Goal: Task Accomplishment & Management: Use online tool/utility

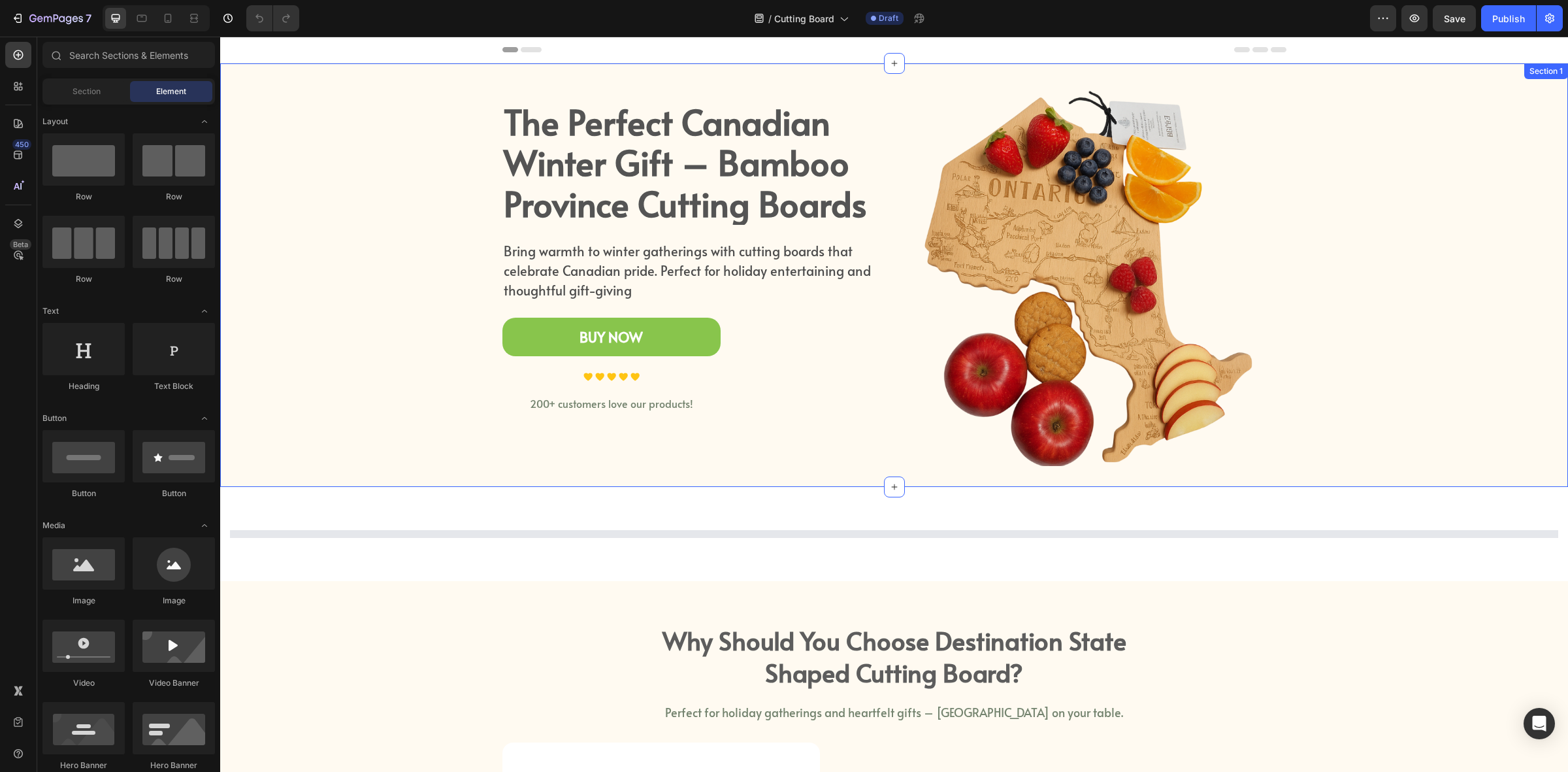
click at [1422, 374] on div "The Perfect Canadian Winter Gift – Bamboo Province Cutting Boards Heading Bring…" at bounding box center [894, 275] width 1329 height 381
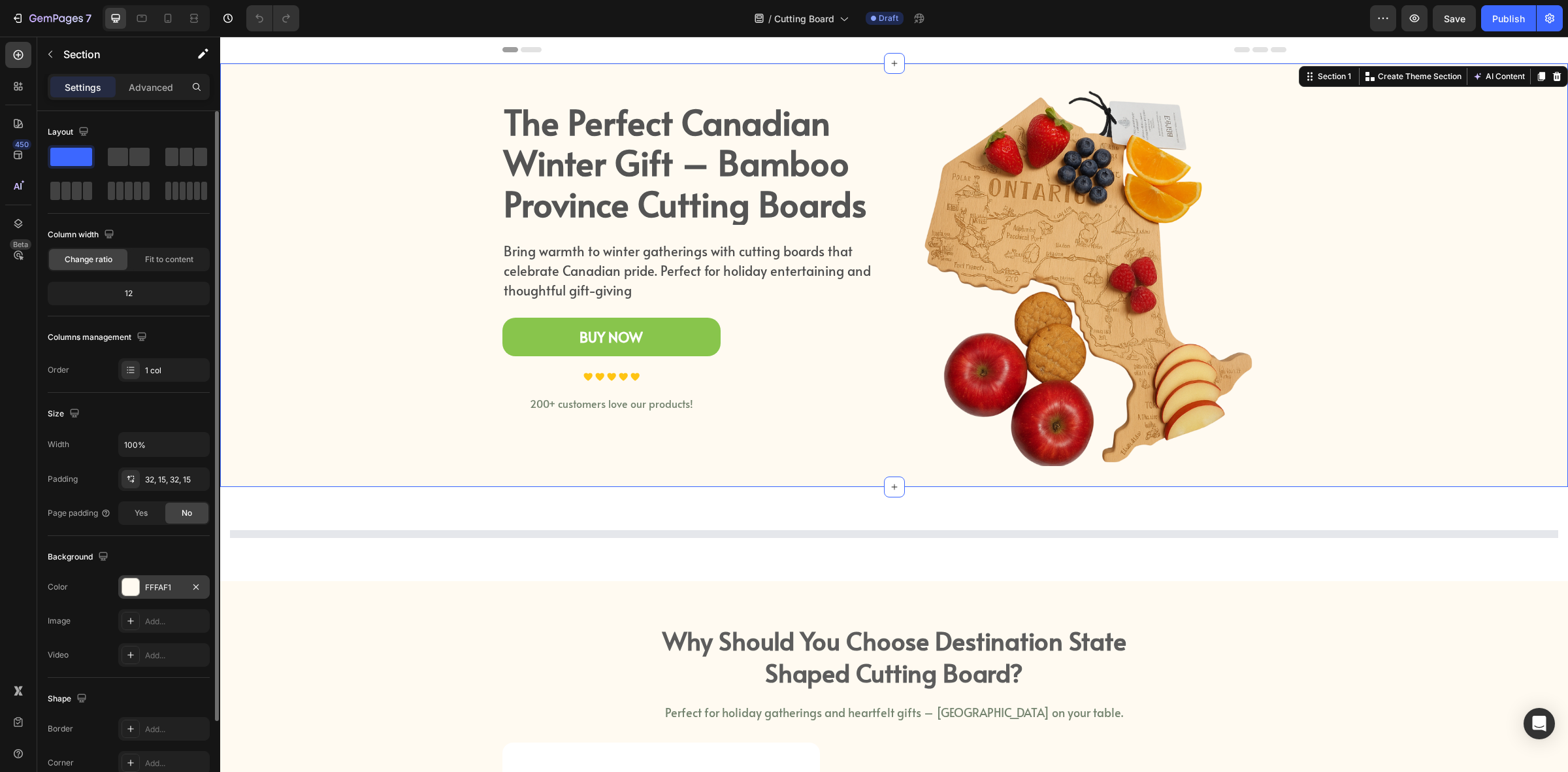
click at [145, 587] on div "FFFAF1" at bounding box center [164, 588] width 38 height 11
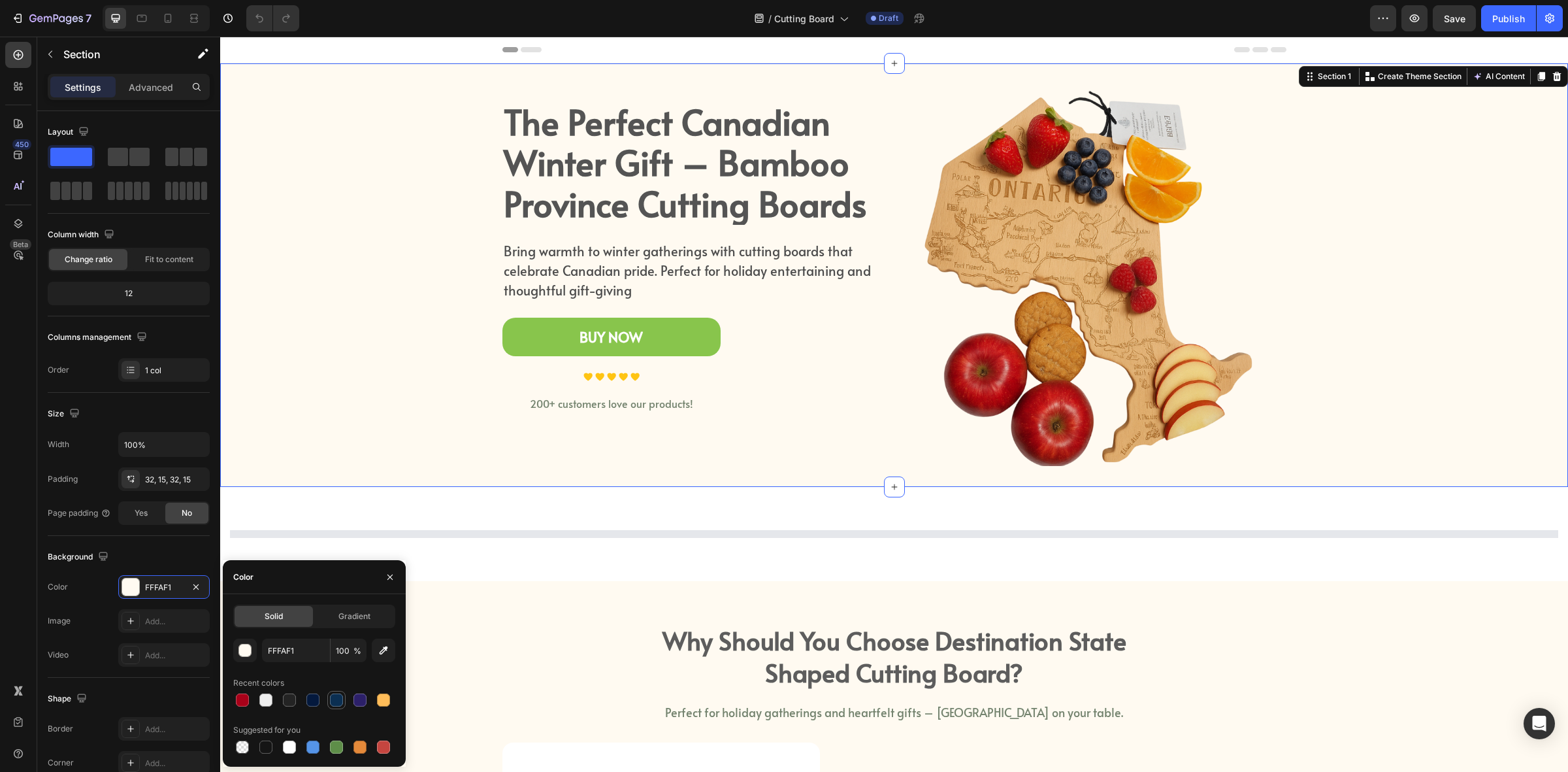
click at [335, 701] on div at bounding box center [336, 700] width 13 height 13
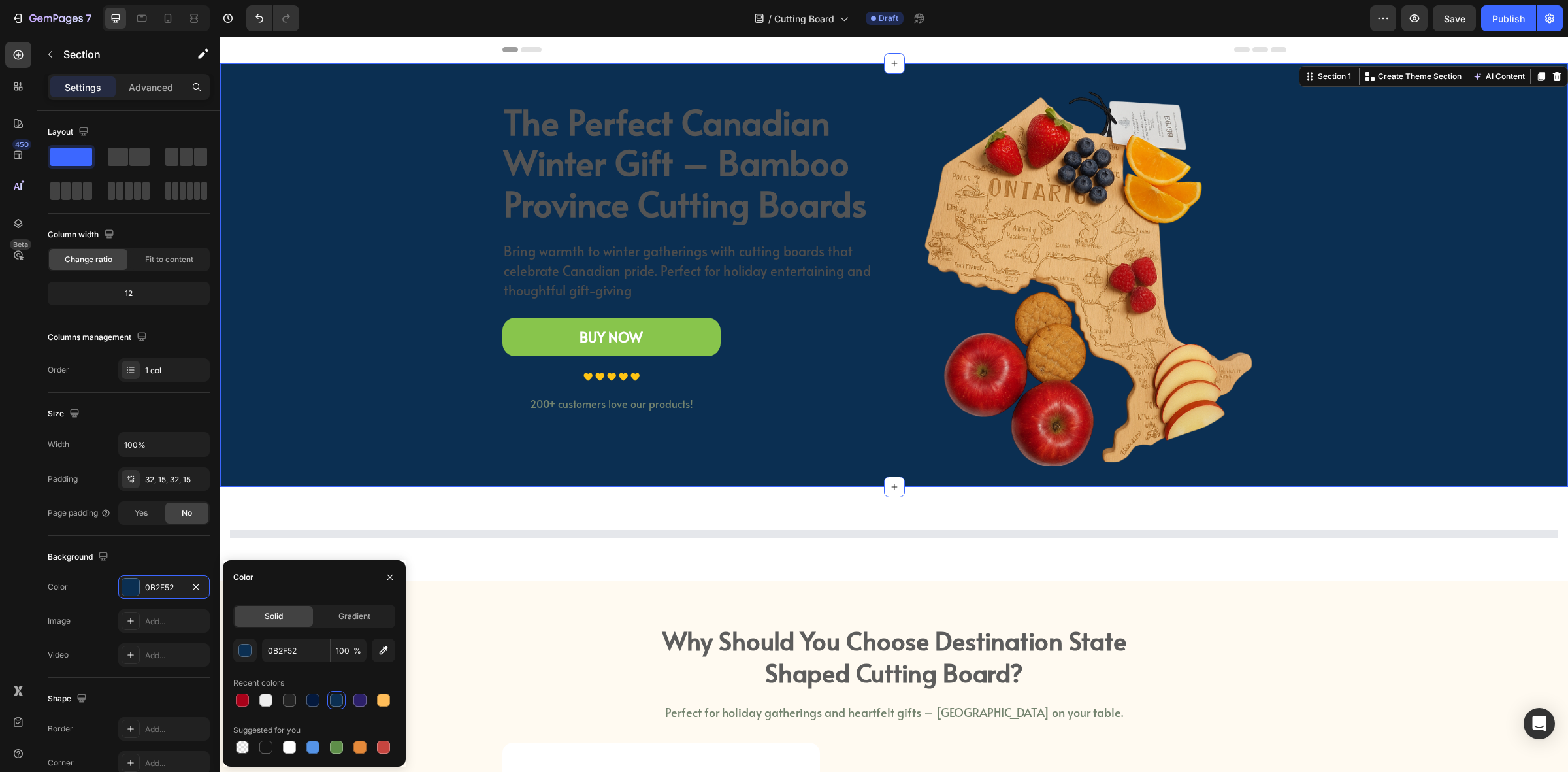
click at [326, 703] on div at bounding box center [314, 700] width 162 height 19
click at [321, 703] on div at bounding box center [313, 700] width 19 height 19
type input "04193D"
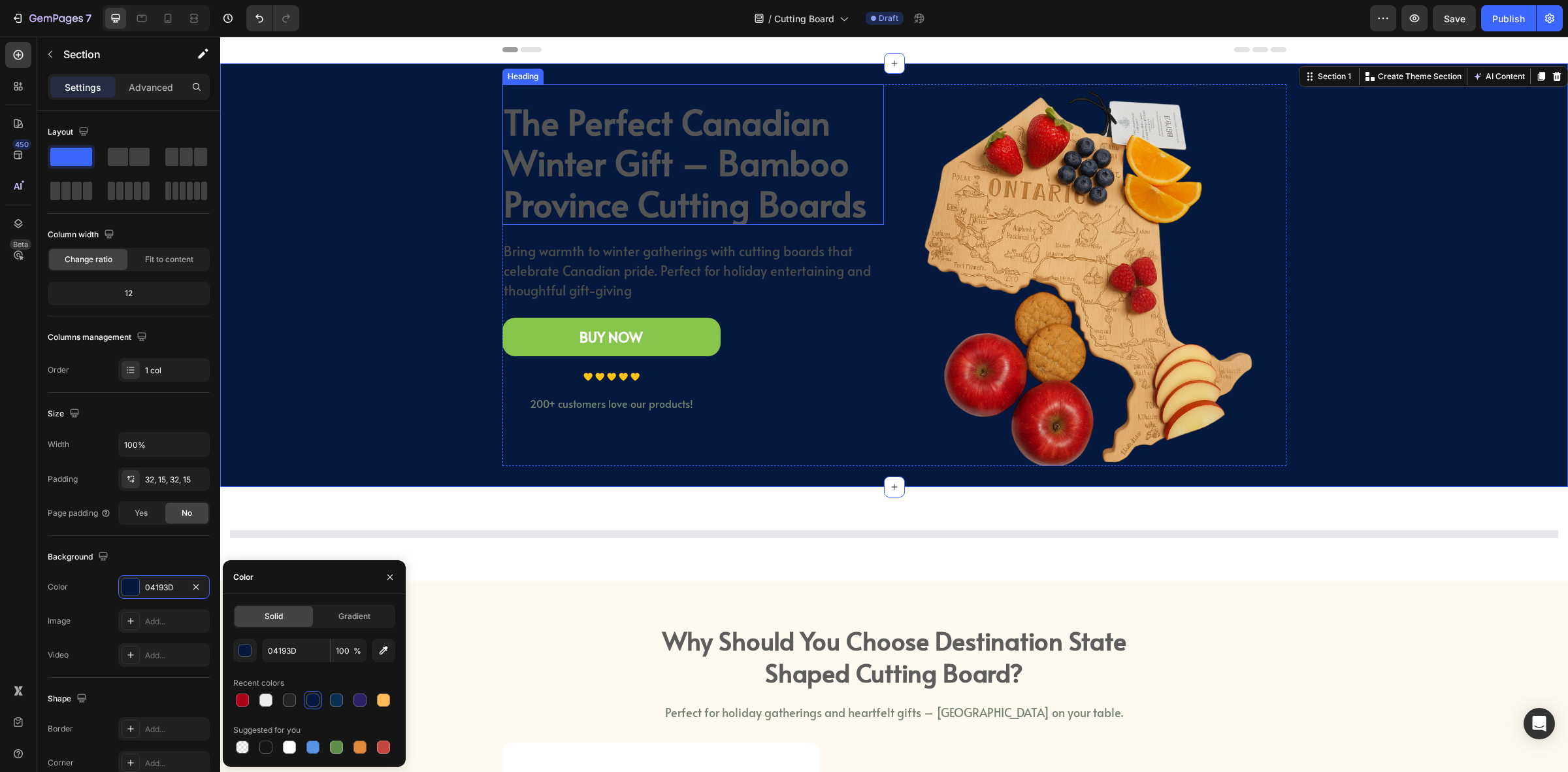
click at [616, 193] on h2 "The Perfect Canadian Winter Gift – Bamboo Province Cutting Boards" at bounding box center [693, 162] width 381 height 125
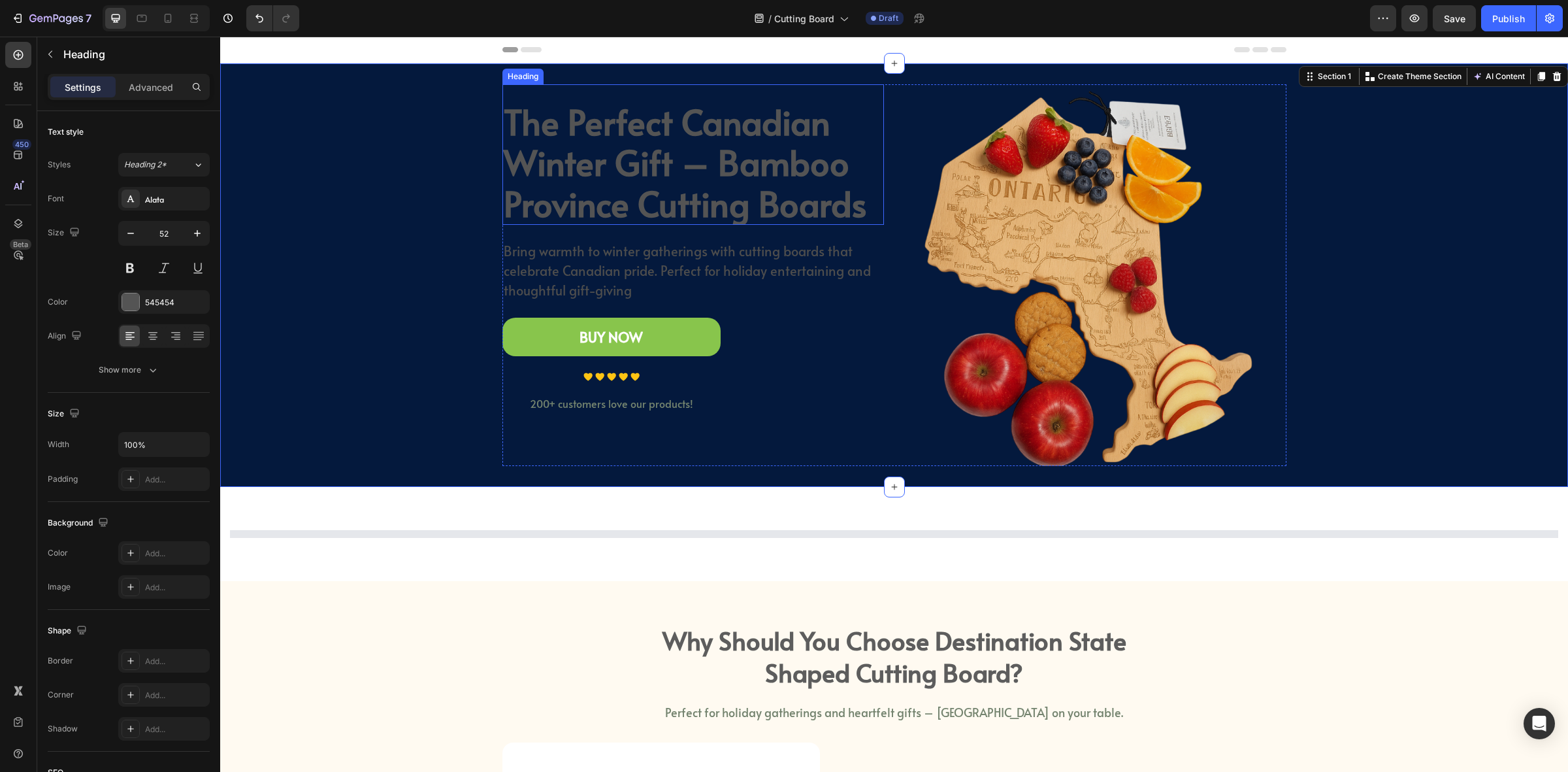
click at [616, 193] on h2 "The Perfect Canadian Winter Gift – Bamboo Province Cutting Boards" at bounding box center [693, 162] width 381 height 125
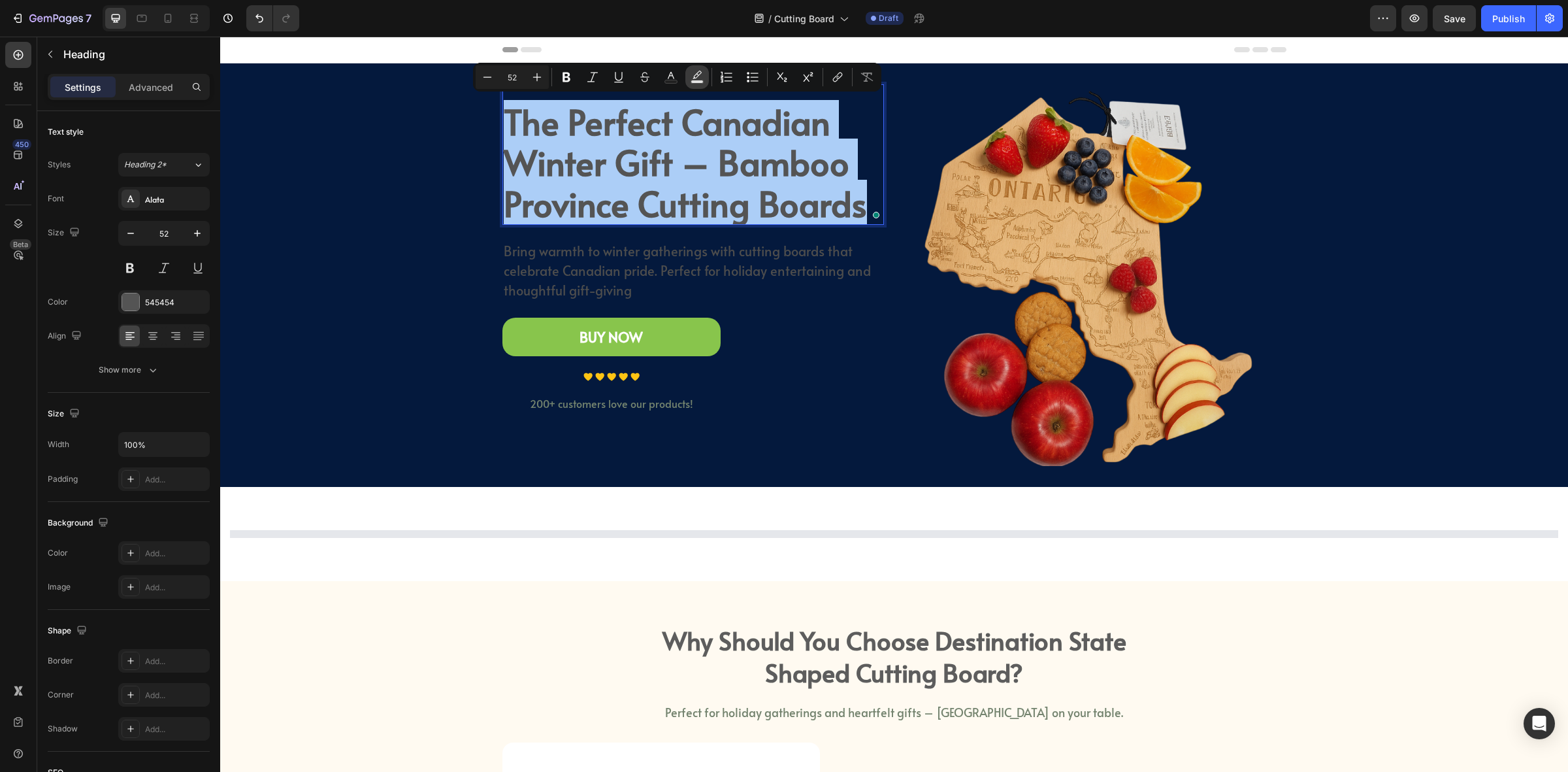
click at [696, 75] on icon "Editor contextual toolbar" at bounding box center [697, 77] width 13 height 13
type input "000000"
type input "77"
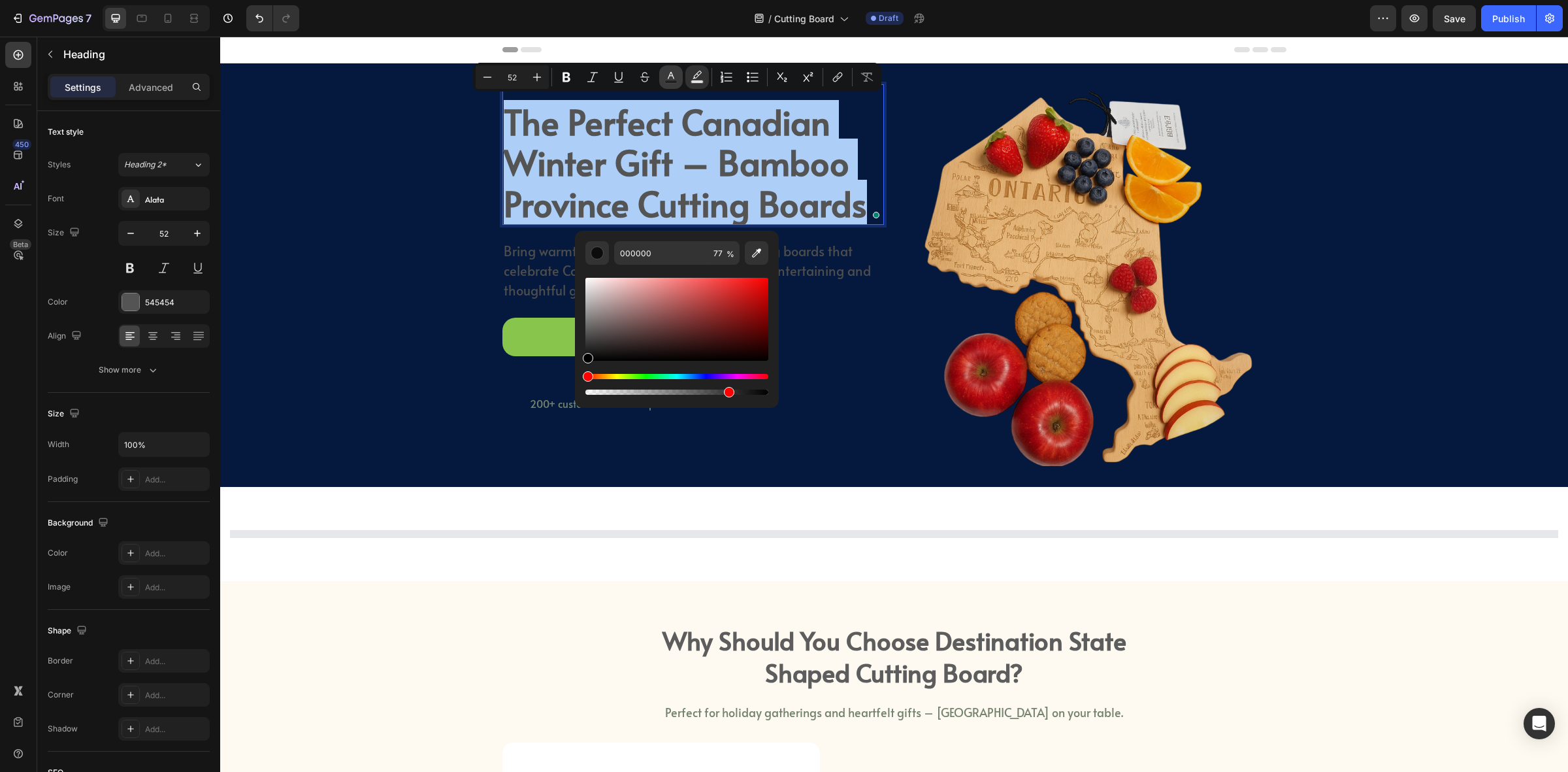
click at [675, 75] on icon "Editor contextual toolbar" at bounding box center [671, 77] width 13 height 13
type input "545454"
click at [760, 259] on icon "Editor contextual toolbar" at bounding box center [757, 253] width 13 height 13
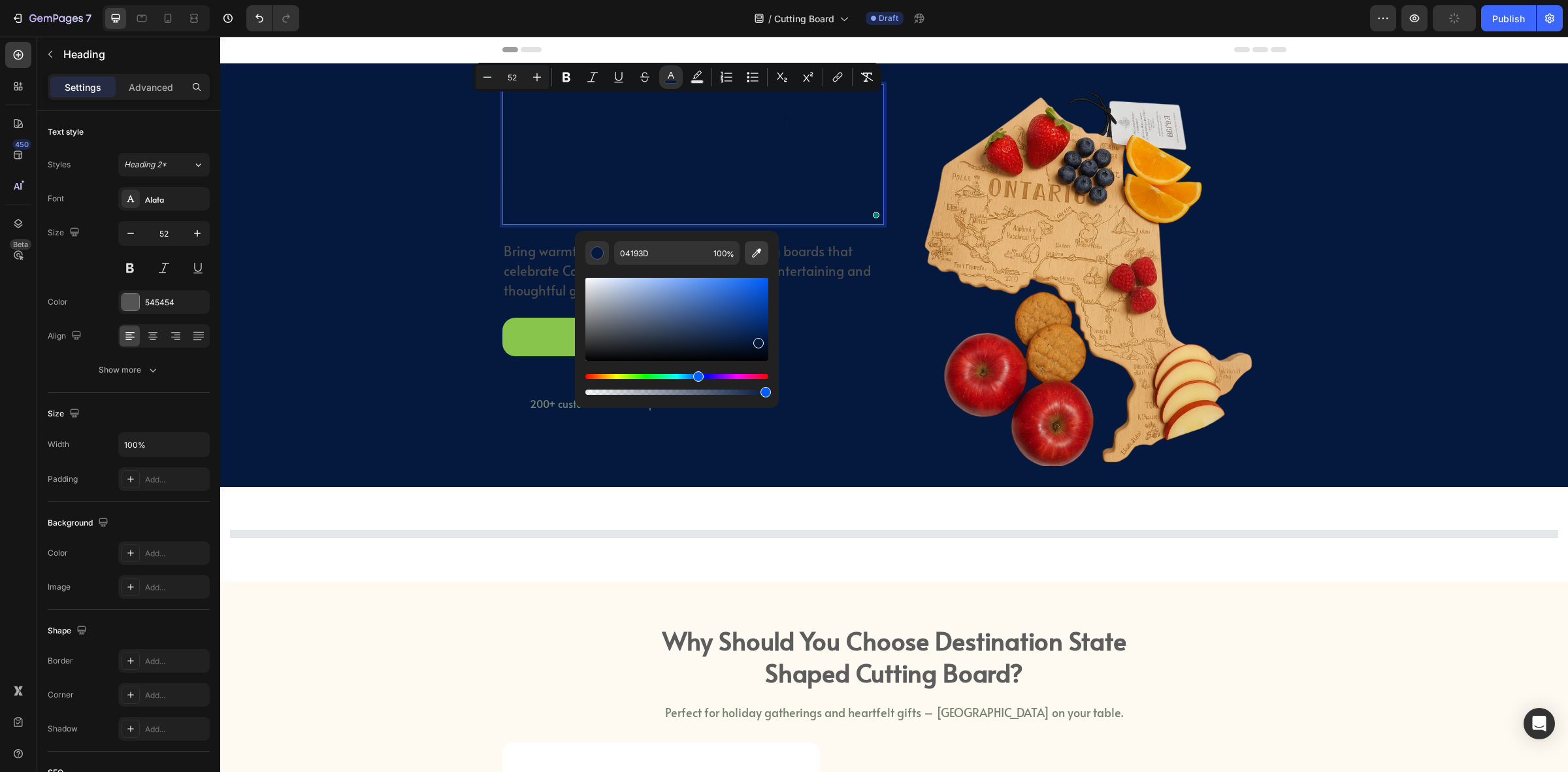
click at [745, 253] on button "Editor contextual toolbar" at bounding box center [756, 253] width 24 height 24
type input "FFFFFF"
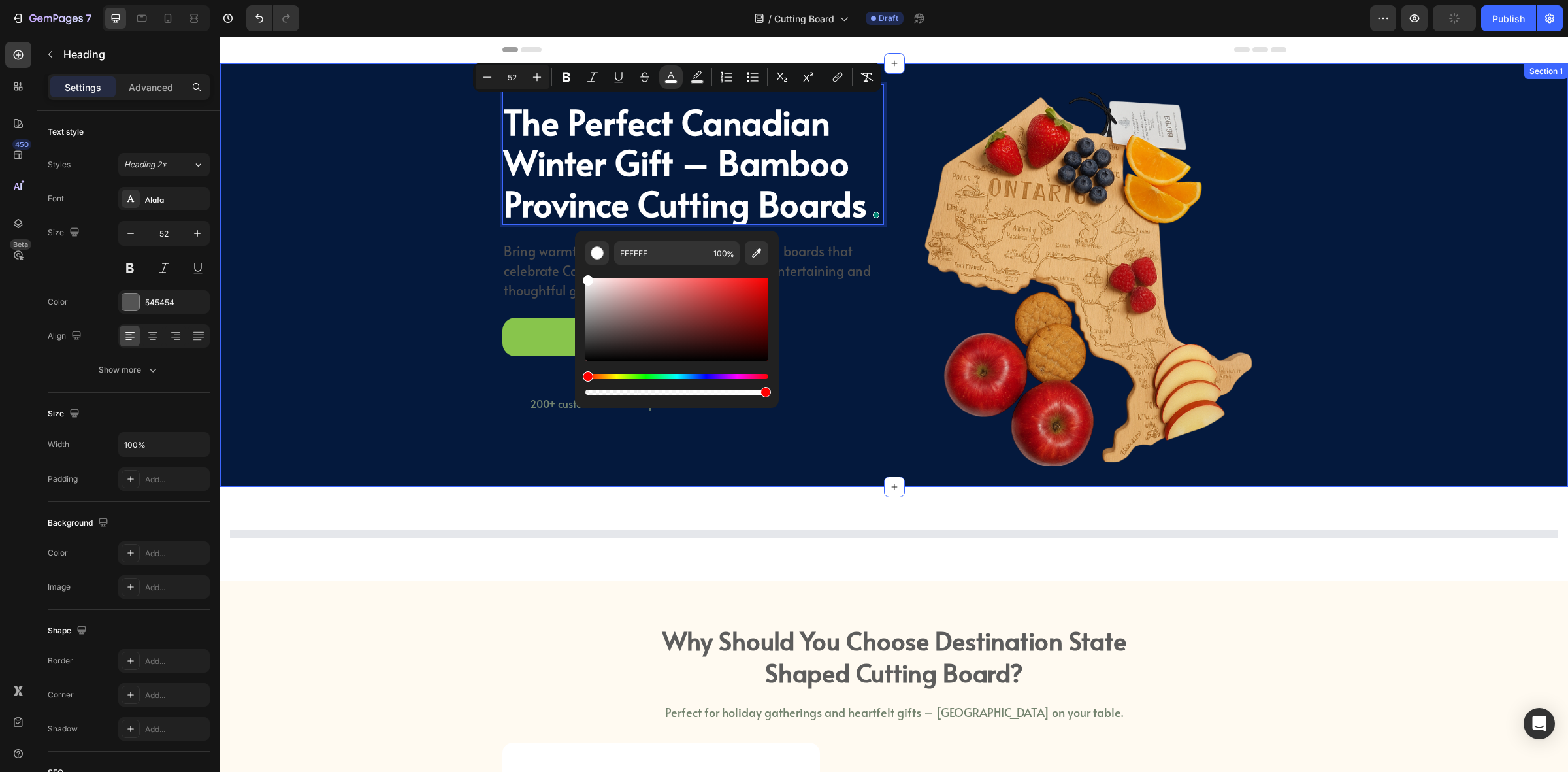
click at [482, 193] on div "The Perfect Canadian Winter Gift – Bamboo Province Cutting Boards Heading 24 Br…" at bounding box center [894, 275] width 1329 height 381
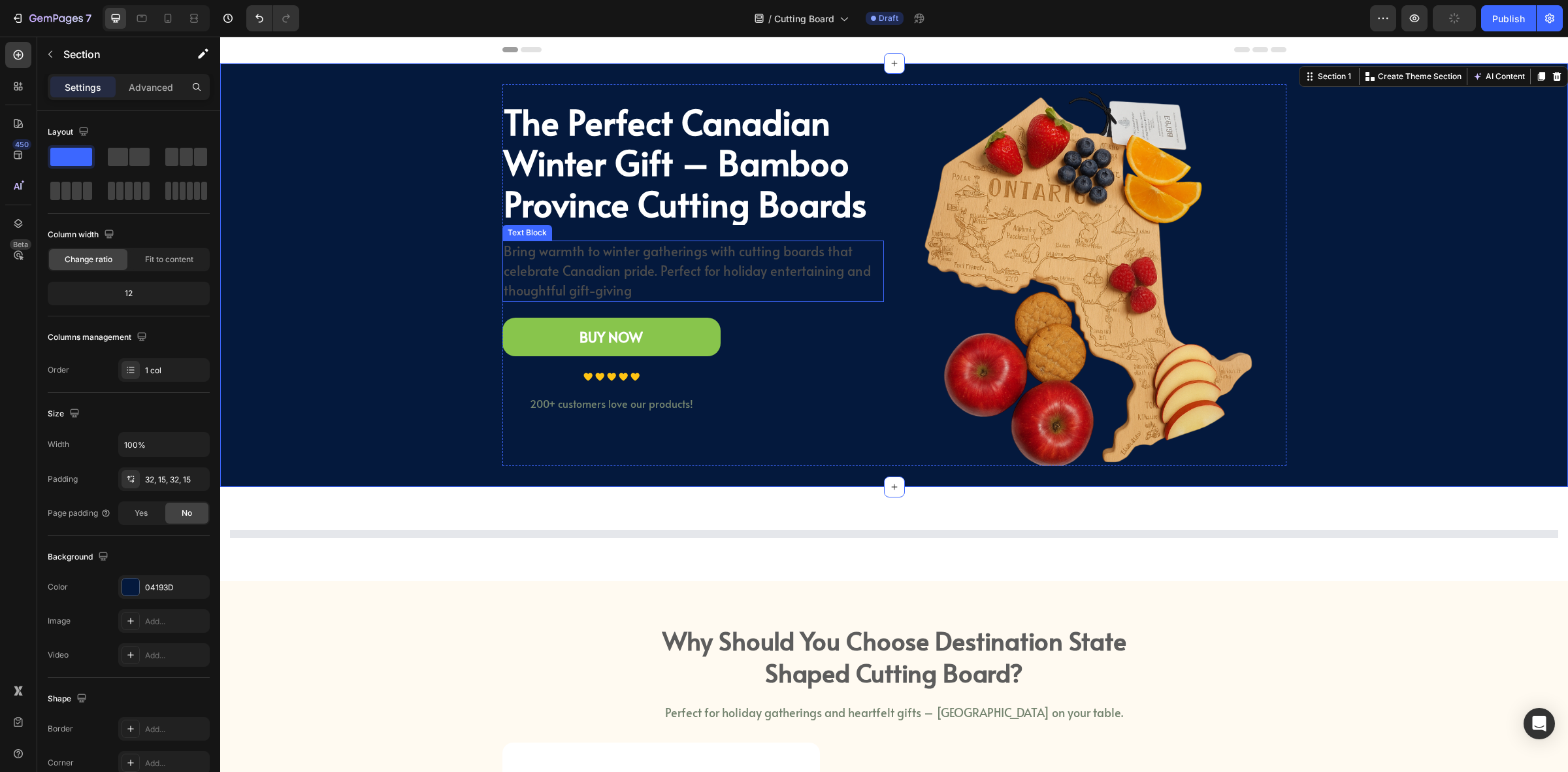
click at [552, 254] on span "Bring warmth to winter gatherings with cutting boards that celebrate Canadian p…" at bounding box center [688, 271] width 367 height 58
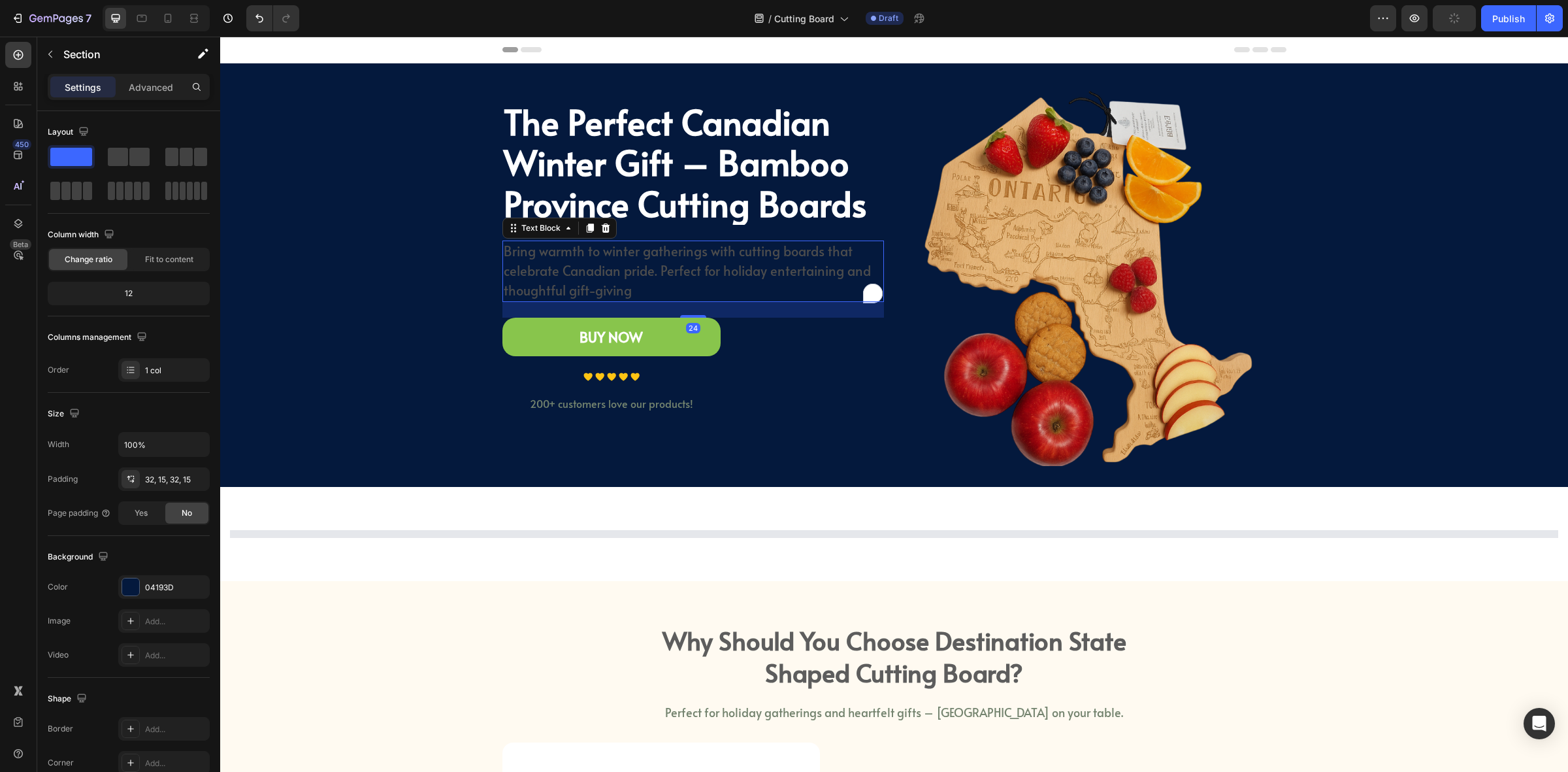
click at [552, 254] on span "Bring warmth to winter gatherings with cutting boards that celebrate Canadian p…" at bounding box center [688, 271] width 367 height 58
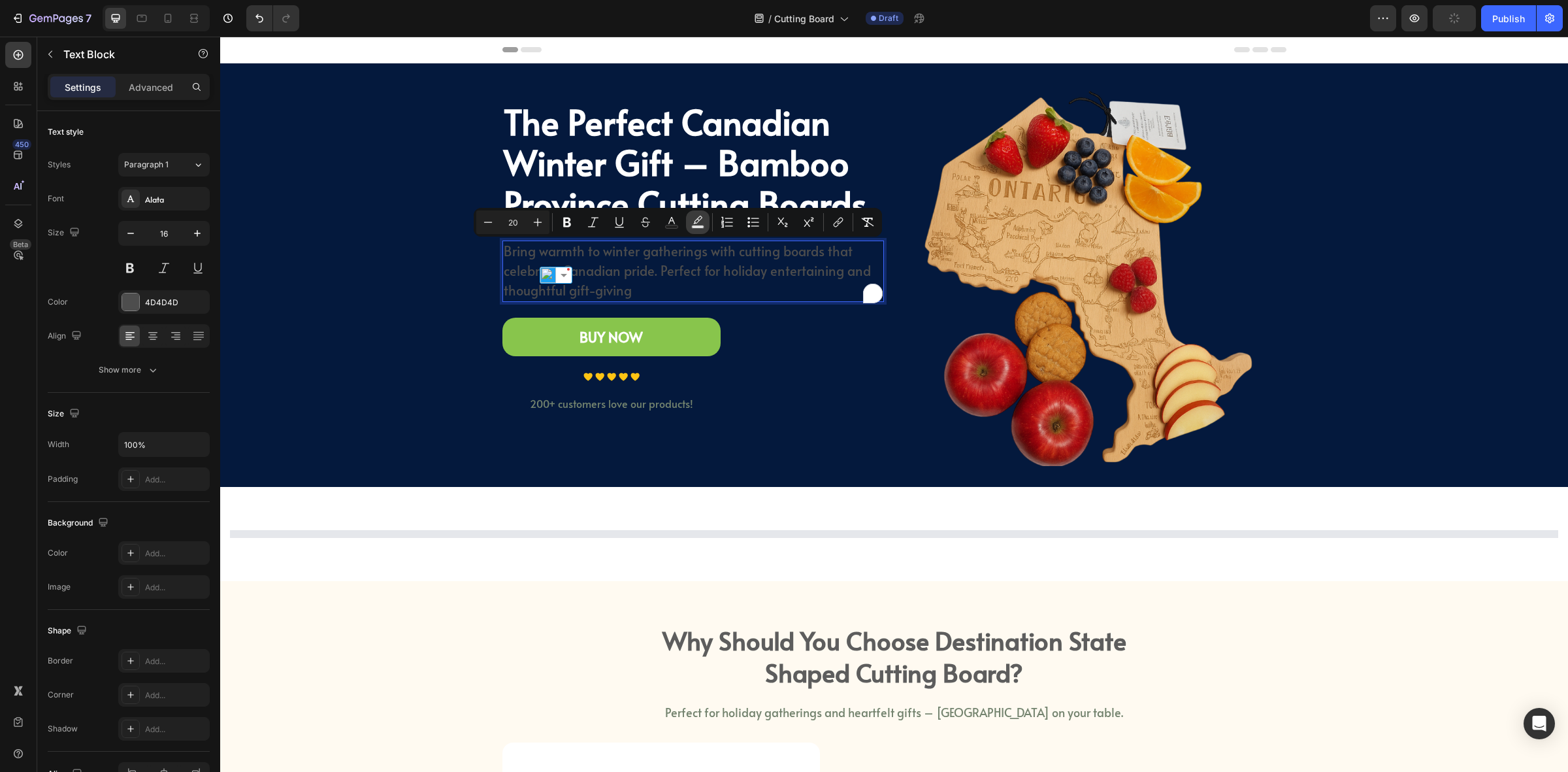
click at [690, 227] on button "Text Background Color" at bounding box center [698, 222] width 24 height 24
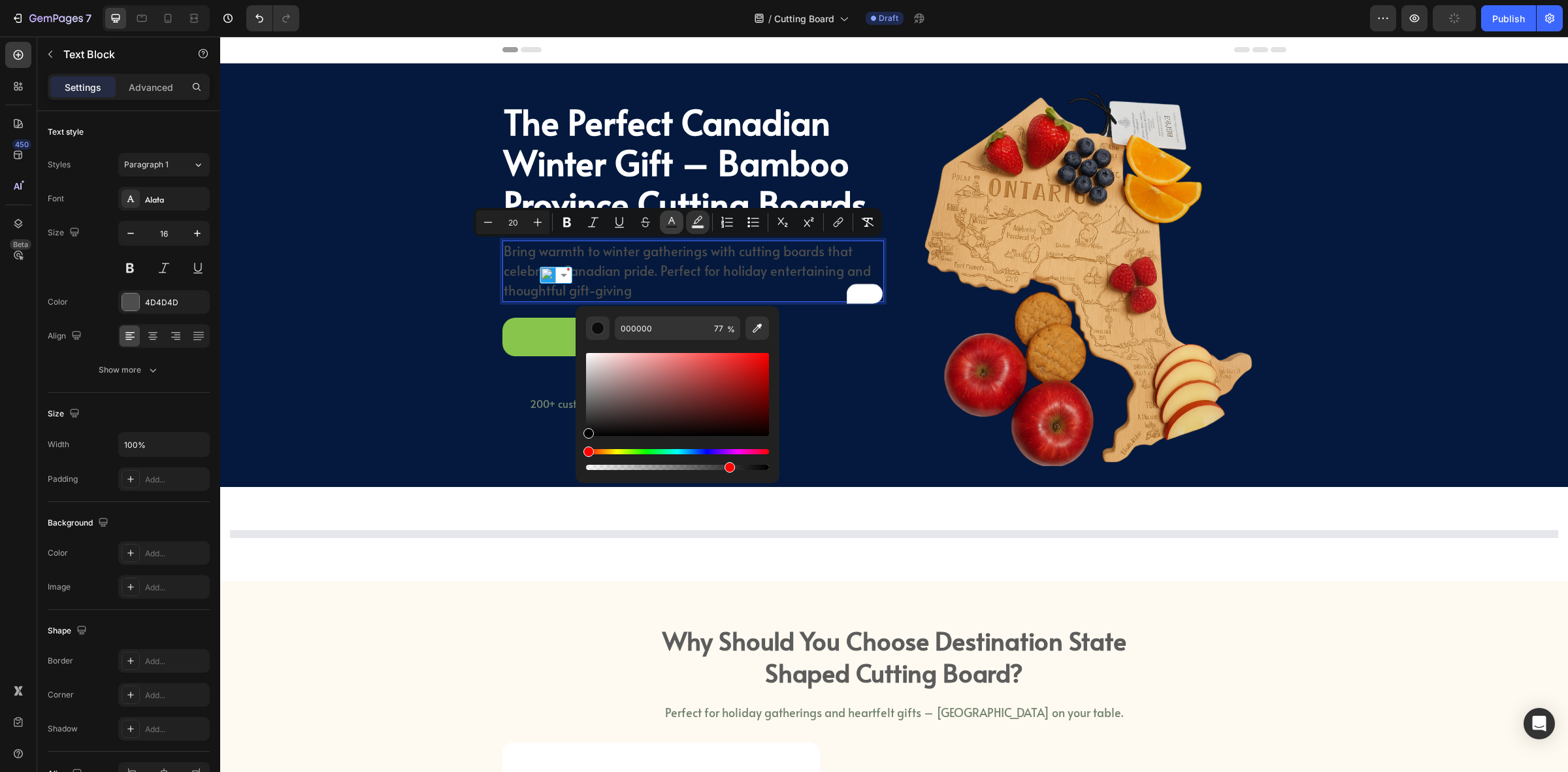
click at [672, 227] on rect "Editor contextual toolbar" at bounding box center [672, 227] width 12 height 4
click at [755, 328] on icon "Editor contextual toolbar" at bounding box center [758, 328] width 13 height 13
type input "FFFFFF"
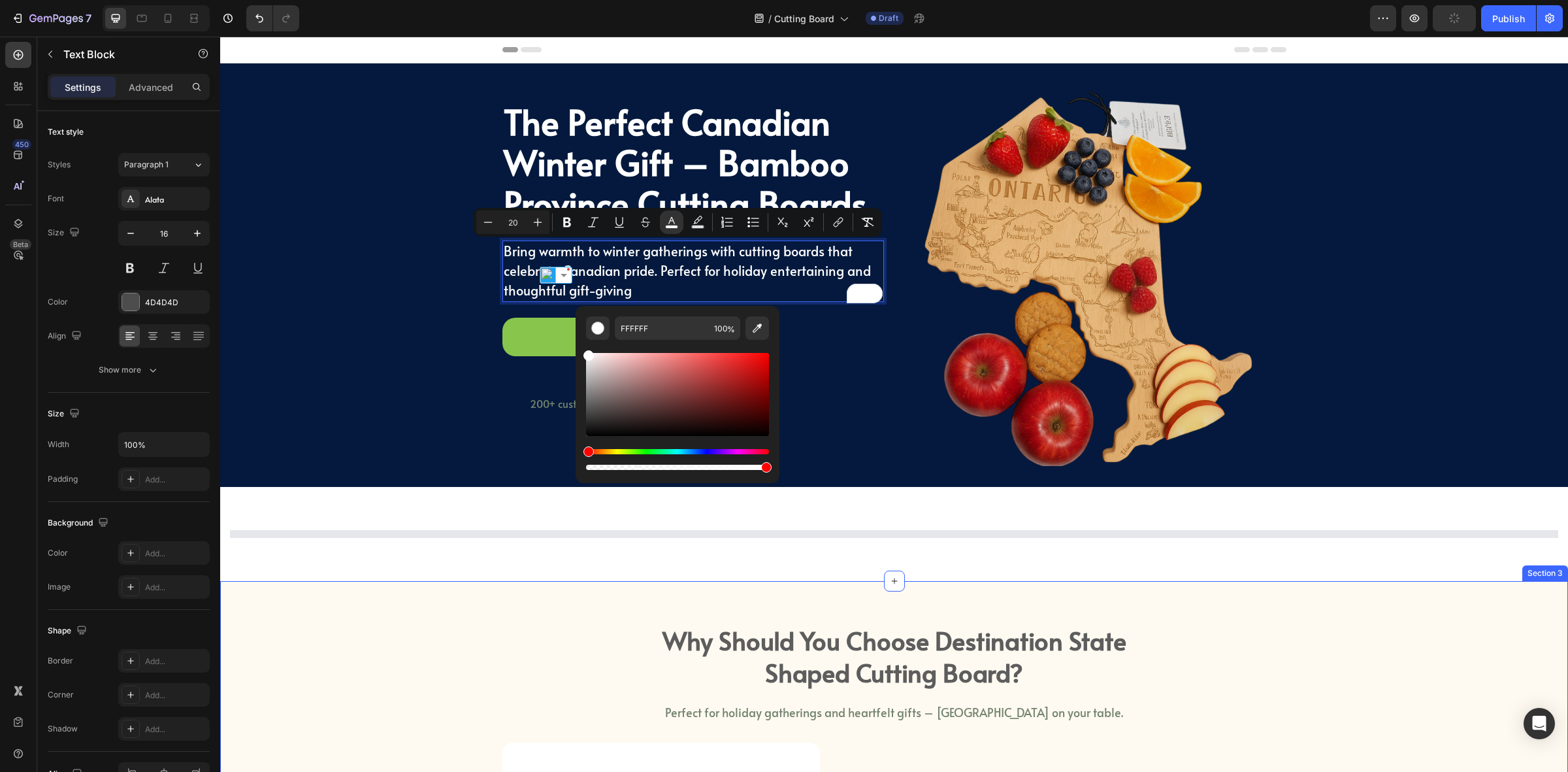
click at [436, 418] on div "⁠⁠⁠⁠⁠⁠⁠ The Perfect Canadian Winter Gift – Bamboo Province Cutting Boards Headi…" at bounding box center [894, 275] width 1329 height 381
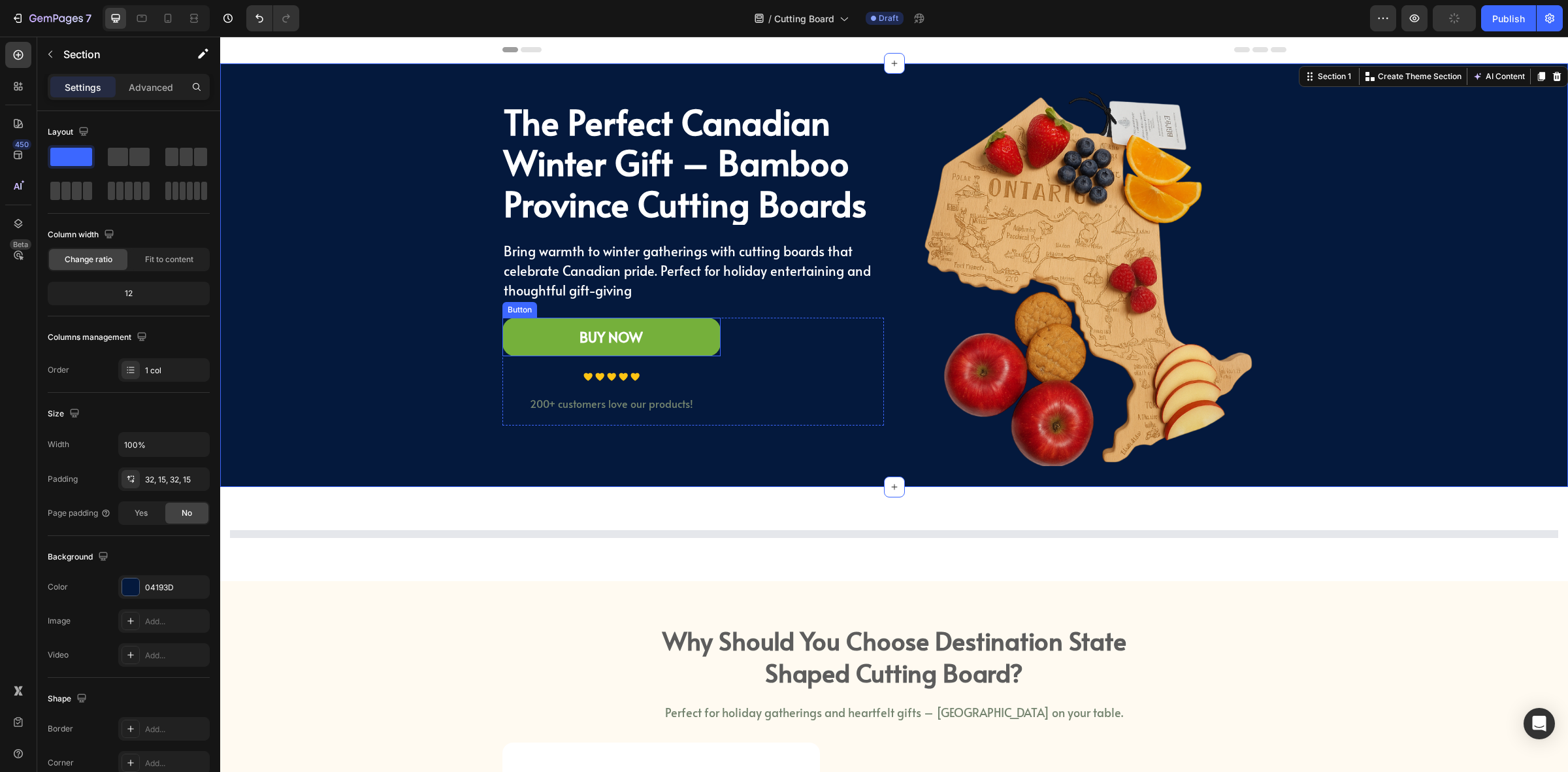
click at [527, 339] on link "BUY NOW" at bounding box center [612, 337] width 218 height 39
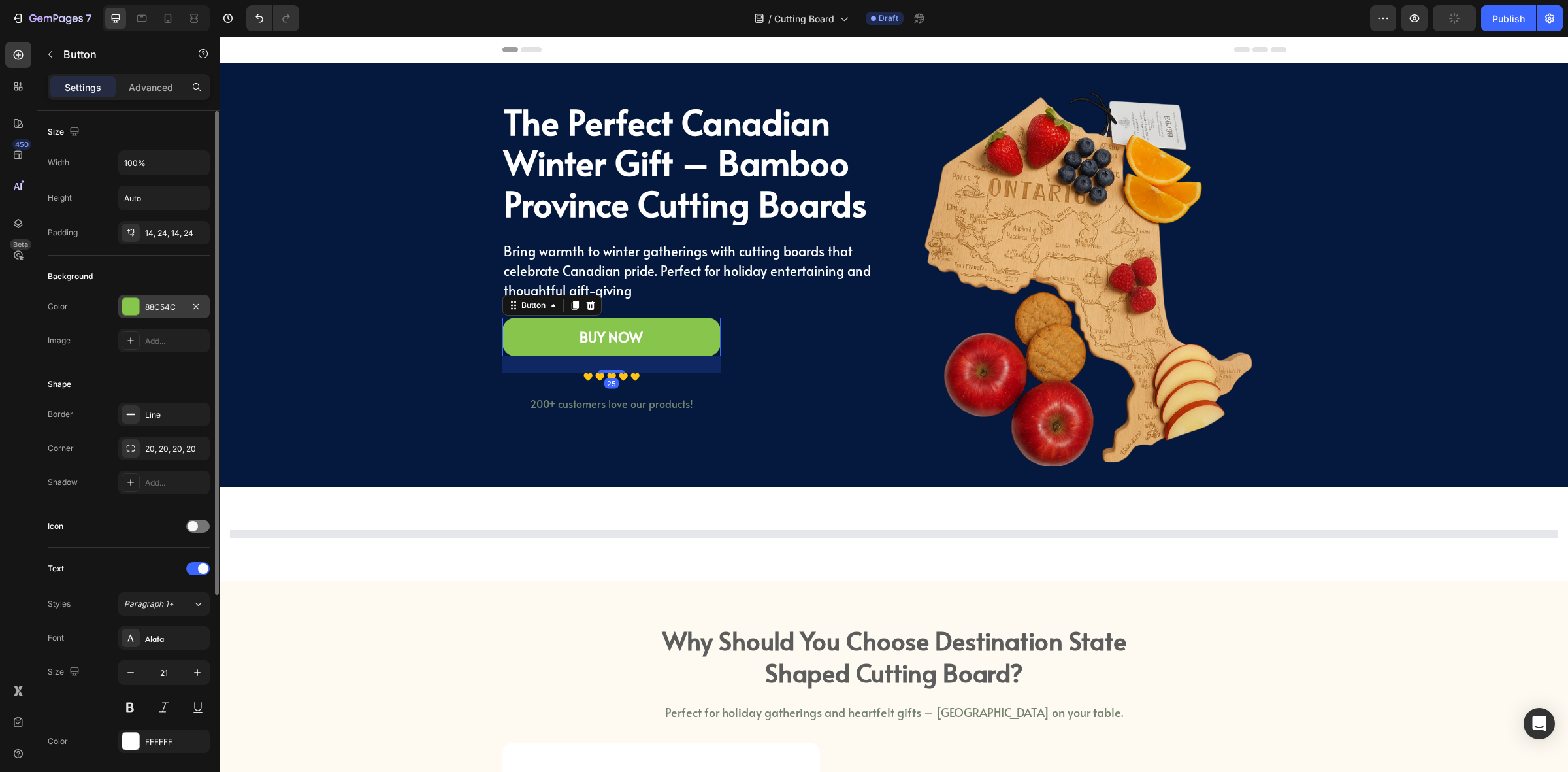
click at [146, 304] on div "88C54C" at bounding box center [164, 307] width 38 height 11
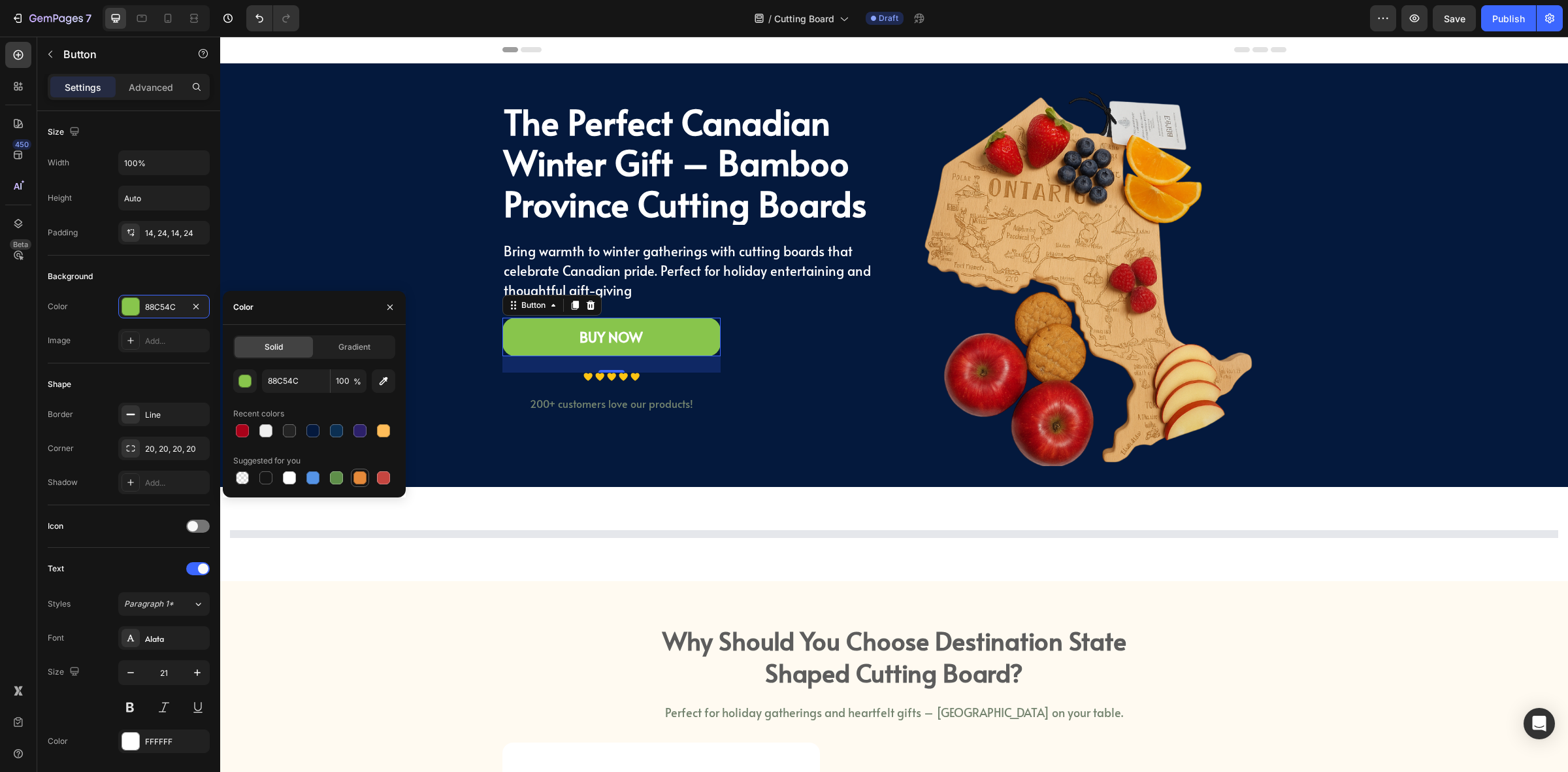
click at [366, 482] on div at bounding box center [360, 478] width 16 height 16
type input "E4893A"
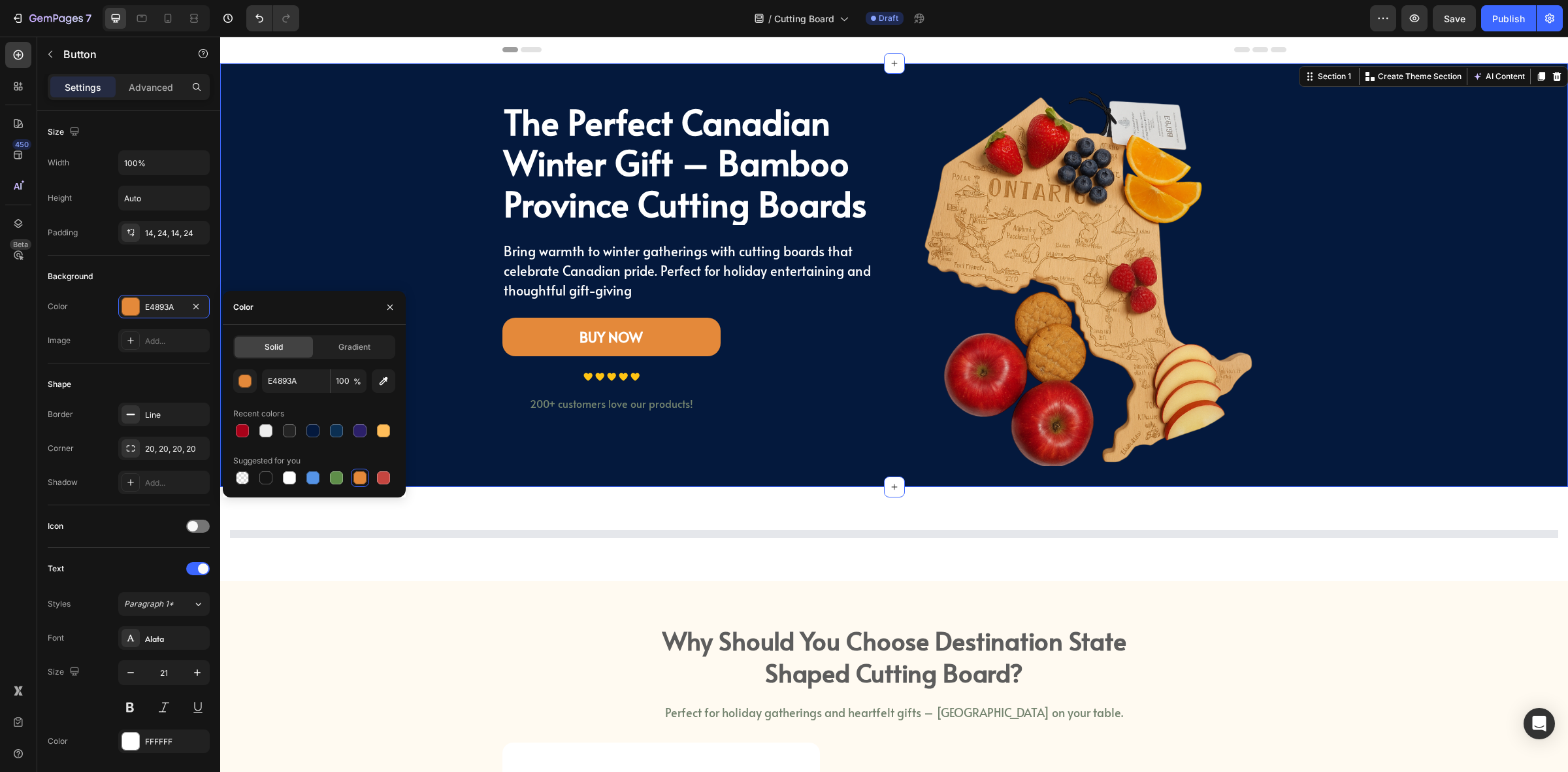
click at [1292, 261] on div "The Perfect Canadian Winter Gift – Bamboo Province Cutting Boards Heading Bring…" at bounding box center [894, 275] width 1329 height 381
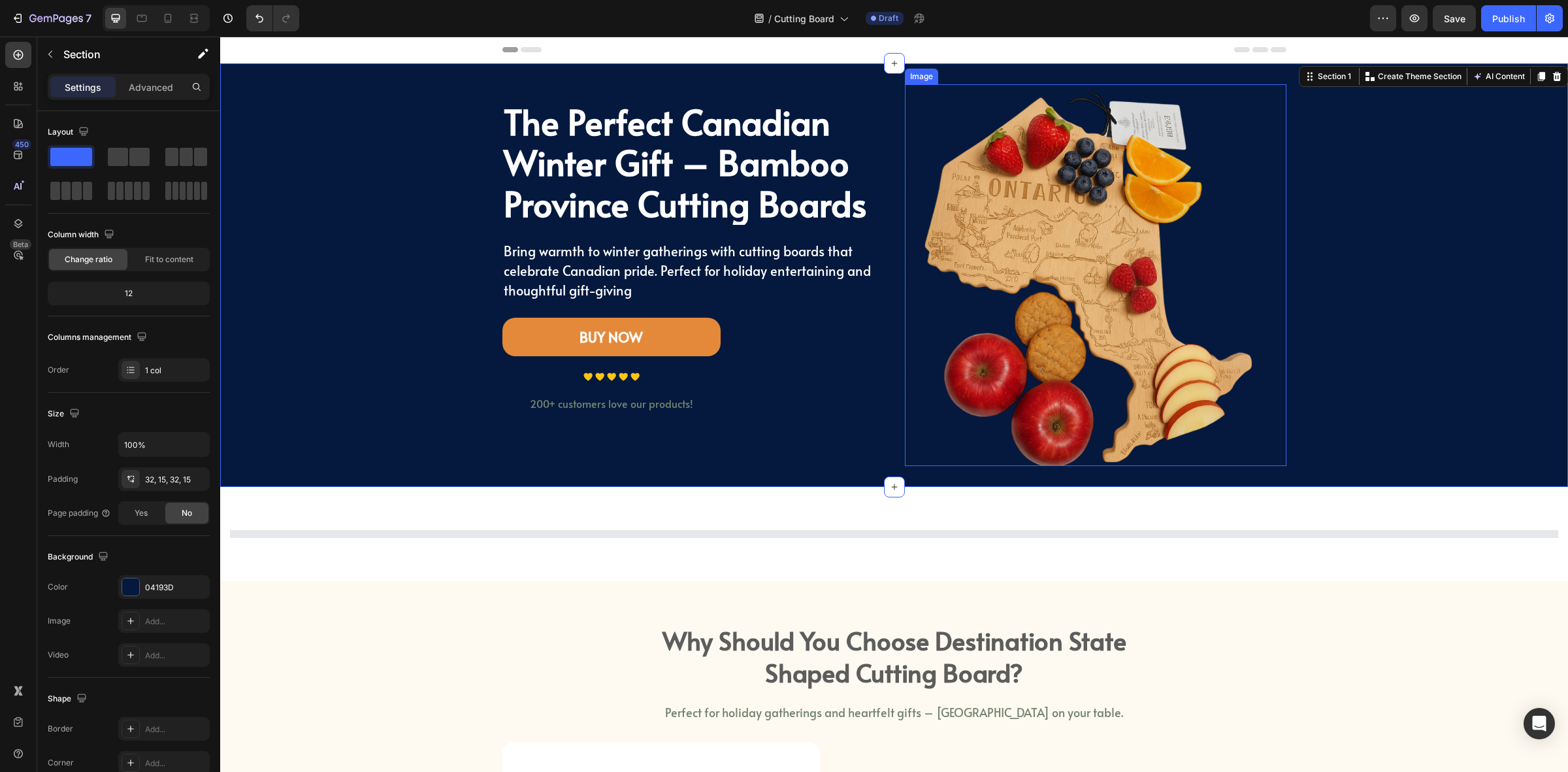
click at [1253, 276] on img at bounding box center [1096, 275] width 381 height 381
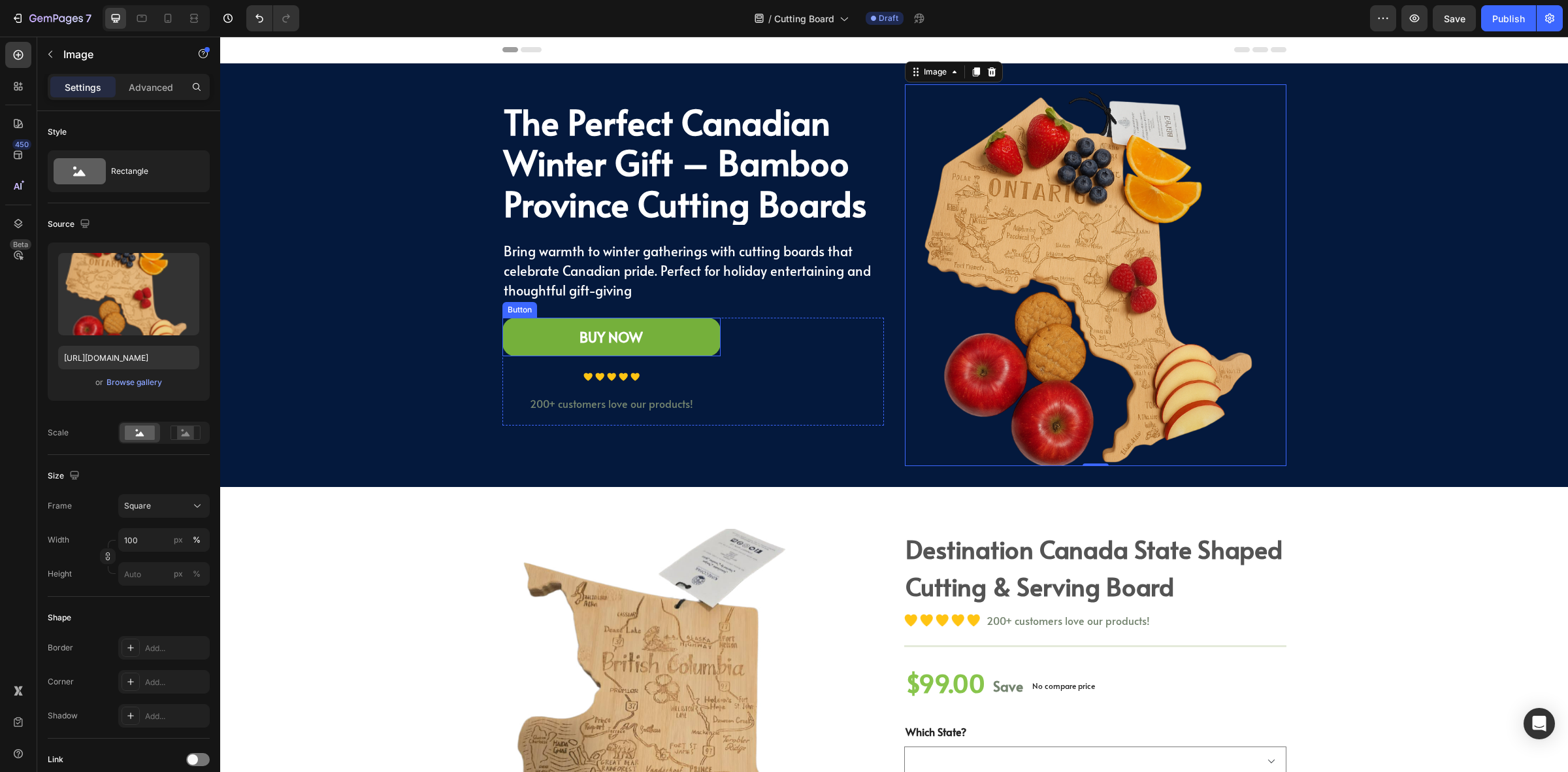
click at [644, 345] on link "BUY NOW" at bounding box center [612, 337] width 218 height 39
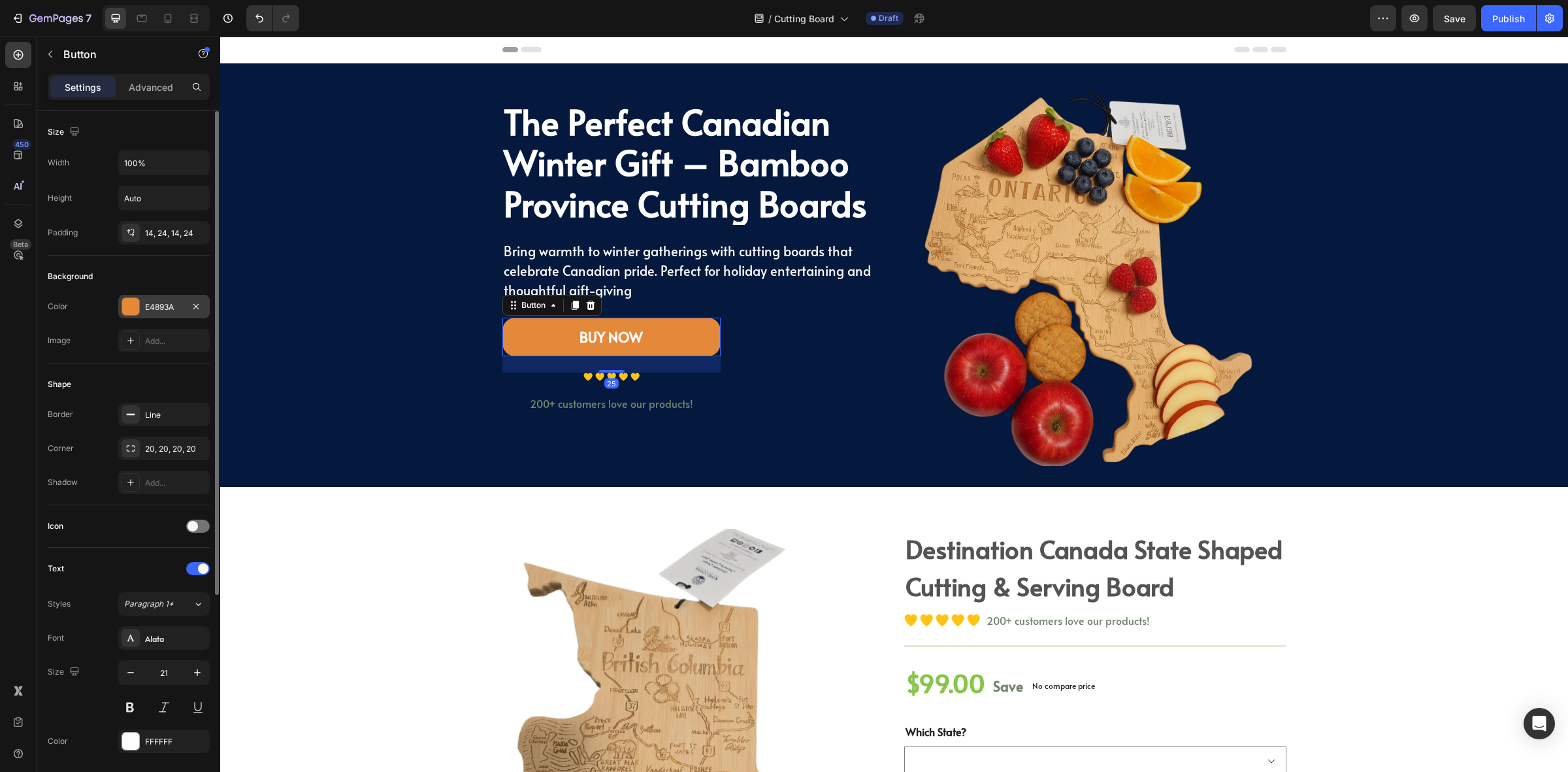
click at [159, 301] on div "E4893A" at bounding box center [164, 306] width 91 height 24
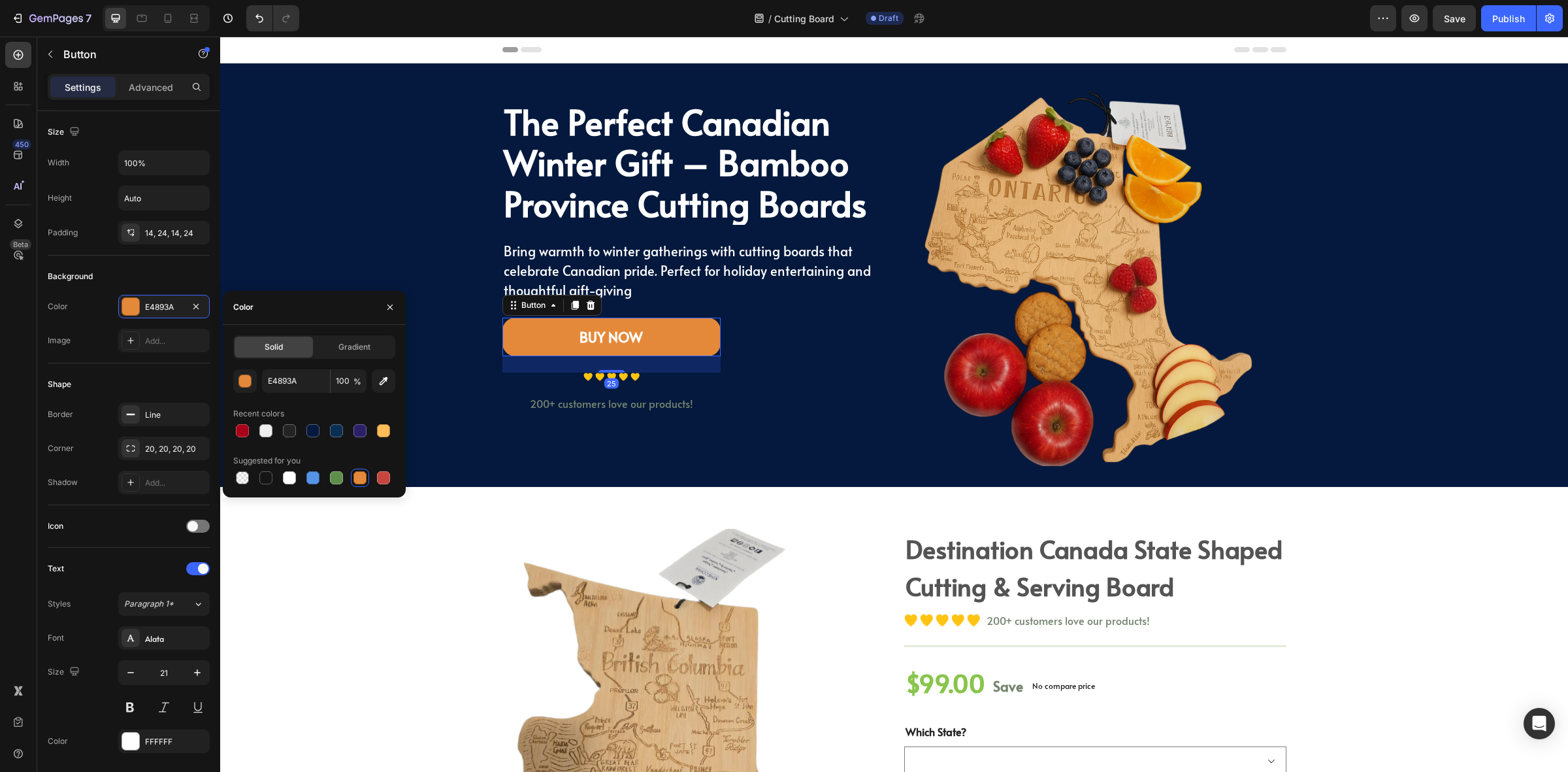
click at [365, 479] on div at bounding box center [360, 478] width 13 height 13
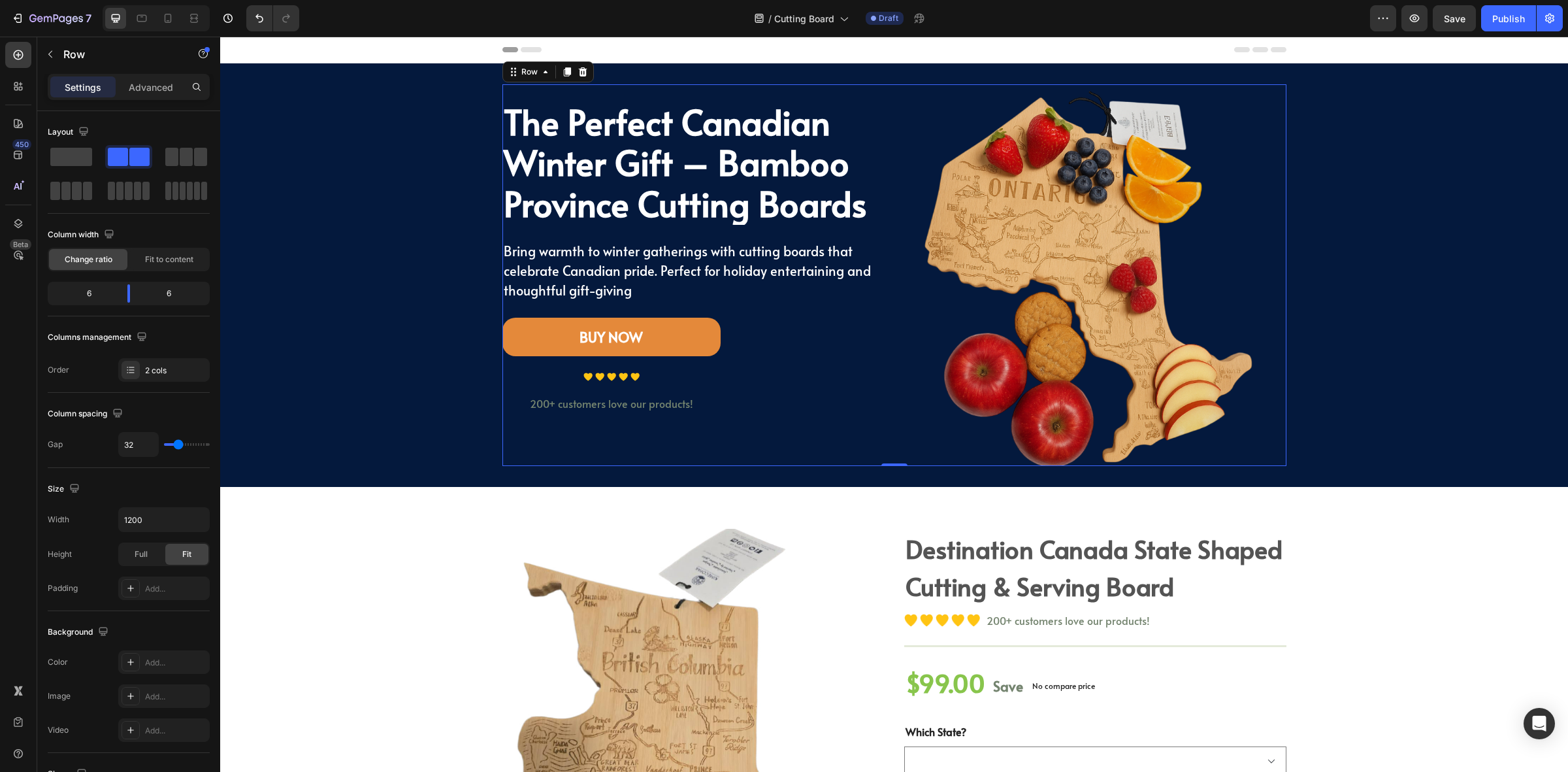
click at [852, 439] on div "The Perfect Canadian Winter Gift – Bamboo Province Cutting Boards Heading Bring…" at bounding box center [693, 275] width 381 height 381
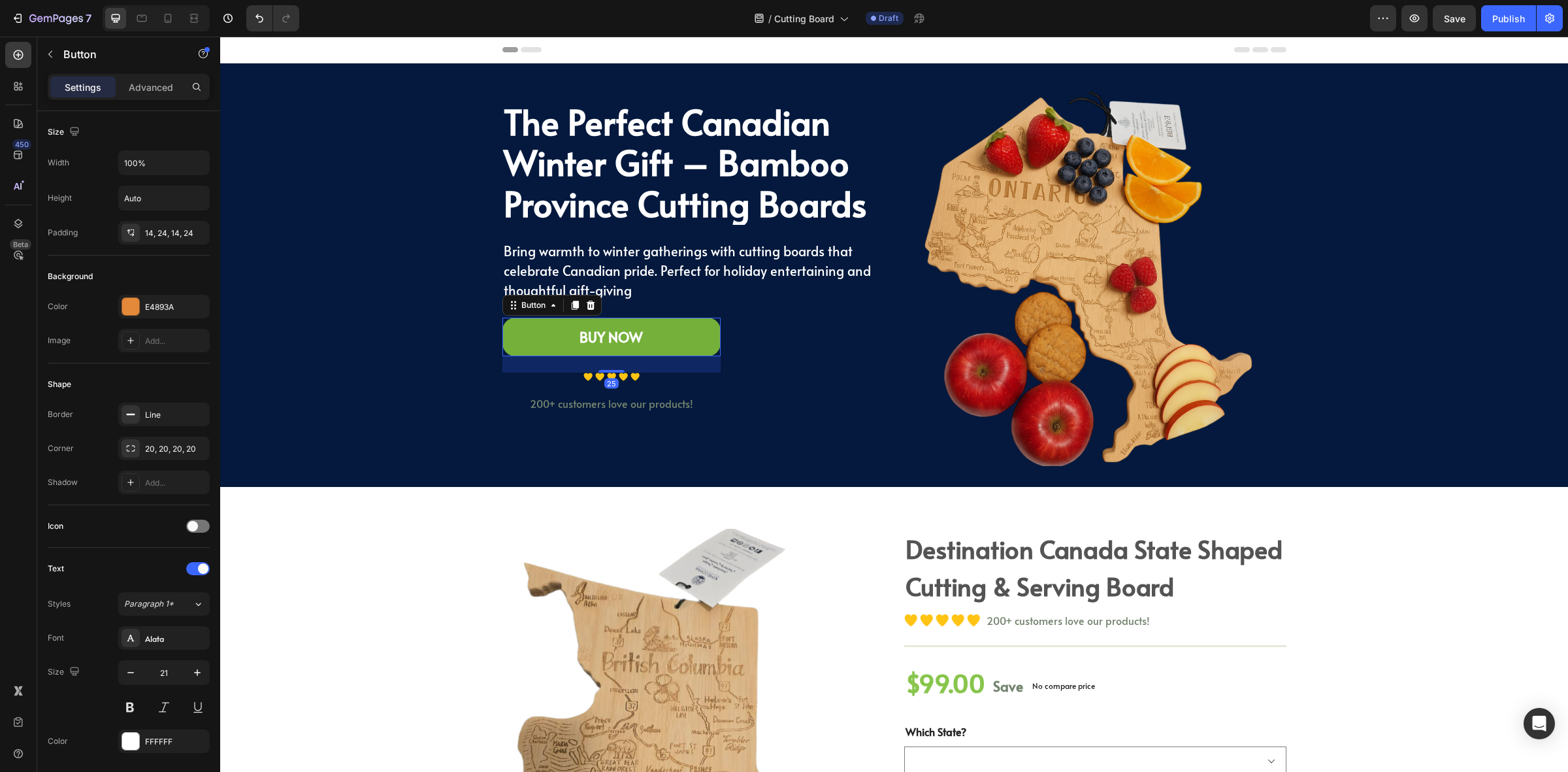
click at [649, 341] on link "BUY NOW" at bounding box center [612, 337] width 218 height 39
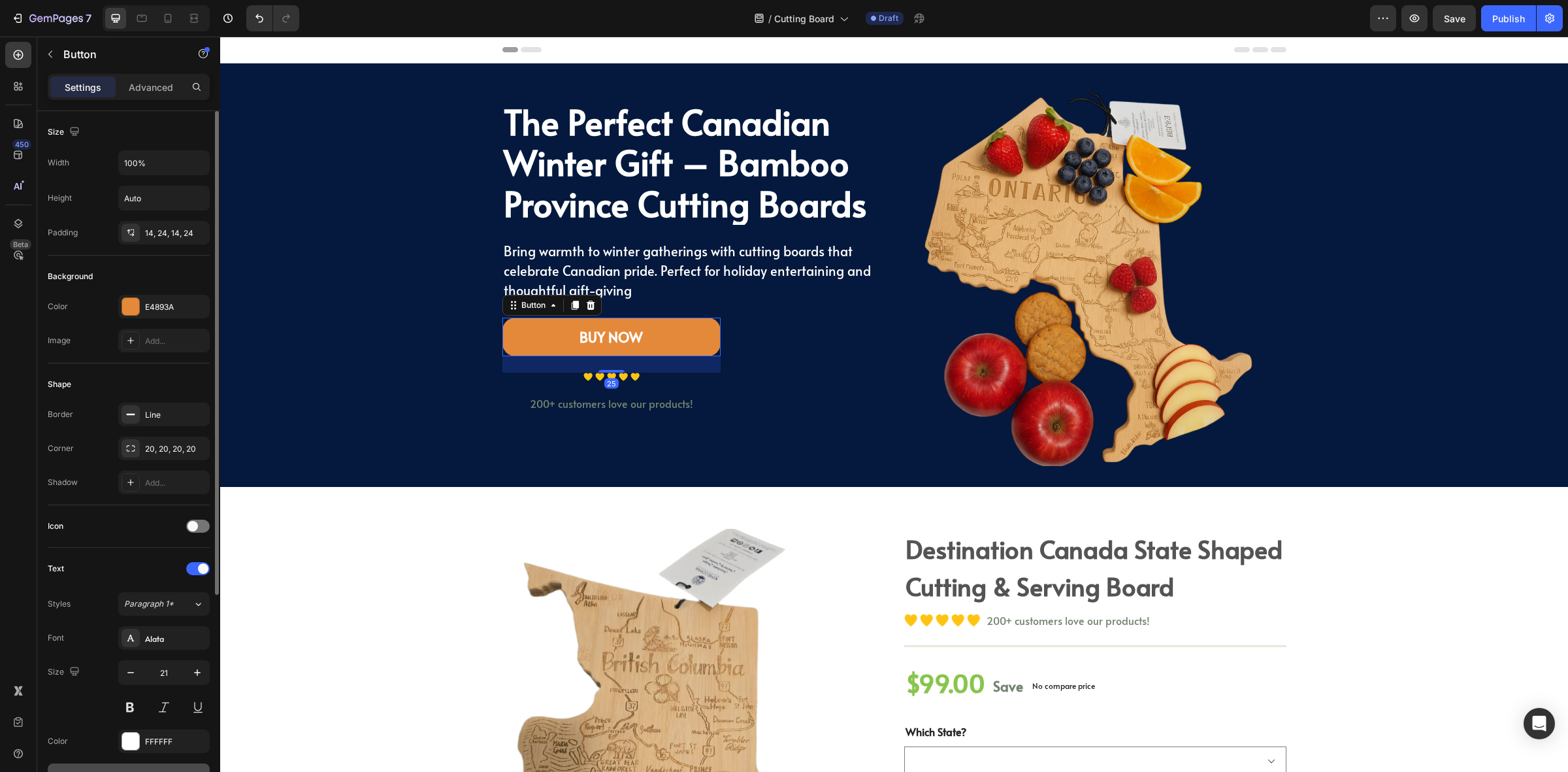
scroll to position [309, 0]
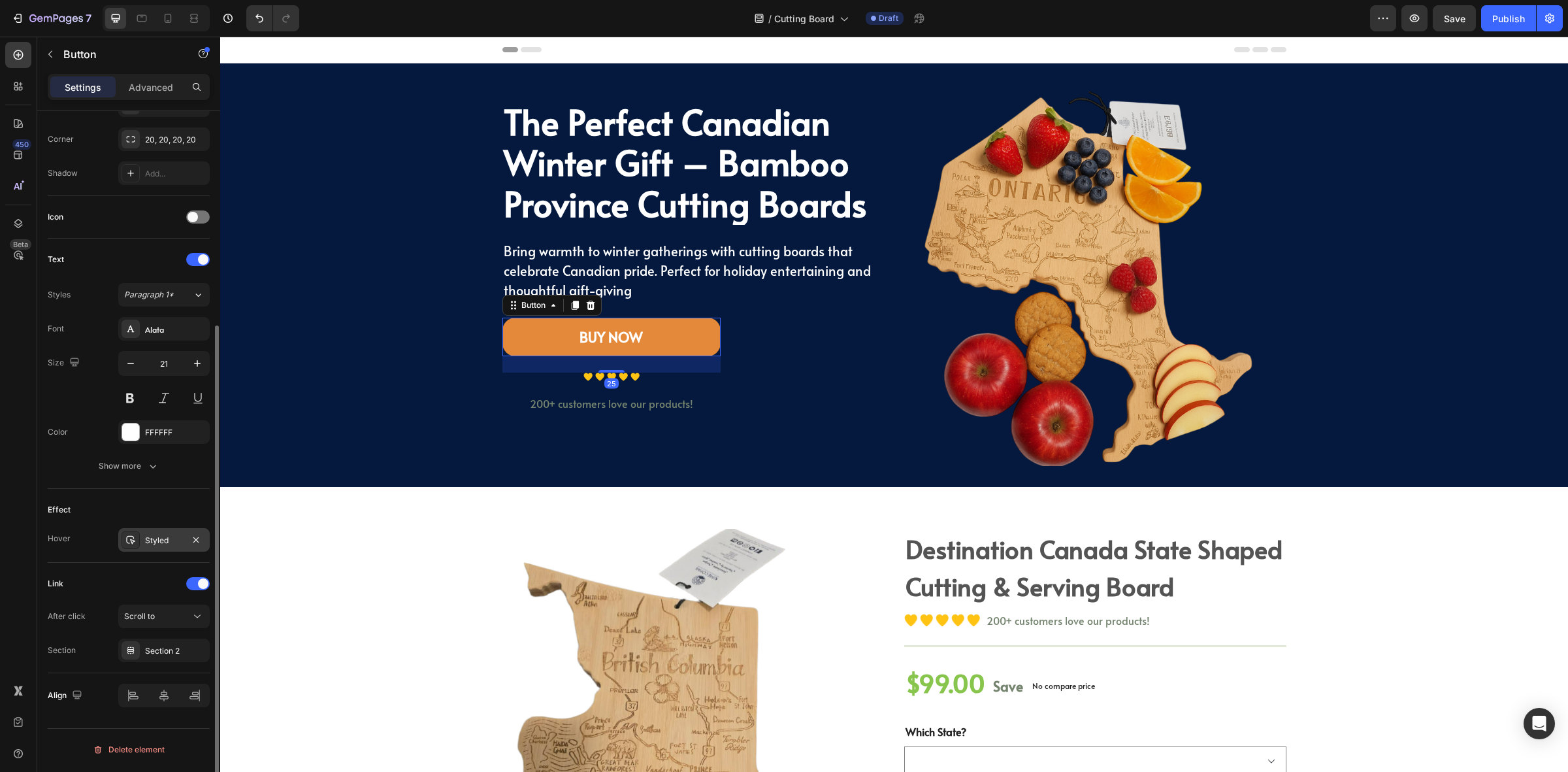
click at [157, 531] on div "Styled" at bounding box center [164, 539] width 91 height 24
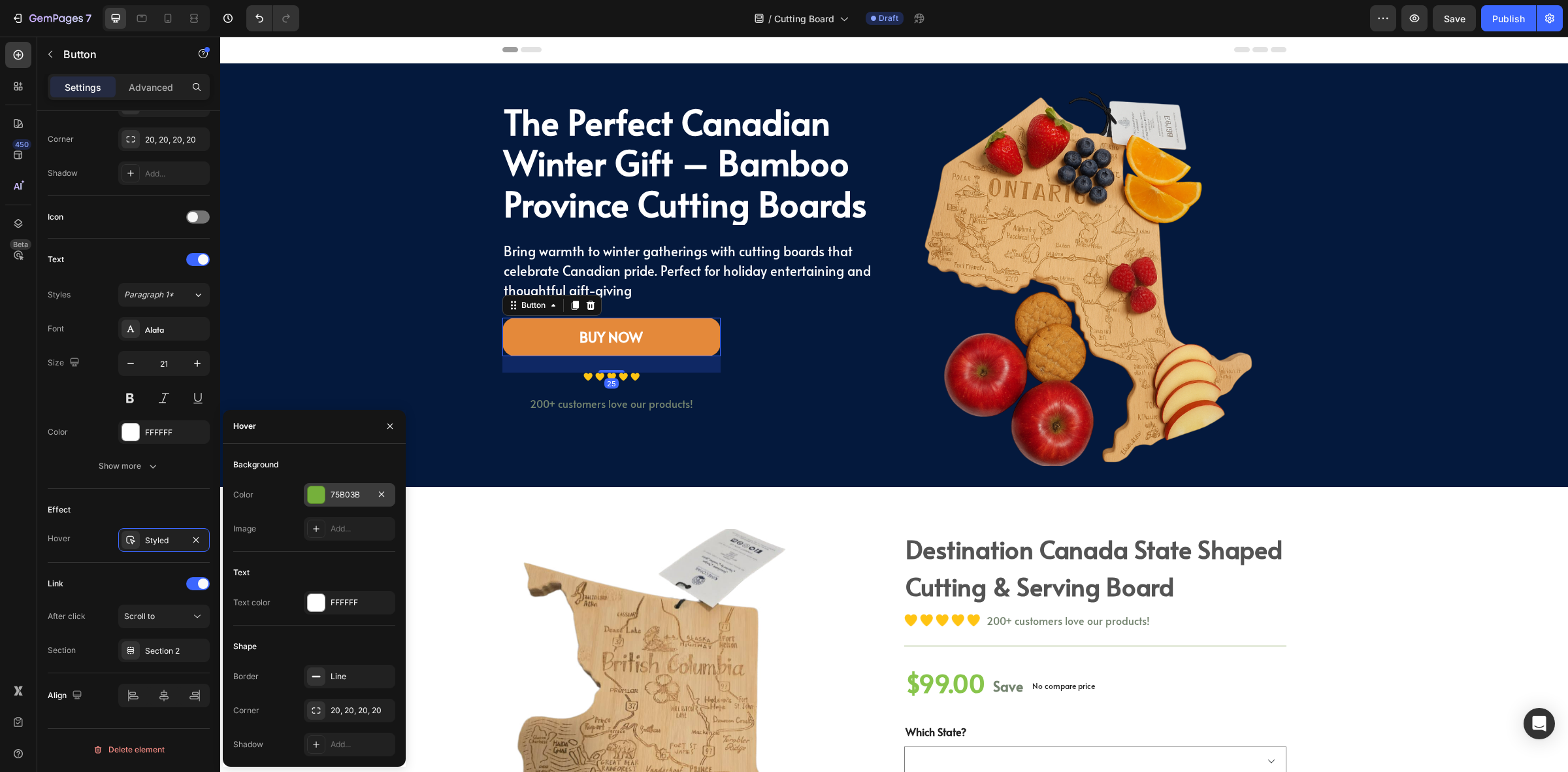
click at [322, 497] on div at bounding box center [316, 495] width 17 height 17
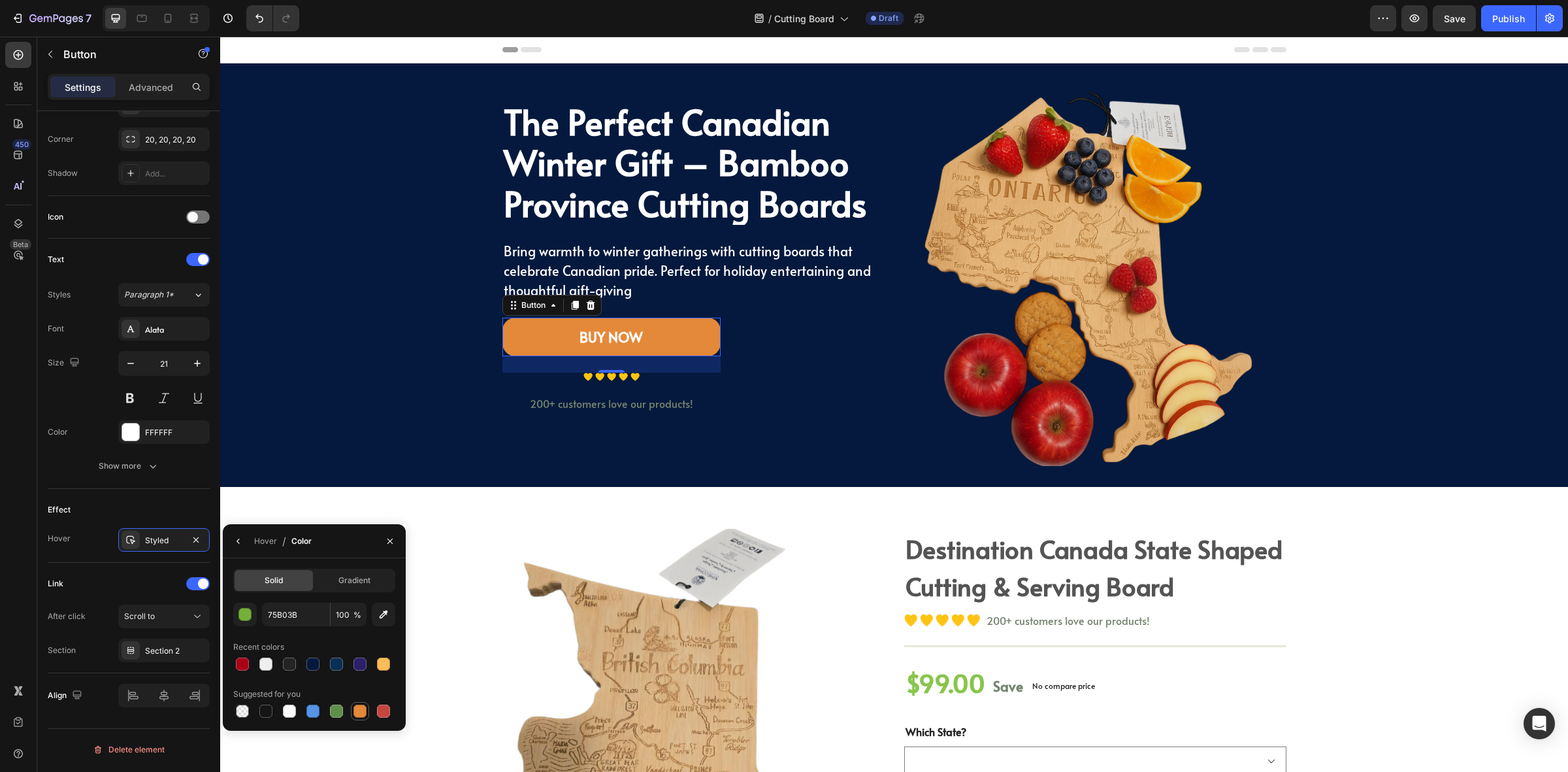
click at [360, 708] on div at bounding box center [360, 711] width 13 height 13
type input "E4893A"
click at [790, 411] on div "BUY NOW Button 25 Image Image Image Image Image Icon List Hoz 200+ customers lo…" at bounding box center [693, 372] width 381 height 109
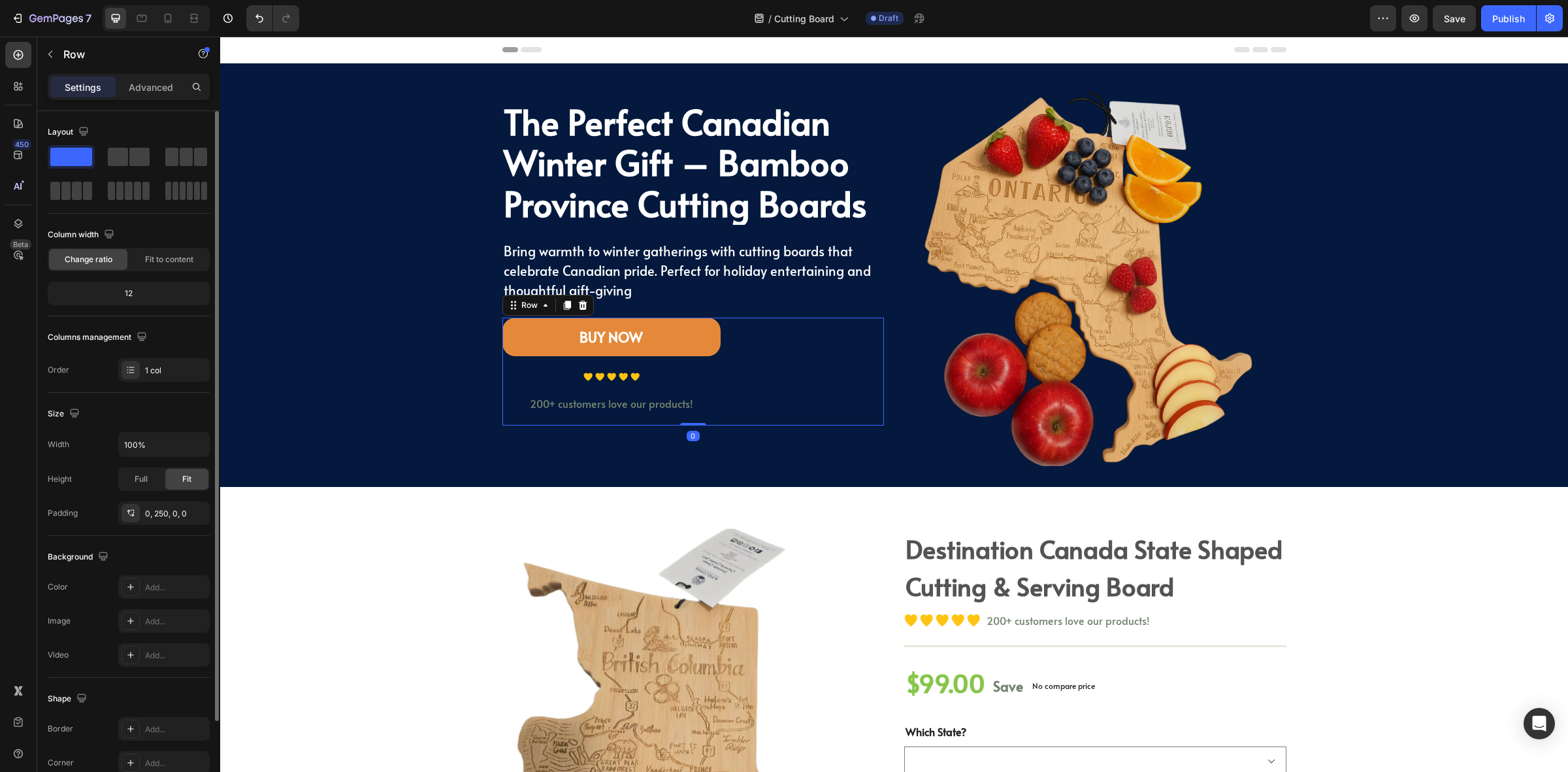
click at [694, 386] on div "BUY NOW Button Image Image Image Image Image Icon List Hoz 200+ customers love …" at bounding box center [612, 372] width 218 height 109
click at [396, 363] on div "The Perfect Canadian Winter Gift – Bamboo Province Cutting Boards Heading Bring…" at bounding box center [894, 275] width 1329 height 381
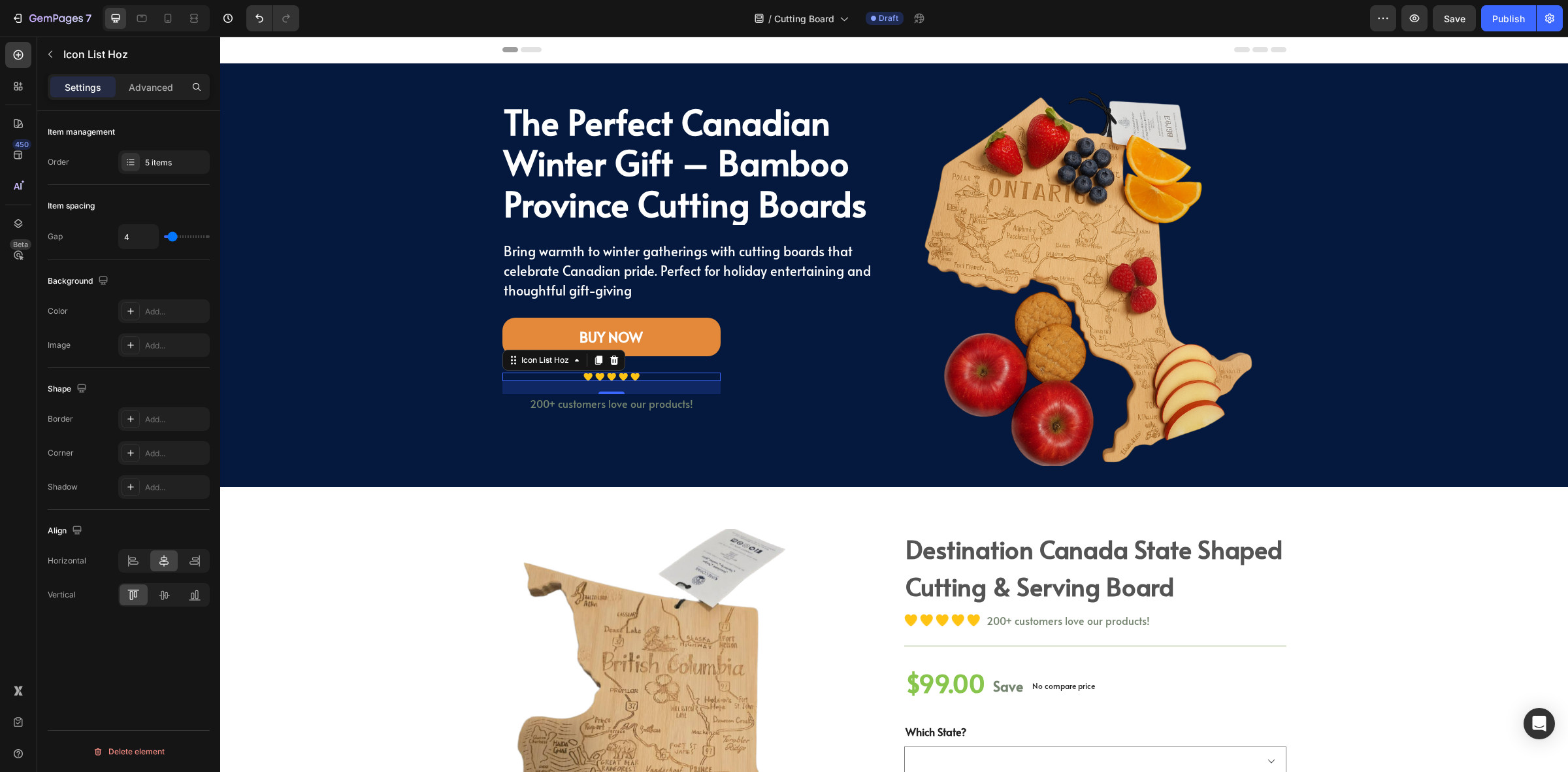
click at [611, 381] on div "Image Image Image Image Image" at bounding box center [612, 377] width 218 height 9
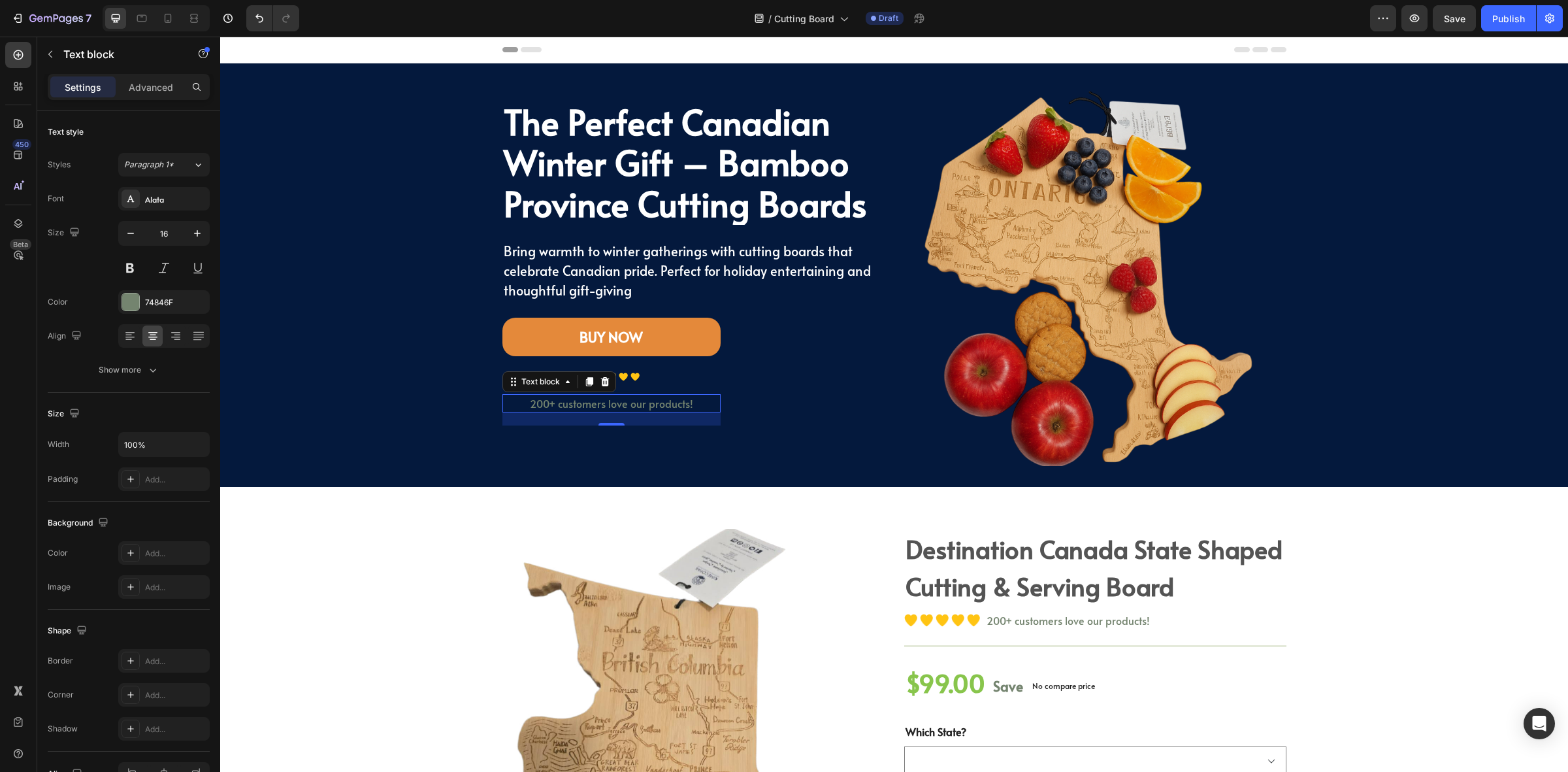
click at [710, 403] on p "200+ customers love our products!" at bounding box center [612, 403] width 216 height 16
click at [629, 409] on p "200+ customers love our products!" at bounding box center [612, 403] width 216 height 16
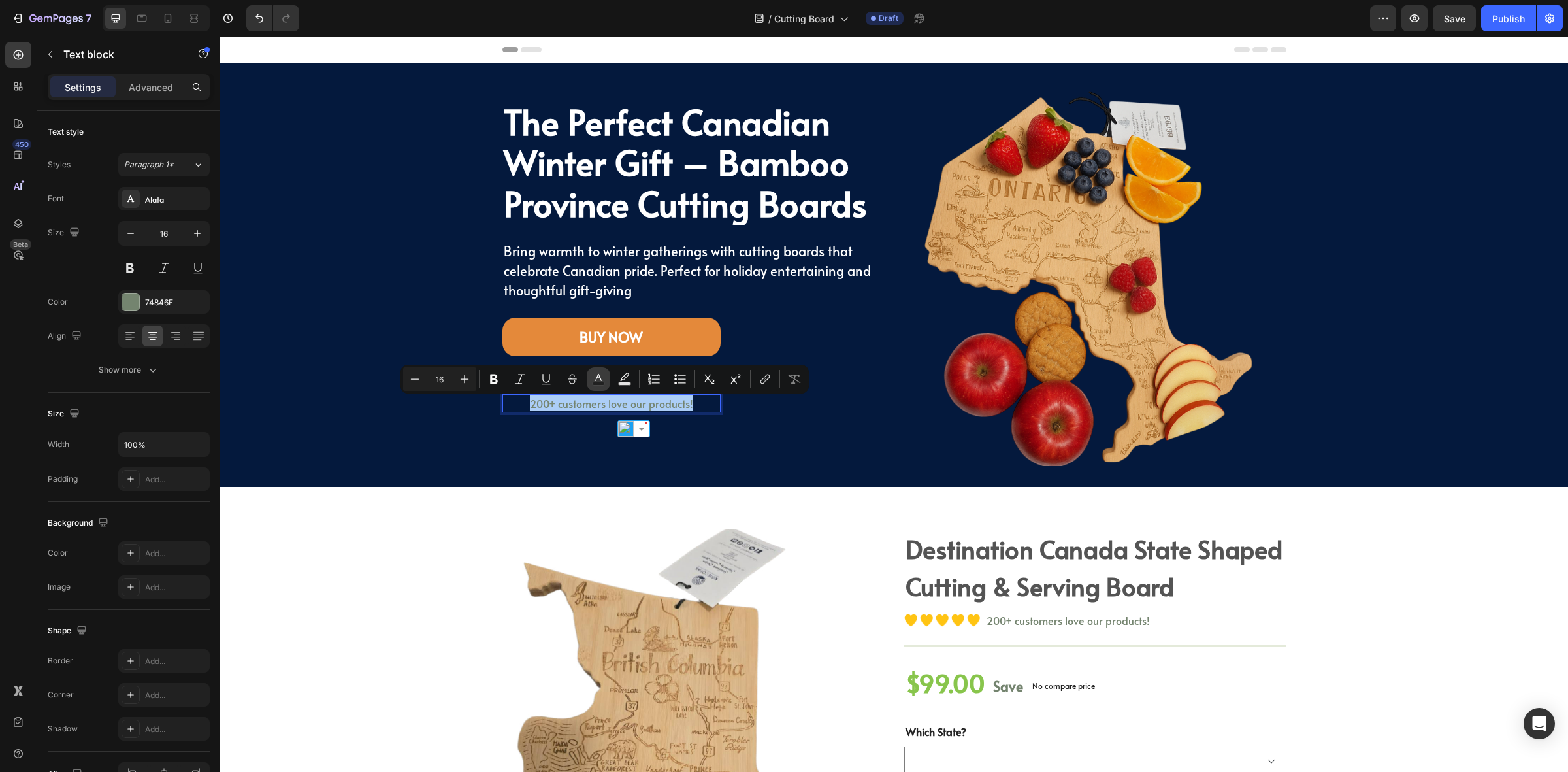
drag, startPoint x: 599, startPoint y: 381, endPoint x: 427, endPoint y: 380, distance: 172.0
click at [598, 381] on icon "Editor contextual toolbar" at bounding box center [598, 379] width 13 height 13
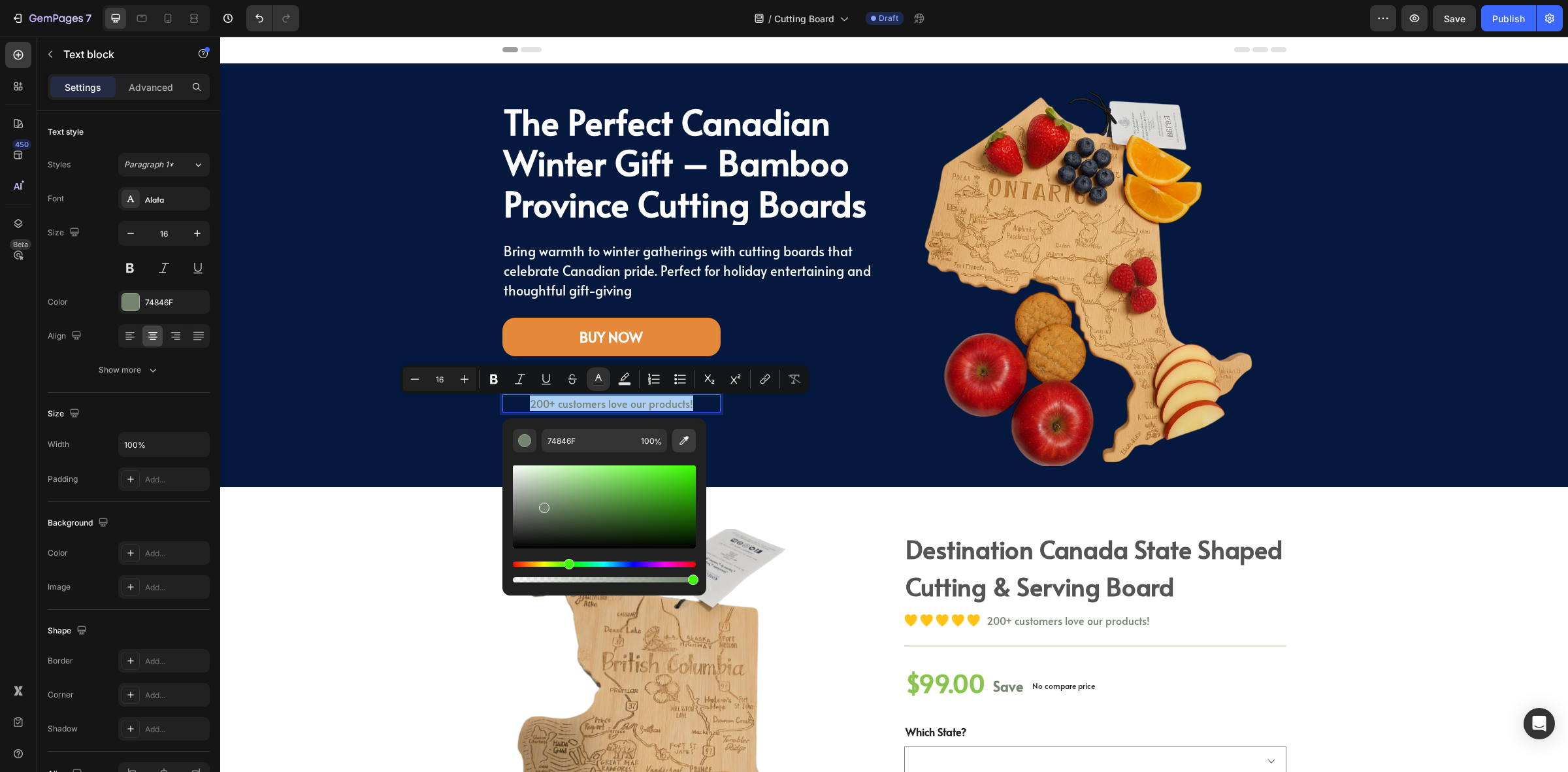
click at [683, 444] on icon "Editor contextual toolbar" at bounding box center [684, 441] width 13 height 13
type input "FFFFFF"
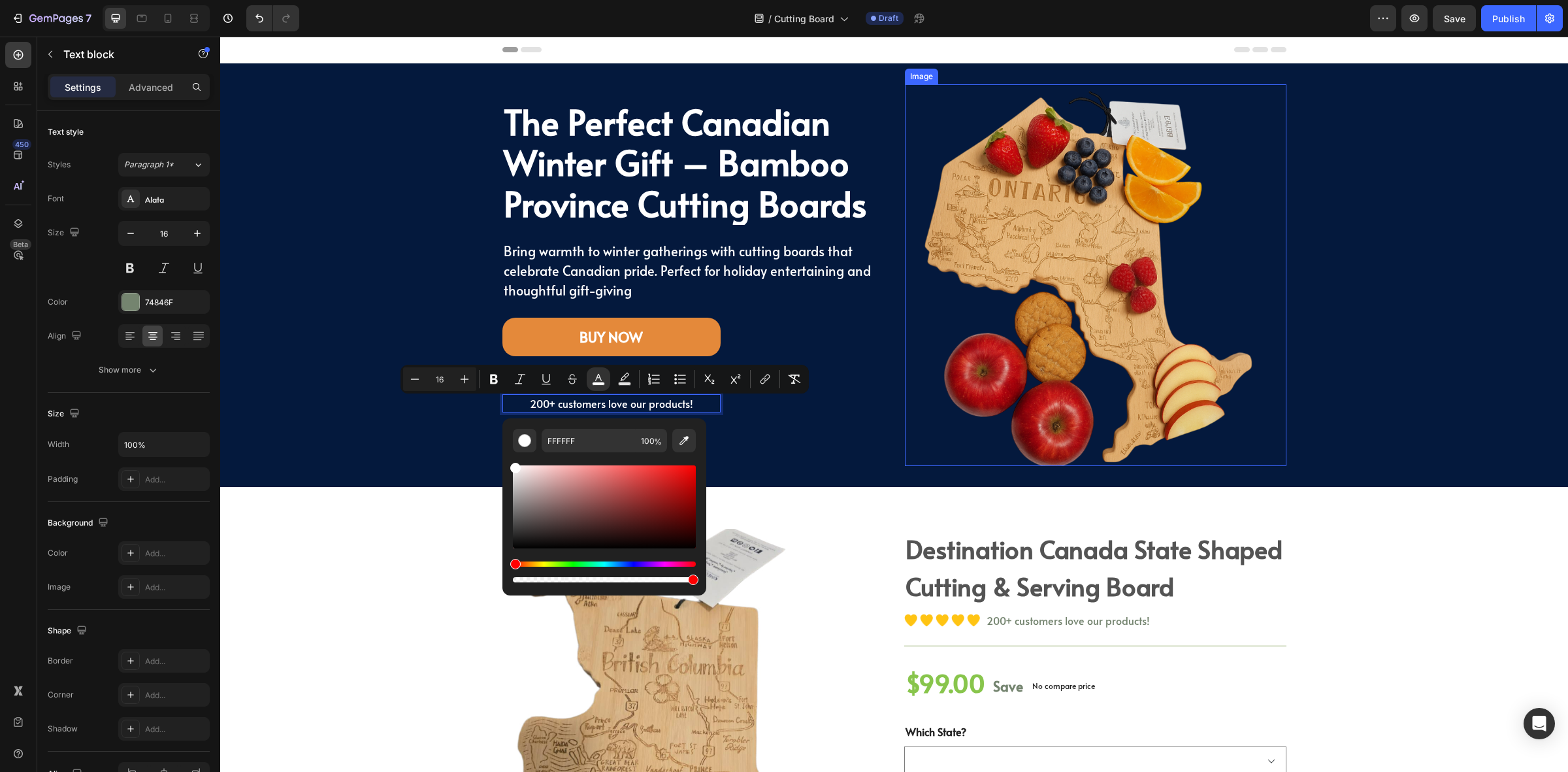
click at [1315, 601] on div "Product Images destination canada state shaped cutting & serving board (P) Titl…" at bounding box center [894, 766] width 1329 height 475
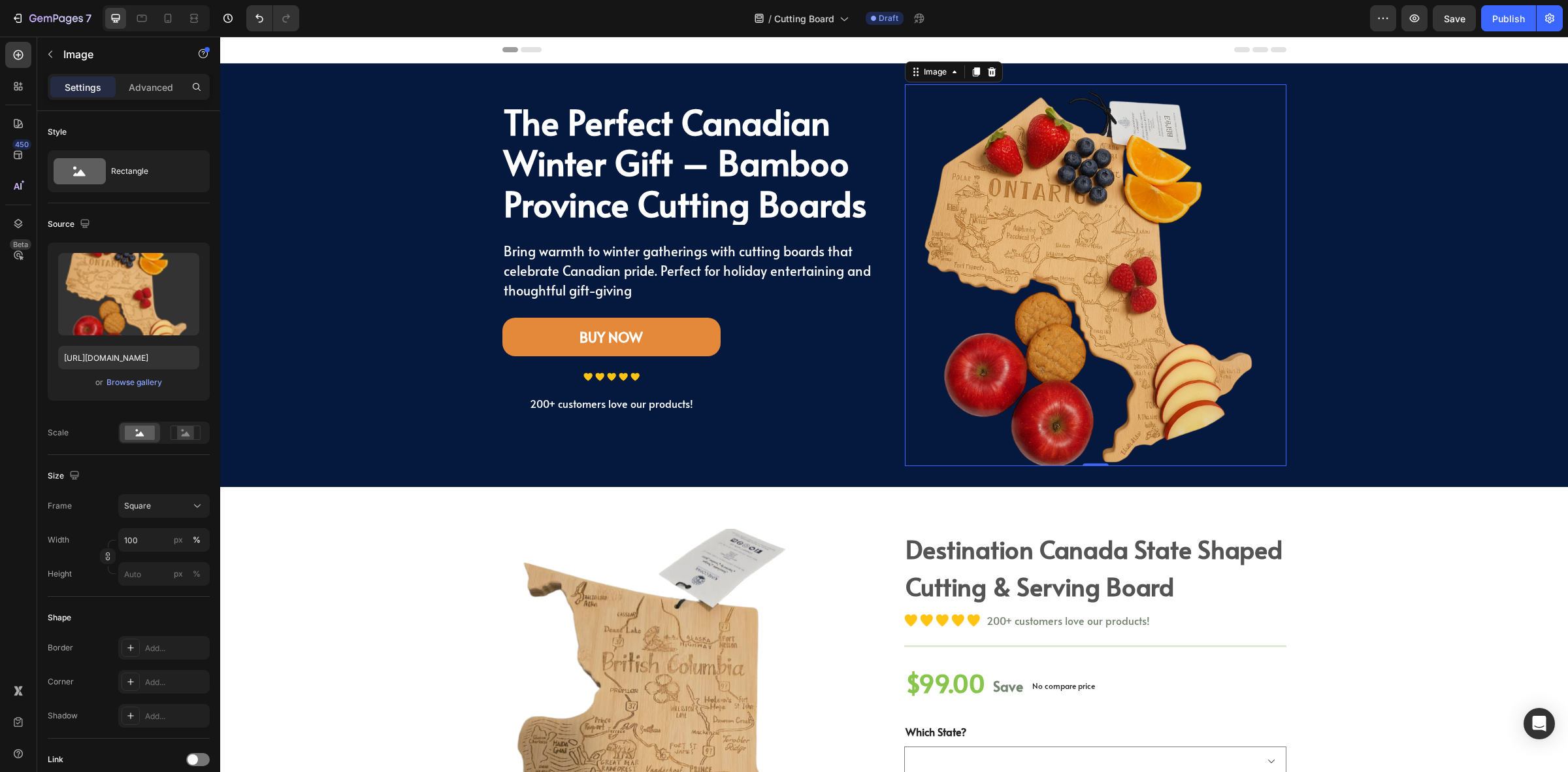
click at [1230, 334] on img at bounding box center [1096, 275] width 381 height 381
click at [988, 77] on div at bounding box center [992, 72] width 16 height 16
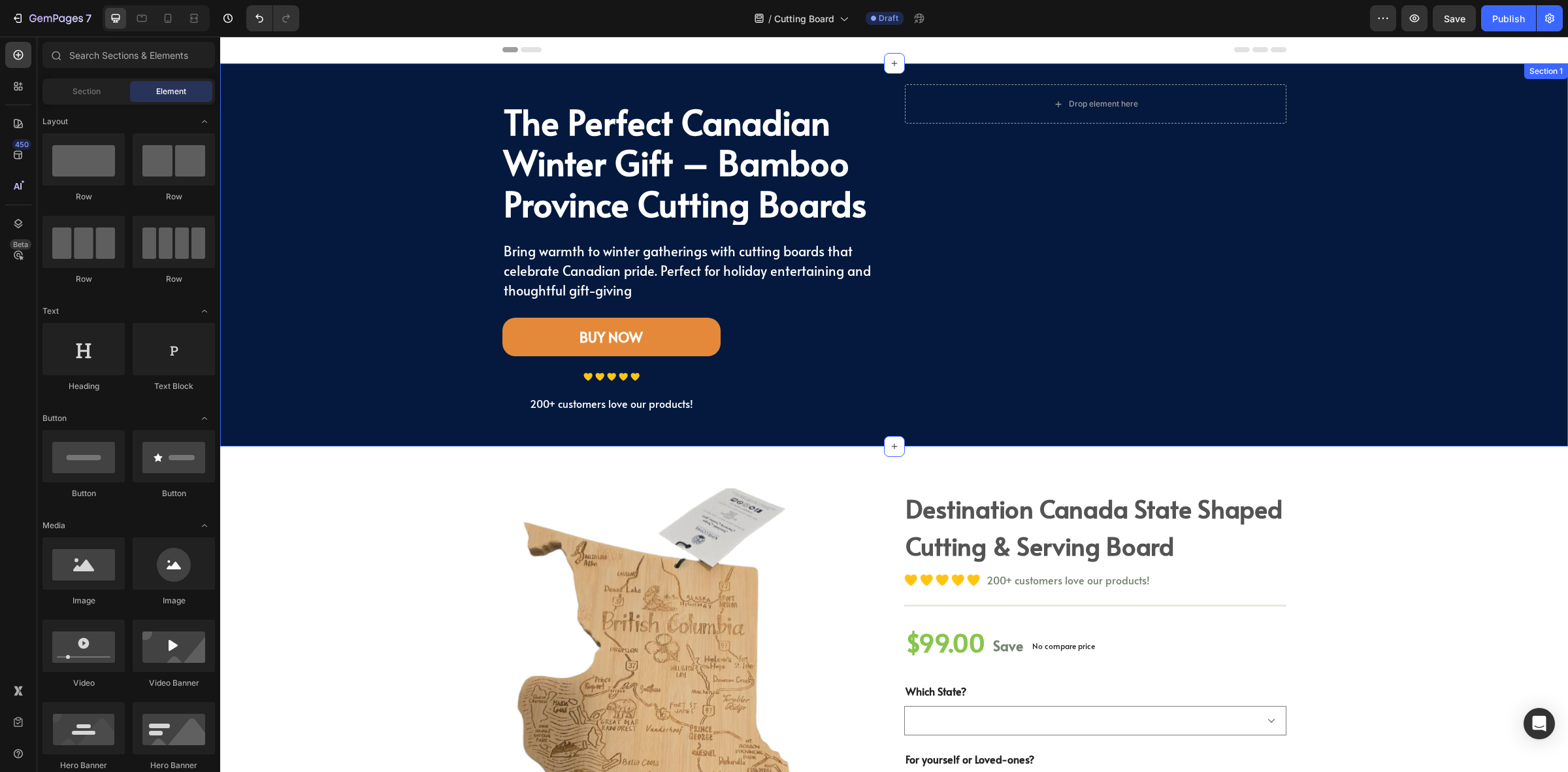
click at [393, 337] on div "The Perfect Canadian Winter Gift – Bamboo Province Cutting Boards Heading Bring…" at bounding box center [894, 255] width 1329 height 341
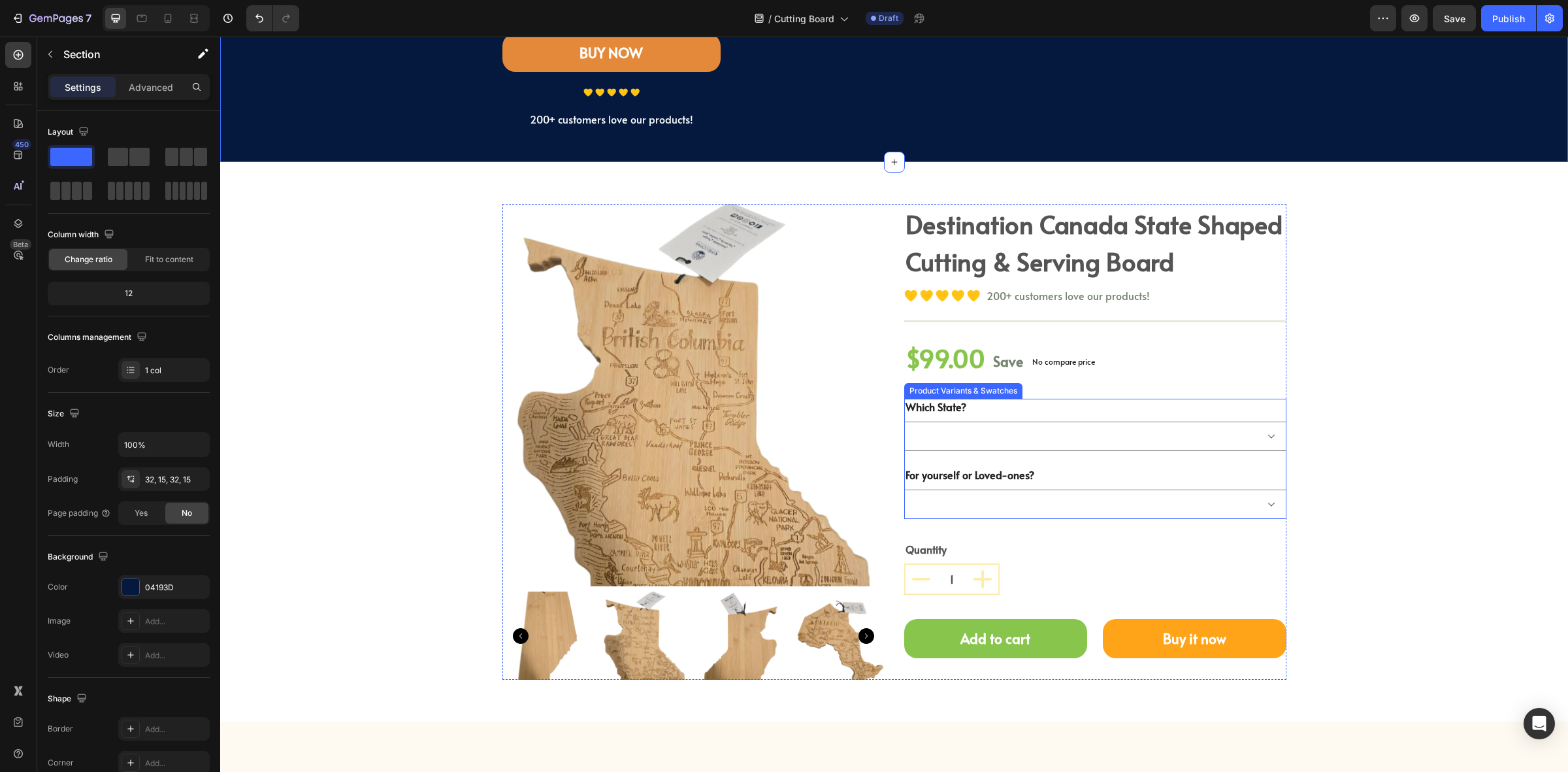
scroll to position [327, 0]
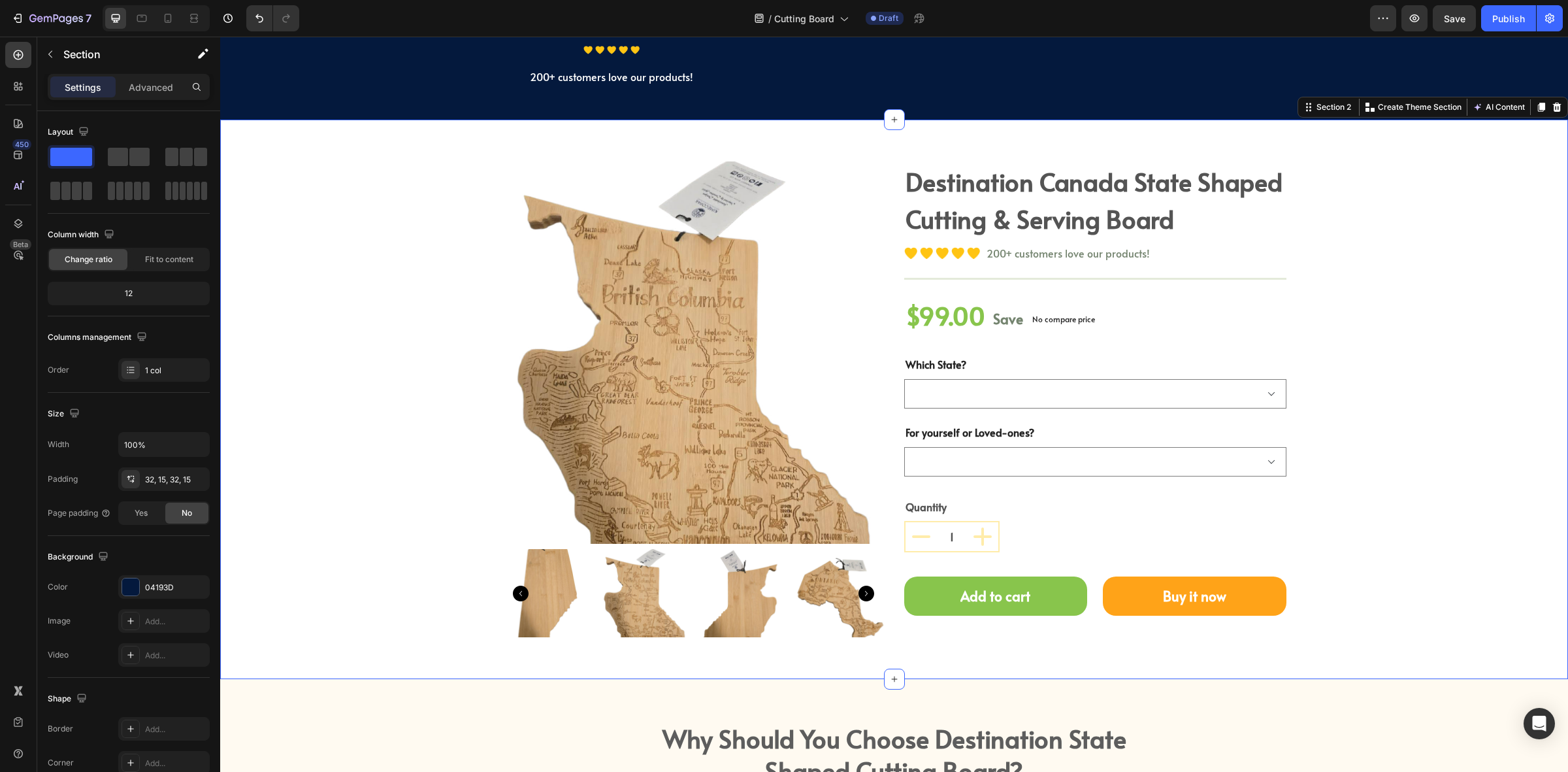
click at [448, 396] on div "Product Images destination canada state shaped cutting & serving board (P) Titl…" at bounding box center [894, 398] width 1329 height 475
click at [1030, 401] on select "[GEOGRAPHIC_DATA] [GEOGRAPHIC_DATA] [GEOGRAPHIC_DATA]" at bounding box center [1095, 393] width 382 height 29
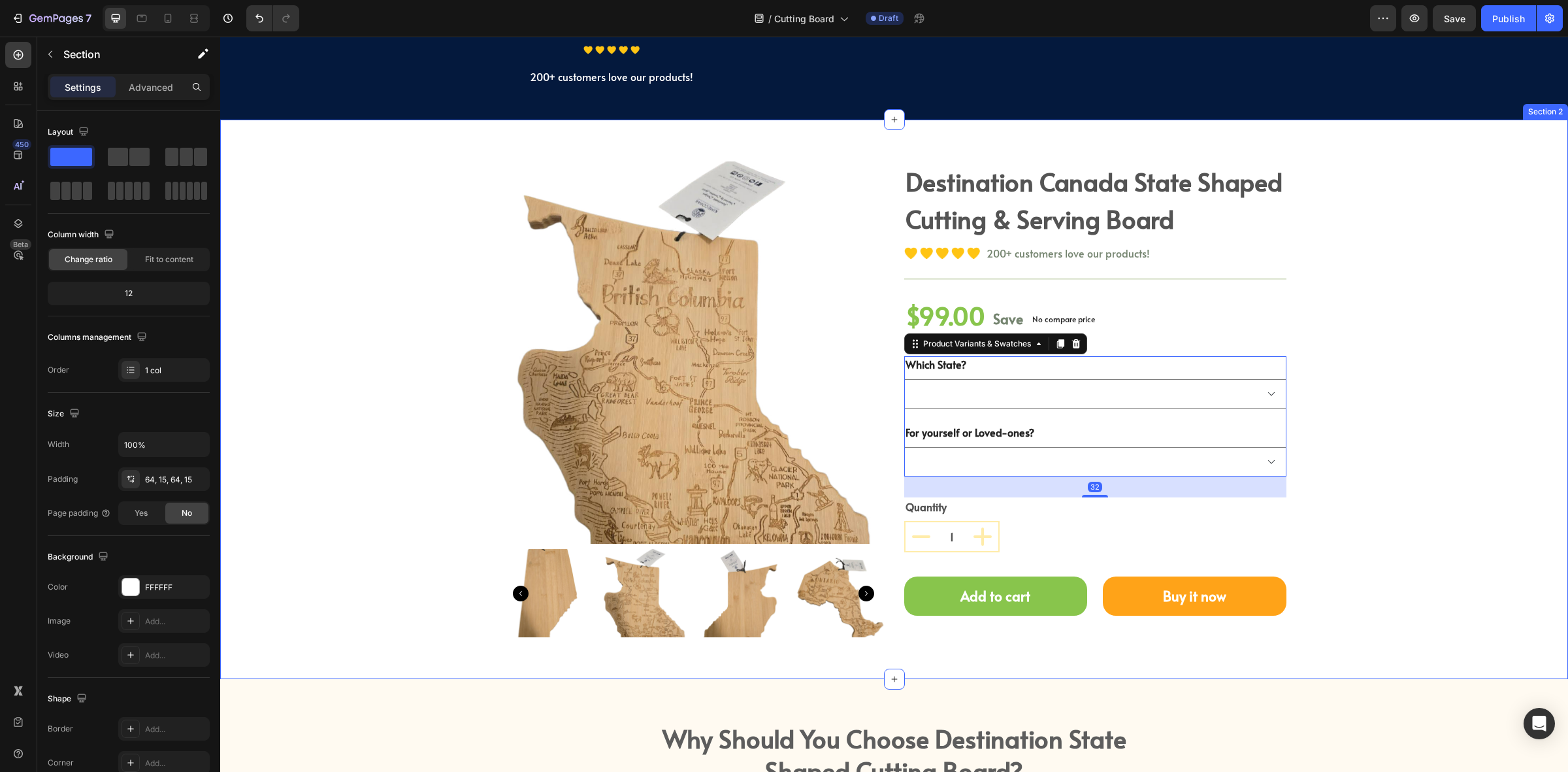
click at [281, 384] on div "Product Images destination canada state shaped cutting & serving board (P) Titl…" at bounding box center [894, 398] width 1329 height 475
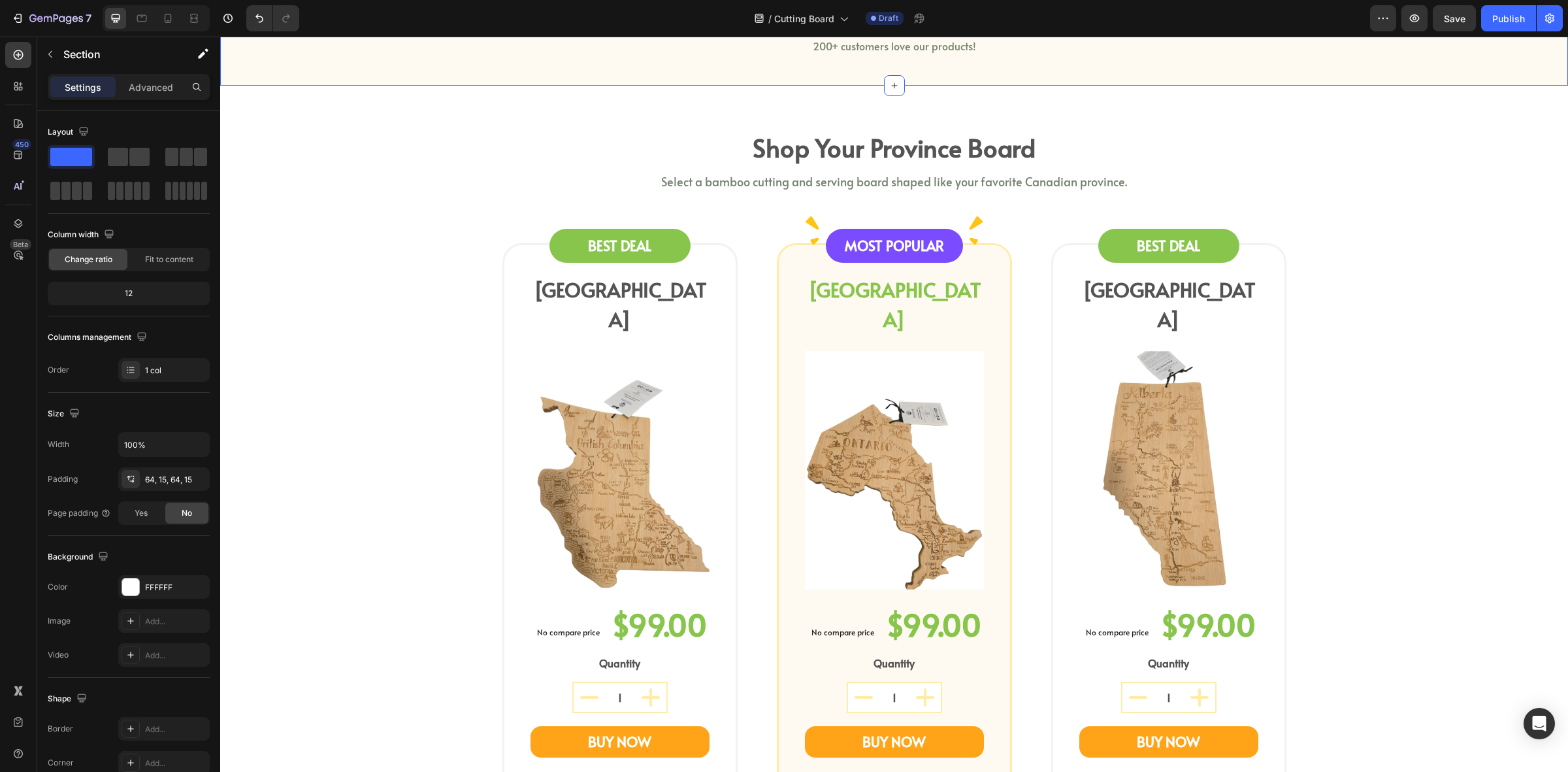
scroll to position [1553, 0]
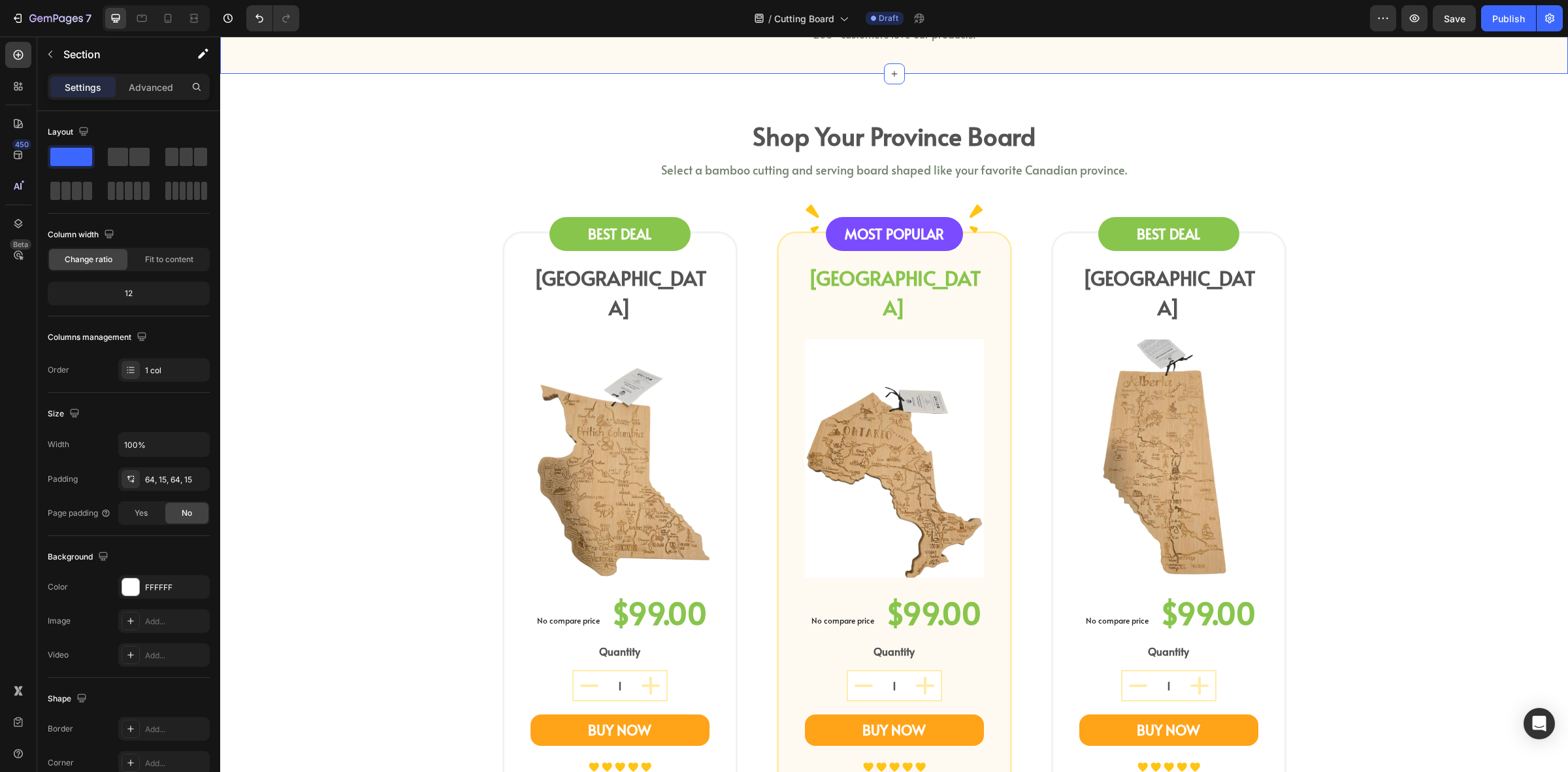
click at [298, 281] on div "shop your province board Heading Select a bamboo cutting and serving board shap…" at bounding box center [894, 514] width 1329 height 798
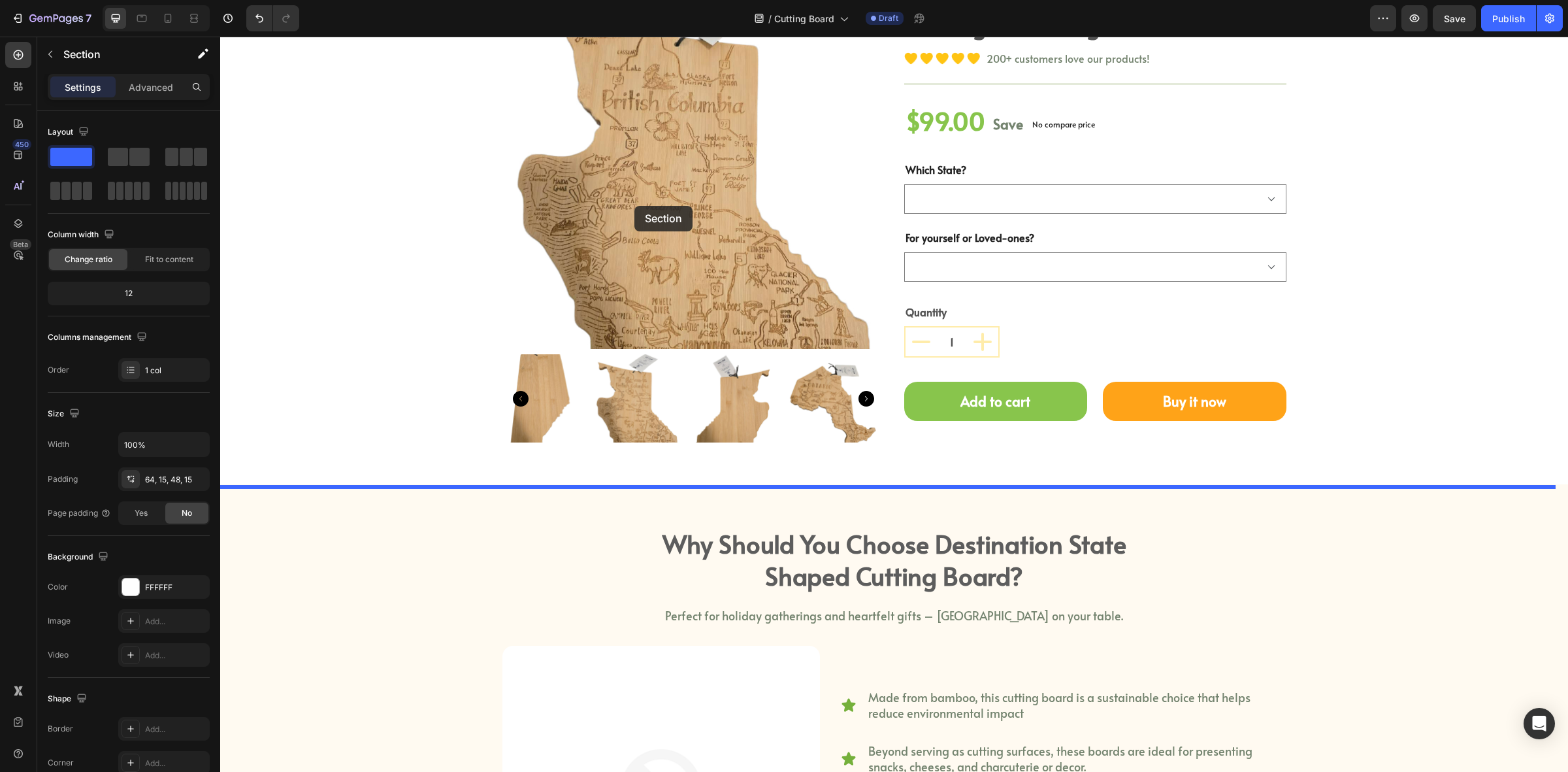
scroll to position [327, 0]
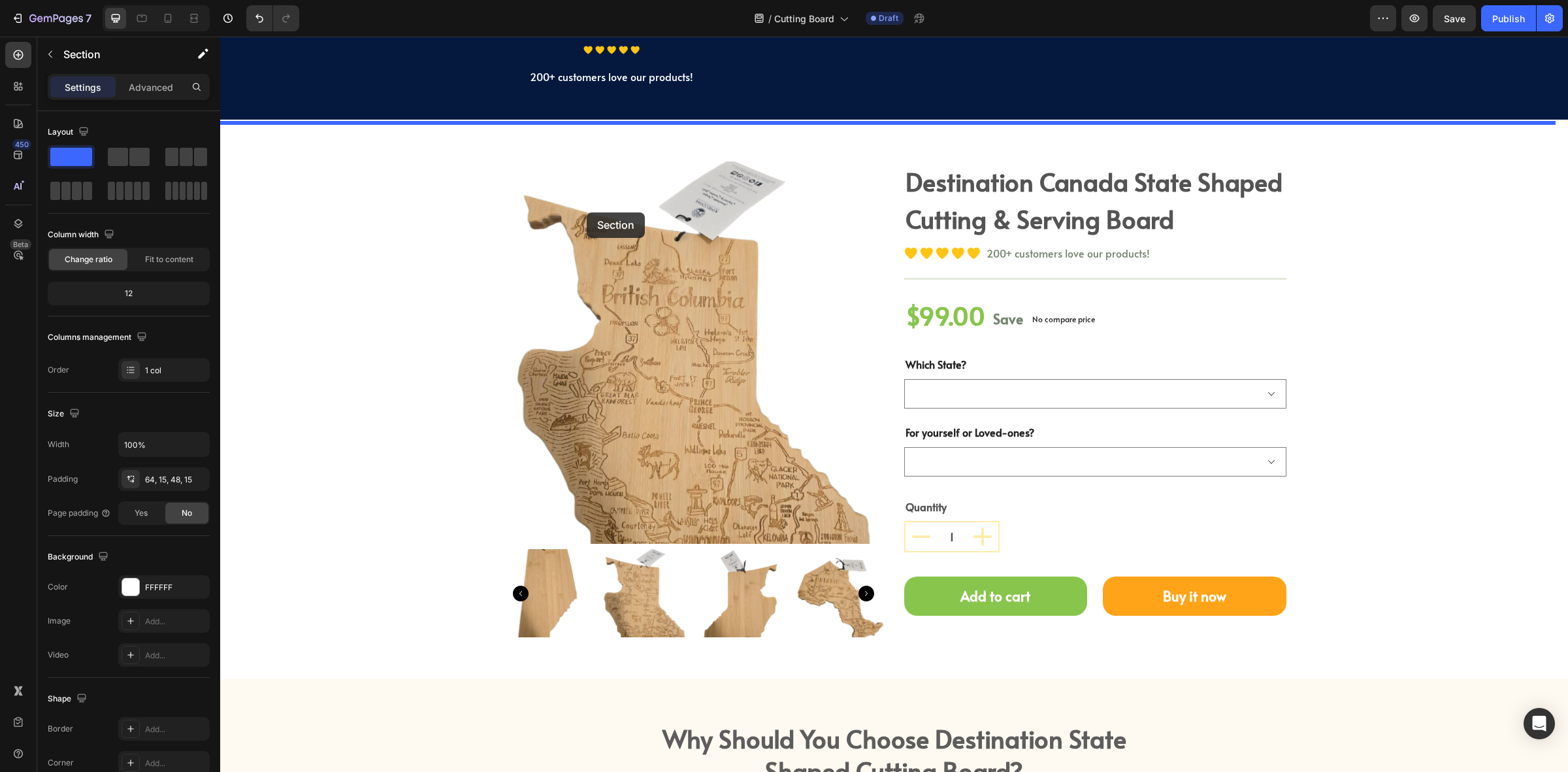
drag, startPoint x: 289, startPoint y: 266, endPoint x: 558, endPoint y: 183, distance: 281.5
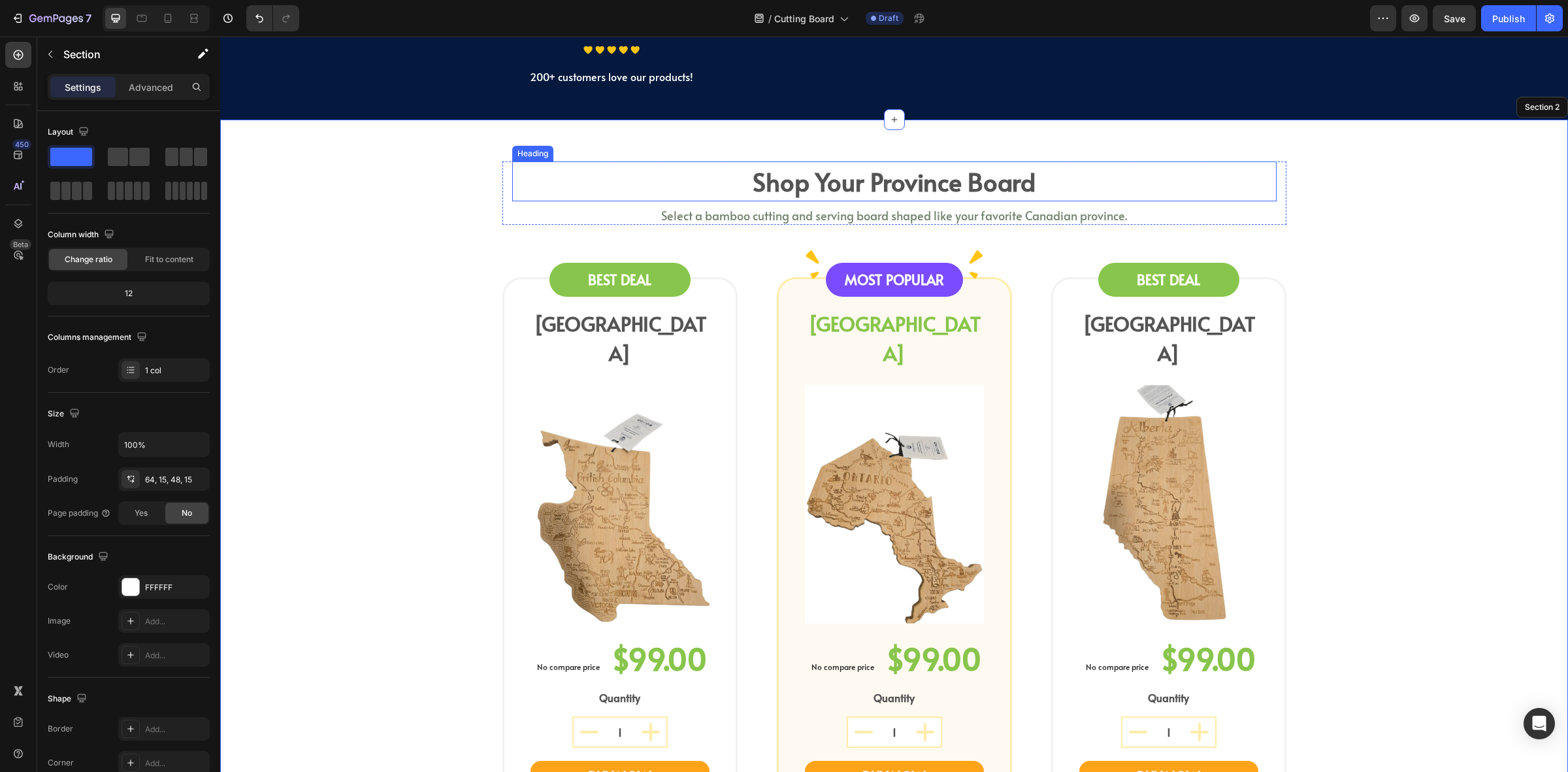
click at [855, 190] on h2 "shop your province board" at bounding box center [895, 181] width 765 height 40
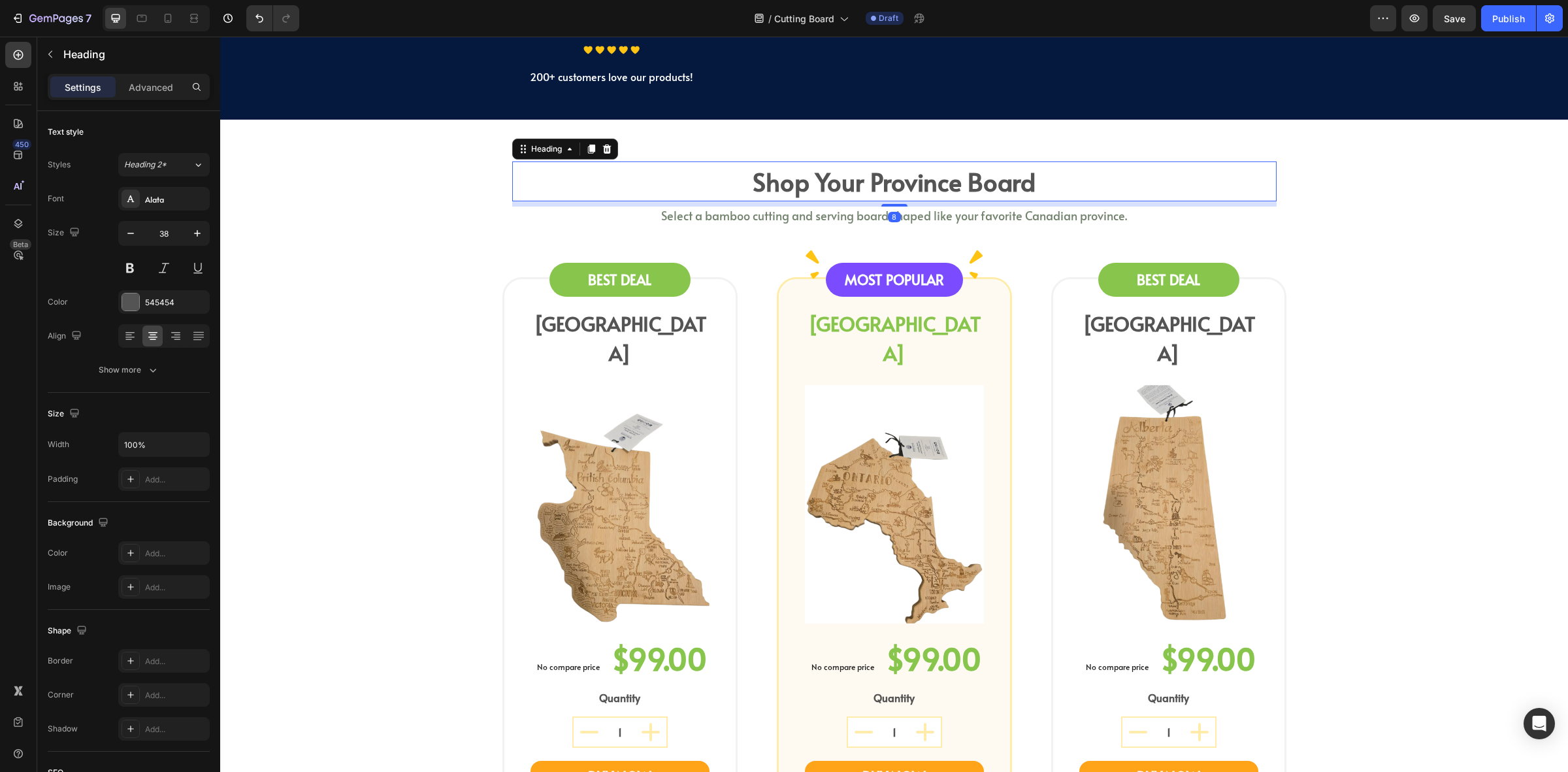
click at [838, 186] on h2 "shop your province board" at bounding box center [895, 181] width 765 height 40
click at [1157, 187] on p "shop your province board" at bounding box center [894, 181] width 762 height 37
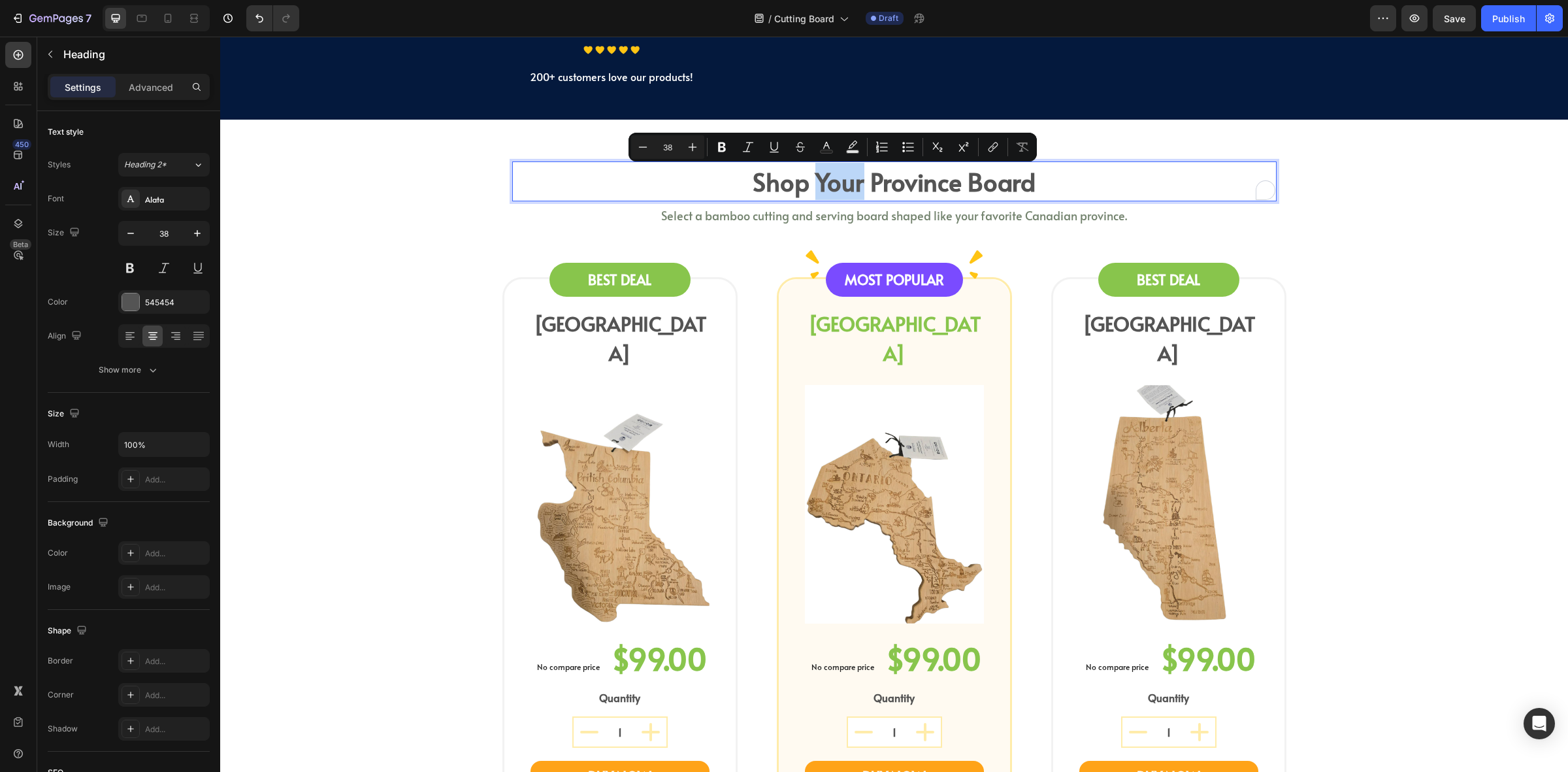
drag, startPoint x: 813, startPoint y: 177, endPoint x: 855, endPoint y: 183, distance: 42.4
click at [855, 183] on p "shop your province board" at bounding box center [894, 181] width 762 height 37
click at [727, 216] on span "Select a bamboo cutting and serving board shaped like your favorite Canadian pr…" at bounding box center [894, 215] width 466 height 16
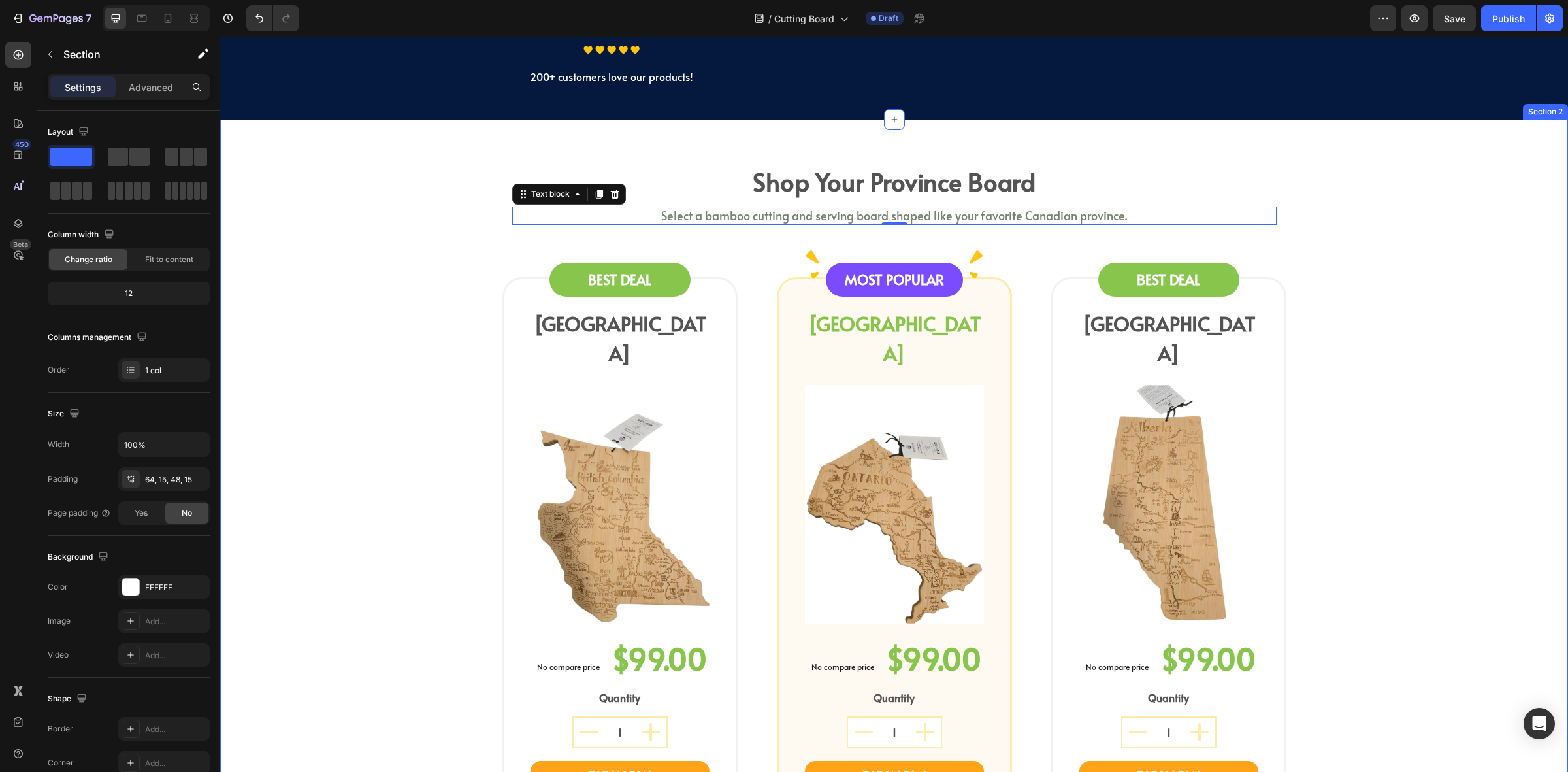
click at [379, 268] on div "shop your province board Heading Select a bamboo cutting and serving board shap…" at bounding box center [894, 560] width 1329 height 798
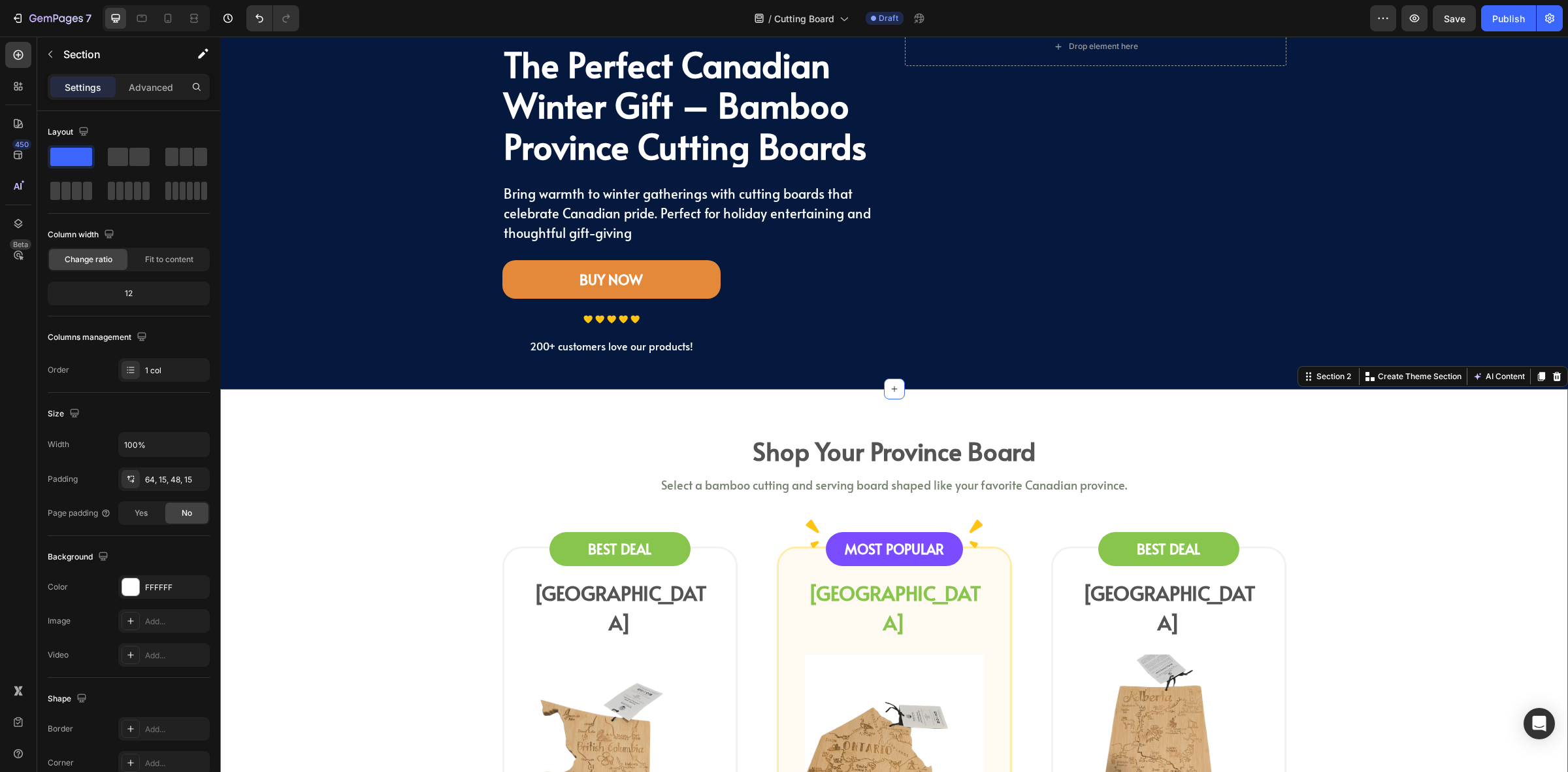
scroll to position [0, 0]
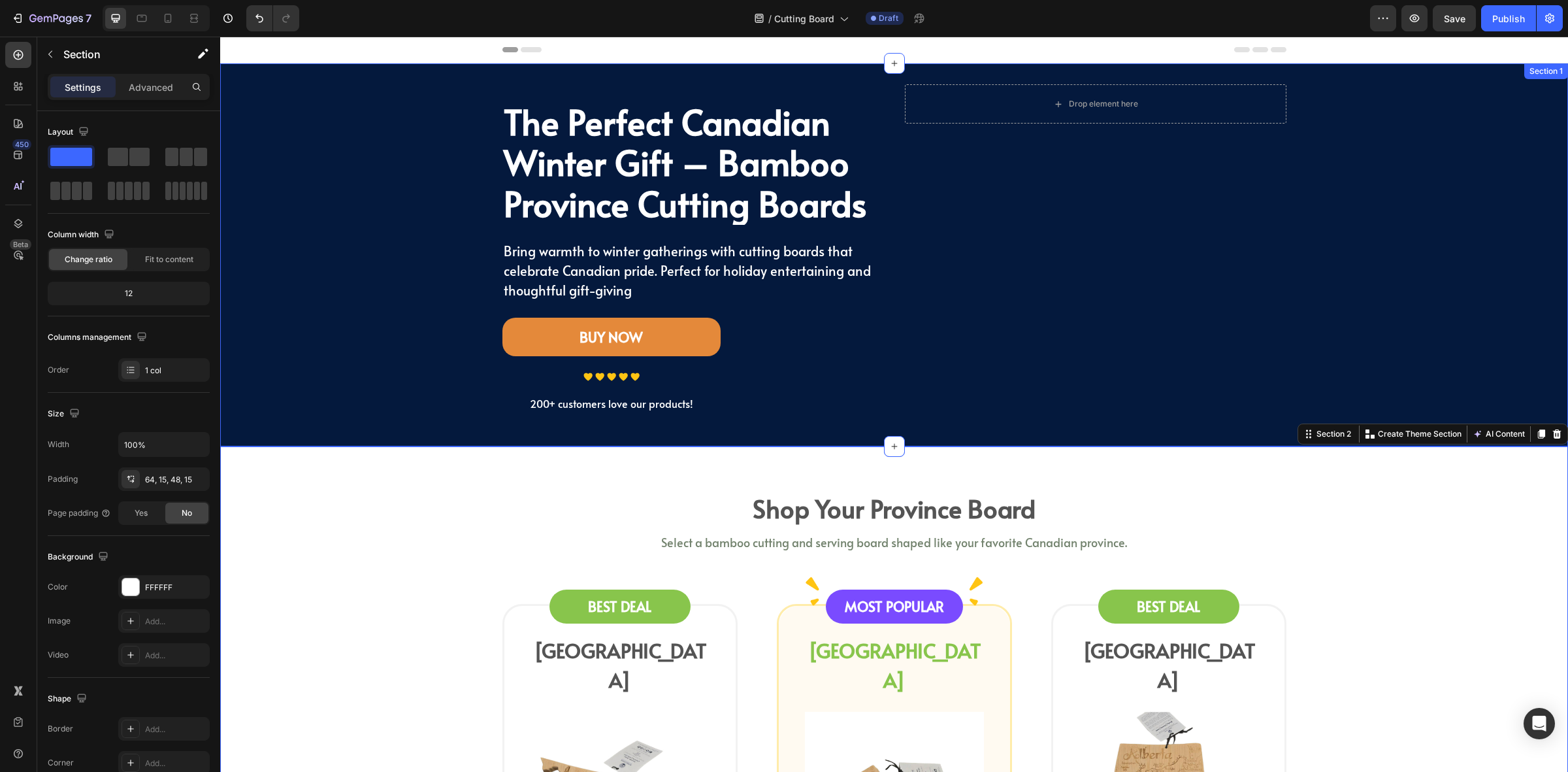
click at [427, 239] on div "The Perfect Canadian Winter Gift – Bamboo Province Cutting Boards Heading Bring…" at bounding box center [894, 255] width 1329 height 341
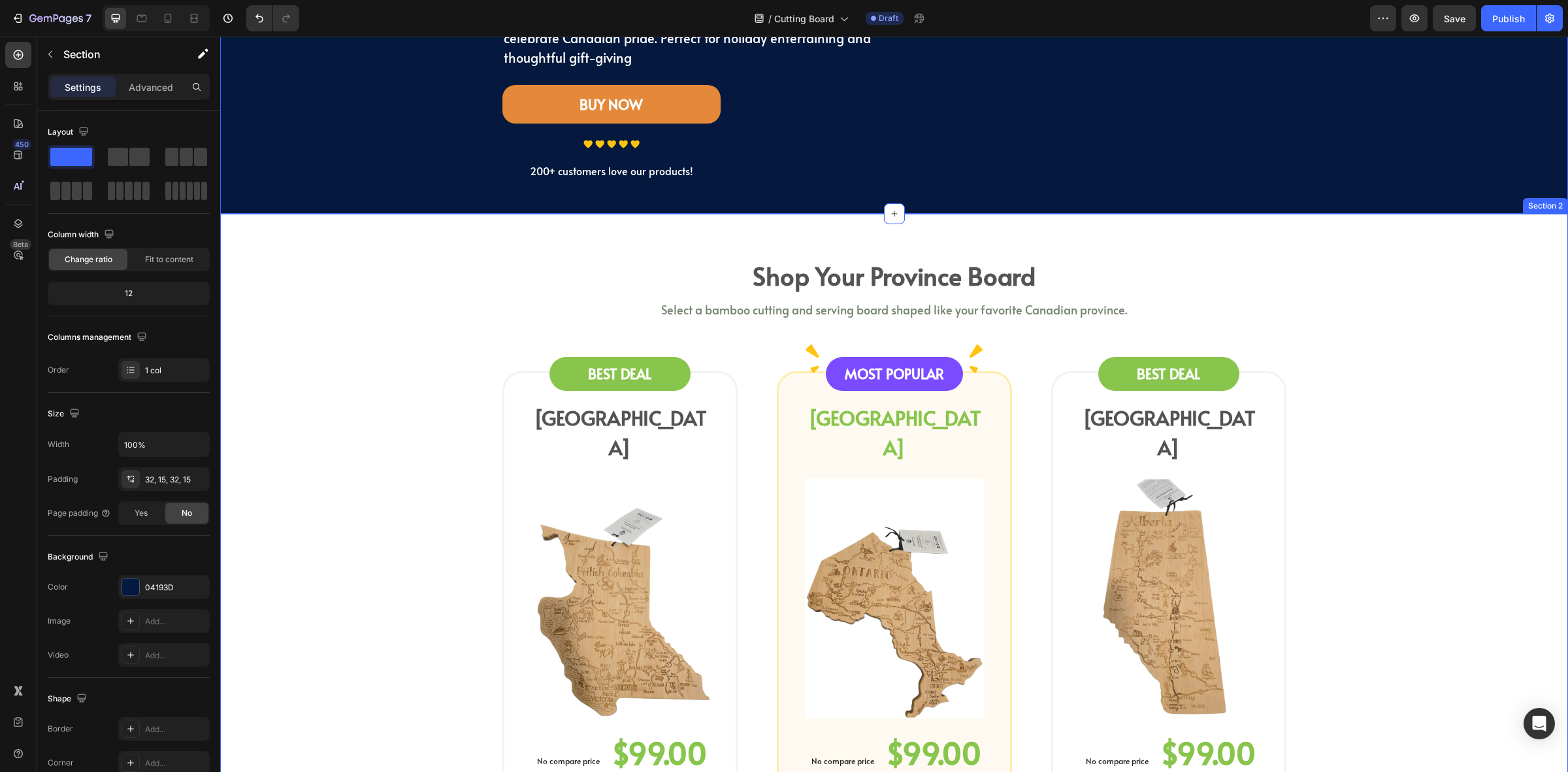
scroll to position [245, 0]
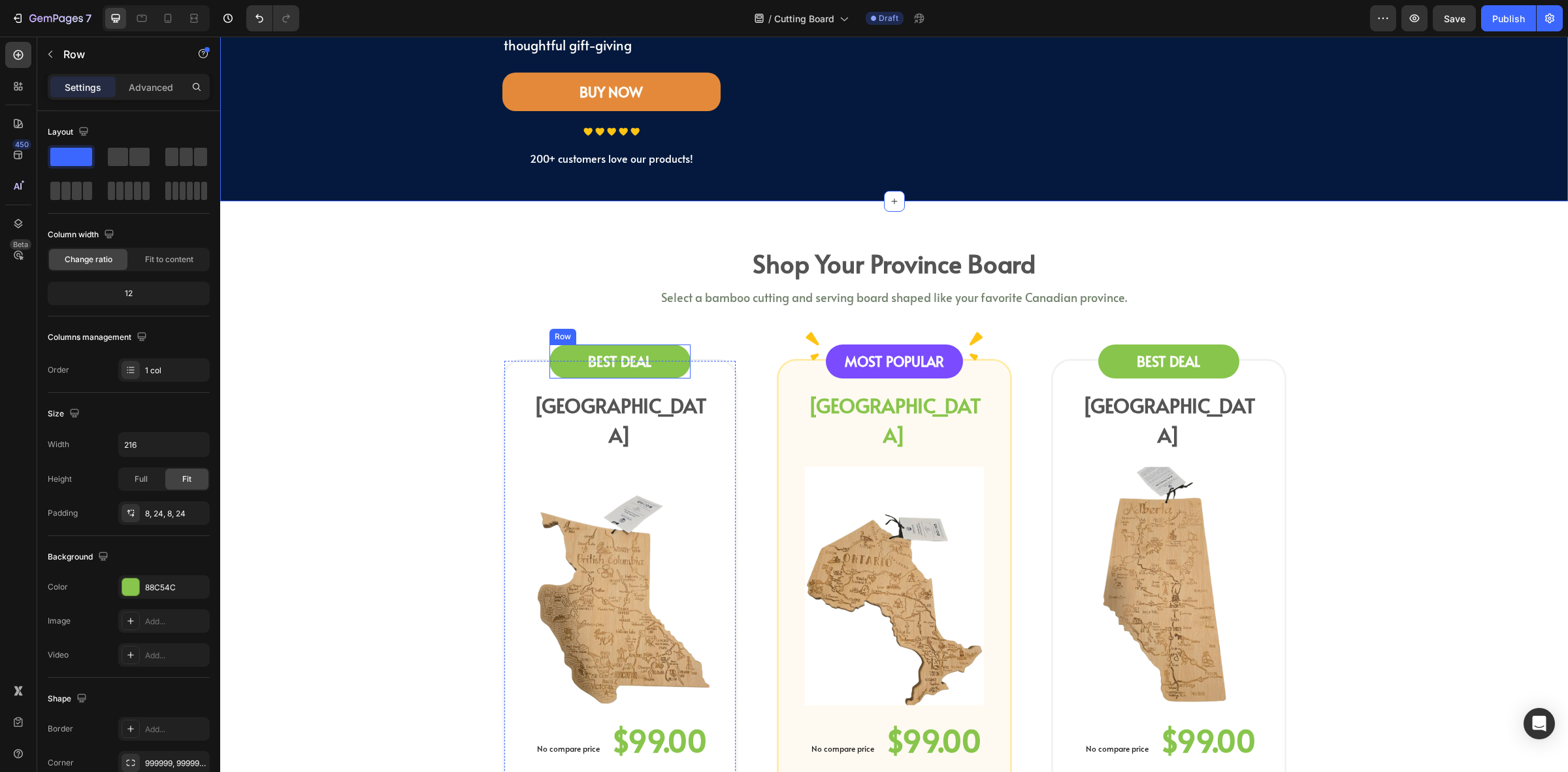
click at [551, 373] on div "BEST DEAL Text block Row" at bounding box center [620, 361] width 141 height 34
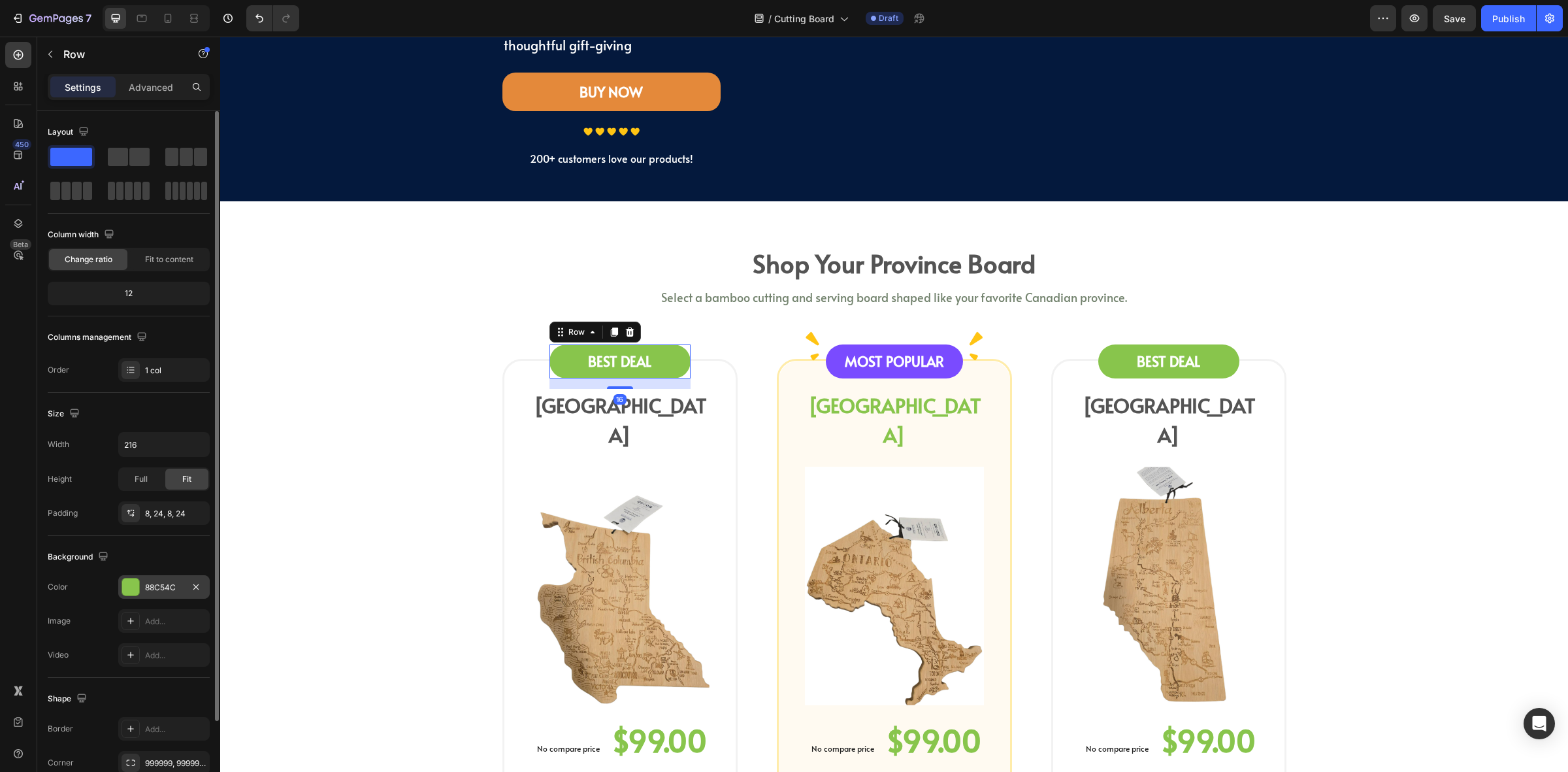
click at [151, 583] on div "88C54C" at bounding box center [164, 588] width 38 height 11
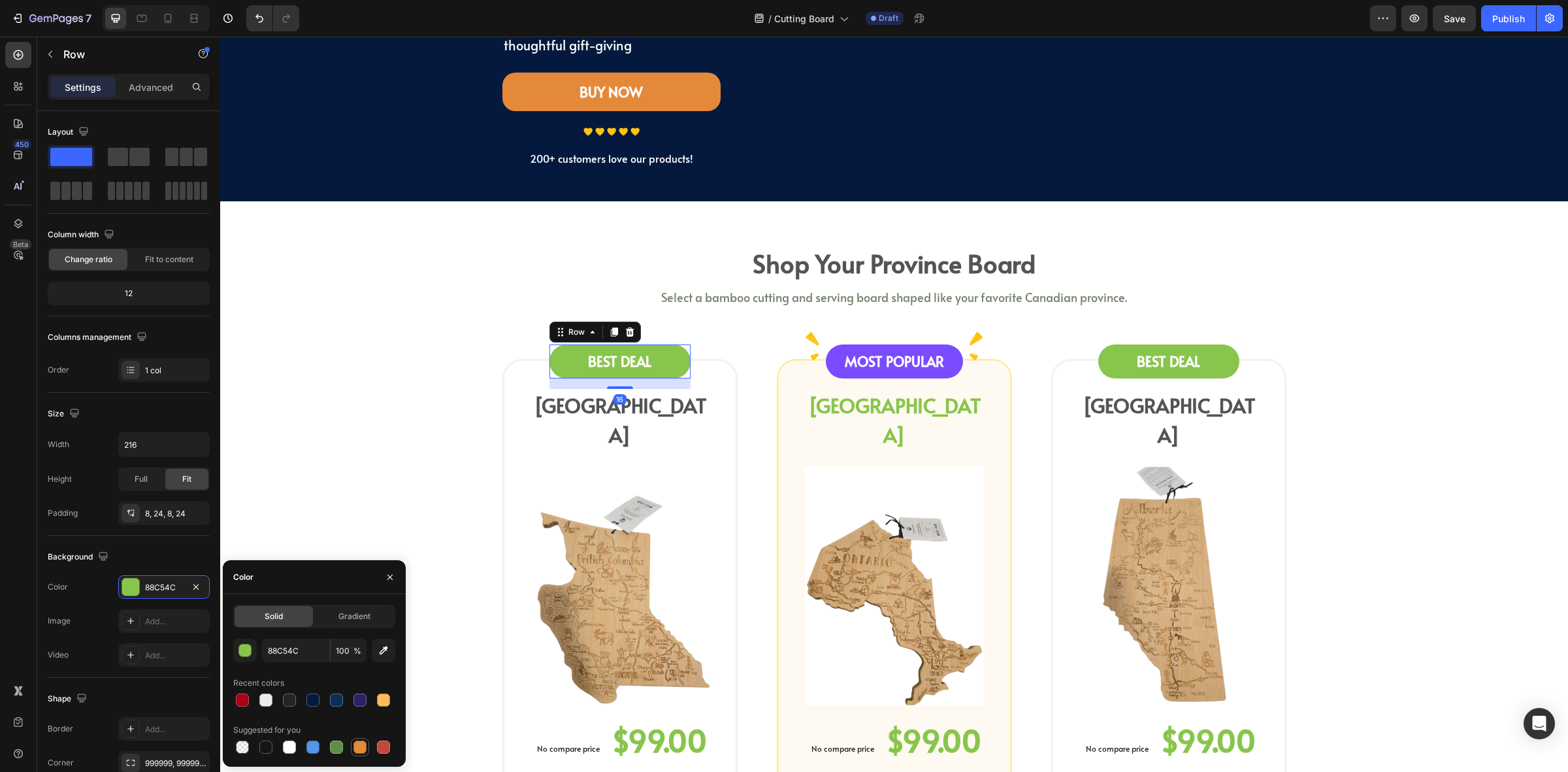
click at [359, 742] on div at bounding box center [360, 747] width 13 height 13
type input "E4893A"
click at [838, 376] on div "MOST POPULAR Text block Row" at bounding box center [895, 361] width 137 height 34
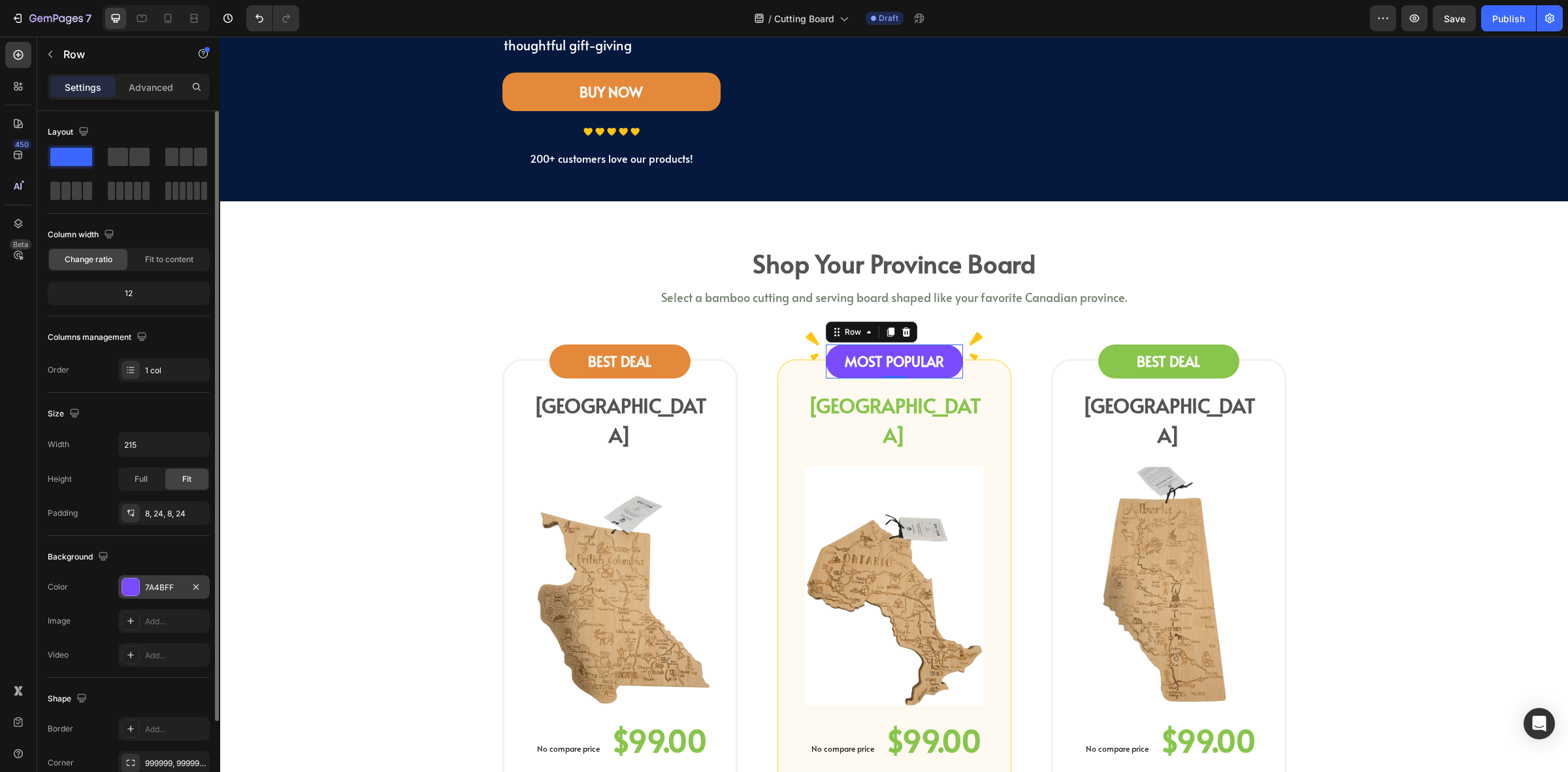
click at [151, 583] on div "7A4BFF" at bounding box center [164, 588] width 38 height 11
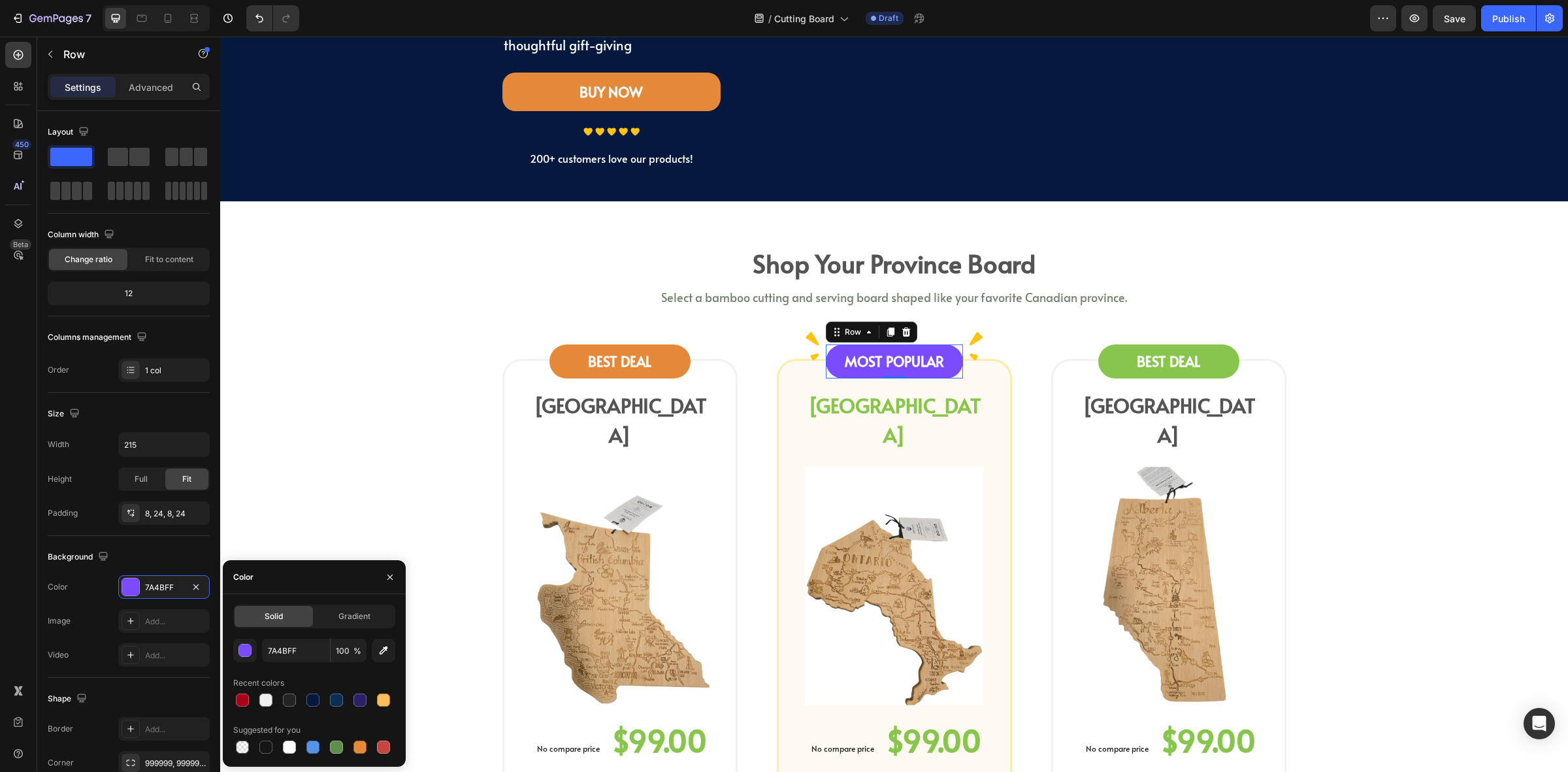
drag, startPoint x: 358, startPoint y: 746, endPoint x: 392, endPoint y: 718, distance: 44.0
click at [358, 746] on div at bounding box center [360, 747] width 13 height 13
type input "E4893A"
click at [1114, 360] on div "BEST DEAL" at bounding box center [1169, 361] width 110 height 24
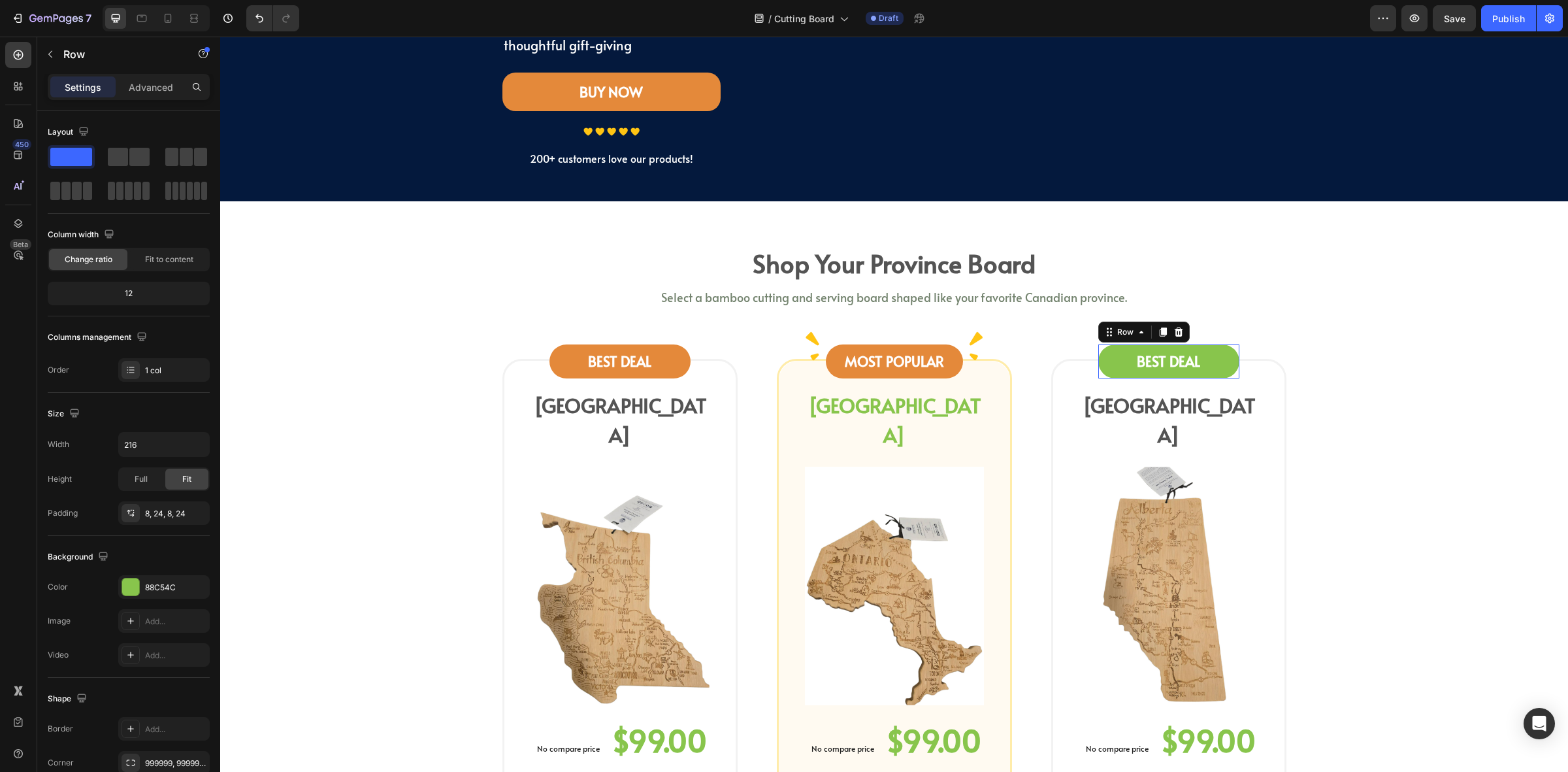
click at [1105, 357] on div "BEST DEAL Text block Row 0" at bounding box center [1169, 361] width 141 height 34
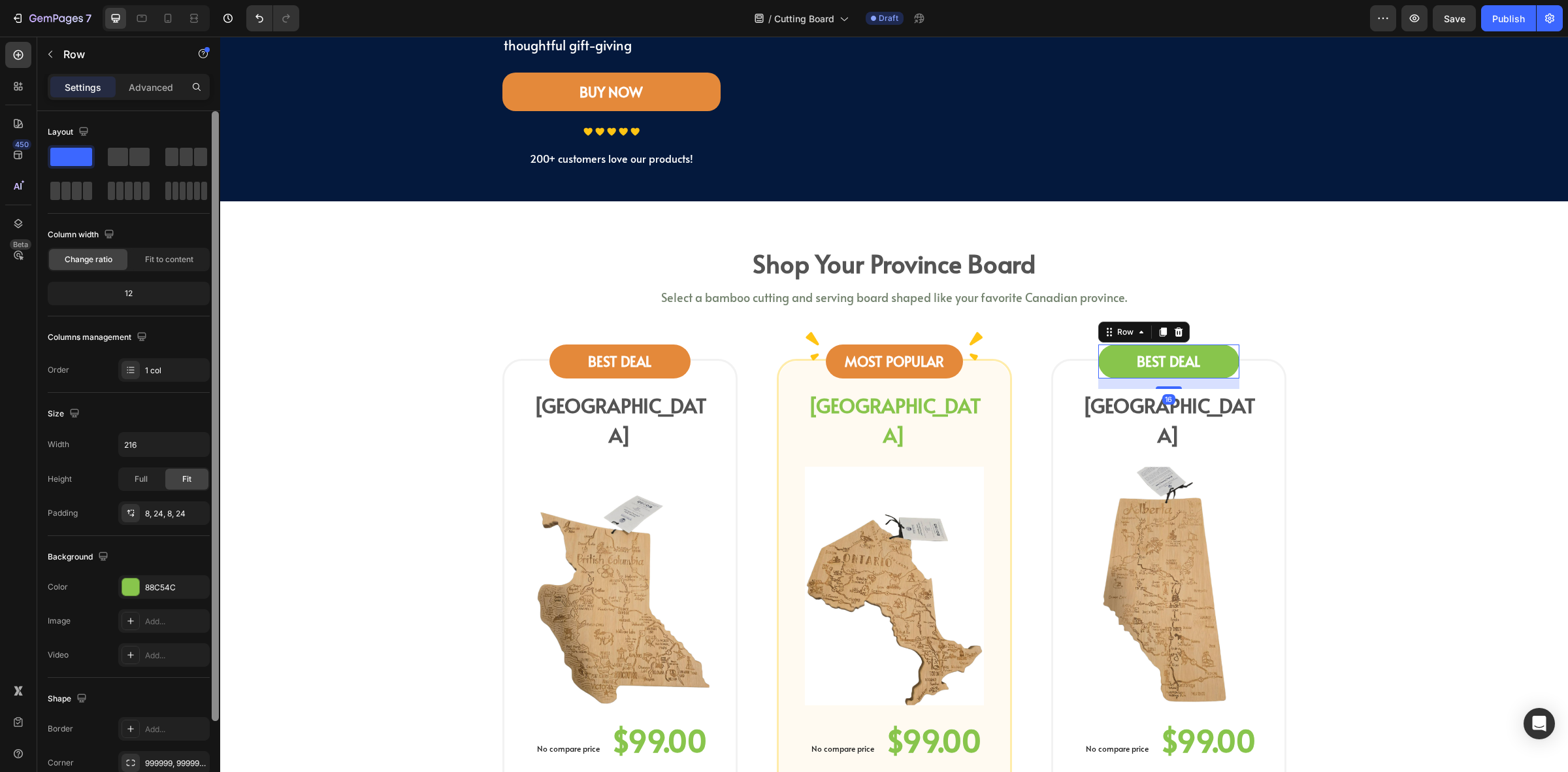
drag, startPoint x: 148, startPoint y: 596, endPoint x: 214, endPoint y: 632, distance: 75.2
click at [149, 596] on div "88C54C" at bounding box center [164, 586] width 91 height 24
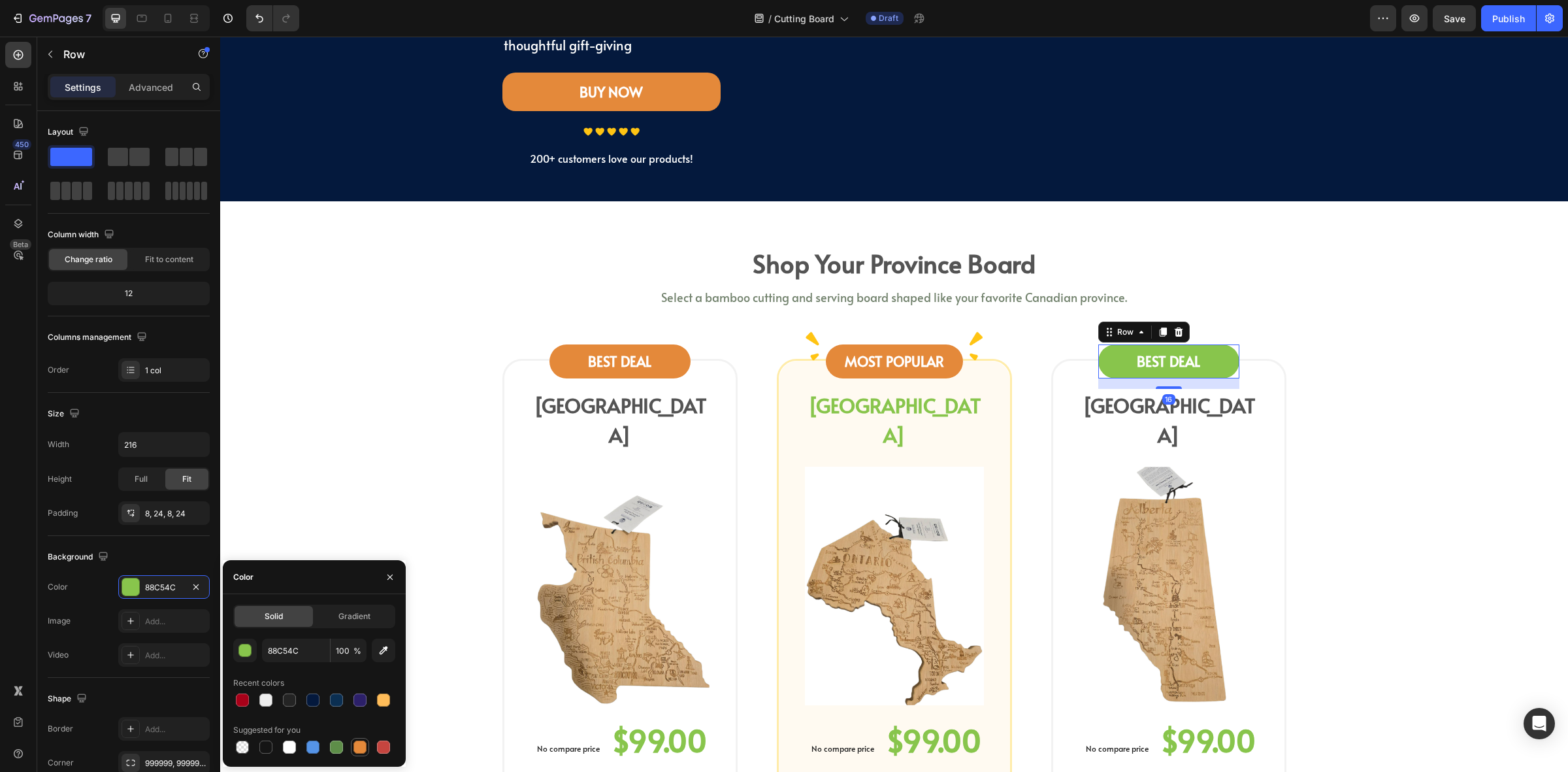
drag, startPoint x: 367, startPoint y: 746, endPoint x: 231, endPoint y: 575, distance: 218.5
click at [367, 746] on div at bounding box center [360, 747] width 16 height 16
type input "E4893A"
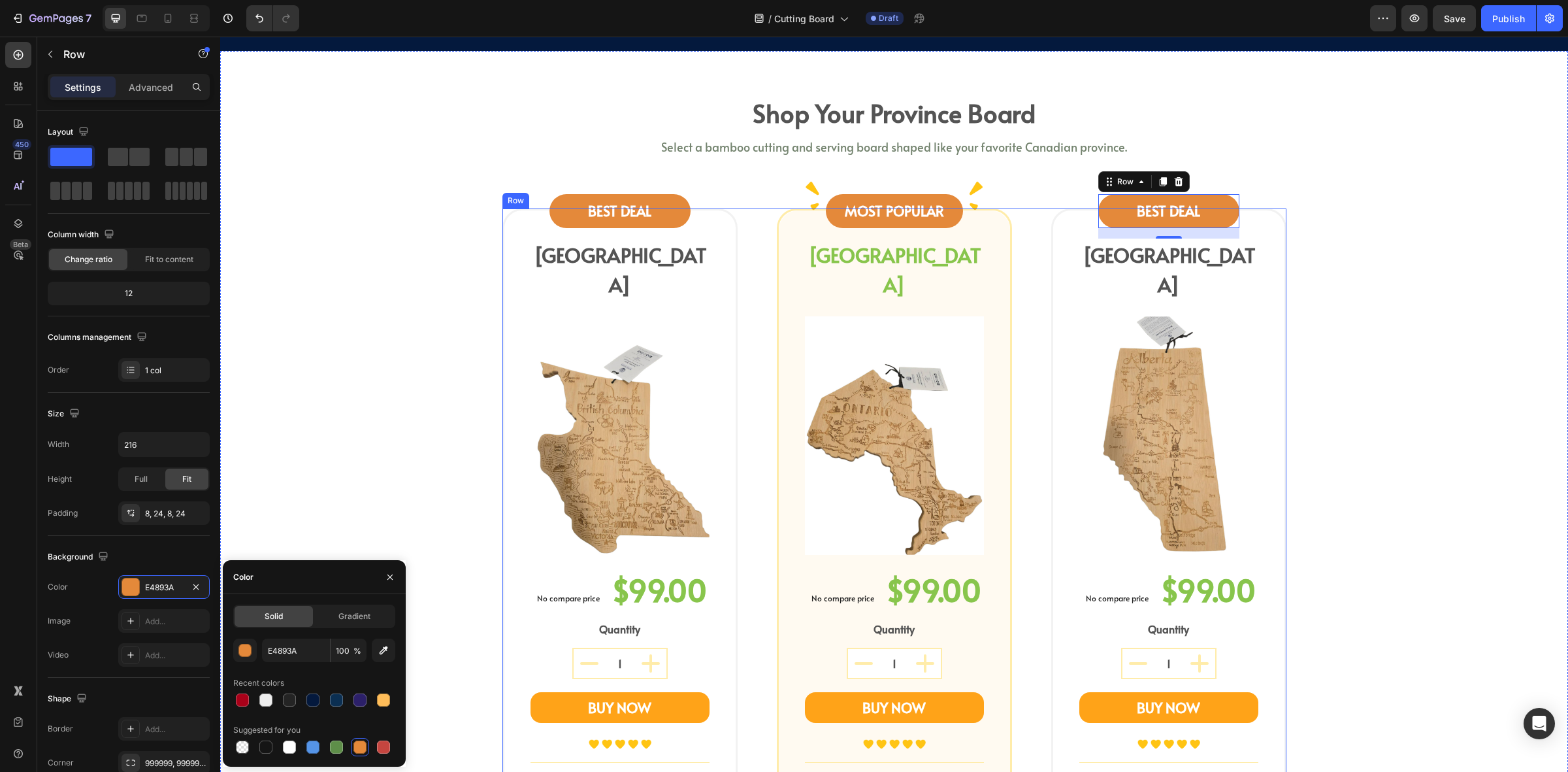
scroll to position [408, 0]
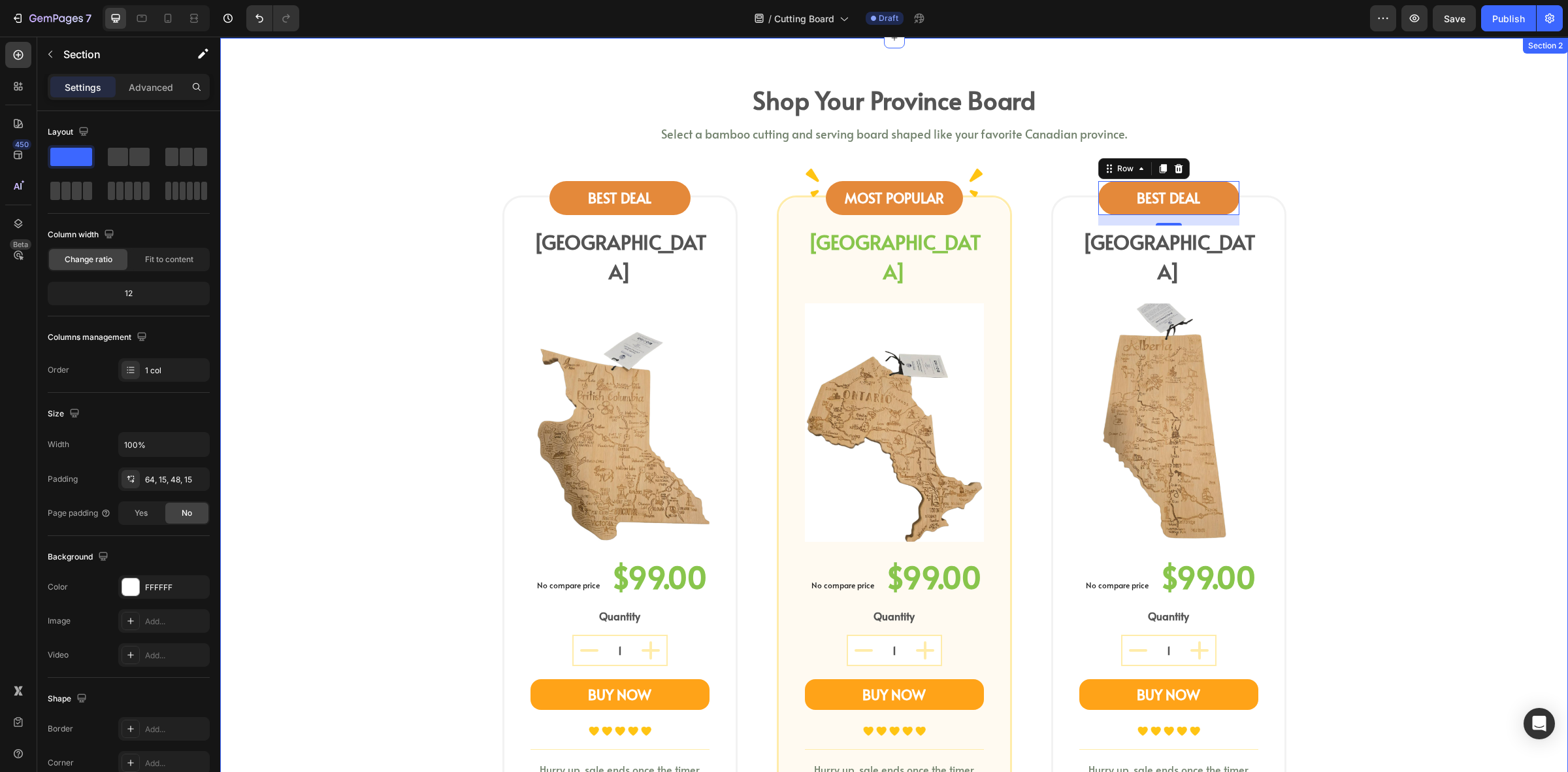
click at [373, 436] on div "shop your province board Heading Select a bamboo cutting and serving board shap…" at bounding box center [894, 478] width 1329 height 798
click at [389, 388] on div "shop your province board Heading Select a bamboo cutting and serving board shap…" at bounding box center [894, 478] width 1329 height 798
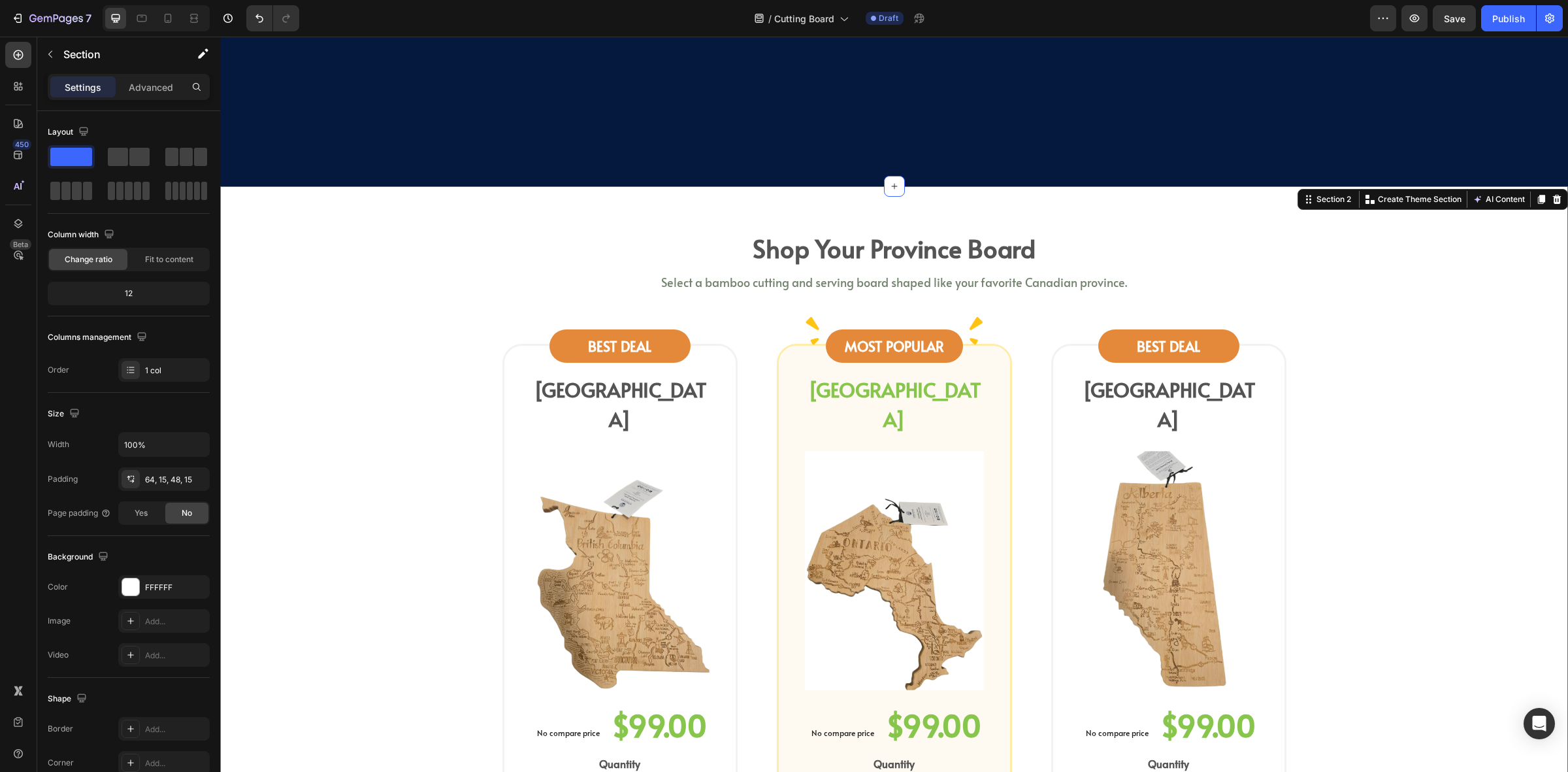
scroll to position [490, 0]
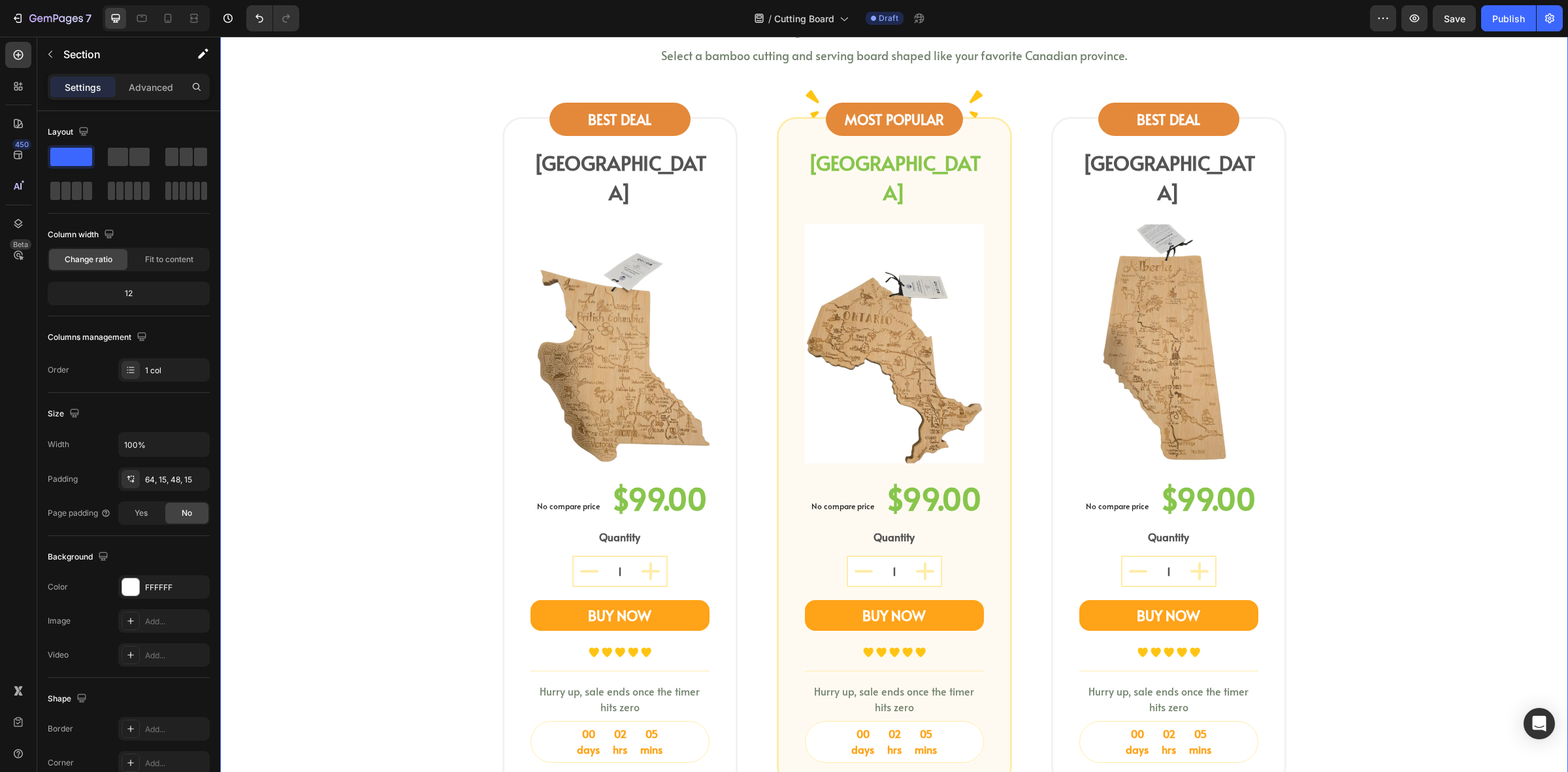
click at [370, 423] on div "shop your province board Heading Select a bamboo cutting and serving board shap…" at bounding box center [894, 400] width 1329 height 798
click at [189, 586] on button "button" at bounding box center [196, 587] width 16 height 16
click at [193, 585] on div "Add..." at bounding box center [176, 588] width 61 height 11
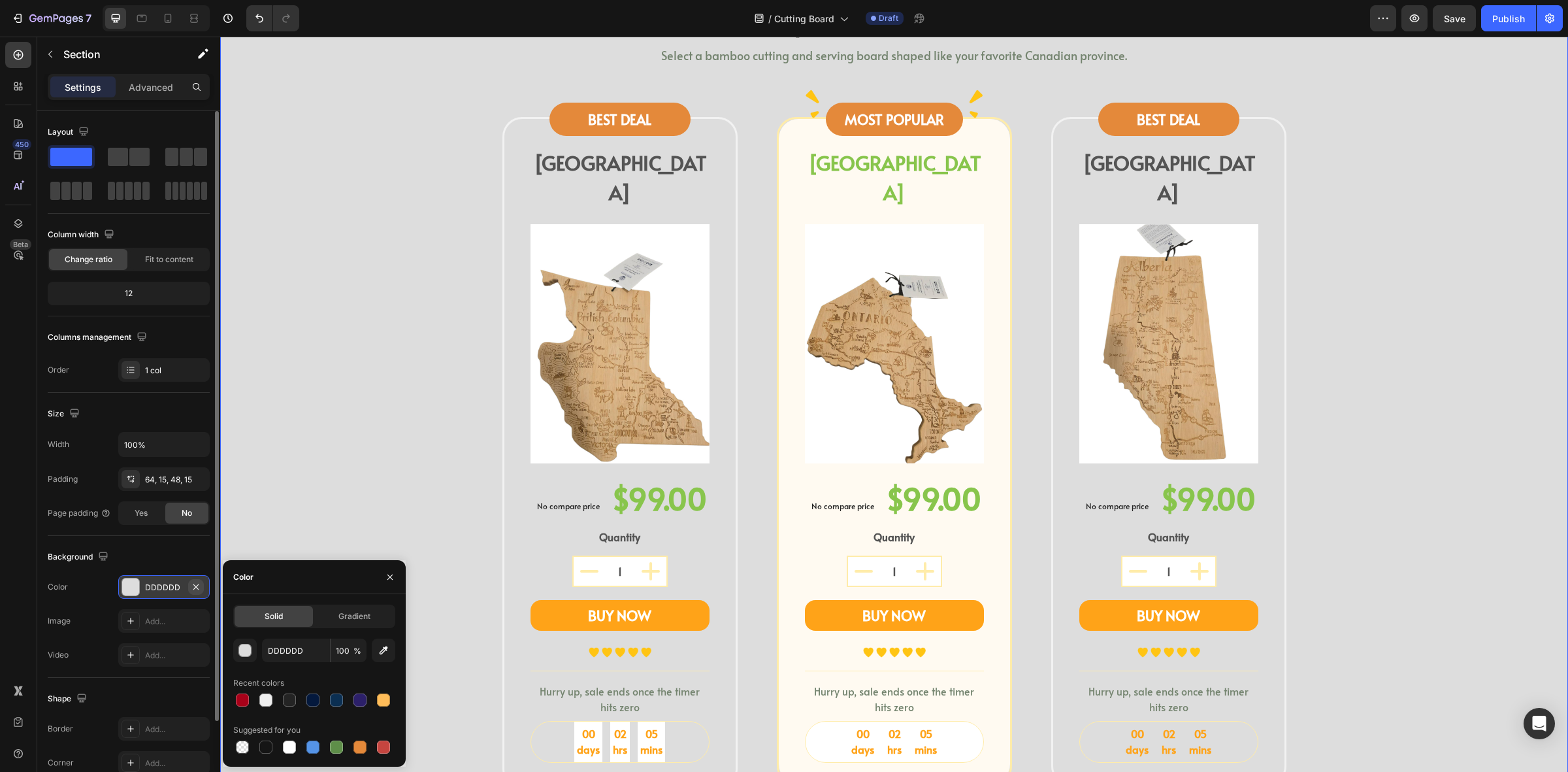
click at [196, 583] on icon "button" at bounding box center [196, 587] width 11 height 11
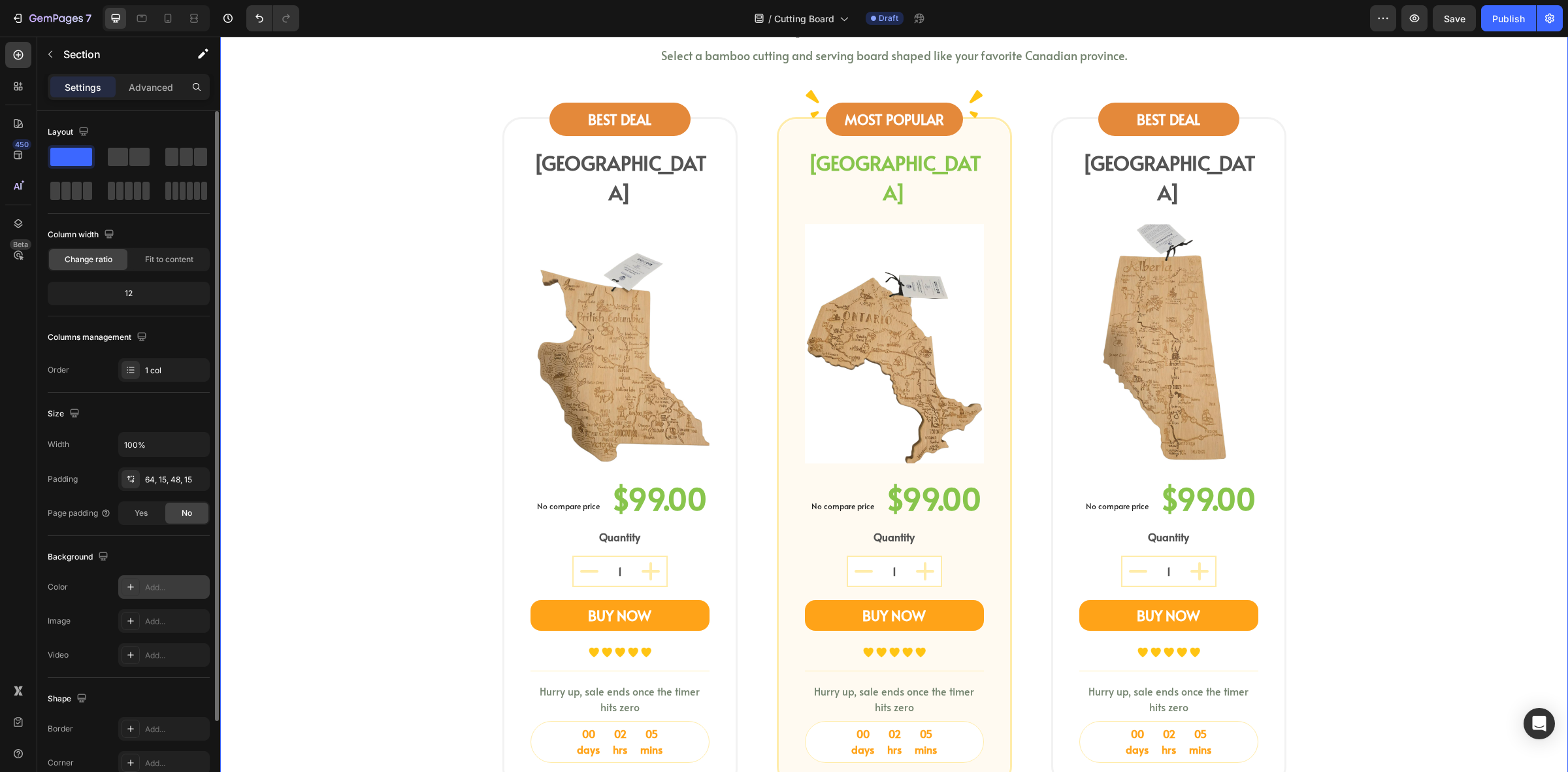
click at [304, 489] on div "shop your province board Heading Select a bamboo cutting and serving board shap…" at bounding box center [894, 400] width 1329 height 798
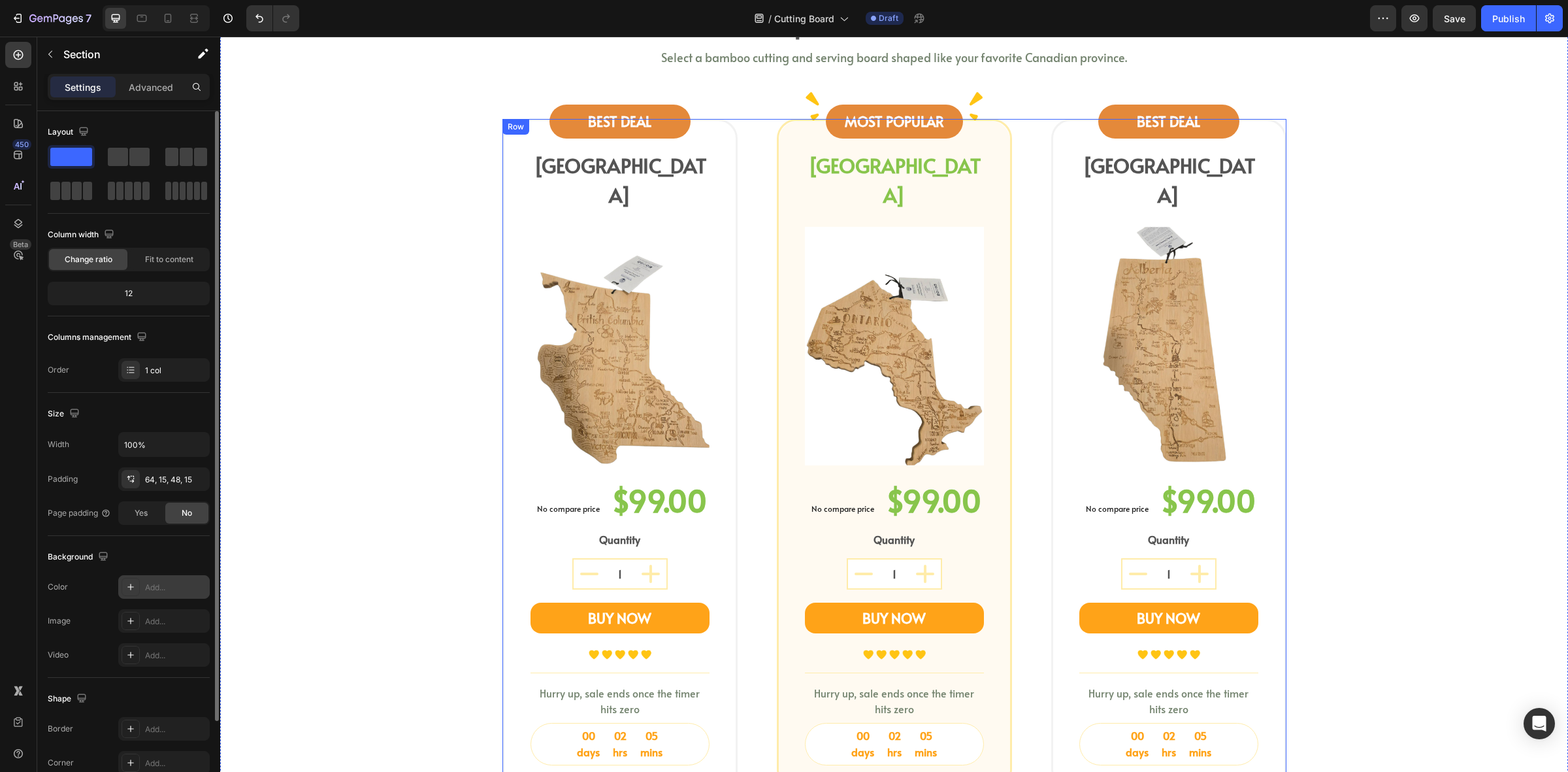
scroll to position [653, 0]
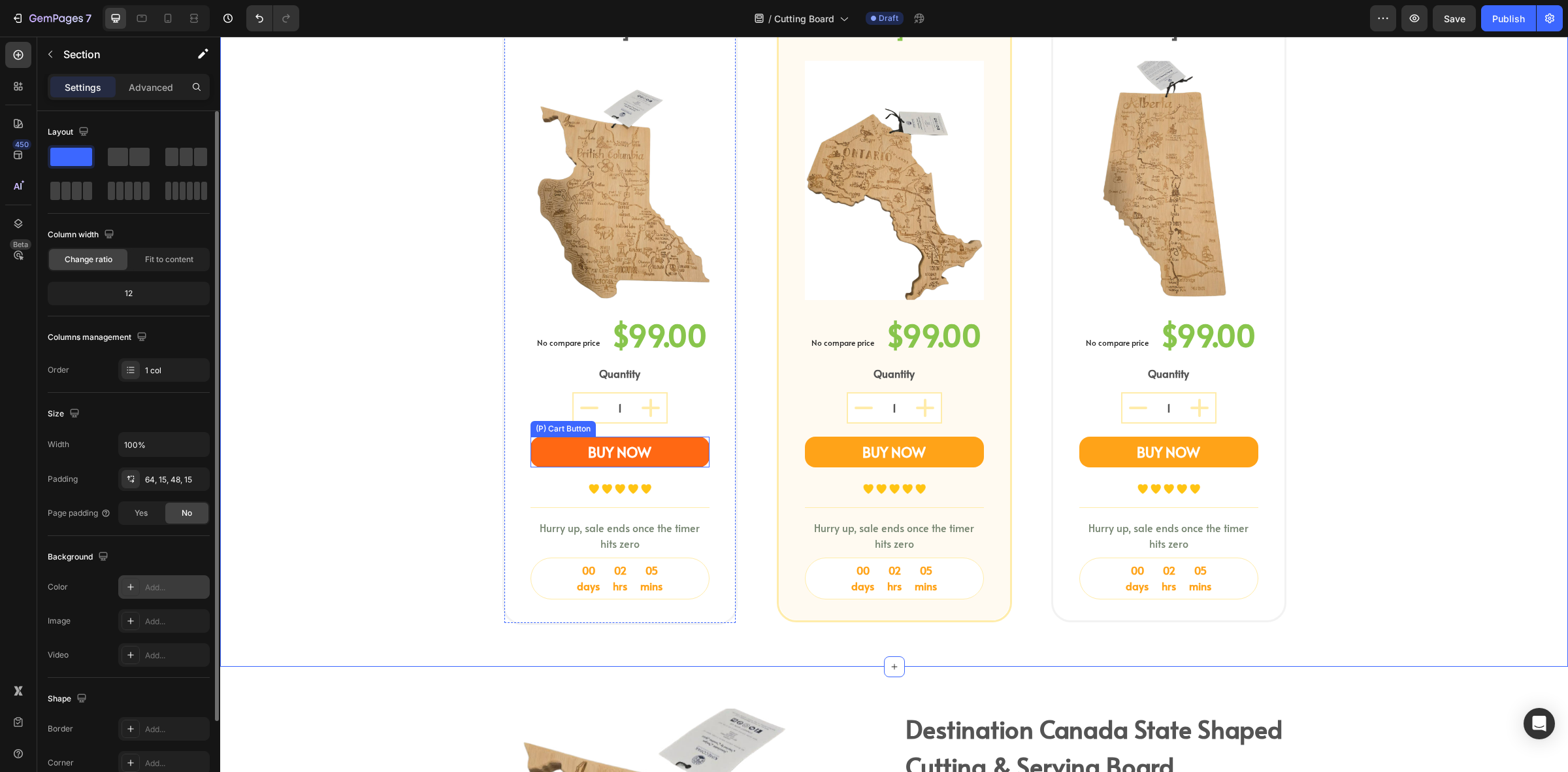
click at [673, 436] on button "BUY NOW" at bounding box center [620, 452] width 179 height 31
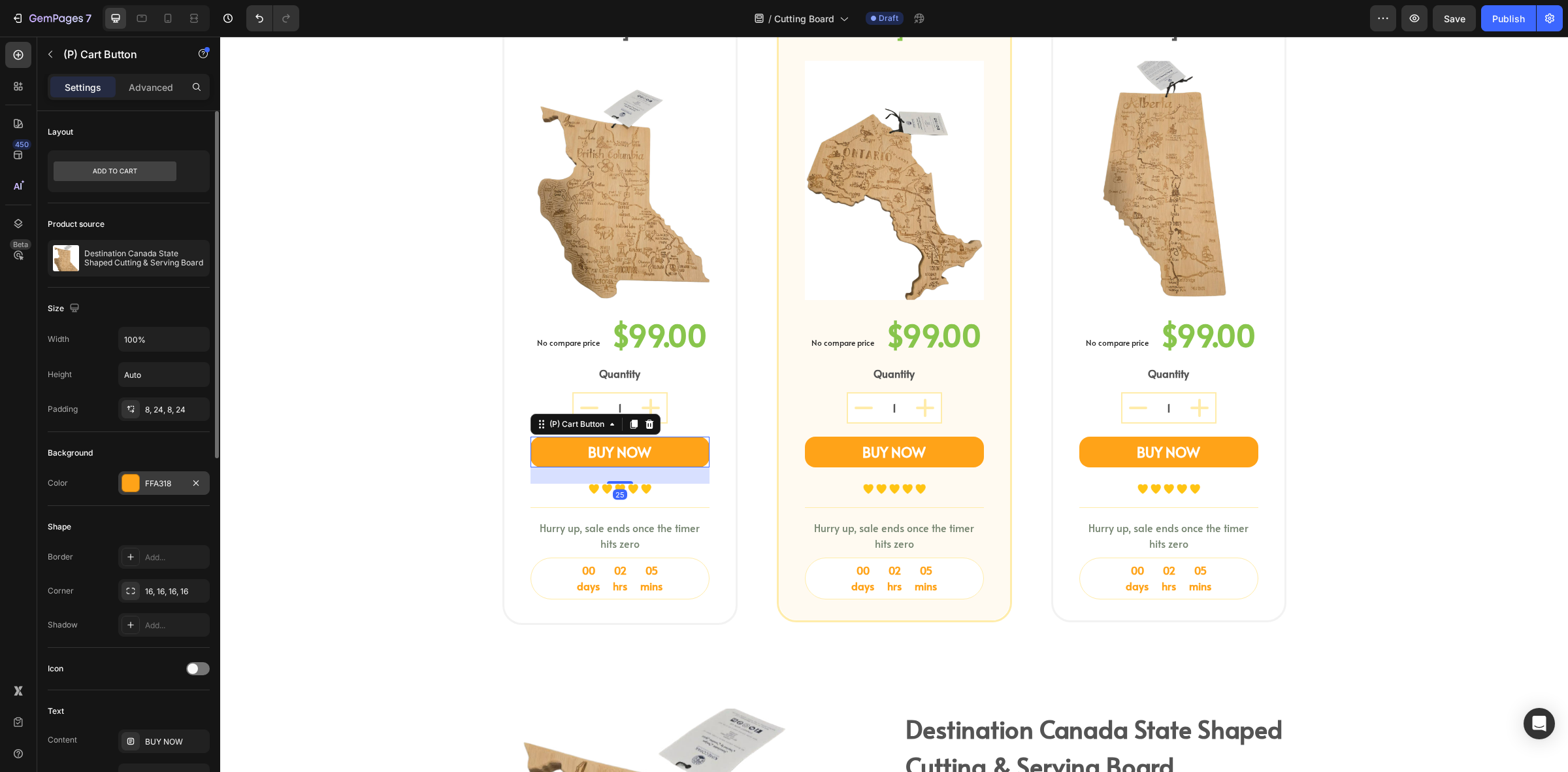
click at [151, 472] on div "FFA318" at bounding box center [164, 483] width 91 height 24
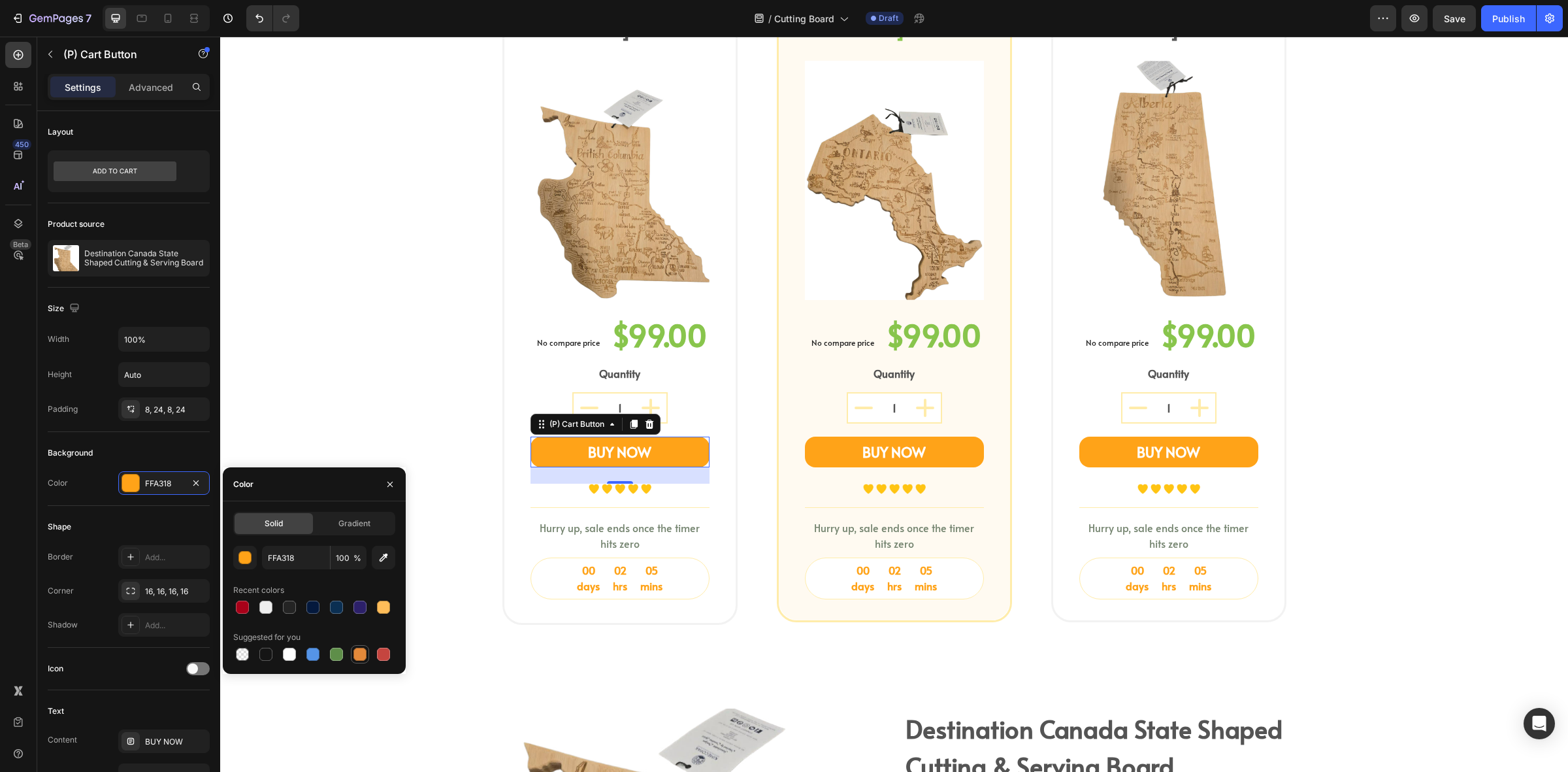
click at [361, 651] on div at bounding box center [360, 654] width 13 height 13
type input "E4893A"
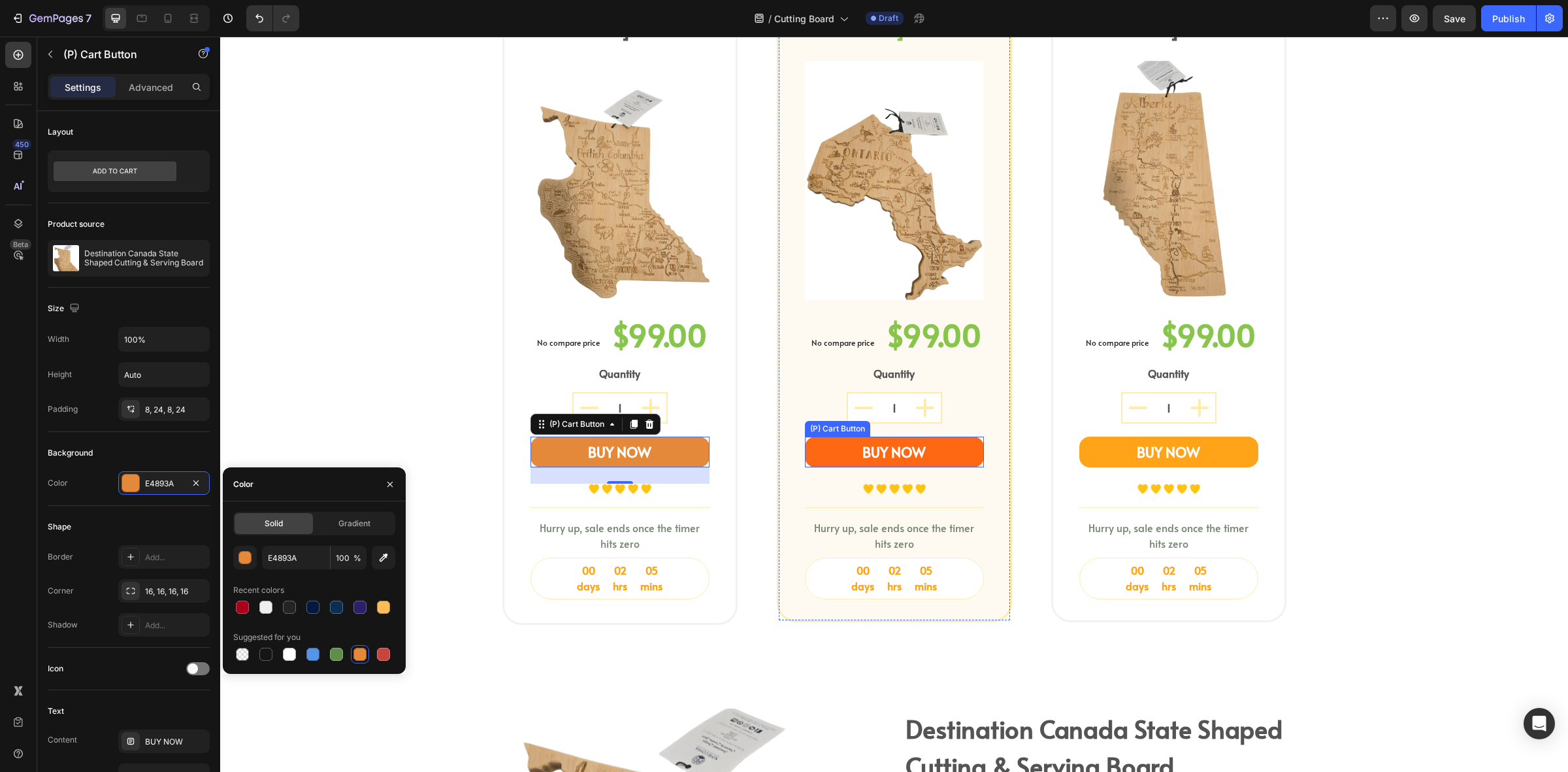
click at [819, 436] on button "BUY NOW" at bounding box center [895, 452] width 179 height 31
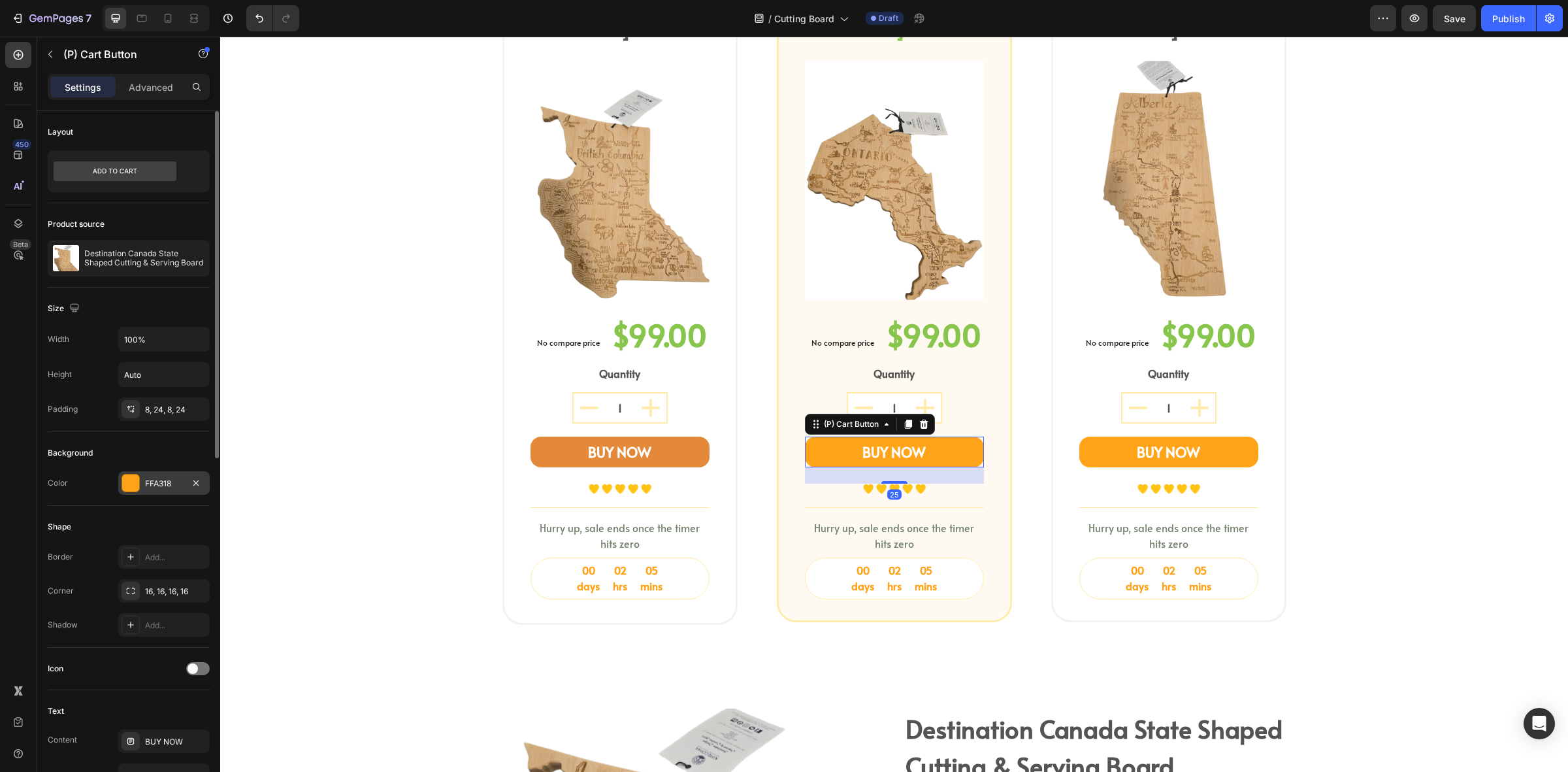
click at [139, 478] on div at bounding box center [131, 483] width 19 height 19
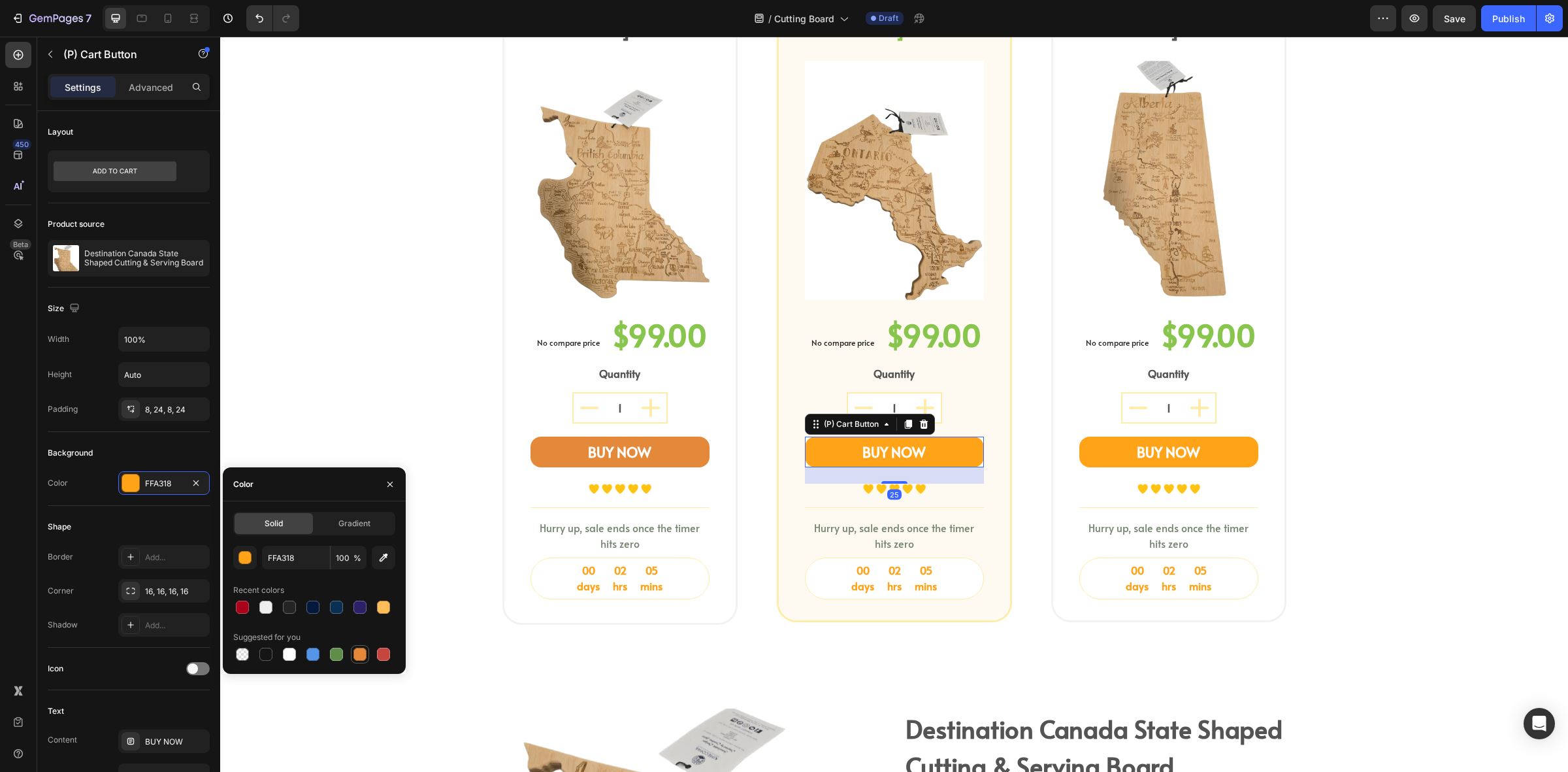
drag, startPoint x: 365, startPoint y: 660, endPoint x: 436, endPoint y: 513, distance: 163.2
click at [365, 660] on div at bounding box center [360, 654] width 16 height 16
type input "E4893A"
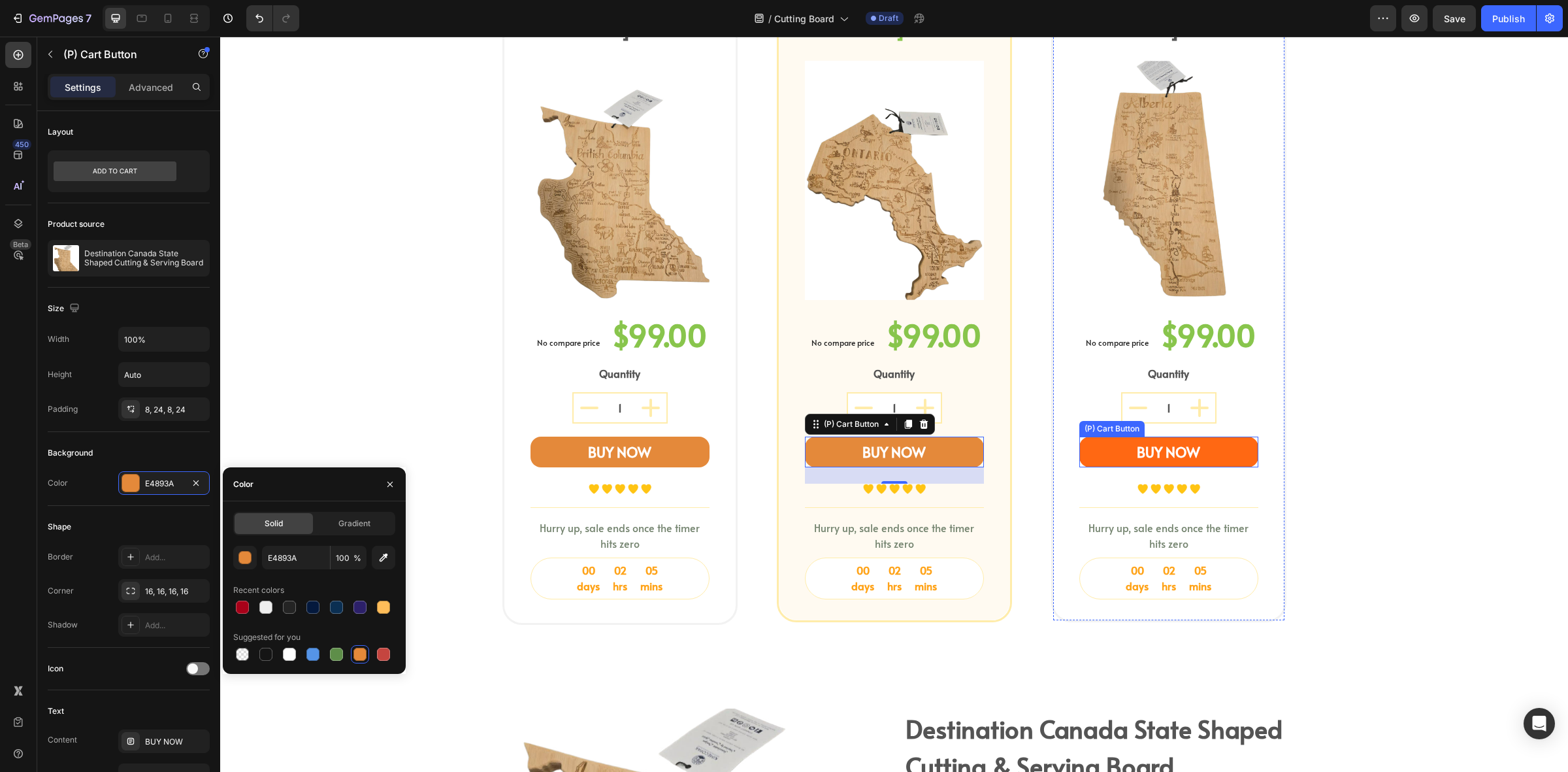
click at [1106, 436] on button "BUY NOW" at bounding box center [1169, 452] width 179 height 31
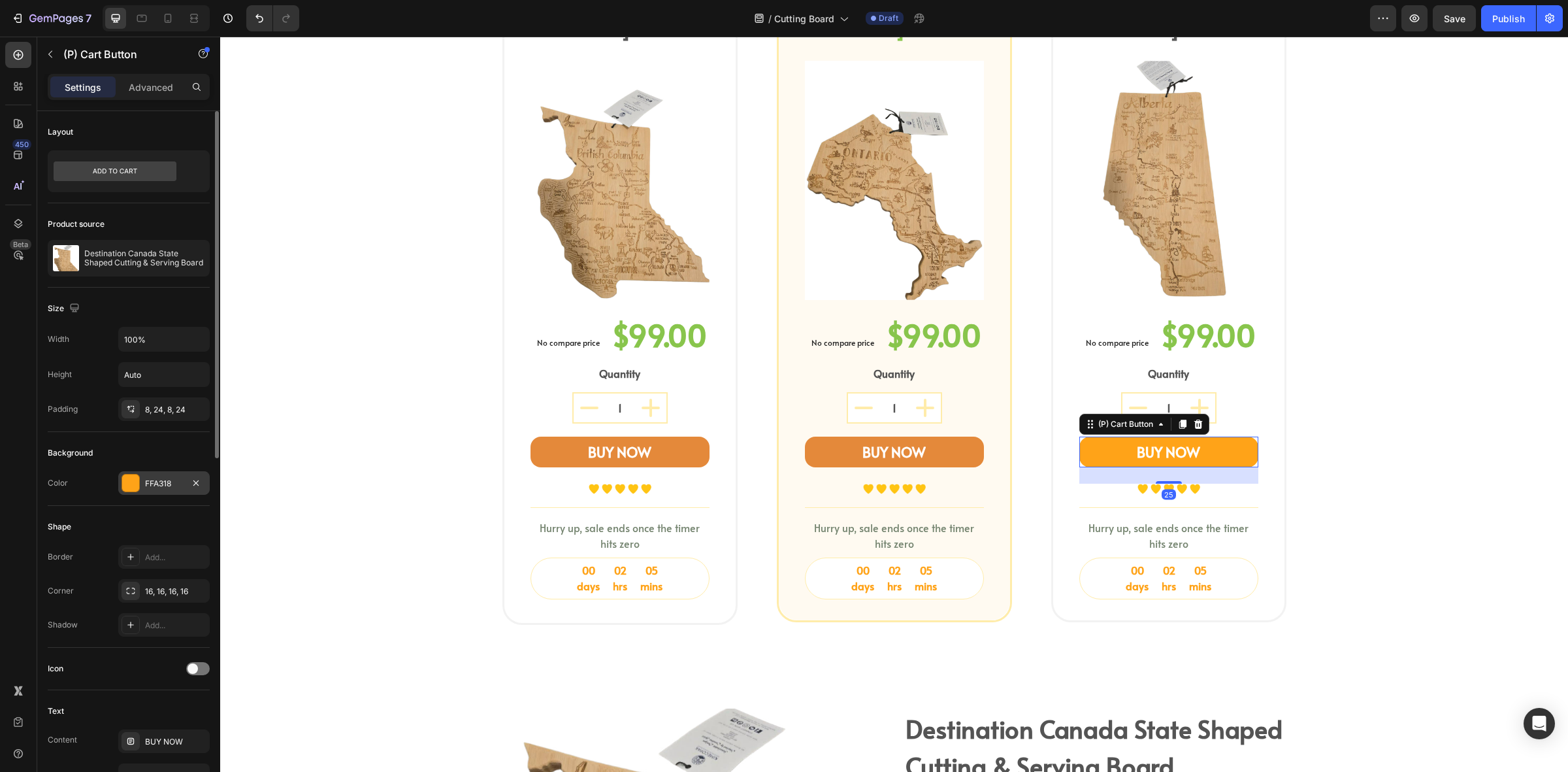
click at [147, 481] on div "FFA318" at bounding box center [164, 483] width 38 height 11
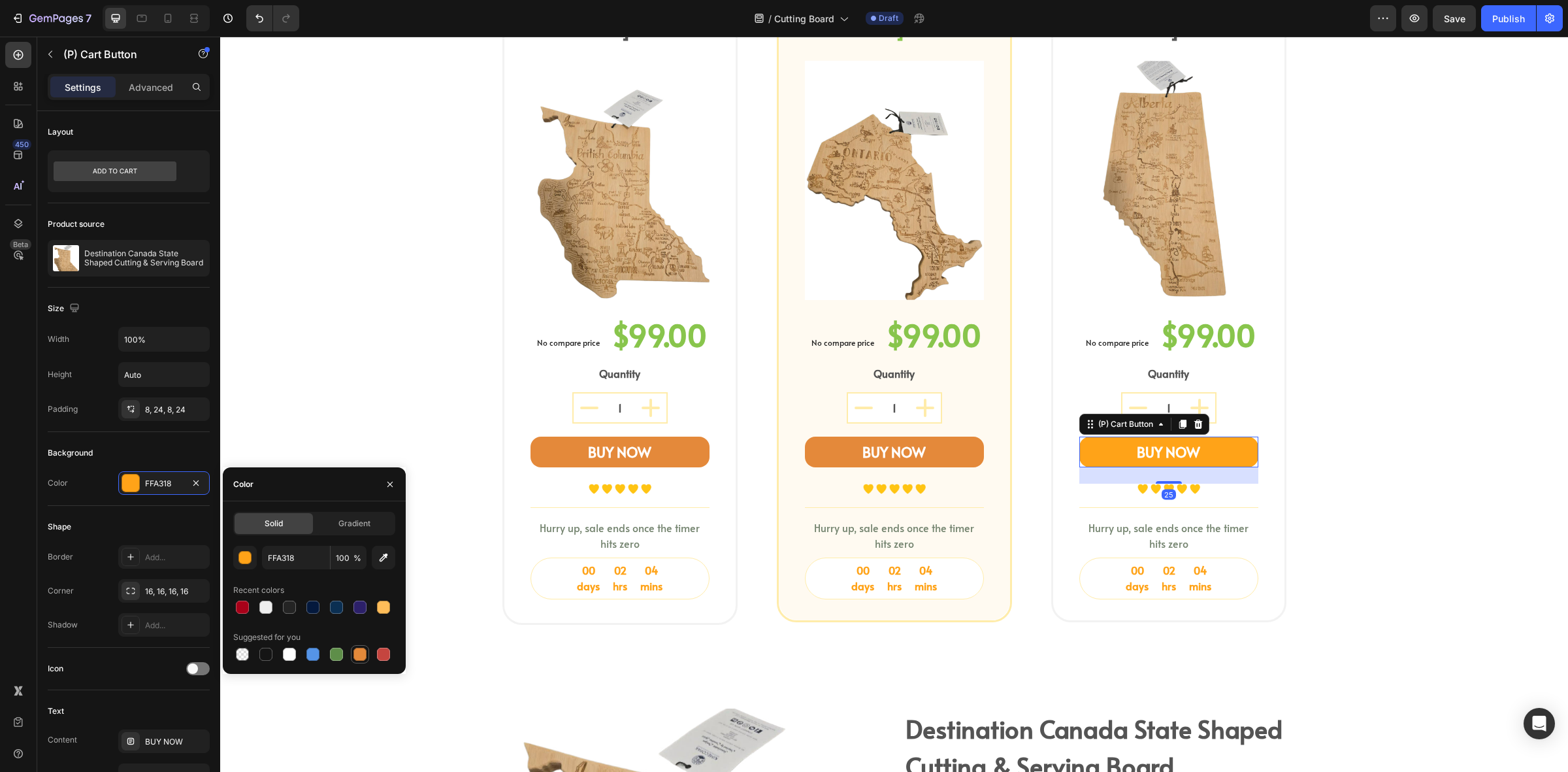
drag, startPoint x: 364, startPoint y: 657, endPoint x: 333, endPoint y: 526, distance: 134.6
click at [364, 657] on div at bounding box center [360, 654] width 13 height 13
type input "E4893A"
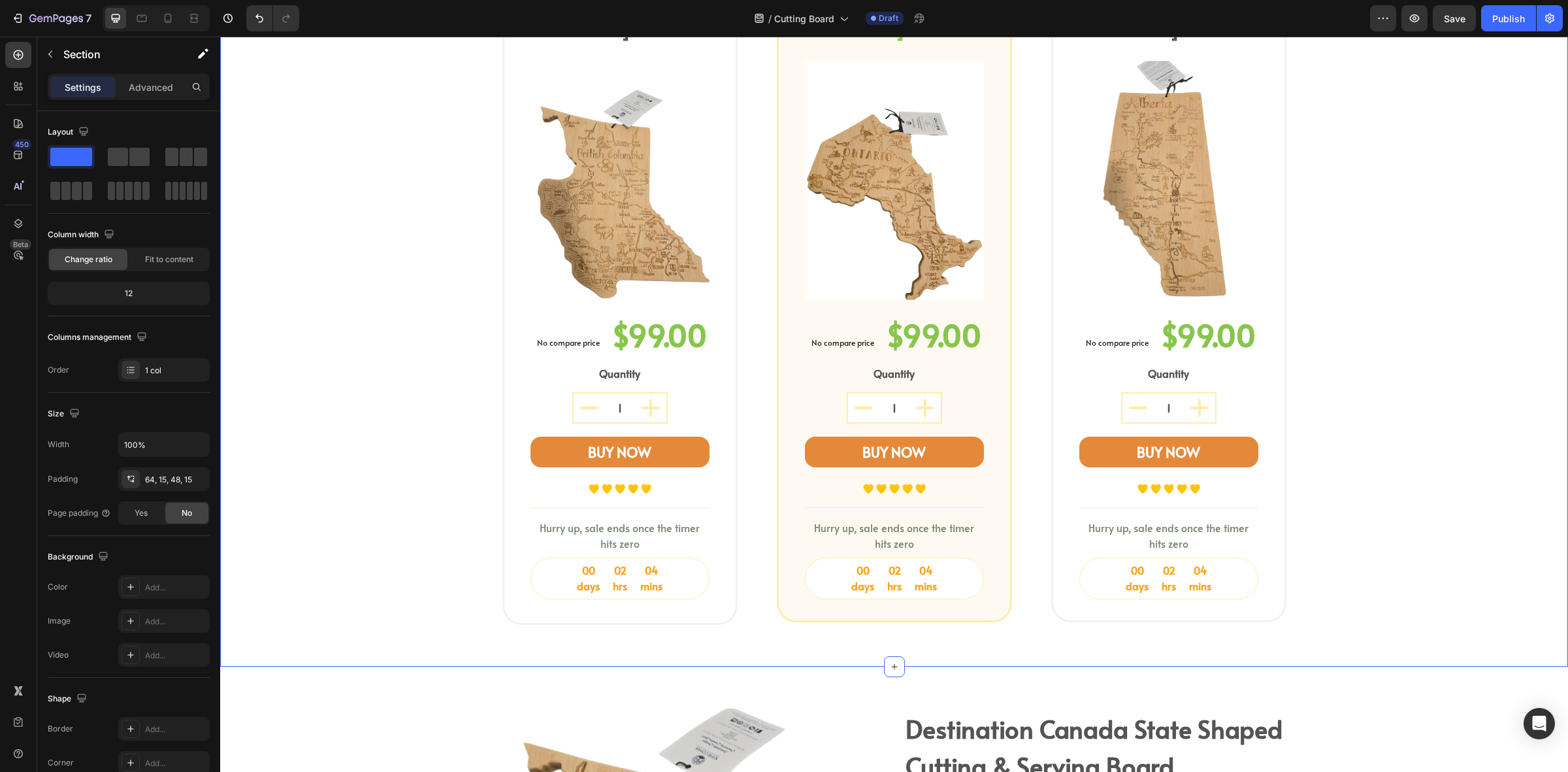
click at [1419, 488] on div "shop your province board Heading Select a bamboo cutting and serving board shap…" at bounding box center [894, 236] width 1329 height 798
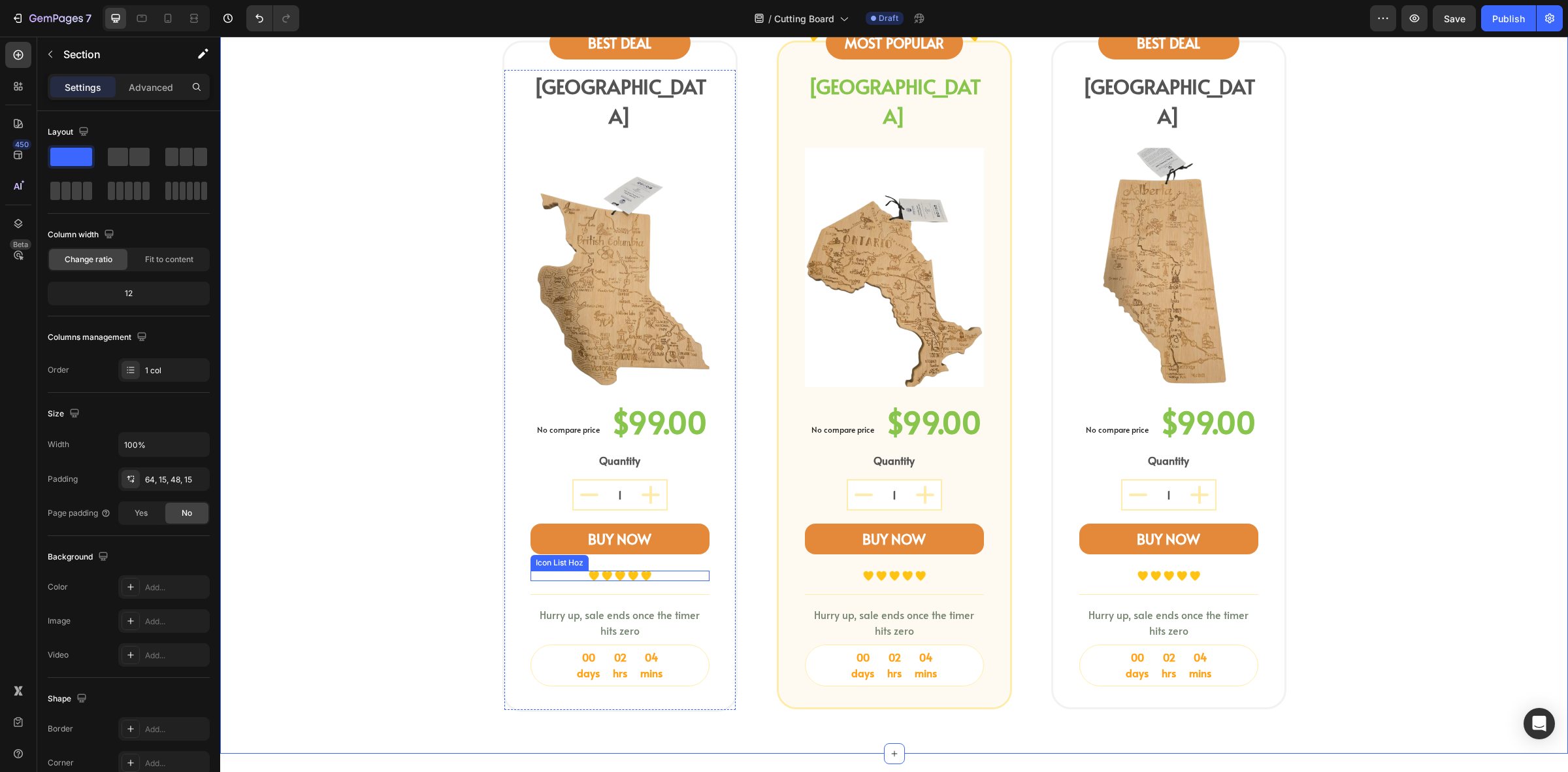
scroll to position [572, 0]
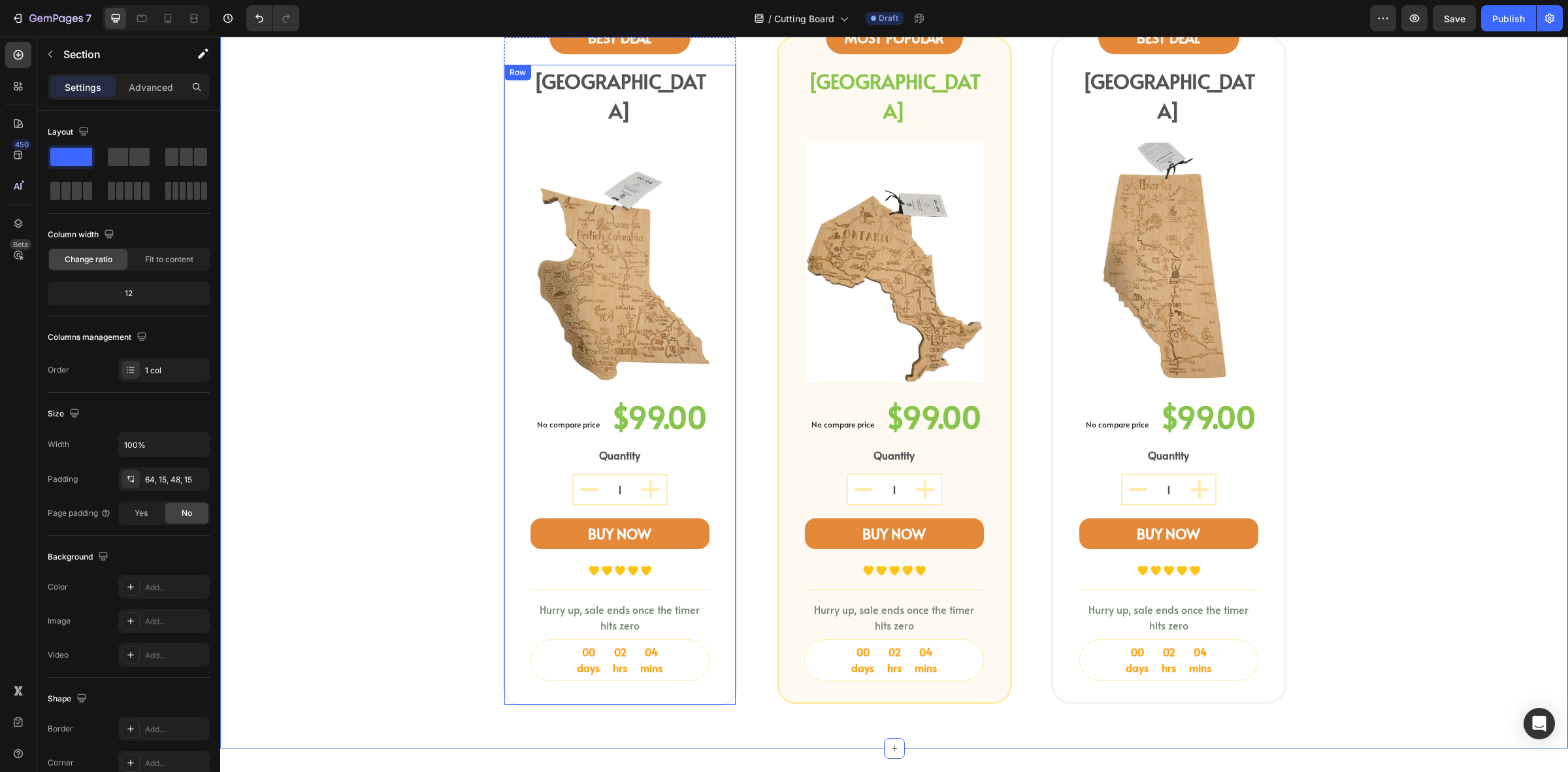
click at [670, 641] on div "00 days 02 hrs 04 mins" at bounding box center [620, 661] width 178 height 41
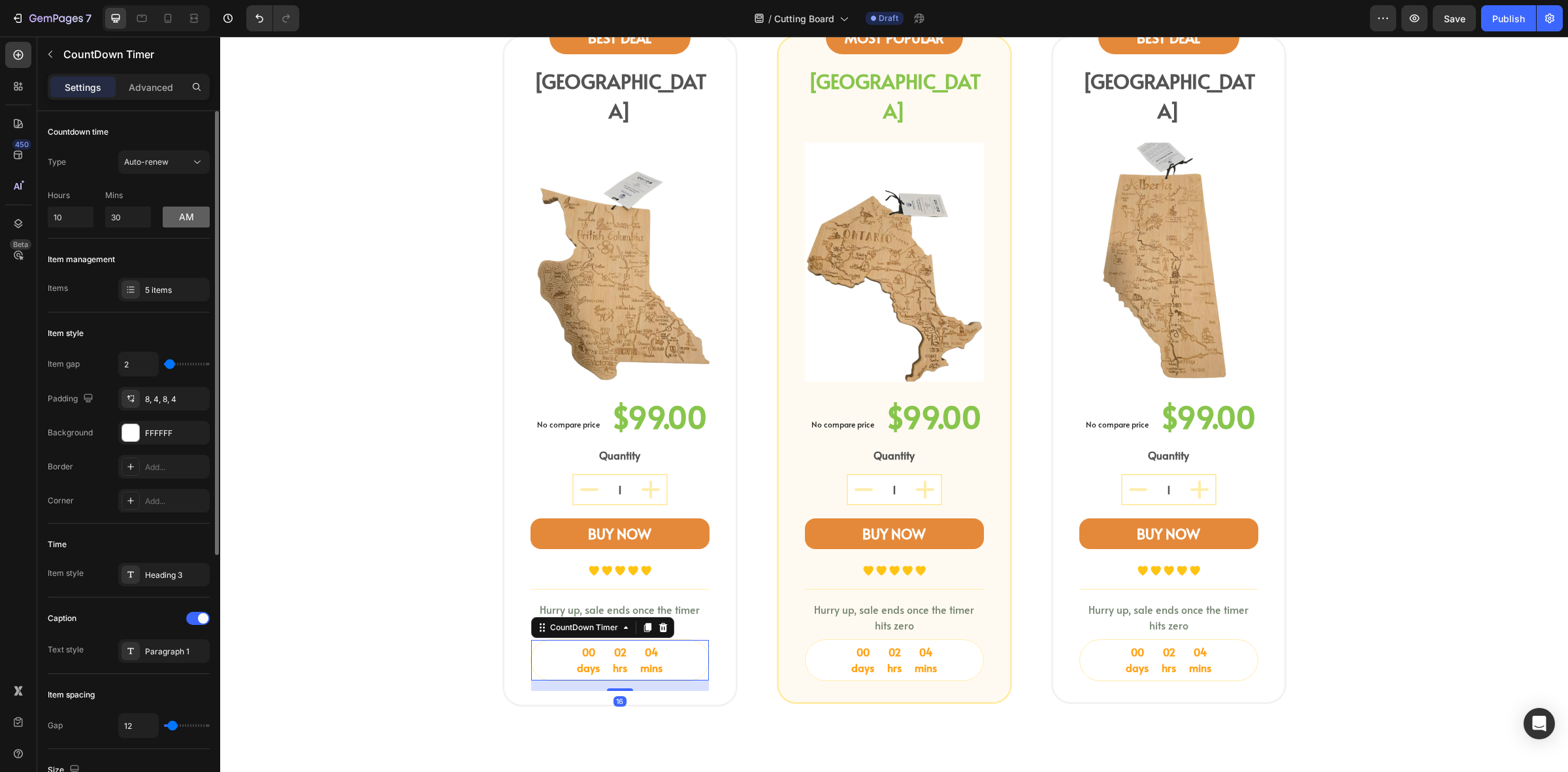
click at [194, 218] on button "am" at bounding box center [186, 216] width 47 height 21
click at [291, 304] on div "shop your province board Heading Select a bamboo cutting and serving board shap…" at bounding box center [894, 318] width 1329 height 798
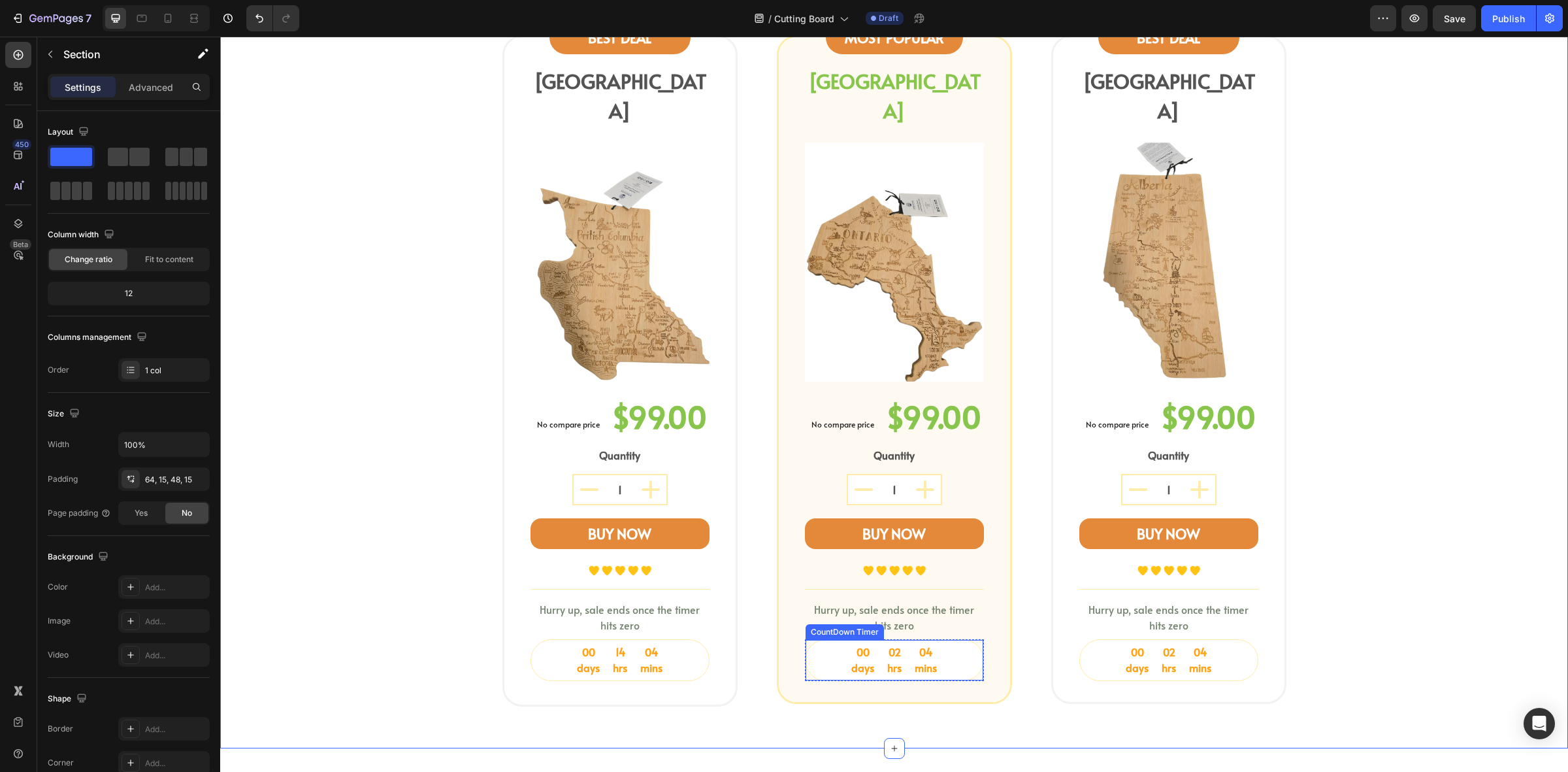
click at [956, 652] on div "00 days 02 hrs 04 mins" at bounding box center [894, 661] width 178 height 41
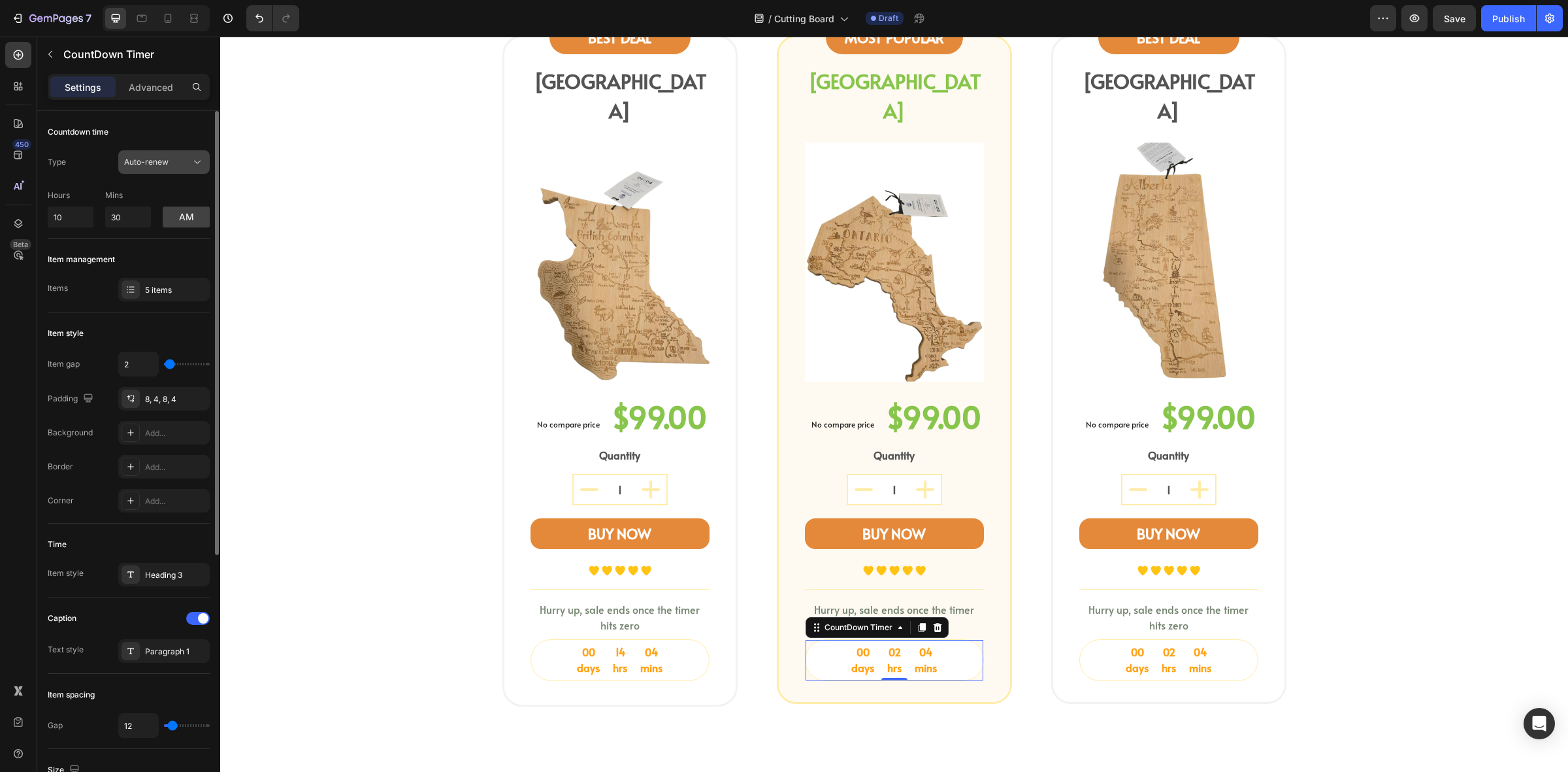
click at [174, 172] on button "Auto-renew" at bounding box center [164, 161] width 91 height 24
click at [180, 170] on button "Auto-renew" at bounding box center [164, 161] width 91 height 24
click at [195, 217] on button "am" at bounding box center [186, 216] width 47 height 21
click at [1109, 645] on div "00 days 02 hrs 04 mins" at bounding box center [1169, 661] width 178 height 41
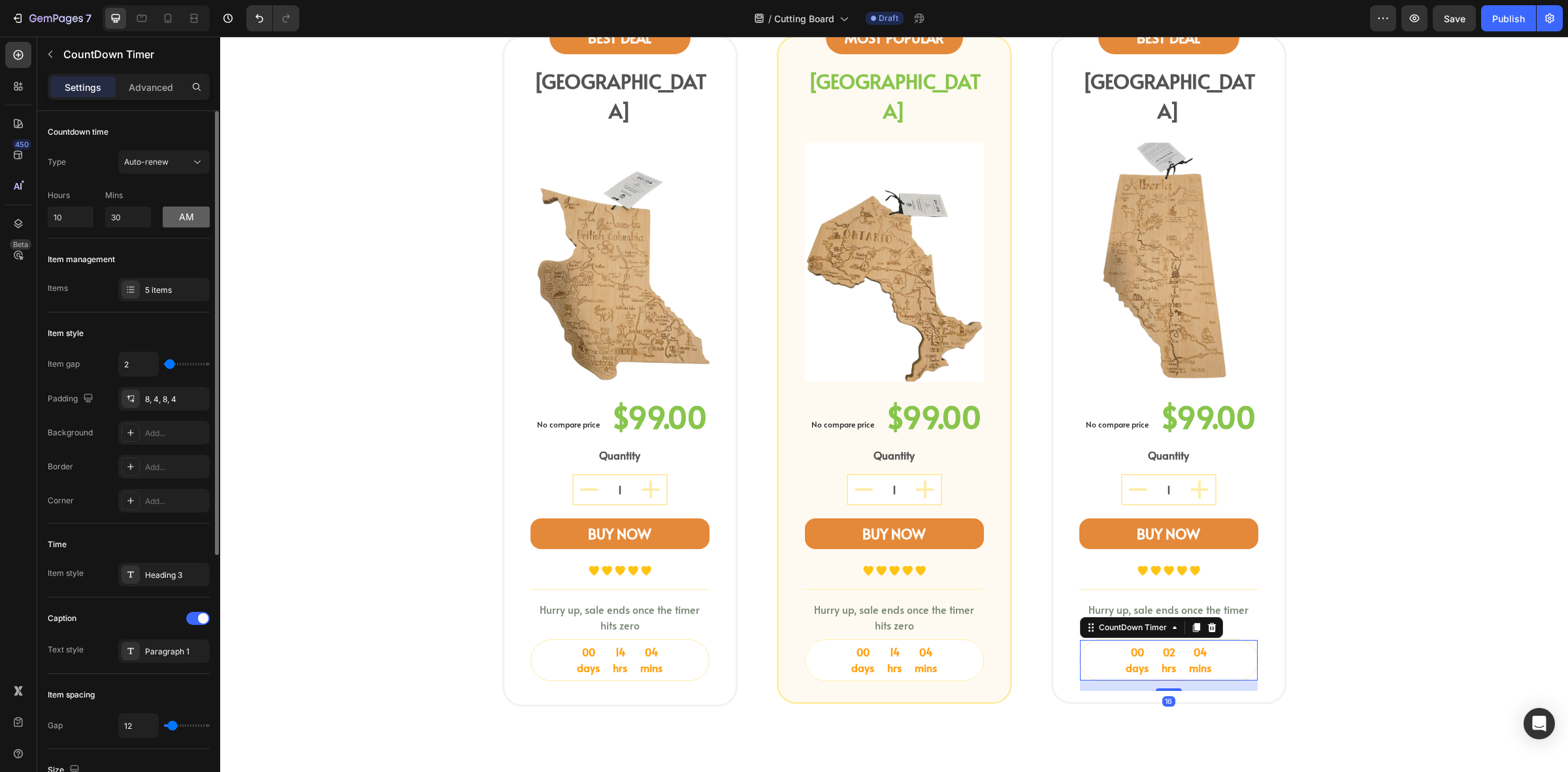
click at [198, 218] on button "am" at bounding box center [186, 216] width 47 height 21
click at [370, 321] on div "shop your province board Heading Select a bamboo cutting and serving board shap…" at bounding box center [894, 318] width 1329 height 798
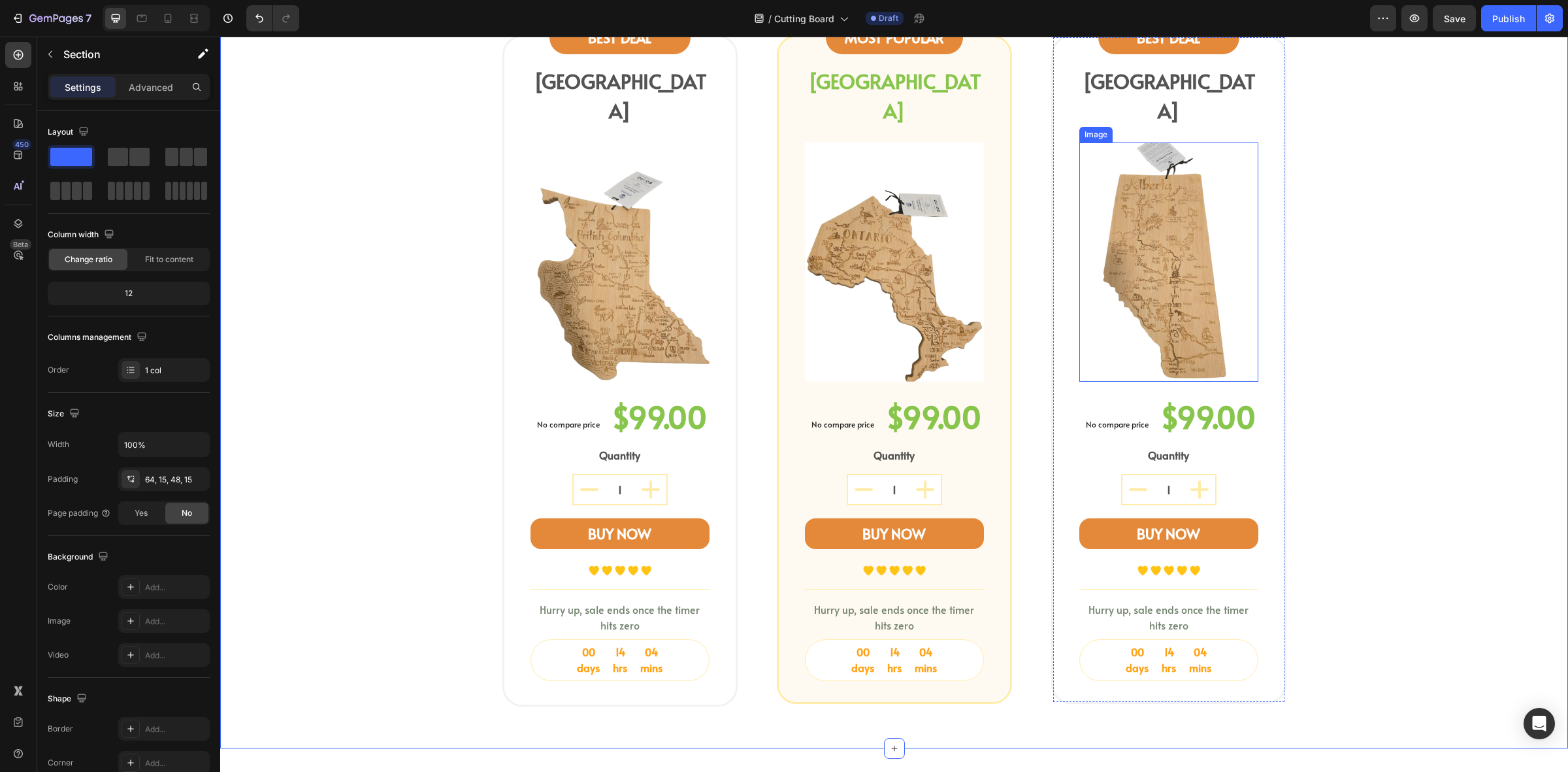
click at [1174, 350] on img at bounding box center [1169, 262] width 179 height 239
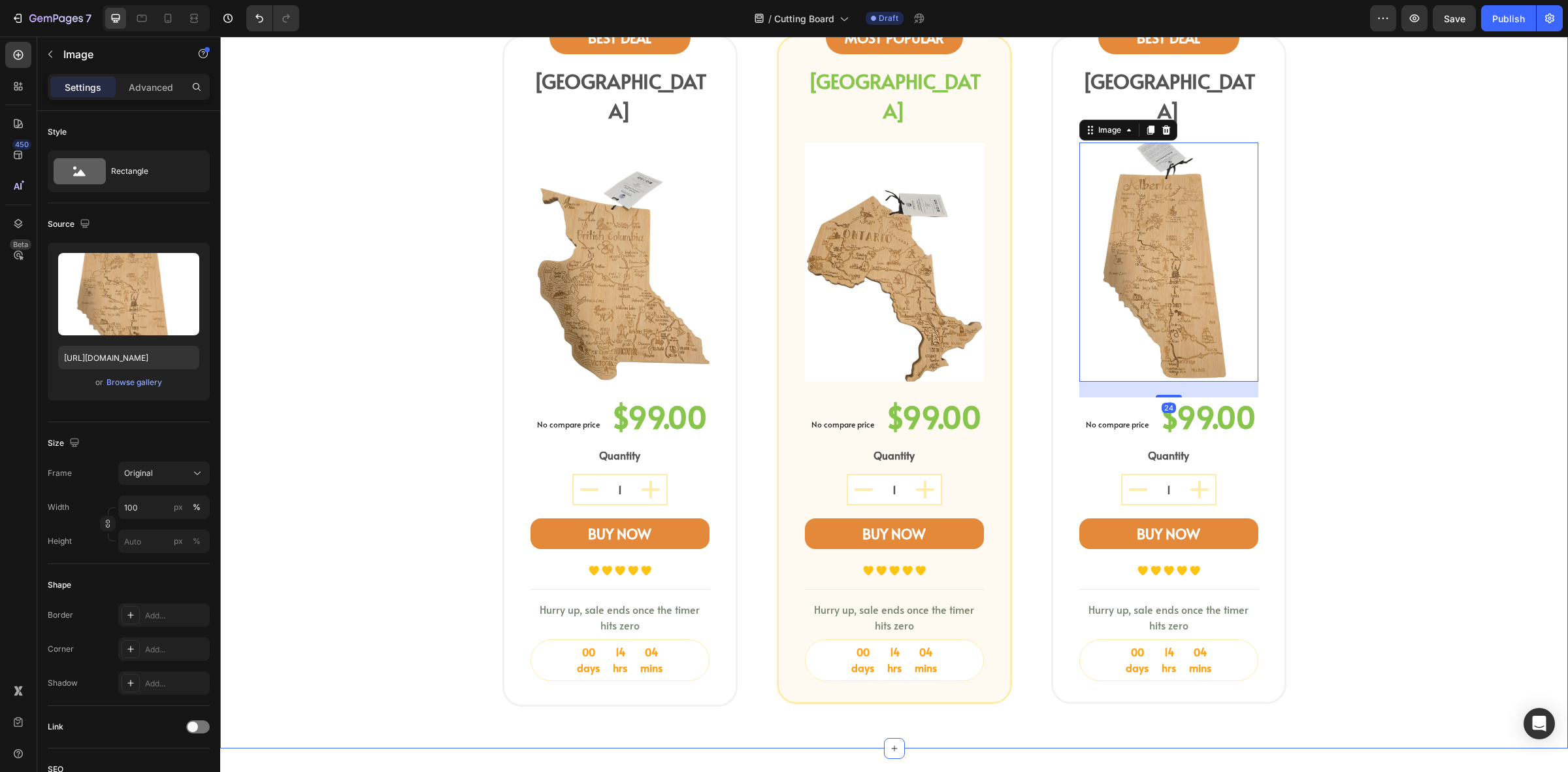
click at [1337, 412] on div "shop your province board Heading Select a bamboo cutting and serving board shap…" at bounding box center [894, 318] width 1329 height 798
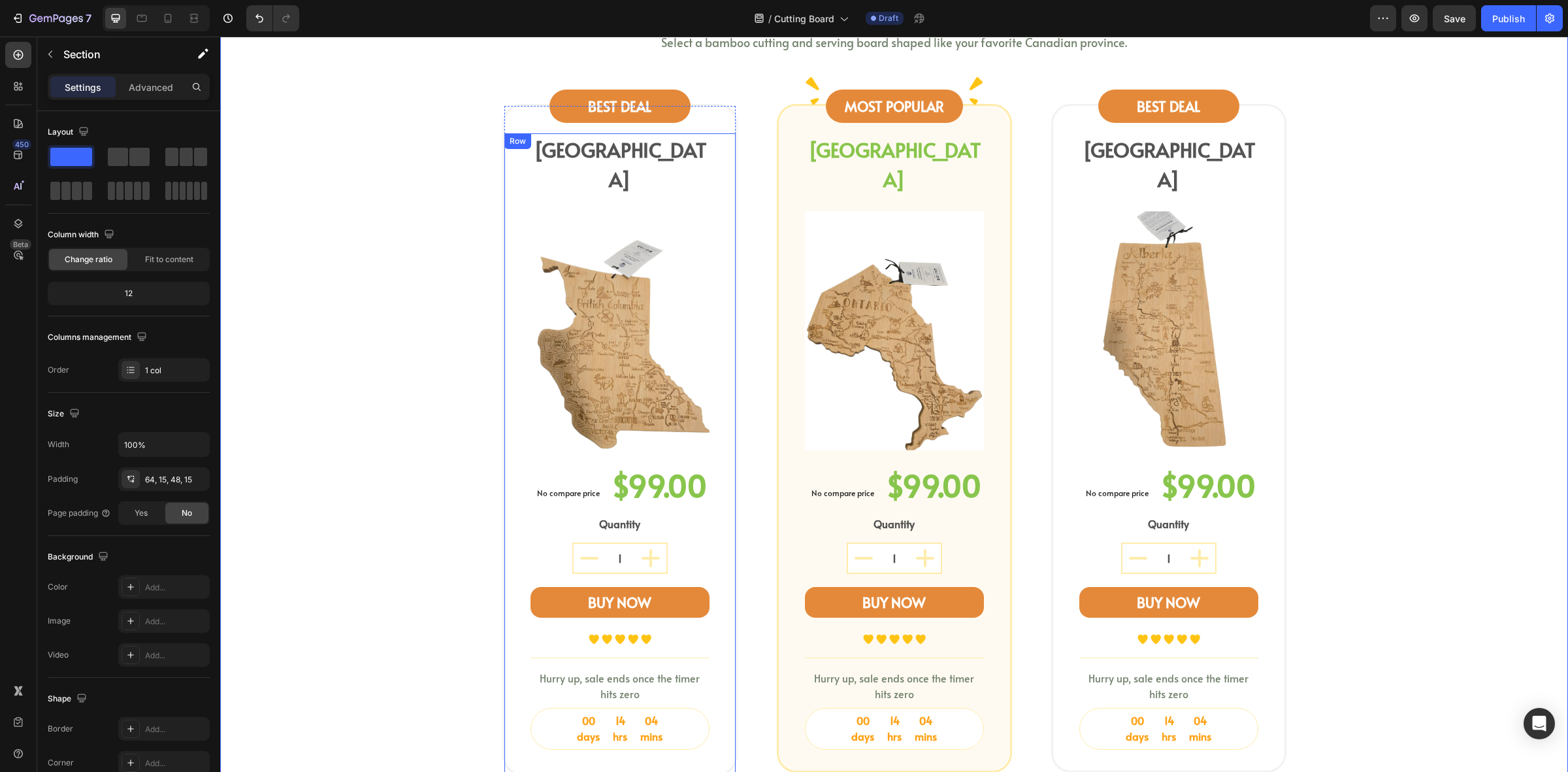
scroll to position [408, 0]
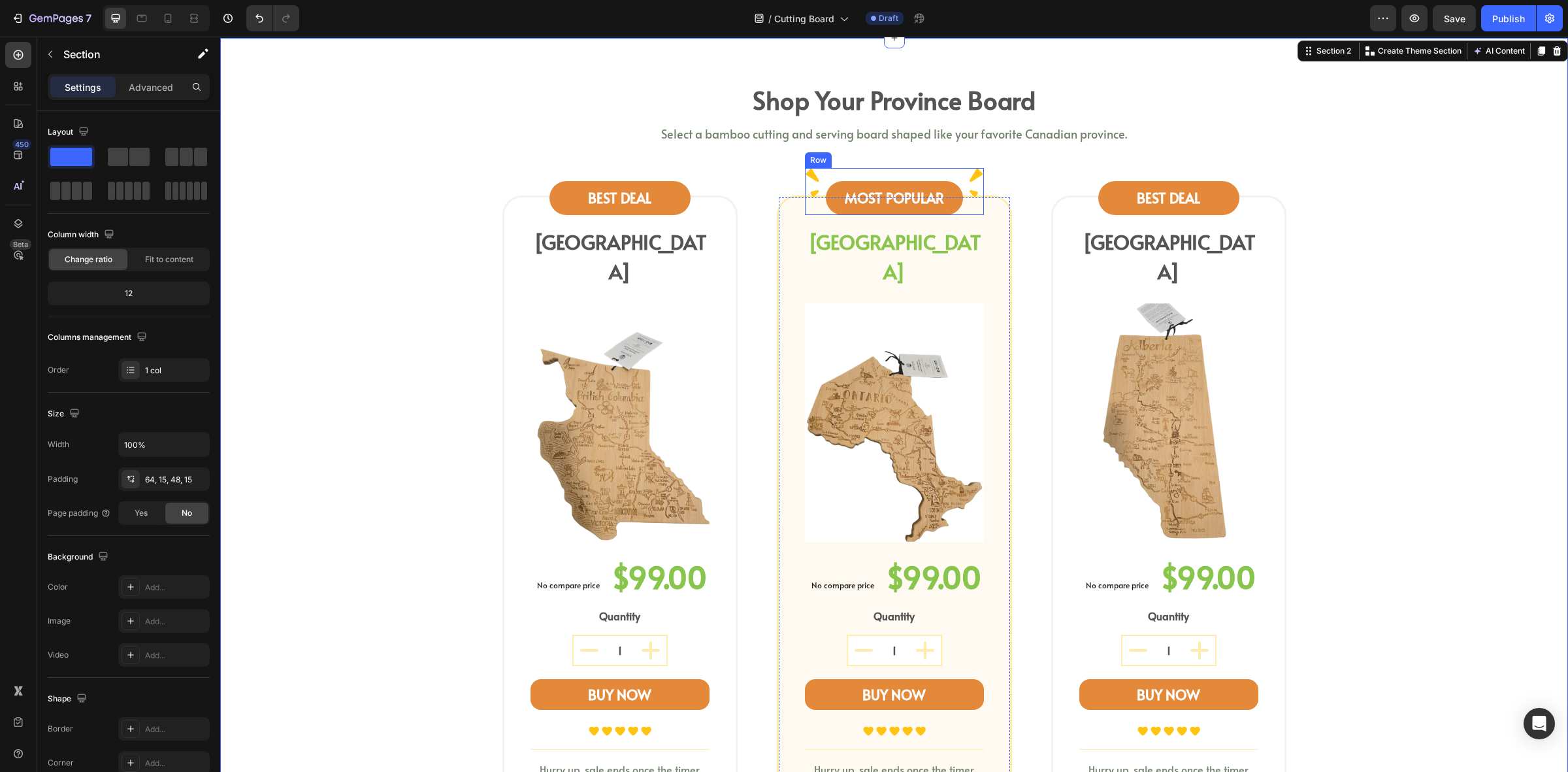
click at [828, 183] on div "MOST POPULAR Text block Row" at bounding box center [895, 191] width 137 height 47
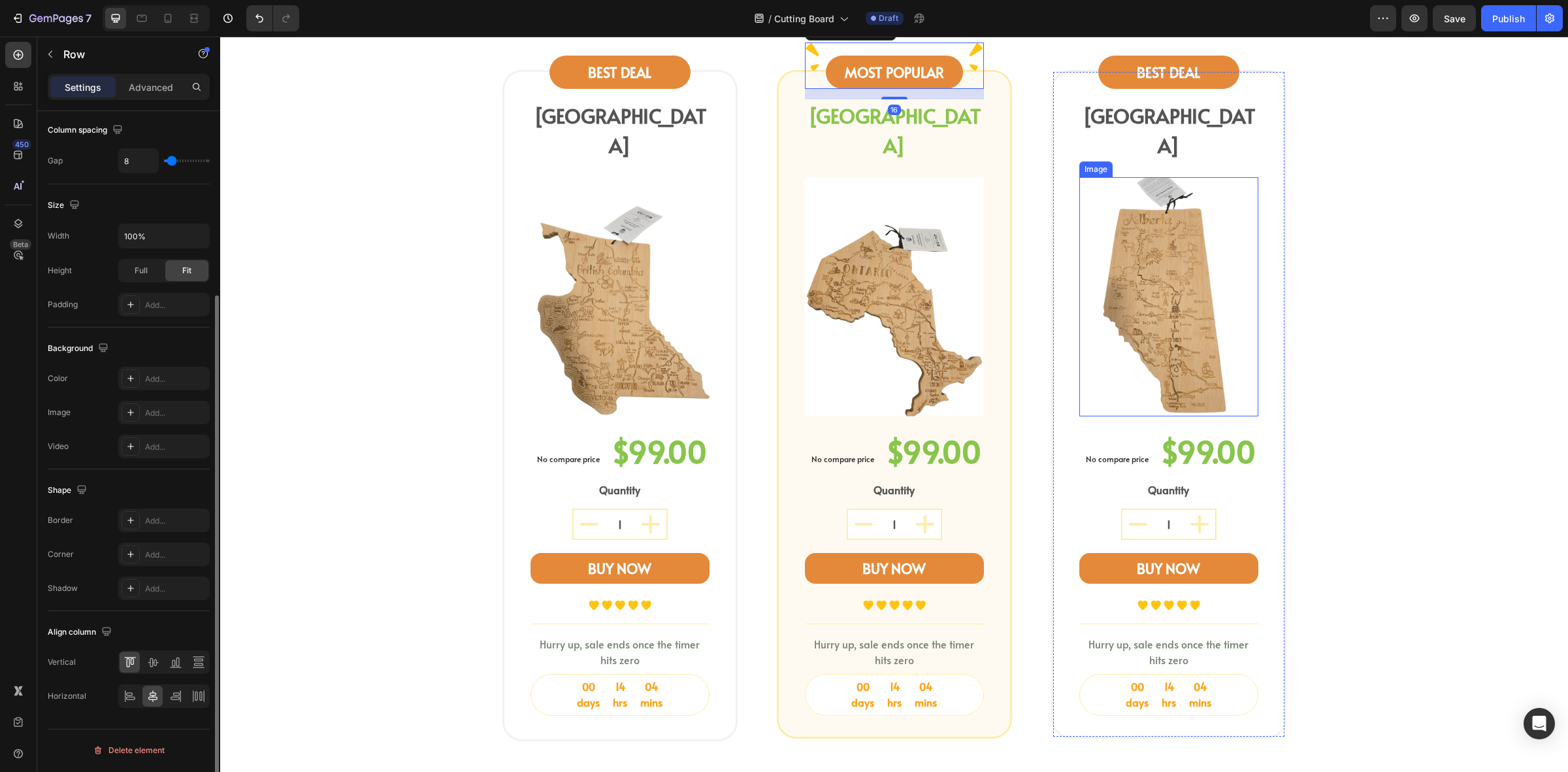
scroll to position [653, 0]
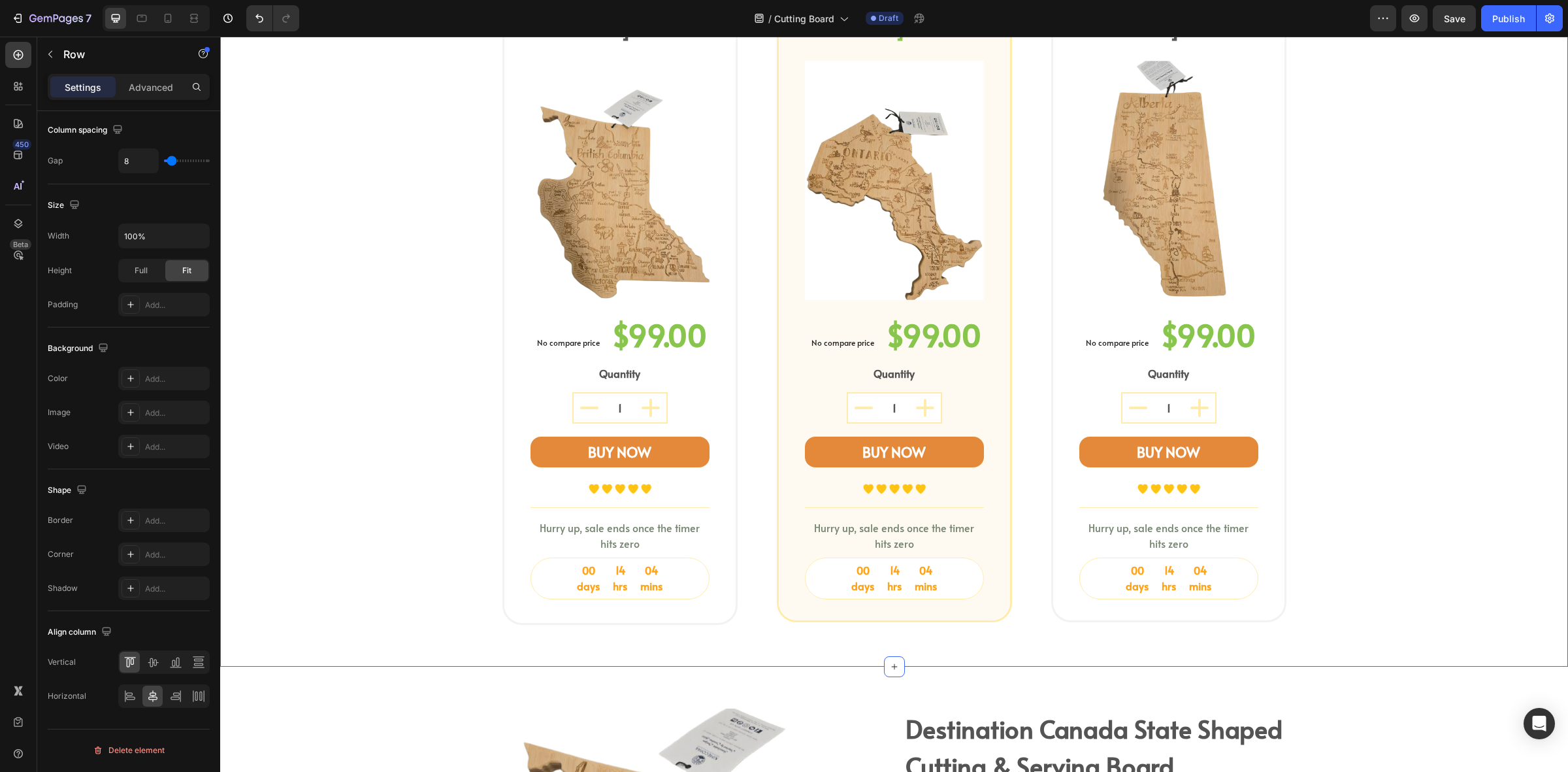
click at [1342, 442] on div "shop your province board Heading Select a bamboo cutting and serving board shap…" at bounding box center [894, 236] width 1329 height 798
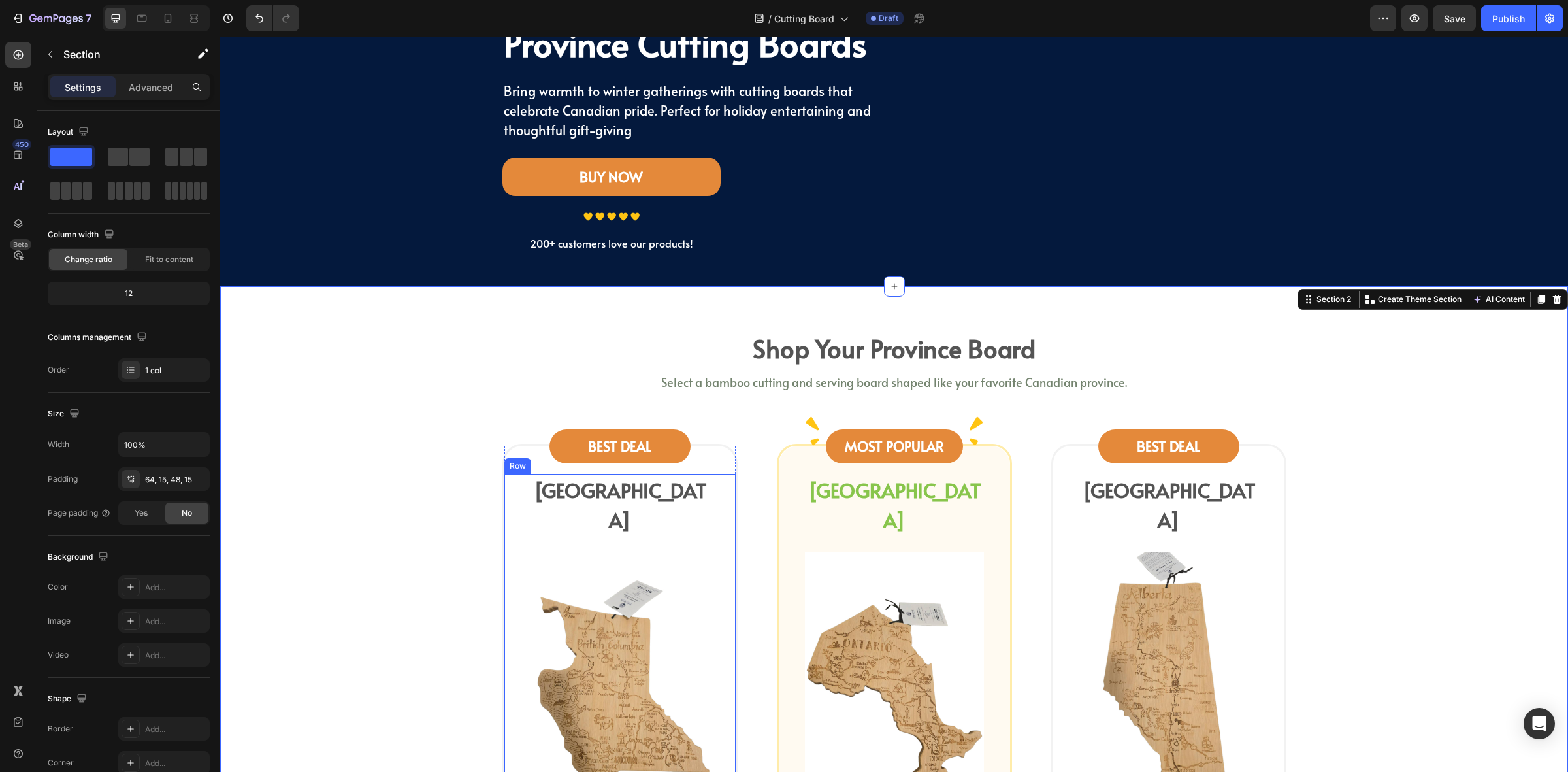
scroll to position [0, 0]
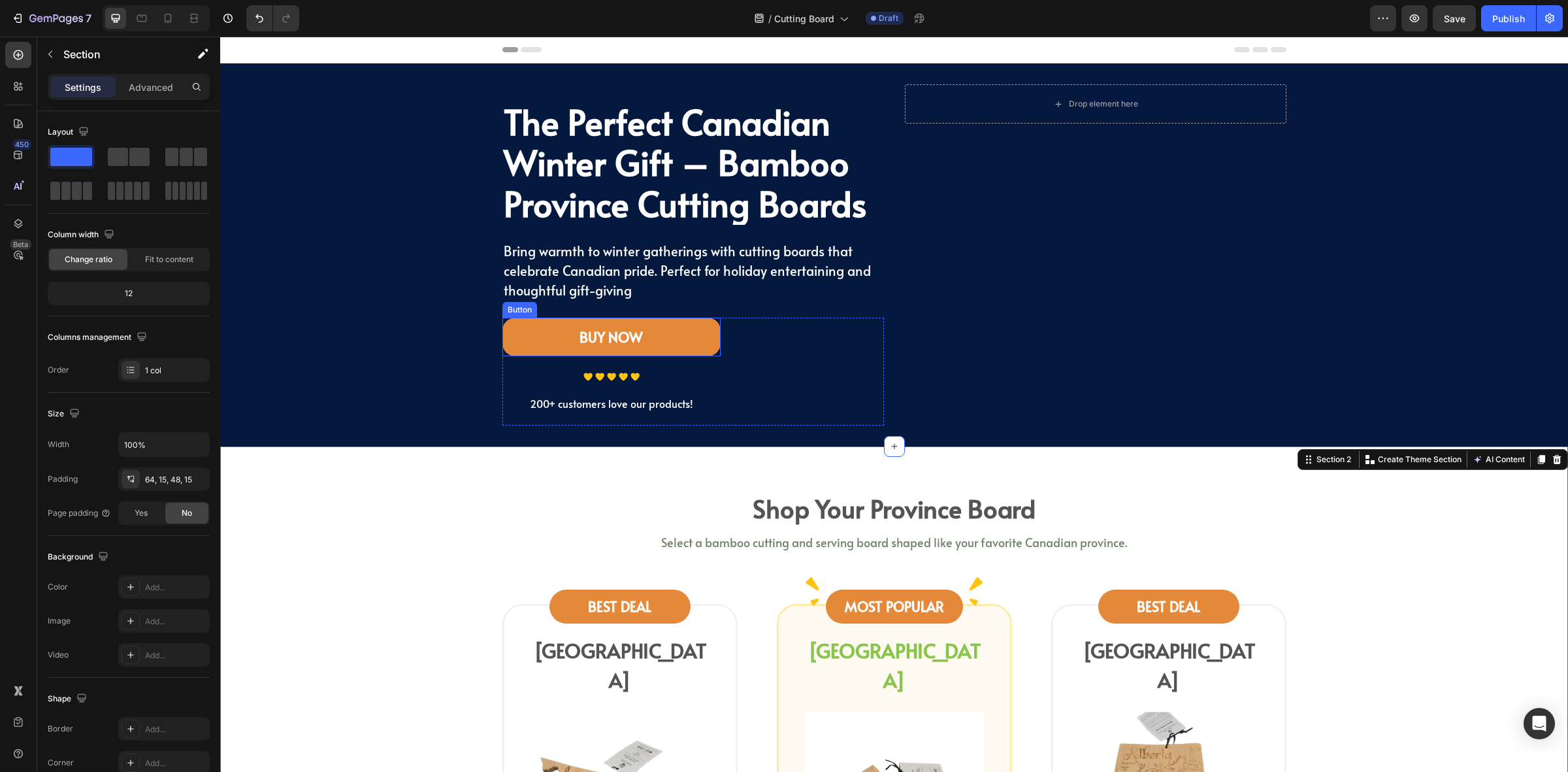
click at [672, 345] on link "BUY NOW" at bounding box center [612, 337] width 218 height 39
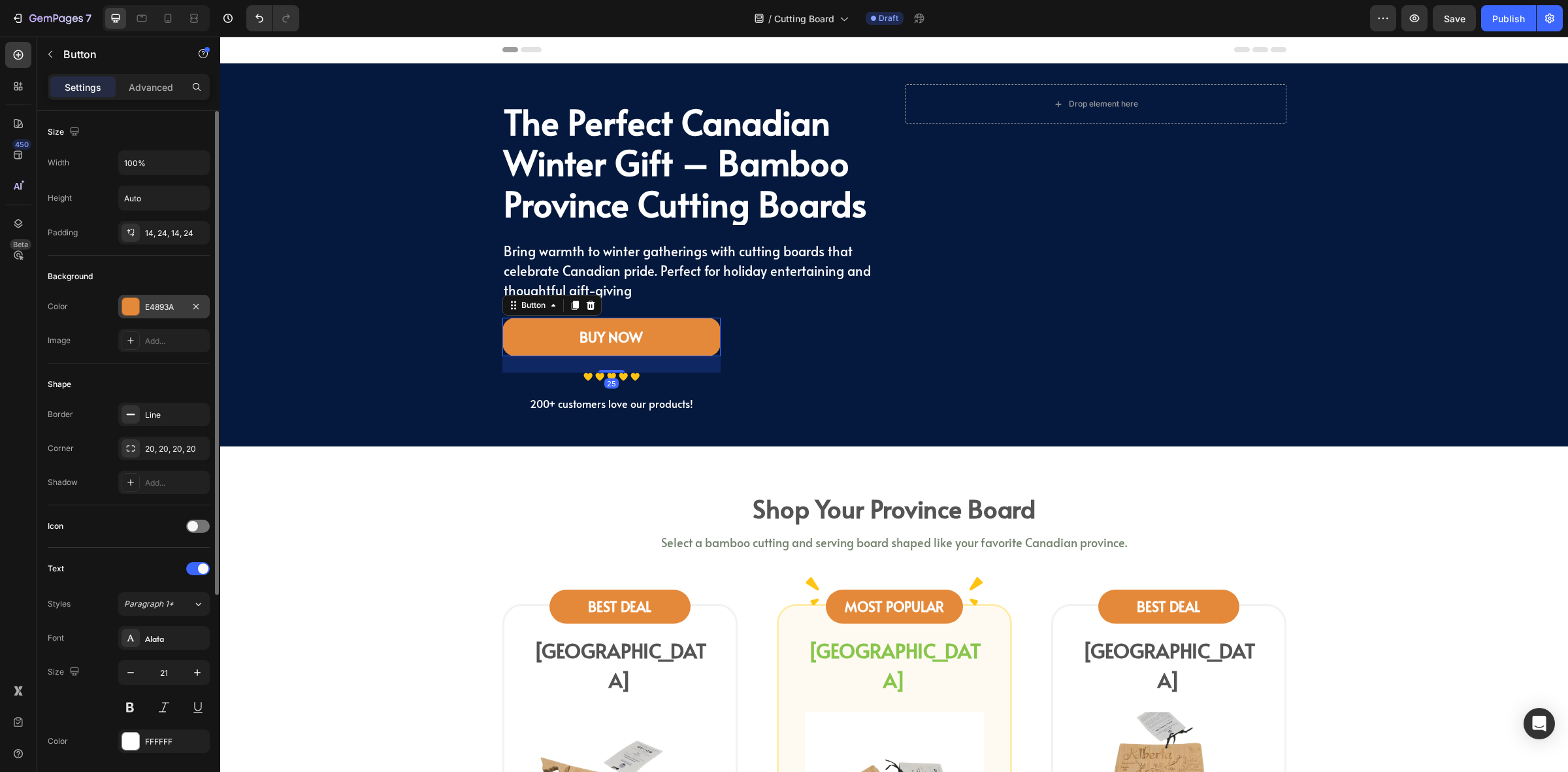
click at [148, 318] on div "E4893A" at bounding box center [164, 306] width 91 height 24
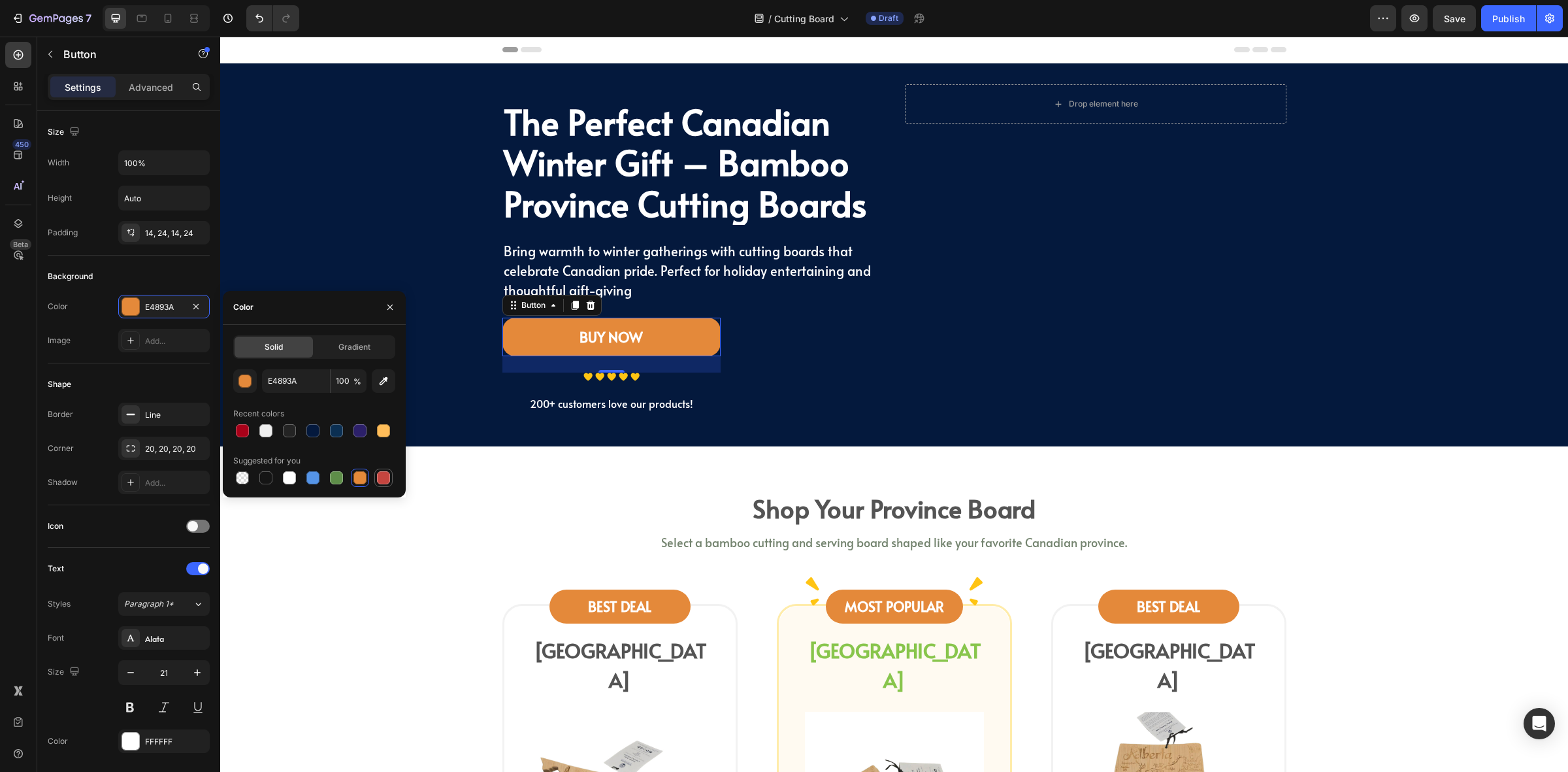
click at [386, 475] on div at bounding box center [383, 478] width 13 height 13
type input "C5453F"
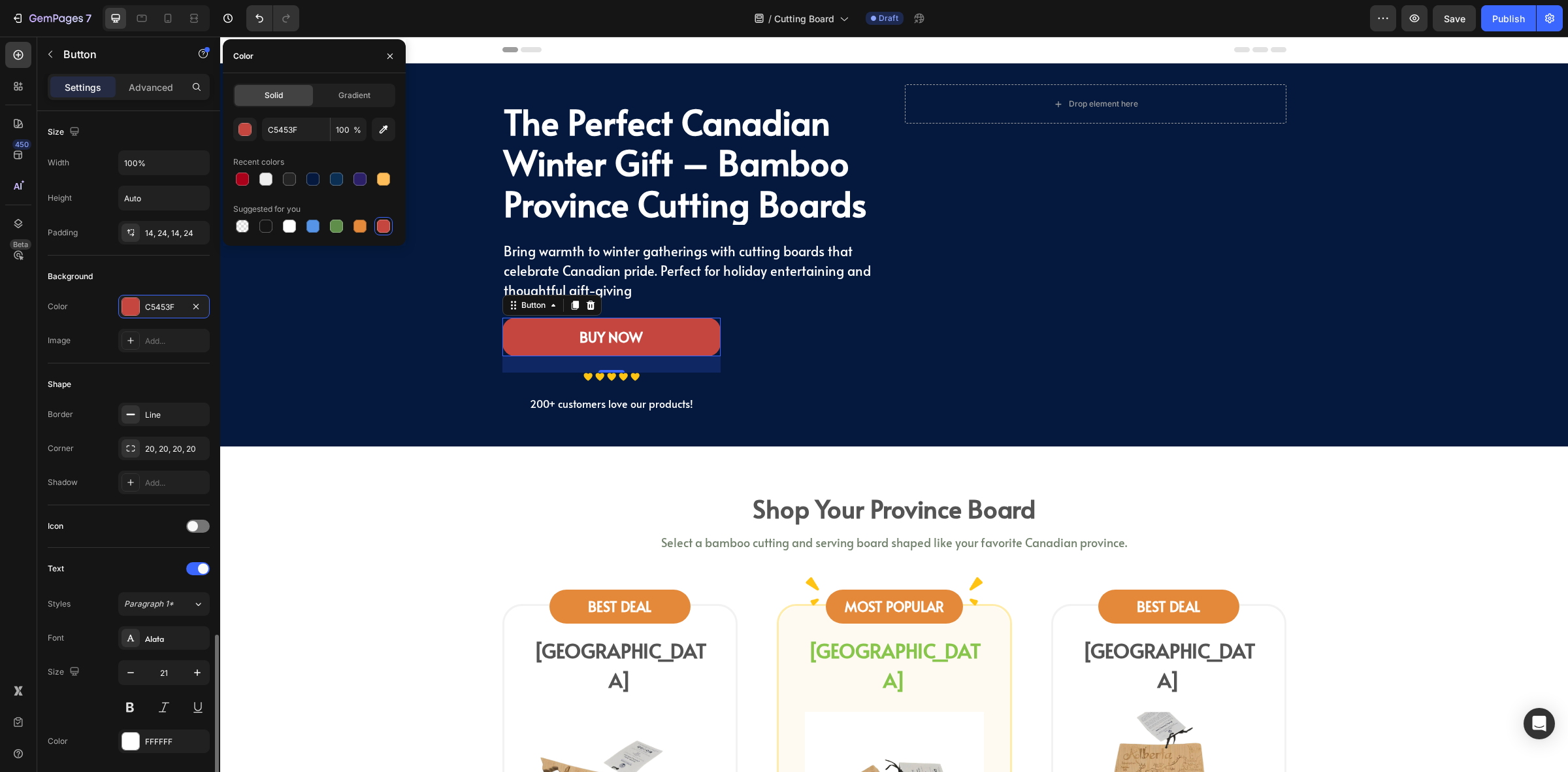
scroll to position [309, 0]
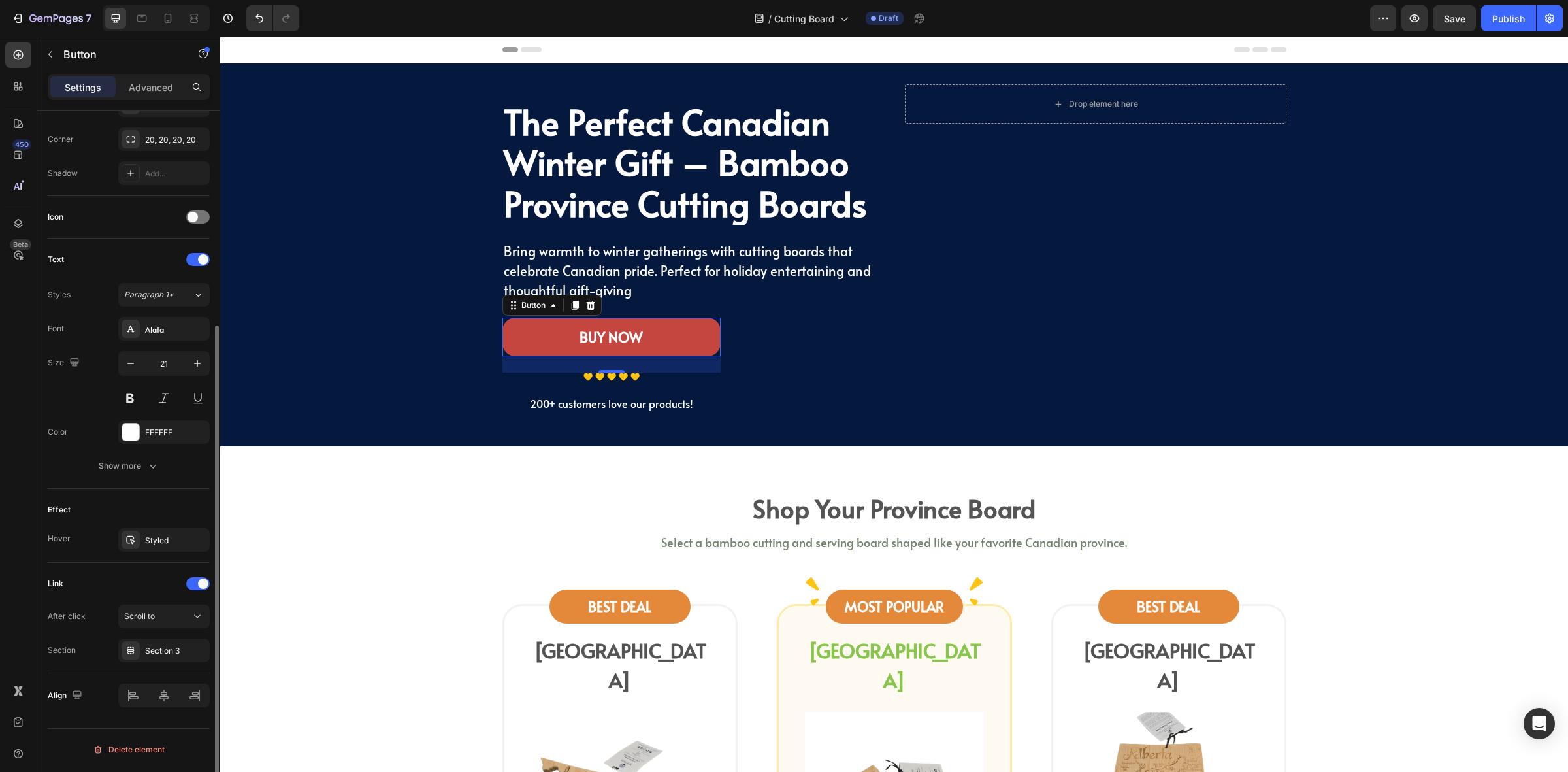
click at [161, 557] on div "Effect Hover Styled" at bounding box center [129, 526] width 162 height 74
click at [165, 551] on div "Styled" at bounding box center [164, 539] width 91 height 24
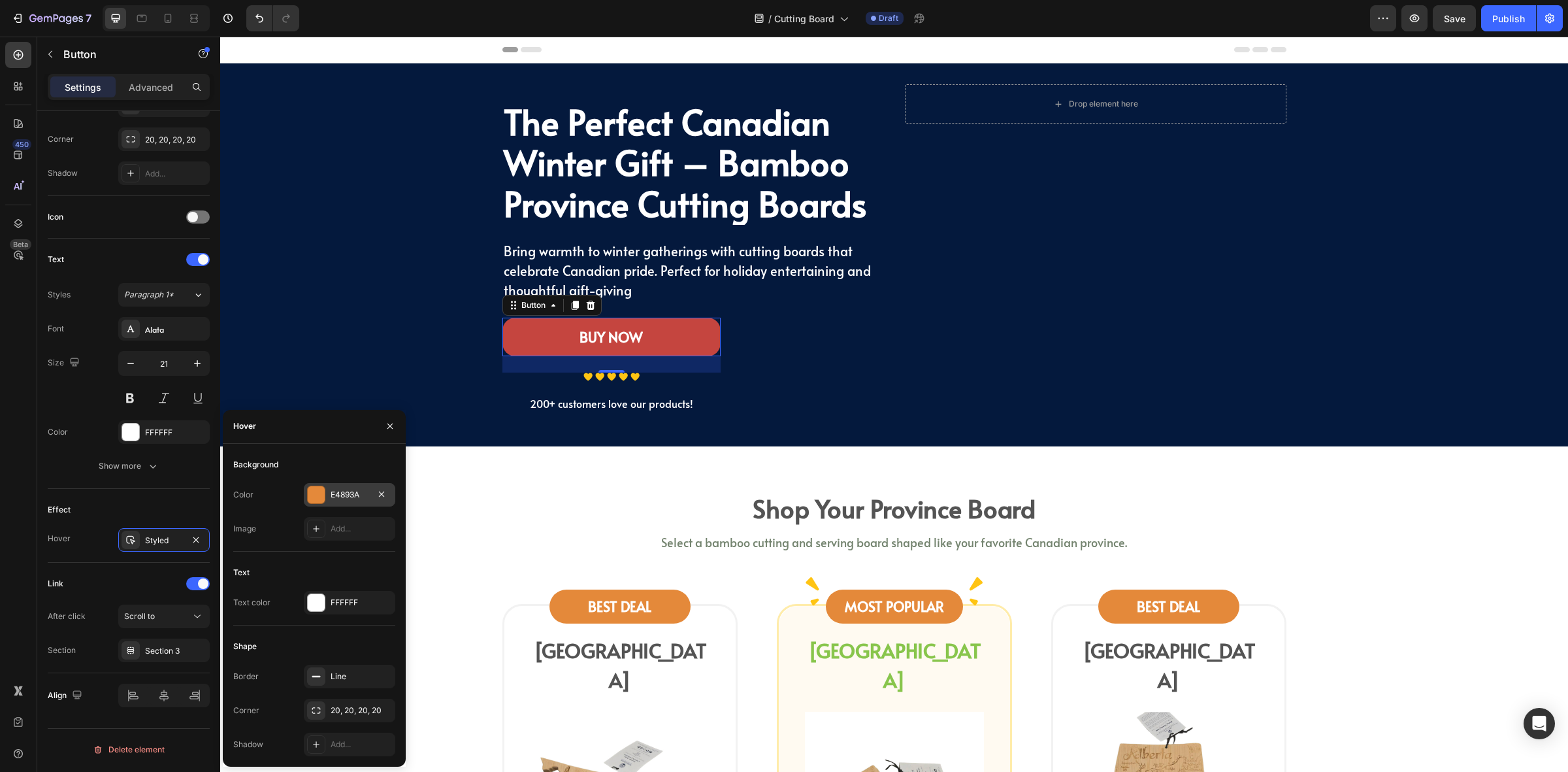
click at [328, 486] on div "E4893A" at bounding box center [350, 494] width 91 height 24
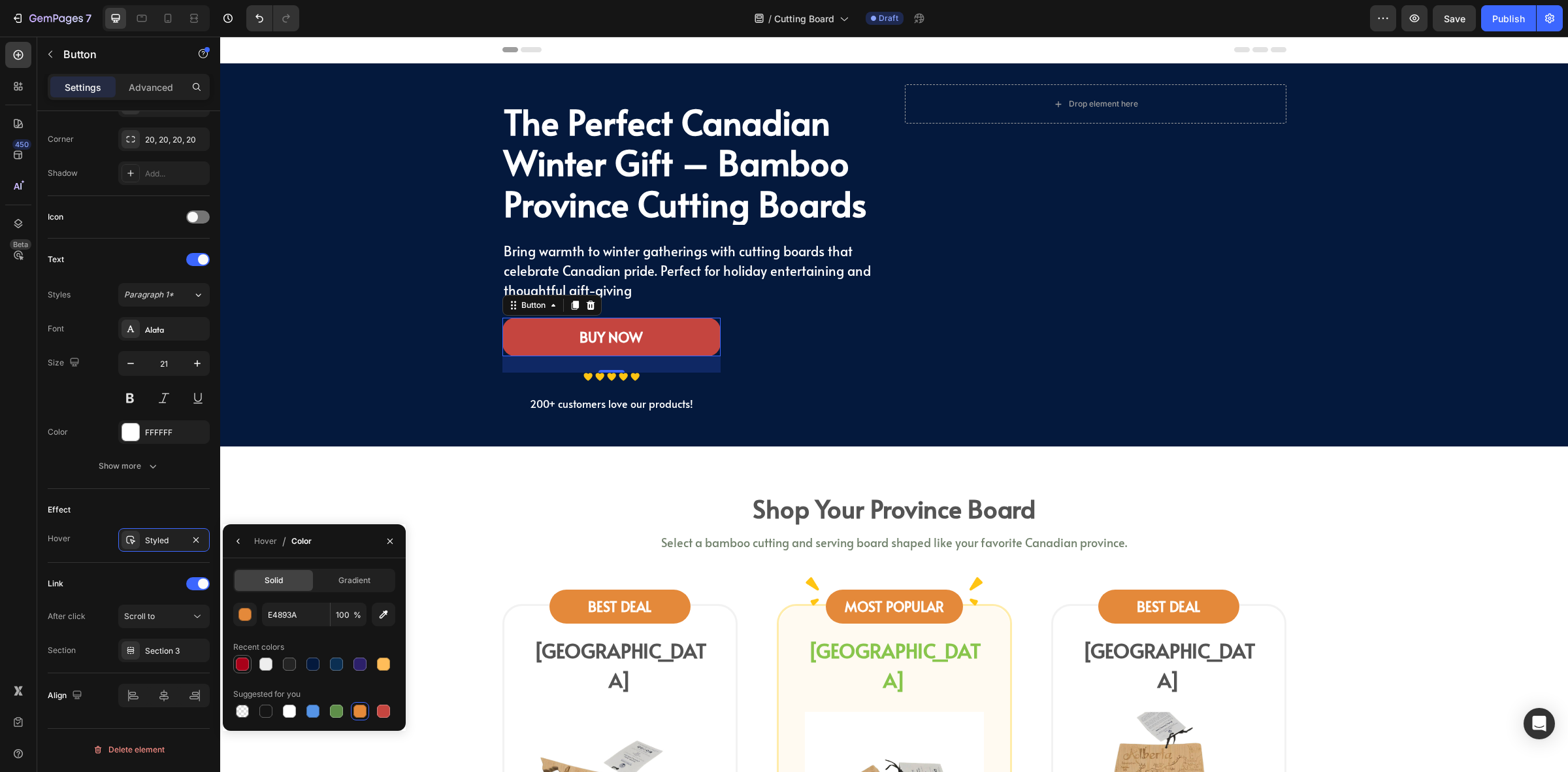
click at [248, 664] on div at bounding box center [242, 664] width 13 height 13
type input "A80119"
click at [288, 390] on div "The Perfect Canadian Winter Gift – Bamboo Province Cutting Boards Heading Bring…" at bounding box center [894, 255] width 1329 height 341
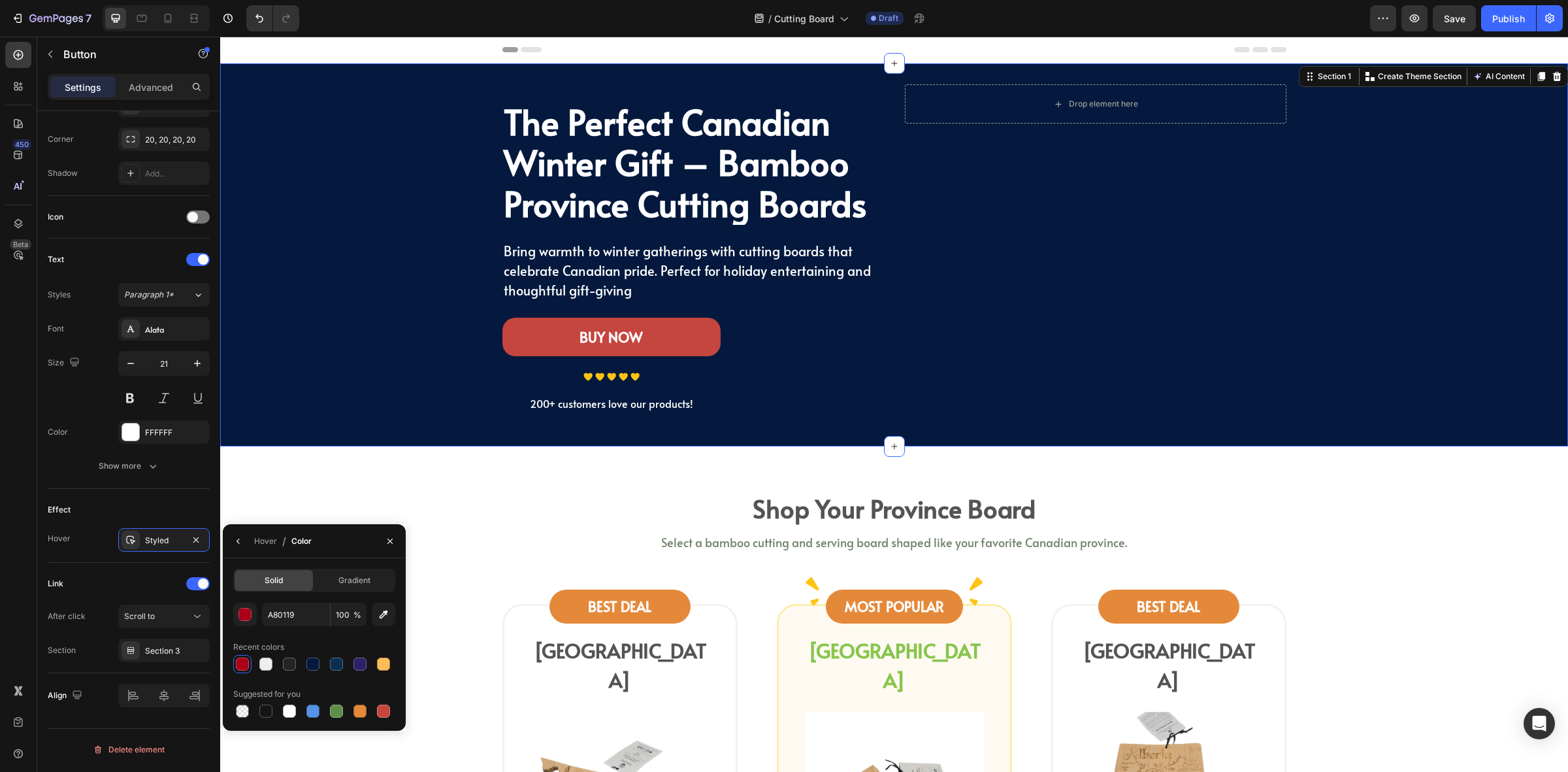
scroll to position [0, 0]
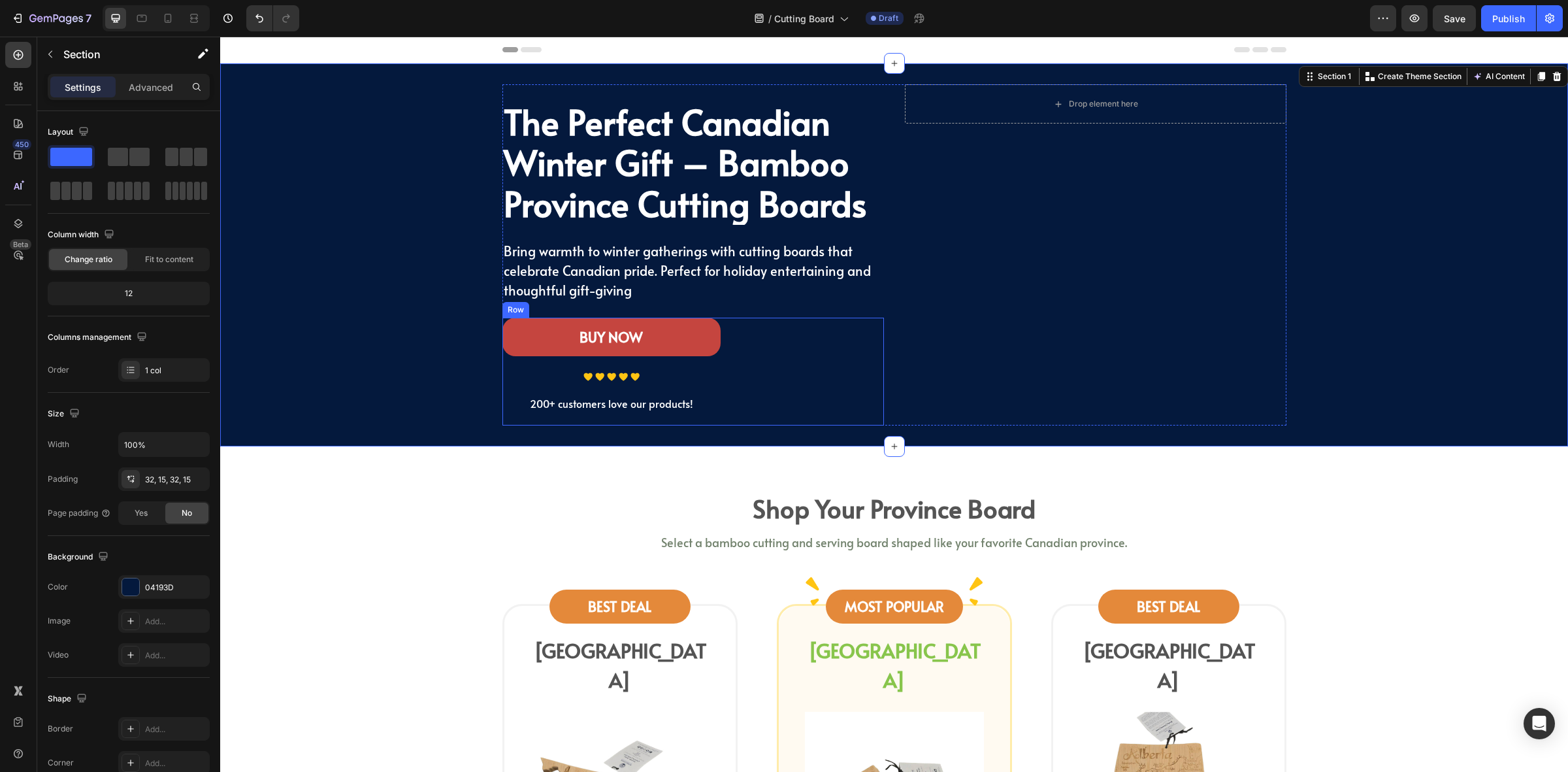
click at [638, 374] on div "Image Image Image Image Image" at bounding box center [612, 377] width 218 height 9
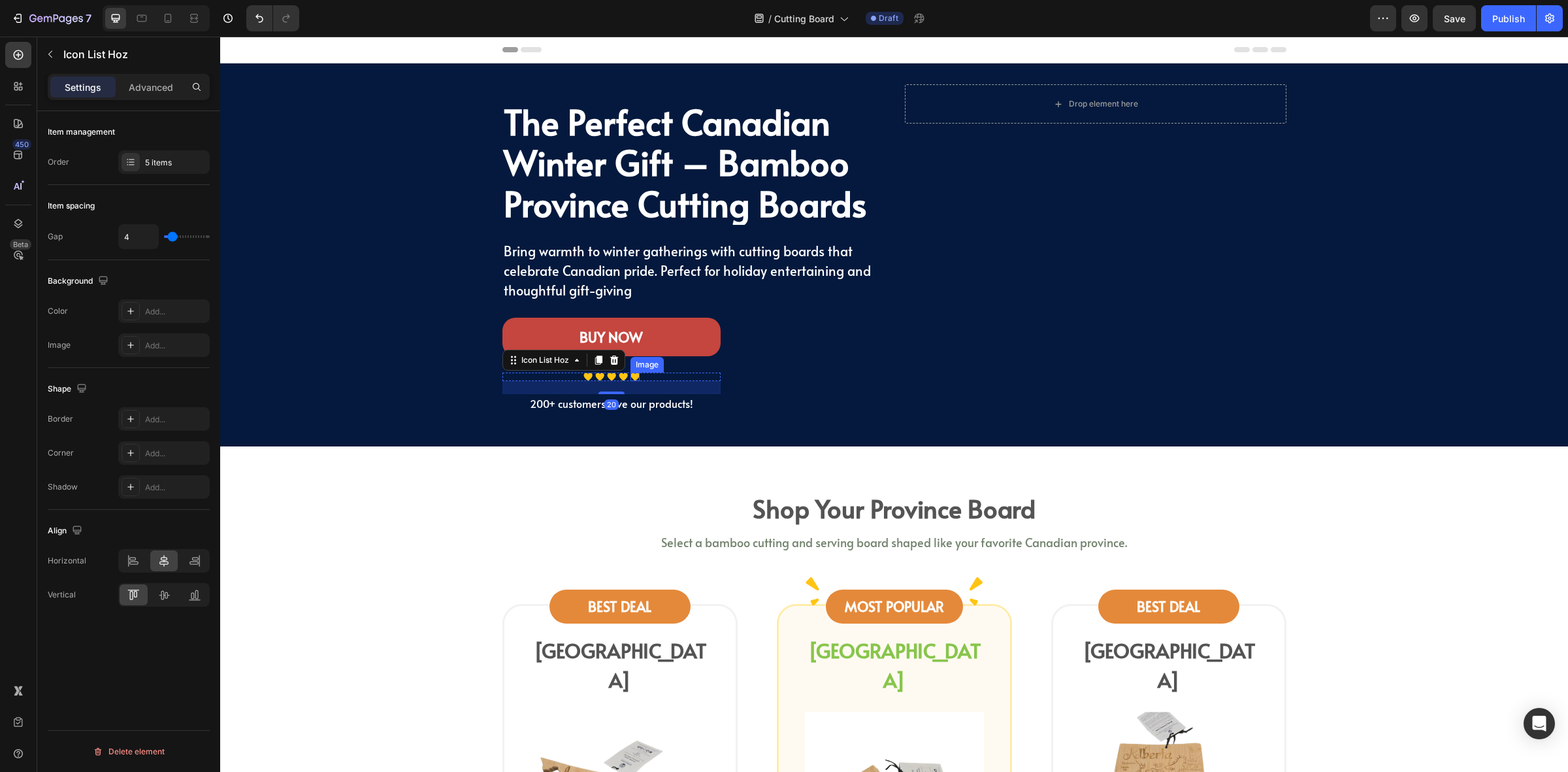
click at [630, 378] on img at bounding box center [635, 377] width 9 height 9
click at [645, 381] on div "Image Image Image Image Image" at bounding box center [612, 377] width 218 height 9
click at [615, 368] on div at bounding box center [614, 360] width 16 height 16
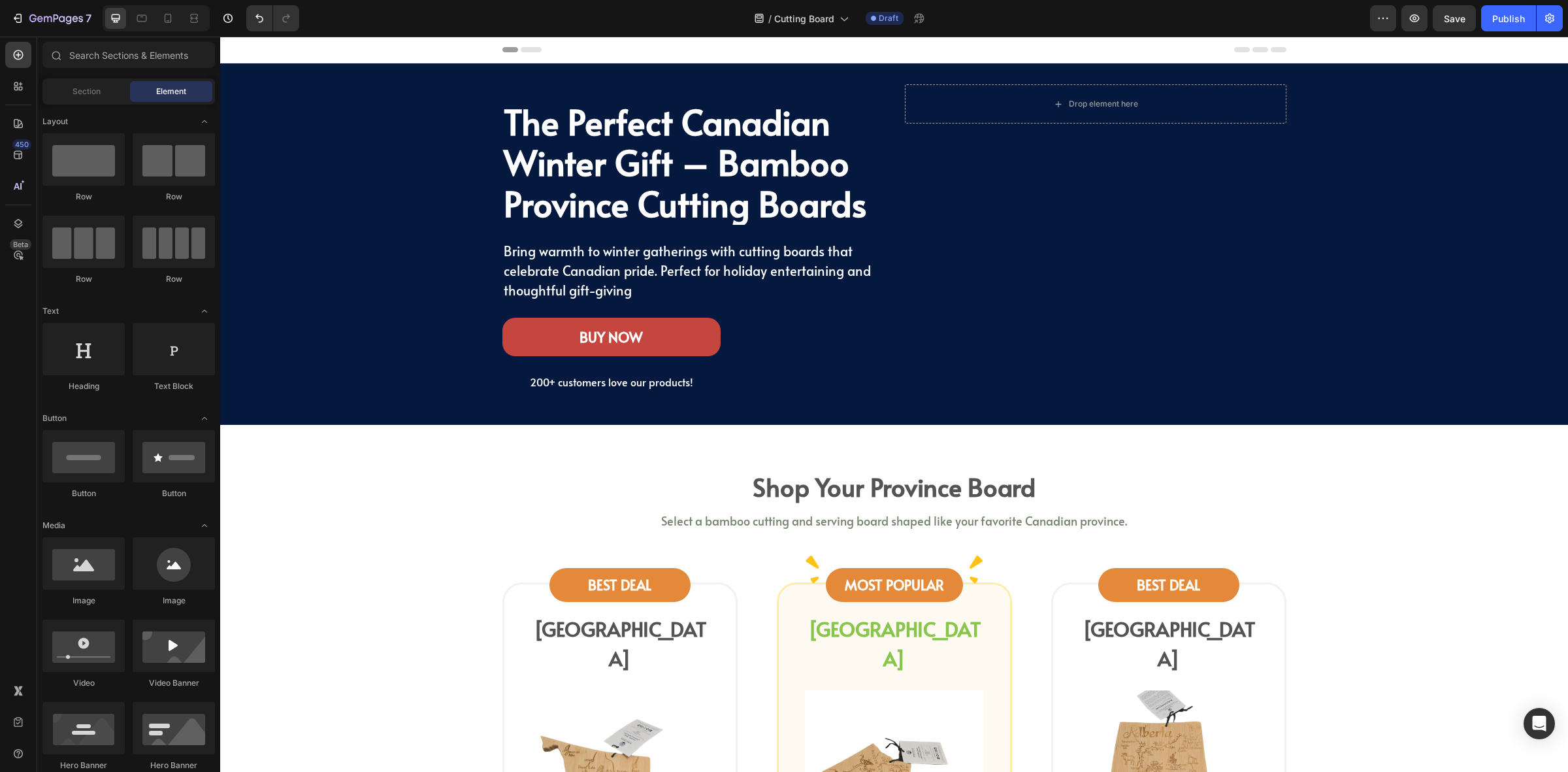
click at [591, 374] on div "200+ customers love our products!" at bounding box center [612, 382] width 218 height 19
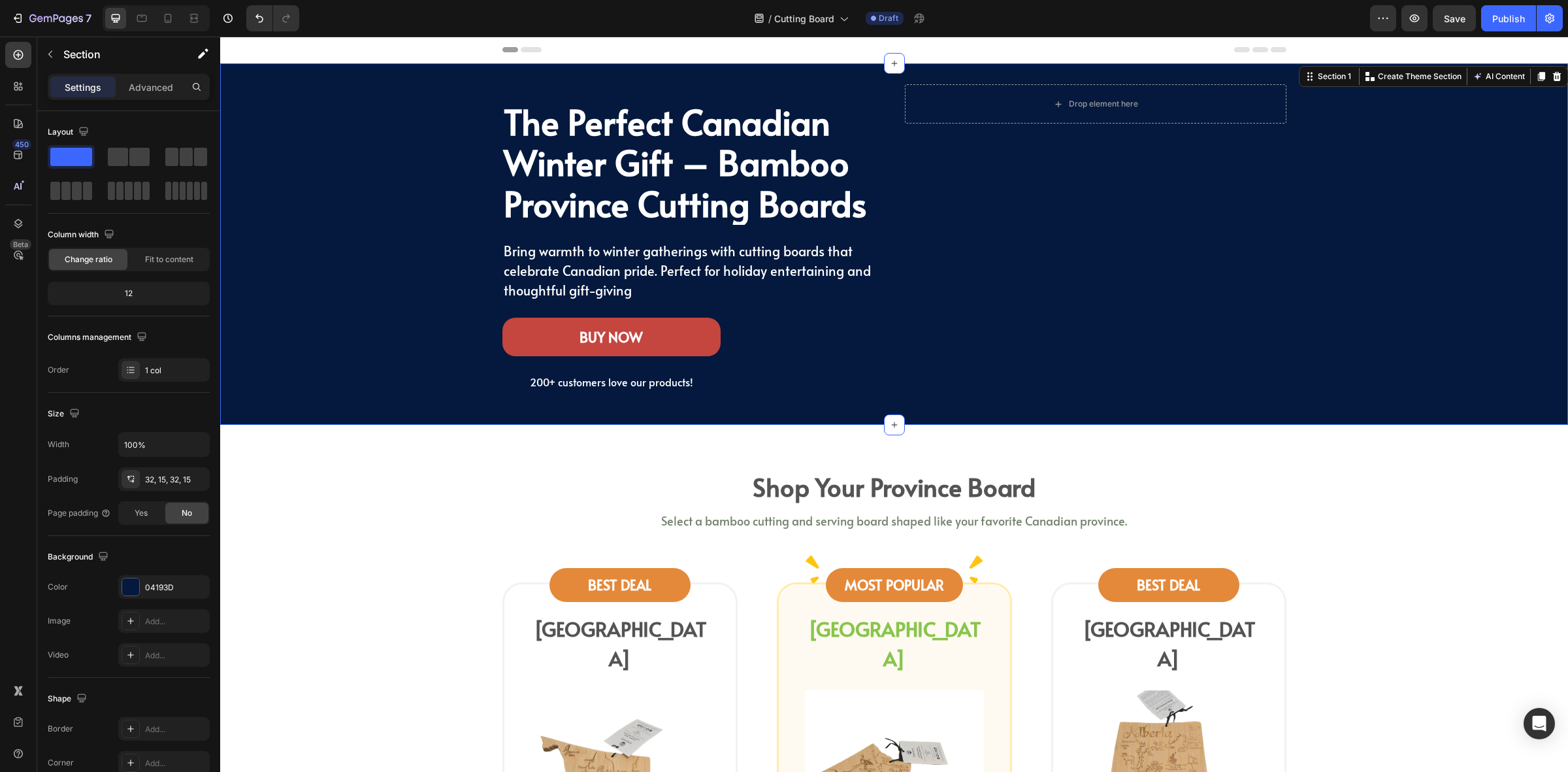
click at [412, 383] on div "The Perfect Canadian Winter Gift – Bamboo Province Cutting Boards Heading Bring…" at bounding box center [894, 244] width 1329 height 320
click at [569, 381] on span "200+ customers love our products!" at bounding box center [611, 381] width 164 height 14
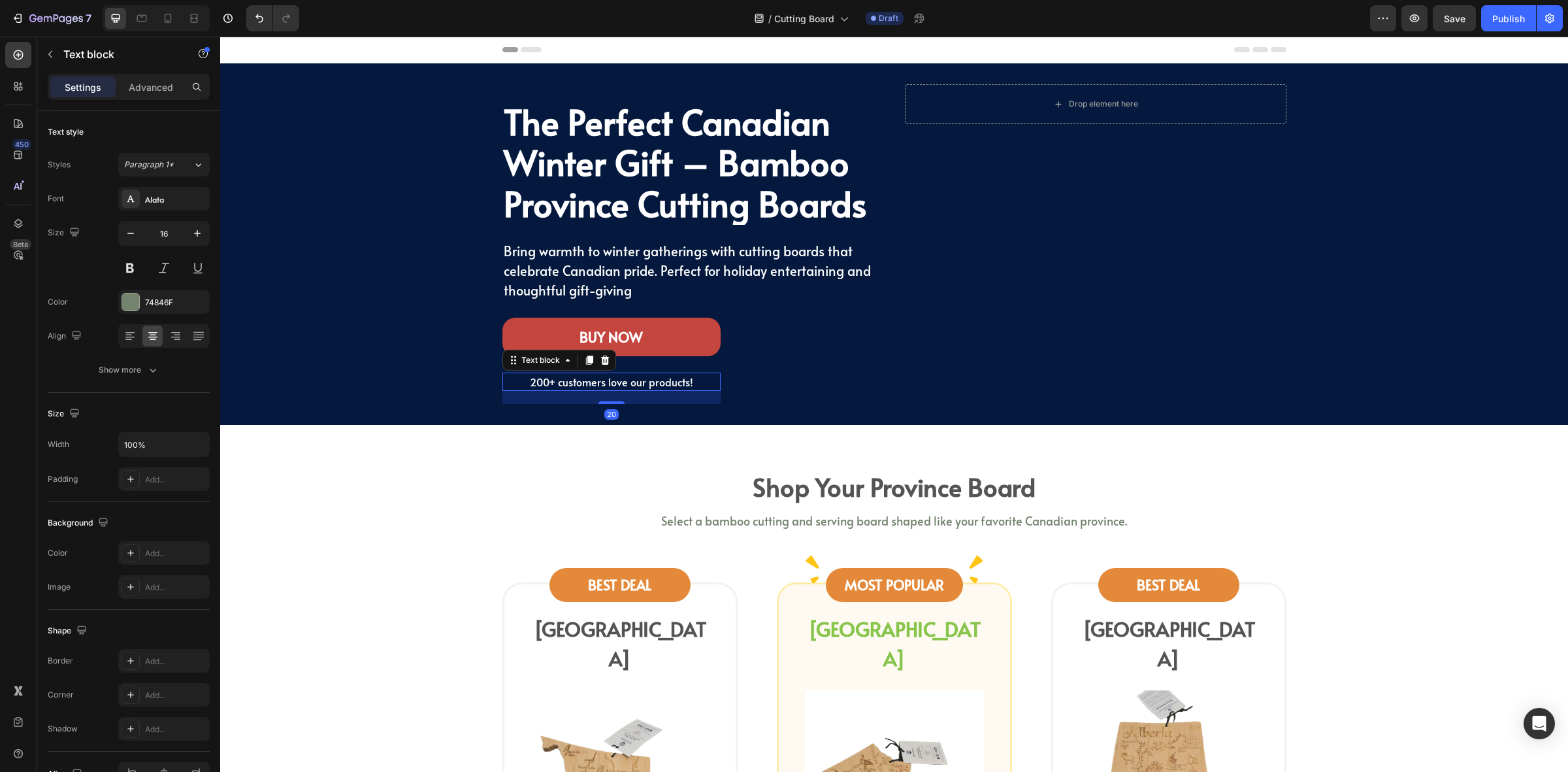
drag, startPoint x: 598, startPoint y: 364, endPoint x: 739, endPoint y: 364, distance: 141.0
click at [600, 364] on icon at bounding box center [605, 360] width 11 height 11
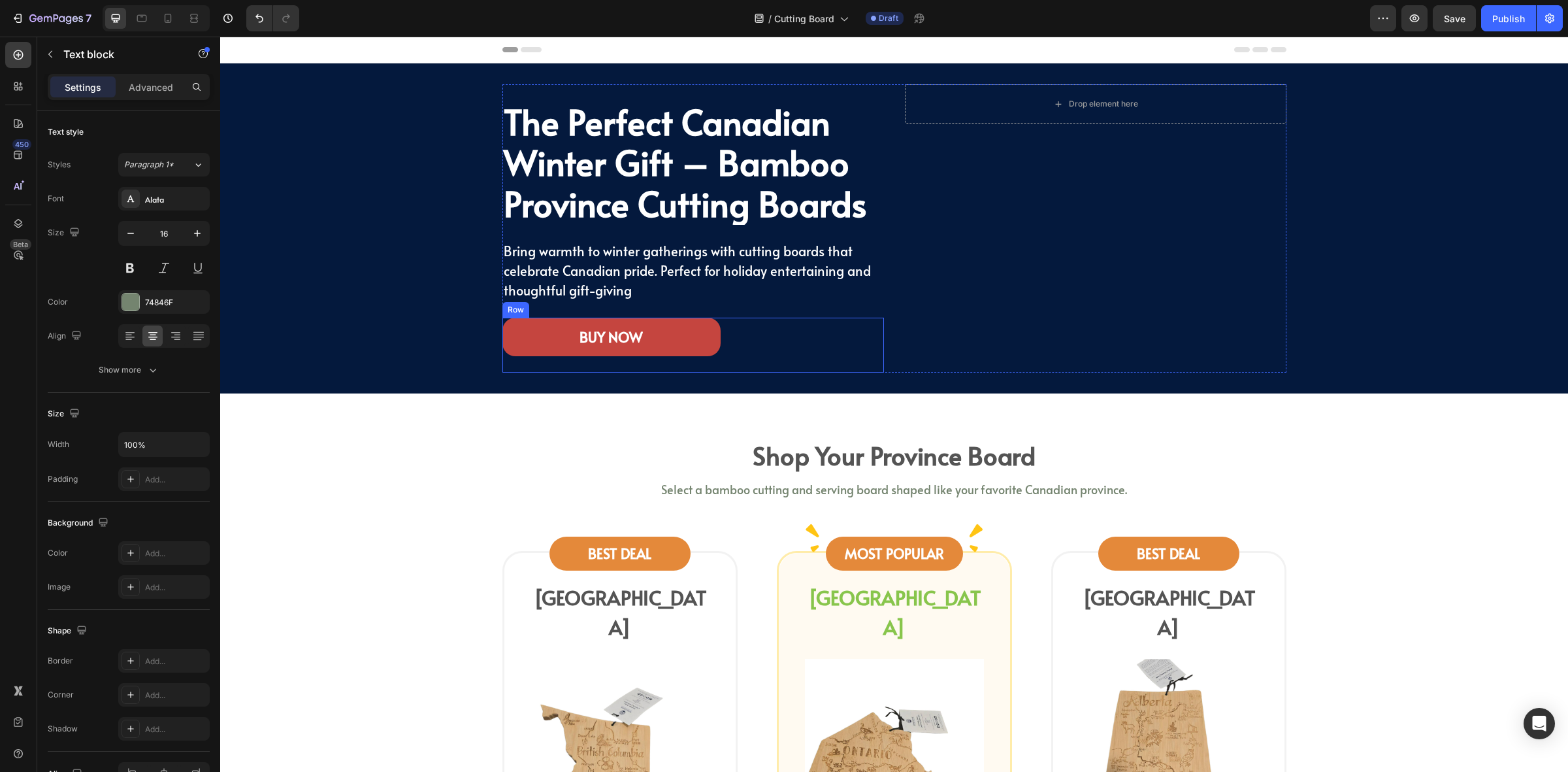
click at [775, 367] on div "BUY NOW Button Row" at bounding box center [693, 346] width 381 height 56
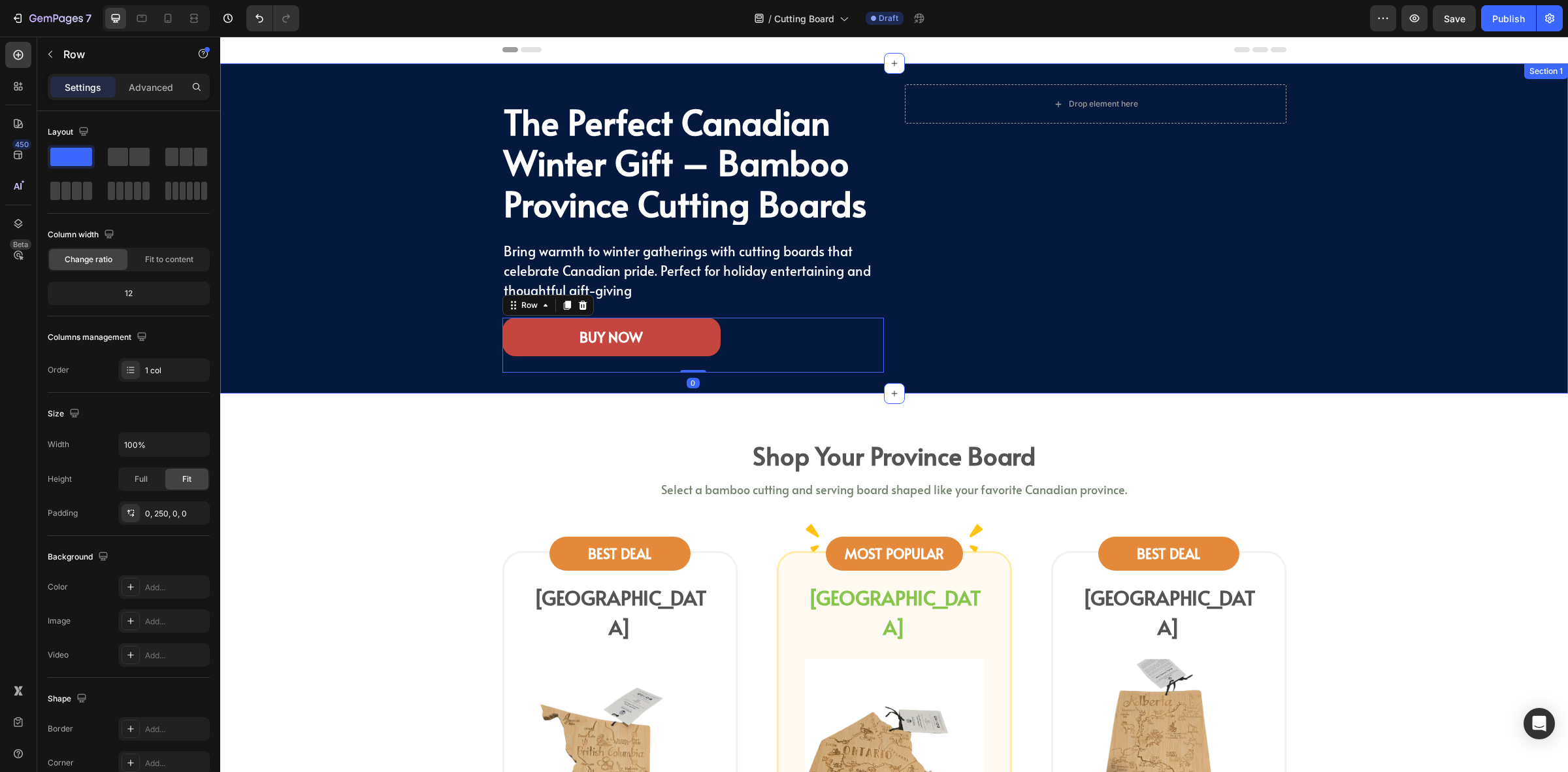
click at [393, 348] on div "The Perfect Canadian Winter Gift – Bamboo Province Cutting Boards Heading Bring…" at bounding box center [894, 229] width 1329 height 289
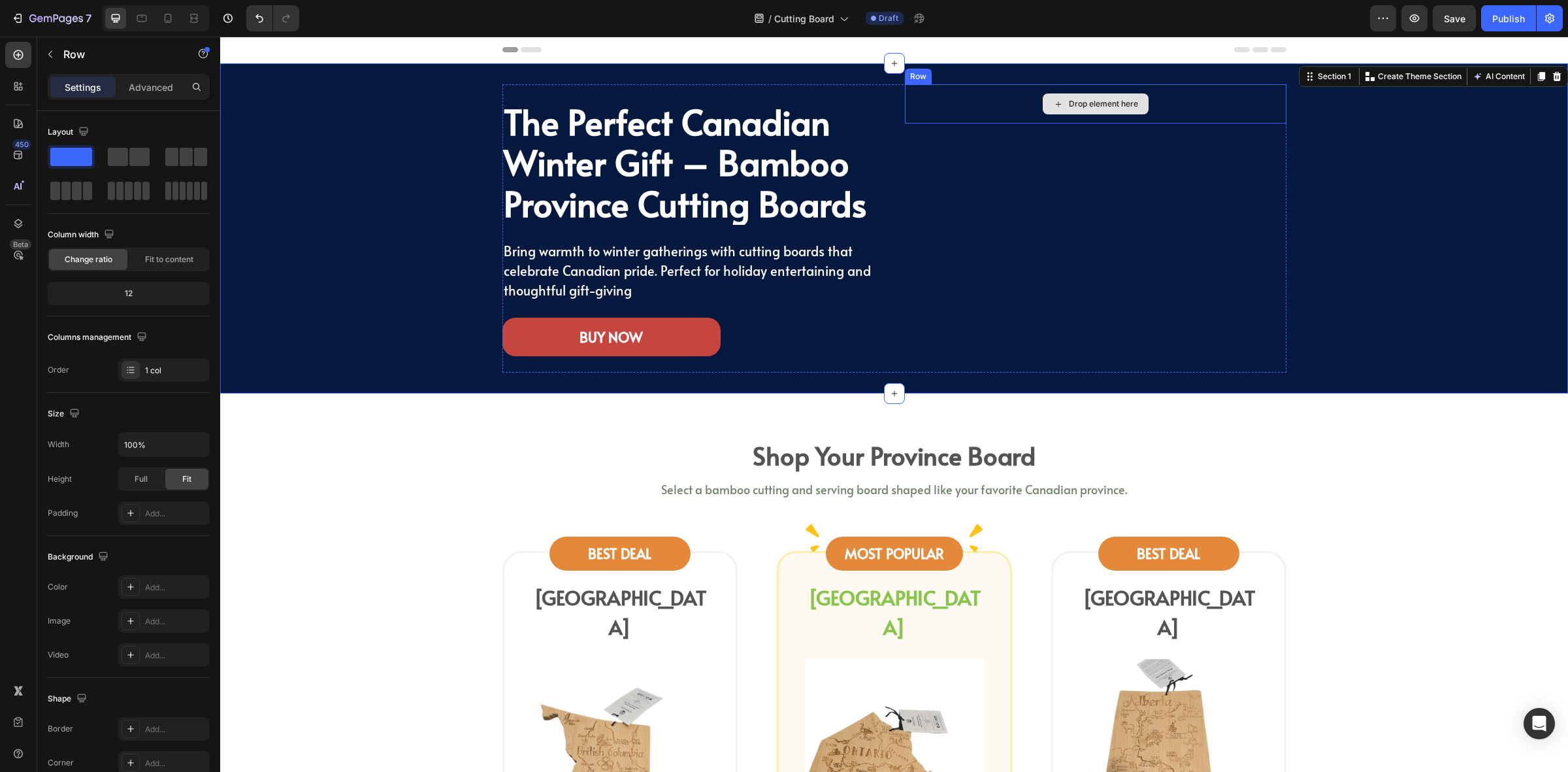
click at [1155, 118] on div "Drop element here" at bounding box center [1096, 104] width 381 height 39
click at [1422, 201] on div "The Perfect Canadian Winter Gift – Bamboo Province Cutting Boards Heading Bring…" at bounding box center [894, 229] width 1329 height 289
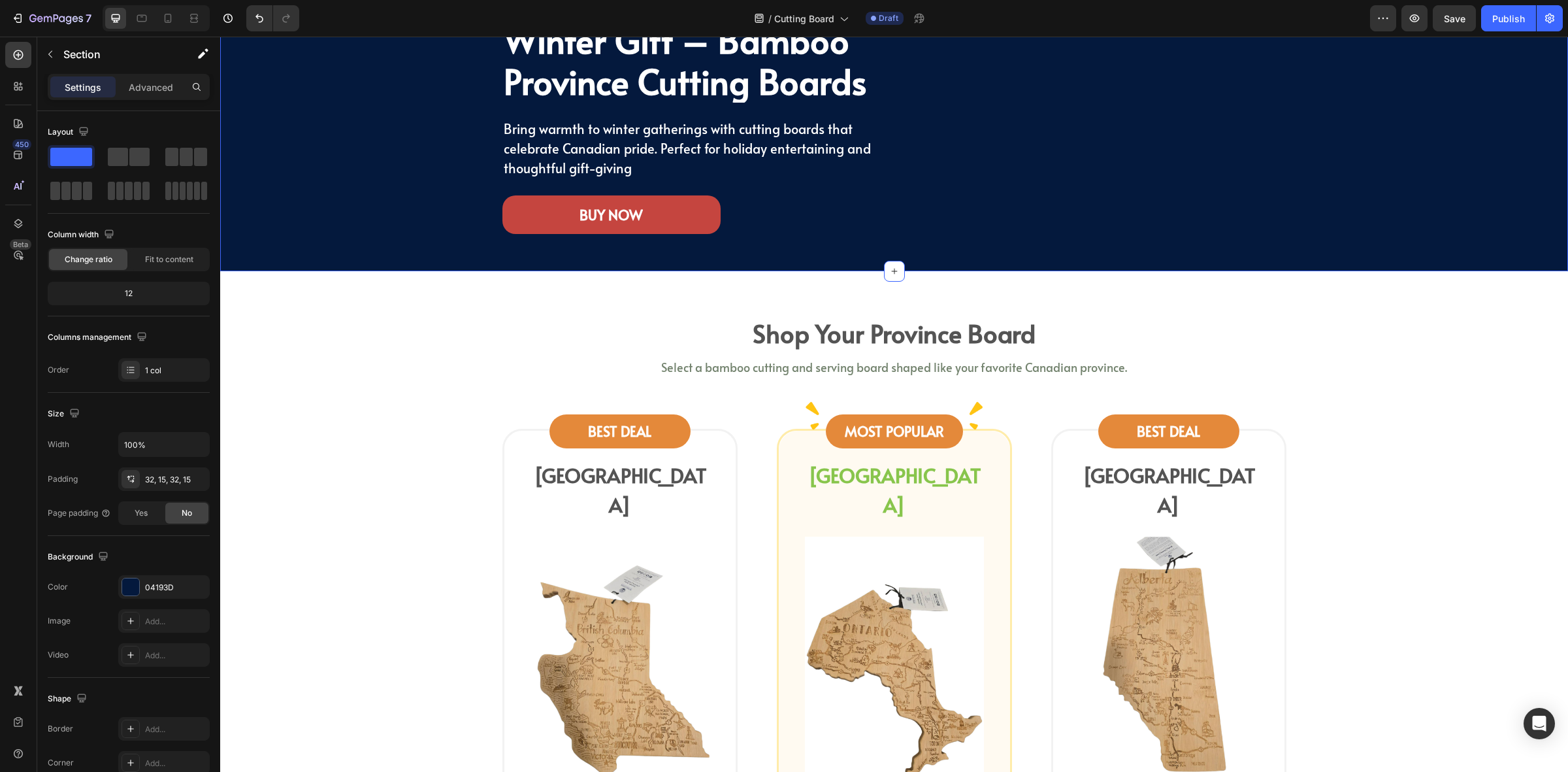
scroll to position [327, 0]
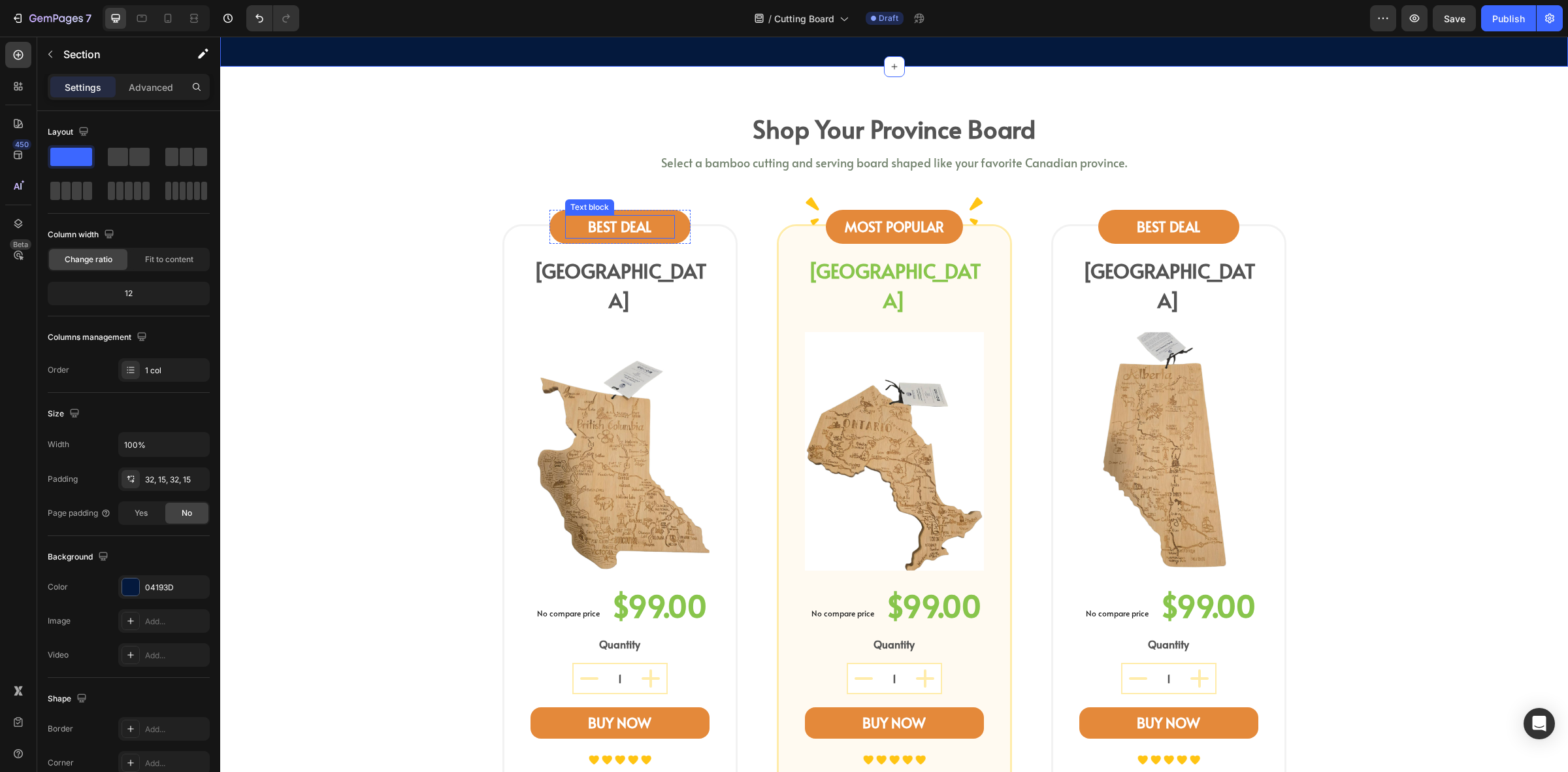
click at [640, 222] on p "BEST DEAL" at bounding box center [620, 226] width 107 height 21
click at [674, 230] on div "BEST DEAL Text block Row 16" at bounding box center [620, 227] width 141 height 34
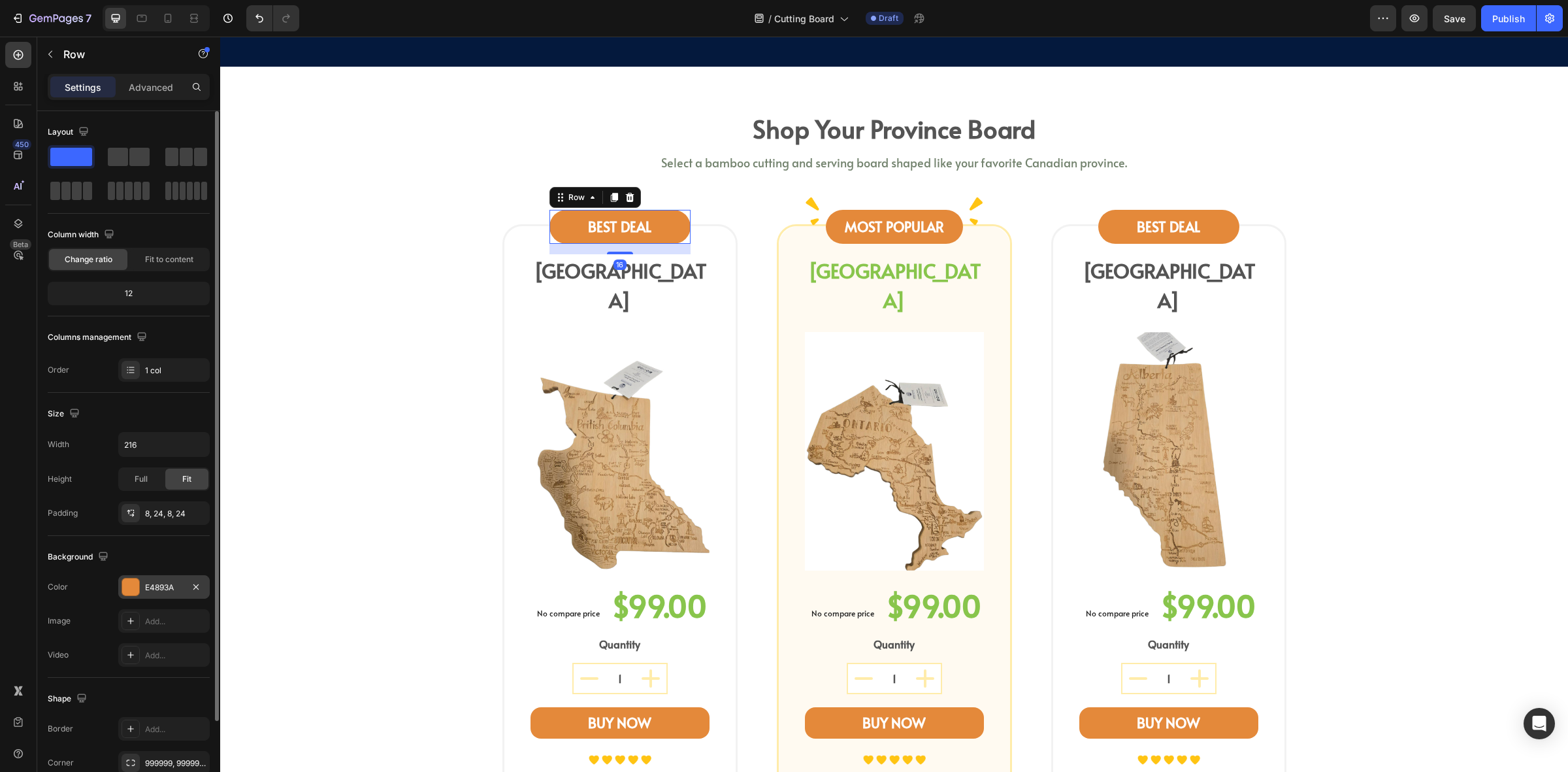
click at [145, 579] on div "E4893A" at bounding box center [164, 586] width 91 height 24
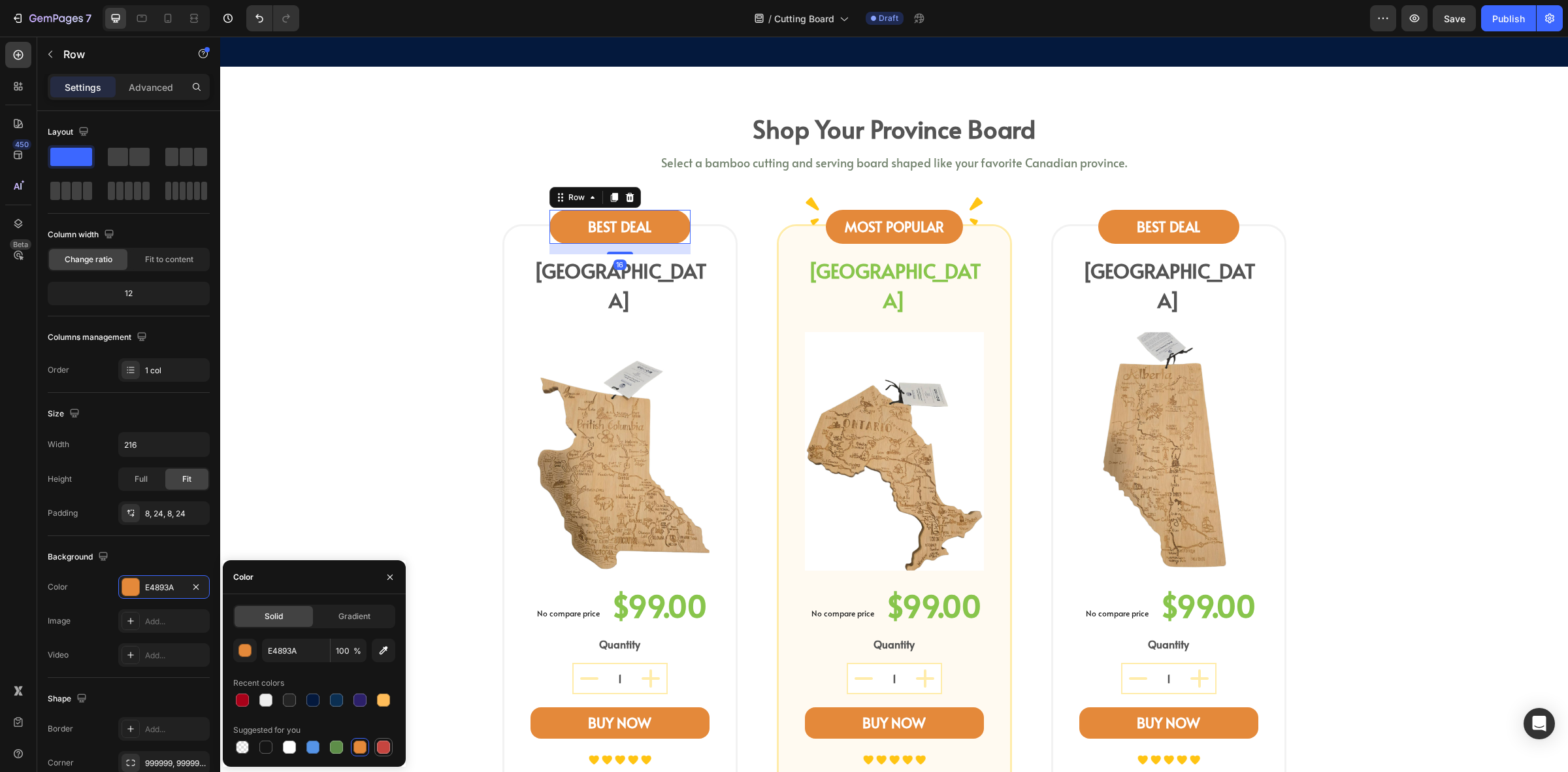
click at [380, 747] on div at bounding box center [383, 747] width 13 height 13
type input "C5453F"
click at [828, 231] on div "MOST POPULAR Text block Row" at bounding box center [895, 227] width 137 height 34
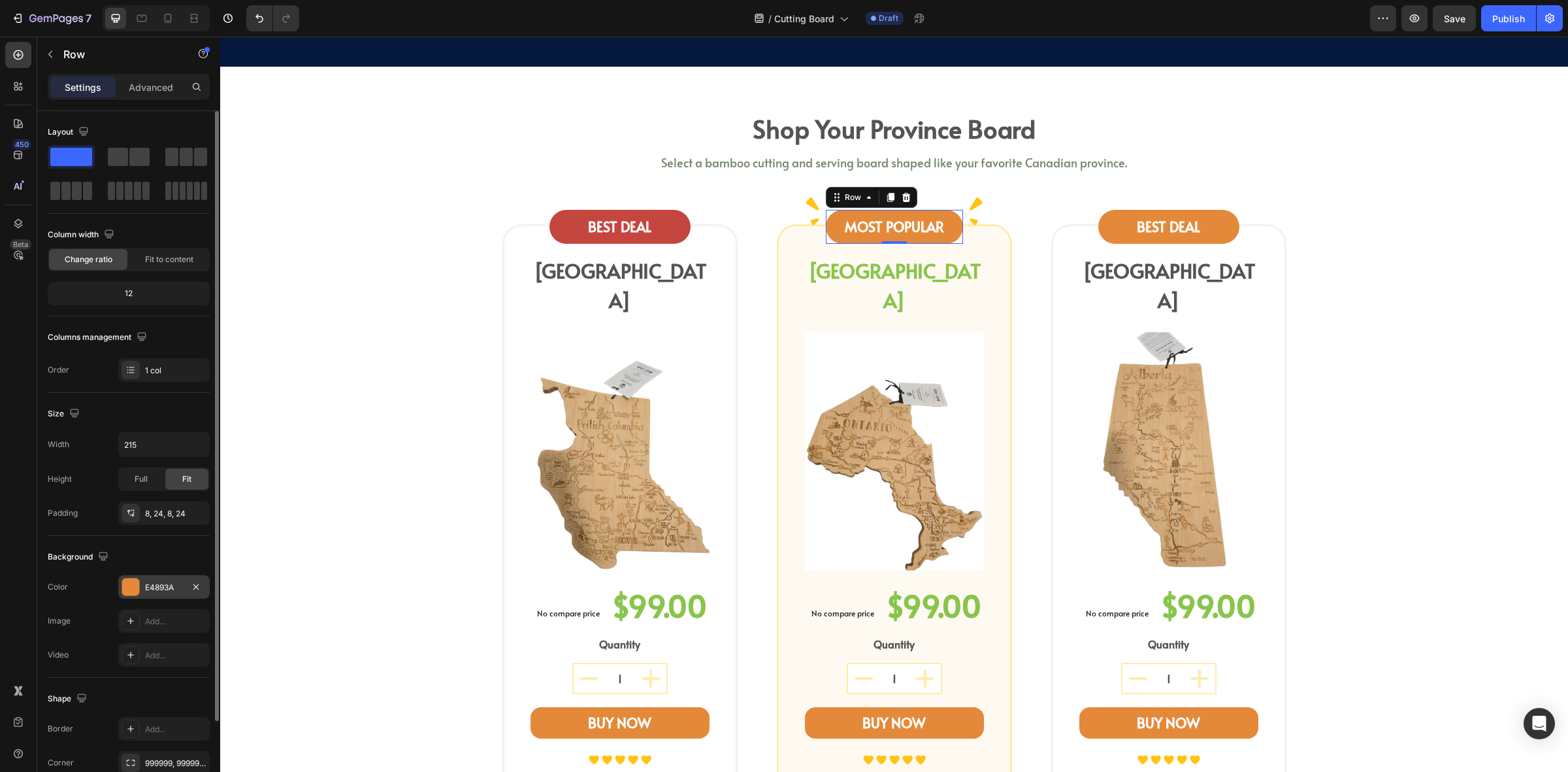
drag, startPoint x: 150, startPoint y: 583, endPoint x: 165, endPoint y: 599, distance: 21.9
click at [150, 583] on div "E4893A" at bounding box center [164, 588] width 38 height 11
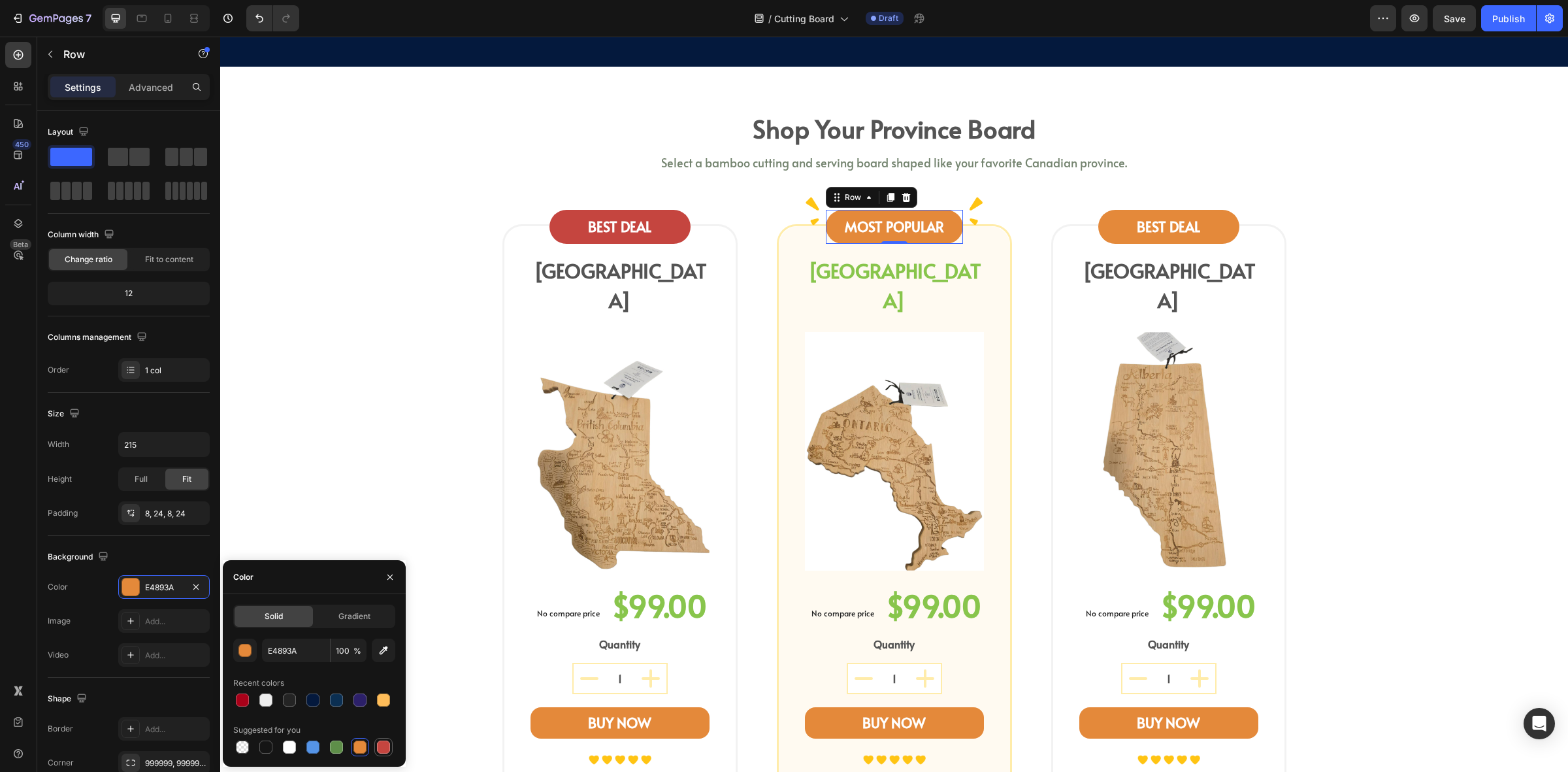
click at [387, 746] on div at bounding box center [383, 747] width 13 height 13
type input "C5453F"
click at [1114, 230] on div "BEST DEAL" at bounding box center [1169, 226] width 110 height 24
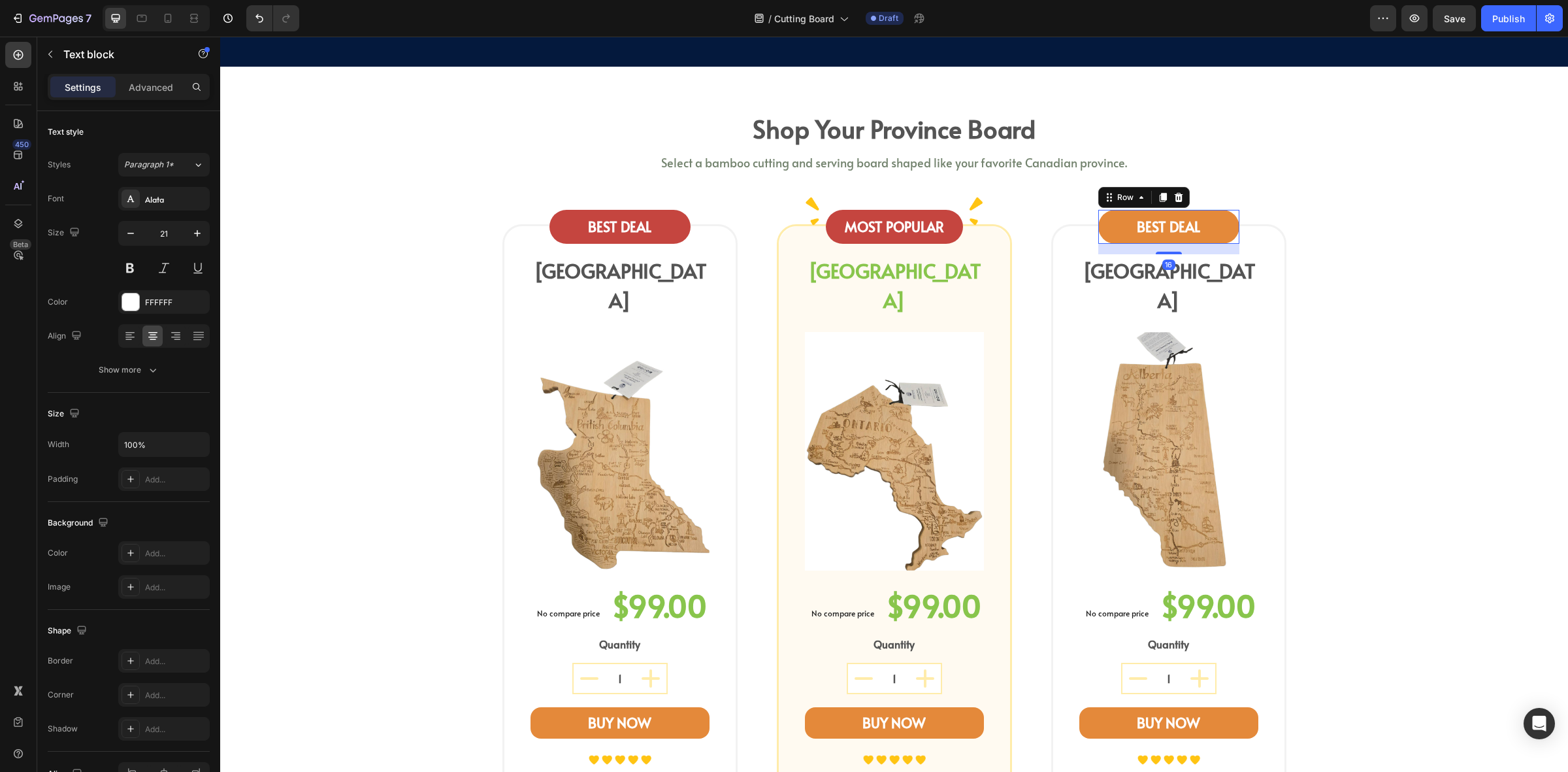
click at [1098, 233] on div "BEST DEAL Text block Row 16" at bounding box center [1169, 227] width 141 height 34
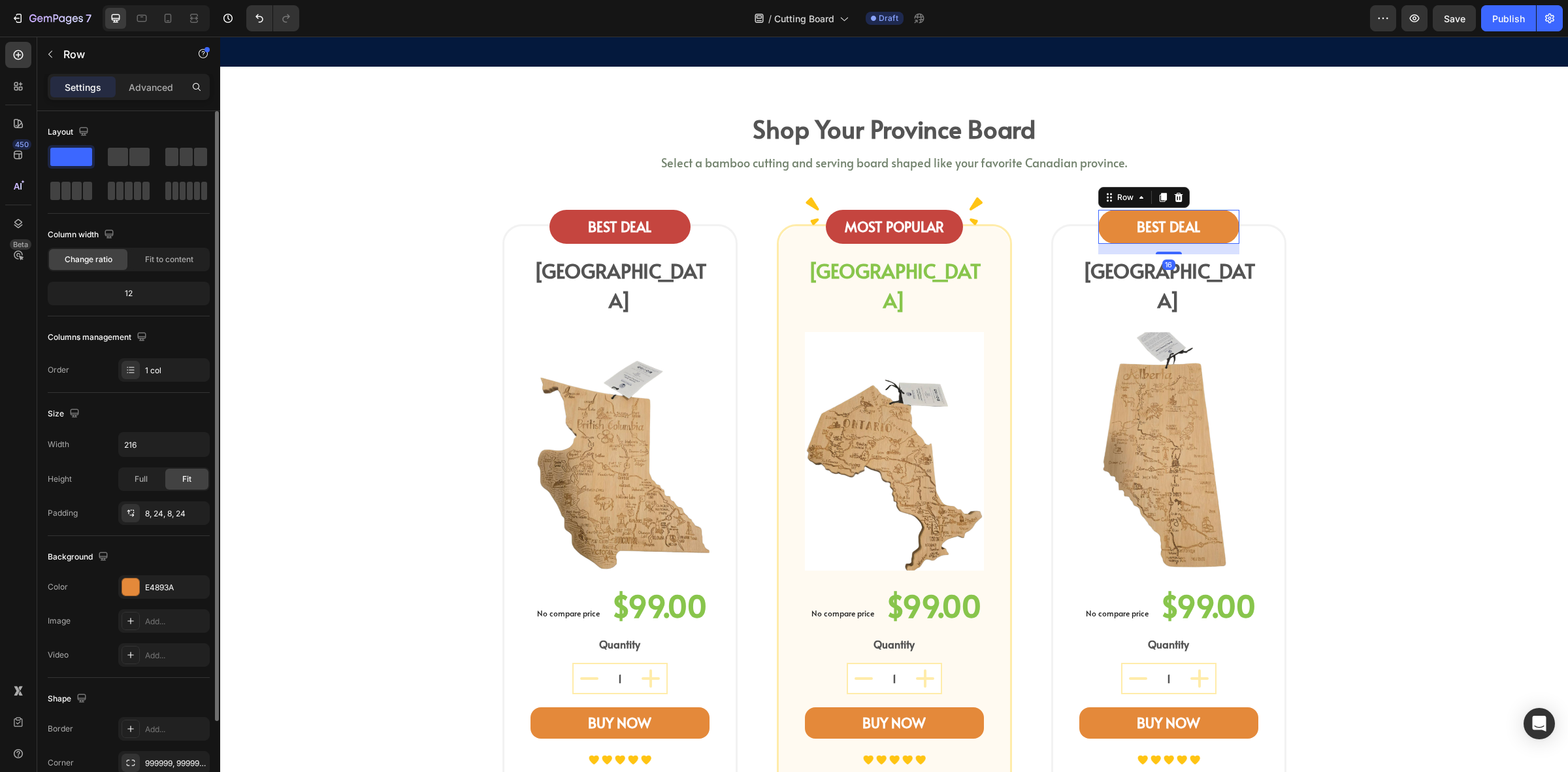
click at [144, 574] on div "Background The changes might be hidden by the video. Color E4893A Image Add... …" at bounding box center [129, 606] width 162 height 142
click at [145, 585] on div "E4893A" at bounding box center [164, 588] width 38 height 11
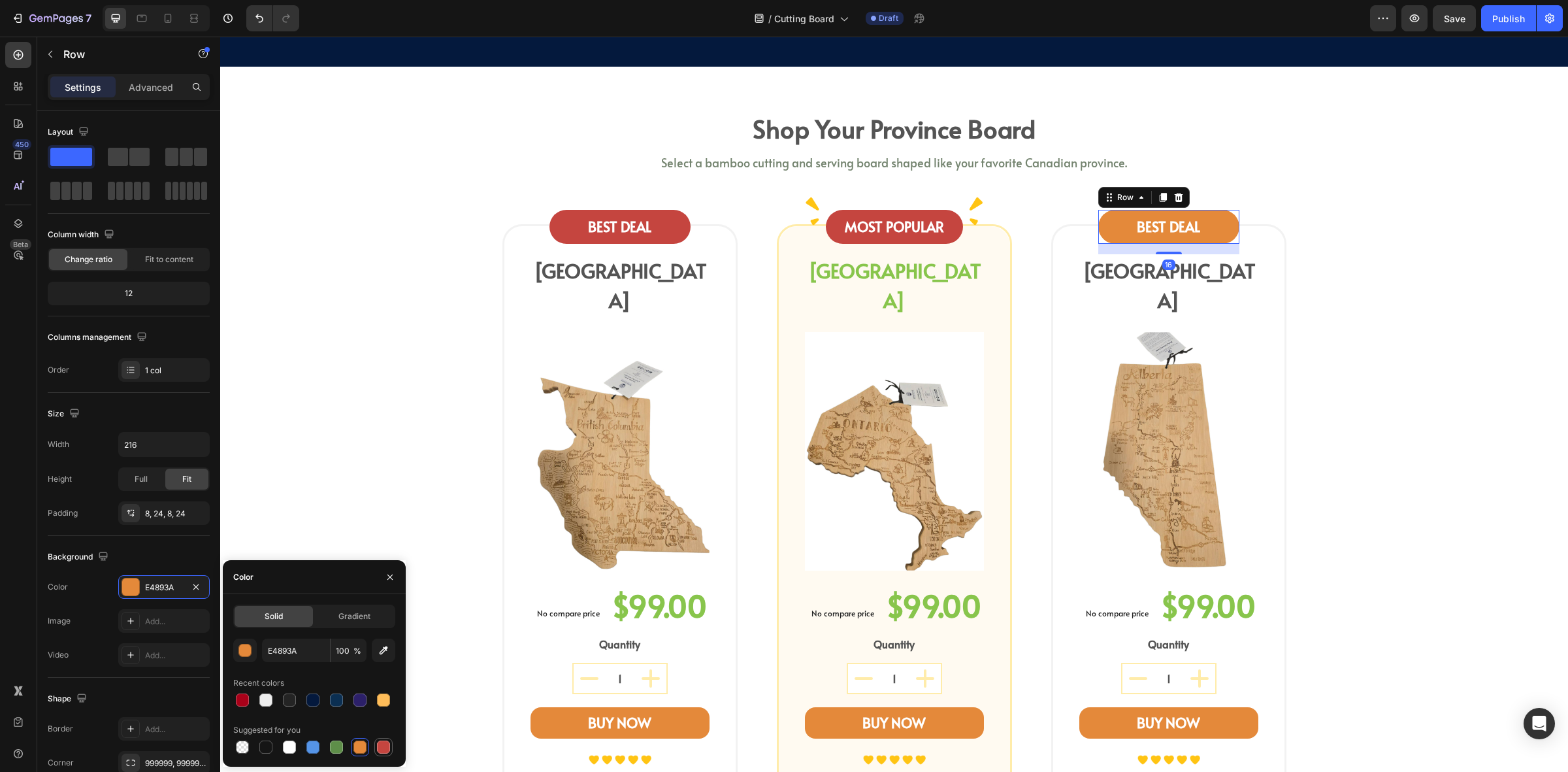
drag, startPoint x: 390, startPoint y: 740, endPoint x: 243, endPoint y: 586, distance: 212.9
click at [390, 740] on div at bounding box center [383, 747] width 16 height 16
type input "C5453F"
click at [807, 209] on img at bounding box center [813, 211] width 16 height 31
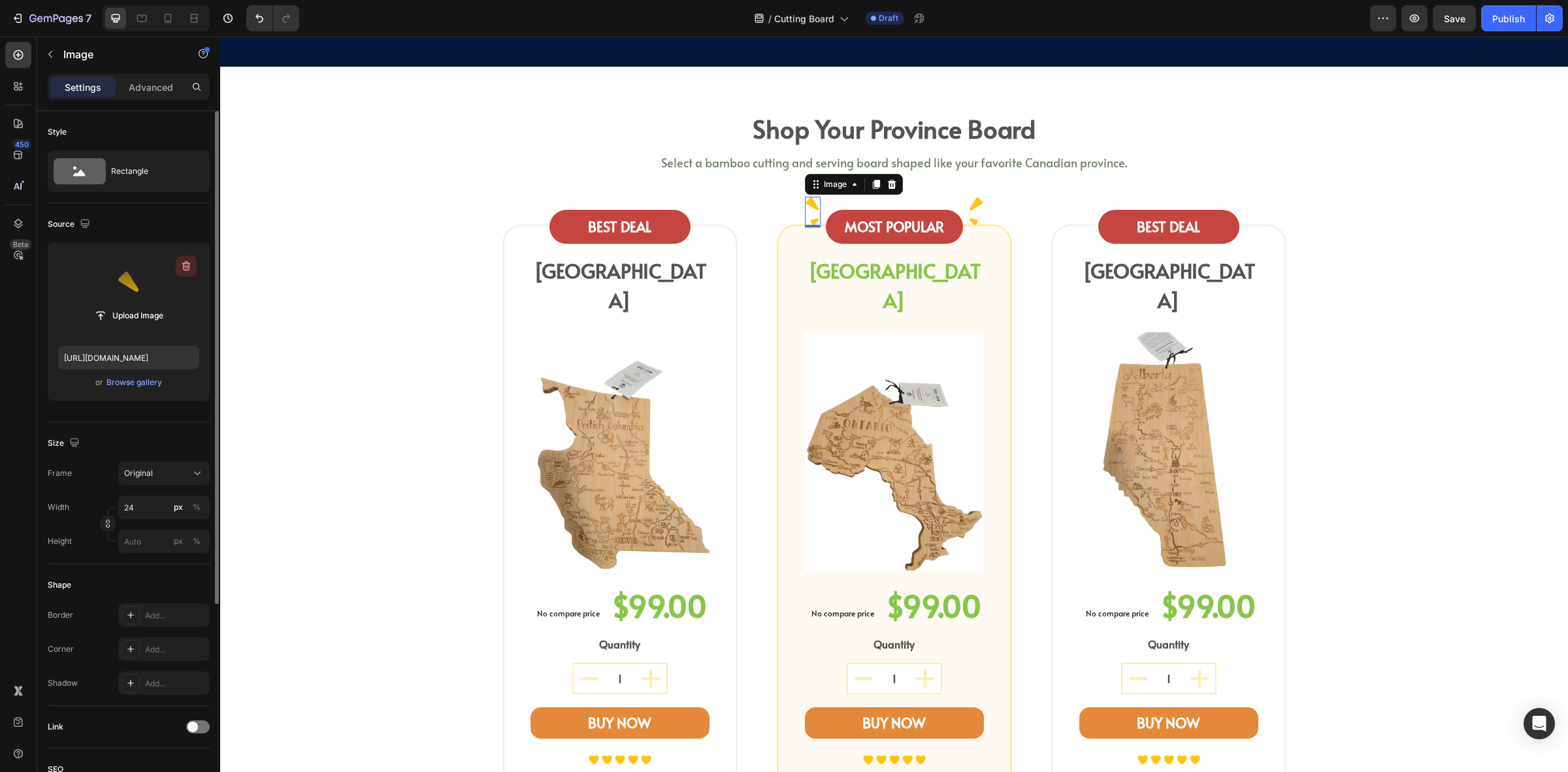
click at [191, 270] on icon "button" at bounding box center [186, 266] width 13 height 13
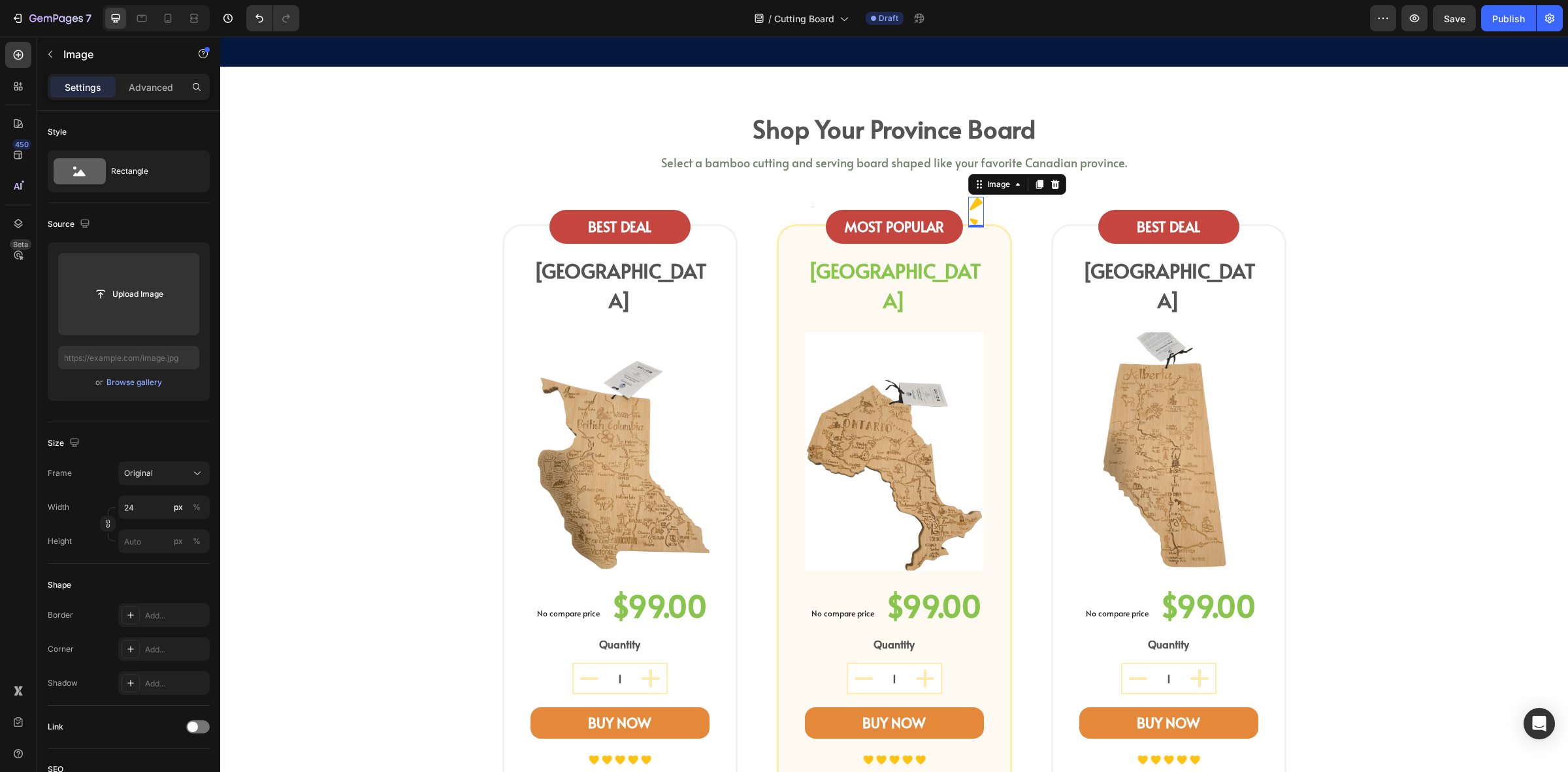
click at [969, 216] on img at bounding box center [976, 211] width 16 height 31
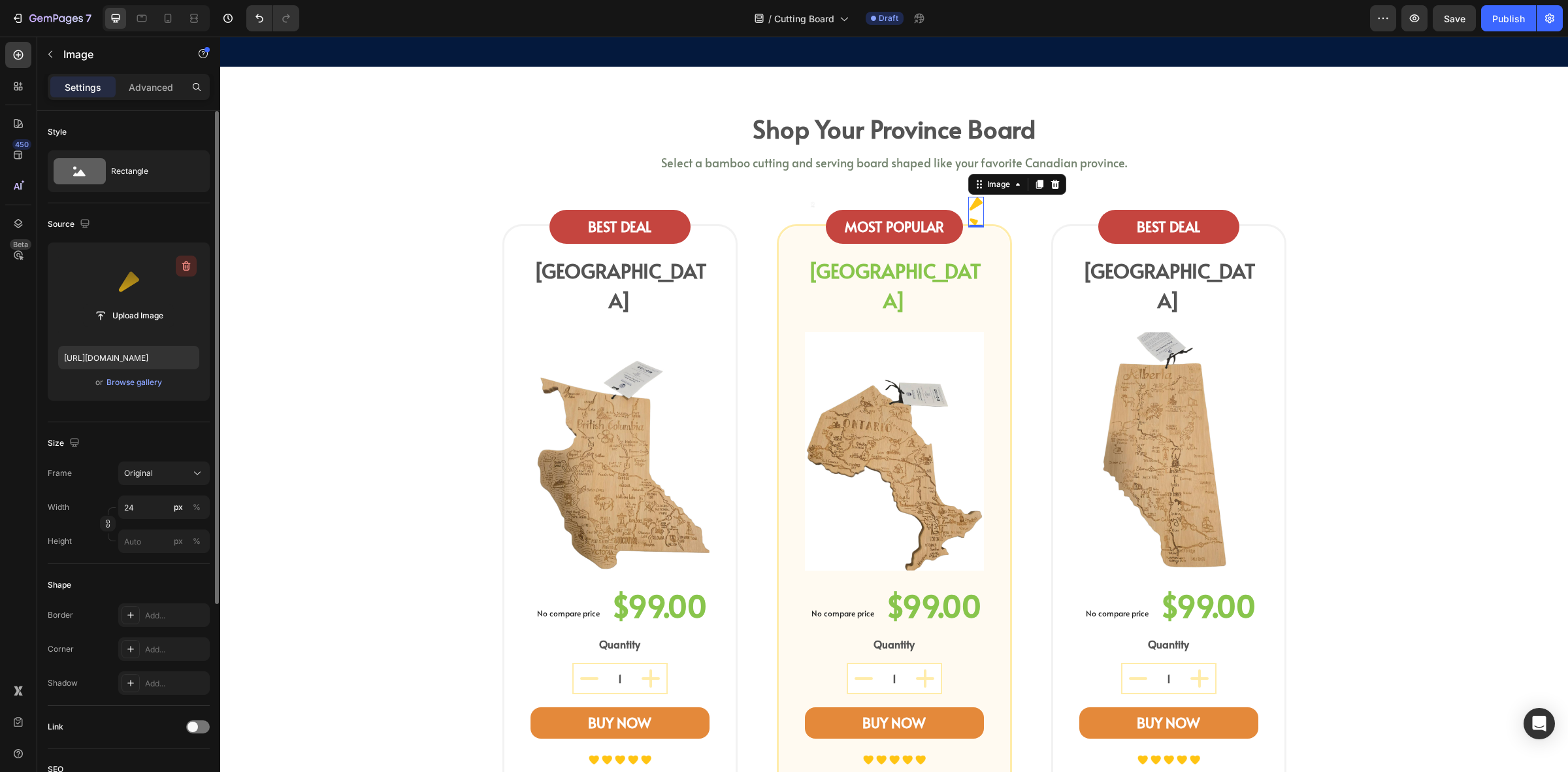
drag, startPoint x: 188, startPoint y: 266, endPoint x: 56, endPoint y: 228, distance: 137.4
click at [188, 266] on icon "button" at bounding box center [186, 266] width 13 height 13
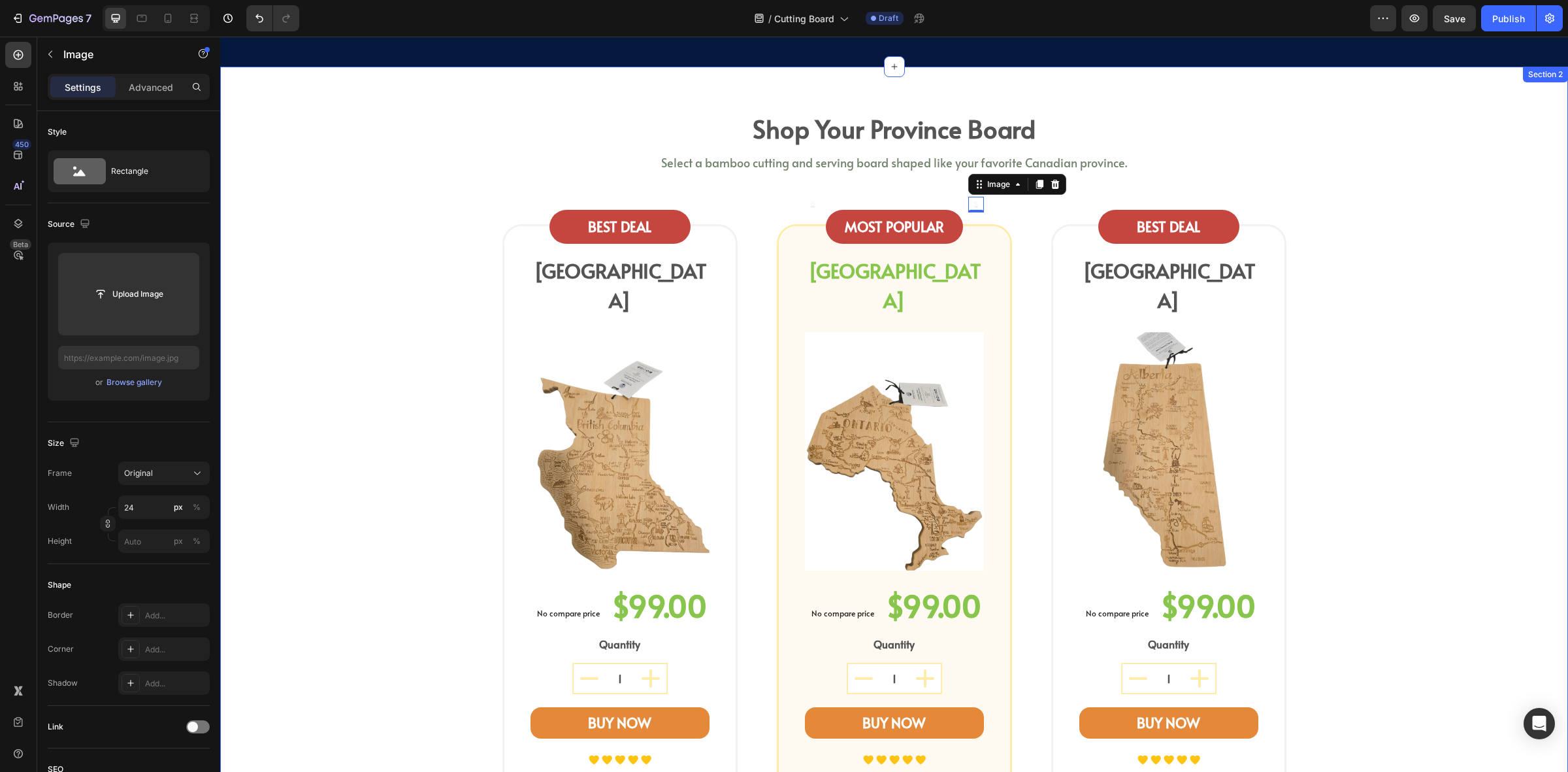
click at [384, 265] on div "shop your province board Heading Select a bamboo cutting and serving board shap…" at bounding box center [894, 507] width 1329 height 798
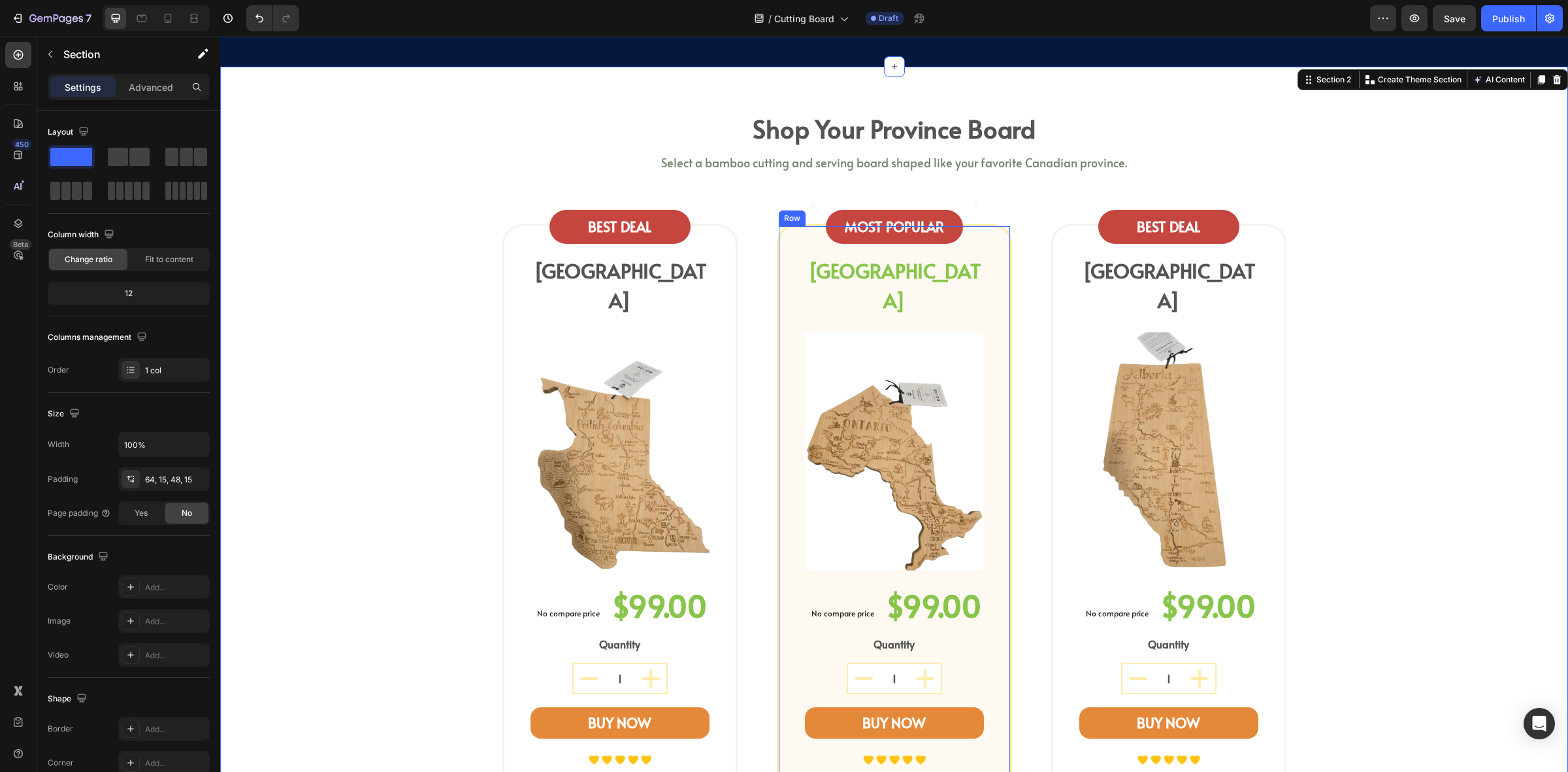
click at [977, 249] on div "Image MOST POPULAR Text block Row Image Row ONTARIO Heading Image No compare pr…" at bounding box center [895, 548] width 179 height 644
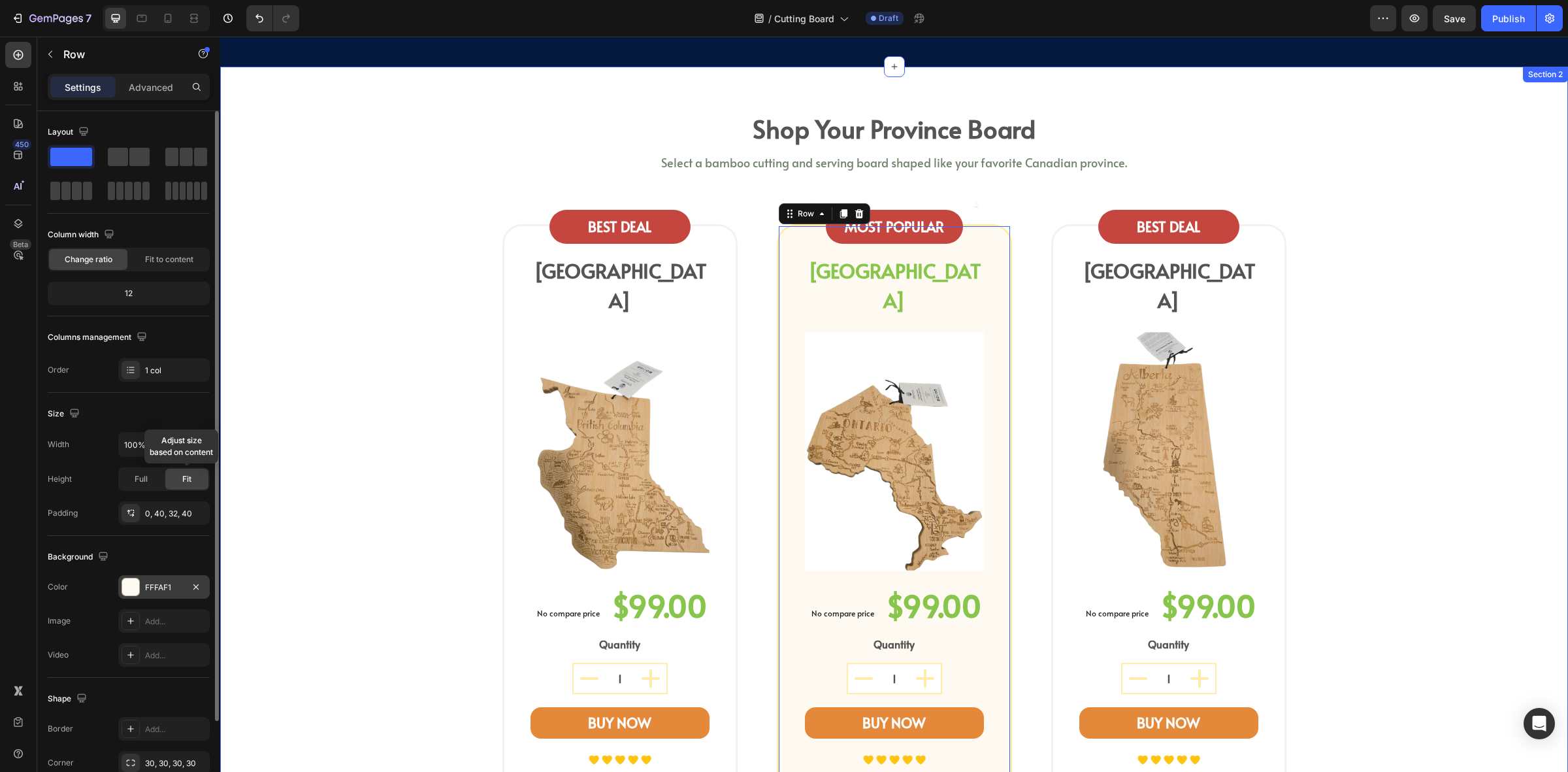
scroll to position [81, 0]
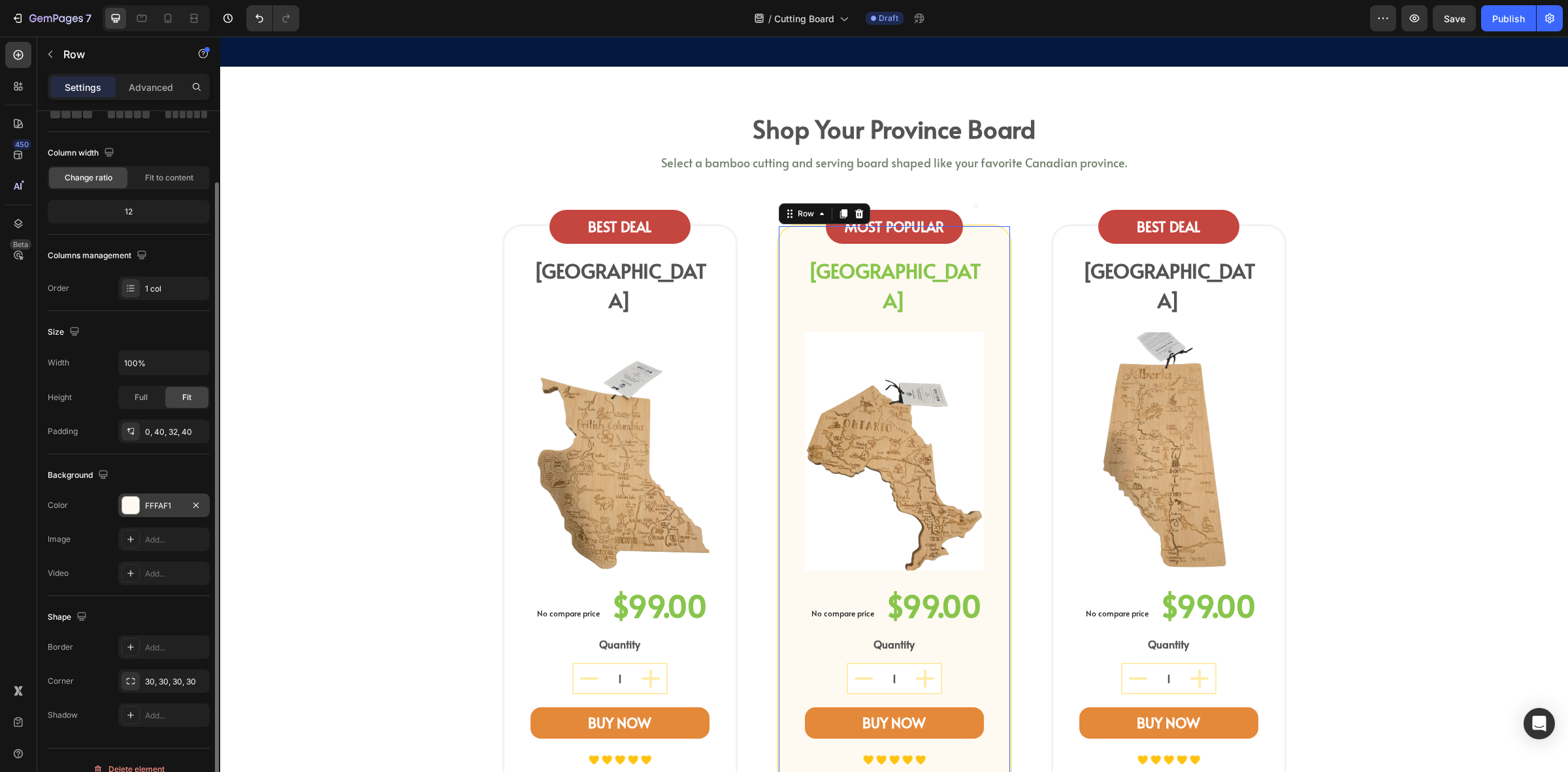
click at [164, 503] on div "FFFAF1" at bounding box center [164, 506] width 38 height 11
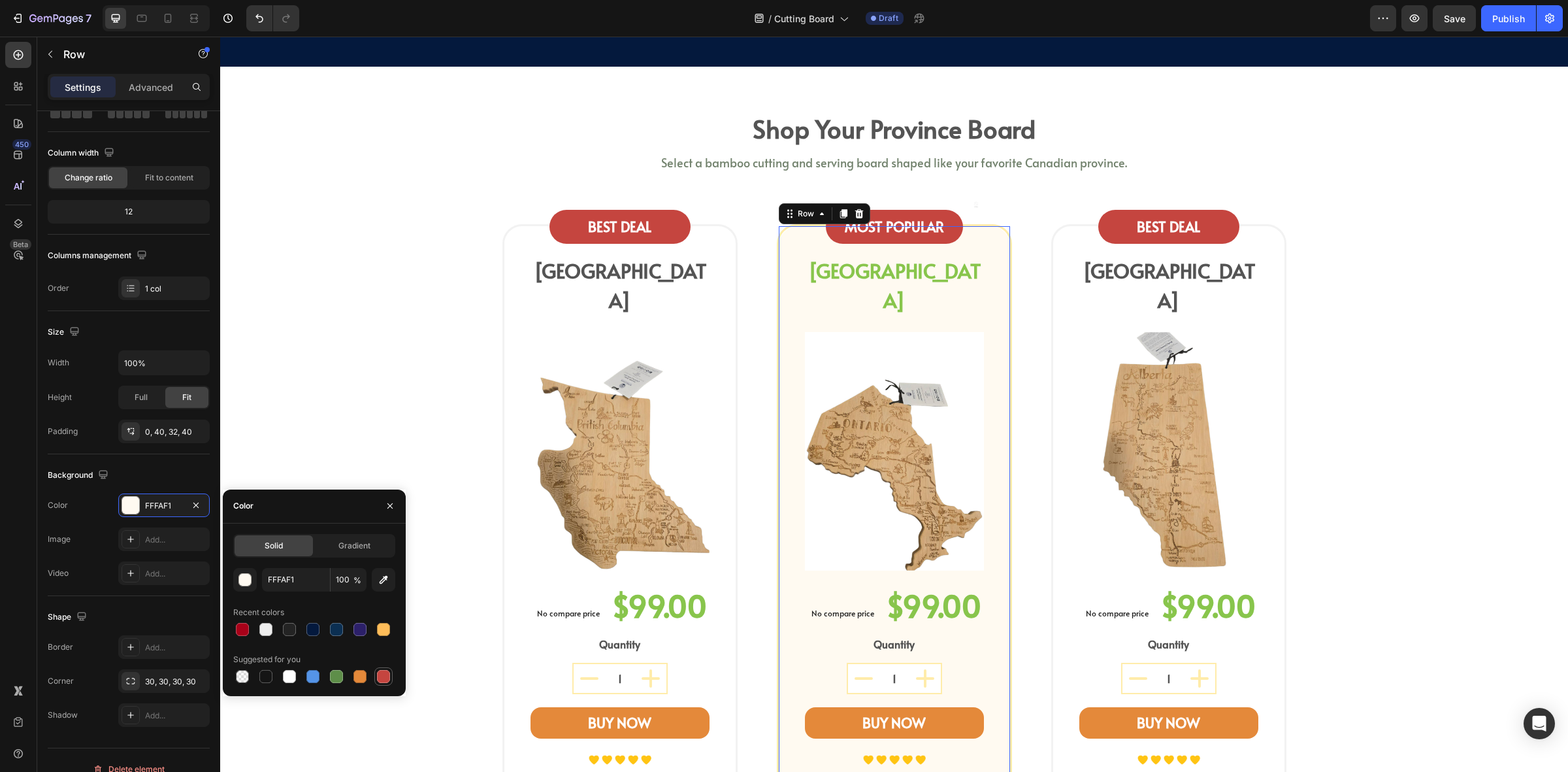
click at [384, 675] on div at bounding box center [383, 676] width 13 height 13
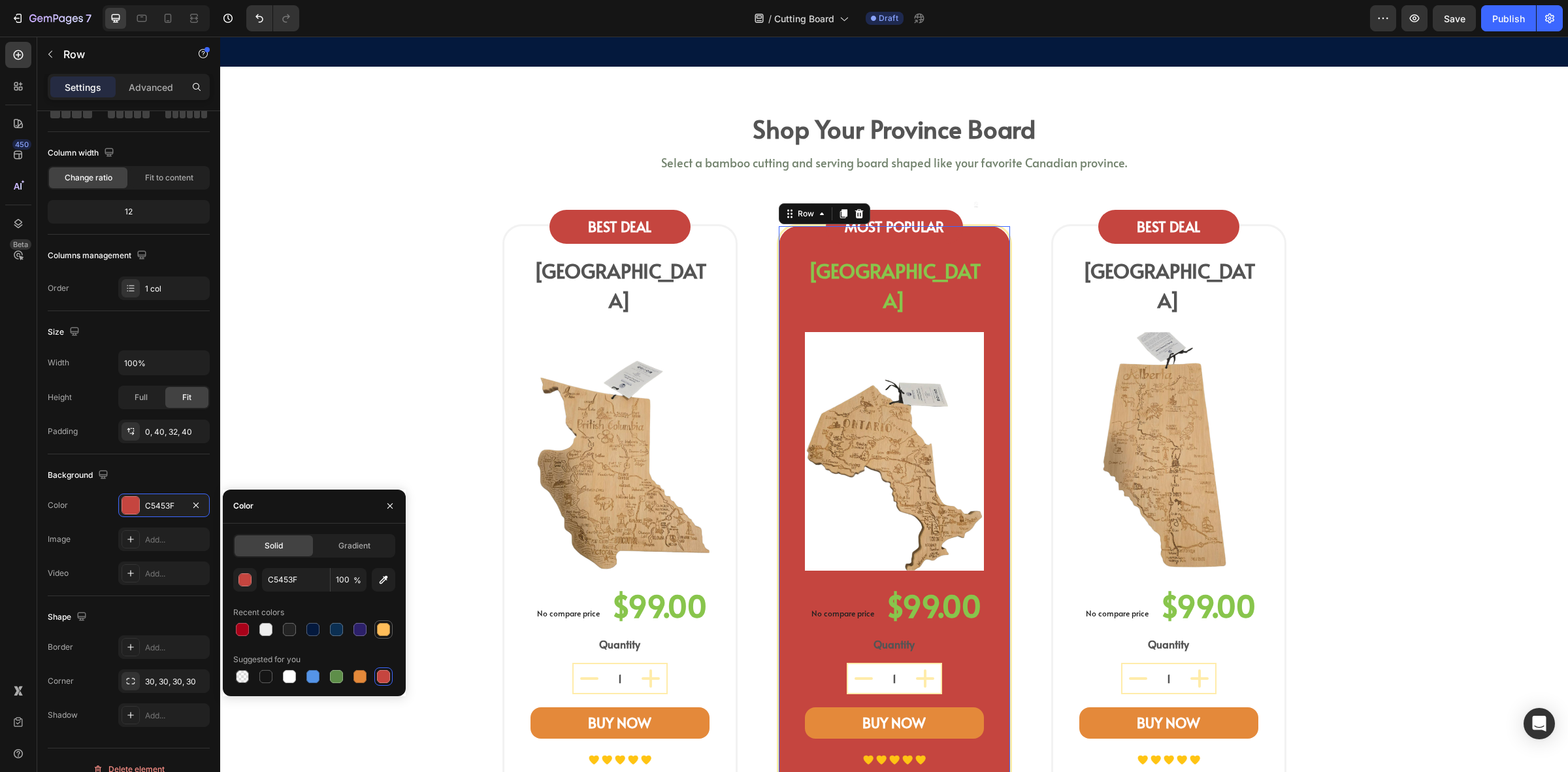
type input "FFFAF1"
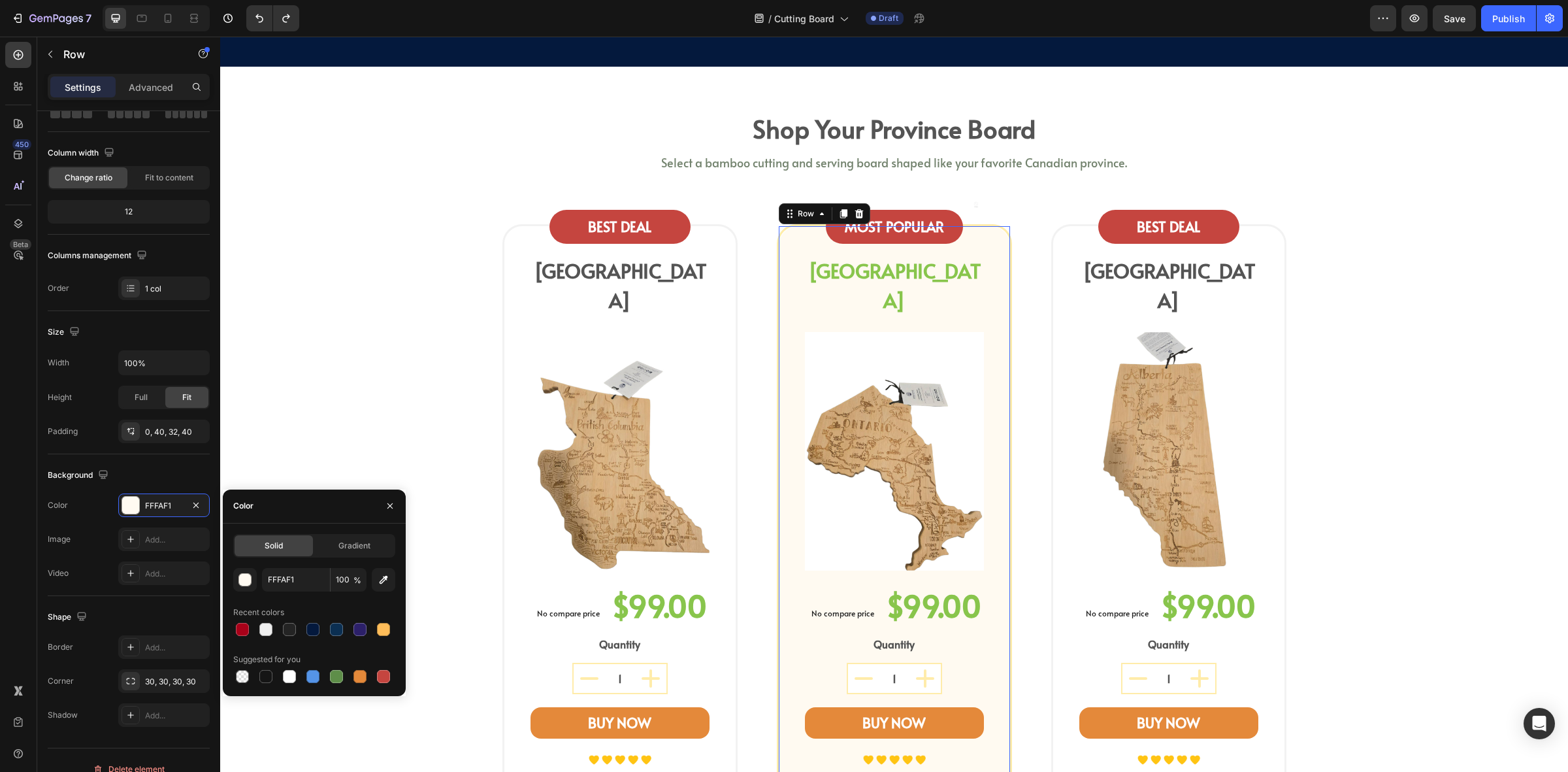
click at [788, 558] on div "Image MOST POPULAR Text block Row Image Row ONTARIO Heading Image No compare pr…" at bounding box center [895, 559] width 231 height 666
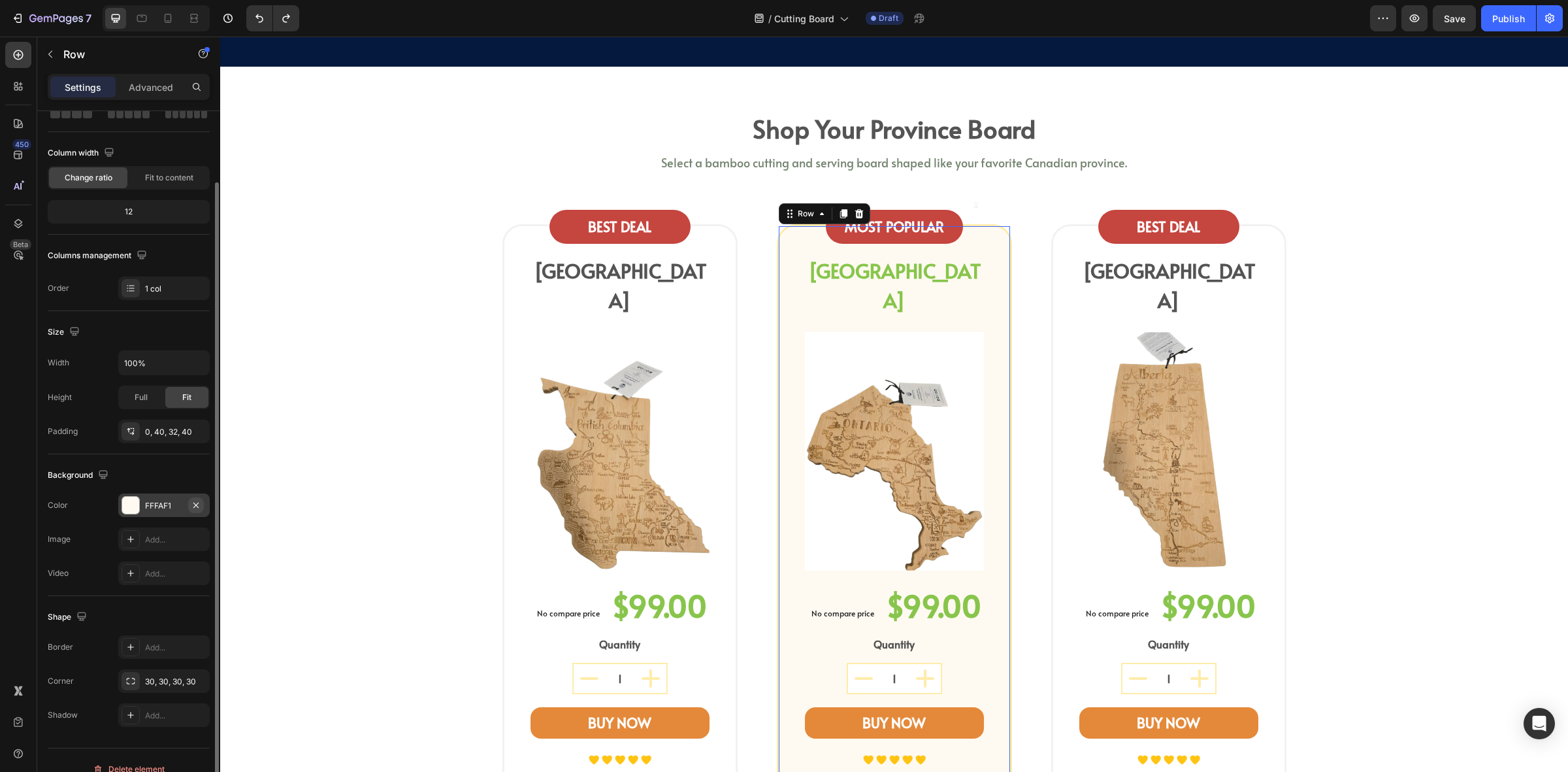
click at [199, 511] on button "button" at bounding box center [196, 505] width 16 height 16
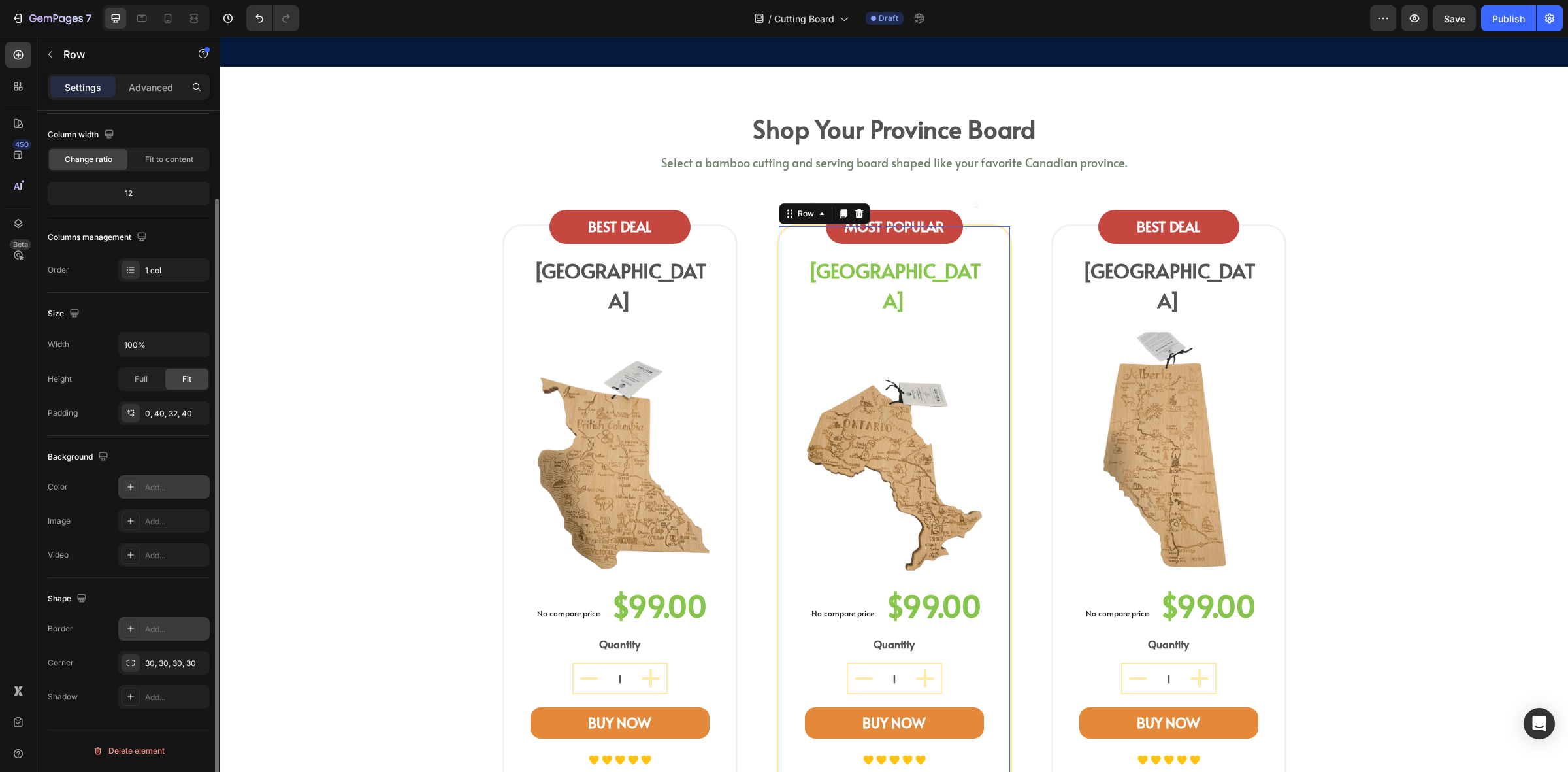
scroll to position [0, 0]
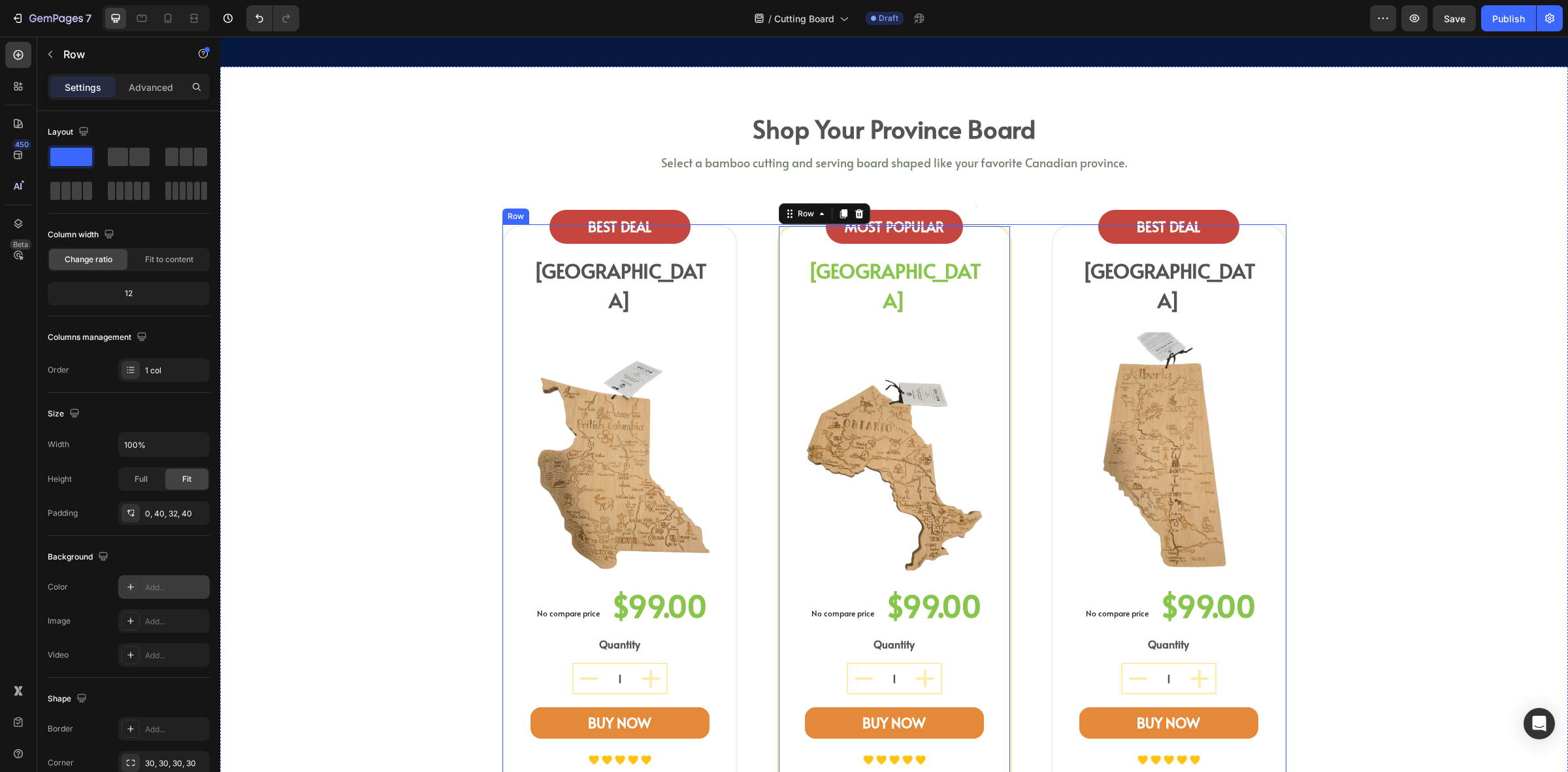
click at [755, 381] on div "BEST DEAL Text block Row BRITISH COLUMBIA Heading Image No compare price (P) Pr…" at bounding box center [895, 560] width 784 height 672
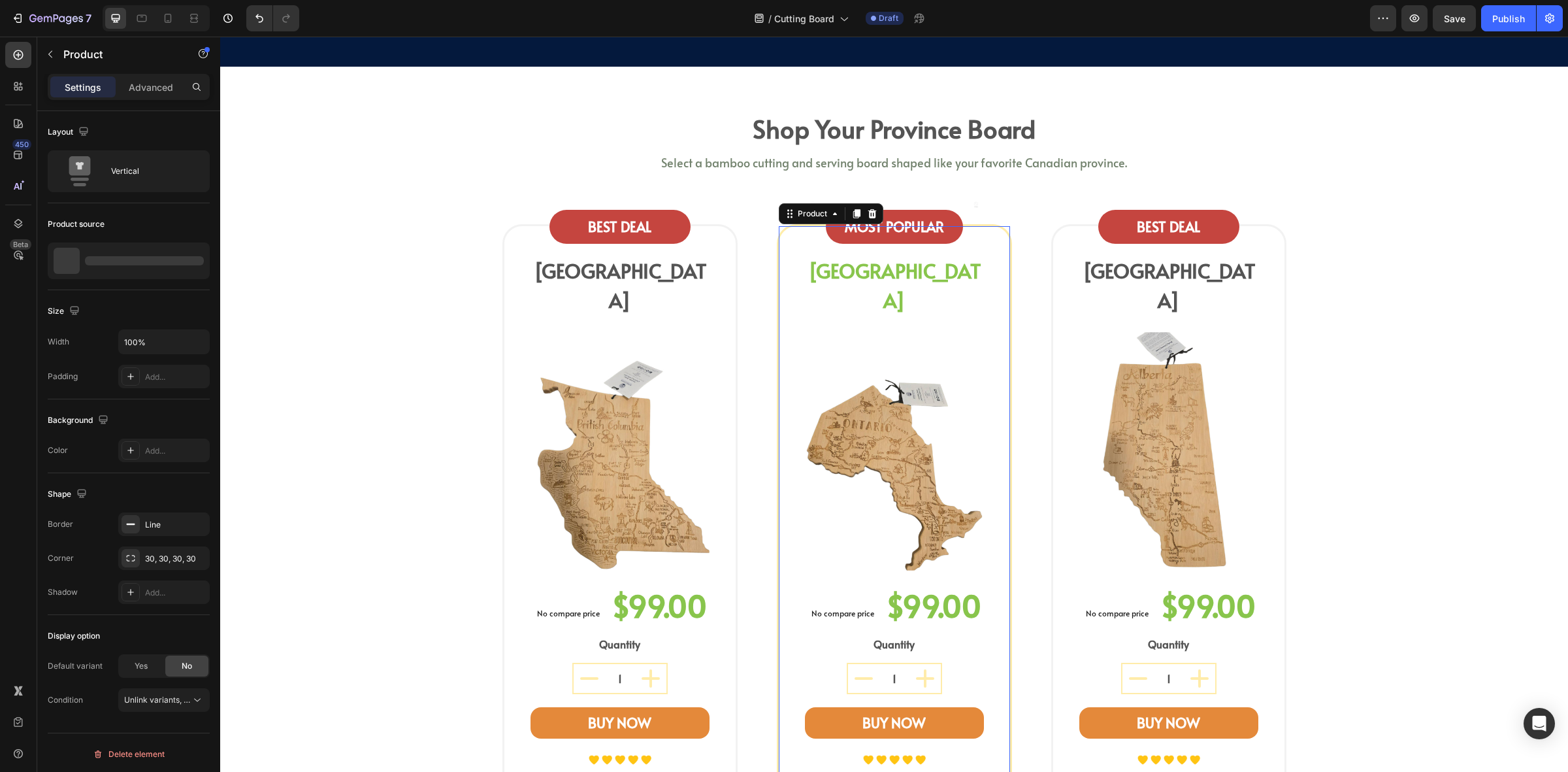
click at [777, 378] on div "Image MOST POPULAR Text block Row Image Row ONTARIO Heading Image No compare pr…" at bounding box center [894, 558] width 235 height 669
click at [151, 500] on div "Shape" at bounding box center [129, 493] width 162 height 21
click at [148, 520] on div "Line" at bounding box center [164, 525] width 38 height 11
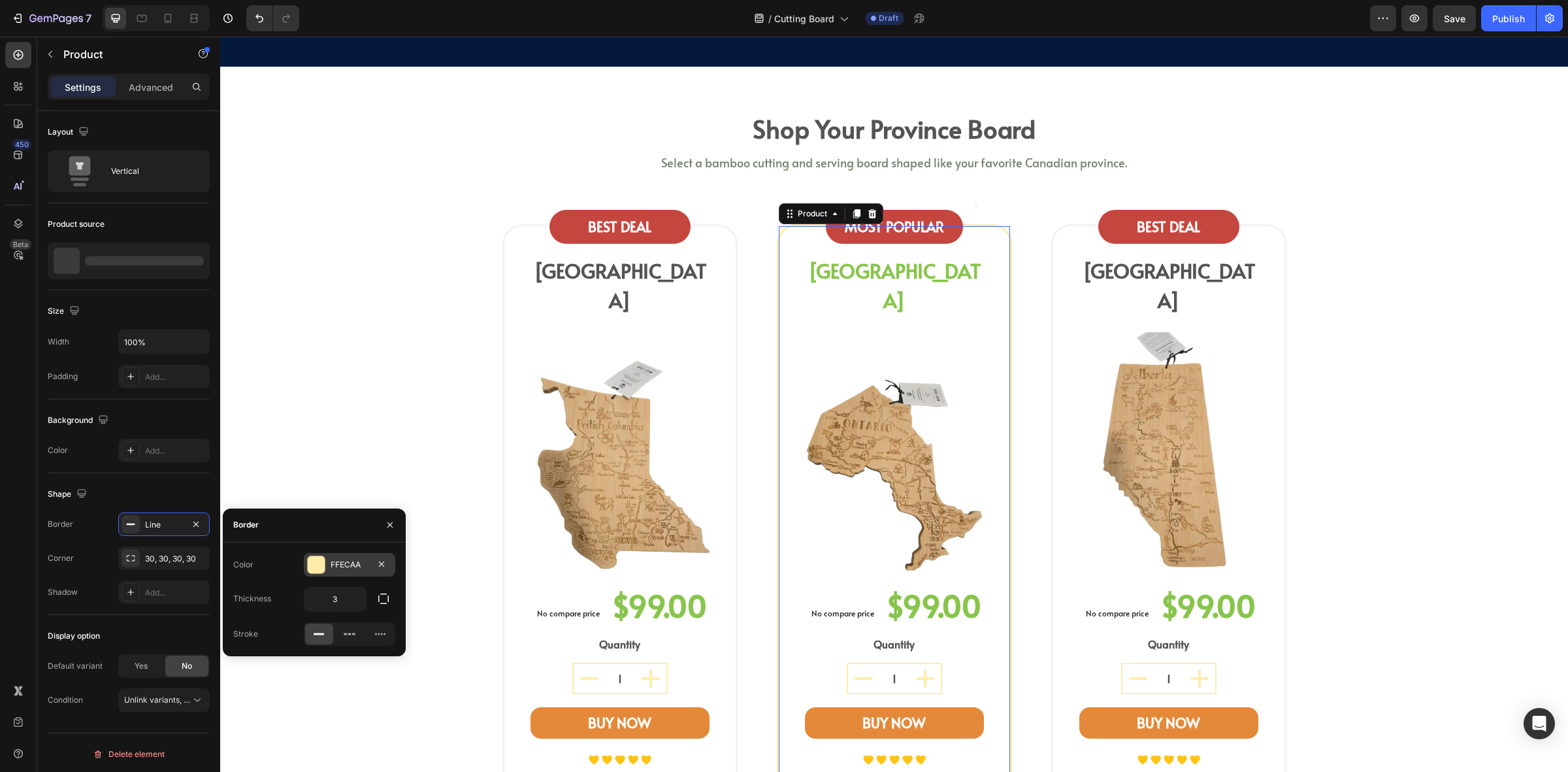
click at [328, 567] on div "FFECAA" at bounding box center [350, 564] width 91 height 24
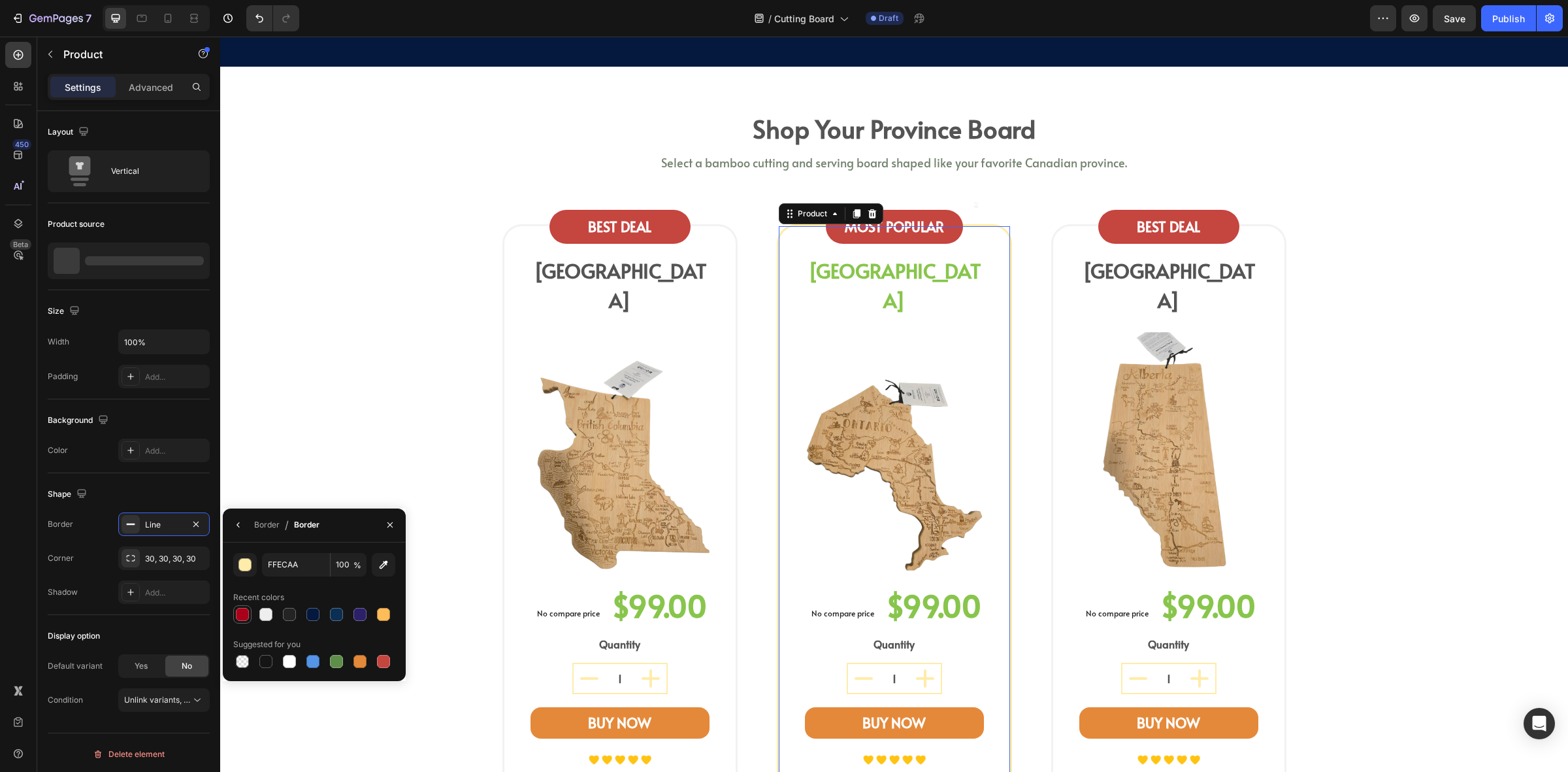
click at [246, 608] on div at bounding box center [242, 614] width 13 height 13
type input "A80119"
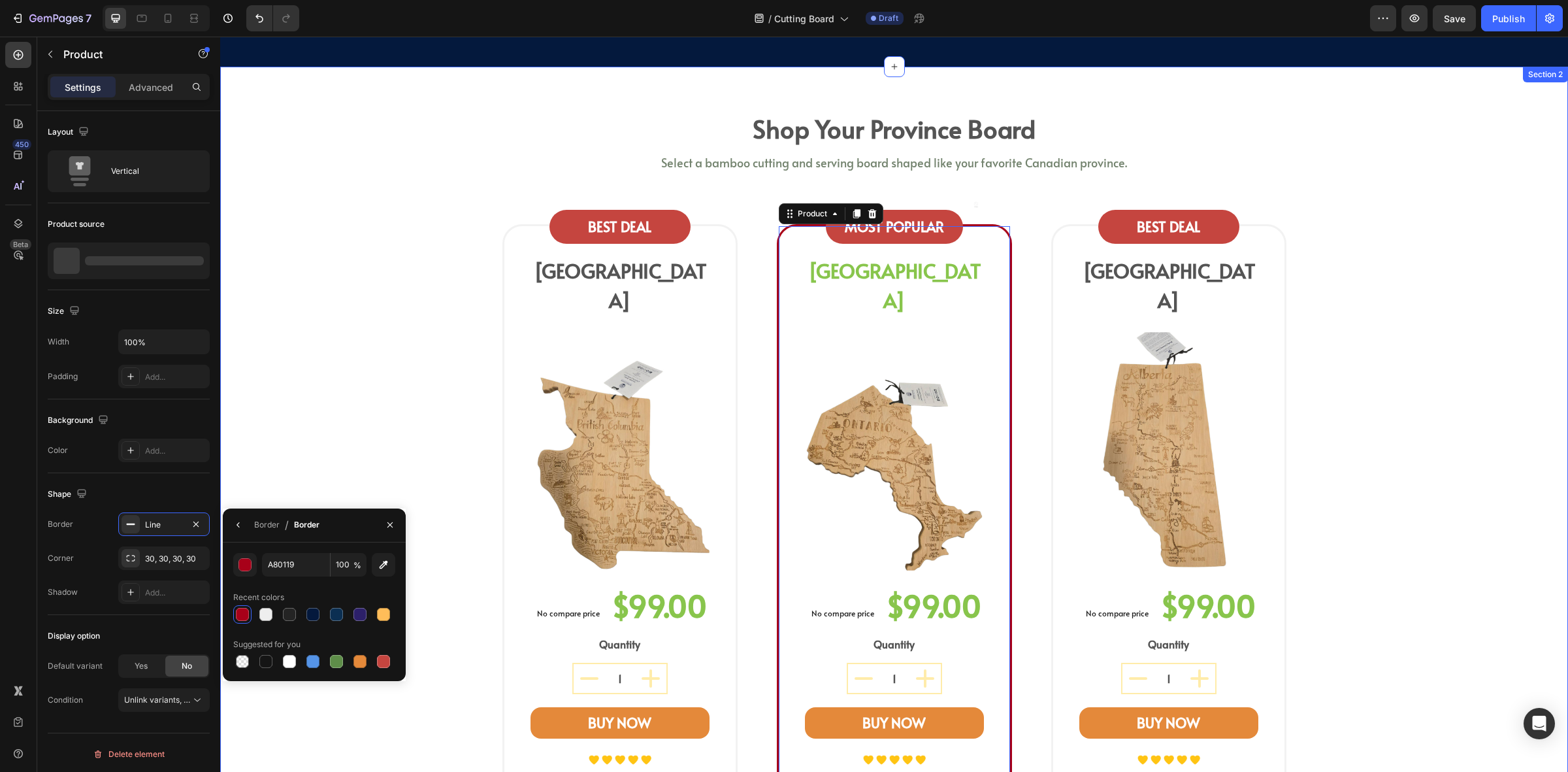
click at [321, 359] on div "shop your province board Heading Select a bamboo cutting and serving board shap…" at bounding box center [894, 507] width 1329 height 798
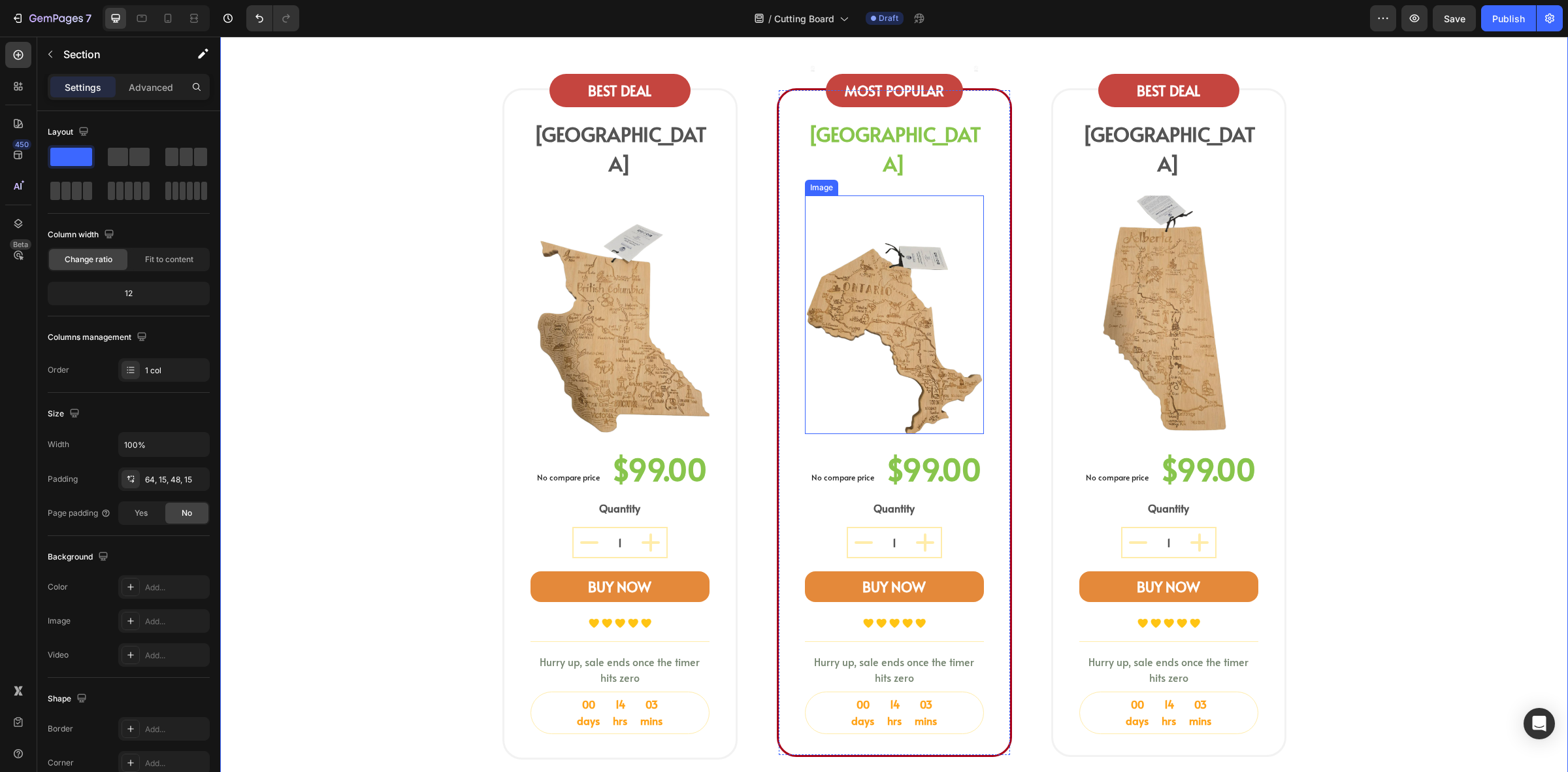
scroll to position [490, 0]
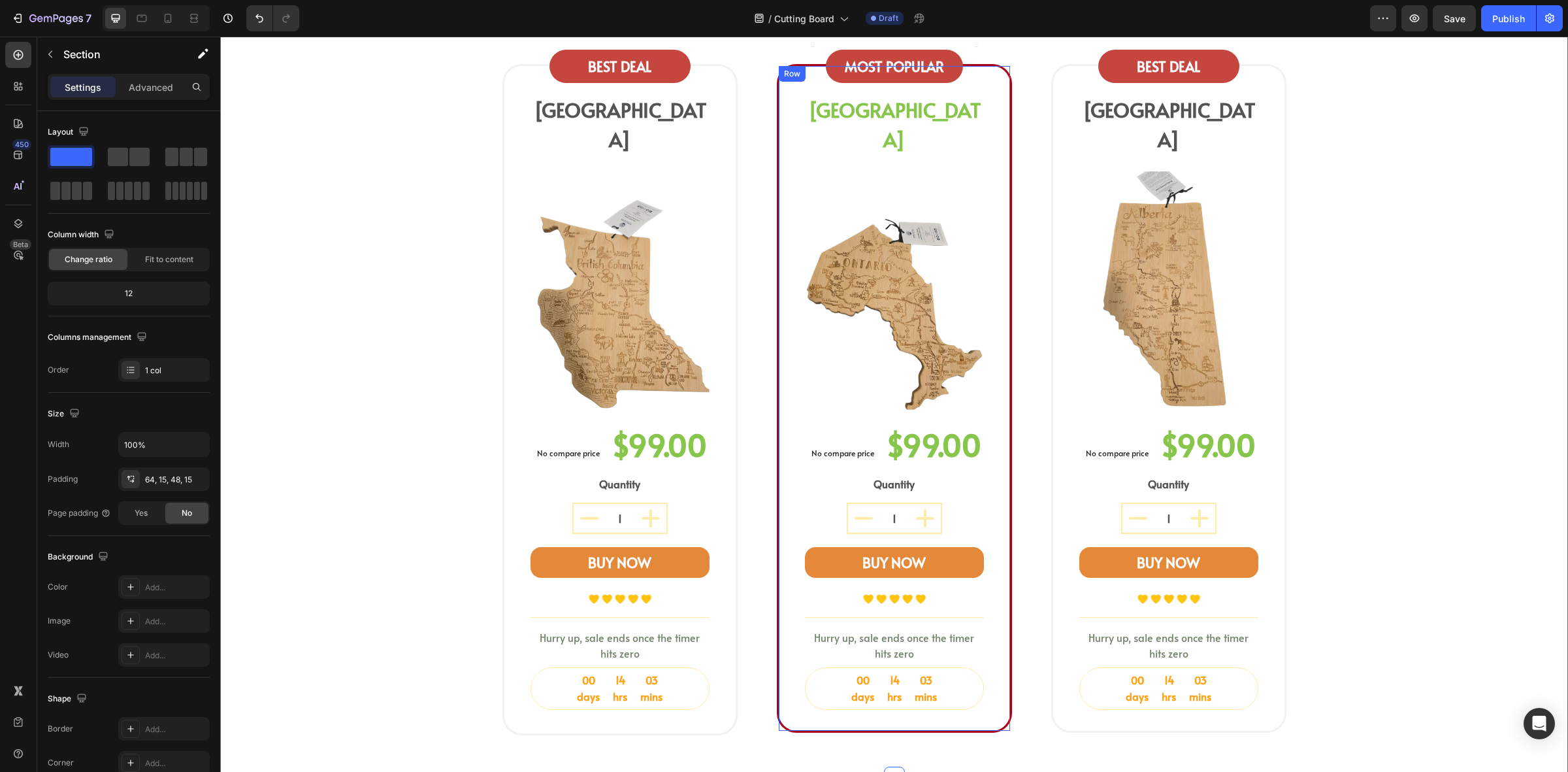
click at [785, 374] on div "Image MOST POPULAR Text block Row Image Row ONTARIO Heading Image No compare pr…" at bounding box center [895, 398] width 231 height 666
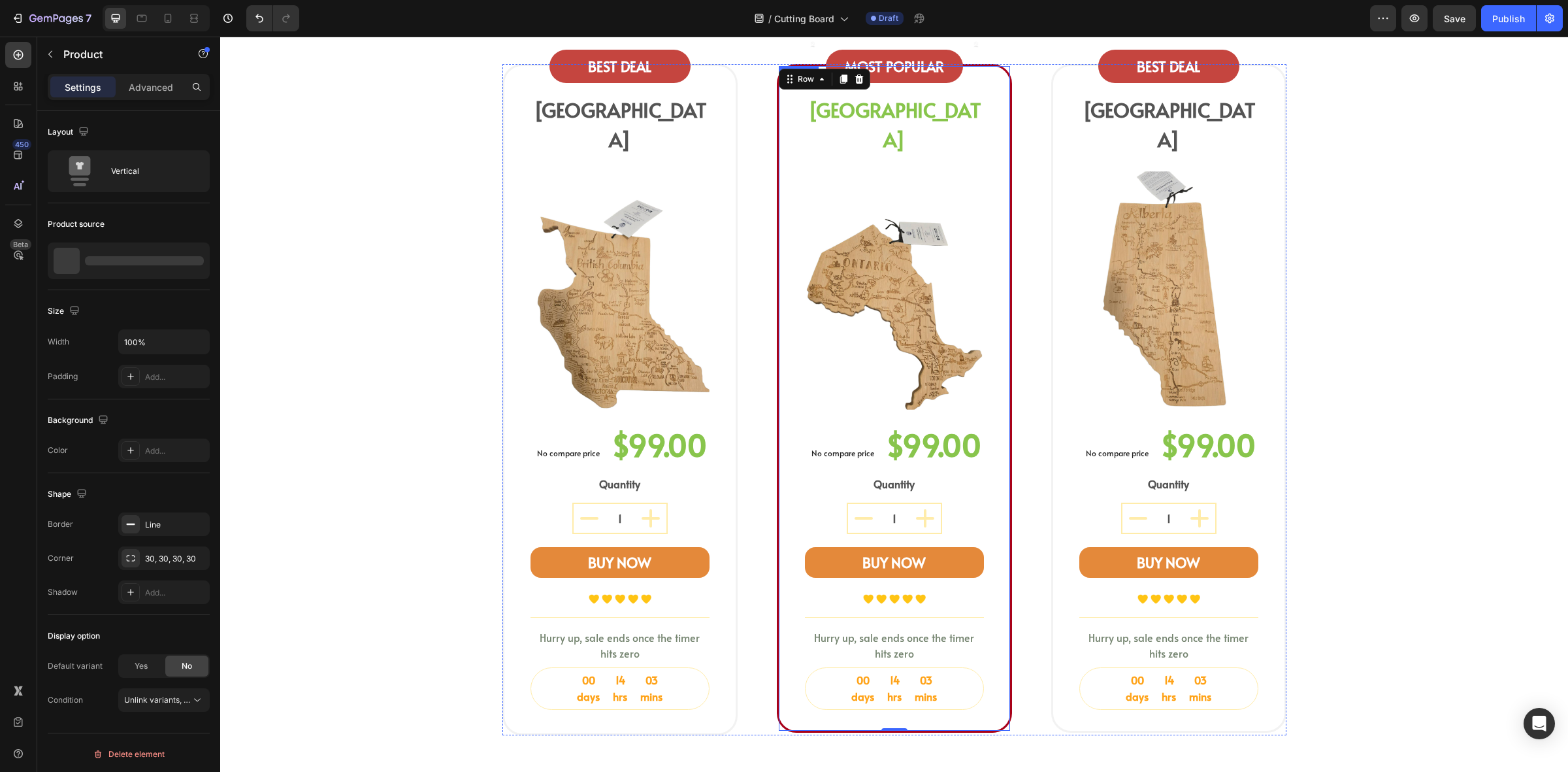
click at [777, 485] on div "Image MOST POPULAR Text block Row Image Row ONTARIO Heading Image No compare pr…" at bounding box center [894, 398] width 235 height 669
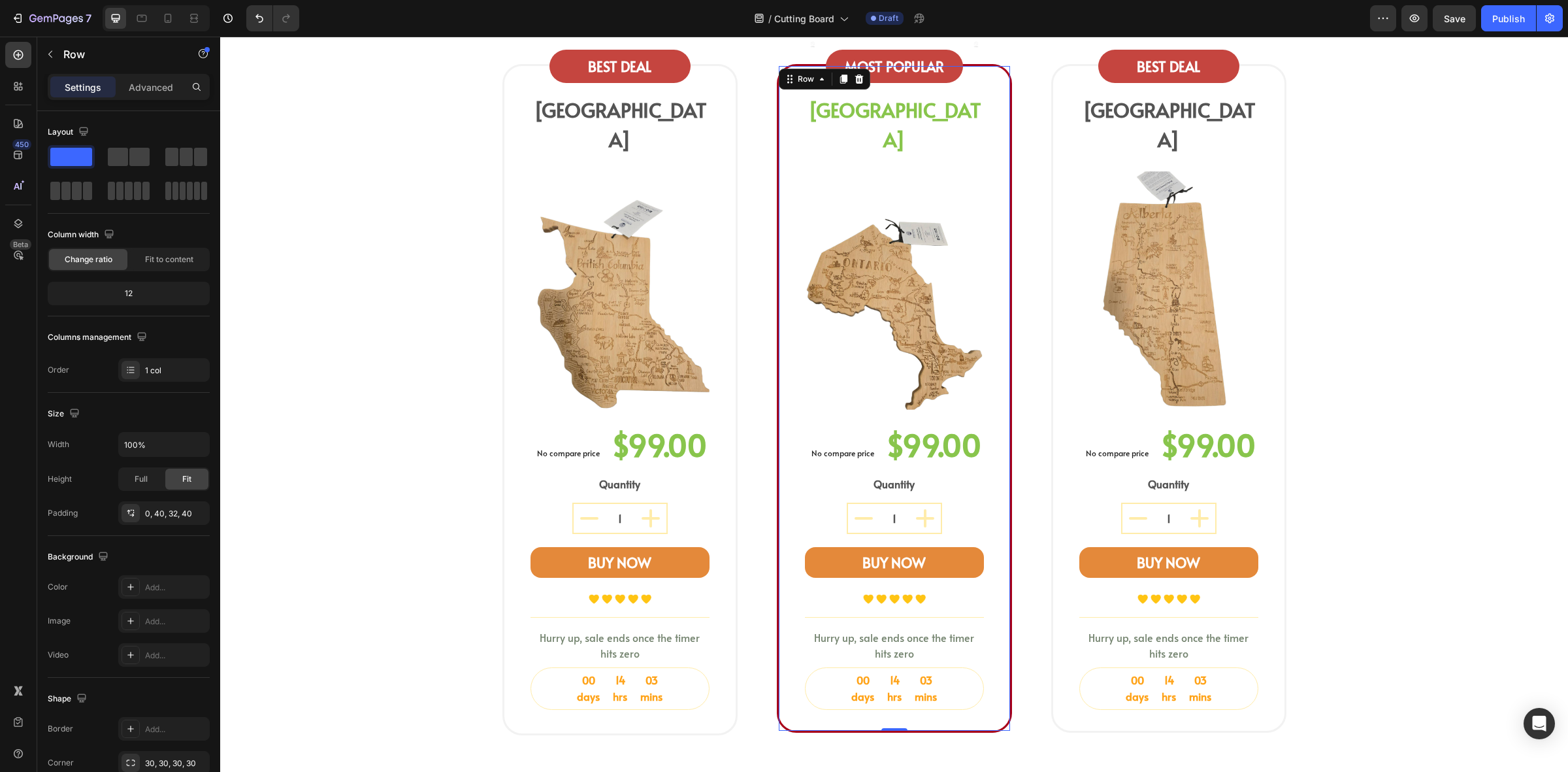
click at [779, 486] on div "Image MOST POPULAR Text block Row Image Row ONTARIO Heading Image No compare pr…" at bounding box center [895, 398] width 231 height 666
click at [608, 556] on div "BUY NOW (P) Cart Button" at bounding box center [620, 571] width 179 height 48
click at [779, 514] on div "Image MOST POPULAR Text block Row Image Row ONTARIO Heading Image No compare pr…" at bounding box center [895, 398] width 231 height 666
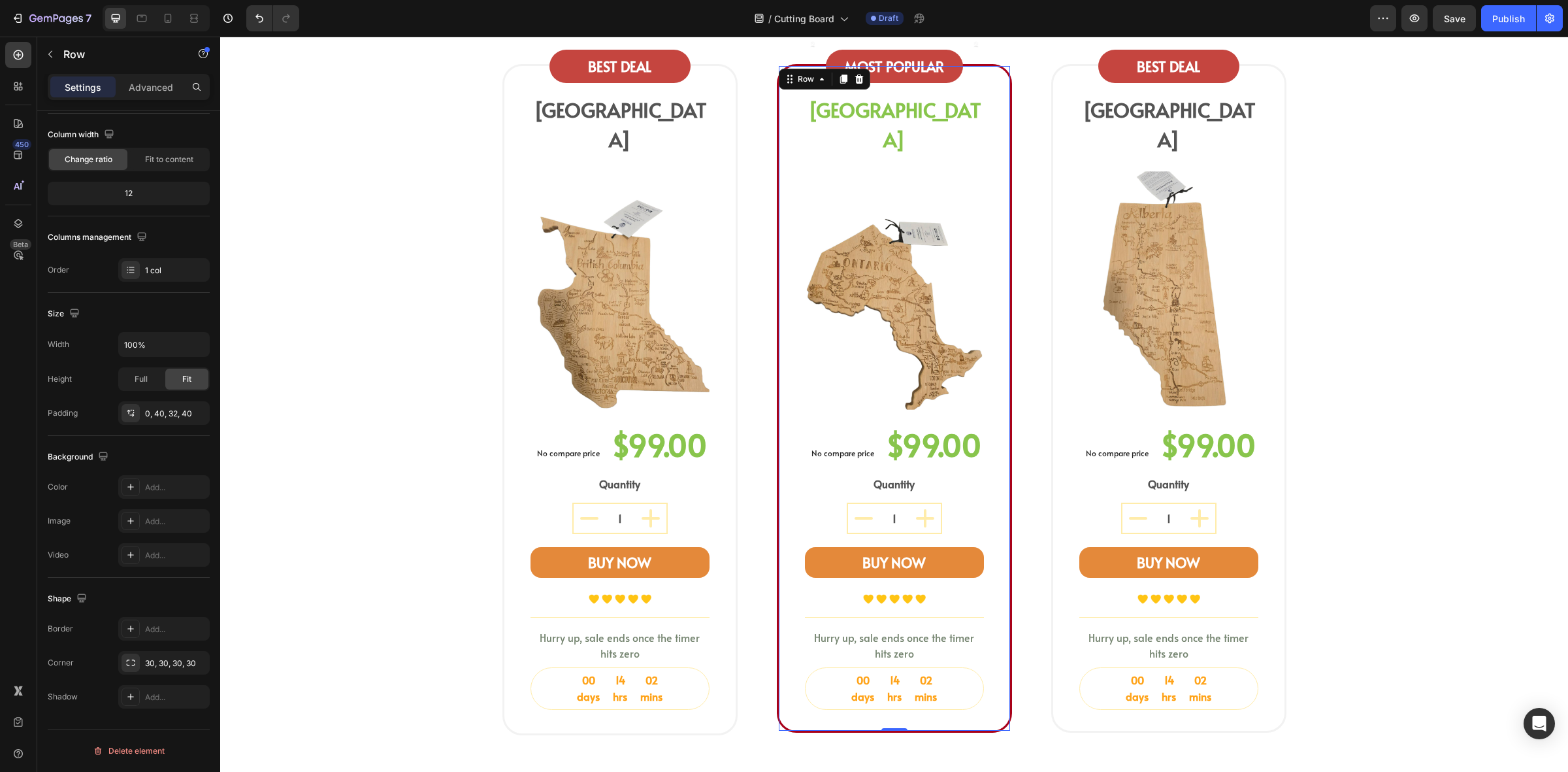
click at [779, 523] on div "Image MOST POPULAR Text block Row Image Row ONTARIO Heading Image No compare pr…" at bounding box center [895, 398] width 231 height 666
click at [763, 523] on div "BEST DEAL Text block Row BRITISH COLUMBIA Heading Image No compare price (P) Pr…" at bounding box center [895, 400] width 784 height 672
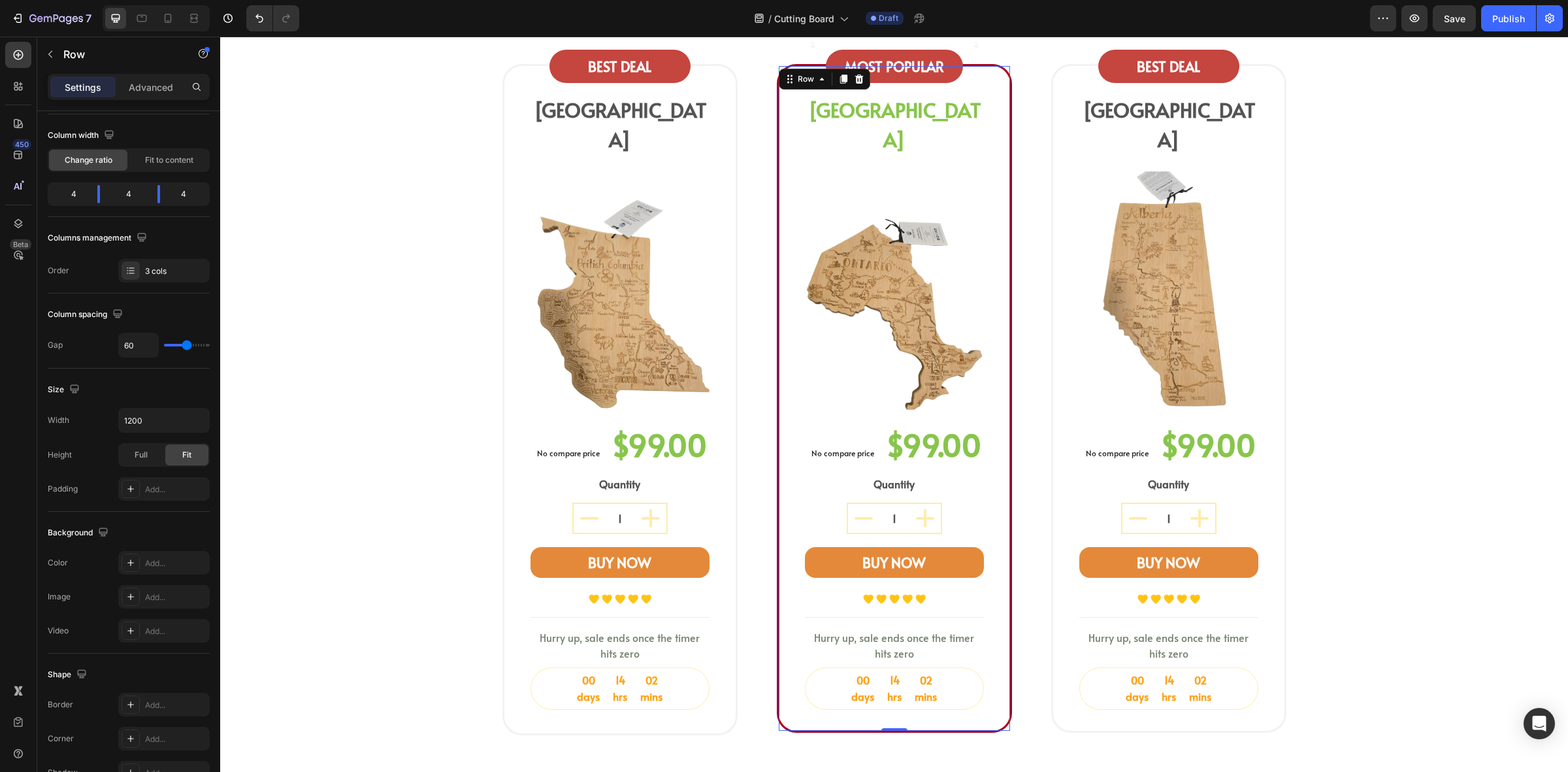
click at [1000, 76] on div "Image MOST POPULAR Text block Row Image Row ONTARIO Heading Image No compare pr…" at bounding box center [895, 398] width 231 height 666
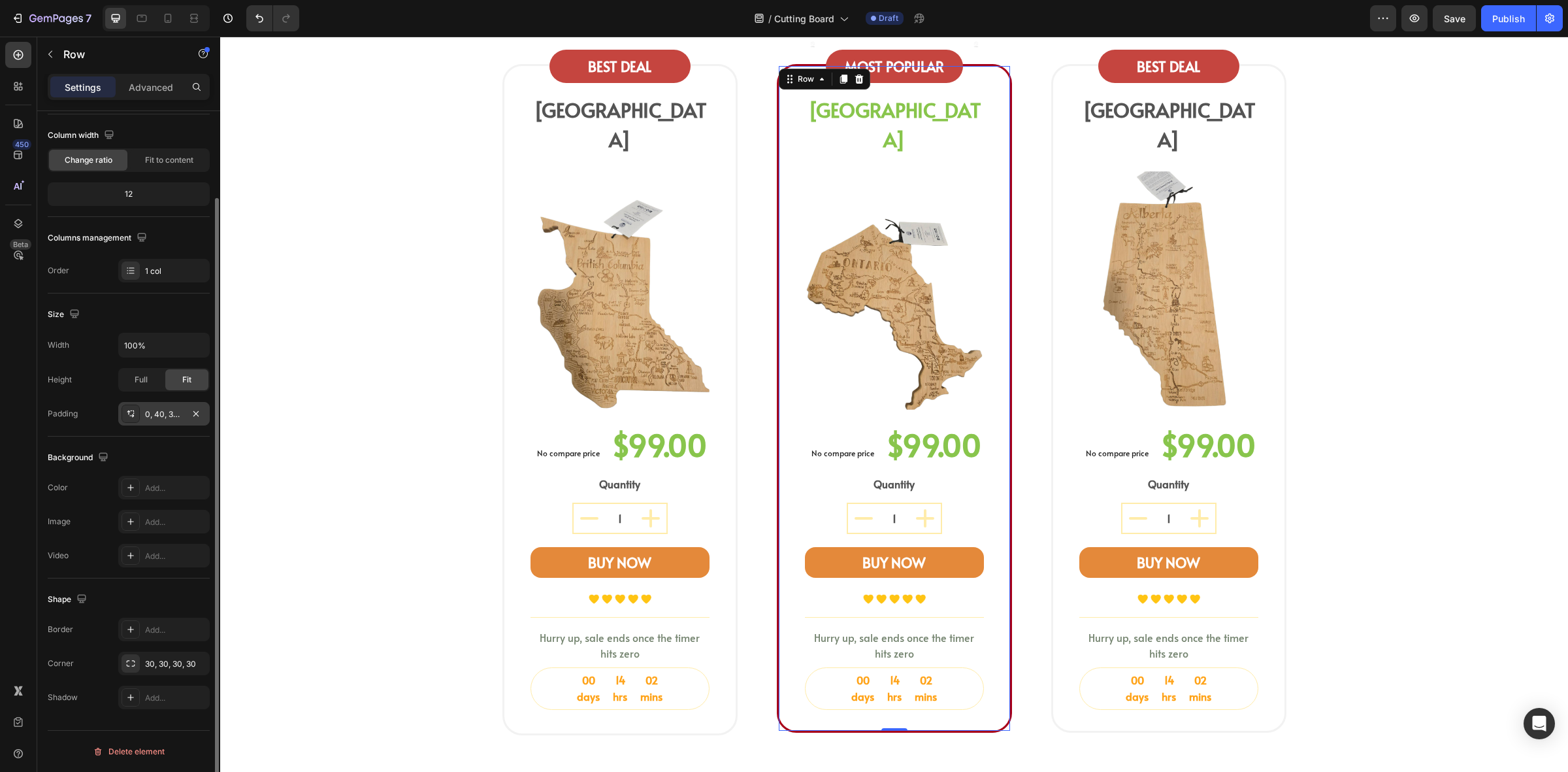
scroll to position [0, 0]
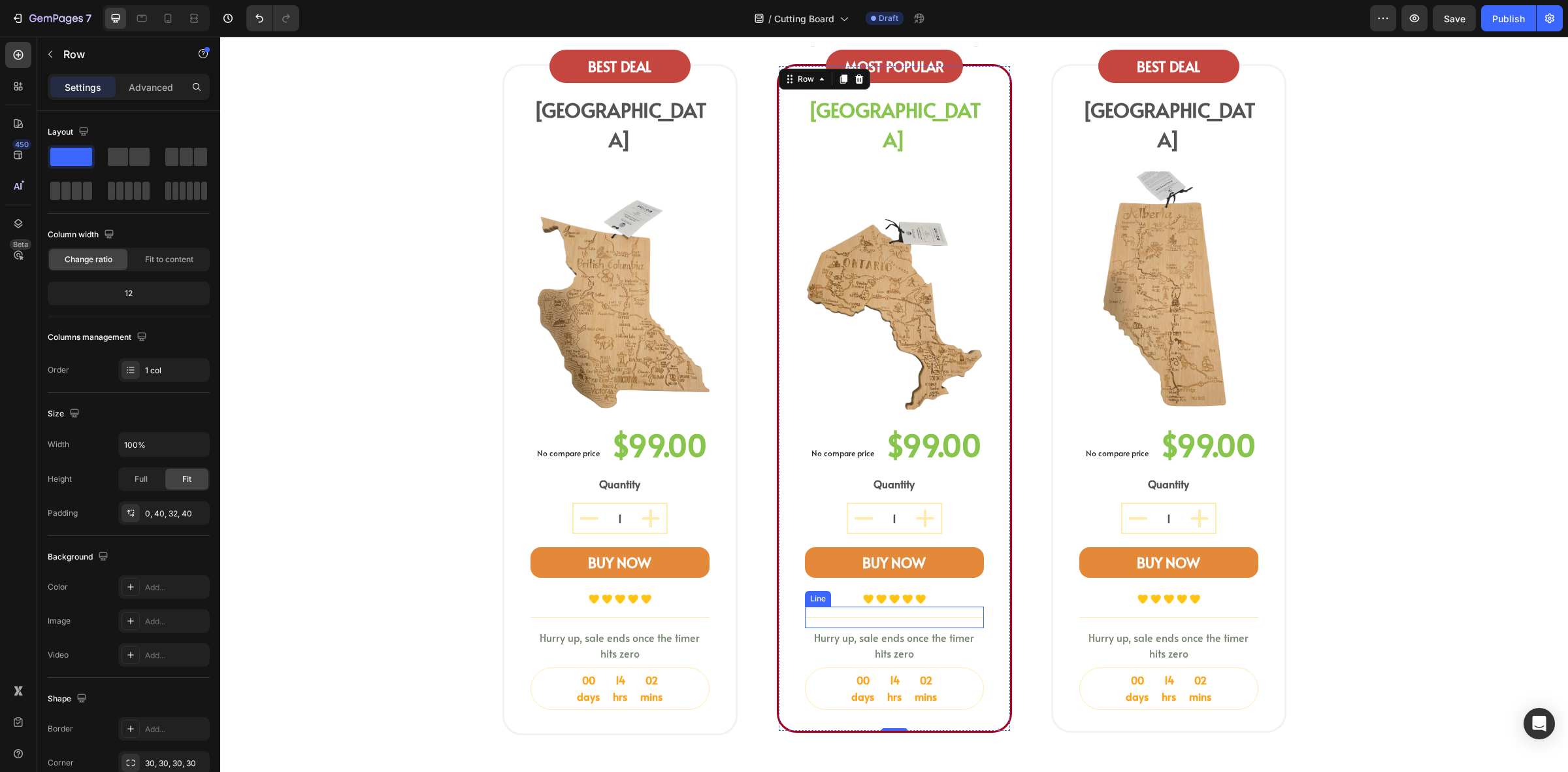
click at [949, 668] on div "00 days 14 hrs 02 mins" at bounding box center [894, 688] width 178 height 41
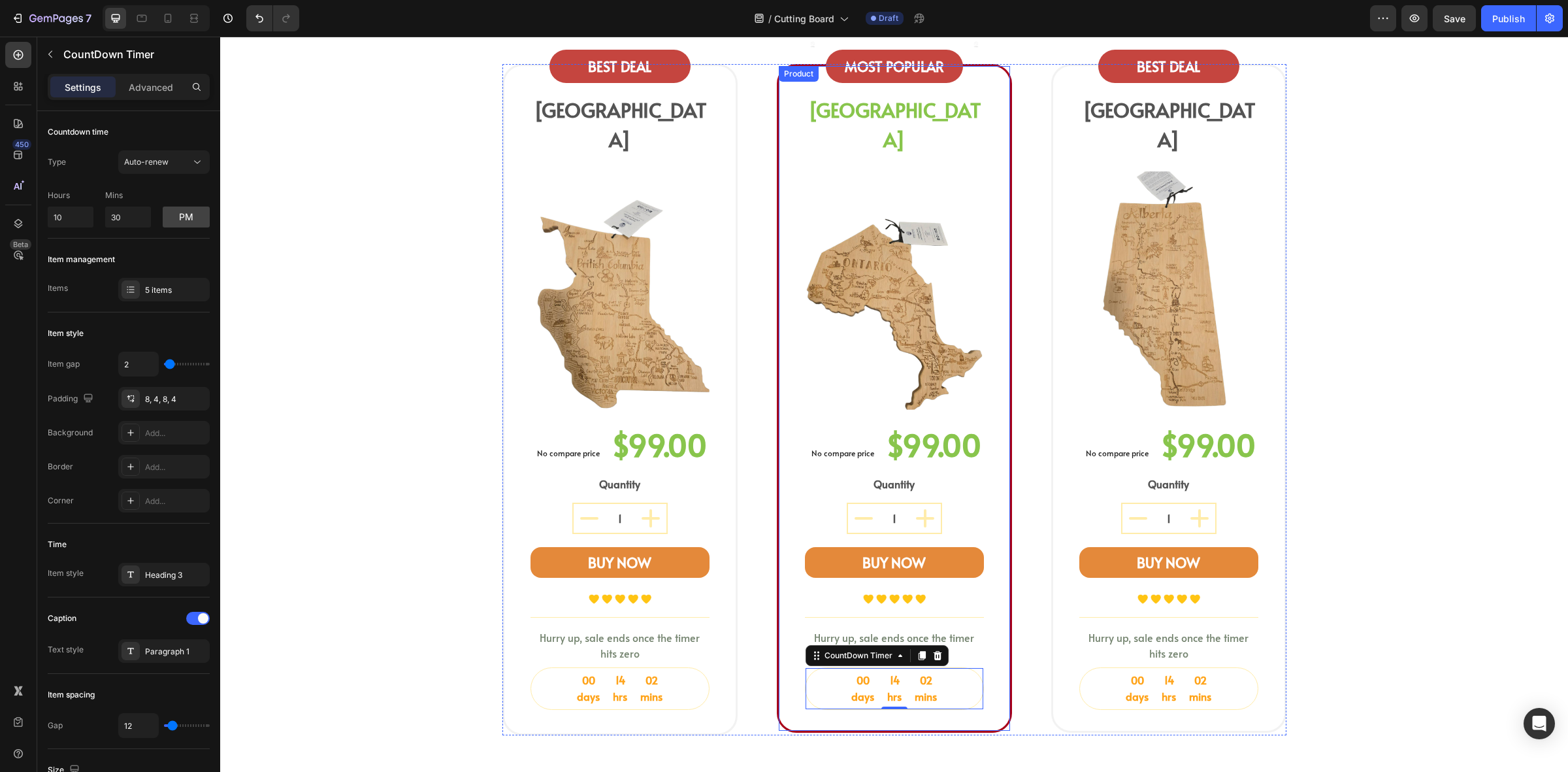
click at [1001, 699] on div "Image MOST POPULAR Text block Row Image Row ONTARIO Heading Image No compare pr…" at bounding box center [895, 398] width 231 height 666
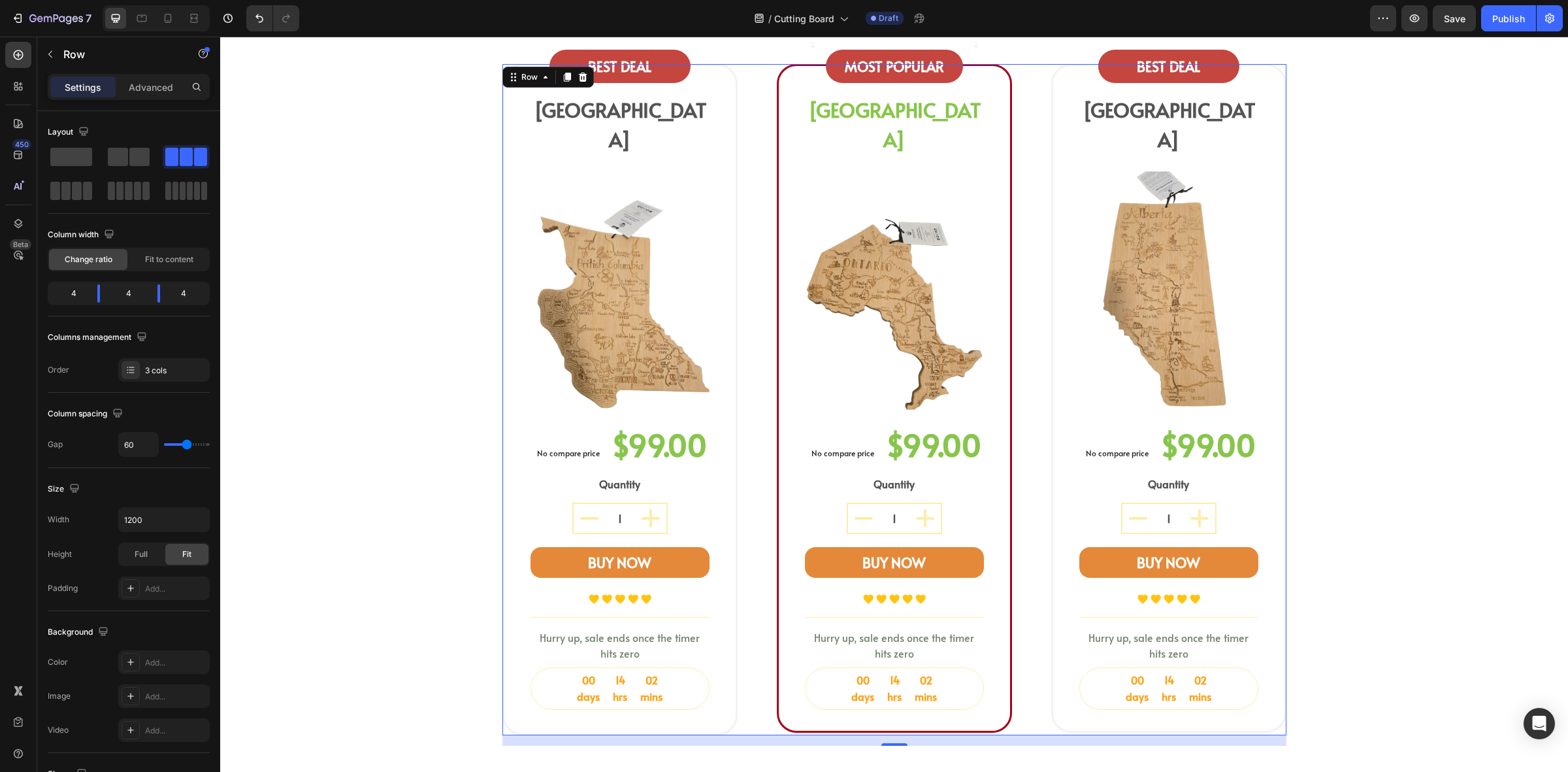
click at [1007, 690] on div "BEST DEAL Text block Row BRITISH COLUMBIA Heading Image No compare price (P) Pr…" at bounding box center [895, 400] width 784 height 672
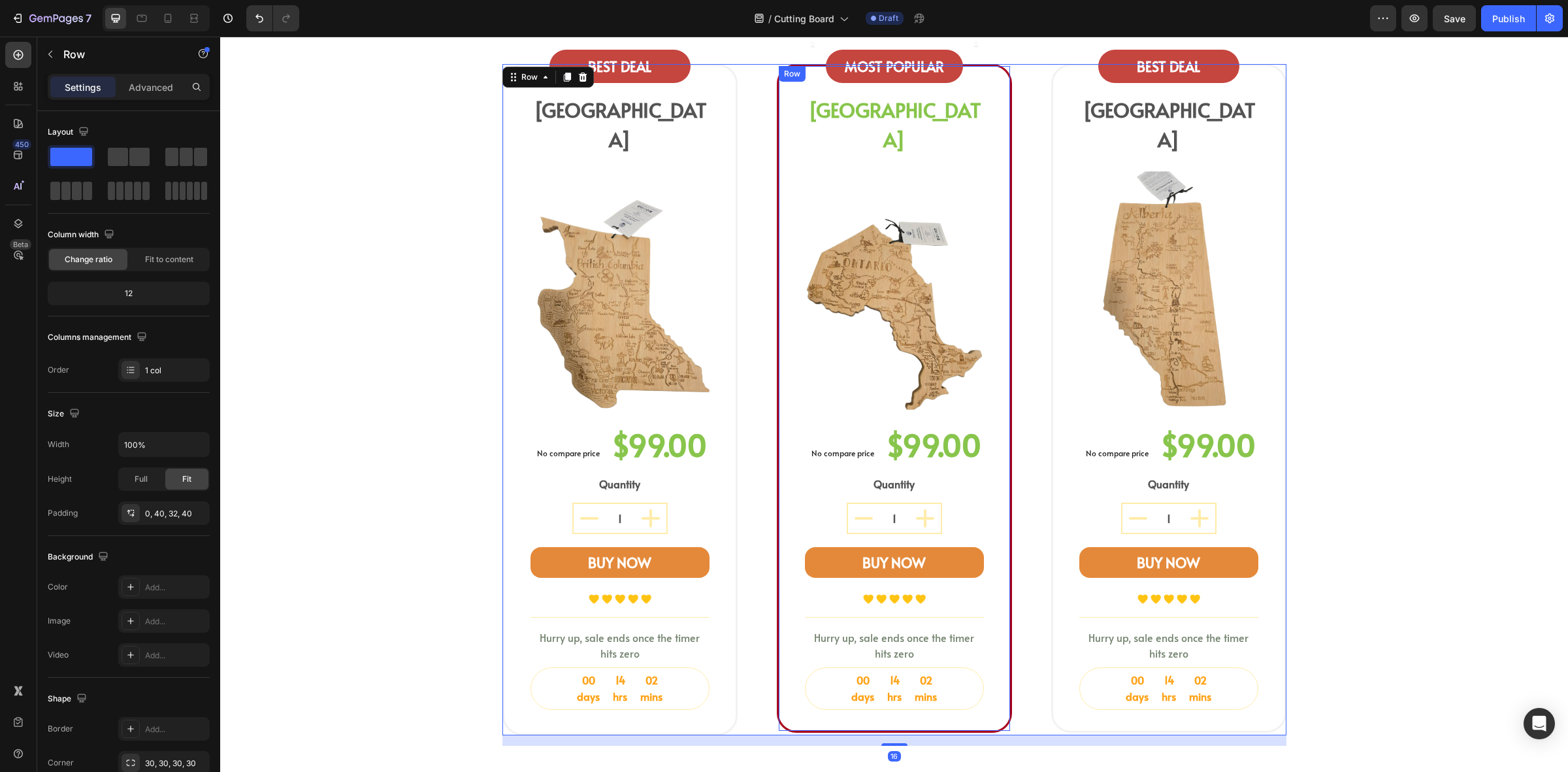
click at [985, 691] on div "Image MOST POPULAR Text block Row Image Row ONTARIO Heading Image No compare pr…" at bounding box center [895, 398] width 231 height 666
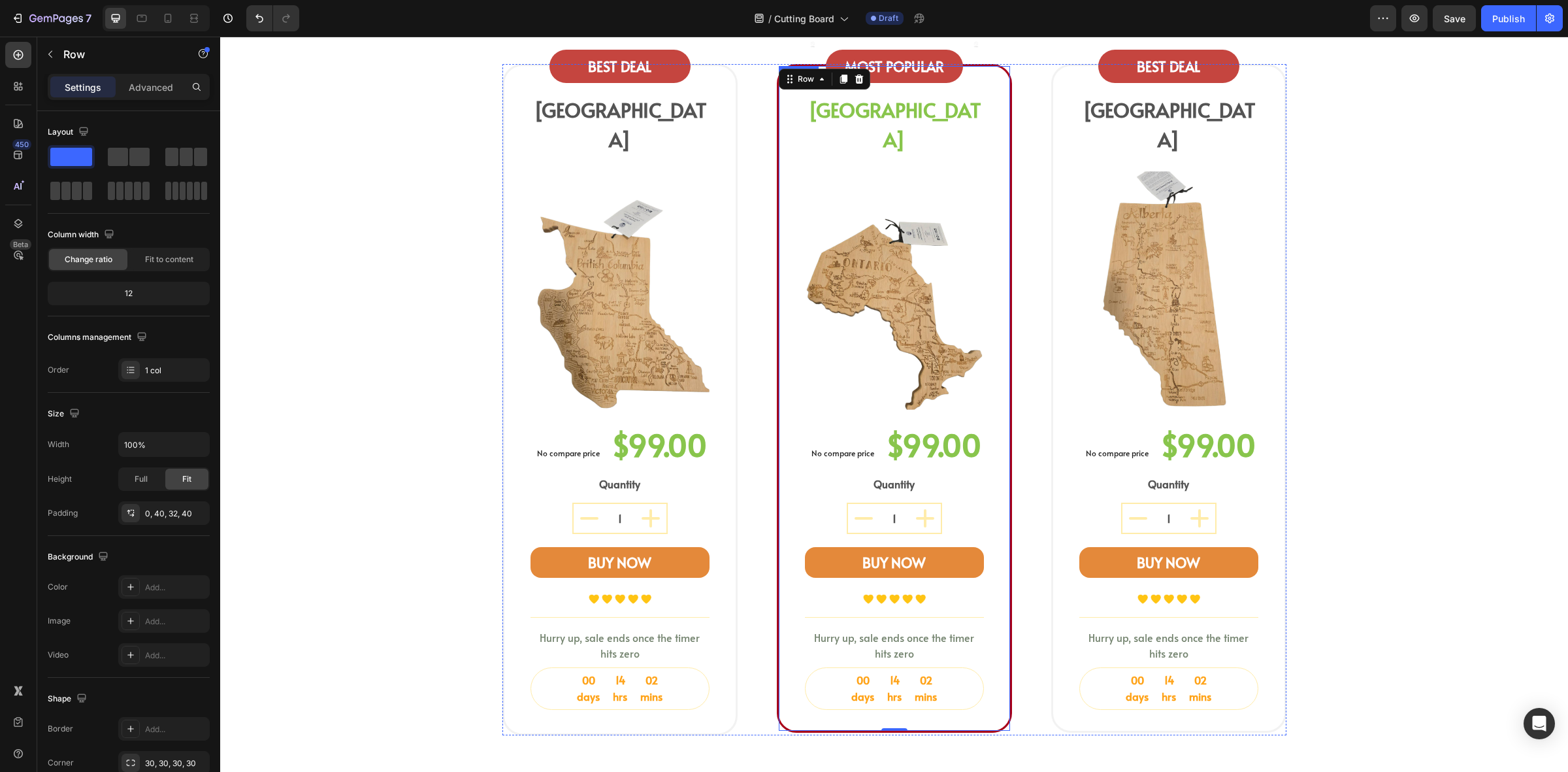
click at [1005, 690] on div "Image MOST POPULAR Text block Row Image Row ONTARIO Heading Image No compare pr…" at bounding box center [894, 398] width 235 height 669
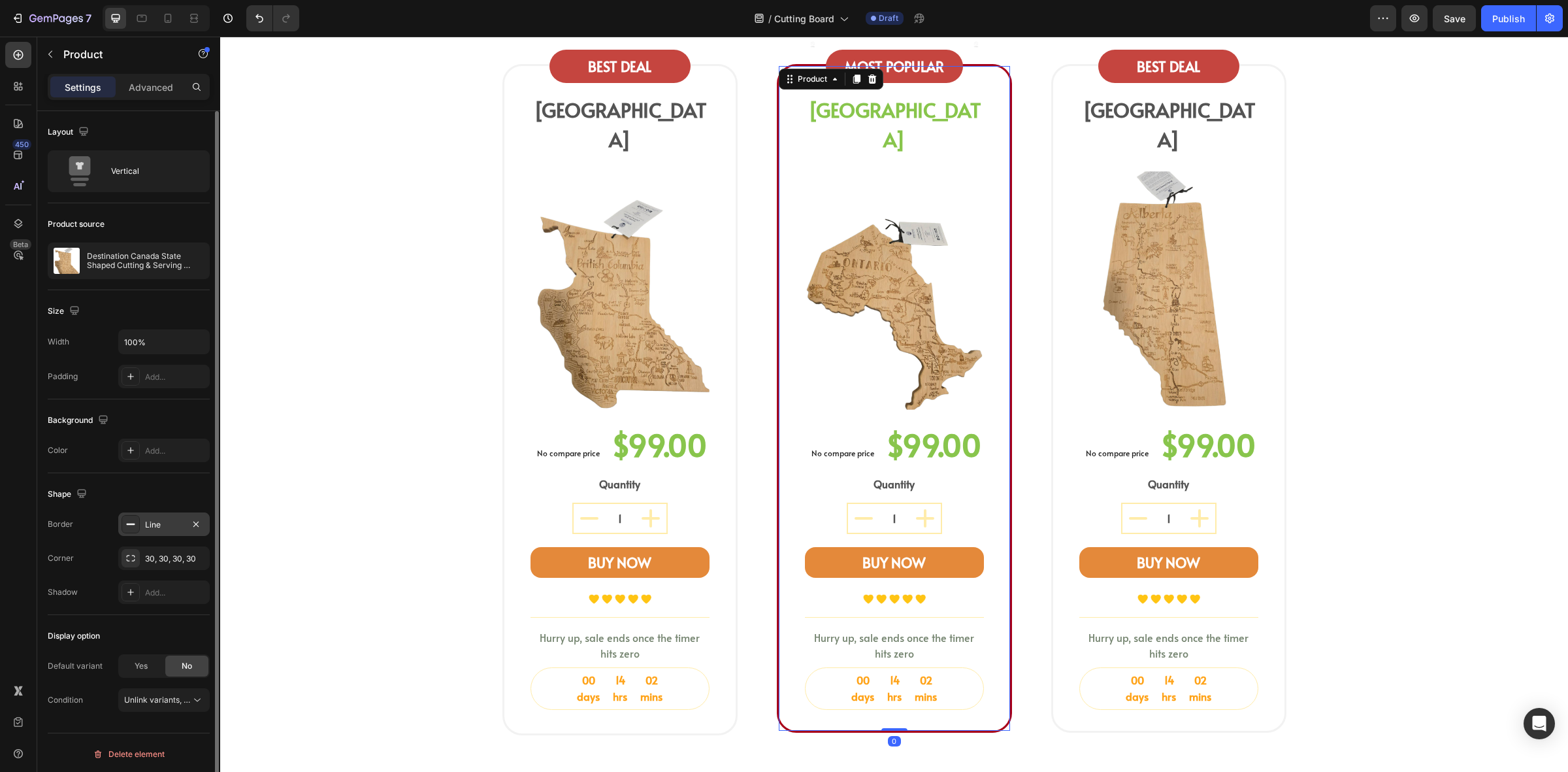
click at [134, 516] on div at bounding box center [131, 524] width 19 height 19
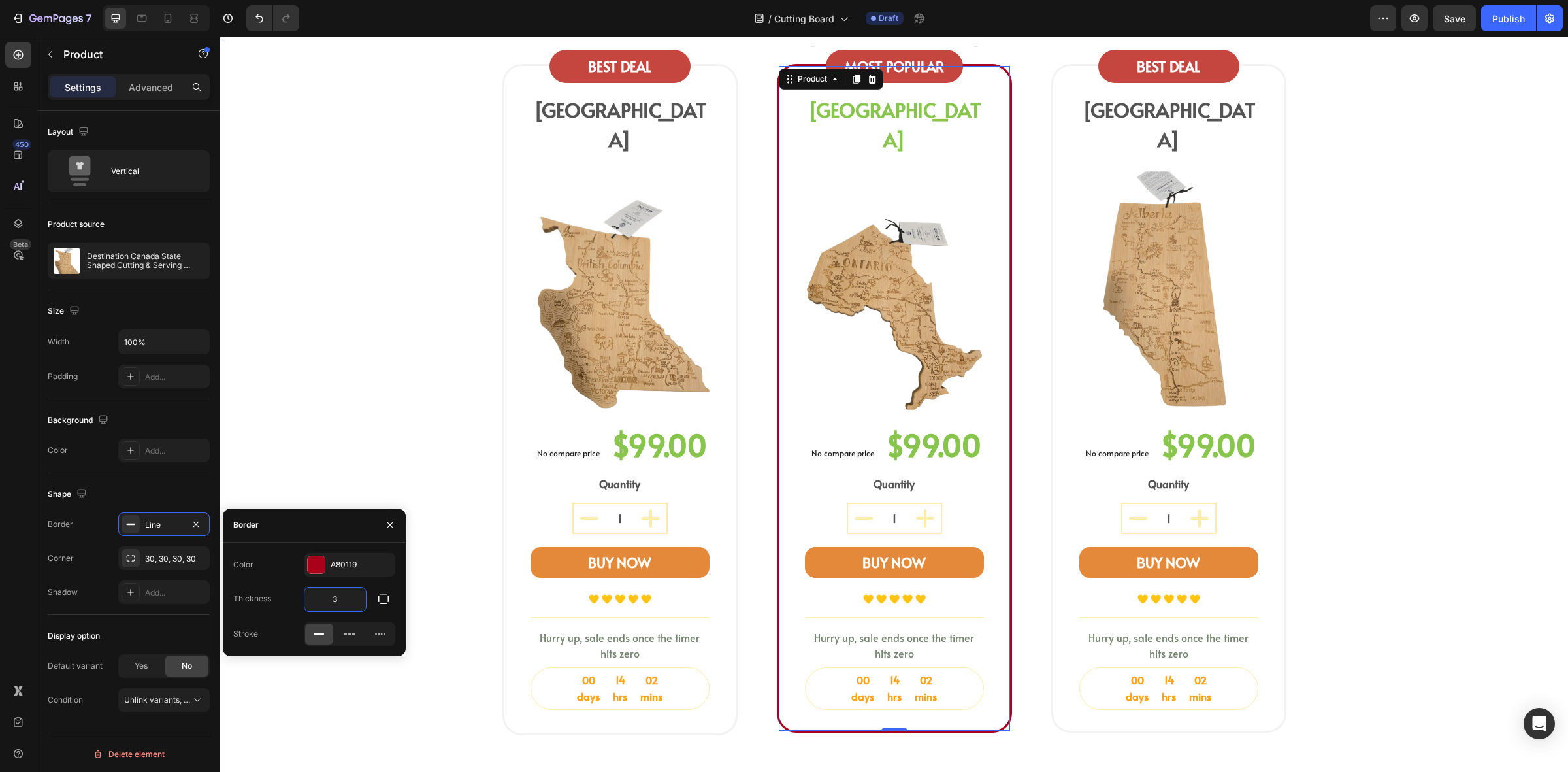
click at [347, 593] on input "3" at bounding box center [335, 599] width 61 height 24
type input "1"
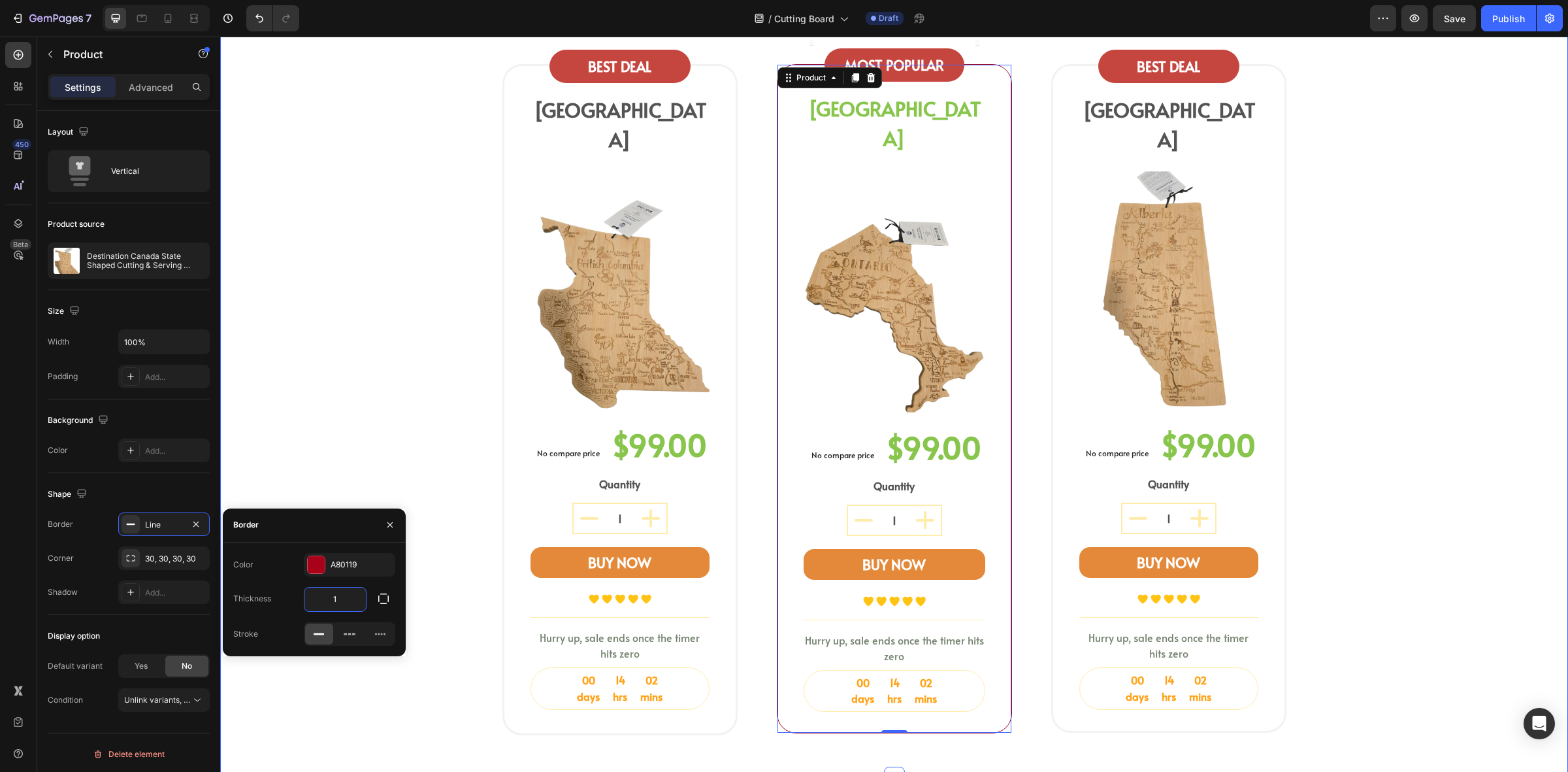
click at [733, 586] on div "BEST DEAL Text block Row BRITISH COLUMBIA Heading Image No compare price (P) Pr…" at bounding box center [895, 400] width 784 height 672
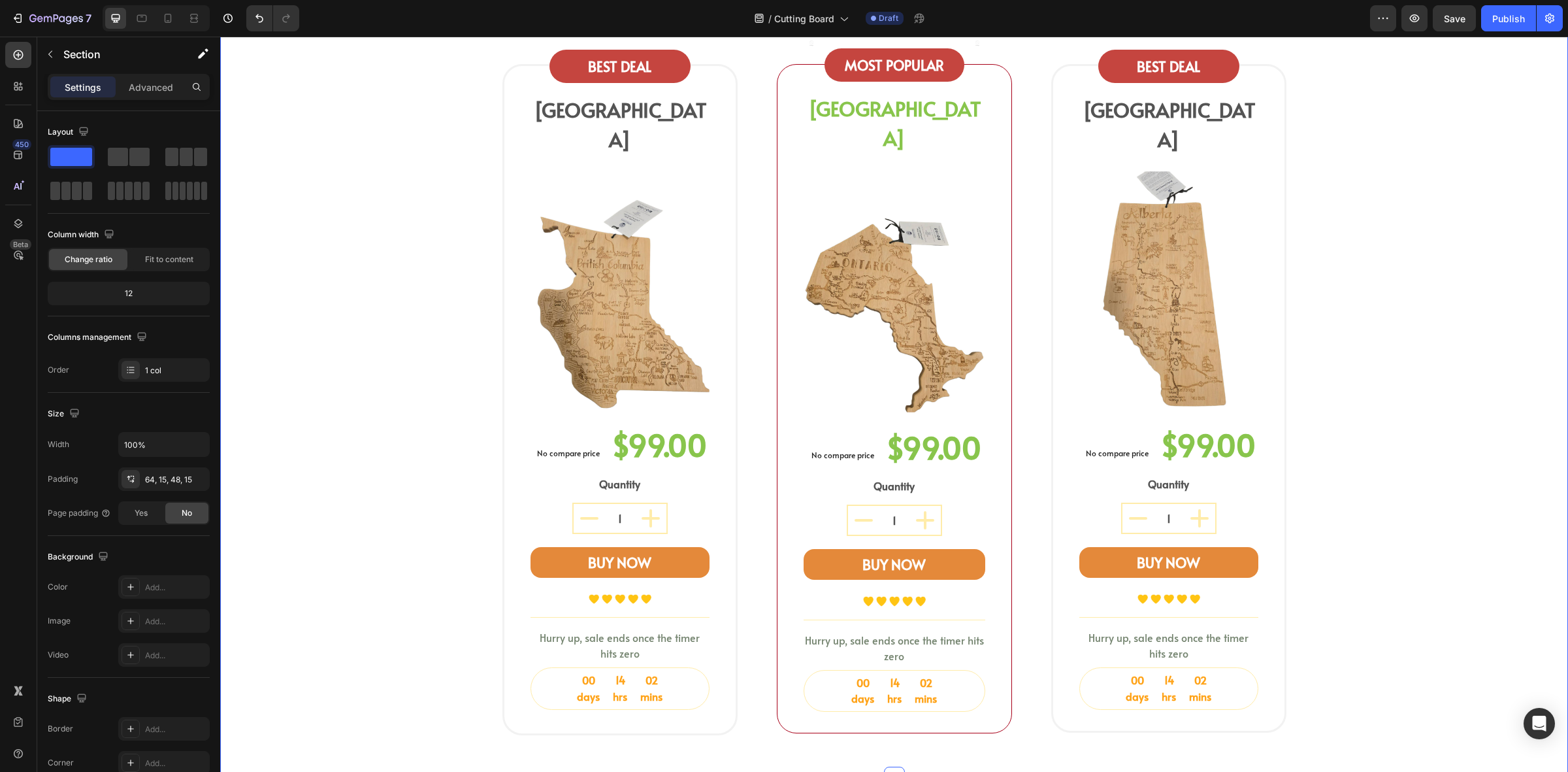
click at [1376, 471] on div "shop your province board Heading Select a bamboo cutting and serving board shap…" at bounding box center [894, 347] width 1329 height 798
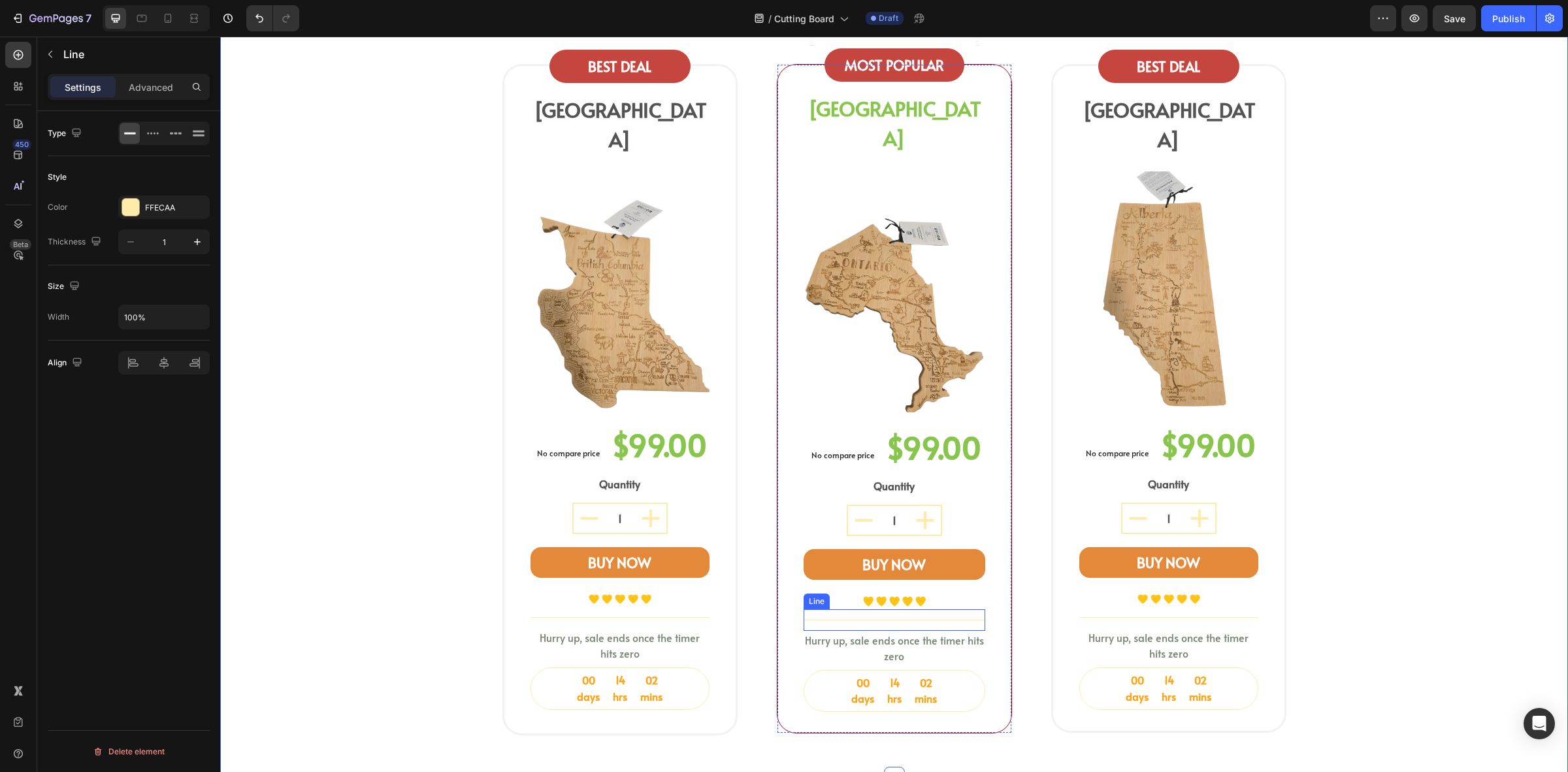
click at [861, 609] on div "Title Line" at bounding box center [895, 620] width 181 height 21
drag, startPoint x: 149, startPoint y: 211, endPoint x: 4, endPoint y: 433, distance: 265.2
click at [149, 211] on div "FFECAA" at bounding box center [164, 208] width 38 height 11
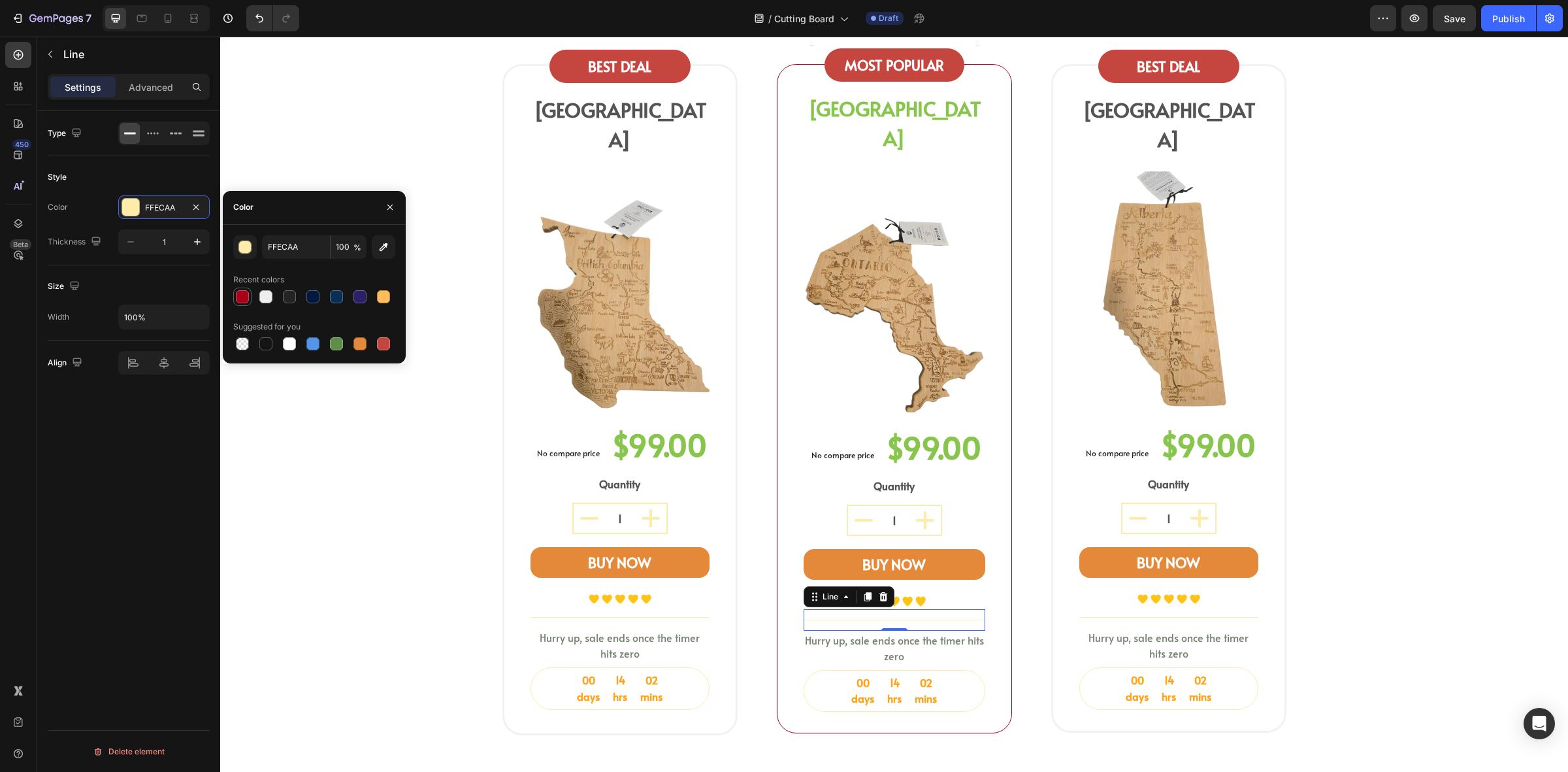
drag, startPoint x: 241, startPoint y: 299, endPoint x: 267, endPoint y: 406, distance: 110.1
click at [241, 299] on div at bounding box center [242, 296] width 13 height 13
type input "A80119"
click at [667, 606] on div "Title Line" at bounding box center [620, 617] width 179 height 21
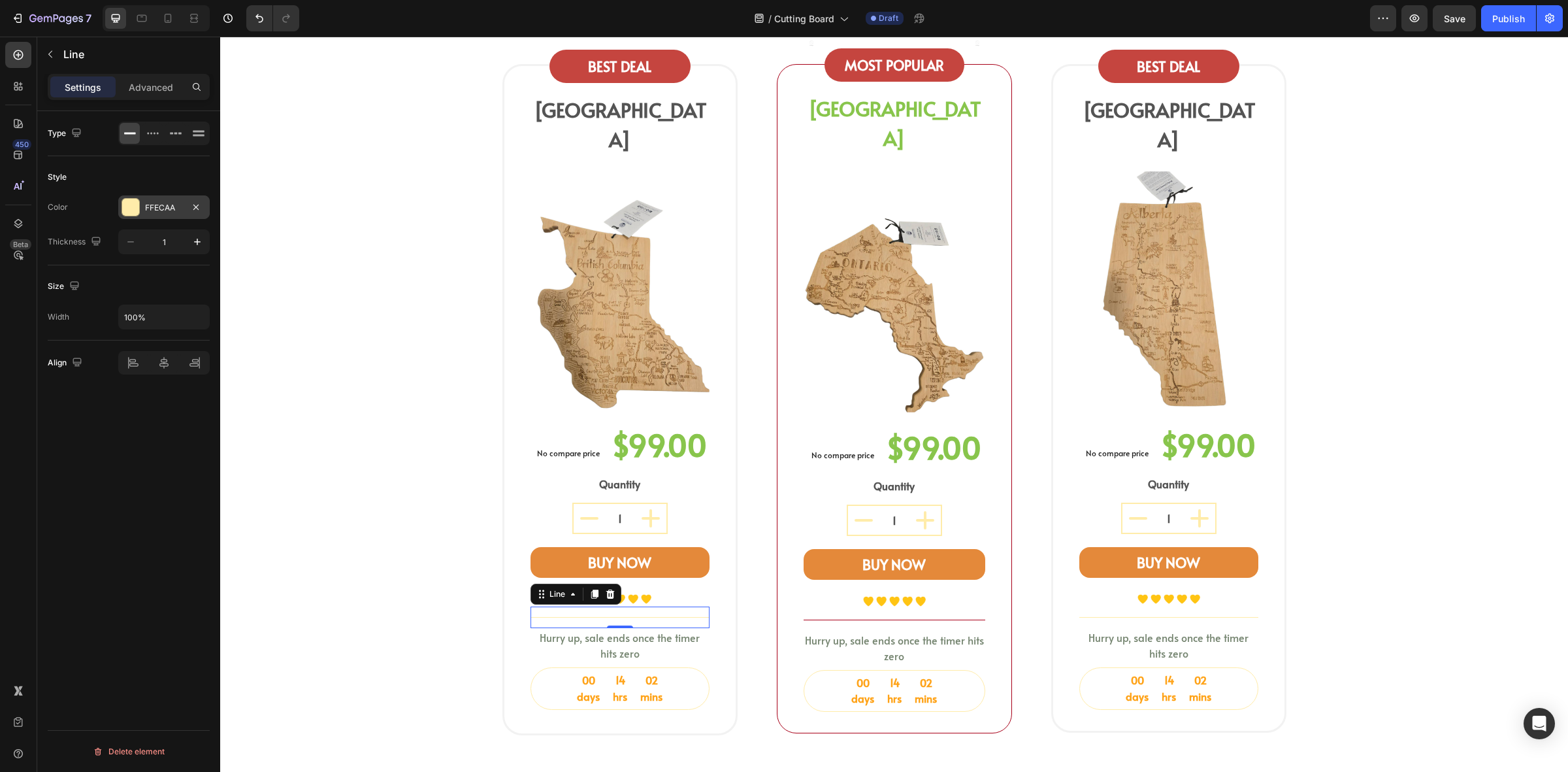
click at [149, 209] on div "FFECAA" at bounding box center [164, 208] width 38 height 11
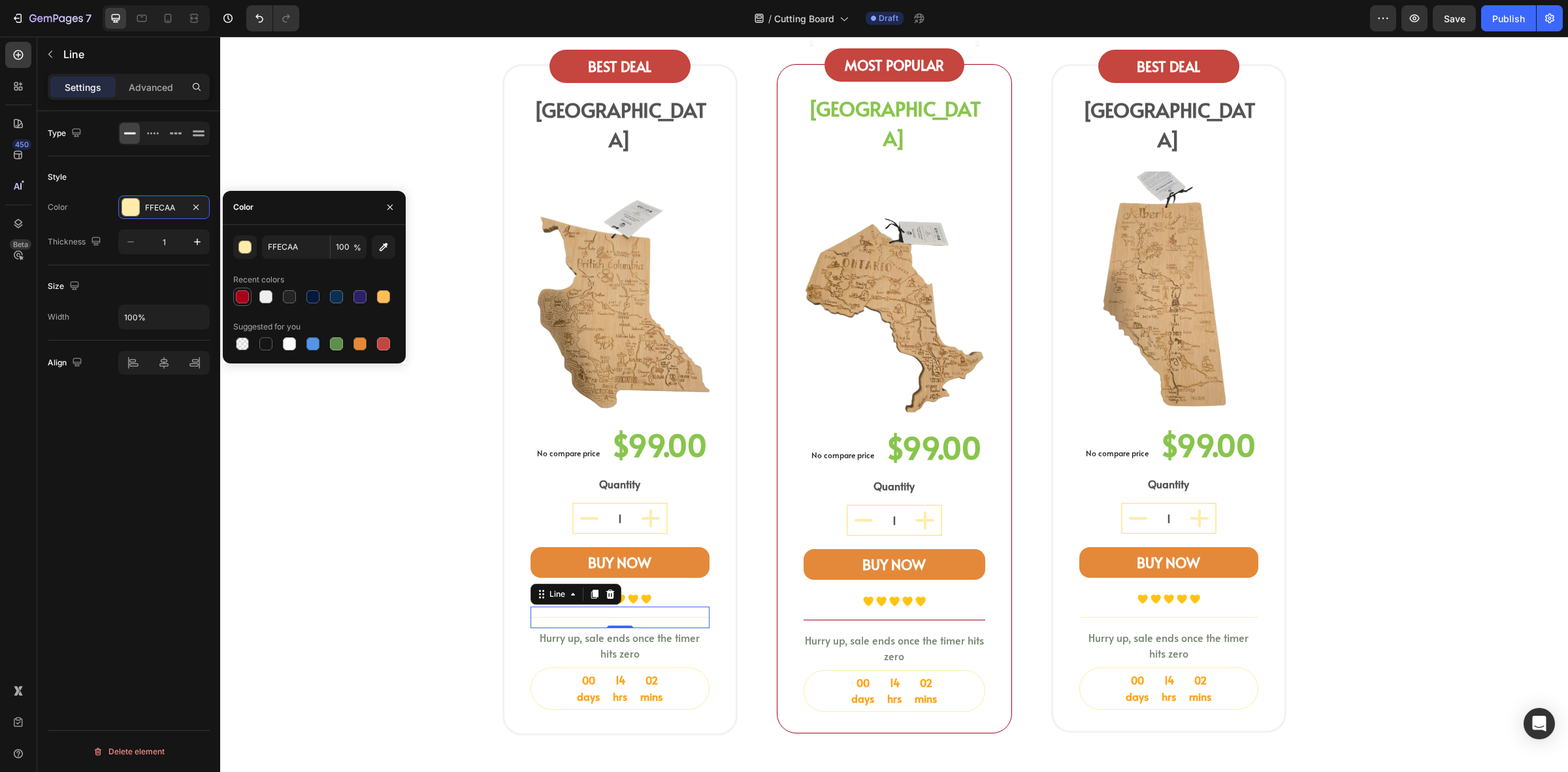
drag, startPoint x: 246, startPoint y: 294, endPoint x: 189, endPoint y: 331, distance: 68.0
click at [246, 294] on div at bounding box center [242, 296] width 13 height 13
type input "A80119"
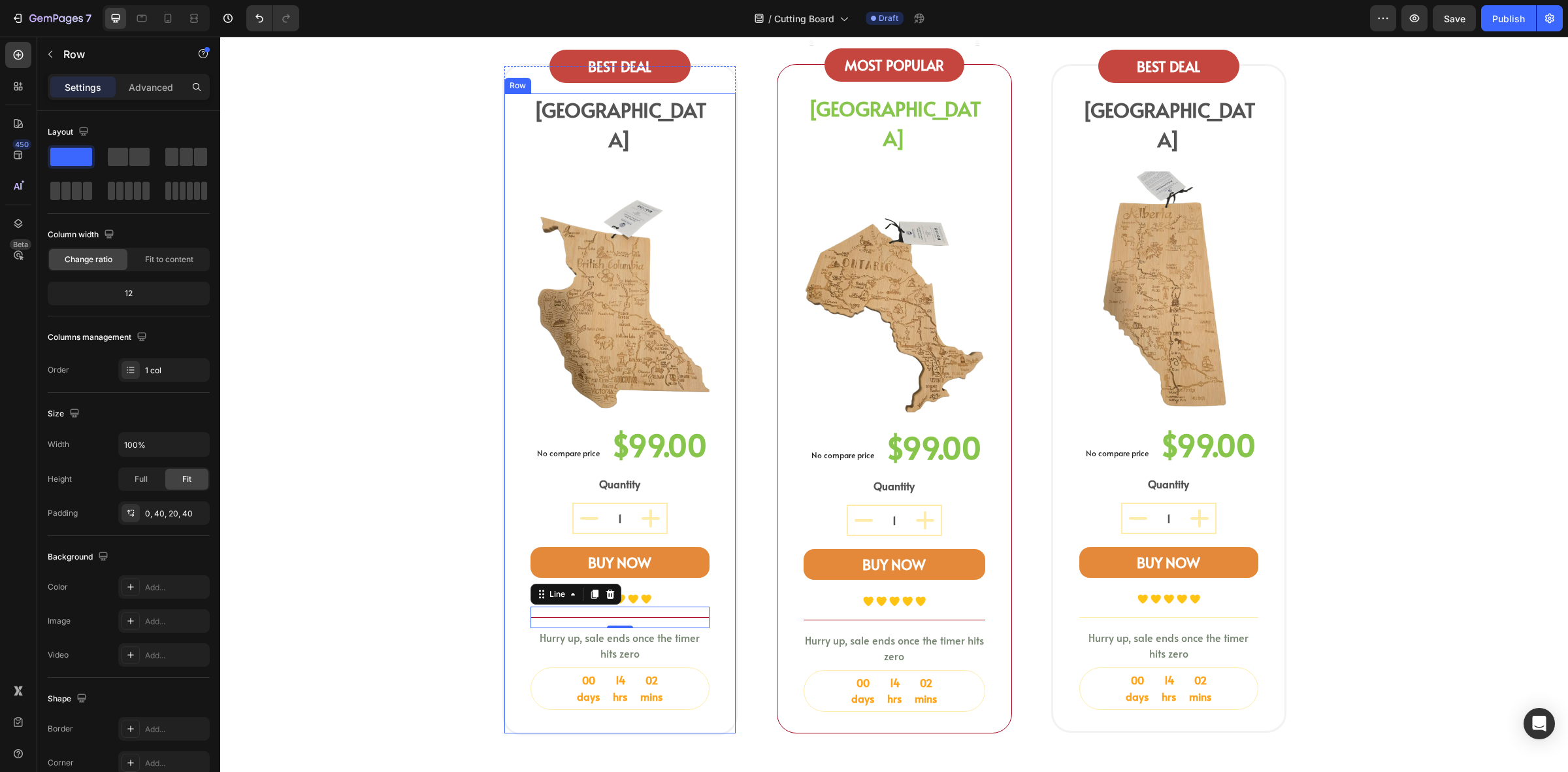
click at [690, 551] on div "BUY NOW (P) Cart Button" at bounding box center [620, 571] width 179 height 48
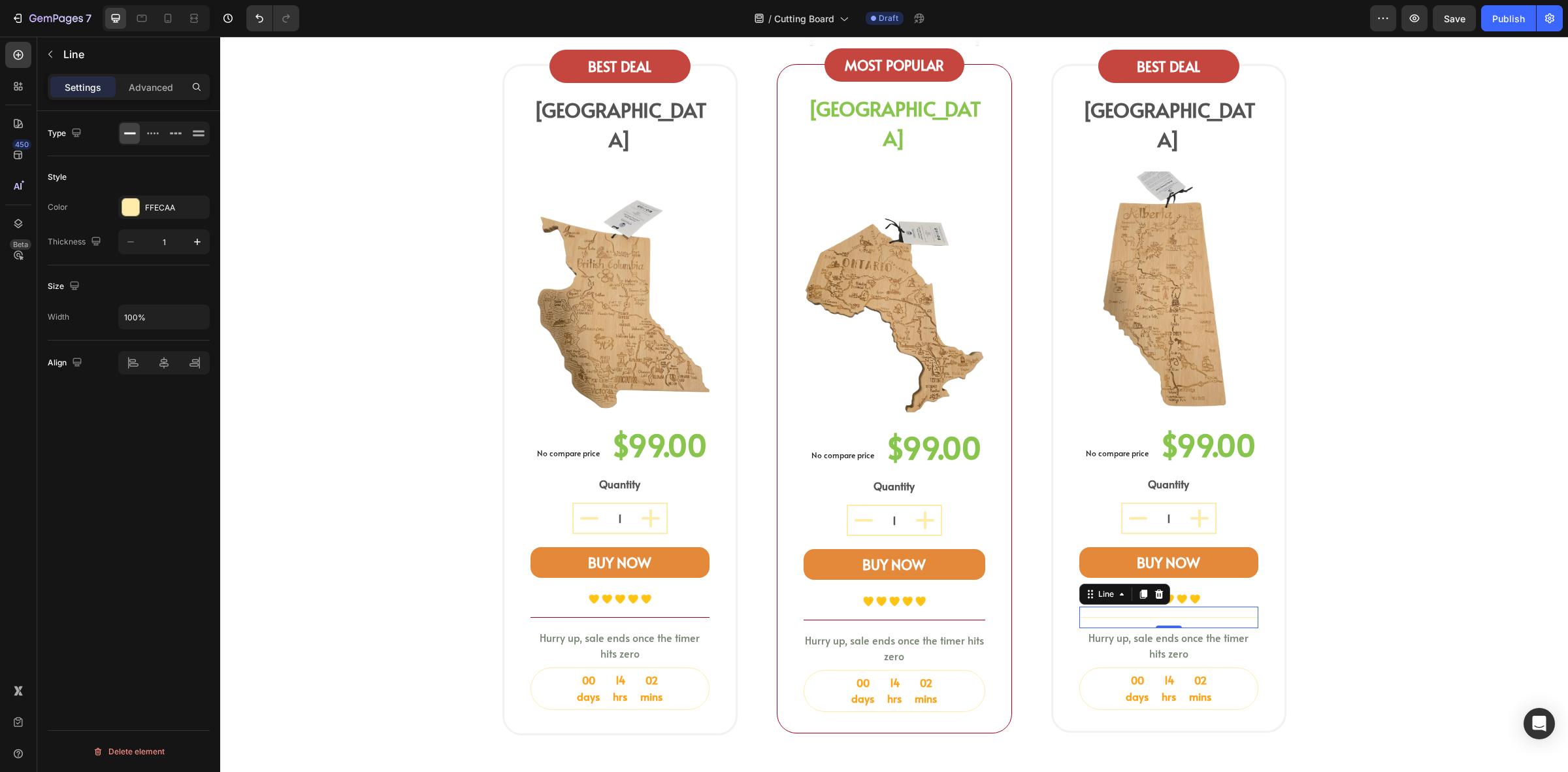
click at [1145, 617] on div at bounding box center [1169, 617] width 179 height 1
click at [156, 219] on div "FFECAA" at bounding box center [164, 207] width 91 height 24
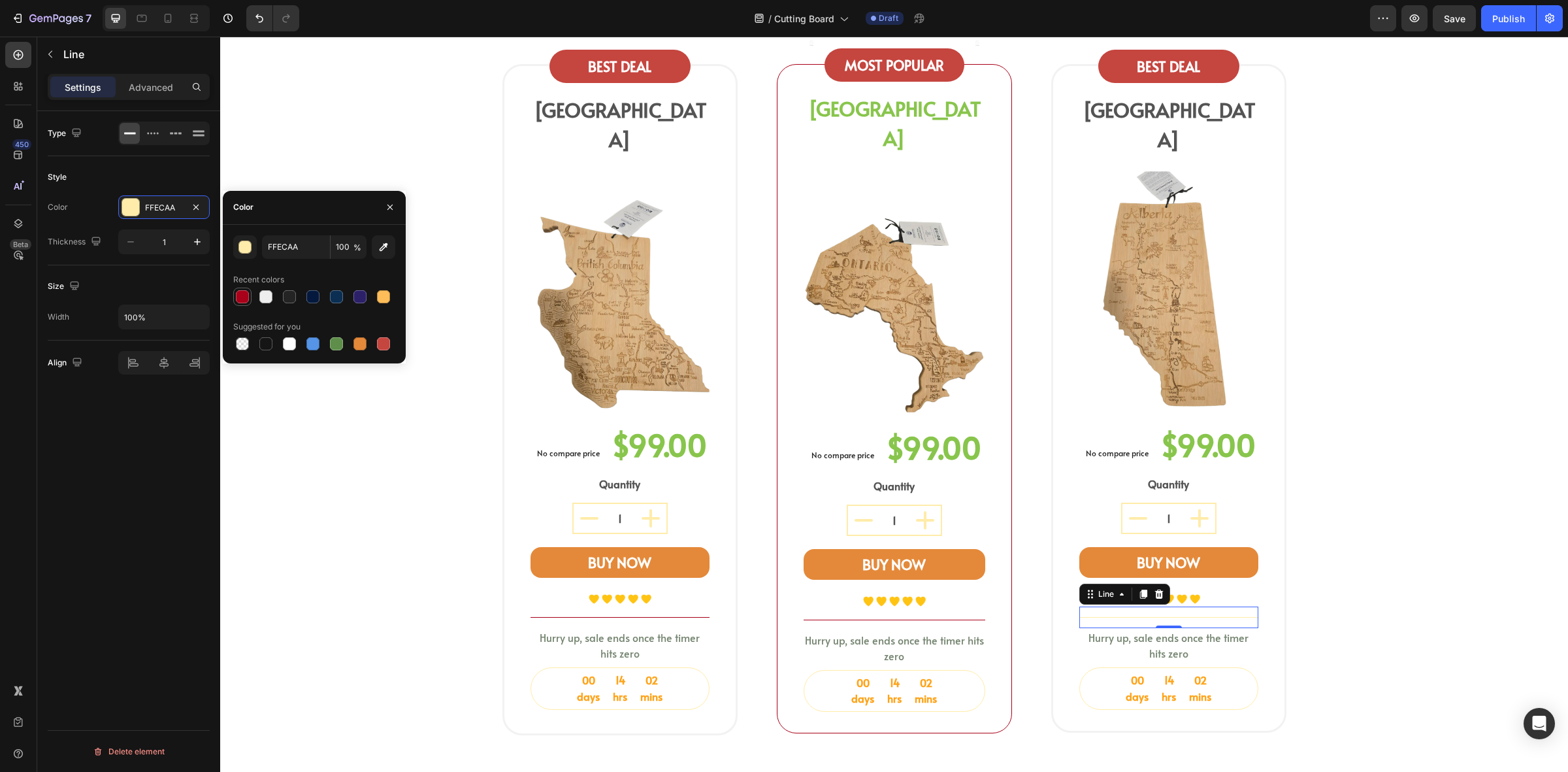
click at [243, 299] on div at bounding box center [242, 296] width 13 height 13
type input "A80119"
drag, startPoint x: 446, startPoint y: 647, endPoint x: 530, endPoint y: 651, distance: 84.1
click at [446, 647] on div "shop your province board Heading Select a bamboo cutting and serving board shap…" at bounding box center [894, 347] width 1329 height 798
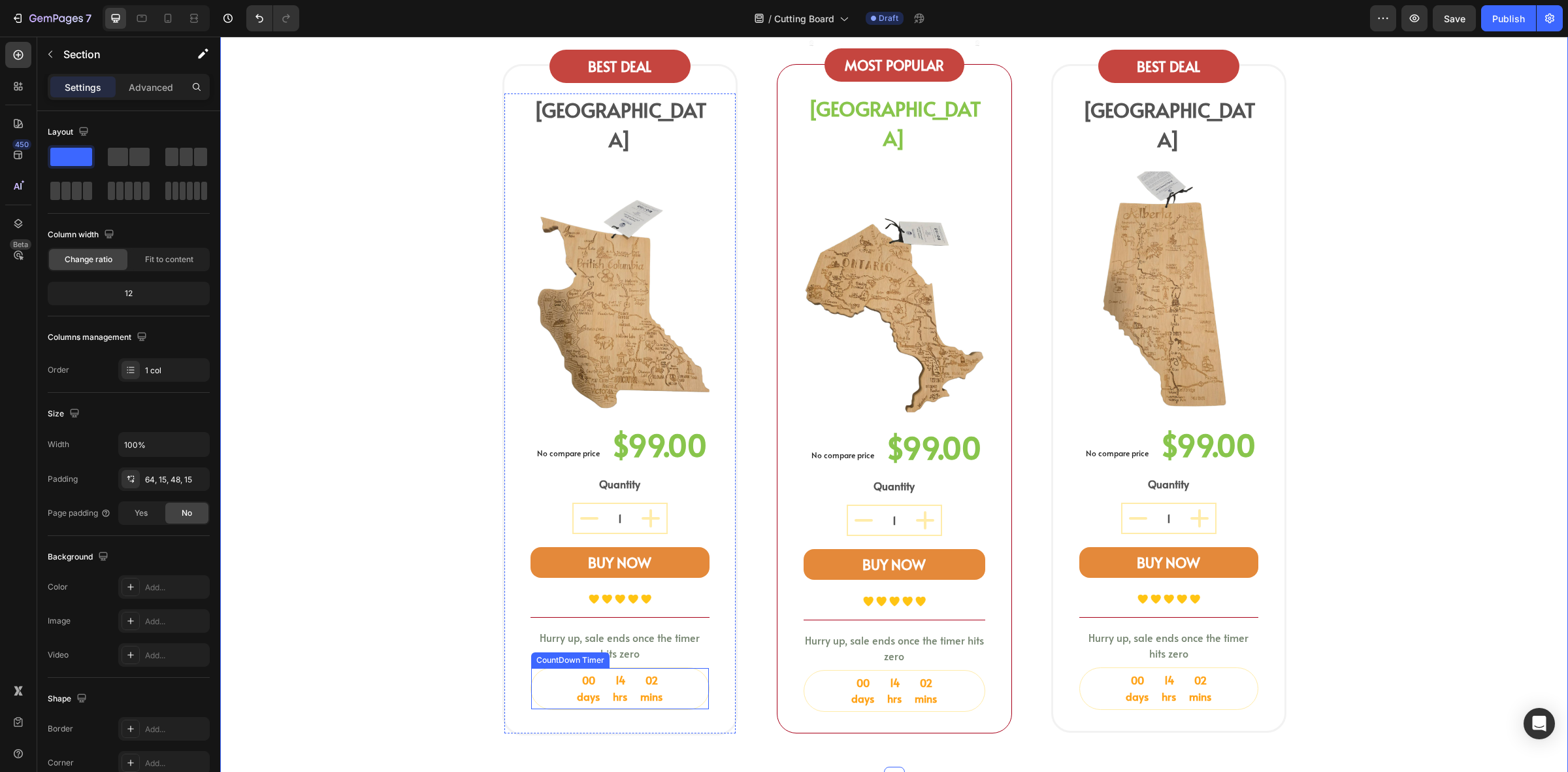
click at [543, 668] on div "00 days 14 hrs 02 mins" at bounding box center [620, 688] width 178 height 41
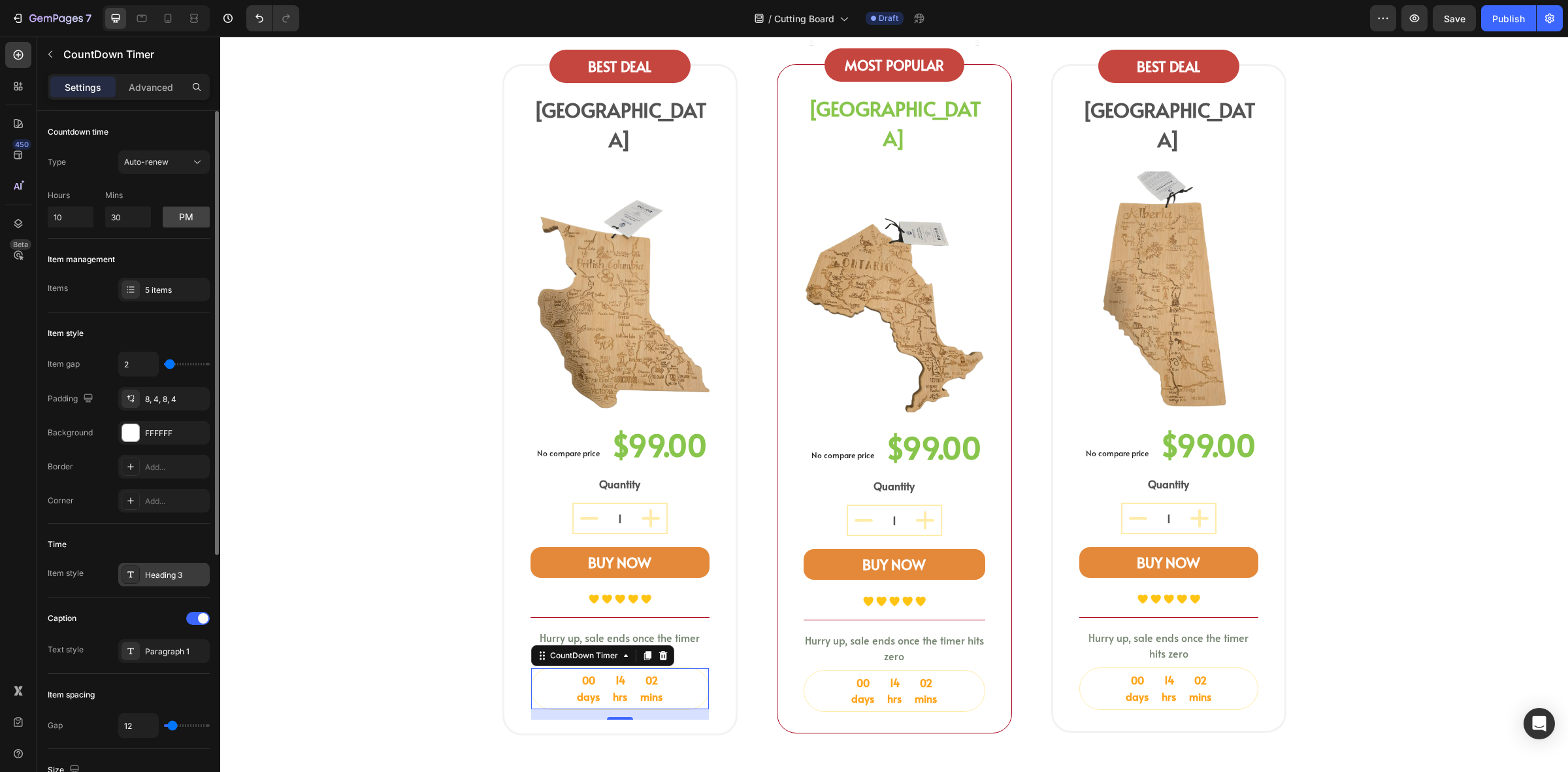
click at [151, 575] on div "Heading 3" at bounding box center [176, 575] width 61 height 11
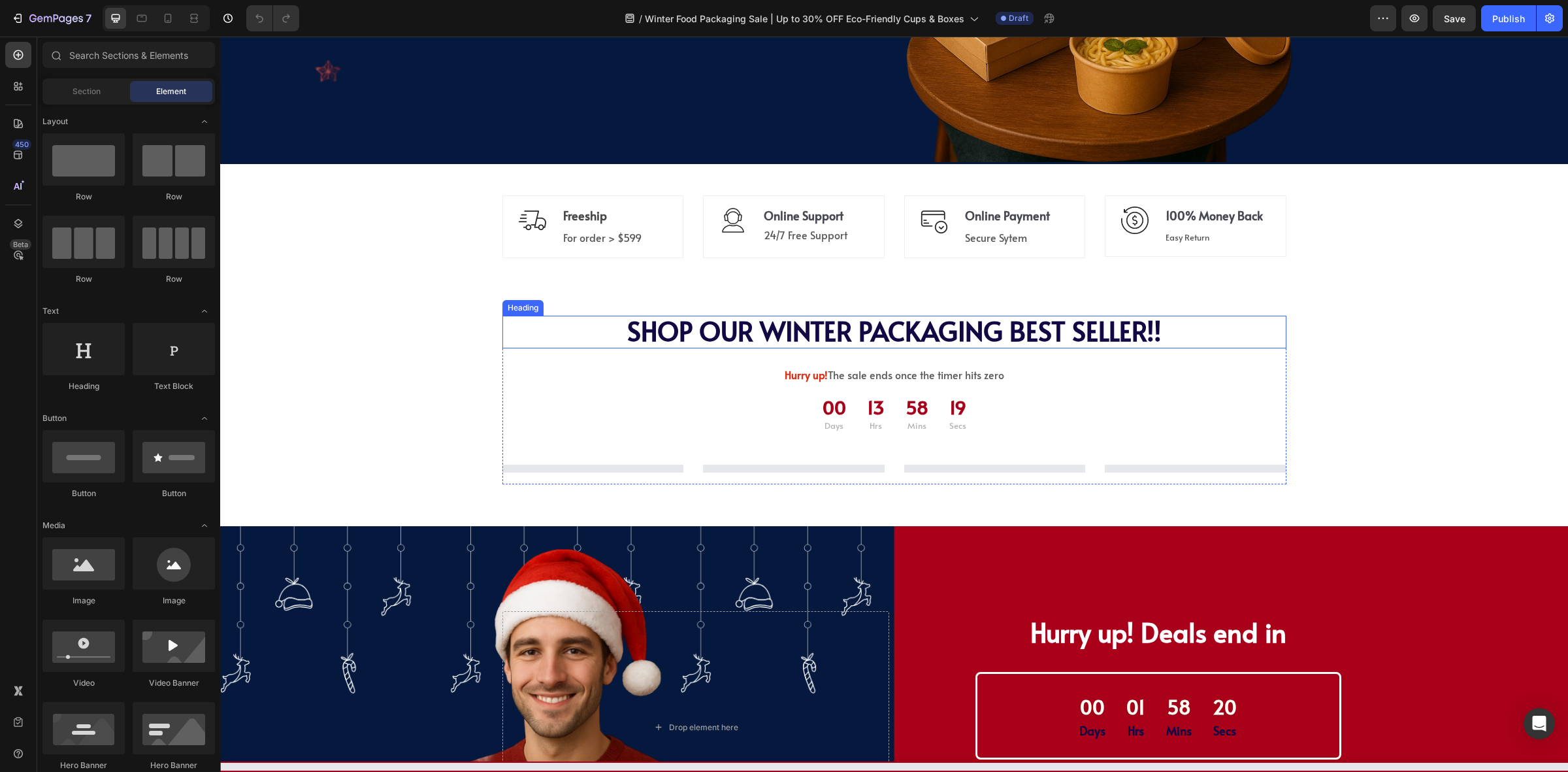
scroll to position [898, 0]
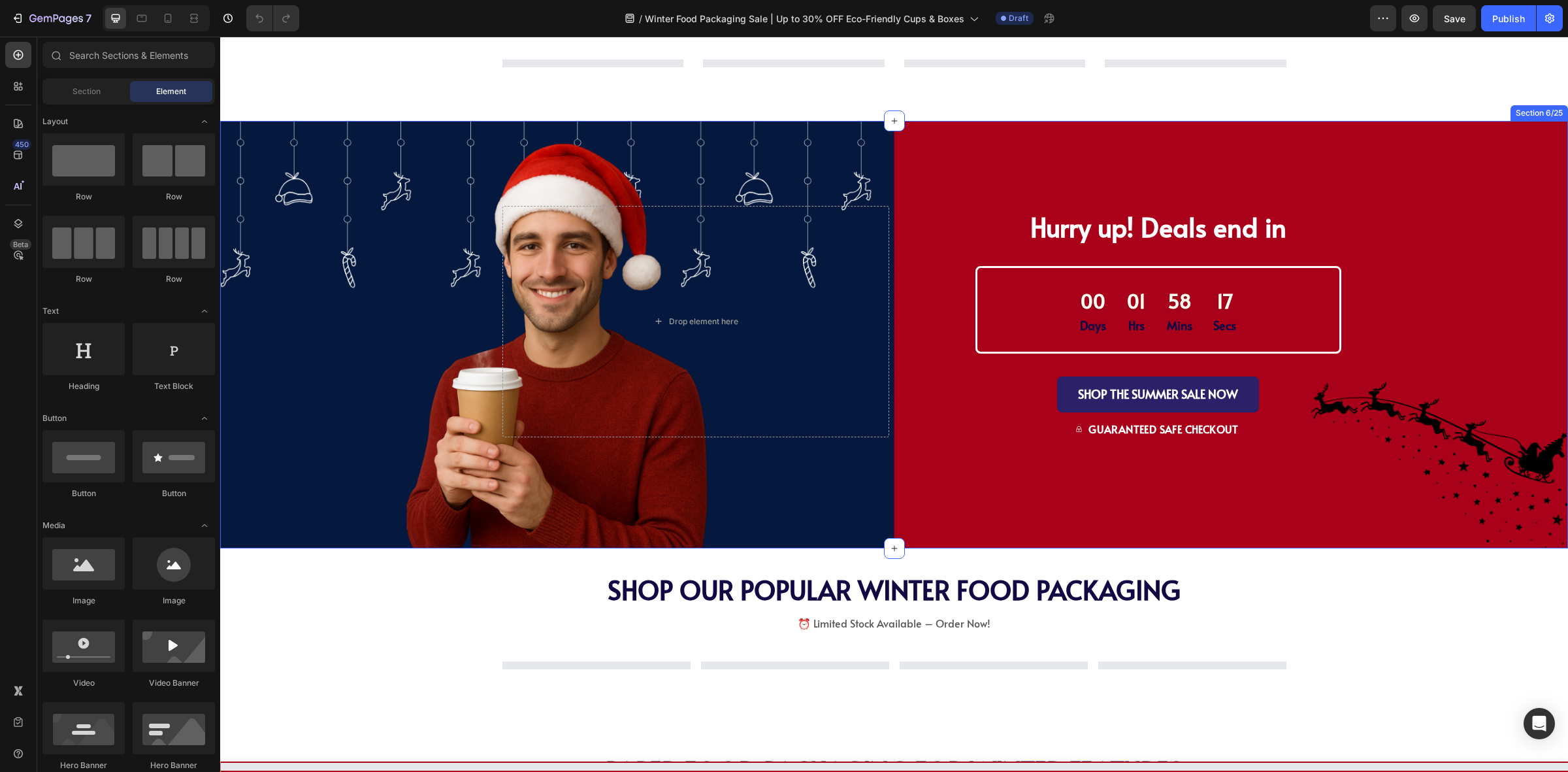
click at [330, 468] on div "Drop element here Hurry up! Deals end in Text Block 00 Days 01 Hrs 58 Mins 17 S…" at bounding box center [894, 377] width 1348 height 343
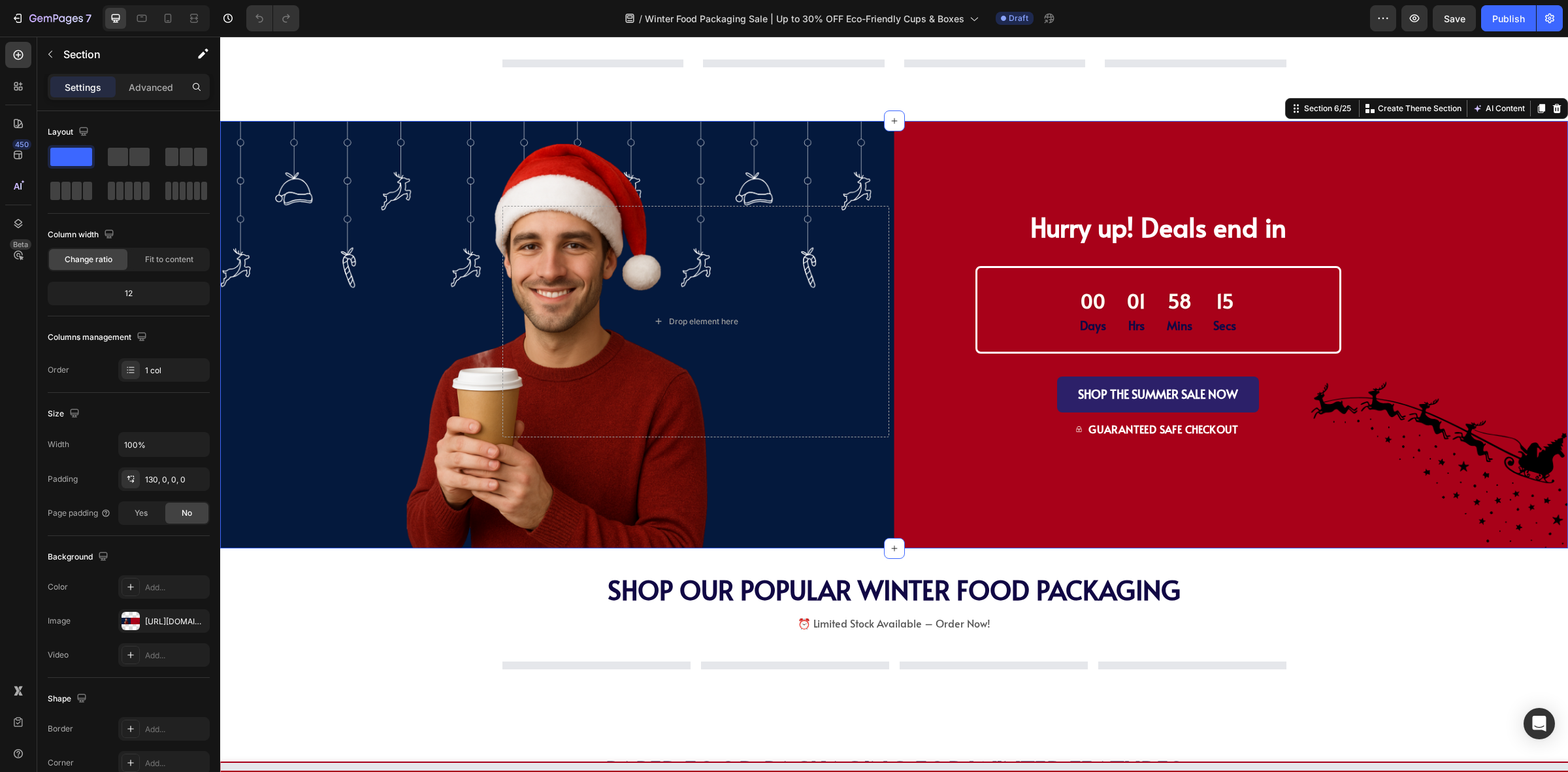
click at [1065, 521] on div "Drop element here Hurry up! Deals end in Text Block 00 Days 01 Hrs 58 Mins 15 S…" at bounding box center [894, 377] width 1348 height 343
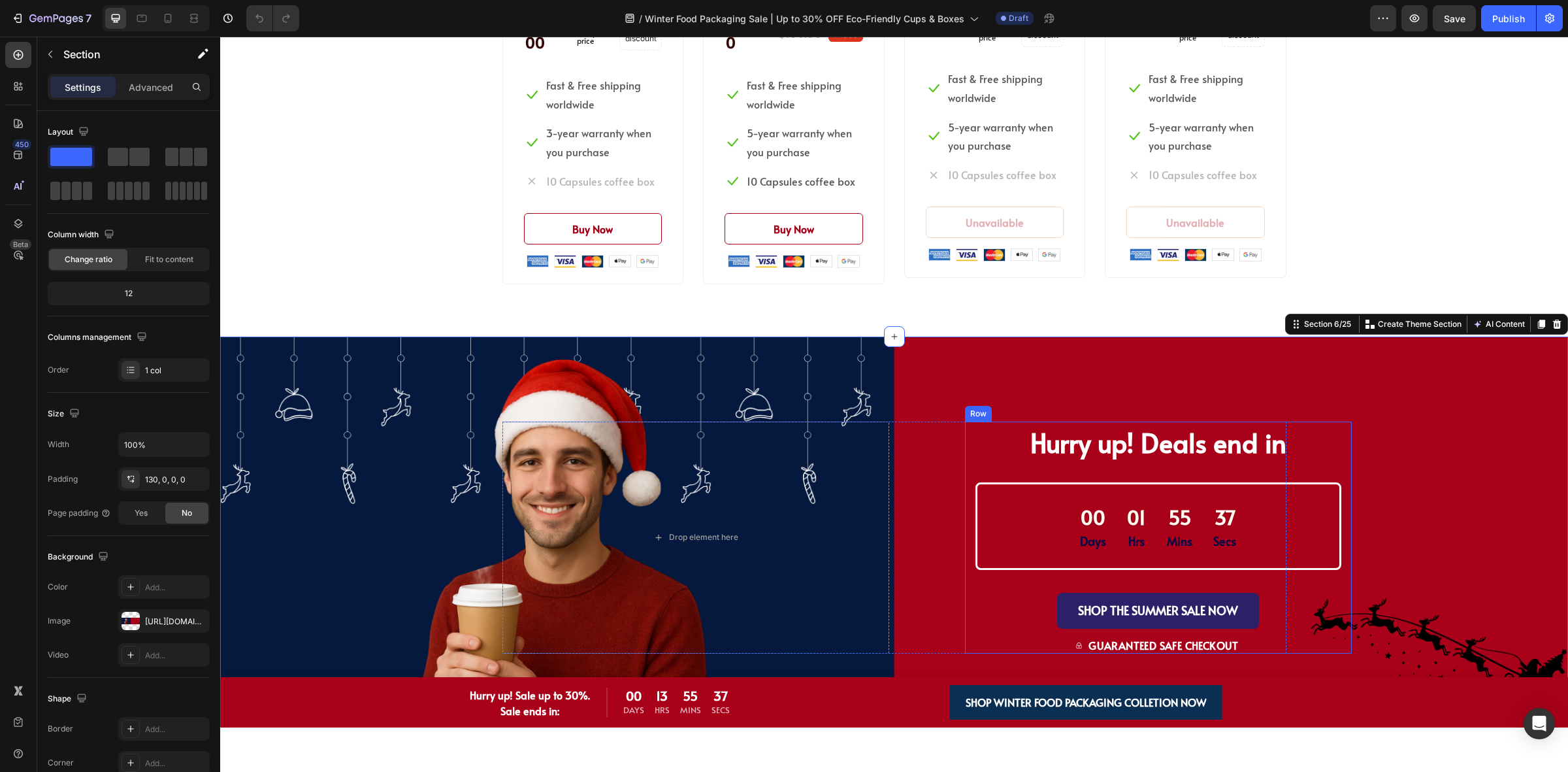
scroll to position [1144, 0]
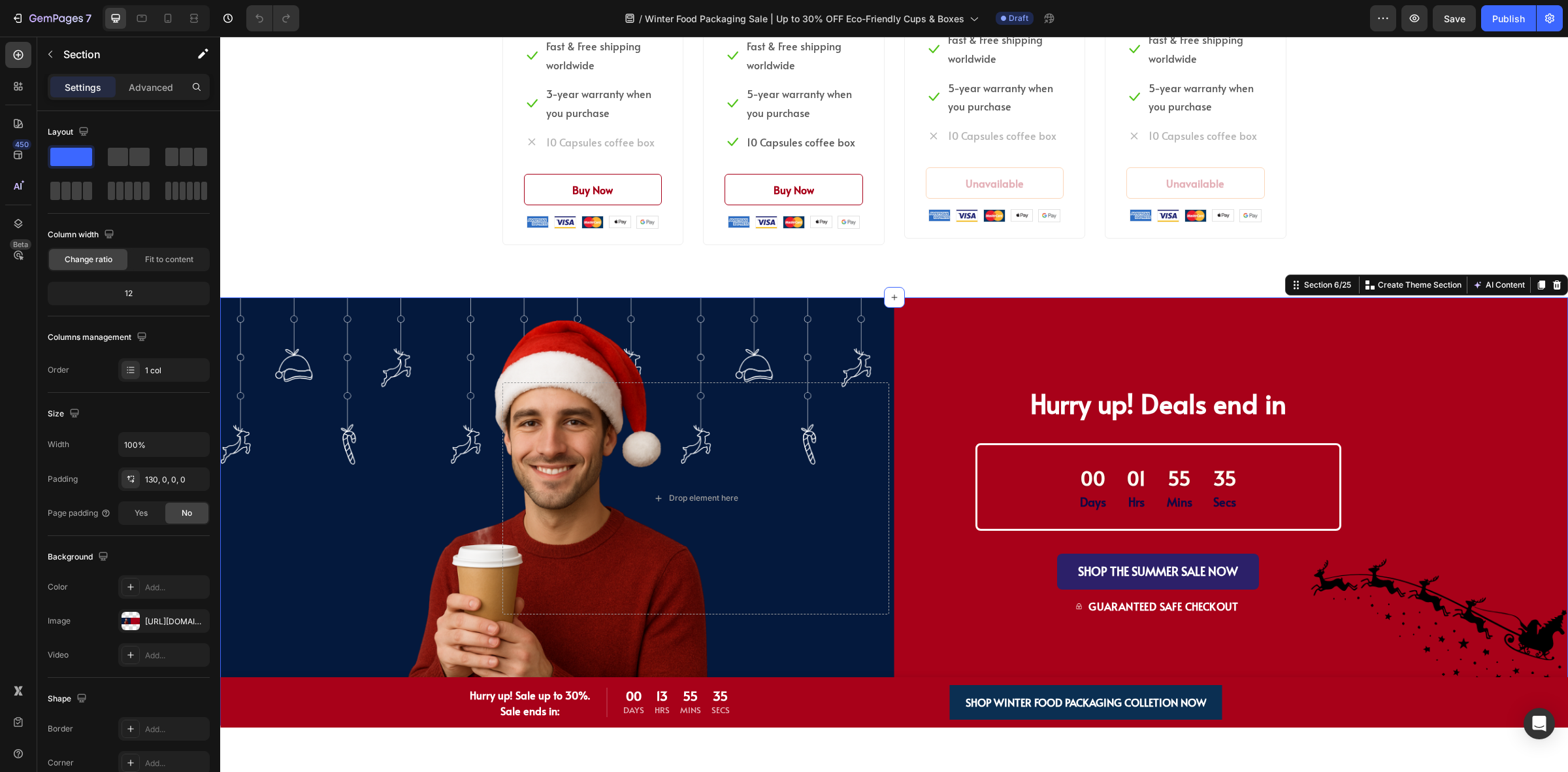
click at [599, 751] on div at bounding box center [894, 404] width 1348 height 736
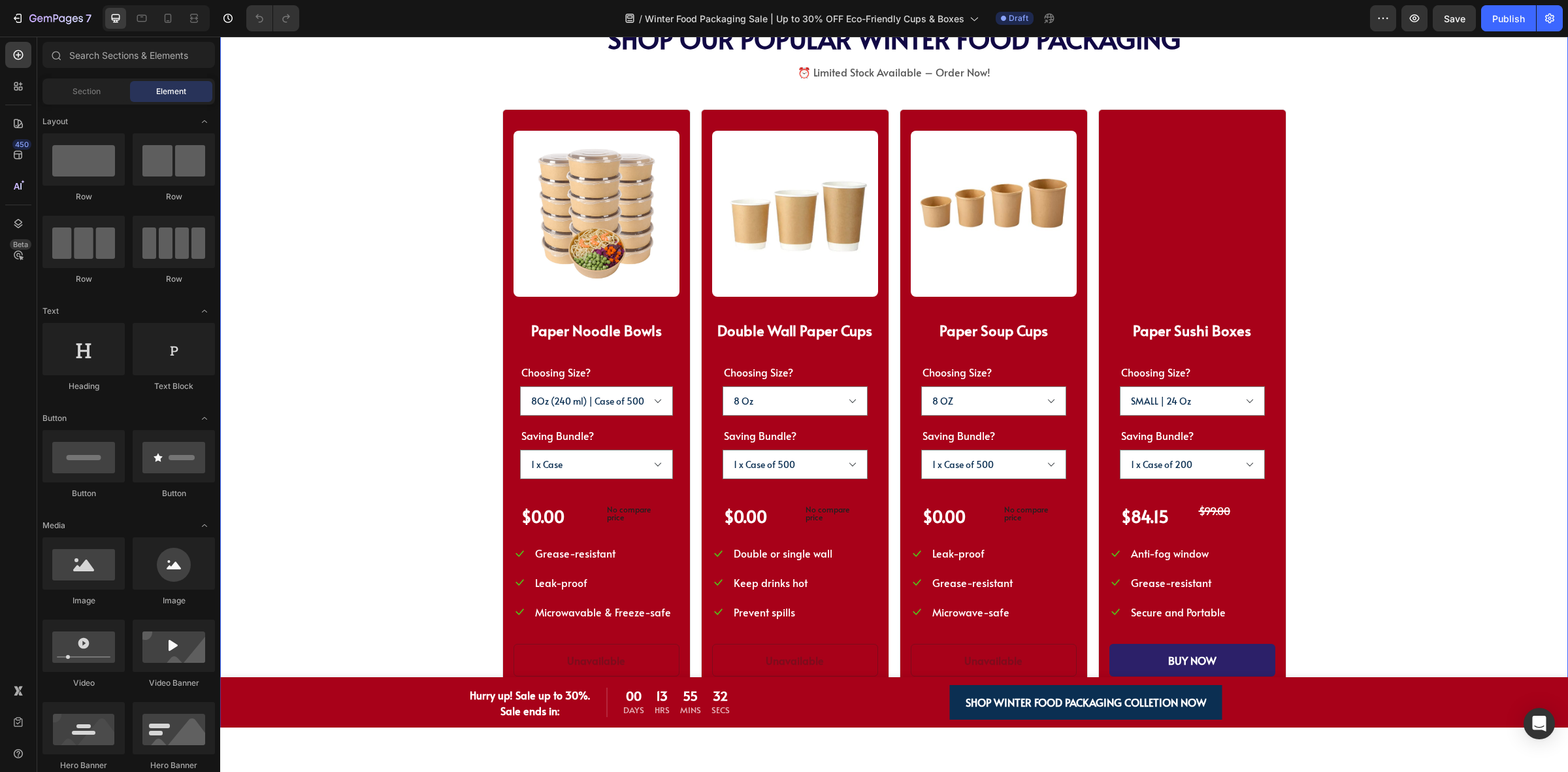
scroll to position [1879, 0]
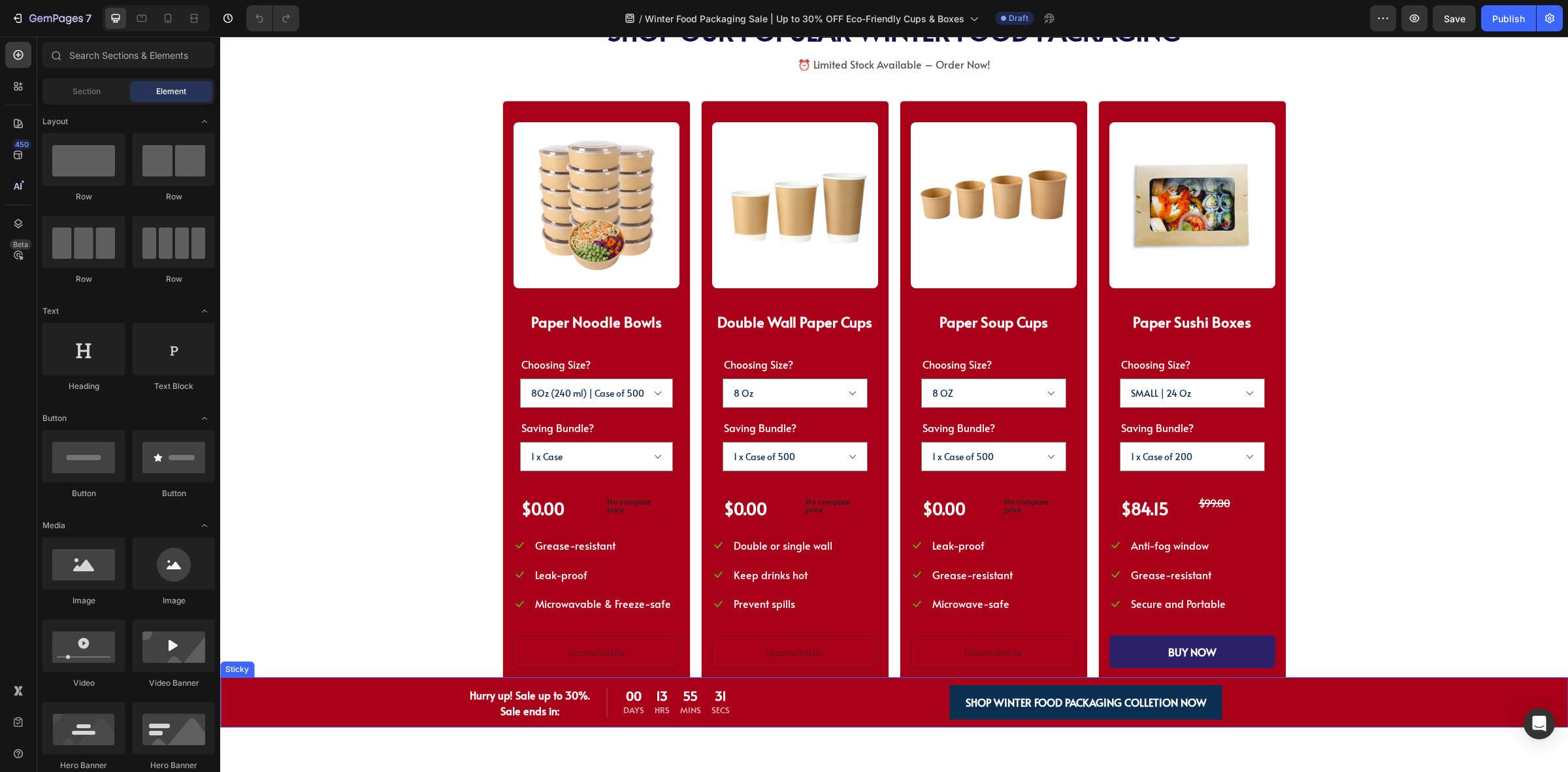
click at [1487, 694] on div "Hurry up! Sale up to 30%. Sale ends in: Text block 00 Days 13 Hrs 55 Mins 31 Se…" at bounding box center [894, 702] width 1348 height 50
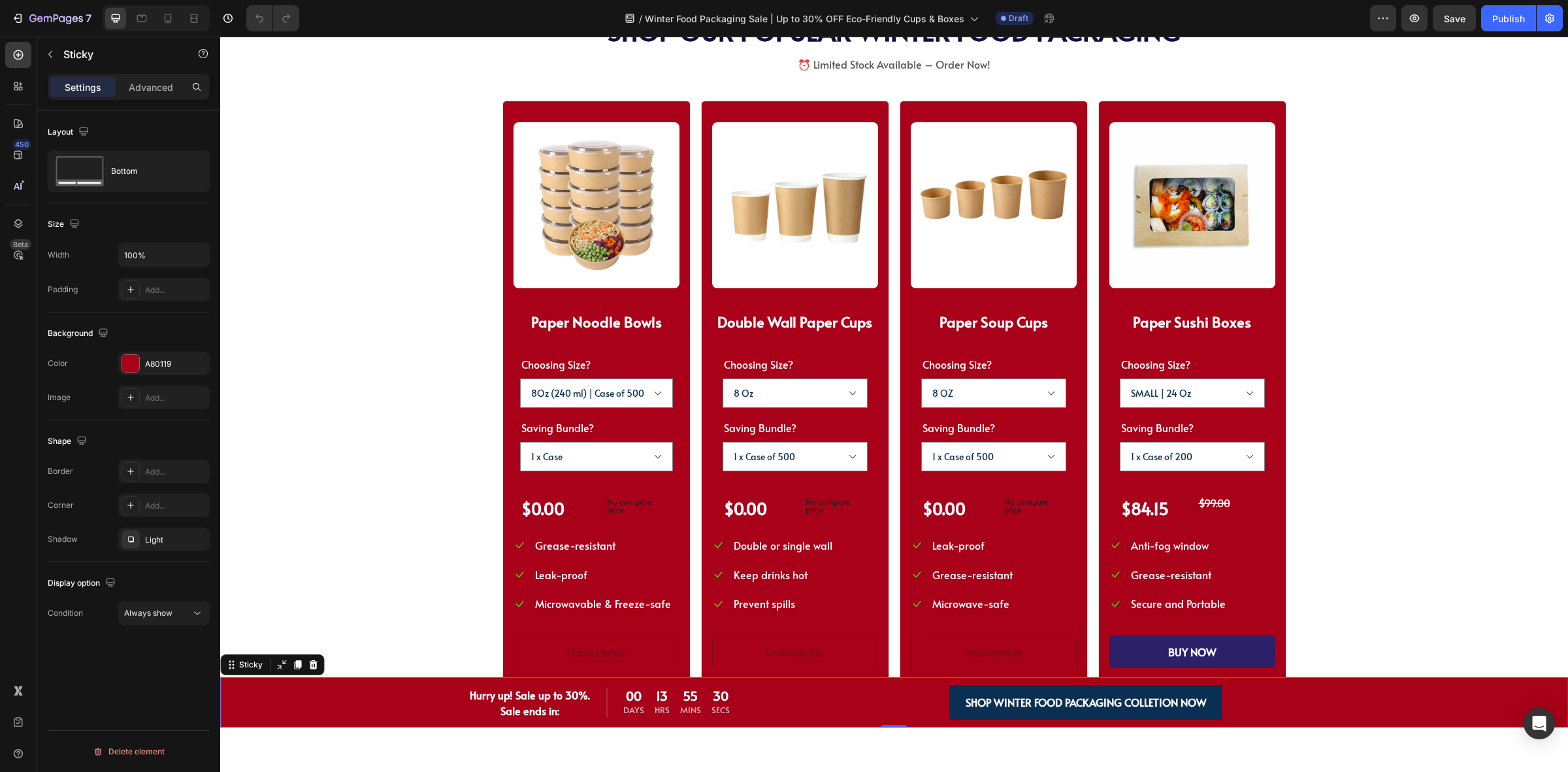
click at [316, 742] on div at bounding box center [894, 404] width 1348 height 736
click at [308, 699] on div "Hurry up! Sale up to 30%. Sale ends in: Text block 00 Days 13 Hrs 55 Mins 29 Se…" at bounding box center [894, 702] width 1348 height 50
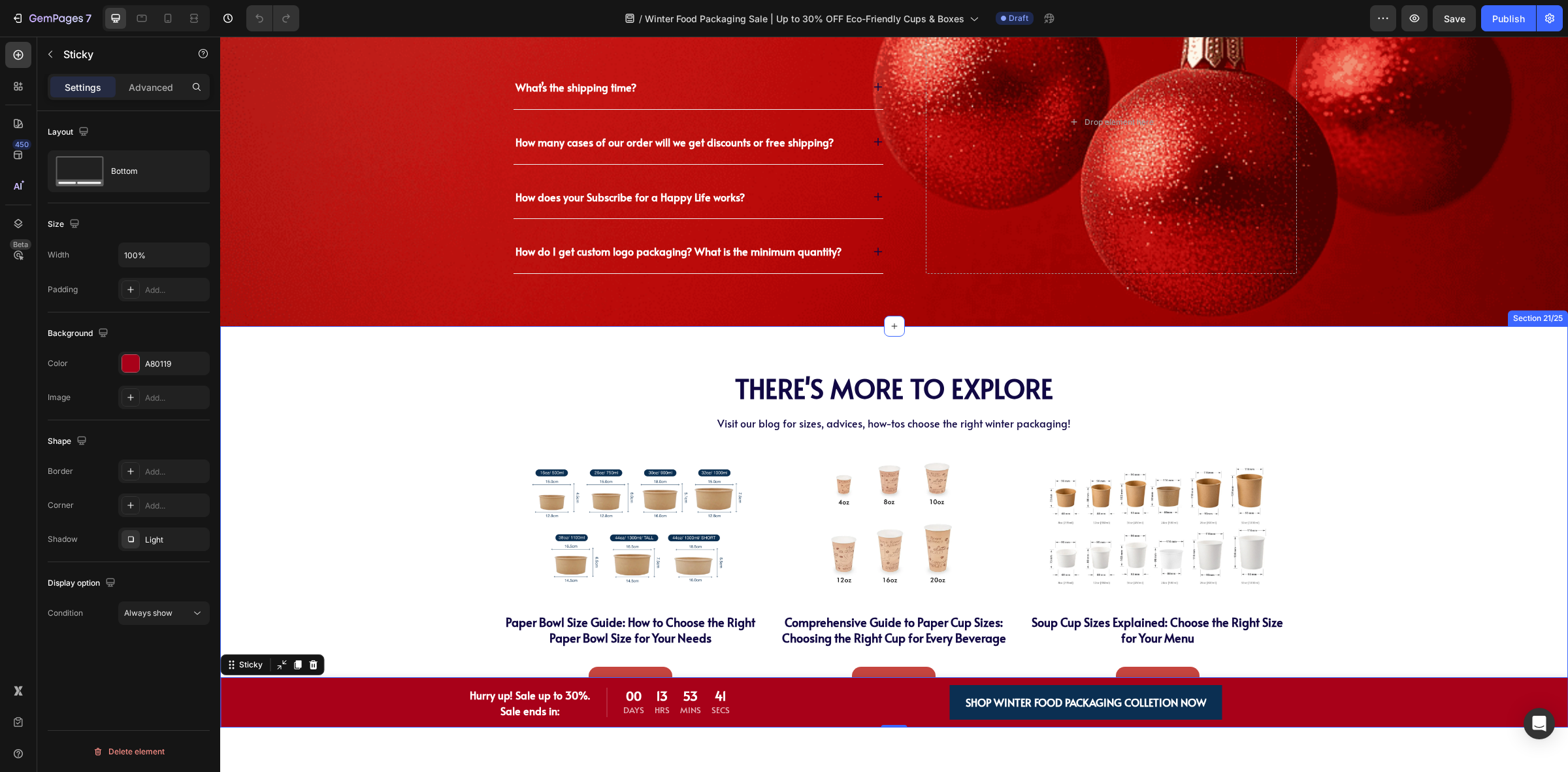
scroll to position [5151, 0]
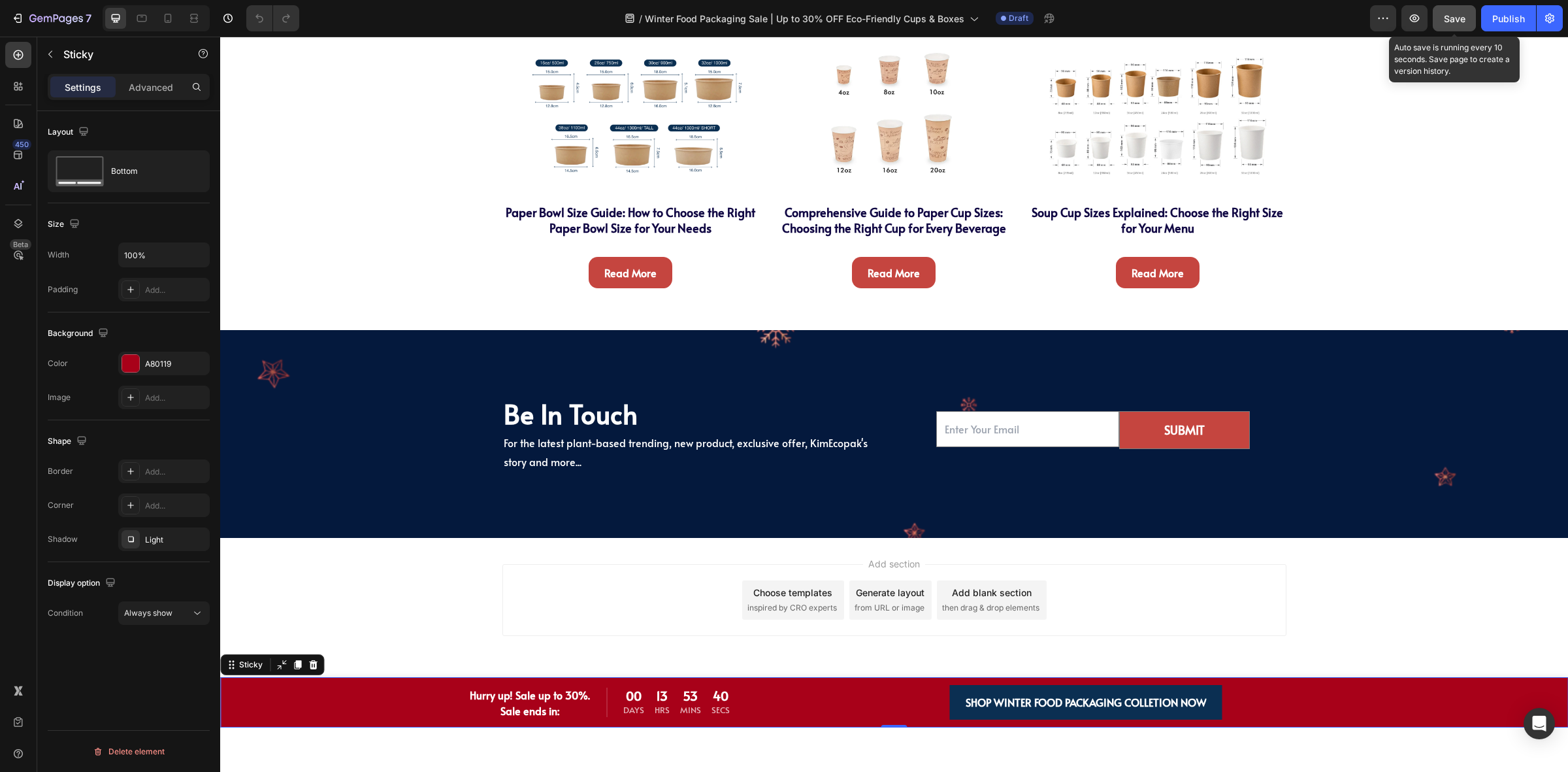
click at [1445, 23] on span "Save" at bounding box center [1455, 19] width 21 height 11
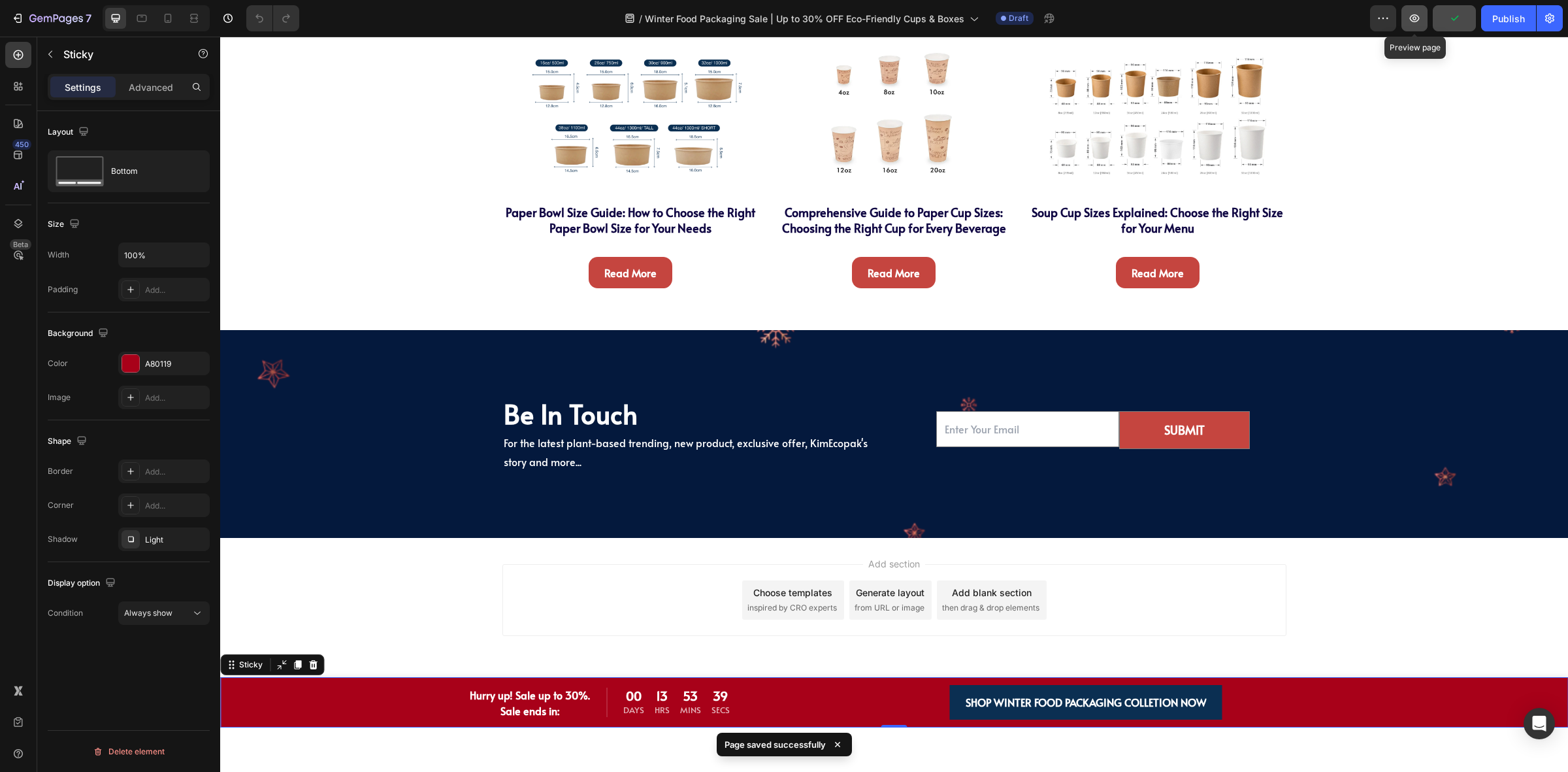
click at [1417, 24] on icon "button" at bounding box center [1414, 18] width 13 height 13
click at [1402, 17] on button "button" at bounding box center [1414, 18] width 26 height 26
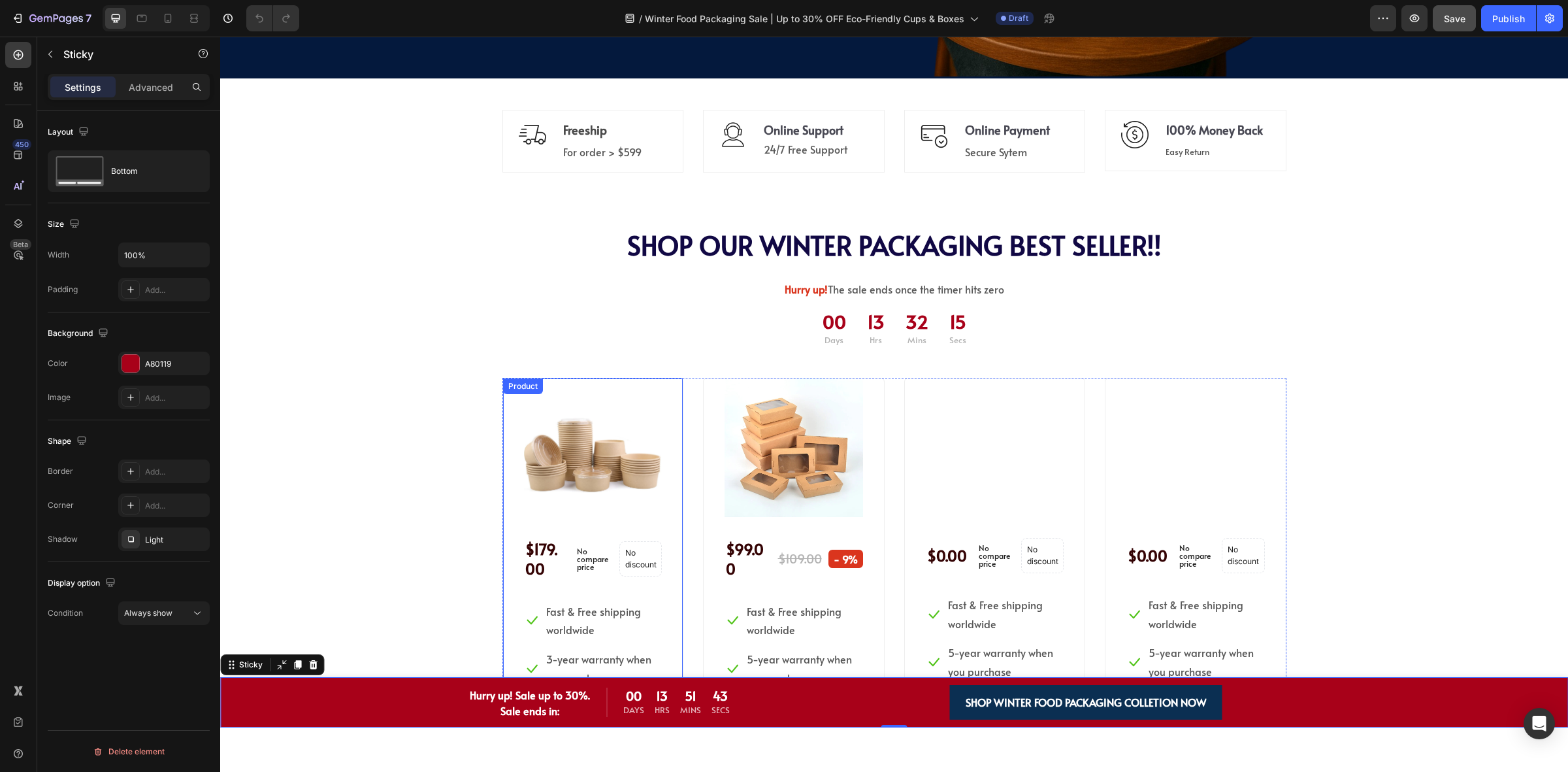
scroll to position [331, 0]
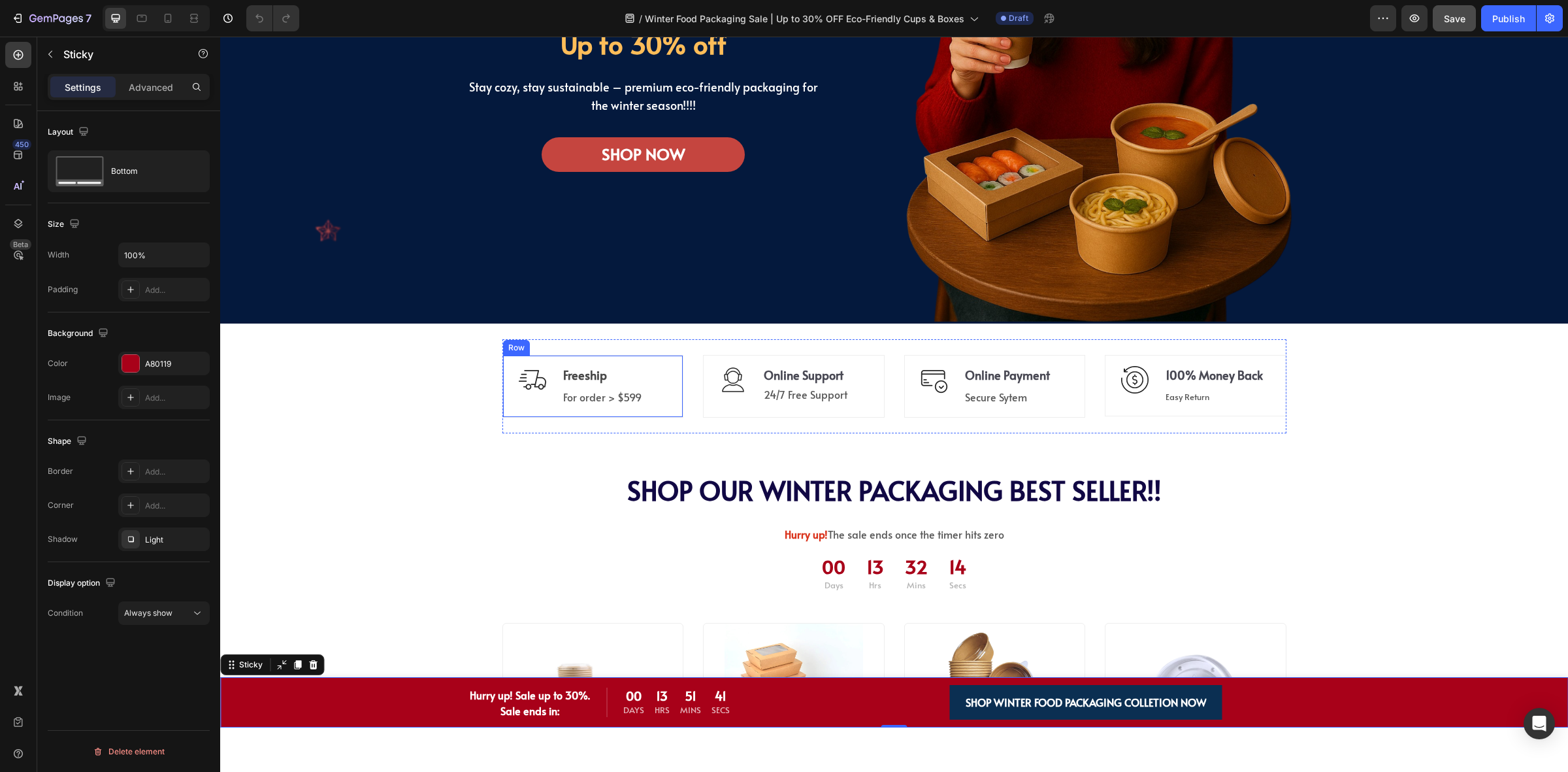
click at [528, 387] on img at bounding box center [533, 380] width 27 height 27
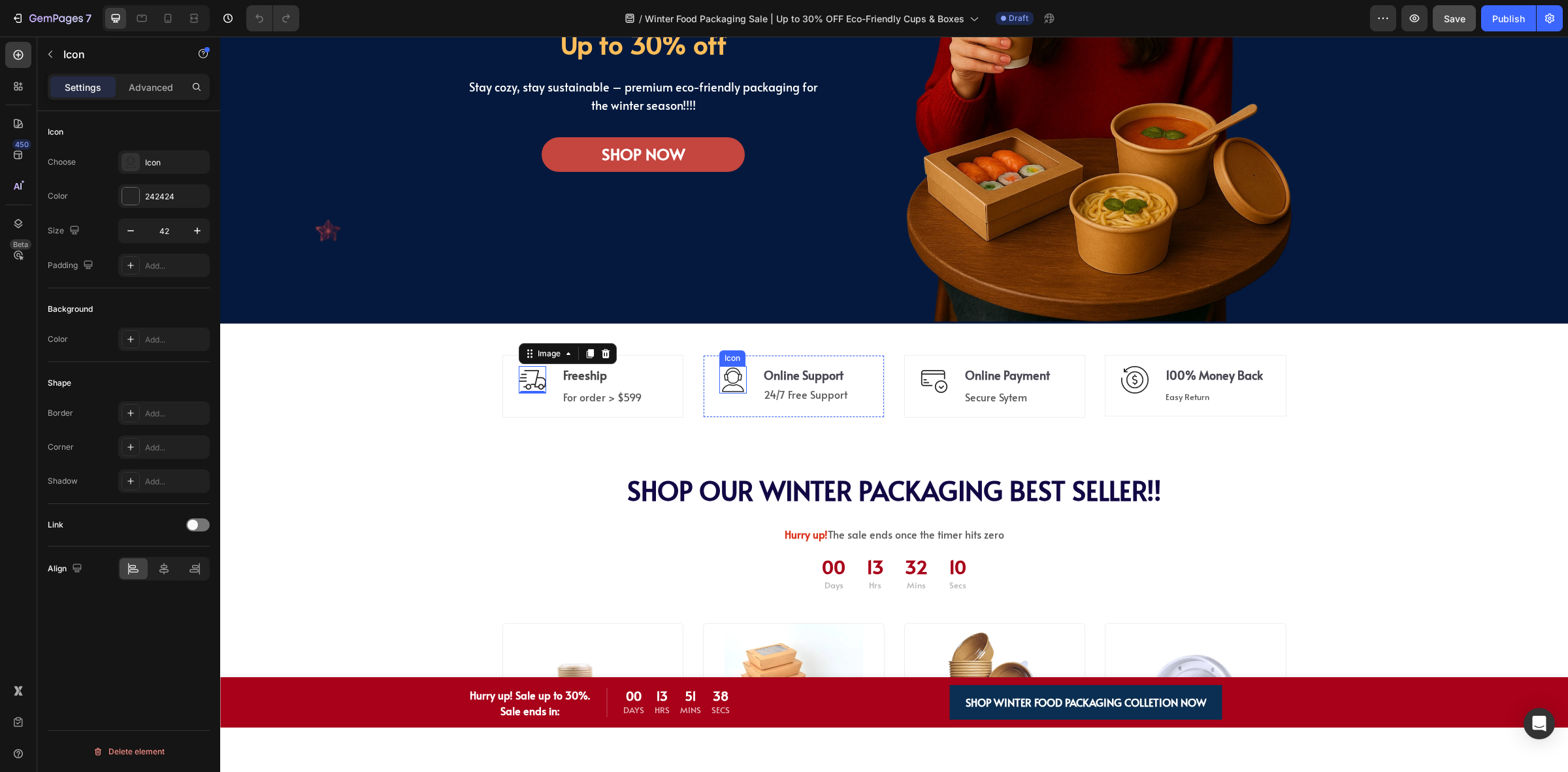
click at [735, 387] on icon at bounding box center [733, 380] width 27 height 27
click at [133, 201] on div at bounding box center [131, 196] width 17 height 17
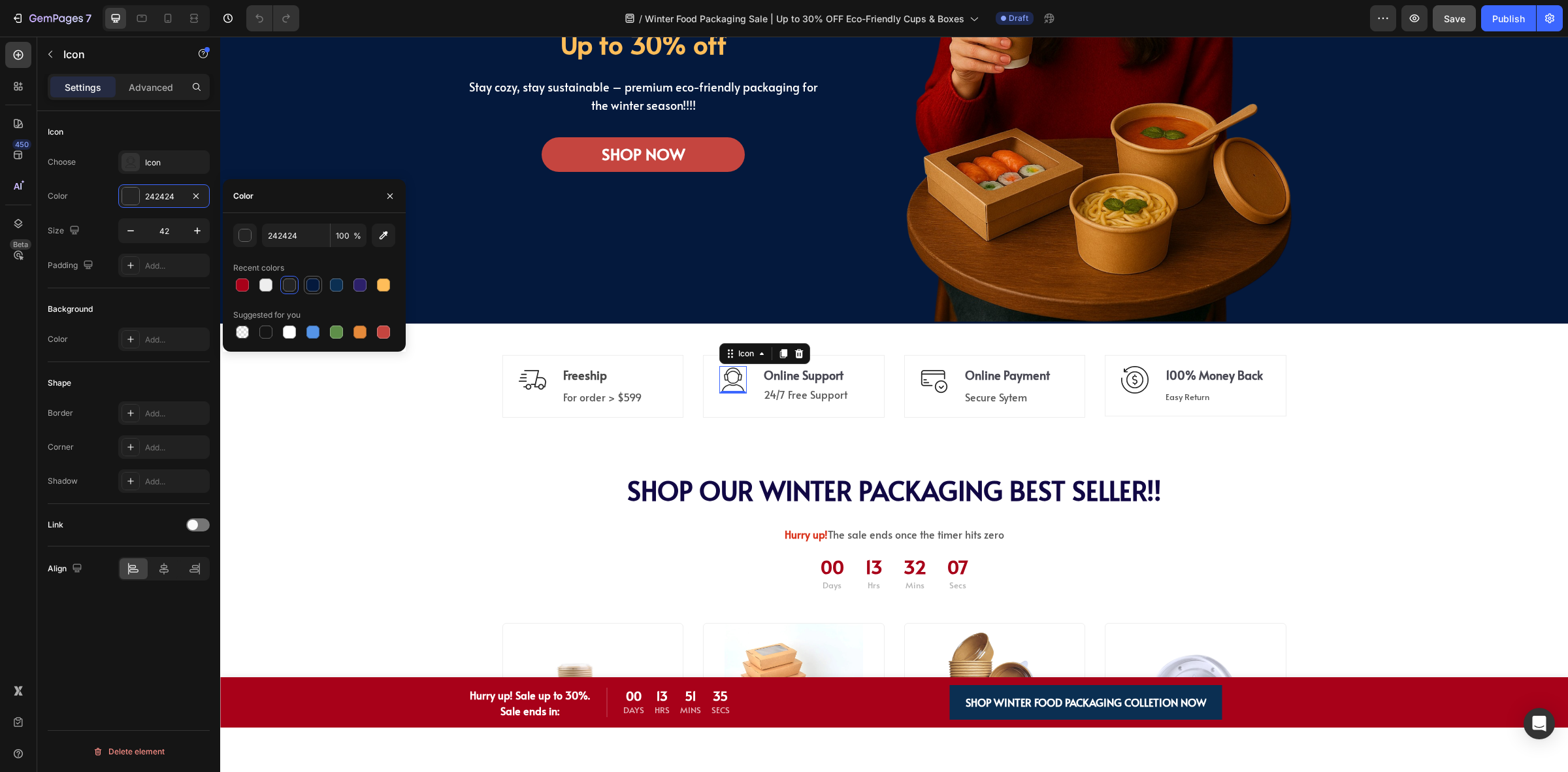
click at [316, 289] on div at bounding box center [313, 285] width 13 height 13
type input "04193D"
click at [521, 383] on img at bounding box center [533, 380] width 27 height 27
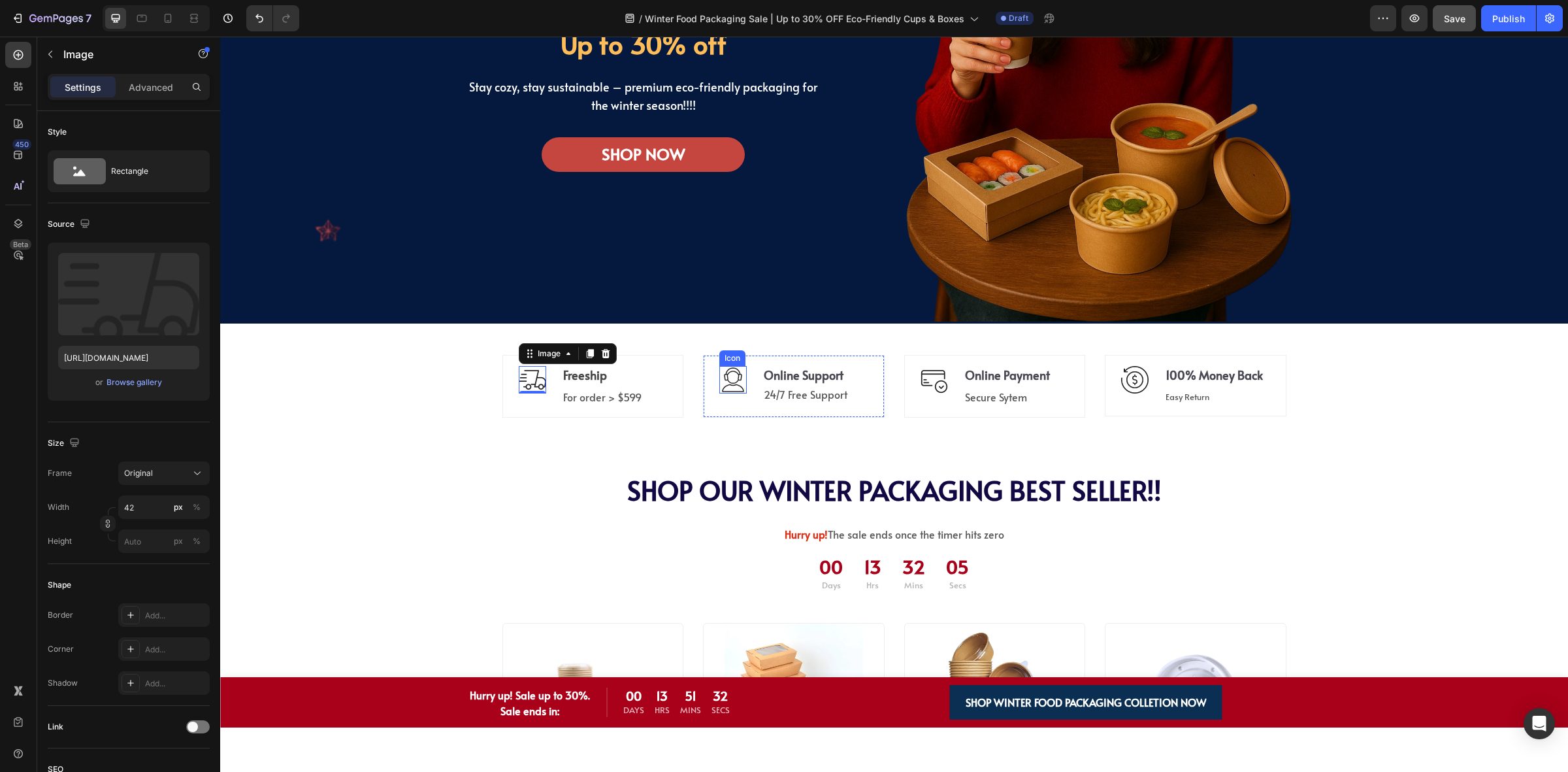
click at [720, 388] on icon at bounding box center [733, 380] width 27 height 27
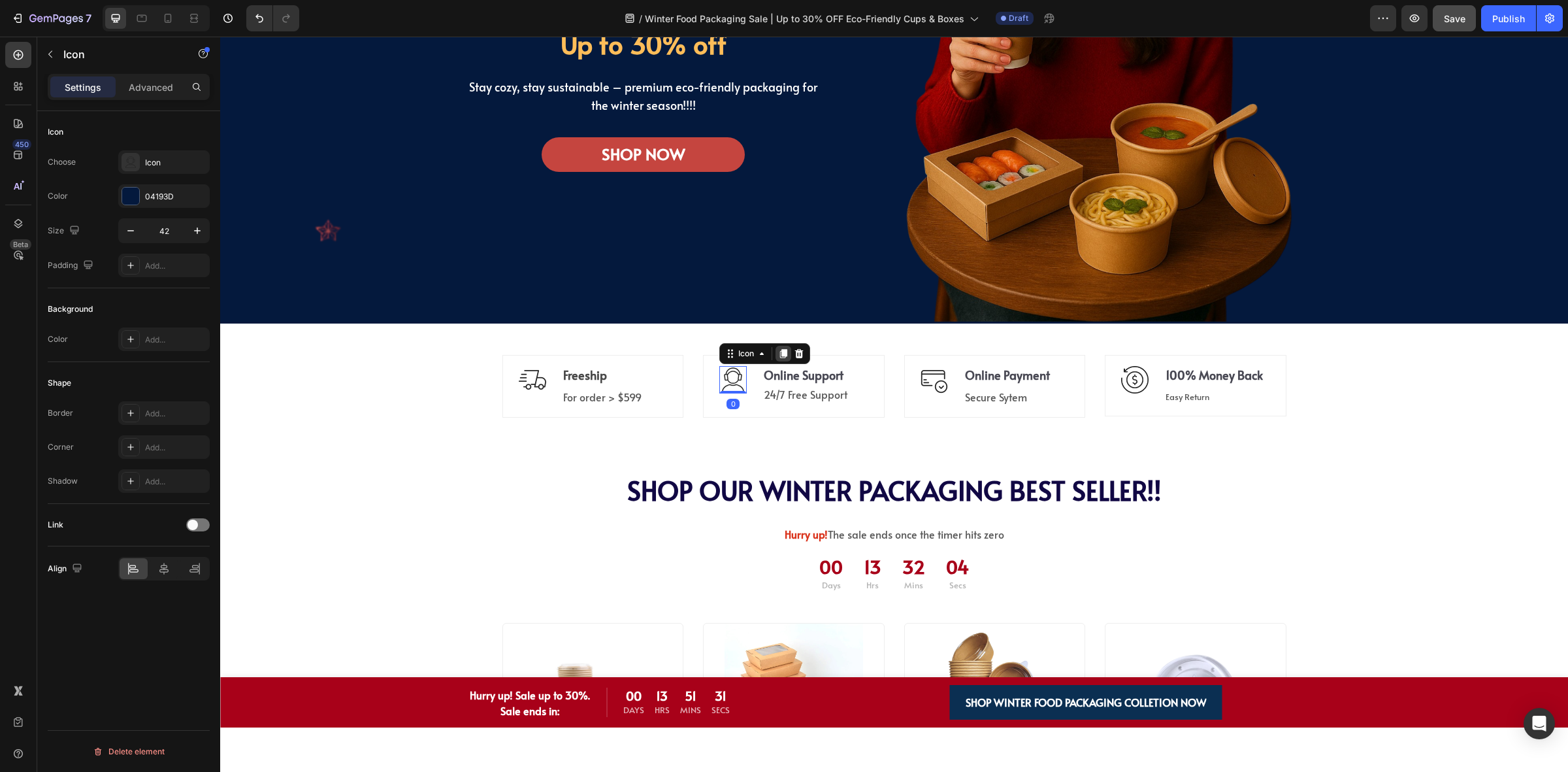
click at [778, 358] on icon at bounding box center [783, 354] width 11 height 11
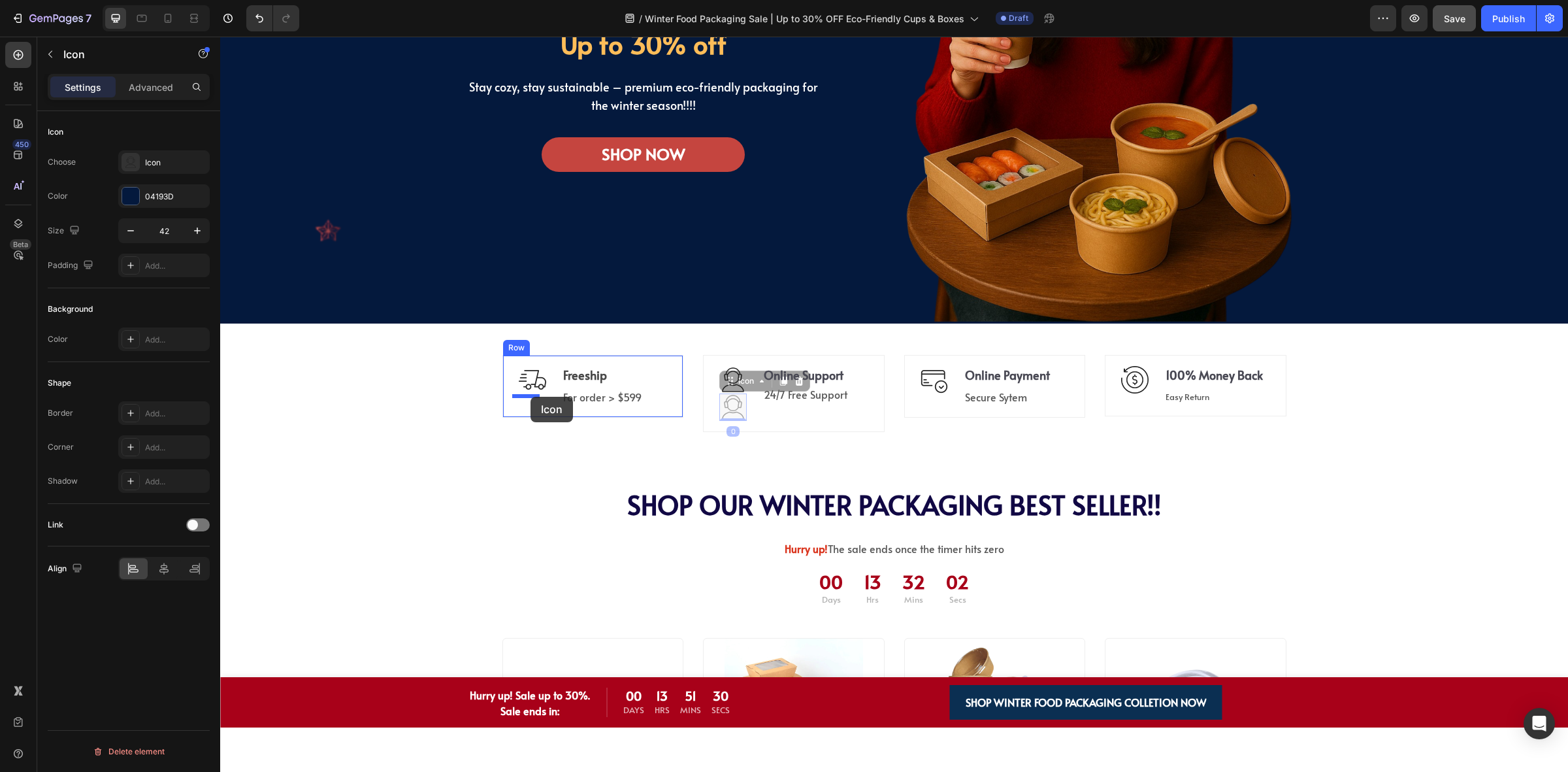
drag, startPoint x: 730, startPoint y: 382, endPoint x: 533, endPoint y: 396, distance: 197.5
click at [151, 161] on div "Icon" at bounding box center [176, 163] width 61 height 11
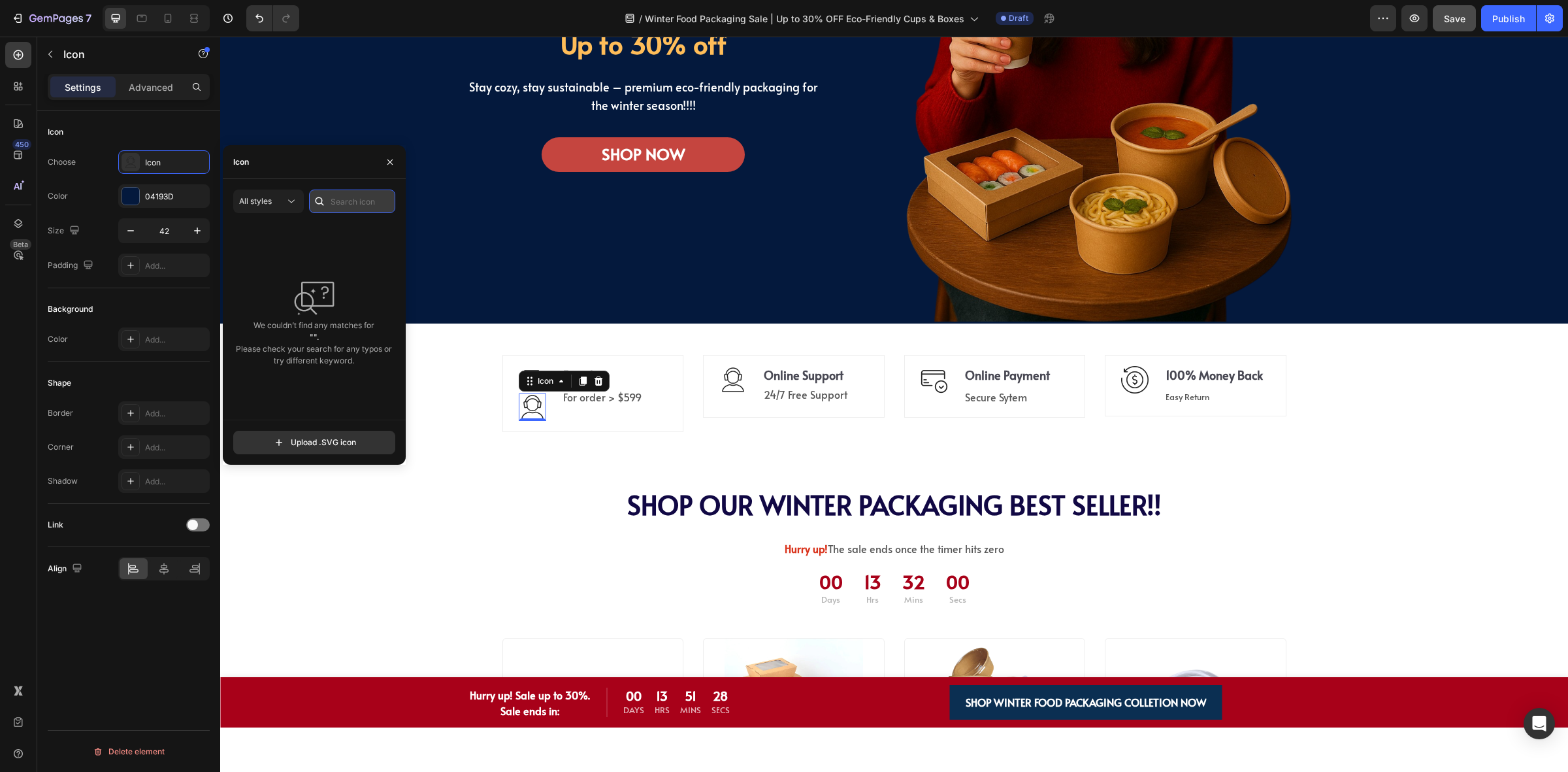
click at [343, 200] on input "text" at bounding box center [352, 201] width 86 height 24
type input "car"
click at [330, 436] on input "file" at bounding box center [314, 442] width 161 height 22
click at [725, 288] on div "00 Days 13 Hrs 30 Mins 59 Secs Countdown Timer WINTER FOOD PACKAGING Heading Up…" at bounding box center [643, 28] width 359 height 591
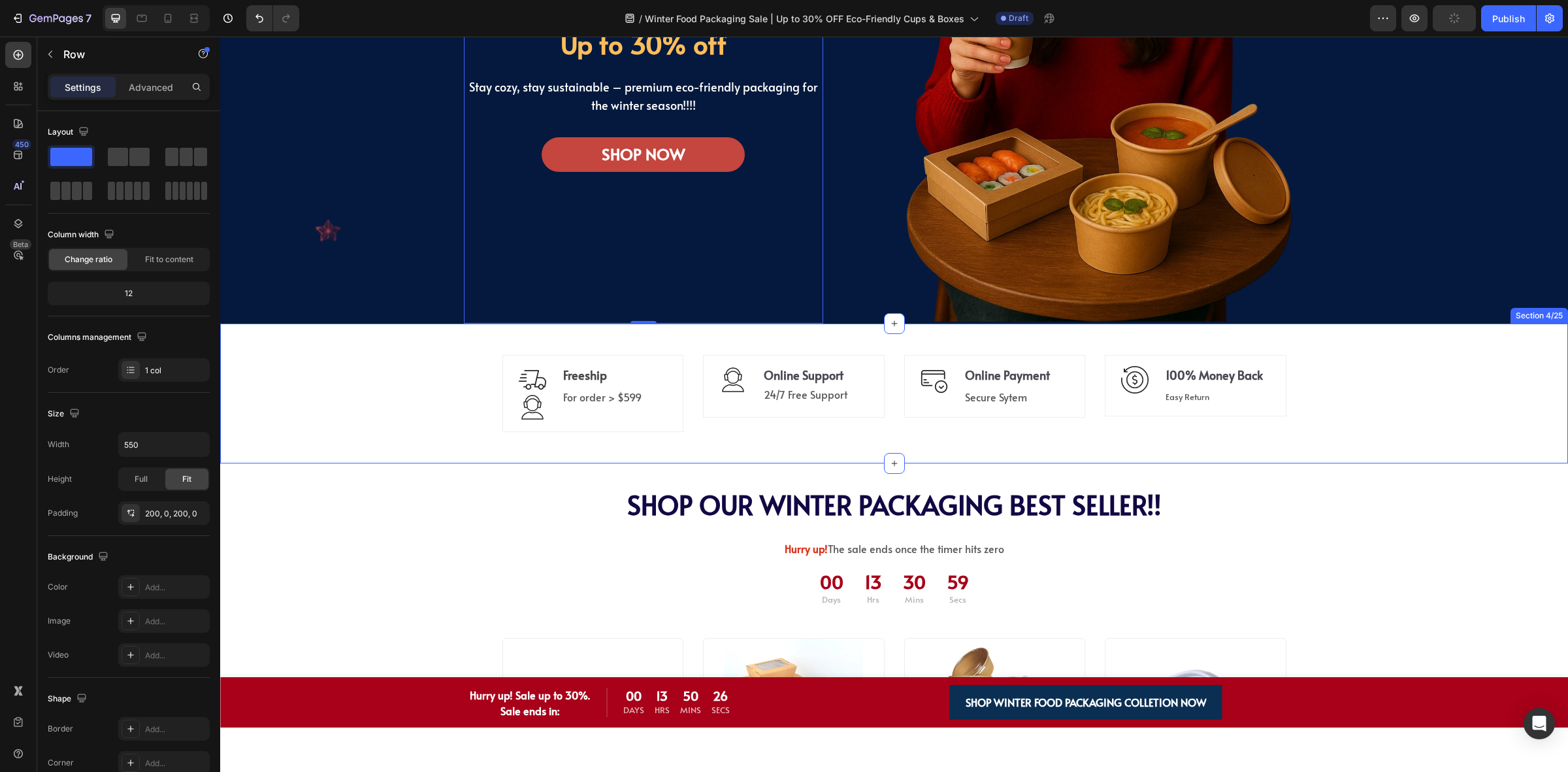
click at [358, 381] on div "Image Icon Freeship Text block For order > $599 Text block Row Icon Online Supp…" at bounding box center [894, 393] width 1329 height 109
click at [525, 408] on icon at bounding box center [533, 407] width 27 height 27
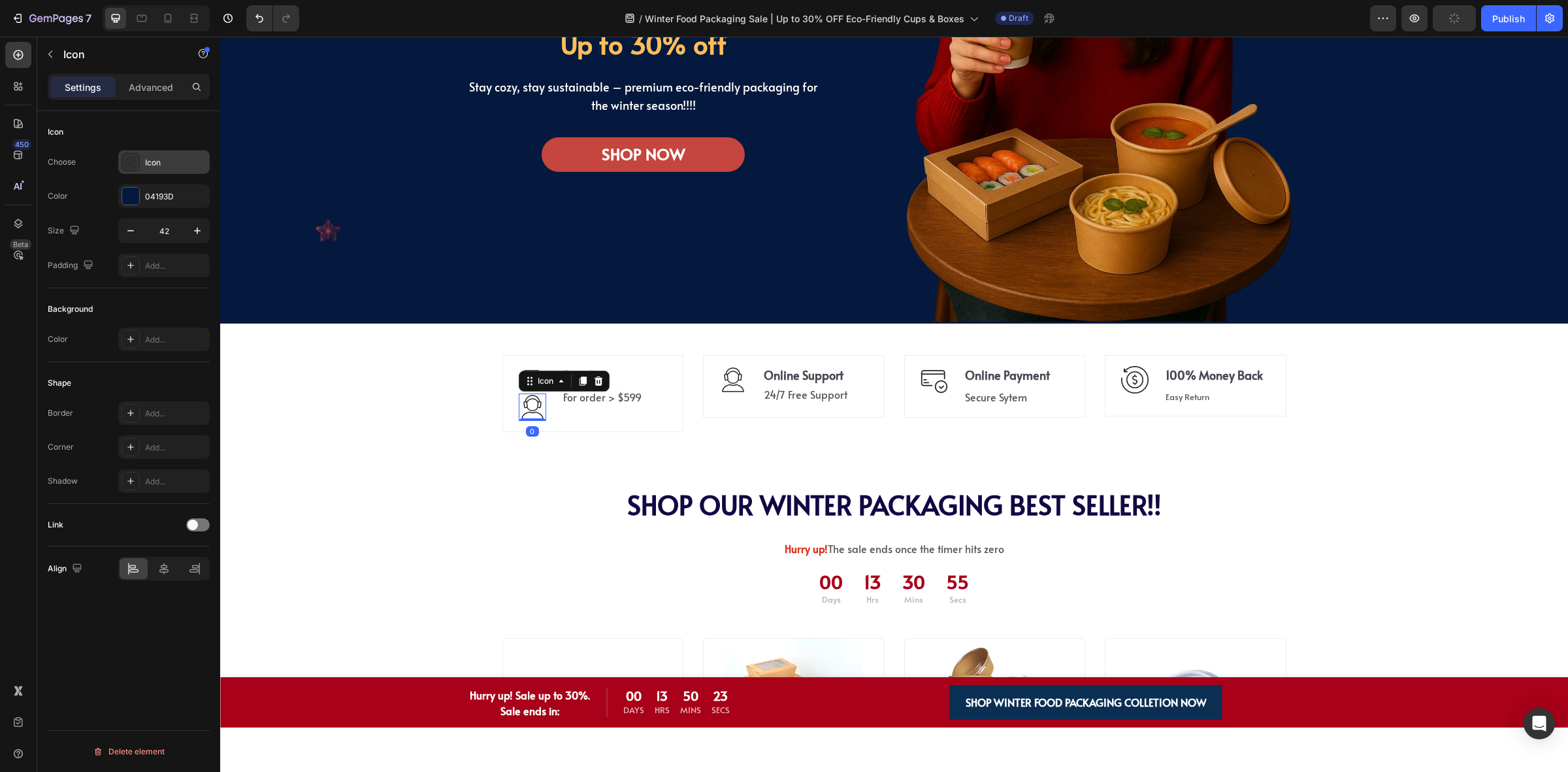
click at [126, 158] on icon at bounding box center [131, 162] width 13 height 13
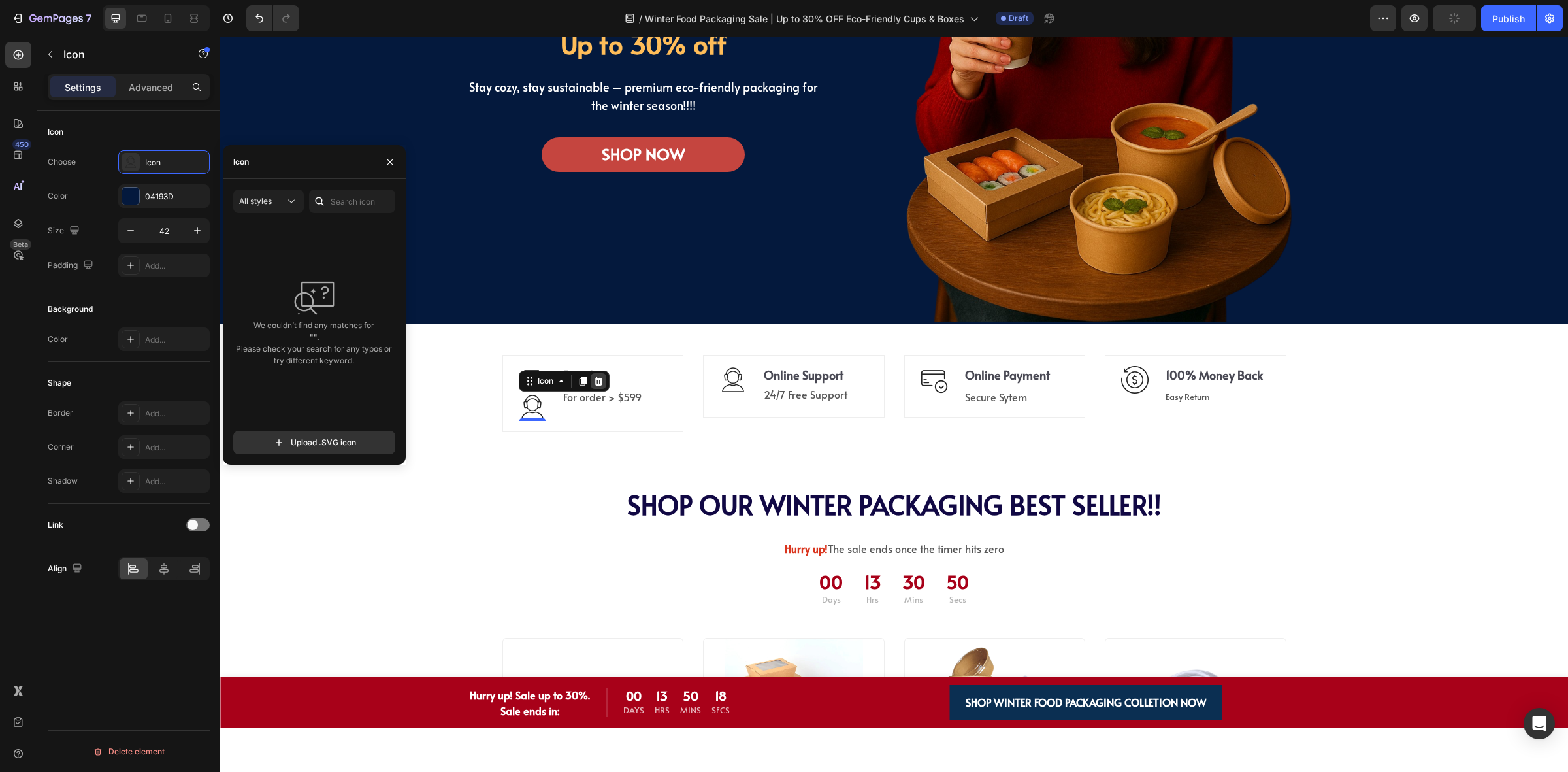
click at [598, 384] on div at bounding box center [598, 381] width 16 height 16
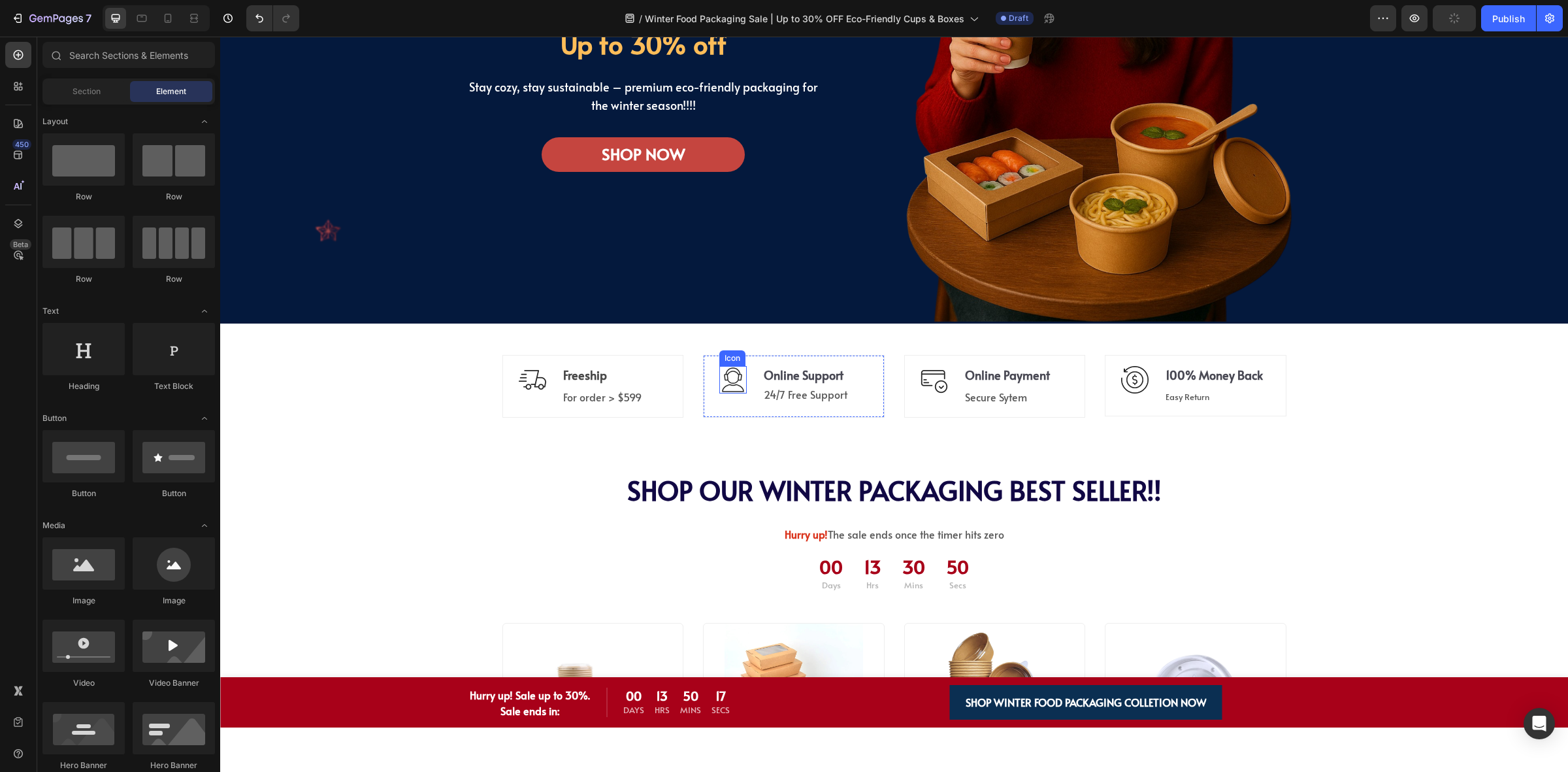
click at [733, 381] on icon at bounding box center [733, 380] width 27 height 27
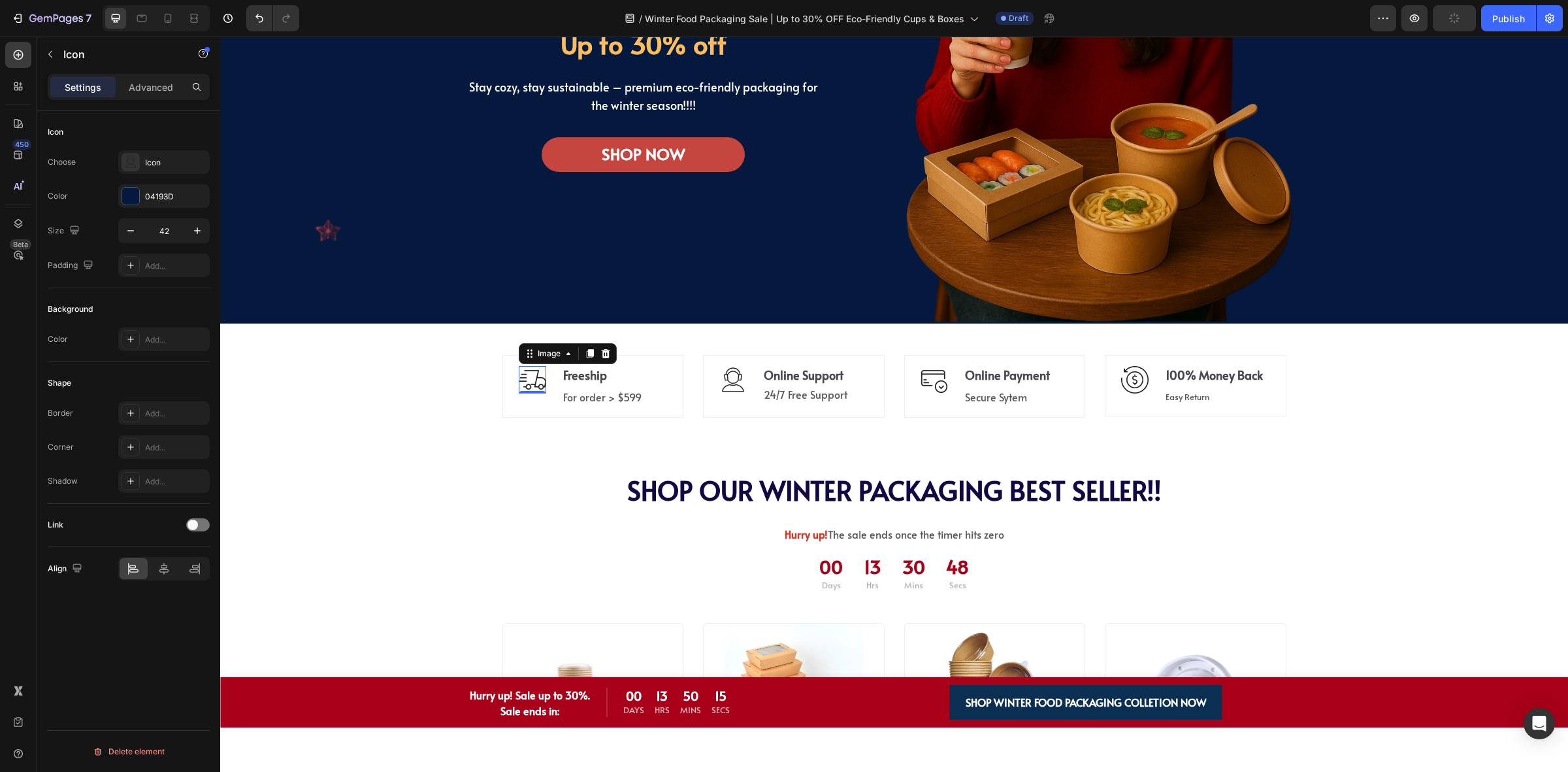
click at [519, 381] on img at bounding box center [533, 380] width 27 height 27
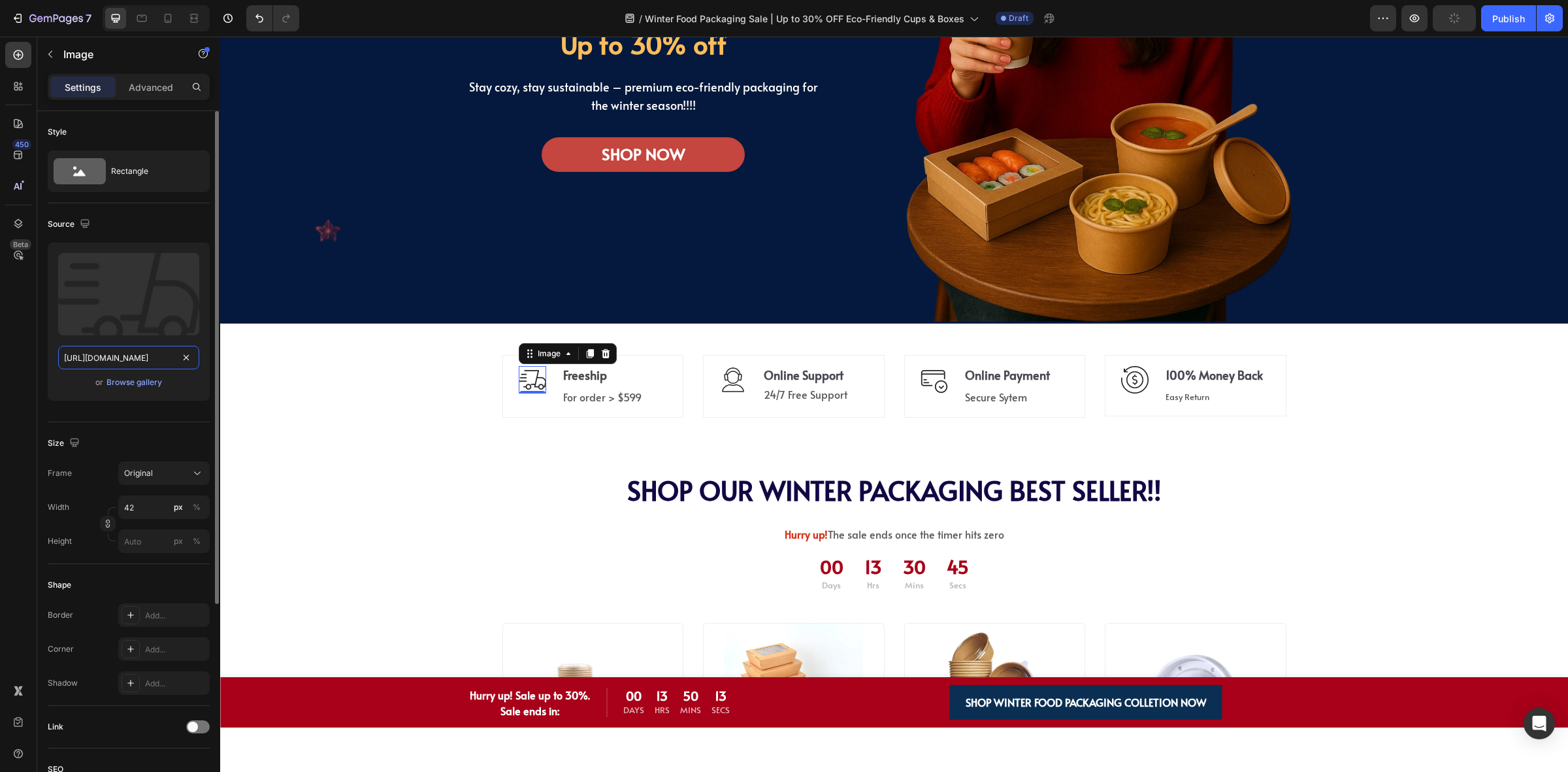
click at [136, 359] on input "https://ucarecdn.com/96beebd8-6dad-4d50-bb0f-030c4ab56967/-/format/auto/" at bounding box center [129, 357] width 141 height 24
click at [141, 377] on div "Browse gallery" at bounding box center [134, 382] width 56 height 11
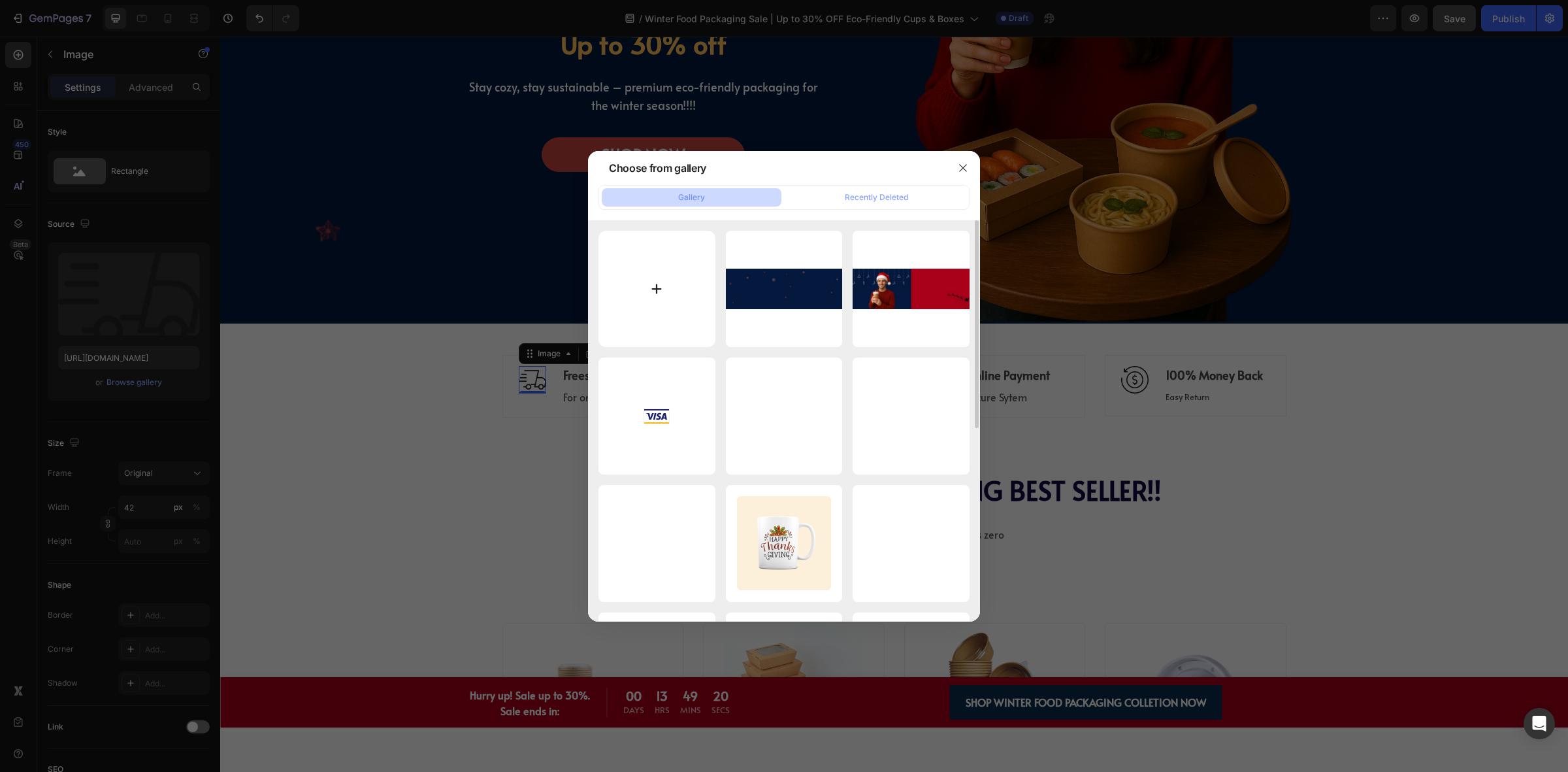
click at [638, 284] on input "file" at bounding box center [657, 289] width 117 height 117
type input "C:\fakepath\download.avif"
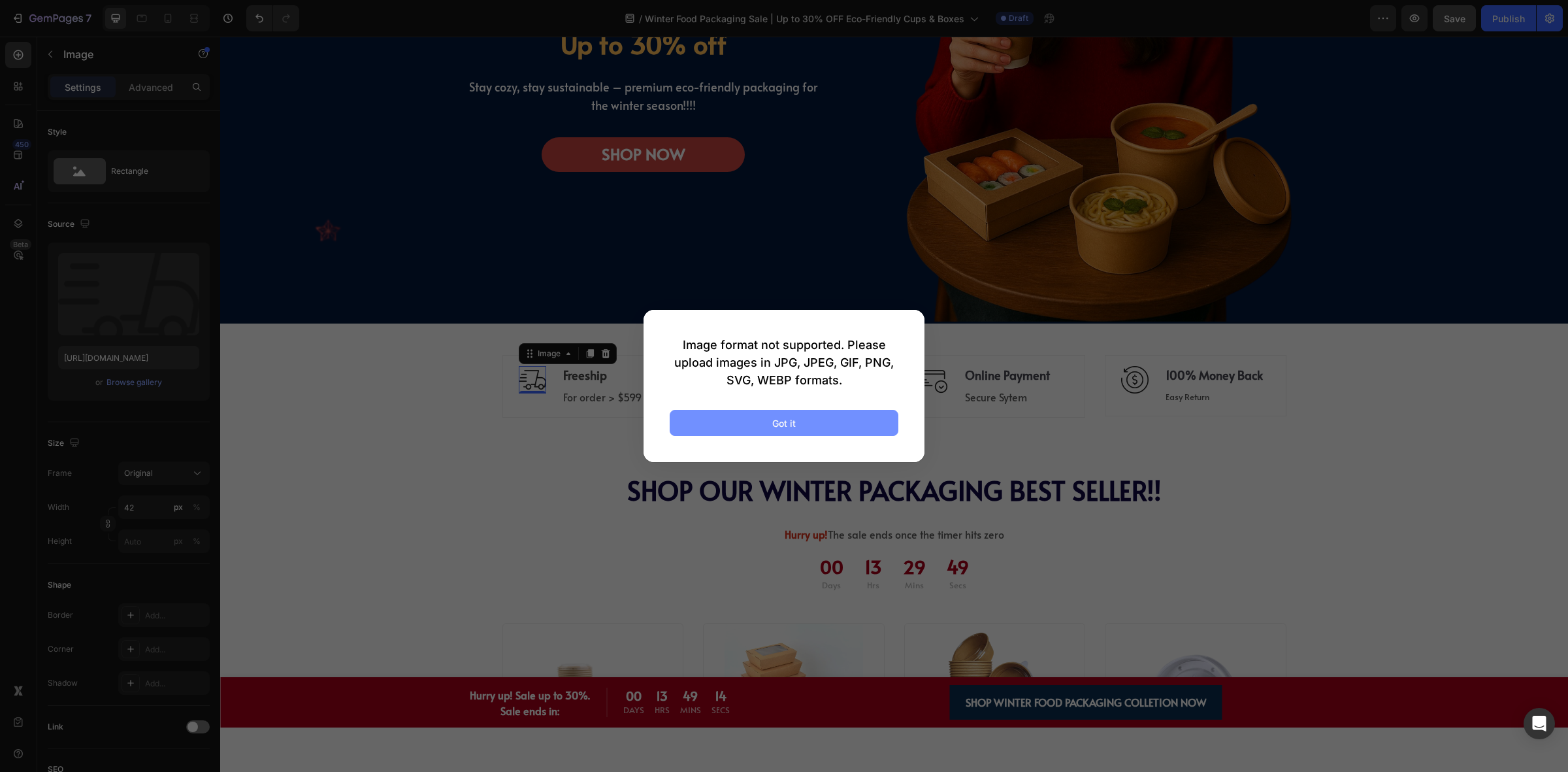
click at [758, 422] on button "Got it" at bounding box center [784, 423] width 228 height 26
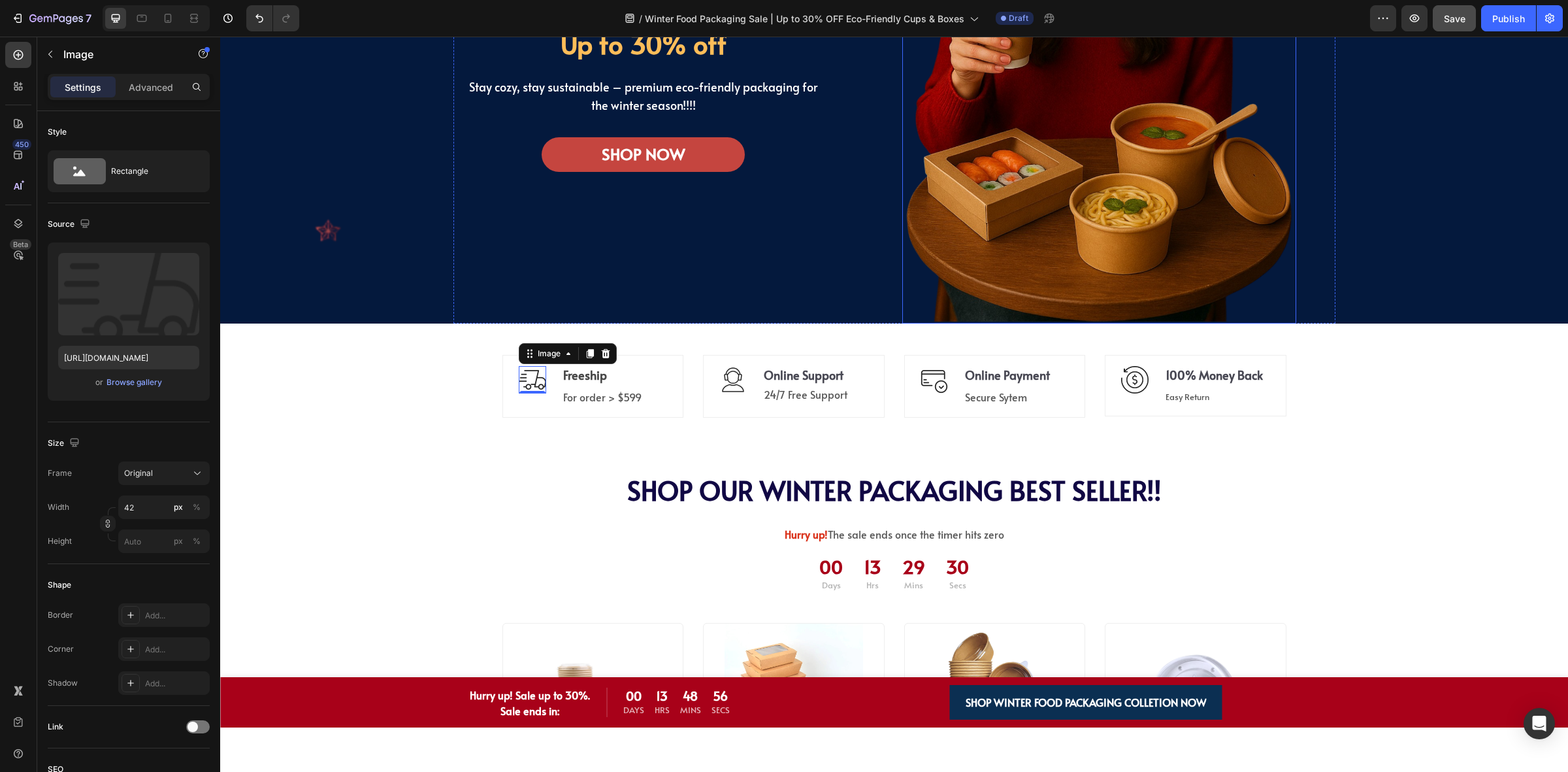
scroll to position [739, 0]
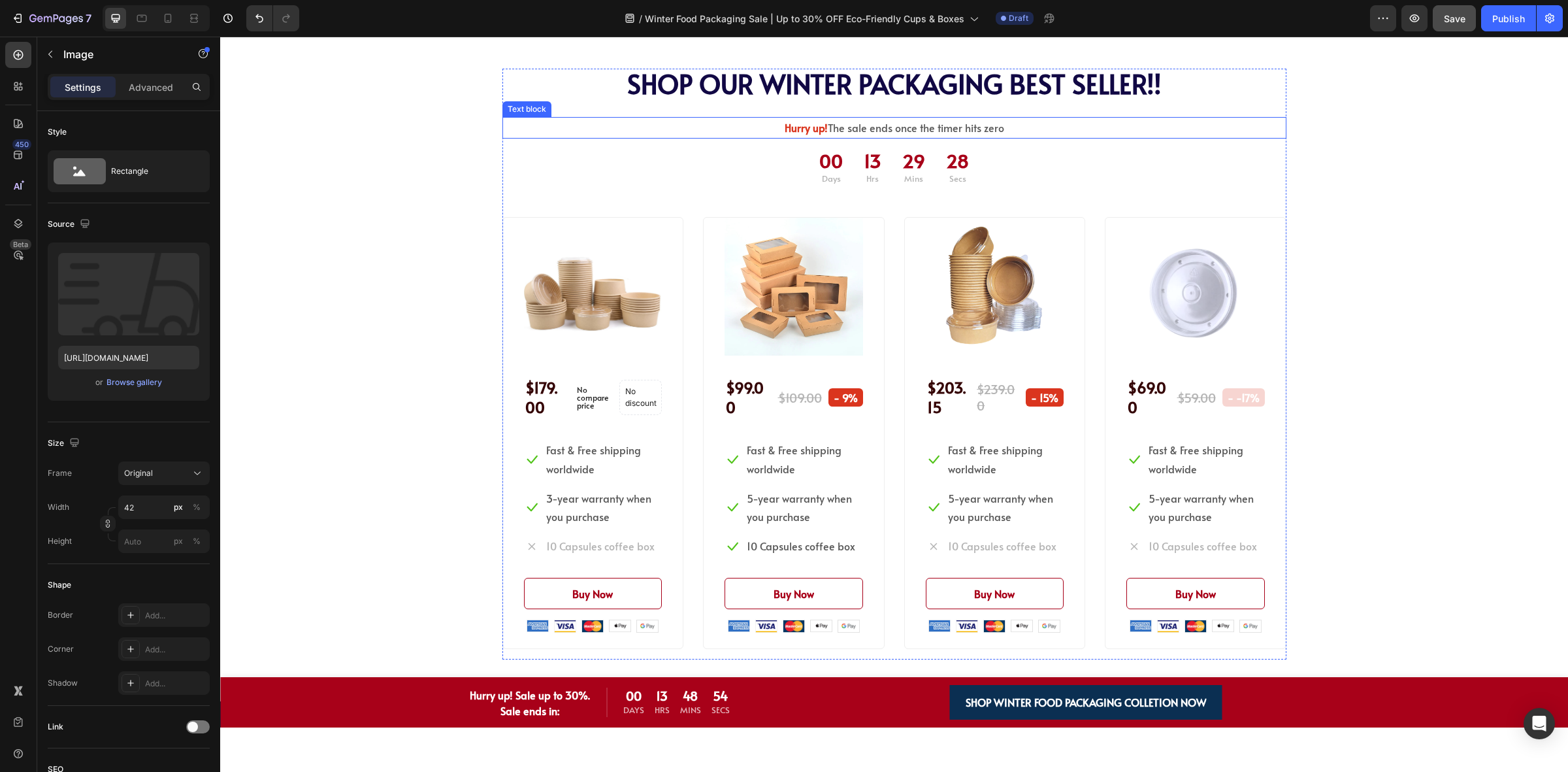
click at [785, 123] on strong "Hurry up!" at bounding box center [806, 127] width 43 height 14
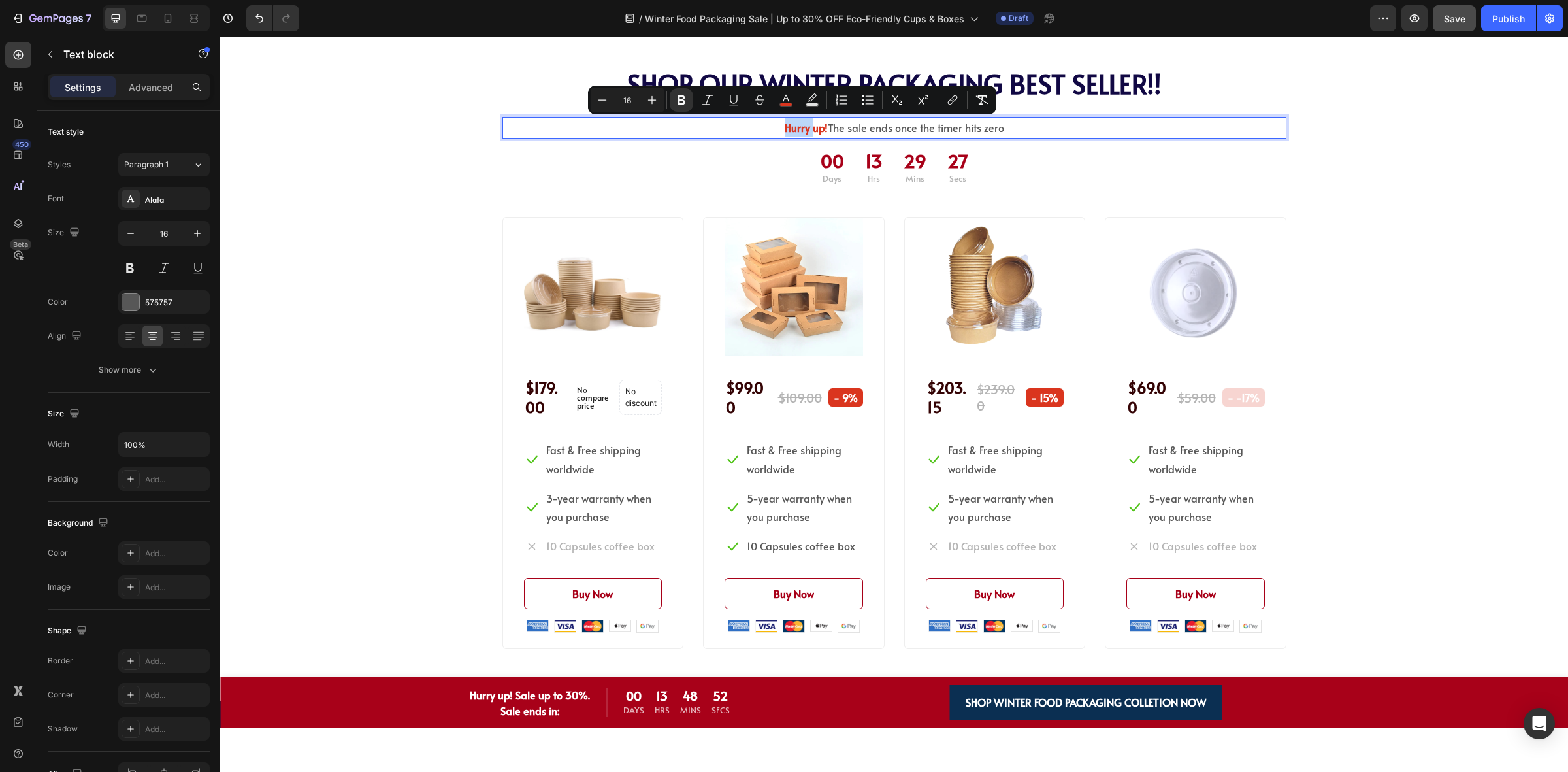
click at [785, 126] on strong "Hurry up!" at bounding box center [806, 127] width 43 height 14
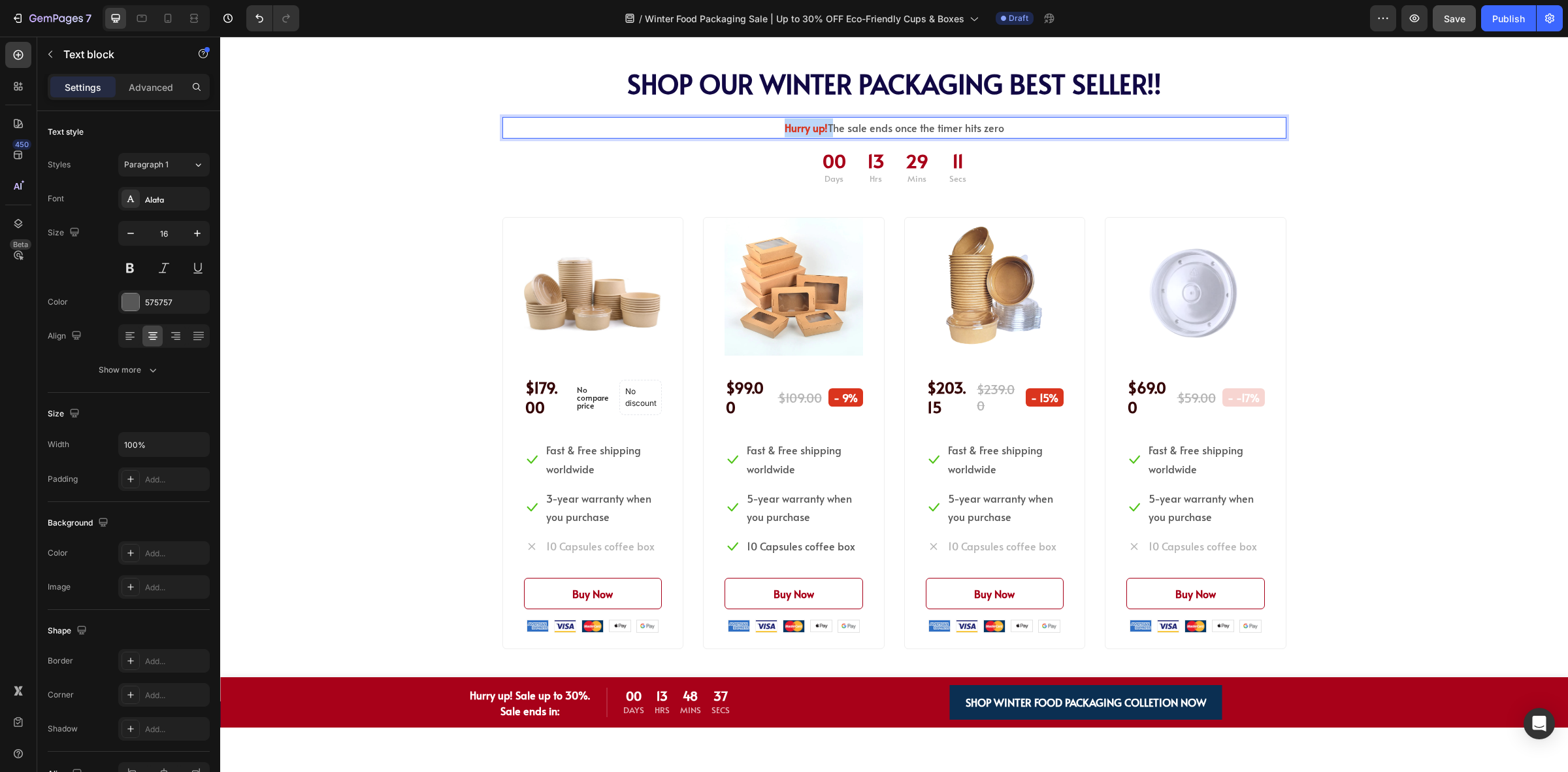
drag, startPoint x: 824, startPoint y: 129, endPoint x: 750, endPoint y: 129, distance: 74.0
click at [750, 129] on p "Hurry up! The sale ends once the timer hits zero" at bounding box center [895, 128] width 782 height 19
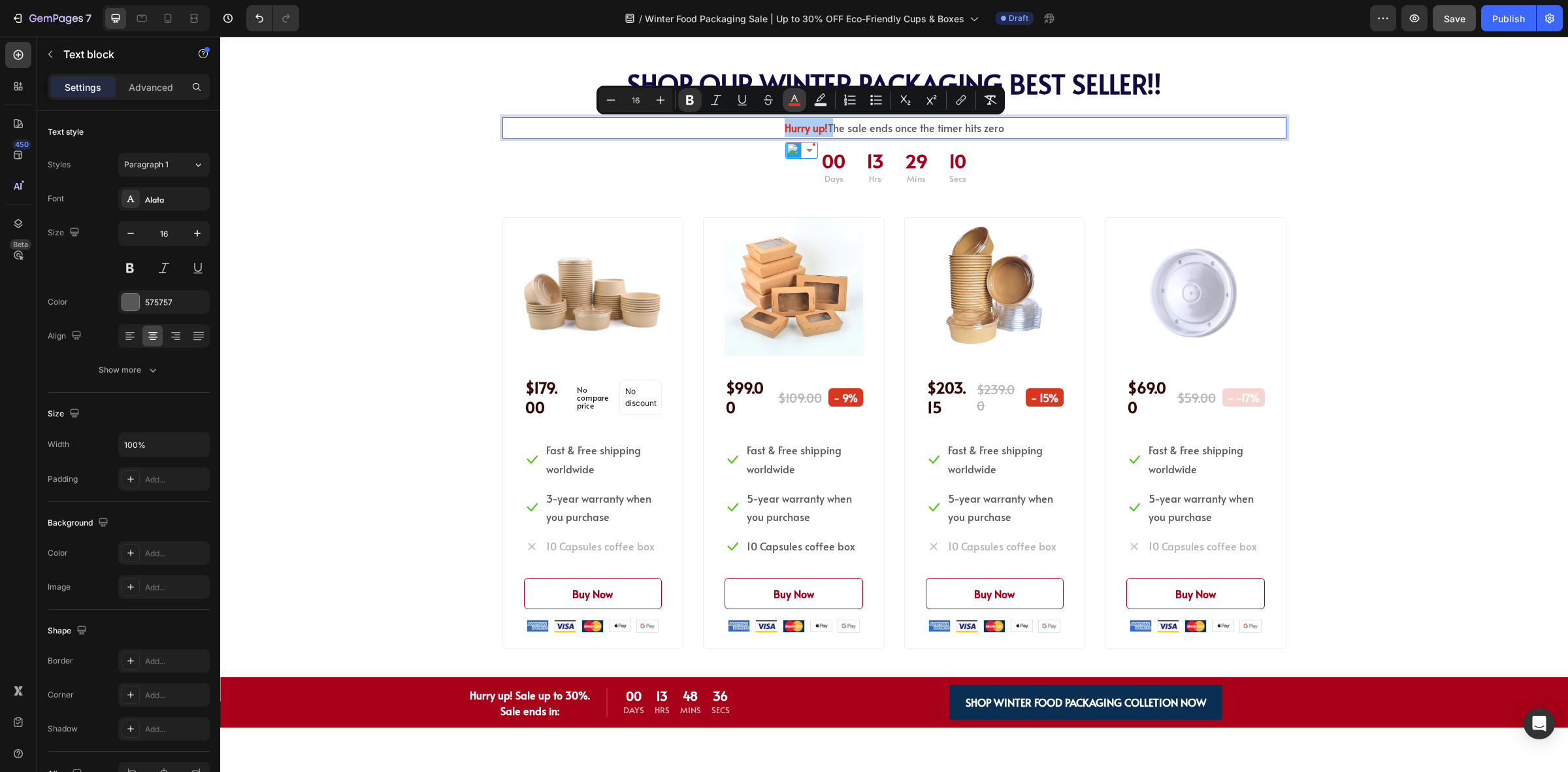
click at [800, 96] on icon "Editor contextual toolbar" at bounding box center [795, 100] width 13 height 13
type input "DA351E"
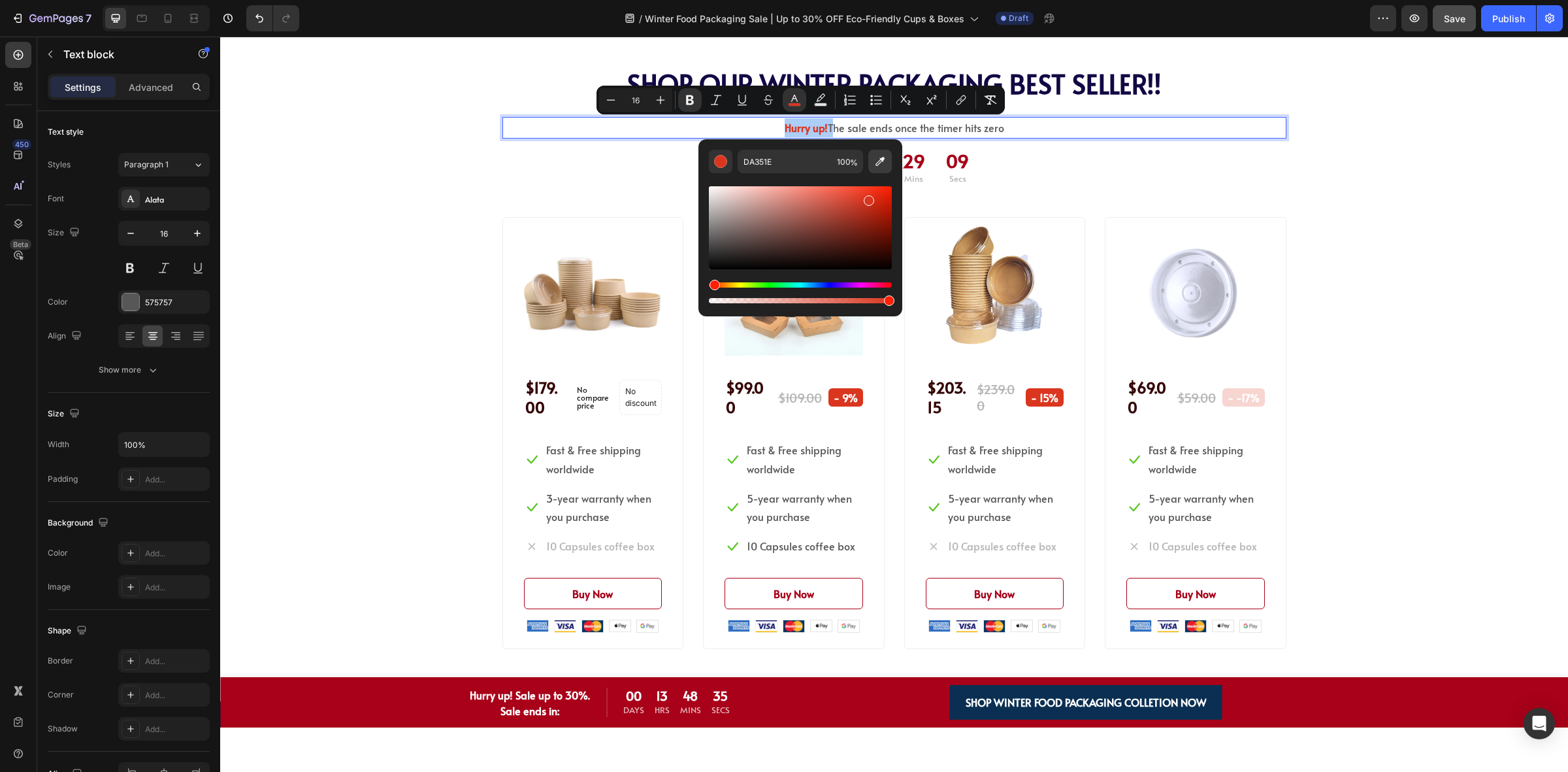
click at [883, 155] on icon "Editor contextual toolbar" at bounding box center [880, 161] width 13 height 13
type input "A80119"
click at [1066, 174] on div "00 Days 13 Hrs 29 Mins 05 Secs" at bounding box center [895, 167] width 784 height 36
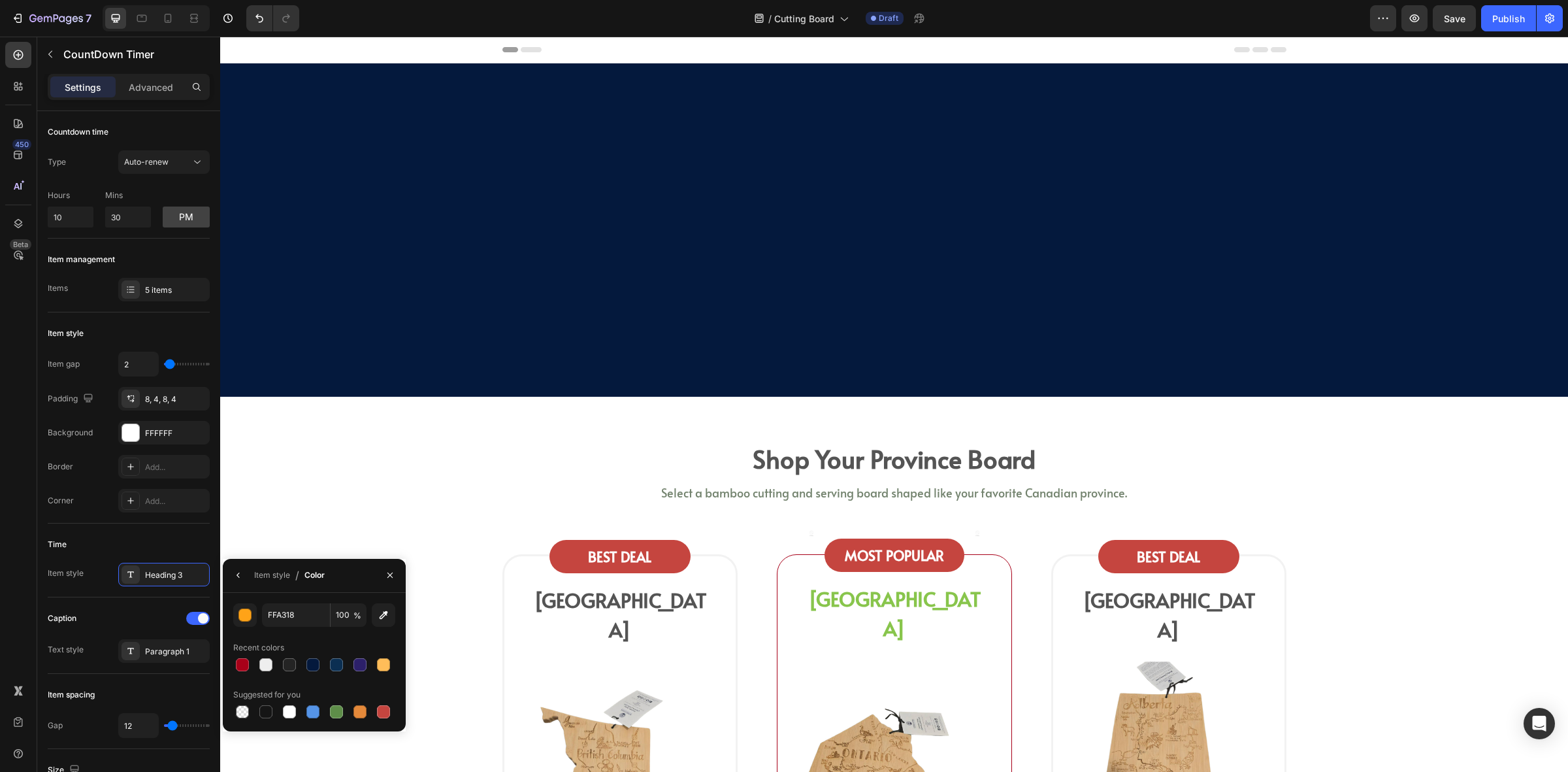
scroll to position [490, 0]
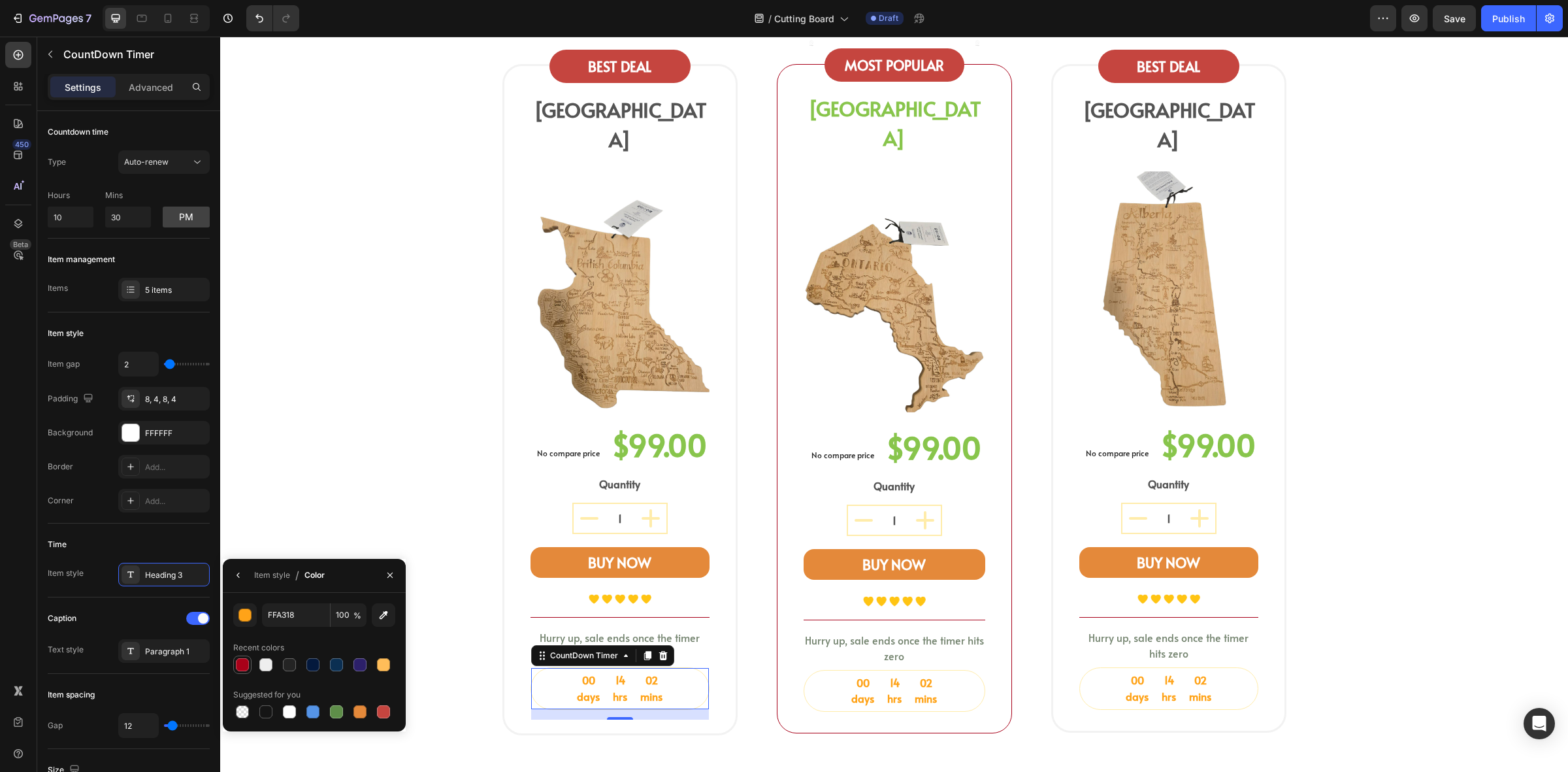
click at [245, 667] on div at bounding box center [242, 665] width 13 height 13
type input "A80119"
click at [159, 653] on div "Paragraph 1" at bounding box center [176, 651] width 61 height 11
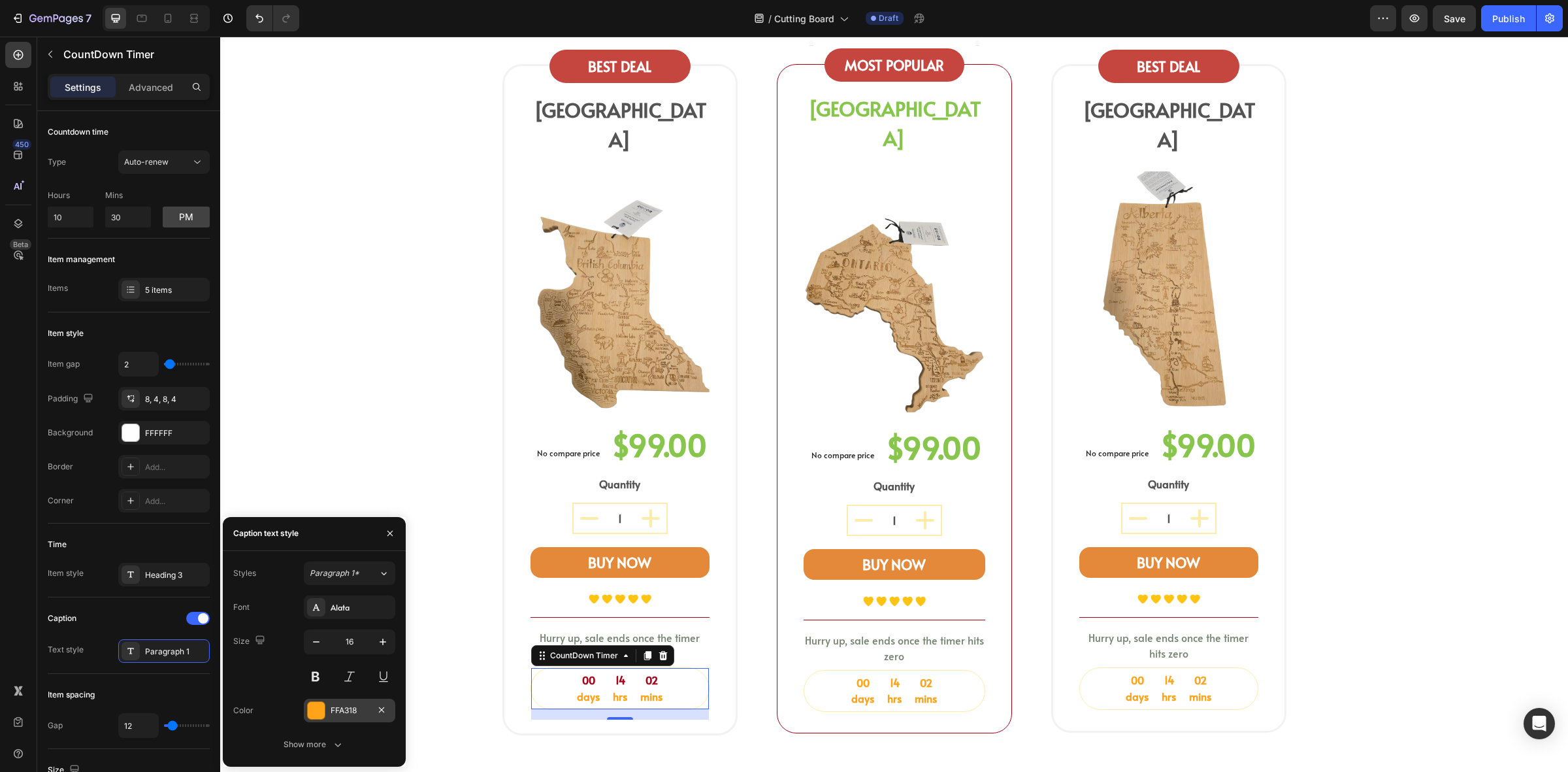
click at [327, 713] on div "FFA318" at bounding box center [350, 710] width 91 height 24
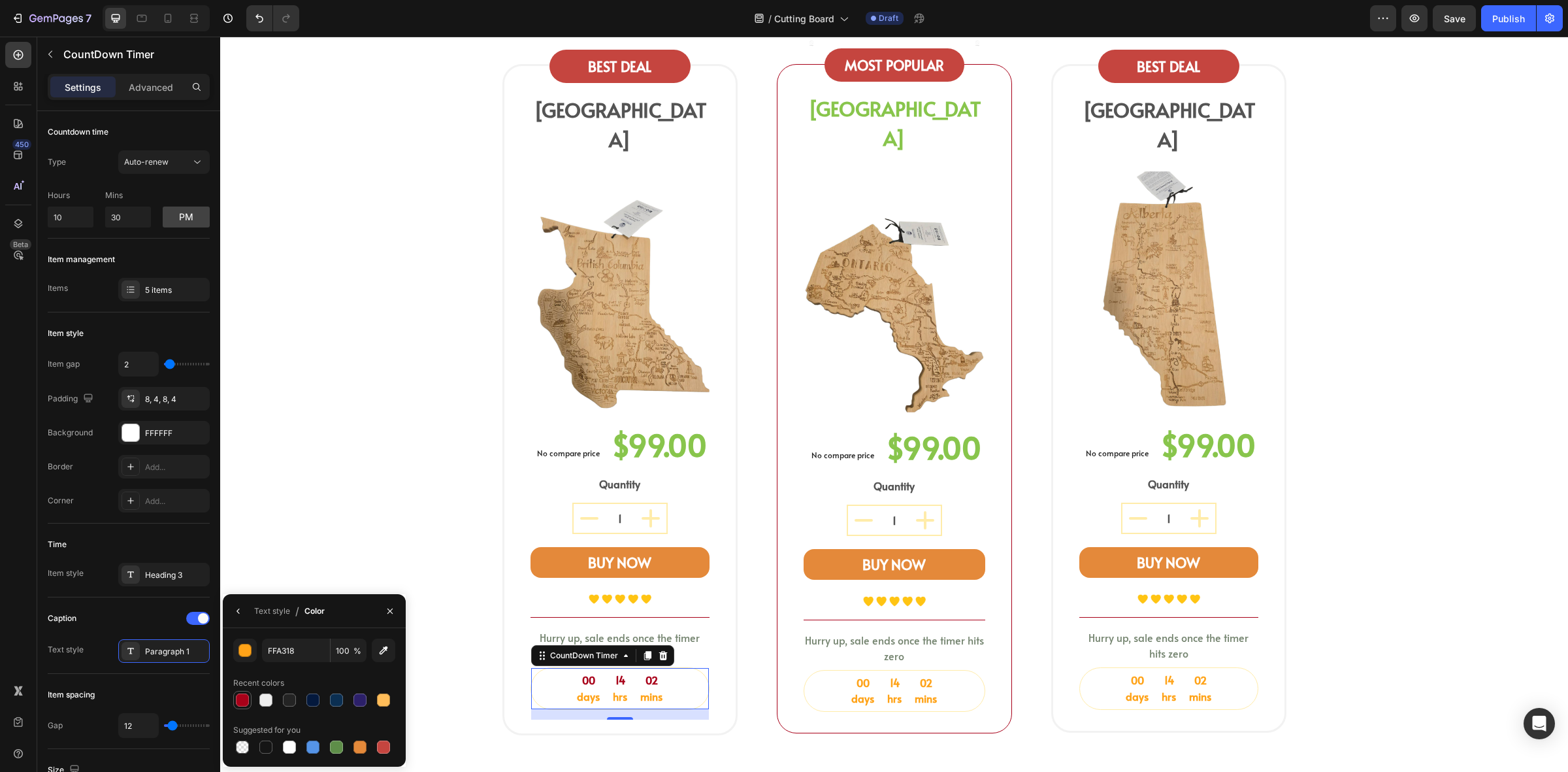
click at [242, 704] on div at bounding box center [242, 700] width 13 height 13
type input "A80119"
click at [819, 671] on div "00 days 14 hrs 02 mins" at bounding box center [895, 691] width 181 height 41
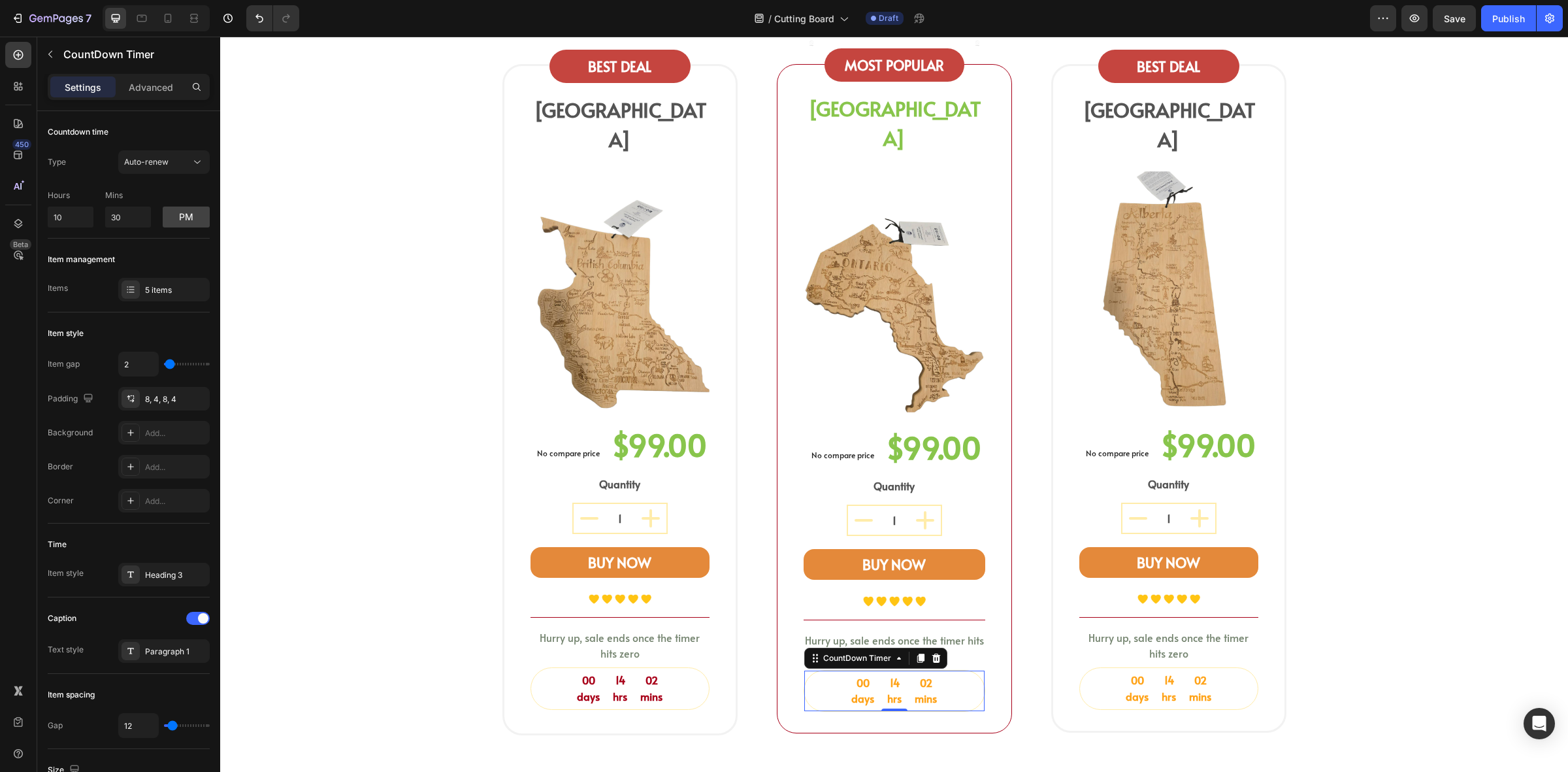
click at [849, 671] on div "00 days" at bounding box center [863, 691] width 28 height 41
click at [855, 676] on div "00" at bounding box center [863, 682] width 23 height 14
click at [157, 592] on div "Time Item style Heading 3" at bounding box center [129, 560] width 162 height 74
click at [171, 580] on div "Heading 3" at bounding box center [176, 575] width 61 height 11
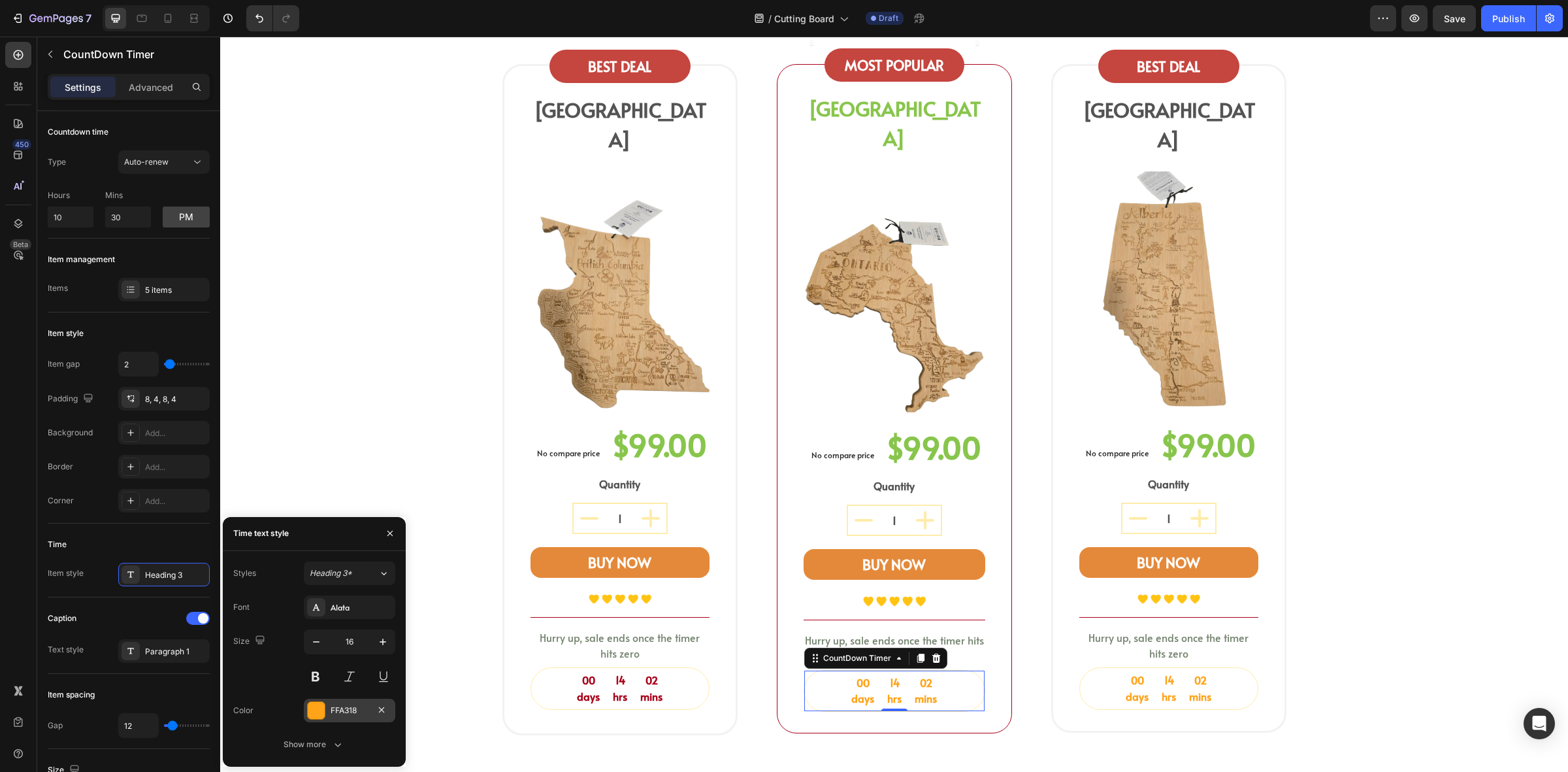
click at [314, 707] on div at bounding box center [316, 711] width 17 height 17
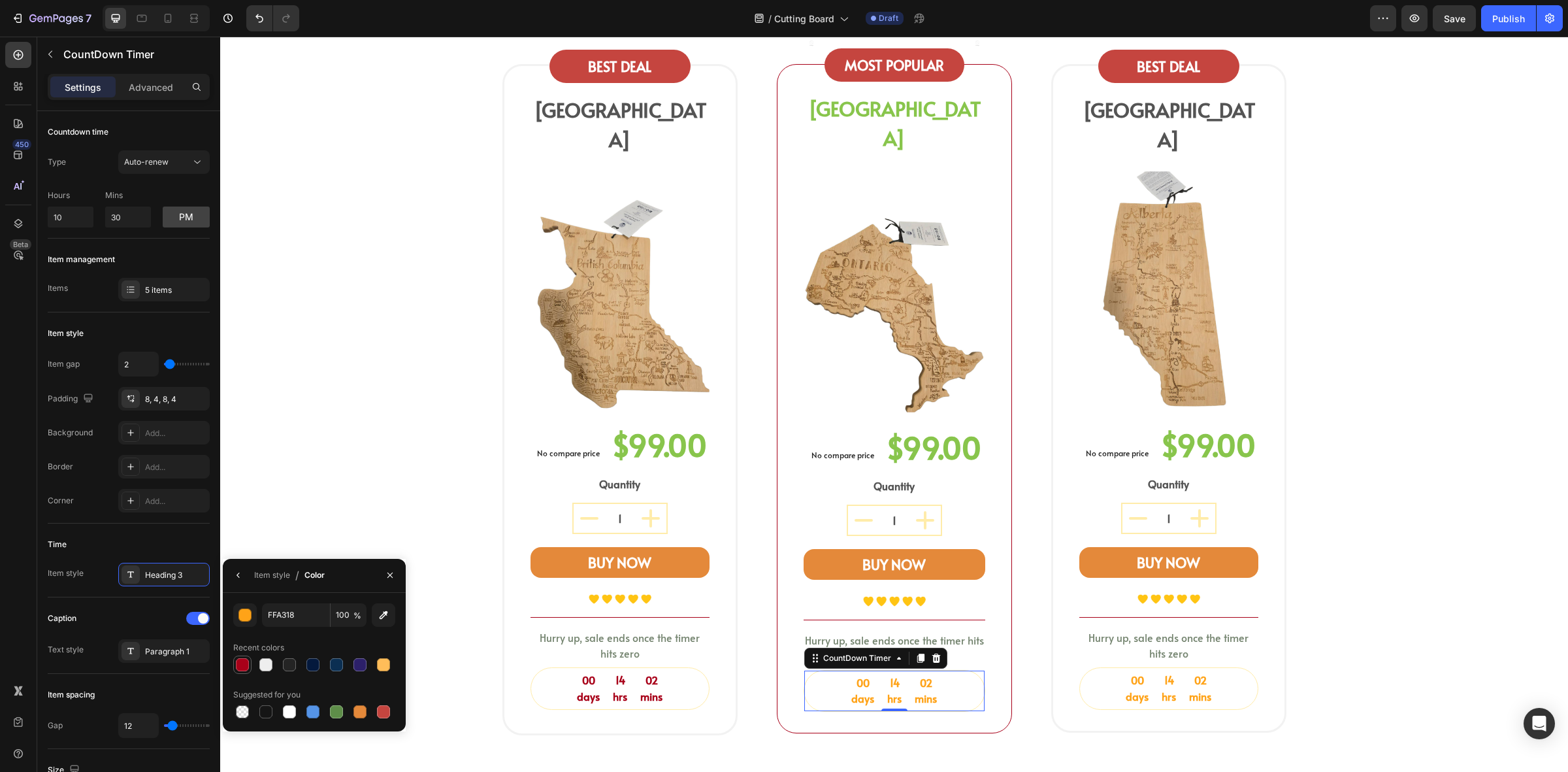
click at [249, 661] on div at bounding box center [243, 665] width 16 height 16
type input "A80119"
click at [175, 649] on div "Paragraph 1" at bounding box center [176, 651] width 61 height 11
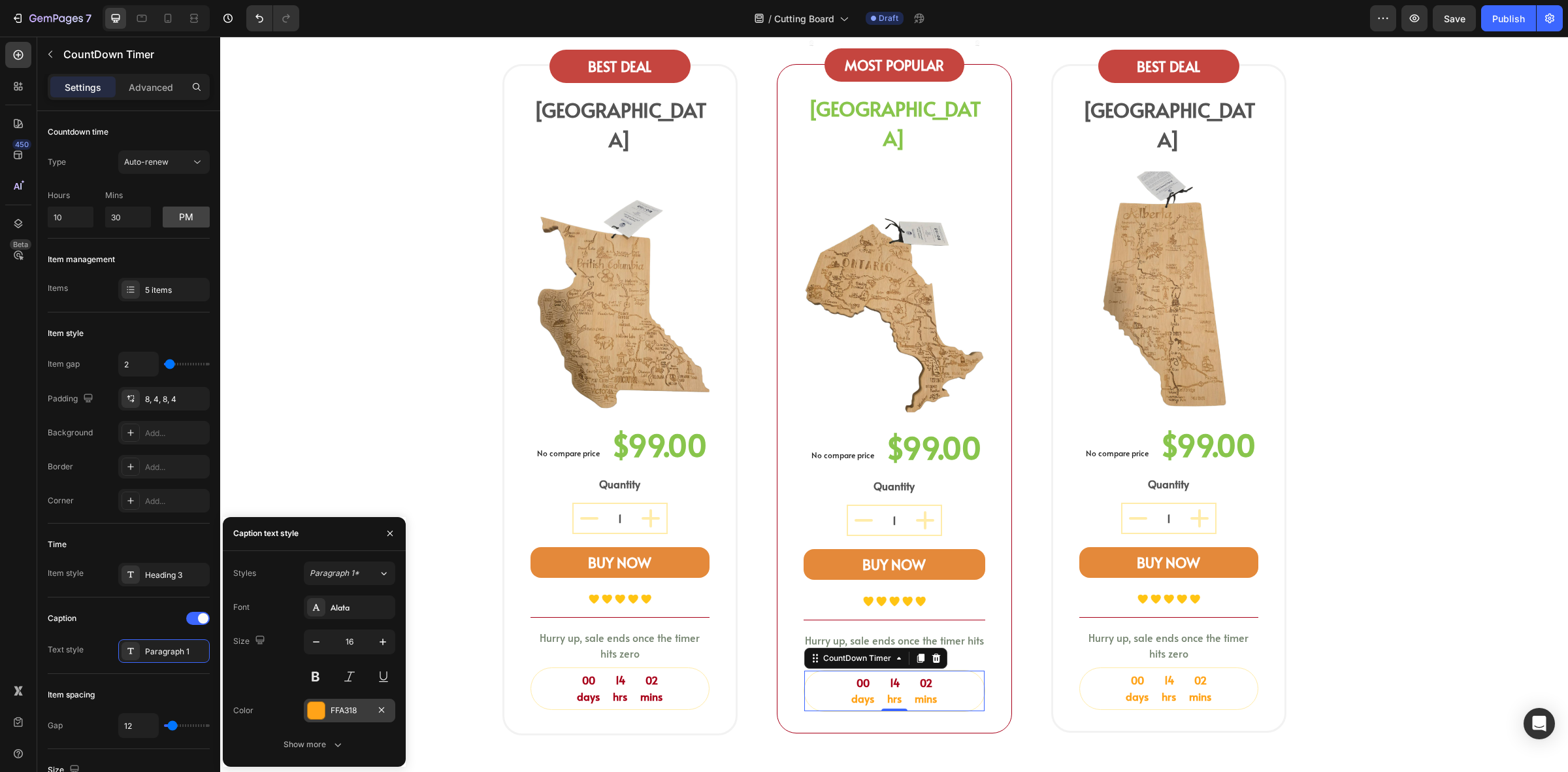
click at [324, 713] on div at bounding box center [316, 711] width 17 height 17
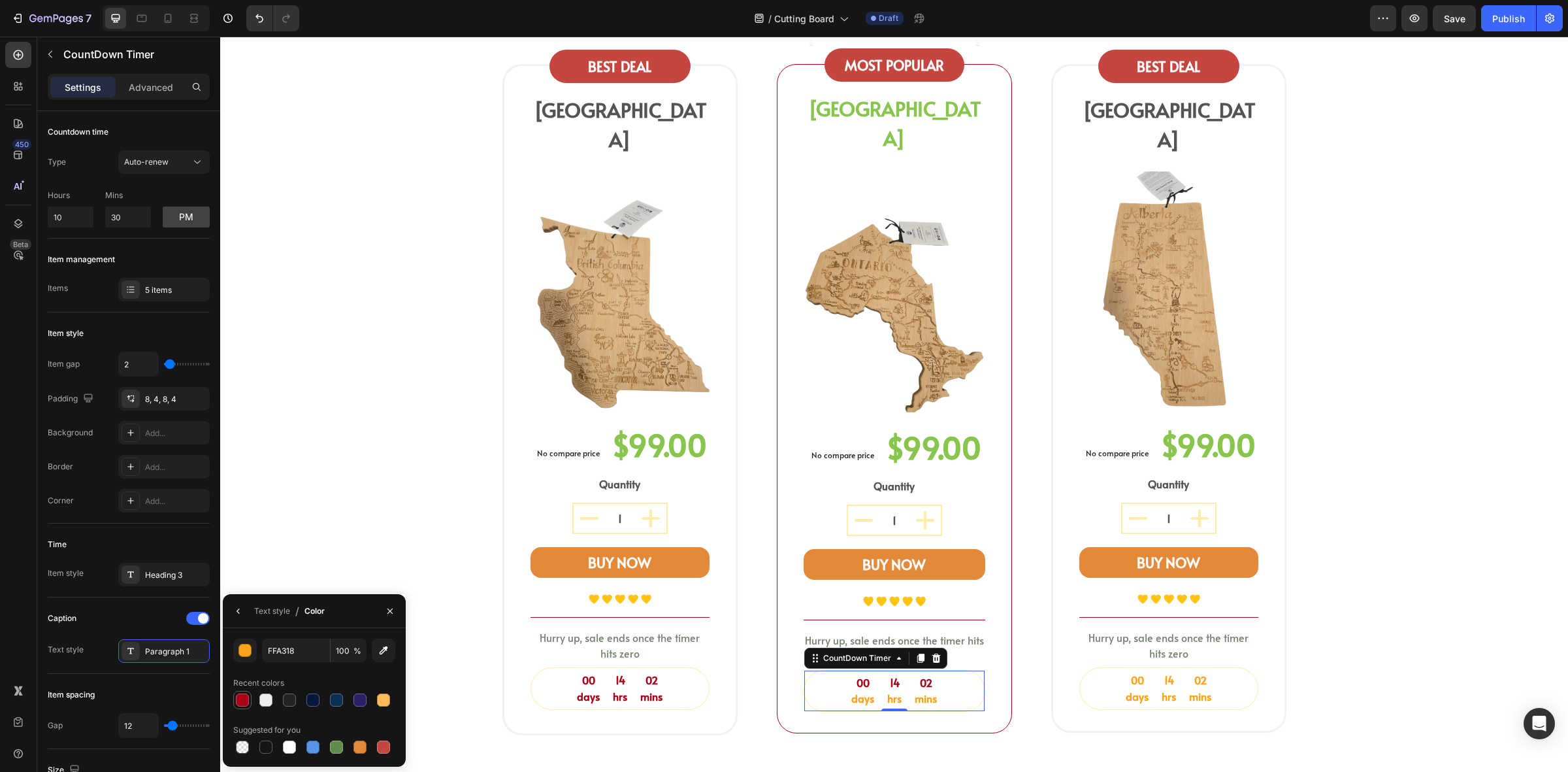
click at [245, 700] on div at bounding box center [242, 700] width 13 height 13
type input "A80119"
click at [1088, 668] on div "00 days 14 hrs 02 mins" at bounding box center [1169, 688] width 178 height 41
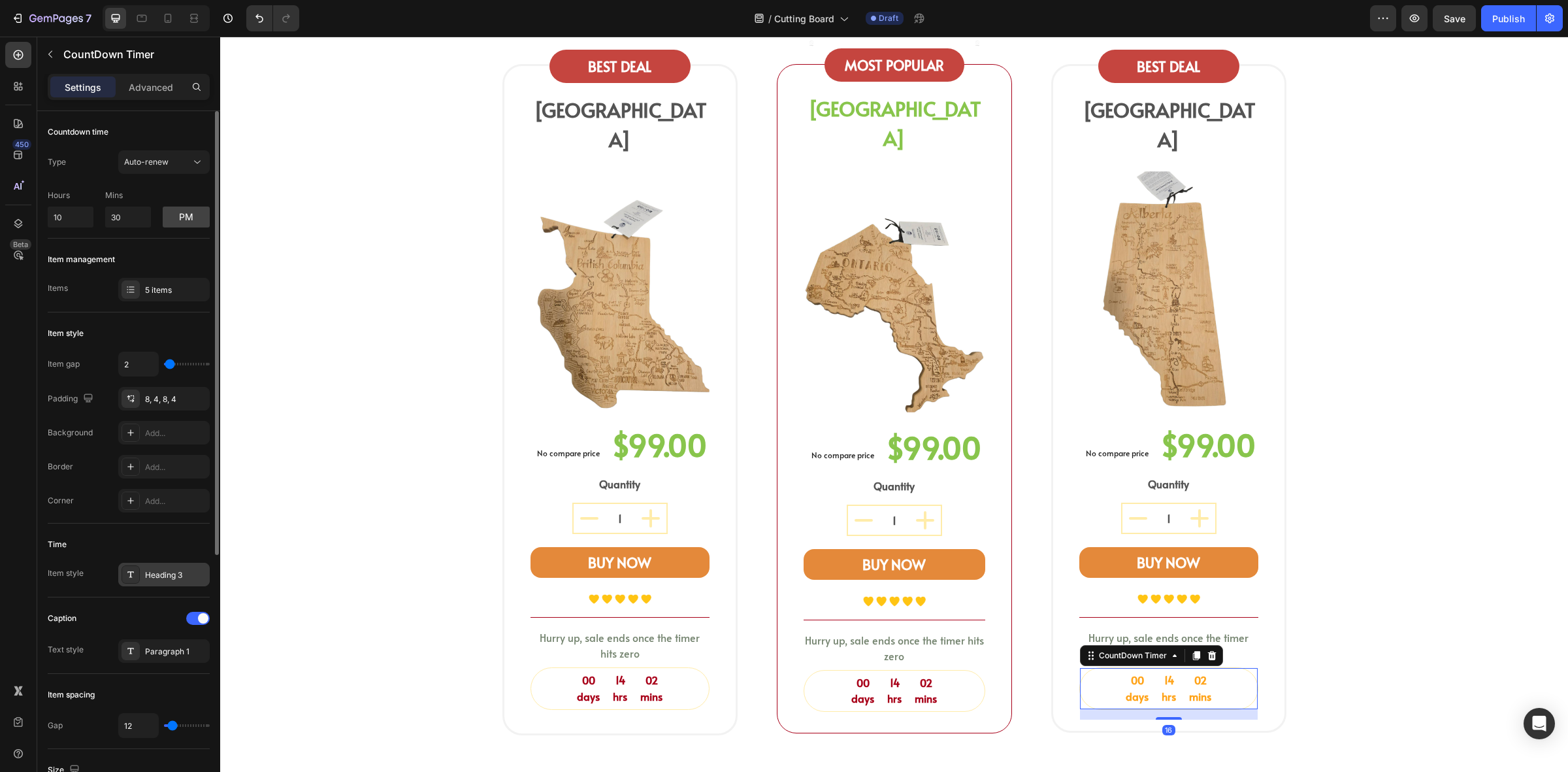
click at [161, 579] on div "Heading 3" at bounding box center [176, 575] width 61 height 11
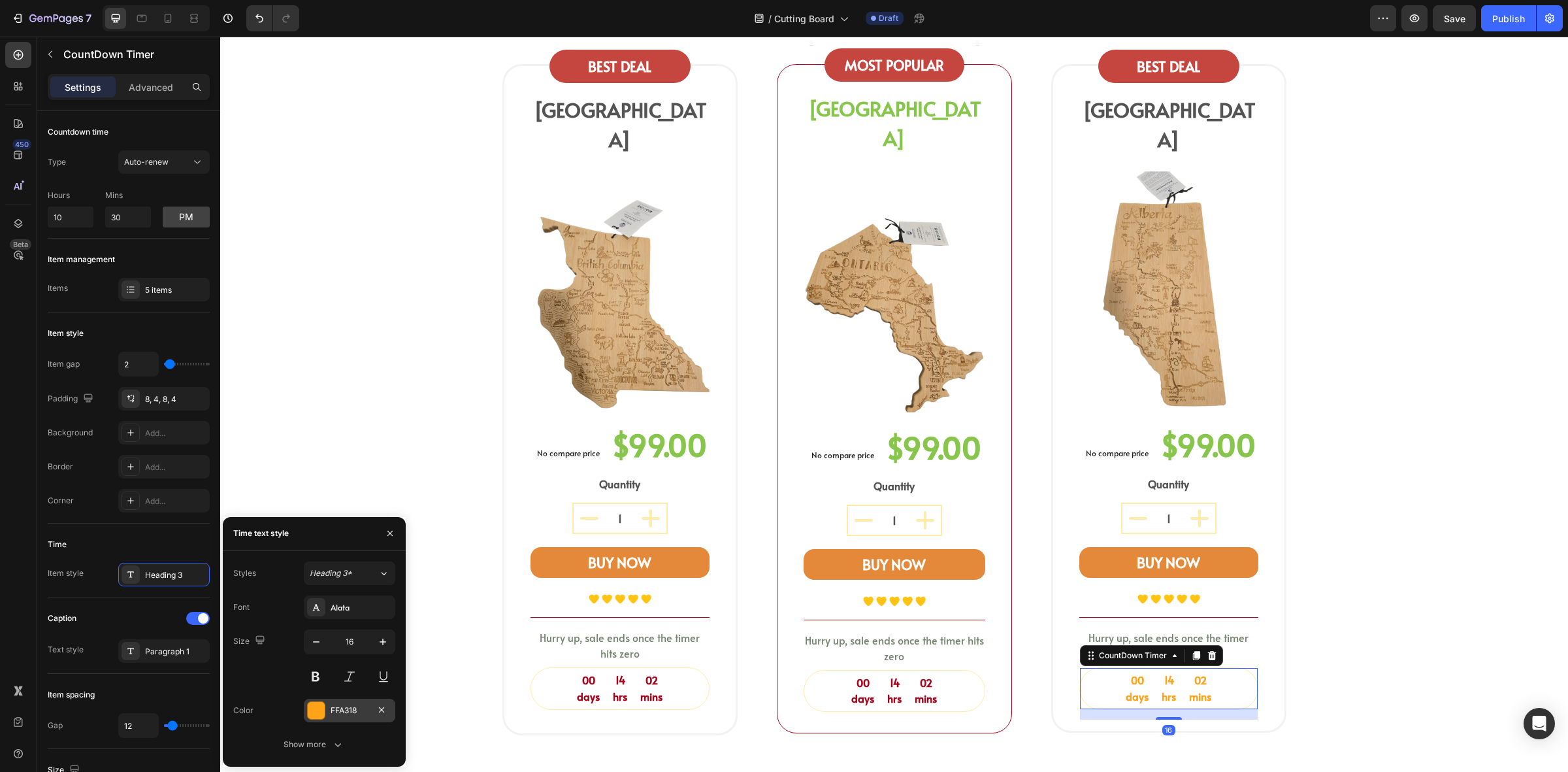
click at [322, 706] on div at bounding box center [316, 711] width 17 height 17
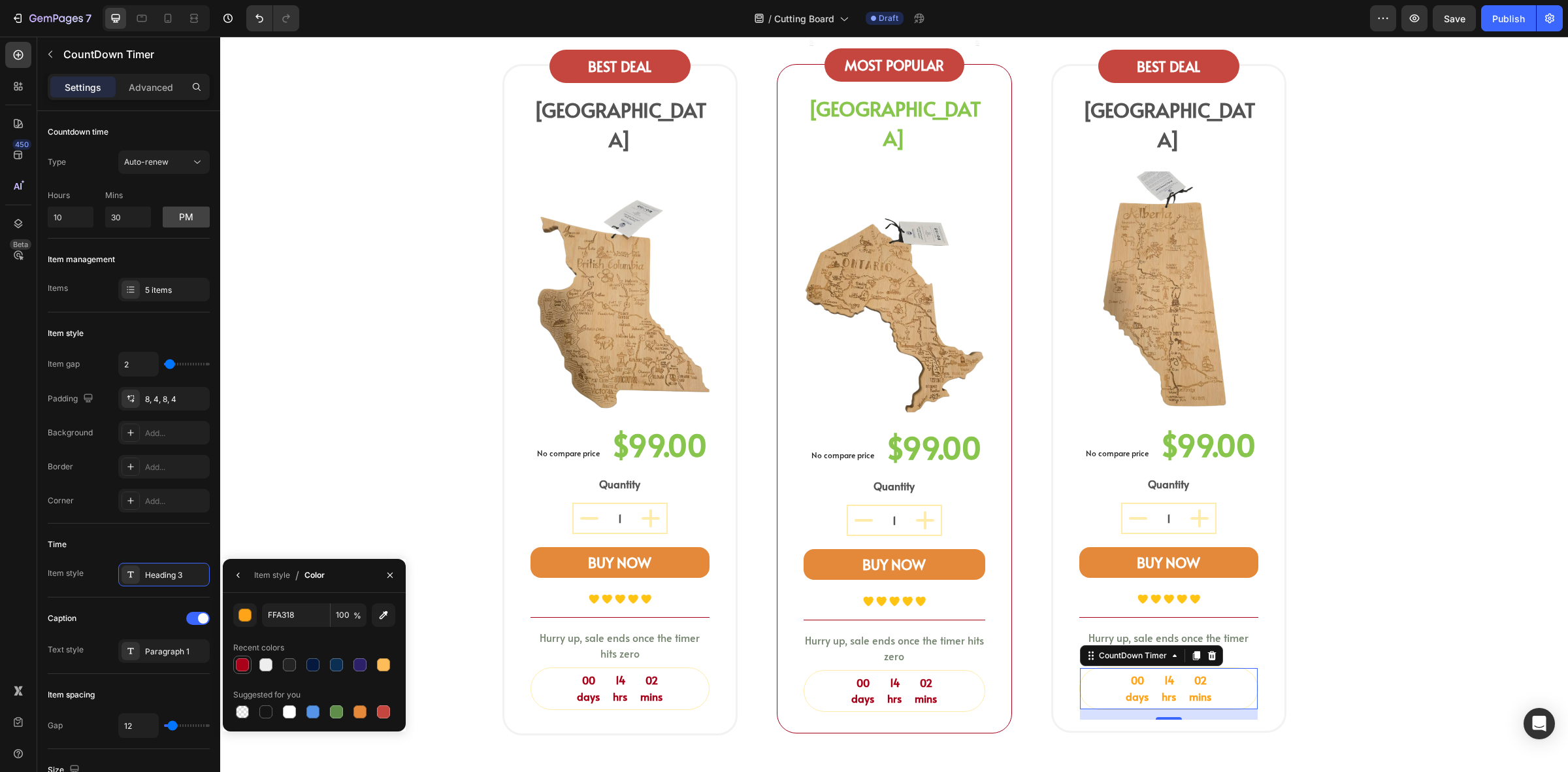
click at [243, 667] on div at bounding box center [242, 665] width 13 height 13
type input "A80119"
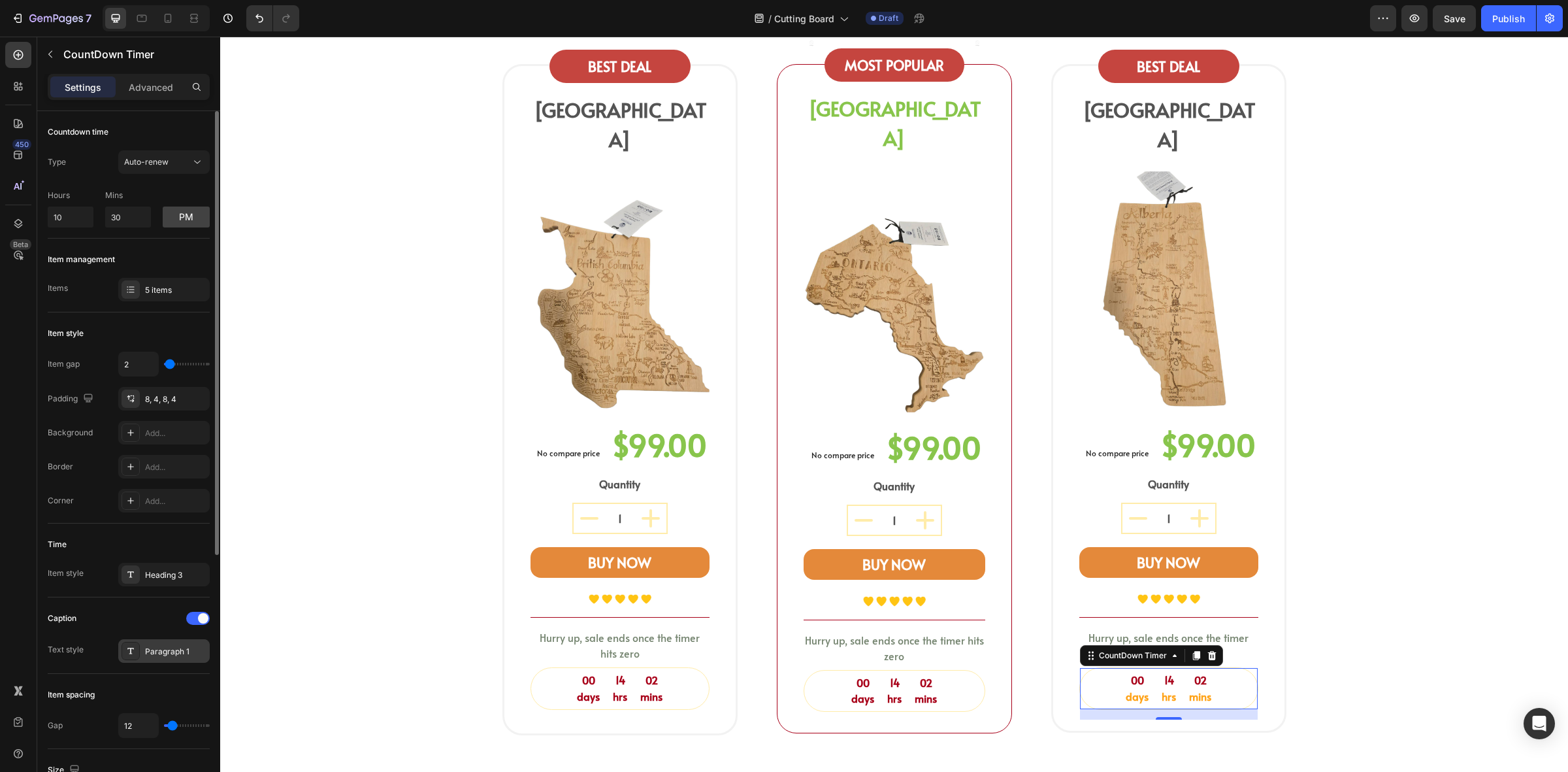
click at [166, 657] on div "Paragraph 1" at bounding box center [176, 651] width 61 height 11
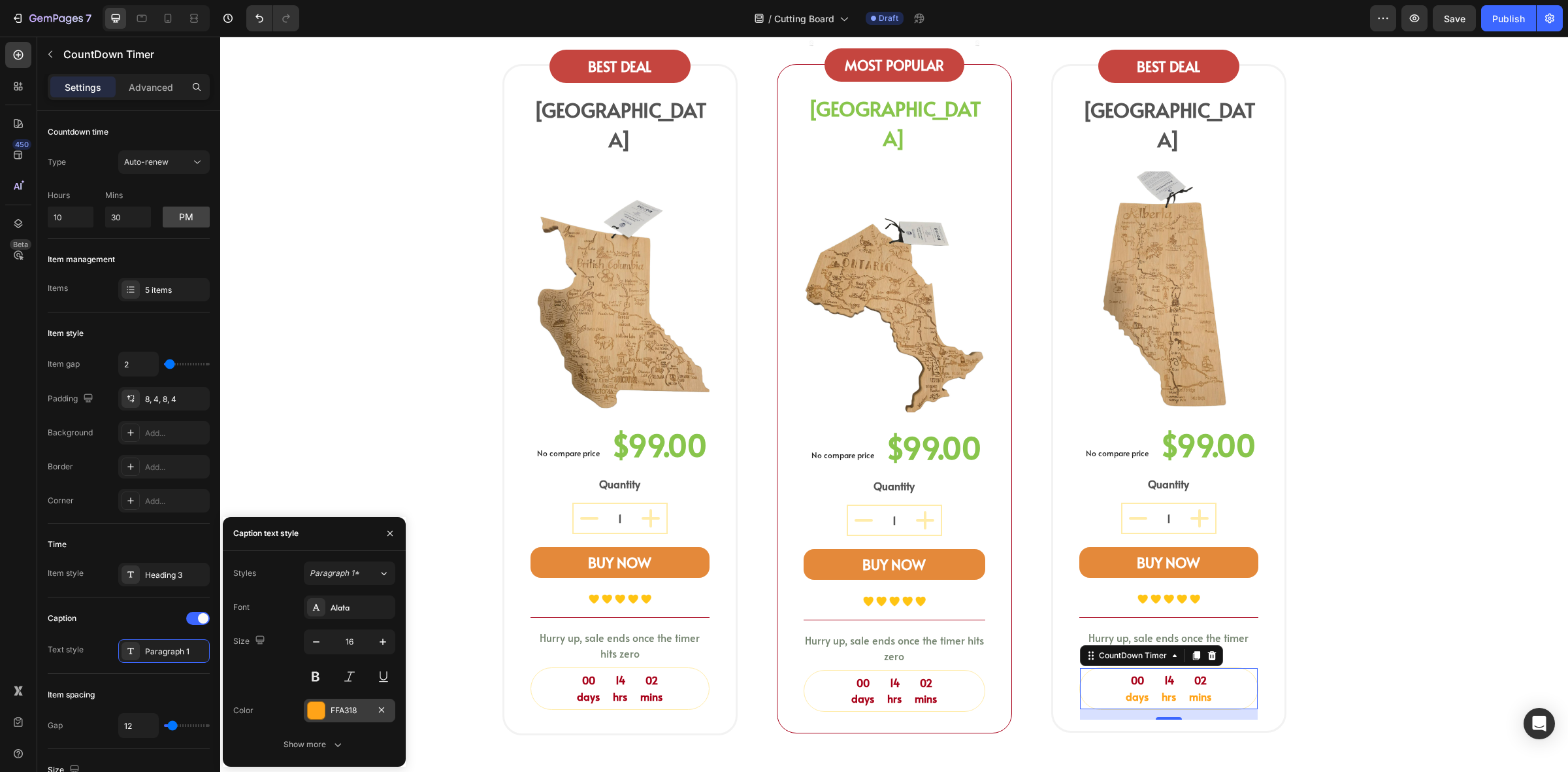
click at [322, 703] on div at bounding box center [316, 711] width 17 height 17
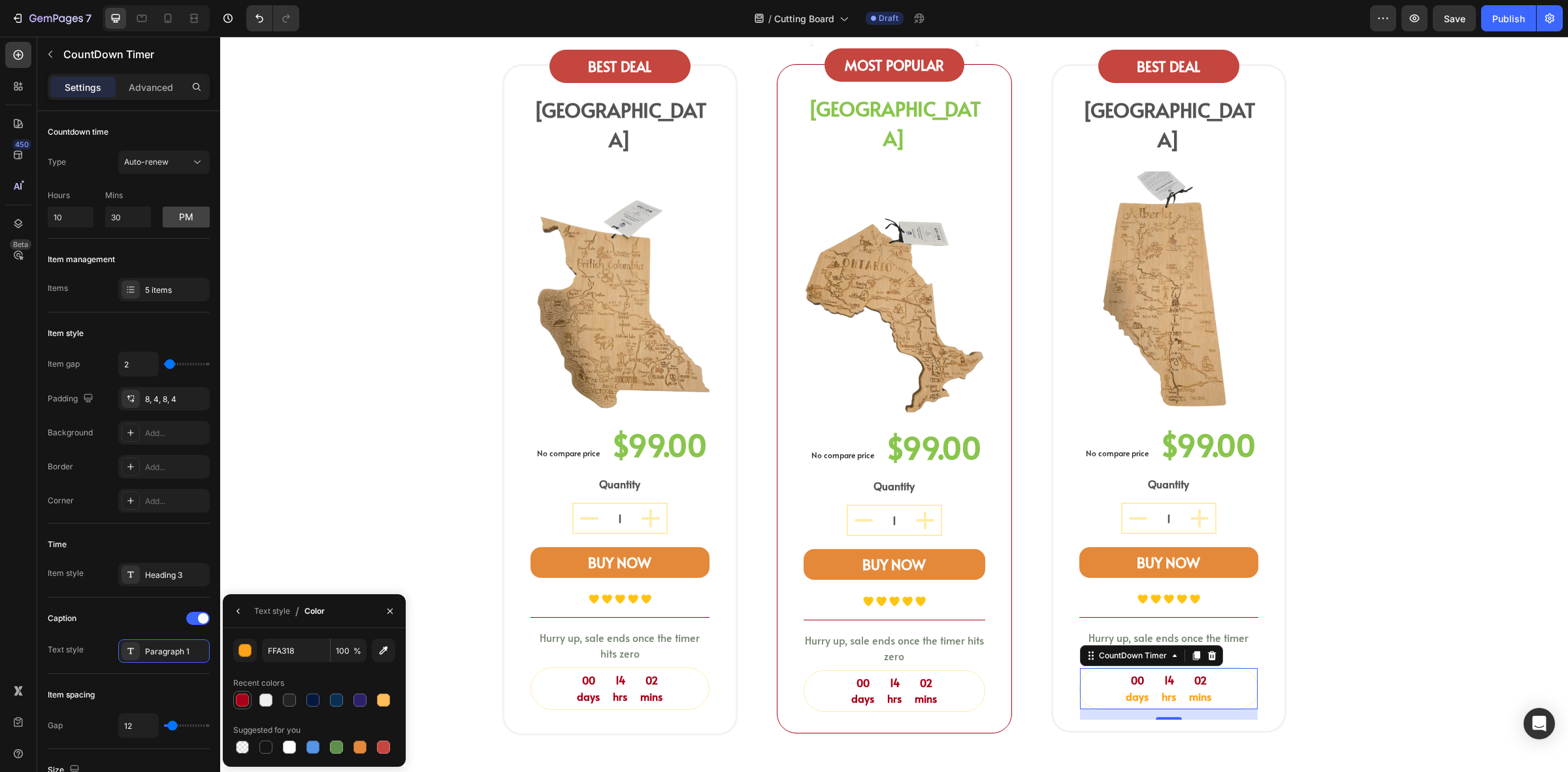
click at [243, 703] on div at bounding box center [242, 700] width 13 height 13
type input "A80119"
click at [1368, 619] on div "shop your province board Heading Select a bamboo cutting and serving board shap…" at bounding box center [894, 347] width 1329 height 798
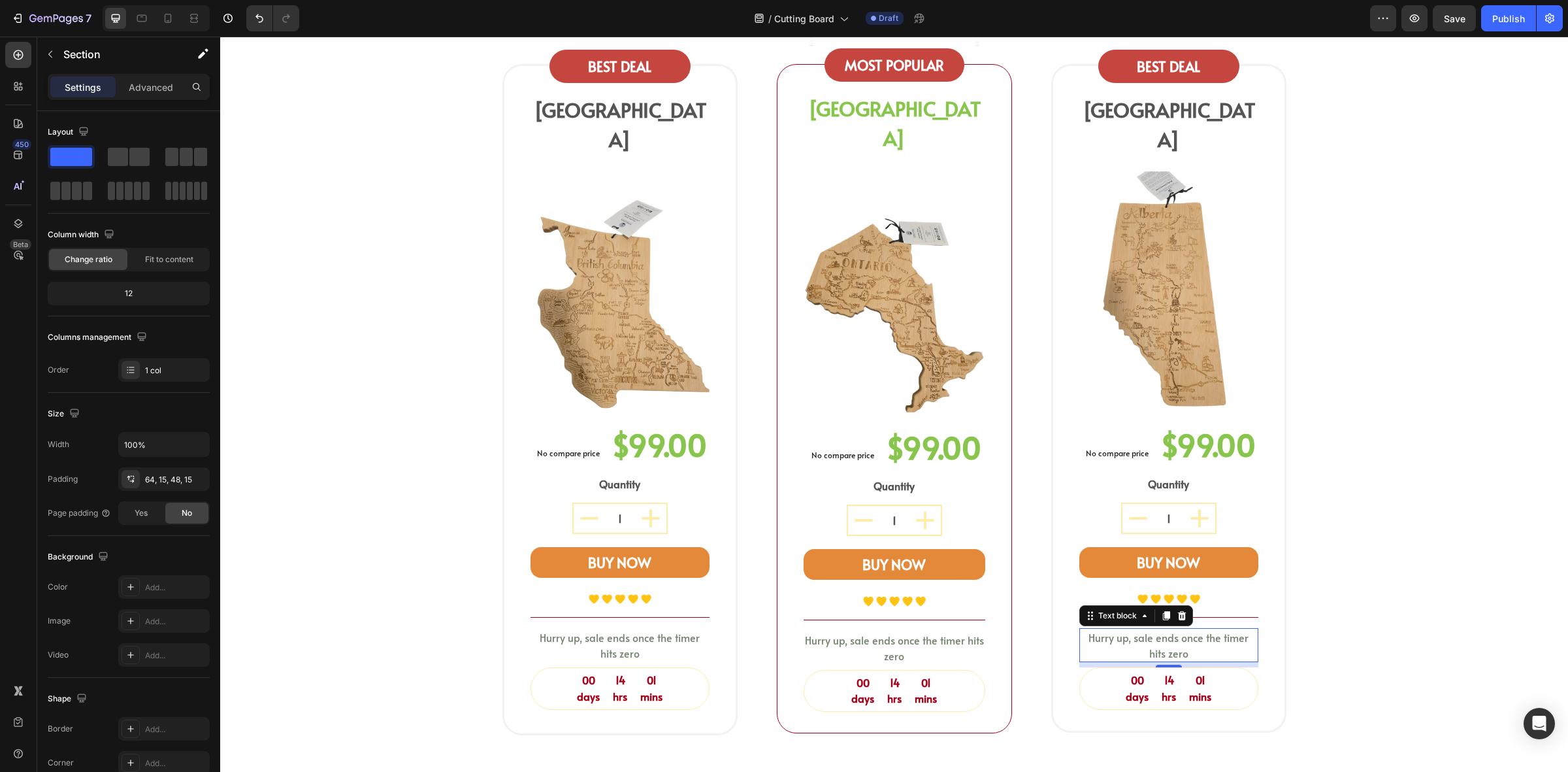
click at [1230, 629] on p "Hurry up, sale ends once the timer hits zero" at bounding box center [1169, 645] width 176 height 31
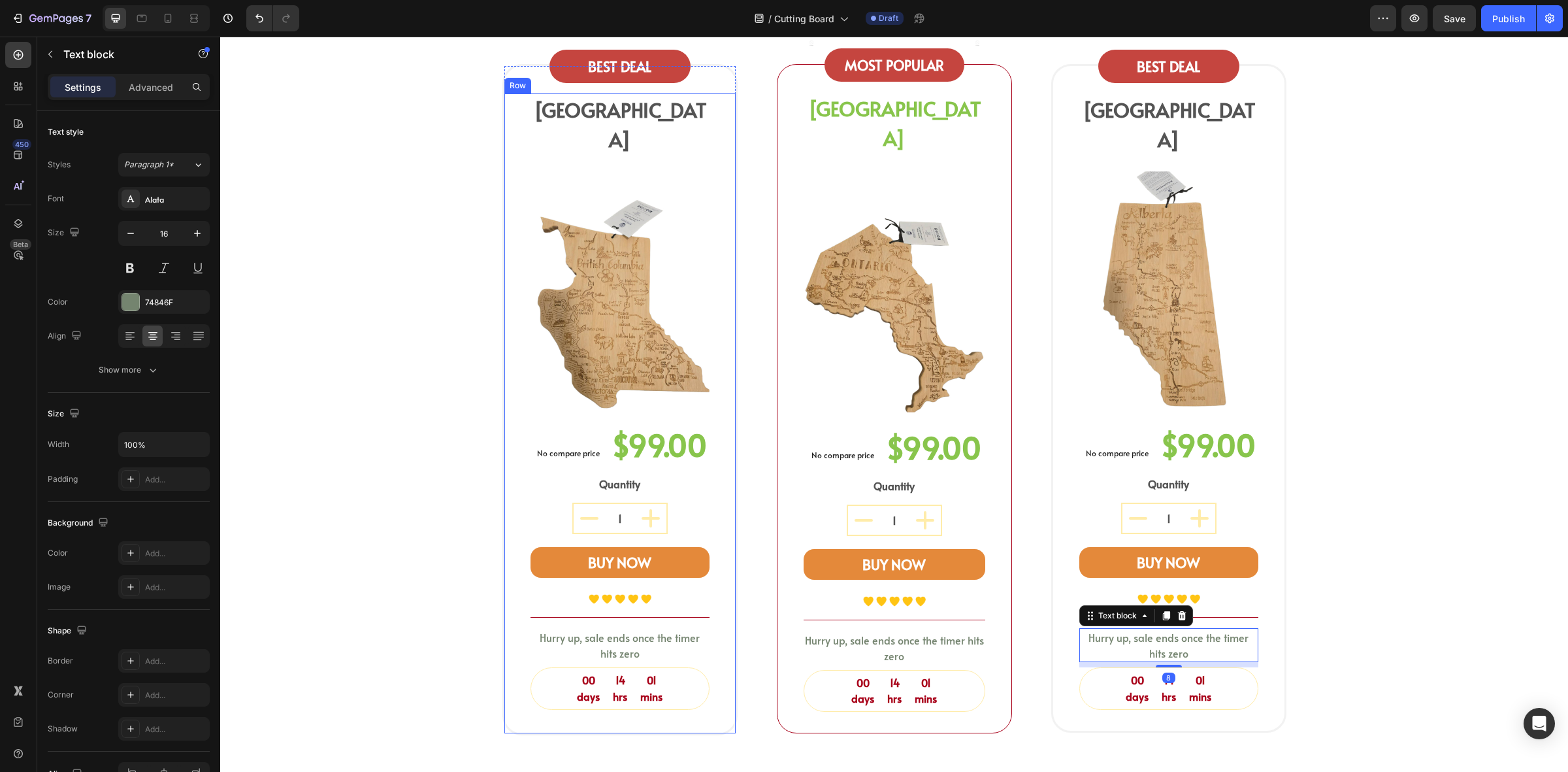
click at [708, 628] on div "BRITISH COLUMBIA Heading Image No compare price (P) Price $99.00 (P) Price (P) …" at bounding box center [620, 413] width 231 height 640
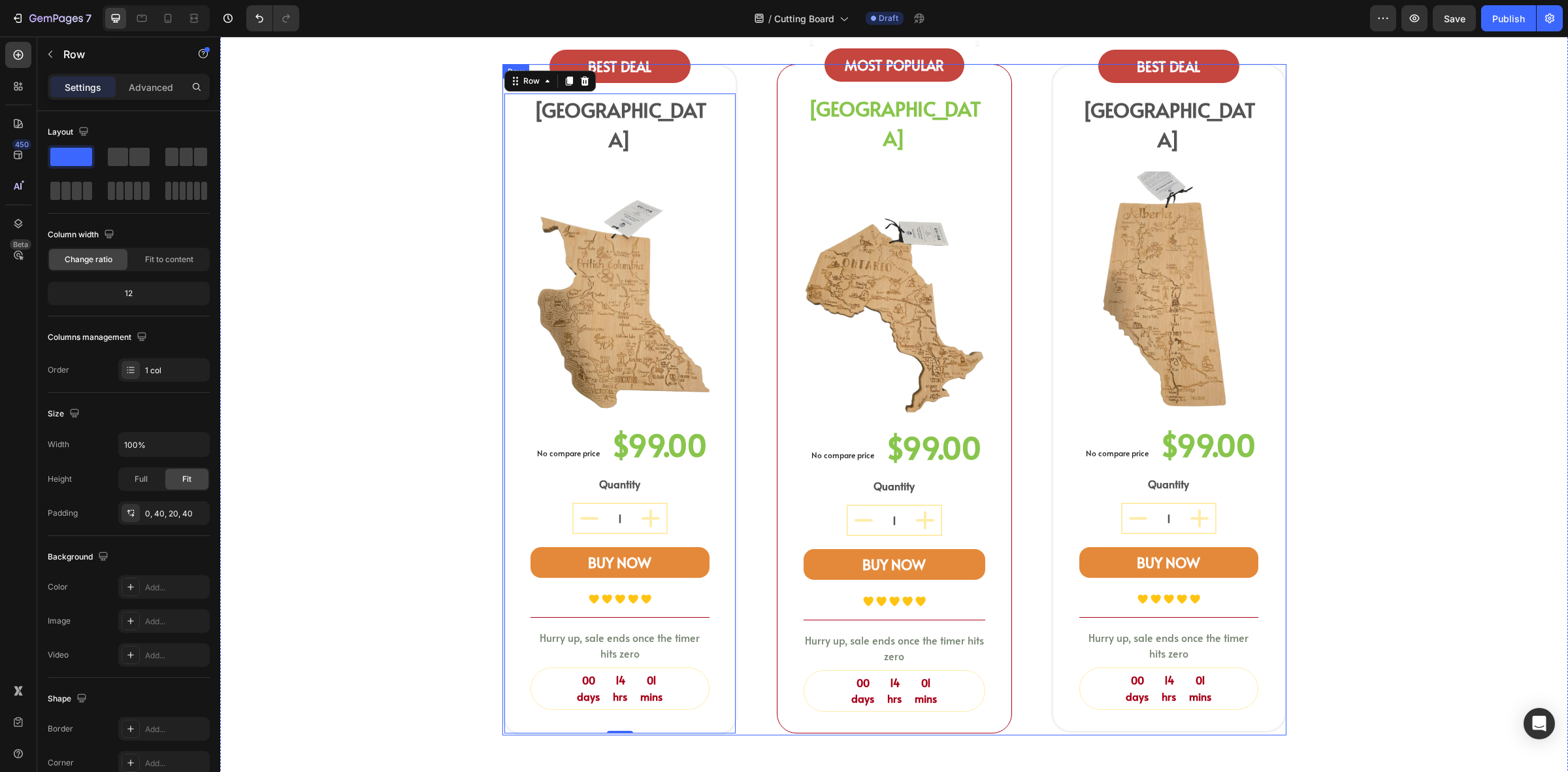
click at [747, 623] on div "BEST DEAL Text block Row BRITISH COLUMBIA Heading Image No compare price (P) Pr…" at bounding box center [895, 400] width 784 height 672
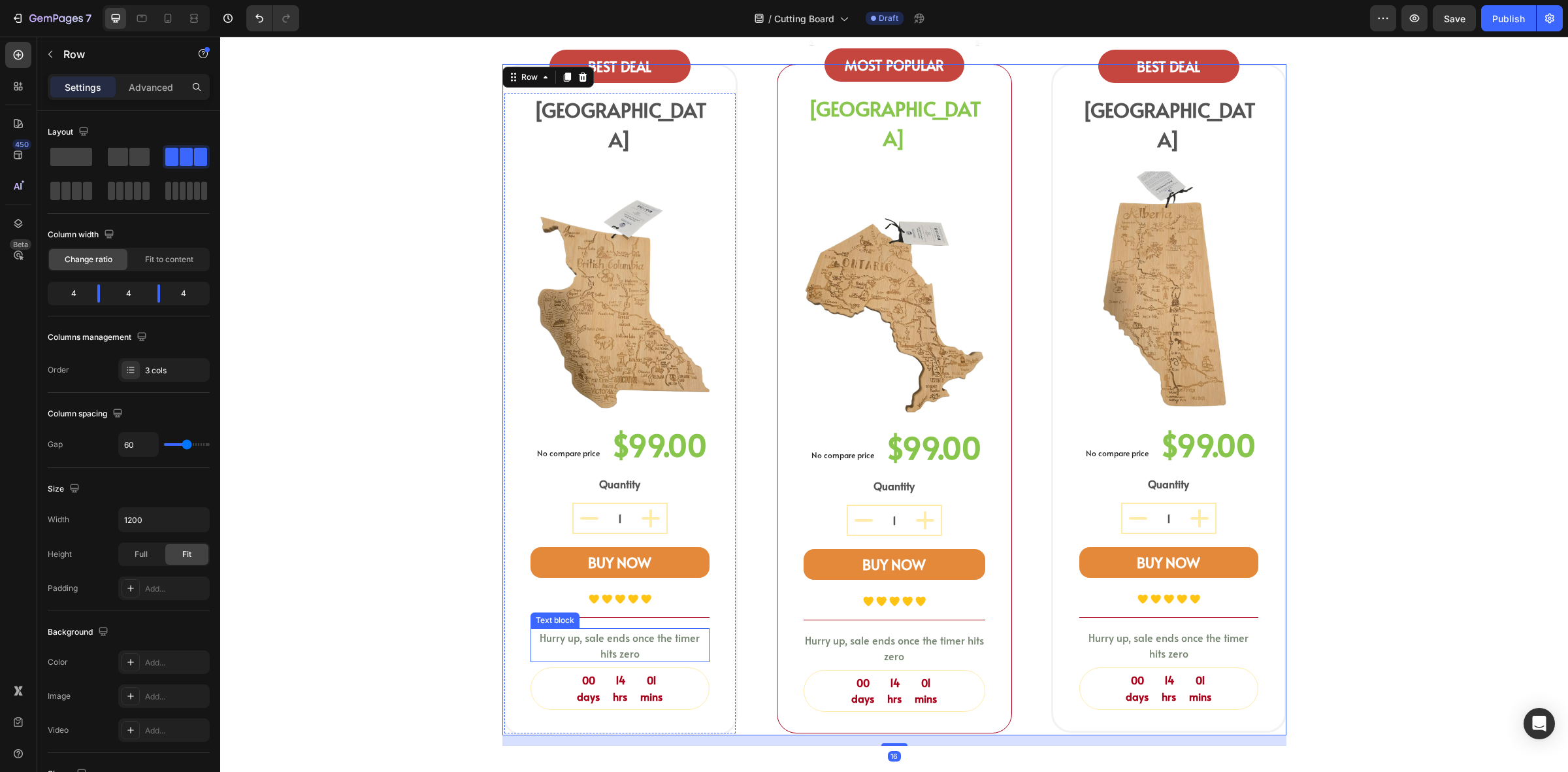
click at [605, 629] on p "Hurry up, sale ends once the timer hits zero" at bounding box center [620, 645] width 176 height 31
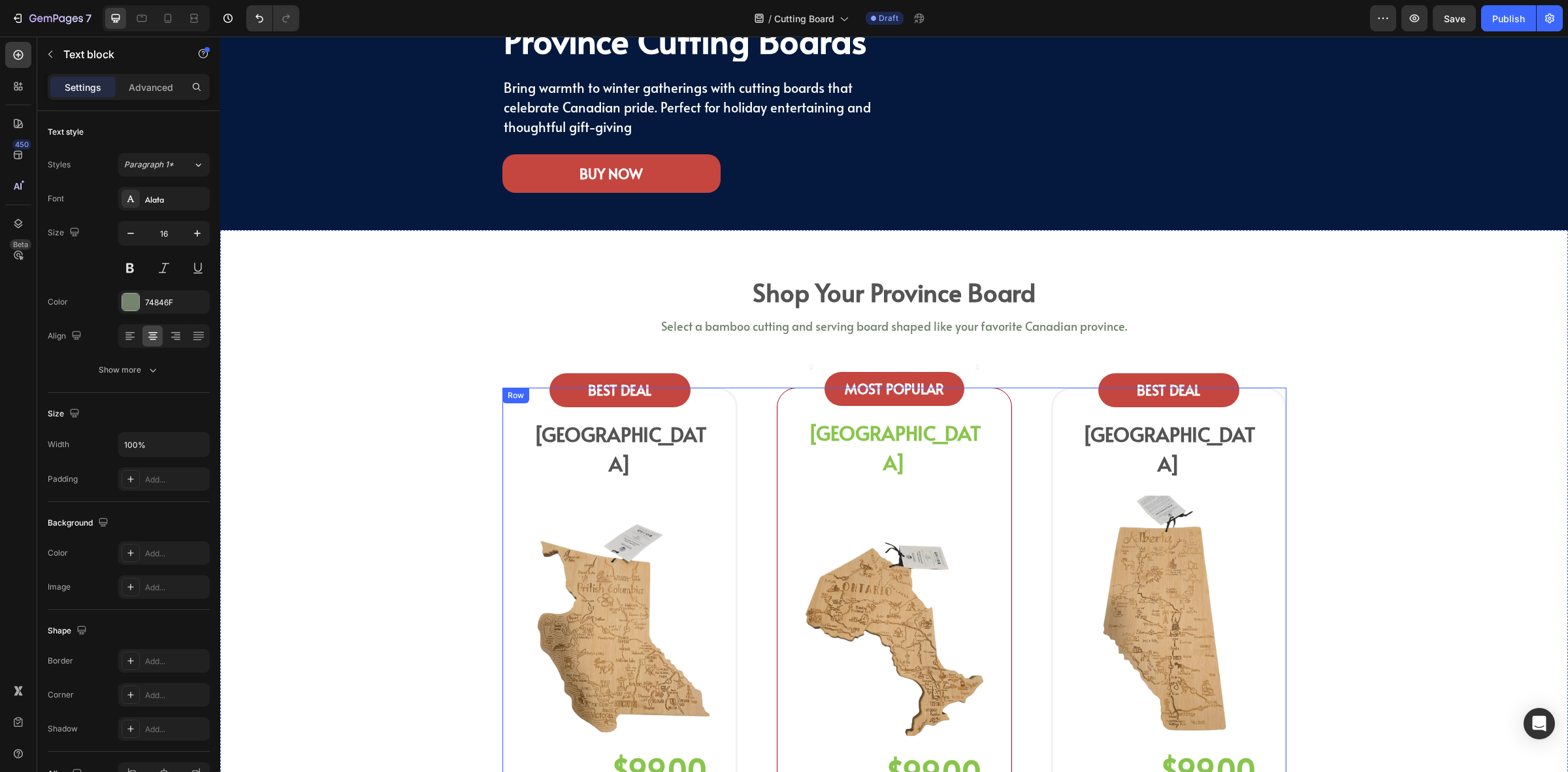
click at [753, 527] on div "BEST DEAL Text block Row BRITISH COLUMBIA Heading Image No compare price (P) Pr…" at bounding box center [895, 723] width 784 height 672
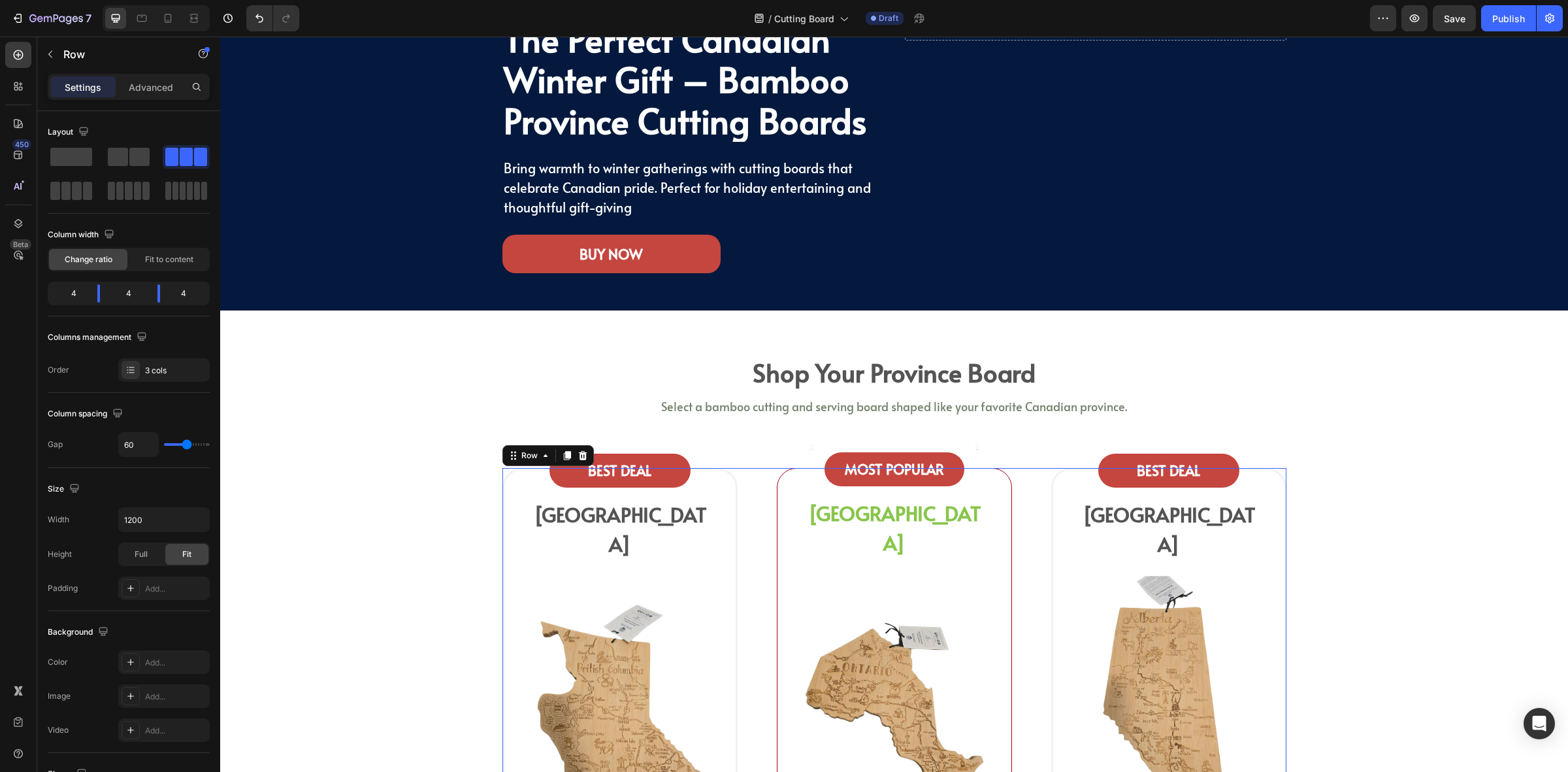
scroll to position [81, 0]
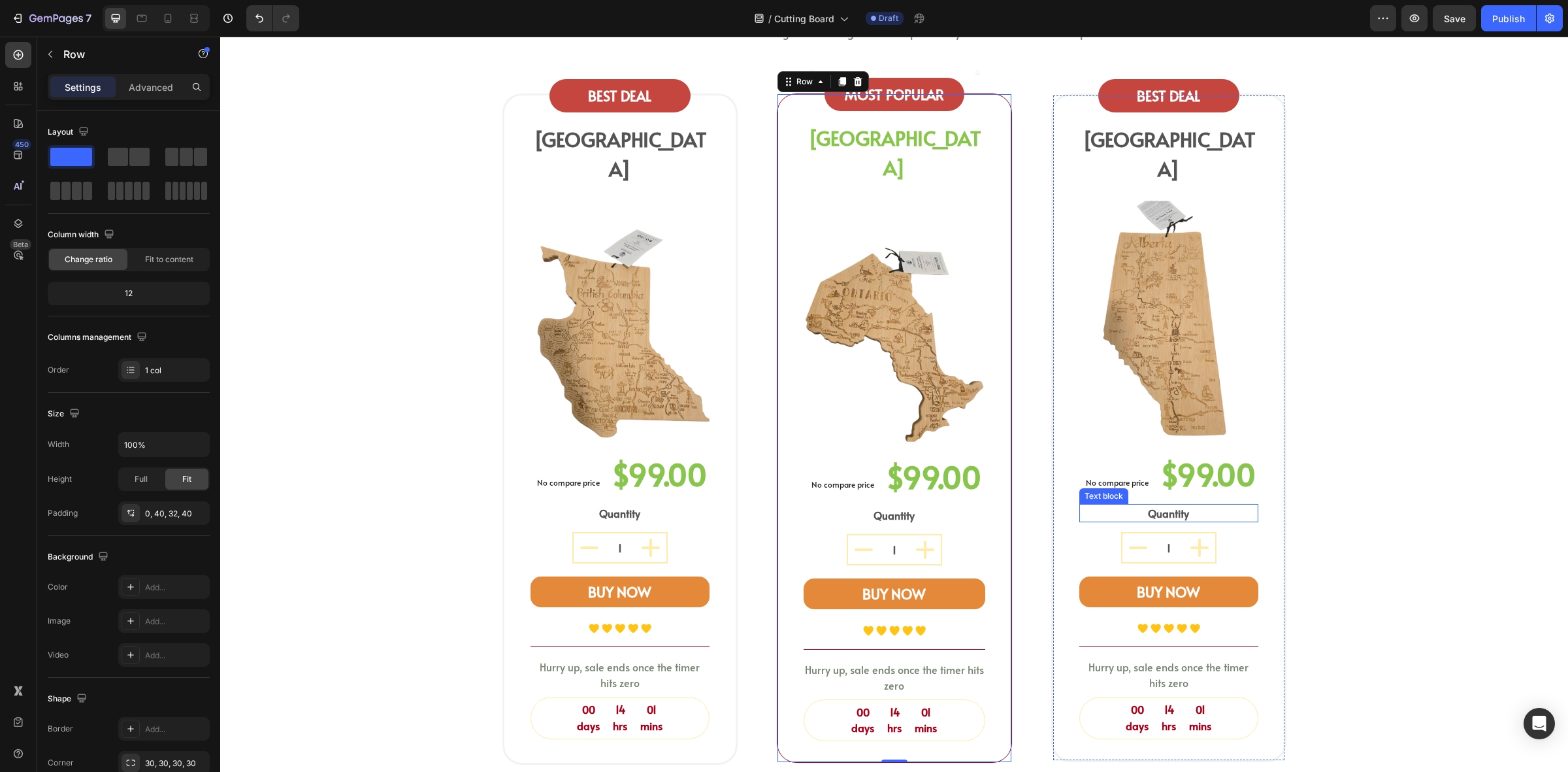
scroll to position [490, 0]
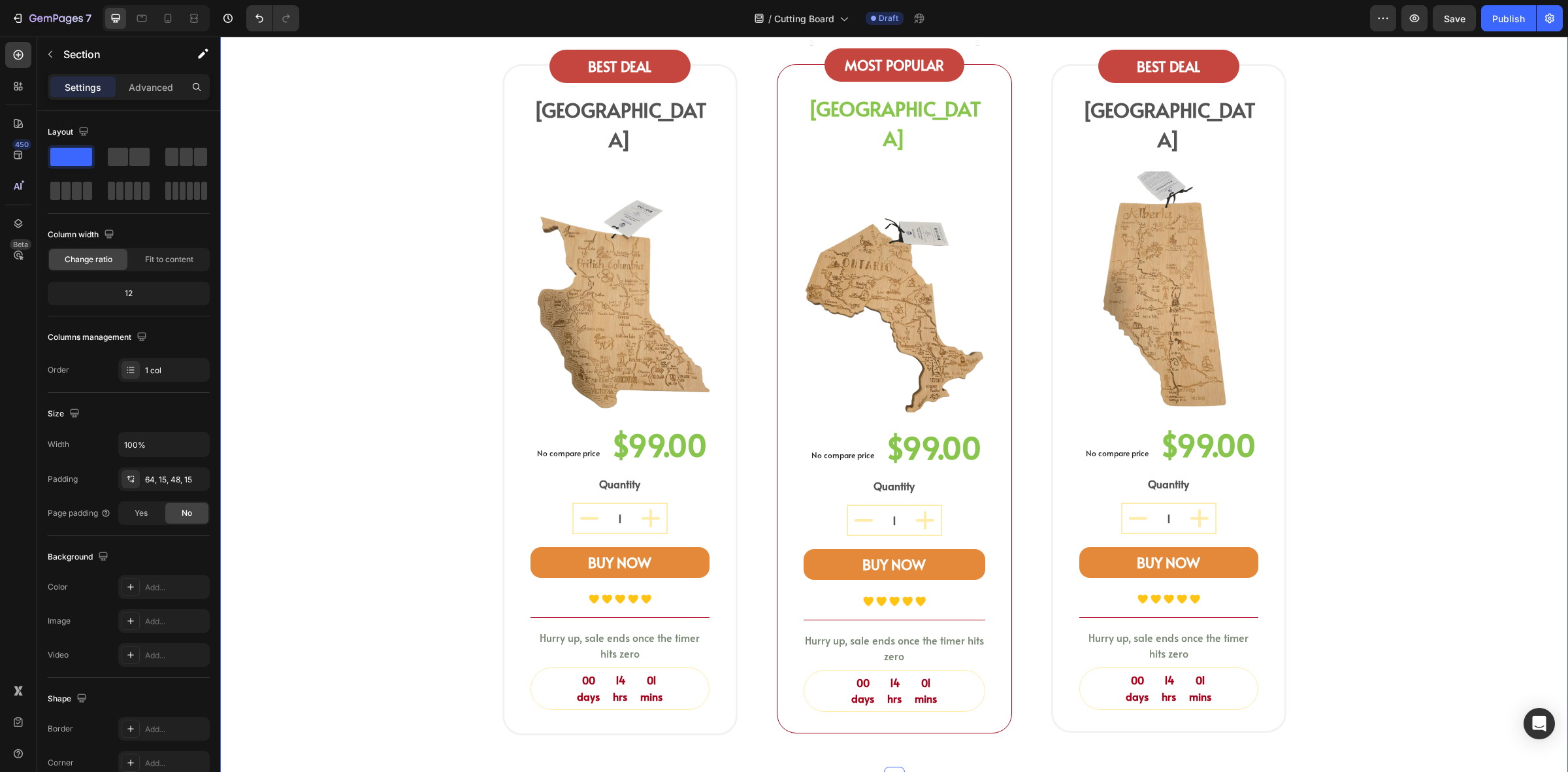
click at [1342, 456] on div "shop your province board Heading Select a bamboo cutting and serving board shap…" at bounding box center [894, 347] width 1329 height 798
click at [683, 547] on button "BUY NOW" at bounding box center [620, 563] width 179 height 31
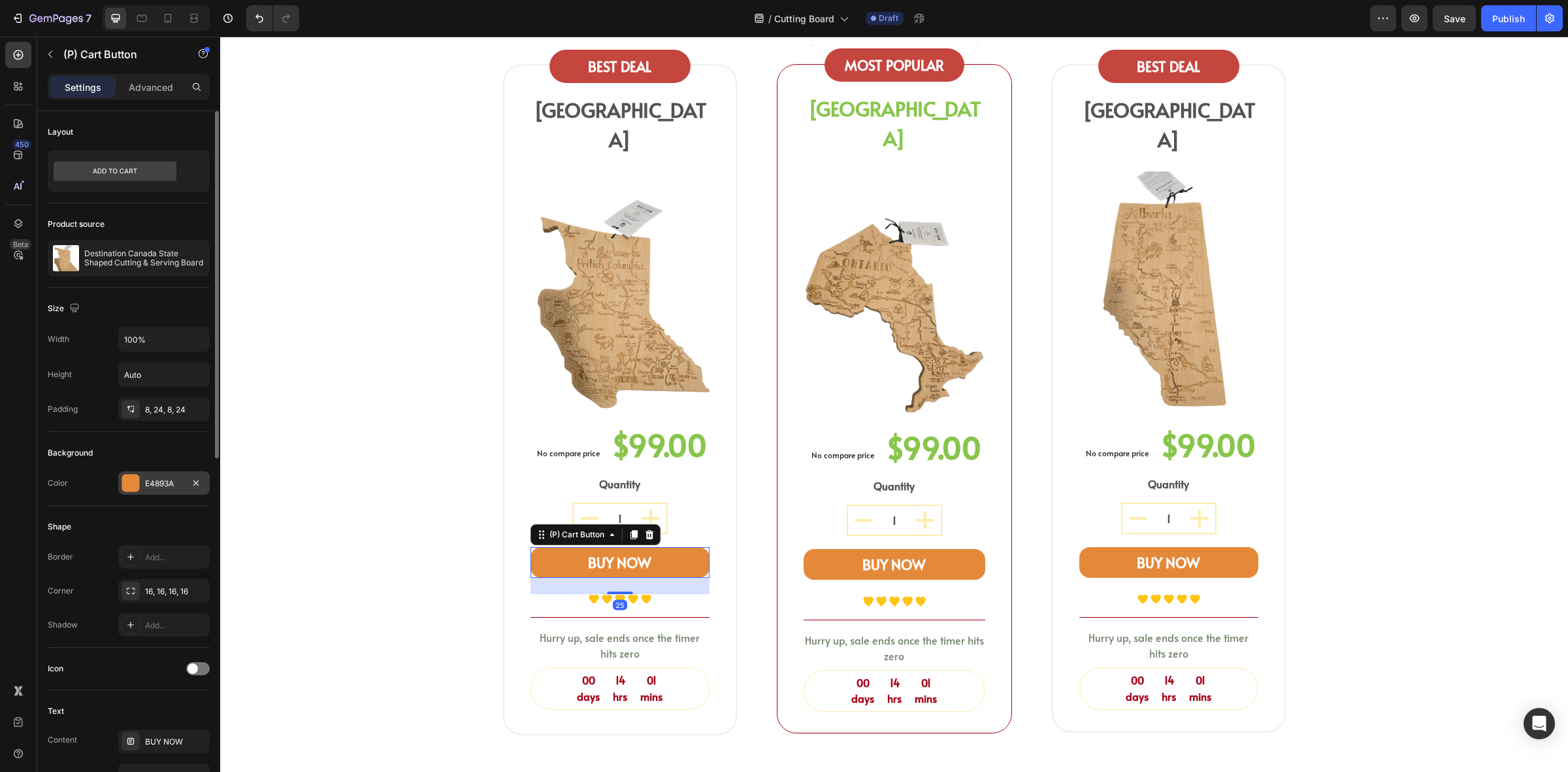
click at [147, 486] on div "E4893A" at bounding box center [164, 483] width 38 height 11
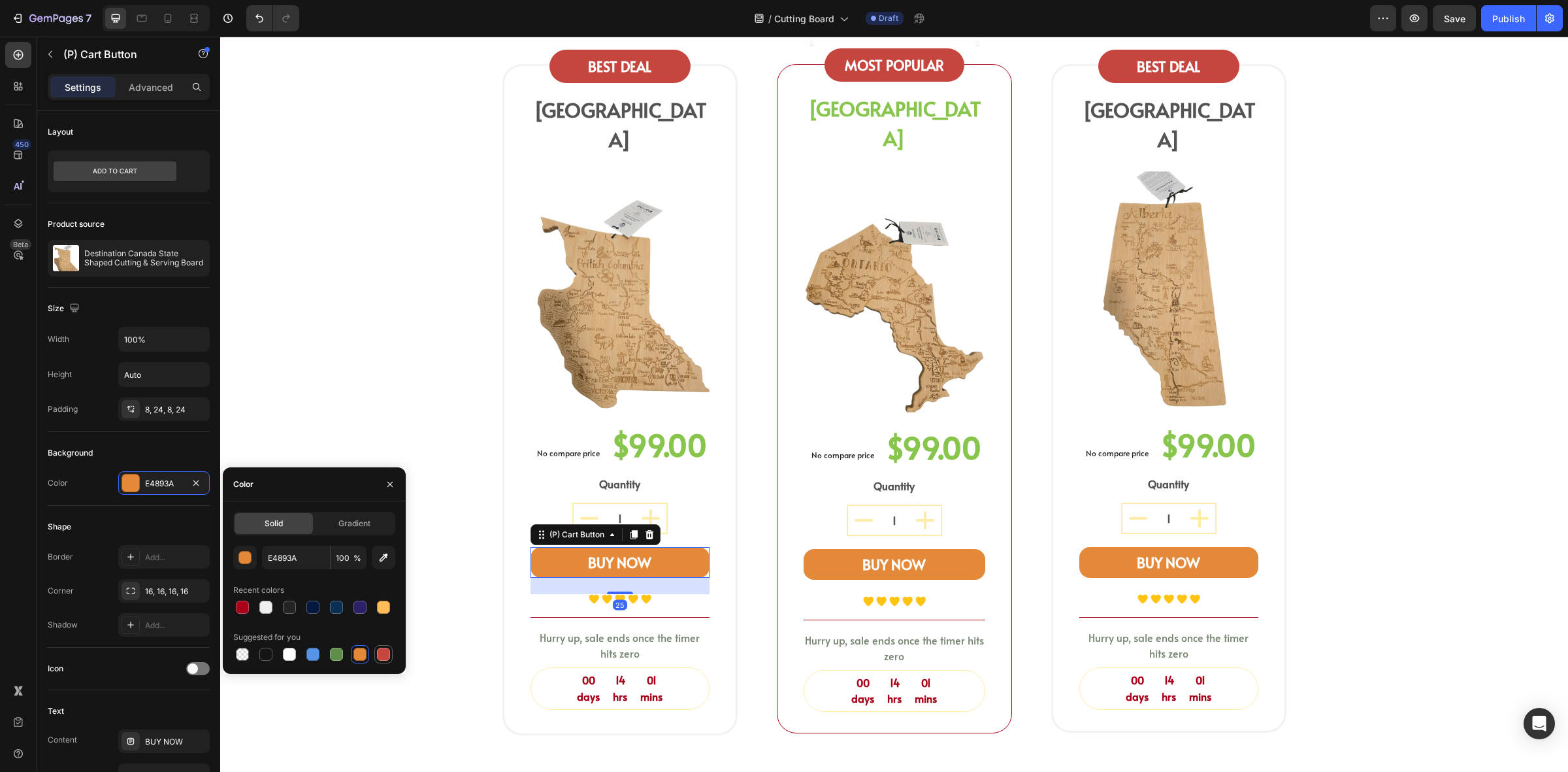
click at [390, 652] on div at bounding box center [383, 654] width 16 height 16
type input "C5453F"
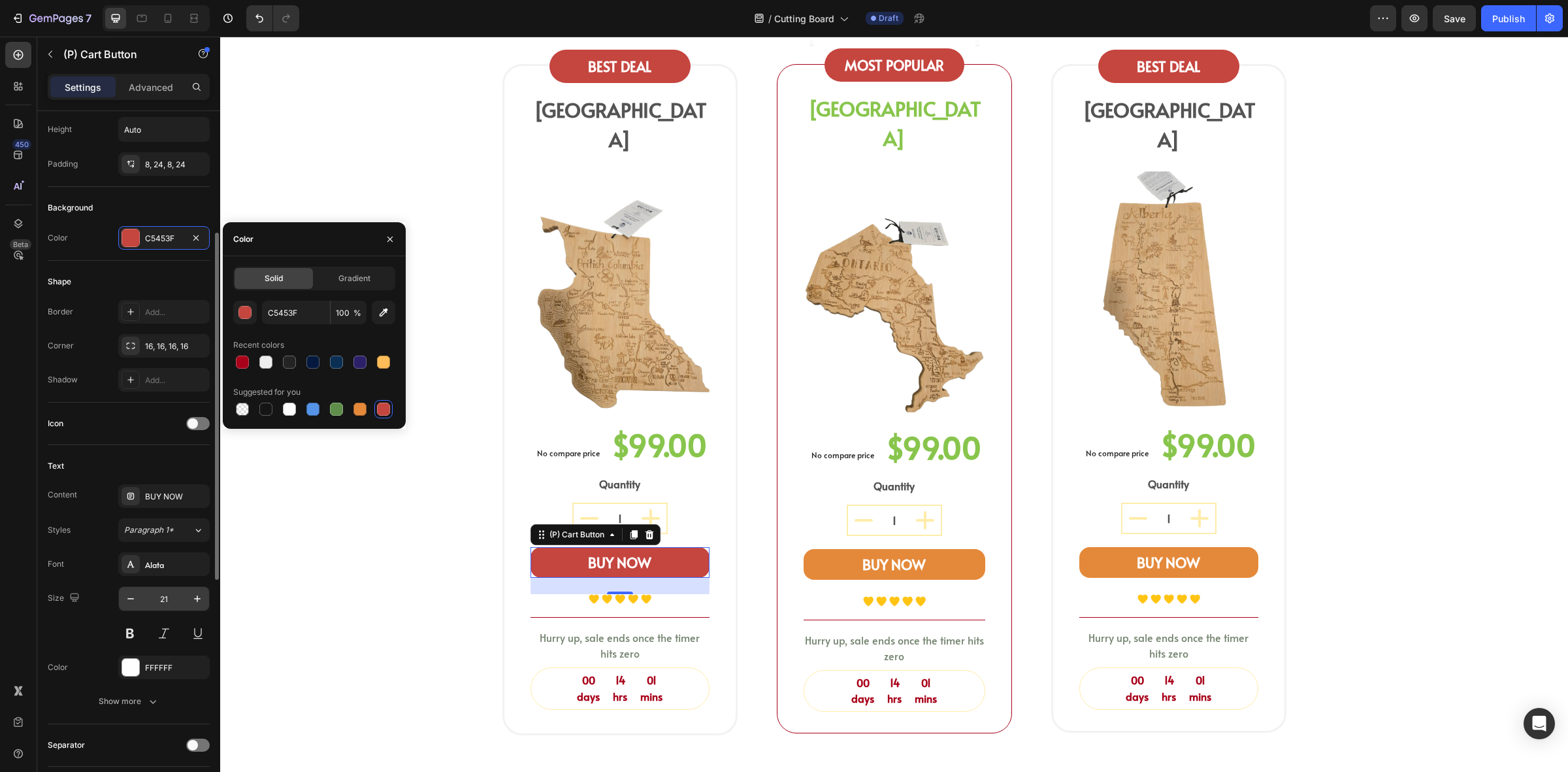
scroll to position [408, 0]
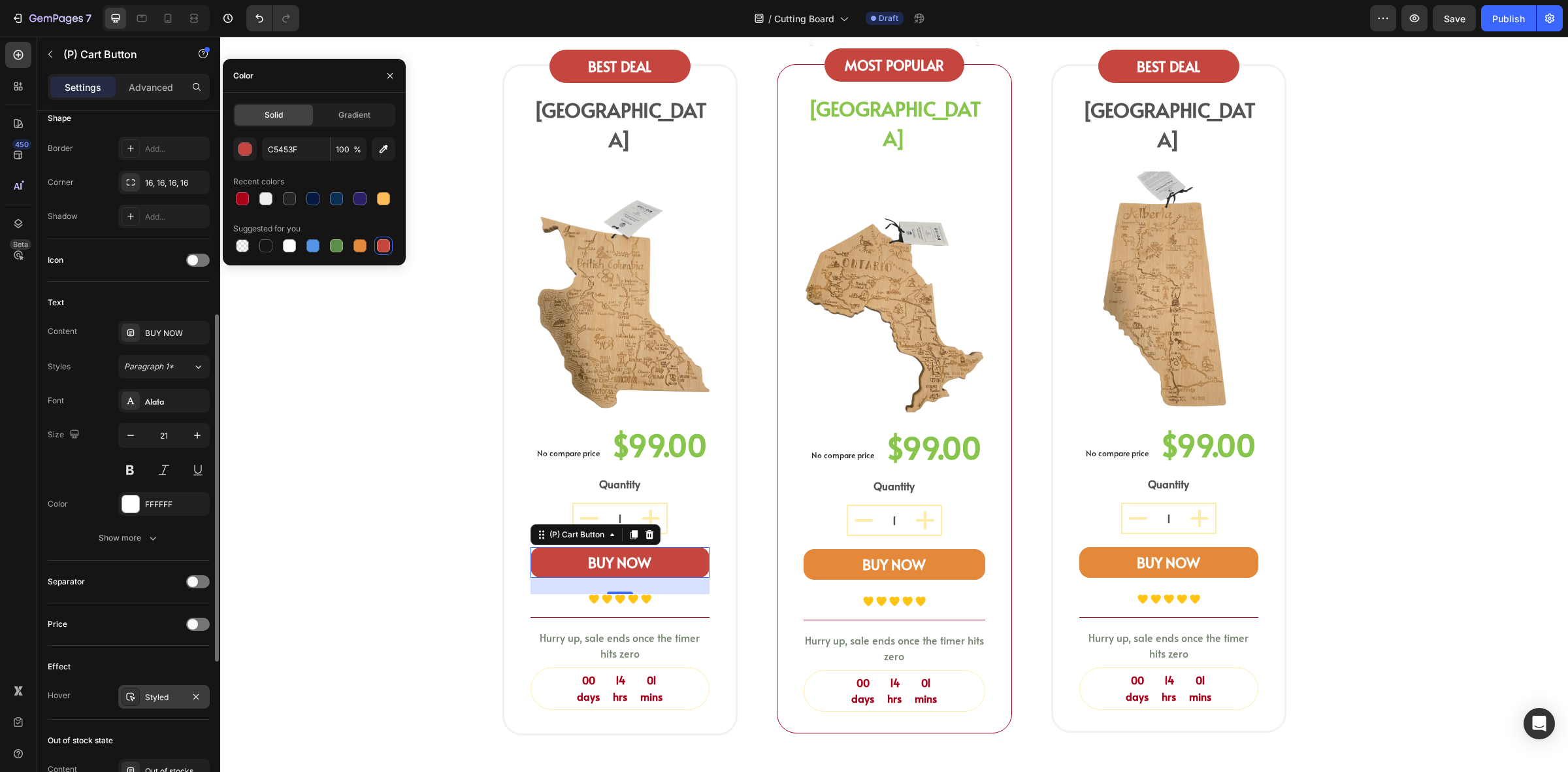
click at [167, 688] on div "Styled" at bounding box center [164, 696] width 91 height 24
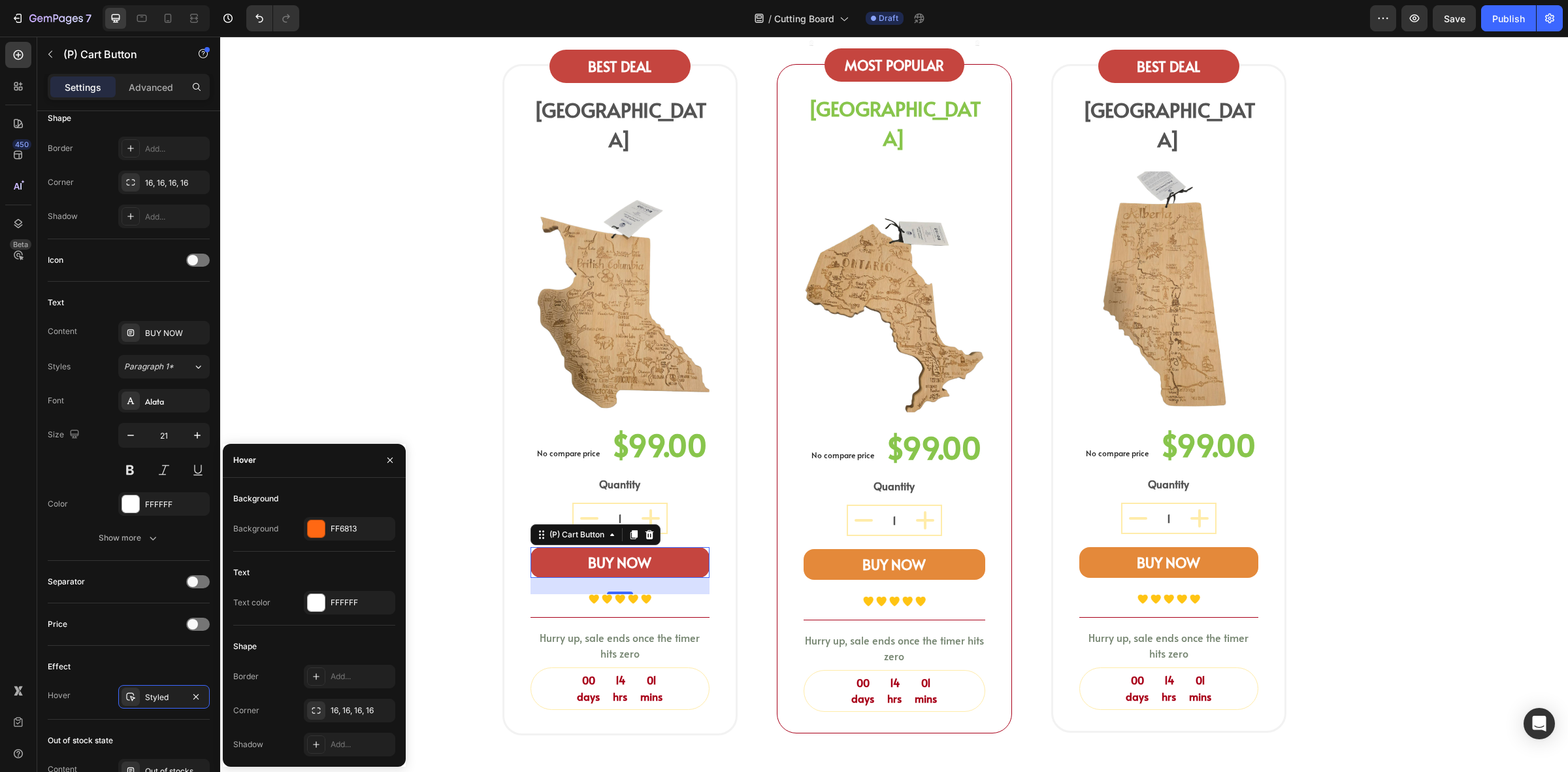
click at [333, 543] on div "Background Background FF6813" at bounding box center [314, 520] width 162 height 64
click at [336, 528] on div "FF6813" at bounding box center [349, 528] width 38 height 11
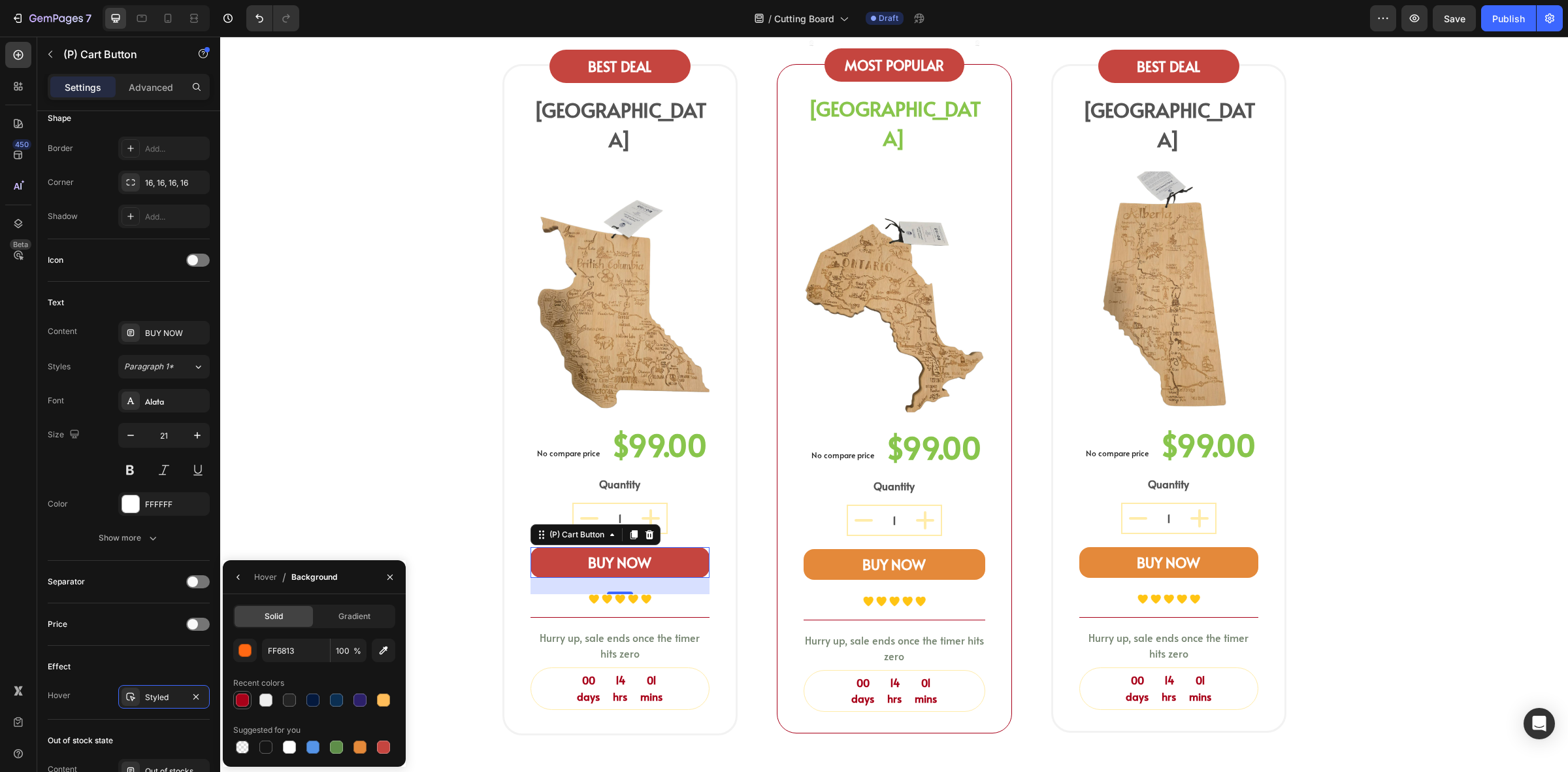
click at [243, 695] on div at bounding box center [242, 700] width 13 height 13
type input "A80119"
click at [628, 529] on icon at bounding box center [633, 534] width 11 height 11
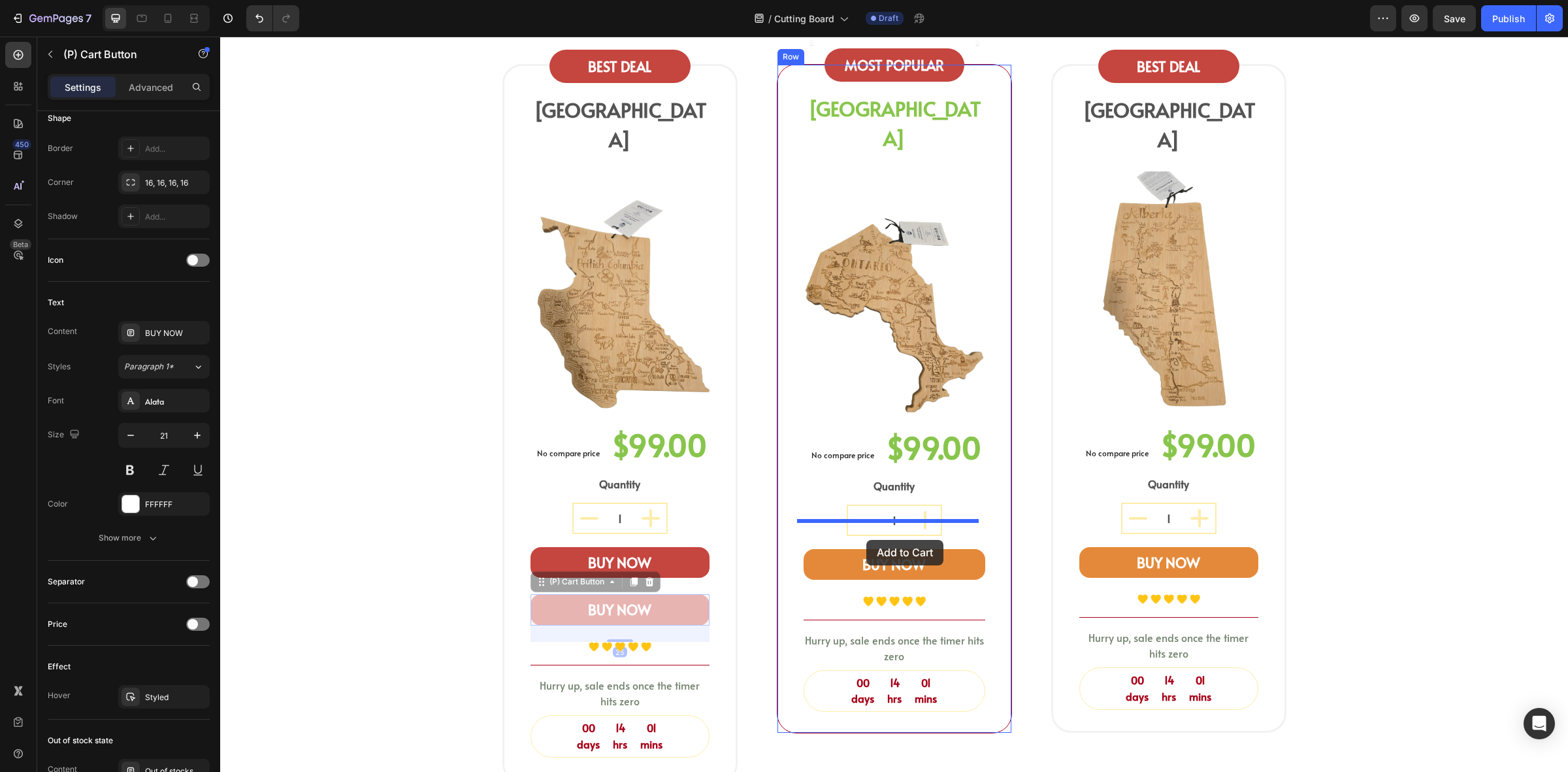
drag, startPoint x: 586, startPoint y: 550, endPoint x: 867, endPoint y: 540, distance: 281.2
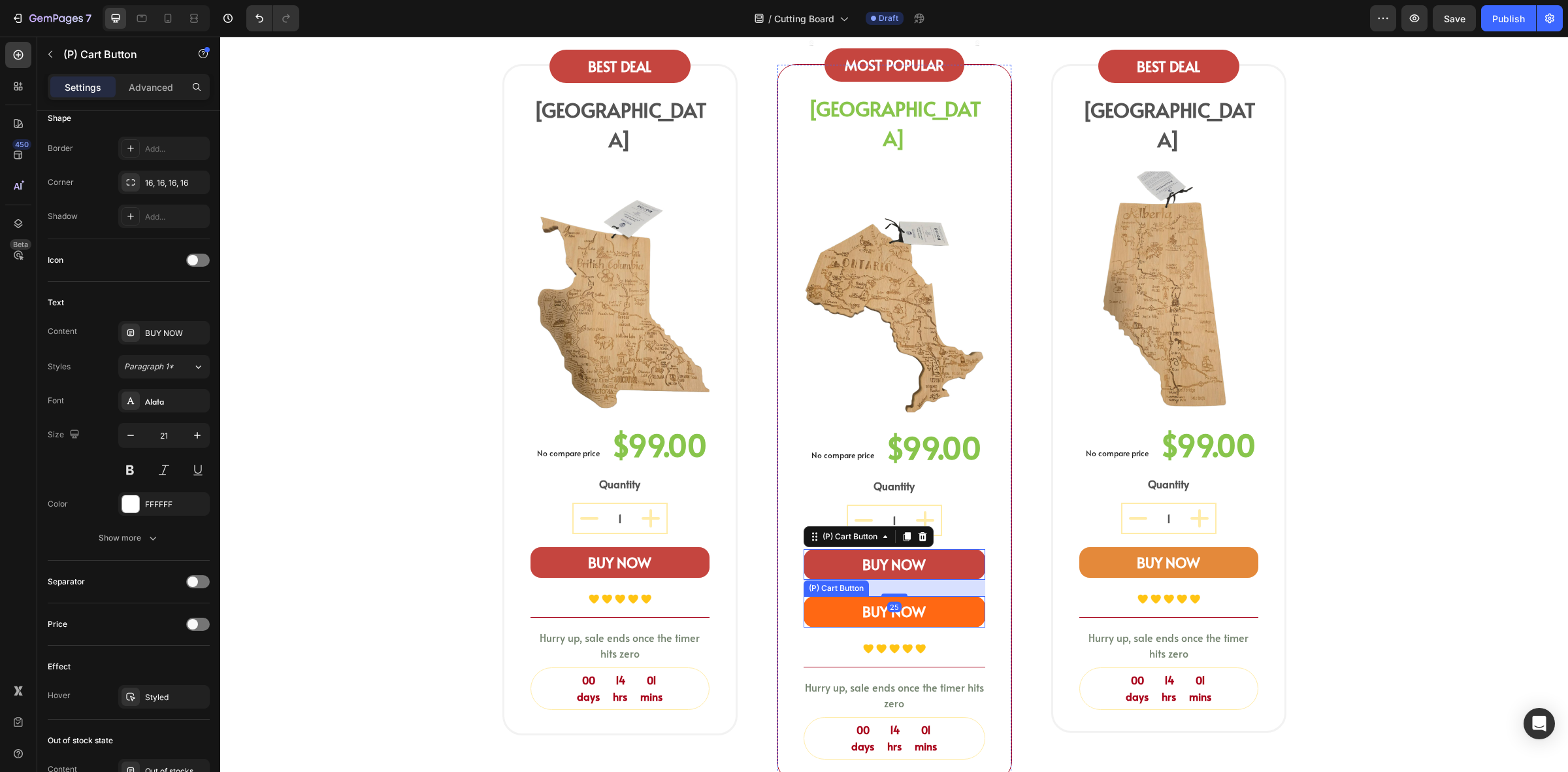
click at [959, 596] on button "BUY NOW" at bounding box center [895, 612] width 181 height 31
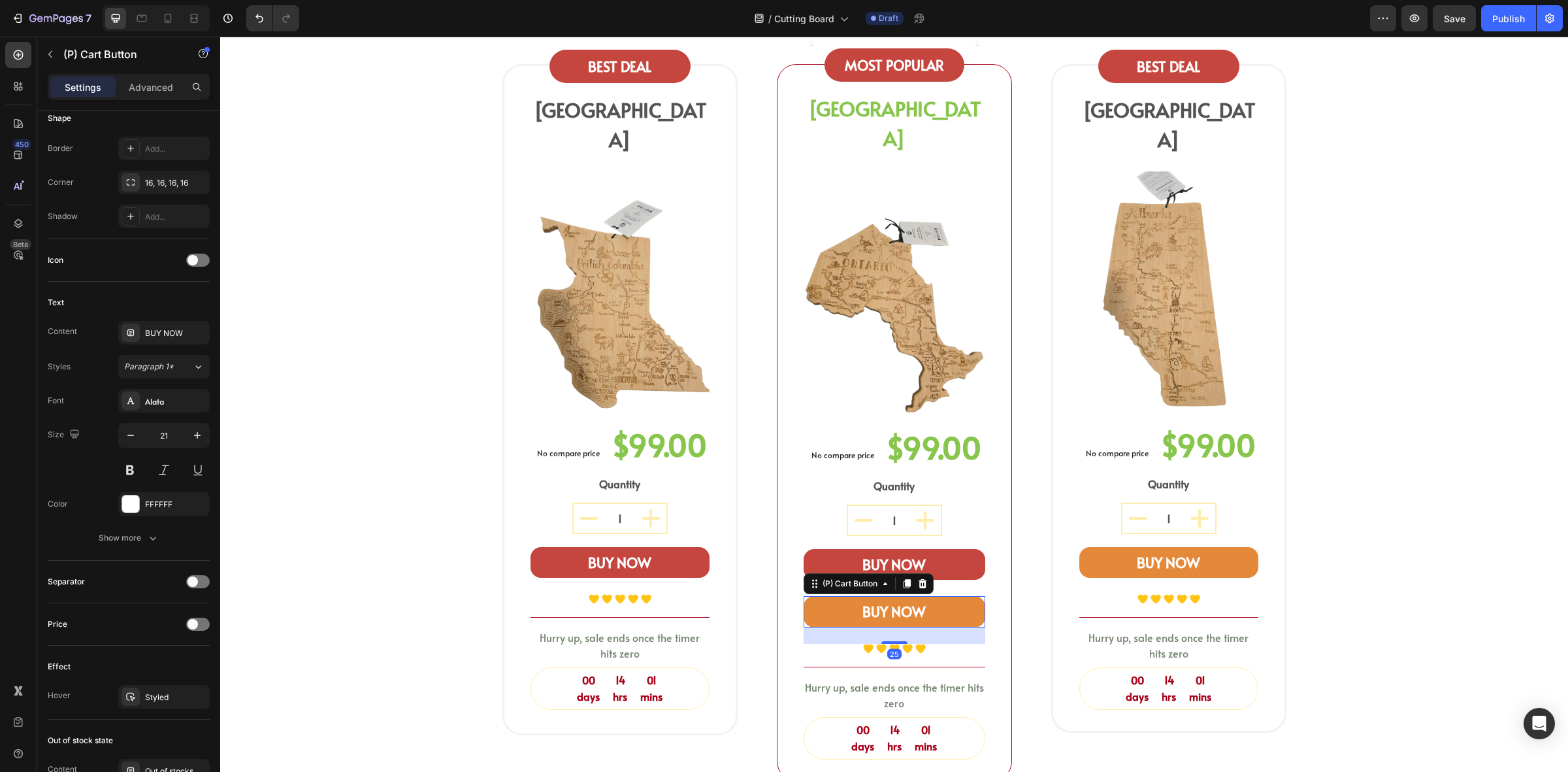
click at [925, 573] on div "(P) Cart Button" at bounding box center [869, 583] width 130 height 21
drag, startPoint x: 913, startPoint y: 560, endPoint x: 930, endPoint y: 548, distance: 20.8
click at [918, 578] on icon at bounding box center [923, 583] width 11 height 11
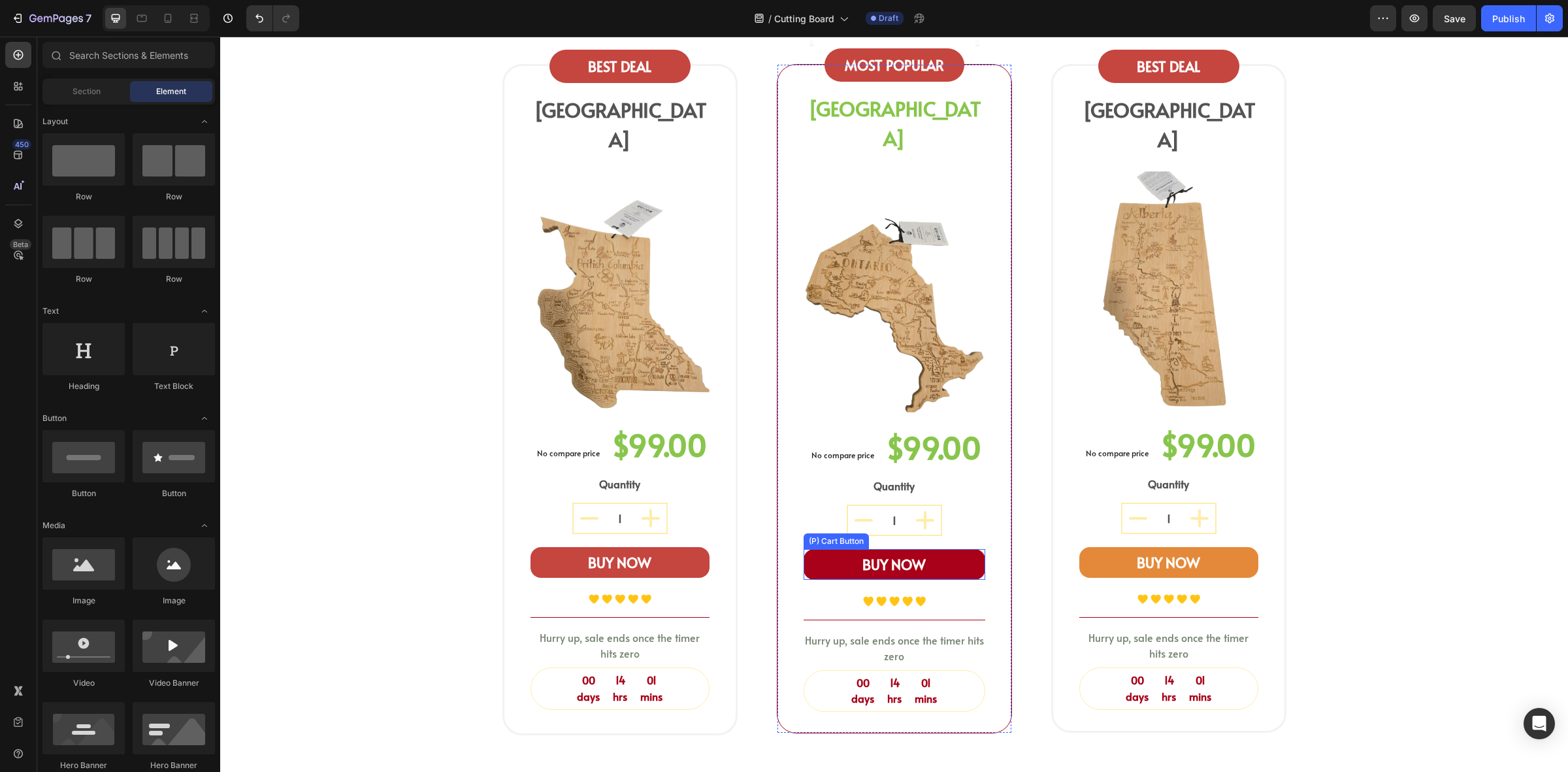
click at [936, 549] on button "BUY NOW" at bounding box center [895, 565] width 181 height 31
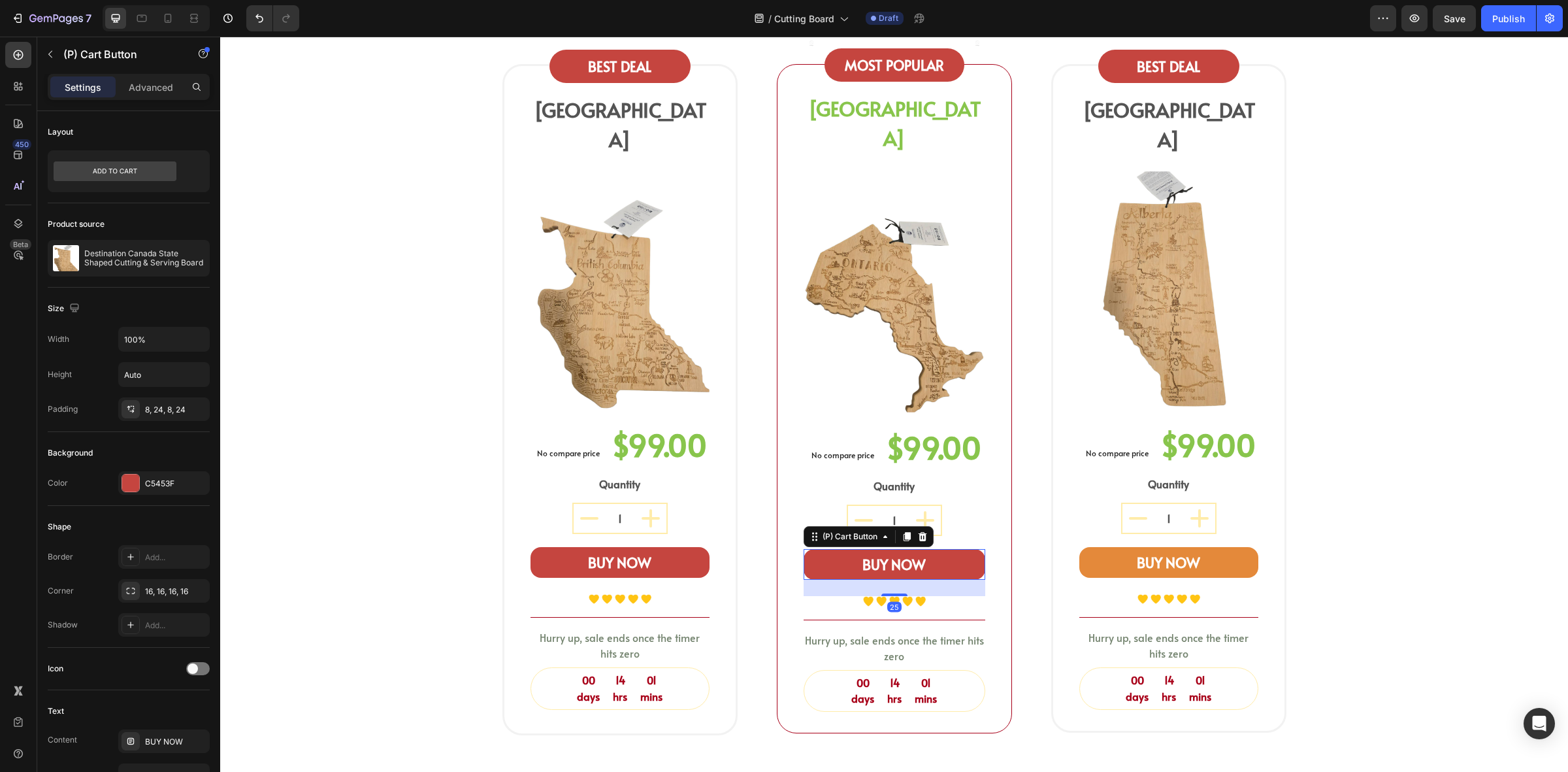
click at [892, 526] on div "(P) Cart Button" at bounding box center [869, 536] width 130 height 21
click at [902, 531] on icon at bounding box center [907, 536] width 11 height 11
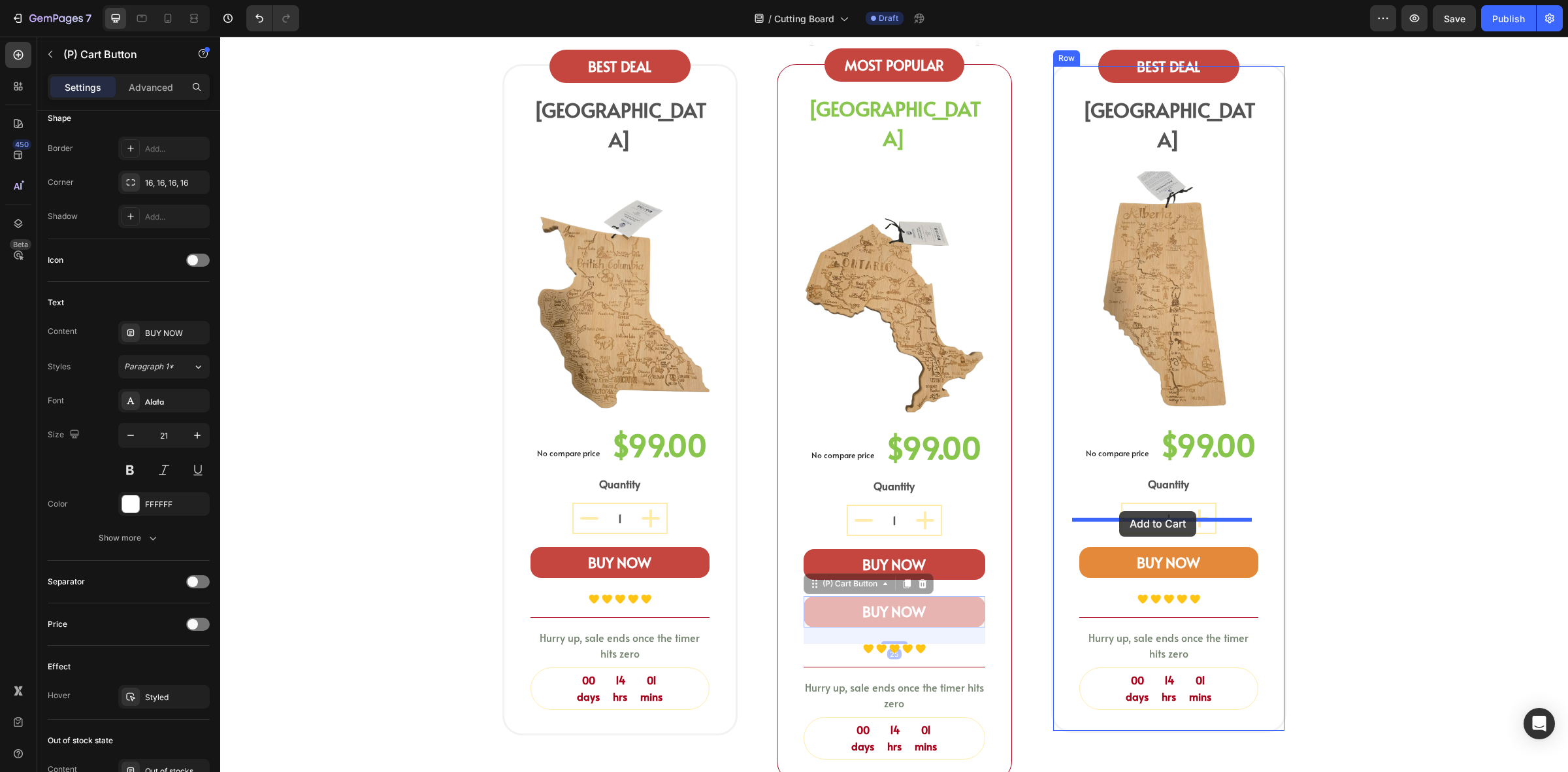
drag, startPoint x: 853, startPoint y: 556, endPoint x: 1121, endPoint y: 511, distance: 271.8
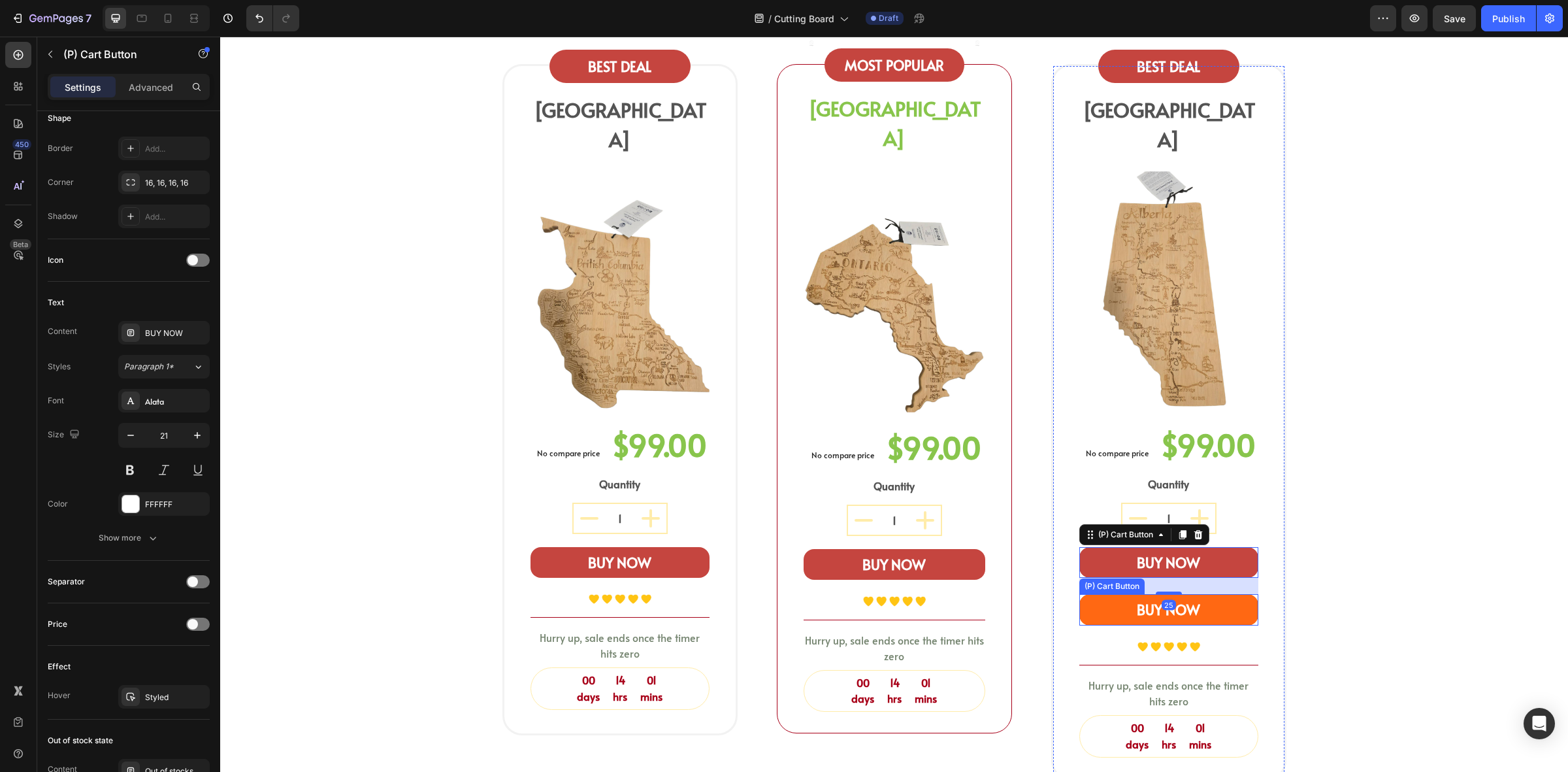
click at [1242, 594] on button "BUY NOW" at bounding box center [1169, 610] width 179 height 31
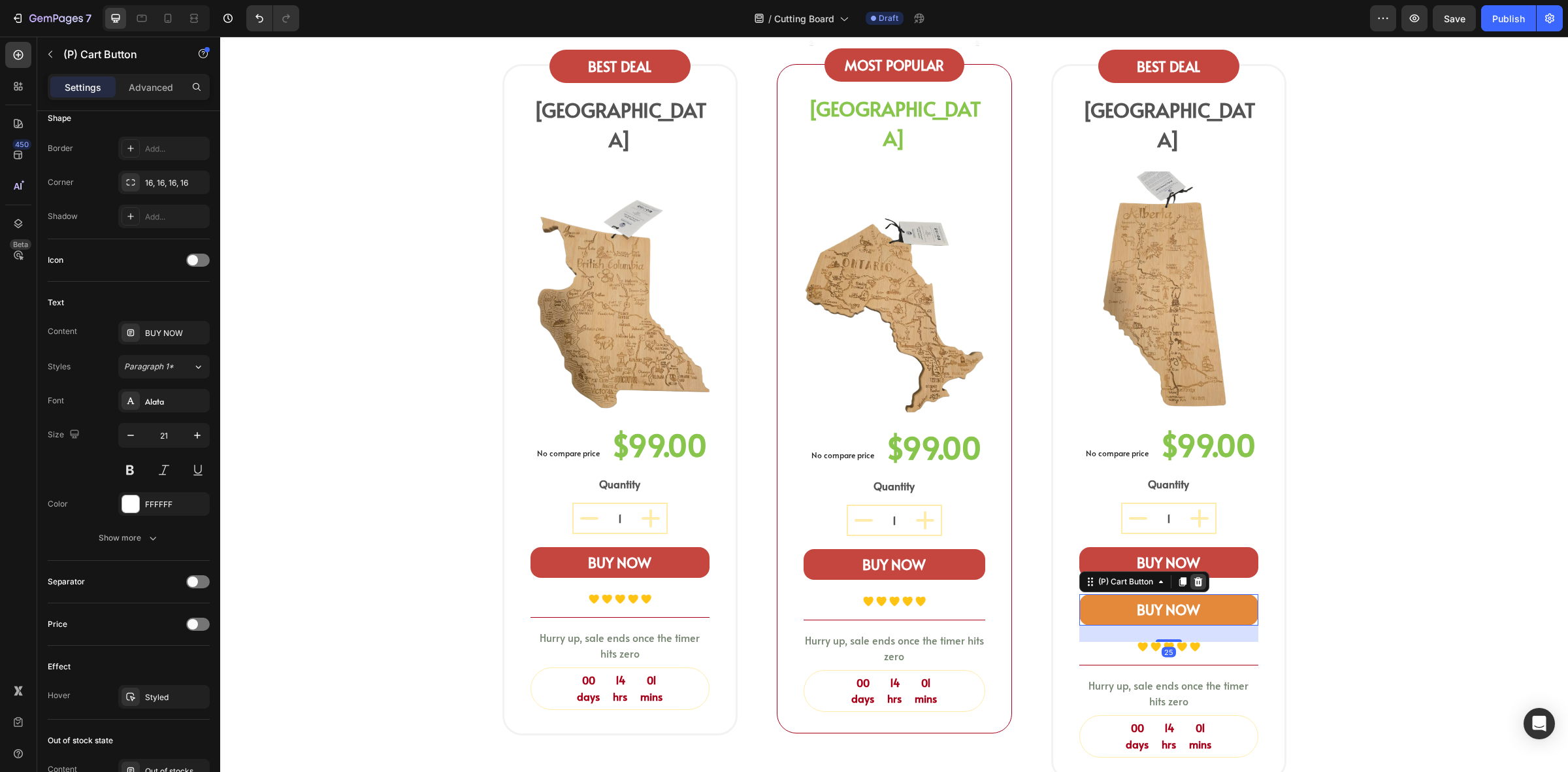
click at [1196, 576] on icon at bounding box center [1198, 581] width 11 height 11
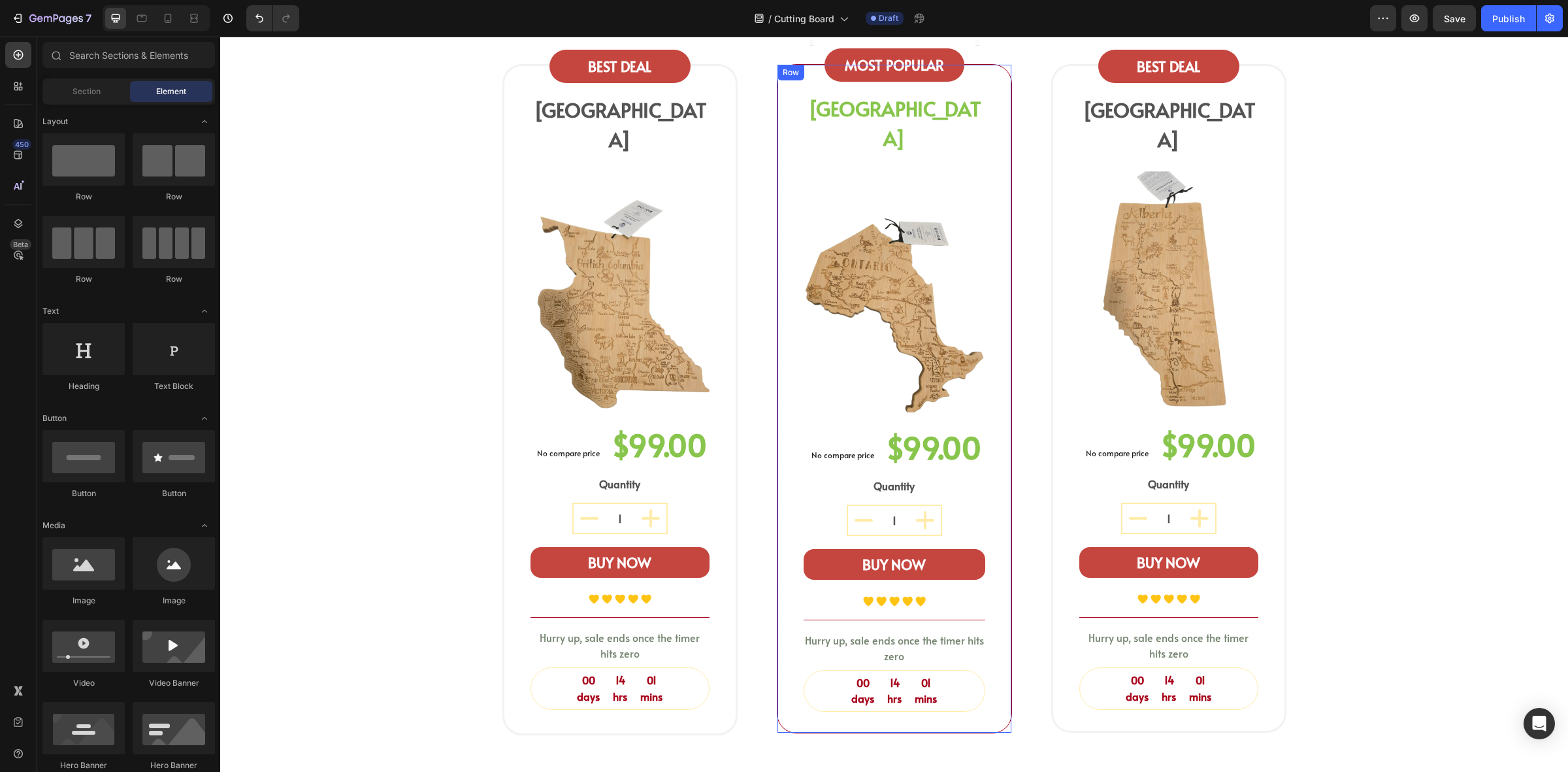
click at [926, 560] on div "BUY NOW (P) Cart Button" at bounding box center [895, 573] width 181 height 48
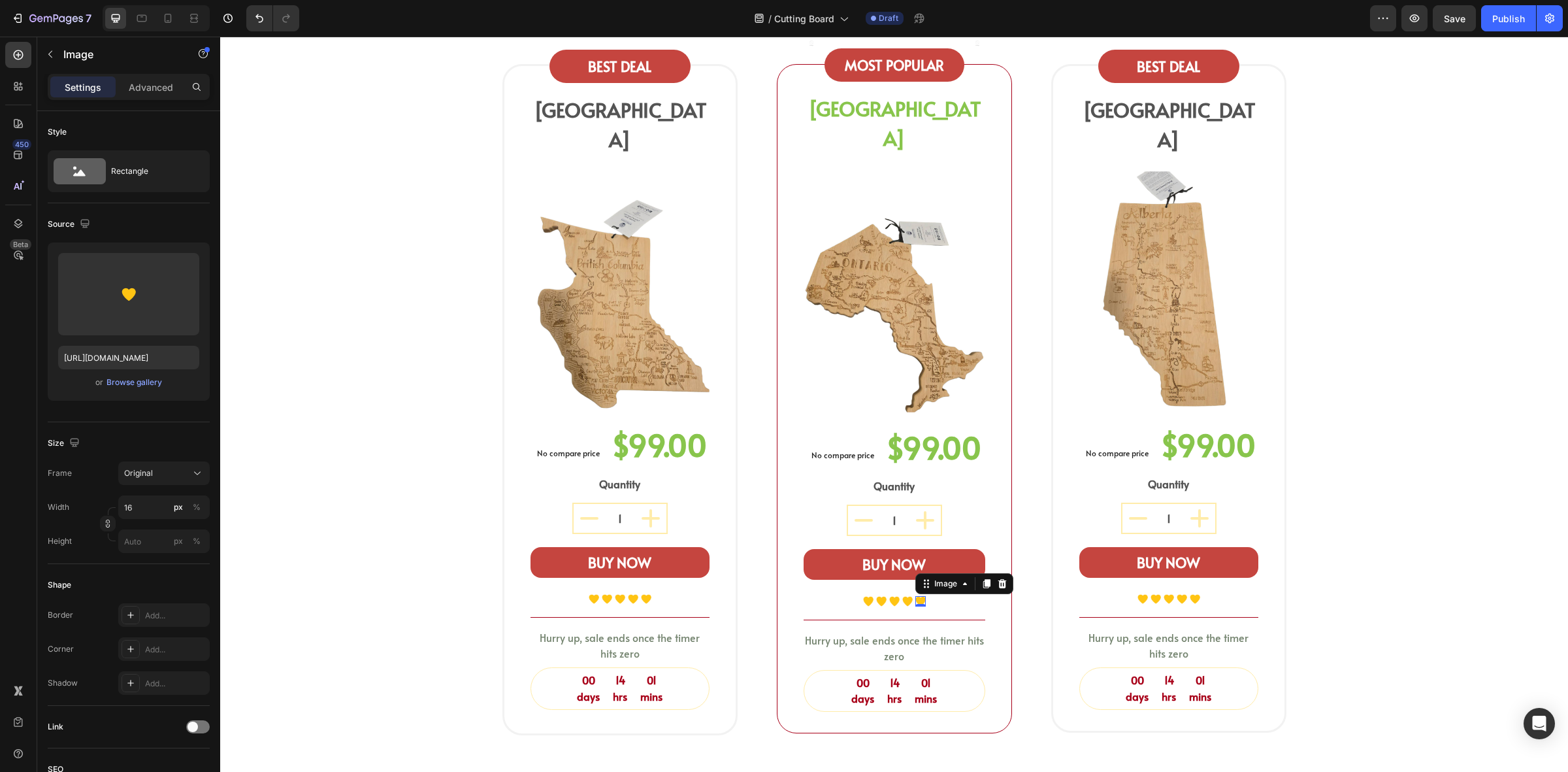
click at [915, 596] on img at bounding box center [920, 601] width 11 height 10
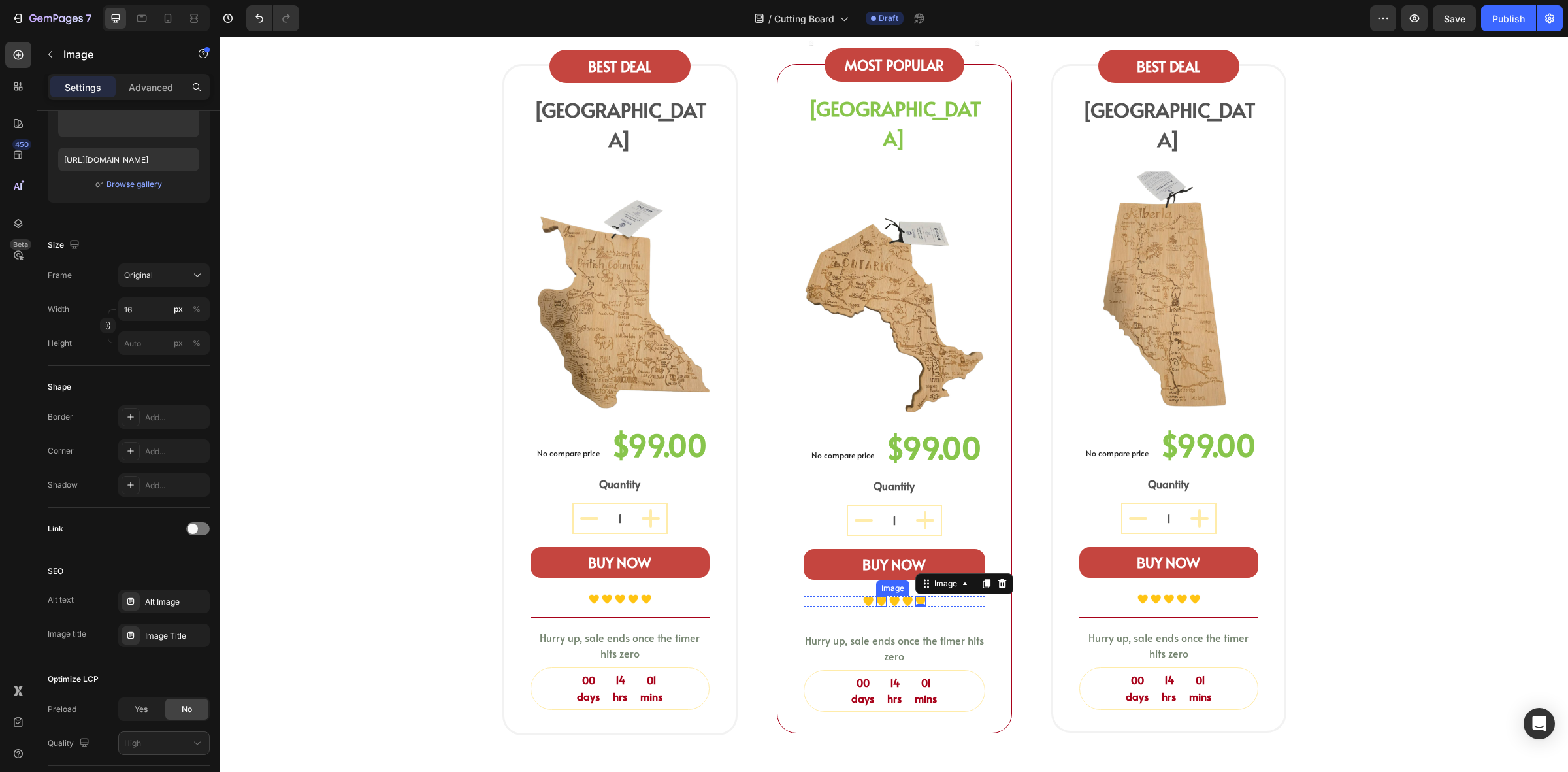
click at [876, 596] on div "Image" at bounding box center [881, 601] width 11 height 10
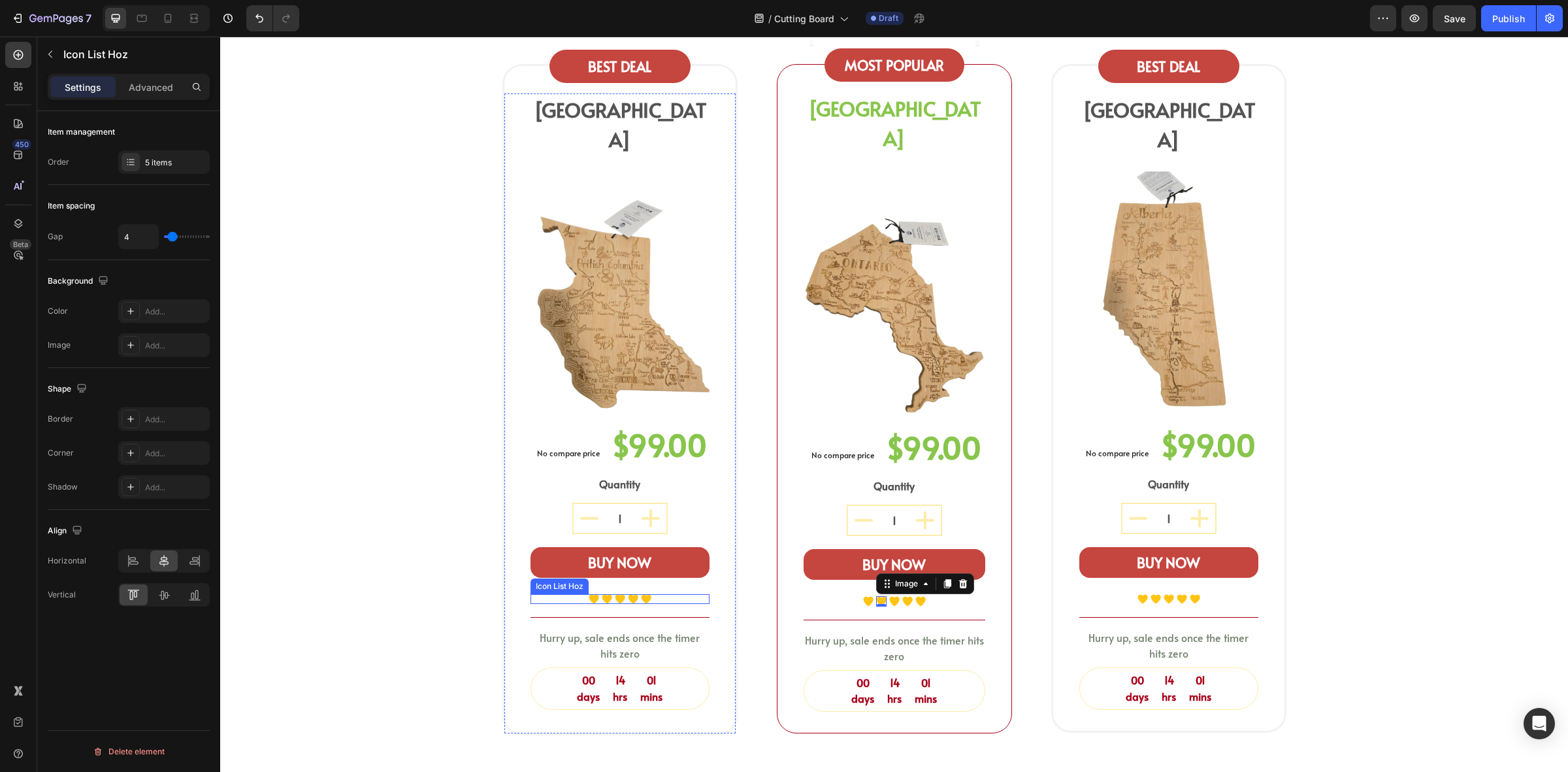
click at [648, 594] on div "Image Image Image Image Image" at bounding box center [620, 599] width 179 height 10
click at [642, 574] on div at bounding box center [643, 582] width 16 height 16
click at [939, 596] on div "Image Image Image Image Image" at bounding box center [895, 601] width 181 height 10
click at [913, 578] on icon at bounding box center [915, 583] width 11 height 11
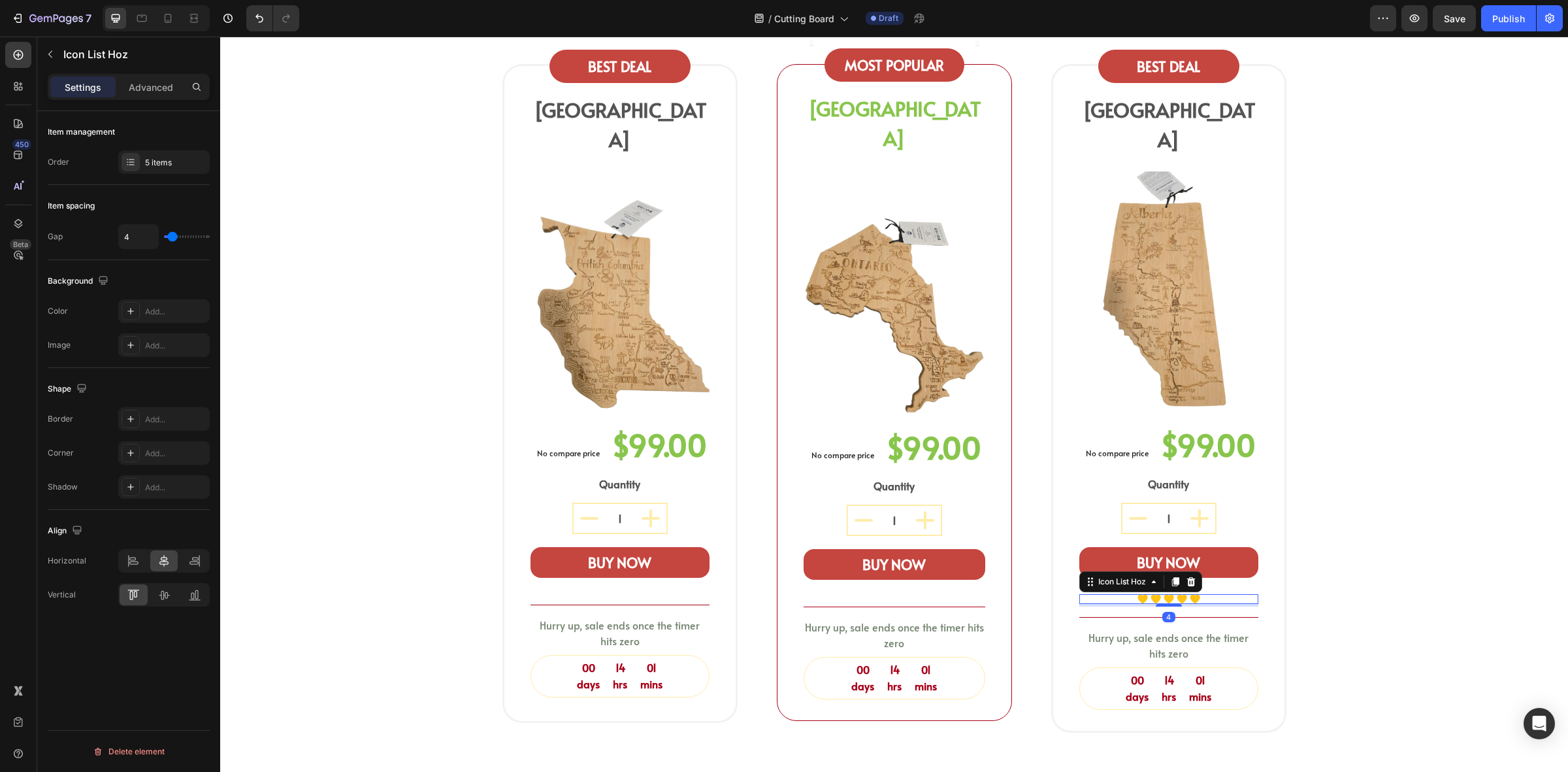
click at [1212, 594] on div "Image Image Image Image Image" at bounding box center [1169, 599] width 179 height 10
click at [1187, 577] on icon at bounding box center [1191, 581] width 9 height 9
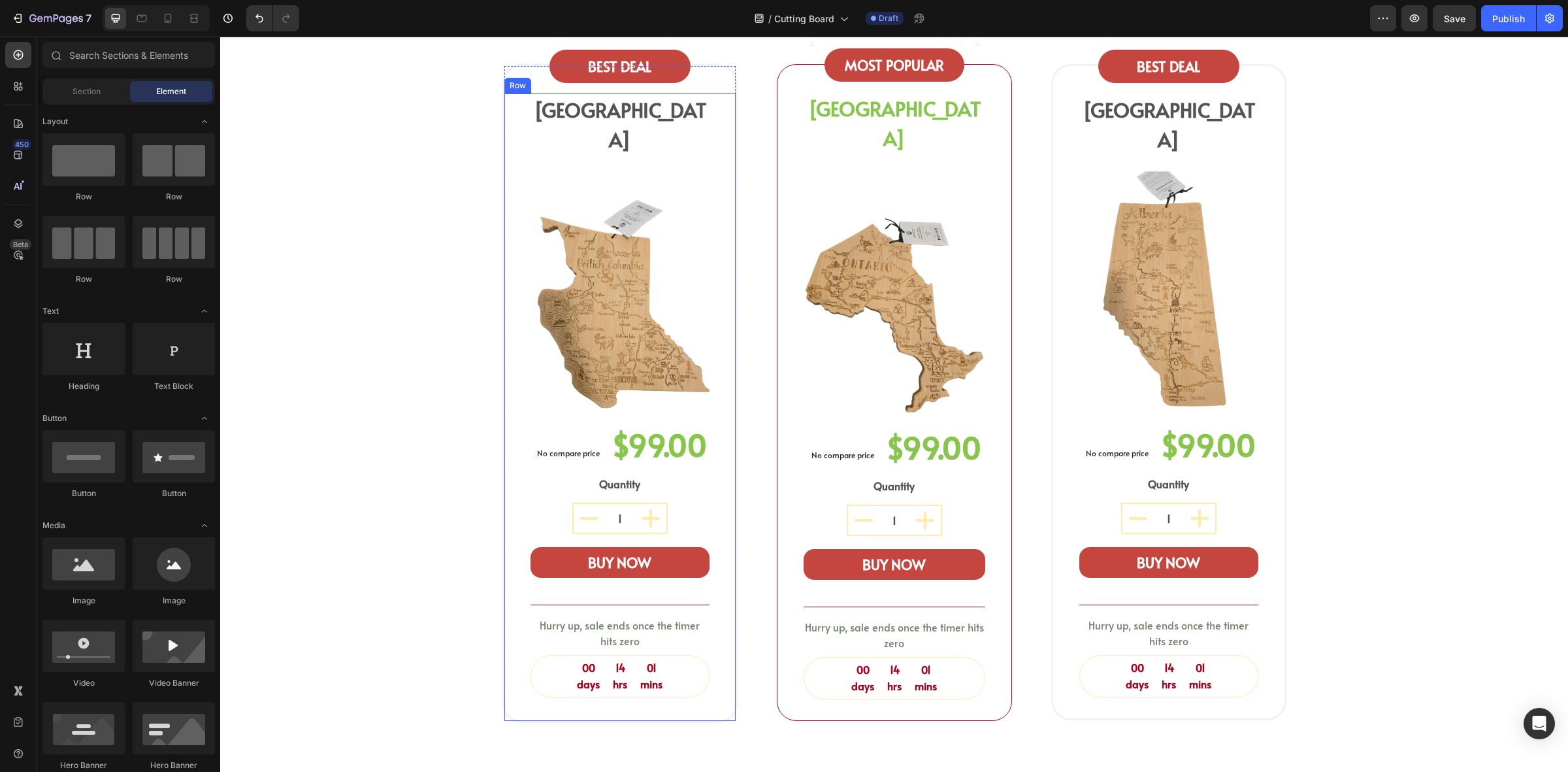
click at [662, 553] on div "BUY NOW (P) Cart Button" at bounding box center [620, 571] width 179 height 48
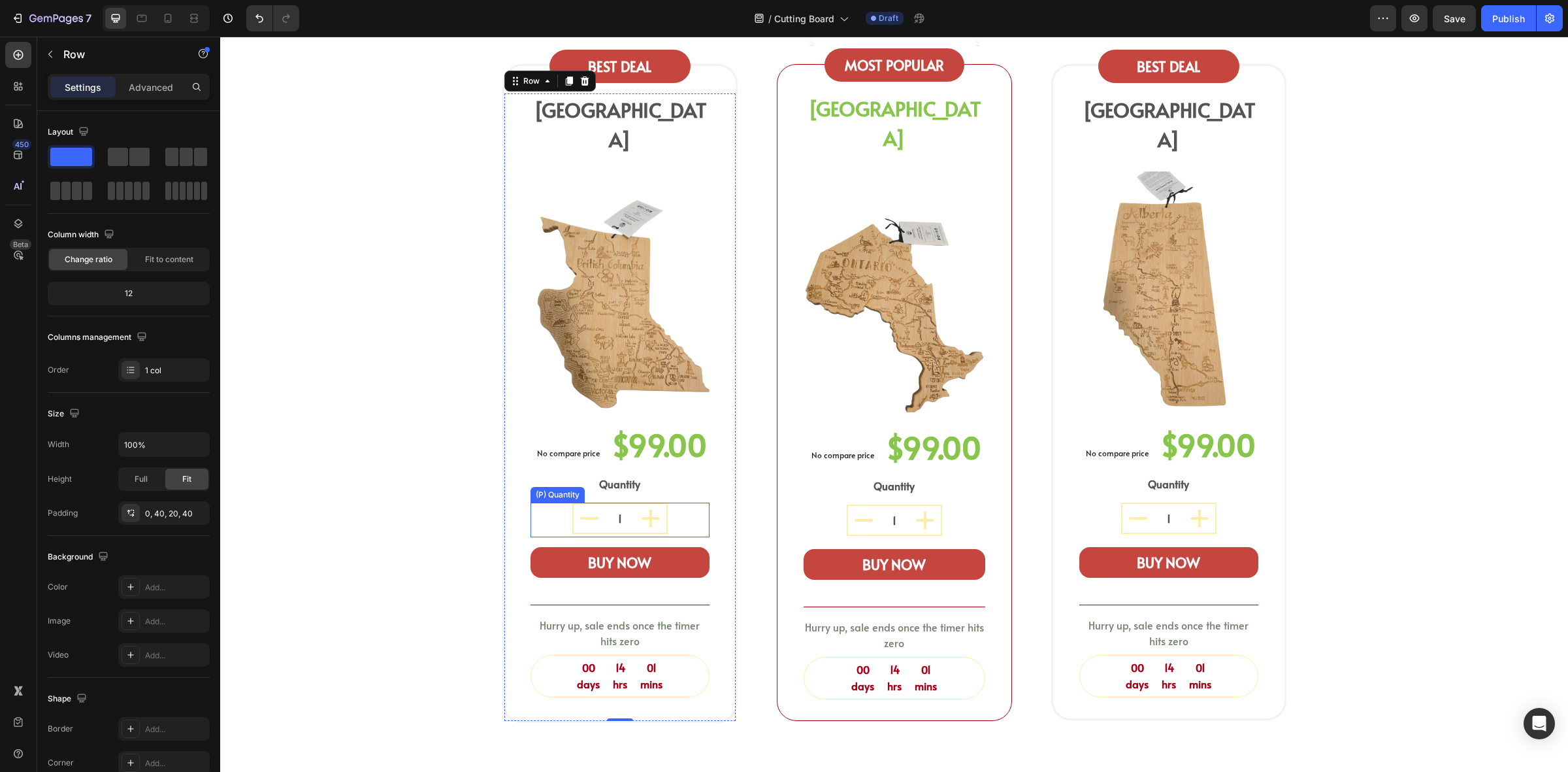
click at [596, 503] on icon "decrement" at bounding box center [590, 518] width 31 height 31
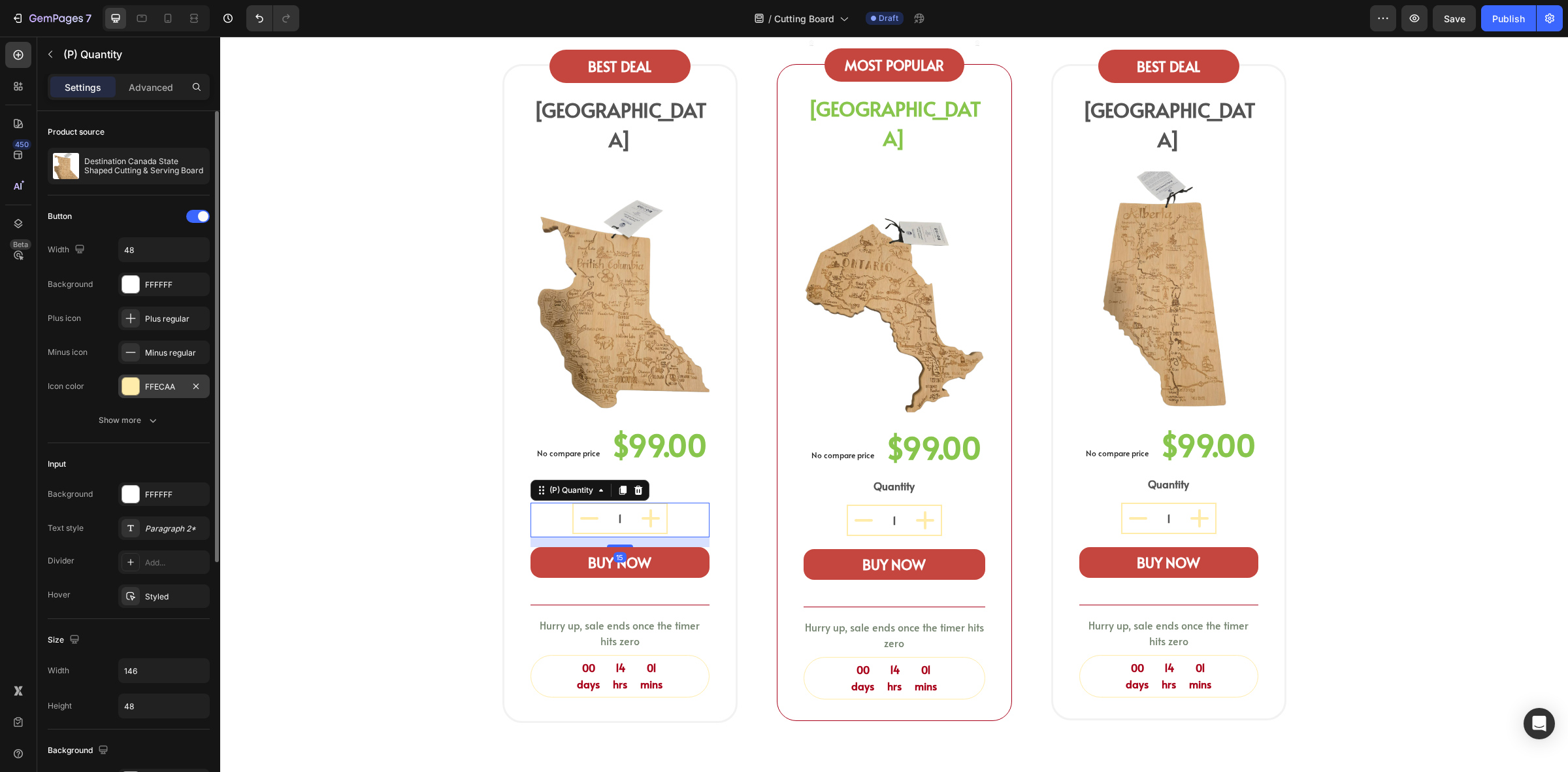
click at [146, 376] on div "FFECAA" at bounding box center [164, 386] width 91 height 24
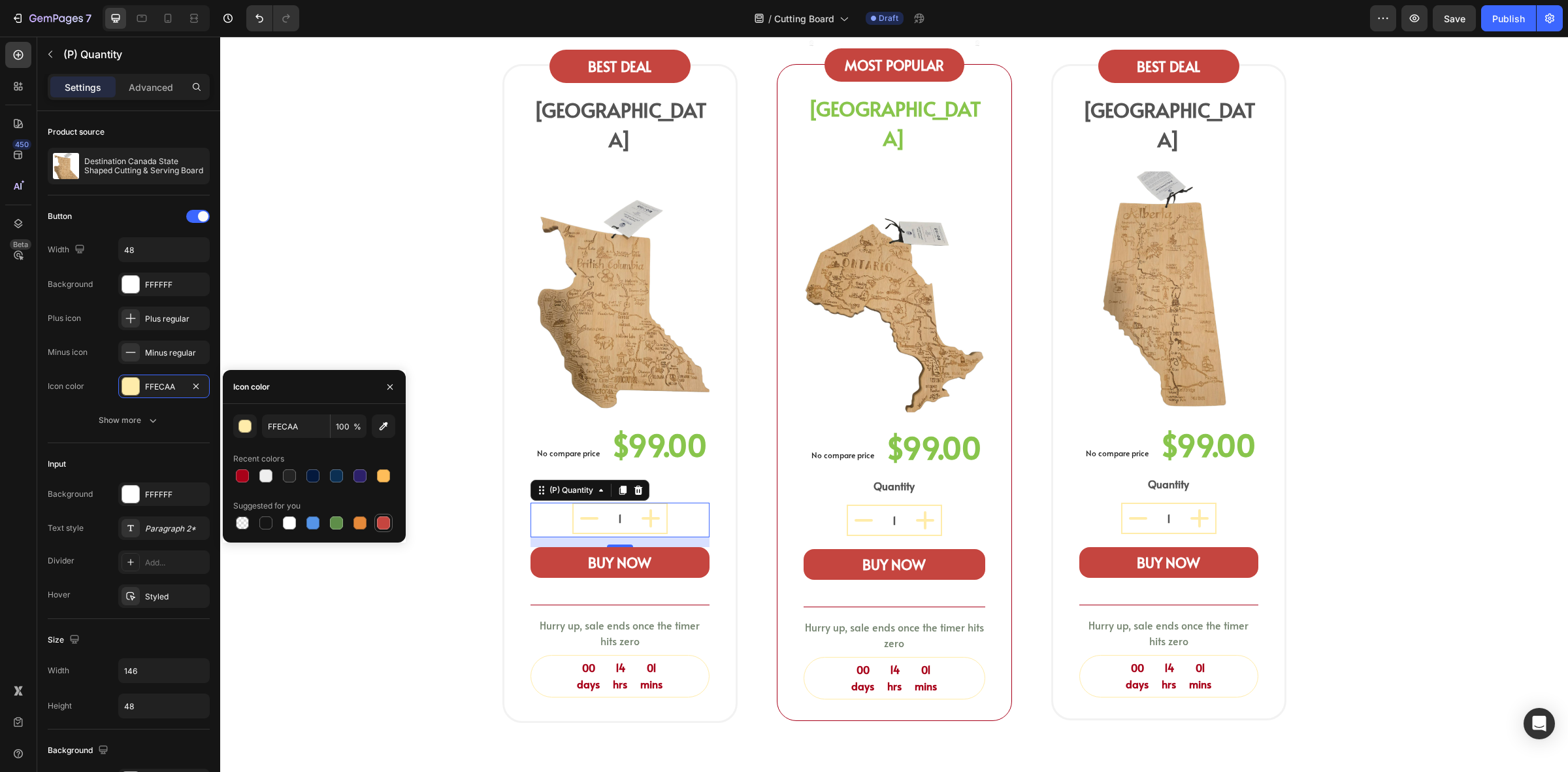
click at [380, 516] on div at bounding box center [383, 523] width 13 height 13
type input "C5453F"
click at [151, 291] on div "FFFFFF" at bounding box center [164, 284] width 91 height 24
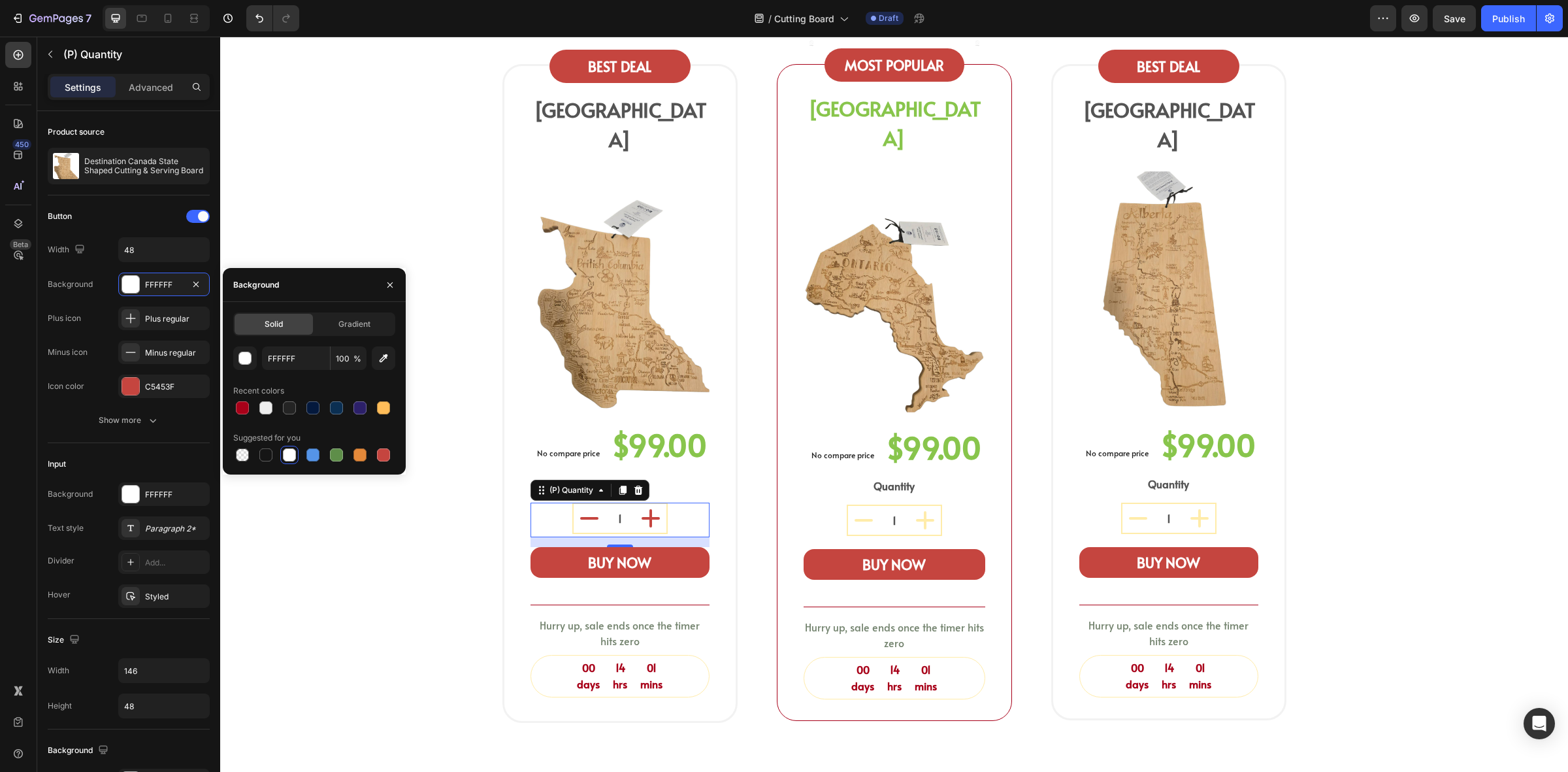
click at [231, 408] on div "Solid Gradient FFFFFF 100 % Recent colors Suggested for you" at bounding box center [314, 388] width 183 height 151
click at [242, 409] on div at bounding box center [242, 408] width 13 height 13
type input "FFFFFF"
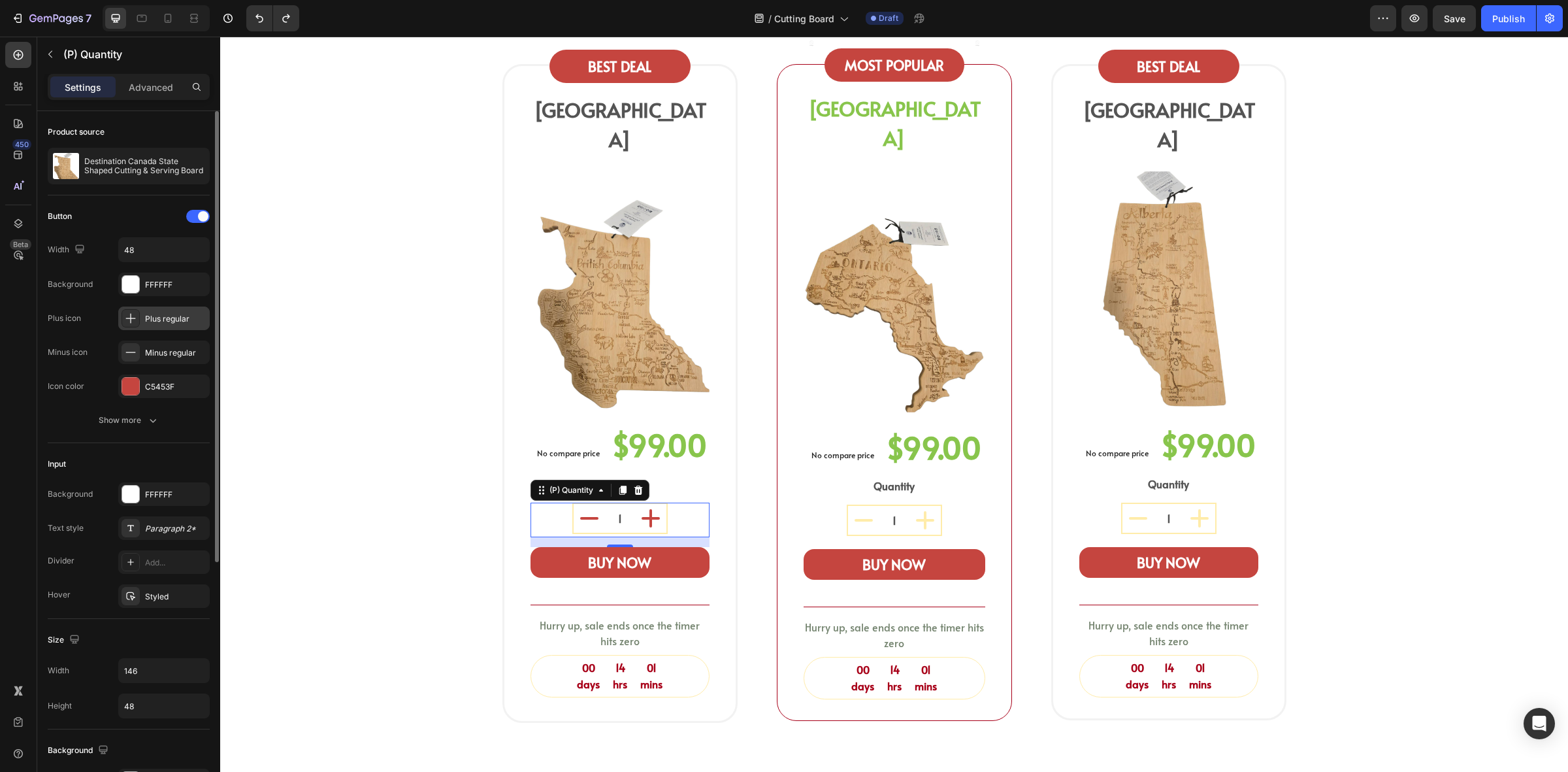
click at [166, 327] on div "Plus regular" at bounding box center [164, 318] width 91 height 24
click at [151, 354] on div "Minus regular" at bounding box center [176, 353] width 61 height 11
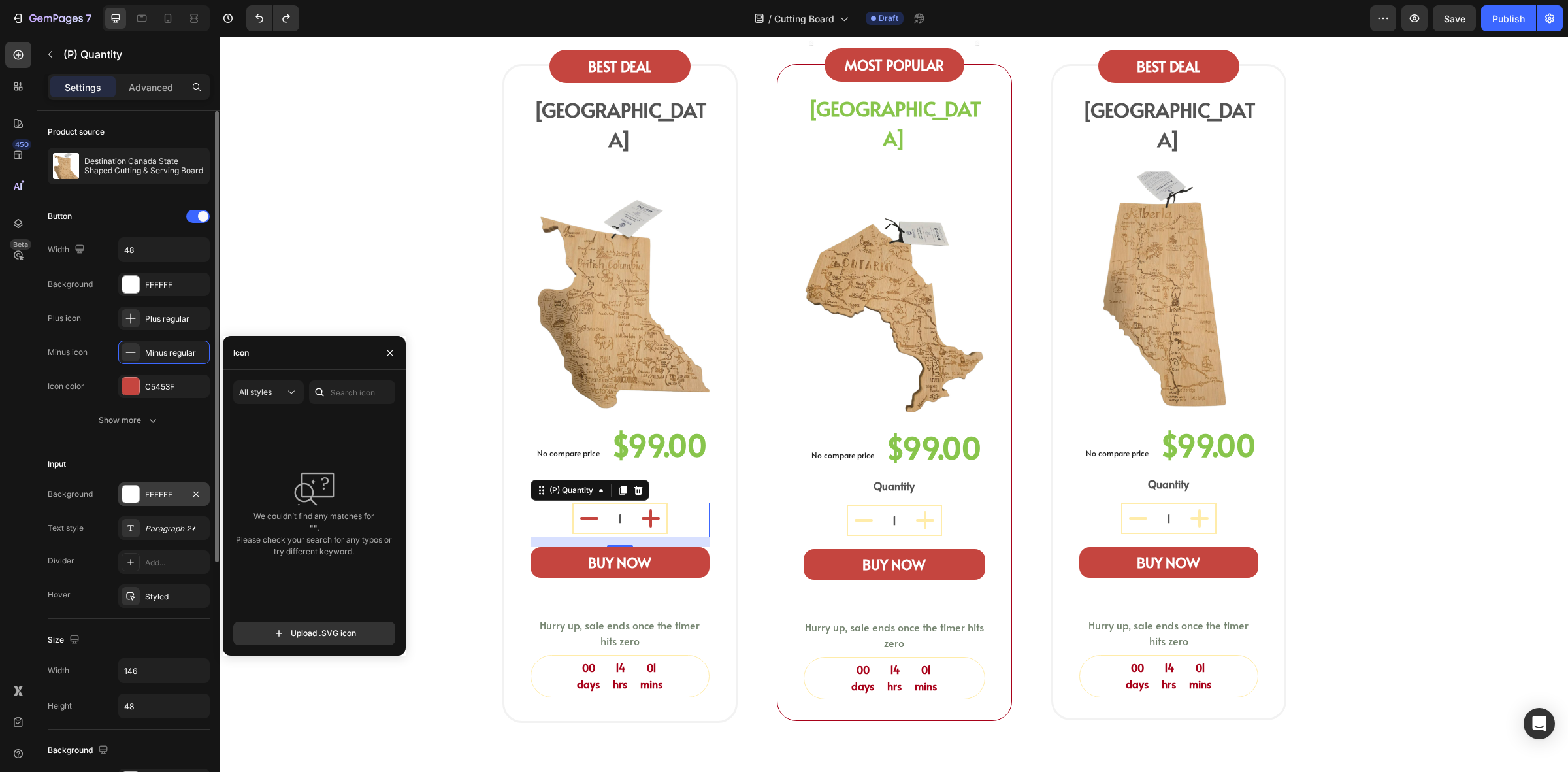
click at [149, 495] on div "FFFFFF" at bounding box center [164, 495] width 38 height 11
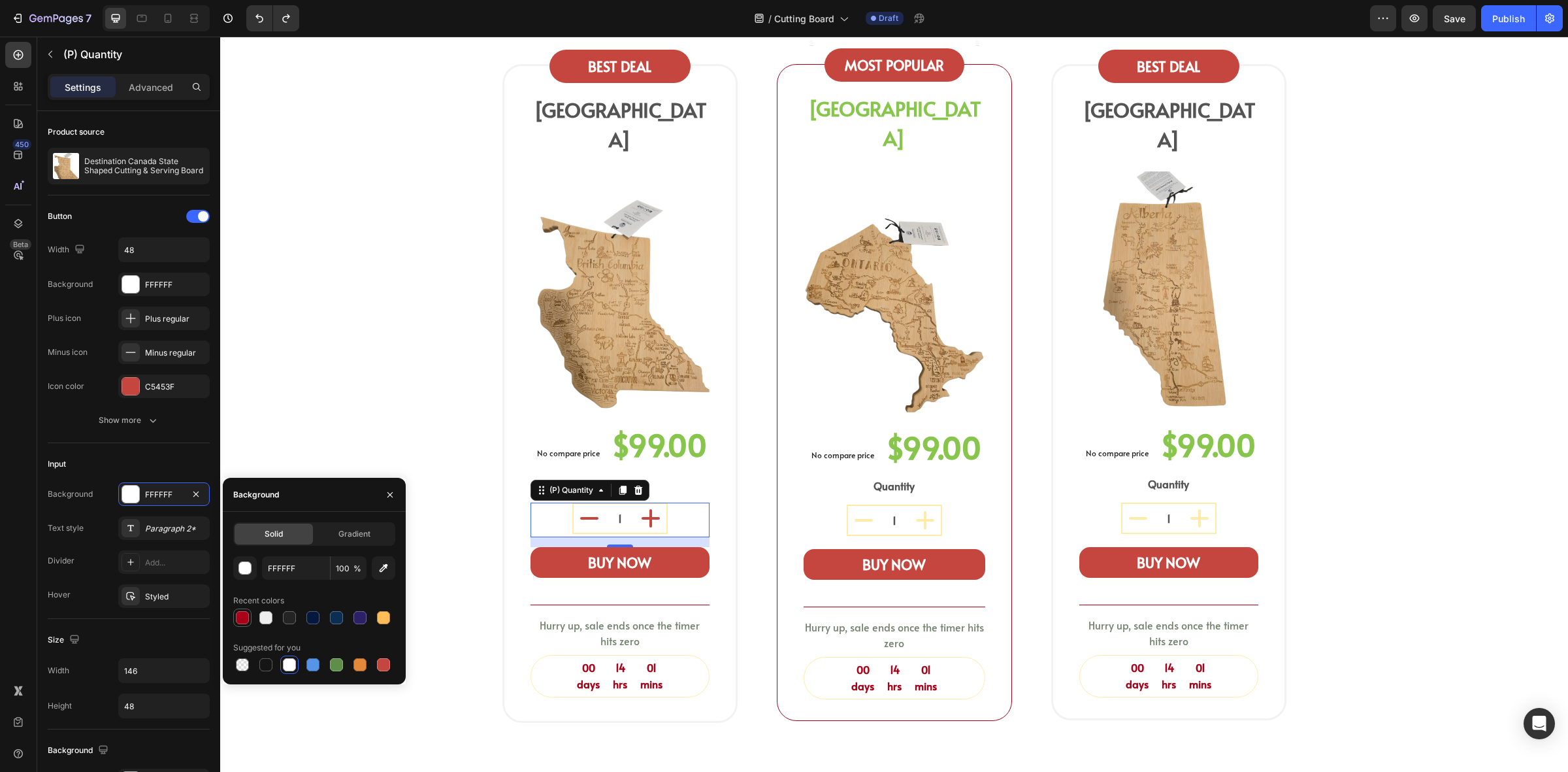
click at [246, 623] on div at bounding box center [242, 618] width 13 height 13
type input "FFFFFF"
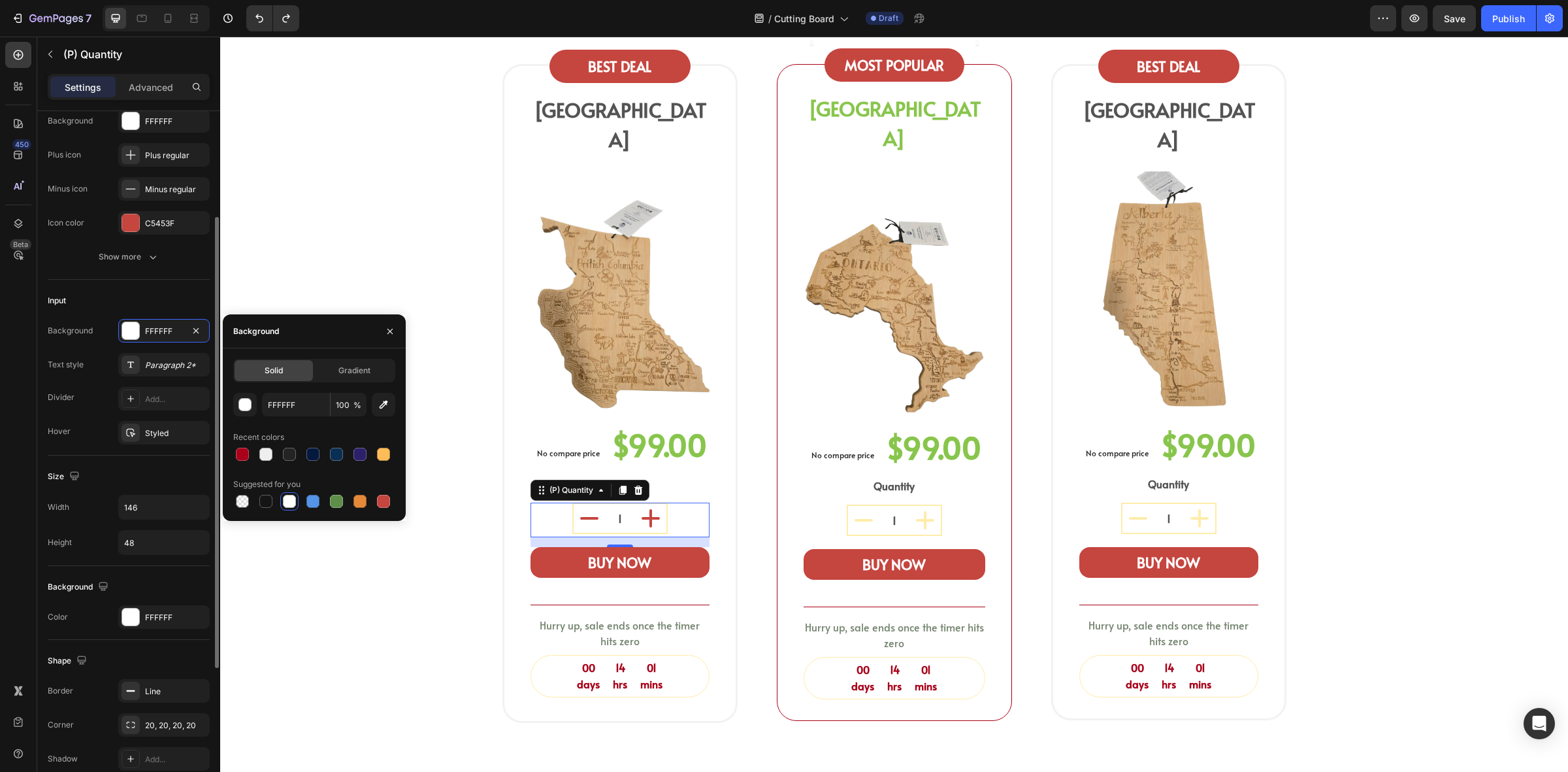
scroll to position [245, 0]
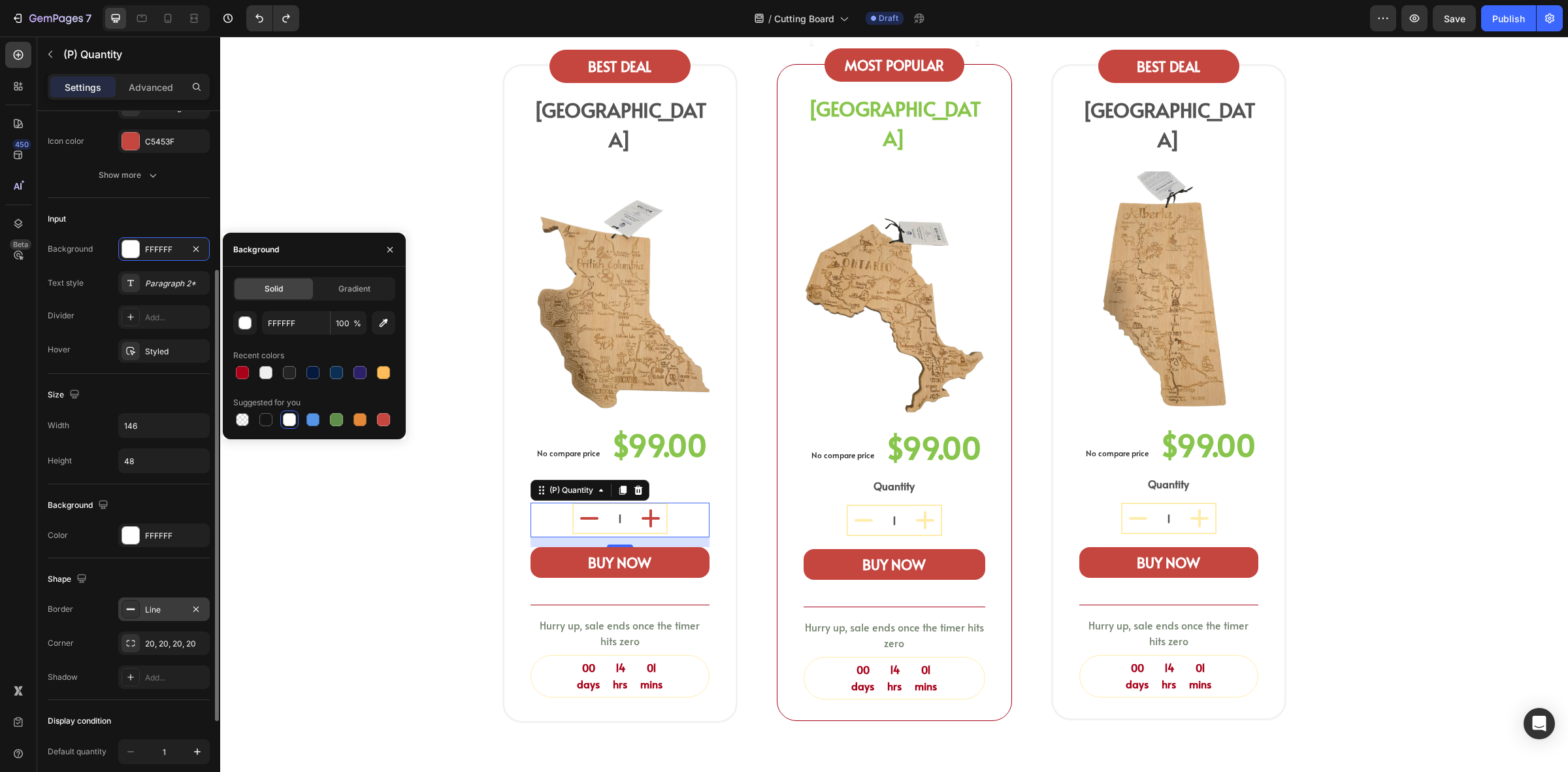
click at [144, 603] on div "Line" at bounding box center [164, 608] width 91 height 24
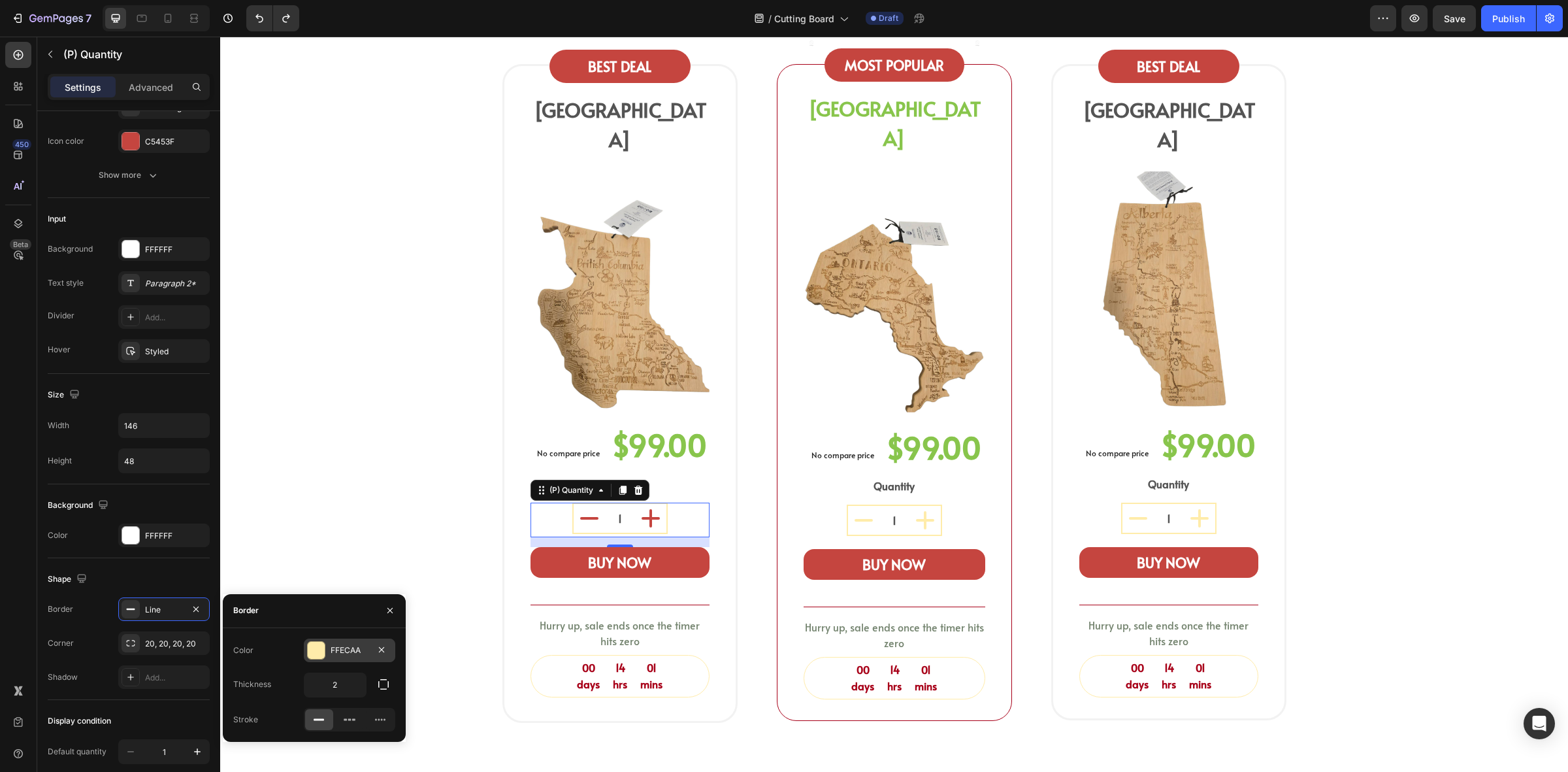
click at [331, 655] on div "FFECAA" at bounding box center [349, 650] width 38 height 11
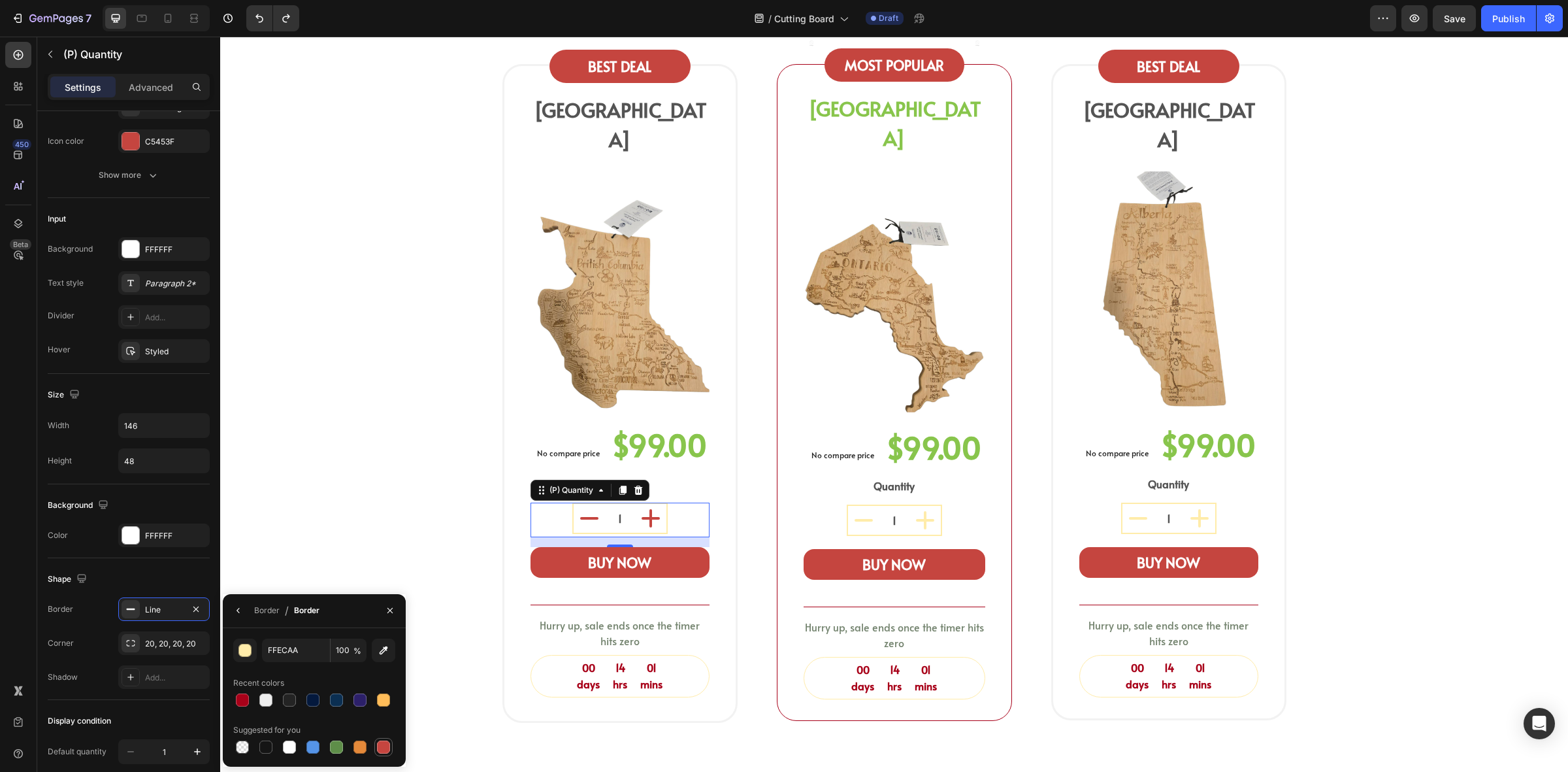
click at [379, 743] on div at bounding box center [383, 747] width 13 height 13
type input "C5453F"
click at [835, 505] on div "1" at bounding box center [895, 521] width 181 height 31
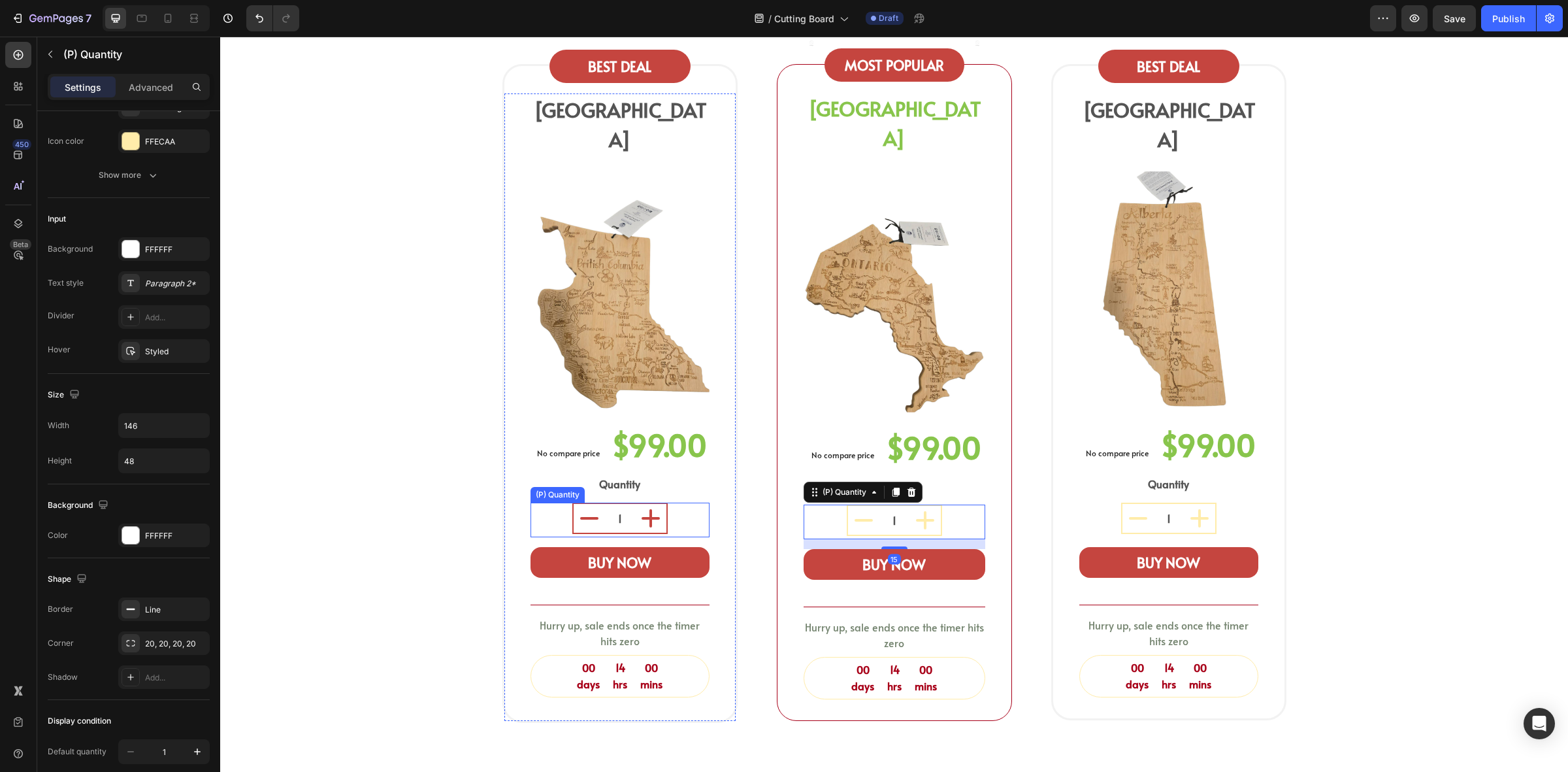
click at [605, 504] on input "1" at bounding box center [620, 518] width 30 height 29
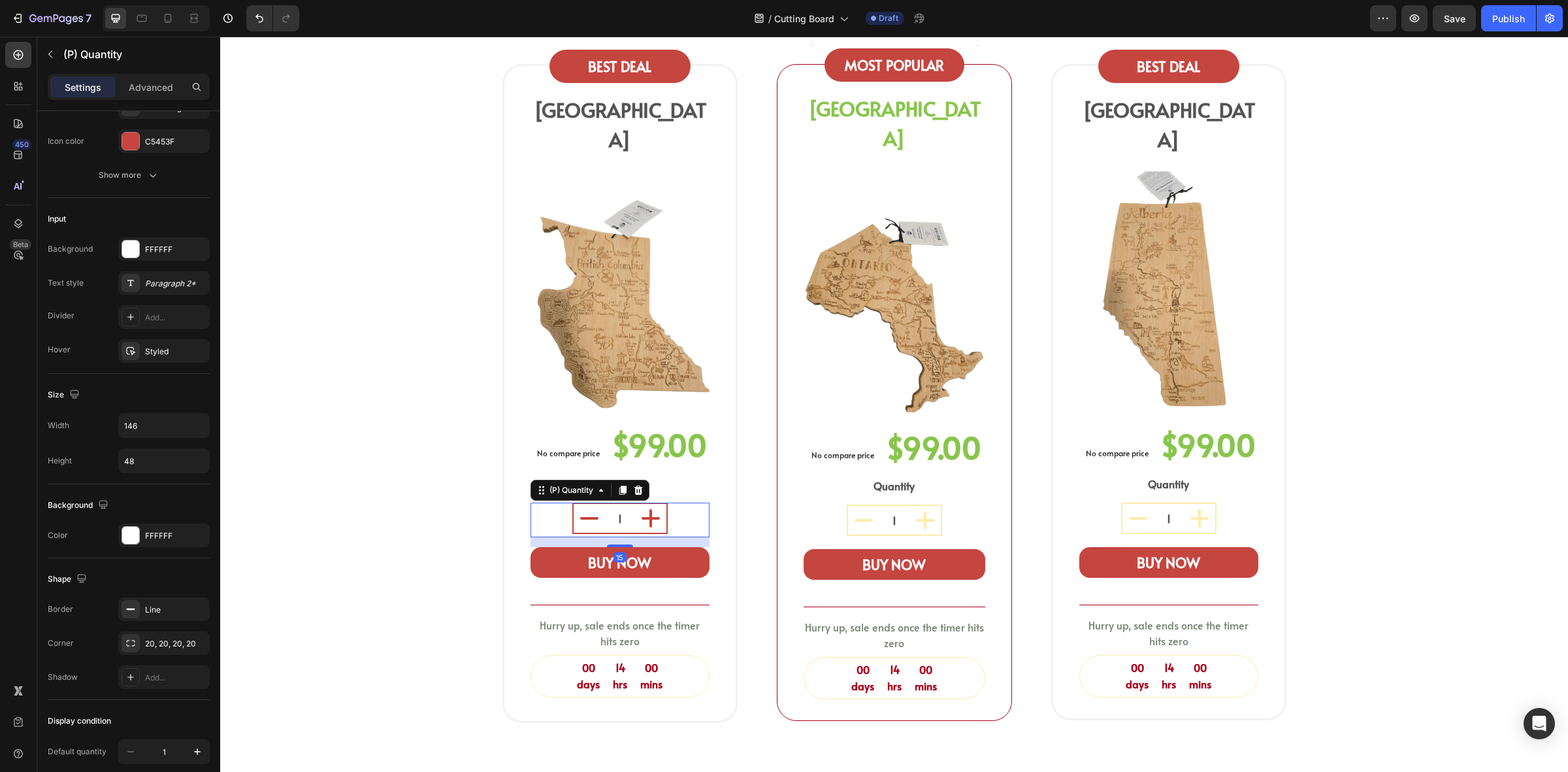
click at [591, 503] on icon "decrement" at bounding box center [590, 518] width 31 height 31
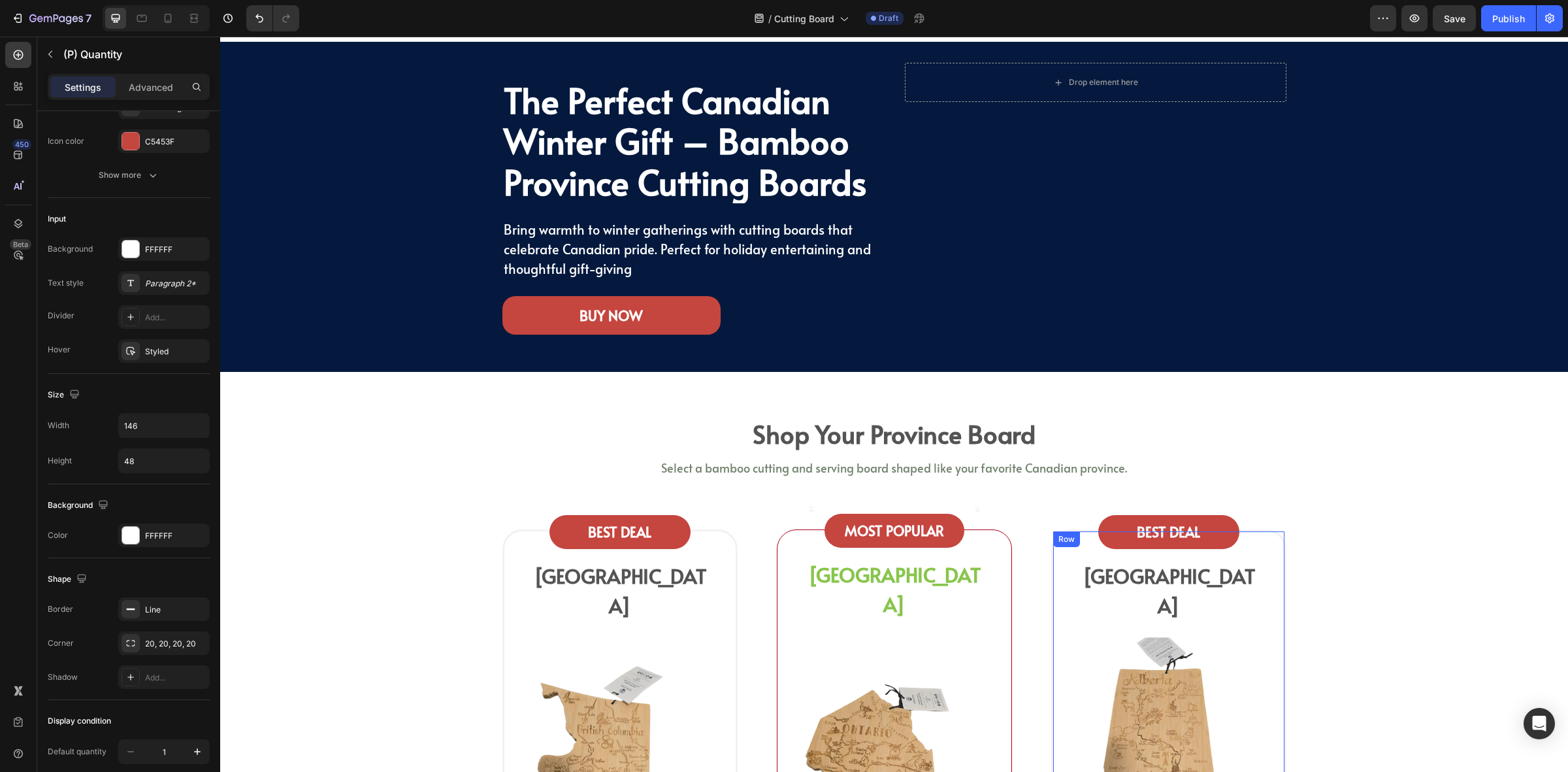
scroll to position [0, 0]
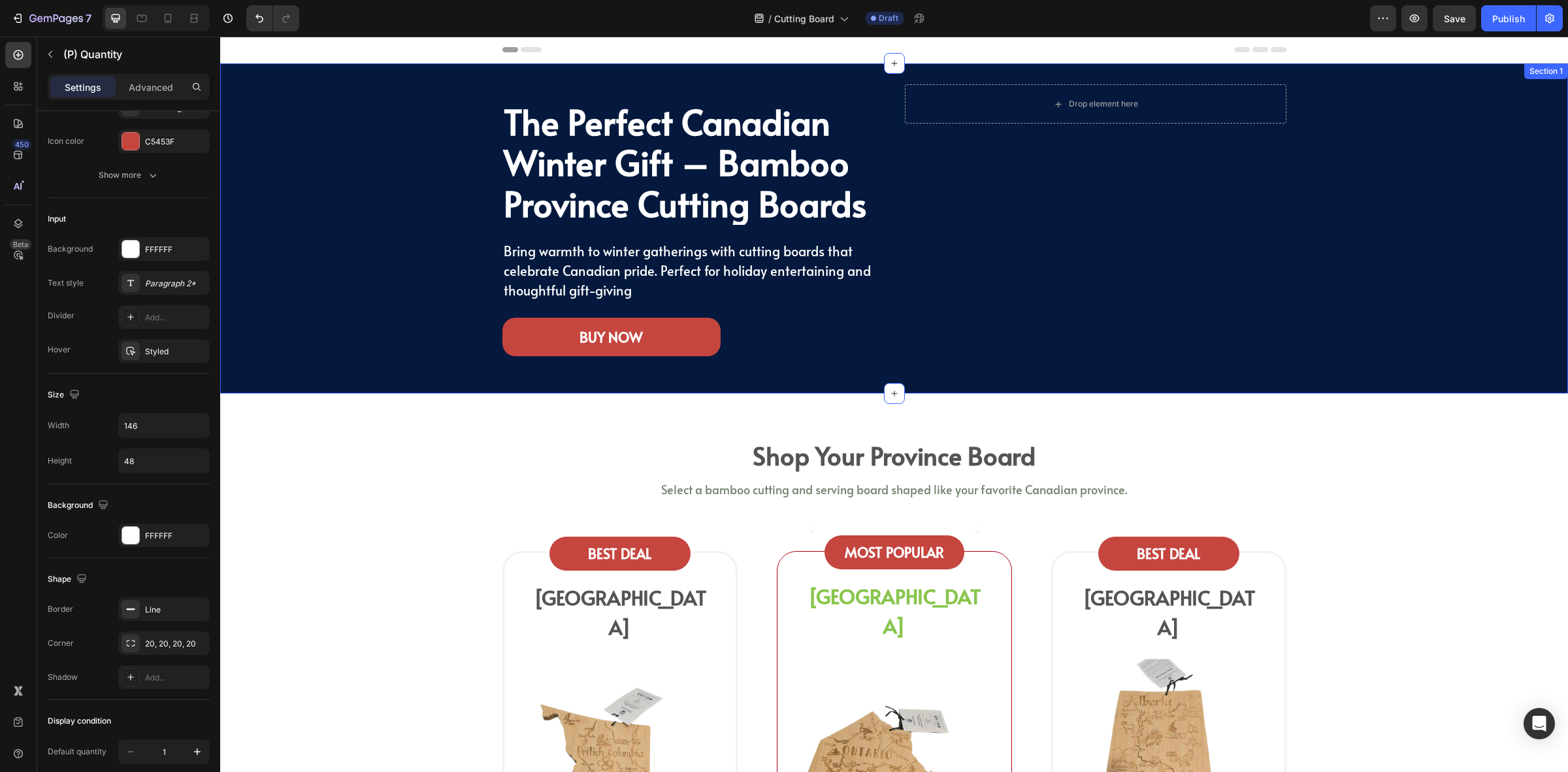
click at [439, 324] on div "The Perfect Canadian Winter Gift – Bamboo Province Cutting Boards Heading Bring…" at bounding box center [894, 229] width 1329 height 289
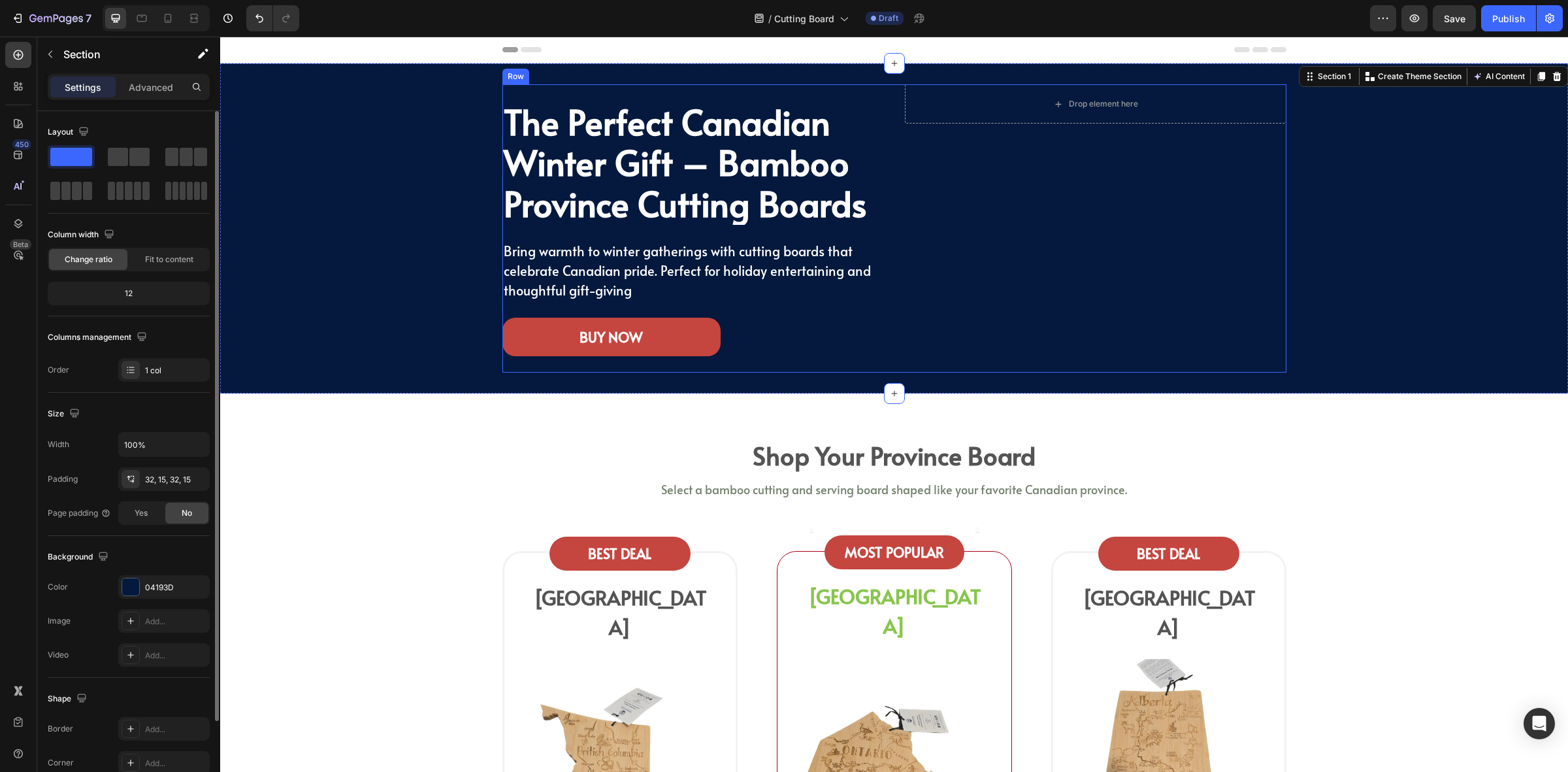
click at [985, 280] on div "Drop element here Row" at bounding box center [1096, 229] width 381 height 289
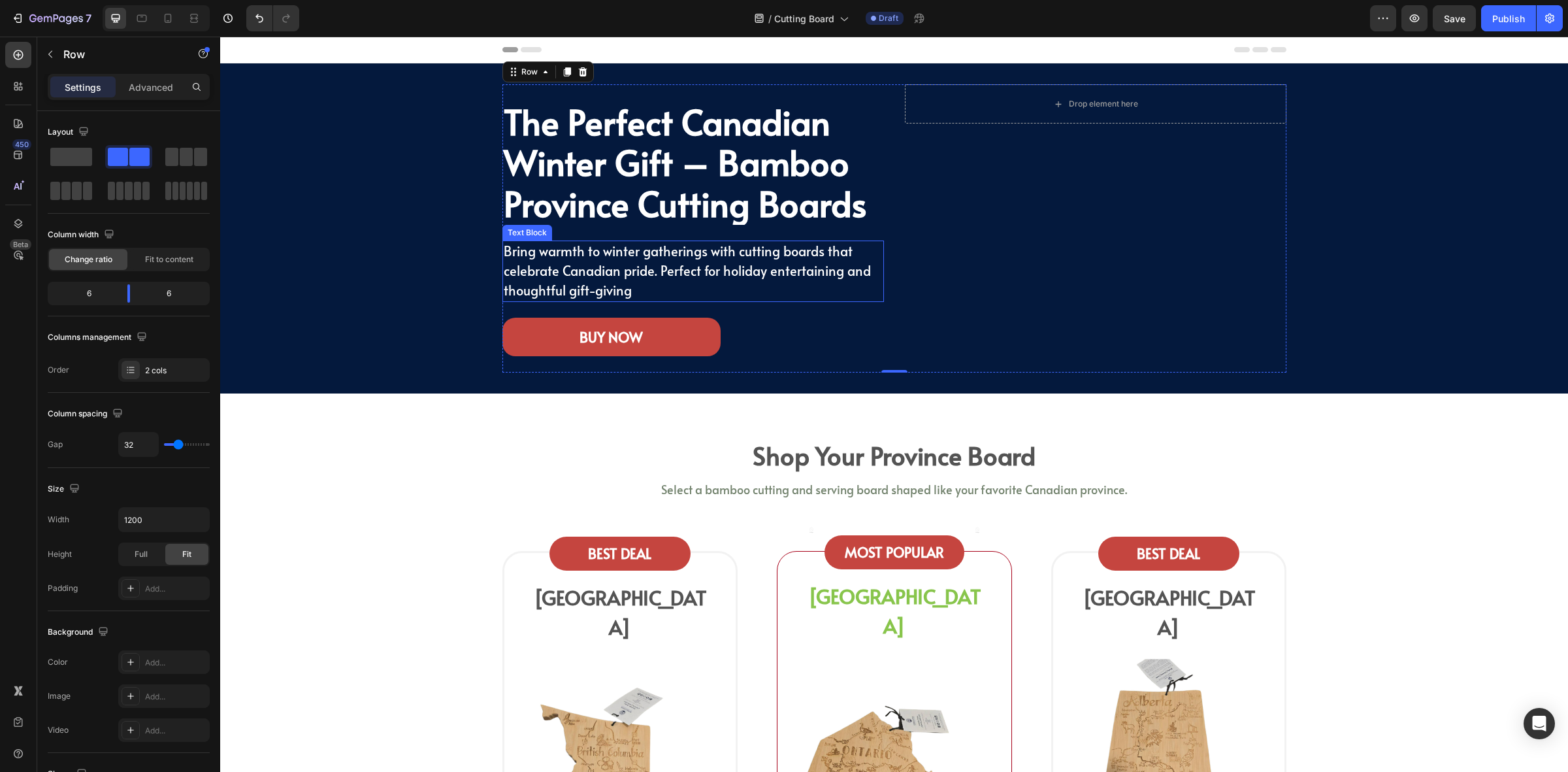
click at [775, 280] on span "Bring warmth to winter gatherings with cutting boards that celebrate Canadian p…" at bounding box center [688, 271] width 367 height 58
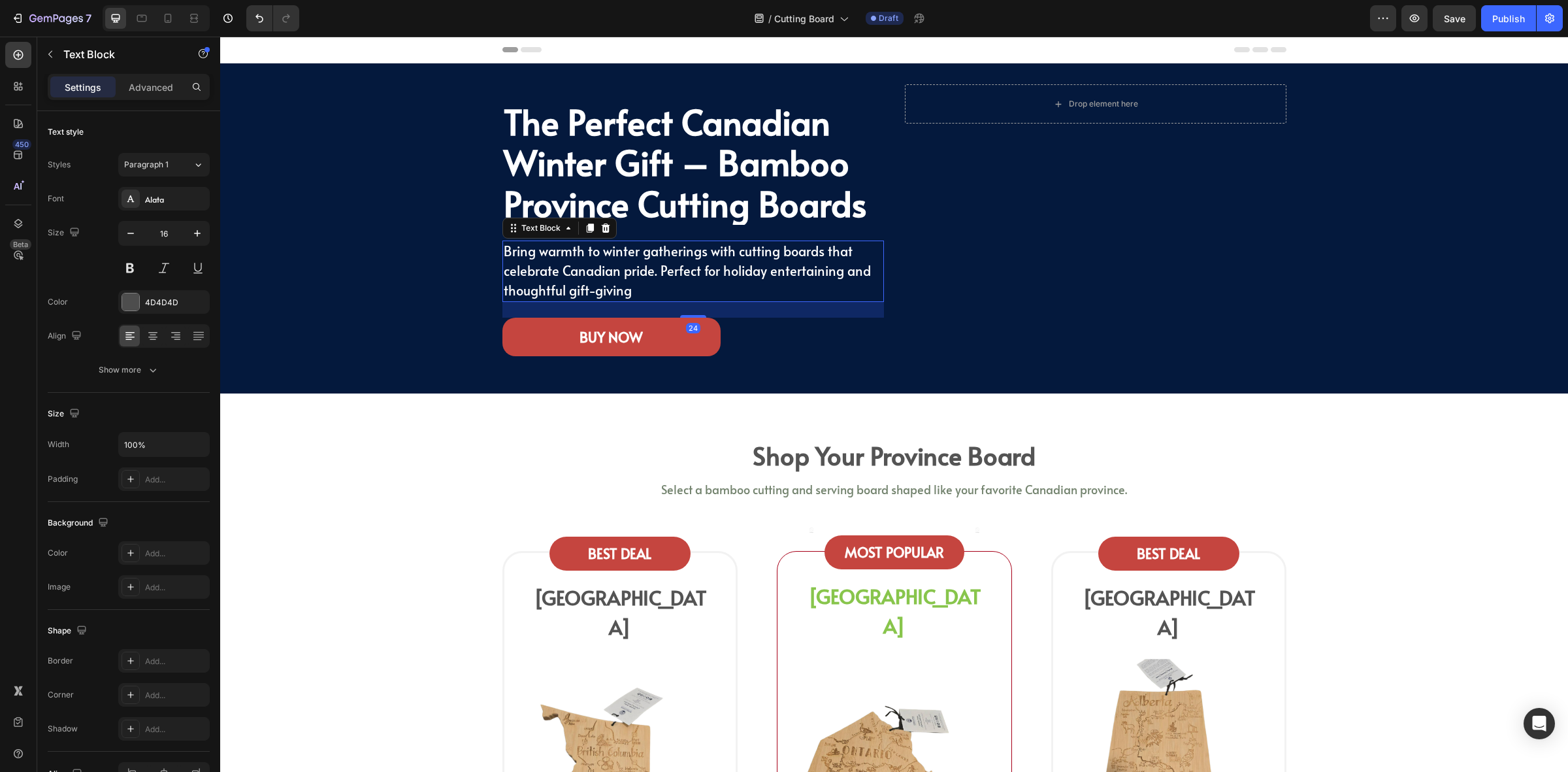
click at [775, 280] on span "Bring warmth to winter gatherings with cutting boards that celebrate Canadian p…" at bounding box center [688, 271] width 367 height 58
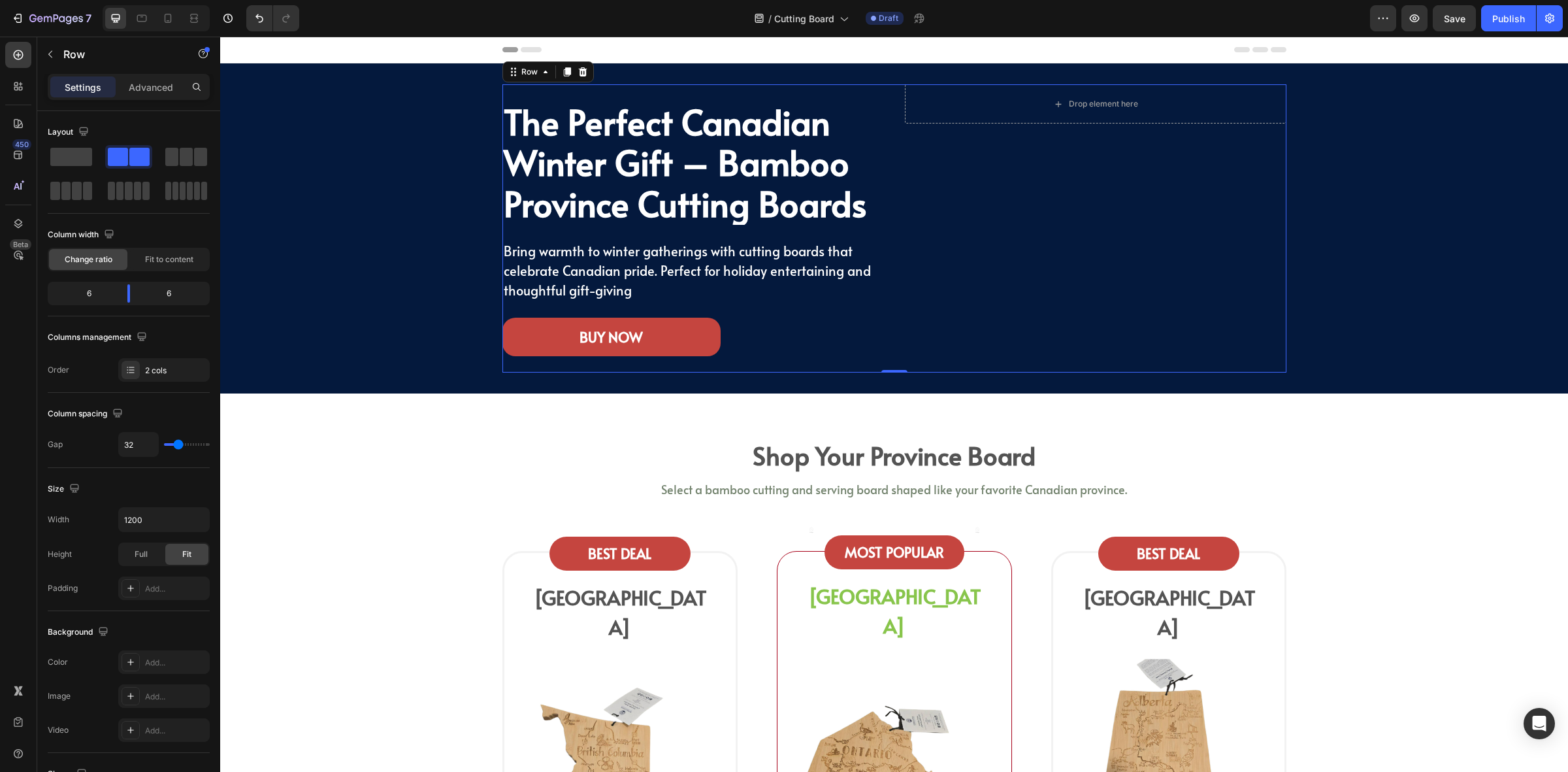
click at [1176, 307] on div "Drop element here Row" at bounding box center [1096, 229] width 381 height 289
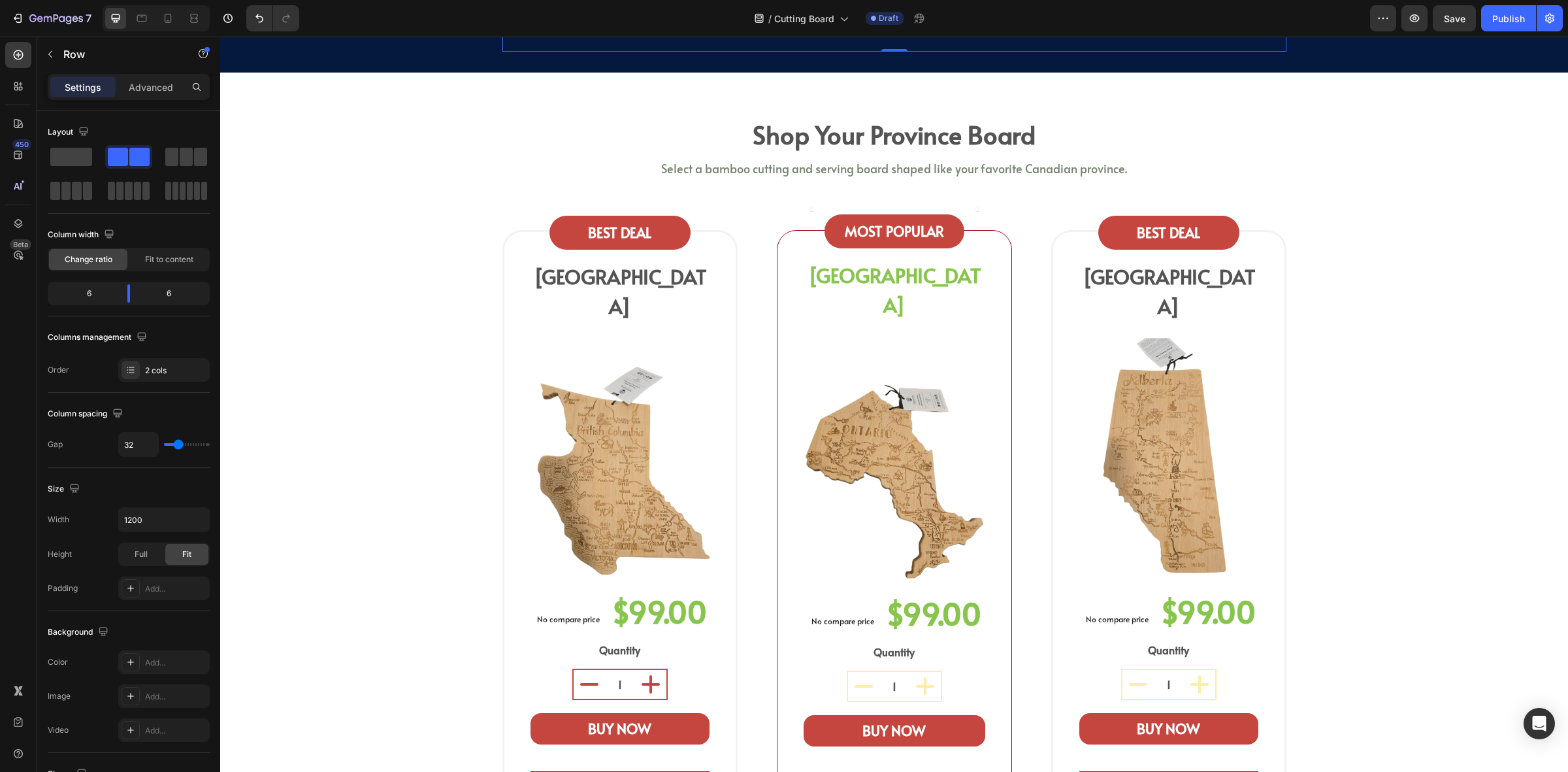
scroll to position [327, 0]
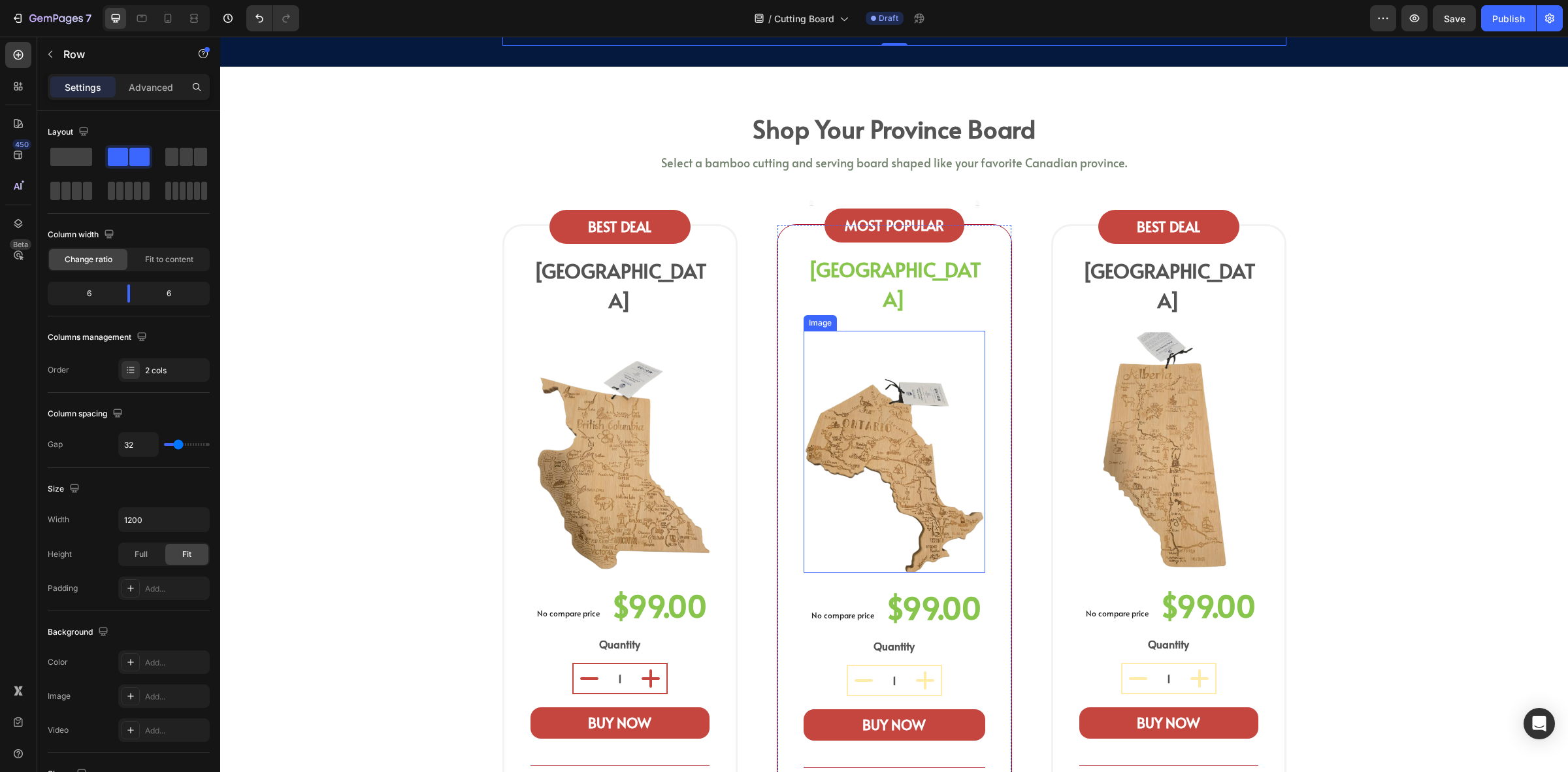
click at [905, 494] on img at bounding box center [895, 452] width 181 height 243
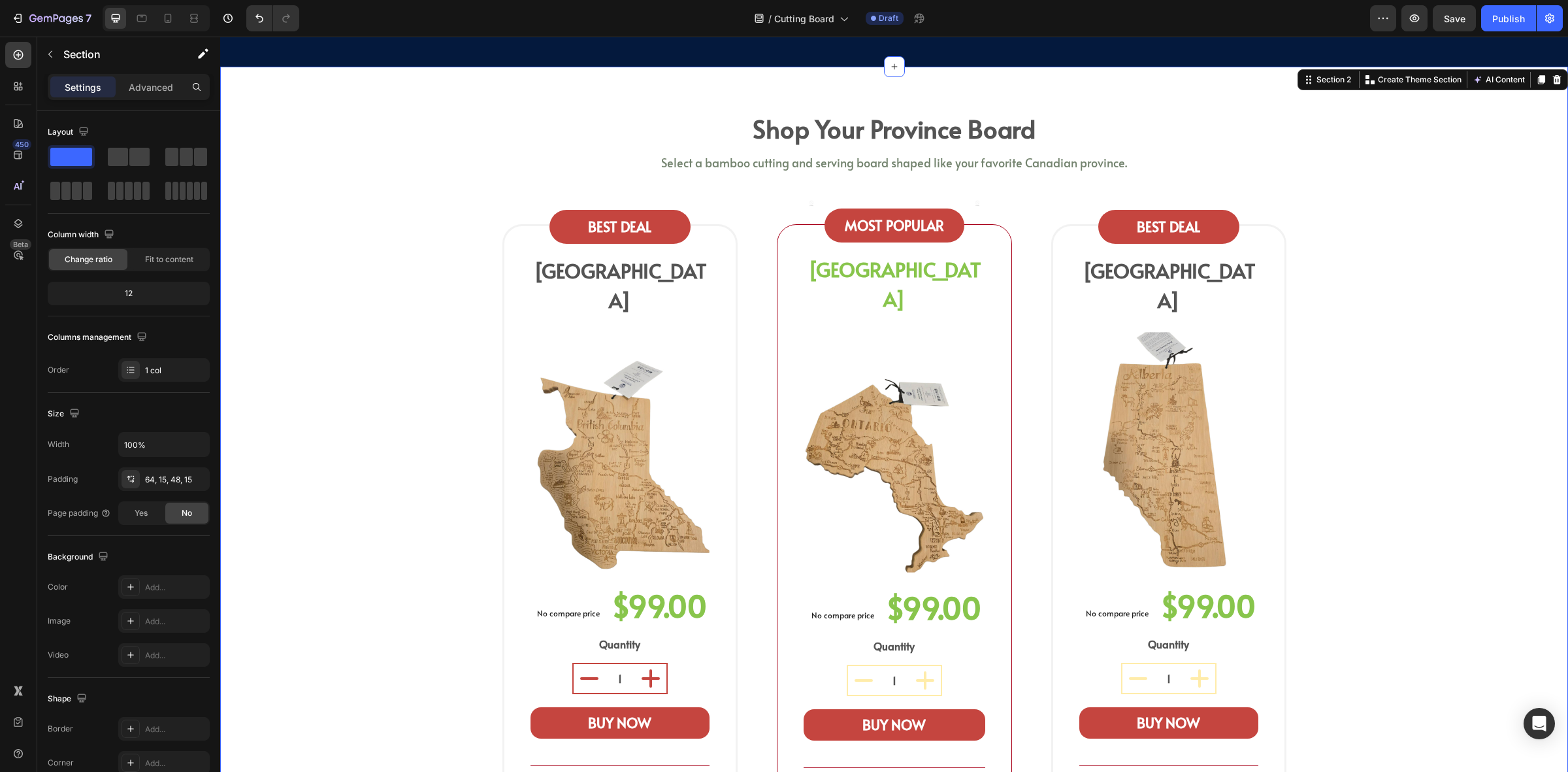
click at [1383, 307] on div "shop your province board Heading Select a bamboo cutting and serving board shap…" at bounding box center [894, 501] width 1329 height 785
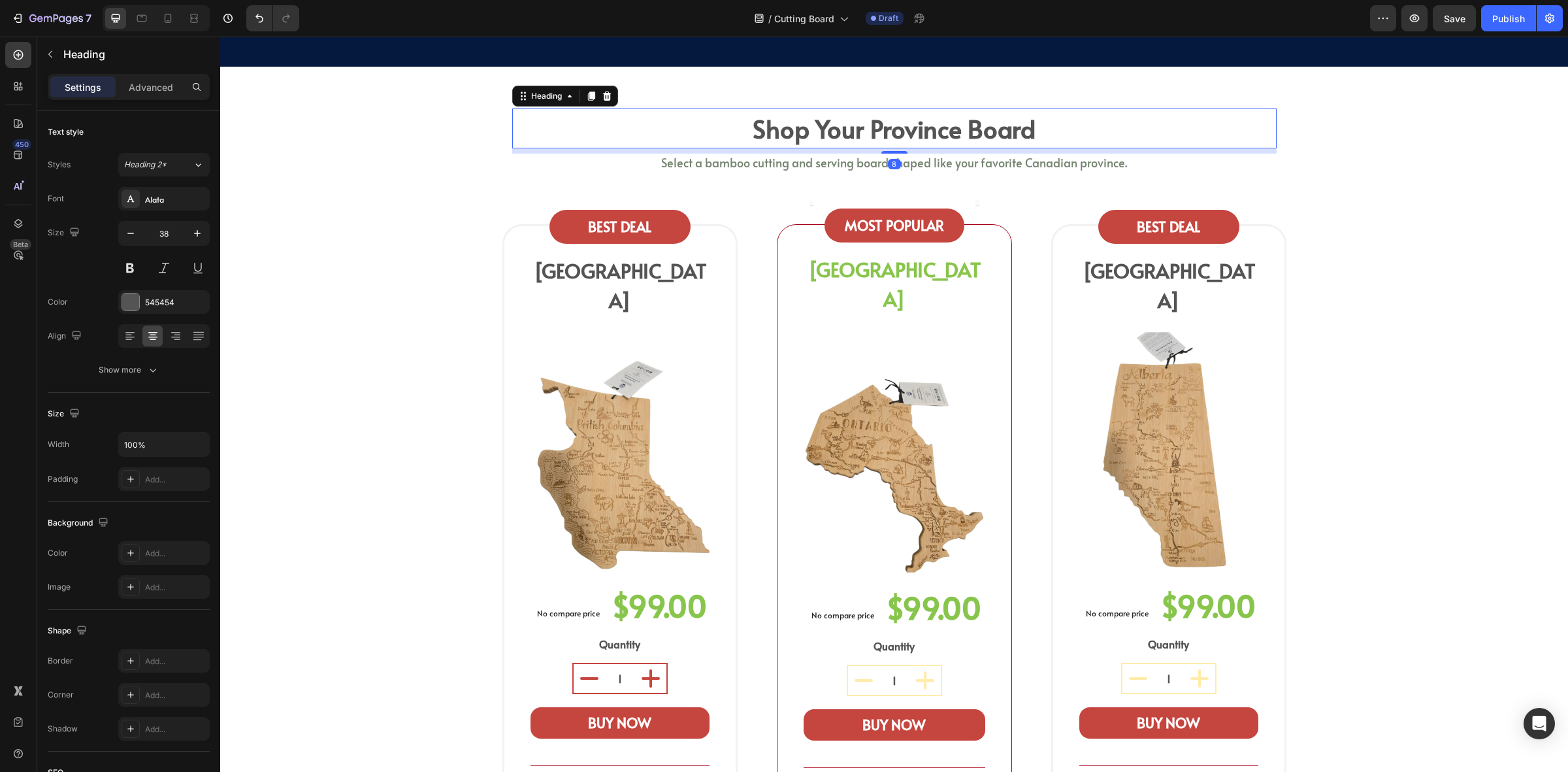
click at [1022, 124] on p "shop your province board" at bounding box center [894, 129] width 762 height 37
click at [968, 135] on p "shop your province board" at bounding box center [894, 129] width 762 height 37
click at [828, 136] on p "shop your province board" at bounding box center [894, 129] width 762 height 37
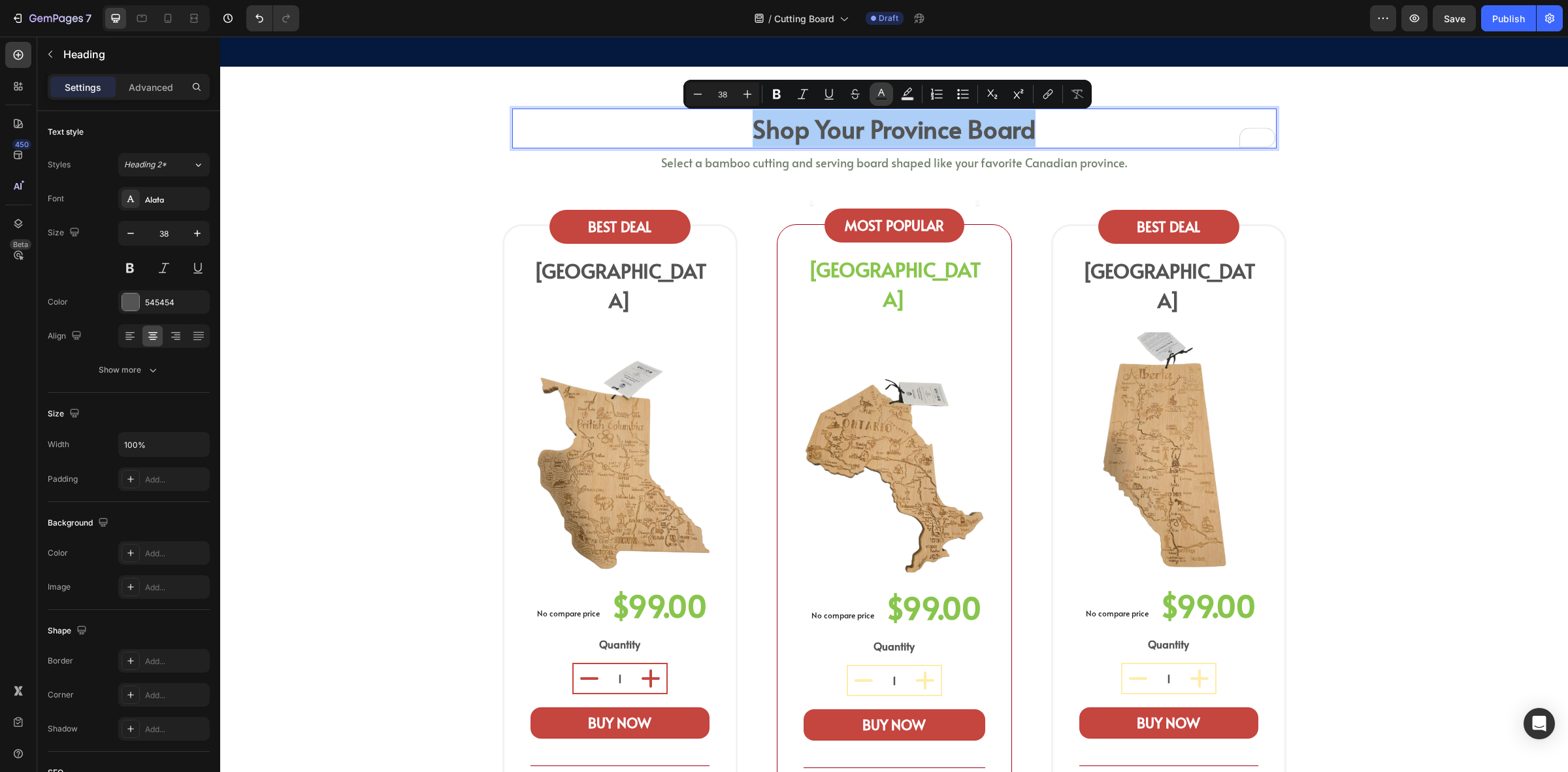
click at [892, 94] on button "Text Color" at bounding box center [881, 94] width 24 height 24
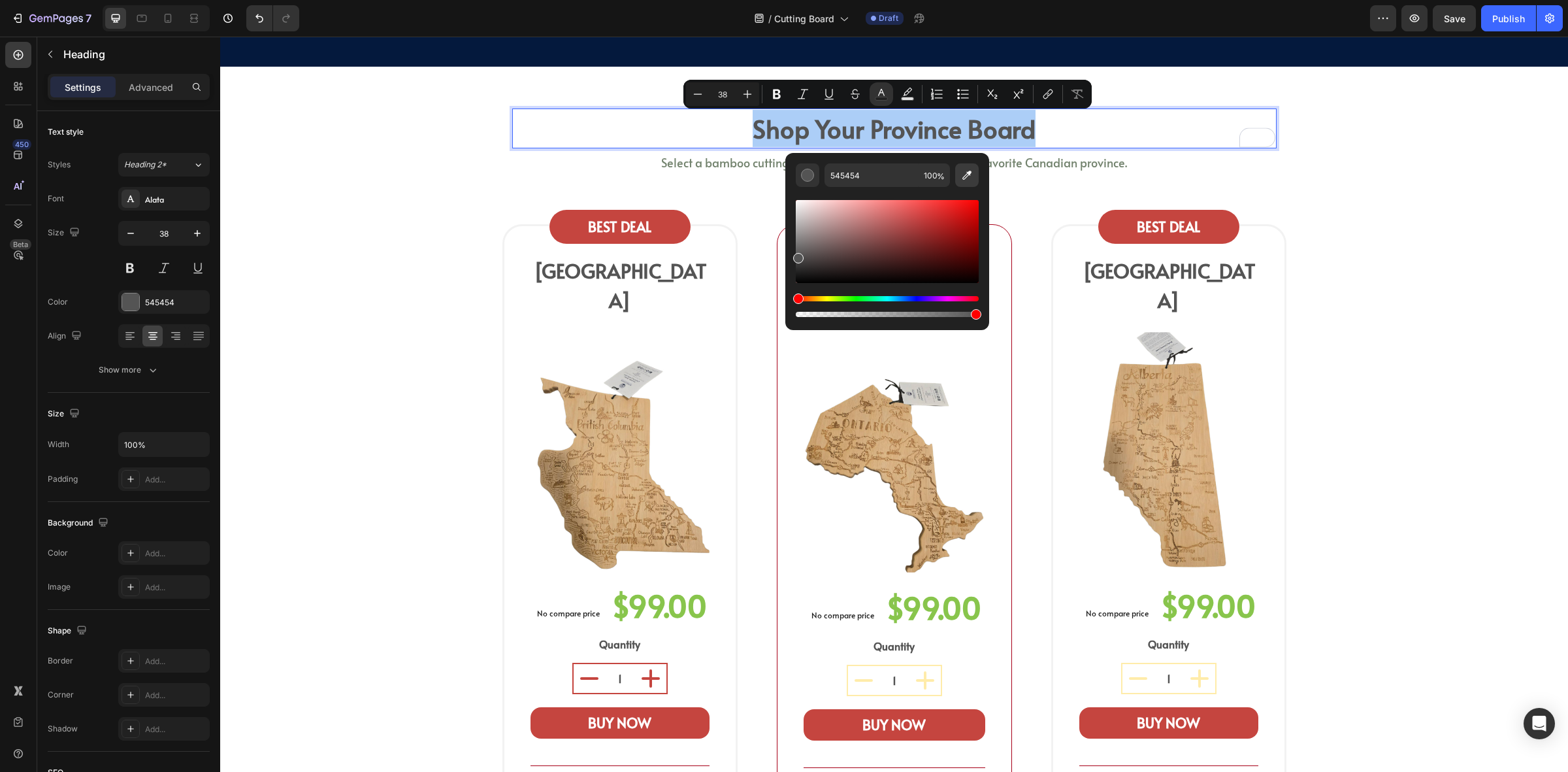
click at [970, 164] on button "Editor contextual toolbar" at bounding box center [967, 175] width 24 height 24
type input "04193D"
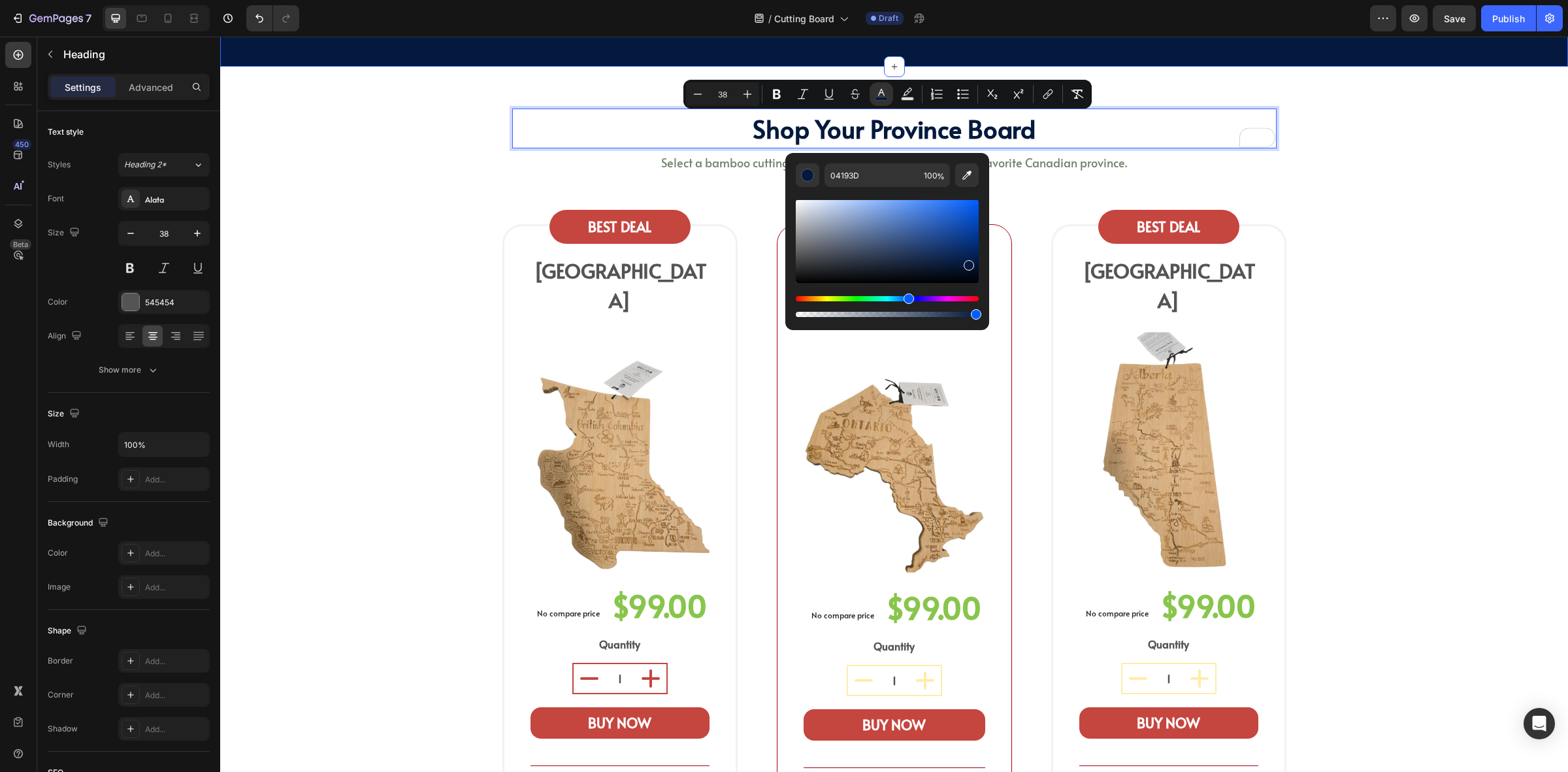
click at [1385, 196] on div "shop your province board Heading 8 Select a bamboo cutting and serving board sh…" at bounding box center [894, 501] width 1329 height 785
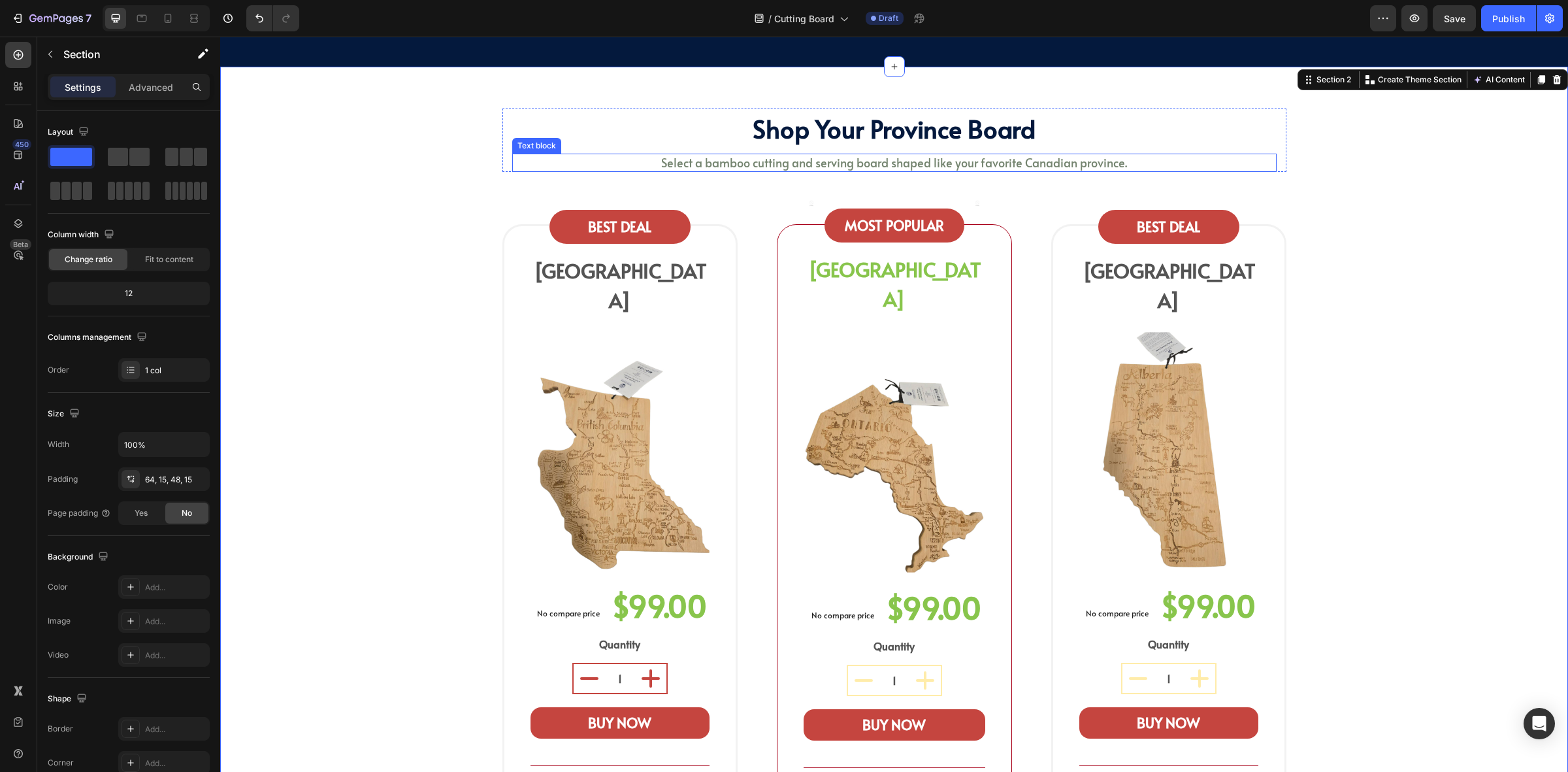
click at [990, 162] on span "Select a bamboo cutting and serving board shaped like your favorite Canadian pr…" at bounding box center [894, 162] width 466 height 16
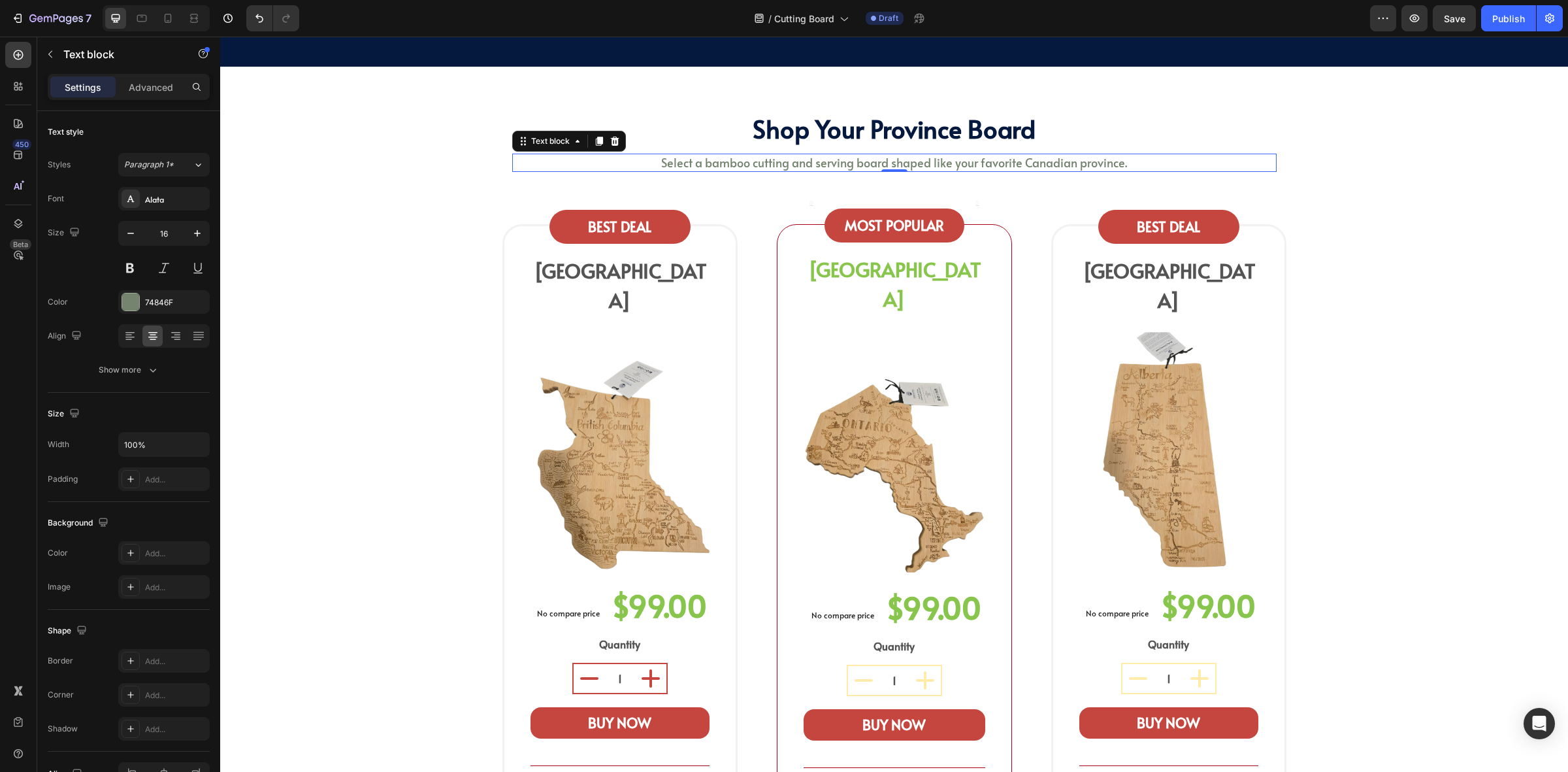
click at [990, 162] on span "Select a bamboo cutting and serving board shaped like your favorite Canadian pr…" at bounding box center [894, 162] width 466 height 16
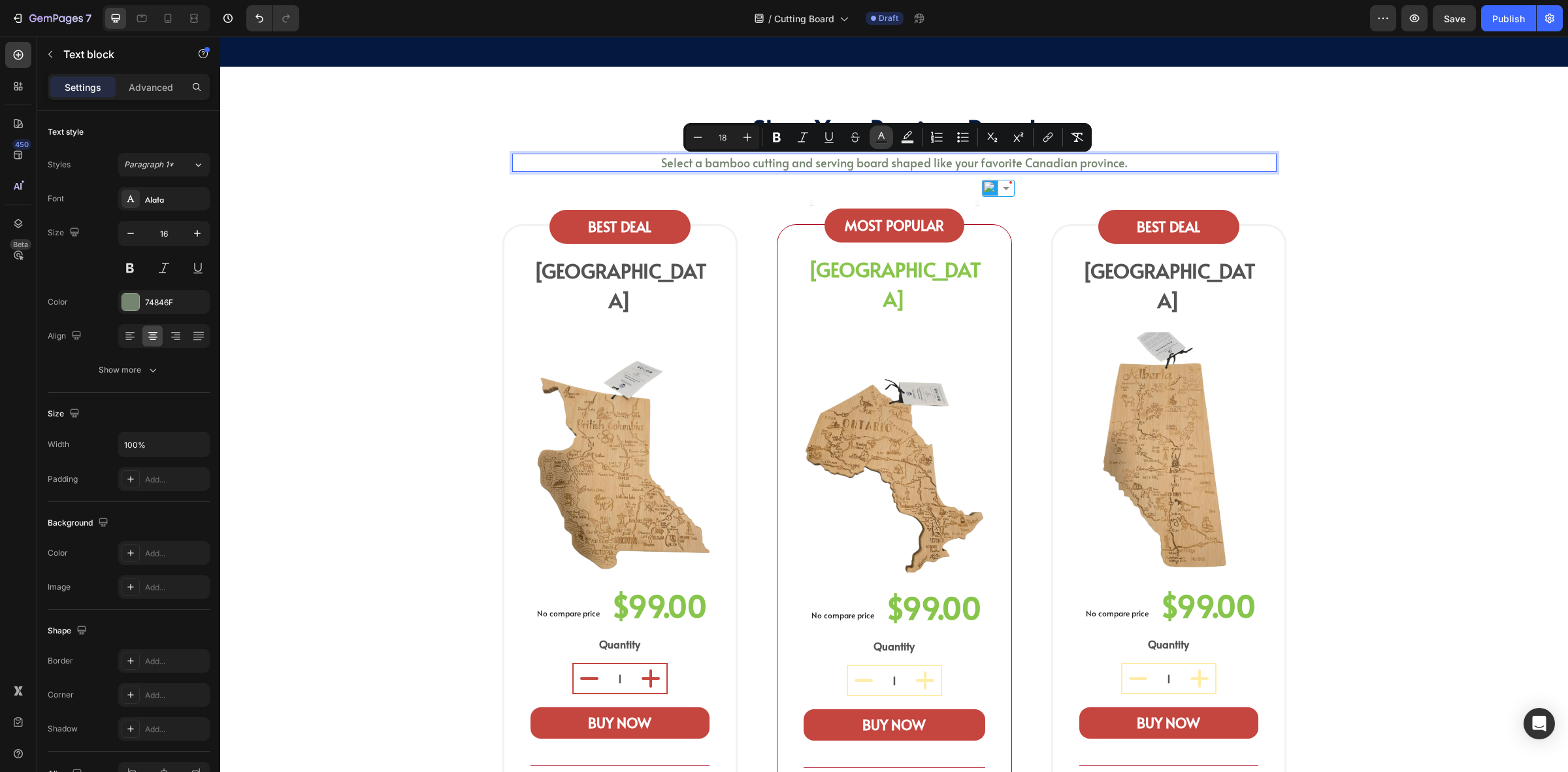
click at [884, 131] on icon "Editor contextual toolbar" at bounding box center [881, 137] width 13 height 13
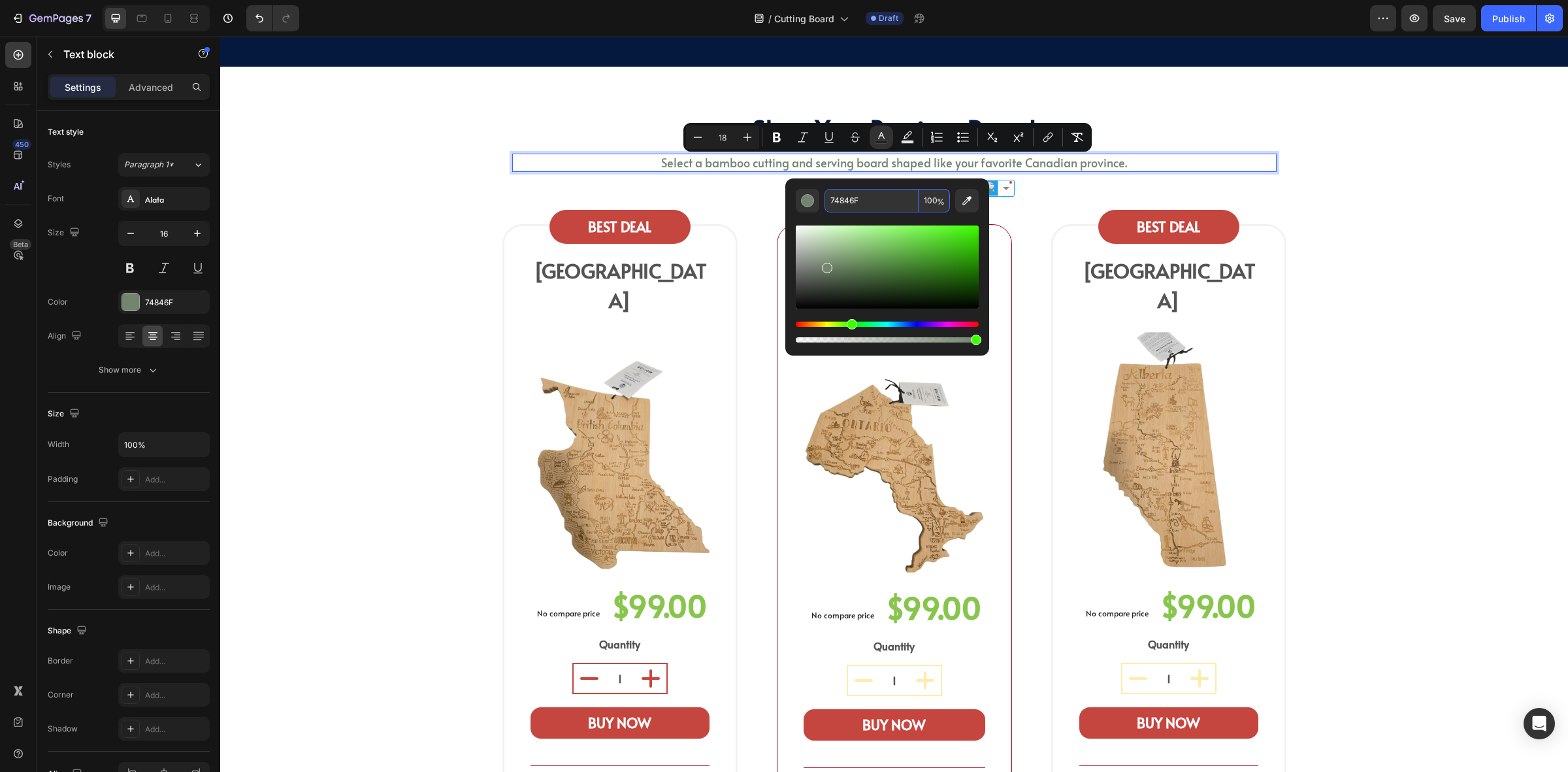
click at [893, 206] on input "74846F" at bounding box center [872, 200] width 94 height 24
type input "575757"
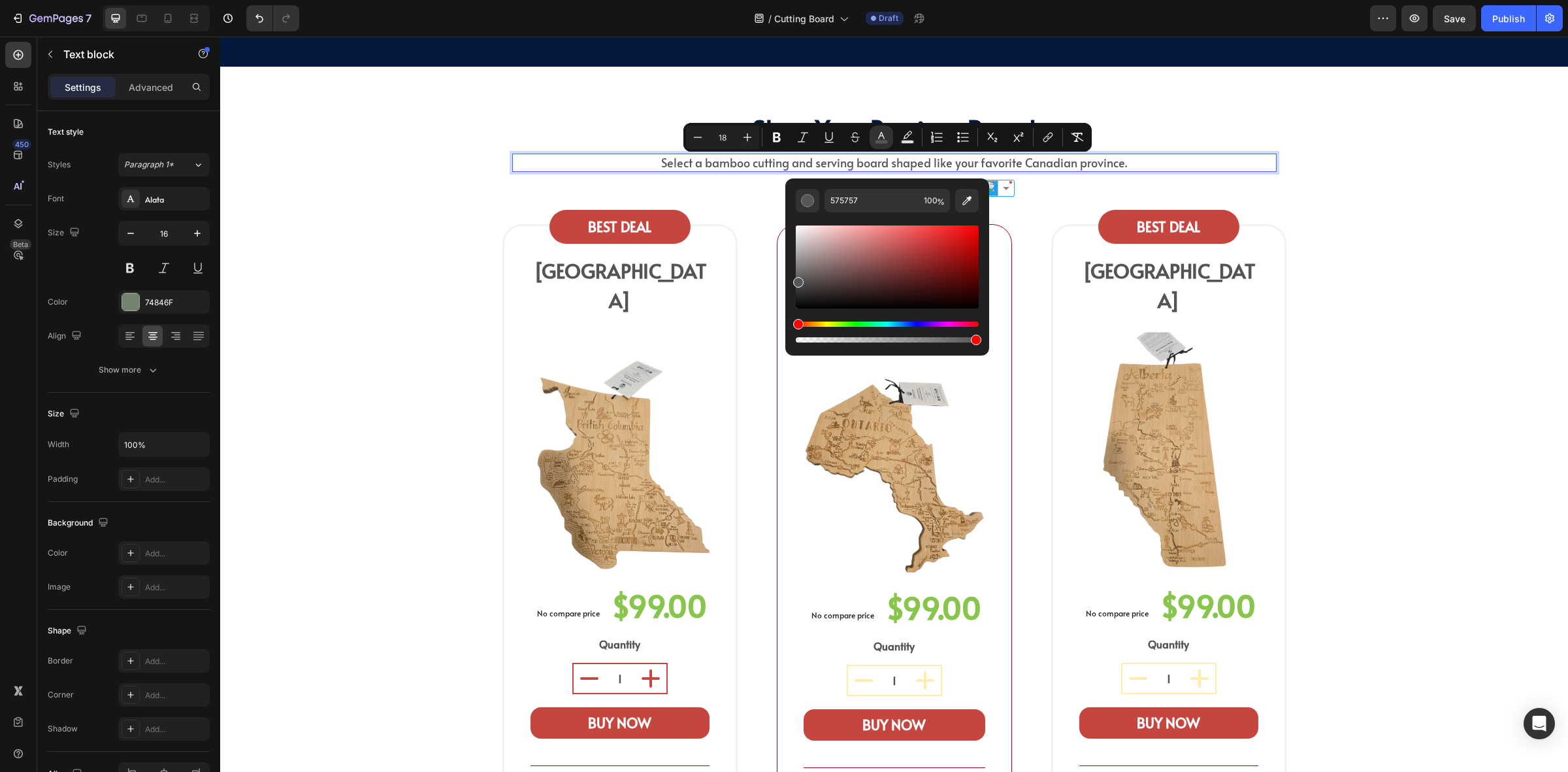
click at [605, 239] on div "BEST DEAL Text block" at bounding box center [620, 226] width 110 height 24
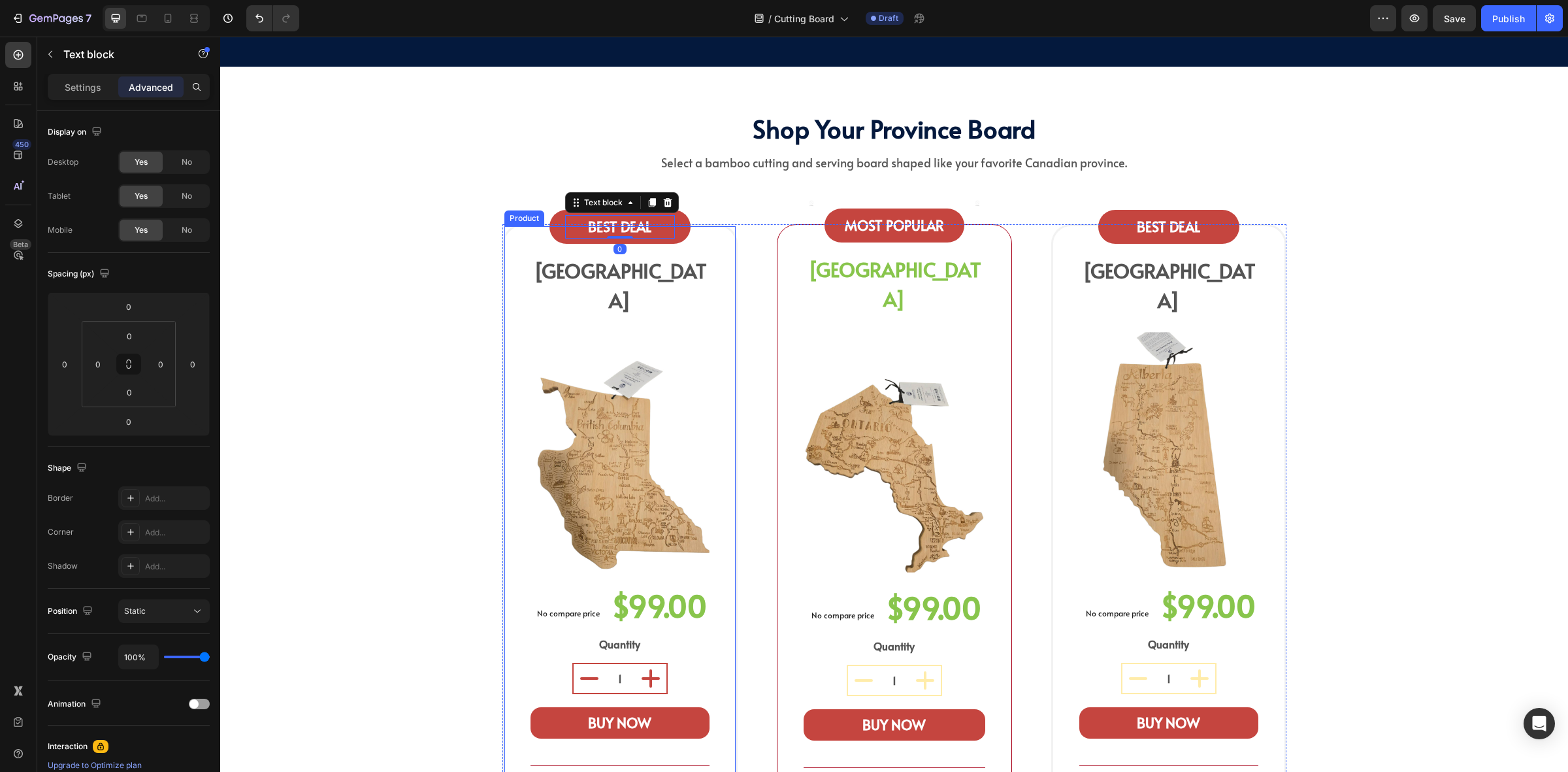
click at [491, 251] on div "⁠⁠⁠⁠⁠⁠⁠ shop your province board Heading Select a bamboo cutting and serving bo…" at bounding box center [894, 501] width 1329 height 785
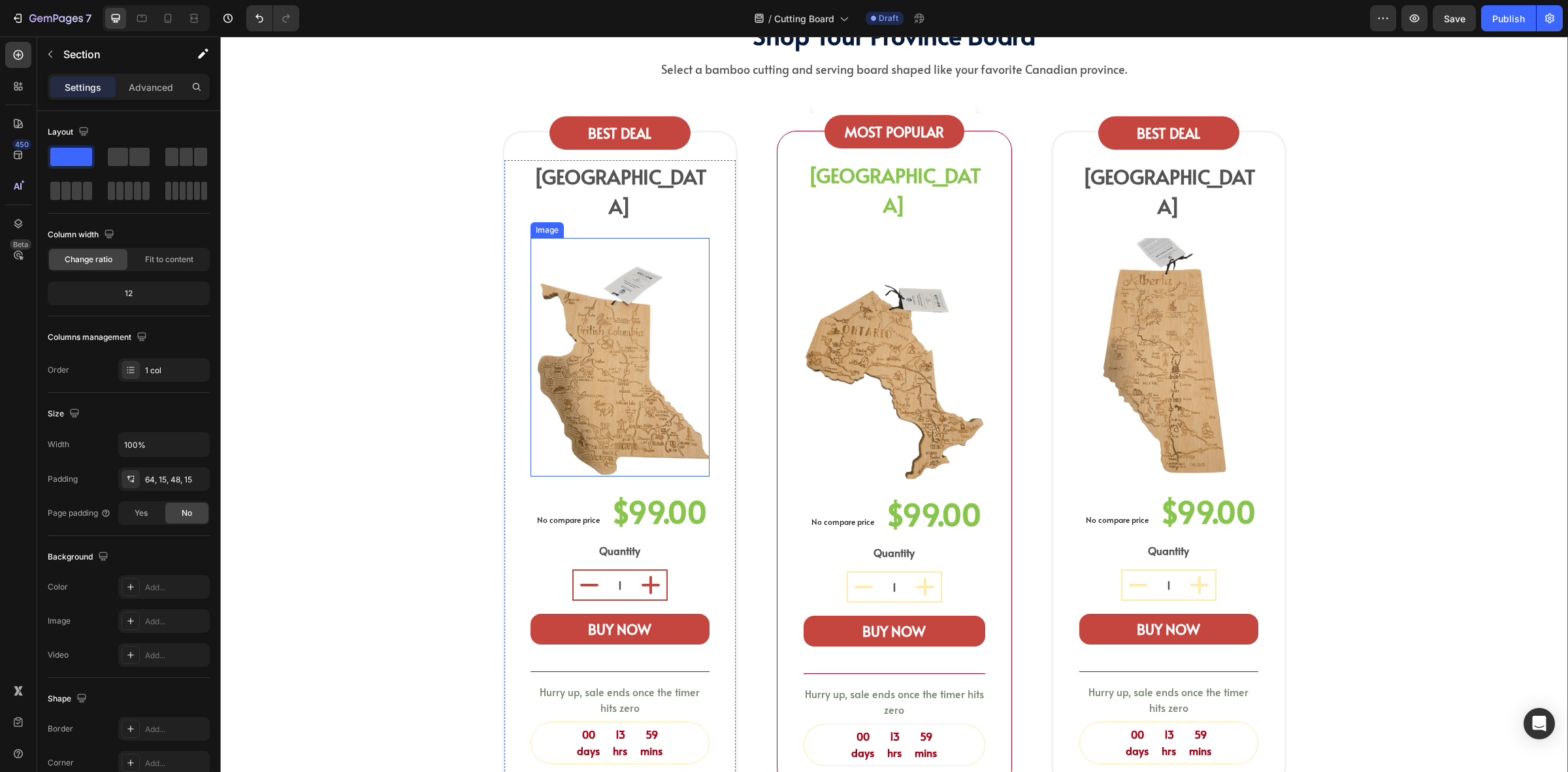
scroll to position [653, 0]
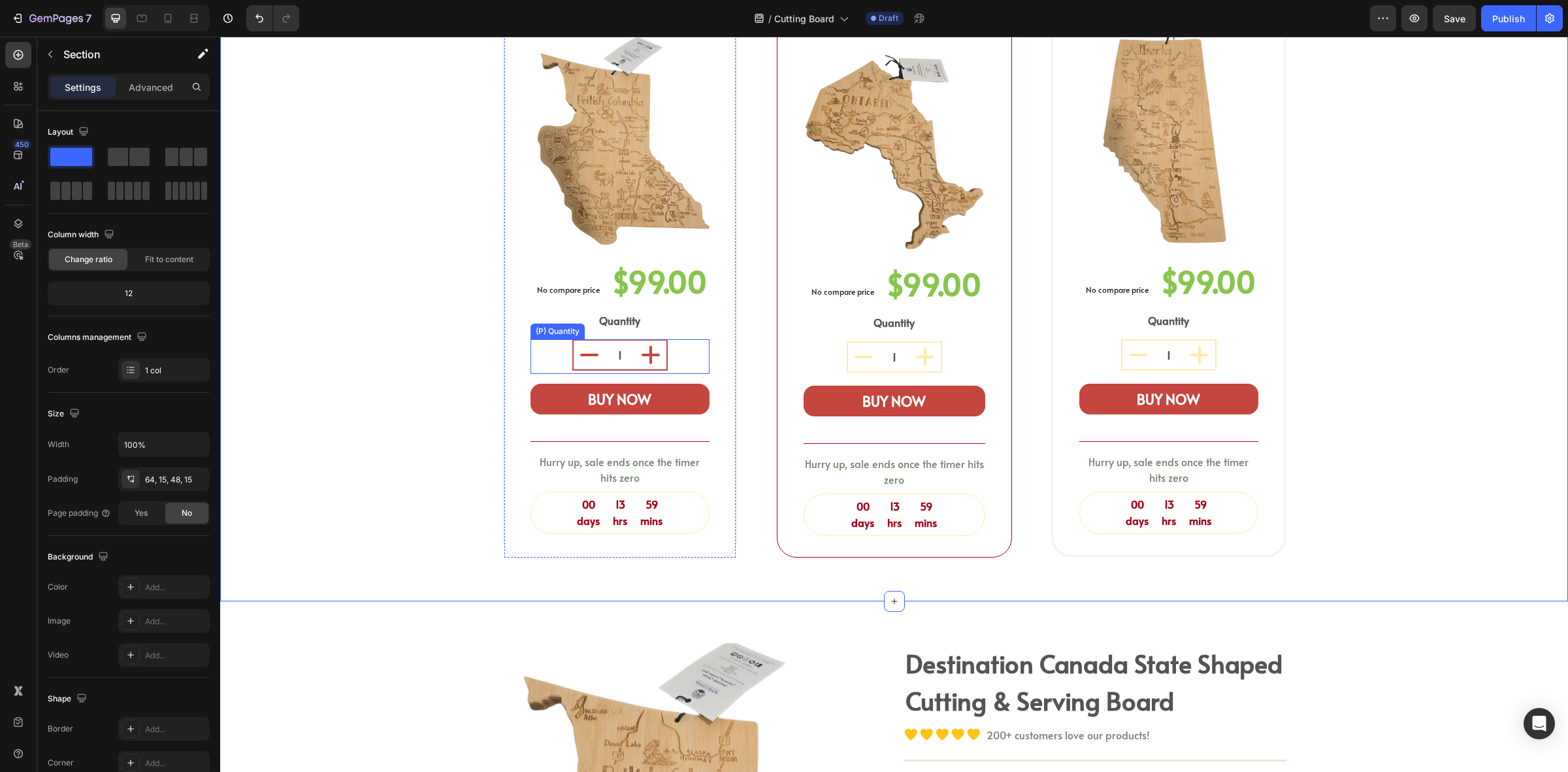
click at [658, 339] on icon "increment" at bounding box center [651, 355] width 31 height 31
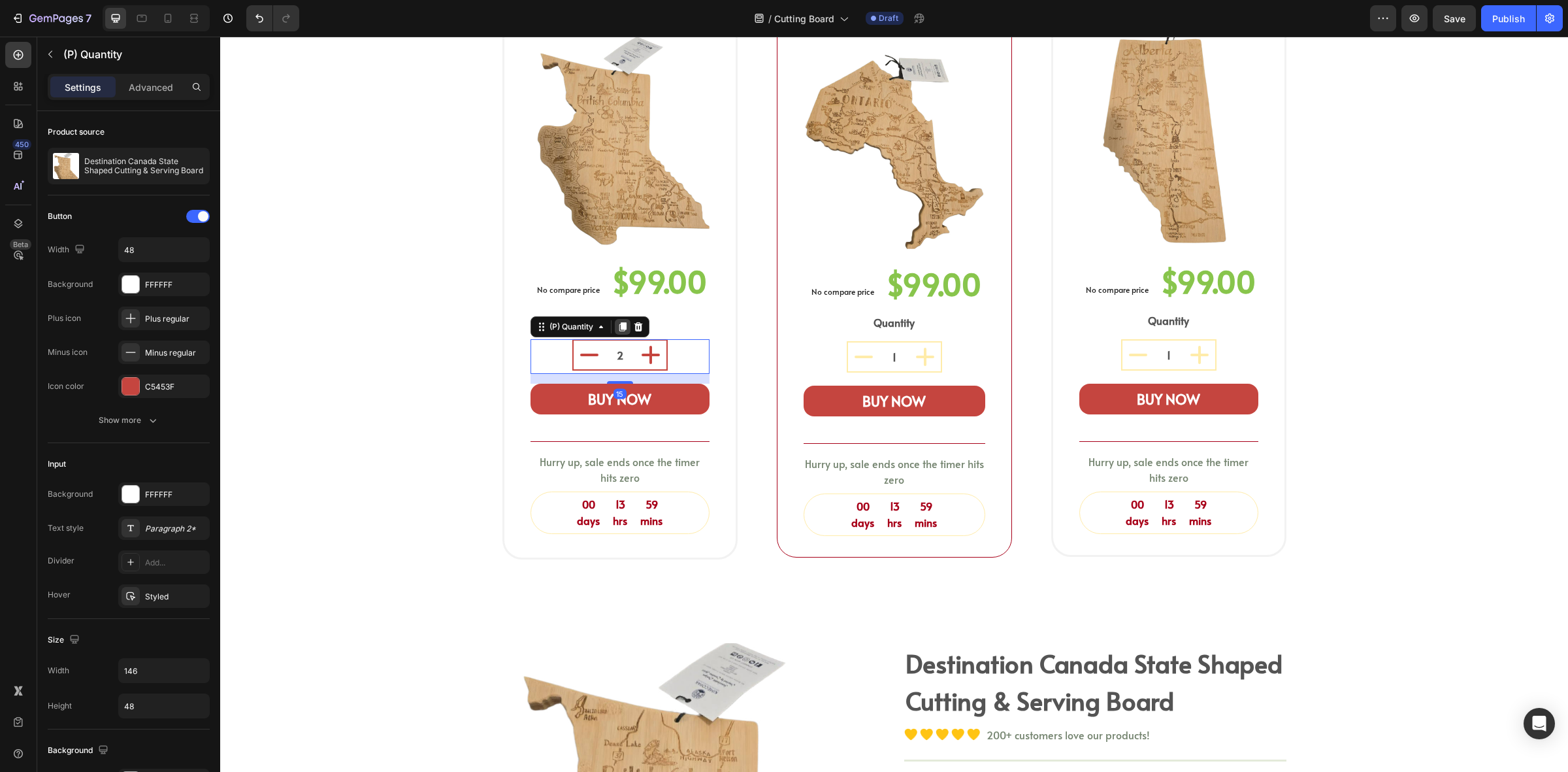
click at [619, 322] on icon at bounding box center [623, 326] width 7 height 9
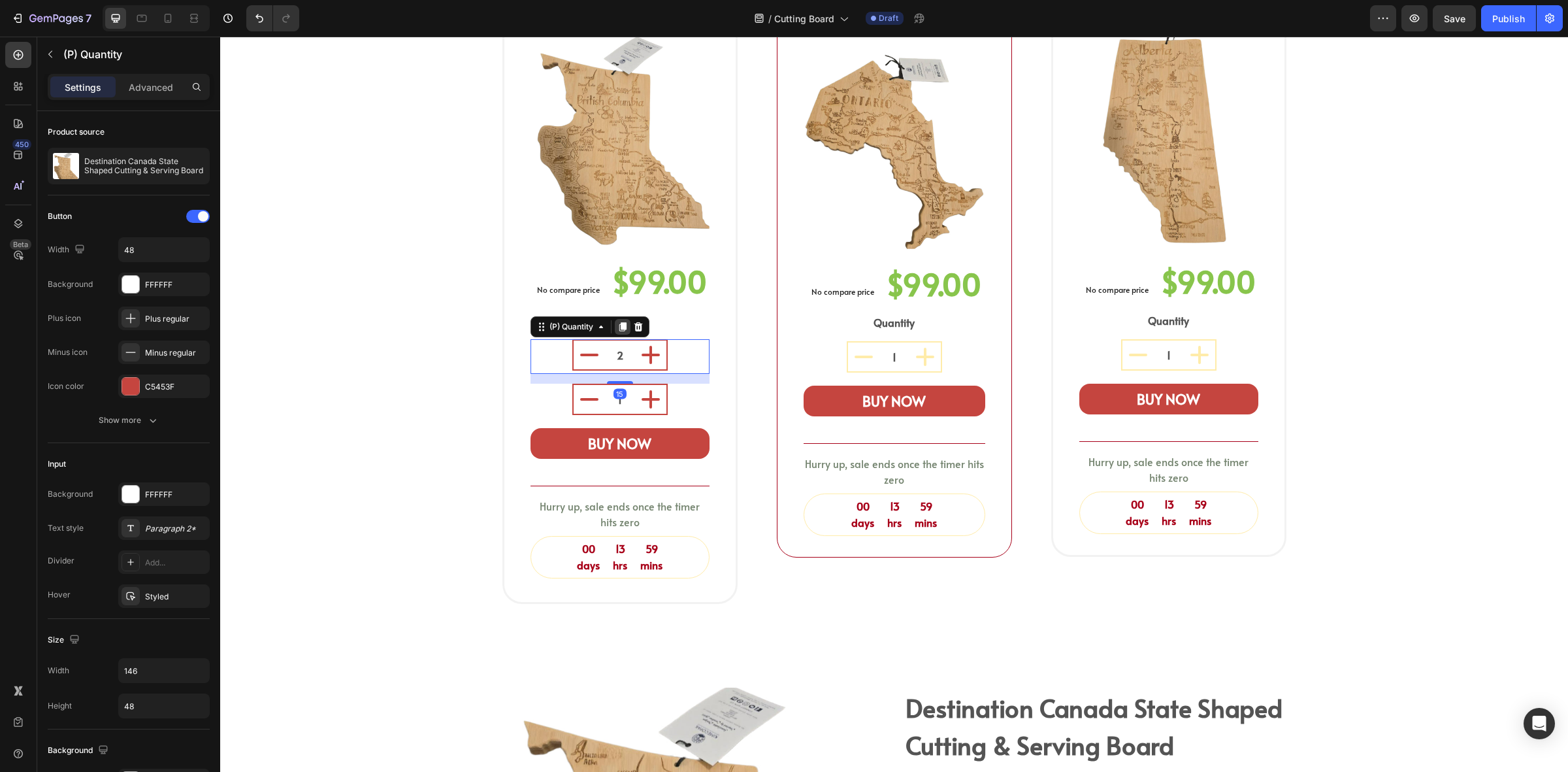
type input "1"
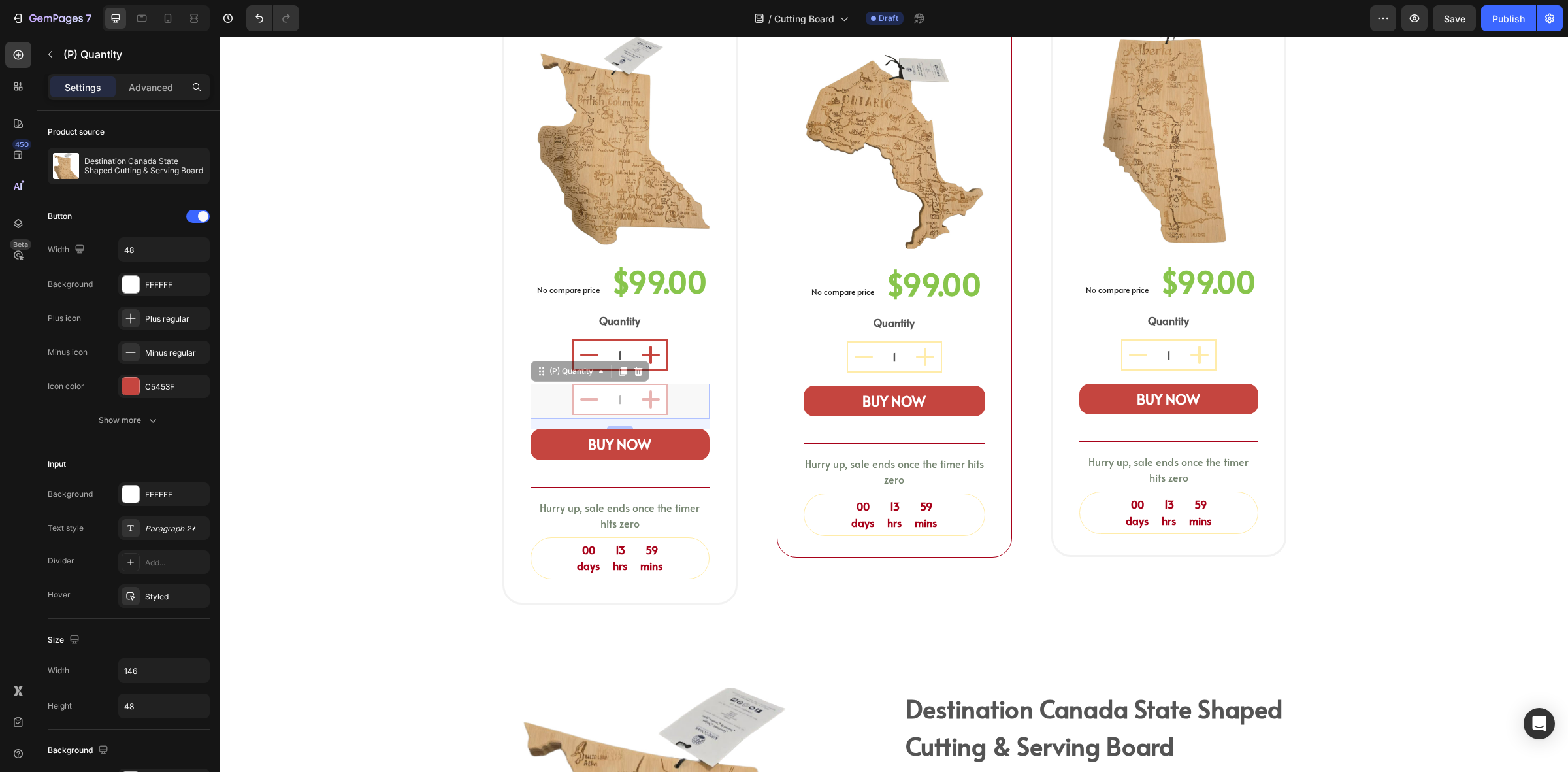
drag, startPoint x: 840, startPoint y: 350, endPoint x: 585, endPoint y: 345, distance: 255.0
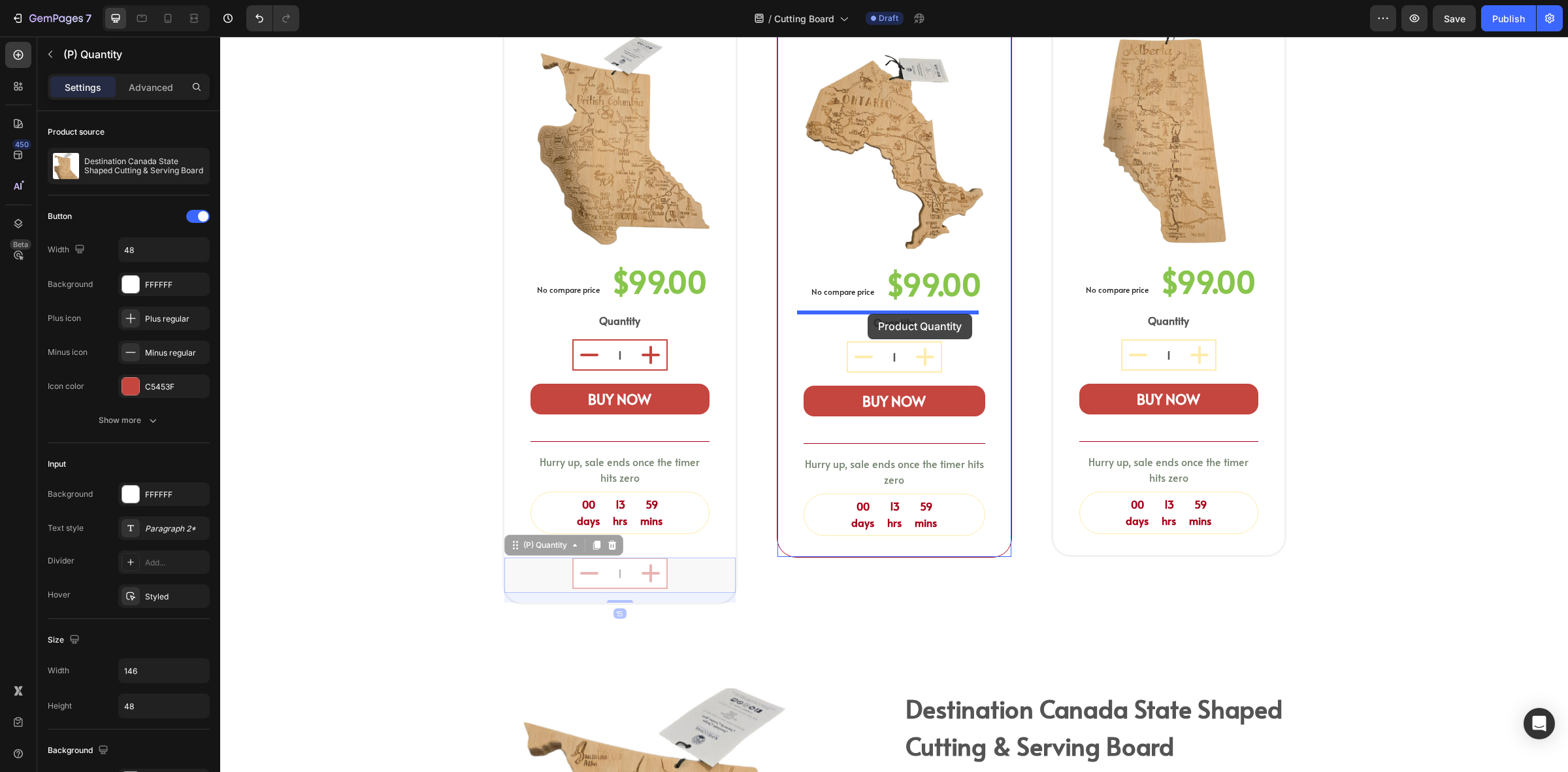
drag, startPoint x: 525, startPoint y: 517, endPoint x: 868, endPoint y: 314, distance: 398.6
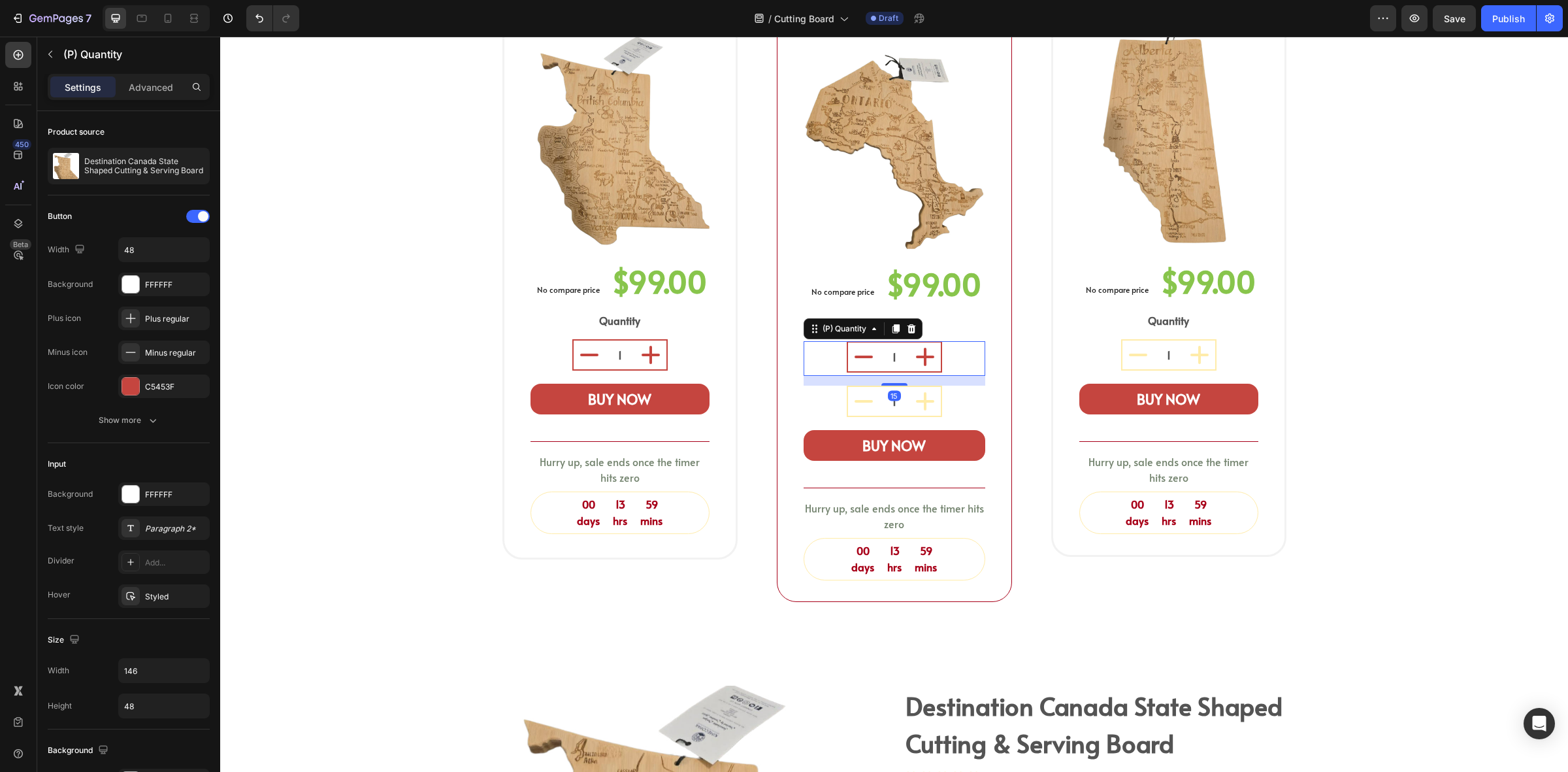
click at [955, 386] on div "1" at bounding box center [895, 401] width 181 height 31
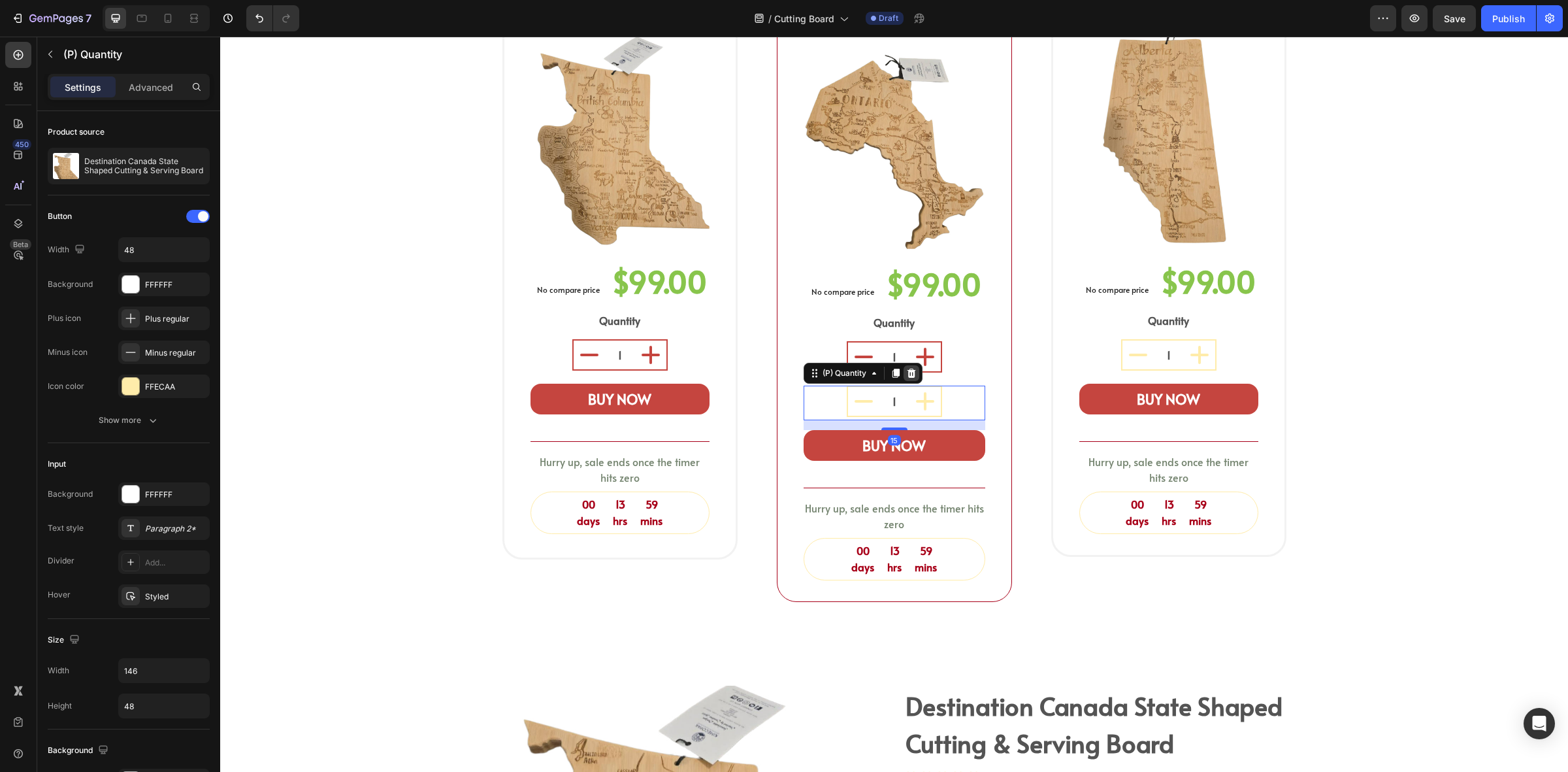
click at [906, 368] on icon at bounding box center [911, 373] width 11 height 11
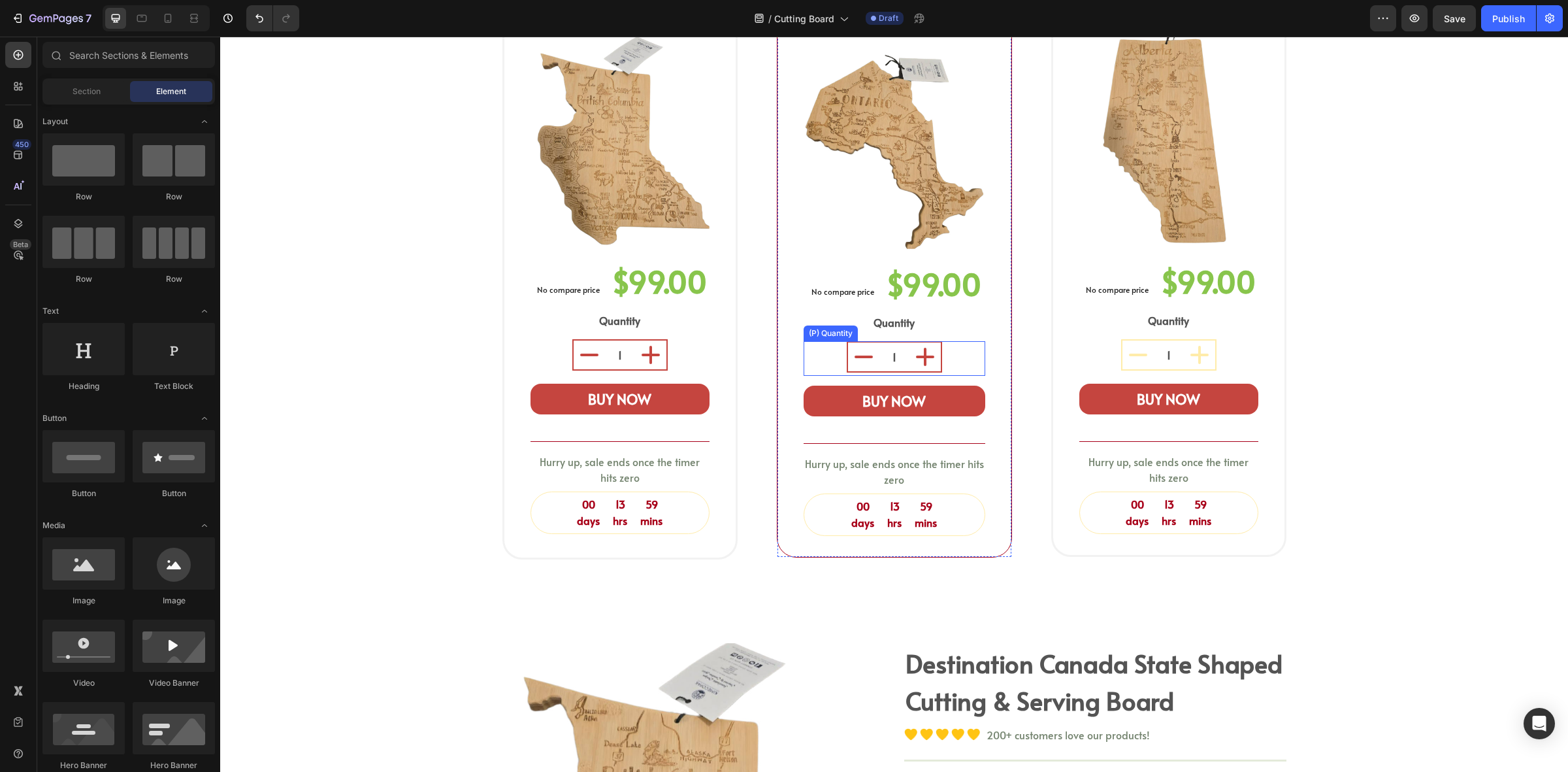
click at [943, 341] on div "1" at bounding box center [895, 357] width 181 height 31
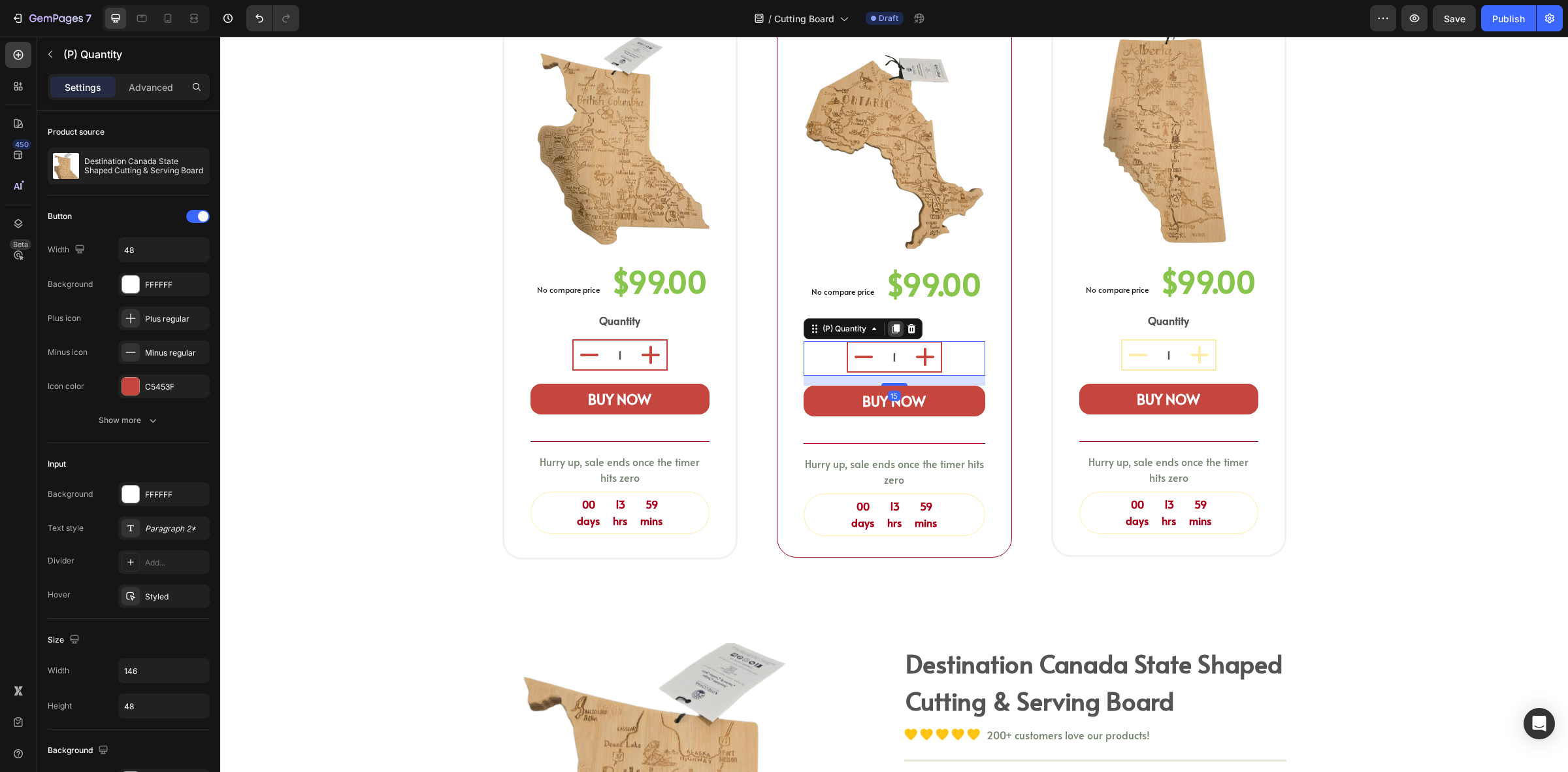
click at [893, 324] on icon at bounding box center [895, 329] width 7 height 9
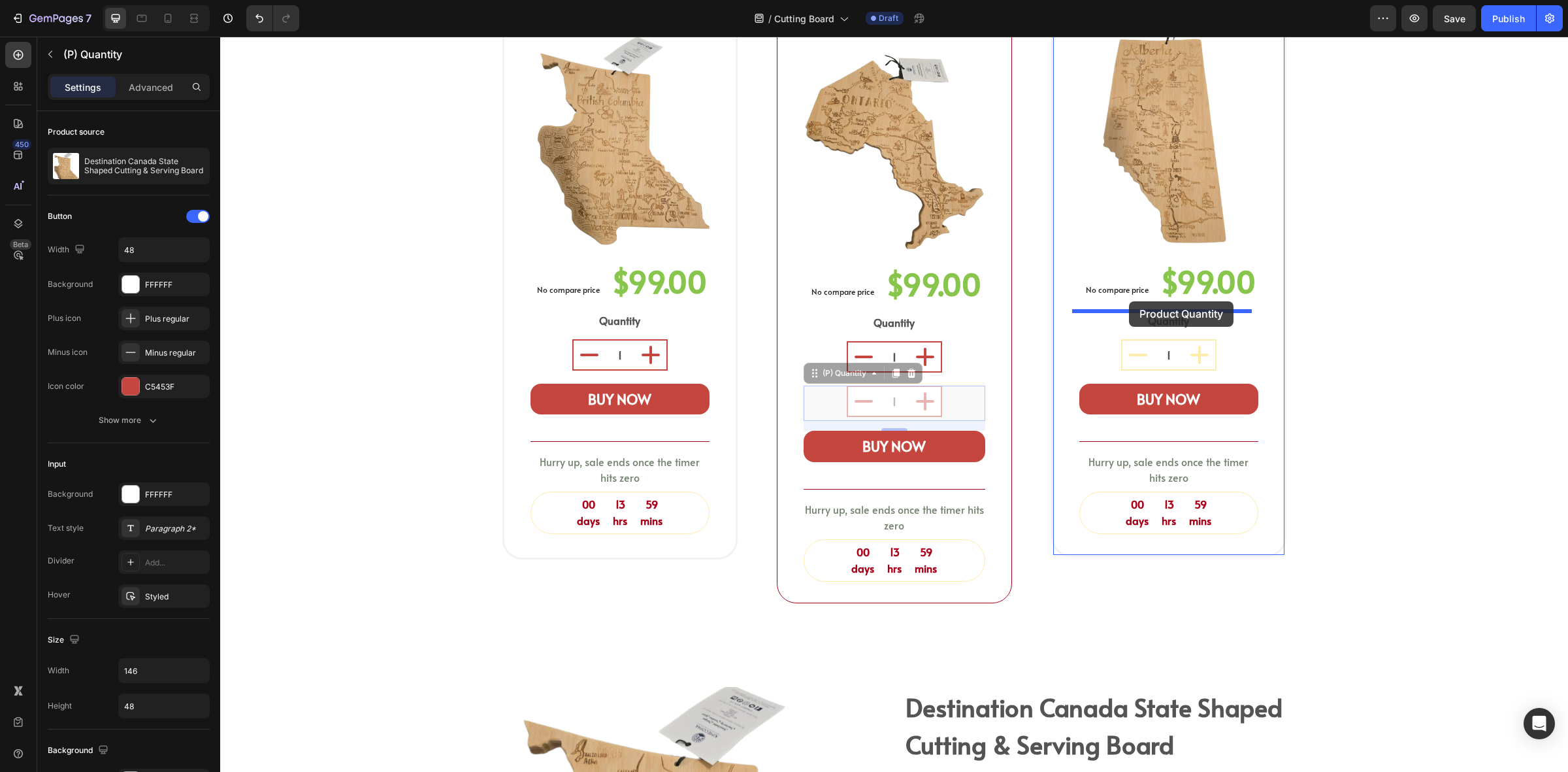
drag, startPoint x: 830, startPoint y: 344, endPoint x: 1129, endPoint y: 301, distance: 302.1
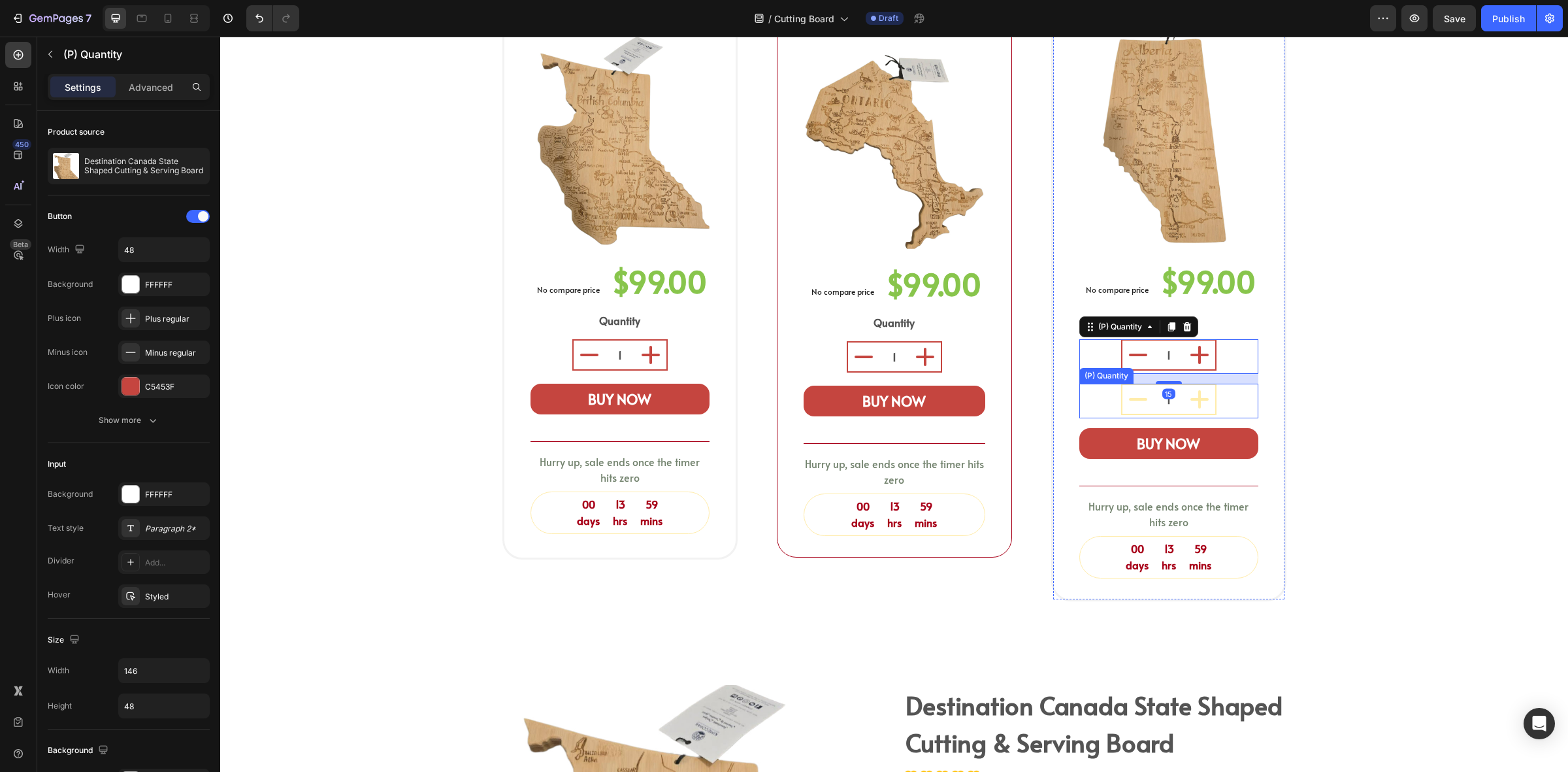
click at [1238, 384] on div "1" at bounding box center [1169, 399] width 179 height 31
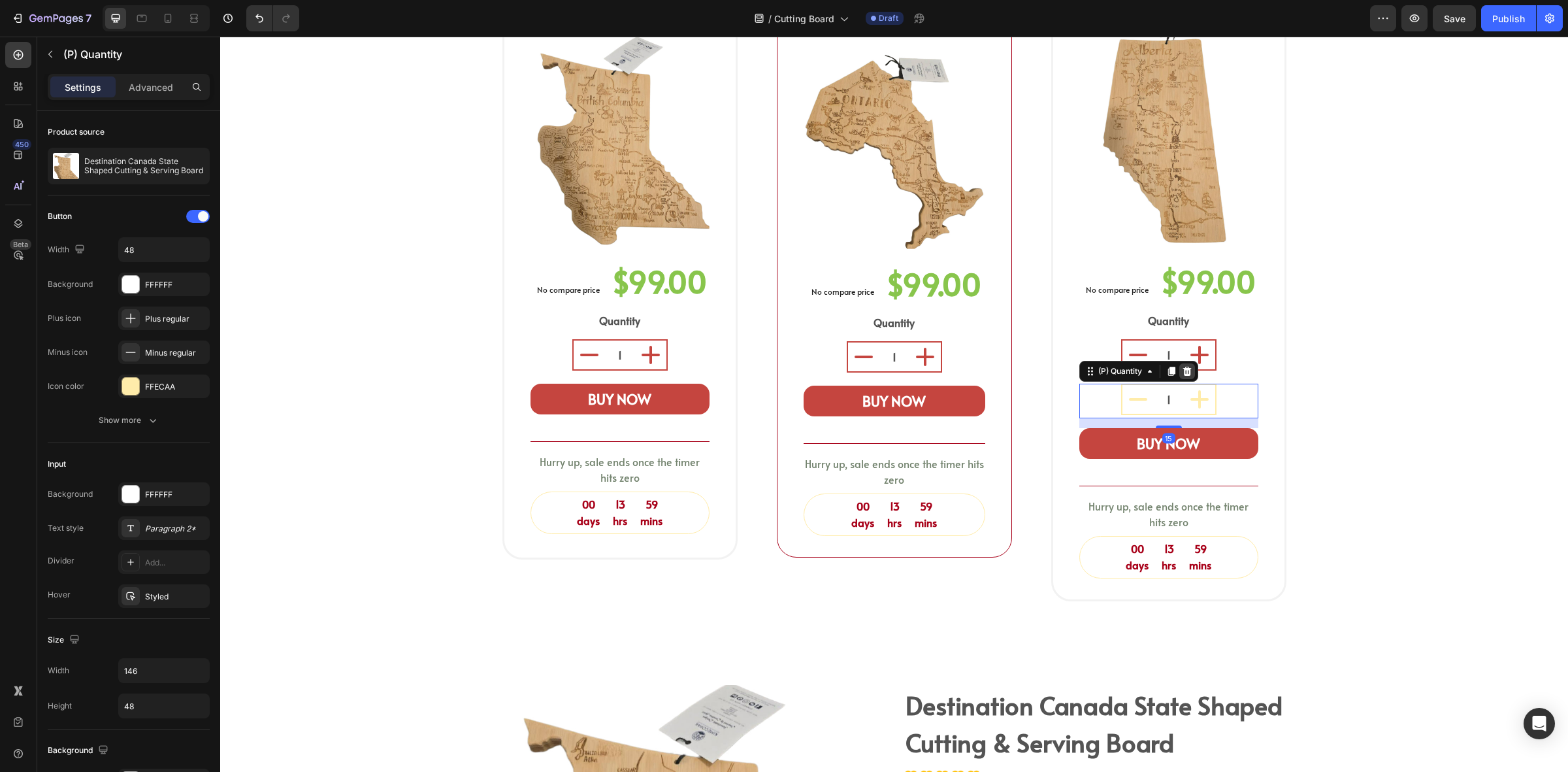
click at [1182, 366] on icon at bounding box center [1187, 371] width 11 height 11
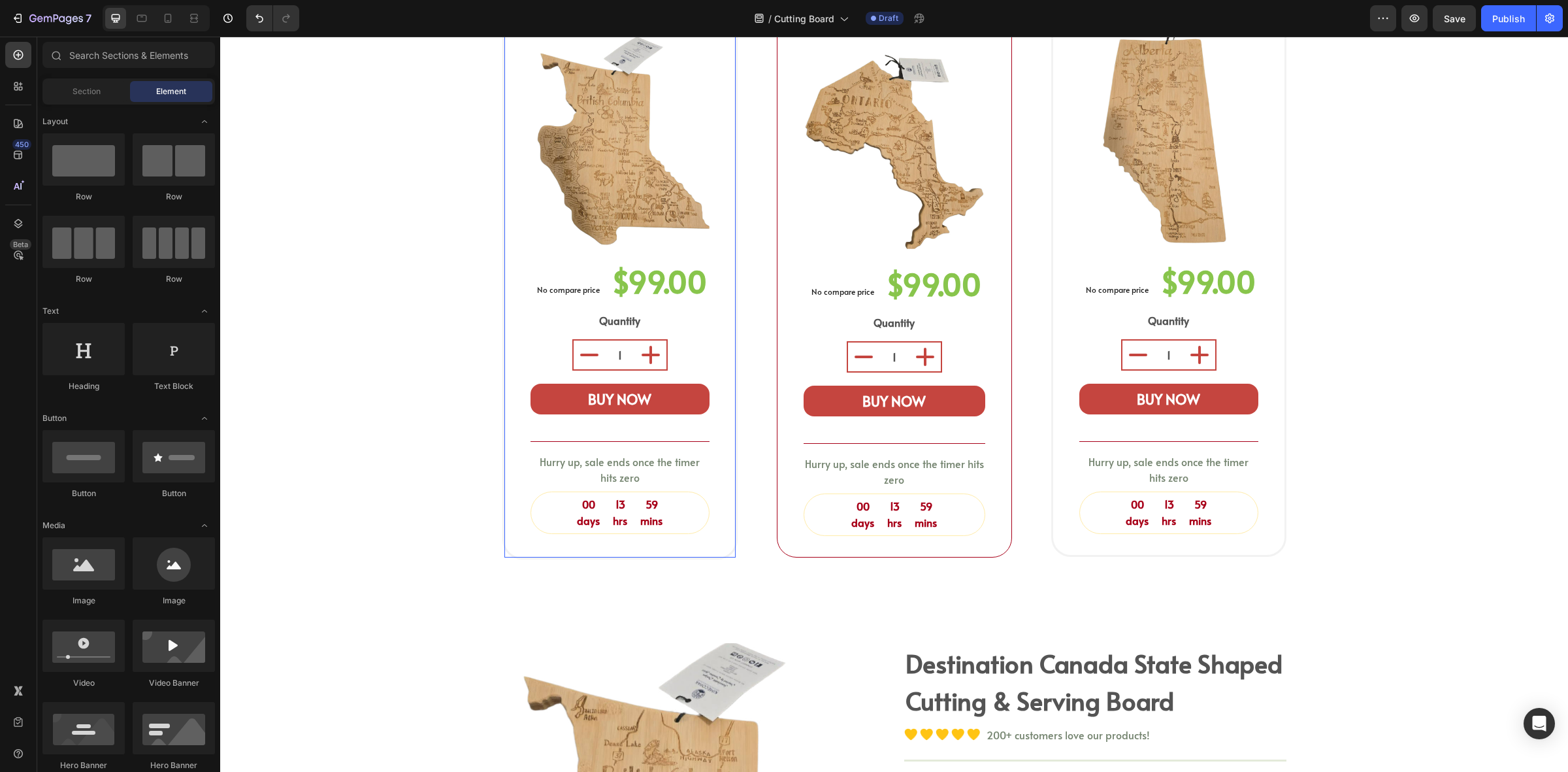
click at [667, 262] on div "$99.00" at bounding box center [659, 281] width 98 height 39
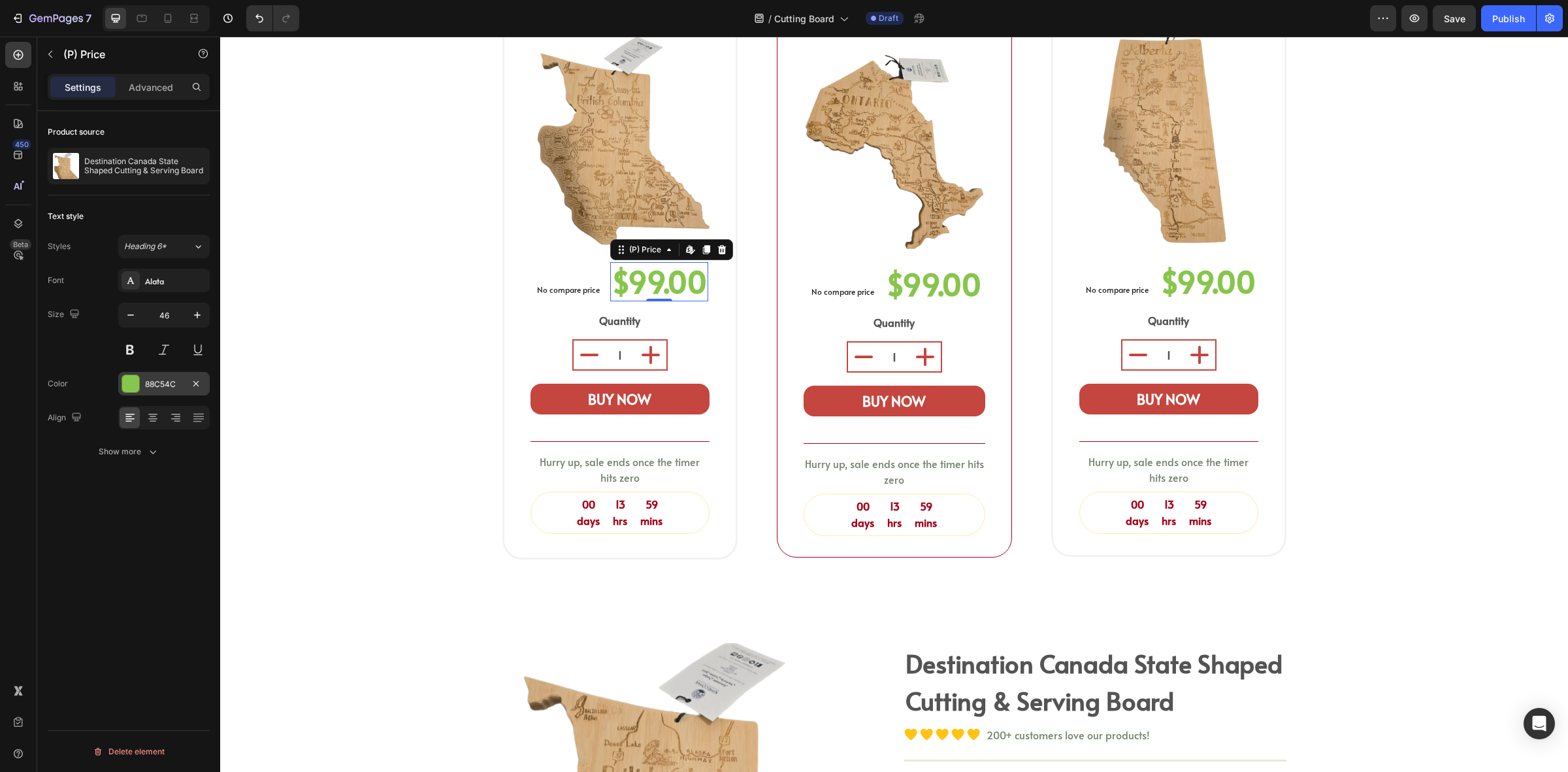
click at [128, 386] on div at bounding box center [131, 384] width 17 height 17
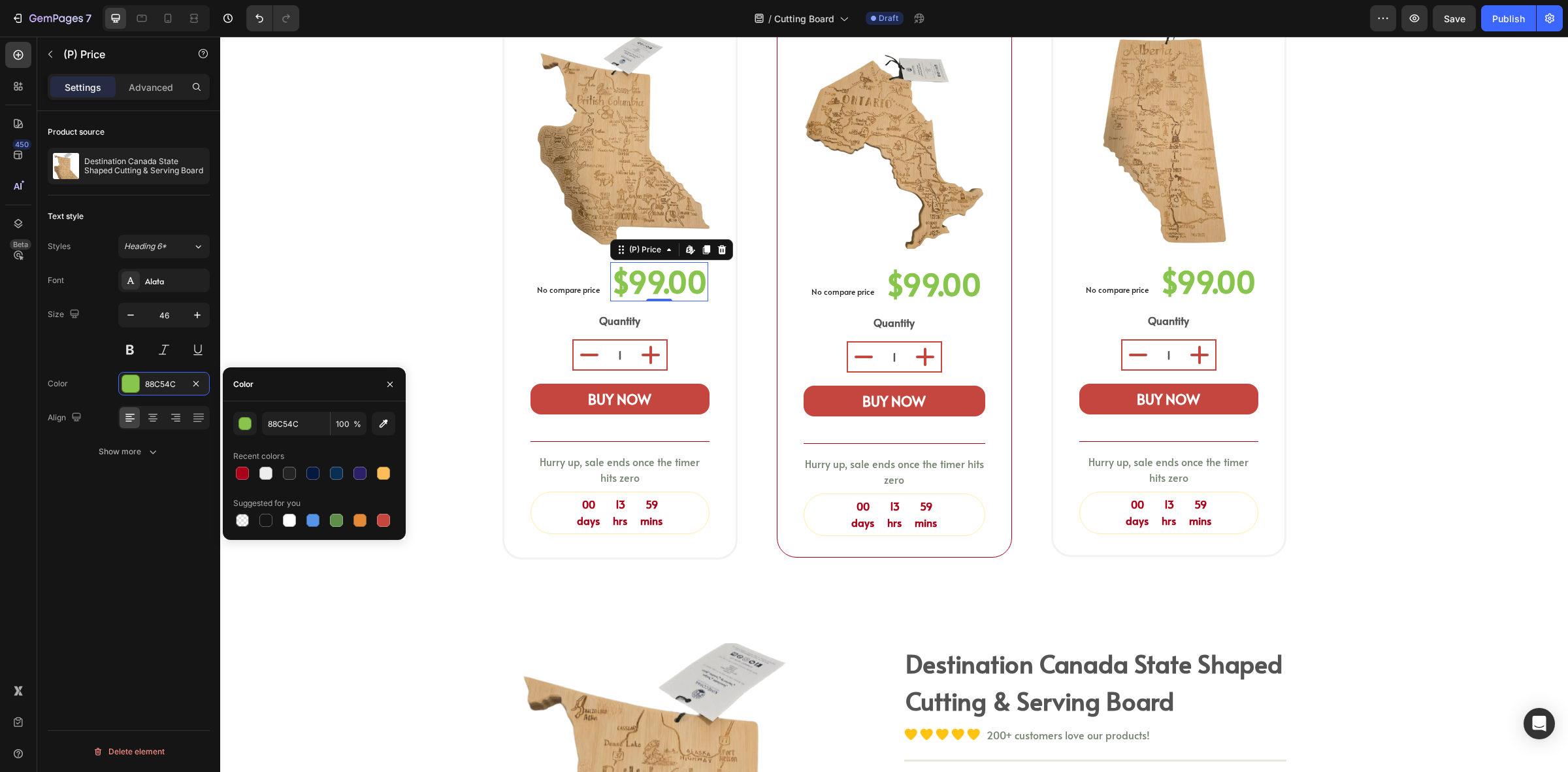
click at [232, 471] on div "88C54C 100 % Recent colors Suggested for you" at bounding box center [314, 471] width 183 height 118
click at [242, 476] on div at bounding box center [242, 473] width 13 height 13
type input "A80119"
click at [948, 265] on div "$99.00" at bounding box center [933, 284] width 98 height 39
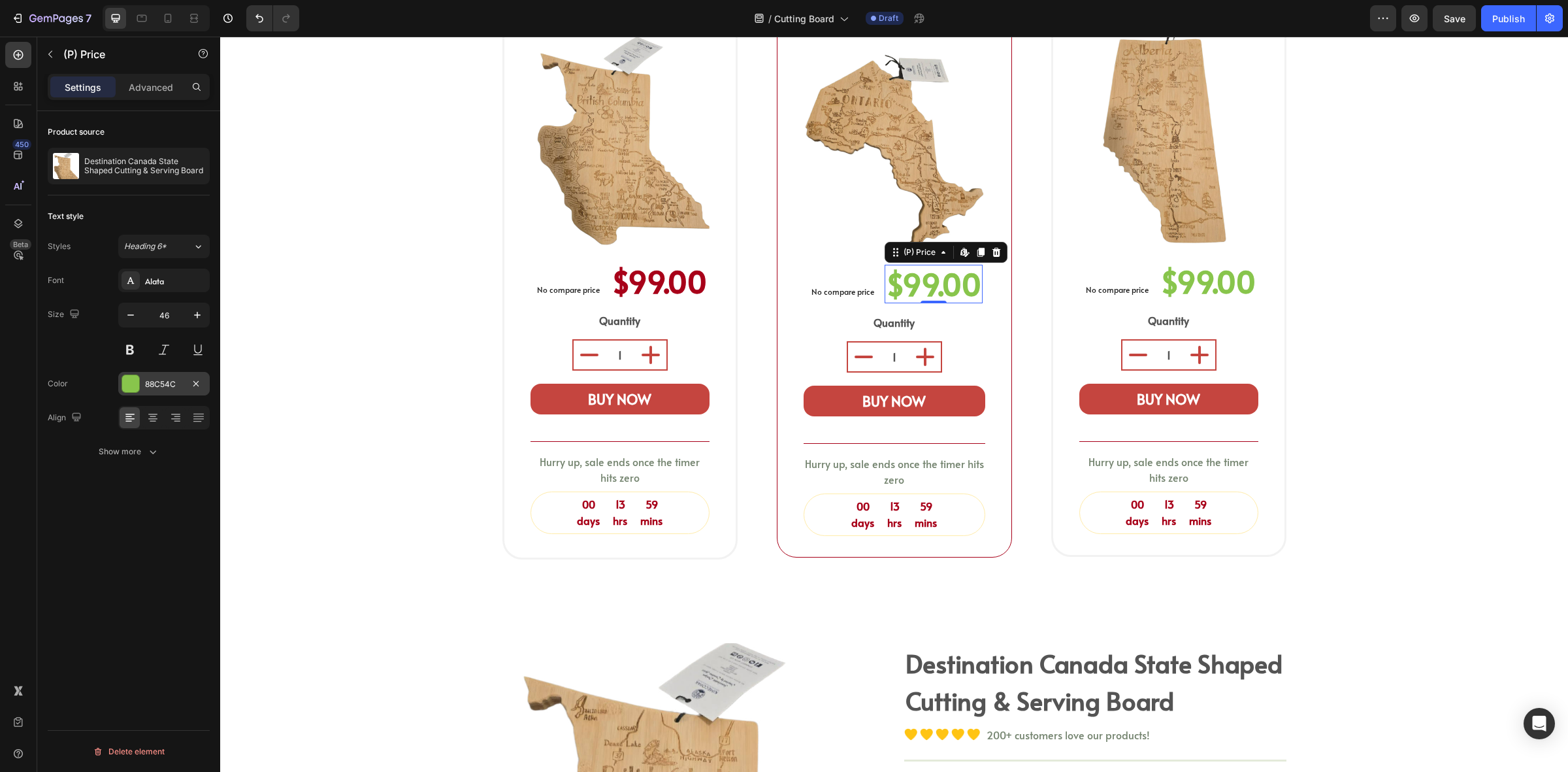
click at [148, 387] on div "88C54C" at bounding box center [164, 384] width 38 height 11
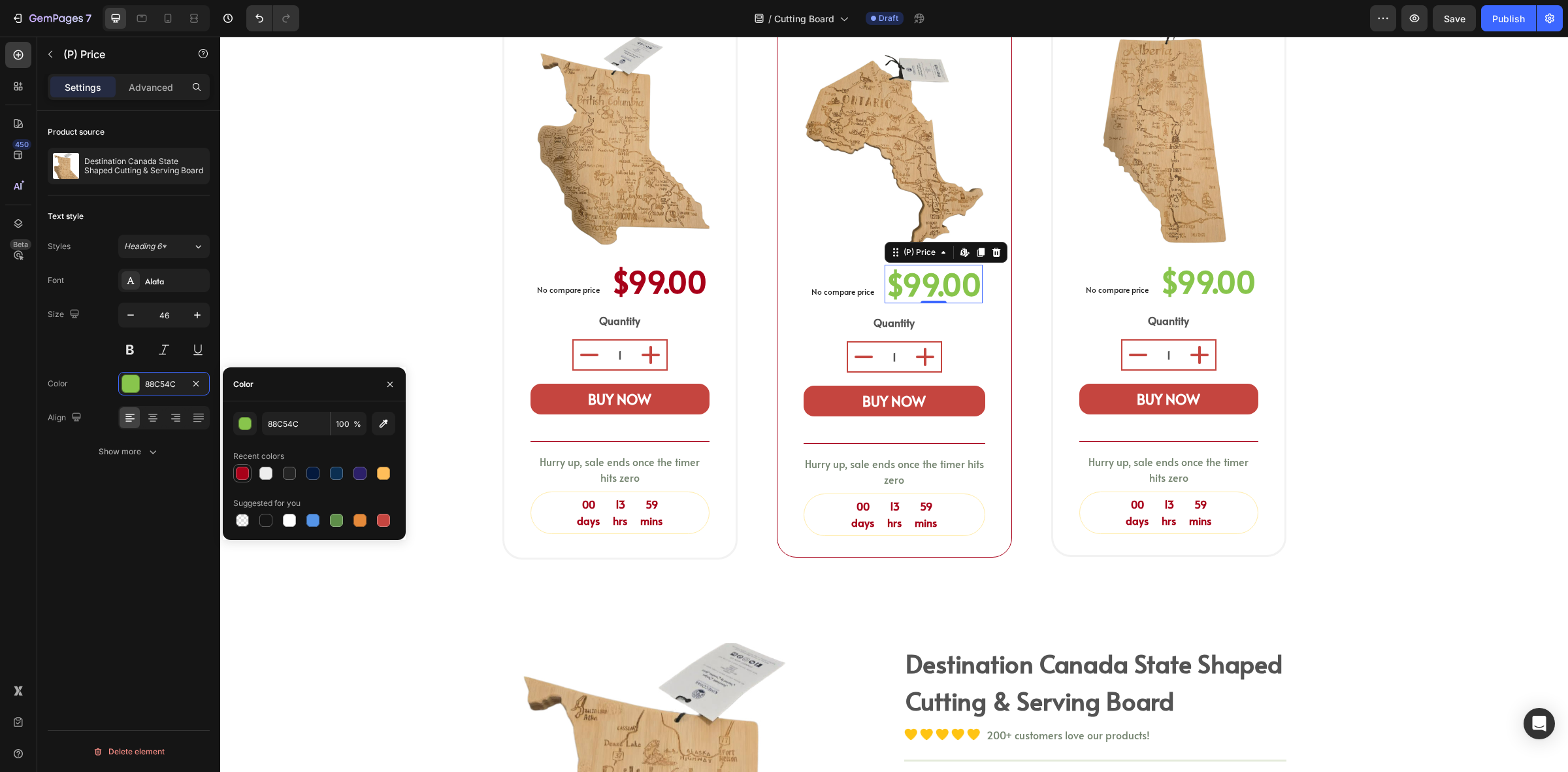
click at [247, 471] on div at bounding box center [242, 473] width 13 height 13
type input "A80119"
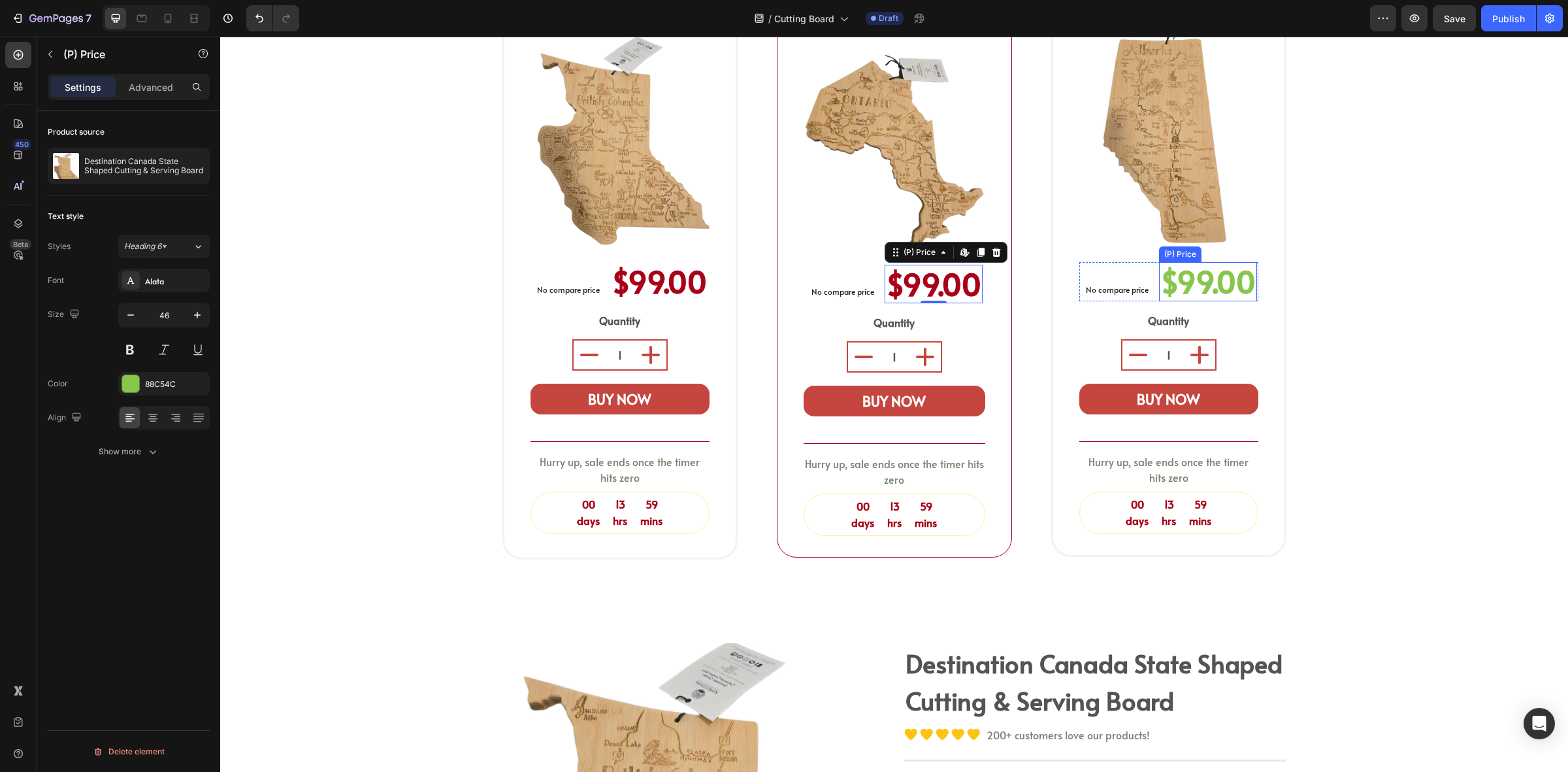
click at [1193, 266] on div "$99.00" at bounding box center [1208, 281] width 98 height 39
click at [147, 376] on div "88C54C" at bounding box center [164, 384] width 91 height 24
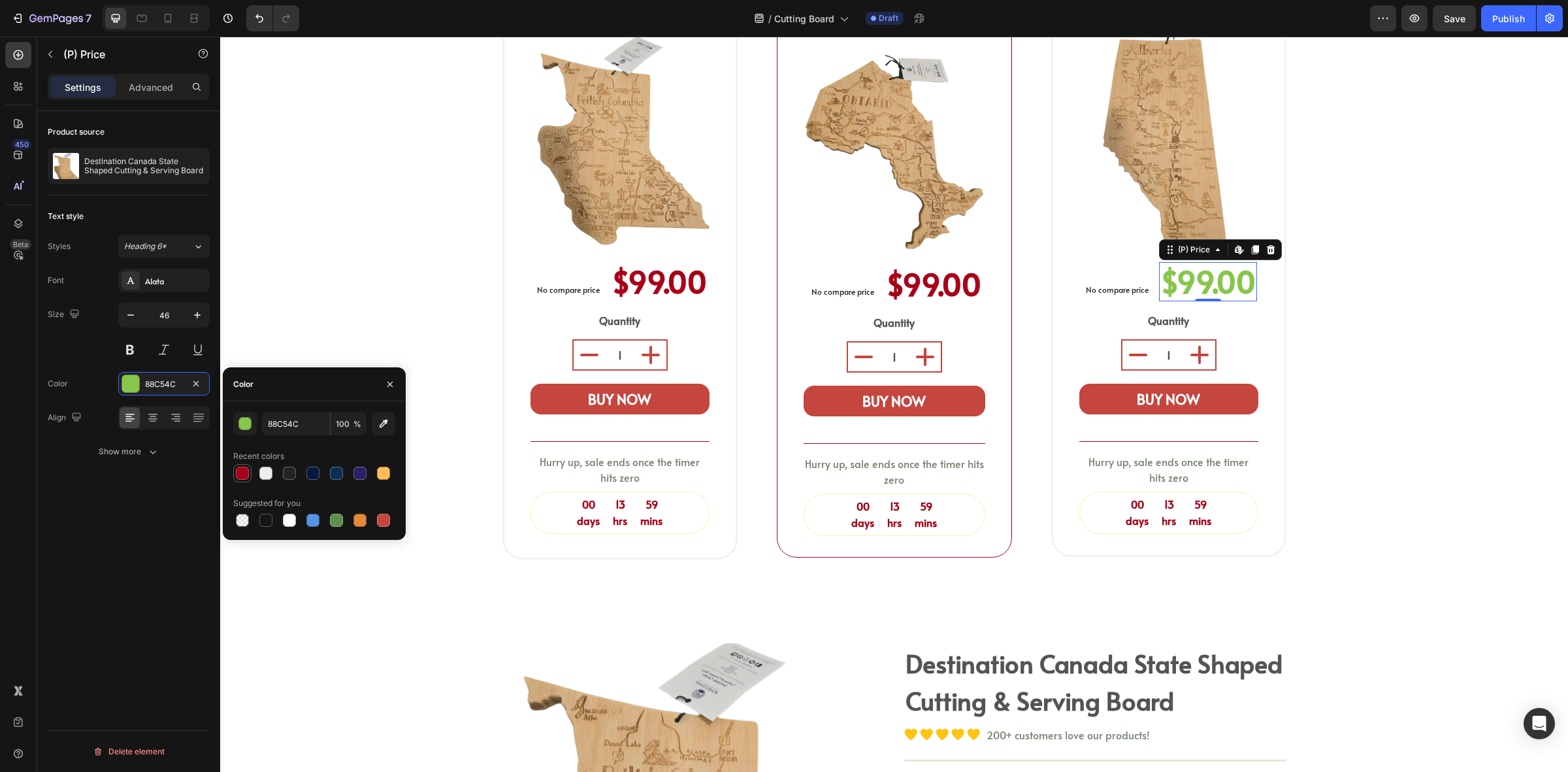
click at [246, 471] on div at bounding box center [242, 473] width 13 height 13
type input "A80119"
click at [363, 291] on div "⁠⁠⁠⁠⁠⁠⁠ shop your province board Heading Select a bamboo cutting and serving bo…" at bounding box center [894, 177] width 1329 height 785
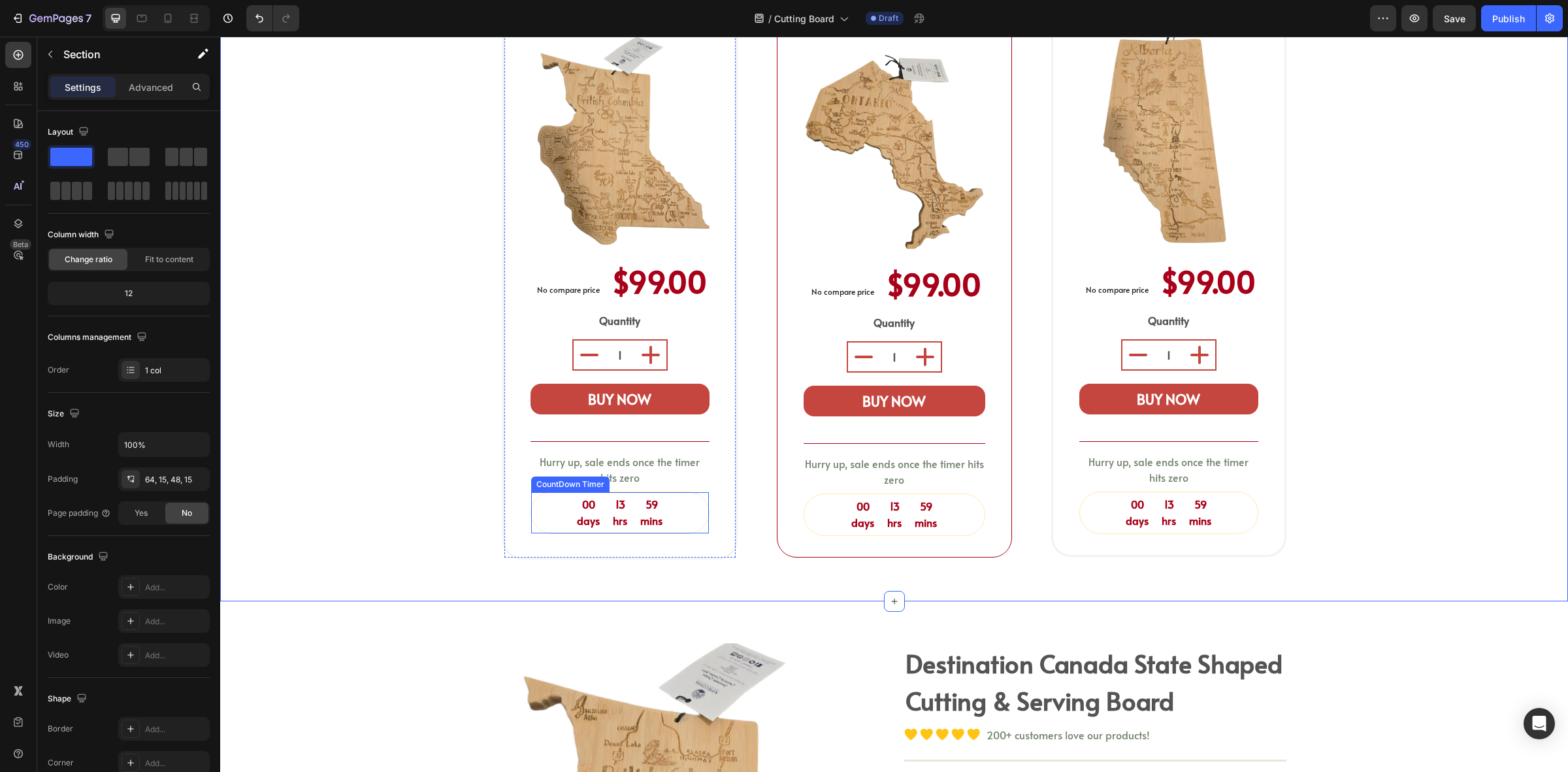
click at [683, 492] on div "00 days 13 hrs 59 mins" at bounding box center [620, 513] width 178 height 41
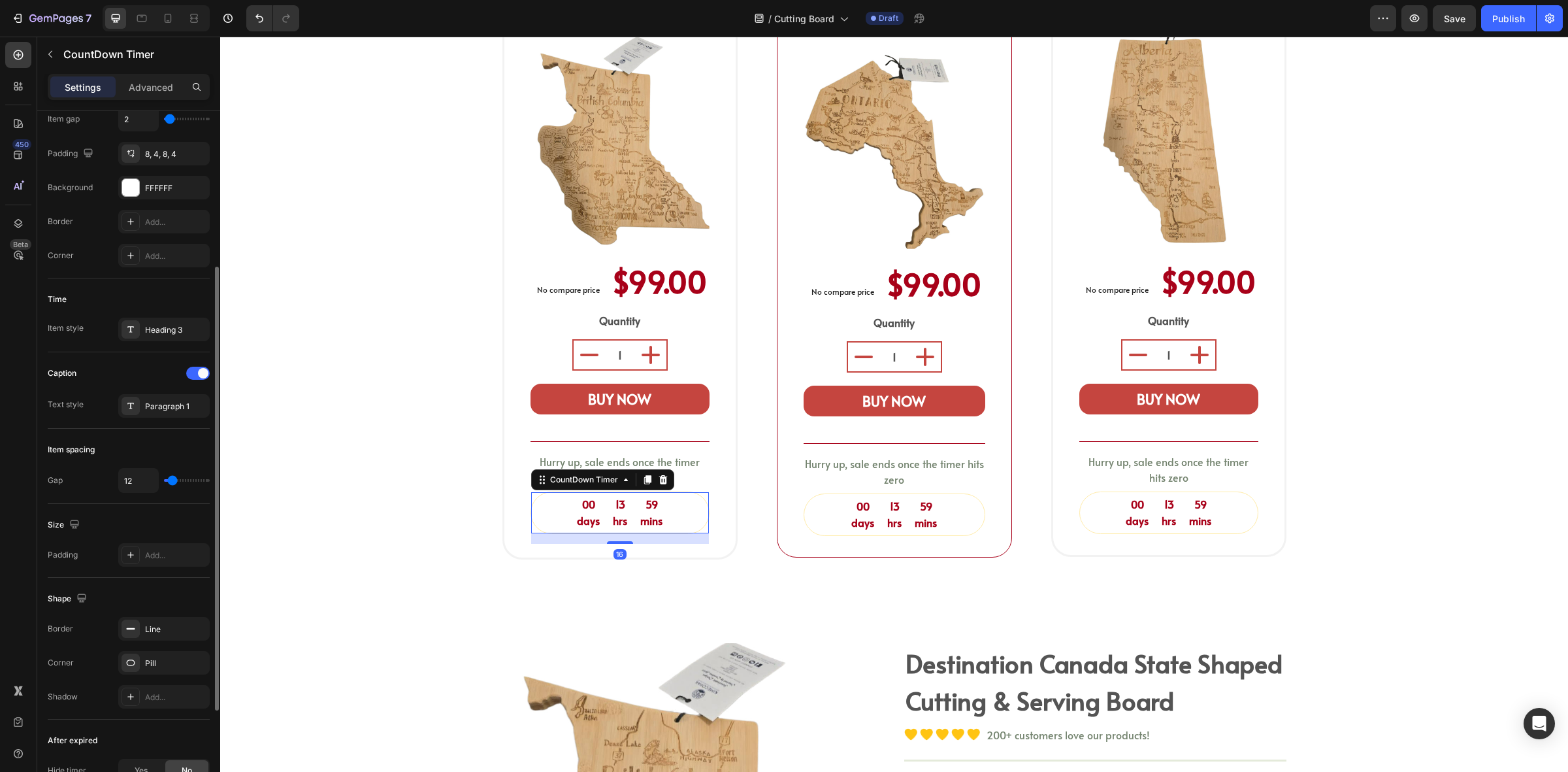
scroll to position [399, 0]
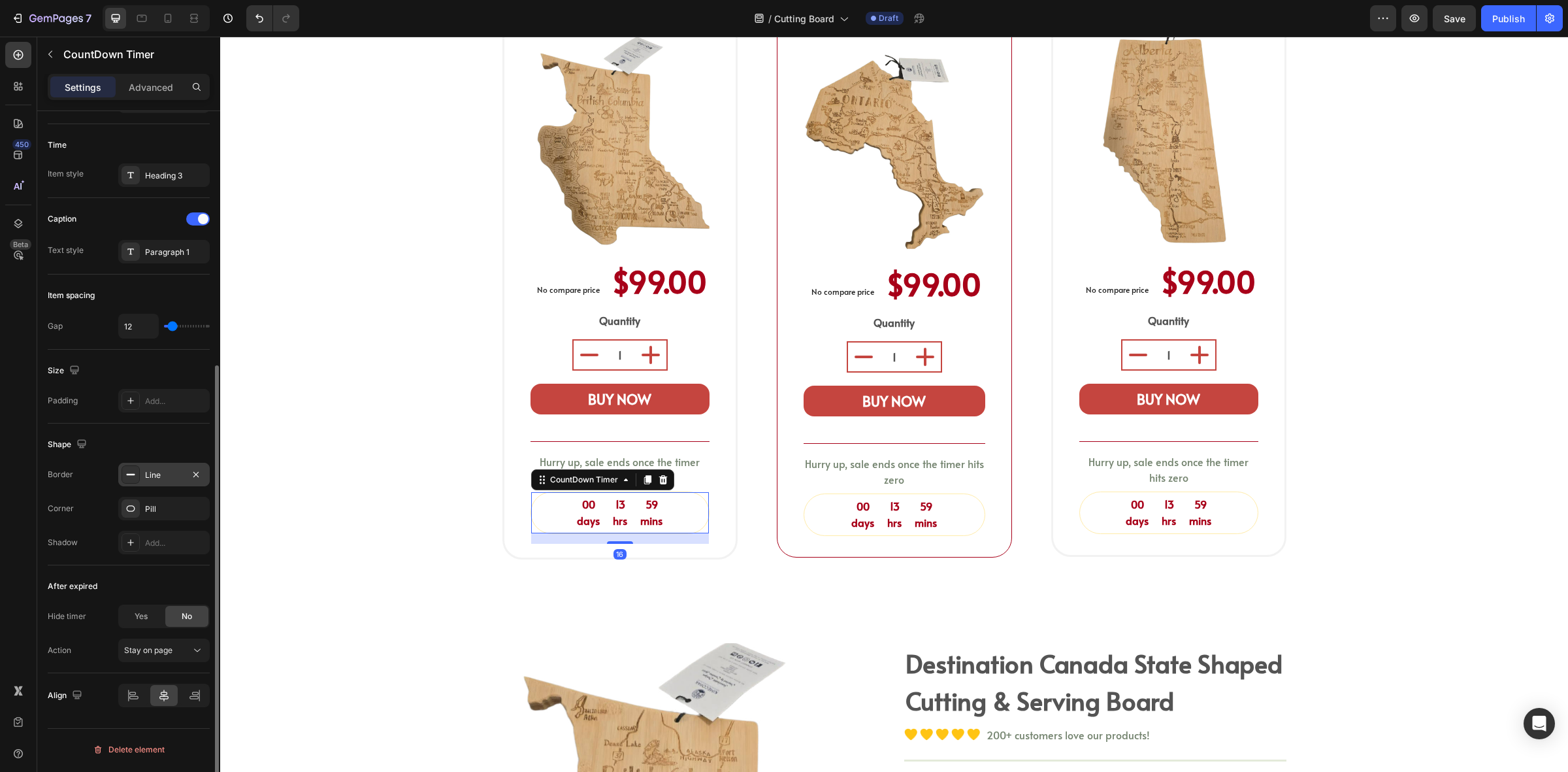
click at [161, 468] on div "Line" at bounding box center [164, 474] width 91 height 24
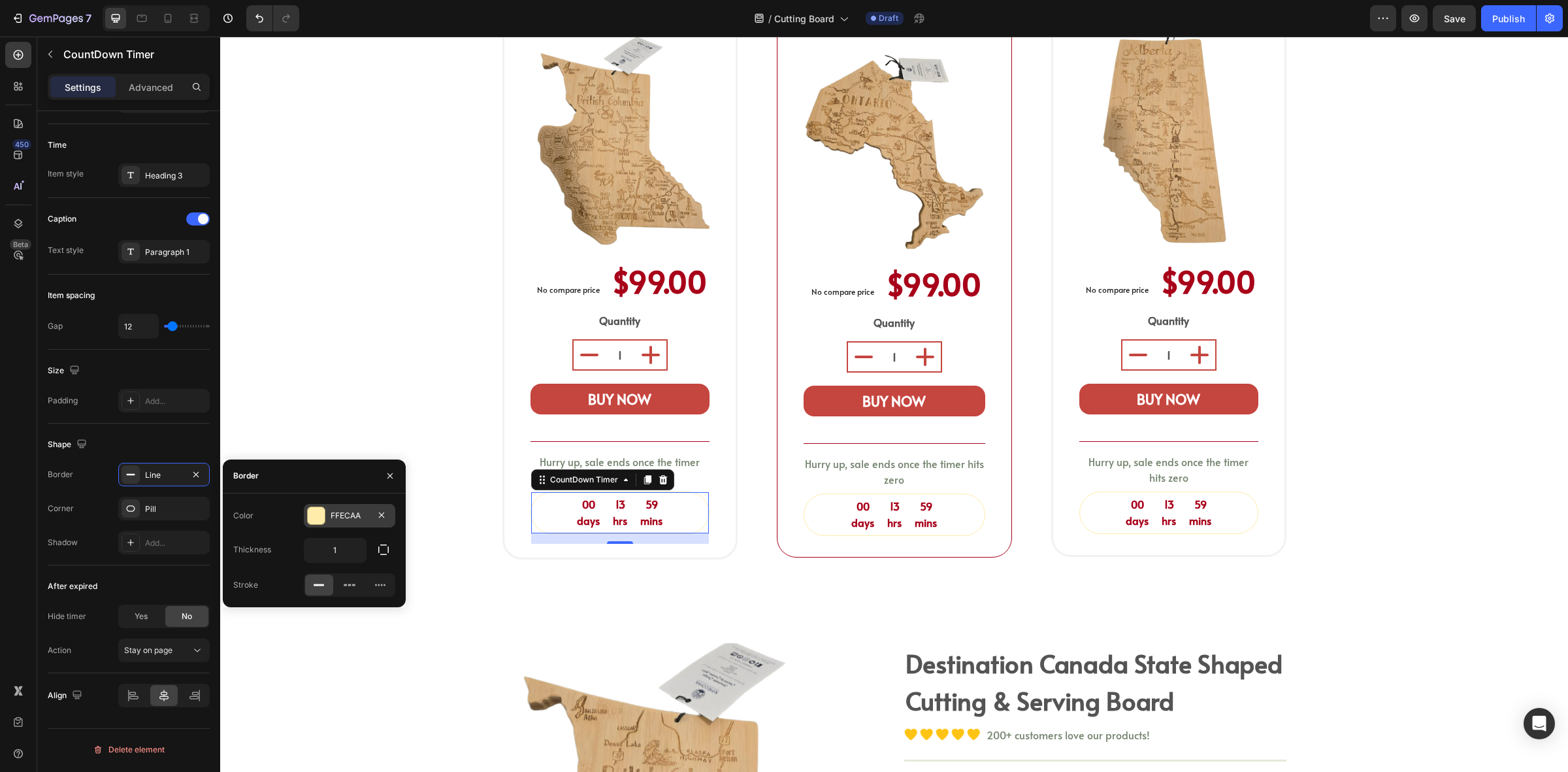
click at [323, 517] on div at bounding box center [316, 516] width 17 height 17
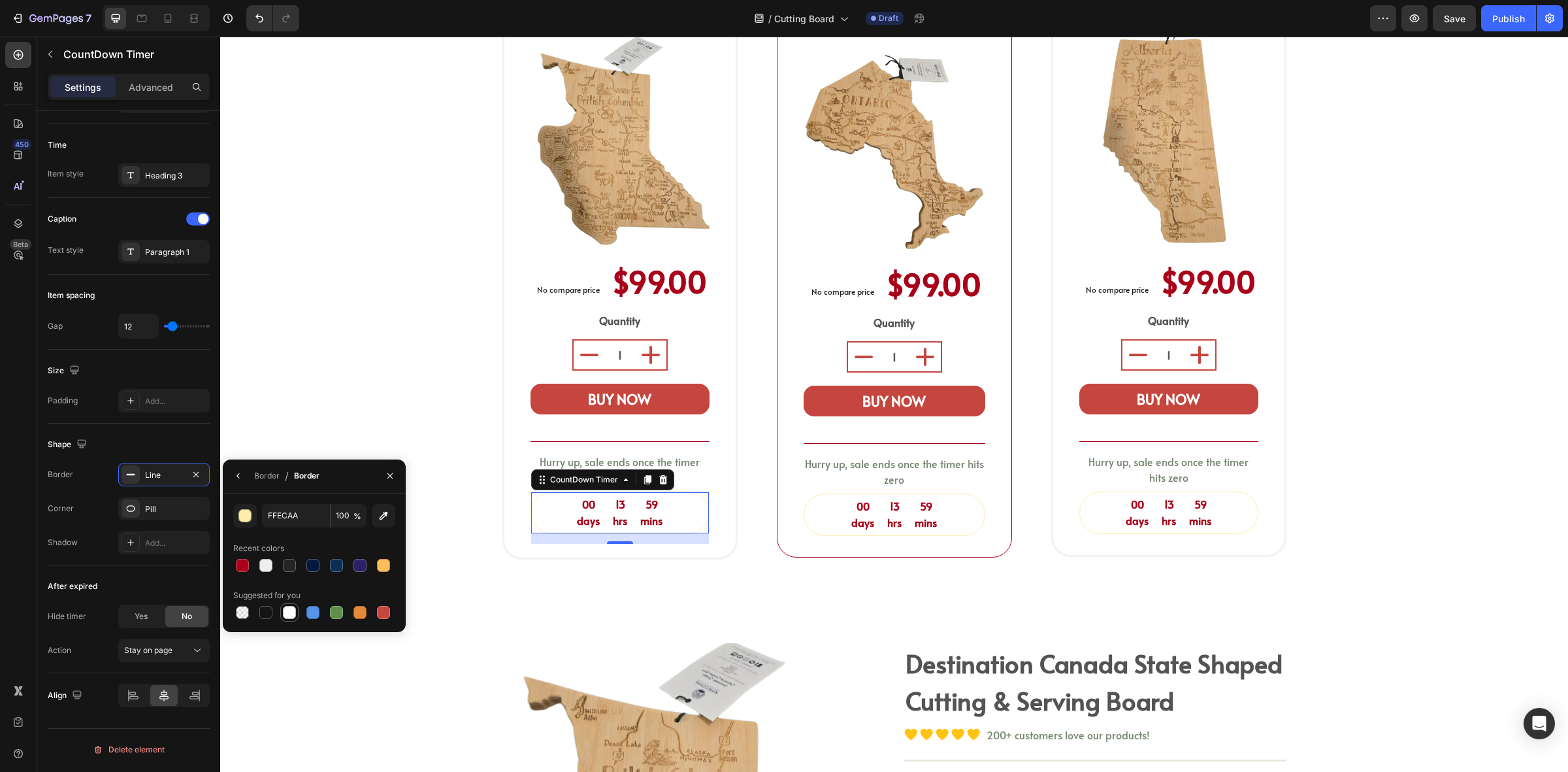
click at [286, 615] on div at bounding box center [289, 612] width 13 height 13
click at [236, 561] on div at bounding box center [242, 566] width 13 height 13
type input "A80119"
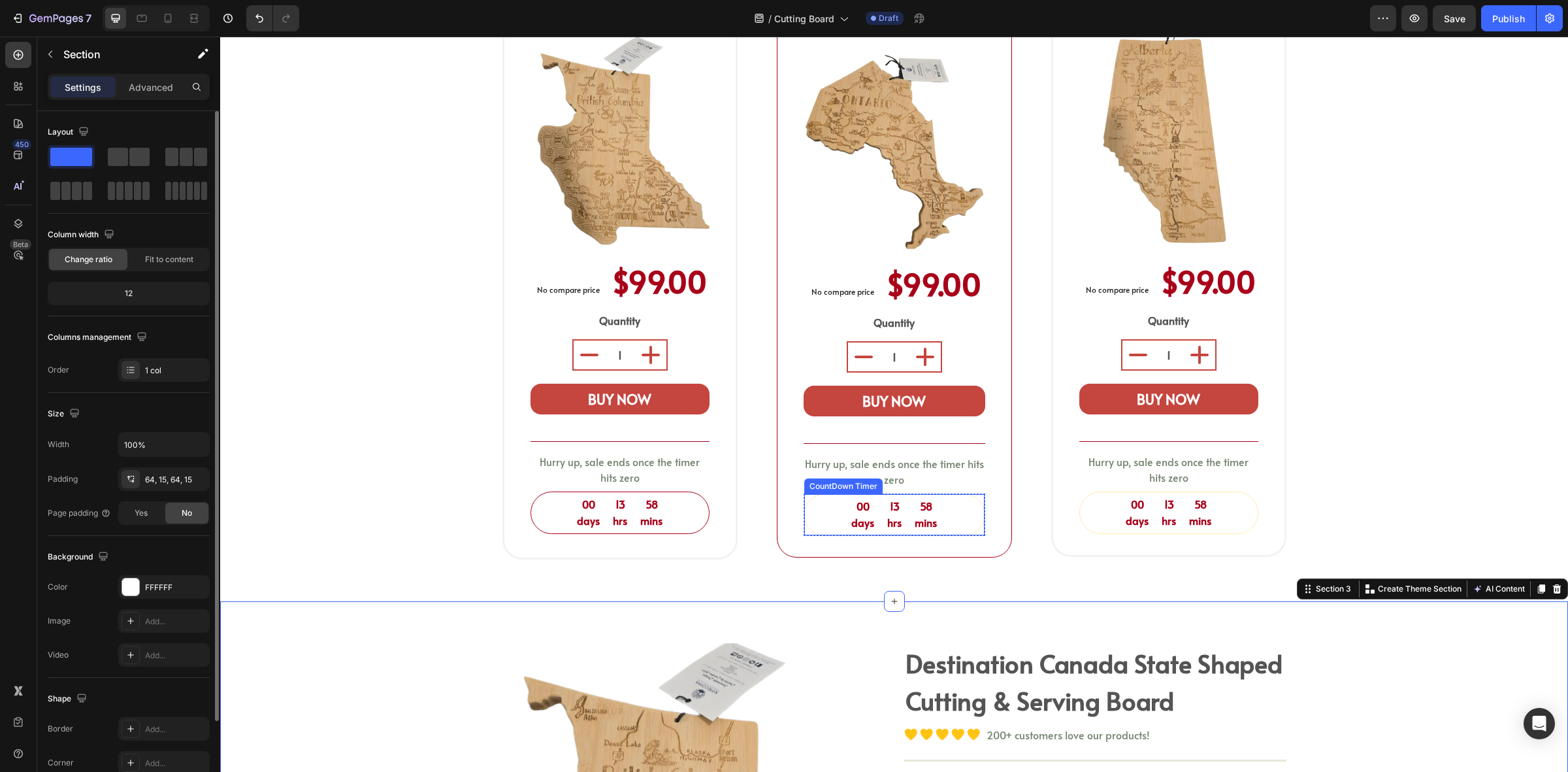
click at [832, 500] on div "00 days 13 hrs 58 mins" at bounding box center [895, 515] width 181 height 41
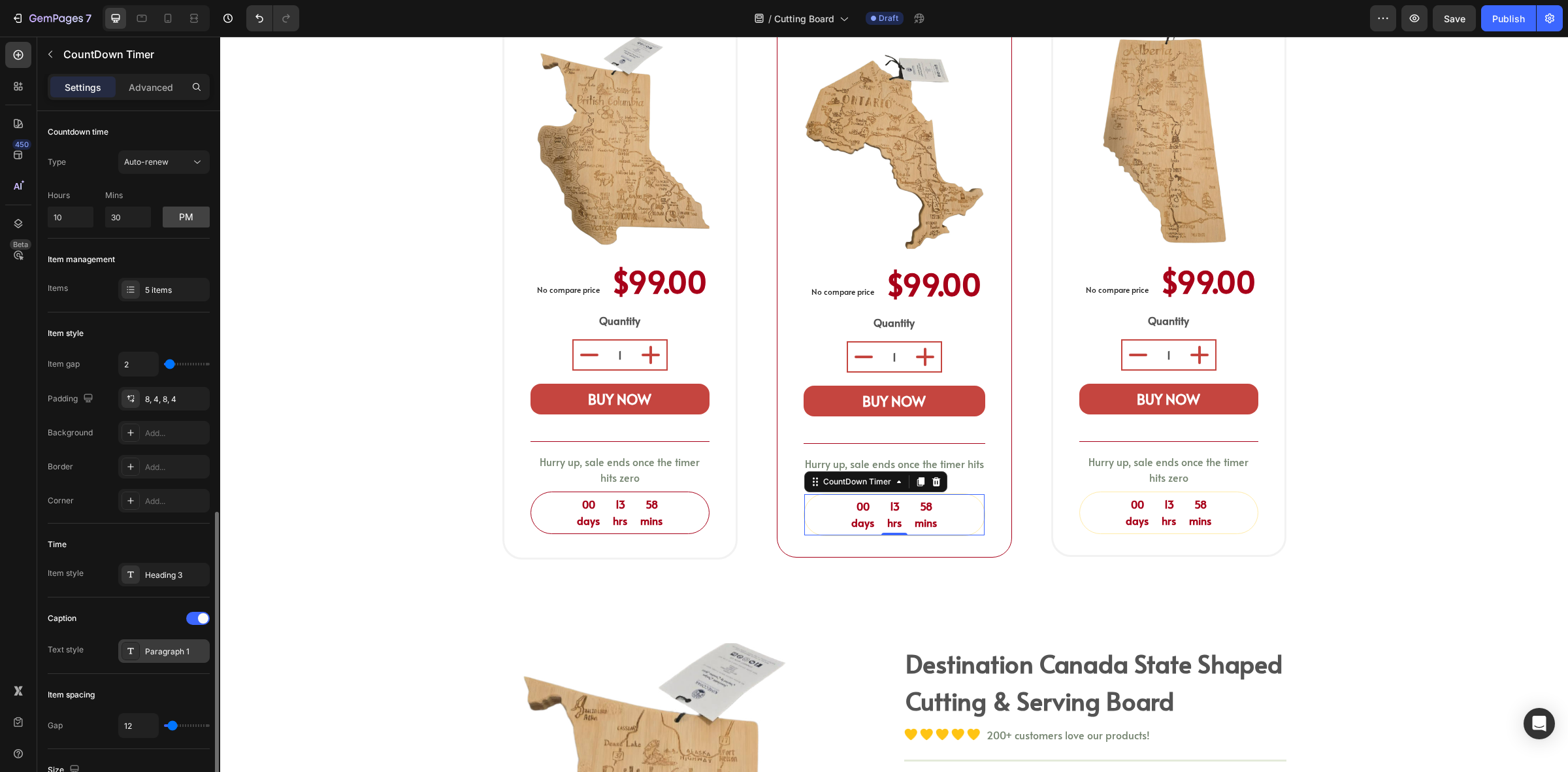
scroll to position [399, 0]
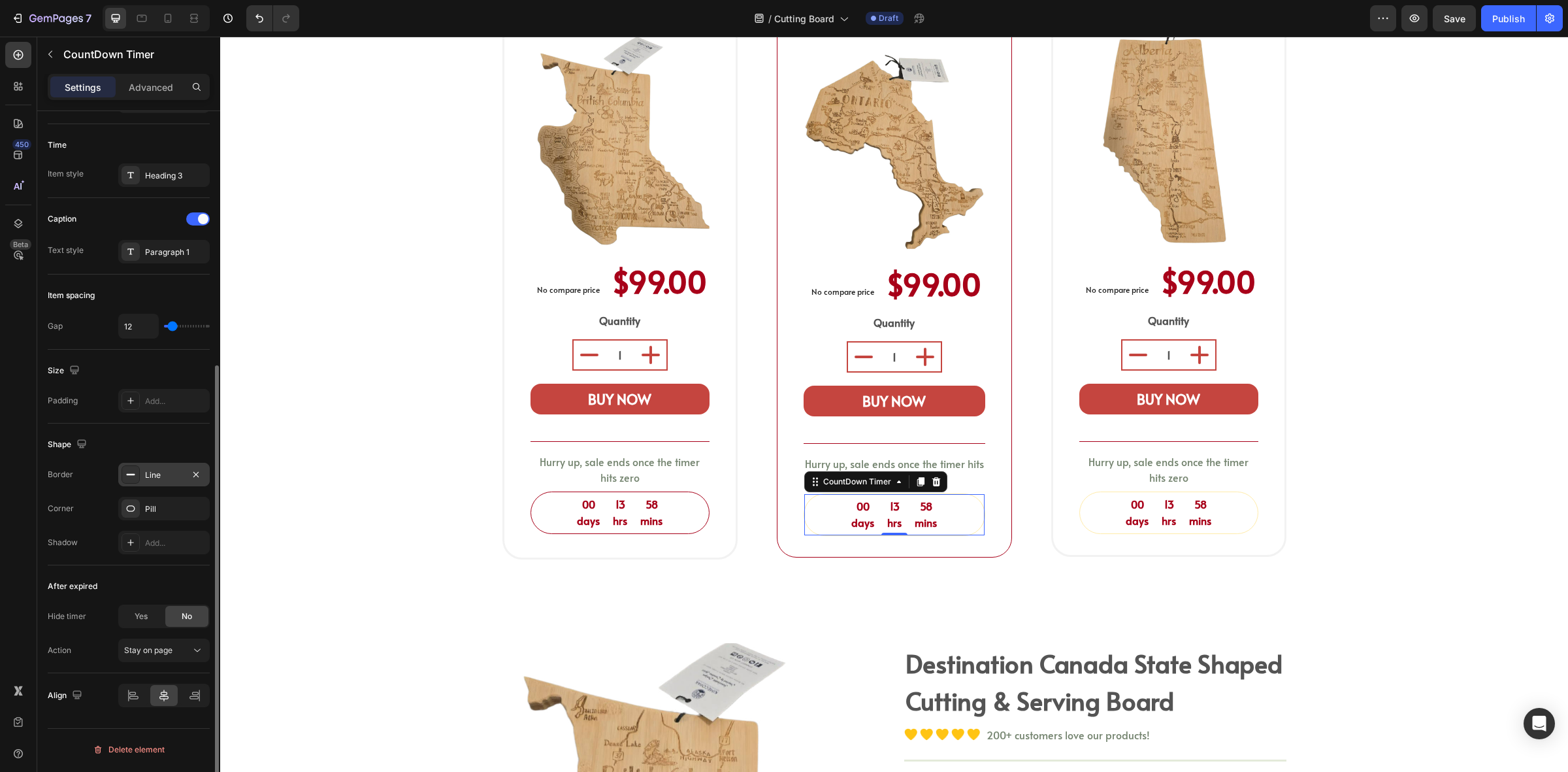
click at [151, 478] on div "Line" at bounding box center [164, 475] width 38 height 11
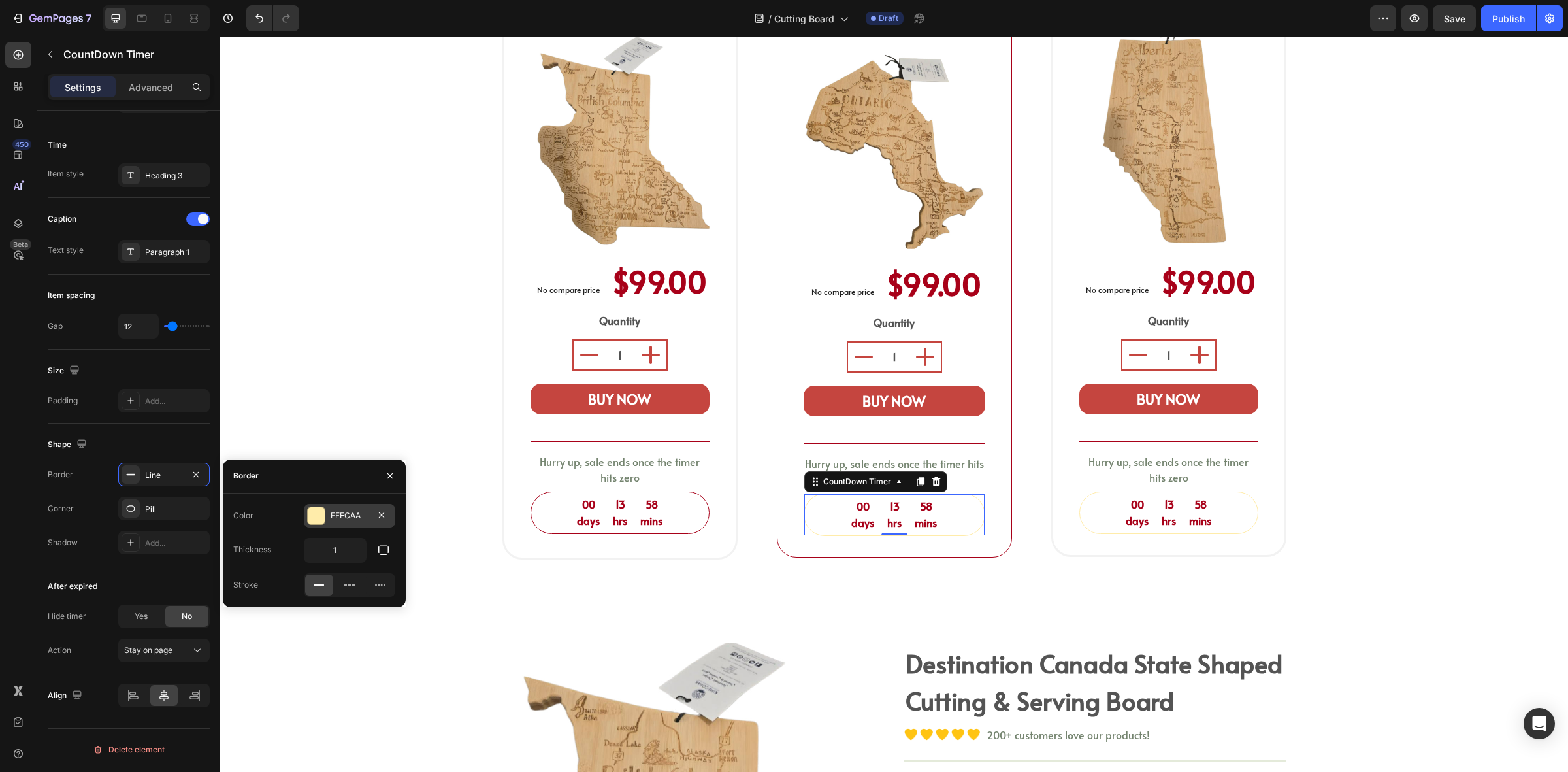
click at [336, 513] on div "FFECAA" at bounding box center [349, 516] width 38 height 11
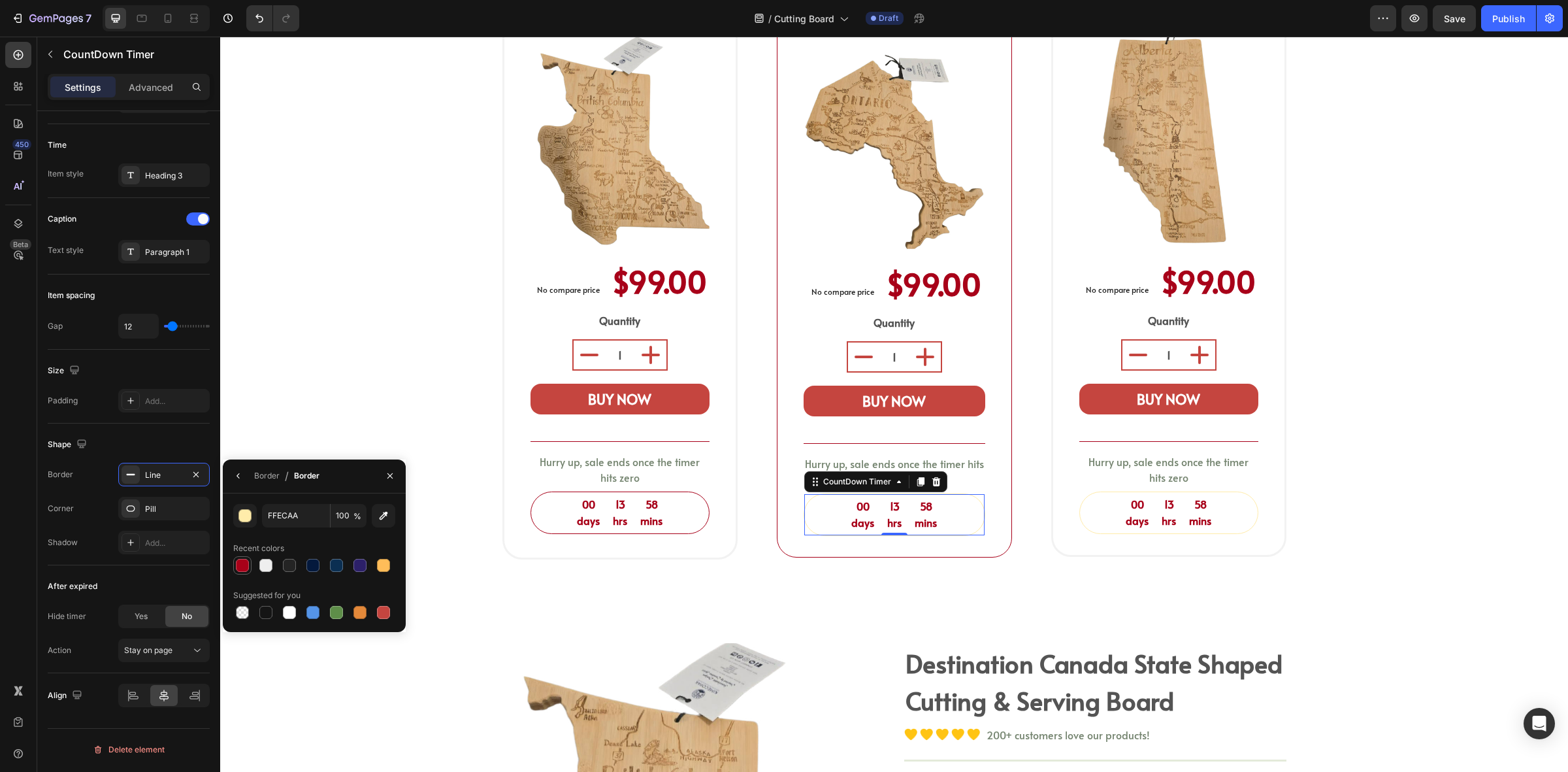
click at [239, 563] on div at bounding box center [242, 566] width 13 height 13
type input "A80119"
click at [1082, 492] on div "00 days 13 hrs 58 mins" at bounding box center [1169, 513] width 178 height 41
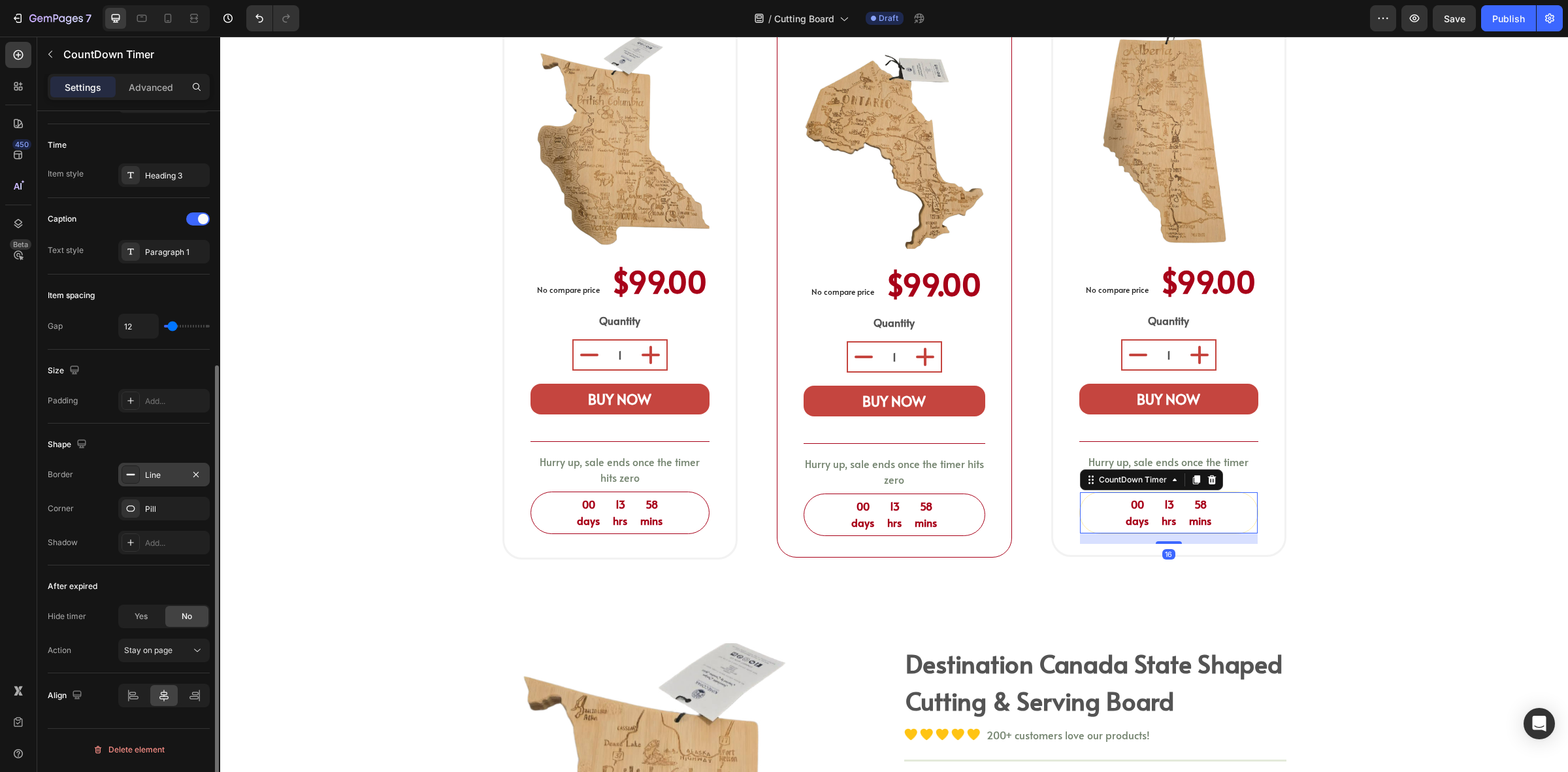
click at [136, 475] on div at bounding box center [131, 475] width 19 height 19
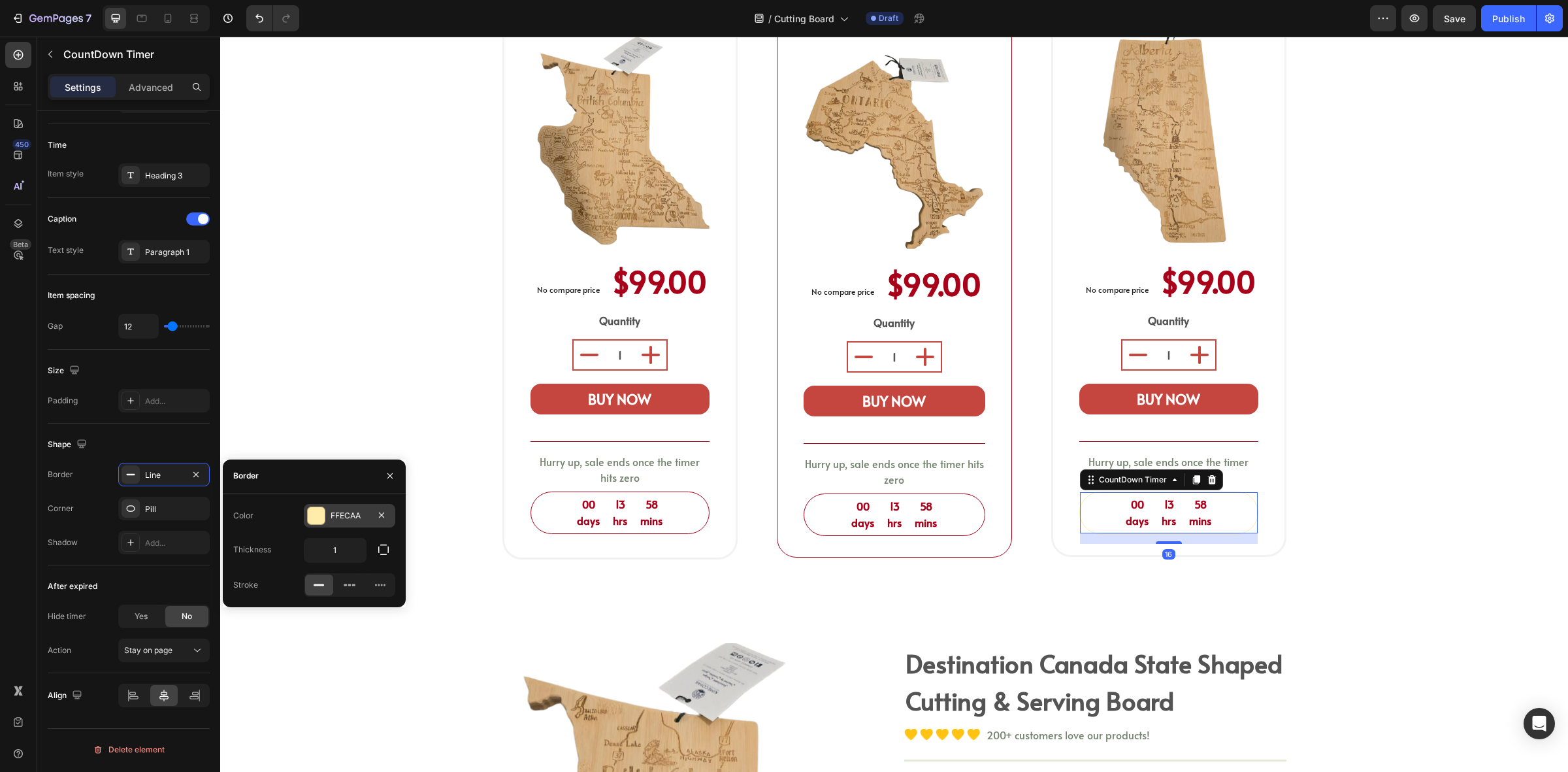
click at [311, 514] on div at bounding box center [316, 516] width 17 height 17
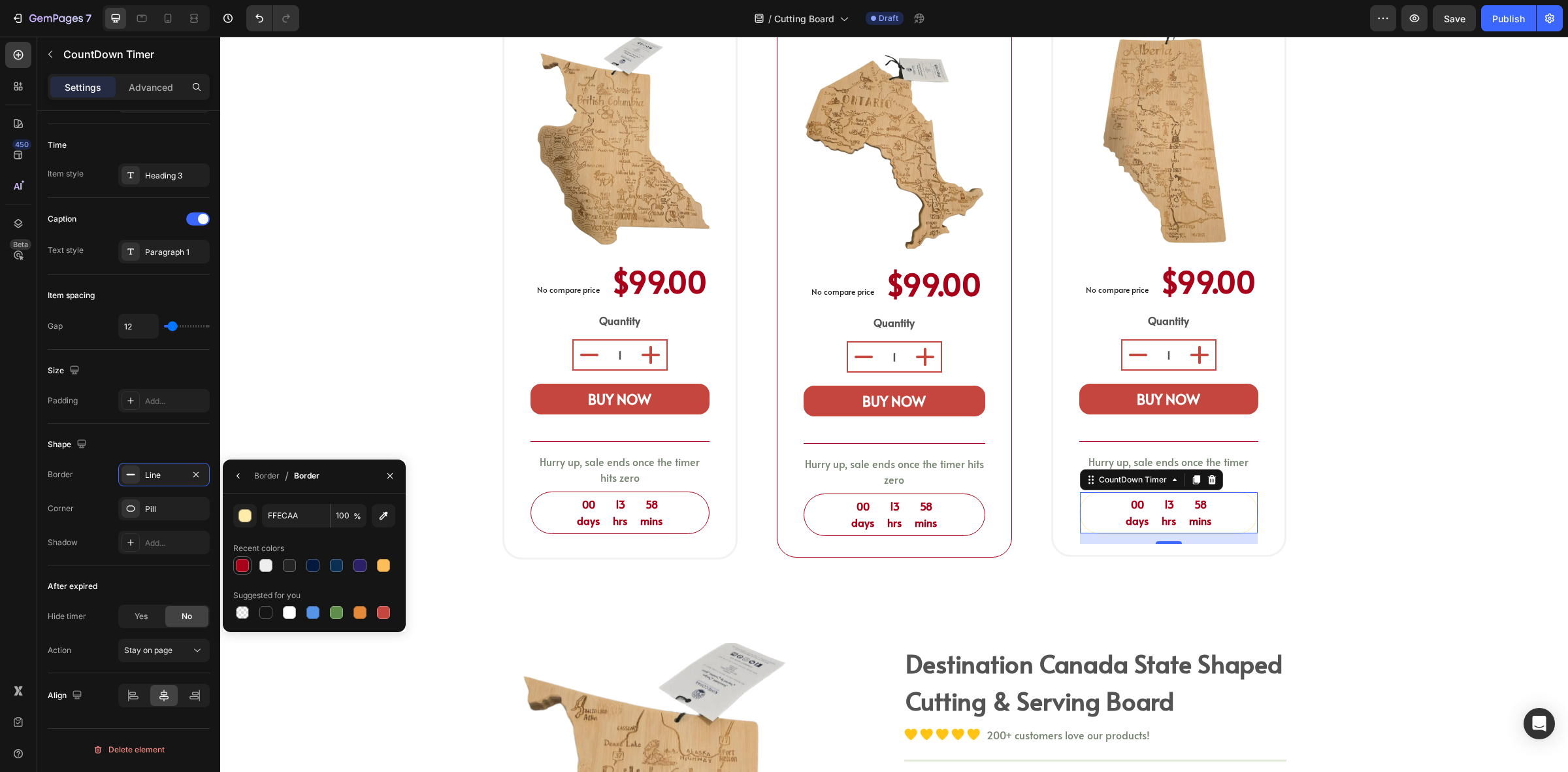
click at [236, 559] on div at bounding box center [242, 566] width 13 height 13
type input "A80119"
click at [722, 564] on div "⁠⁠⁠⁠⁠⁠⁠ shop your province board Heading Select a bamboo cutting and serving bo…" at bounding box center [894, 172] width 1348 height 858
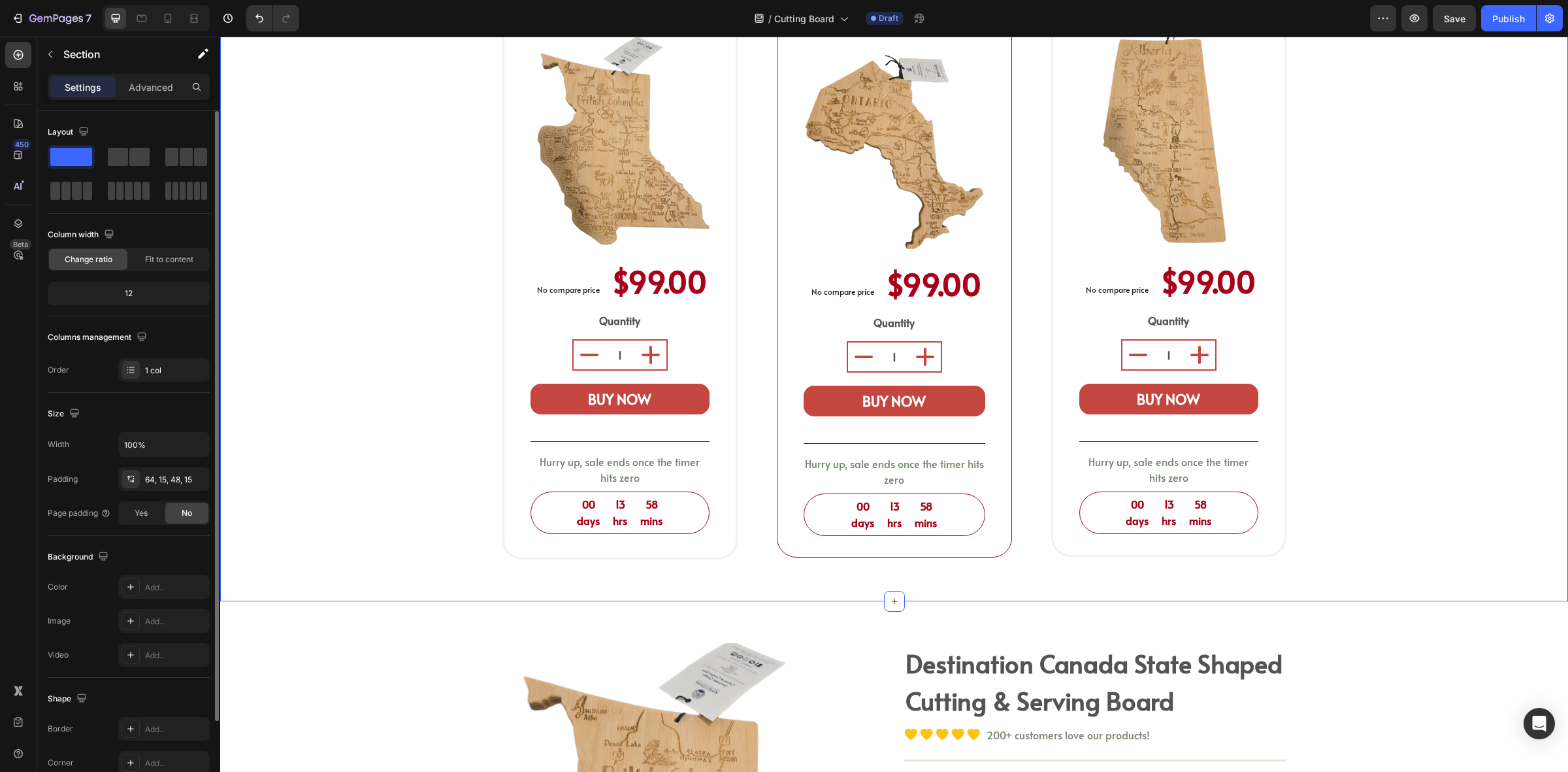
click at [1462, 498] on div "⁠⁠⁠⁠⁠⁠⁠ shop your province board Heading Select a bamboo cutting and serving bo…" at bounding box center [894, 177] width 1329 height 785
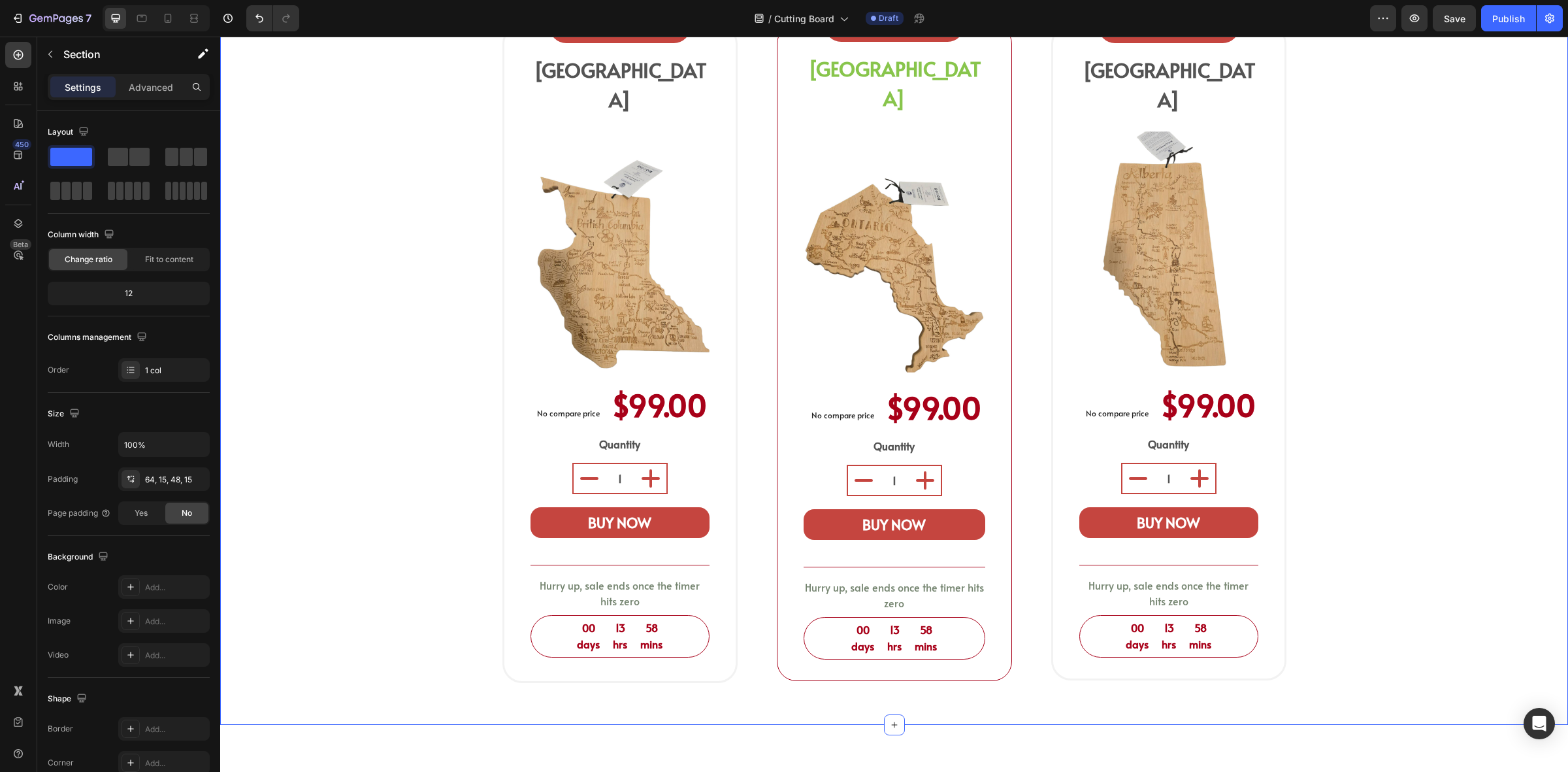
scroll to position [408, 0]
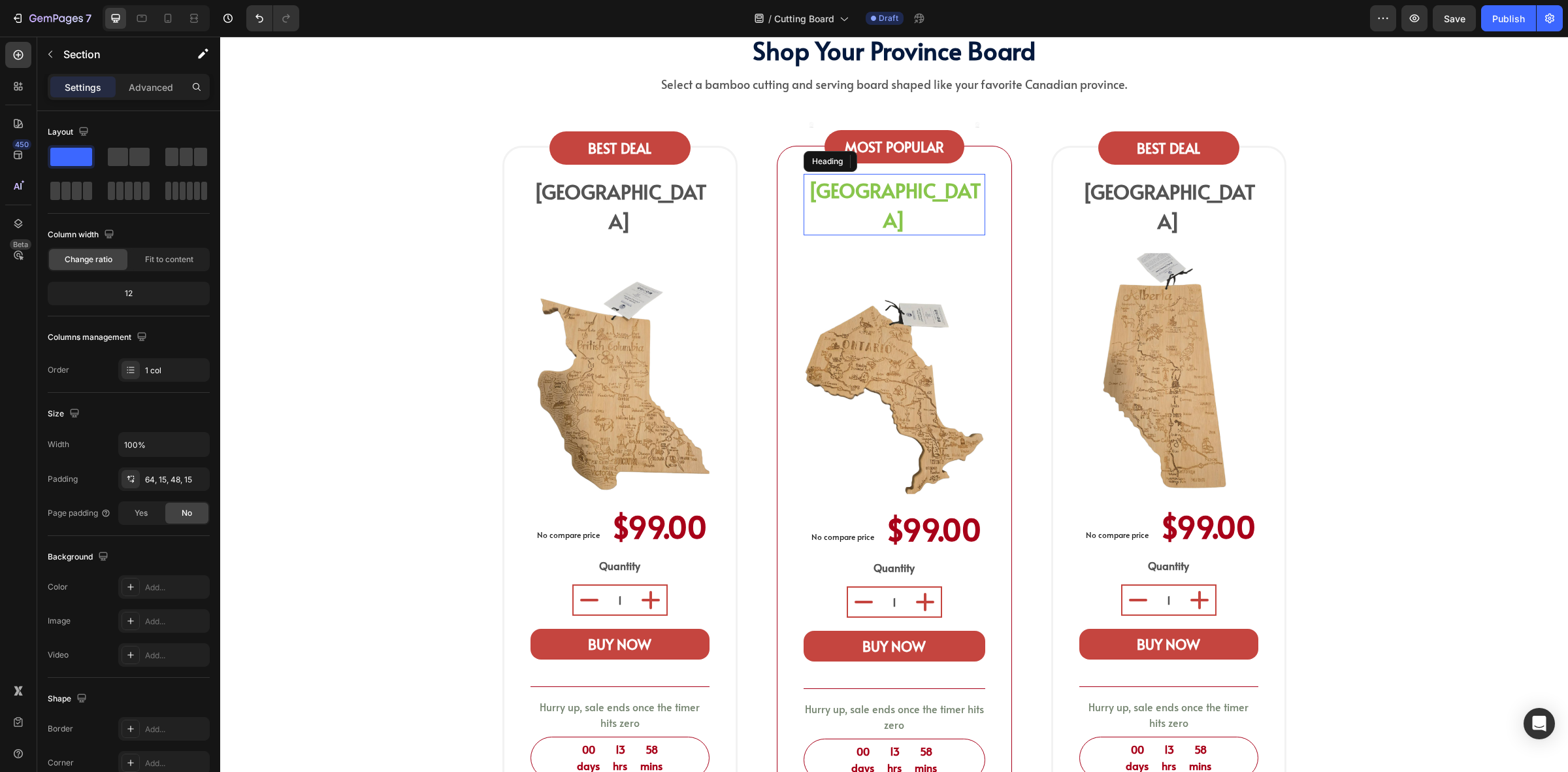
click at [890, 194] on span "ONTARIO" at bounding box center [895, 204] width 173 height 56
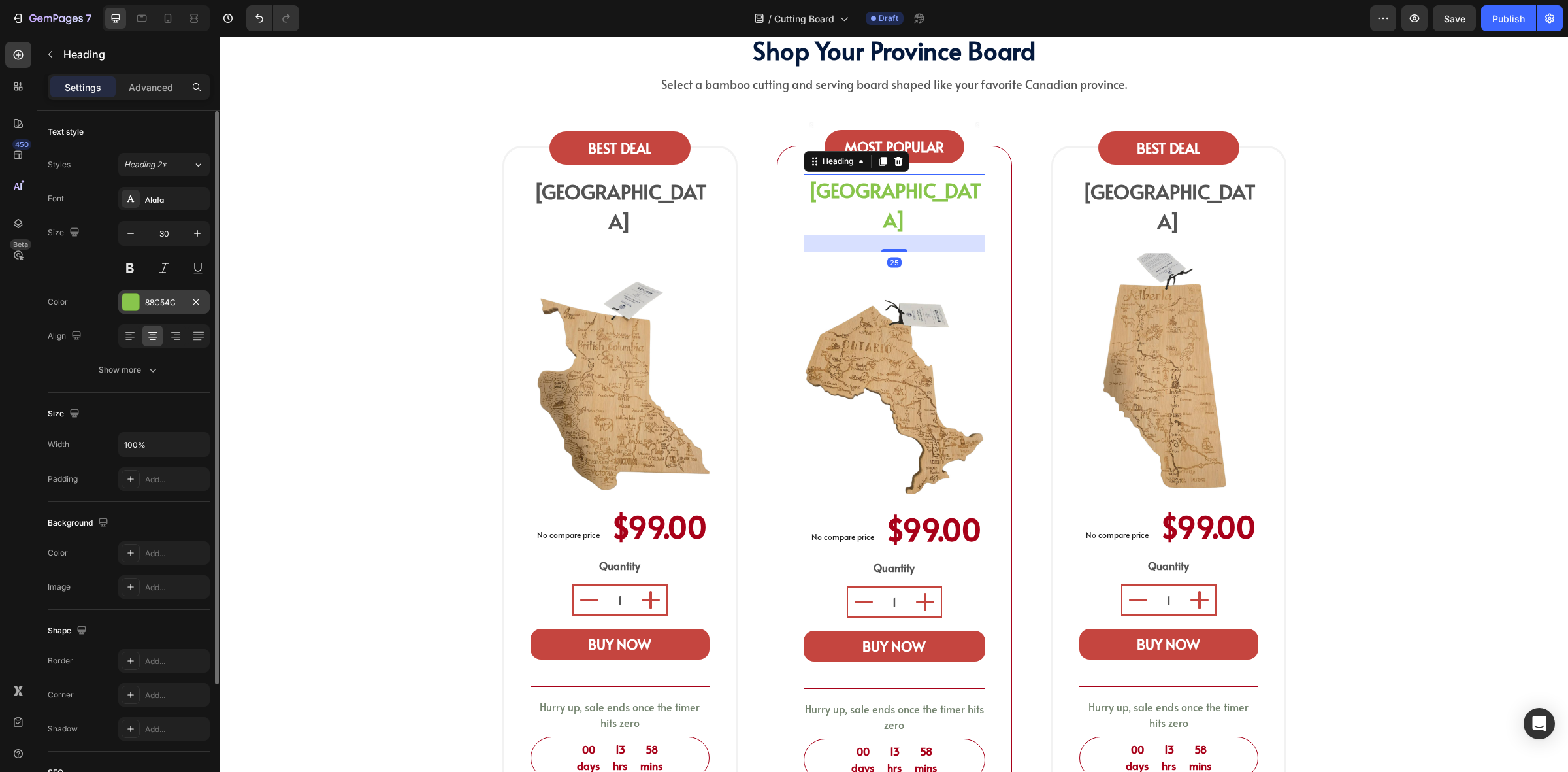
click at [148, 301] on div "88C54C" at bounding box center [164, 303] width 38 height 11
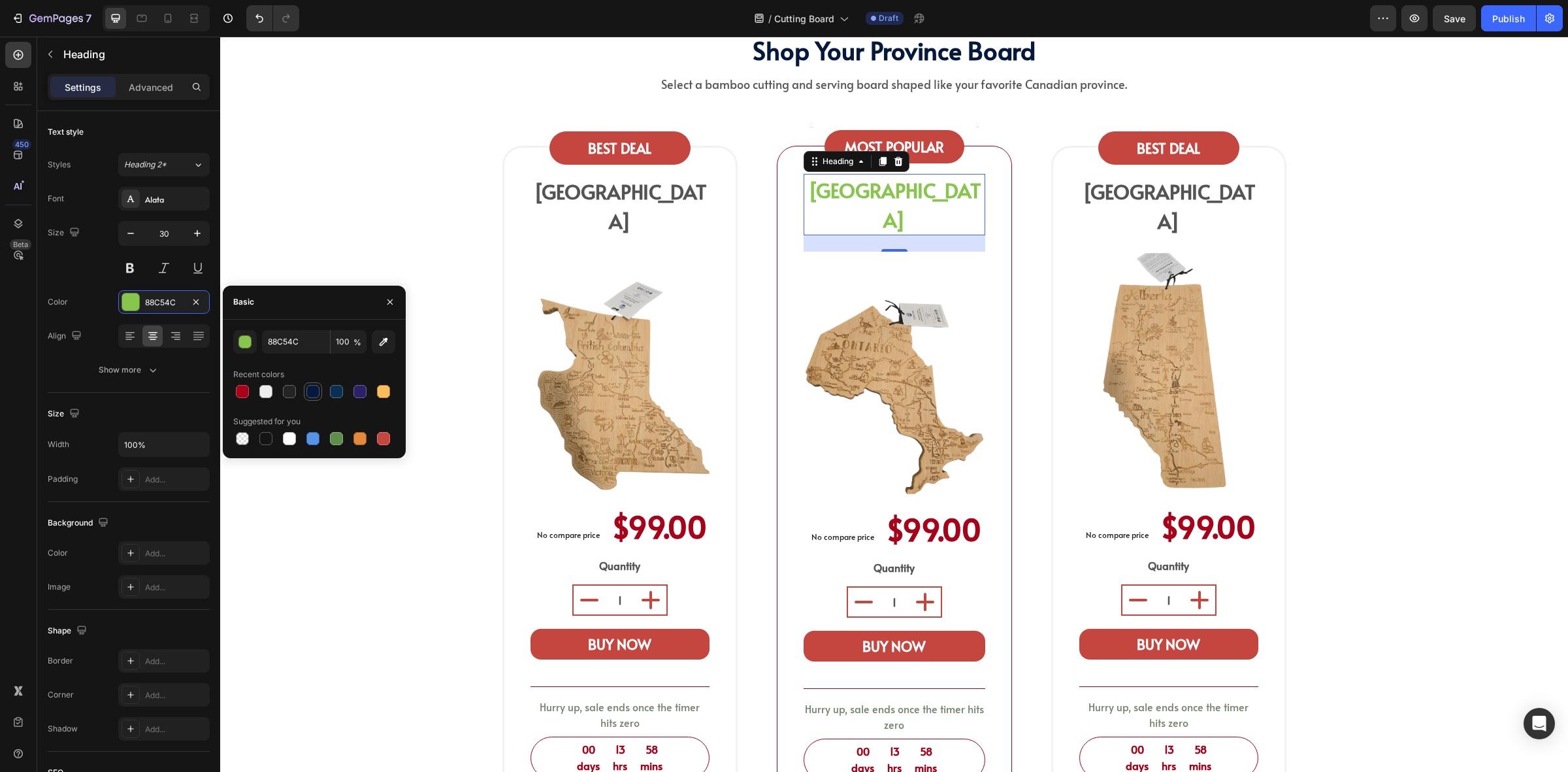
click at [312, 389] on div at bounding box center [313, 391] width 13 height 13
type input "04193D"
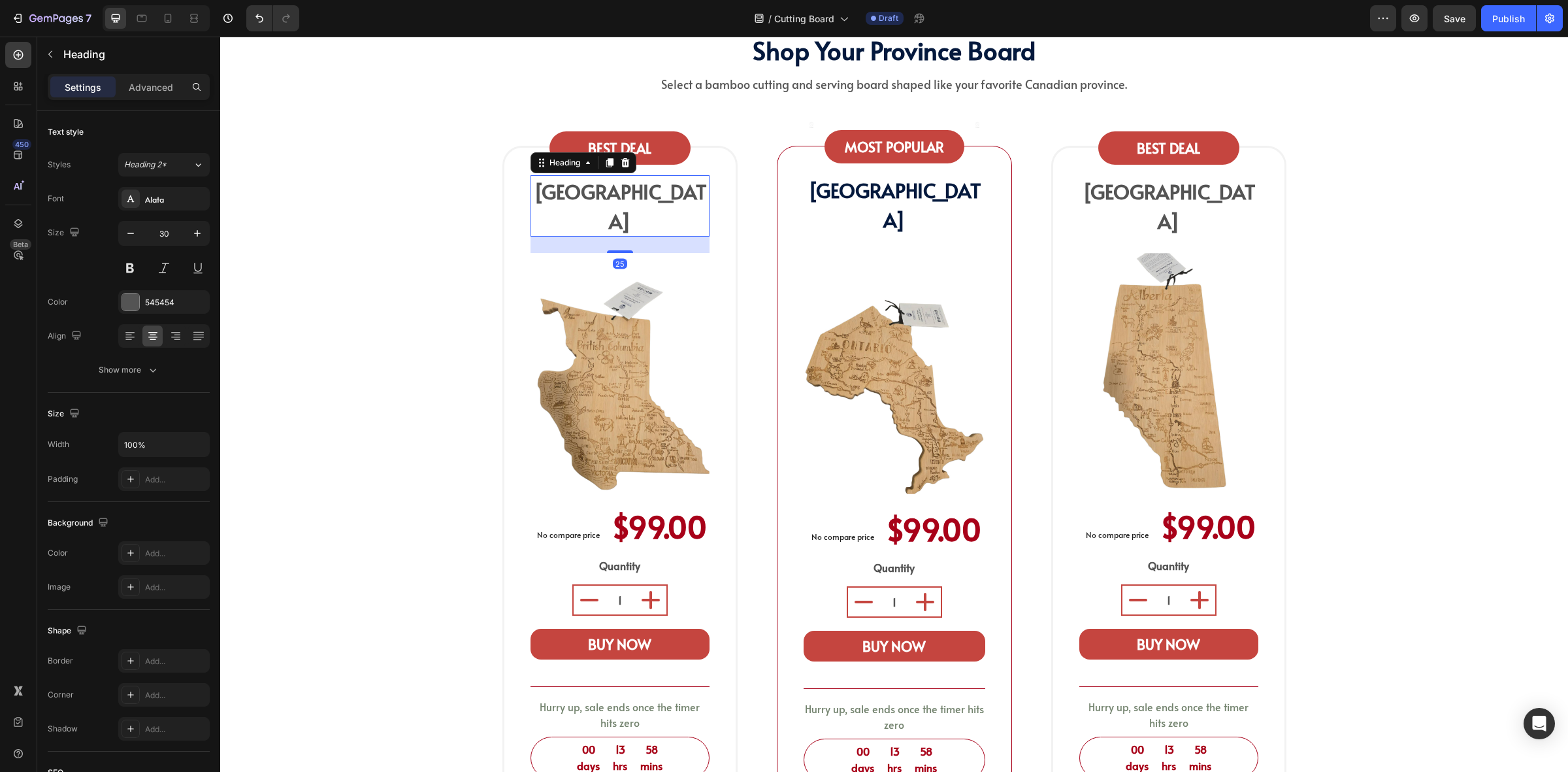
click at [634, 194] on span "BRITISH COLUMBIA" at bounding box center [620, 206] width 173 height 56
click at [135, 298] on div at bounding box center [131, 302] width 17 height 17
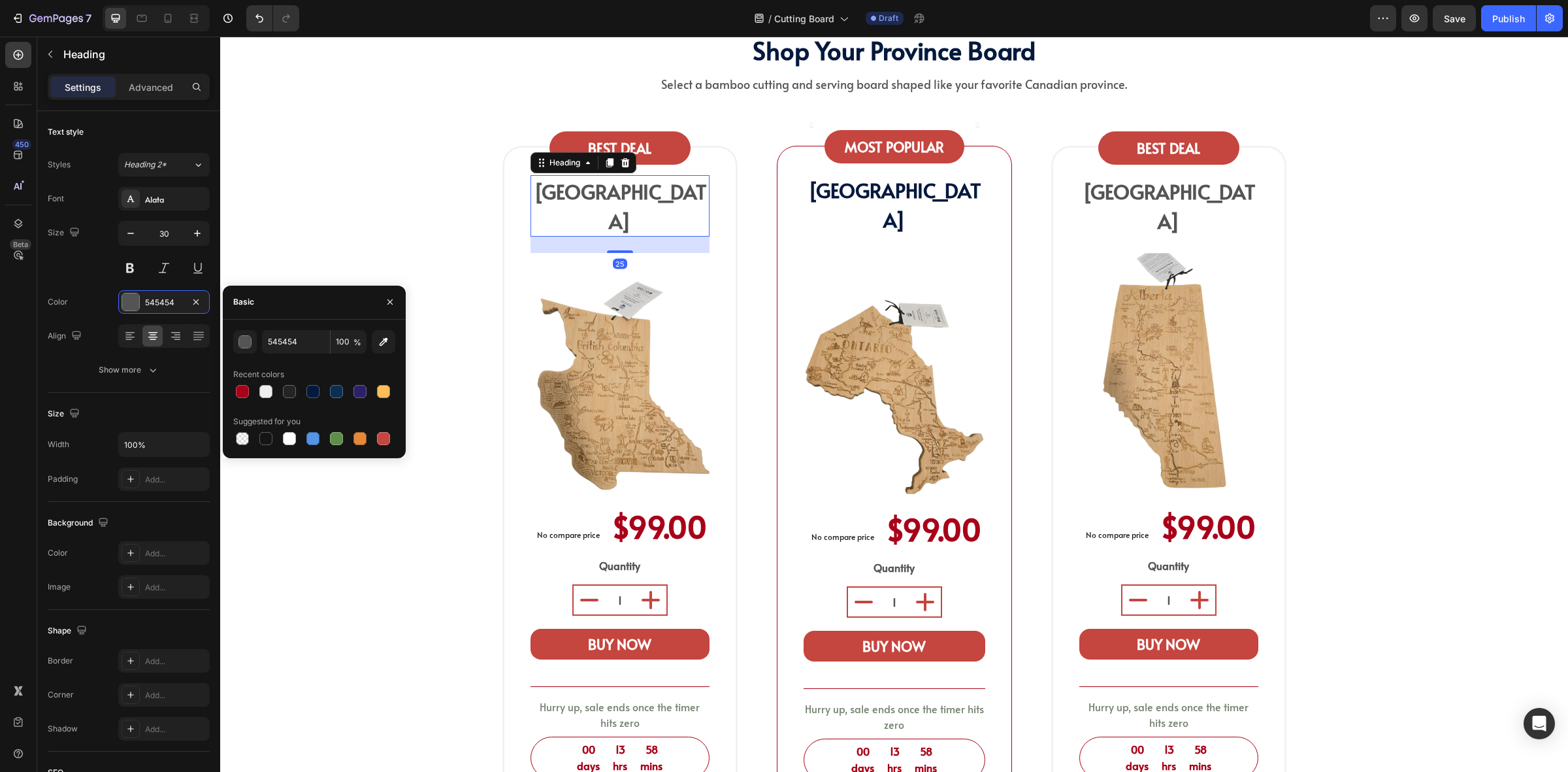
drag, startPoint x: 313, startPoint y: 386, endPoint x: 383, endPoint y: 364, distance: 73.4
click at [312, 386] on div at bounding box center [313, 391] width 13 height 13
type input "04193D"
click at [1172, 200] on span "ALBERTA" at bounding box center [1169, 206] width 173 height 56
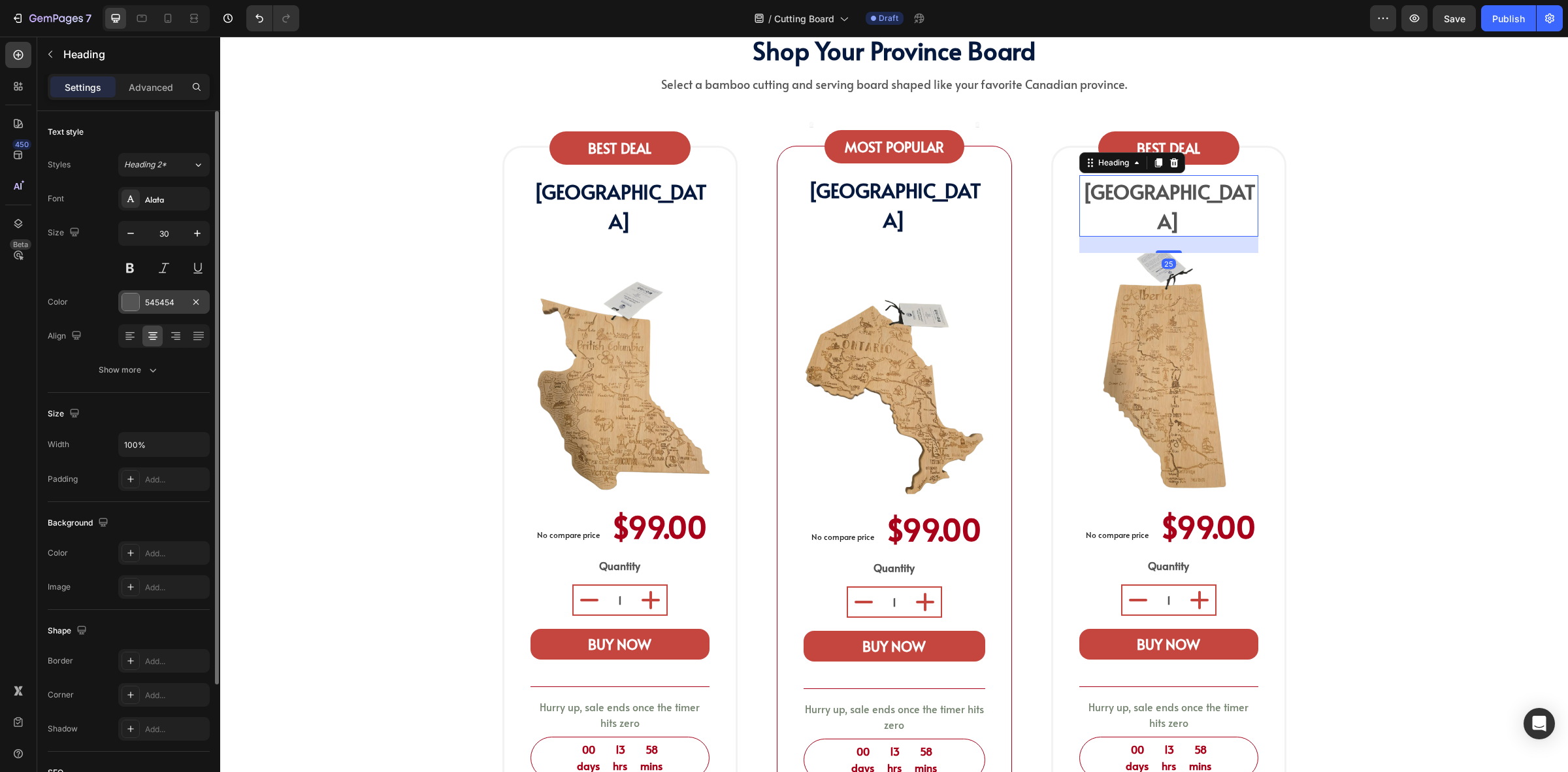
click at [144, 295] on div "545454" at bounding box center [164, 301] width 91 height 24
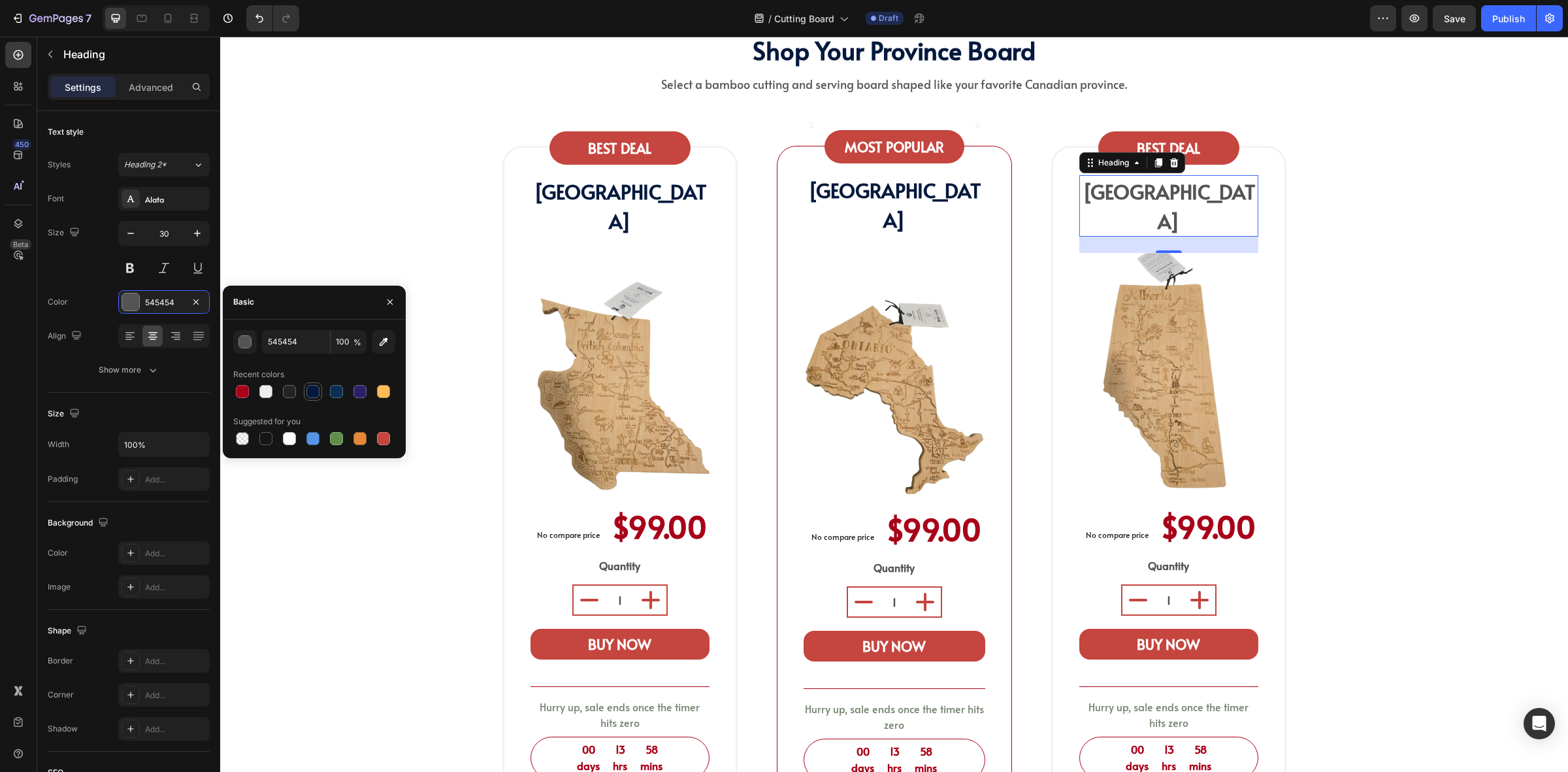
click at [314, 396] on div at bounding box center [313, 391] width 13 height 13
type input "04193D"
click at [1364, 294] on div "⁠⁠⁠⁠⁠⁠⁠ shop your province board Heading Select a bamboo cutting and serving bo…" at bounding box center [894, 422] width 1329 height 785
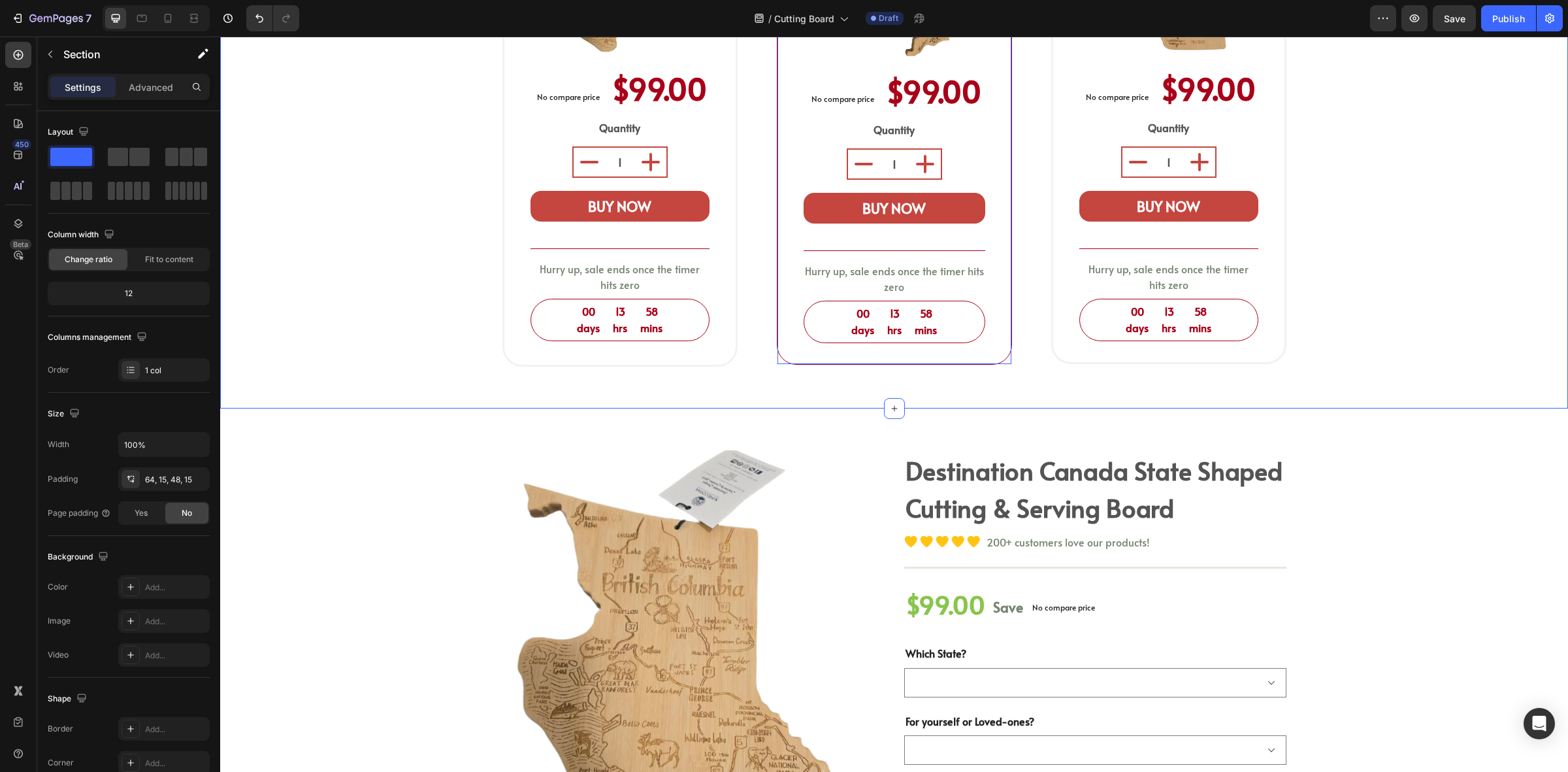
scroll to position [898, 0]
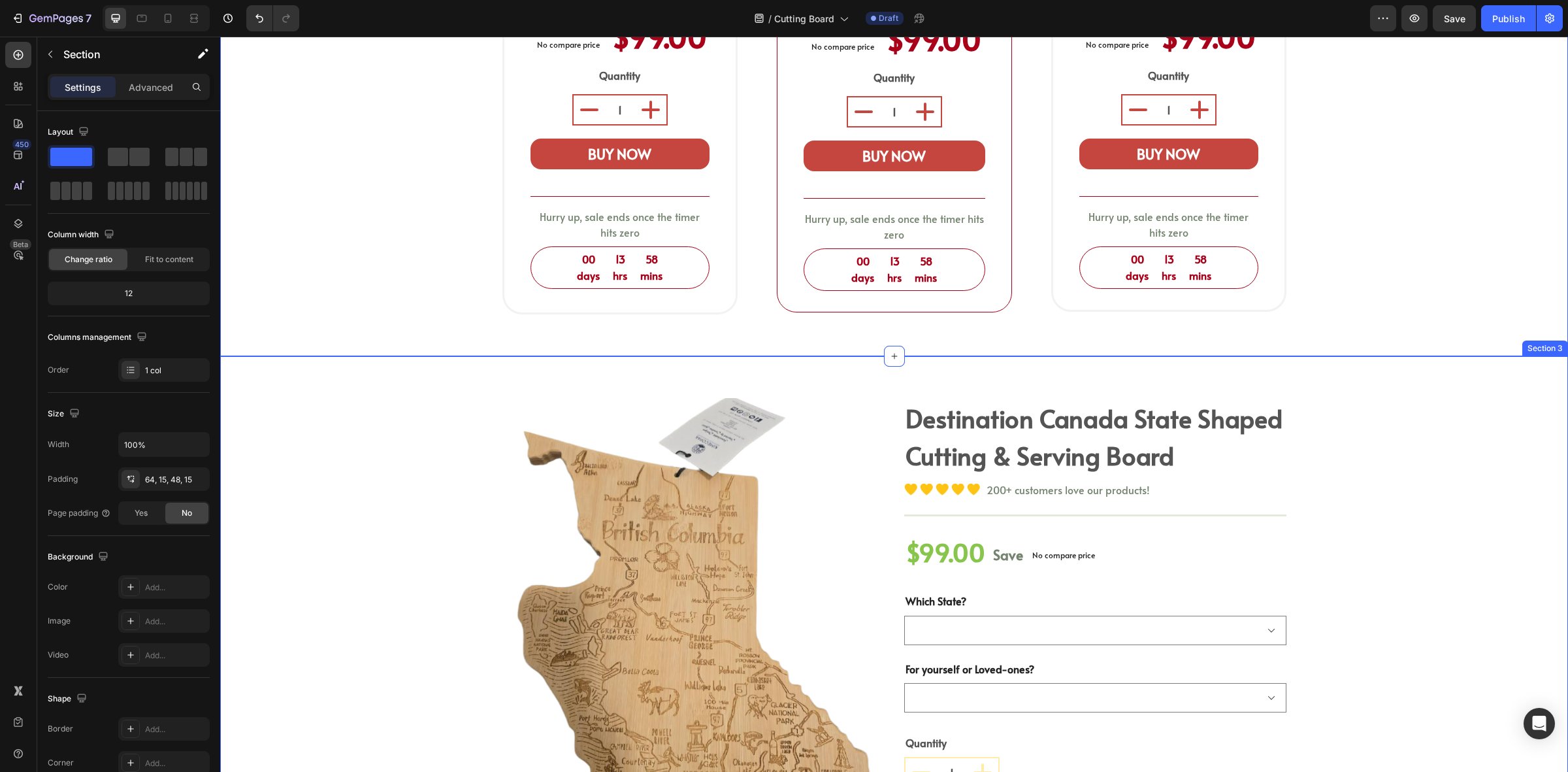
click at [376, 429] on div "Product Images destination canada state shaped cutting & serving board (P) Titl…" at bounding box center [894, 635] width 1329 height 475
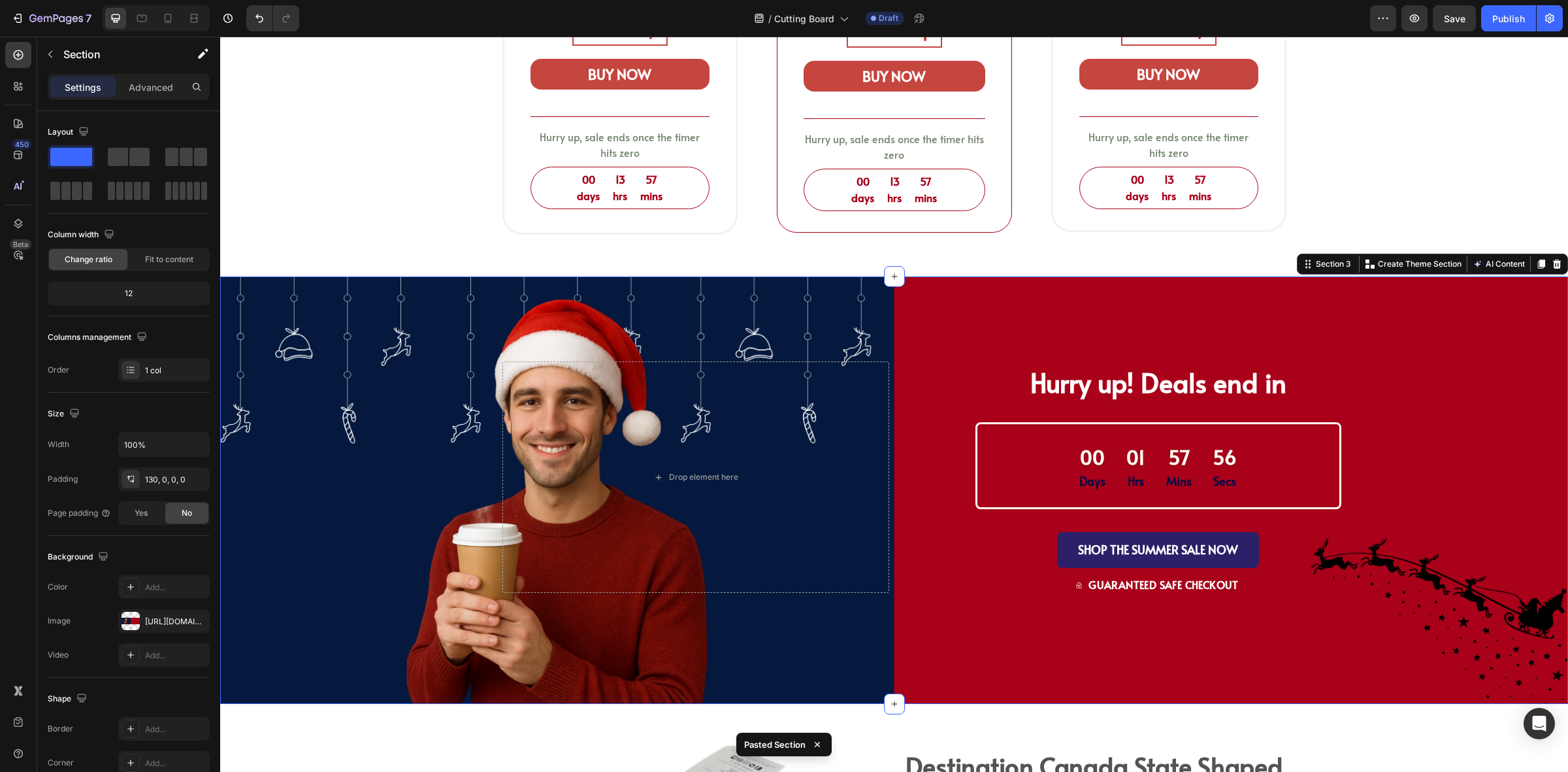
scroll to position [1225, 0]
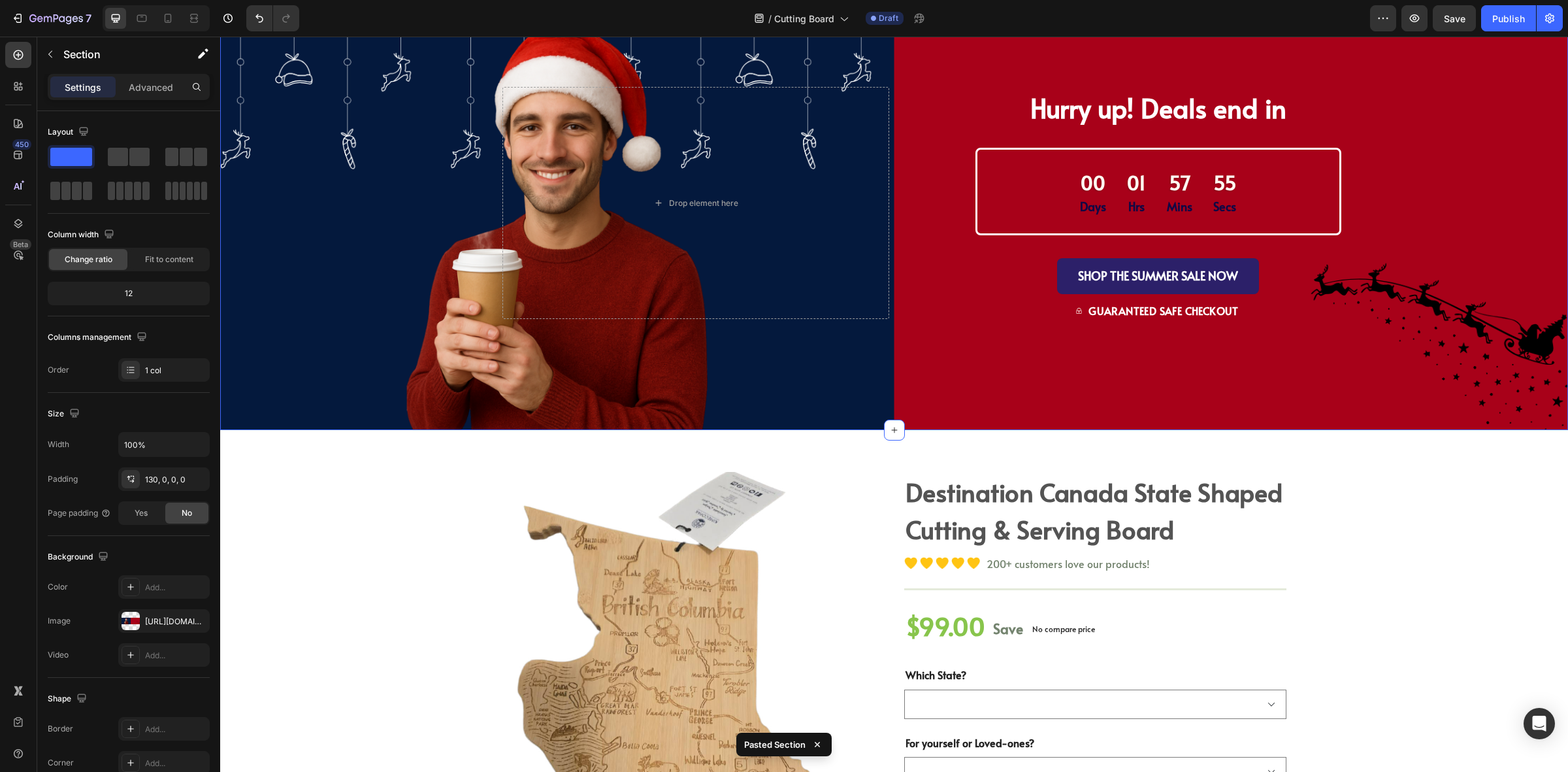
click at [1210, 346] on div "Drop element here Hurry up! Deals end in Text Block 00 Days 01 Hrs 57 Mins 55 S…" at bounding box center [894, 259] width 1348 height 343
click at [551, 377] on div "Drop element here Hurry up! Deals end in Text Block 00 Days 01 Hrs 57 Mins 54 S…" at bounding box center [894, 259] width 1348 height 343
click at [410, 493] on div "Product Images destination canada state shaped cutting & serving board (P) Titl…" at bounding box center [894, 709] width 1329 height 475
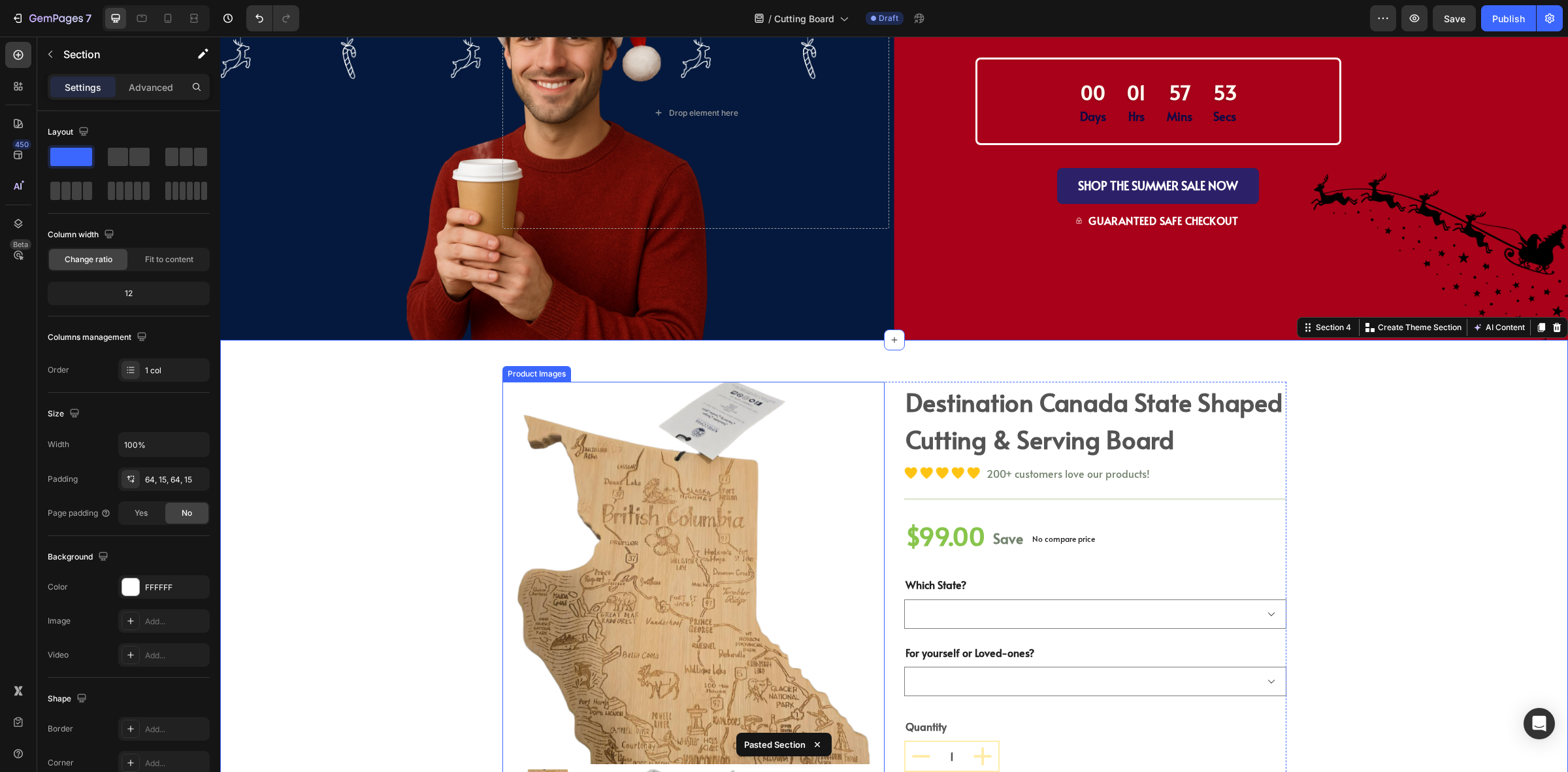
scroll to position [1715, 0]
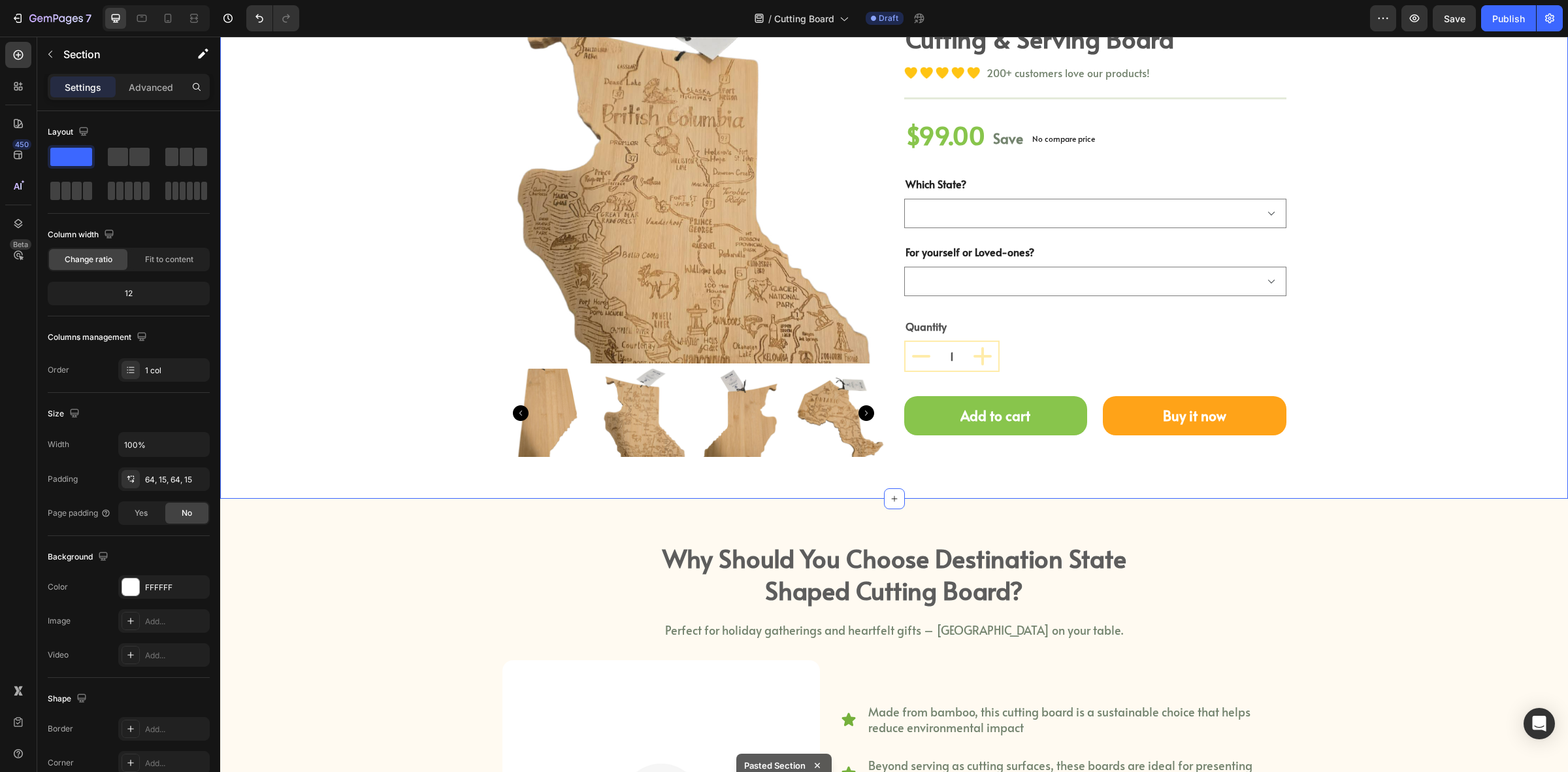
click at [456, 440] on div "Product Images destination canada state shaped cutting & serving board (P) Titl…" at bounding box center [894, 218] width 1329 height 475
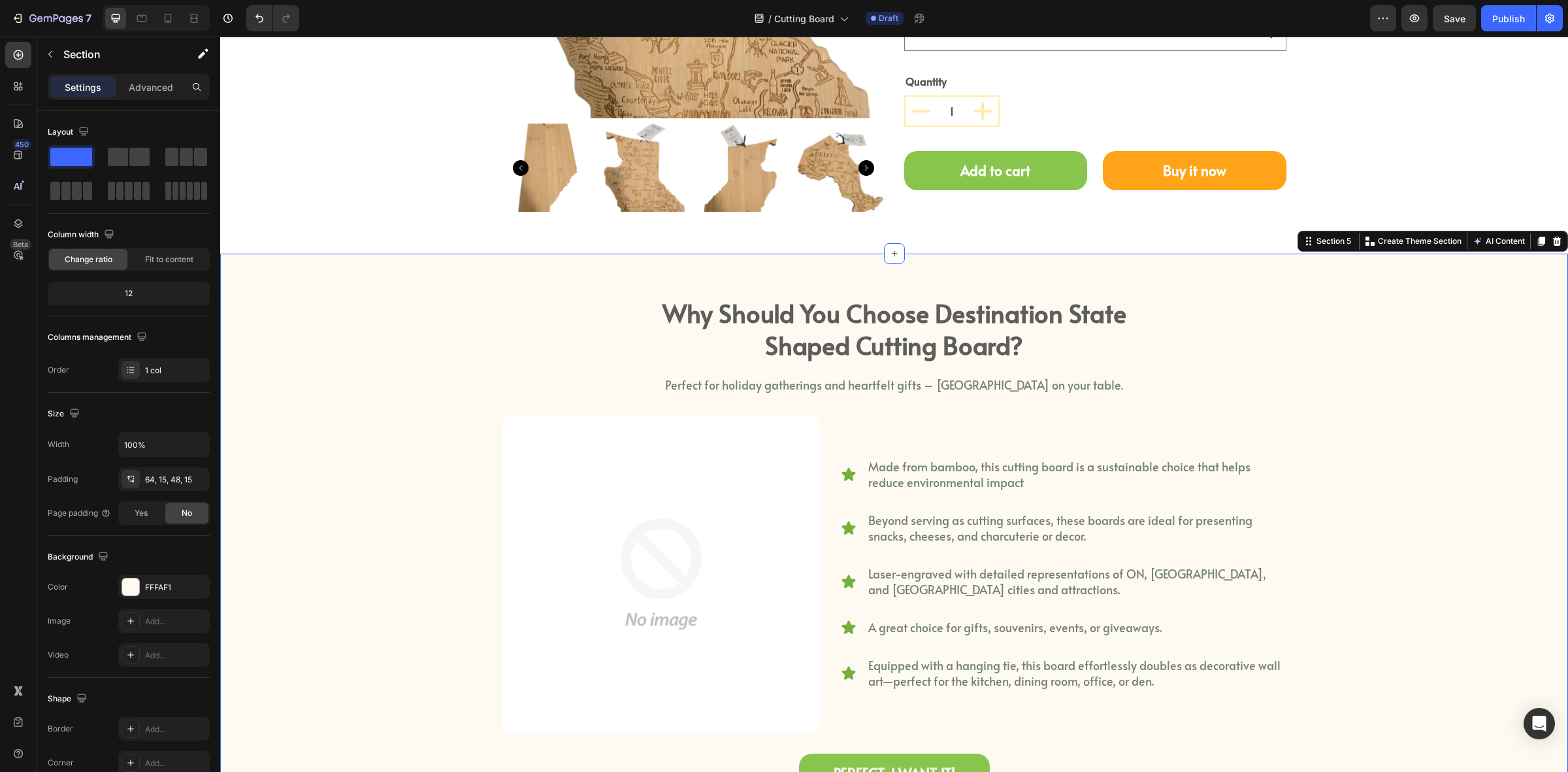
click at [384, 416] on div "why should you choose destination state shaped cutting board? Heading Perfect f…" at bounding box center [894, 568] width 1329 height 544
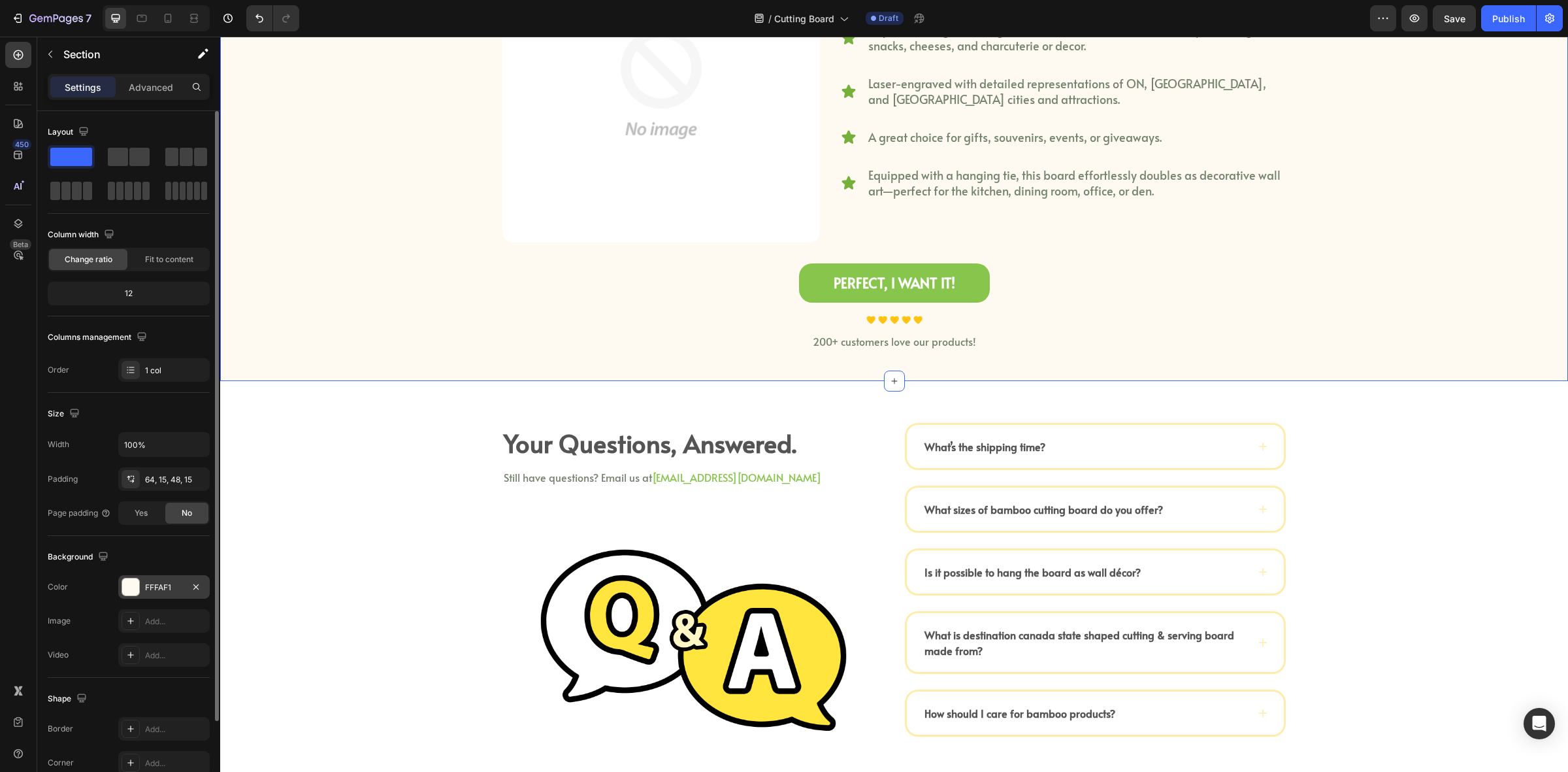
click at [197, 596] on div at bounding box center [196, 587] width 16 height 16
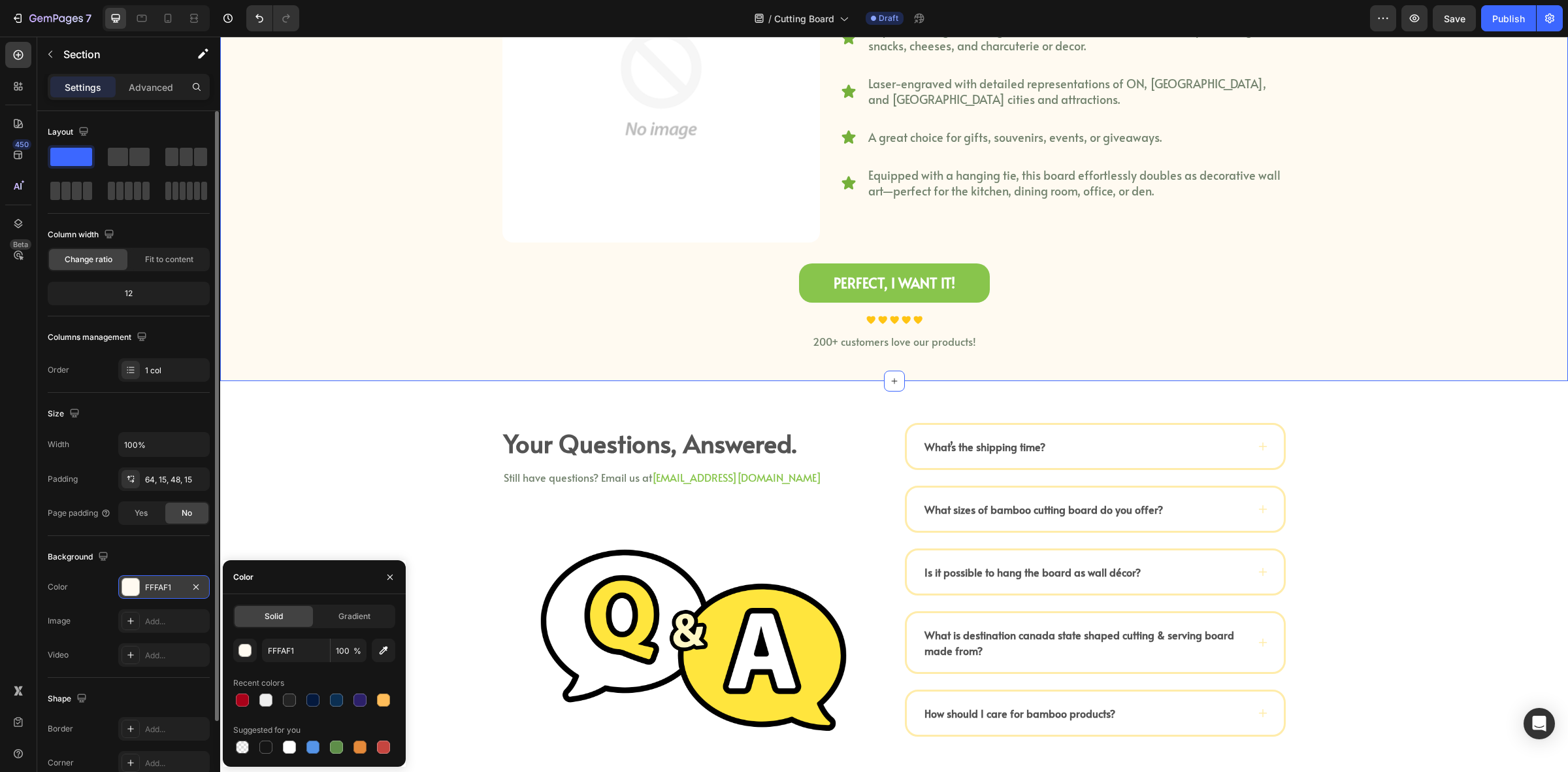
click at [194, 577] on div "FFFAF1" at bounding box center [164, 586] width 91 height 24
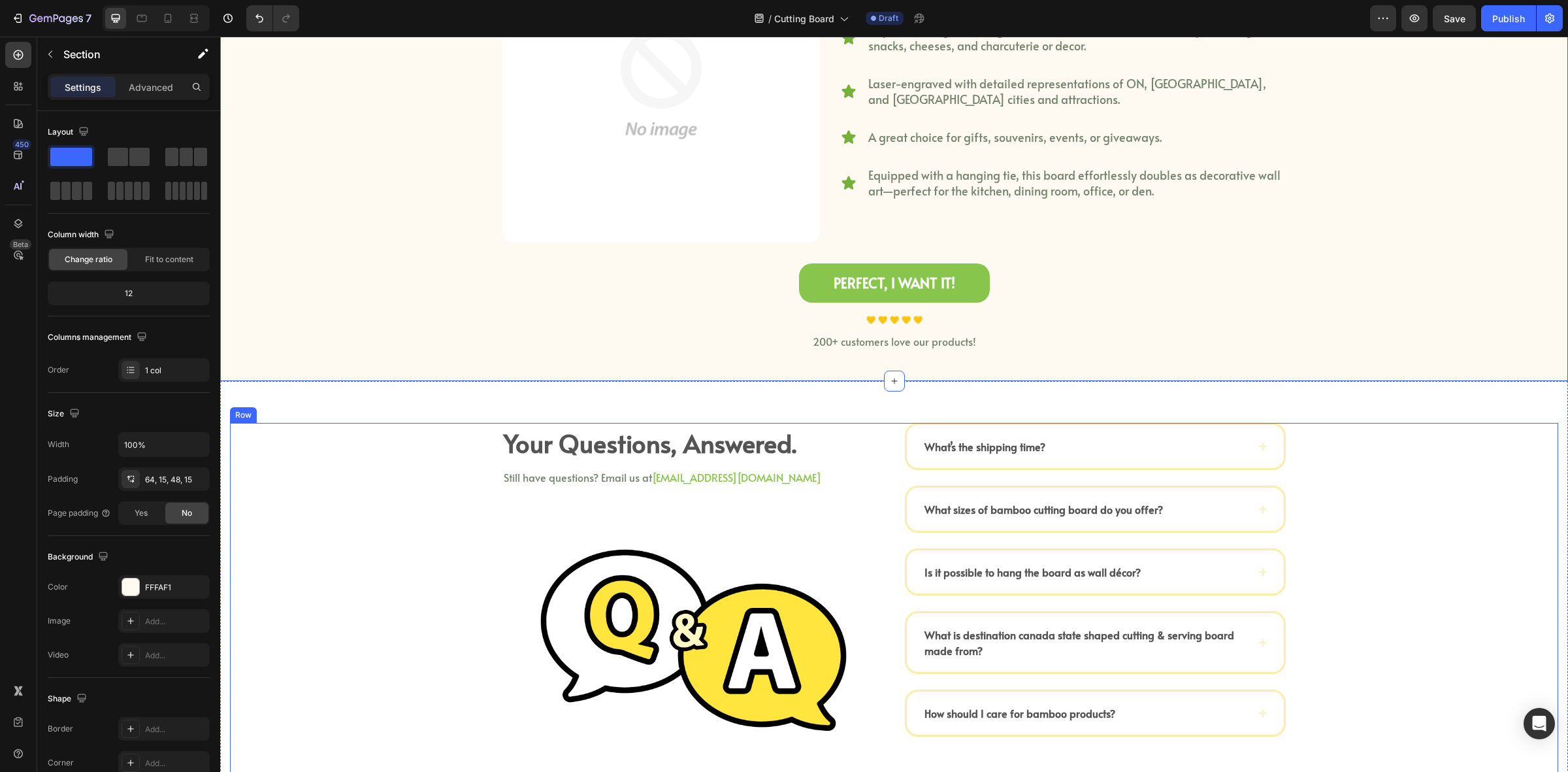
click at [373, 495] on div "Your Questions, Answered. Heading Still have questions? Email us at halo@kimeco…" at bounding box center [894, 603] width 1329 height 361
click at [361, 351] on div "why should you choose destination state shaped cutting board? Heading Perfect f…" at bounding box center [894, 72] width 1348 height 618
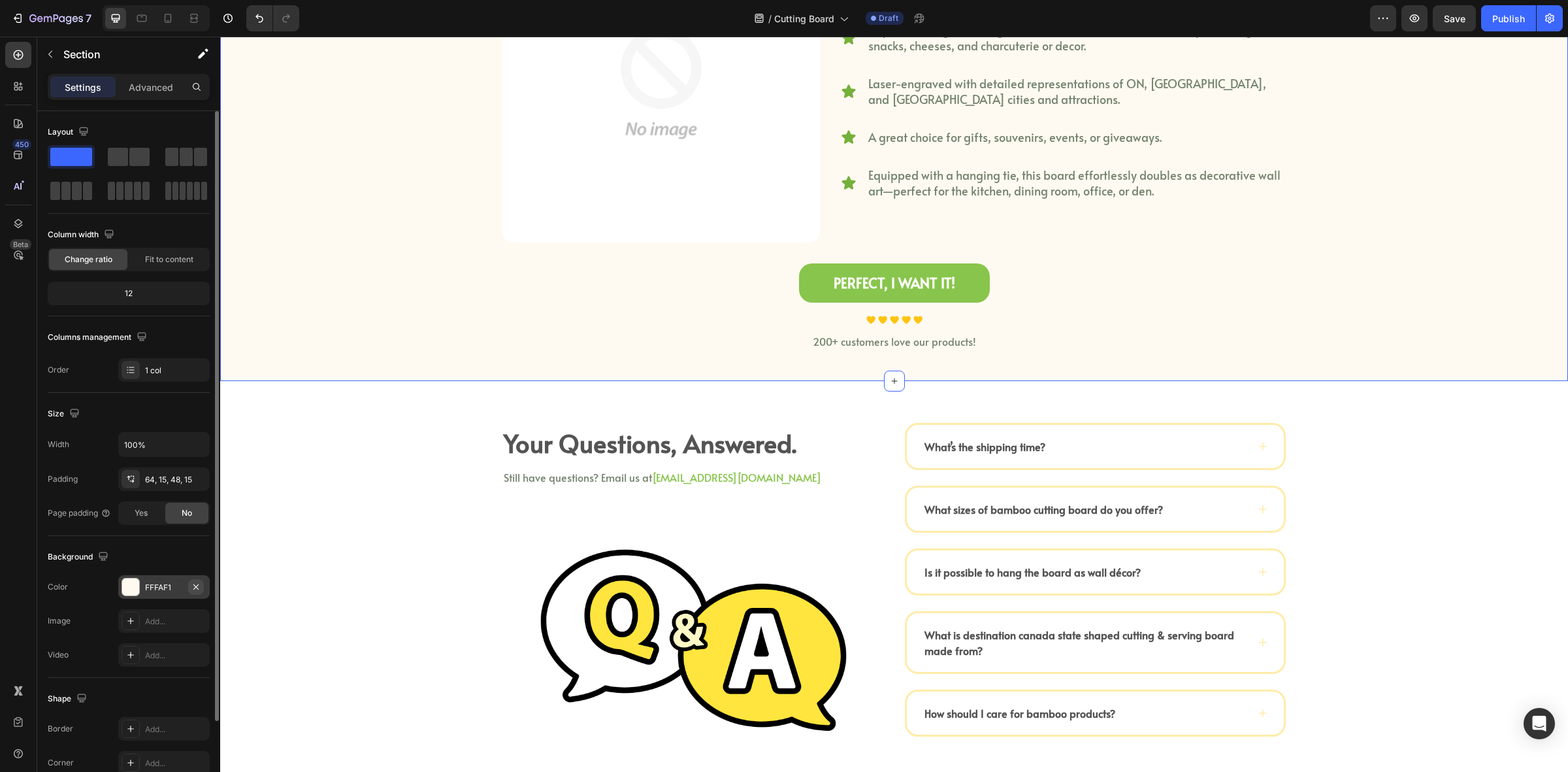
click at [196, 586] on icon "button" at bounding box center [196, 587] width 11 height 11
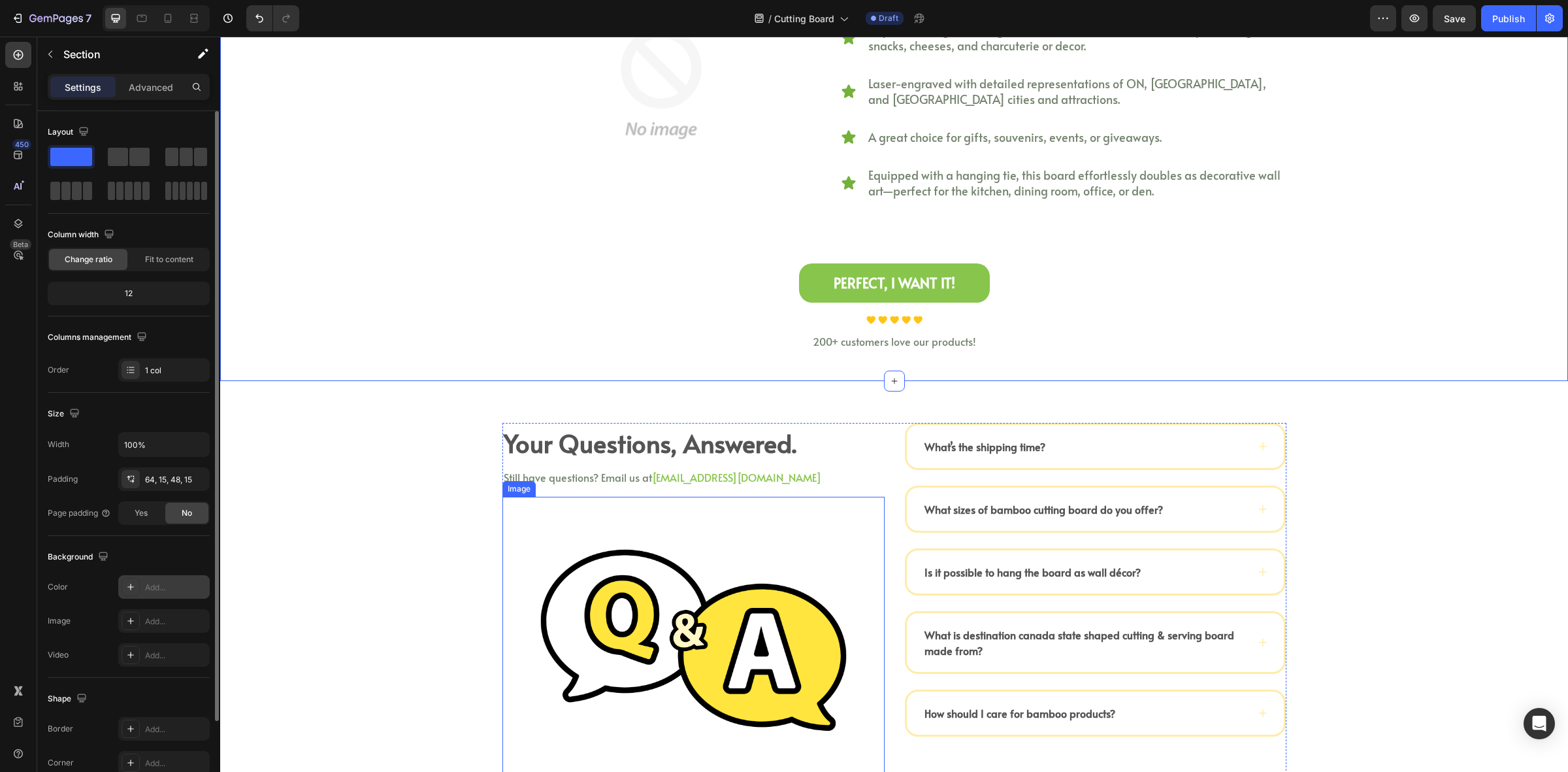
click at [724, 613] on img at bounding box center [693, 641] width 382 height 287
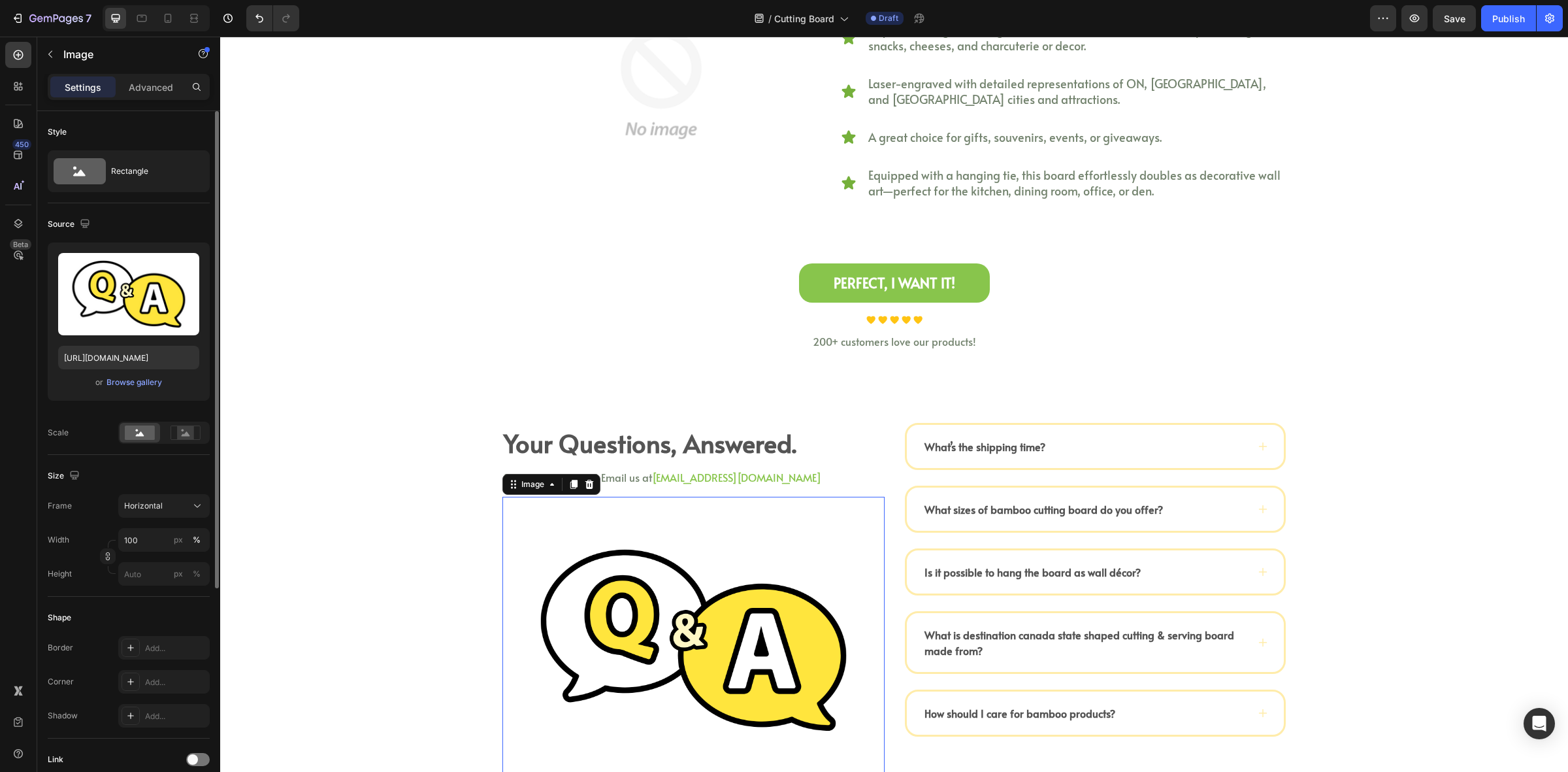
click at [574, 475] on div "Image" at bounding box center [551, 484] width 98 height 21
click at [586, 481] on icon at bounding box center [589, 484] width 11 height 11
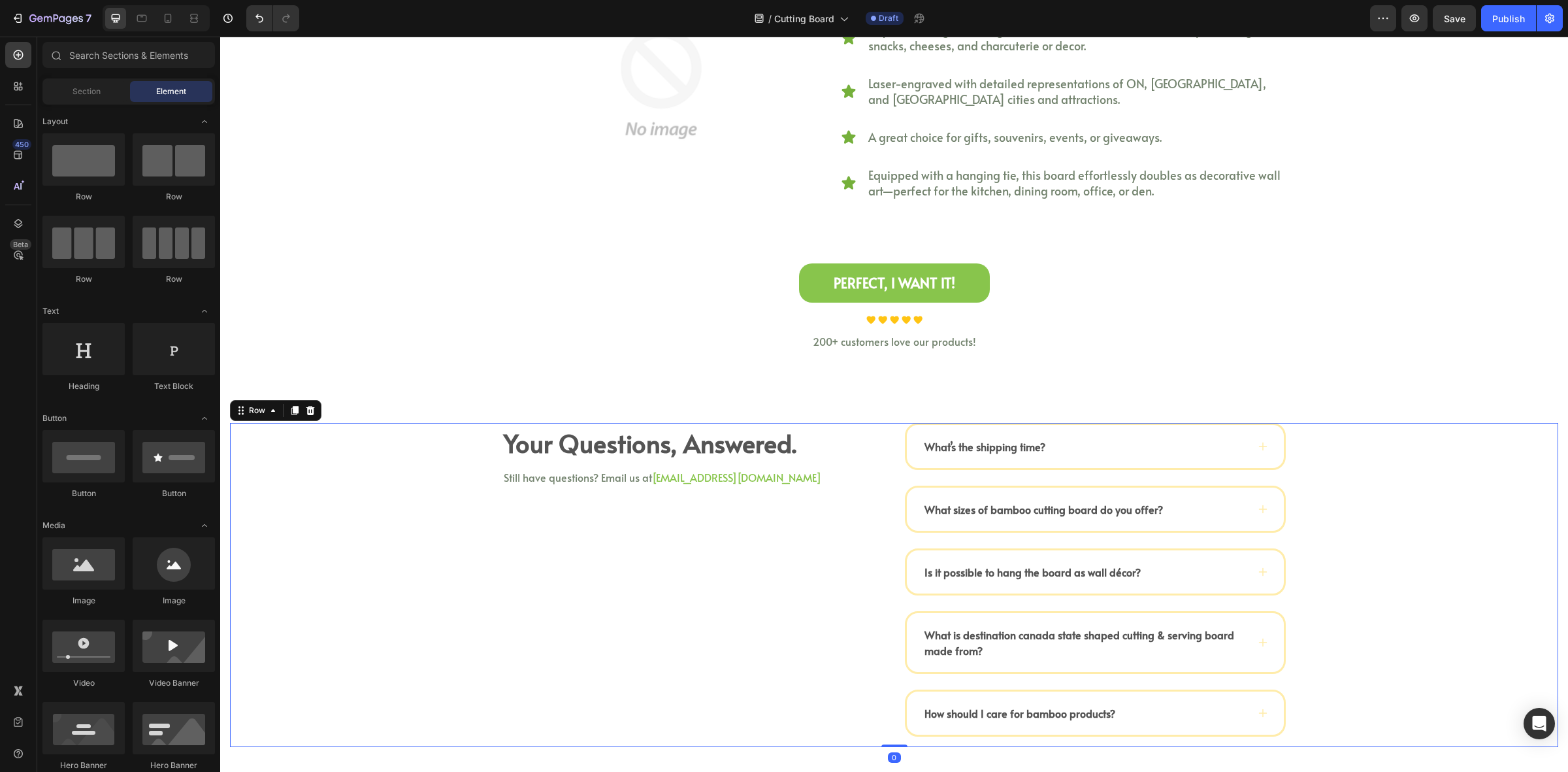
click at [432, 527] on div "Your Questions, Answered. Heading Still have questions? Email us at halo@kimeco…" at bounding box center [894, 585] width 1329 height 324
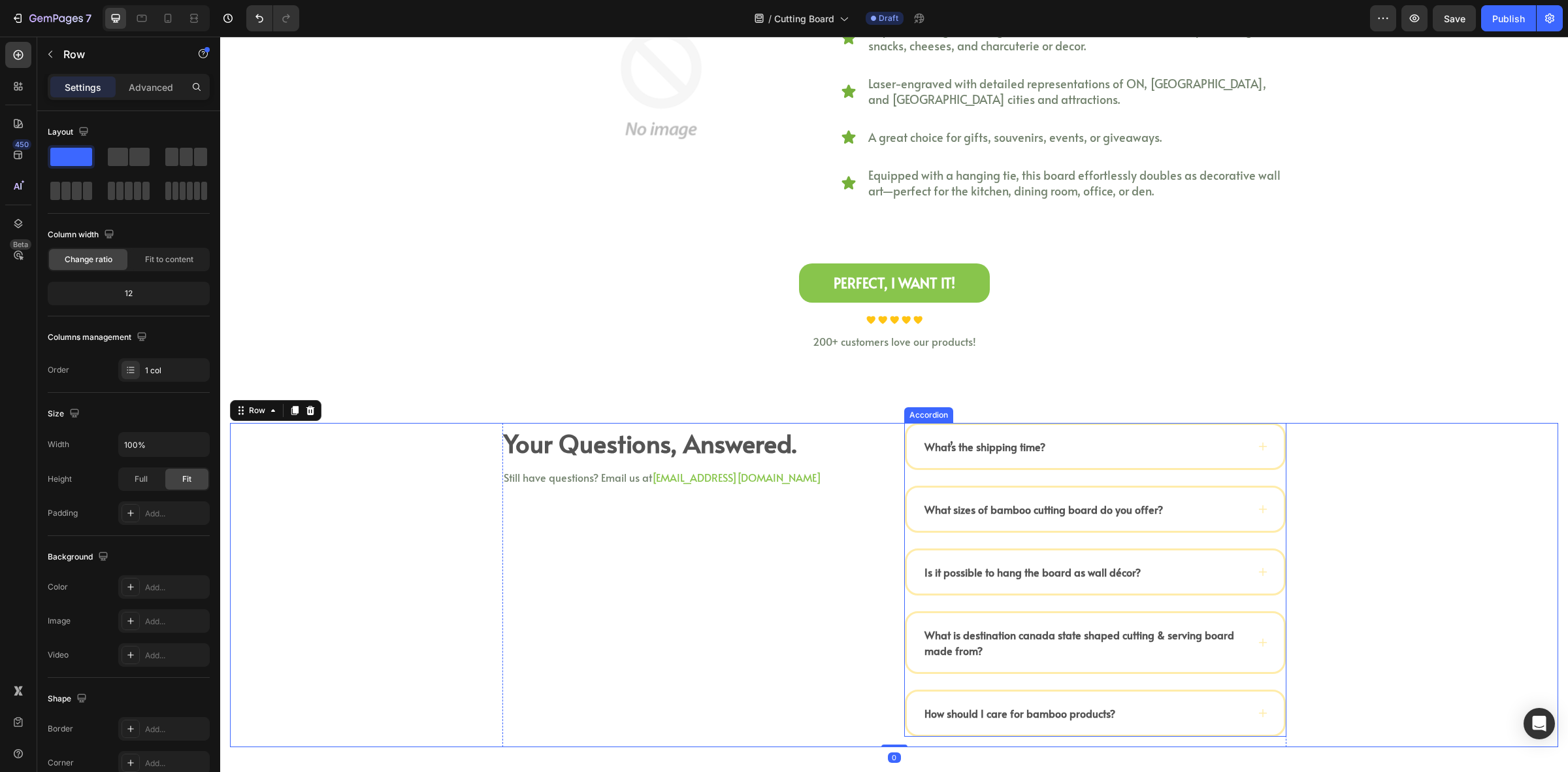
scroll to position [2615, 0]
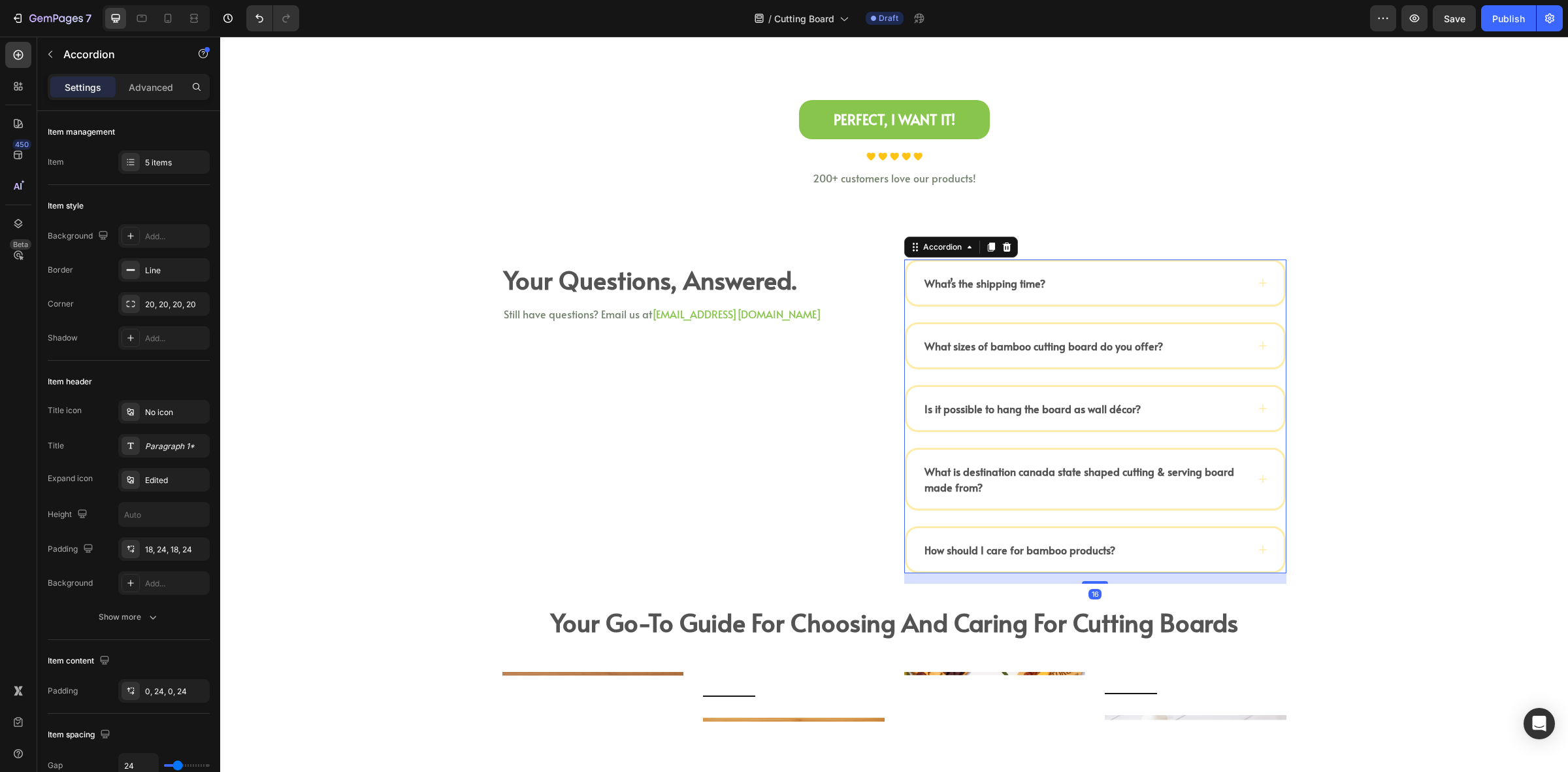
click at [1097, 314] on div "What’s the shipping time? What sizes of bamboo cutting board do you offer? Is i…" at bounding box center [1095, 416] width 382 height 314
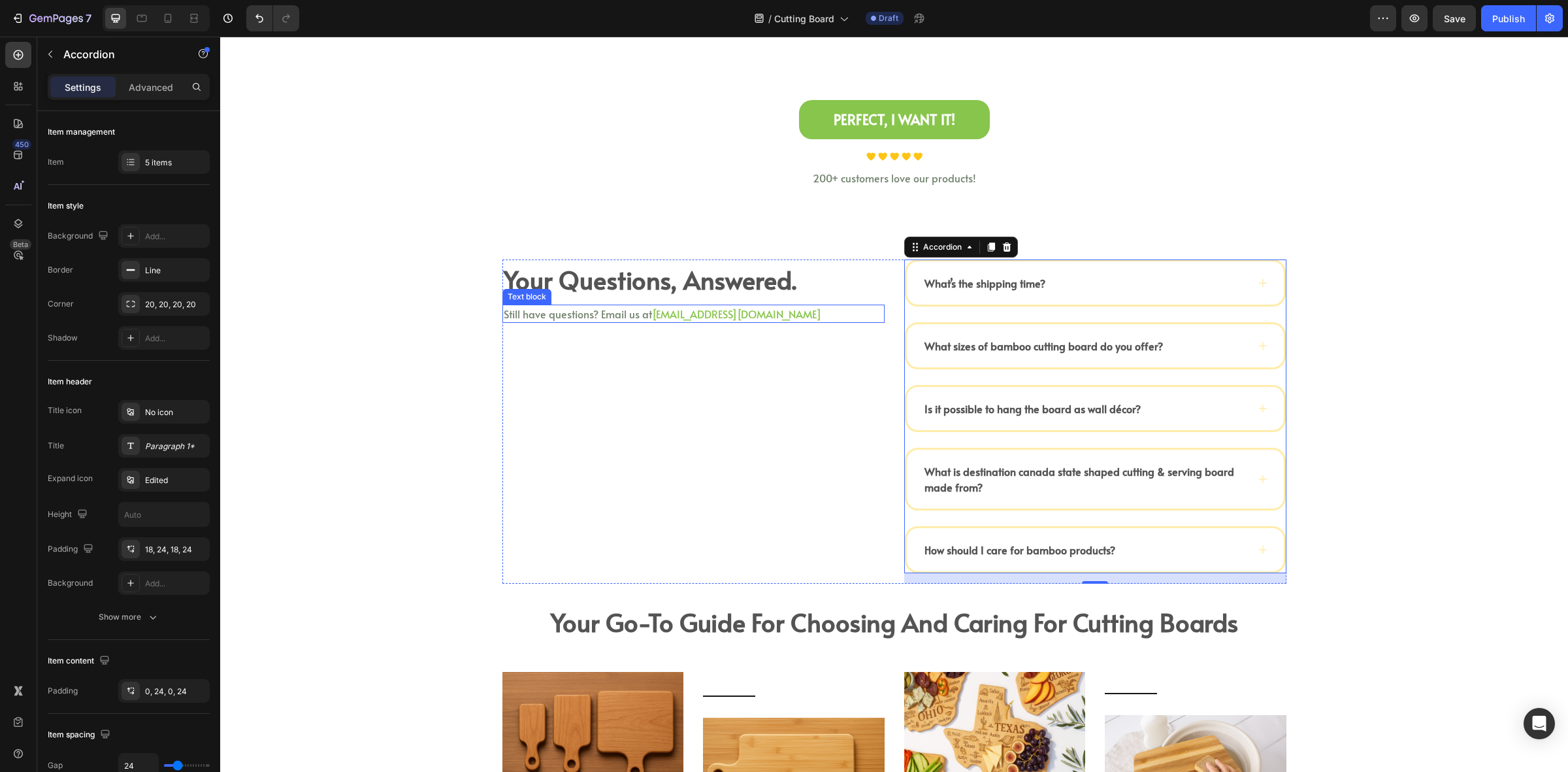
click at [772, 320] on p "Still have questions? Email us at halo@kimecopak.com" at bounding box center [694, 314] width 380 height 16
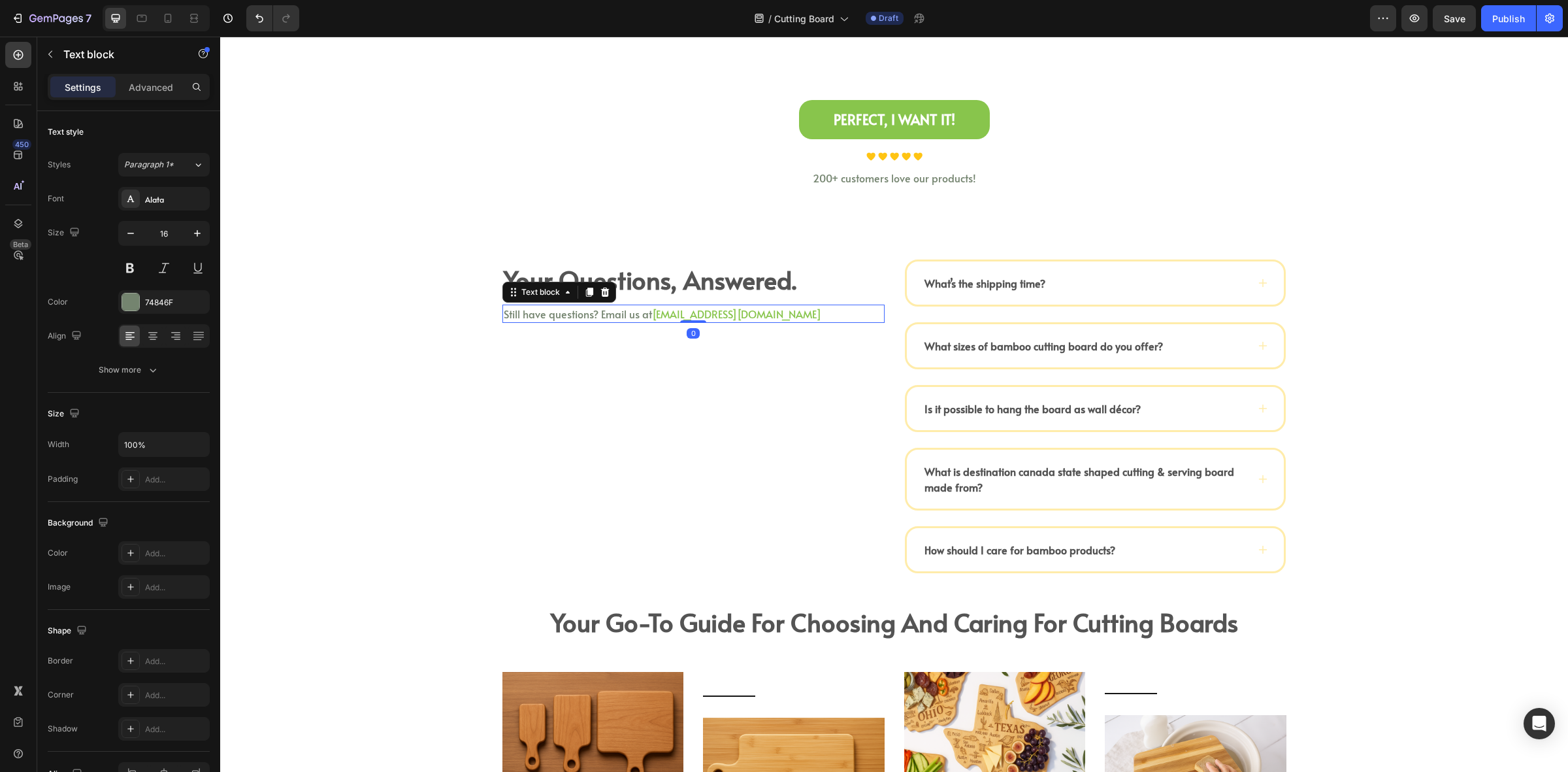
click at [773, 320] on p "Still have questions? Email us at halo@kimecopak.com" at bounding box center [694, 314] width 380 height 16
drag, startPoint x: 766, startPoint y: 320, endPoint x: 518, endPoint y: 318, distance: 248.0
click at [518, 318] on p "Still have questions? Email us at halo@kimecopak.com" at bounding box center [694, 314] width 380 height 16
click at [783, 320] on p "Still have questions? Email us at halo@kimecopak.com" at bounding box center [694, 314] width 380 height 16
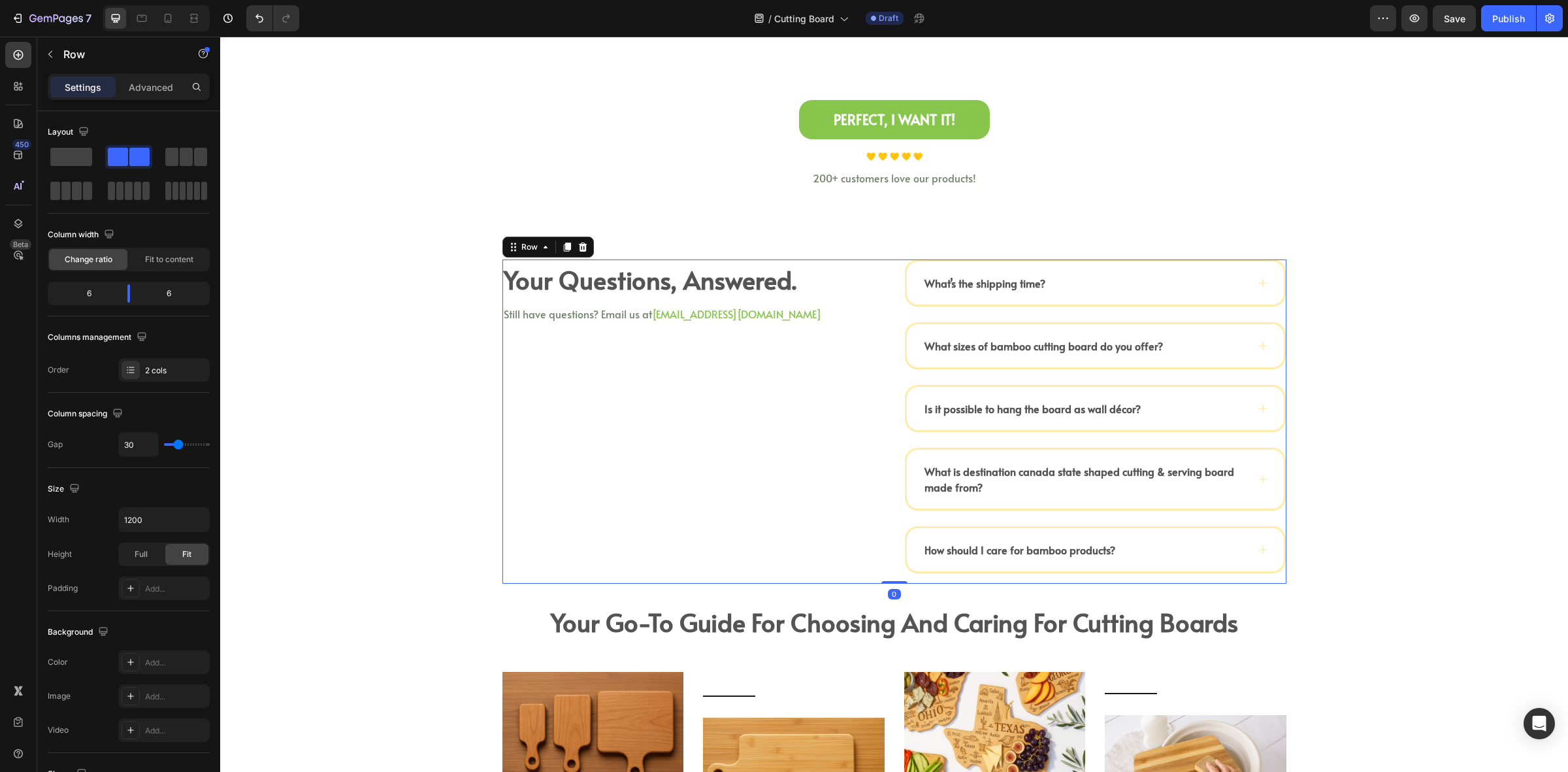
click at [863, 356] on div "Your Questions, Answered. Heading Still have questions? Email us at halo@kimeco…" at bounding box center [693, 421] width 382 height 324
click at [1217, 374] on div "What’s the shipping time? What sizes of bamboo cutting board do you offer? Is i…" at bounding box center [1095, 416] width 382 height 314
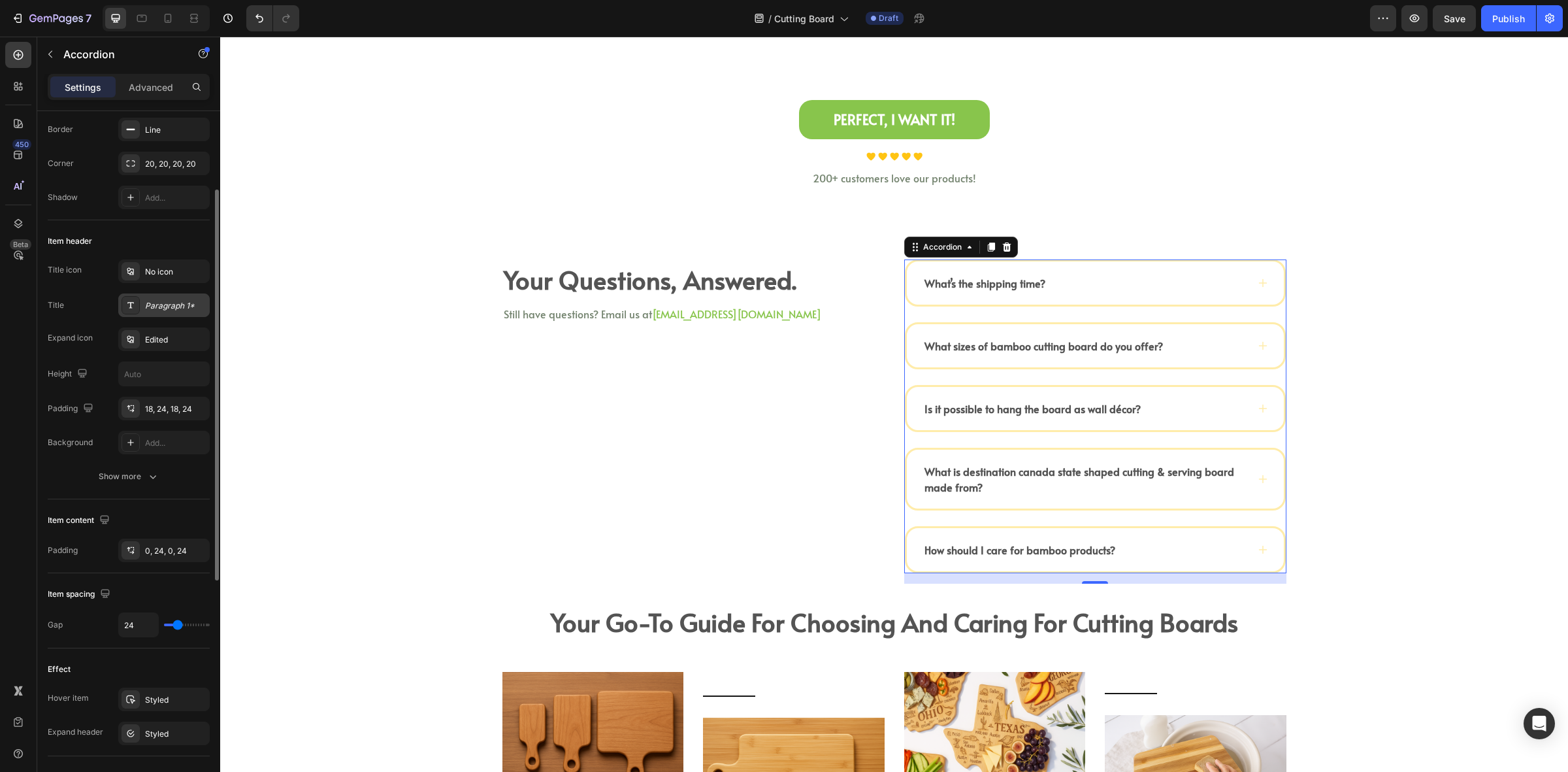
scroll to position [0, 0]
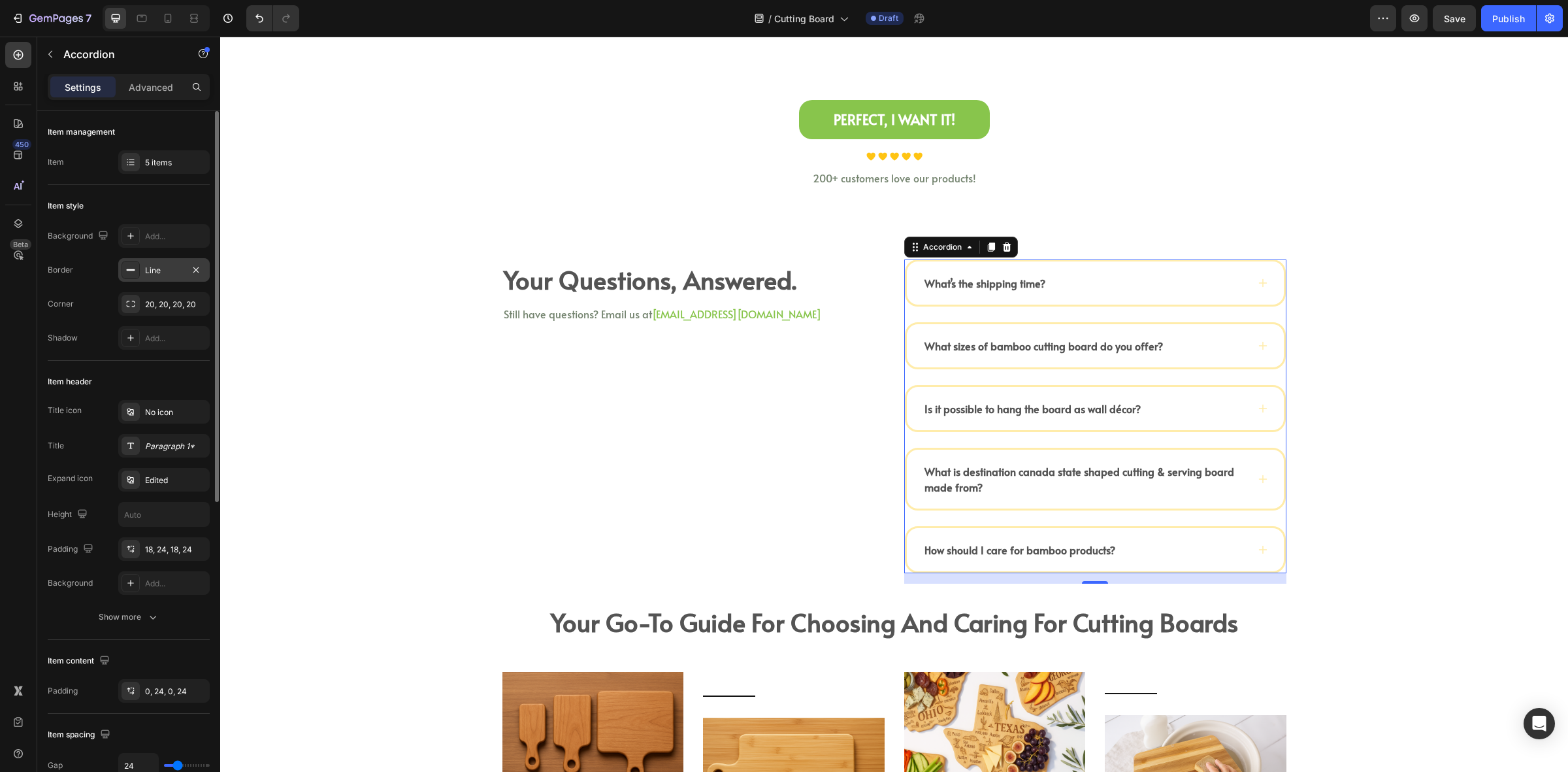
click at [159, 270] on div "Line" at bounding box center [164, 271] width 38 height 11
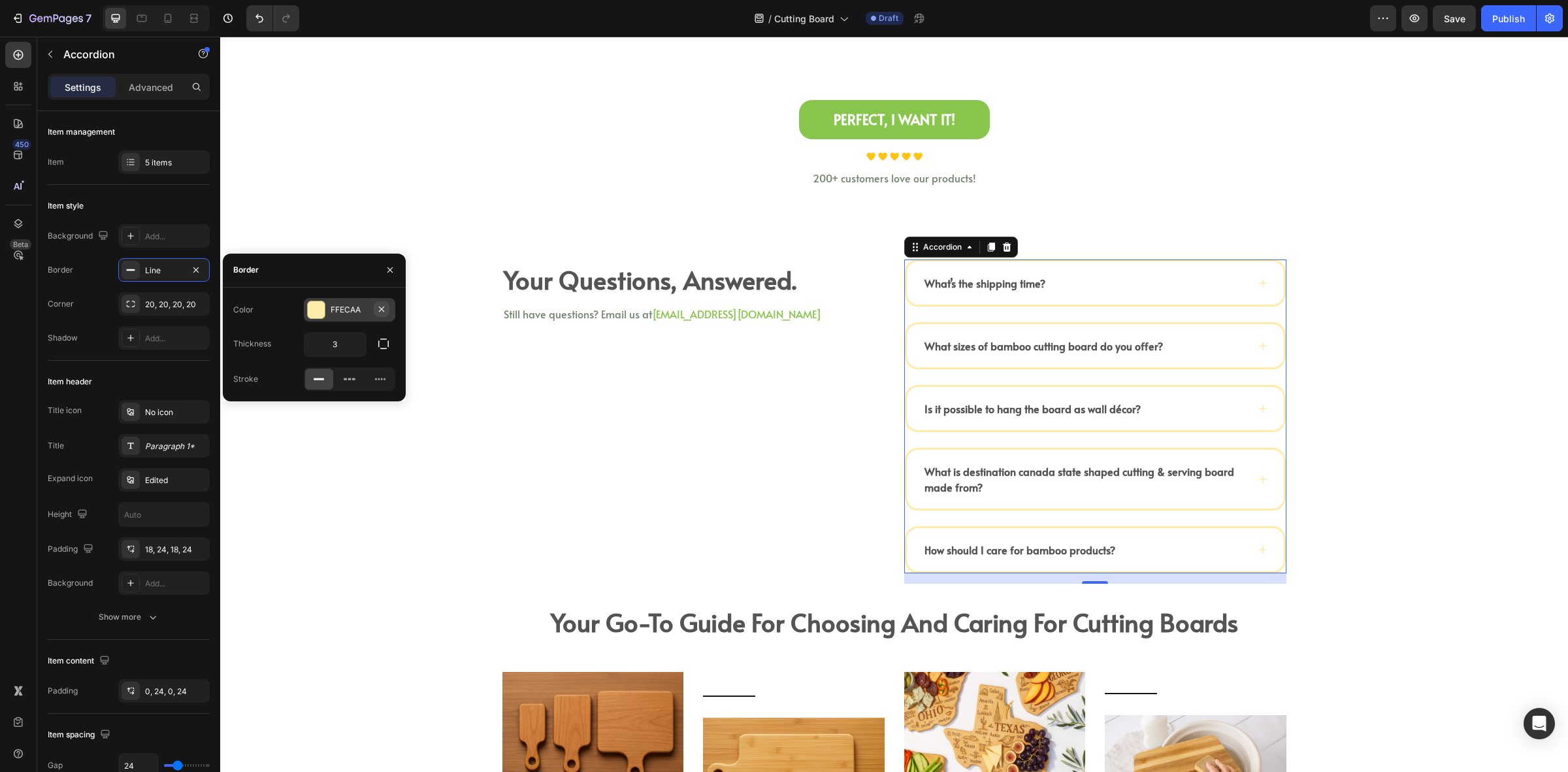
click at [382, 312] on icon "button" at bounding box center [381, 309] width 11 height 11
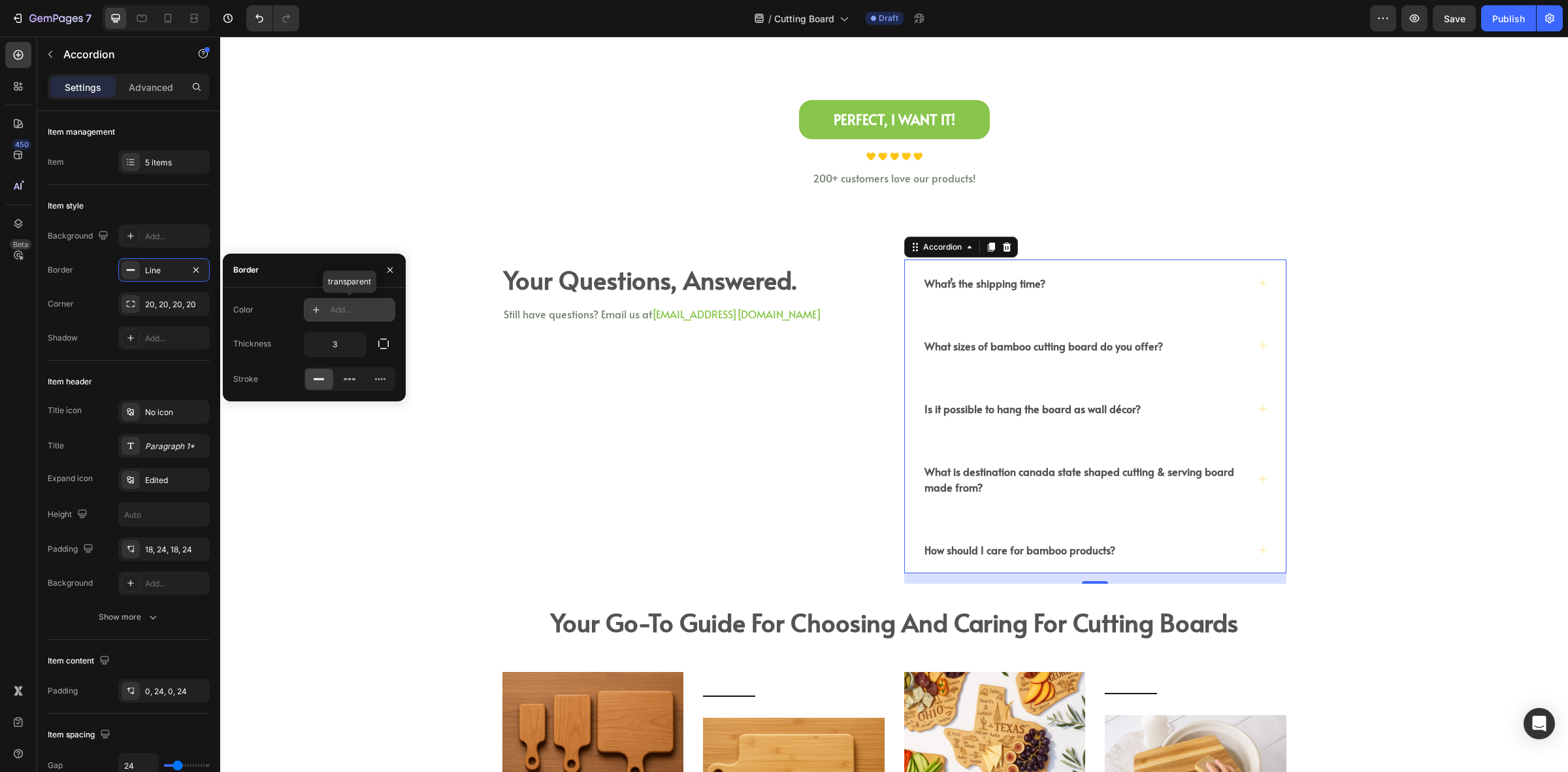
click at [338, 314] on div "Add..." at bounding box center [361, 310] width 61 height 11
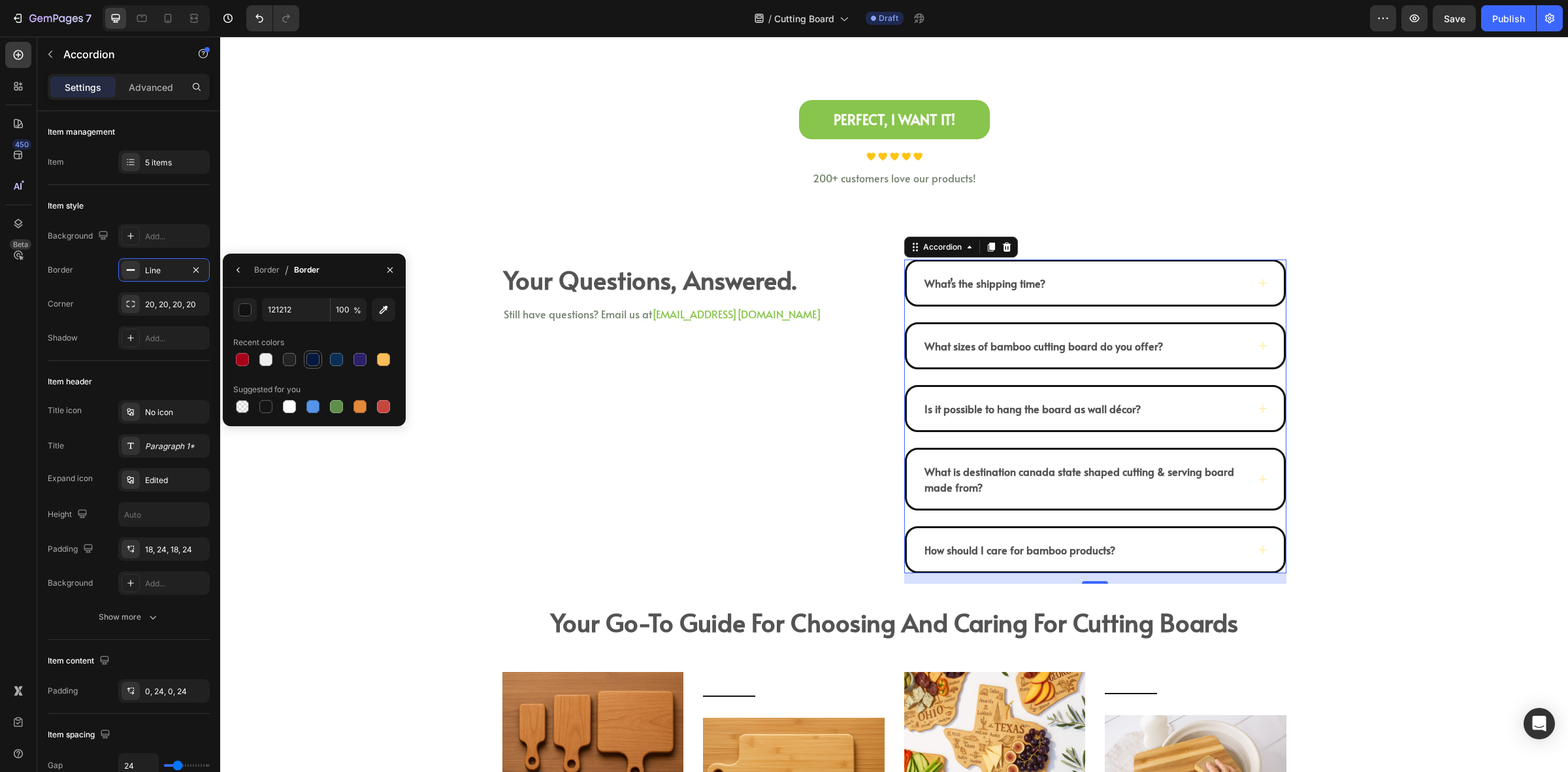
click at [320, 359] on div at bounding box center [313, 359] width 16 height 16
type input "04193D"
click at [1039, 289] on div "What’s the shipping time?" at bounding box center [985, 283] width 125 height 19
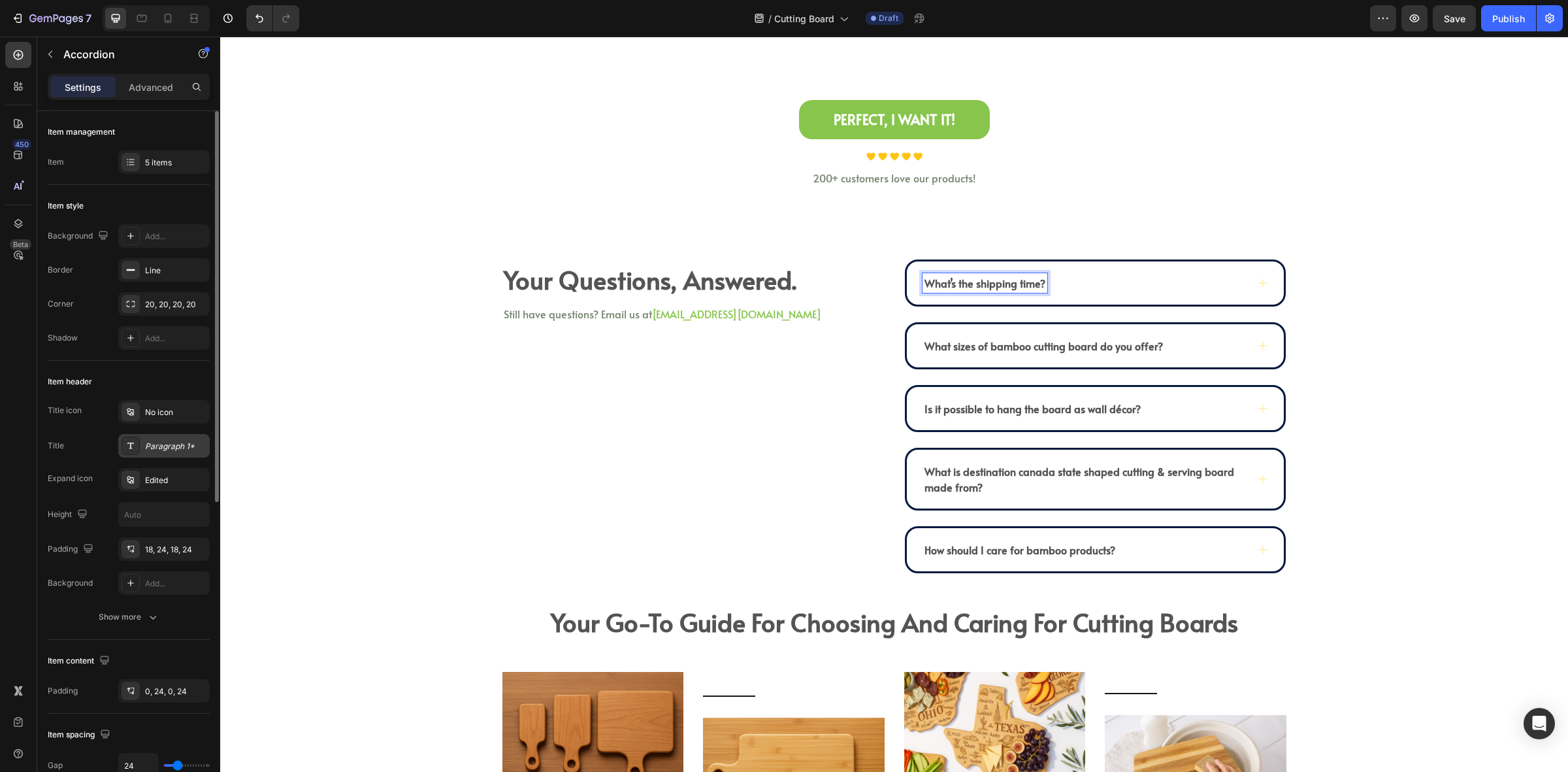
click at [171, 441] on div "Paragraph 1*" at bounding box center [176, 446] width 61 height 11
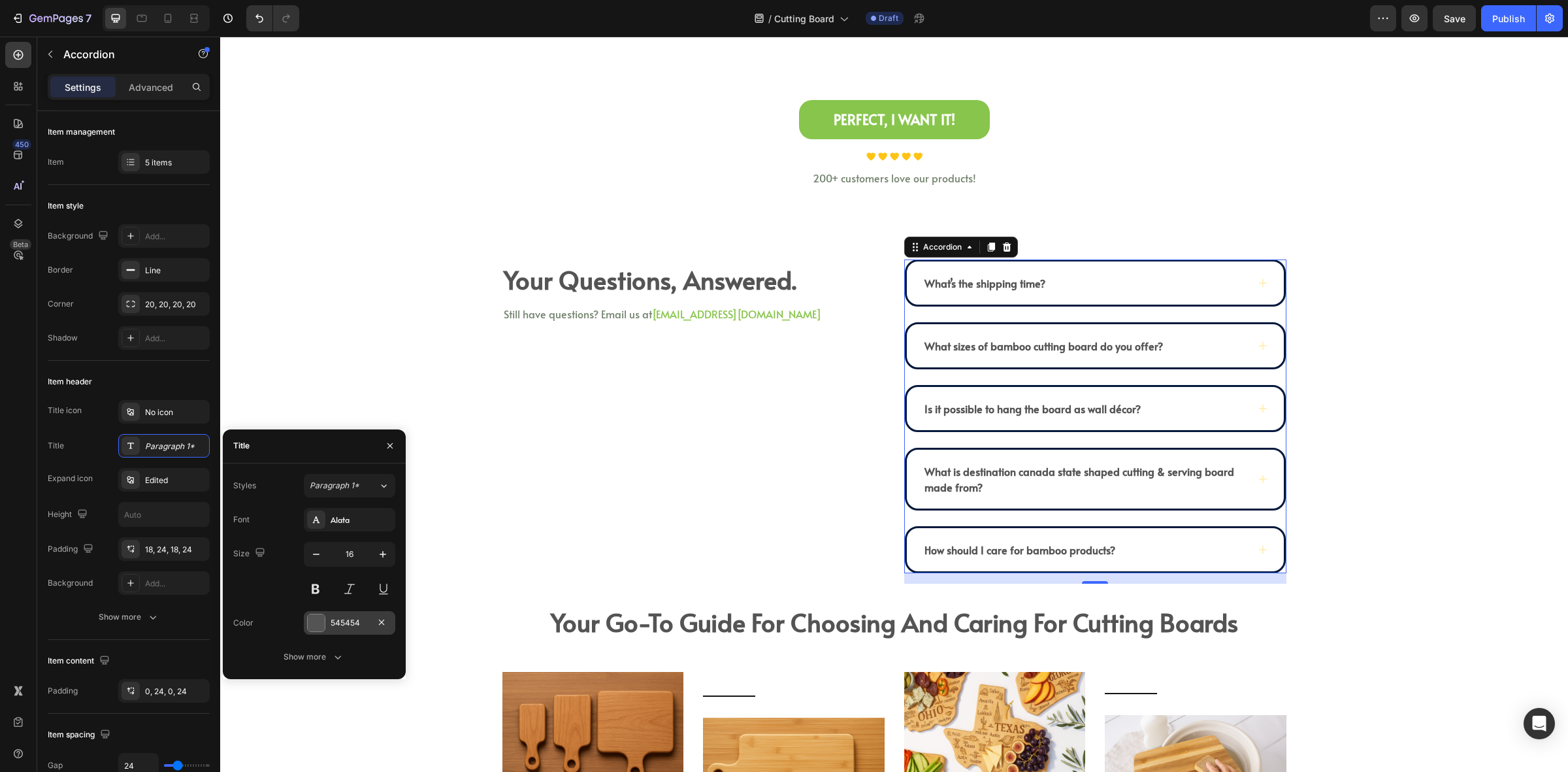
click at [312, 623] on div at bounding box center [316, 623] width 17 height 17
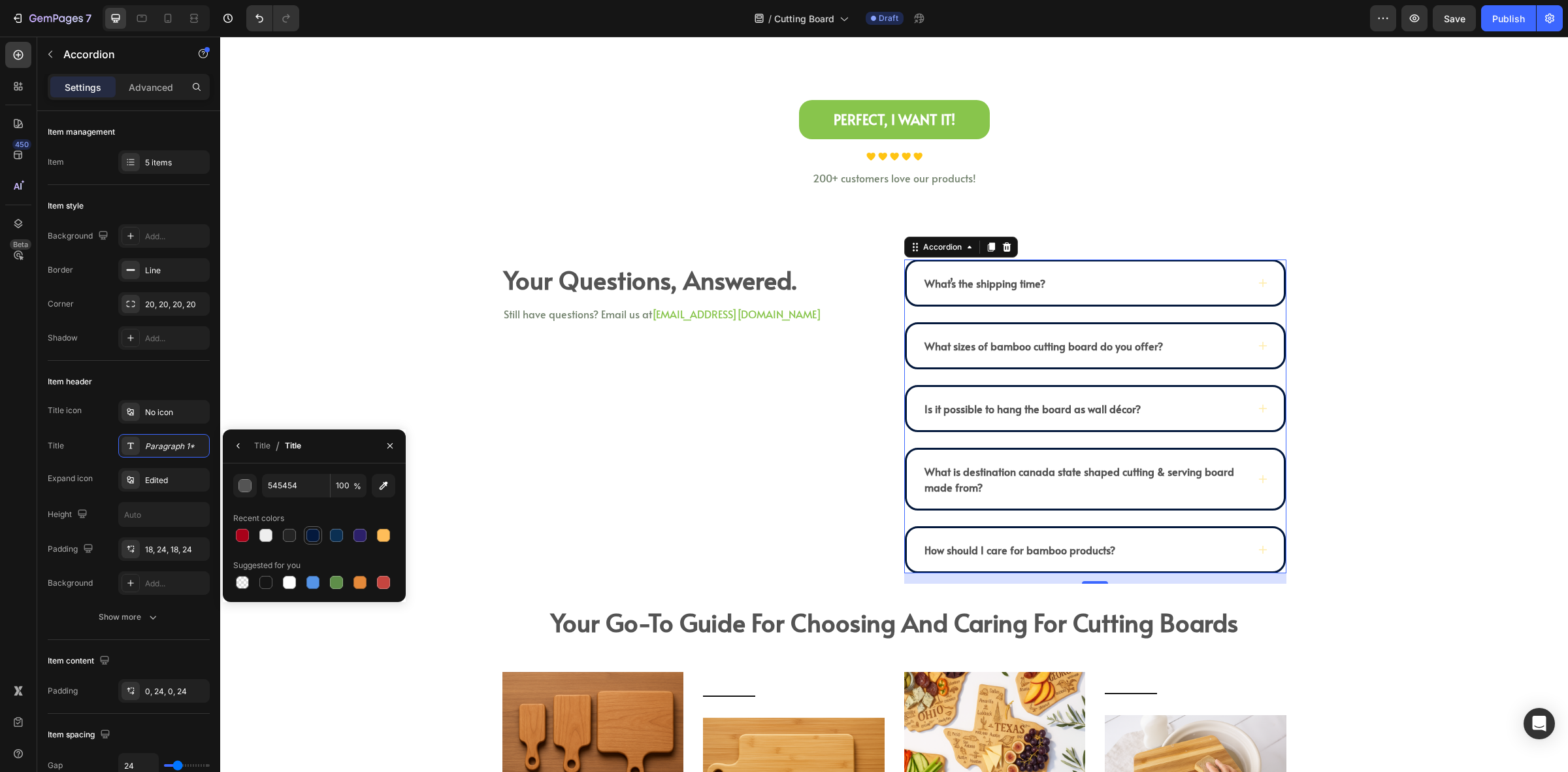
click at [318, 534] on div at bounding box center [313, 535] width 13 height 13
type input "04193D"
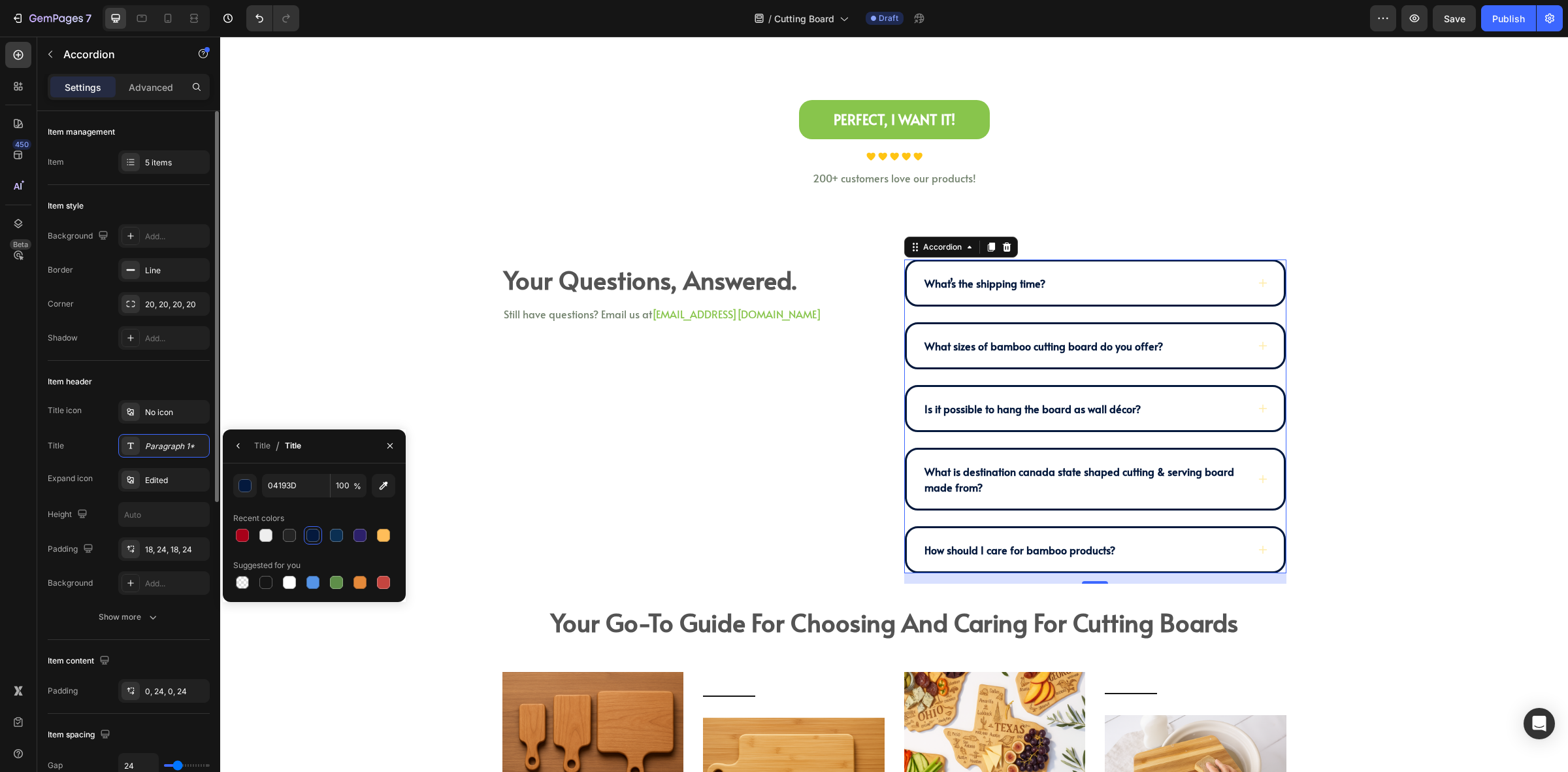
scroll to position [81, 0]
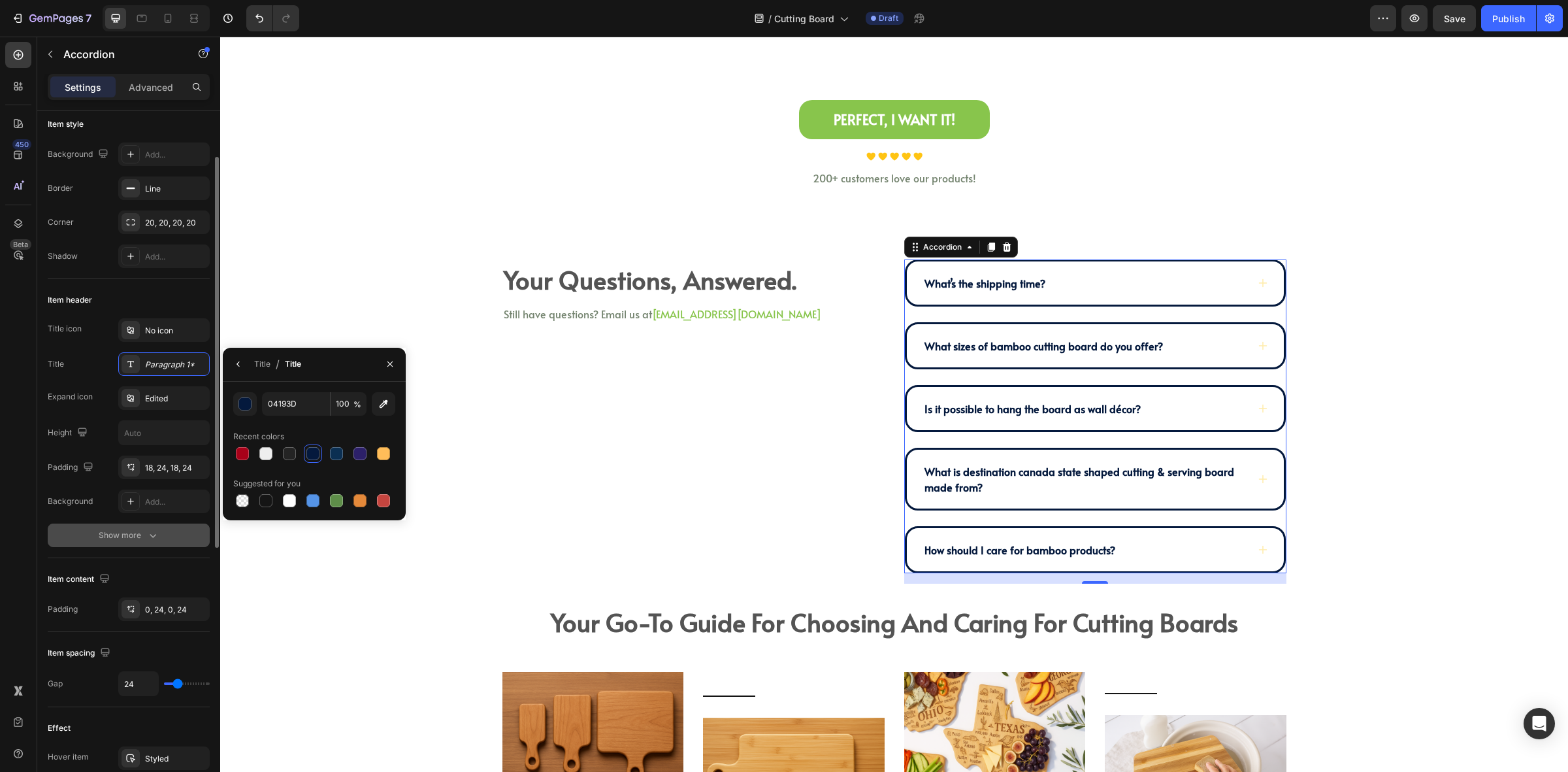
click at [121, 530] on div "Show more" at bounding box center [129, 535] width 61 height 13
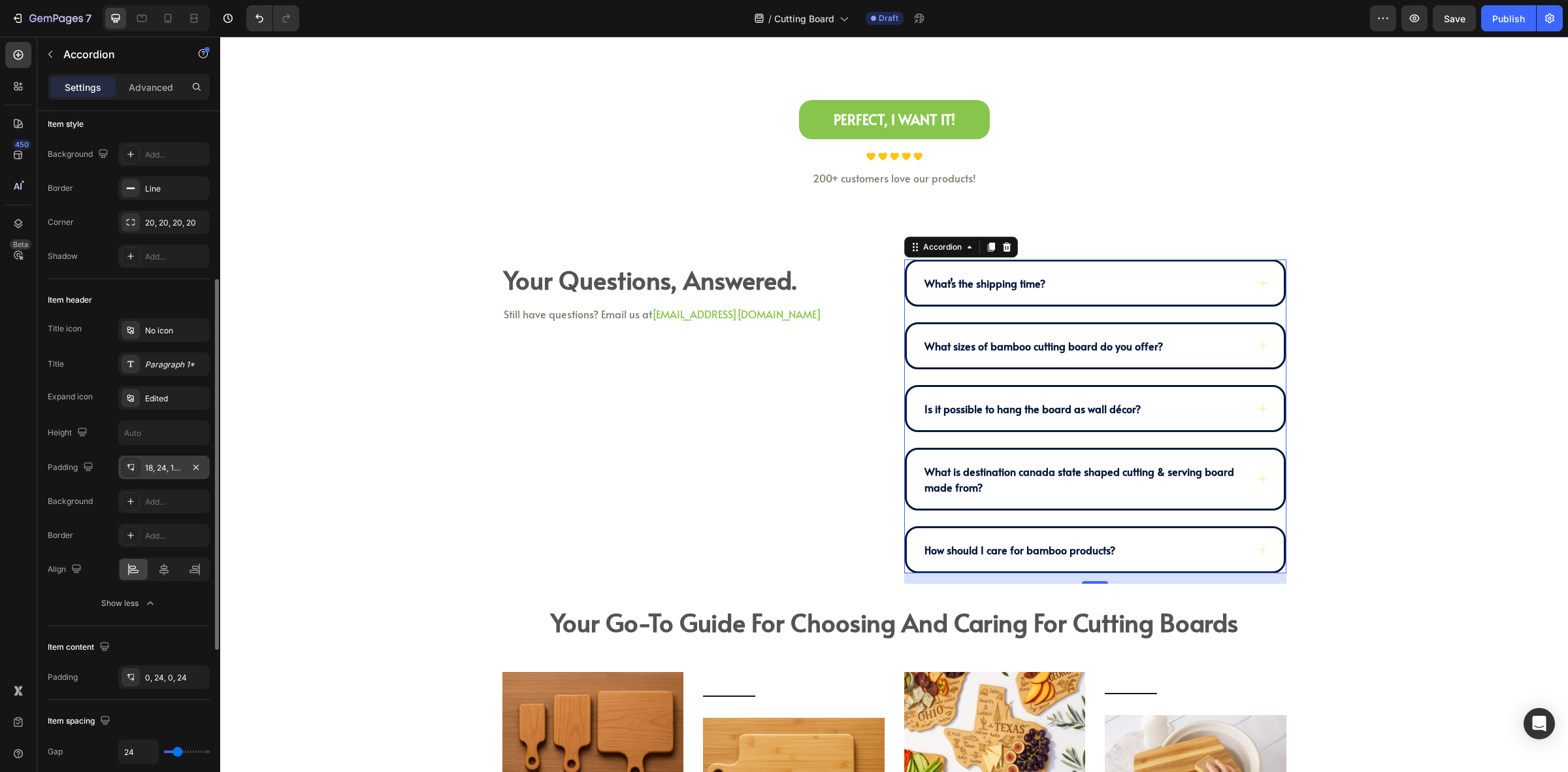
scroll to position [245, 0]
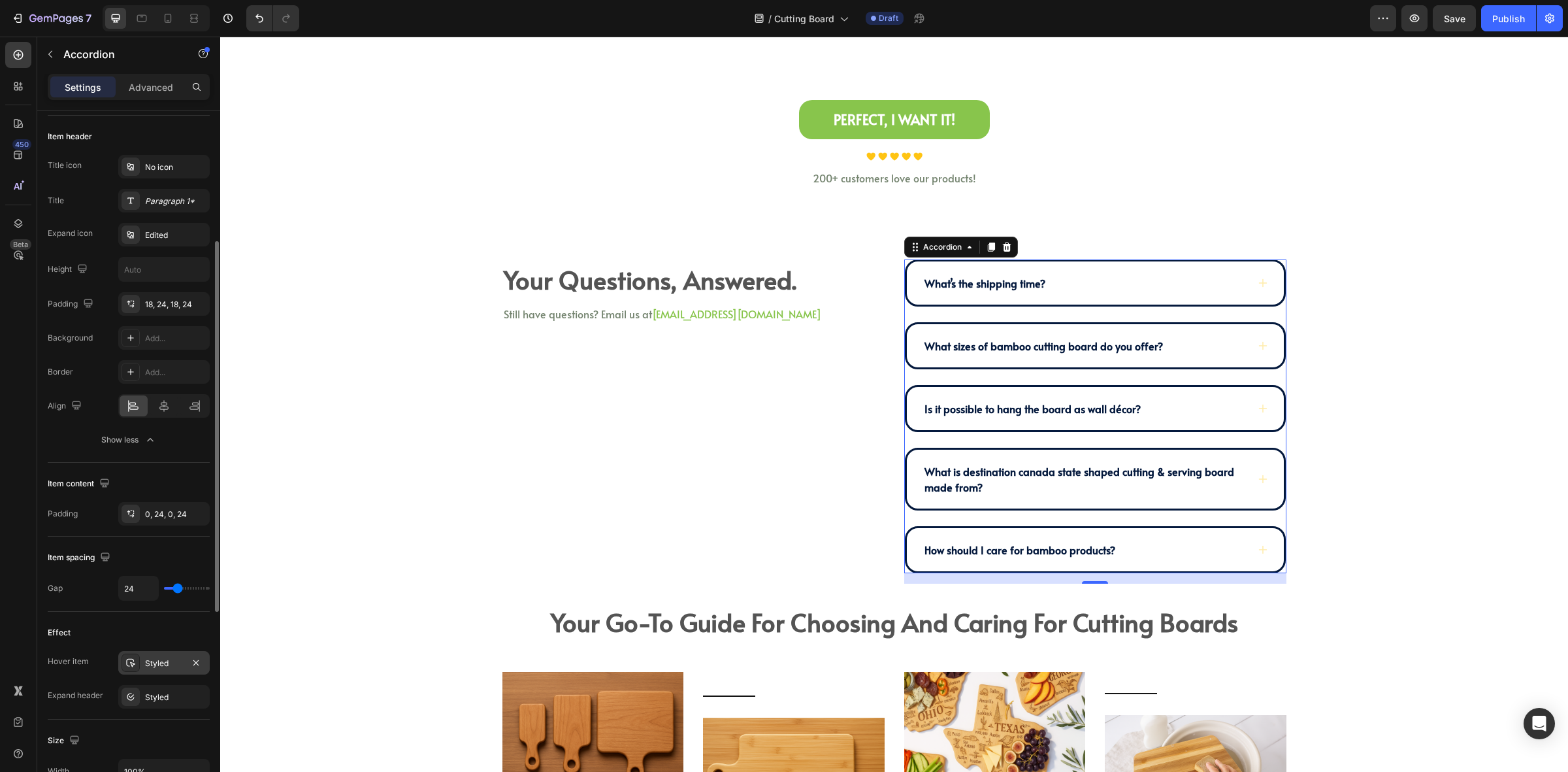
click at [152, 660] on div "Styled" at bounding box center [164, 663] width 38 height 11
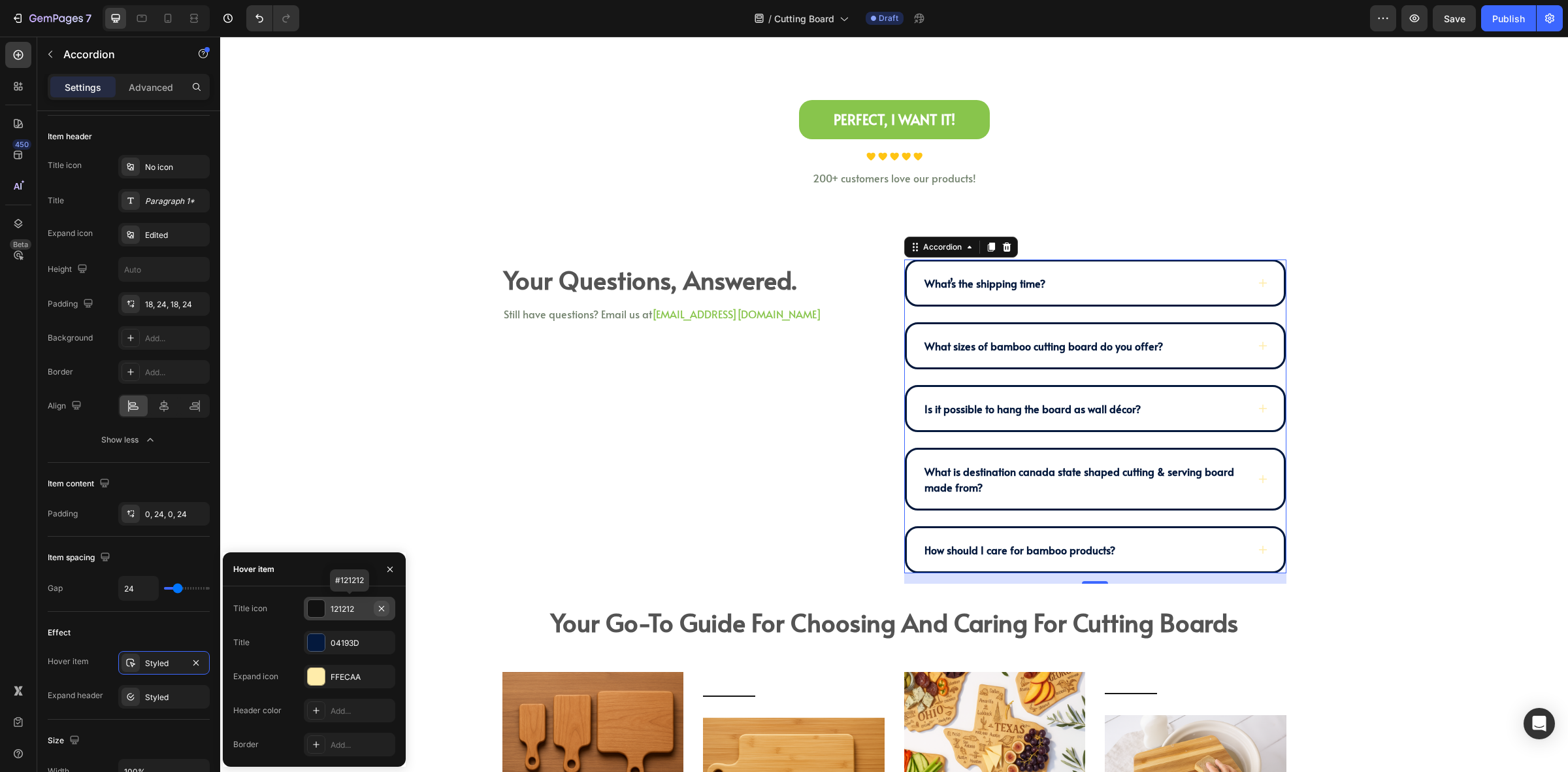
click at [378, 608] on icon "button" at bounding box center [381, 608] width 11 height 11
click at [321, 606] on icon at bounding box center [316, 608] width 11 height 11
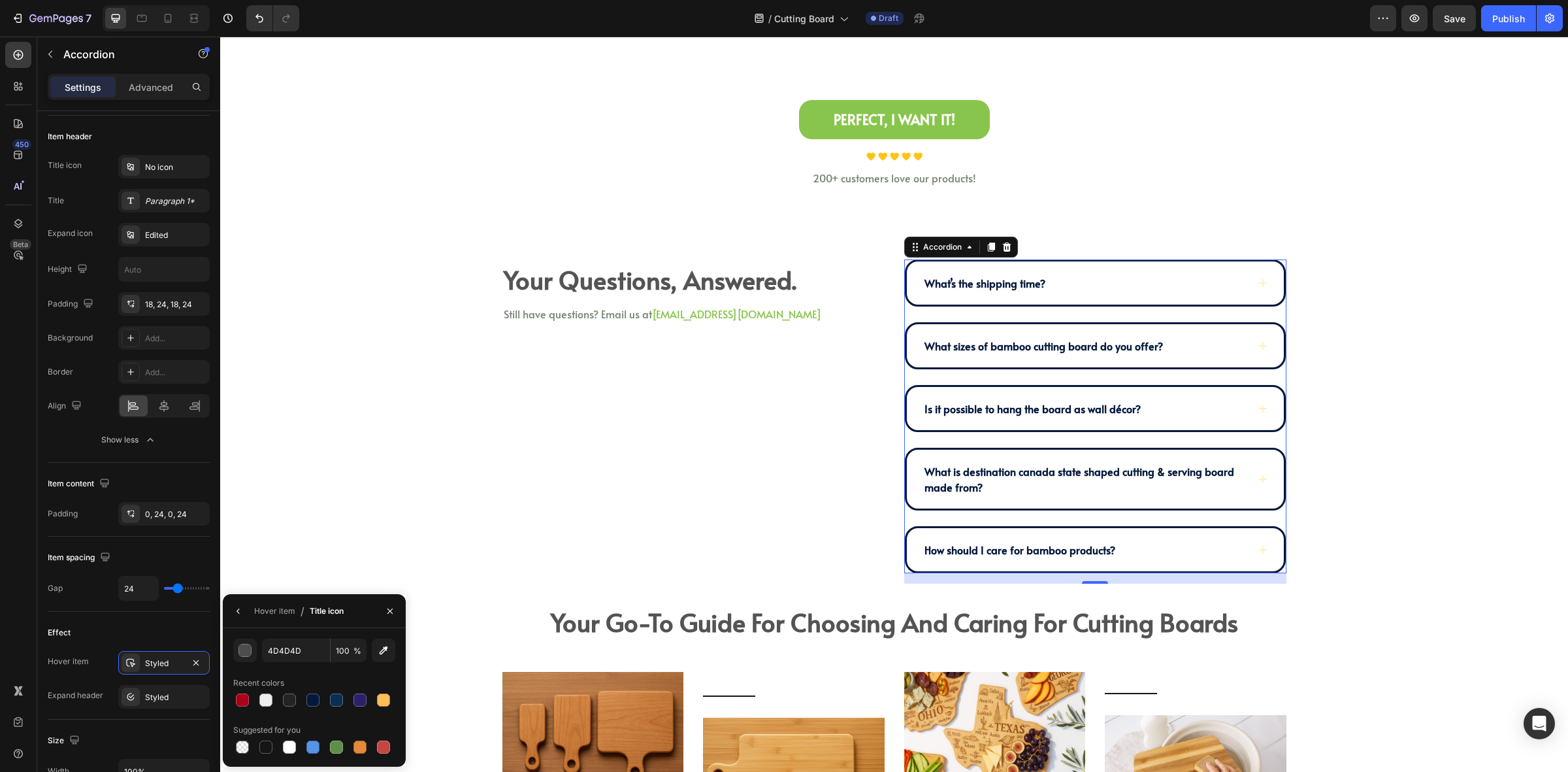
click at [1167, 256] on div "Your Questions, Answered. Heading Still have questions? Email us at halo@kimeco…" at bounding box center [894, 401] width 1348 height 366
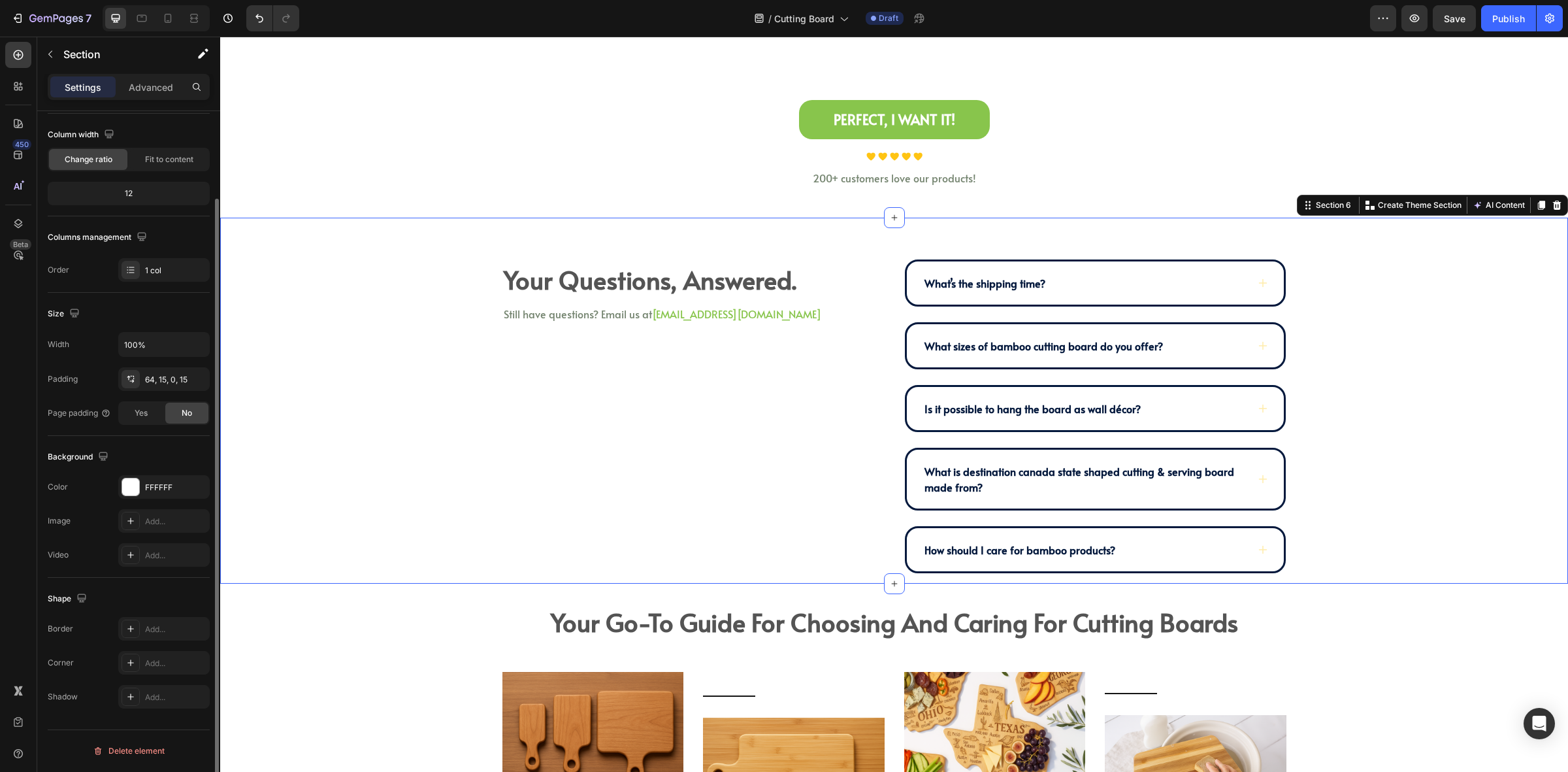
scroll to position [0, 0]
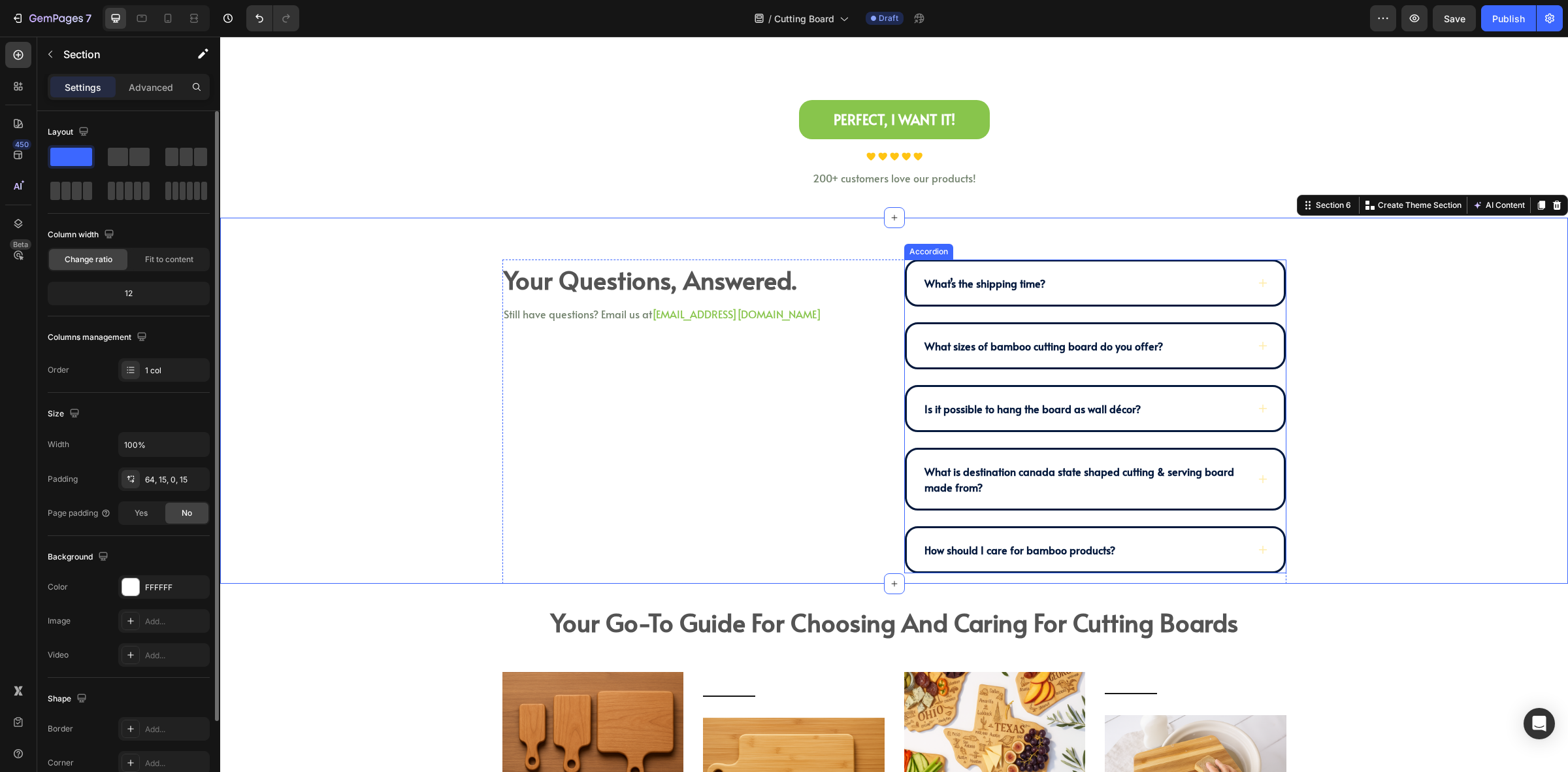
click at [1109, 291] on div "What’s the shipping time?" at bounding box center [1085, 283] width 325 height 19
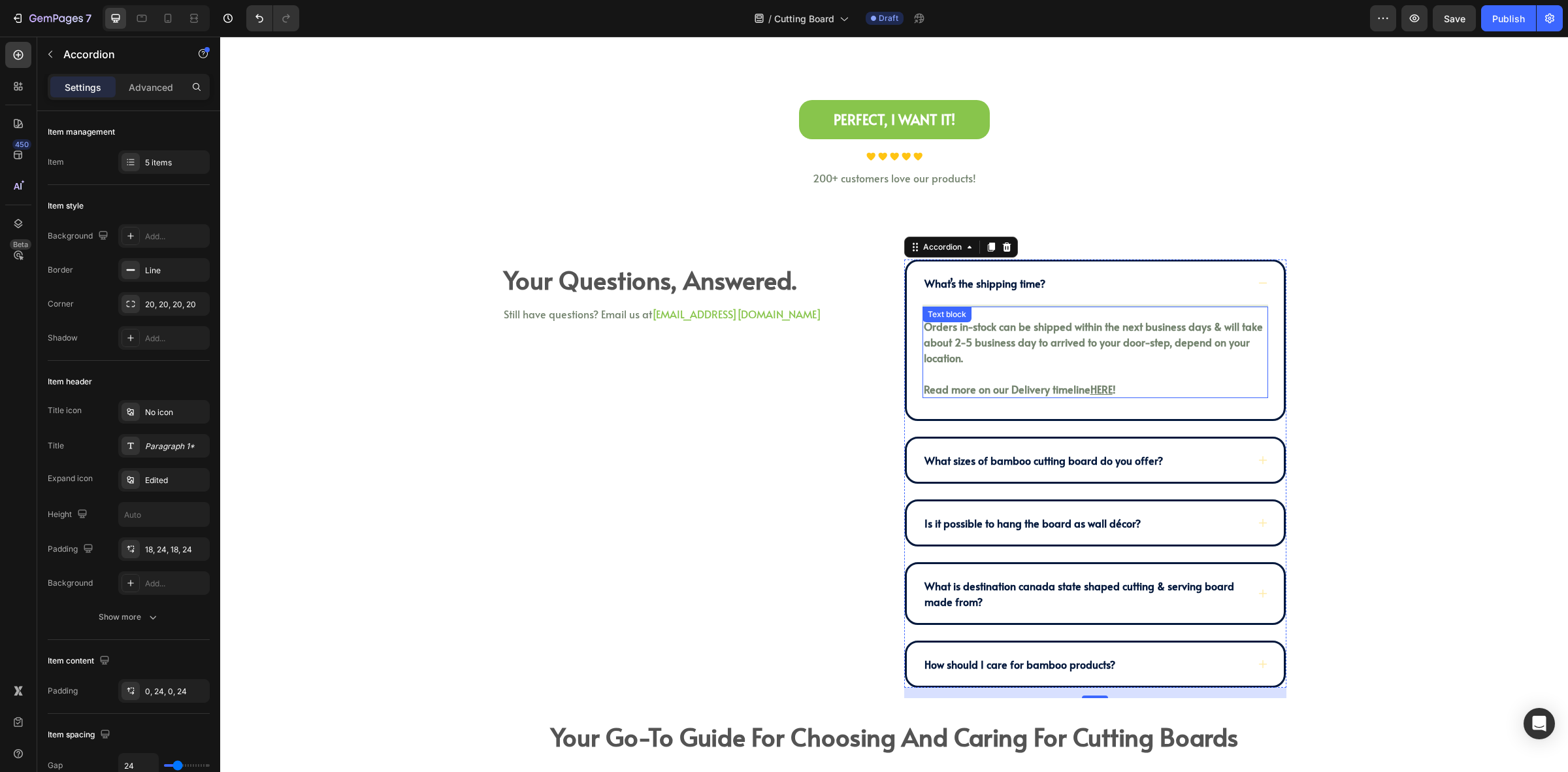
click at [1098, 334] on p "Orders in-stock can be shipped within the next business days & will take about …" at bounding box center [1095, 342] width 343 height 47
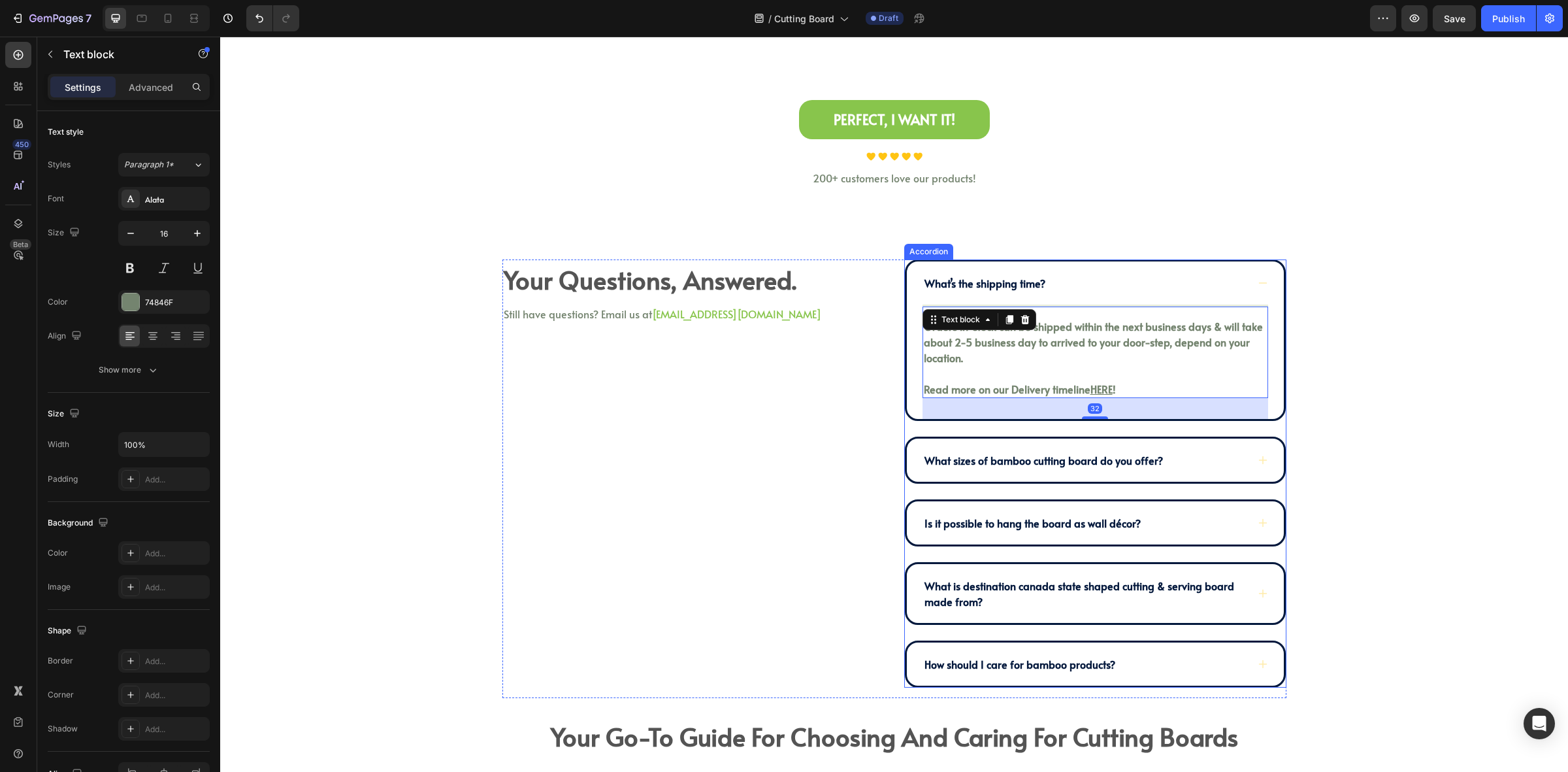
click at [1190, 275] on div "What’s the shipping time?" at bounding box center [1085, 283] width 325 height 19
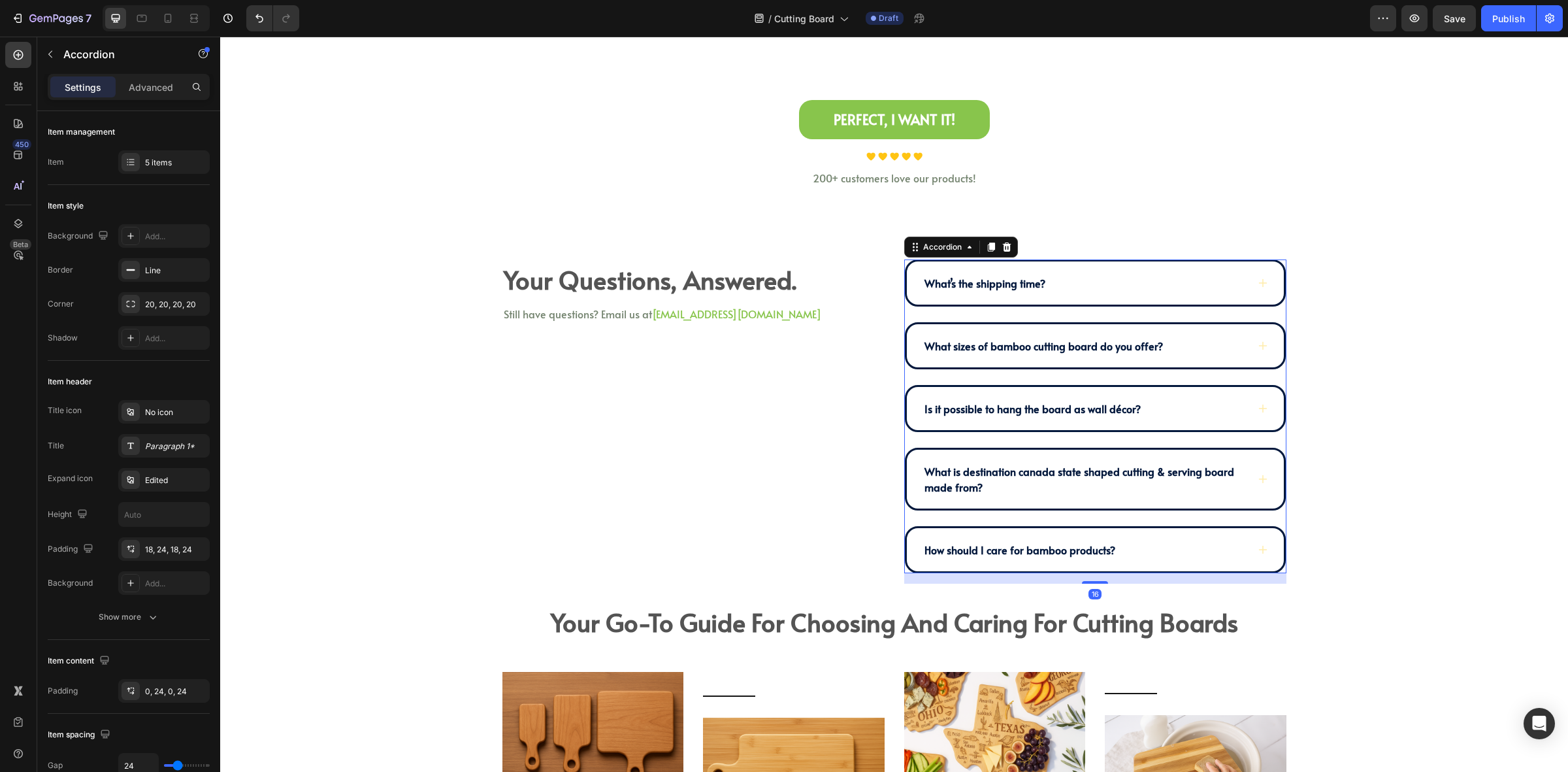
click at [1191, 289] on div "What’s the shipping time?" at bounding box center [1085, 283] width 325 height 19
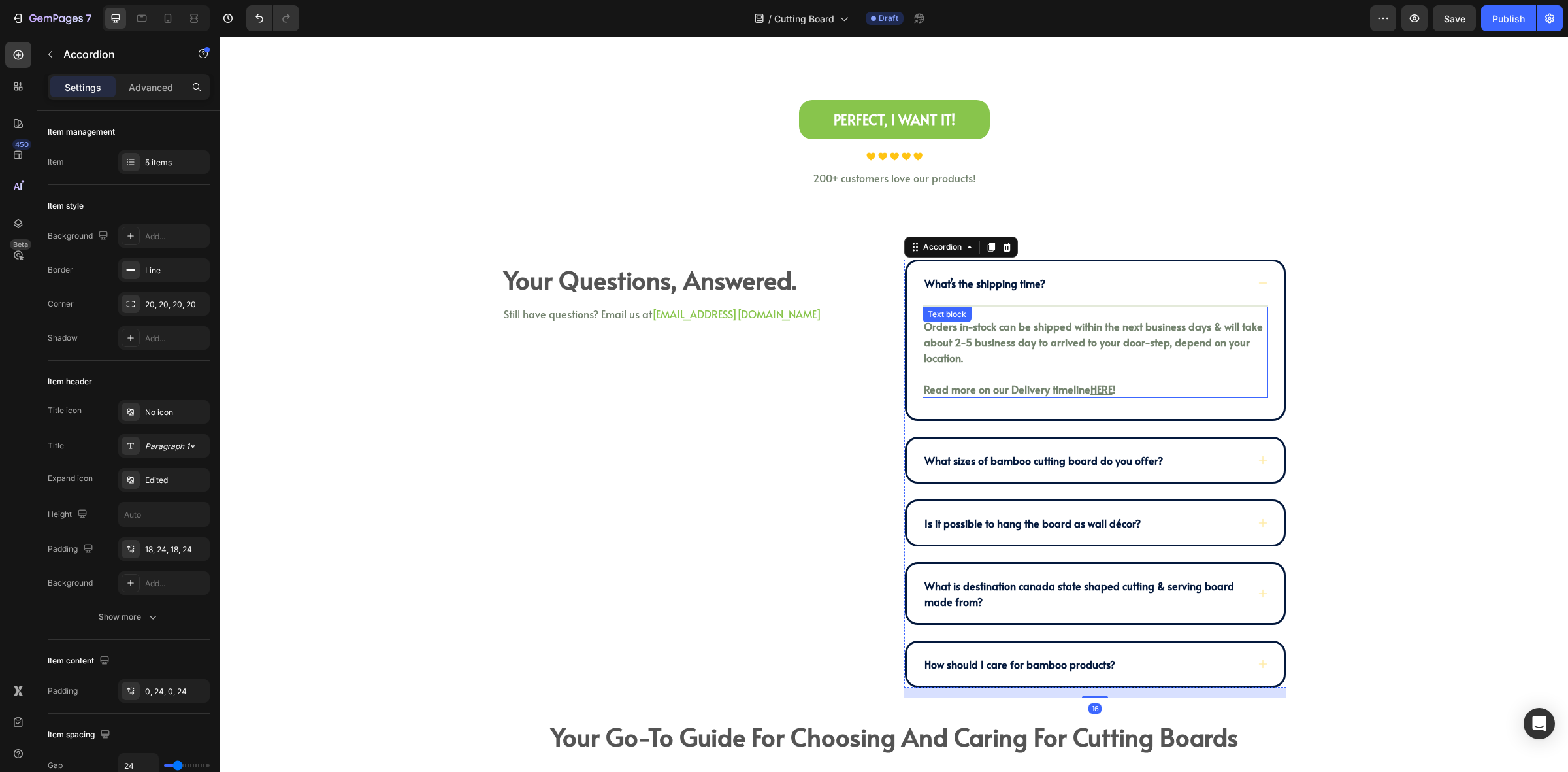
click at [1013, 358] on p "Orders in-stock can be shipped within the next business days & will take about …" at bounding box center [1095, 342] width 343 height 47
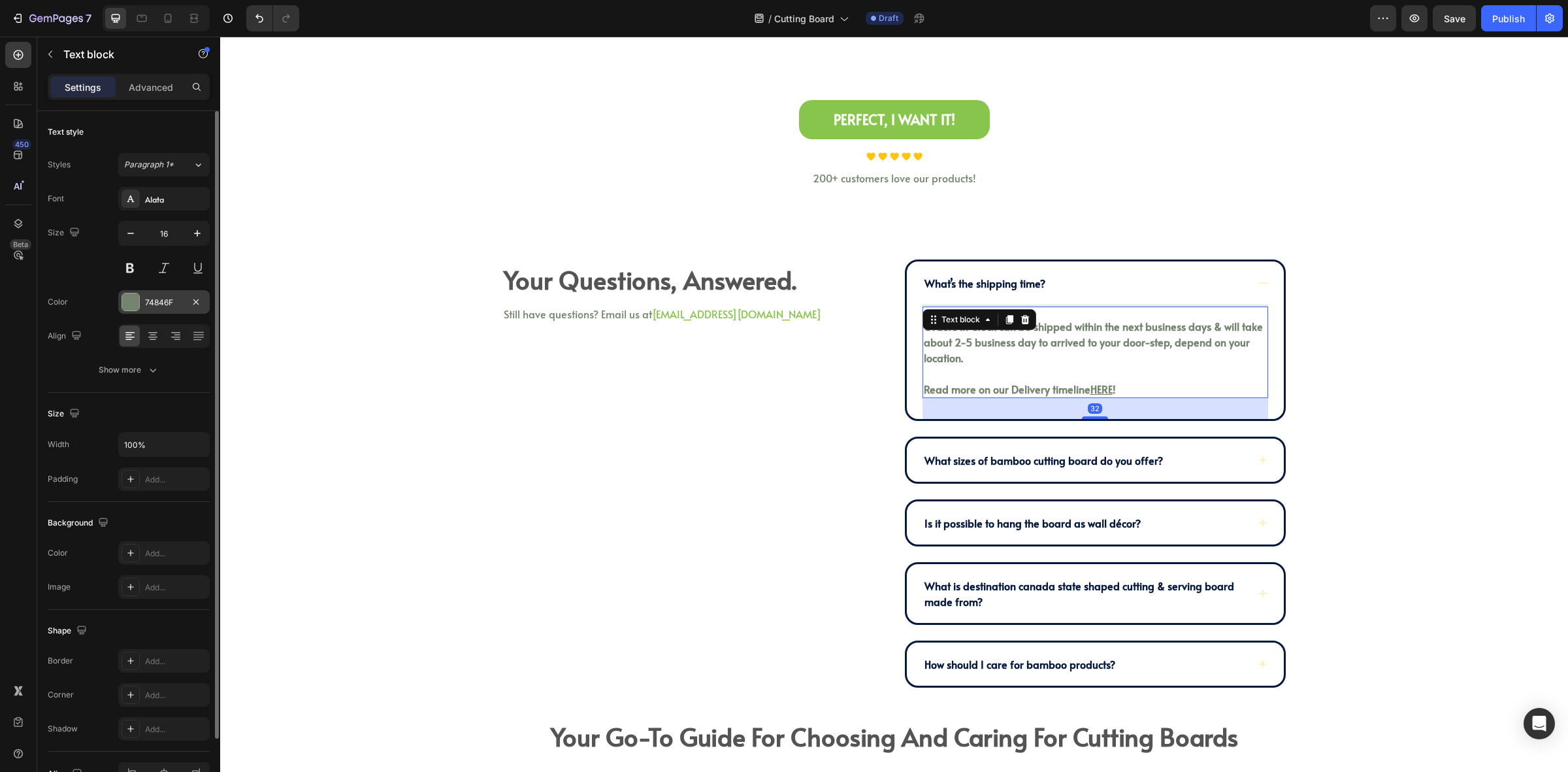
click at [157, 293] on div "74846F" at bounding box center [164, 301] width 91 height 24
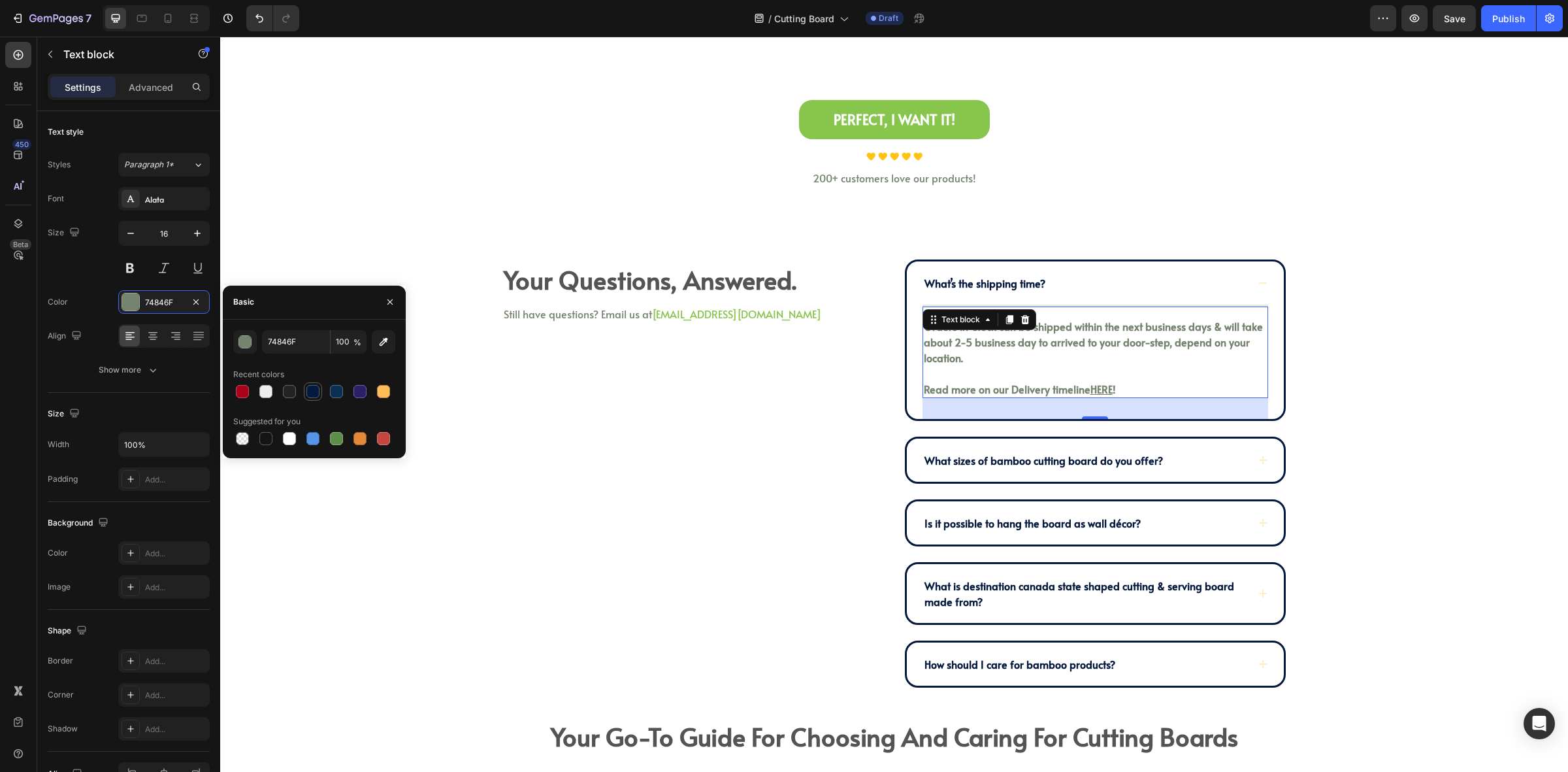
click at [313, 393] on div at bounding box center [313, 391] width 13 height 13
type input "04193D"
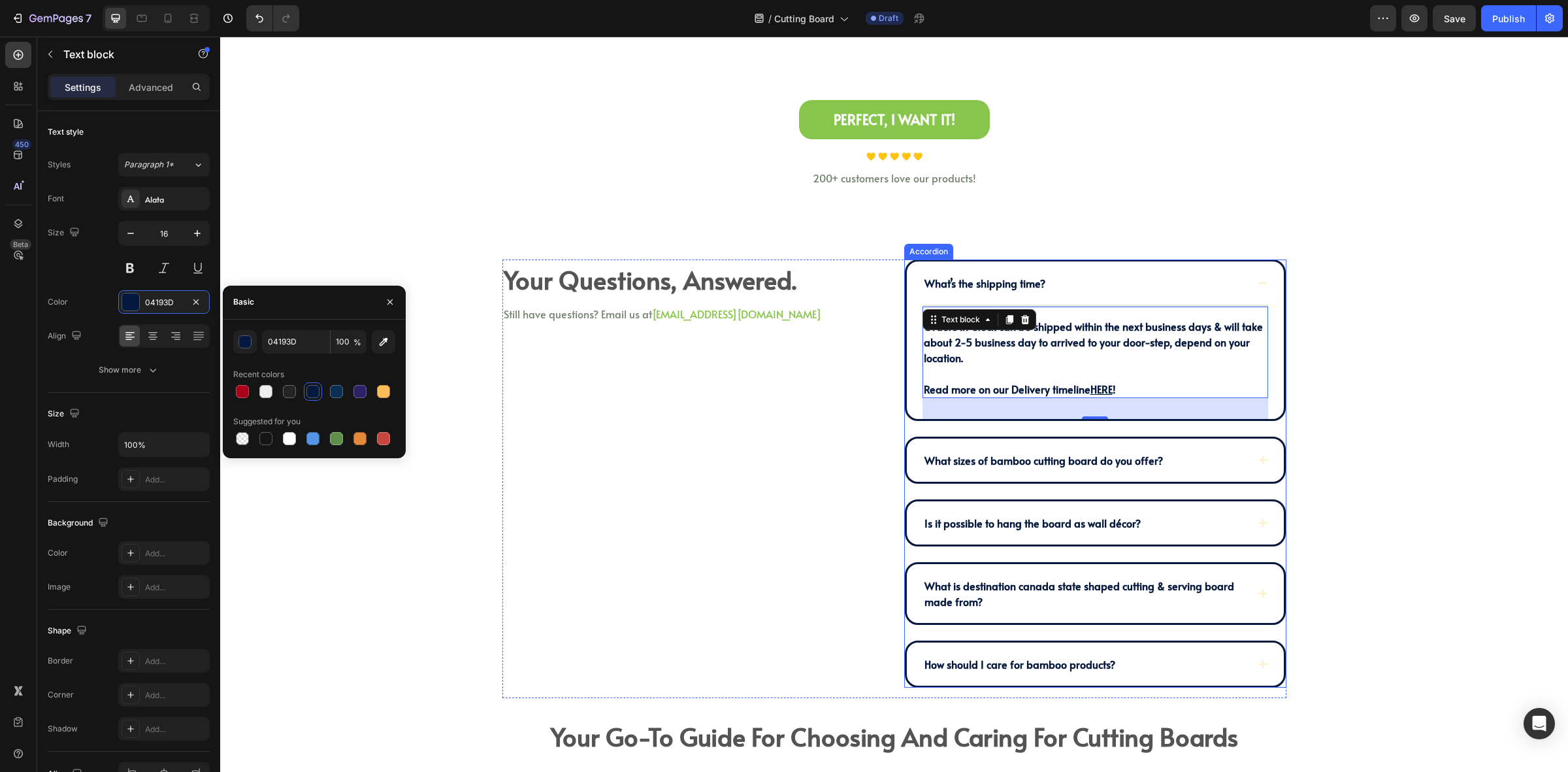
click at [1209, 458] on div "What sizes of bamboo cutting board do you offer?" at bounding box center [1085, 460] width 325 height 19
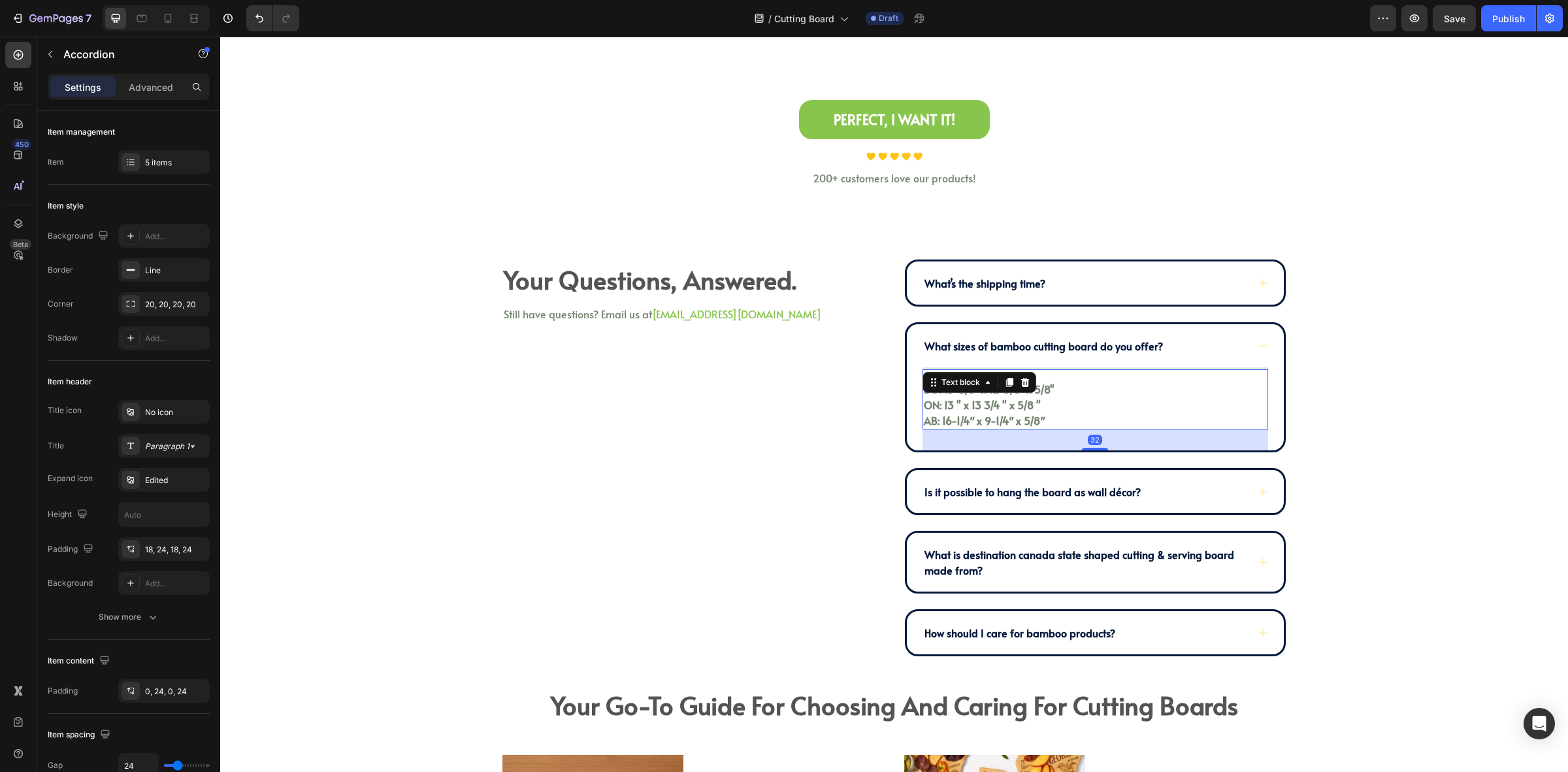
click at [1063, 384] on p "BC : 13-3/8" x 12-3/8" x 5/8" ON: 13 " x 13 3/4 " x 5/8 " AB: 16-1/4″ x 9-1/4″ …" at bounding box center [1095, 405] width 343 height 47
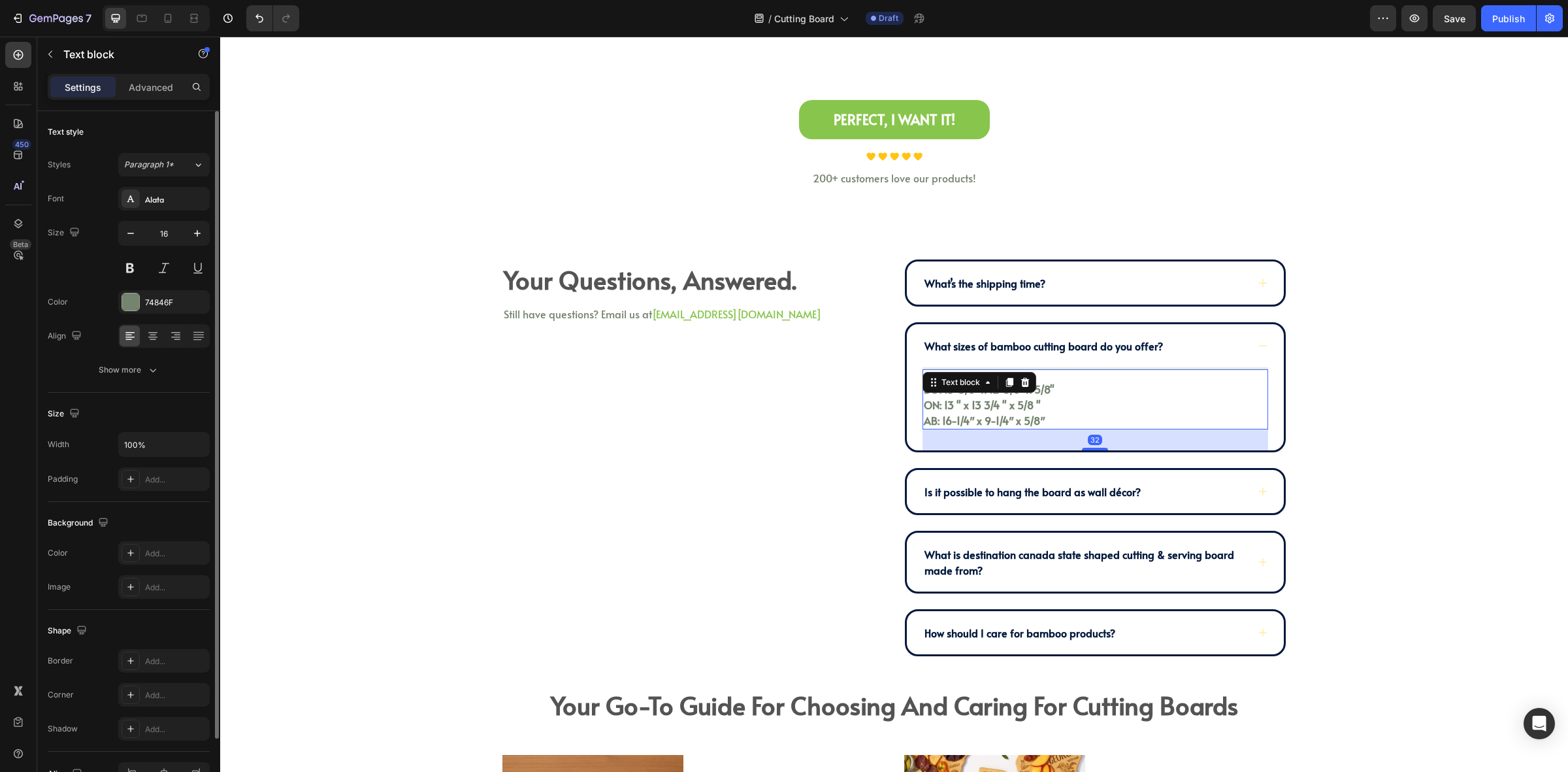
click at [155, 317] on div "Font Alata Size 16 Color 74846F Align Show more" at bounding box center [129, 284] width 162 height 195
click at [158, 311] on div "74846F" at bounding box center [164, 301] width 91 height 24
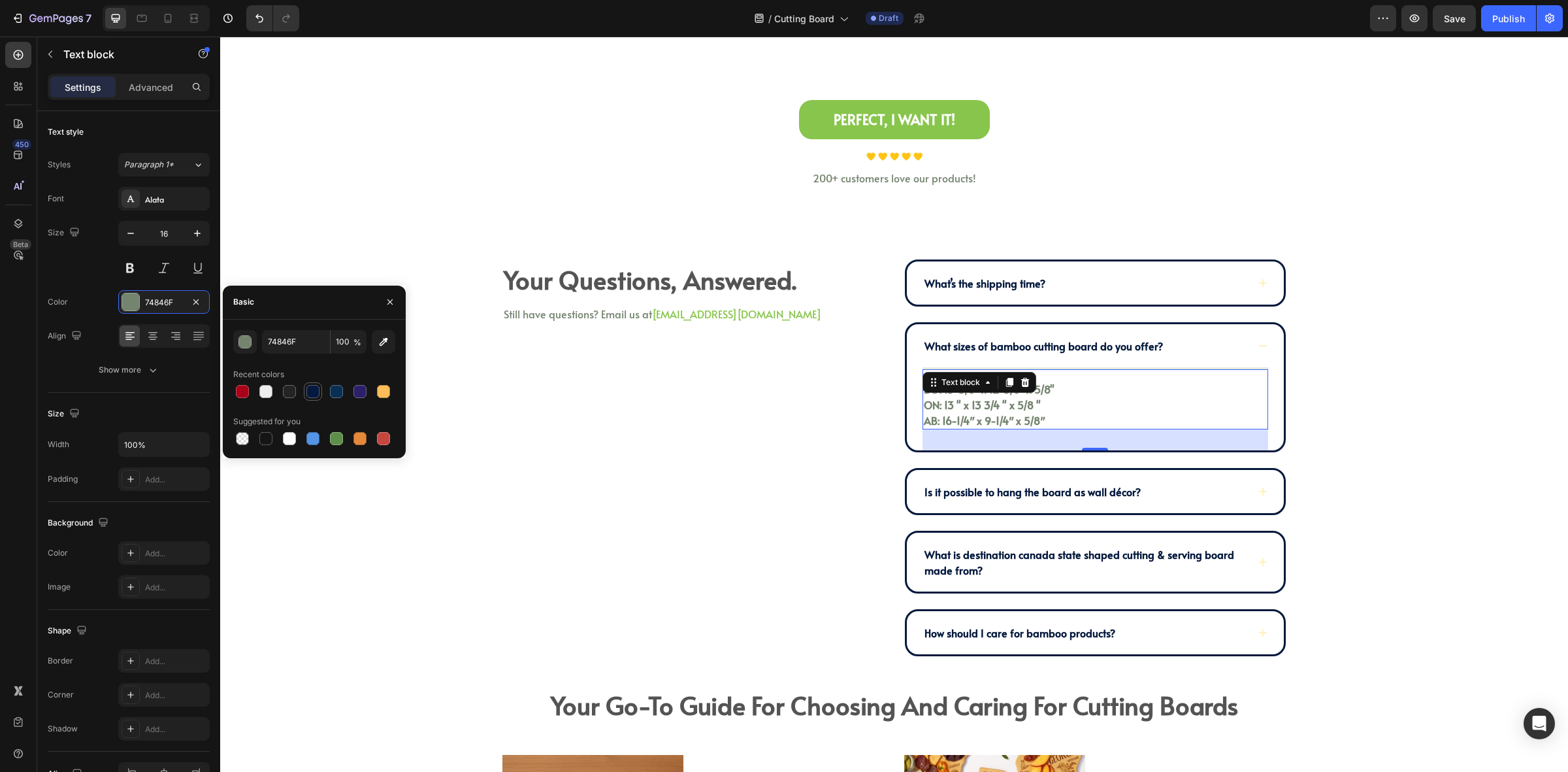
click at [309, 396] on div at bounding box center [313, 391] width 13 height 13
type input "04193D"
click at [1213, 485] on div "Is it possible to hang the board as wall décor?" at bounding box center [1085, 491] width 325 height 19
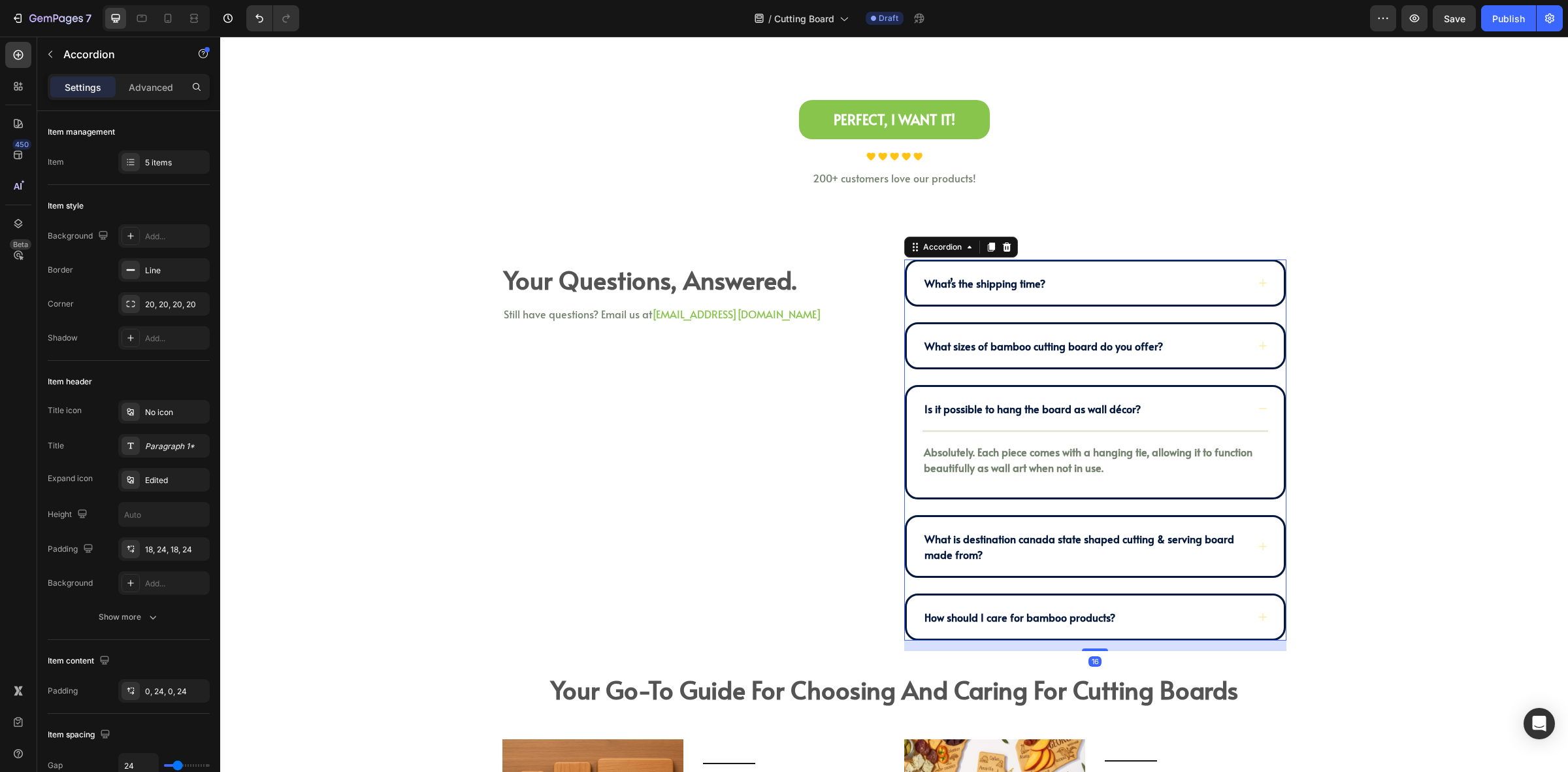
click at [1191, 475] on div "Absolutely. Each piece comes with a hanging tie, allowing it to function beauti…" at bounding box center [1095, 460] width 346 height 34
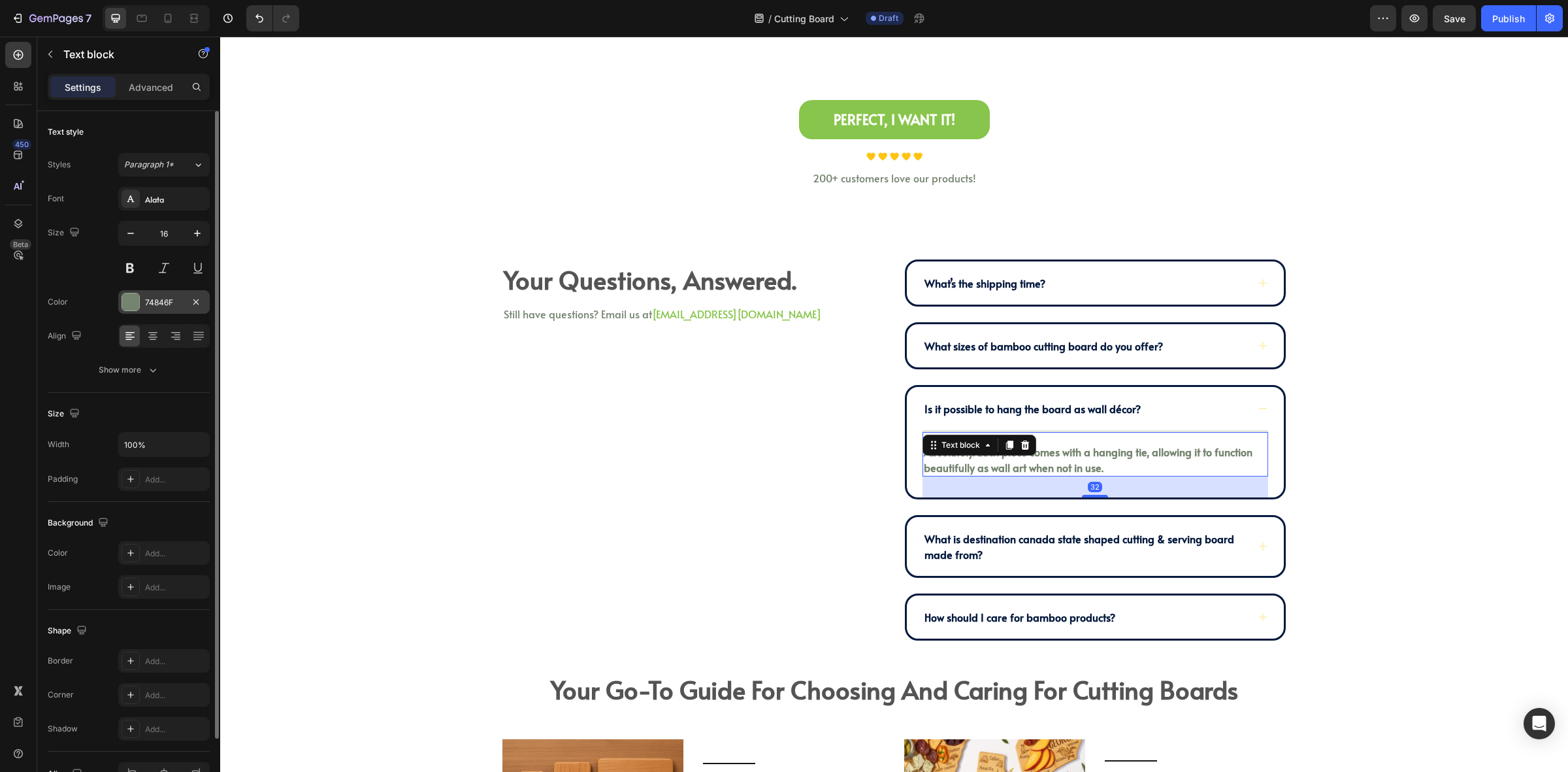
click at [136, 301] on div at bounding box center [131, 302] width 17 height 17
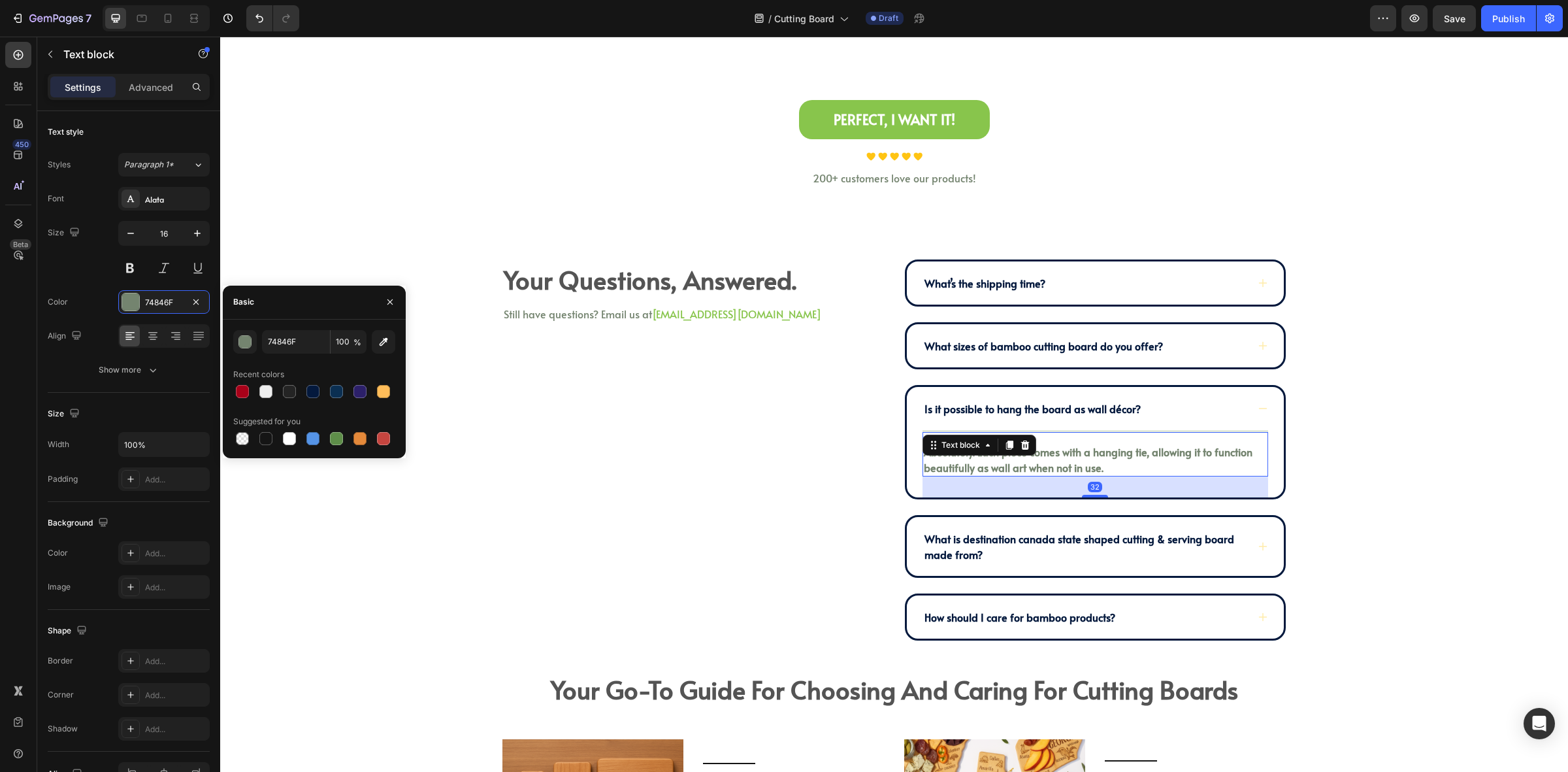
click at [312, 389] on div at bounding box center [313, 391] width 13 height 13
type input "04193D"
click at [1157, 465] on p "Absolutely. Each piece comes with a hanging tie, allowing it to function beauti…" at bounding box center [1095, 459] width 343 height 31
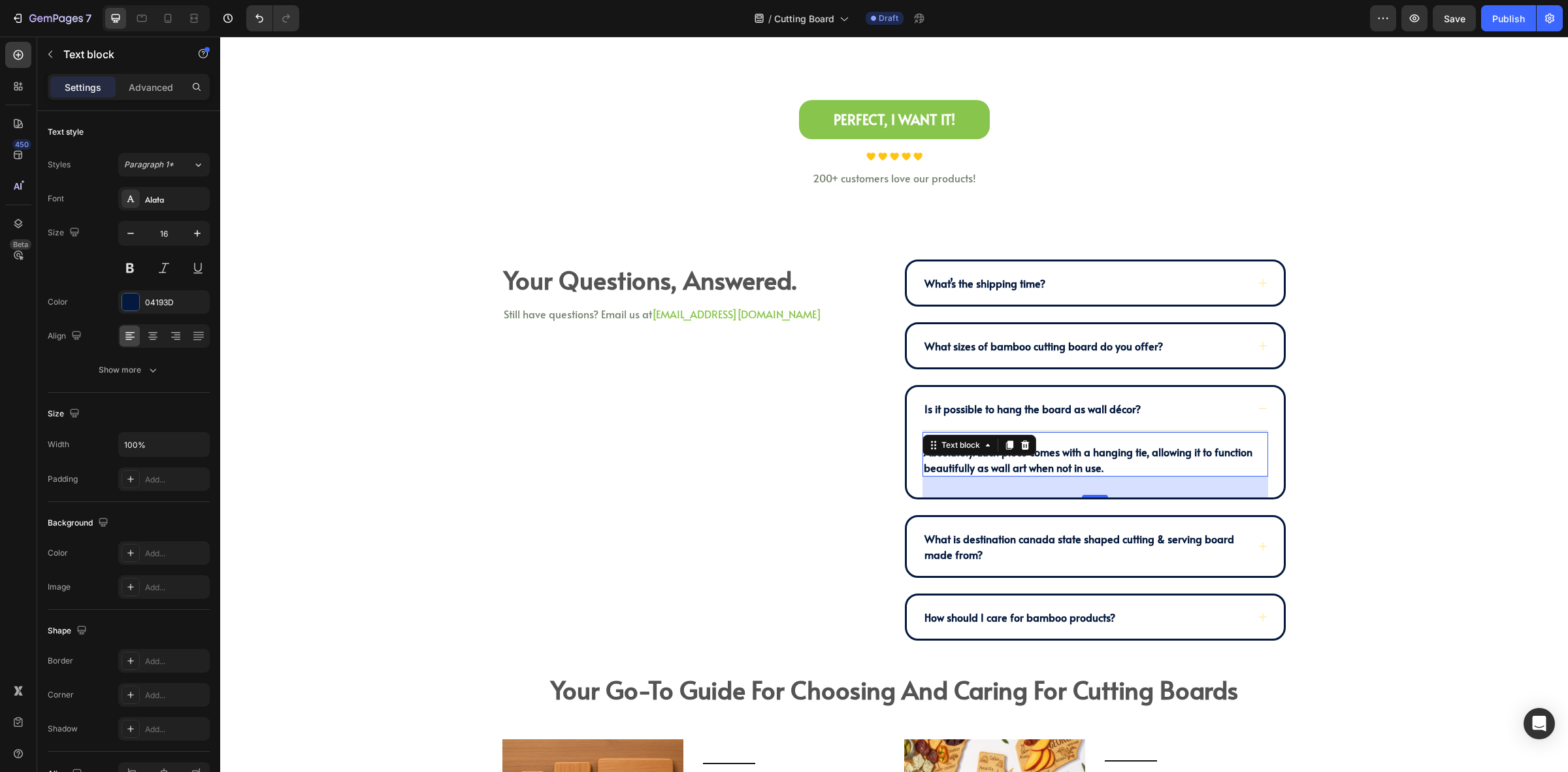
click at [1157, 465] on p "Absolutely. Each piece comes with a hanging tie, allowing it to function beauti…" at bounding box center [1095, 459] width 343 height 31
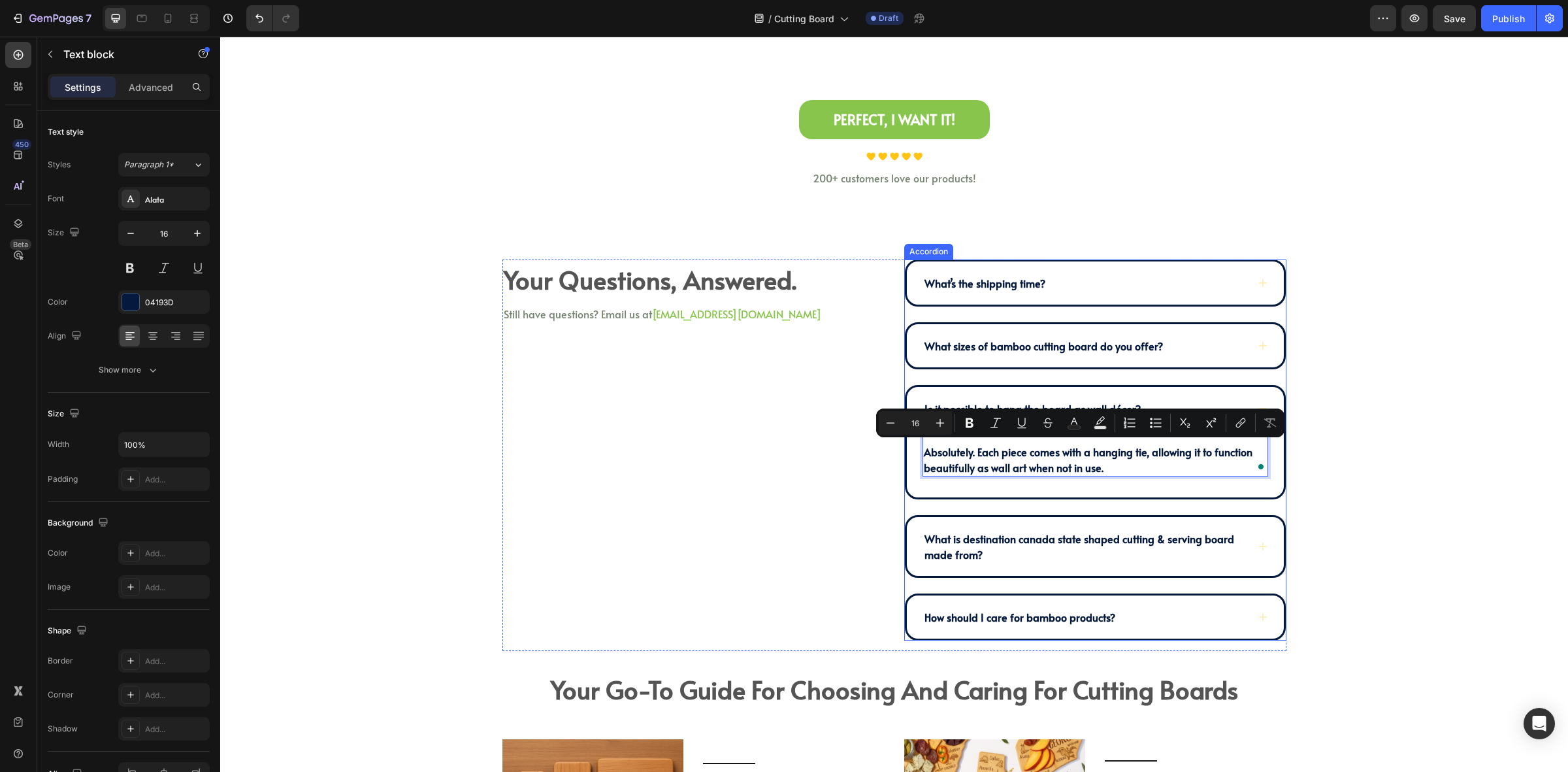
click at [1122, 346] on p "What sizes of bamboo cutting board do you offer?" at bounding box center [1044, 346] width 238 height 16
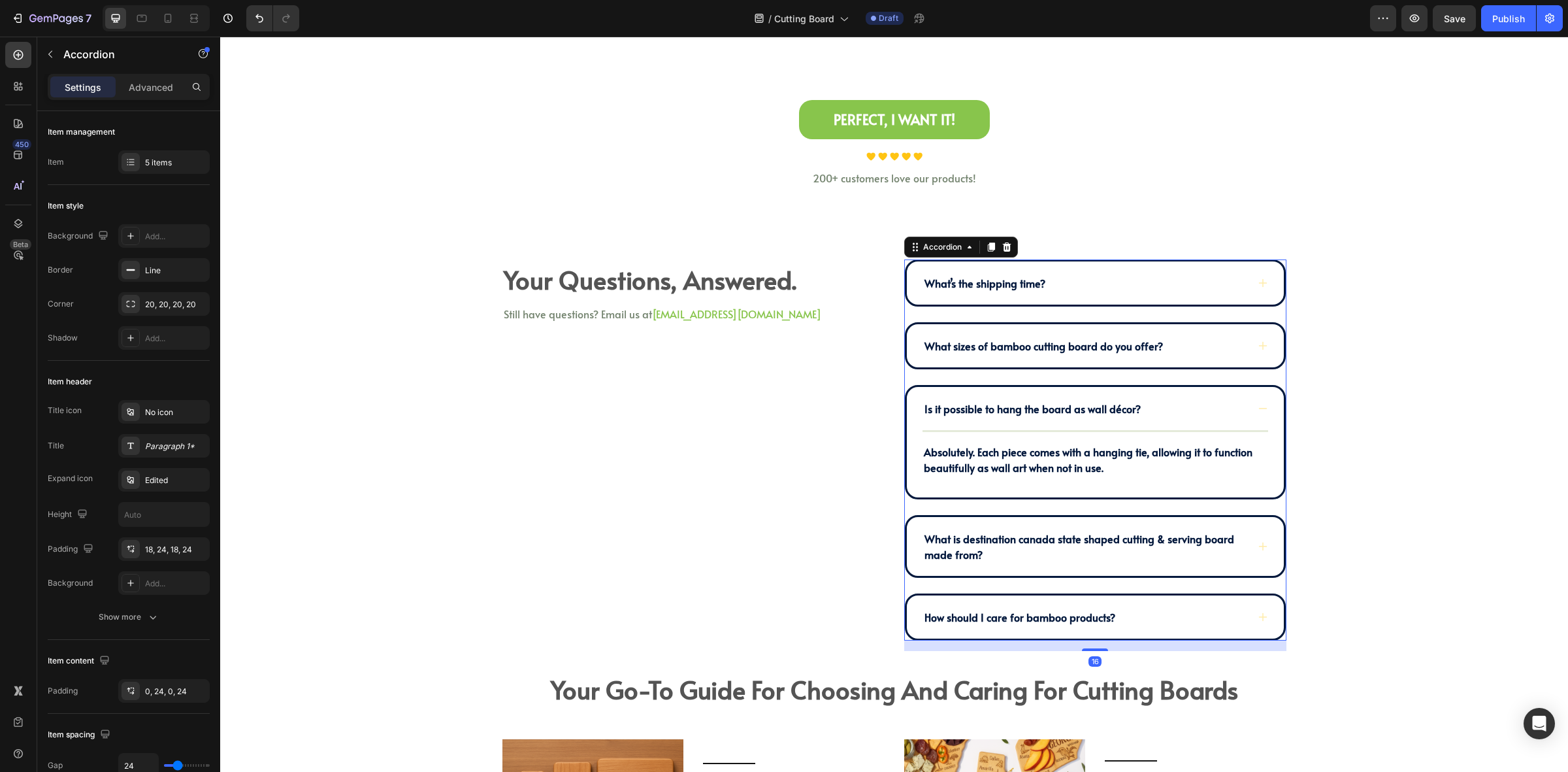
click at [1183, 343] on div "What sizes of bamboo cutting board do you offer?" at bounding box center [1085, 345] width 325 height 19
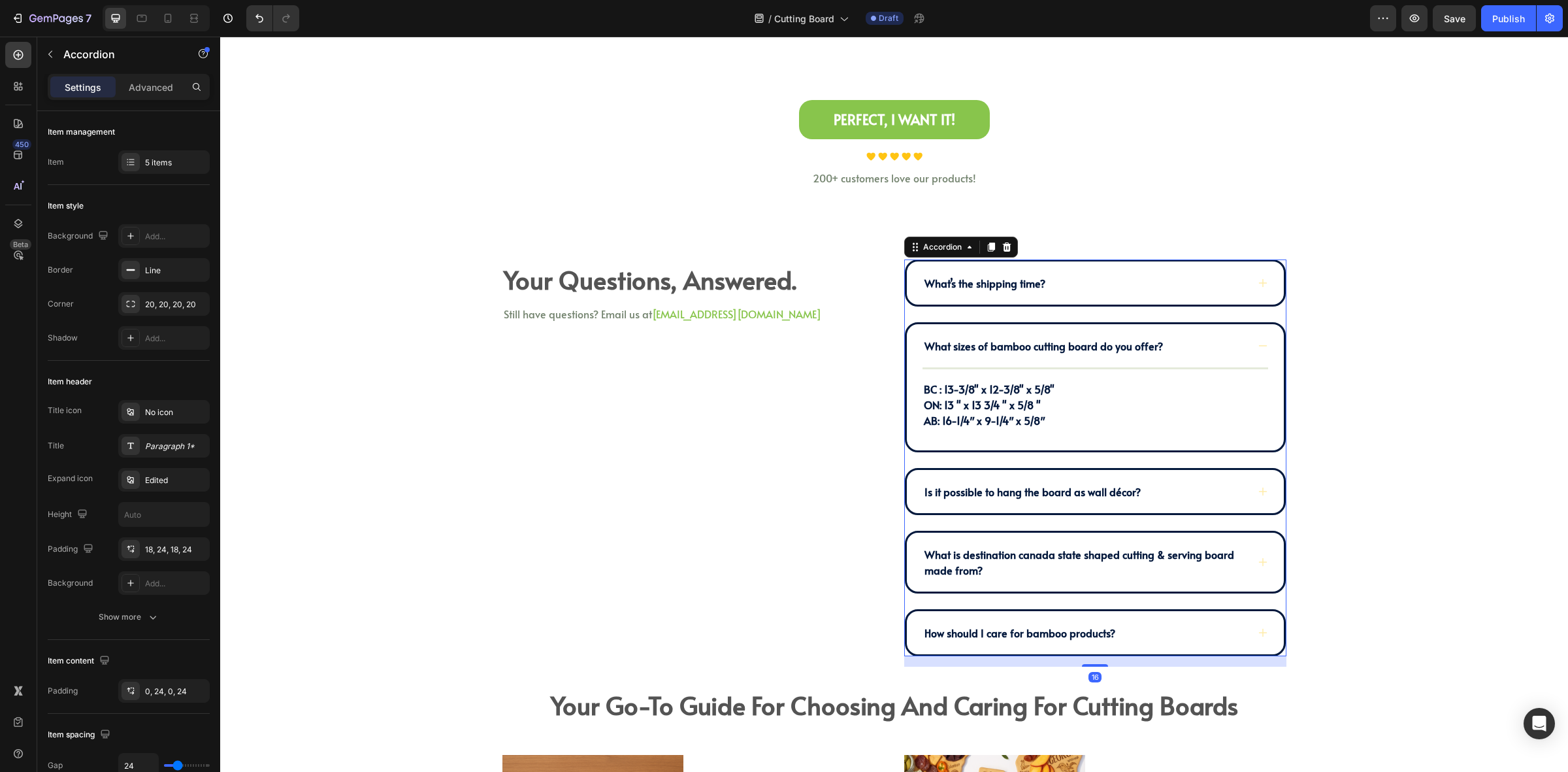
click at [1183, 343] on div "What sizes of bamboo cutting board do you offer?" at bounding box center [1085, 345] width 325 height 19
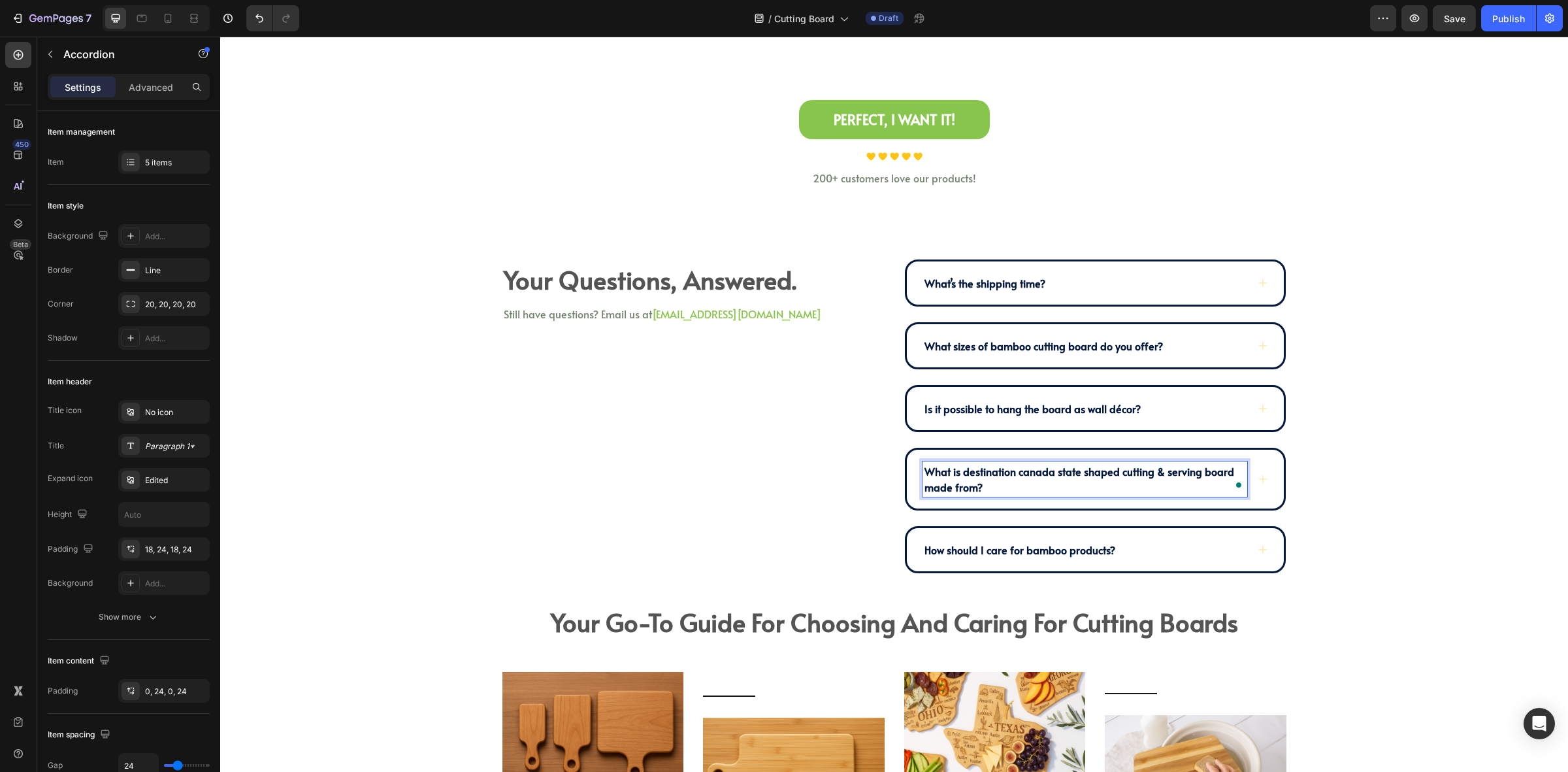
click at [1249, 482] on div "What is destination canada state shaped cutting & serving board made from?" at bounding box center [1095, 479] width 377 height 59
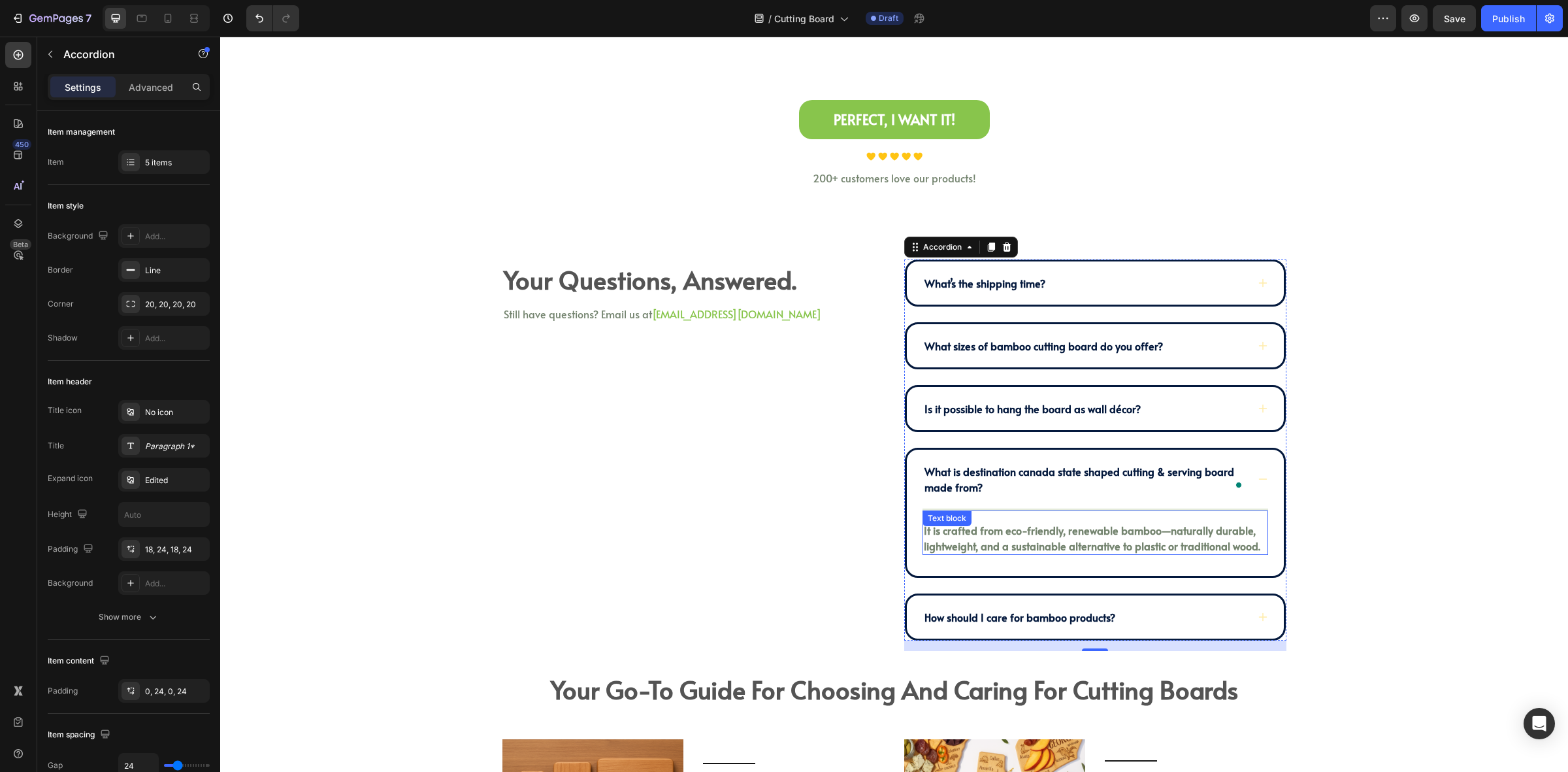
click at [1106, 536] on p "It is crafted from eco-friendly, renewable bamboo—naturally durable, lightweigh…" at bounding box center [1095, 538] width 343 height 31
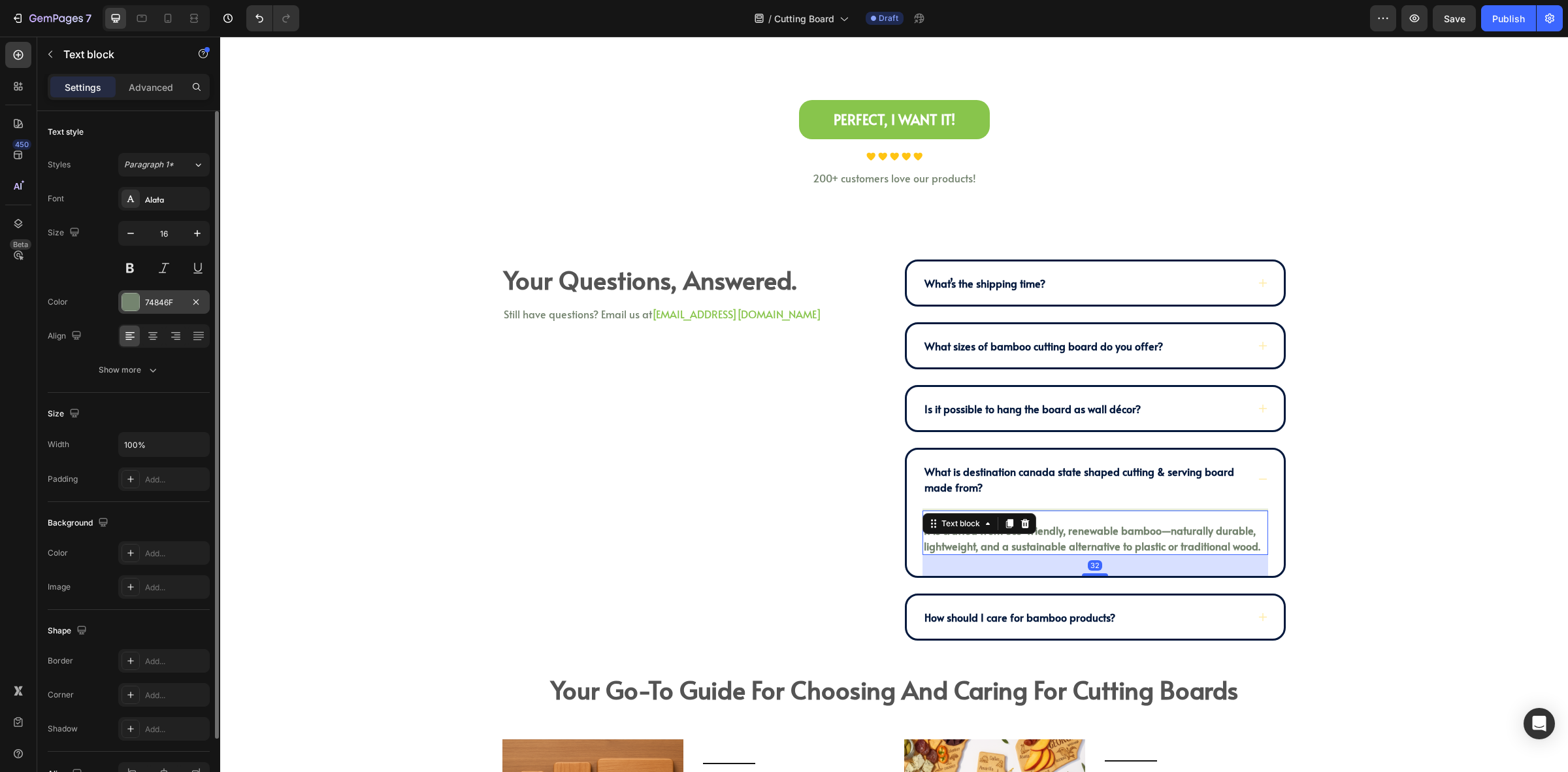
click at [135, 298] on div at bounding box center [131, 302] width 17 height 17
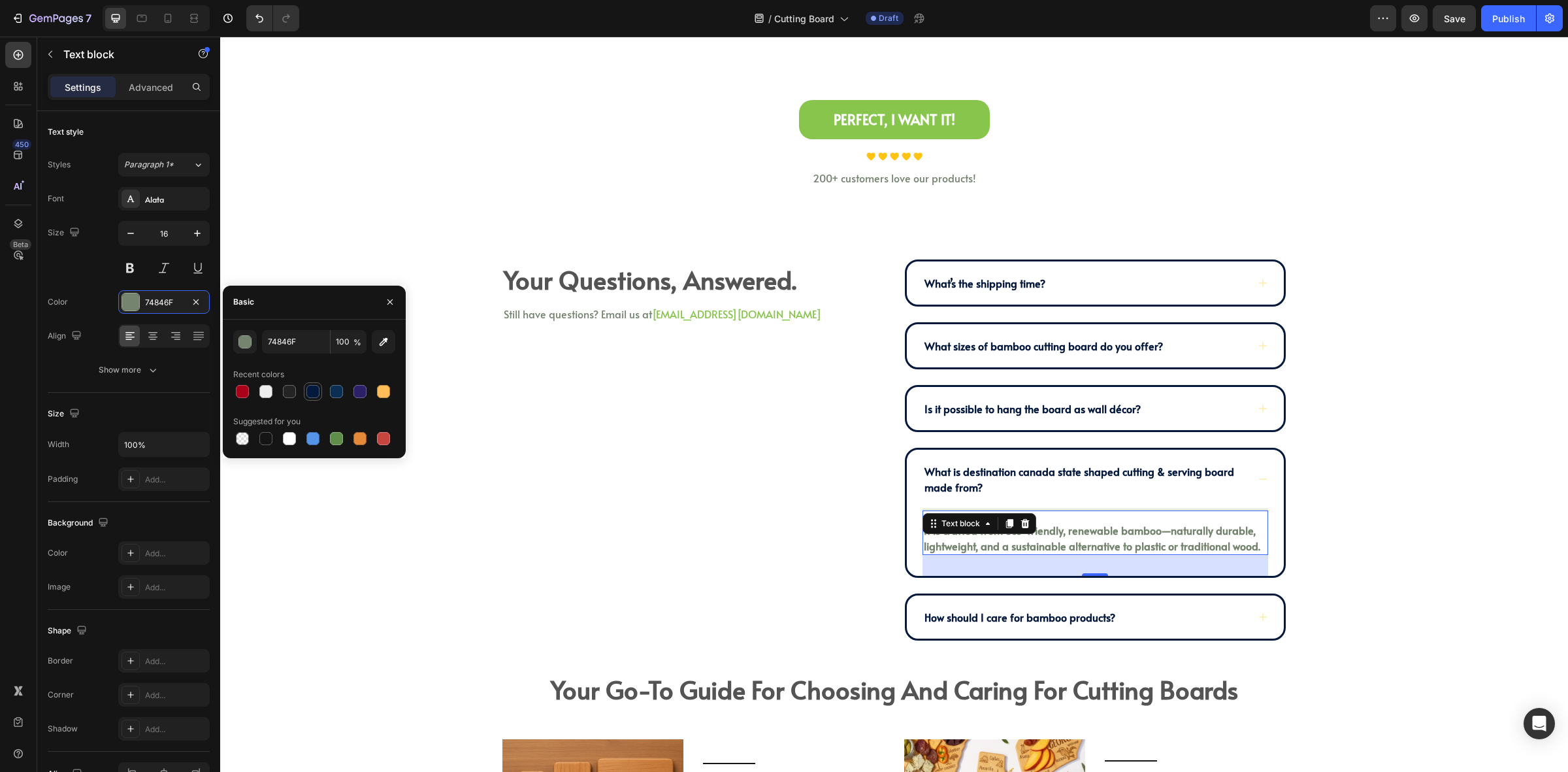
click at [312, 396] on div at bounding box center [313, 391] width 13 height 13
type input "04193D"
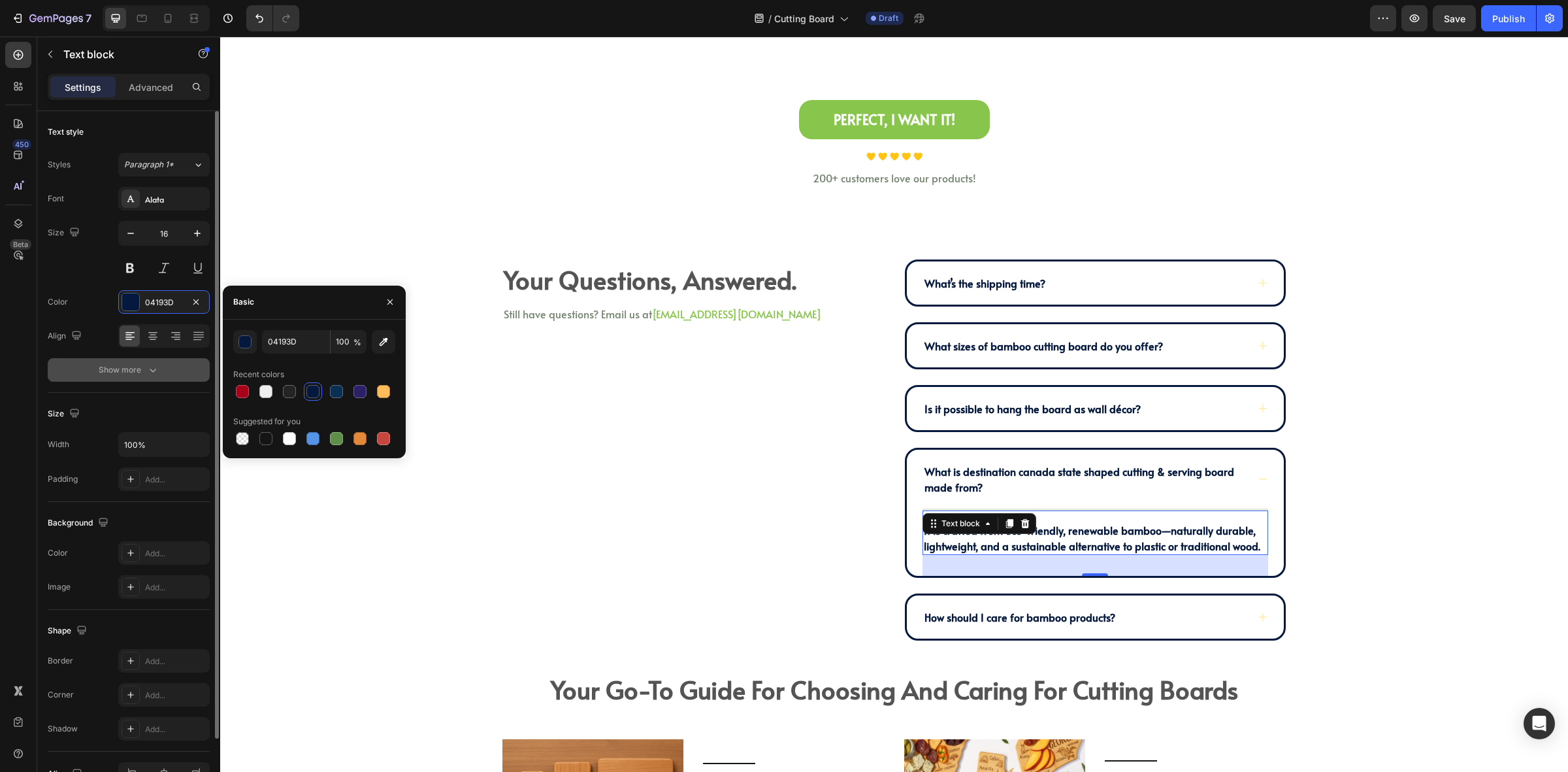
click at [158, 361] on button "Show more" at bounding box center [129, 370] width 162 height 24
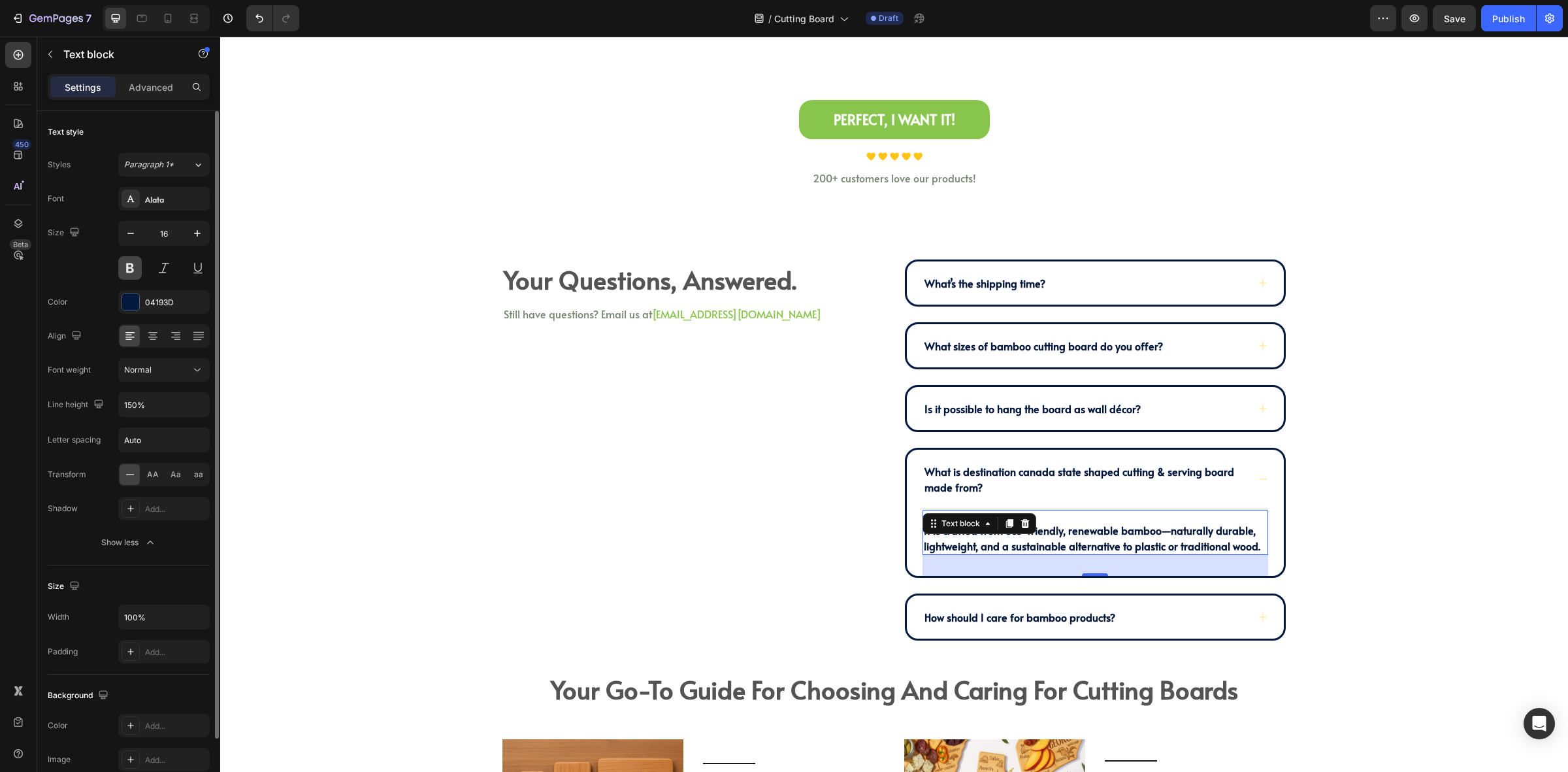
click at [133, 273] on button at bounding box center [130, 268] width 24 height 24
click at [1141, 607] on div "How should I care for bamboo products?" at bounding box center [1085, 616] width 325 height 19
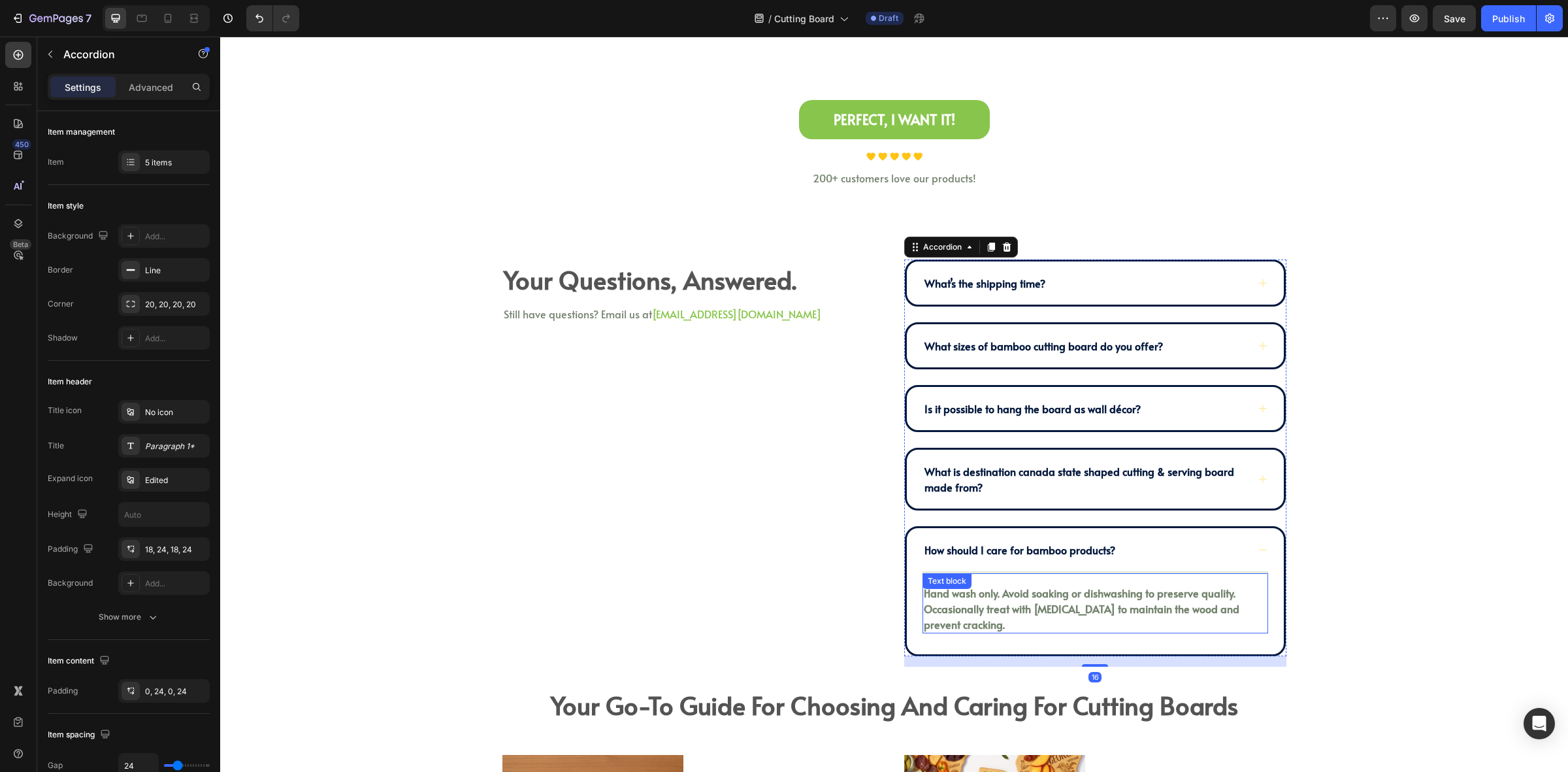
click at [952, 611] on p "Hand wash only. Avoid soaking or dishwashing to preserve quality. Occasionally …" at bounding box center [1095, 608] width 343 height 47
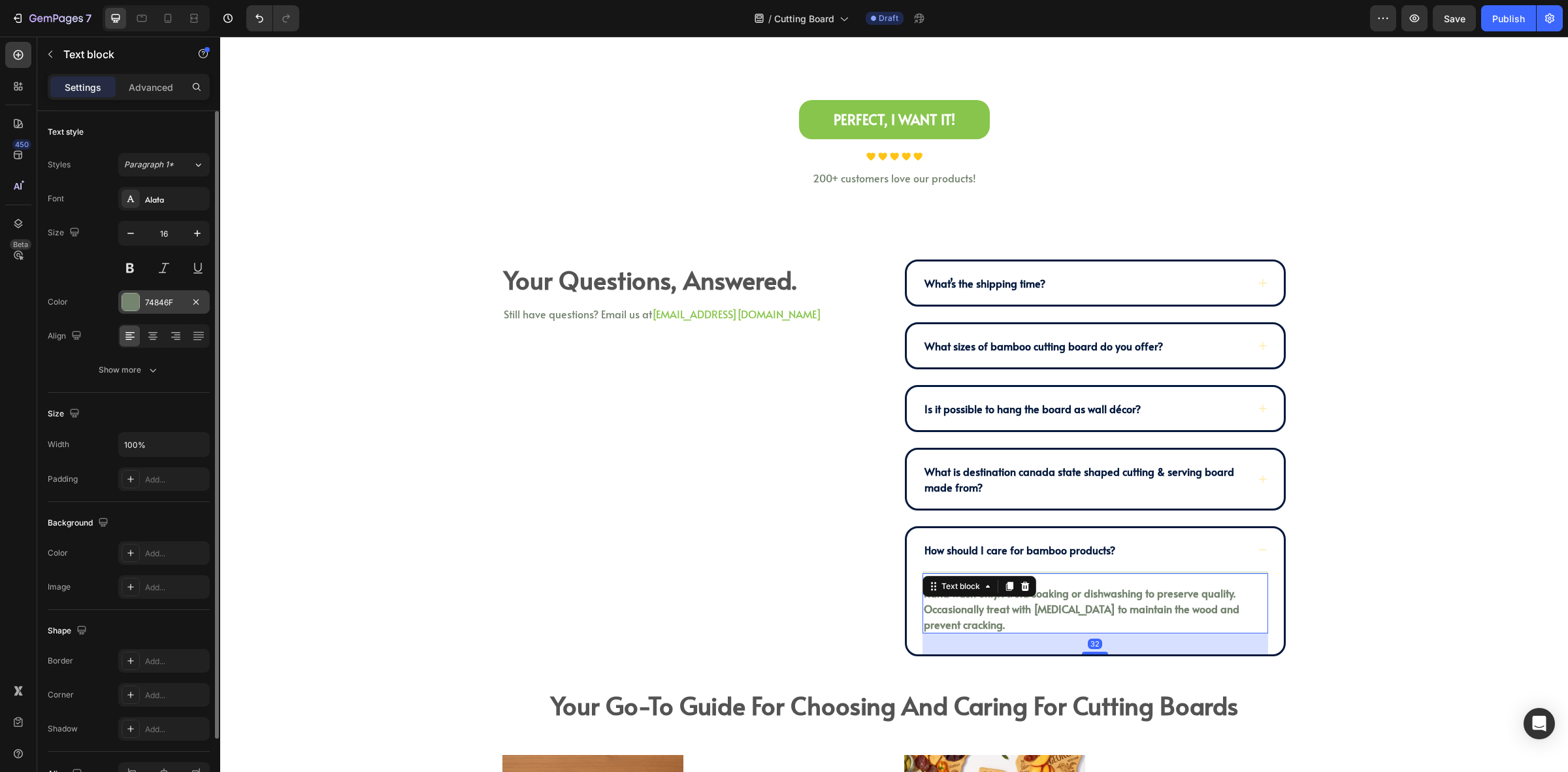
click at [131, 301] on div at bounding box center [131, 302] width 17 height 17
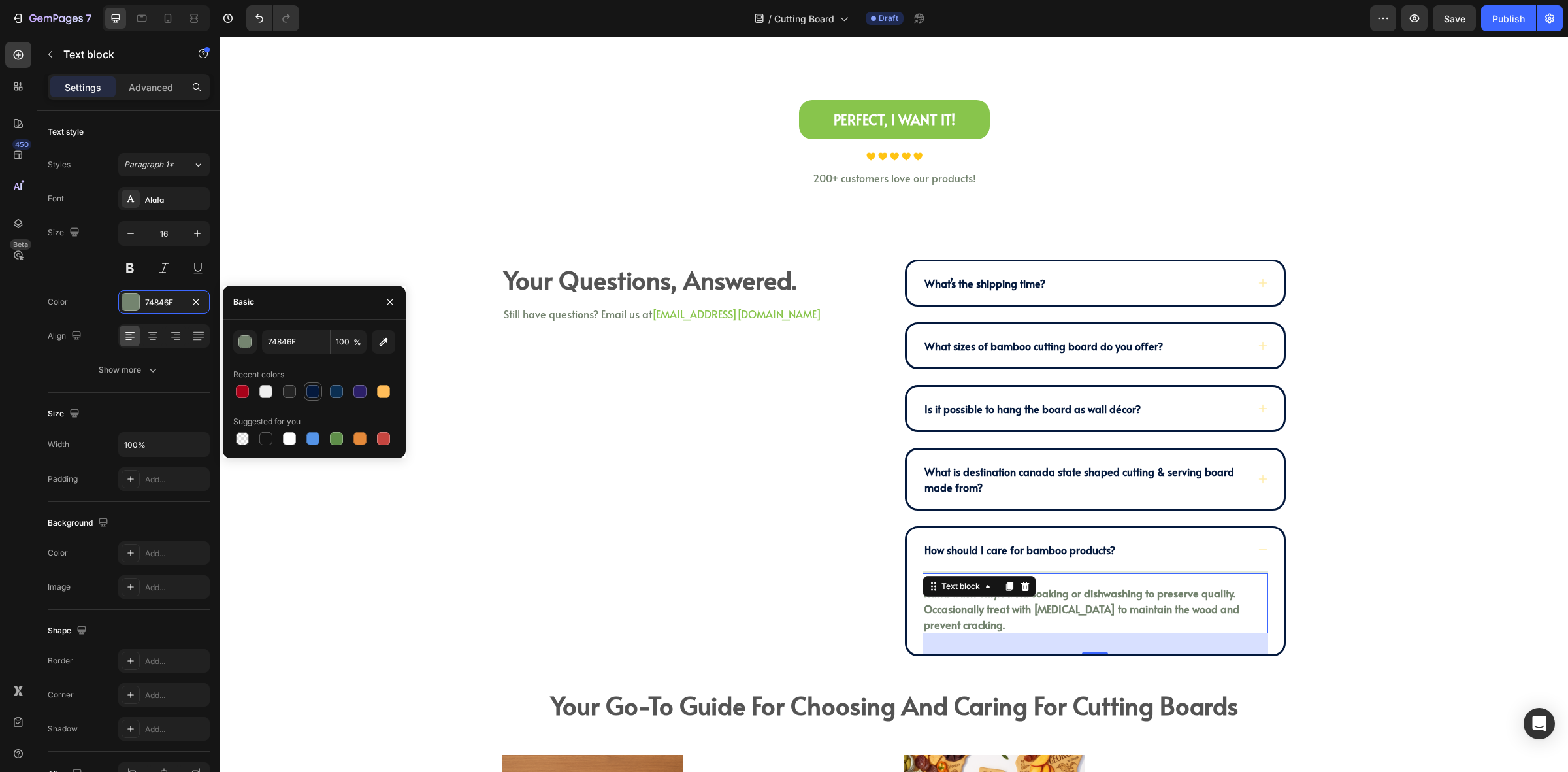
click at [319, 384] on div at bounding box center [313, 391] width 16 height 16
type input "04193D"
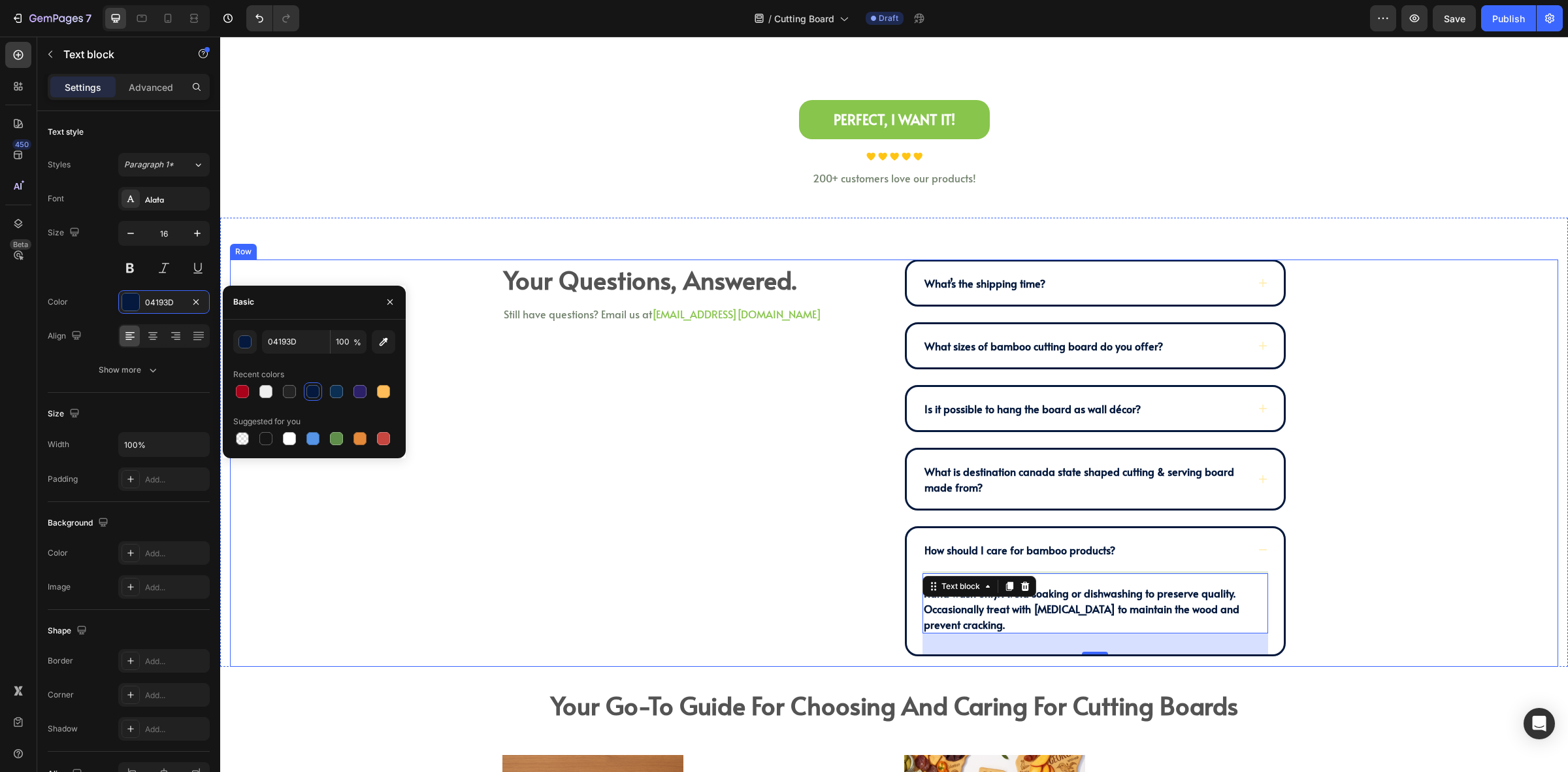
click at [851, 585] on div "Your Questions, Answered. Heading Still have questions? Email us at halo@kimeco…" at bounding box center [693, 463] width 382 height 407
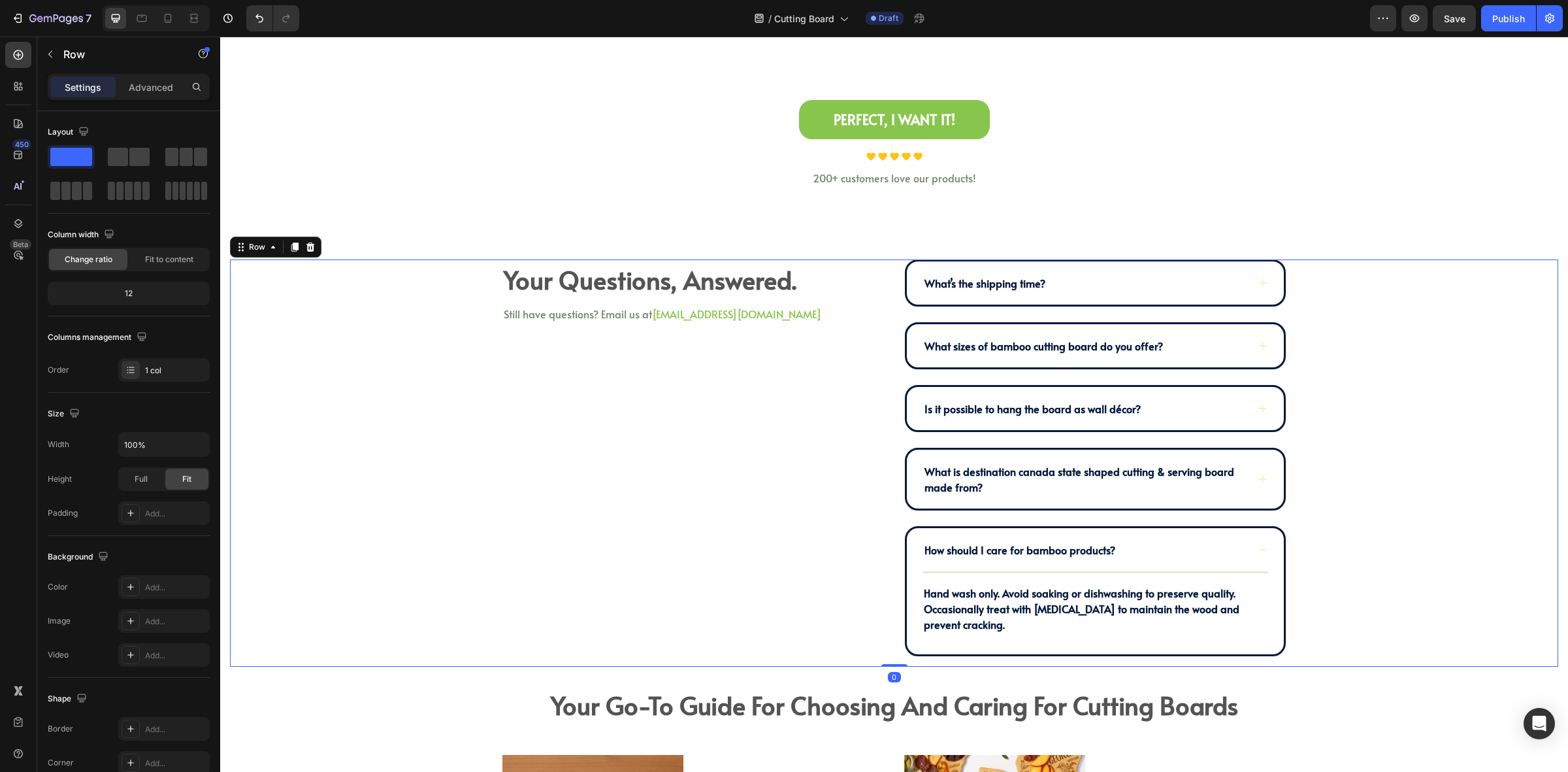
click at [1423, 479] on div "Your Questions, Answered. Heading Still have questions? Email us at halo@kimeco…" at bounding box center [894, 463] width 1329 height 407
click at [1255, 564] on div "How should I care for bamboo products?" at bounding box center [1095, 549] width 377 height 43
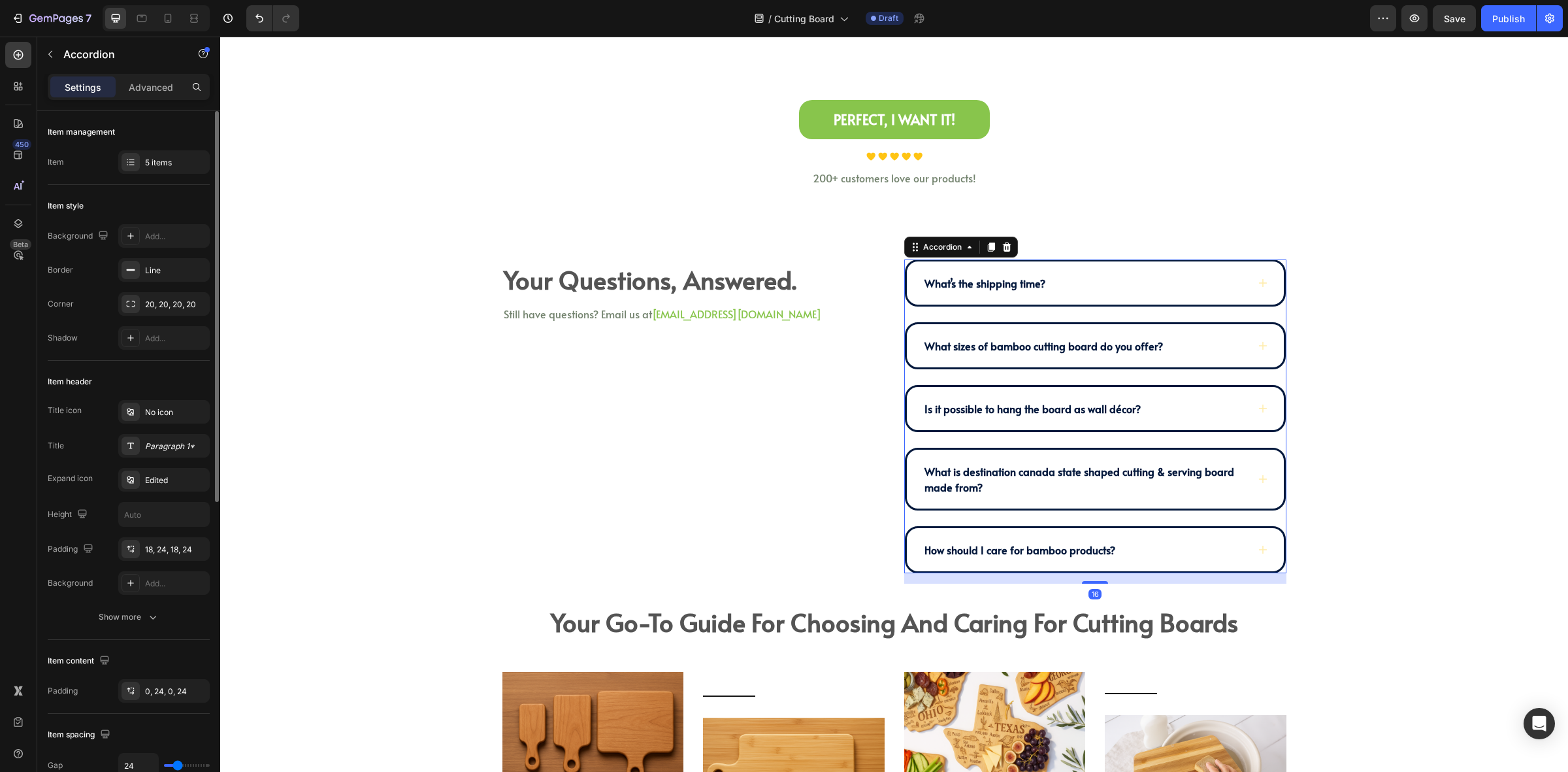
click at [136, 253] on div "Background Add... Border Line Corner 20, 20, 20, 20 Shadow Add..." at bounding box center [129, 287] width 162 height 126
click at [139, 260] on div "Line" at bounding box center [164, 270] width 91 height 24
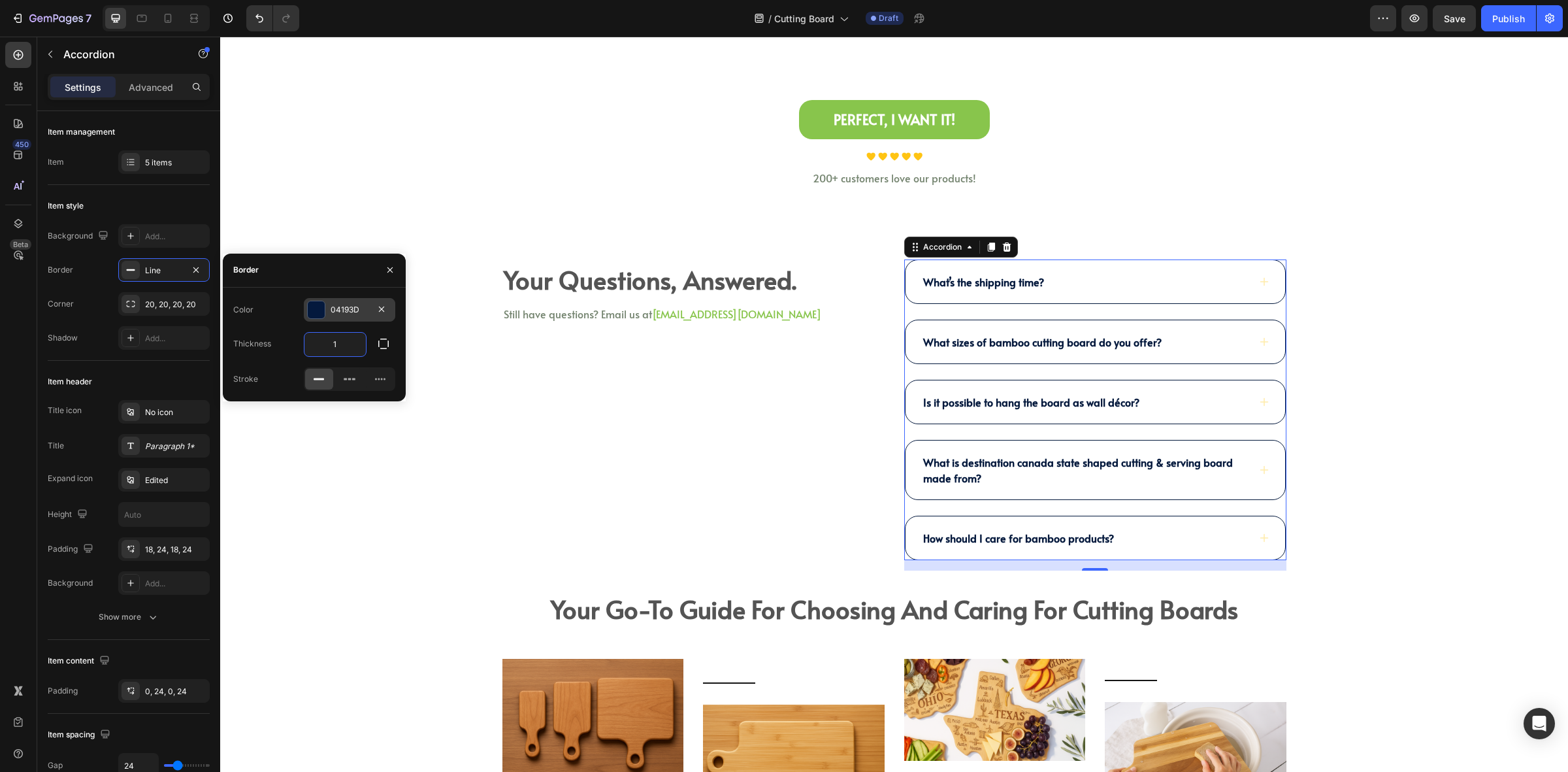
type input "1"
click at [338, 309] on div "04193D" at bounding box center [349, 310] width 38 height 11
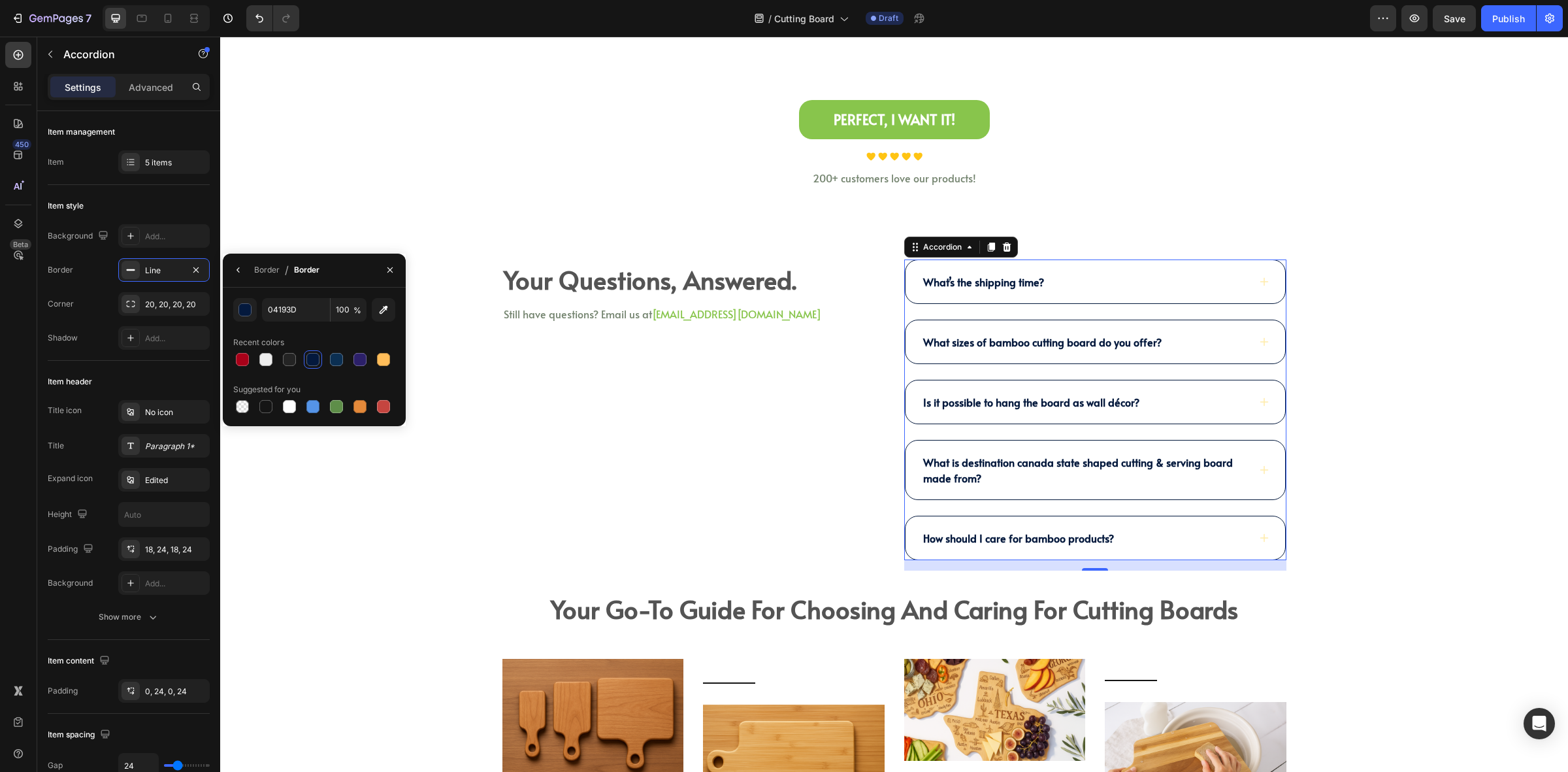
click at [1030, 494] on div "What is destination canada state shaped cutting & serving board made from?" at bounding box center [1095, 470] width 380 height 59
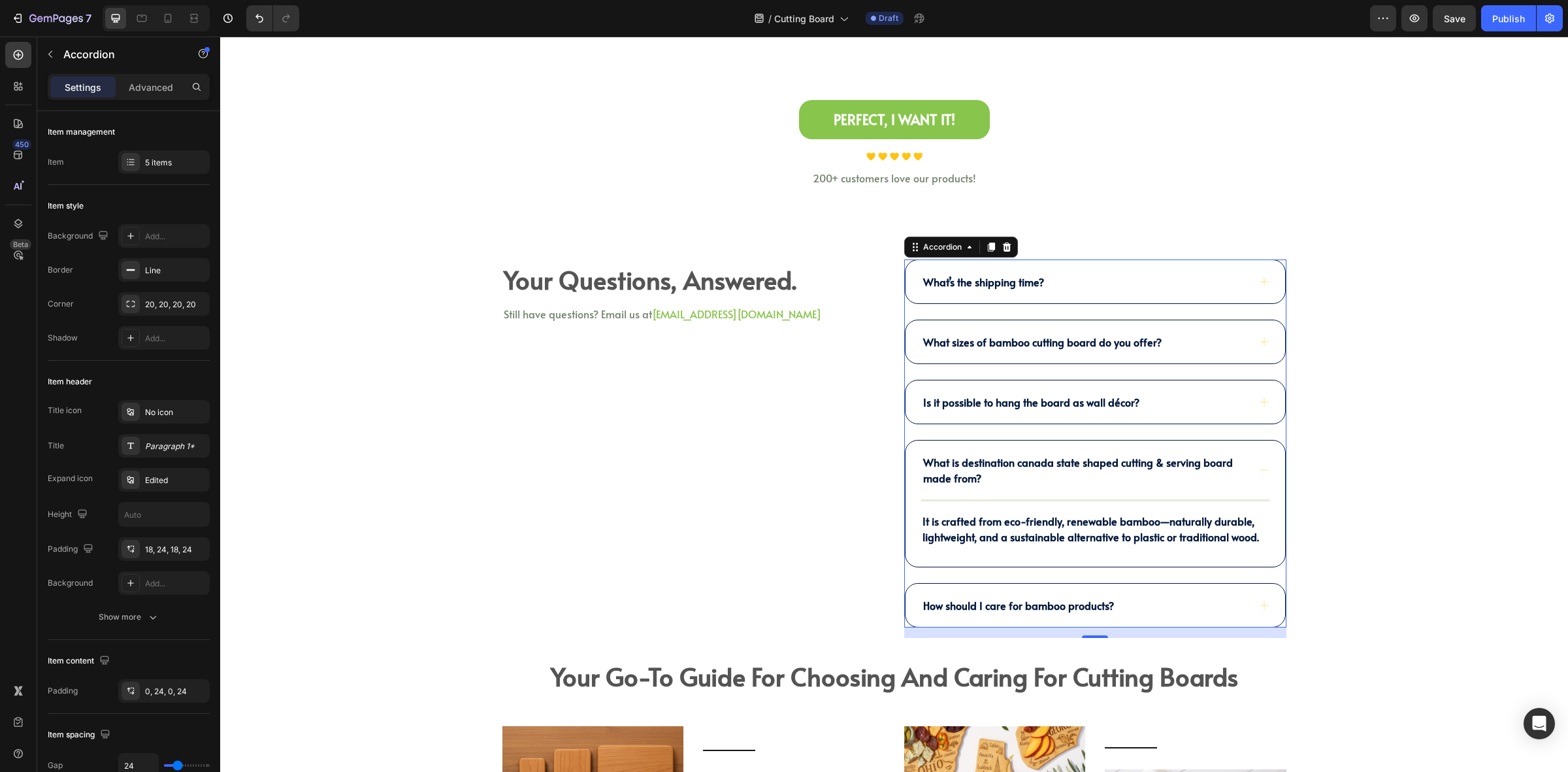
click at [662, 452] on div "Your Questions, Answered. Heading Still have questions? Email us at halo@kimeco…" at bounding box center [693, 448] width 382 height 379
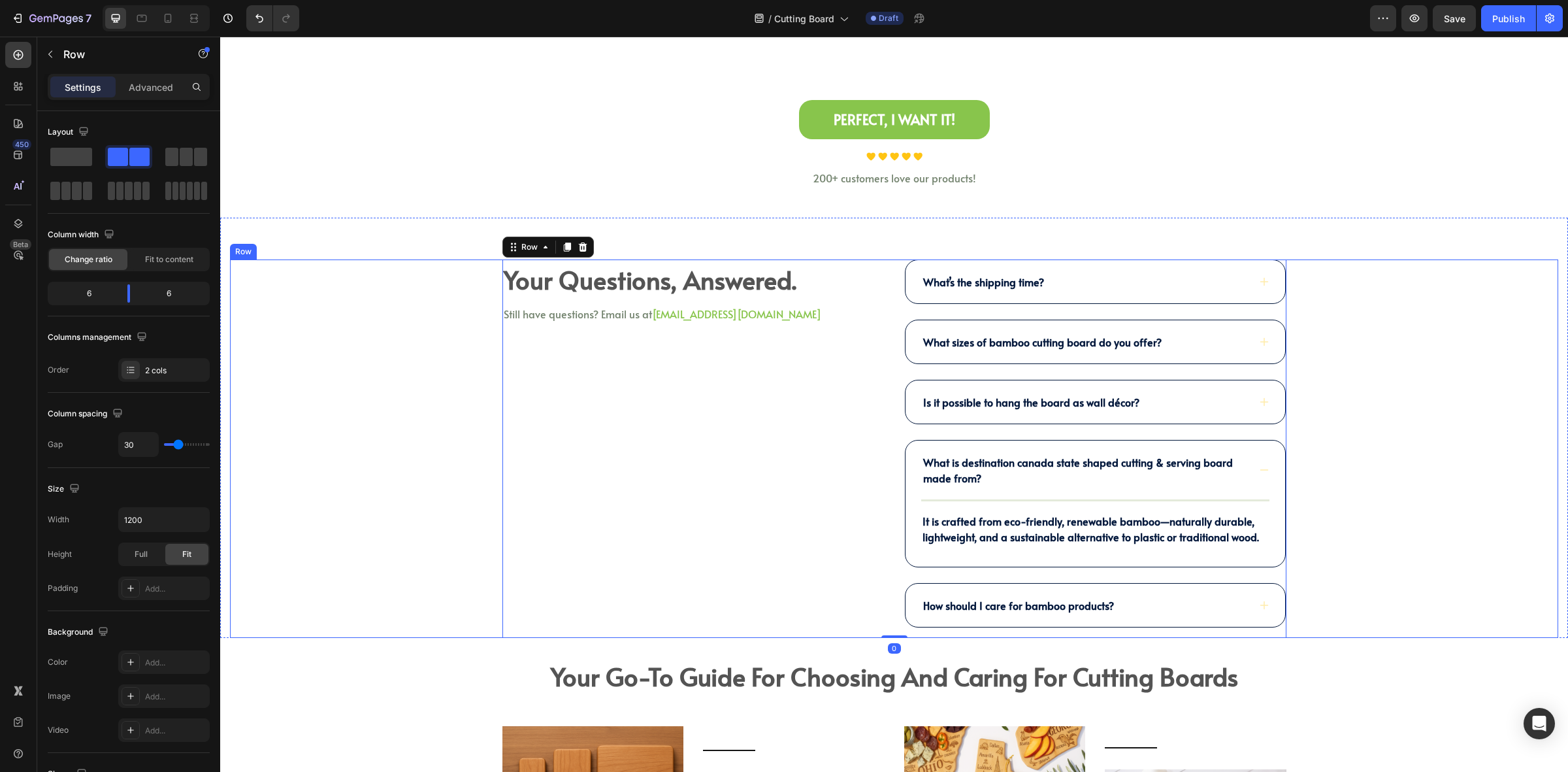
click at [1434, 433] on div "Your Questions, Answered. Heading Still have questions? Email us at halo@kimeco…" at bounding box center [894, 448] width 1329 height 379
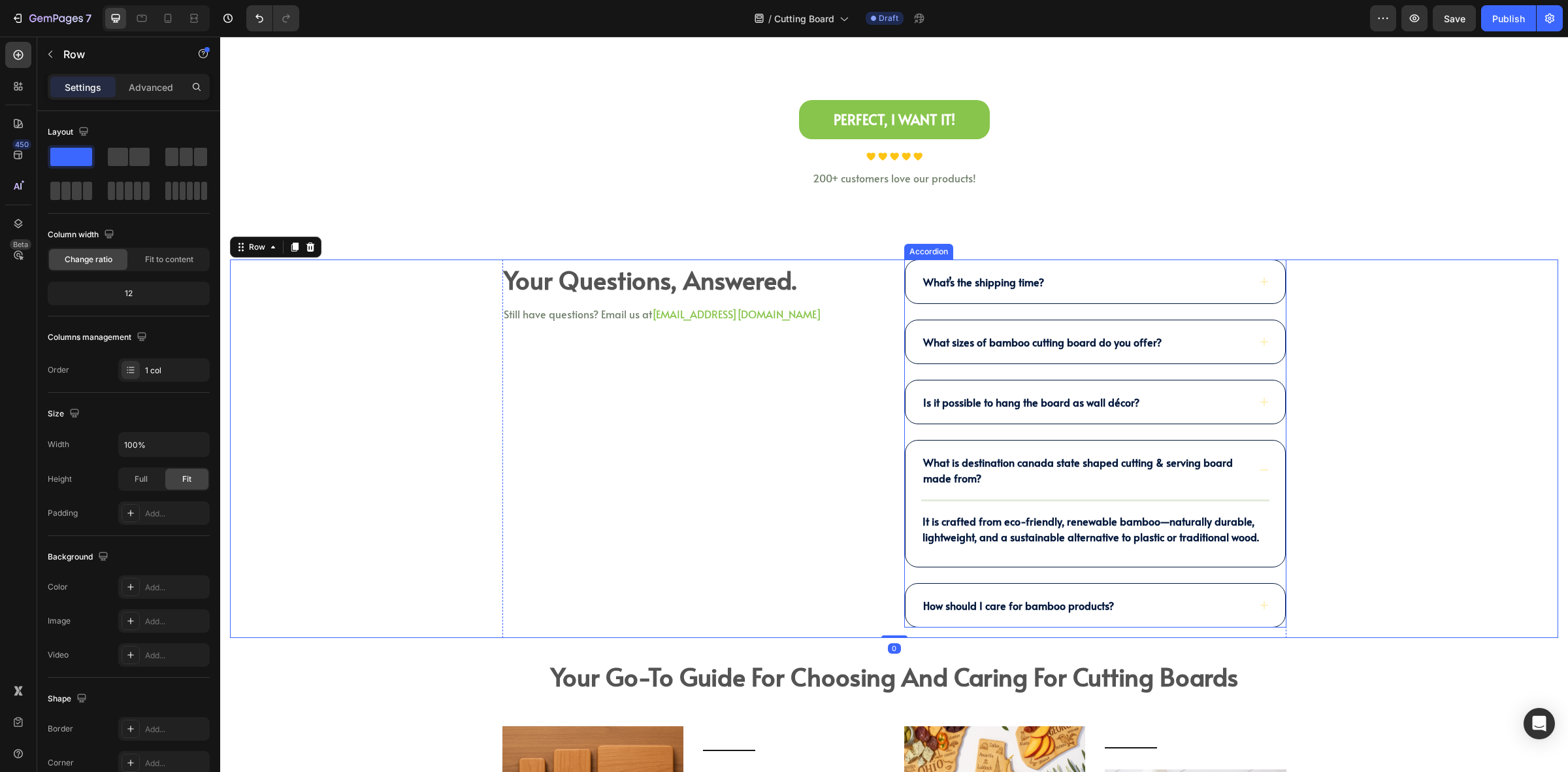
click at [1210, 328] on div "What sizes of bamboo cutting board do you offer?" at bounding box center [1095, 341] width 380 height 43
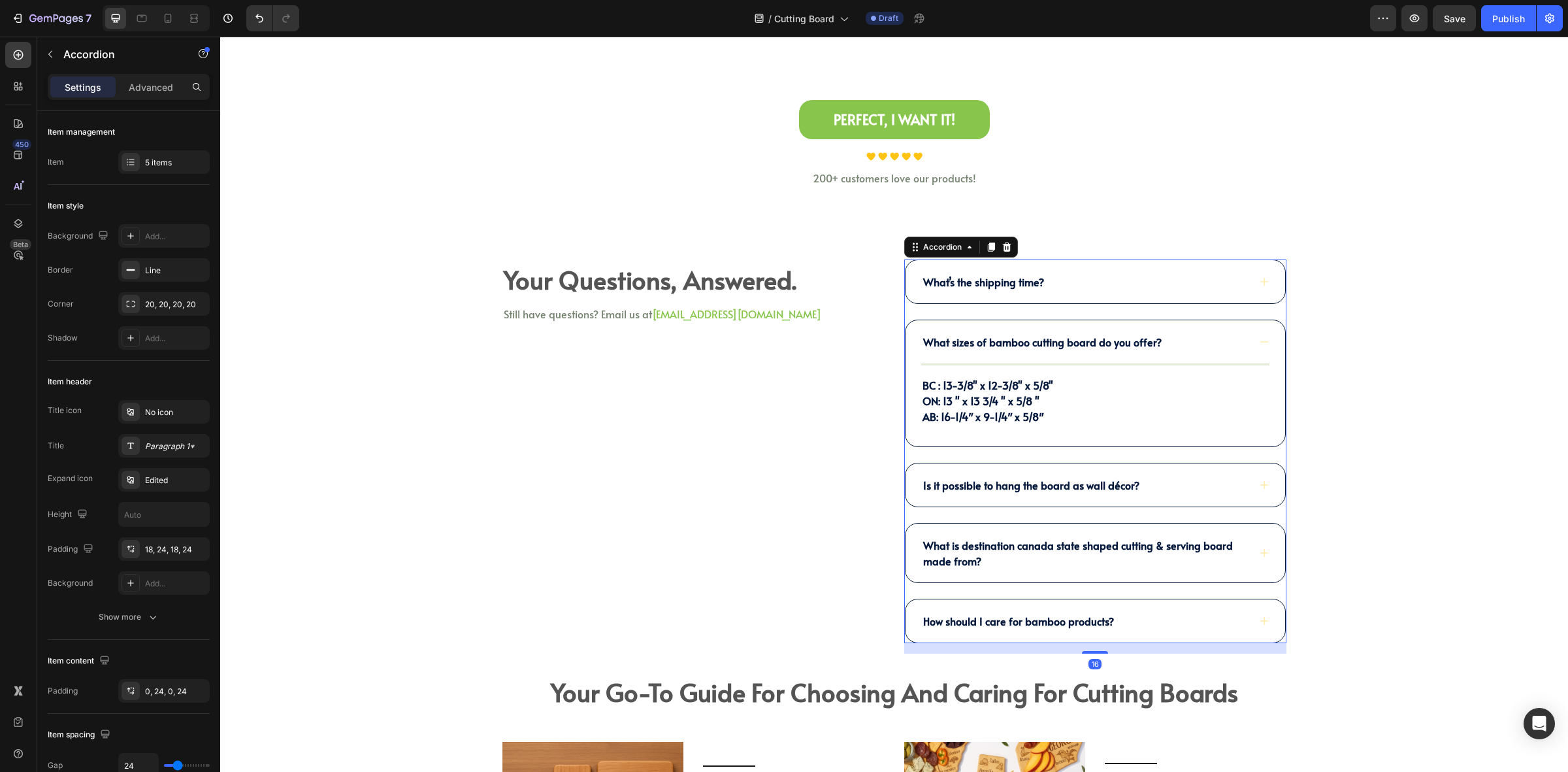
click at [1180, 289] on div "What’s the shipping time?" at bounding box center [1085, 281] width 328 height 19
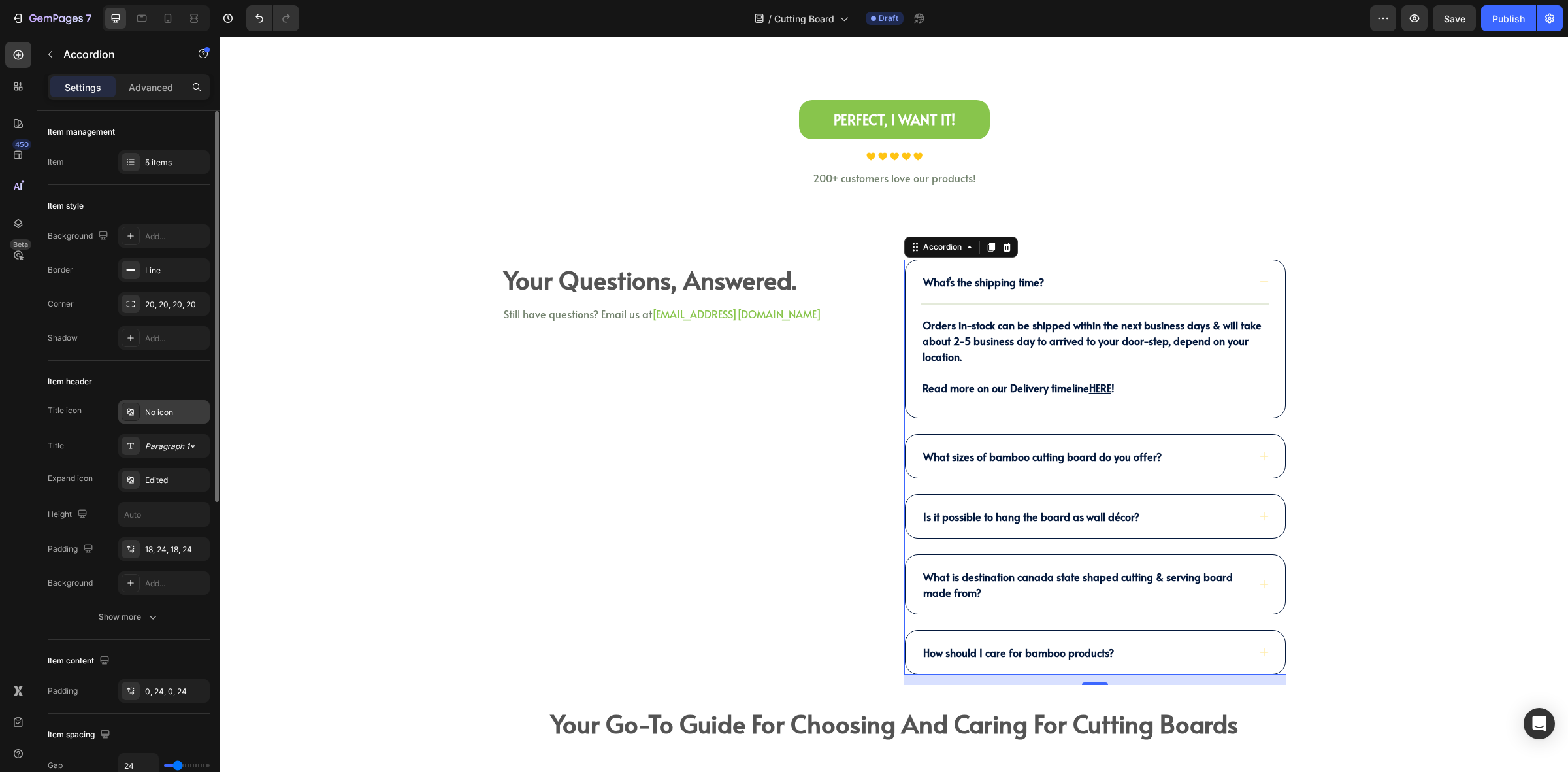
click at [132, 407] on icon at bounding box center [131, 411] width 11 height 11
click at [141, 440] on div "Paragraph 1*" at bounding box center [164, 446] width 91 height 24
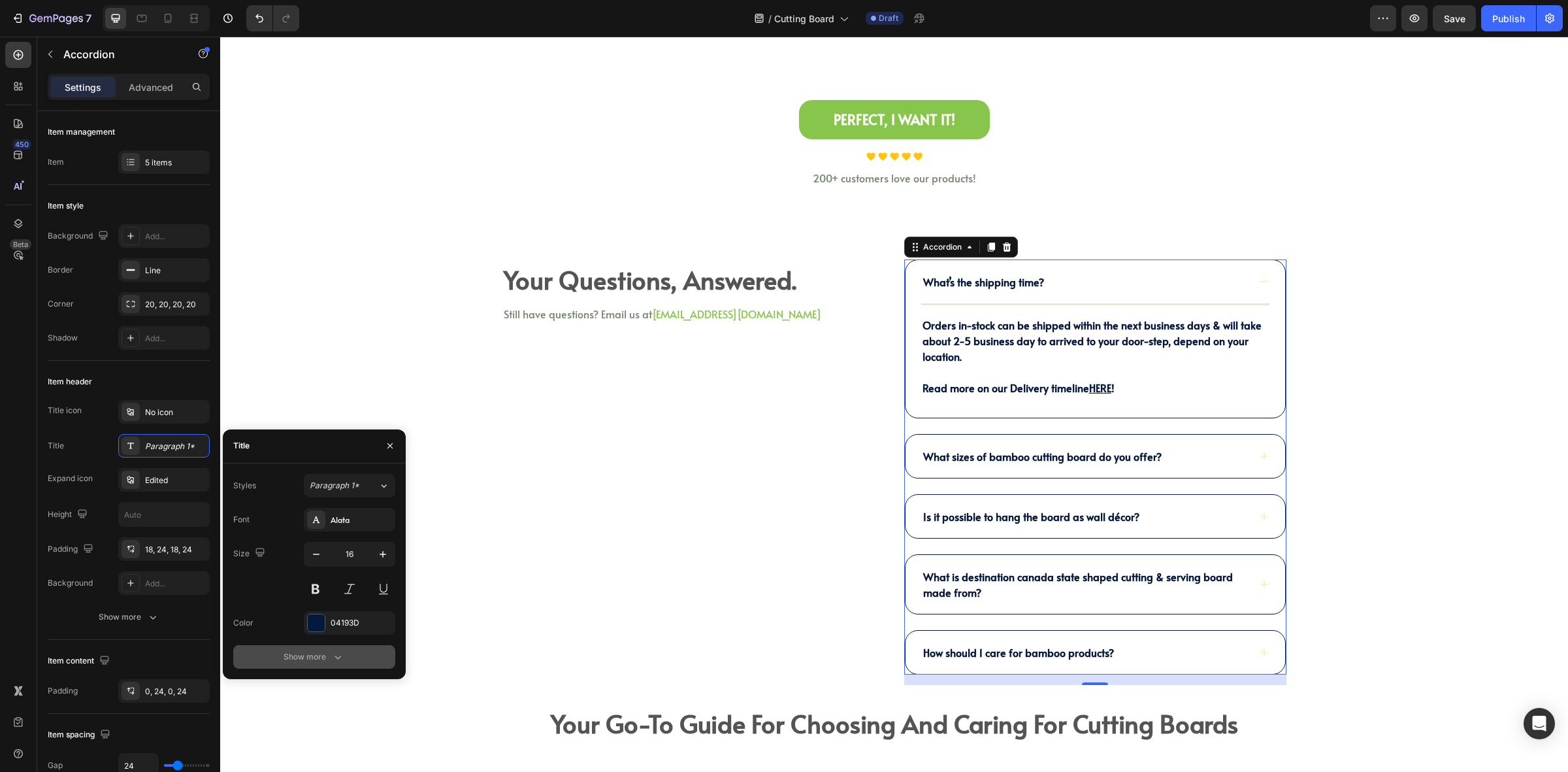
click at [299, 652] on div "Show more" at bounding box center [313, 657] width 61 height 13
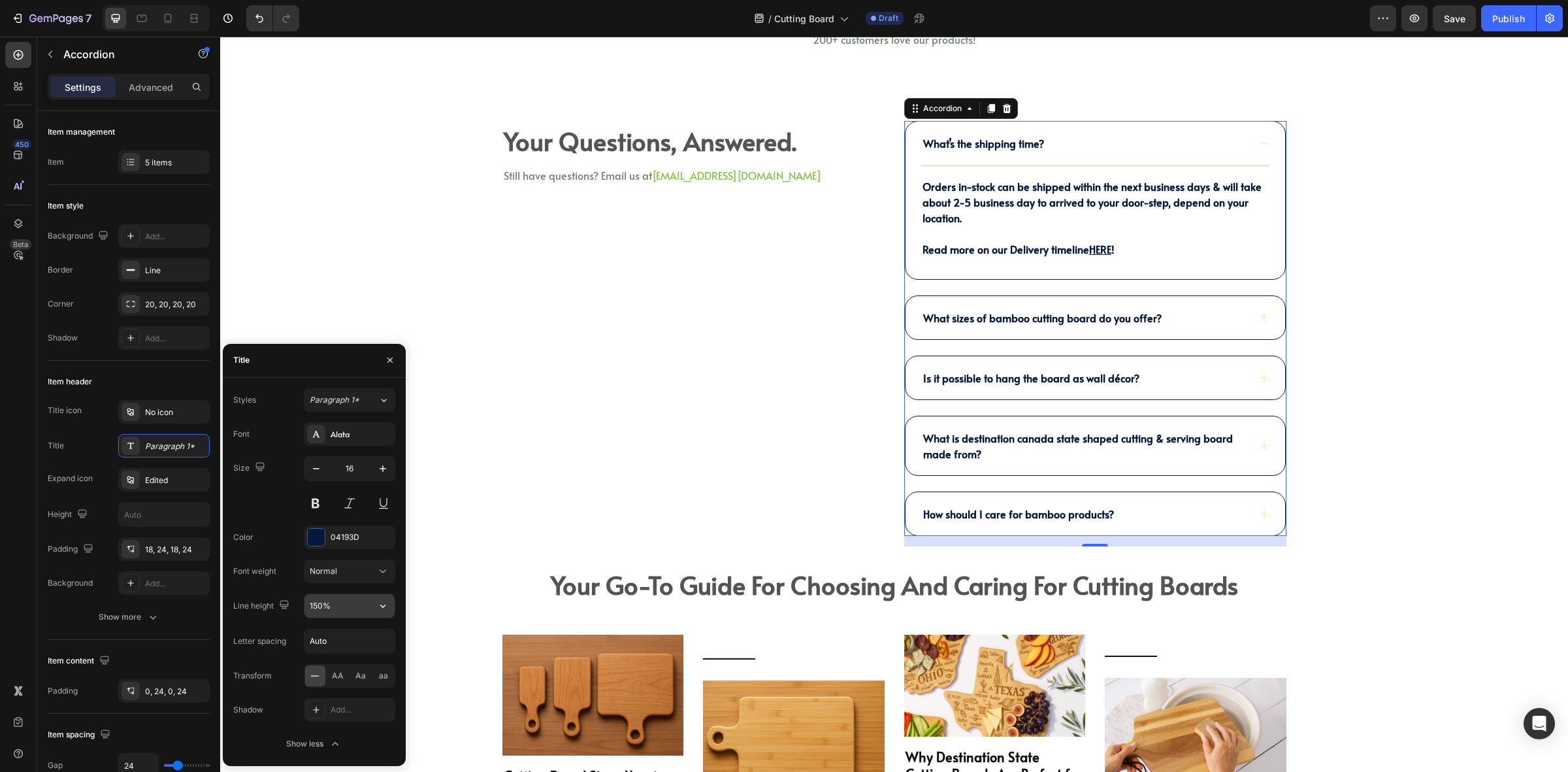
scroll to position [2778, 0]
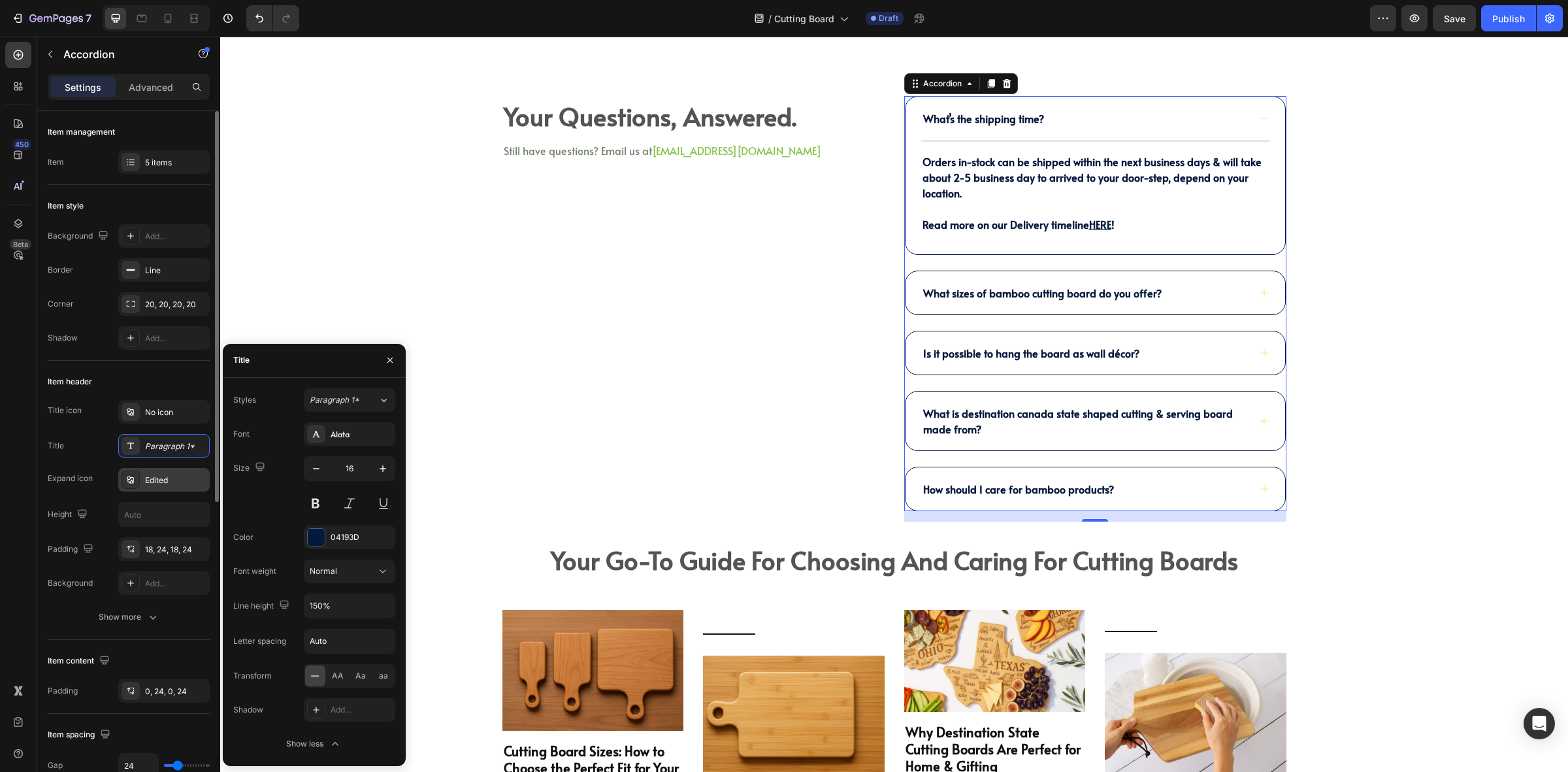
click at [155, 481] on div "Edited" at bounding box center [176, 480] width 61 height 11
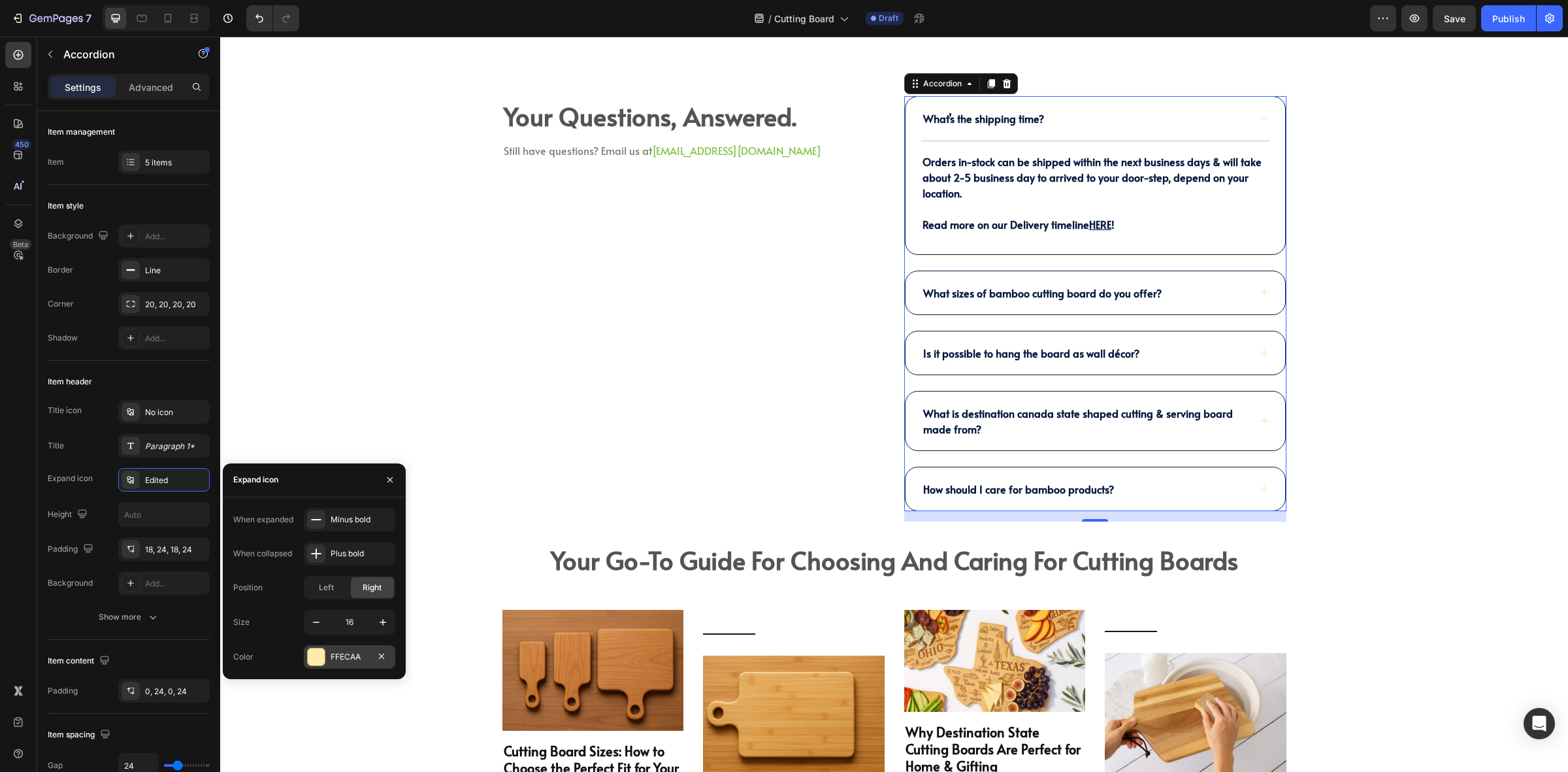
drag, startPoint x: 358, startPoint y: 648, endPoint x: 137, endPoint y: 611, distance: 224.1
click at [358, 648] on div "FFECAA" at bounding box center [350, 656] width 91 height 24
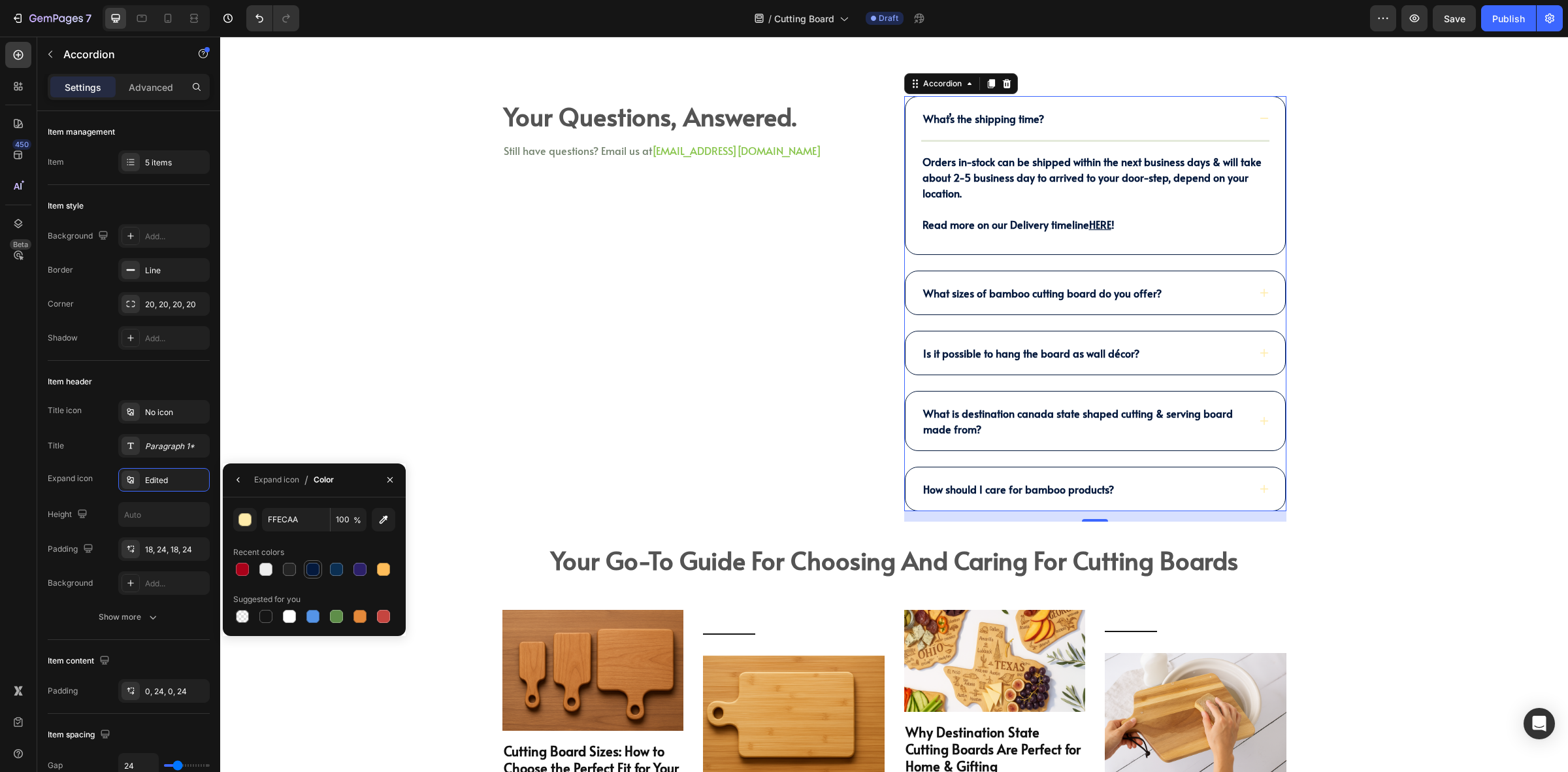
click at [312, 563] on div at bounding box center [313, 569] width 13 height 13
type input "04193D"
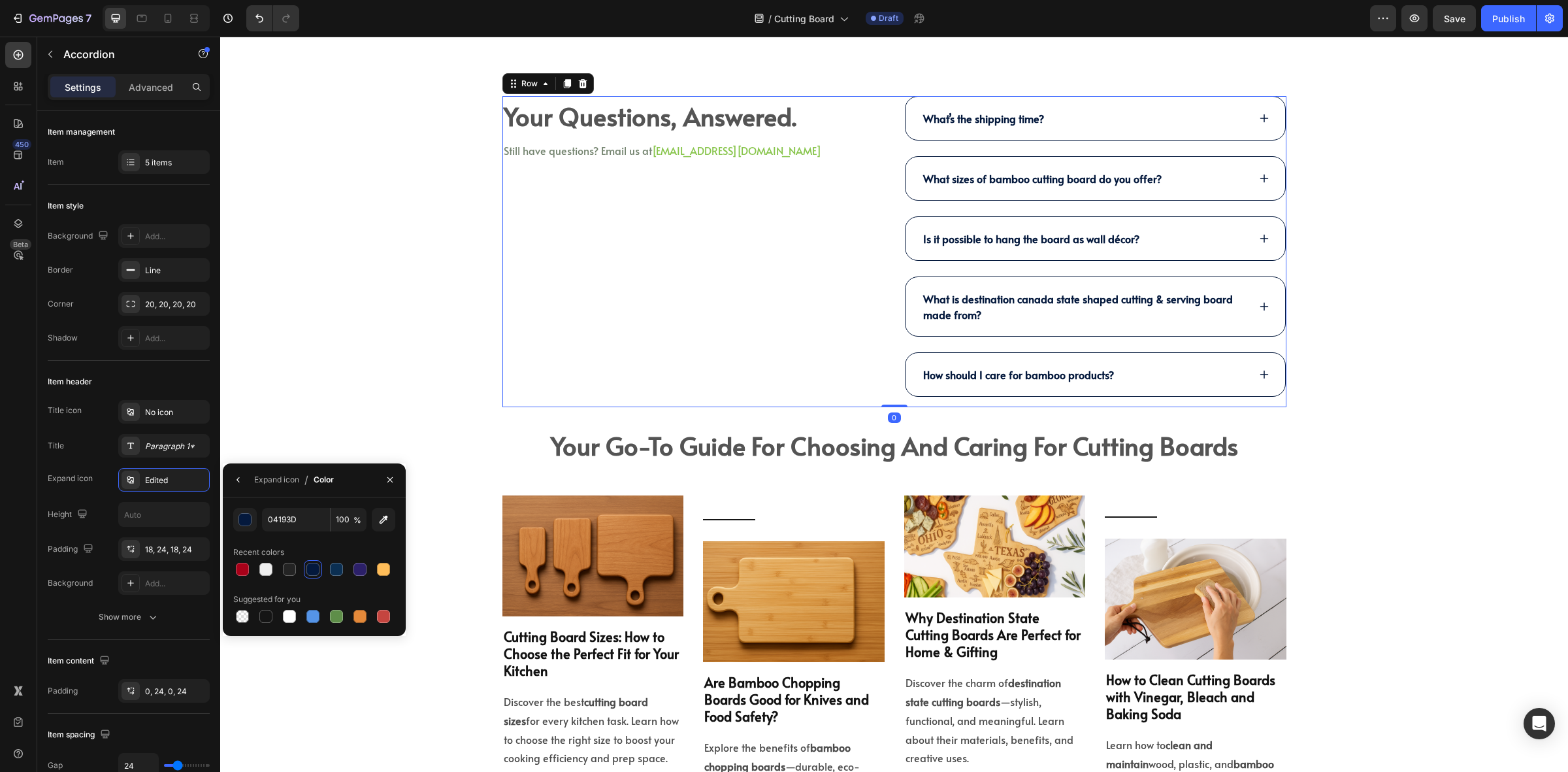
click at [700, 351] on div "Your Questions, Answered. Heading Still have questions? Email us at halo@kimeco…" at bounding box center [693, 252] width 382 height 311
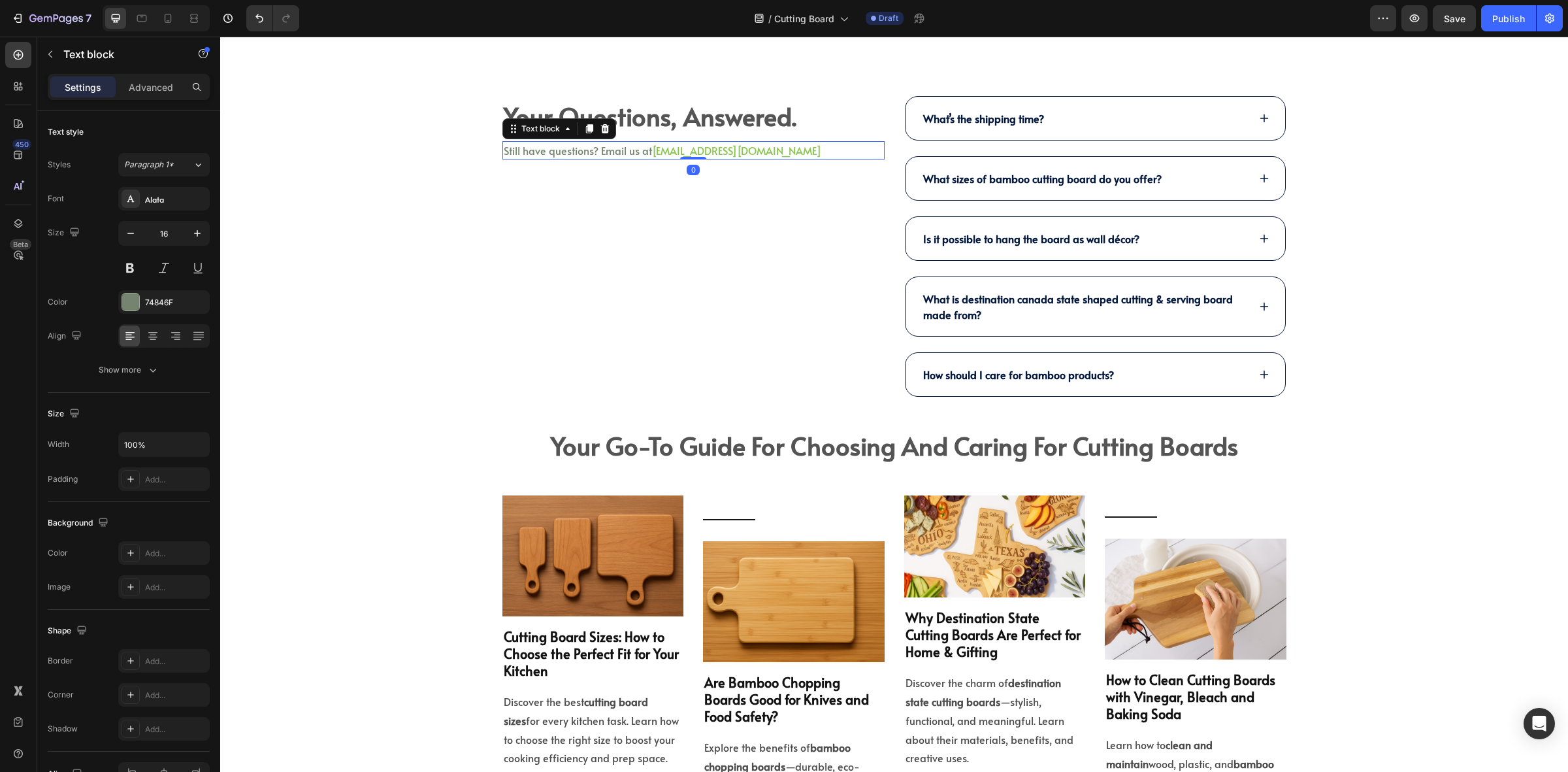
click at [611, 154] on p "Still have questions? Email us at halo@kimecopak.com" at bounding box center [694, 151] width 380 height 16
click at [658, 110] on p "Your Questions, Answered." at bounding box center [694, 116] width 380 height 37
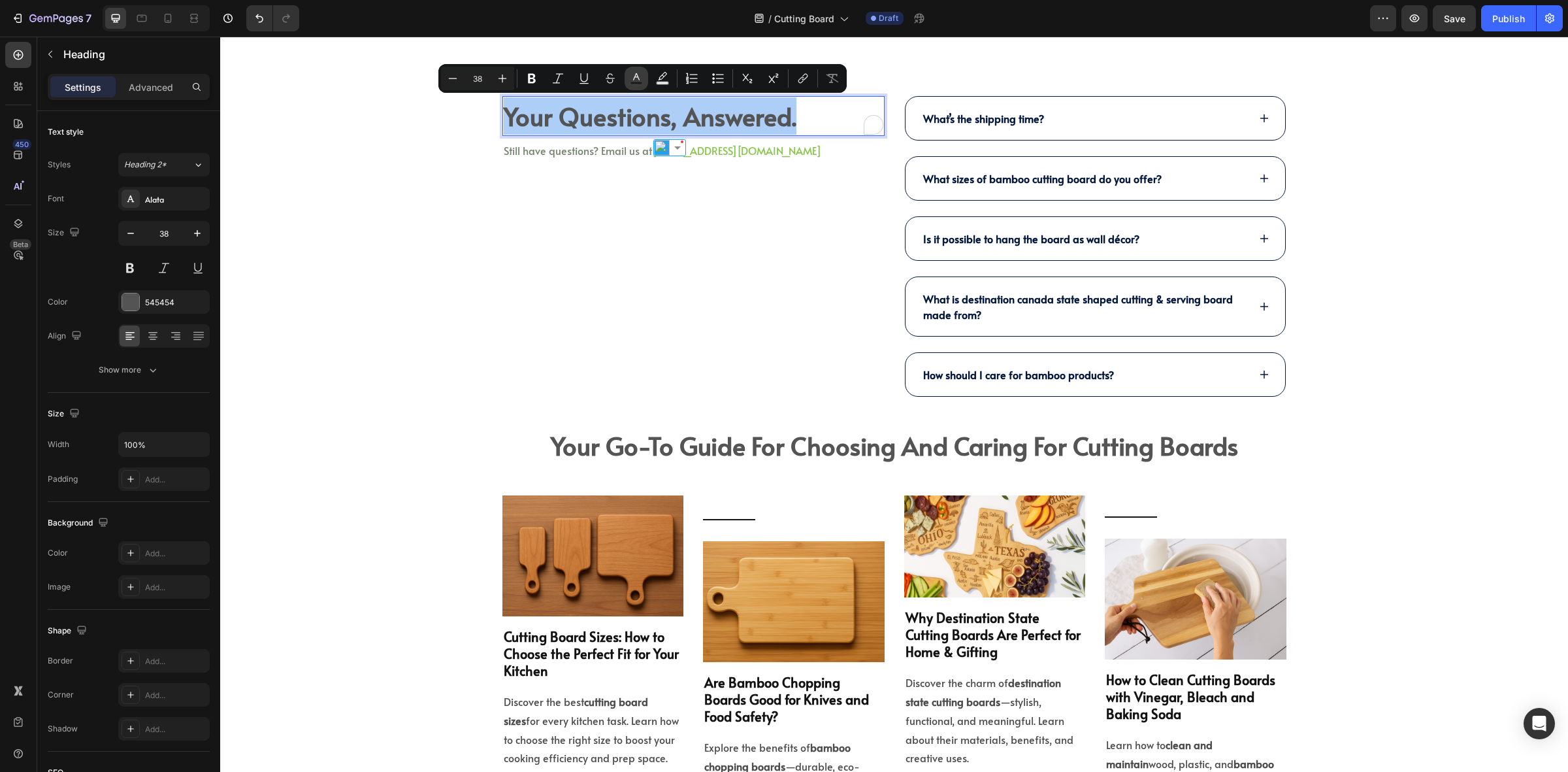
click at [628, 72] on button "Text Color" at bounding box center [636, 78] width 24 height 24
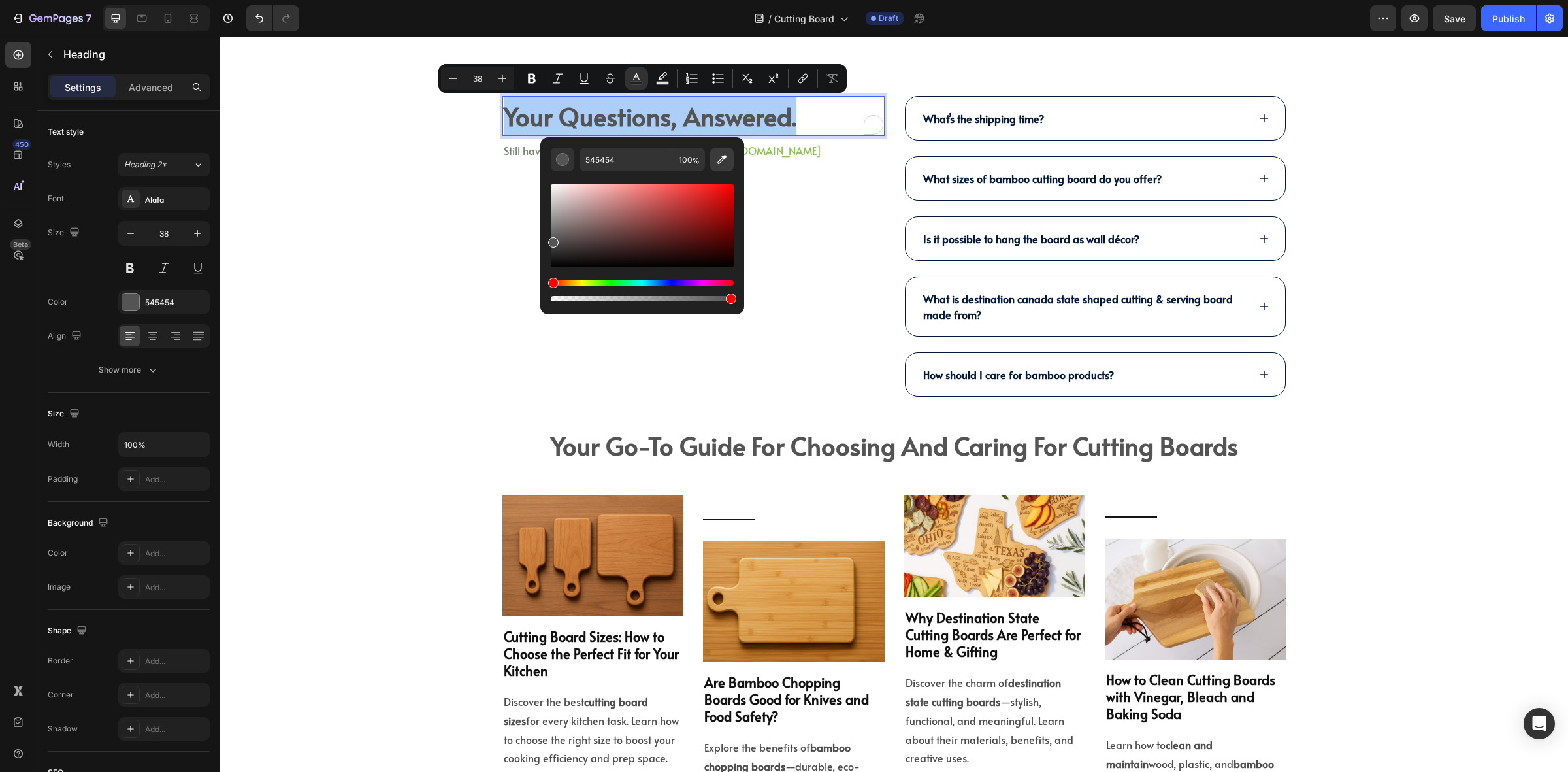
click at [724, 154] on icon "Editor contextual toolbar" at bounding box center [722, 159] width 13 height 13
type input "04193D"
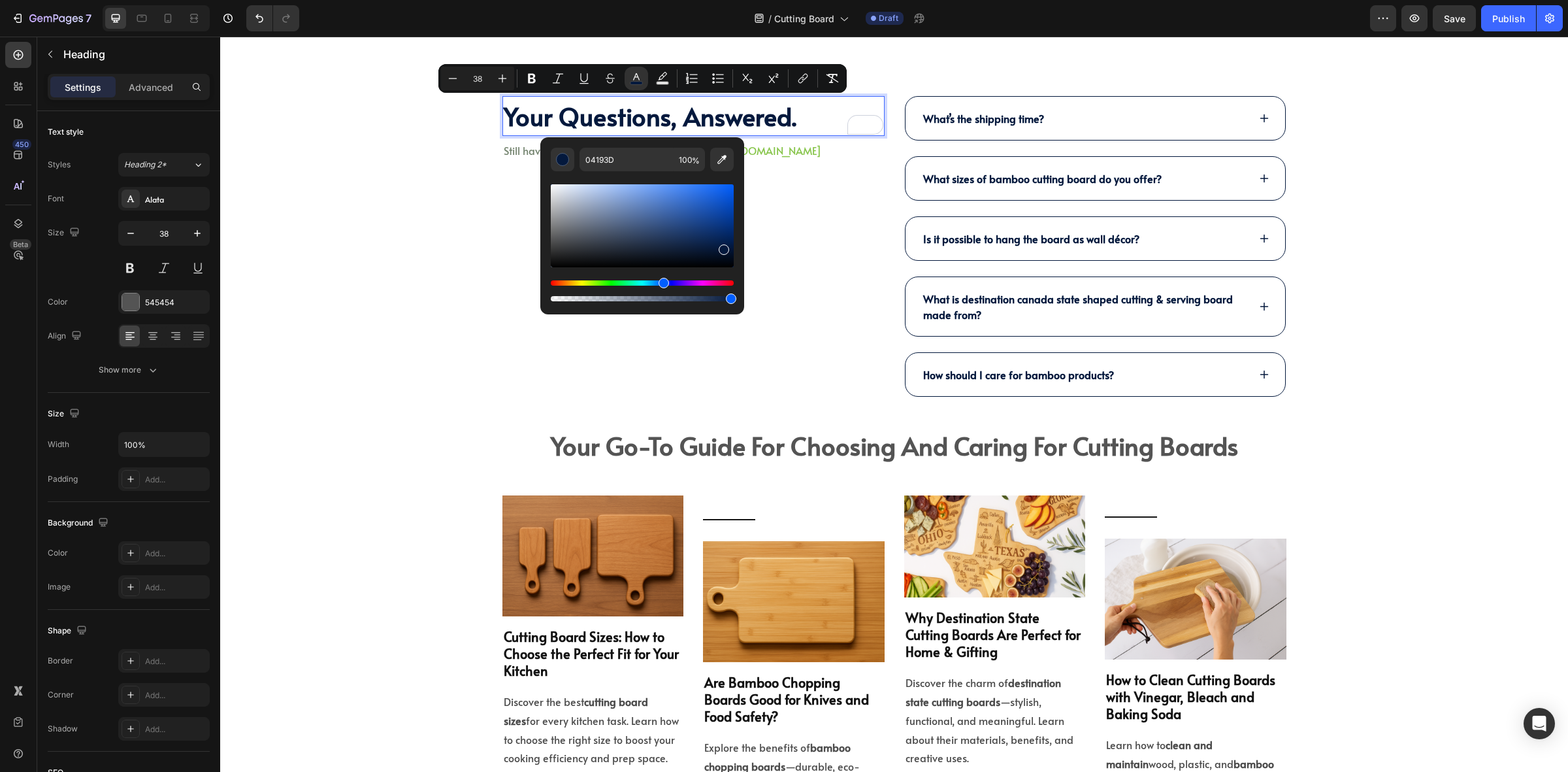
click at [791, 204] on div "Your Questions, Answered. Heading 8 Still have questions? Email us at halo@kime…" at bounding box center [693, 252] width 382 height 311
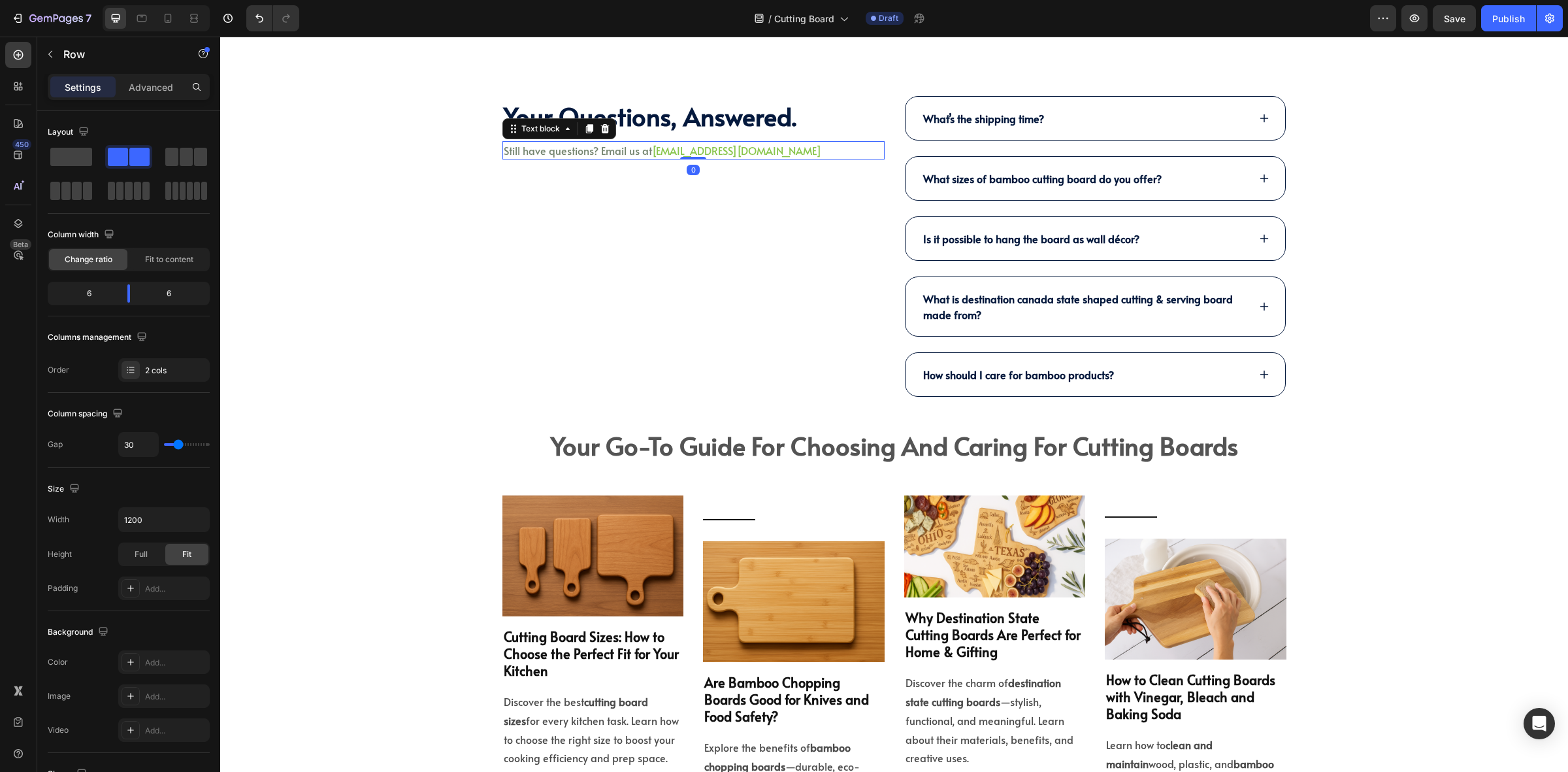
click at [766, 154] on p "Still have questions? Email us at halo@kimecopak.com" at bounding box center [694, 151] width 380 height 16
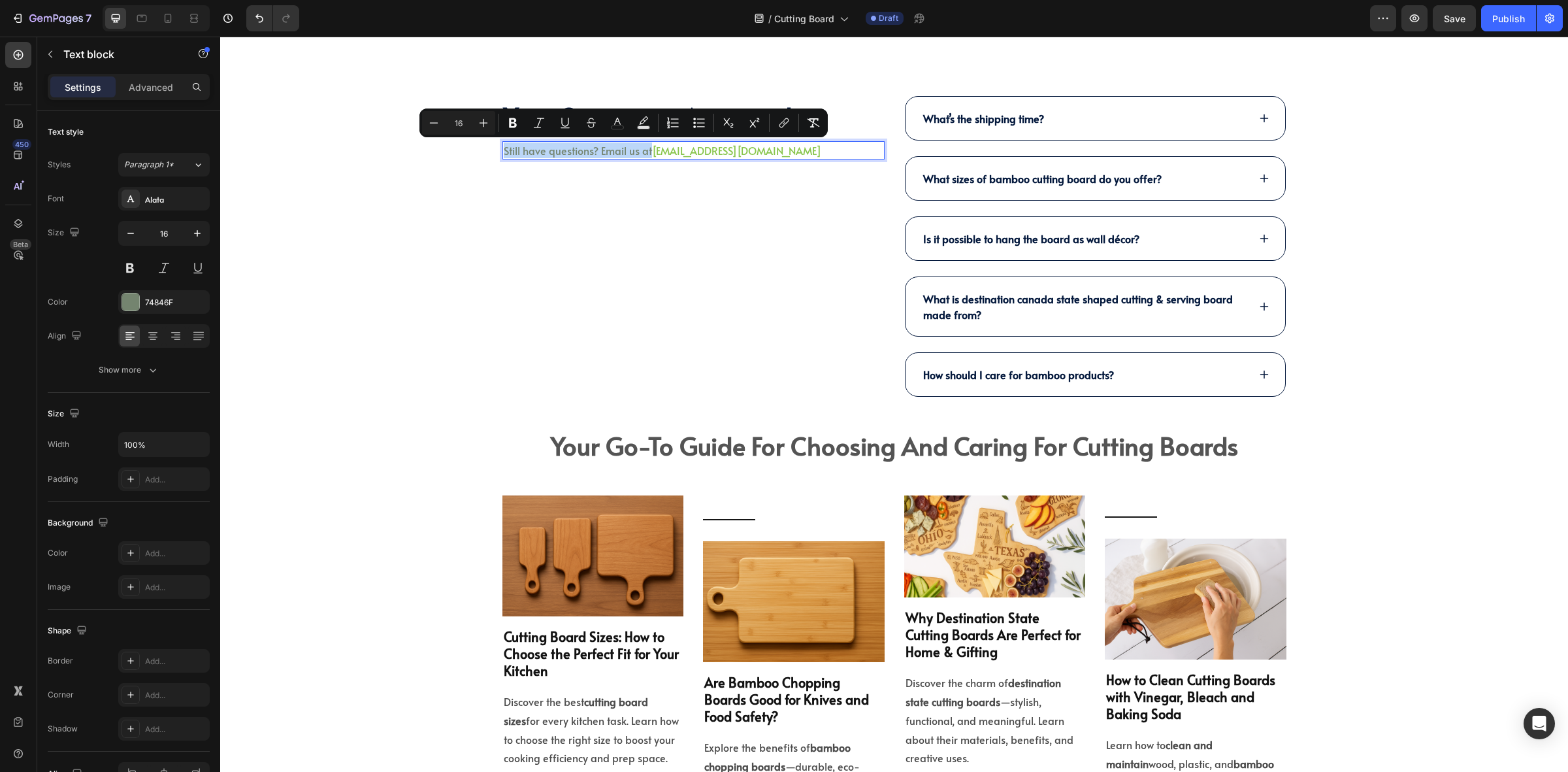
click at [771, 152] on p "Still have questions? Email us at halo@kimecopak.com" at bounding box center [694, 151] width 380 height 16
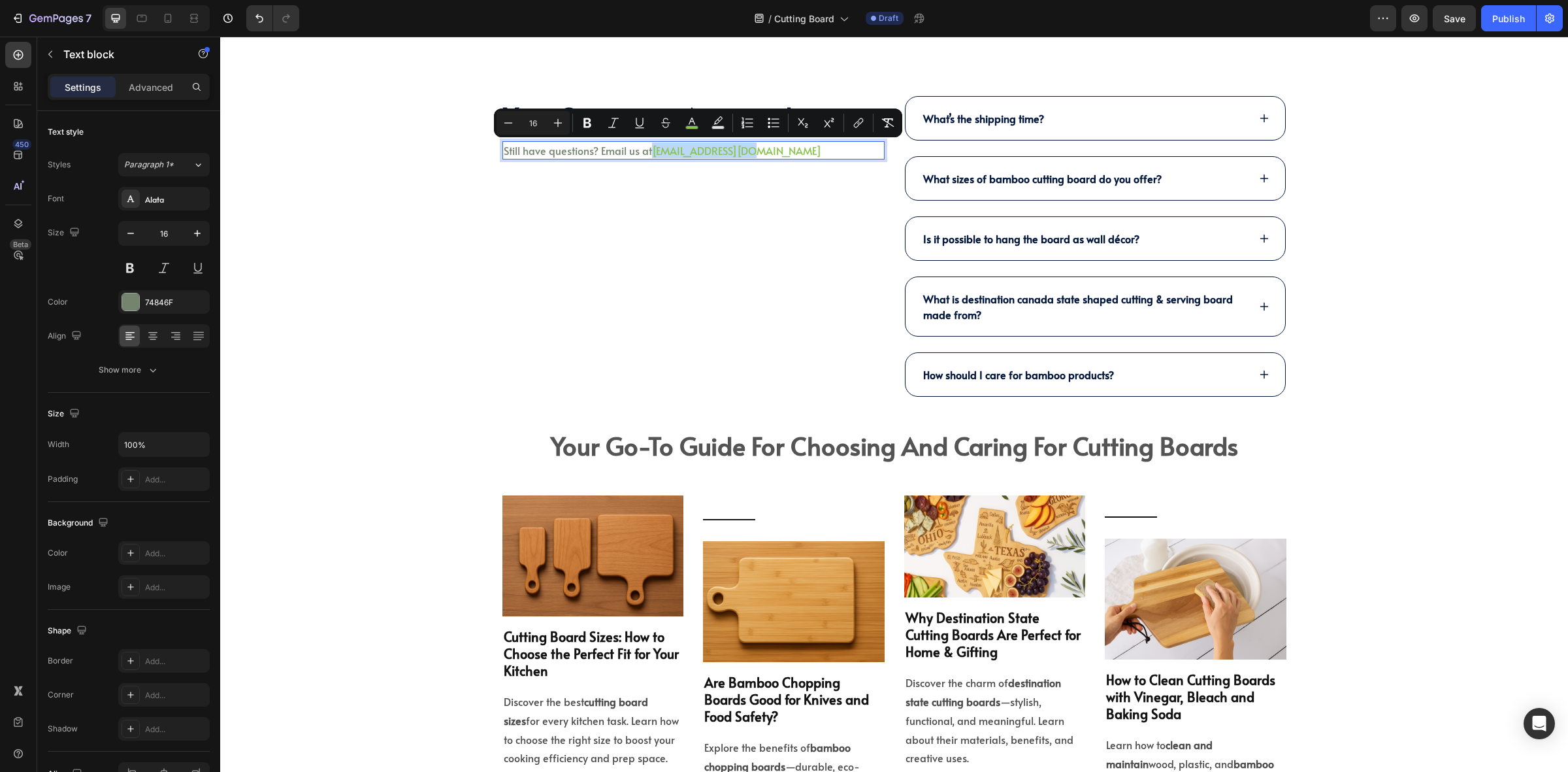
drag, startPoint x: 771, startPoint y: 152, endPoint x: 647, endPoint y: 149, distance: 124.0
click at [647, 149] on p "Still have questions? Email us at halo@kimecopak.com" at bounding box center [694, 151] width 380 height 16
click at [693, 125] on icon "Editor contextual toolbar" at bounding box center [692, 123] width 13 height 13
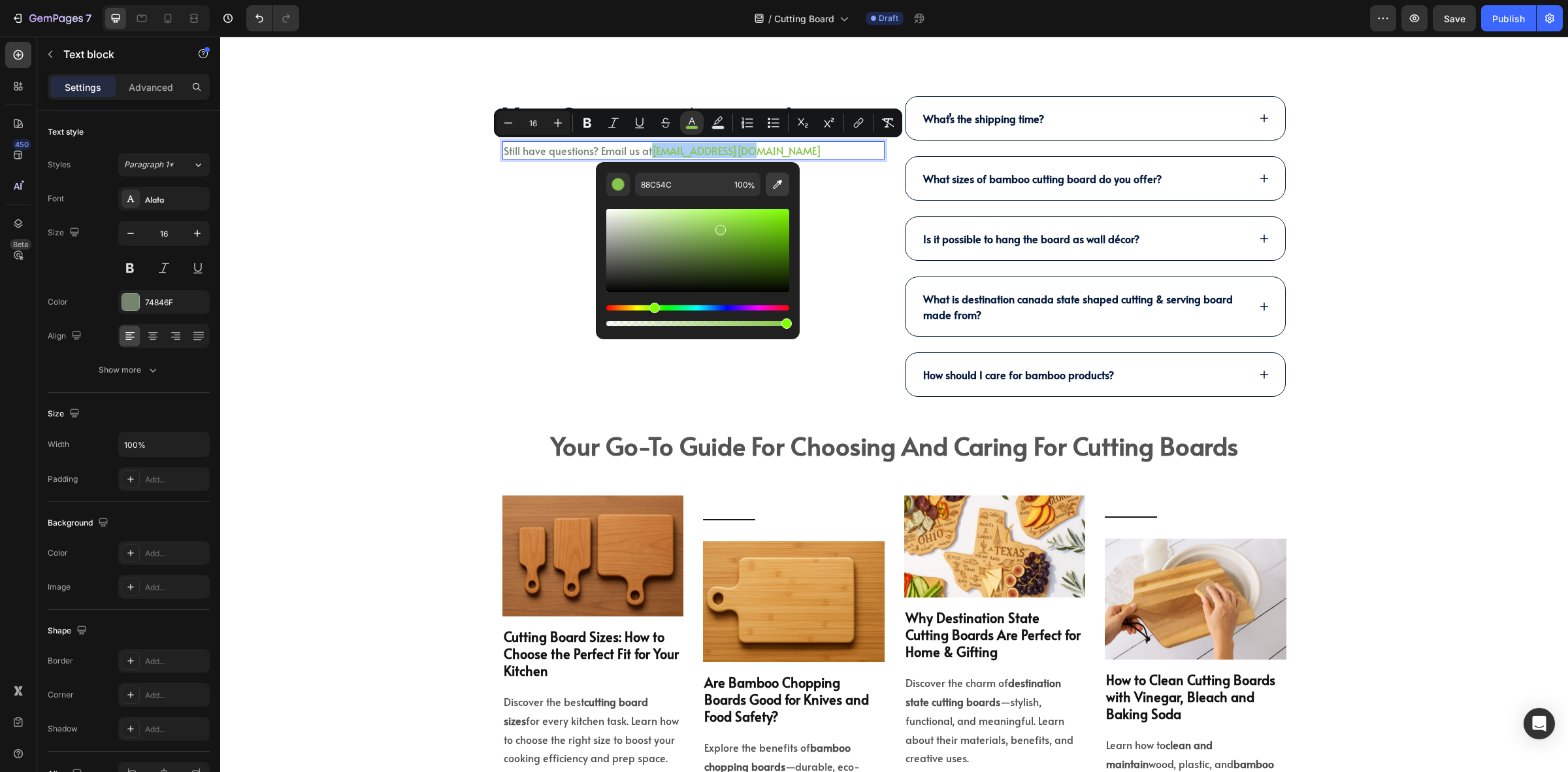
click at [772, 181] on icon "Editor contextual toolbar" at bounding box center [778, 184] width 13 height 13
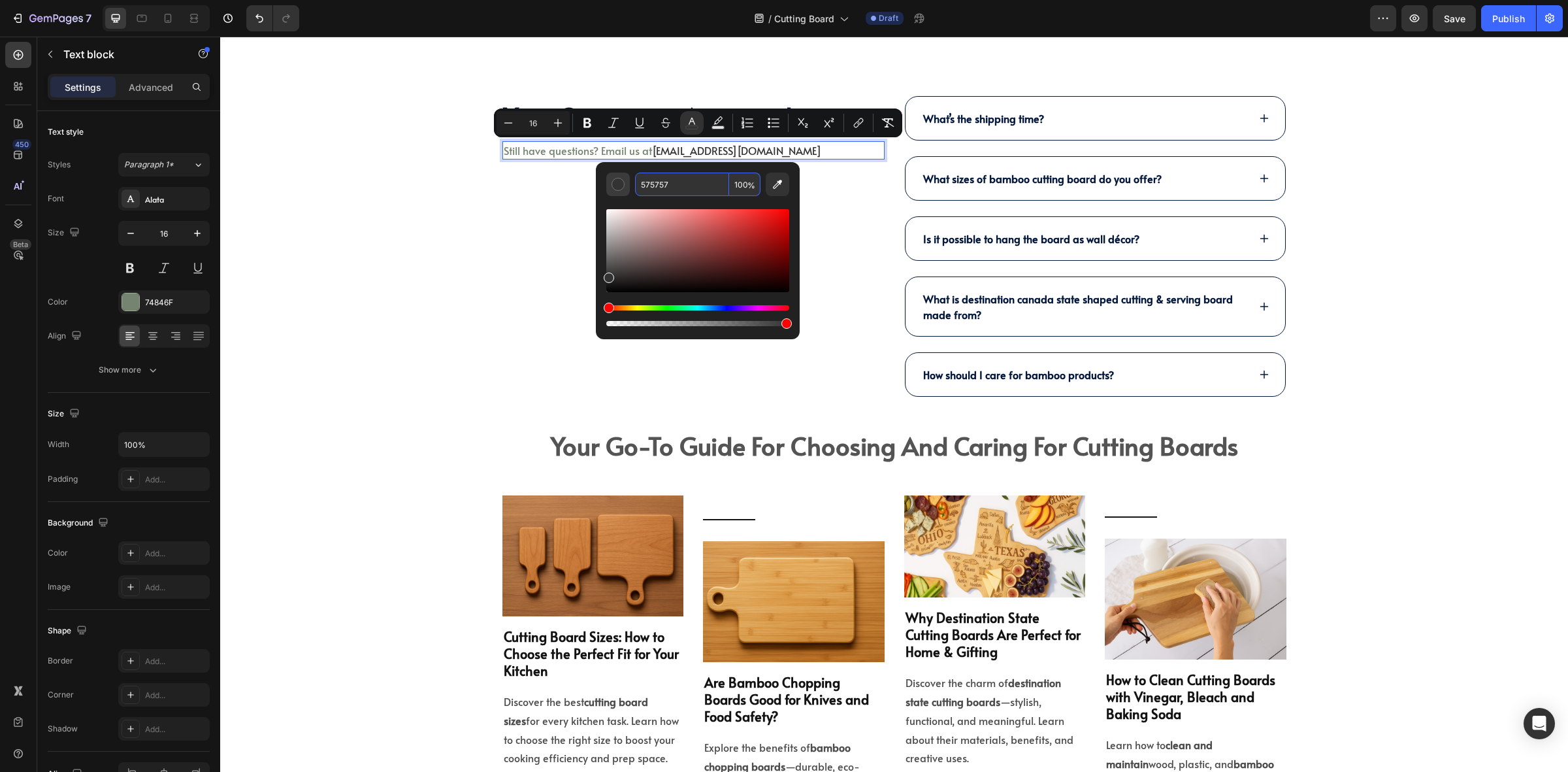
type input "575757"
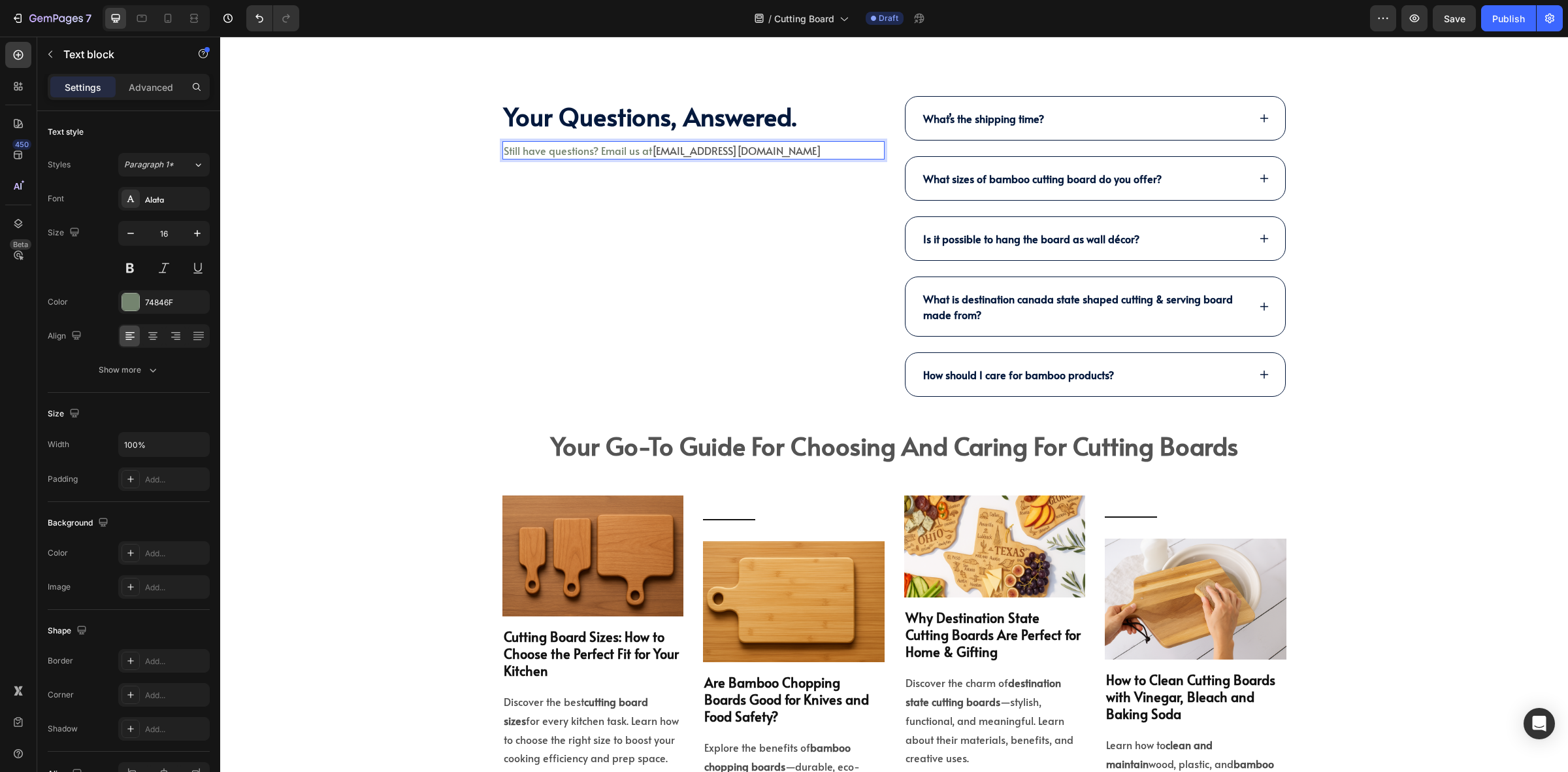
click at [610, 151] on p "Still have questions? Email us at halo@kimecopak.com" at bounding box center [694, 151] width 380 height 16
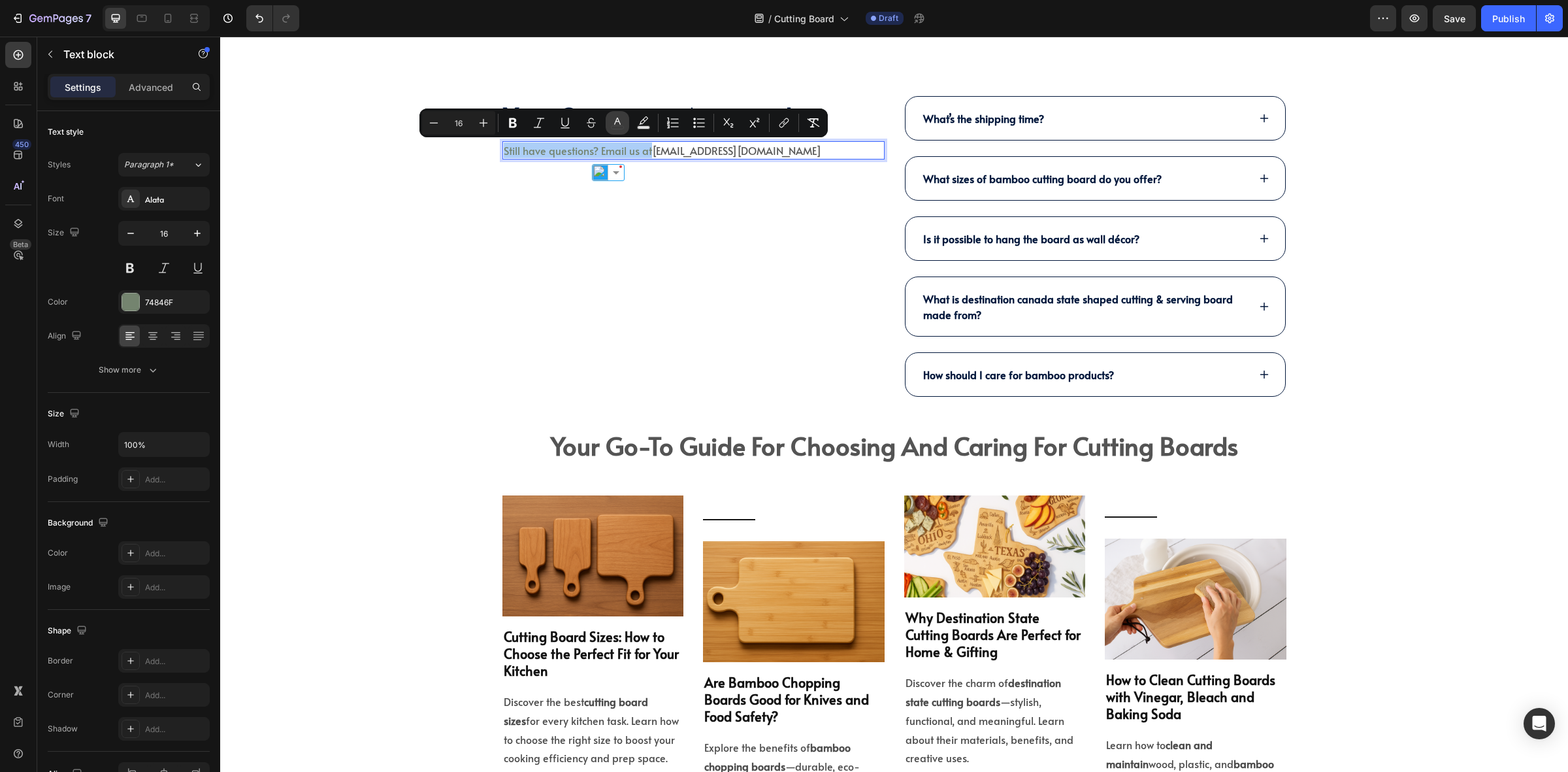
click at [613, 125] on icon "Editor contextual toolbar" at bounding box center [618, 123] width 13 height 13
type input "74846F"
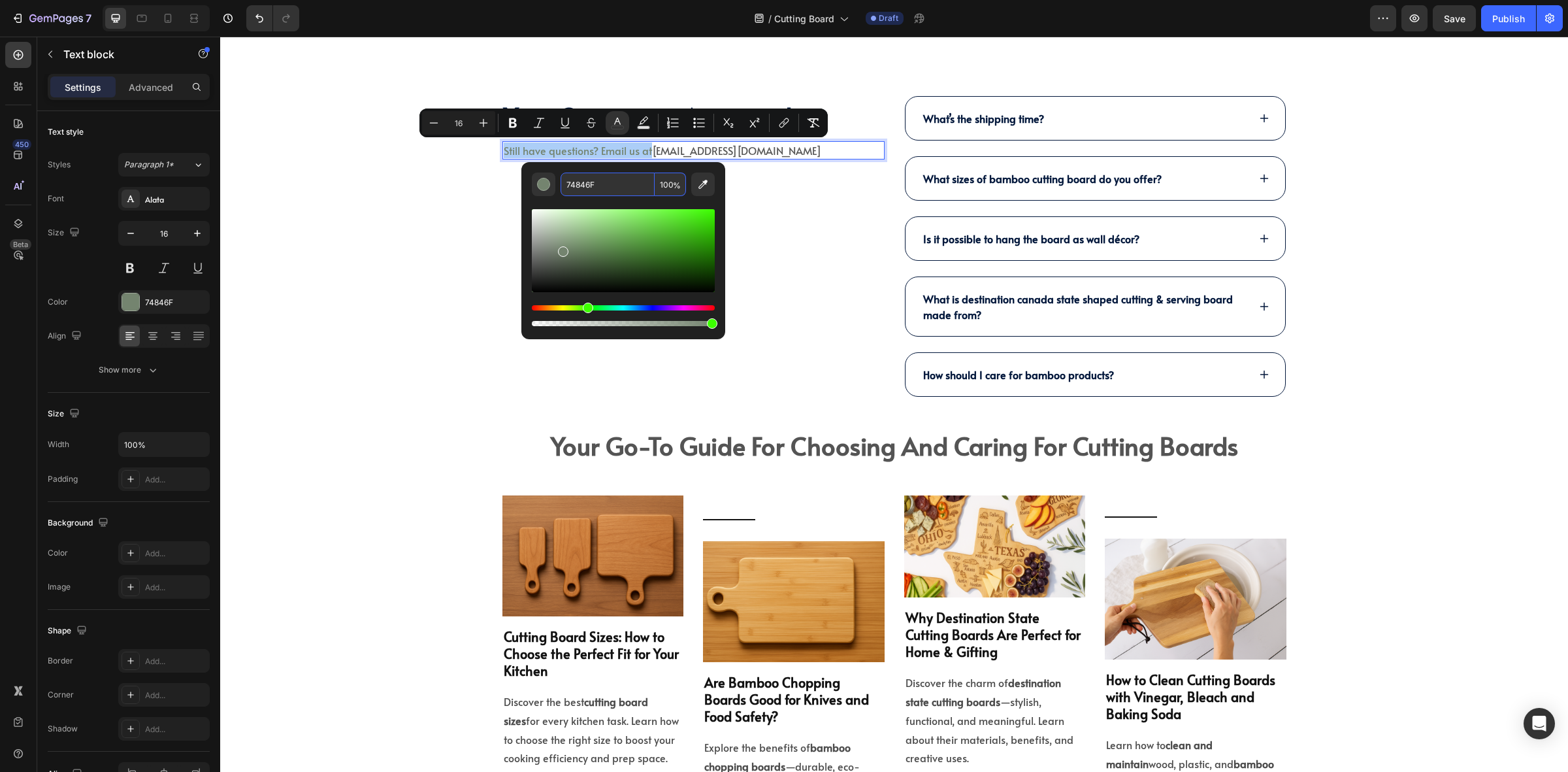
click at [650, 183] on input "74846F" at bounding box center [608, 184] width 94 height 24
type input "575757"
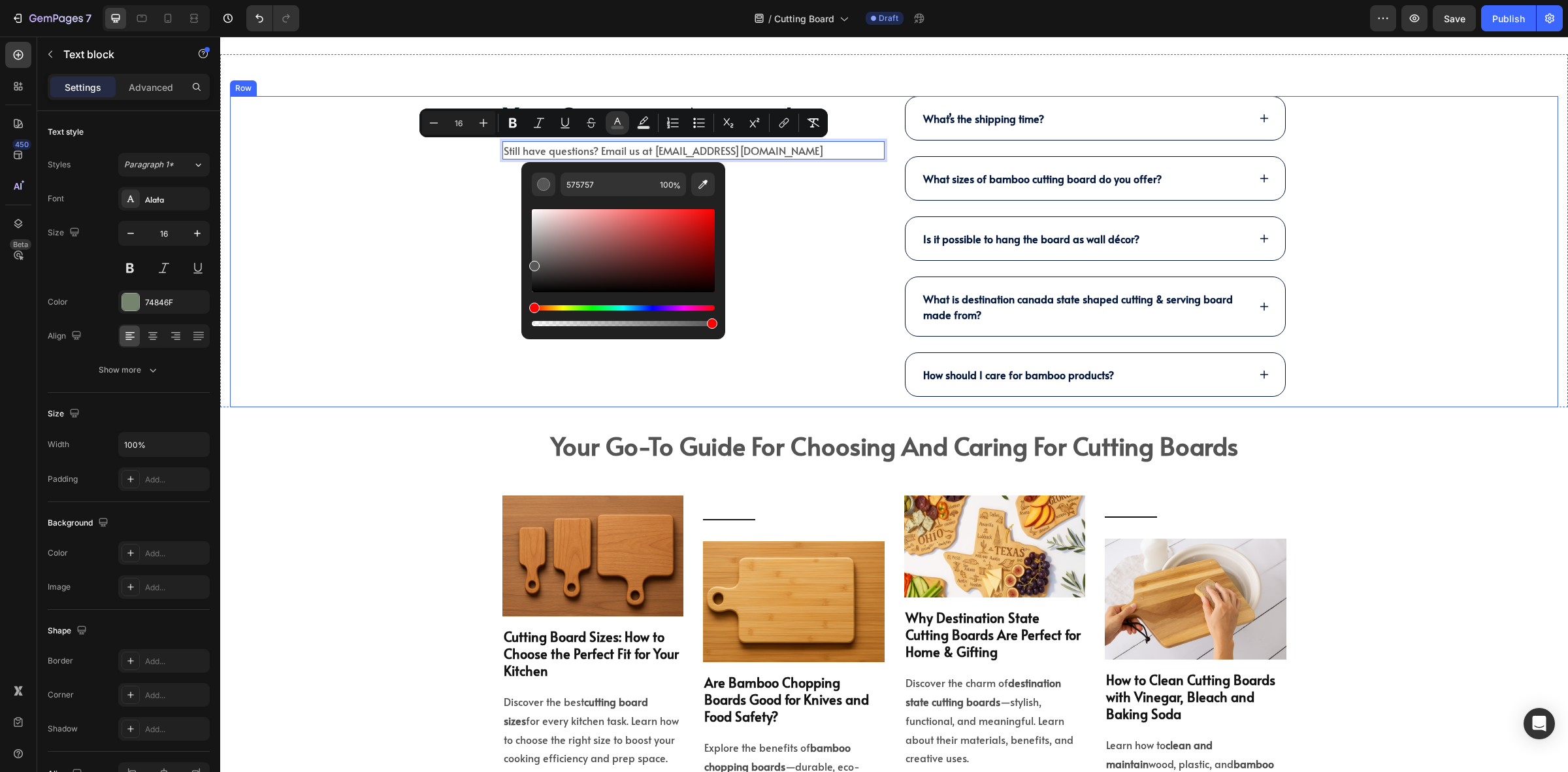
click at [458, 279] on div "⁠⁠⁠⁠⁠⁠⁠ Your Questions, Answered. Heading Still have questions? Email us at hal…" at bounding box center [894, 252] width 1329 height 311
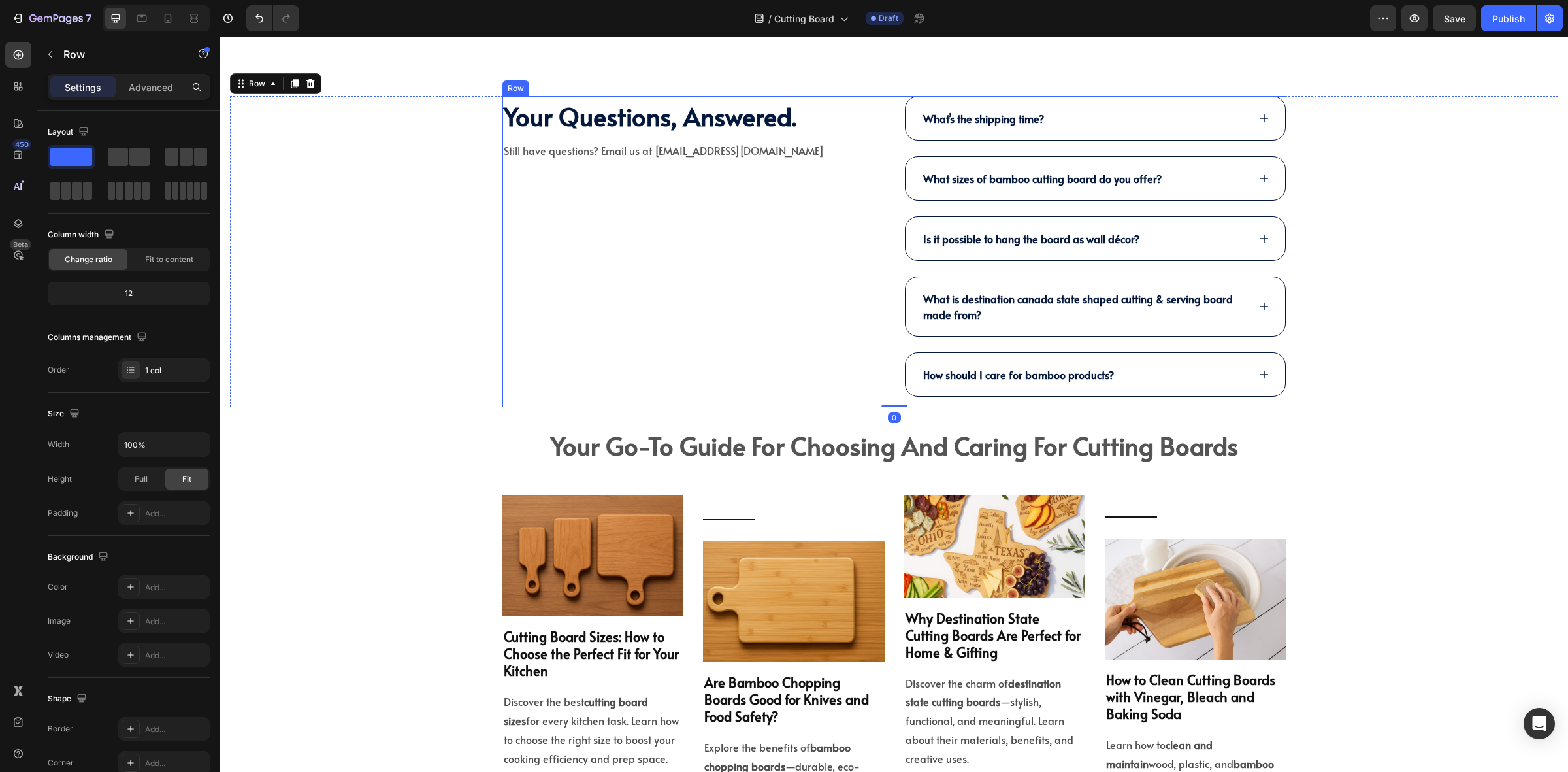
scroll to position [3104, 0]
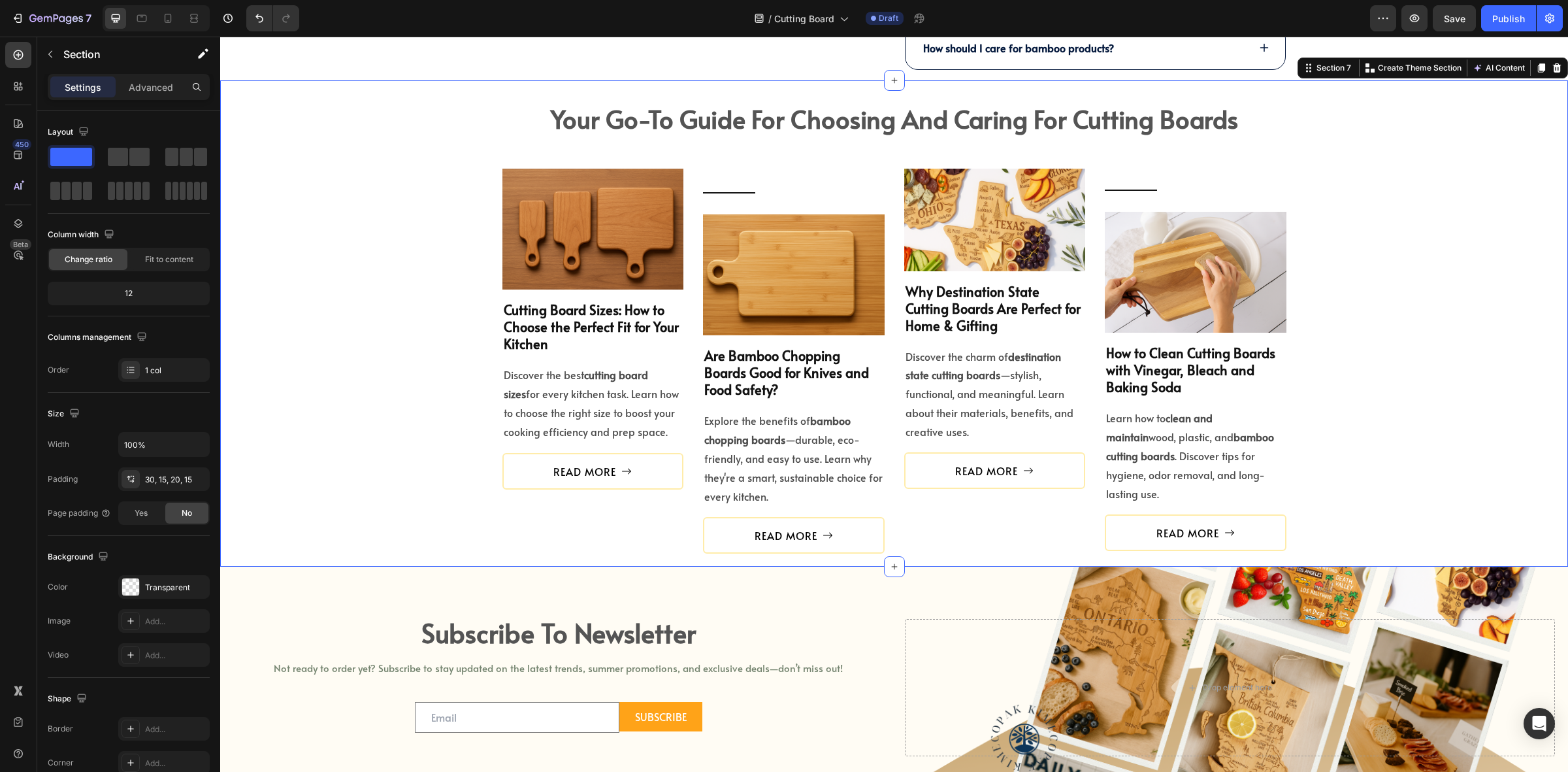
click at [453, 264] on div "your go-to guide for choosing and caring for cutting boards Heading Guide for C…" at bounding box center [894, 326] width 1329 height 453
click at [508, 471] on link "READ MORE" at bounding box center [593, 471] width 181 height 36
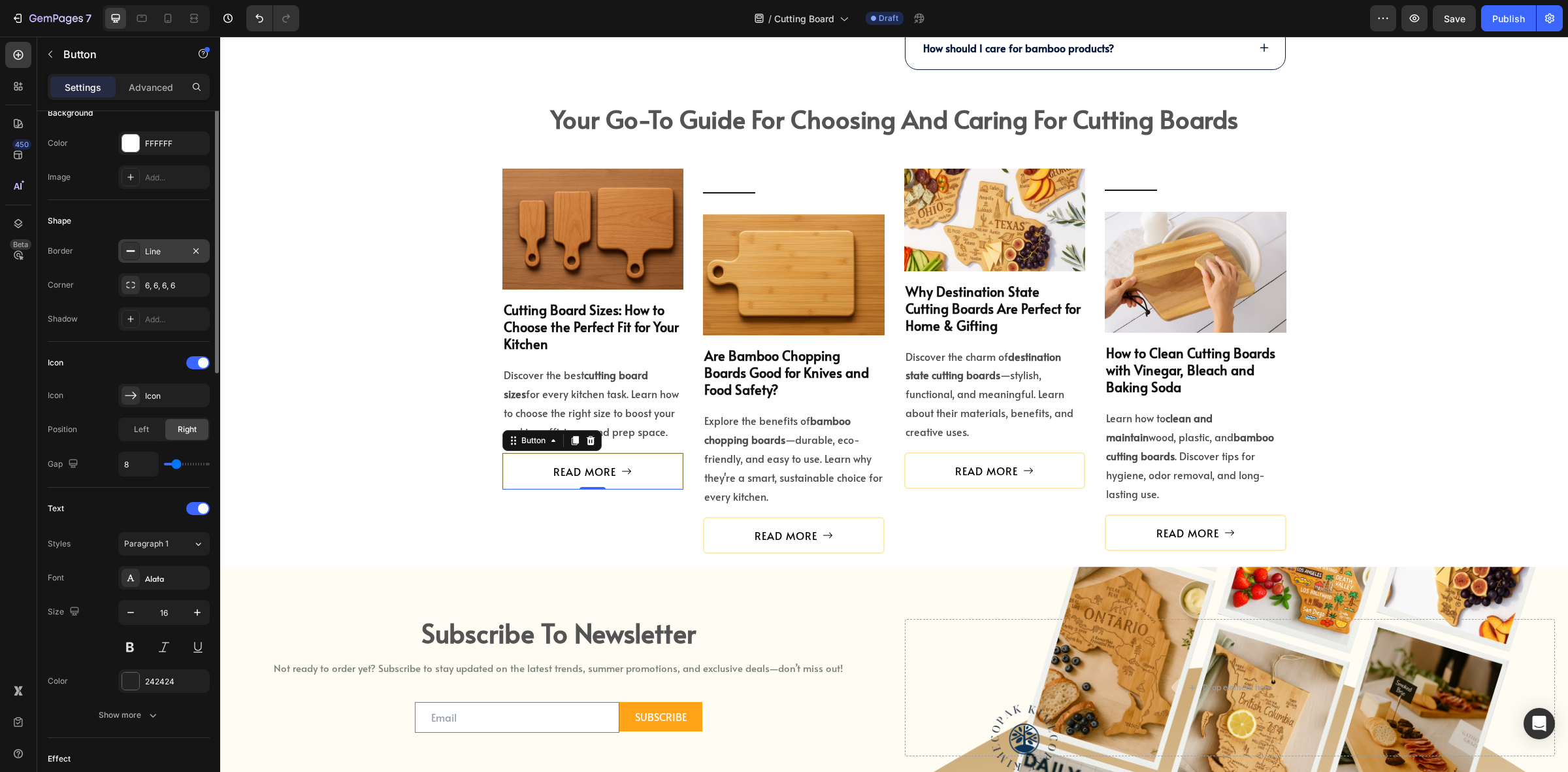
scroll to position [0, 0]
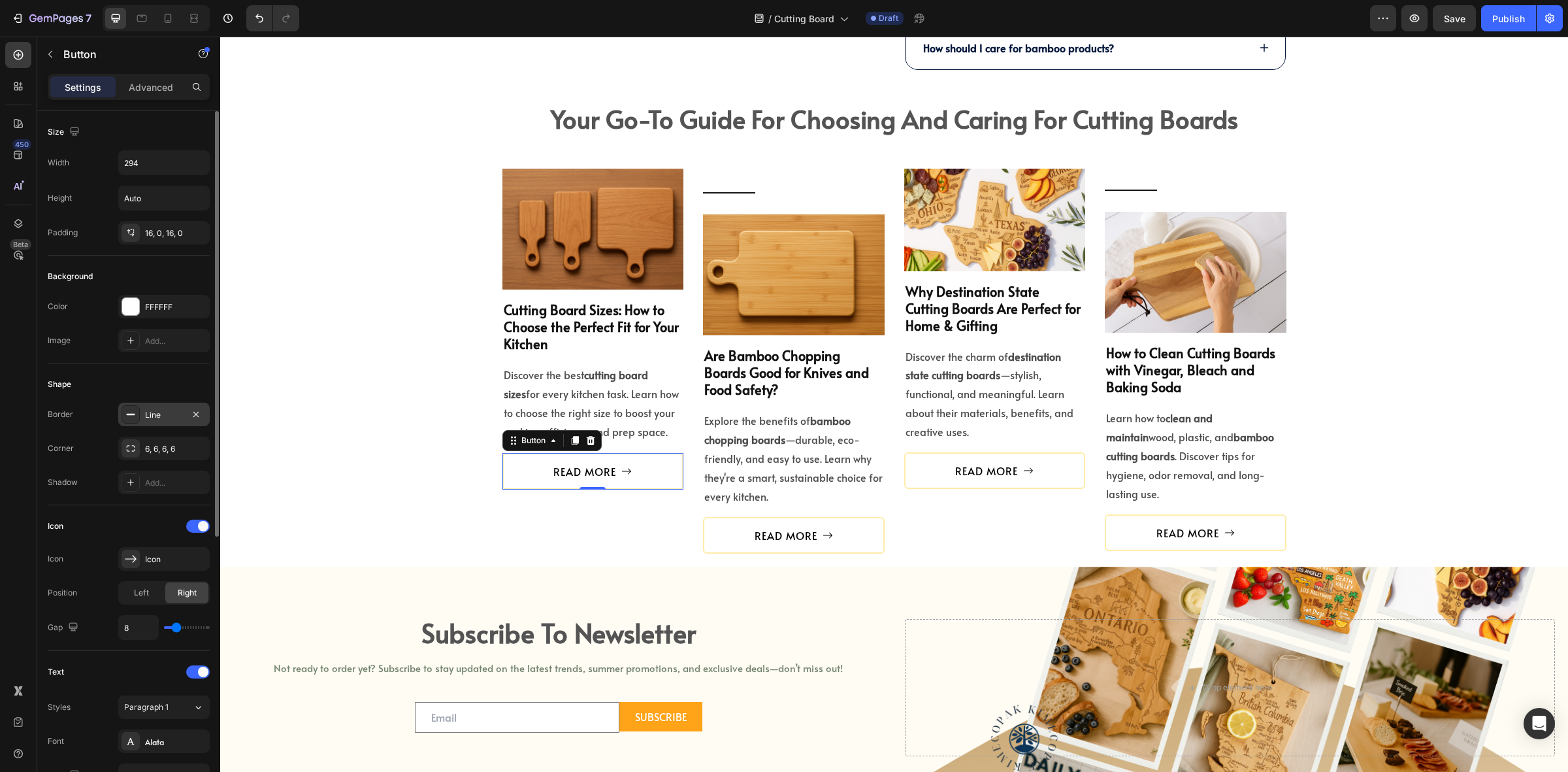
click at [145, 420] on div "Line" at bounding box center [164, 415] width 38 height 11
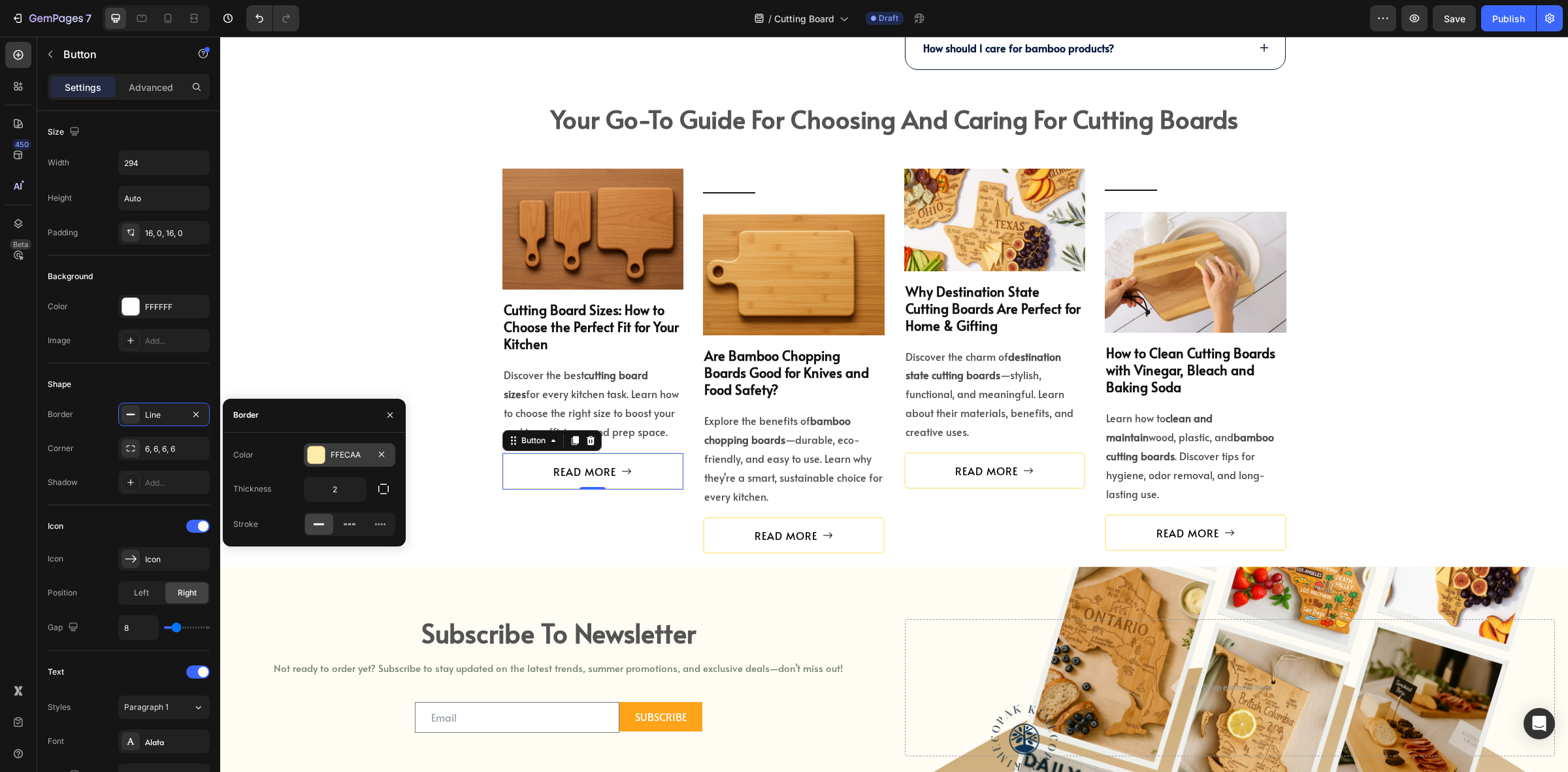
click at [338, 453] on div "FFECAA" at bounding box center [349, 455] width 38 height 11
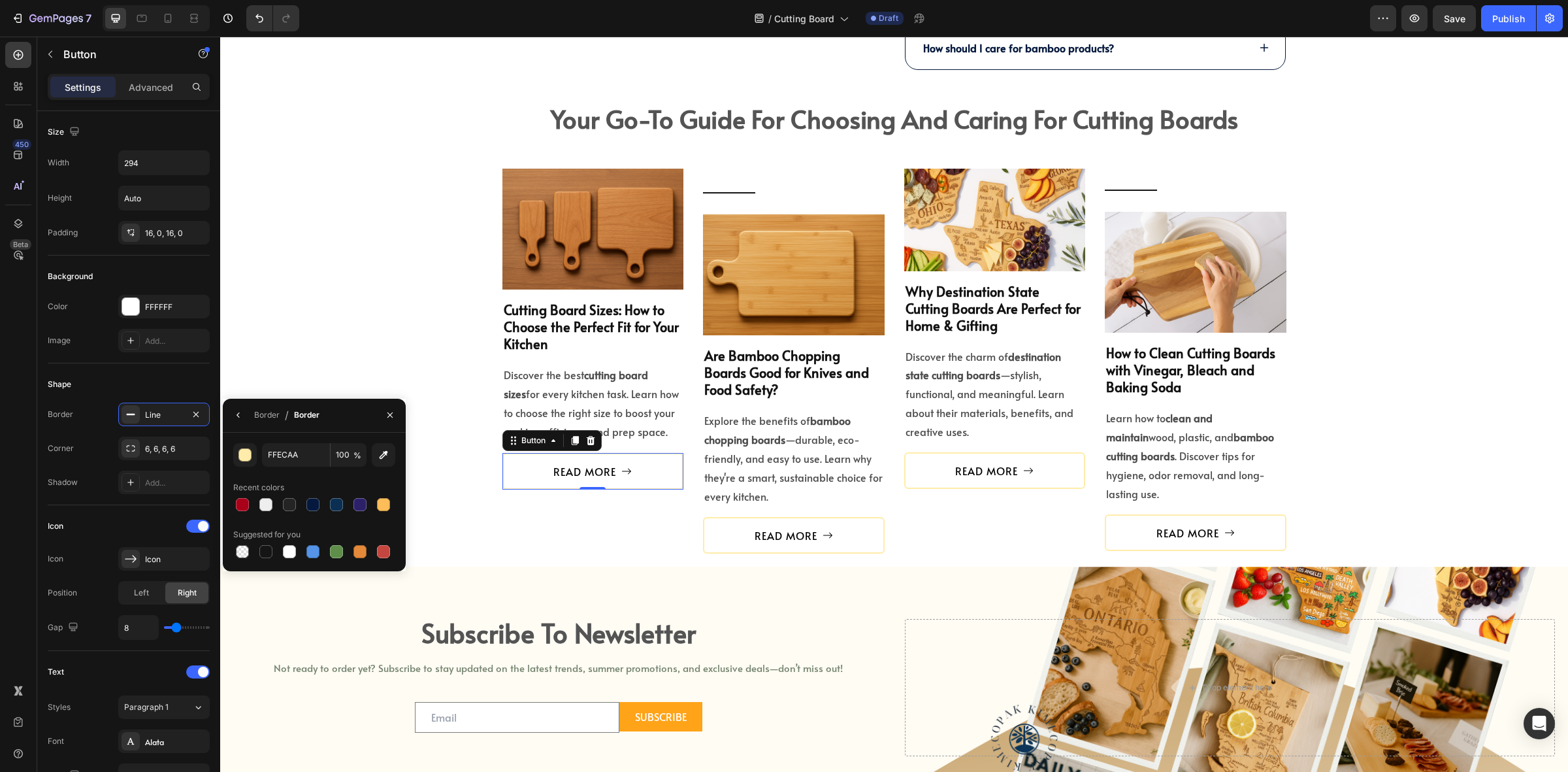
click at [326, 503] on div at bounding box center [314, 505] width 162 height 19
click at [319, 504] on div at bounding box center [313, 504] width 13 height 13
type input "04193D"
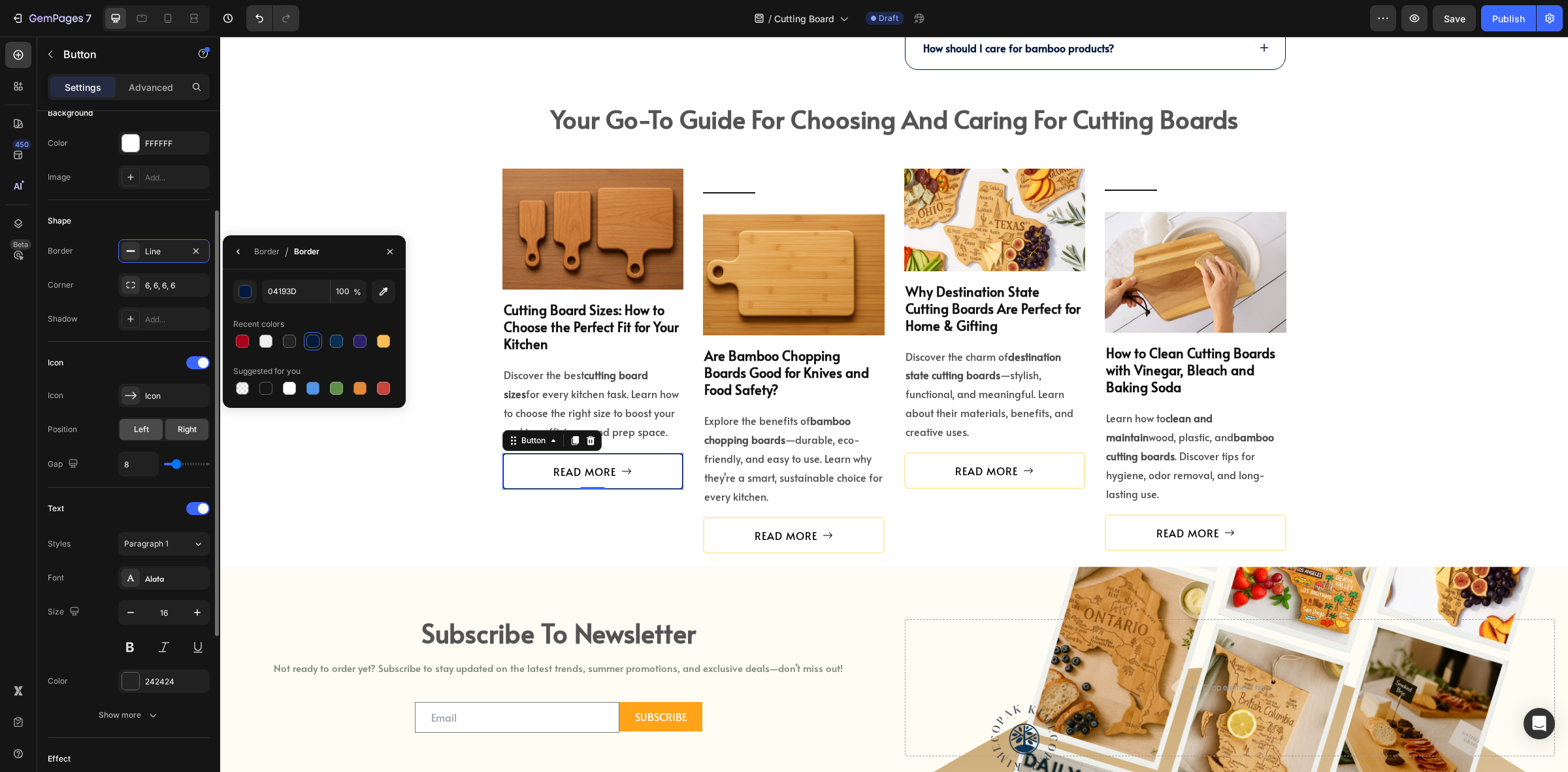
scroll to position [327, 0]
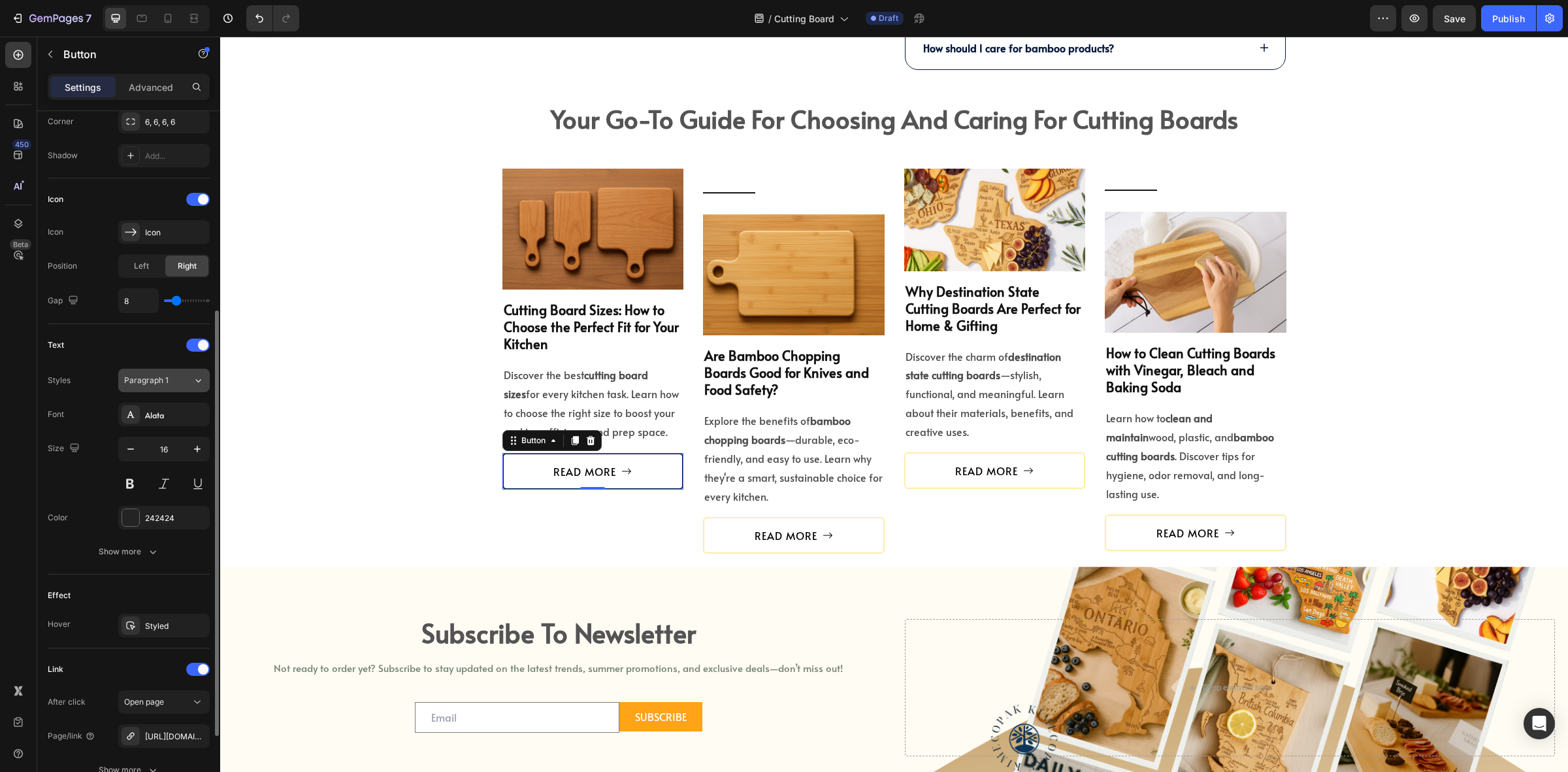
click at [158, 379] on span "Paragraph 1" at bounding box center [146, 380] width 44 height 11
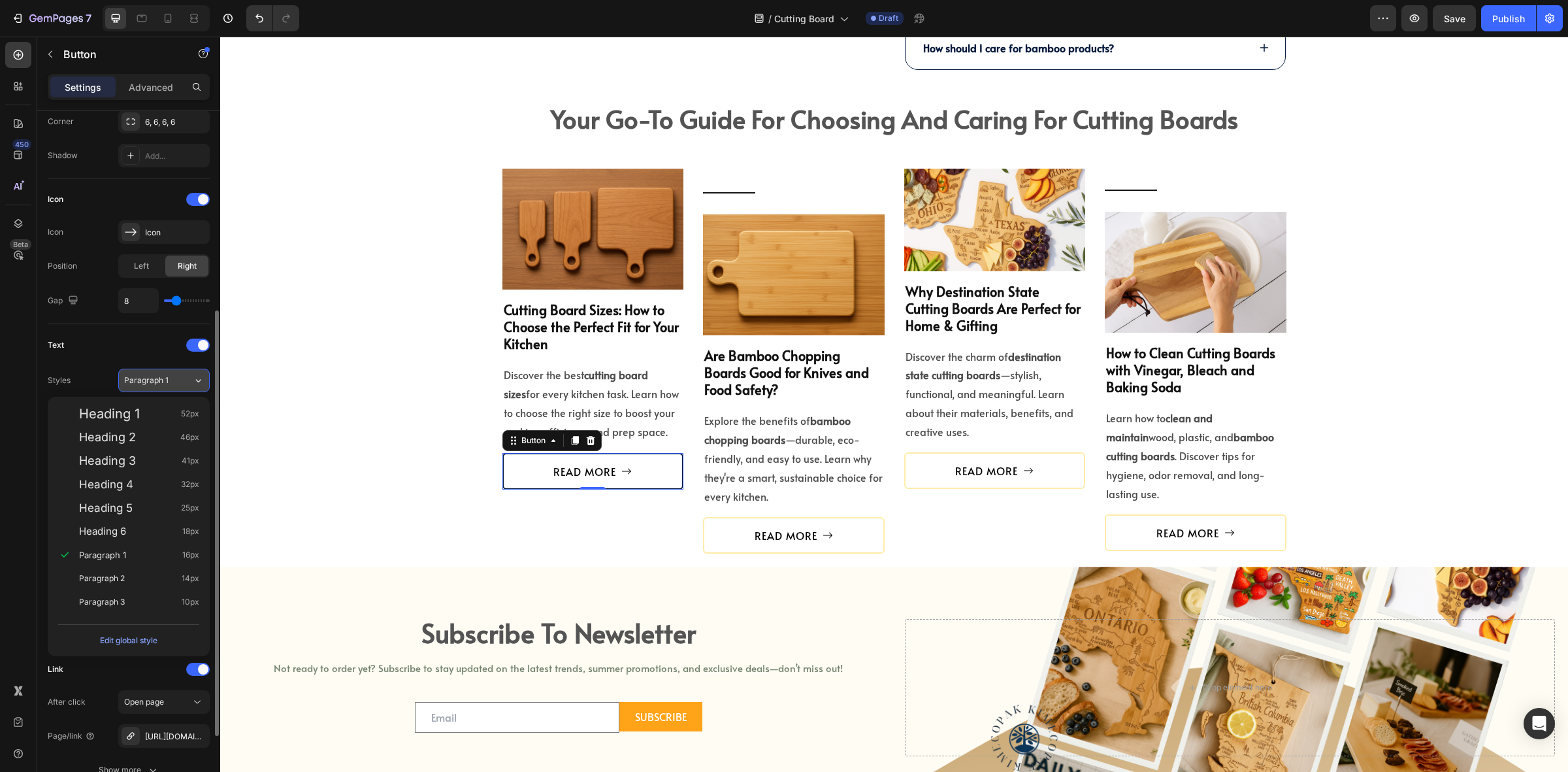
click at [147, 378] on span "Paragraph 1" at bounding box center [146, 380] width 44 height 11
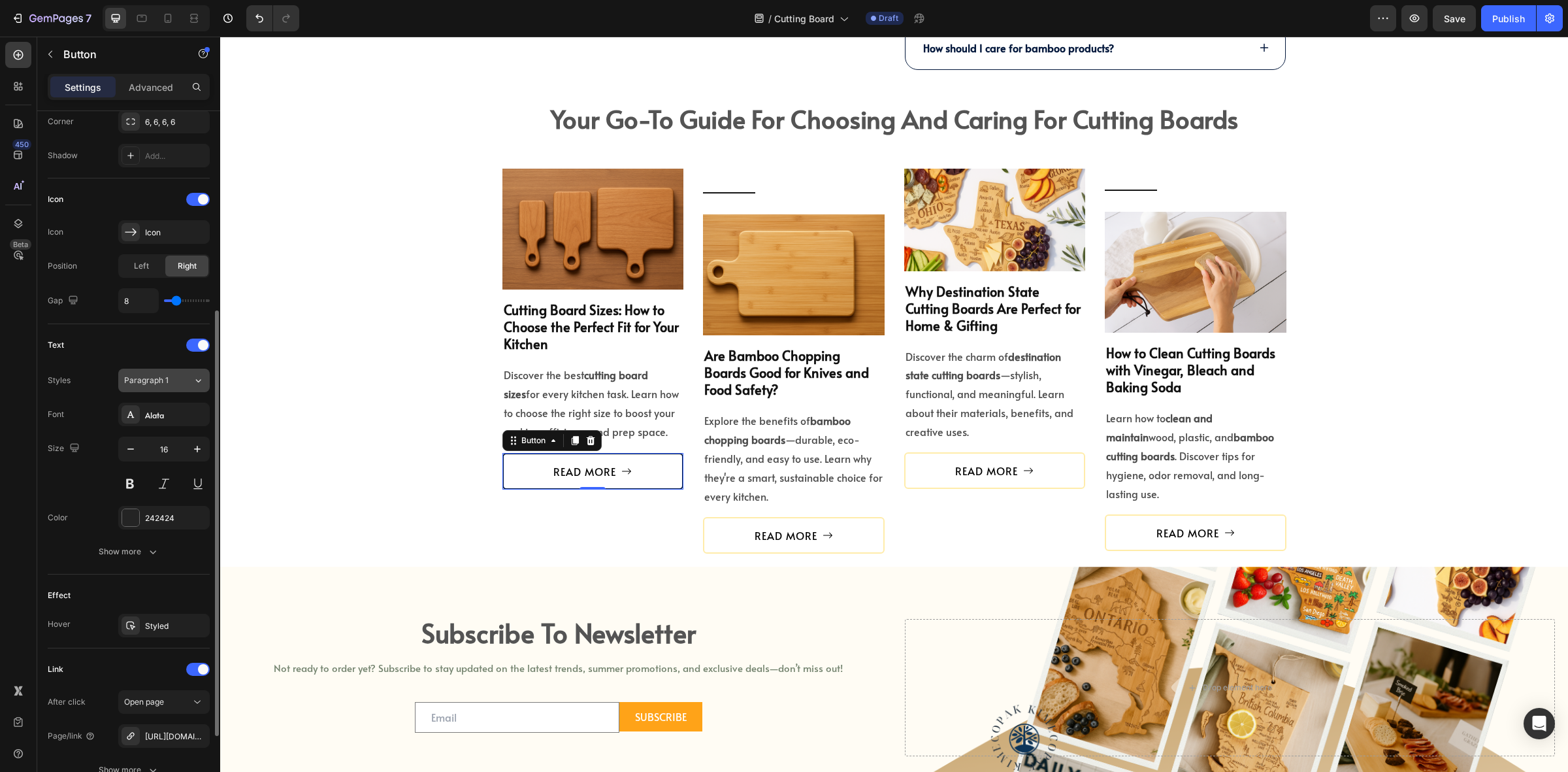
click at [164, 378] on span "Paragraph 1" at bounding box center [146, 380] width 44 height 11
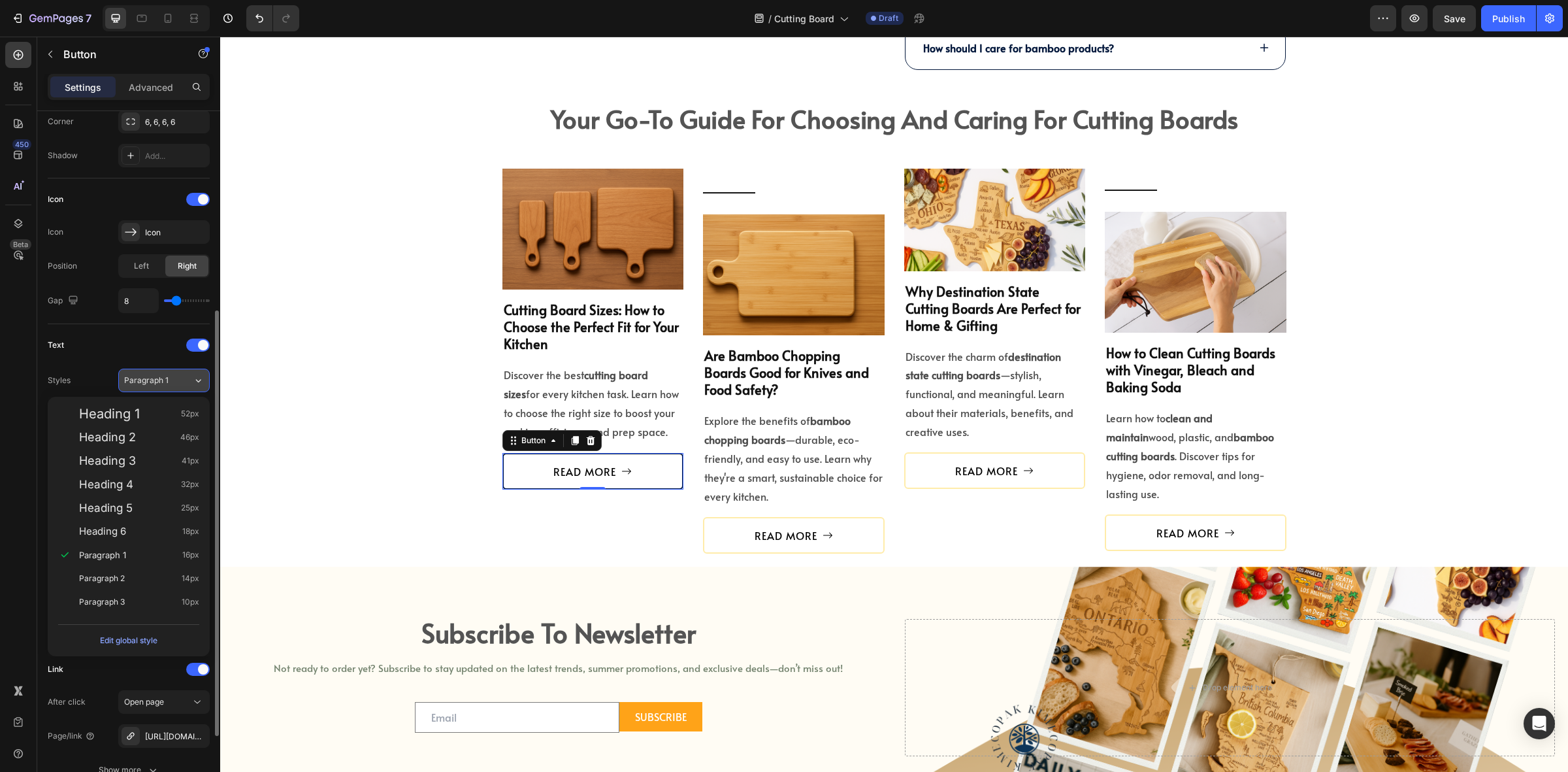
click at [164, 378] on span "Paragraph 1" at bounding box center [146, 380] width 44 height 11
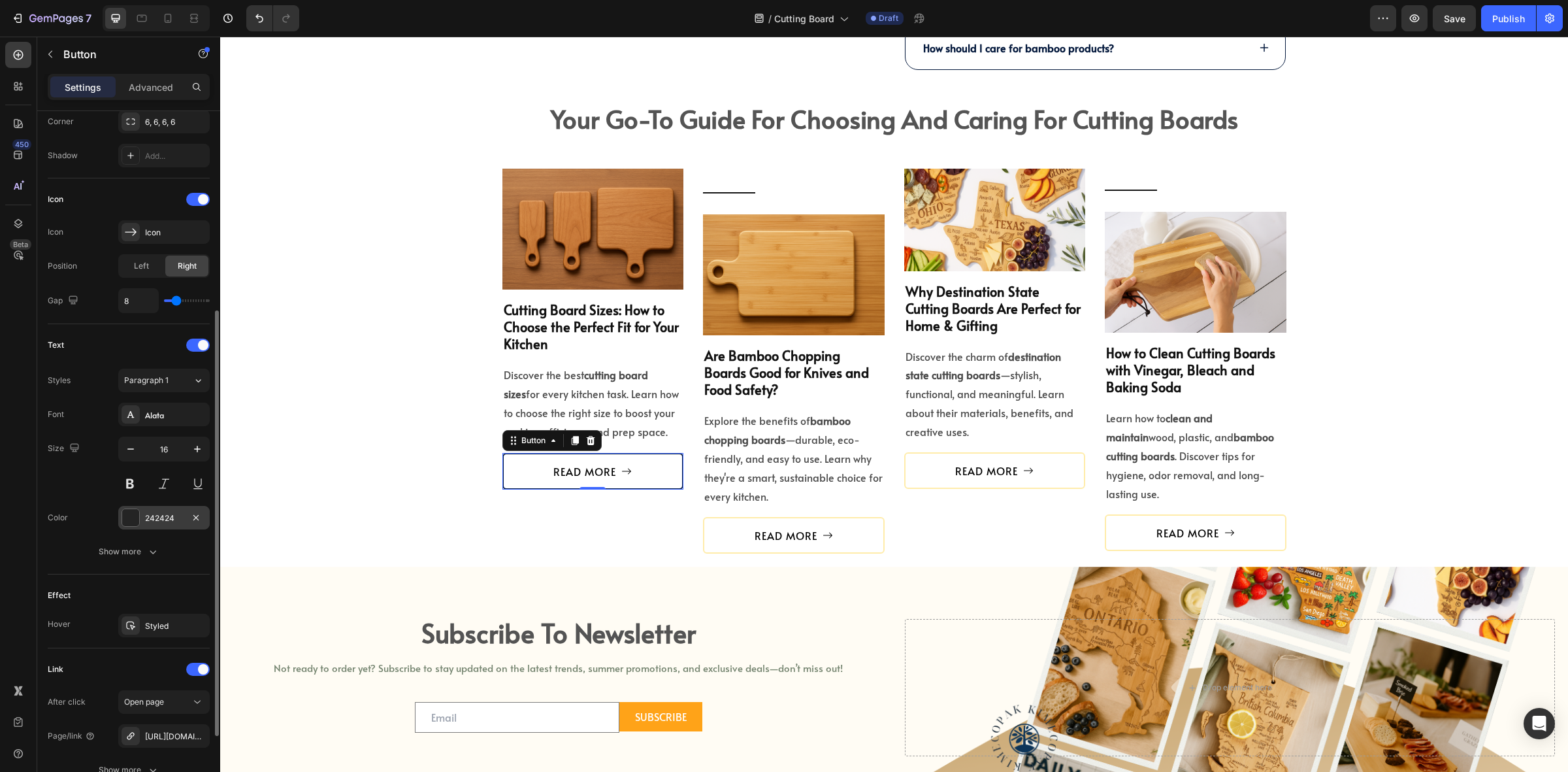
click at [149, 523] on div "242424" at bounding box center [164, 518] width 38 height 11
click at [131, 543] on button "Show more" at bounding box center [129, 551] width 162 height 24
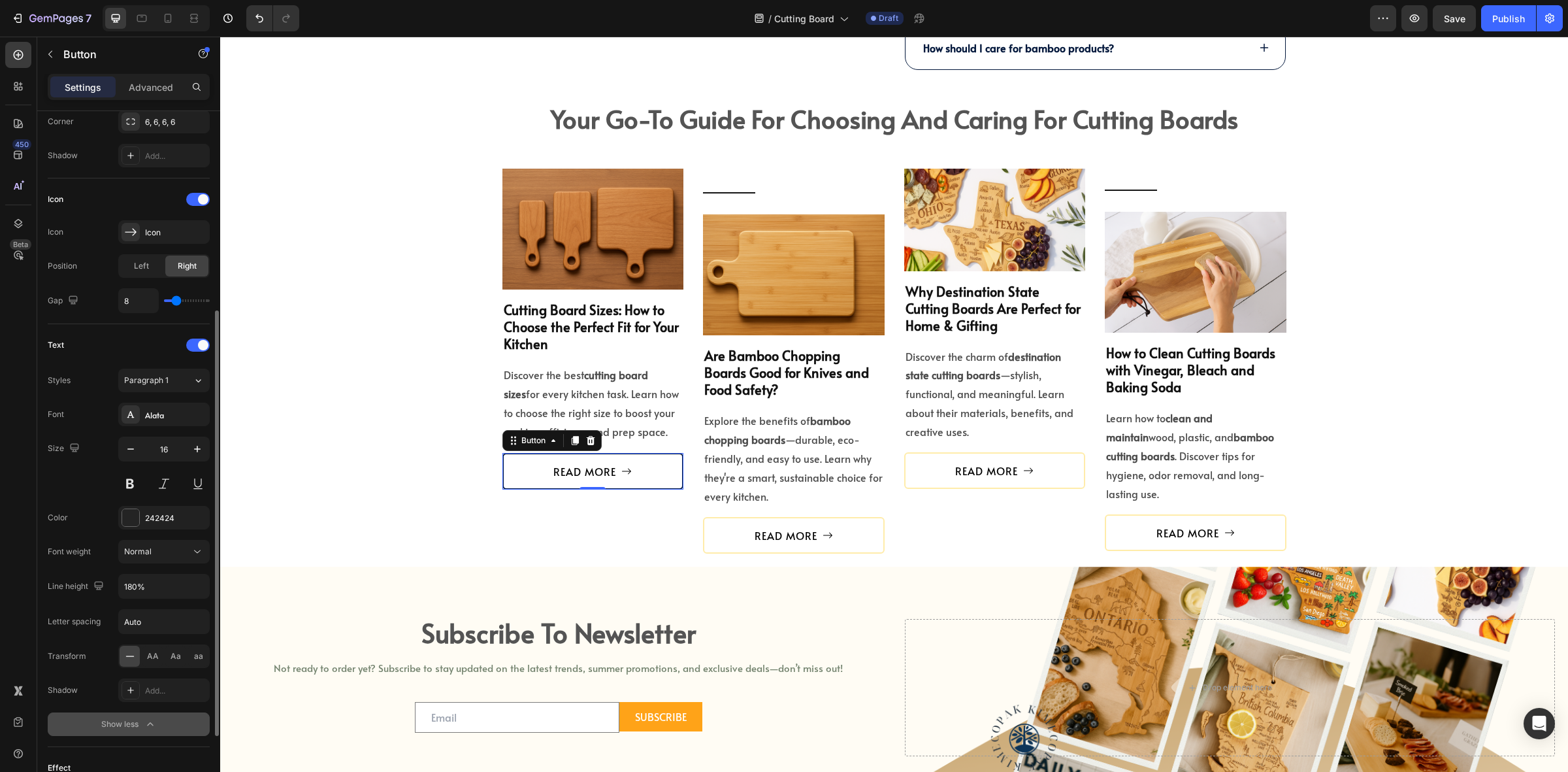
scroll to position [490, 0]
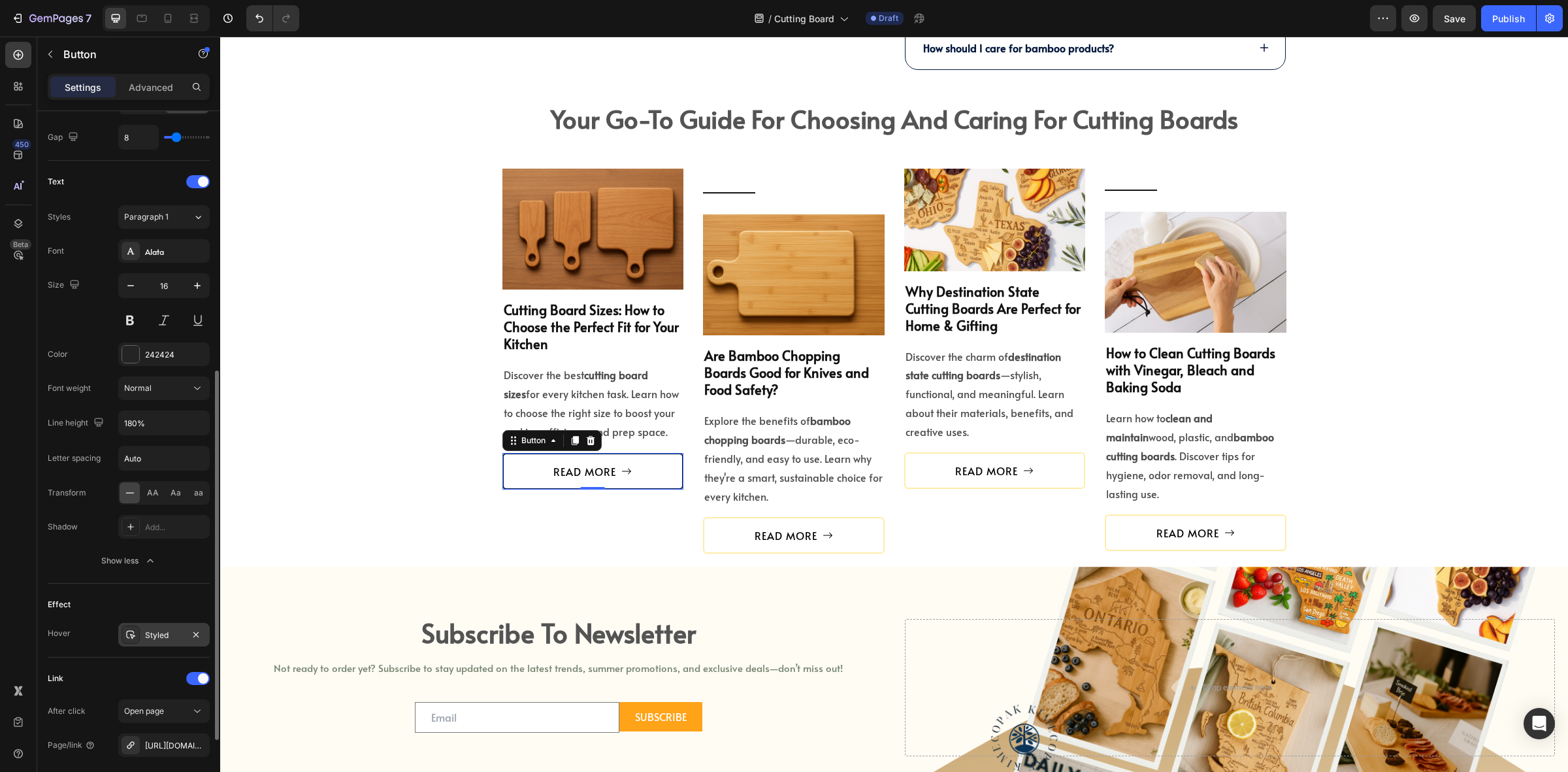
click at [156, 638] on div "Styled" at bounding box center [164, 635] width 38 height 11
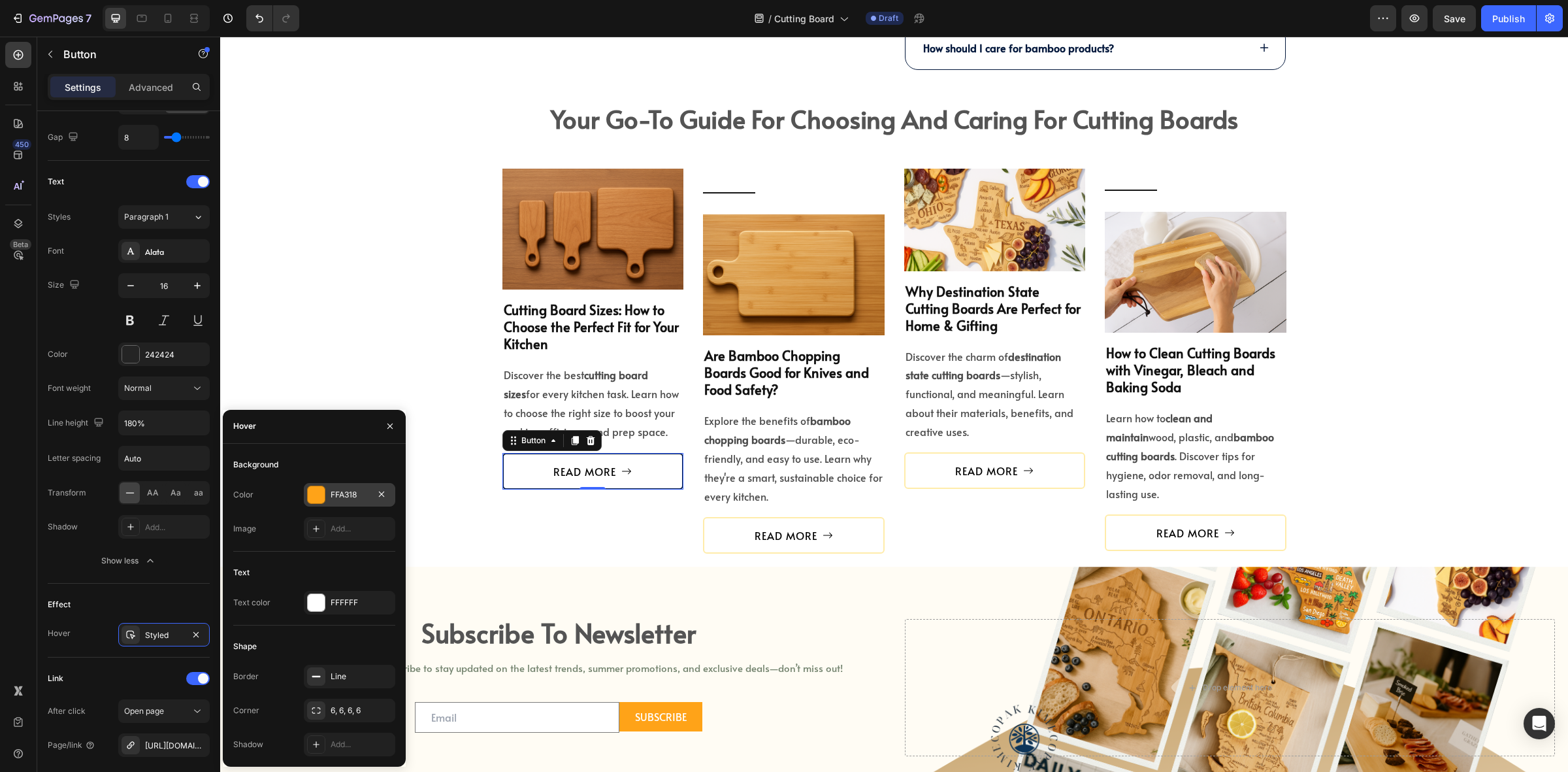
click at [325, 502] on div "FFA318" at bounding box center [350, 494] width 91 height 24
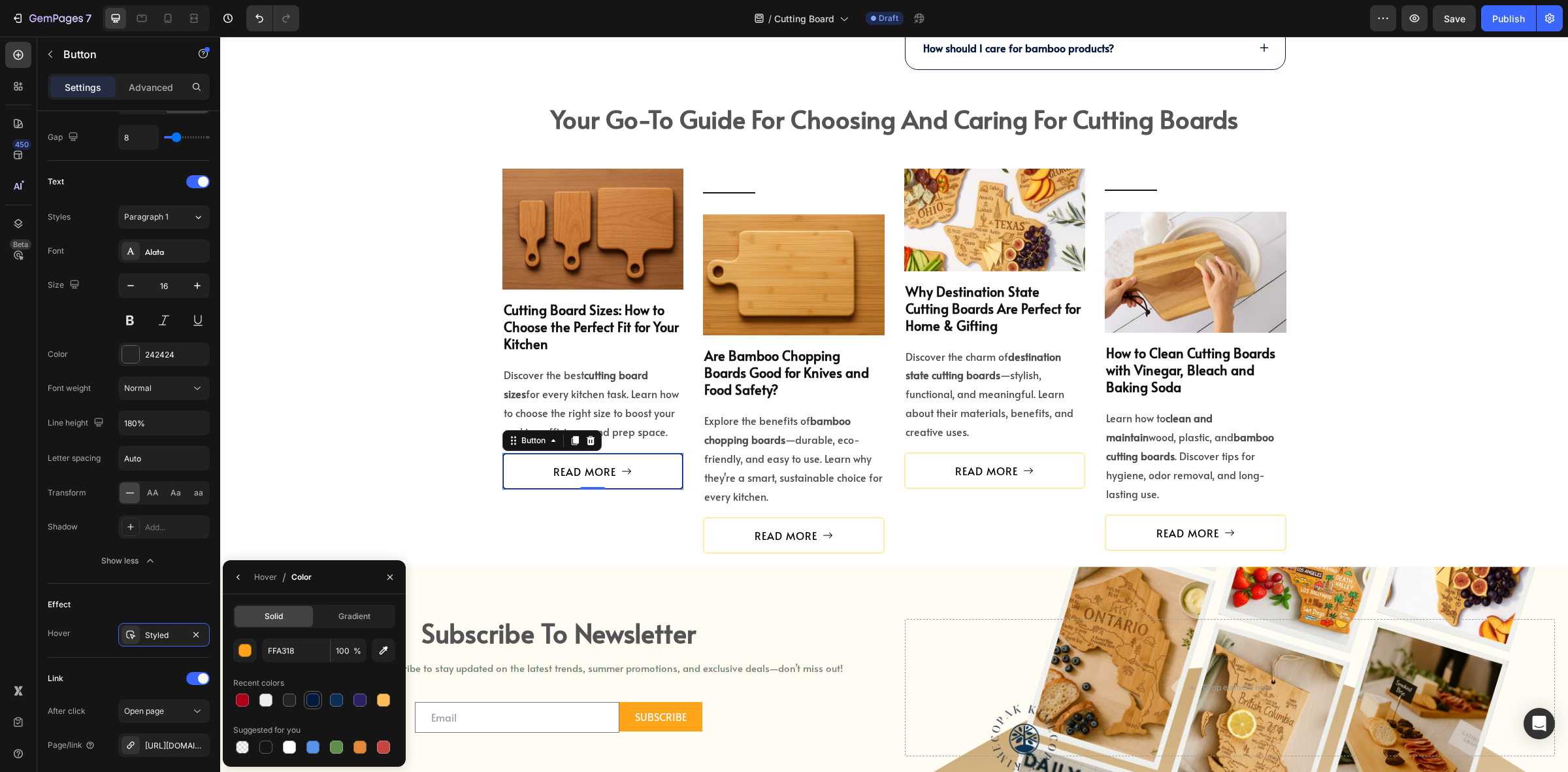
click at [313, 703] on div at bounding box center [313, 700] width 13 height 13
type input "04193D"
click at [727, 541] on link "READ MORE" at bounding box center [794, 535] width 181 height 36
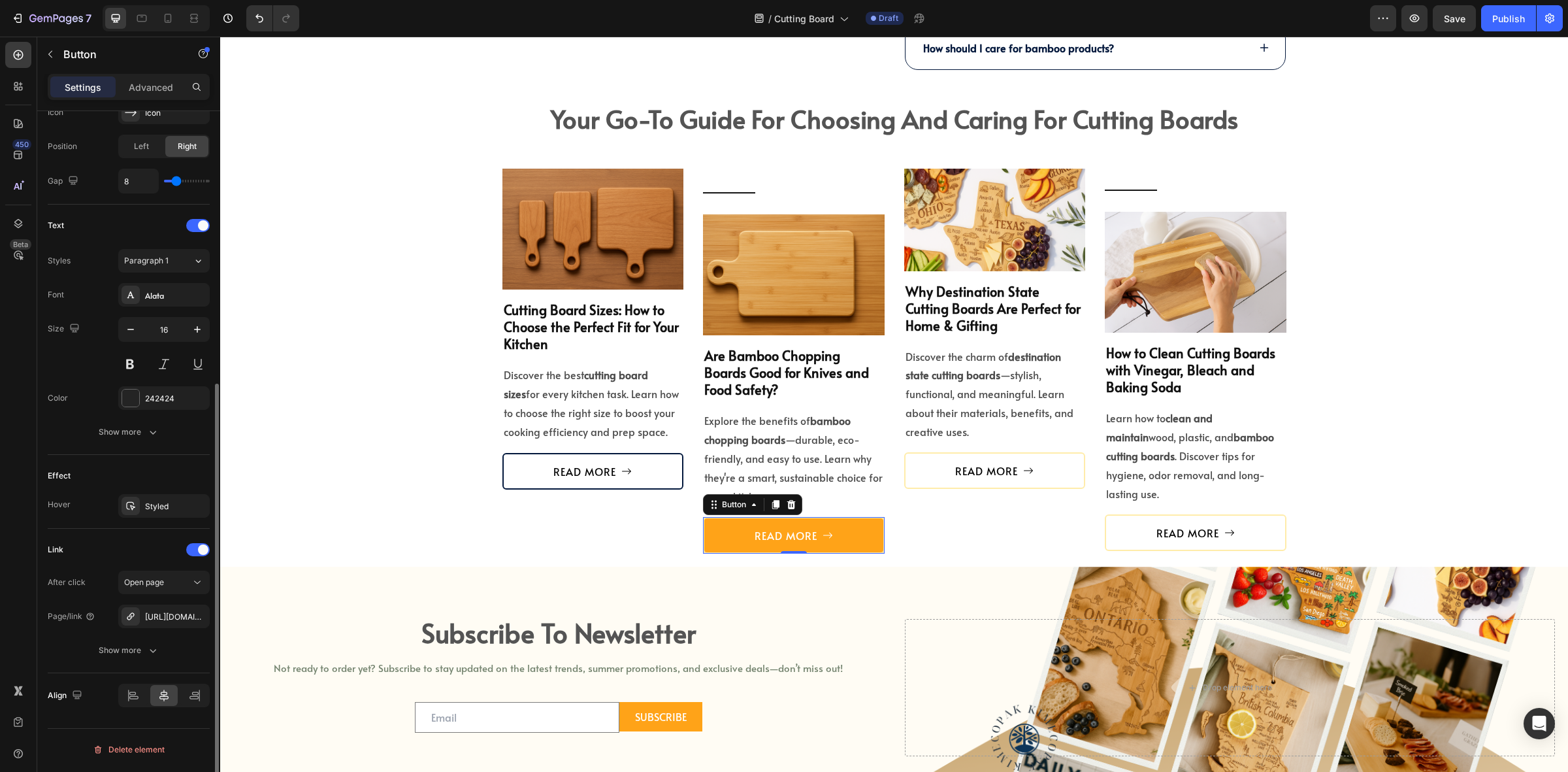
scroll to position [446, 0]
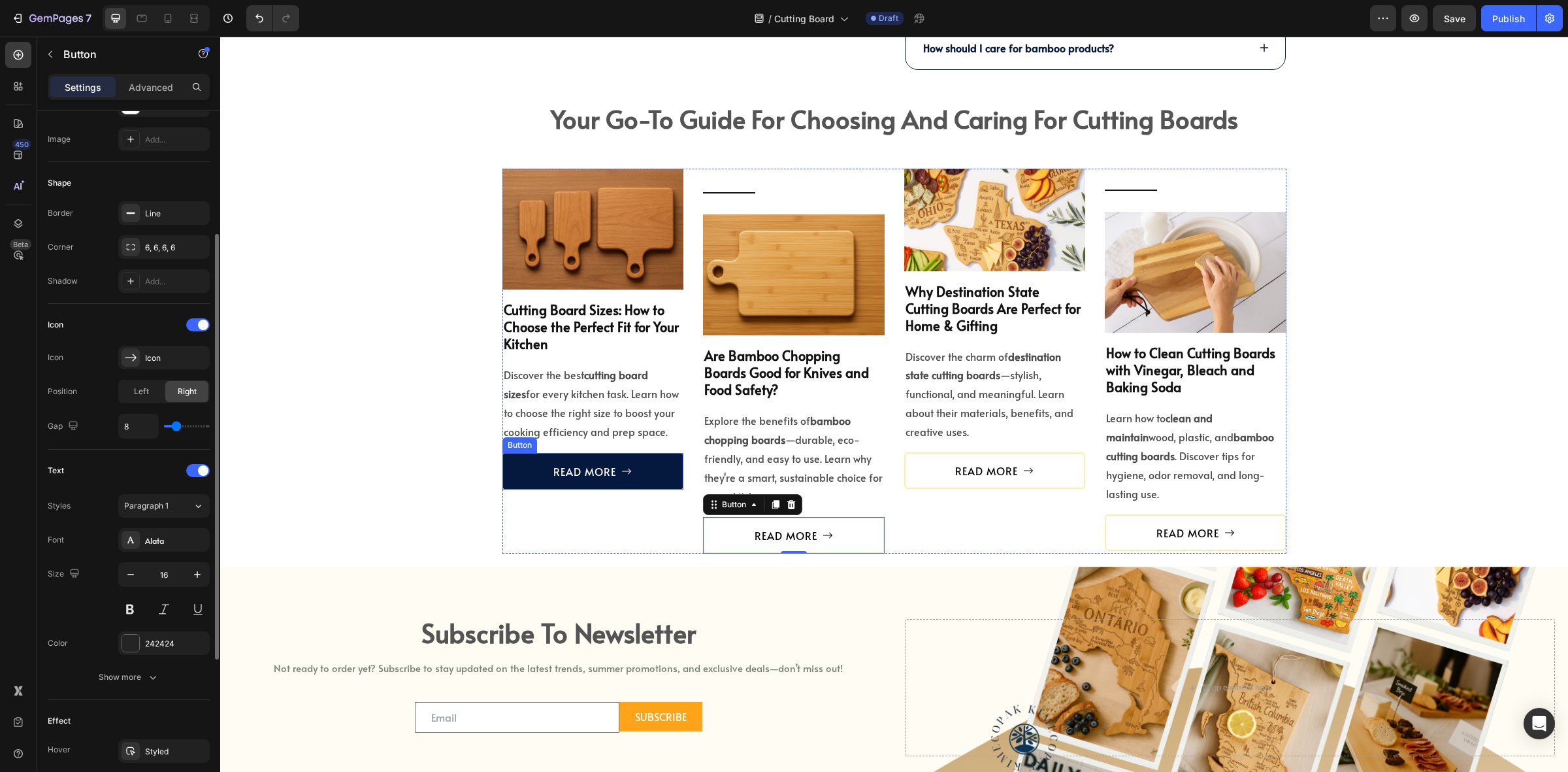
click at [624, 476] on icon at bounding box center [626, 471] width 11 height 11
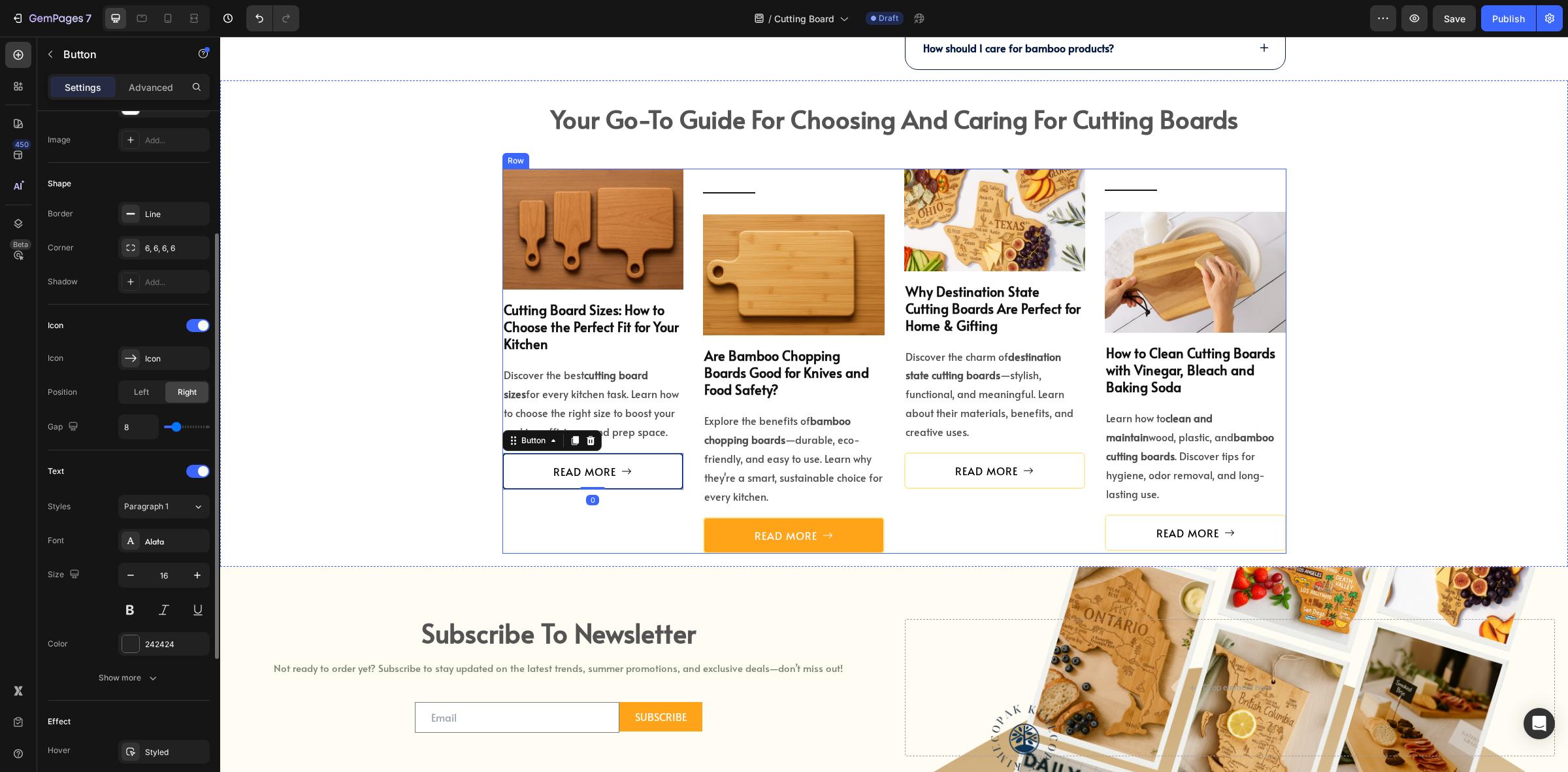
click at [733, 523] on link "READ MORE" at bounding box center [794, 535] width 181 height 36
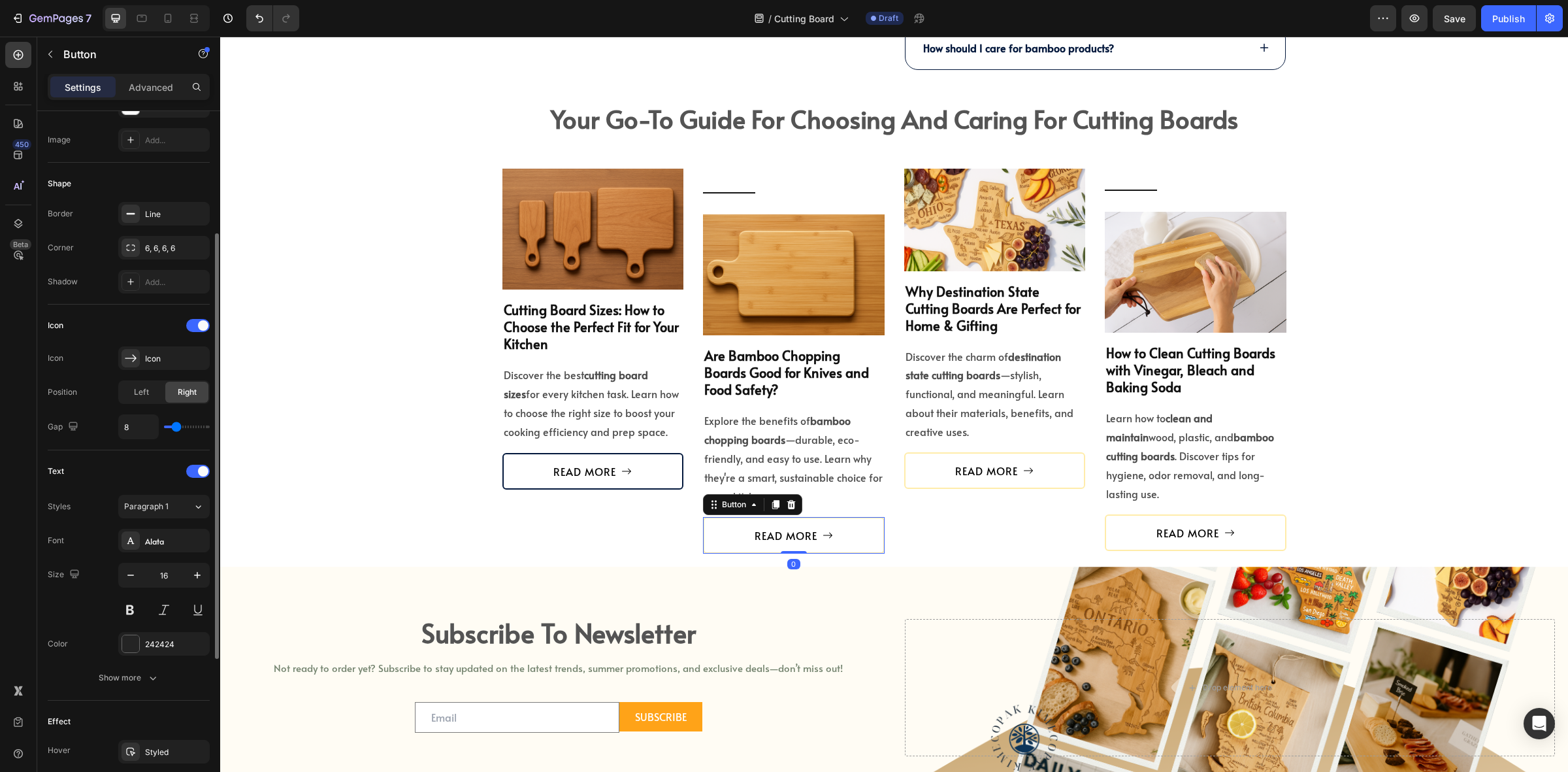
click at [164, 200] on div "Shape Border Line Corner 6, 6, 6, 6 Shadow Add..." at bounding box center [129, 234] width 162 height 142
click at [148, 210] on div "Line" at bounding box center [164, 214] width 38 height 11
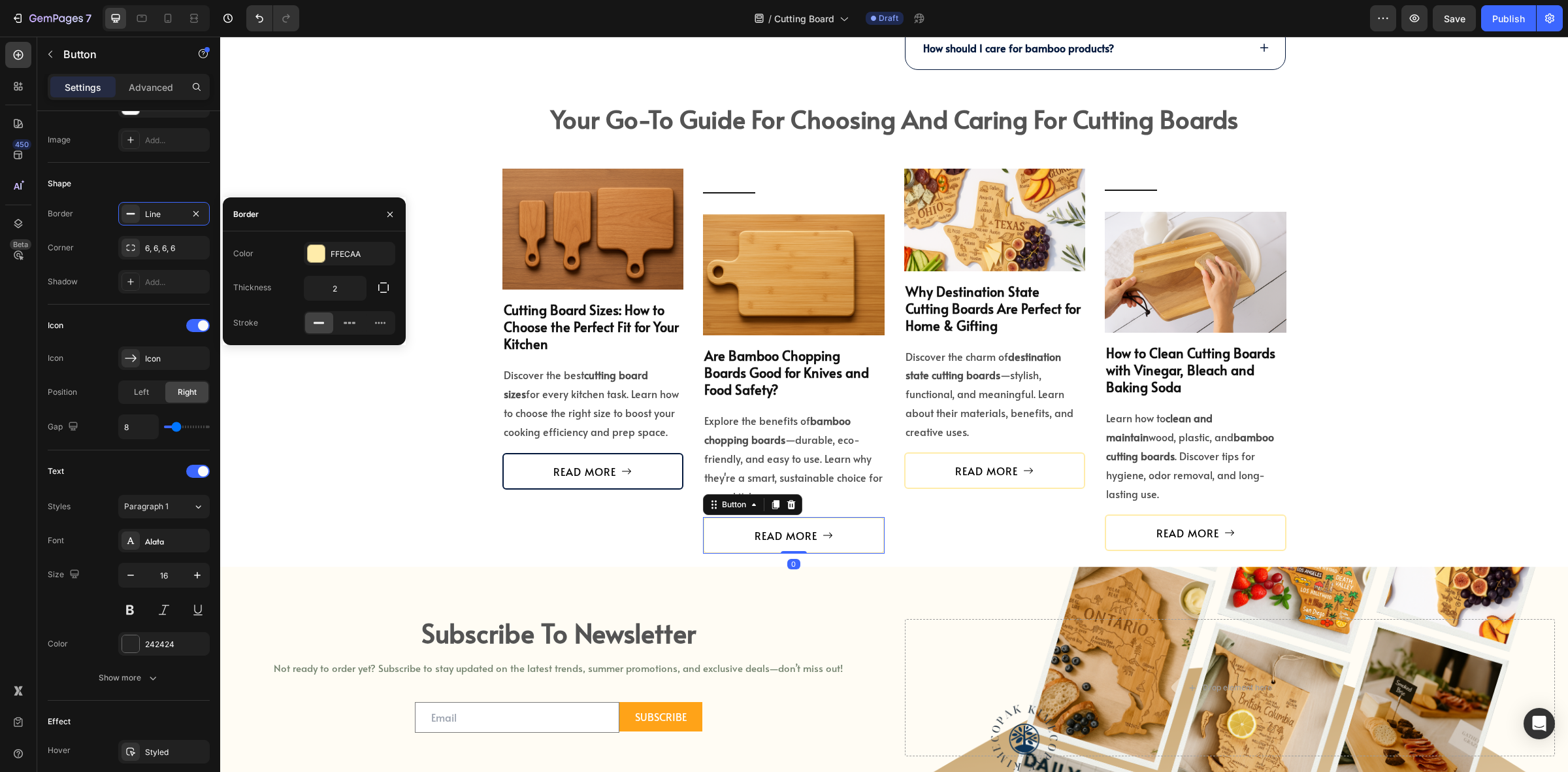
click at [351, 268] on div "Color FFECAA Thickness 2 Stroke" at bounding box center [314, 289] width 183 height 93
click at [350, 256] on div "FFECAA" at bounding box center [349, 254] width 38 height 11
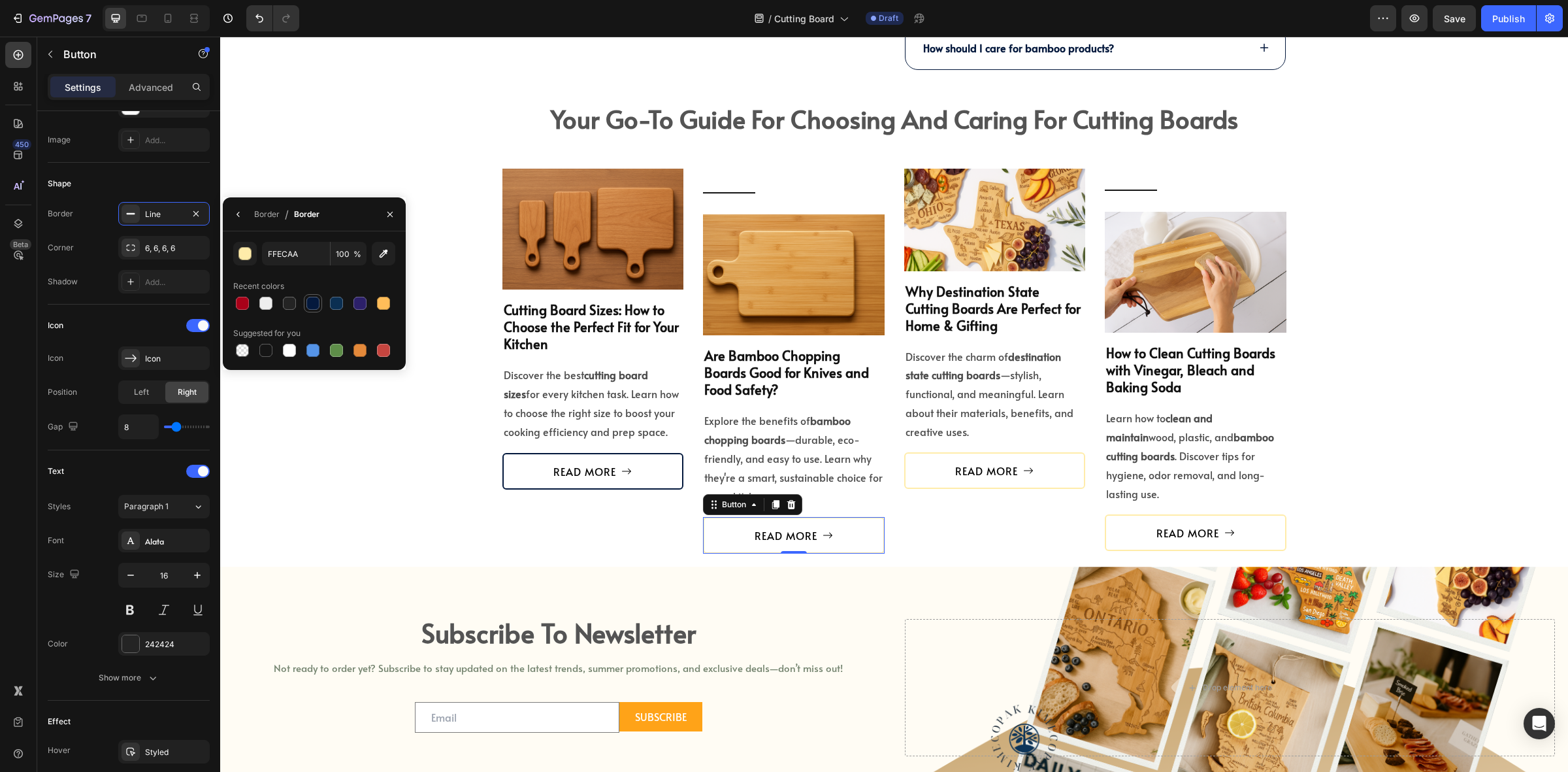
click at [307, 299] on div at bounding box center [313, 304] width 13 height 13
type input "04193D"
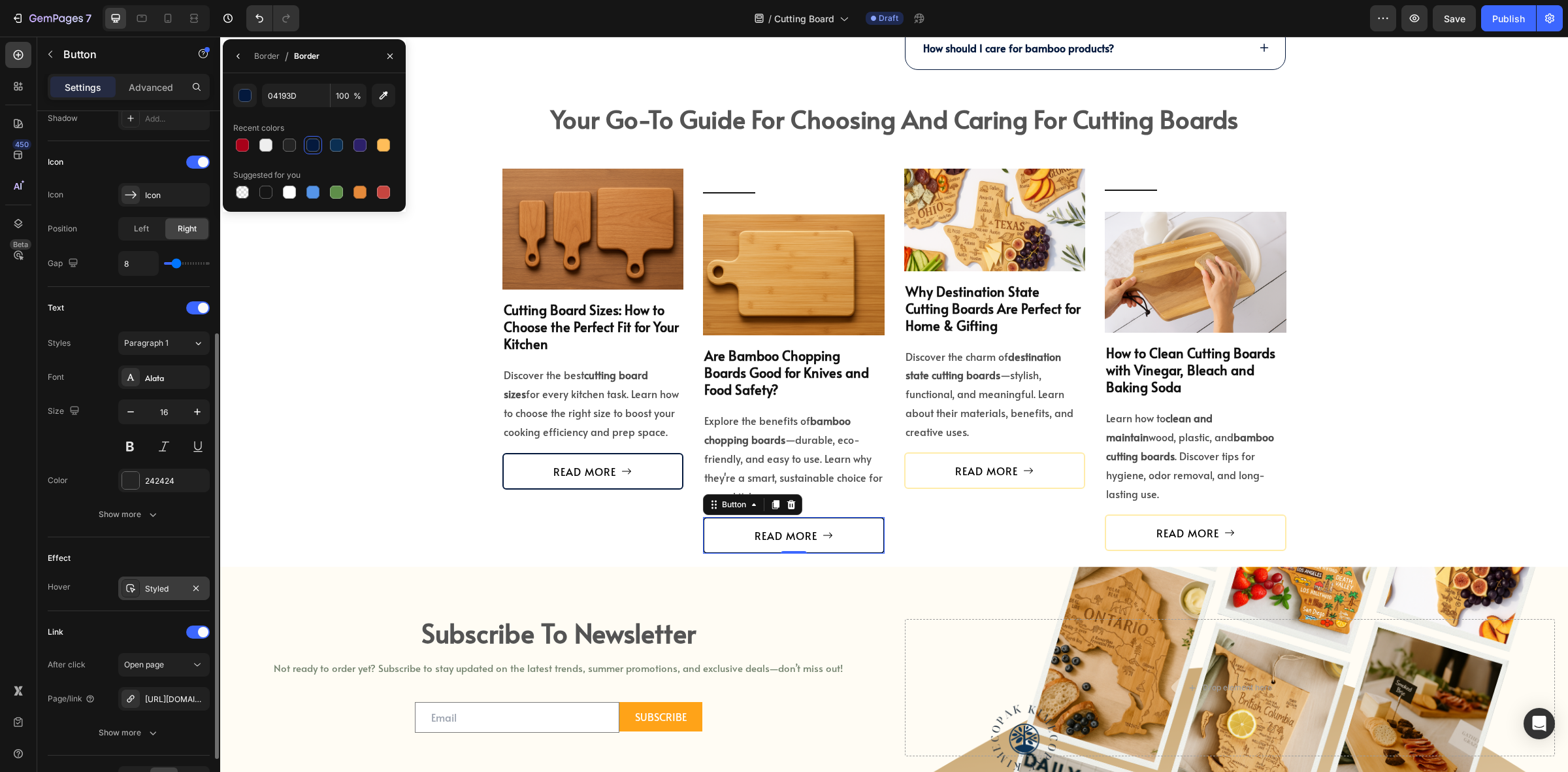
click at [161, 581] on div "Styled" at bounding box center [164, 588] width 91 height 24
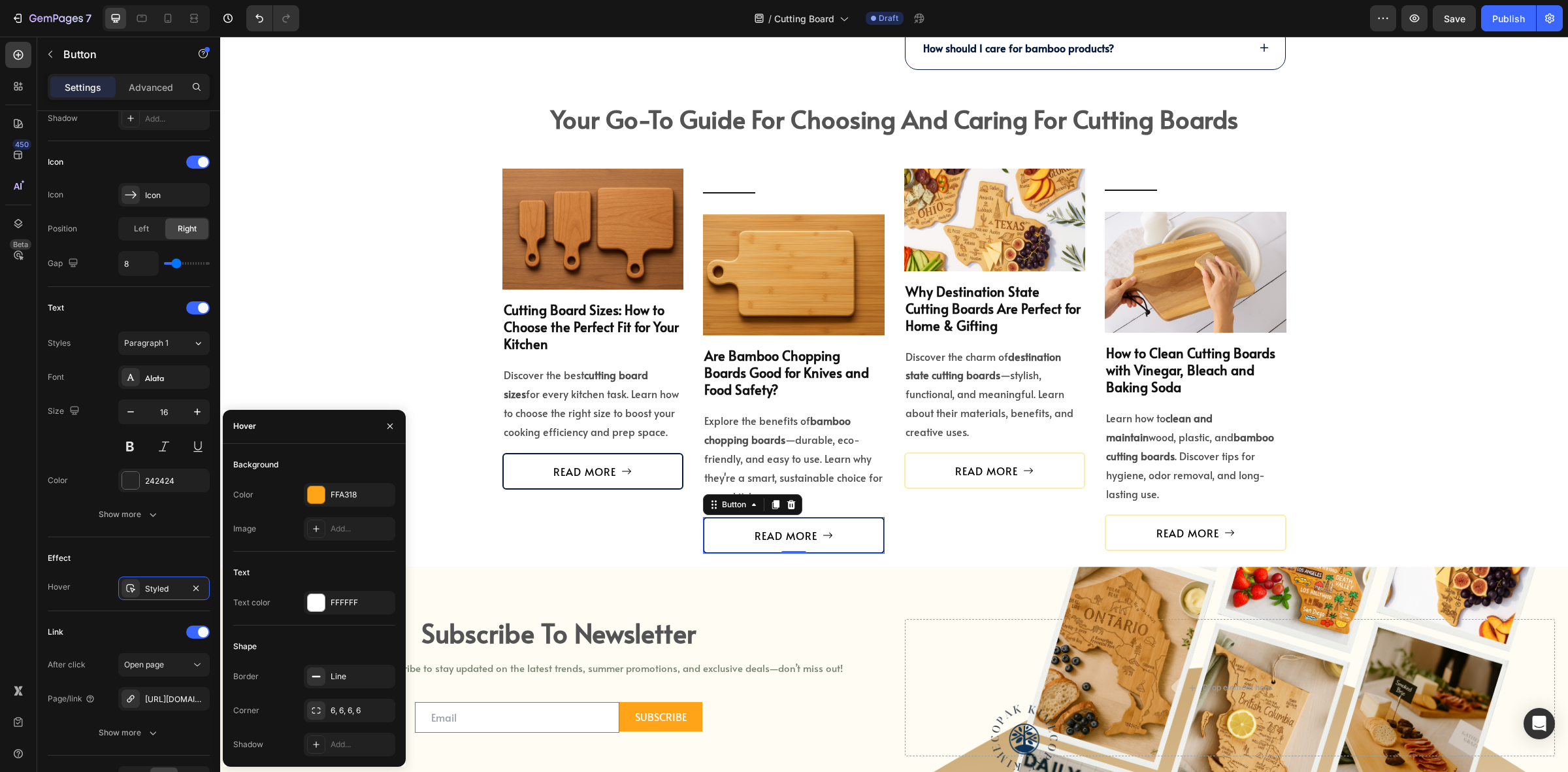
click at [335, 479] on div "Background Color FFA318 Image Add..." at bounding box center [314, 503] width 162 height 97
drag, startPoint x: 333, startPoint y: 488, endPoint x: 115, endPoint y: 458, distance: 220.1
click at [333, 489] on div "FFA318" at bounding box center [349, 495] width 38 height 11
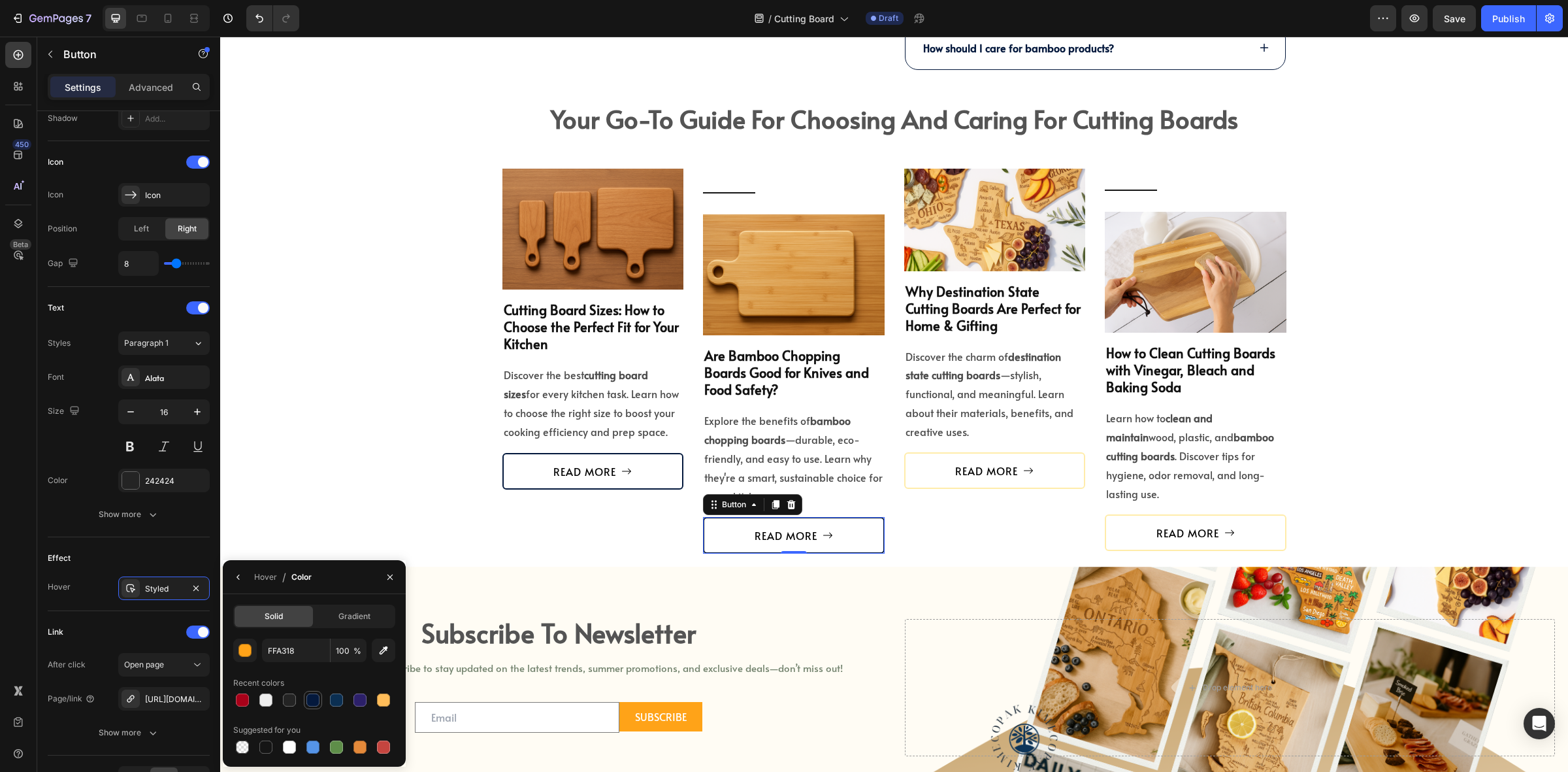
click at [312, 698] on div at bounding box center [313, 700] width 13 height 13
type input "04193D"
click at [925, 475] on link "READ MORE" at bounding box center [995, 470] width 181 height 36
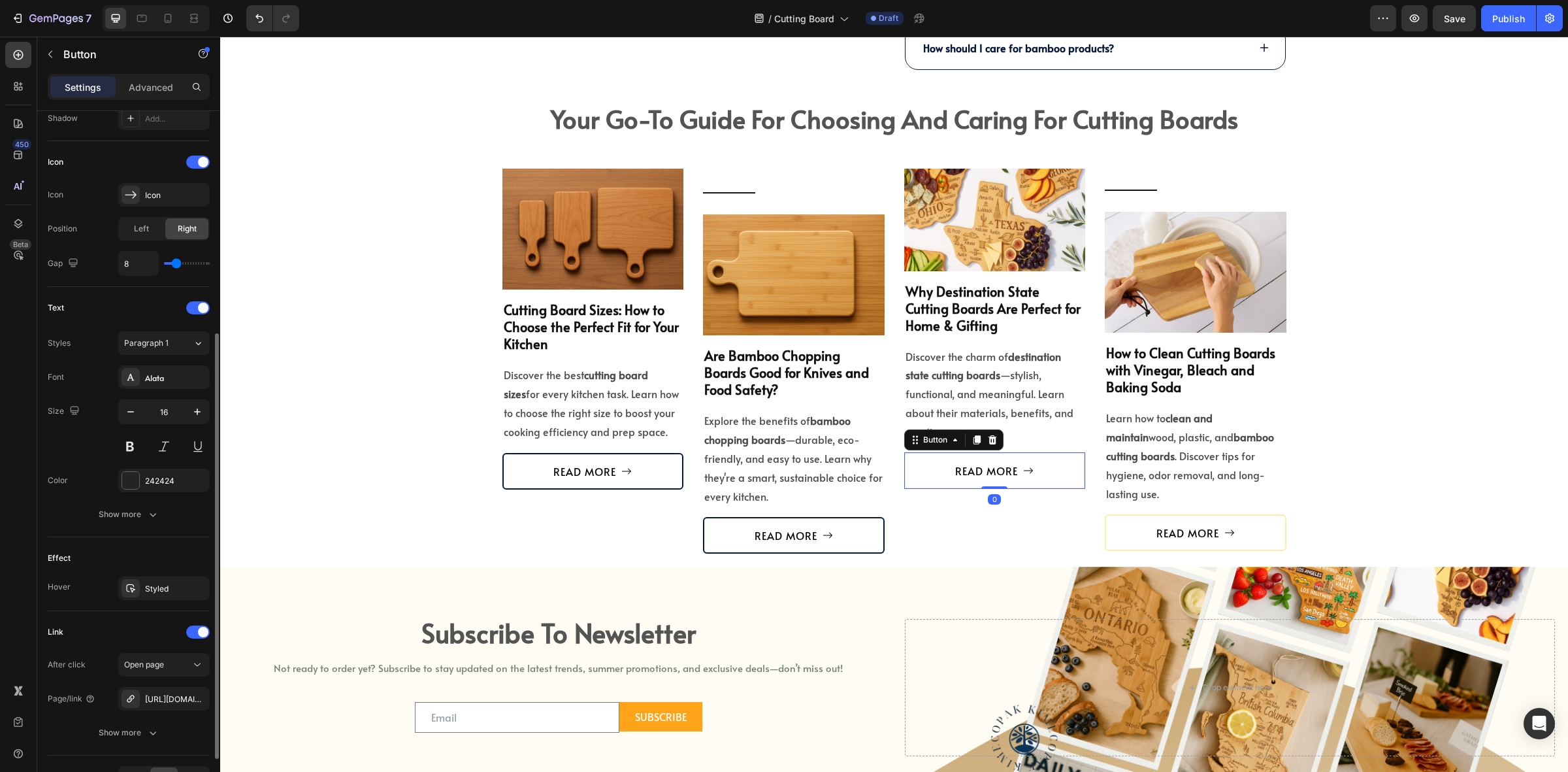
click at [159, 574] on div "Effect Hover Styled" at bounding box center [129, 573] width 162 height 74
click at [149, 585] on div "Styled" at bounding box center [164, 588] width 38 height 11
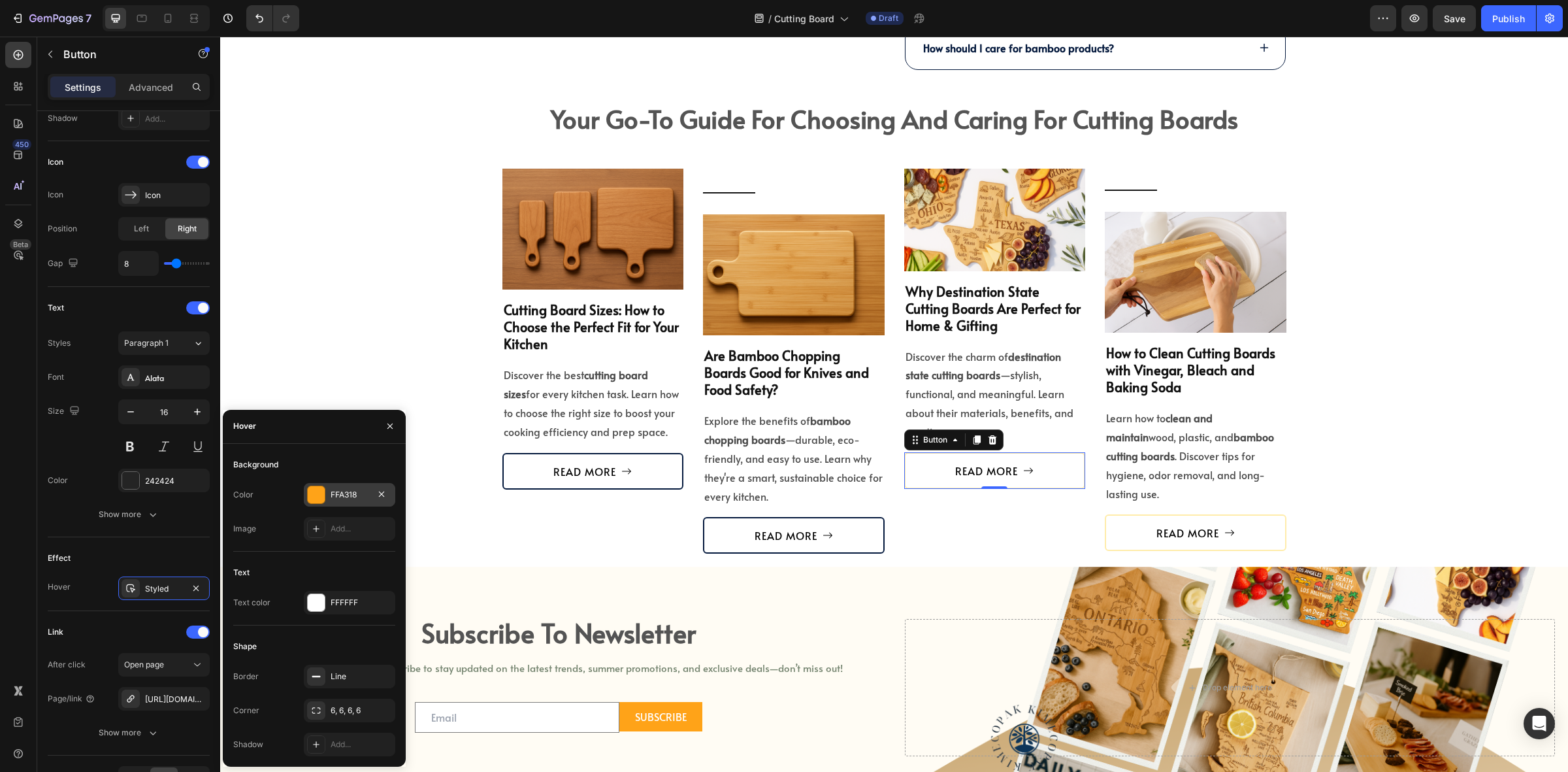
click at [320, 494] on div at bounding box center [316, 495] width 17 height 17
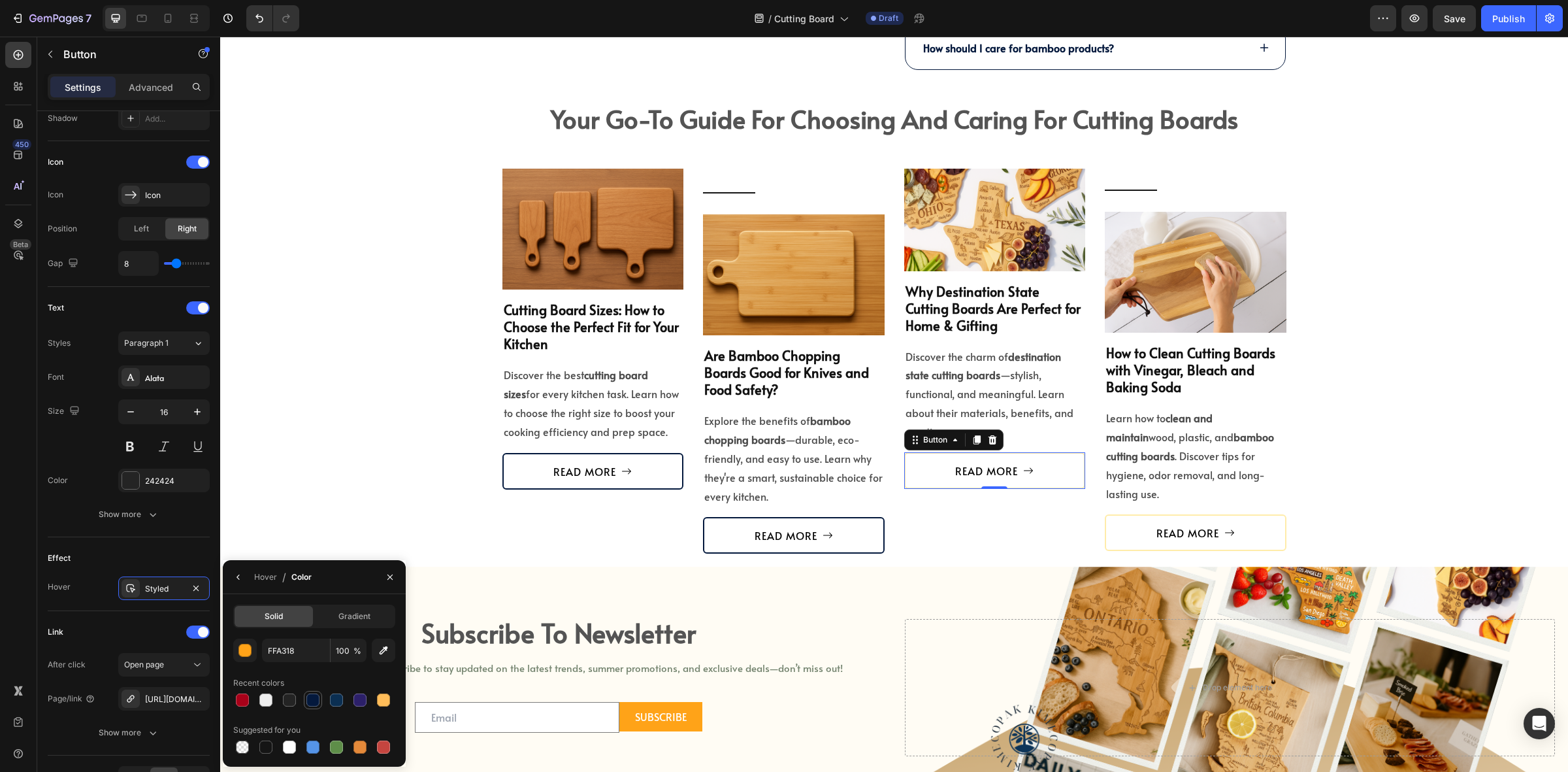
click at [316, 701] on div at bounding box center [313, 700] width 13 height 13
type input "04193D"
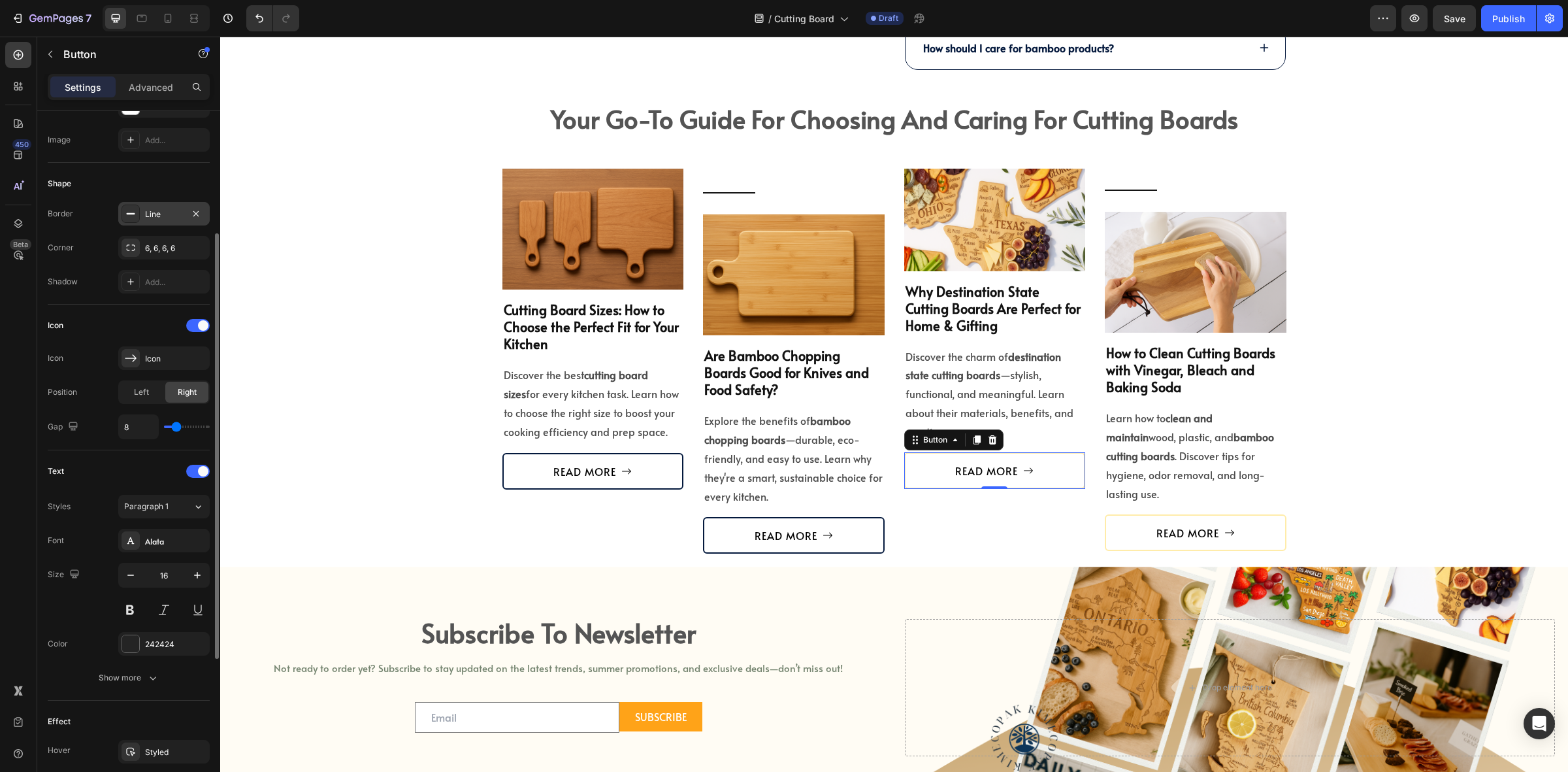
click at [135, 217] on icon at bounding box center [131, 214] width 11 height 11
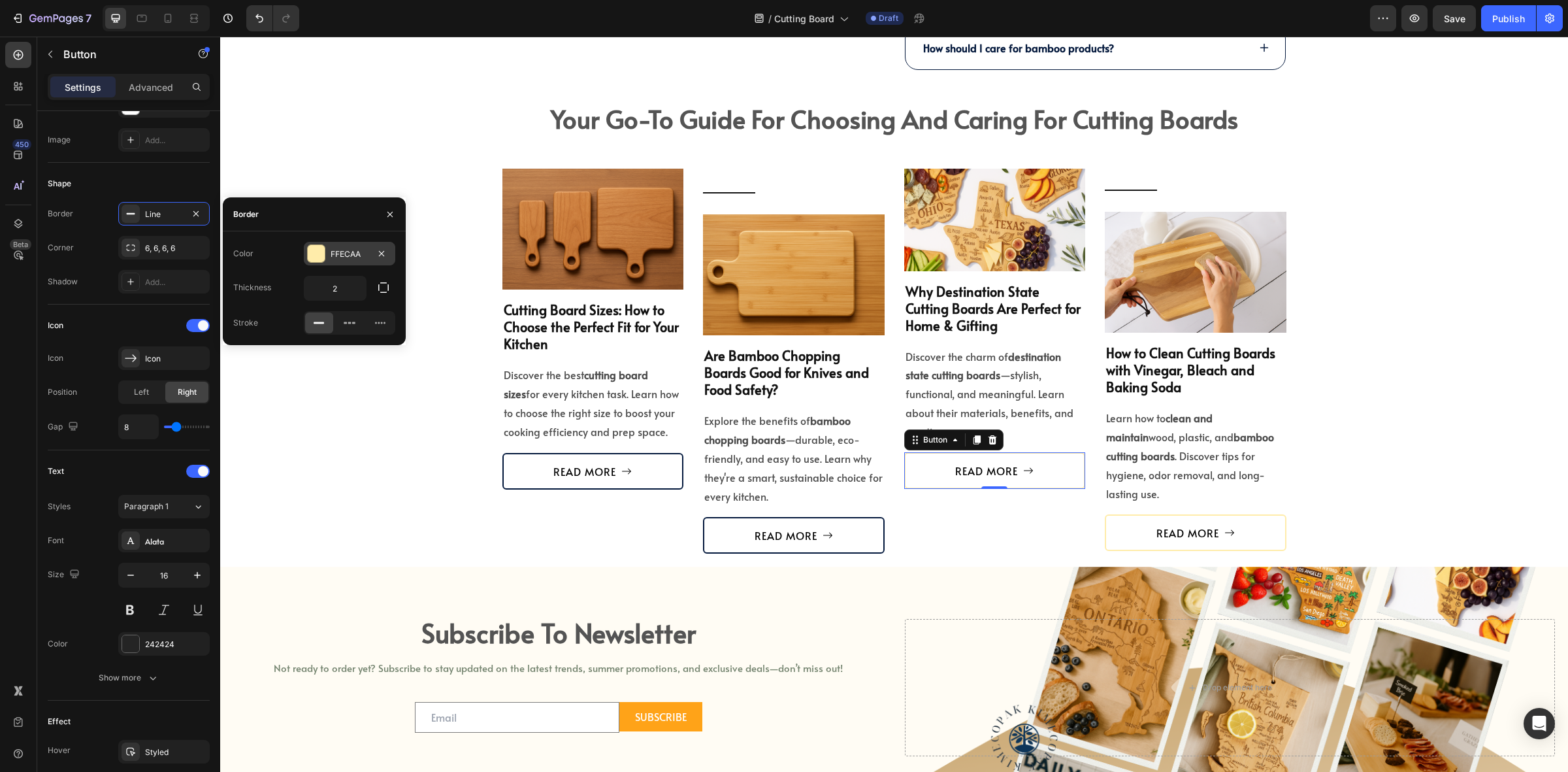
click at [320, 251] on div at bounding box center [316, 254] width 17 height 17
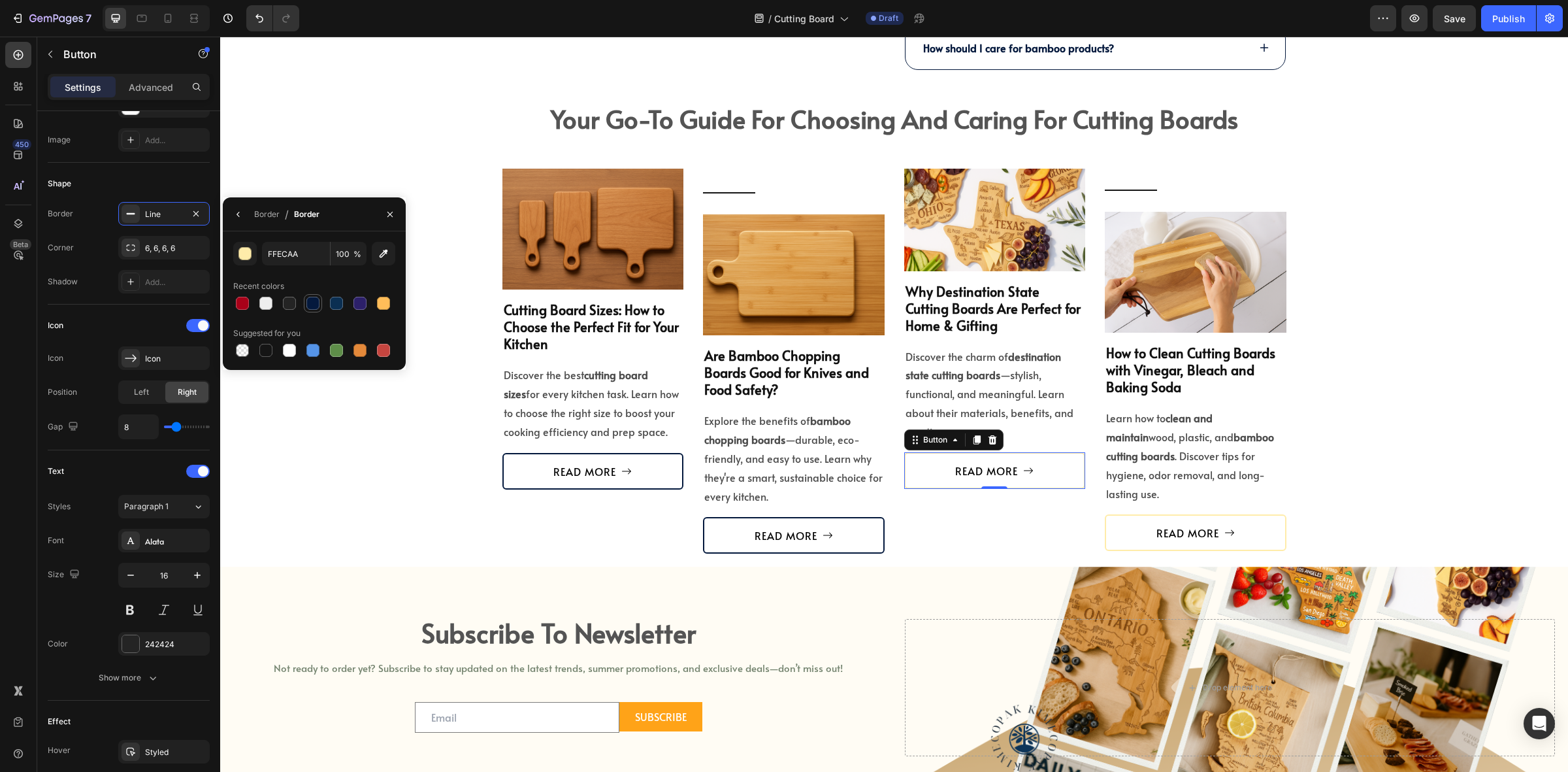
click at [312, 304] on div at bounding box center [313, 304] width 13 height 13
type input "04193D"
click at [1121, 514] on link "READ MORE" at bounding box center [1196, 532] width 181 height 36
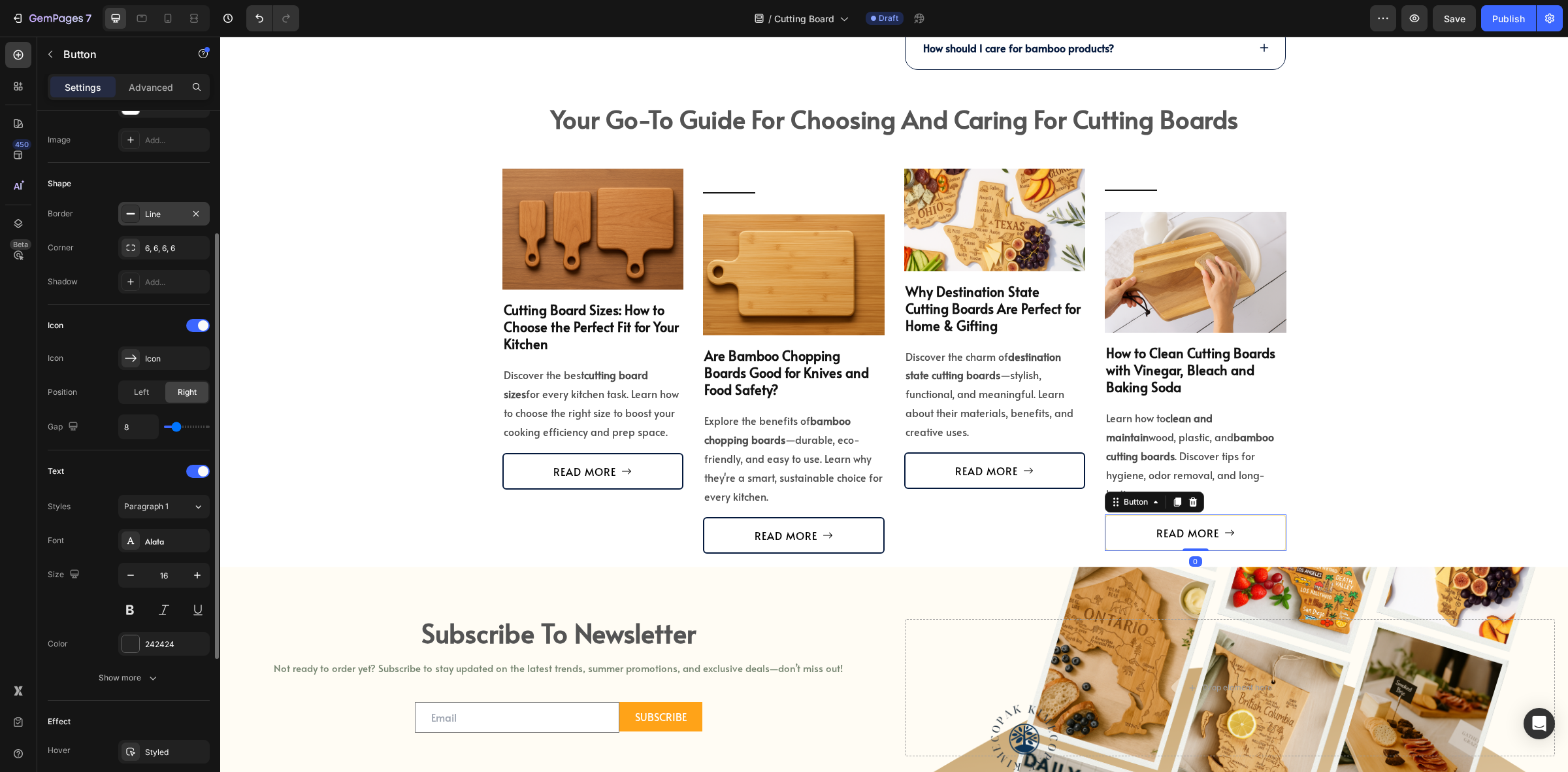
click at [164, 204] on div "Line" at bounding box center [164, 214] width 91 height 24
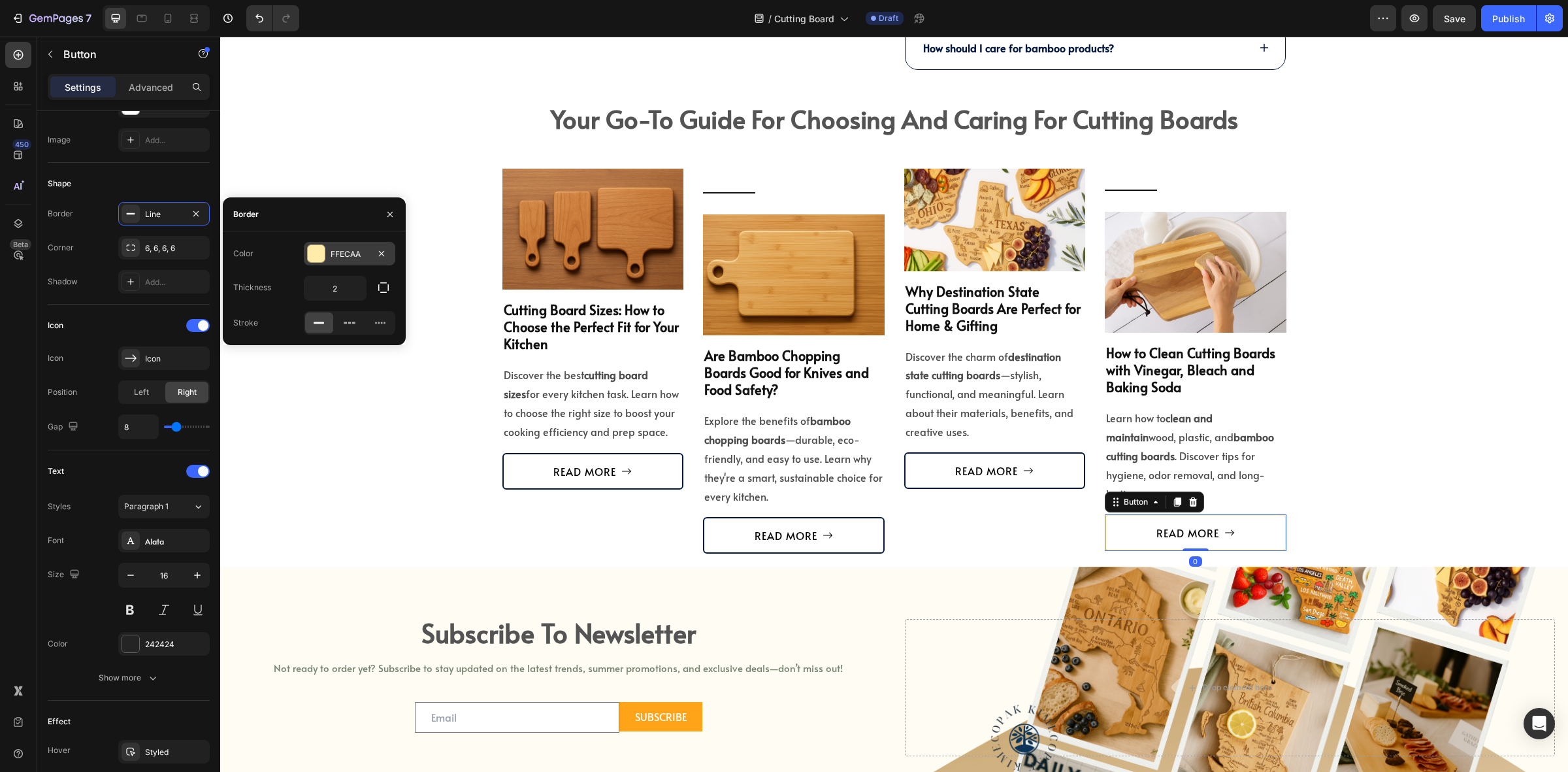
click at [315, 259] on div at bounding box center [316, 254] width 17 height 17
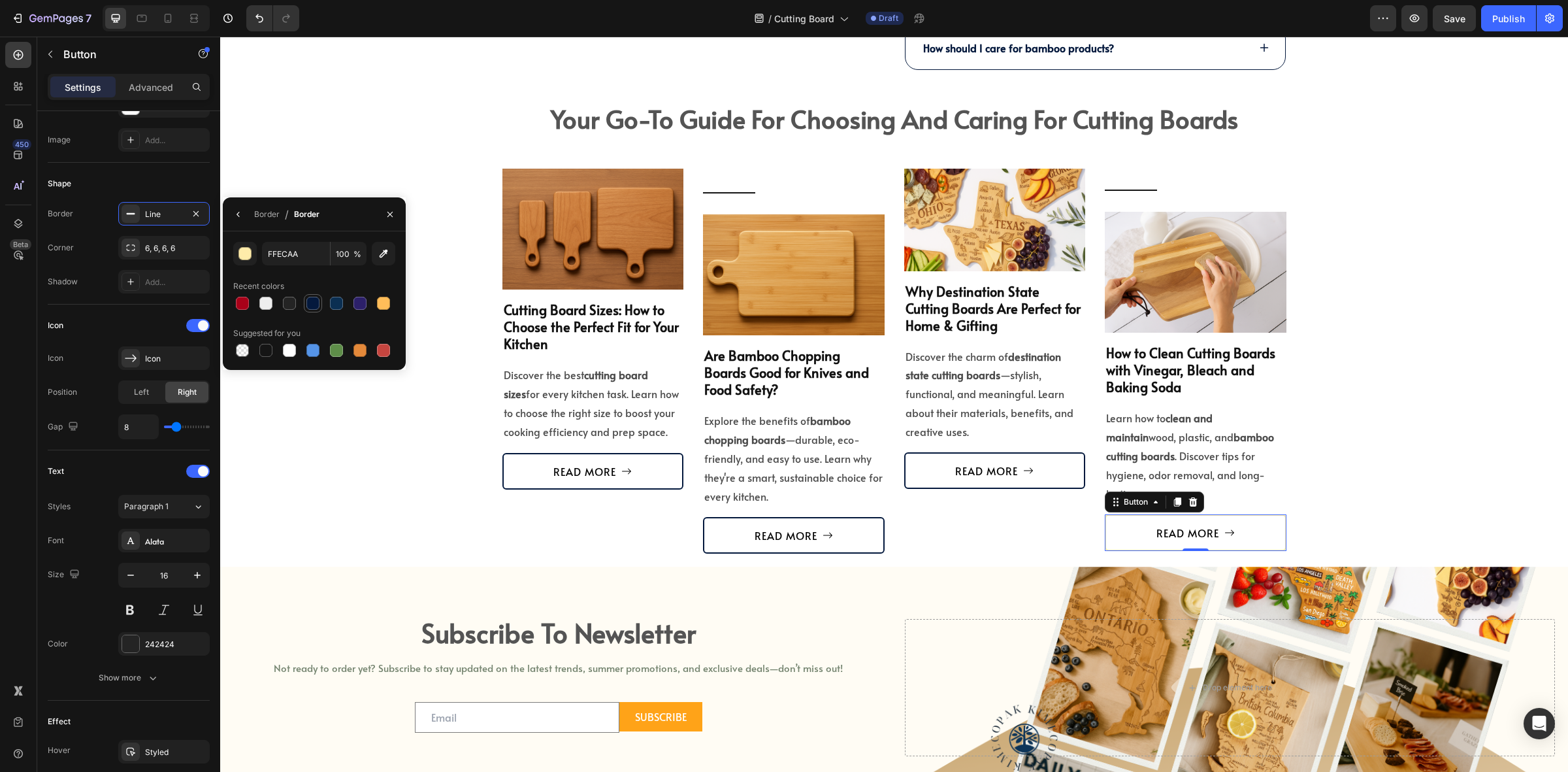
click at [319, 304] on div at bounding box center [313, 304] width 16 height 16
type input "04193D"
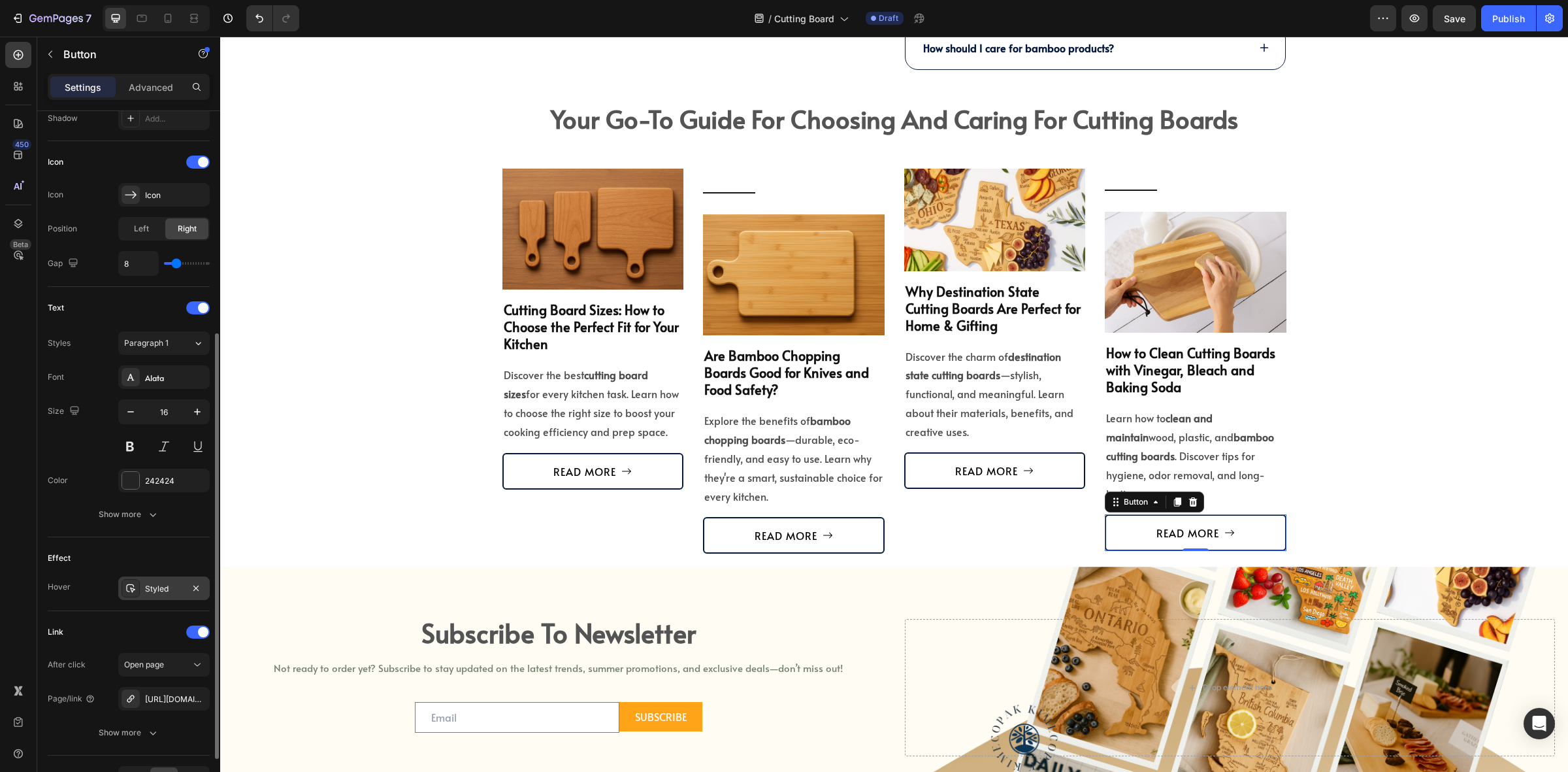
click at [158, 578] on div "Styled" at bounding box center [164, 588] width 91 height 24
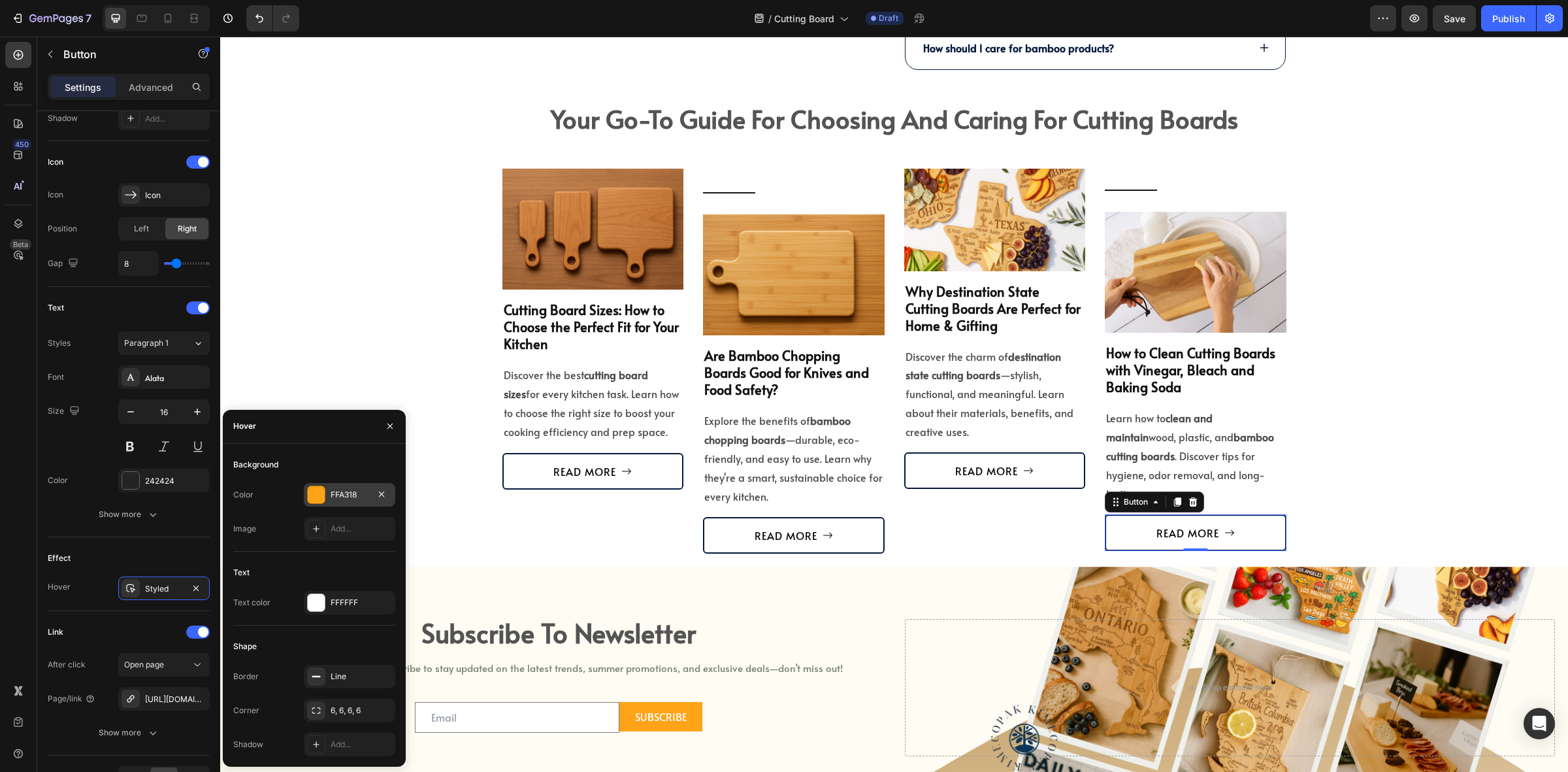
click at [341, 492] on div "FFA318" at bounding box center [349, 495] width 38 height 11
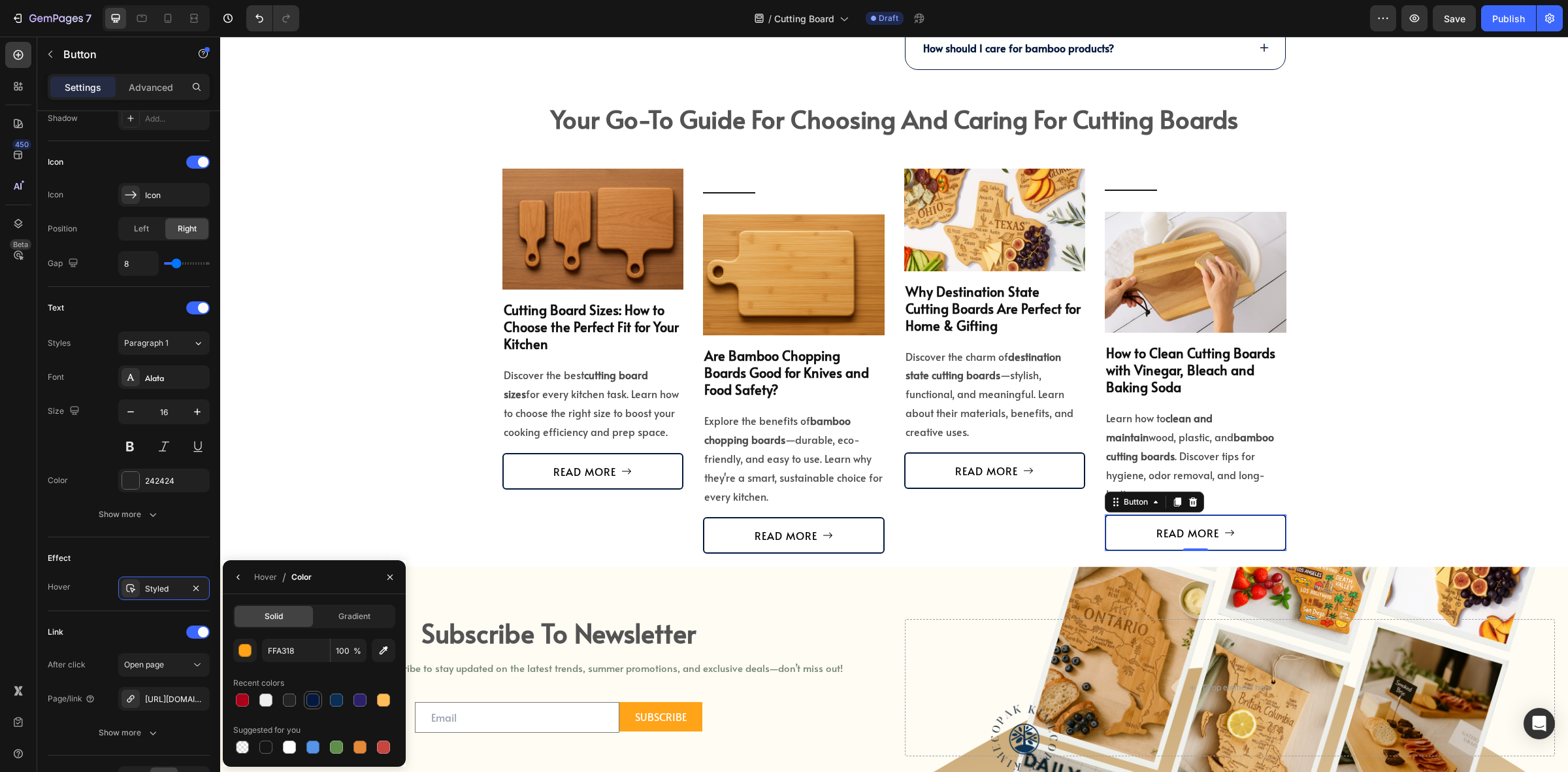
click at [308, 706] on div at bounding box center [313, 700] width 16 height 16
type input "04193D"
click at [446, 439] on div "your go-to guide for choosing and caring for cutting boards Heading Guide for C…" at bounding box center [894, 326] width 1329 height 453
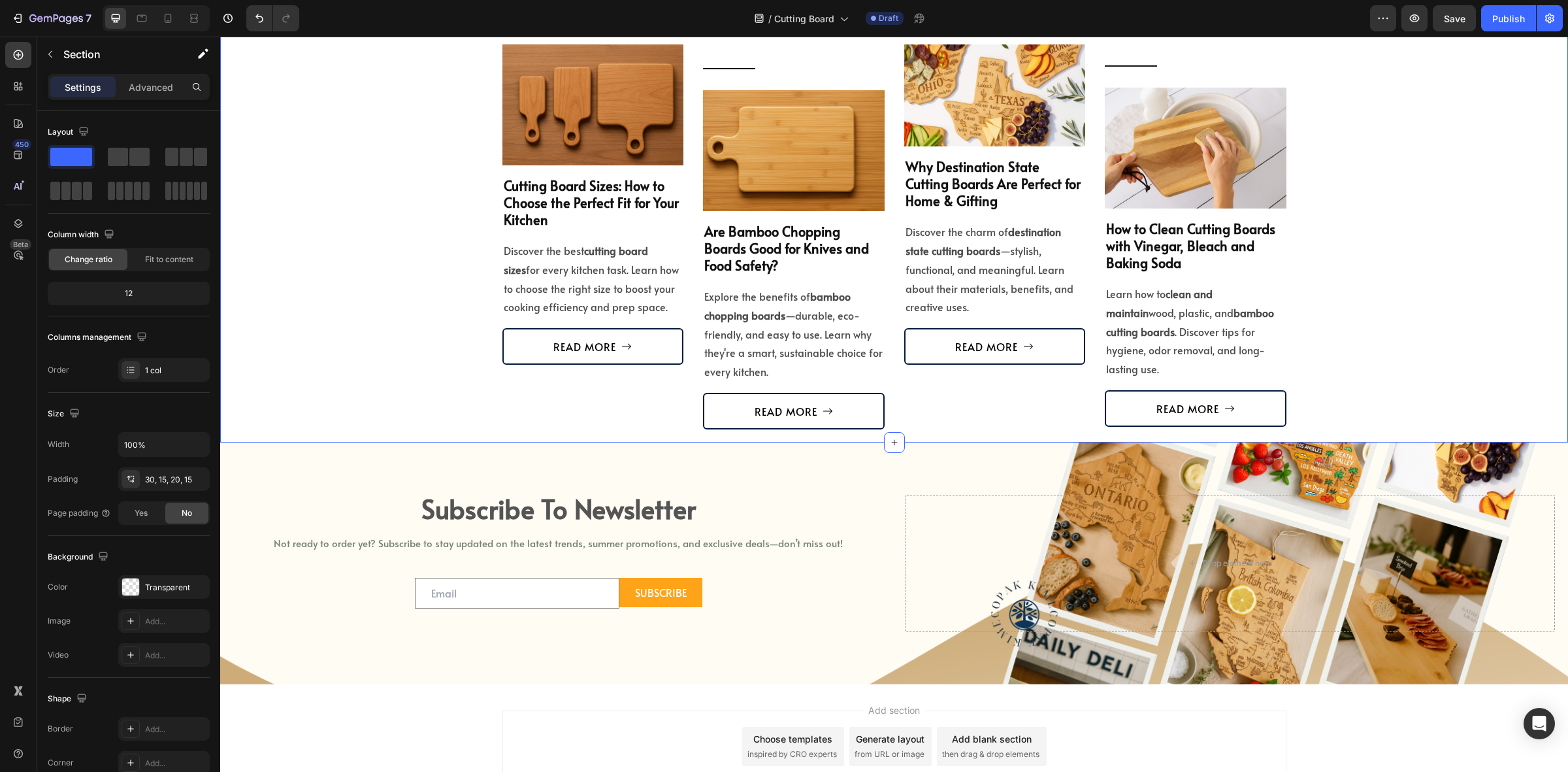
scroll to position [3332, 0]
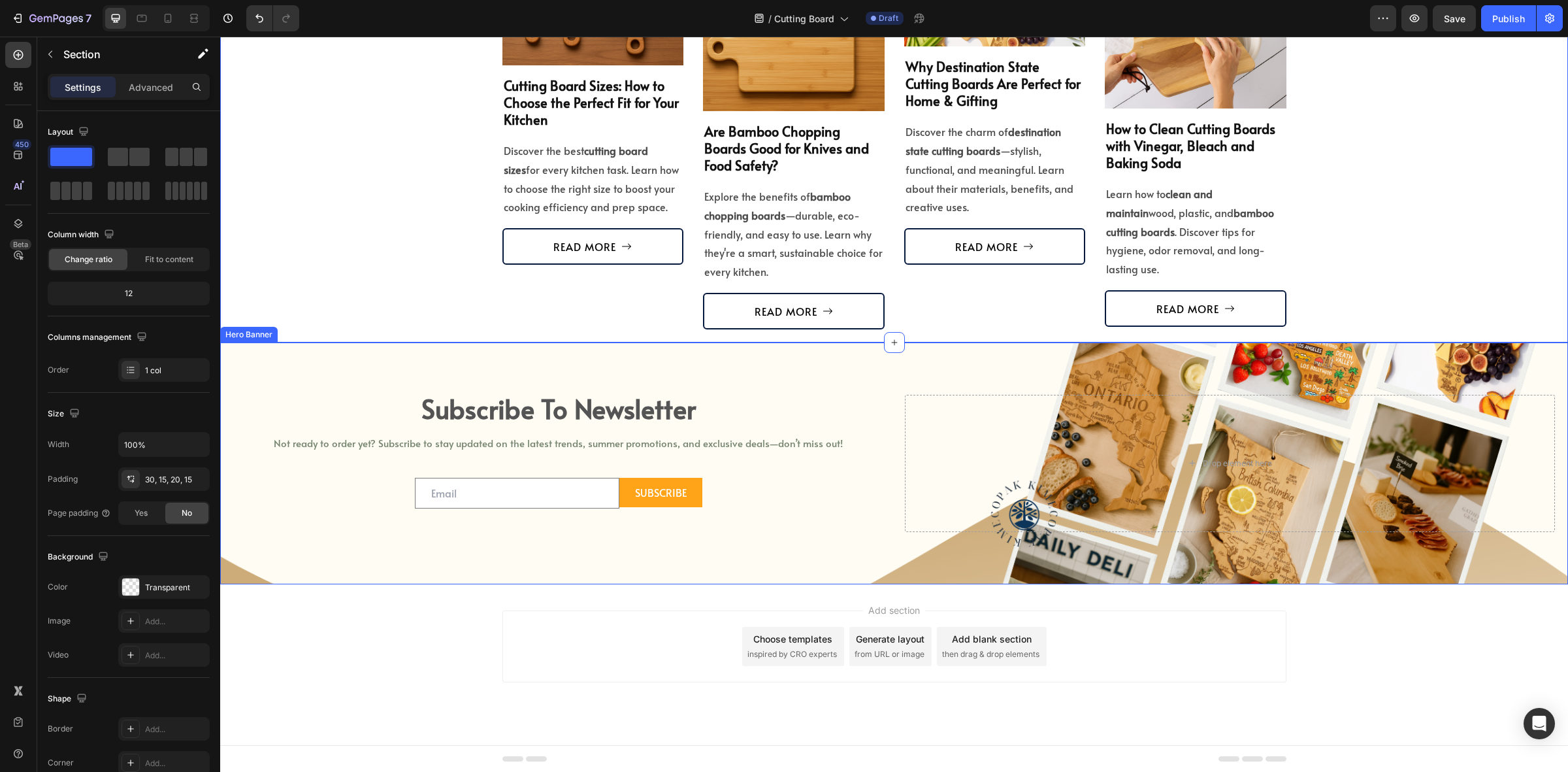
click at [316, 386] on div "subscribe to newsletter Heading Not ready to order yet? Subscribe to stay updat…" at bounding box center [894, 463] width 1348 height 242
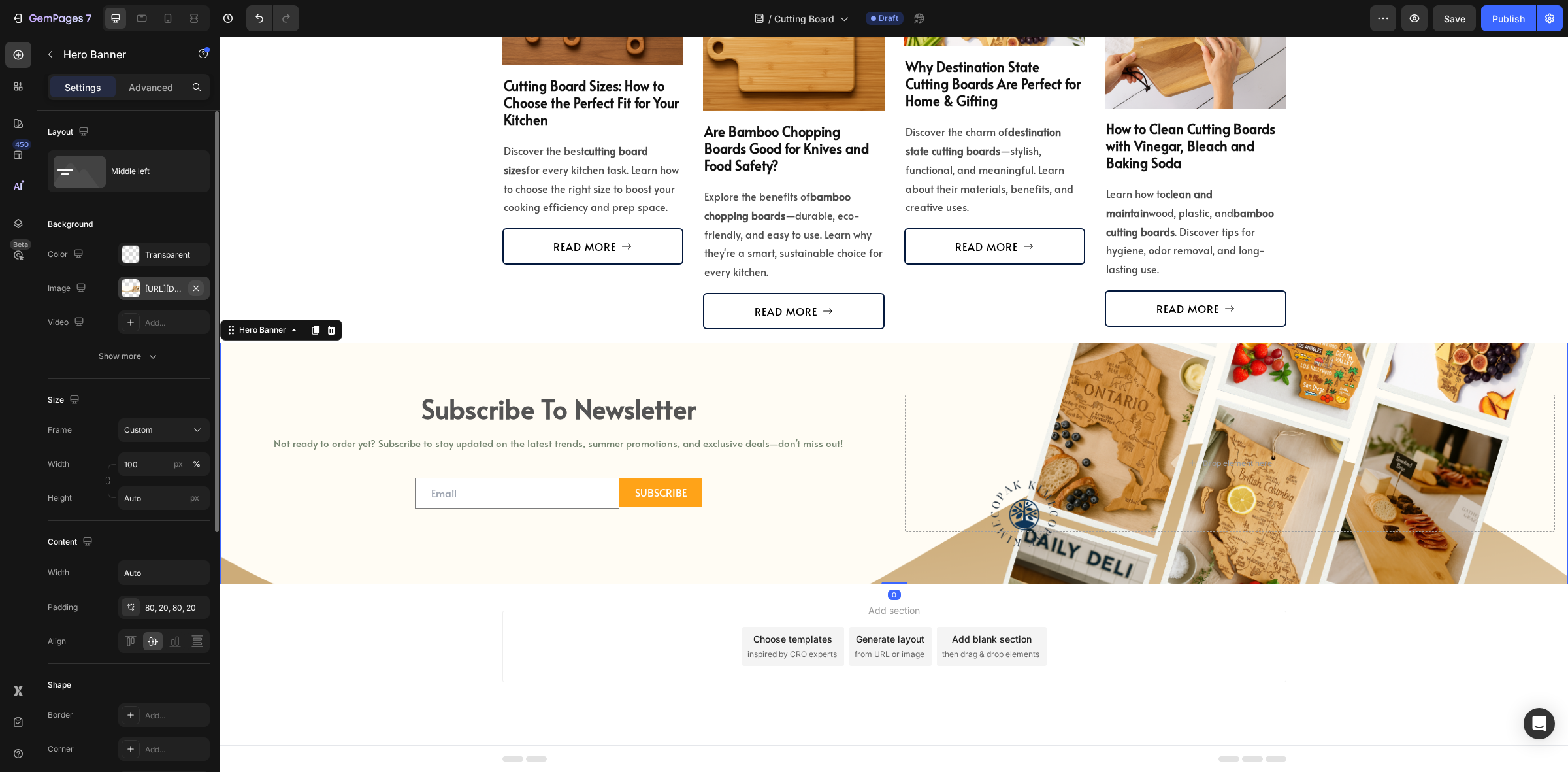
click at [197, 286] on icon "button" at bounding box center [196, 287] width 5 height 5
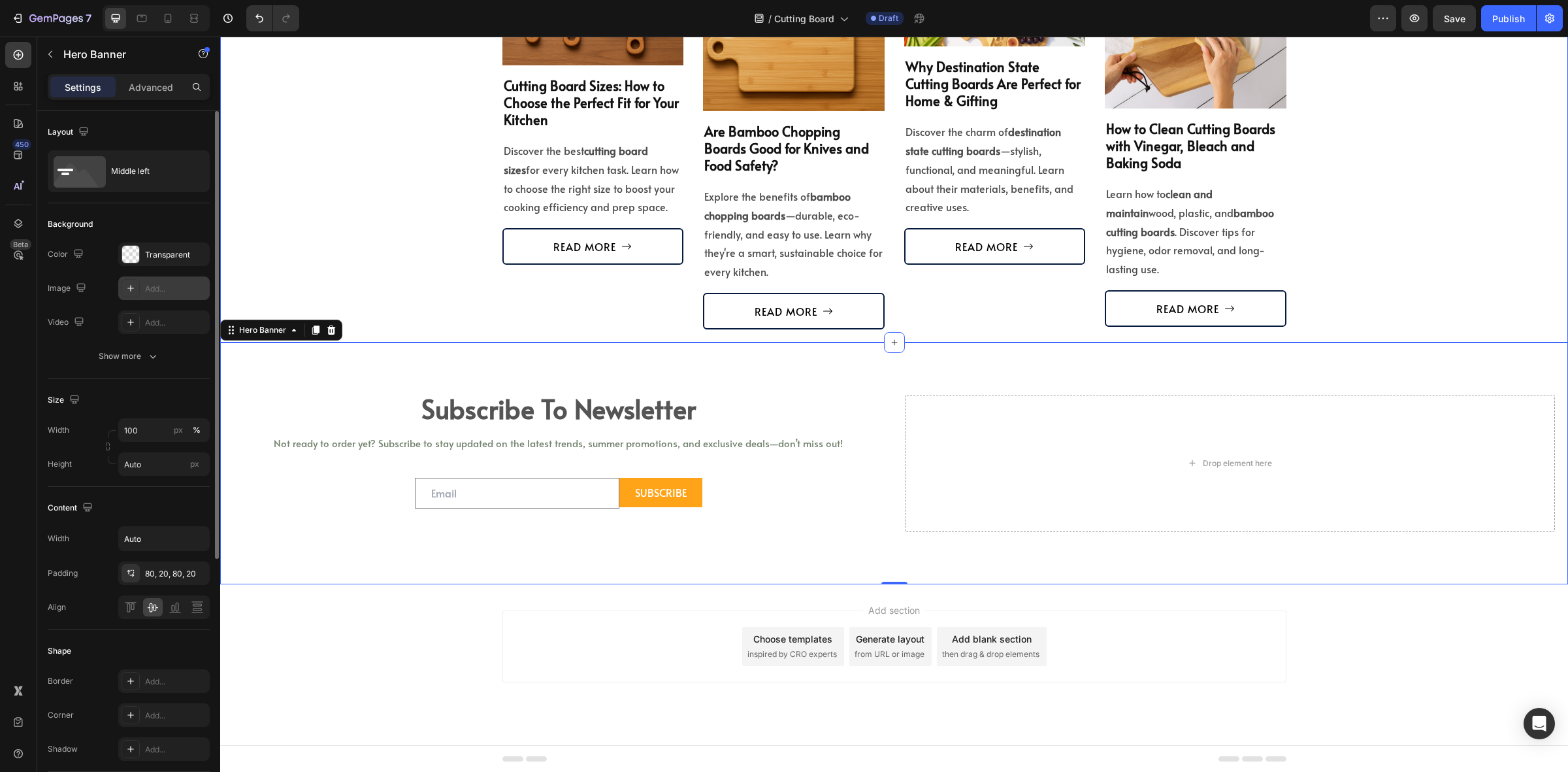
click at [356, 268] on div "your go-to guide for choosing and caring for cutting boards Heading Guide for C…" at bounding box center [894, 102] width 1329 height 453
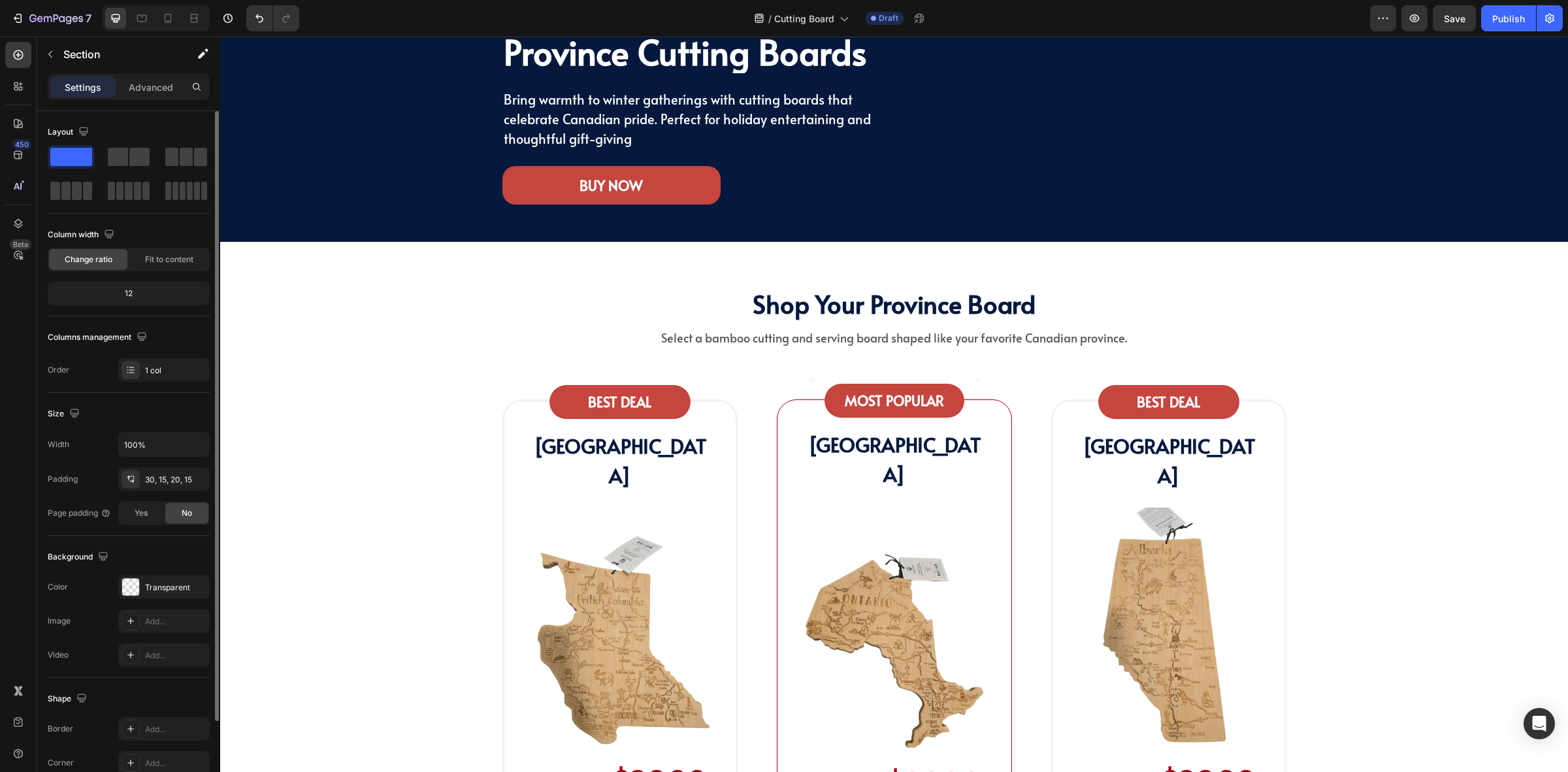
scroll to position [0, 0]
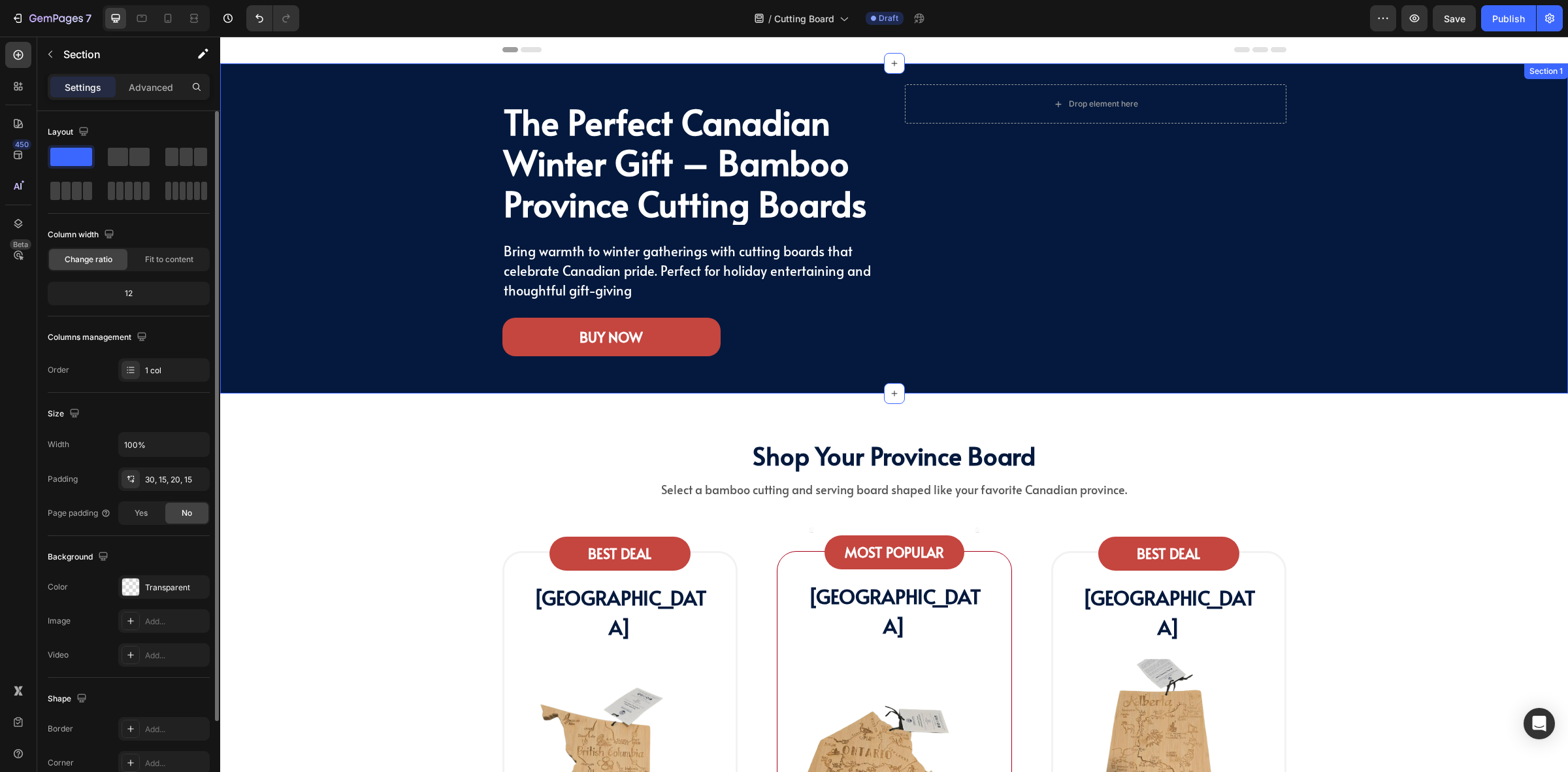
click at [268, 235] on div "The Perfect Canadian Winter Gift – Bamboo Province Cutting Boards Heading Bring…" at bounding box center [894, 229] width 1329 height 289
click at [504, 269] on span "Bring warmth to winter gatherings with cutting boards that celebrate Canadian p…" at bounding box center [688, 271] width 367 height 58
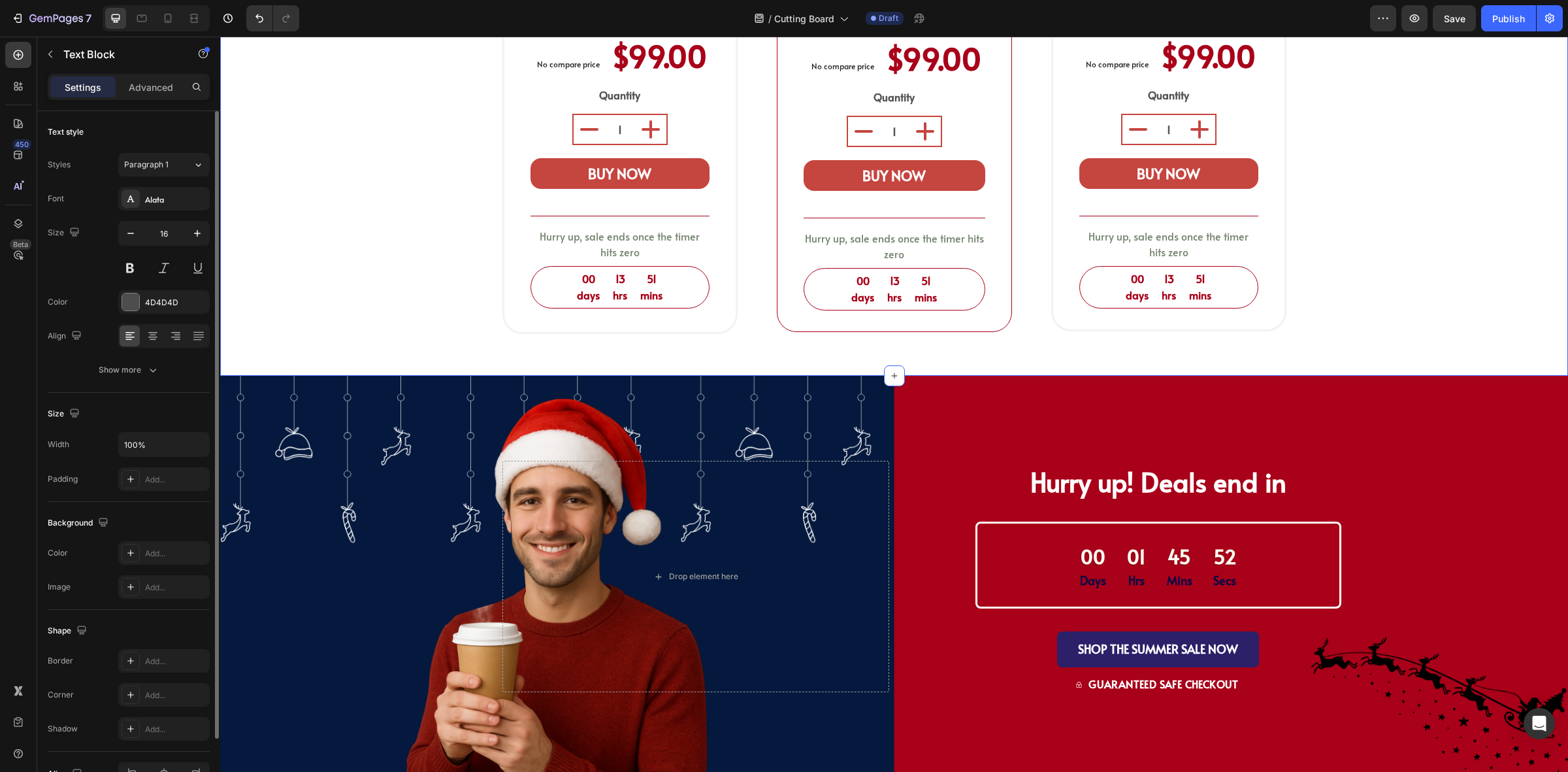
scroll to position [1062, 0]
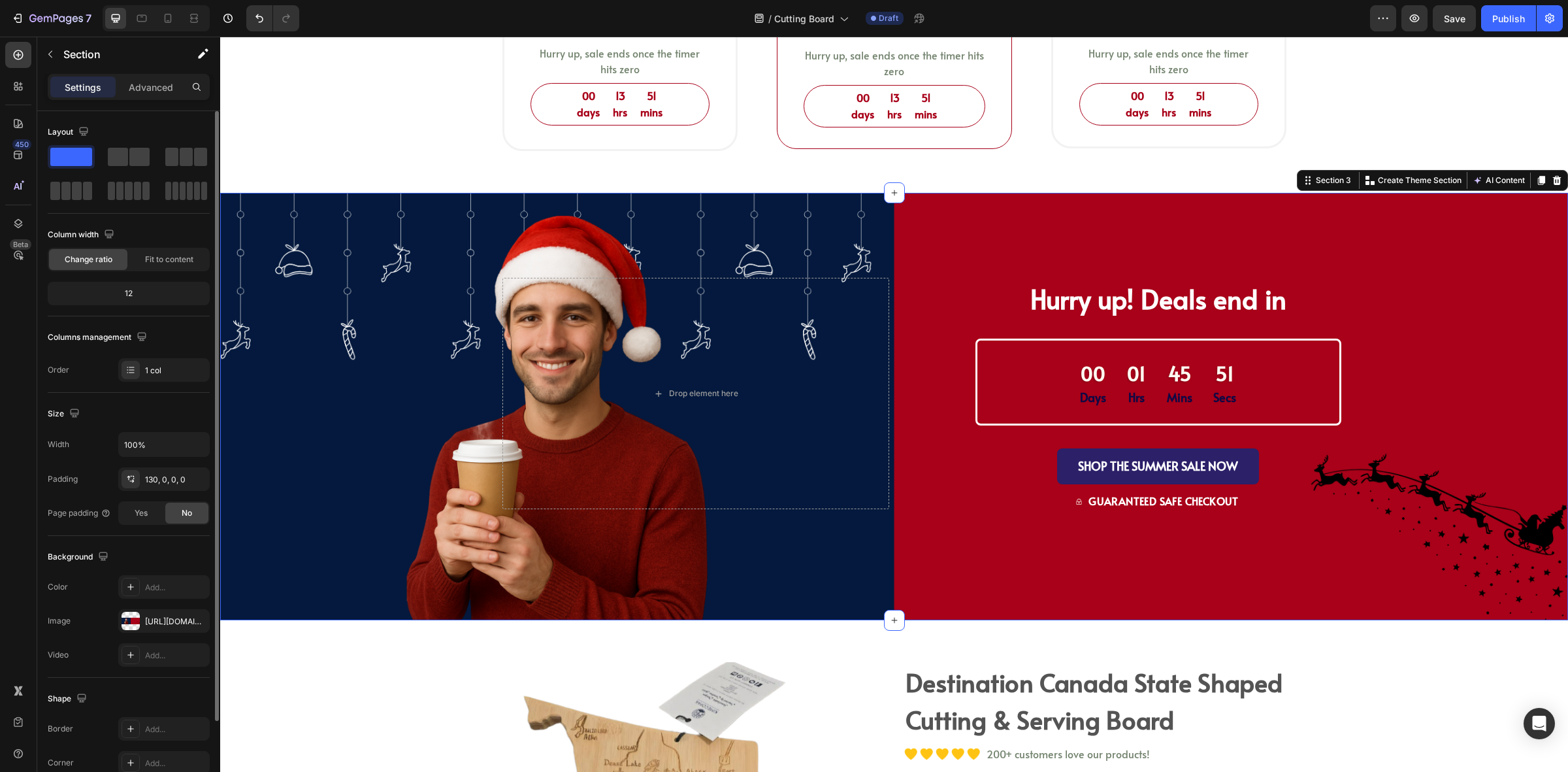
click at [461, 413] on div "Drop element here Hurry up! Deals end in Text Block 00 Days 01 Hrs 45 Mins 51 S…" at bounding box center [894, 449] width 1348 height 343
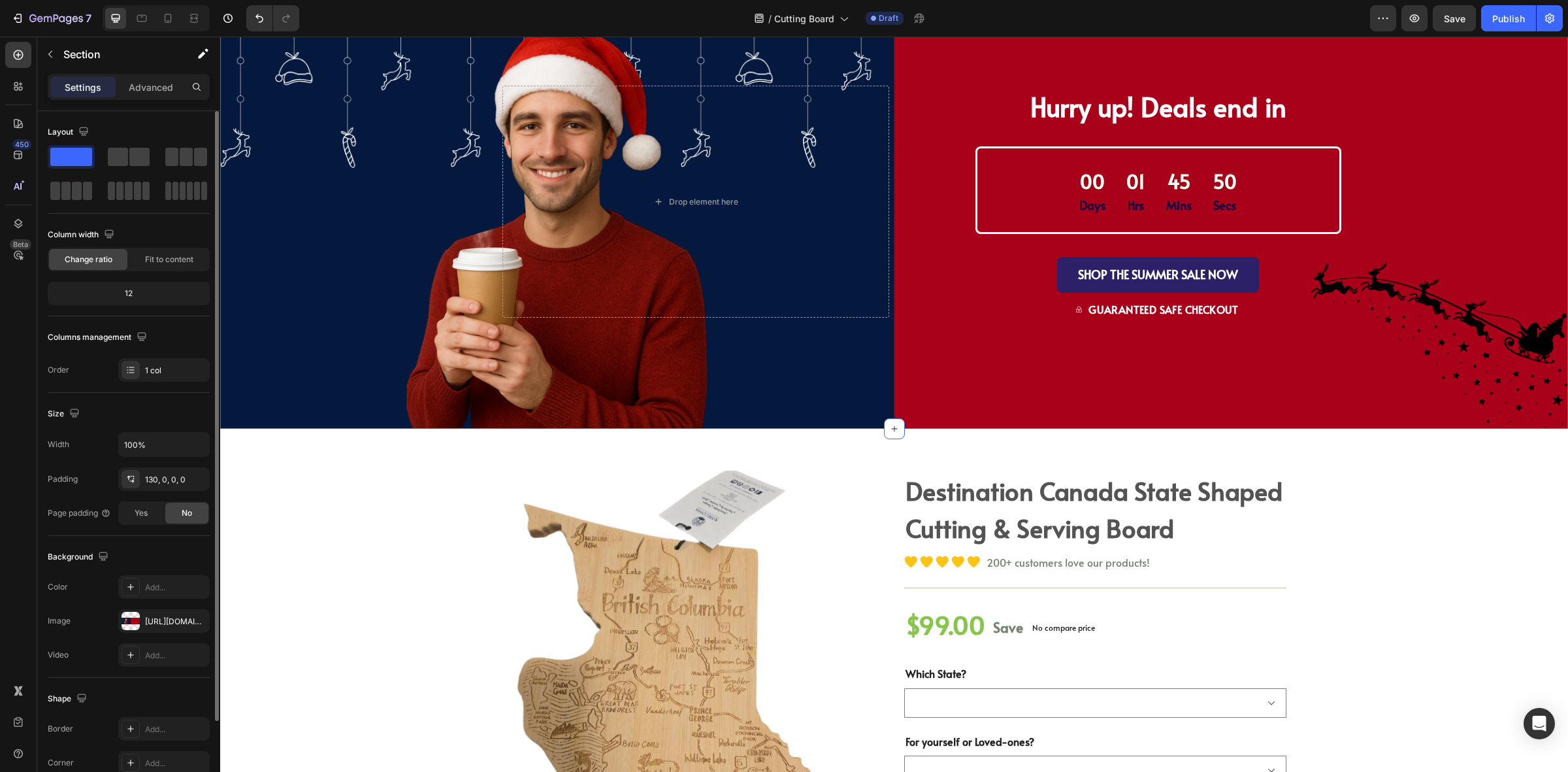
scroll to position [1470, 0]
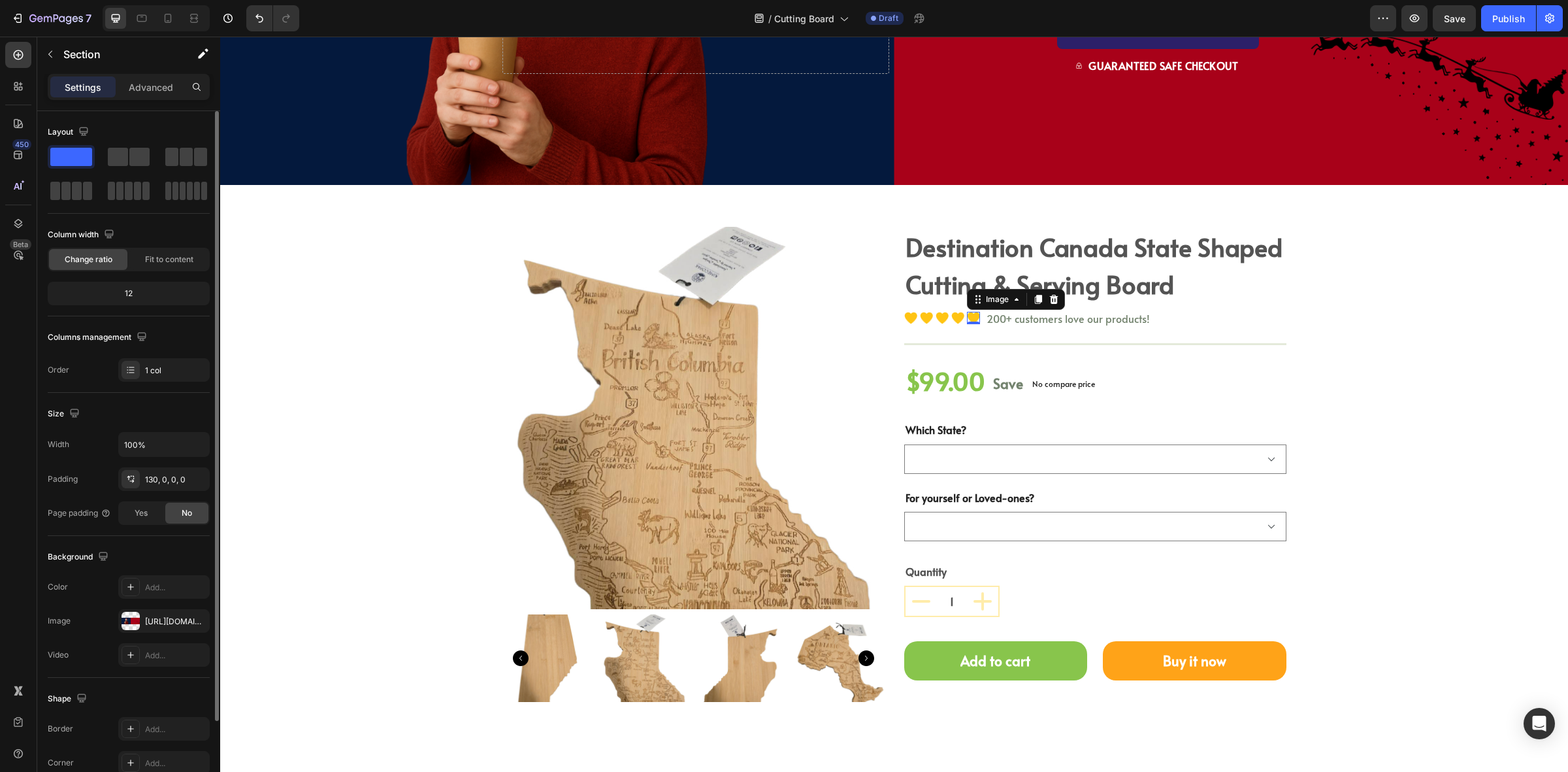
click at [968, 319] on div "Image 0" at bounding box center [974, 318] width 13 height 12
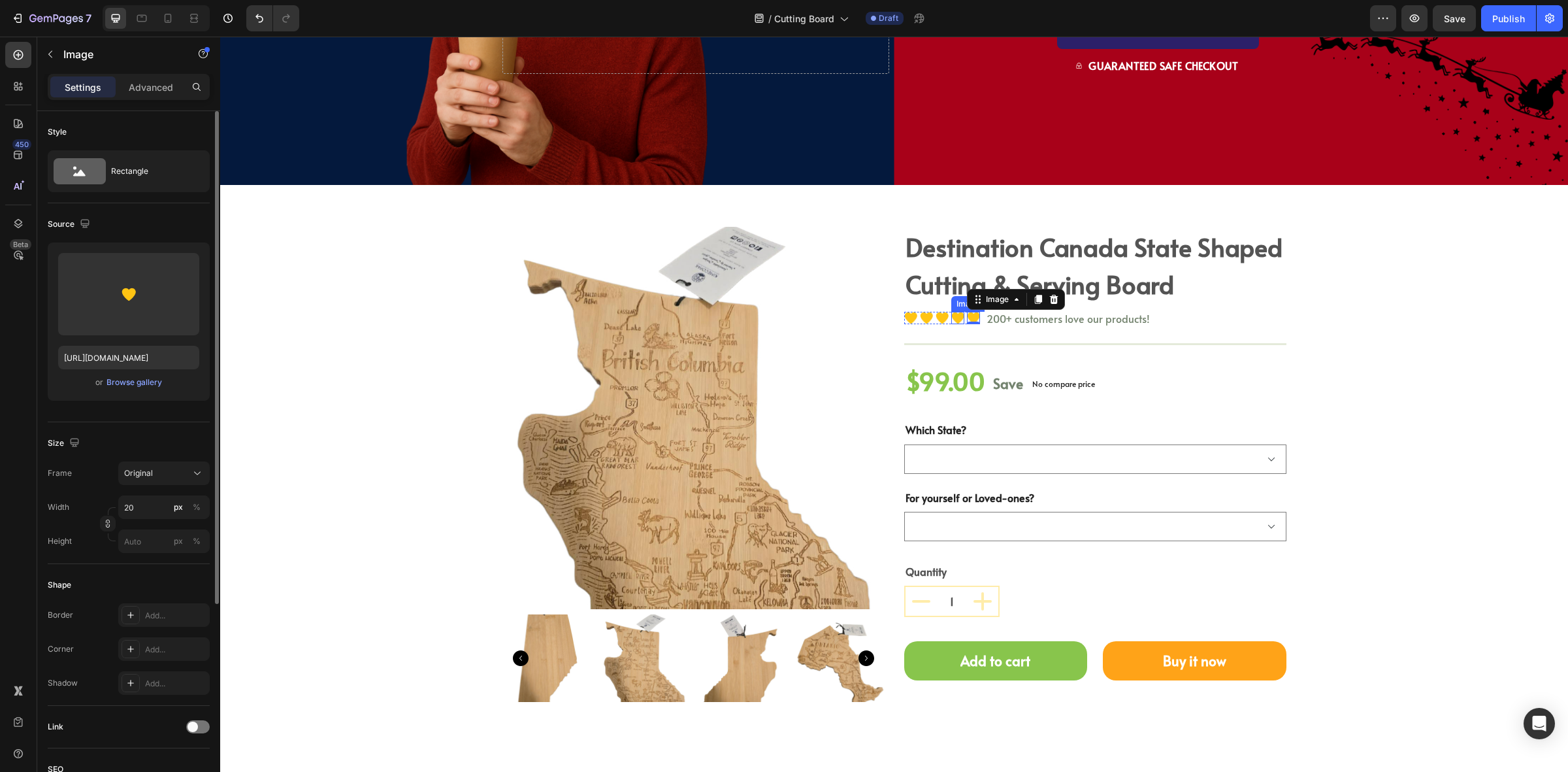
click at [953, 320] on div "Image" at bounding box center [958, 318] width 13 height 12
click at [973, 320] on div "Image" at bounding box center [974, 318] width 13 height 12
click at [905, 322] on div "Image" at bounding box center [911, 318] width 13 height 12
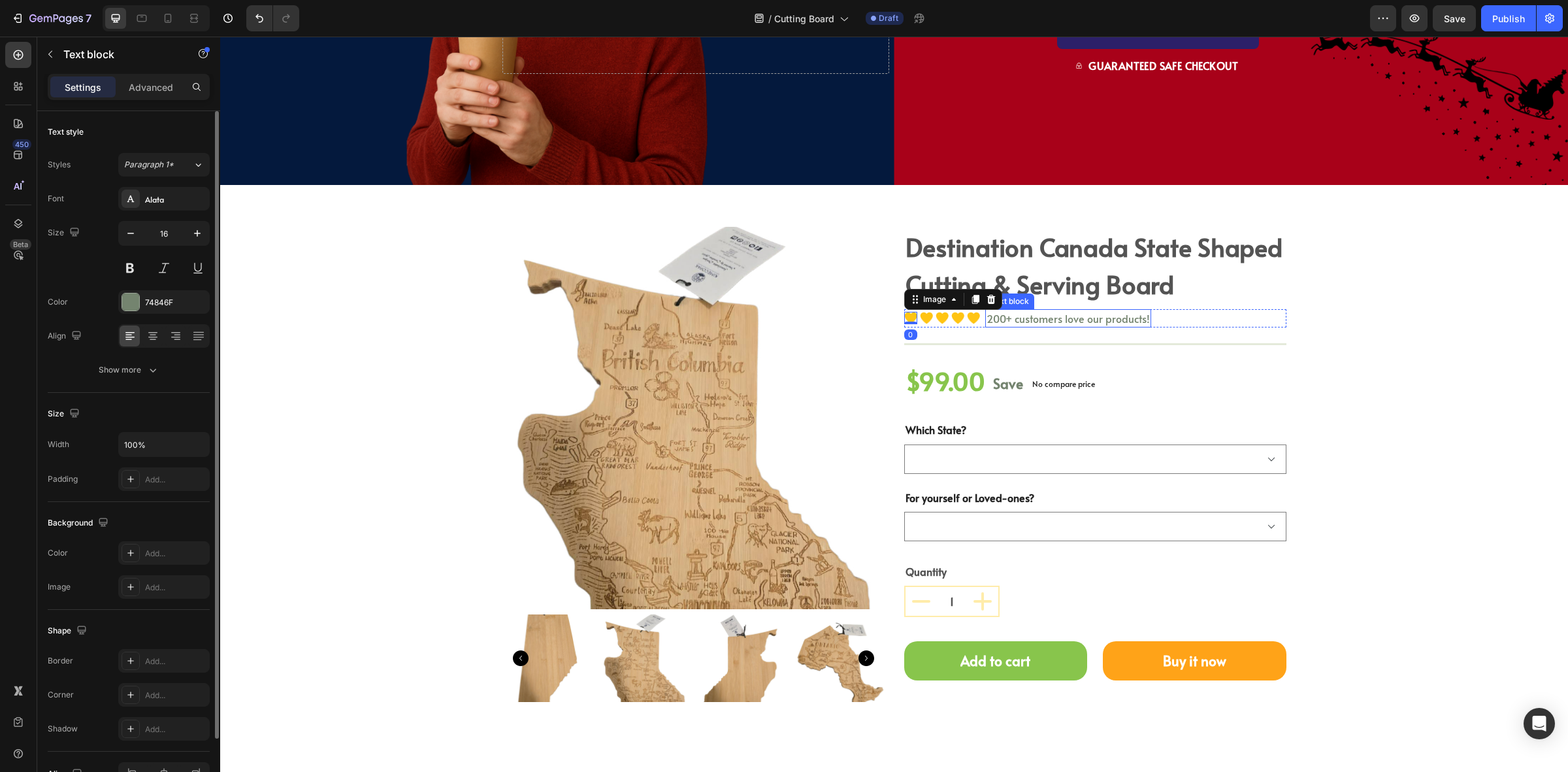
click at [1015, 314] on p "200+ customers love our products!" at bounding box center [1068, 319] width 164 height 16
click at [1052, 299] on div "Text block" at bounding box center [1042, 296] width 114 height 21
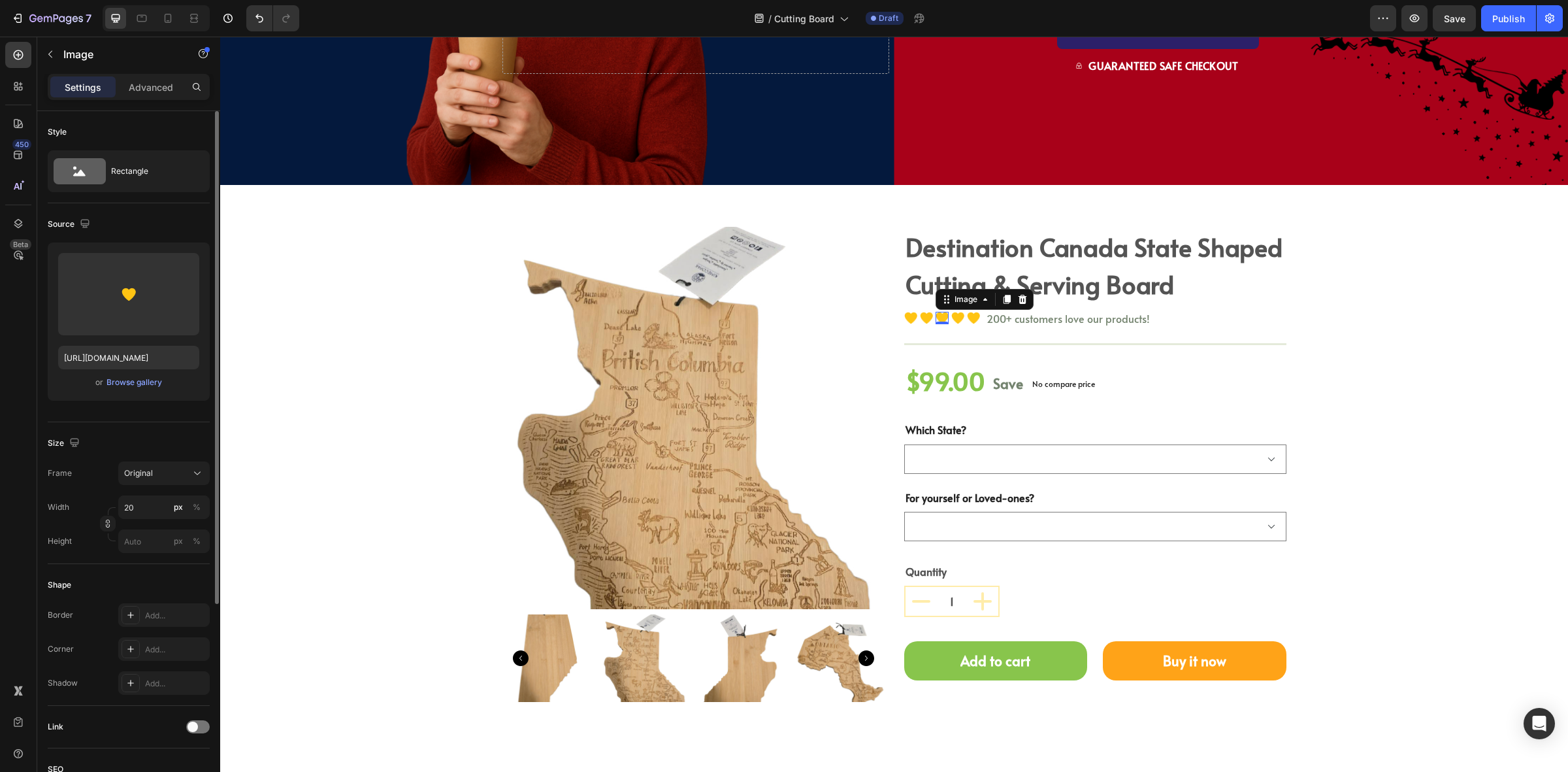
click at [936, 316] on img at bounding box center [943, 318] width 13 height 12
click at [908, 321] on div "Image" at bounding box center [911, 318] width 13 height 12
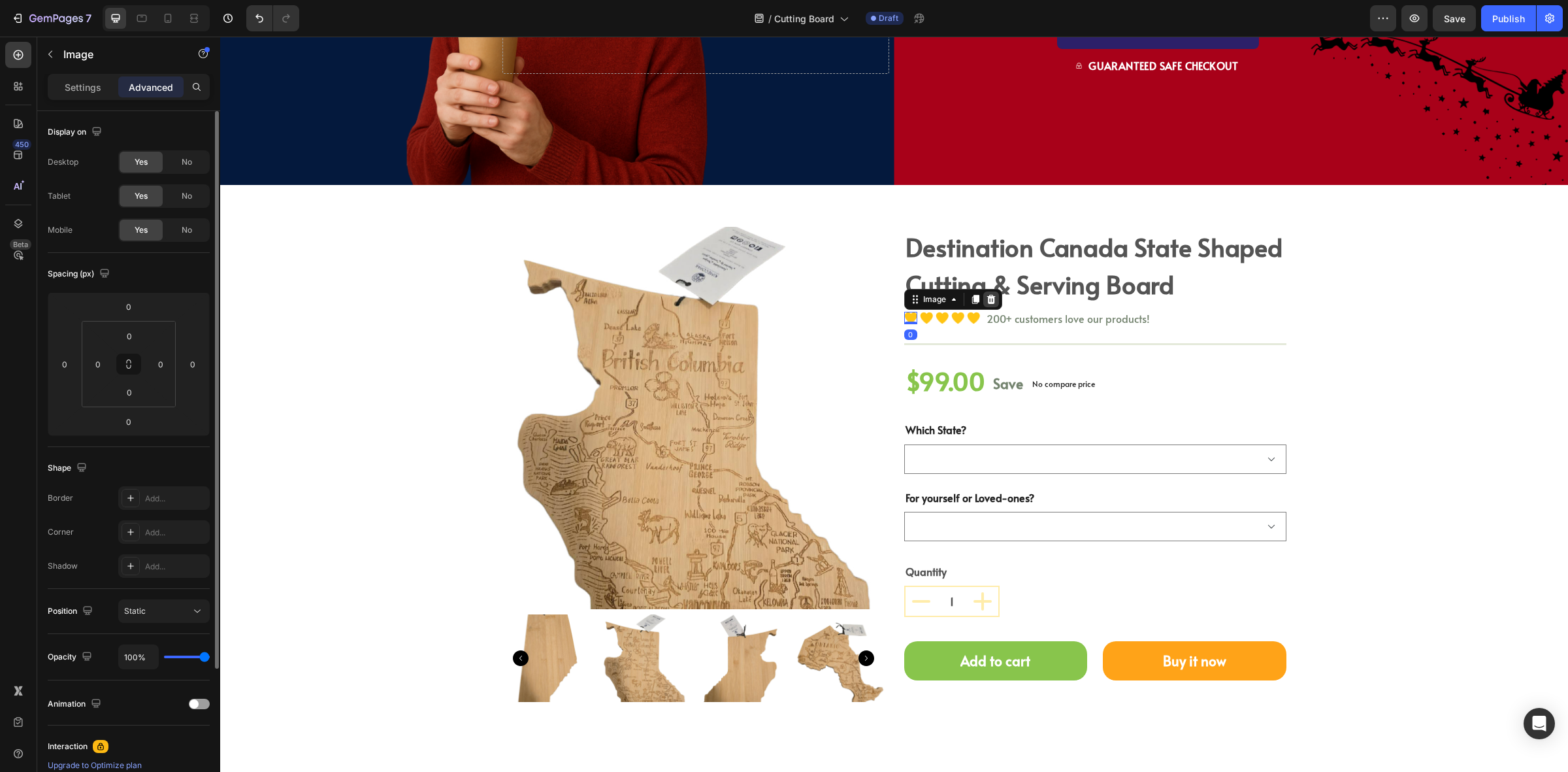
click at [986, 296] on icon at bounding box center [991, 299] width 11 height 11
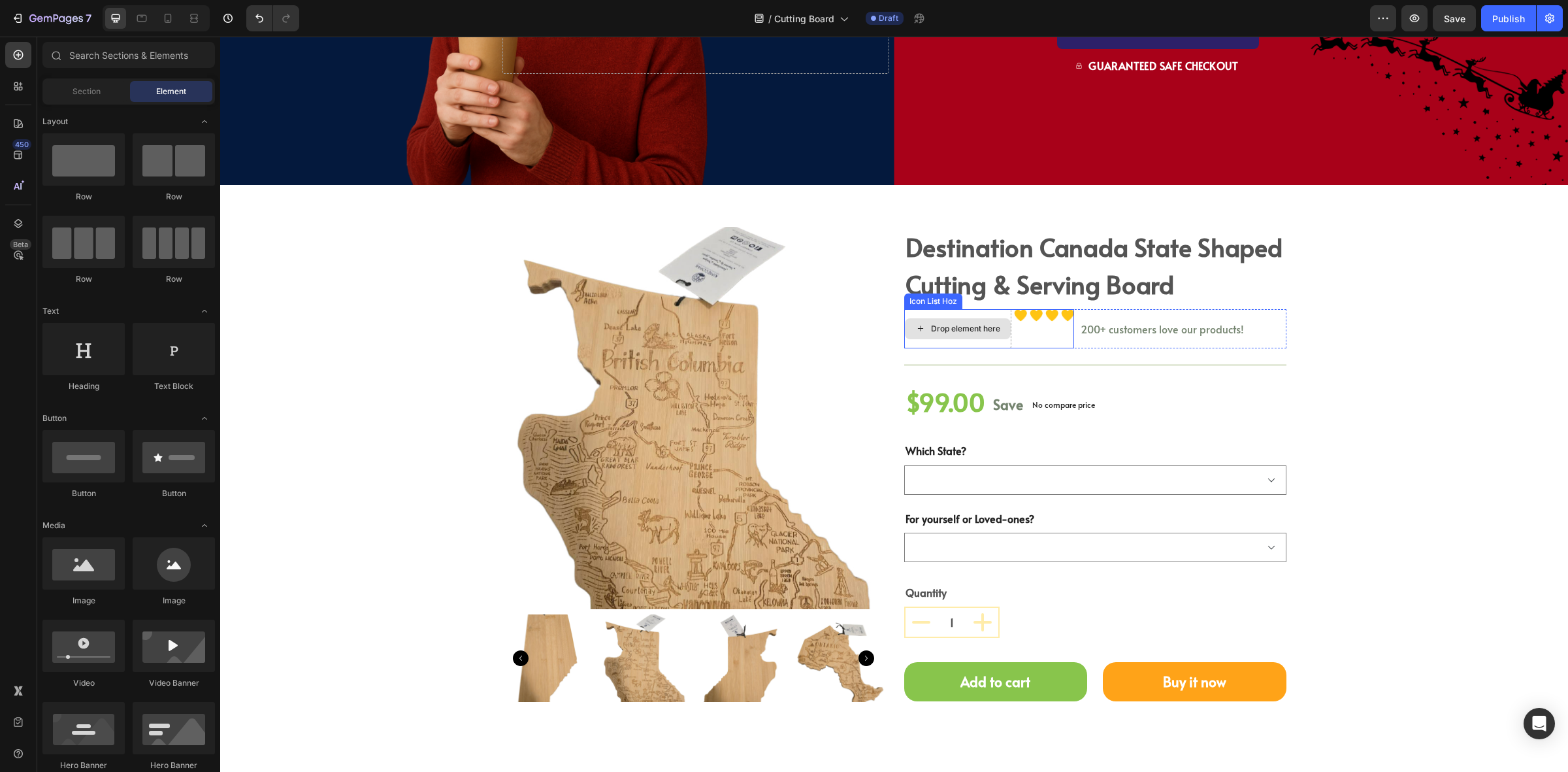
click at [915, 324] on icon at bounding box center [920, 329] width 11 height 11
click at [1014, 316] on div "Image" at bounding box center [1020, 315] width 13 height 12
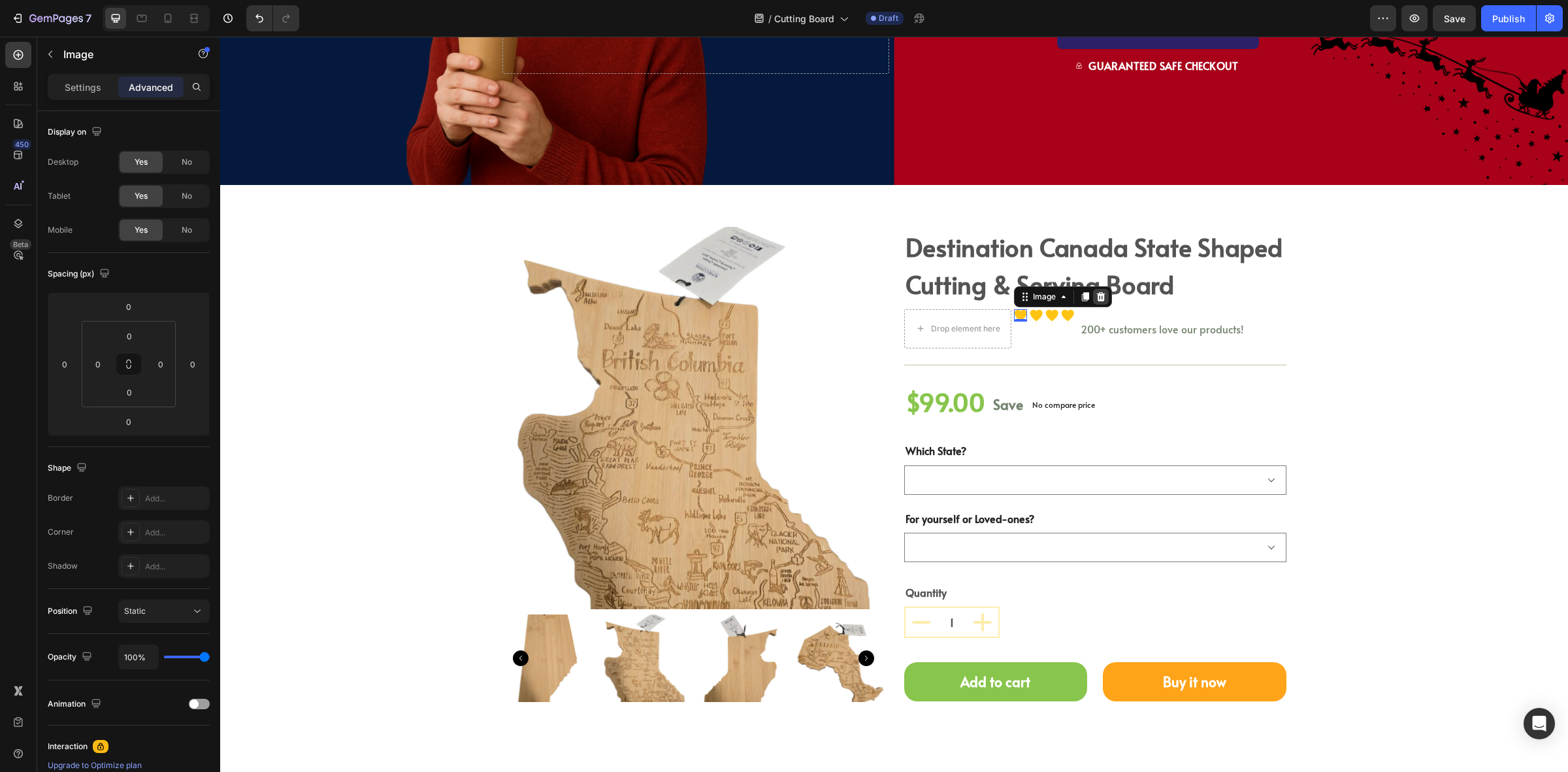
click at [1096, 296] on icon at bounding box center [1101, 296] width 11 height 11
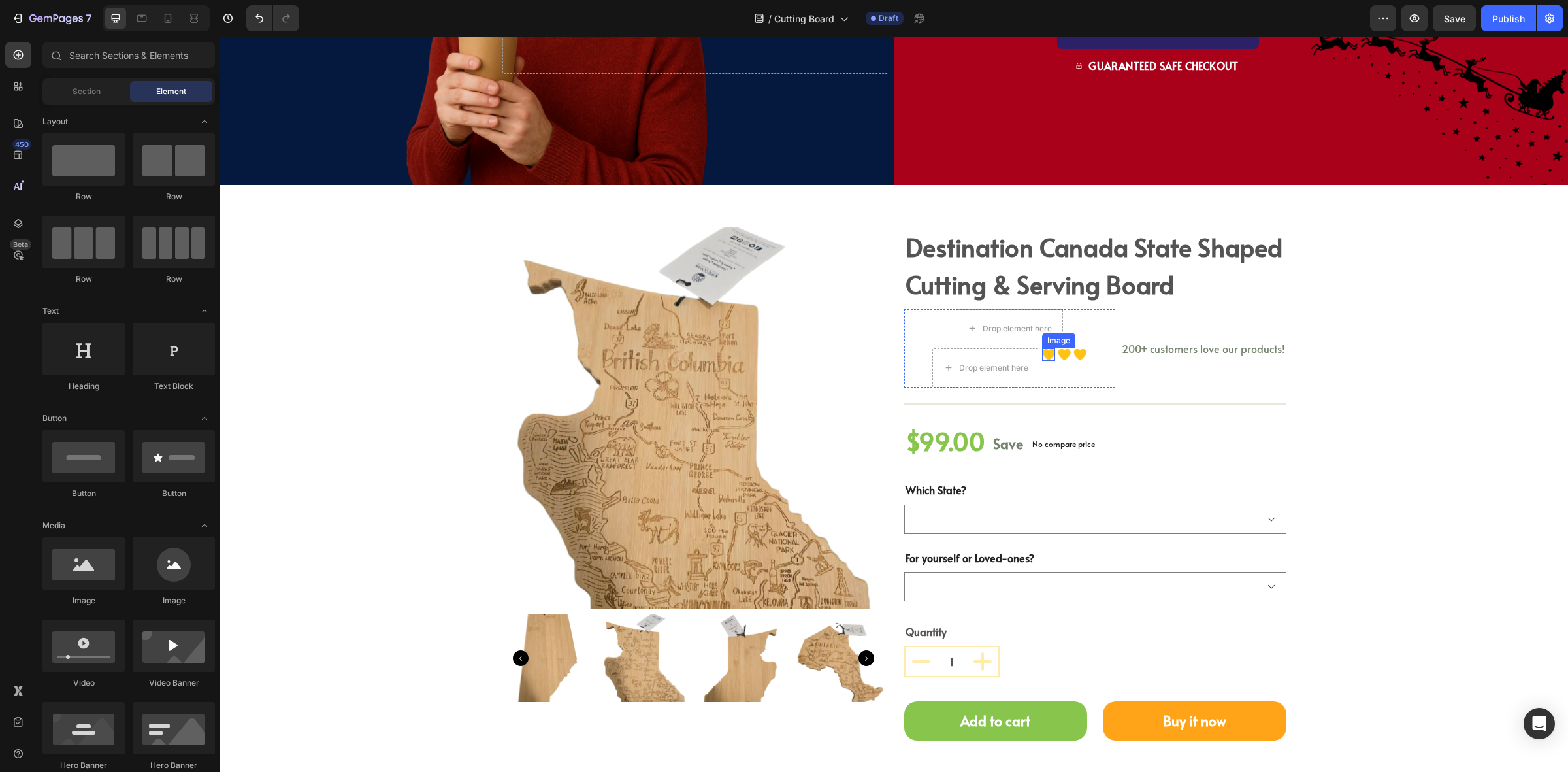
click at [1044, 351] on img at bounding box center [1049, 354] width 13 height 12
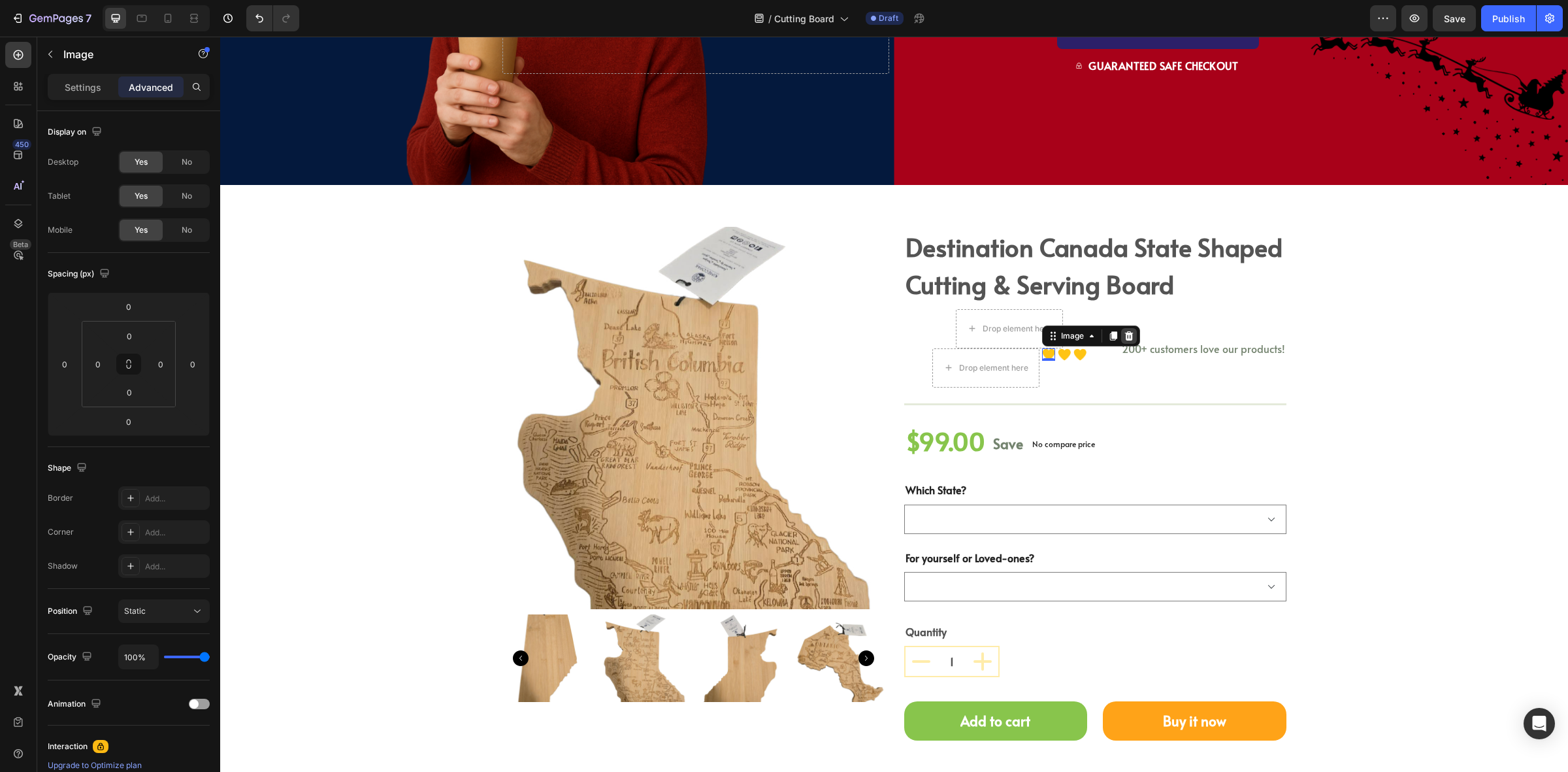
click at [1130, 334] on div at bounding box center [1129, 336] width 16 height 16
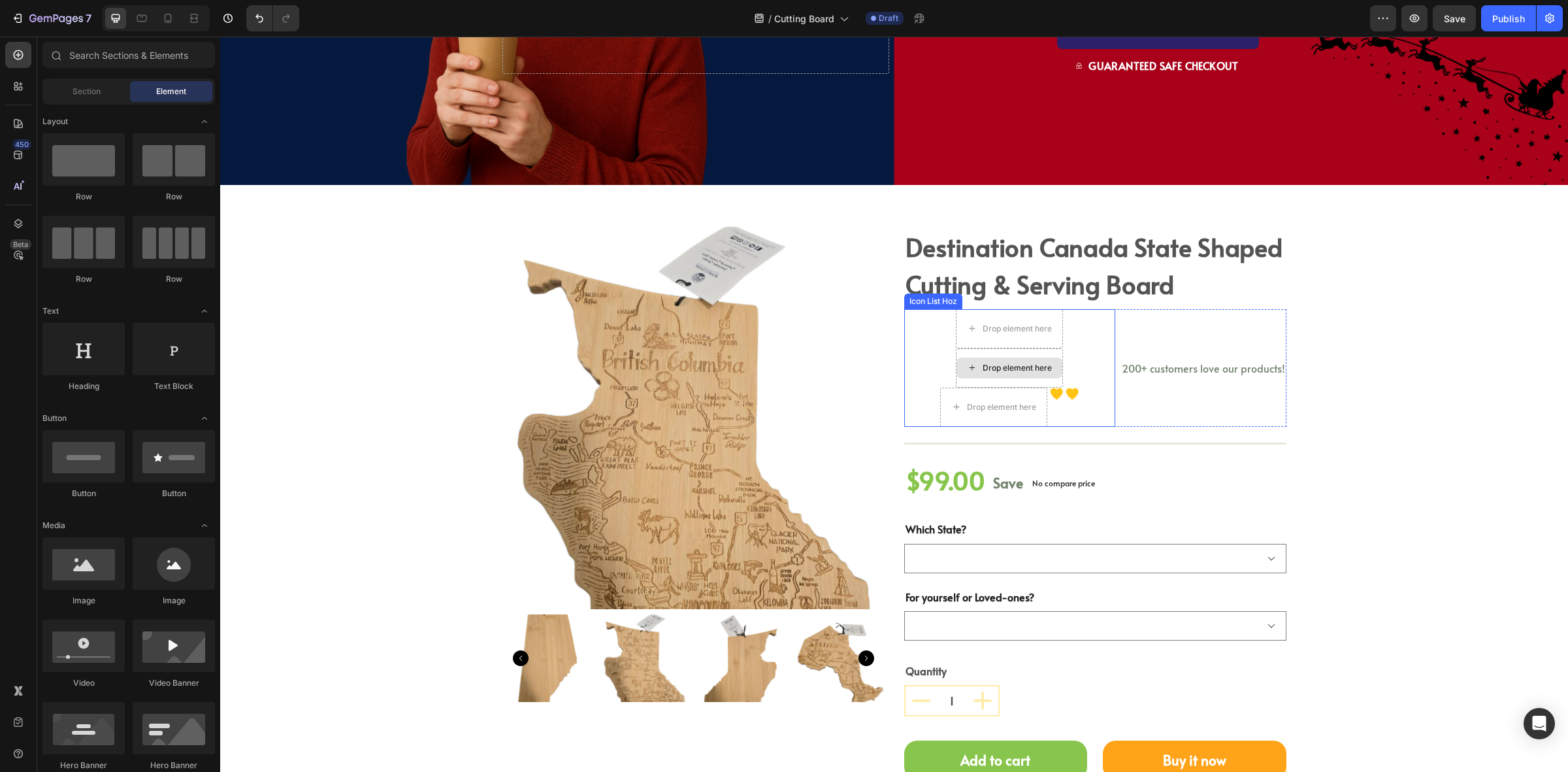
click at [1050, 386] on div "Drop element here" at bounding box center [1010, 368] width 107 height 39
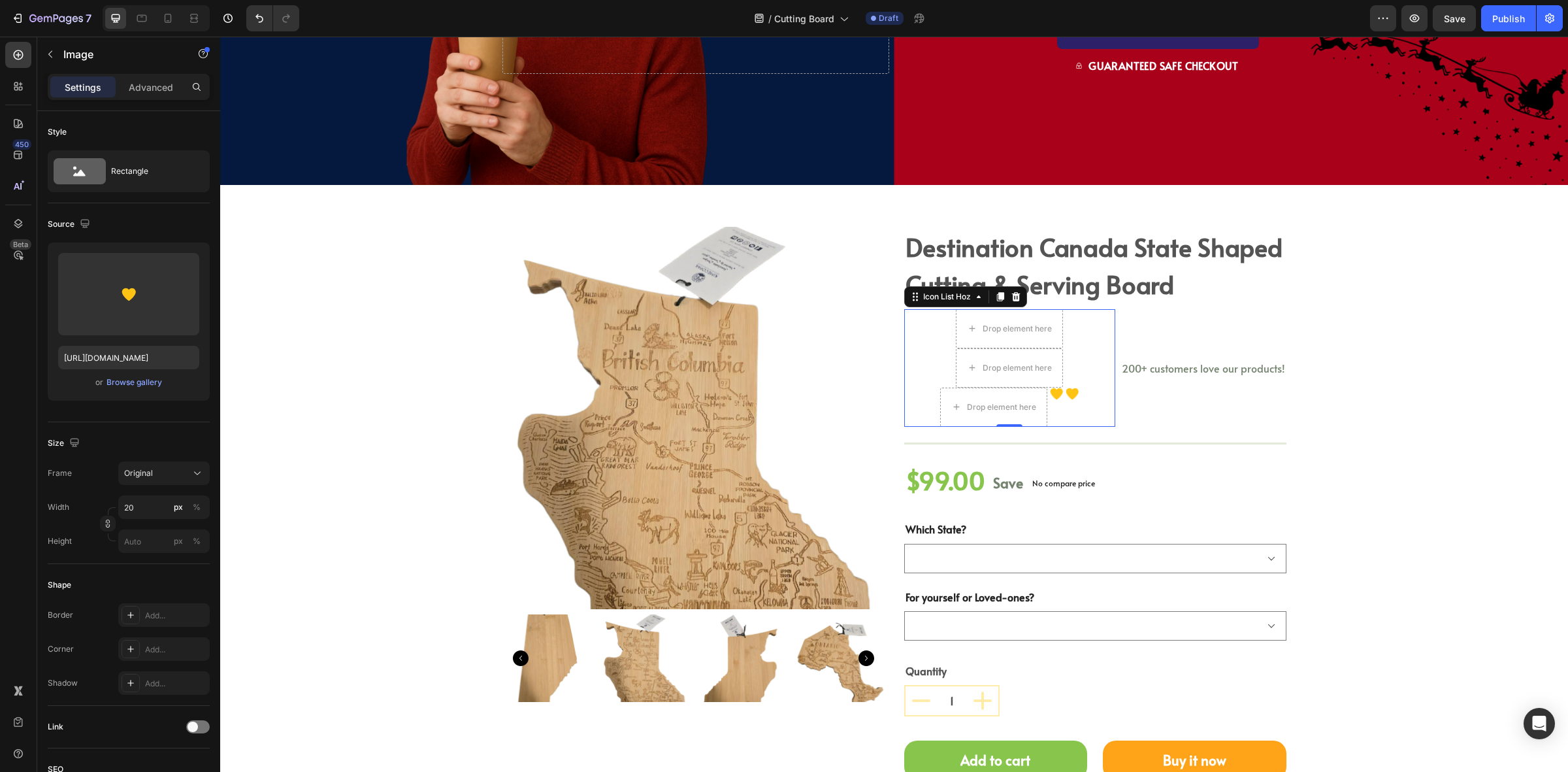
click at [1050, 389] on img at bounding box center [1057, 393] width 13 height 12
click at [1132, 371] on icon at bounding box center [1137, 375] width 11 height 11
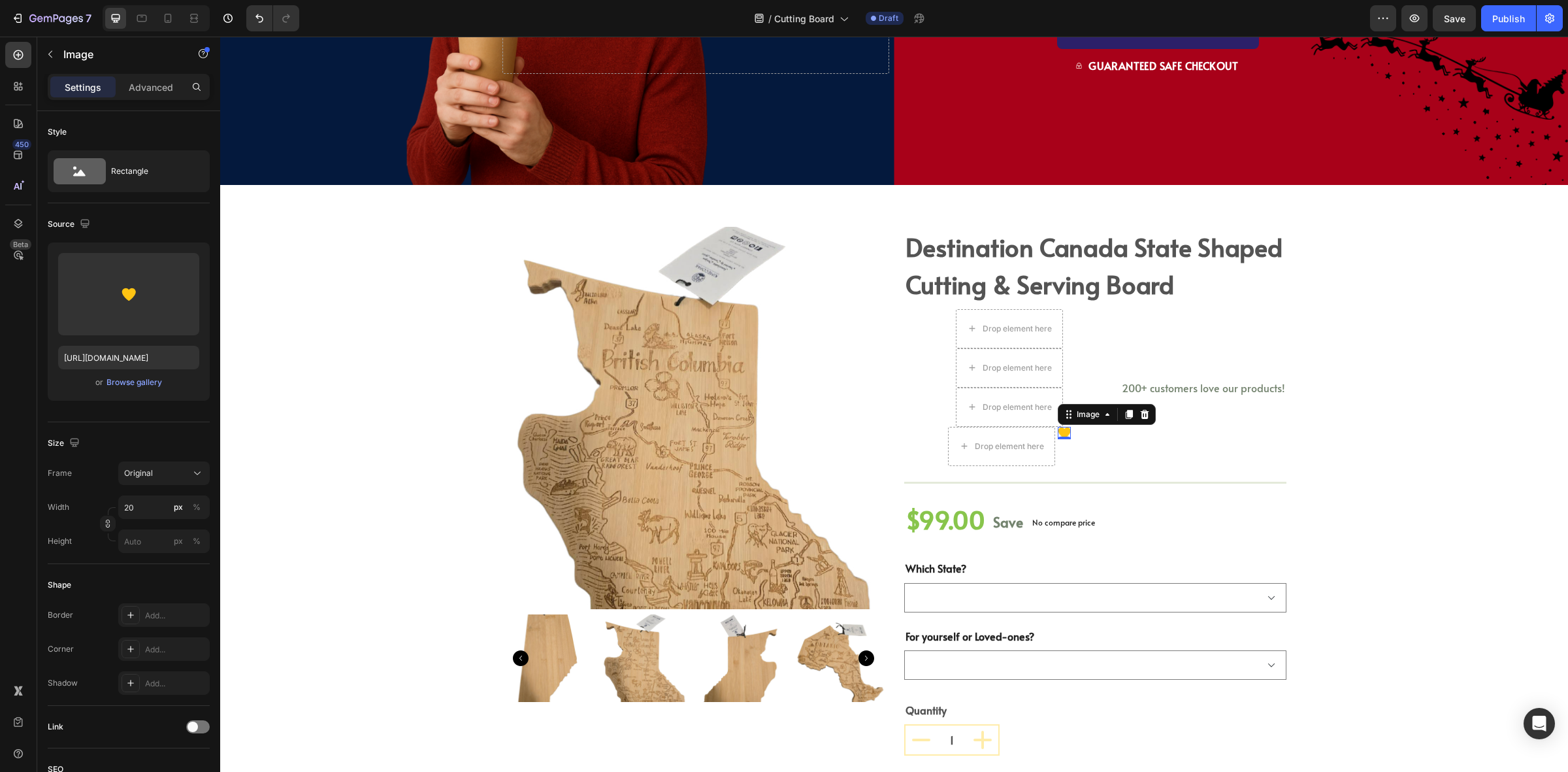
click at [1058, 432] on img at bounding box center [1065, 433] width 13 height 12
click at [1140, 412] on icon at bounding box center [1145, 414] width 11 height 11
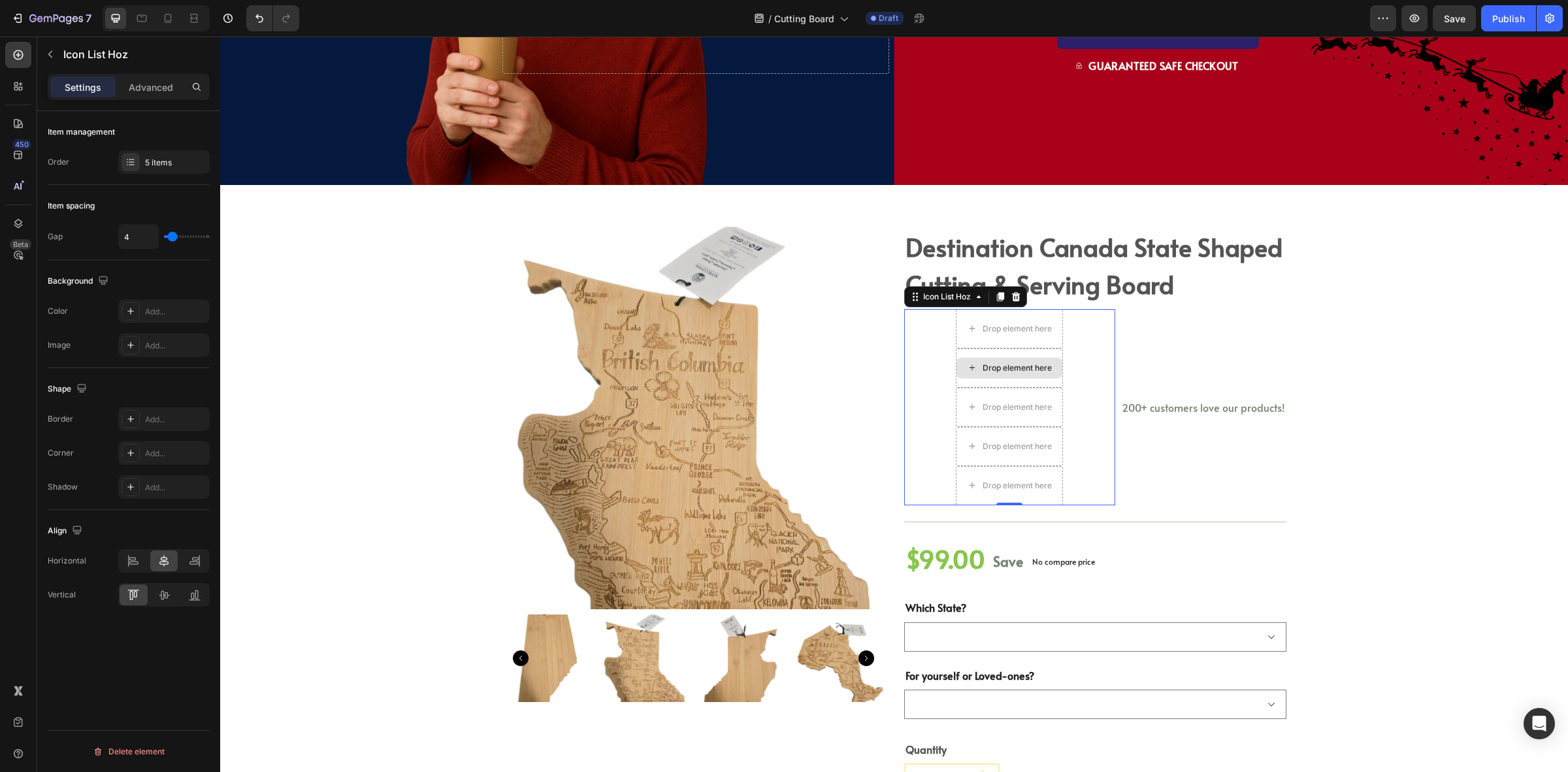
click at [1027, 356] on div "Drop element here" at bounding box center [1010, 368] width 107 height 39
click at [1012, 294] on icon at bounding box center [1016, 296] width 9 height 9
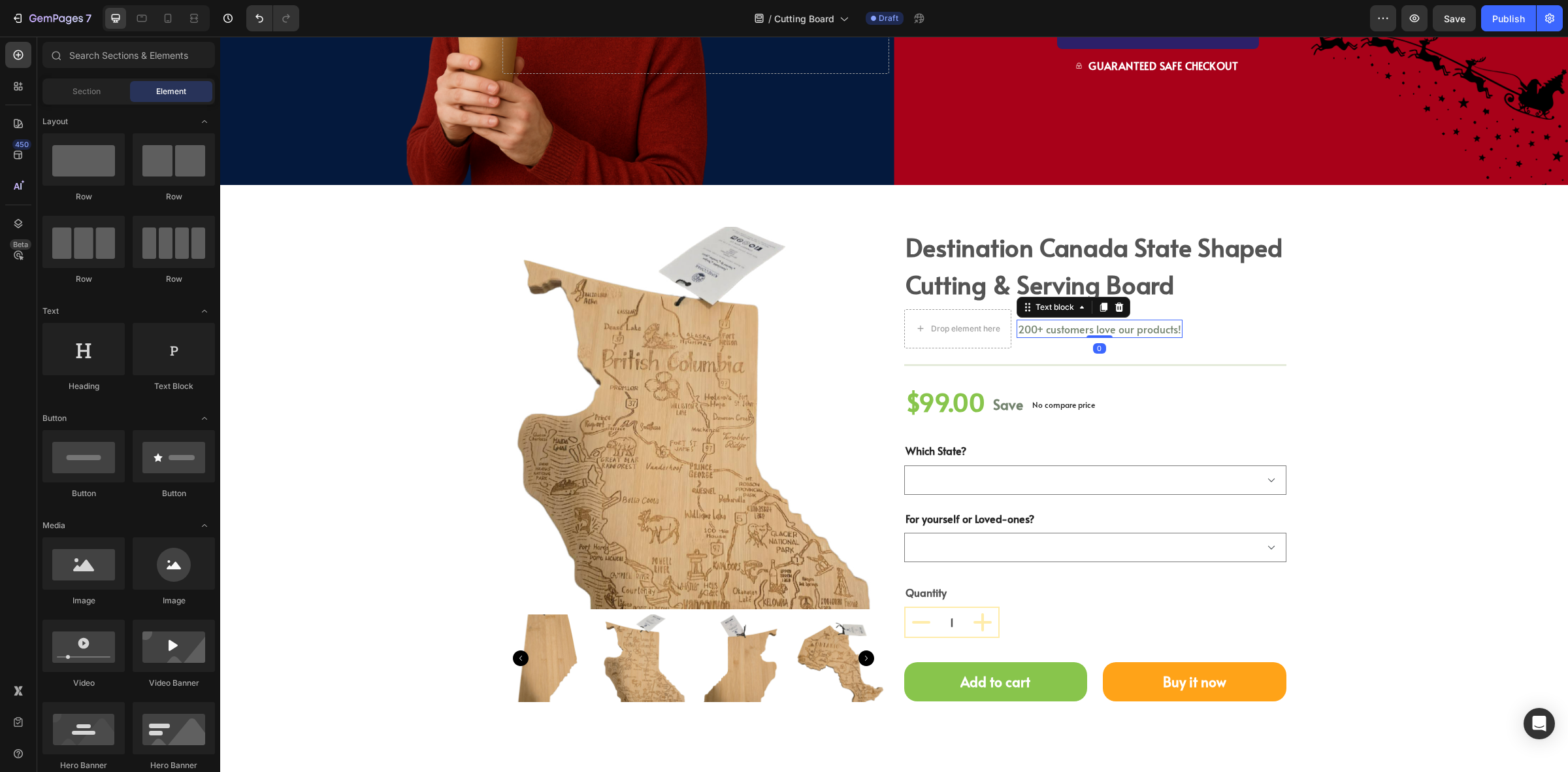
click at [1033, 336] on div "200+ customers love our products!" at bounding box center [1100, 329] width 166 height 19
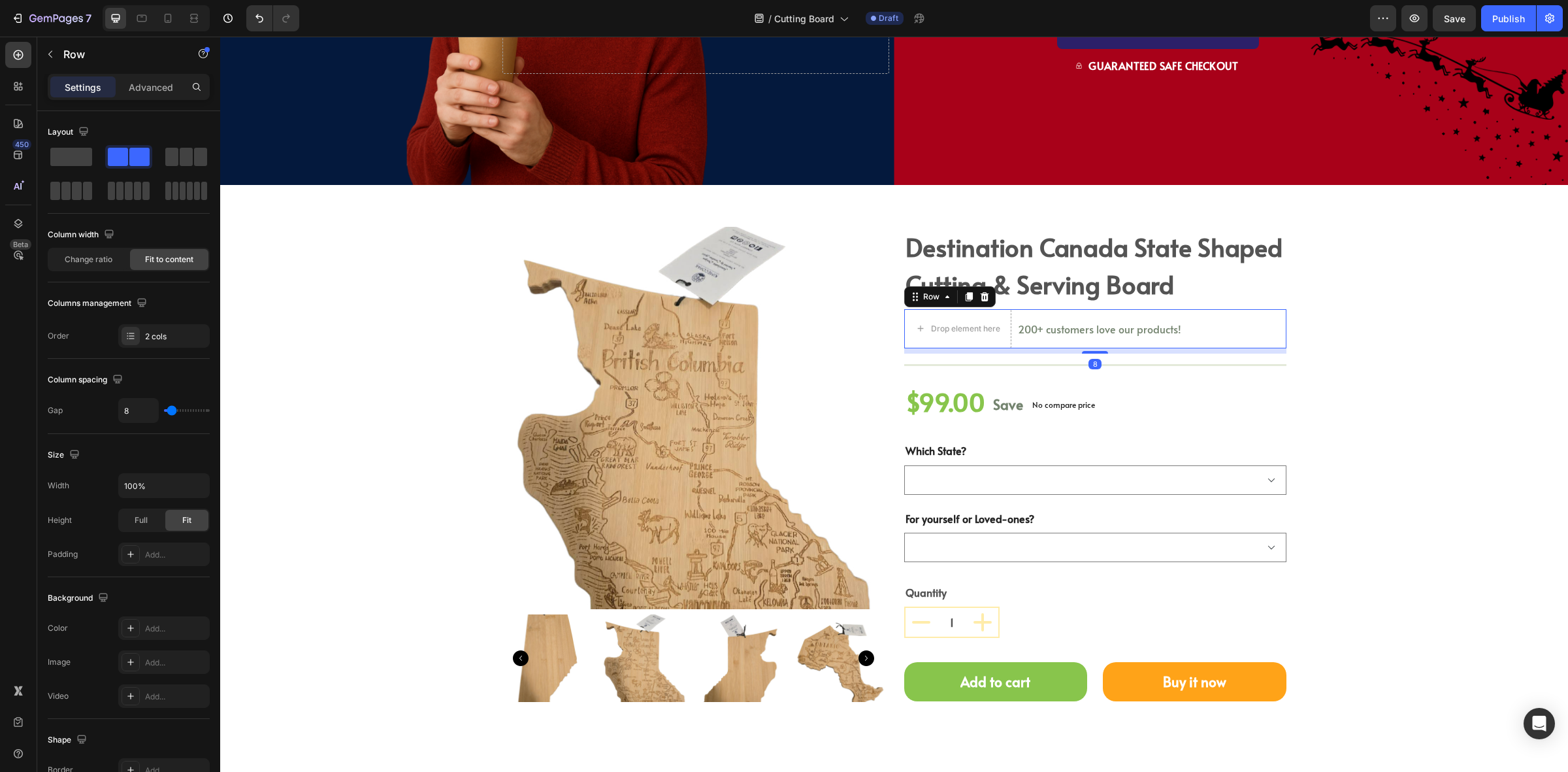
click at [1017, 342] on div "200+ customers love our products! Text block" at bounding box center [1100, 329] width 166 height 39
click at [959, 401] on div "$99.00" at bounding box center [945, 401] width 82 height 40
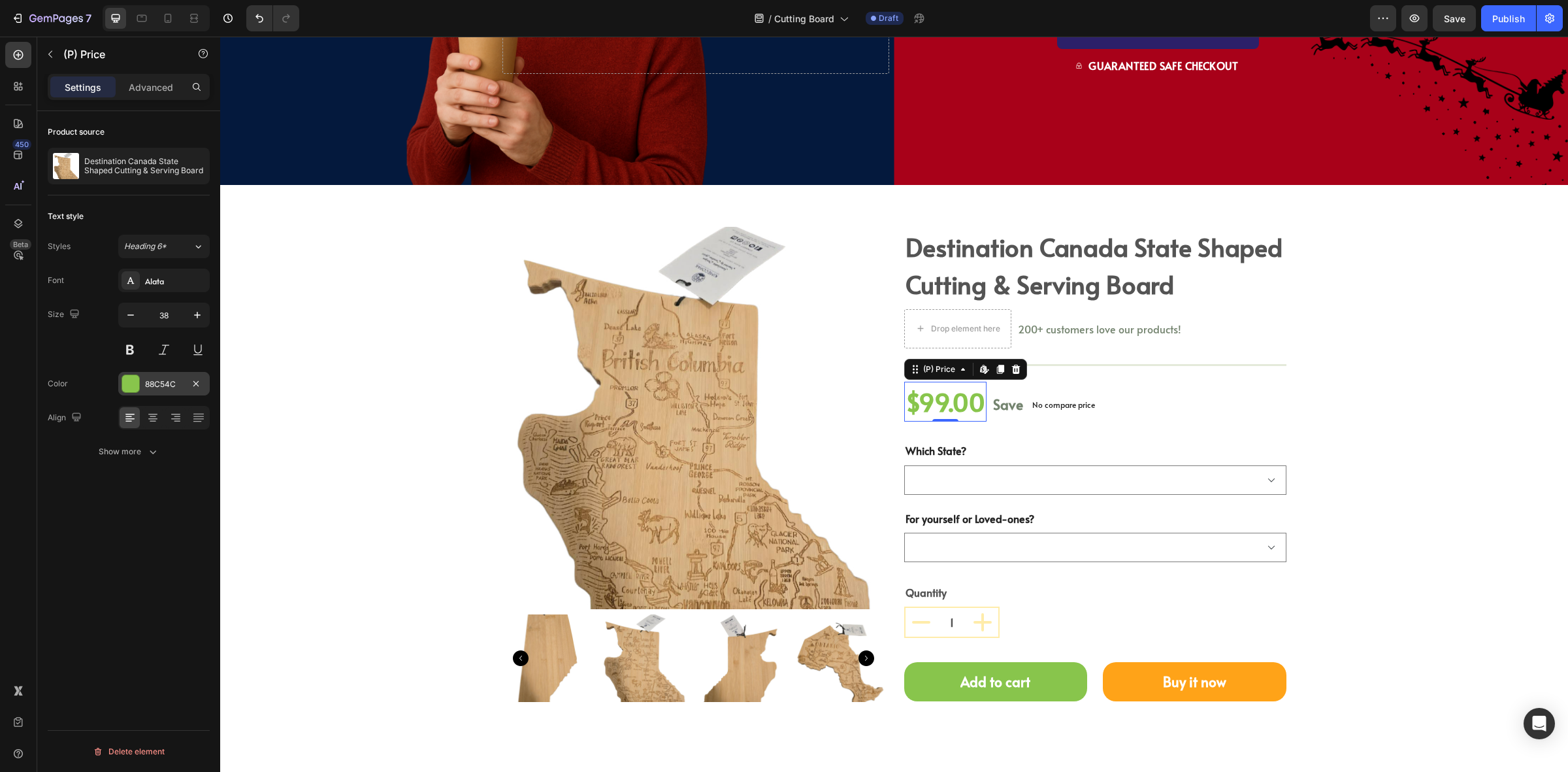
click at [155, 383] on div "88C54C" at bounding box center [164, 384] width 38 height 11
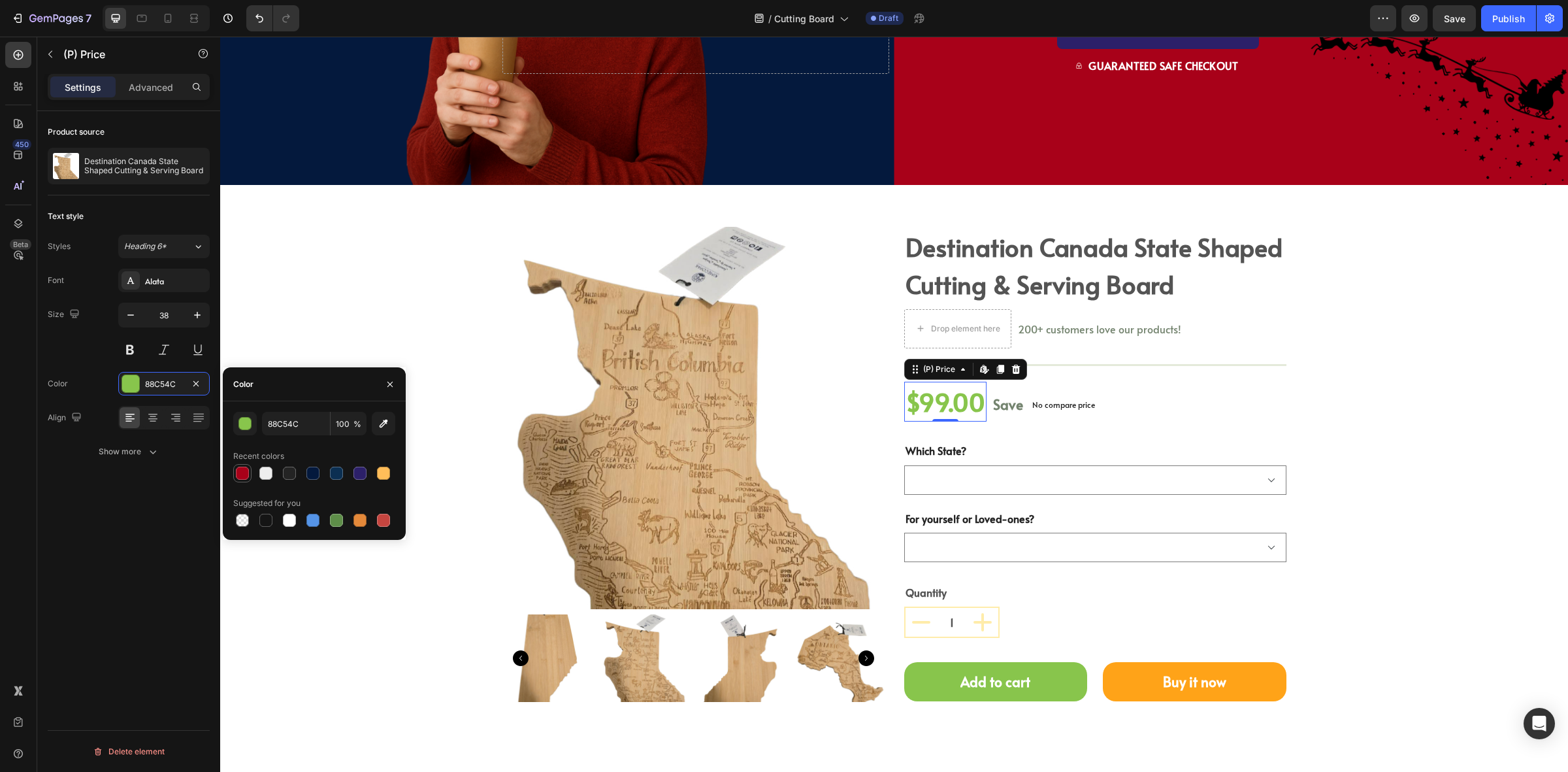
click at [238, 473] on div at bounding box center [242, 473] width 13 height 13
type input "A80119"
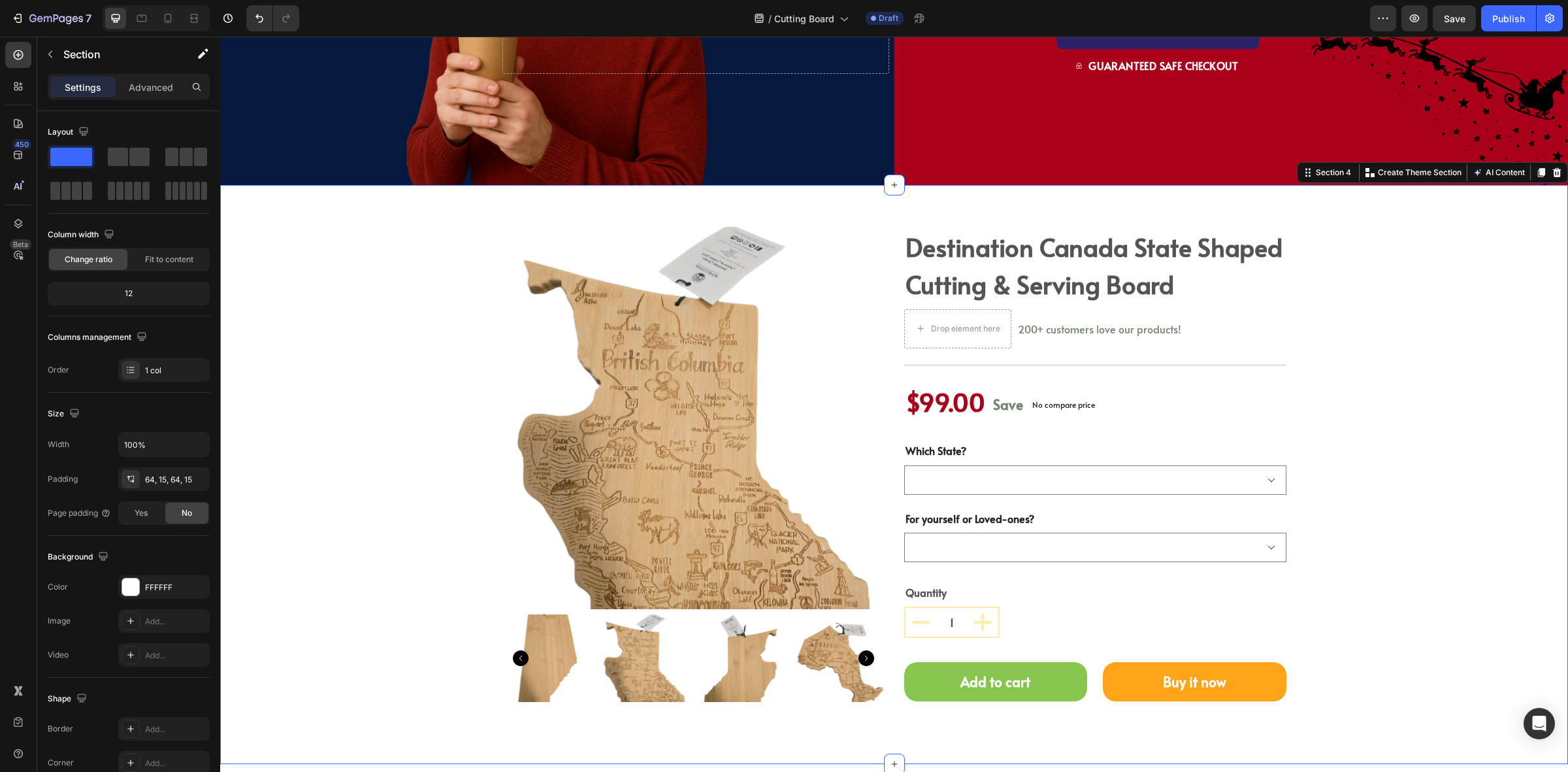
click at [451, 288] on div "Product Images destination canada state shaped cutting & serving board (P) Titl…" at bounding box center [894, 475] width 1329 height 496
click at [987, 452] on div "Which State? British Columbia Ontario Alberta" at bounding box center [1095, 468] width 382 height 52
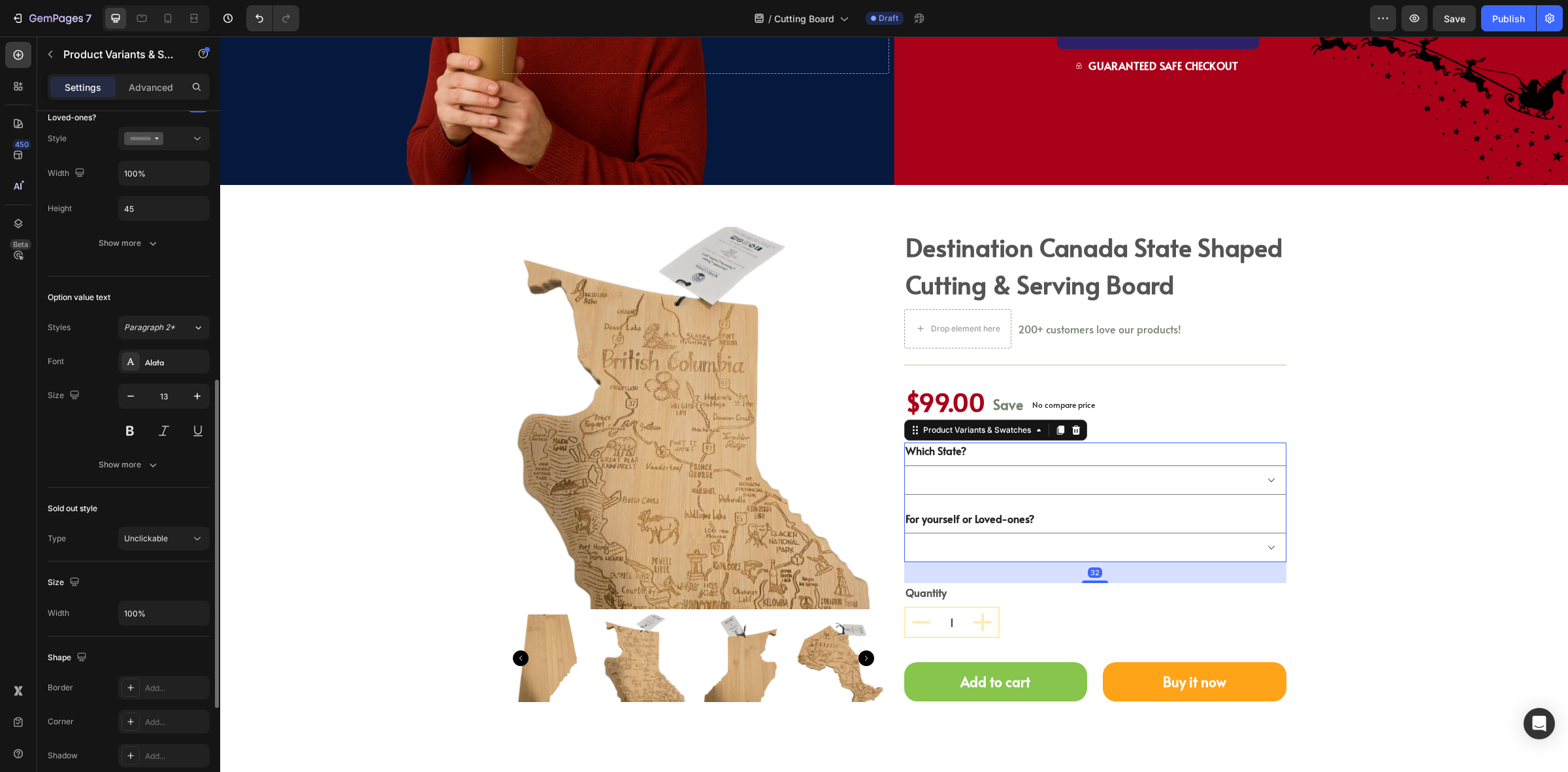
scroll to position [788, 0]
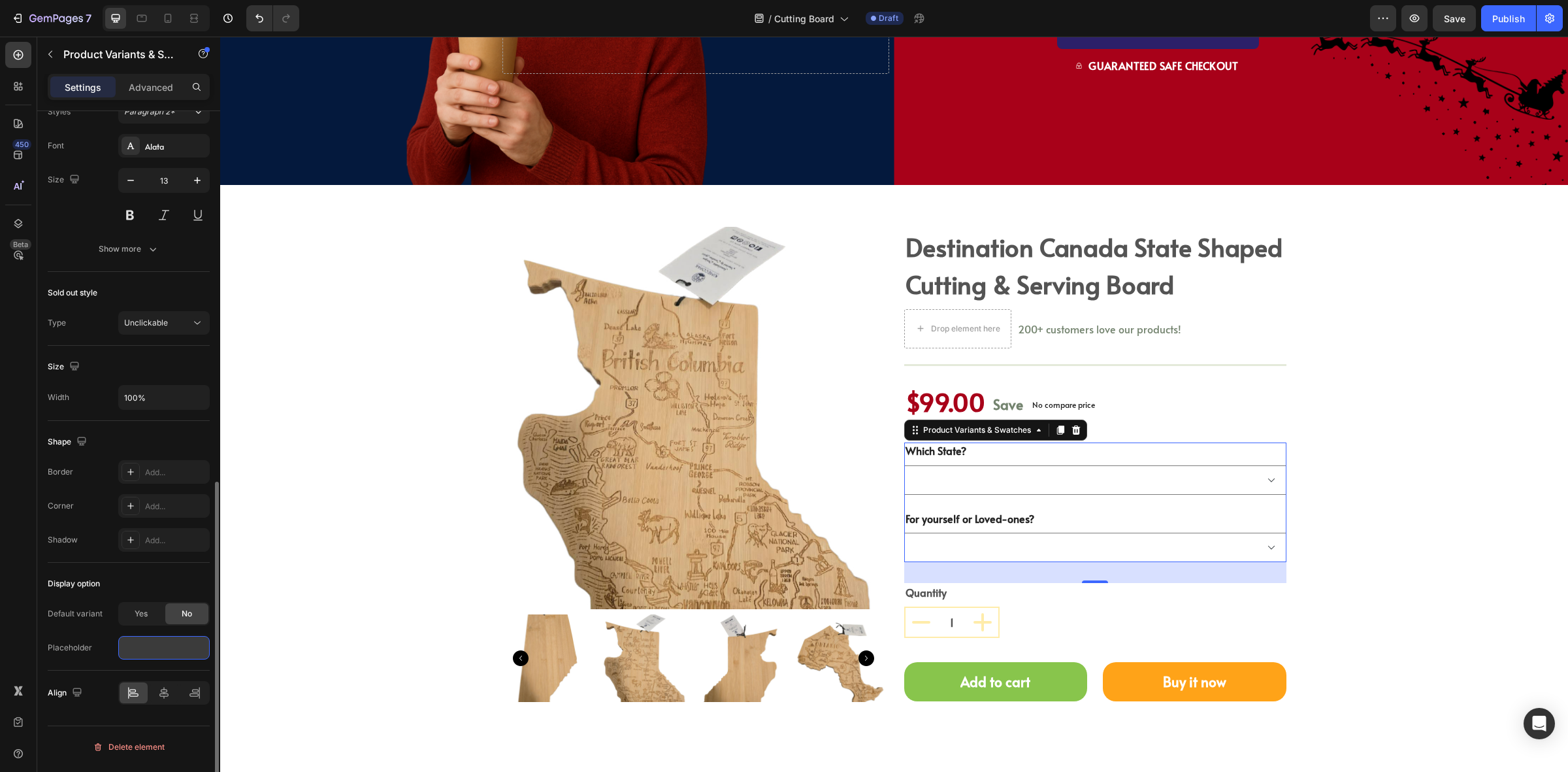
click at [138, 642] on input "text" at bounding box center [164, 647] width 91 height 24
click at [183, 322] on div "Unclickable" at bounding box center [157, 323] width 66 height 11
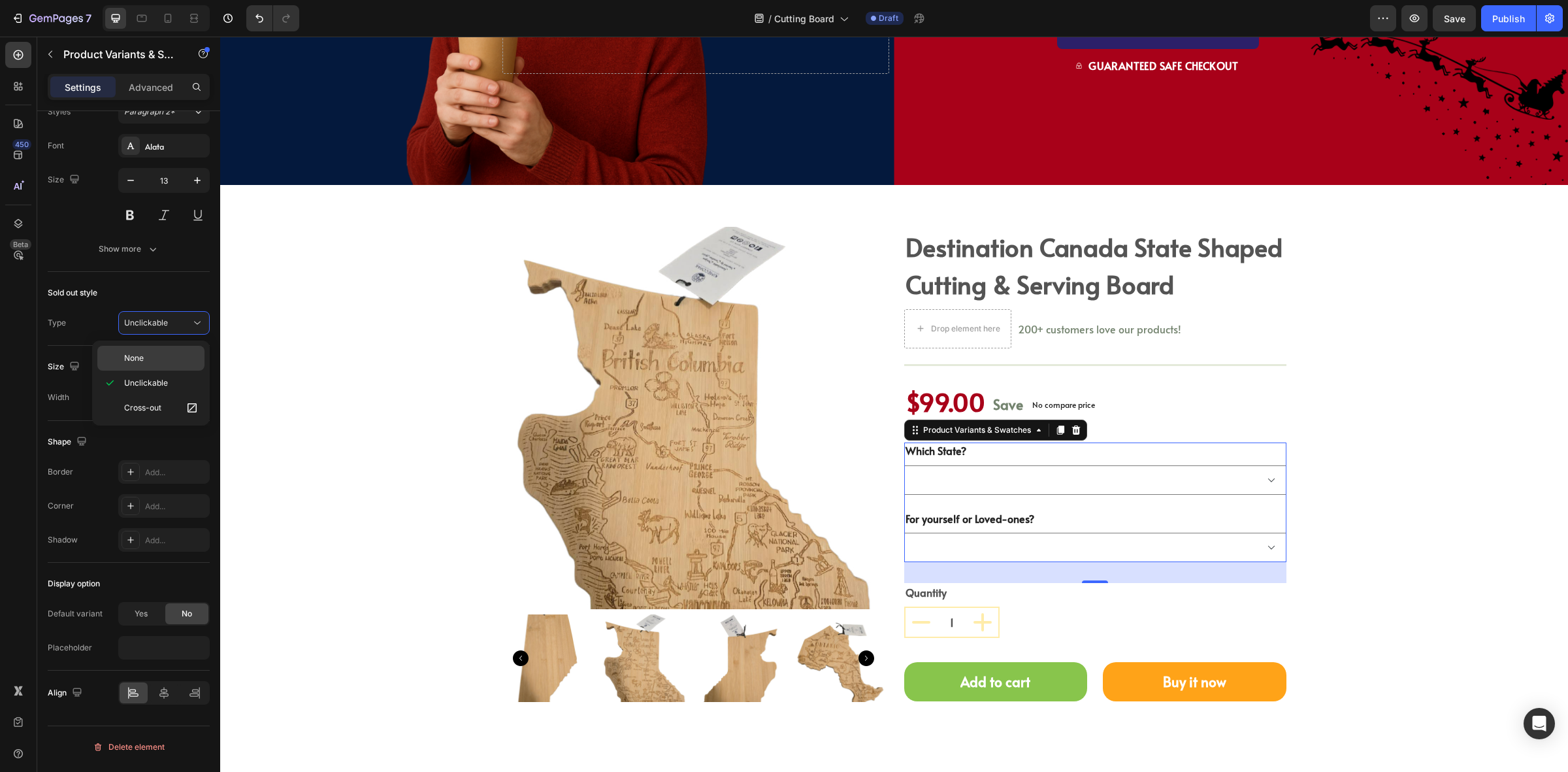
click at [156, 354] on p "None" at bounding box center [161, 358] width 74 height 11
select select "British Columbia"
select select "1 x Pcs"
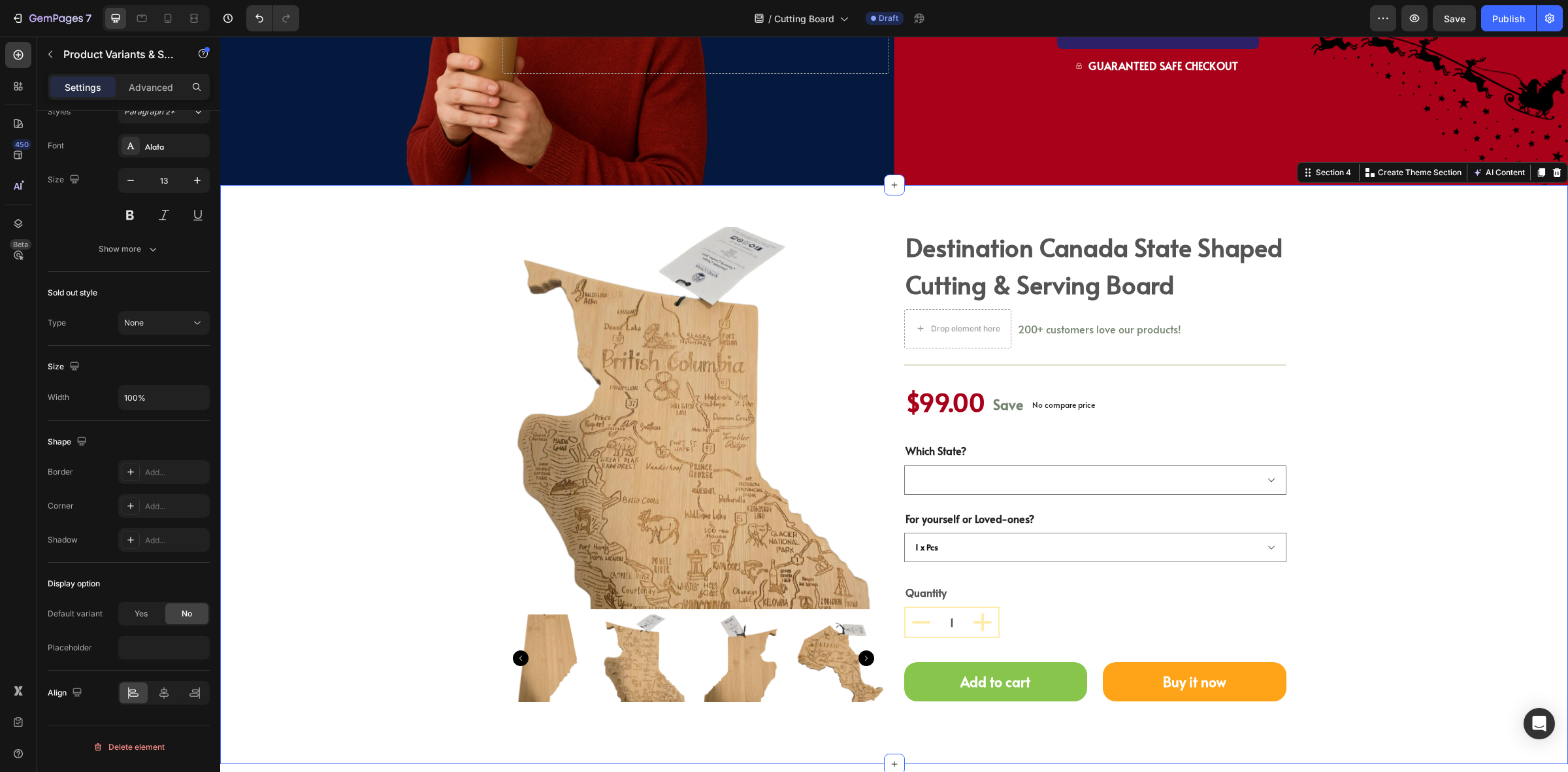
click at [1477, 413] on div "Product Images destination canada state shaped cutting & serving board (P) Titl…" at bounding box center [894, 475] width 1329 height 496
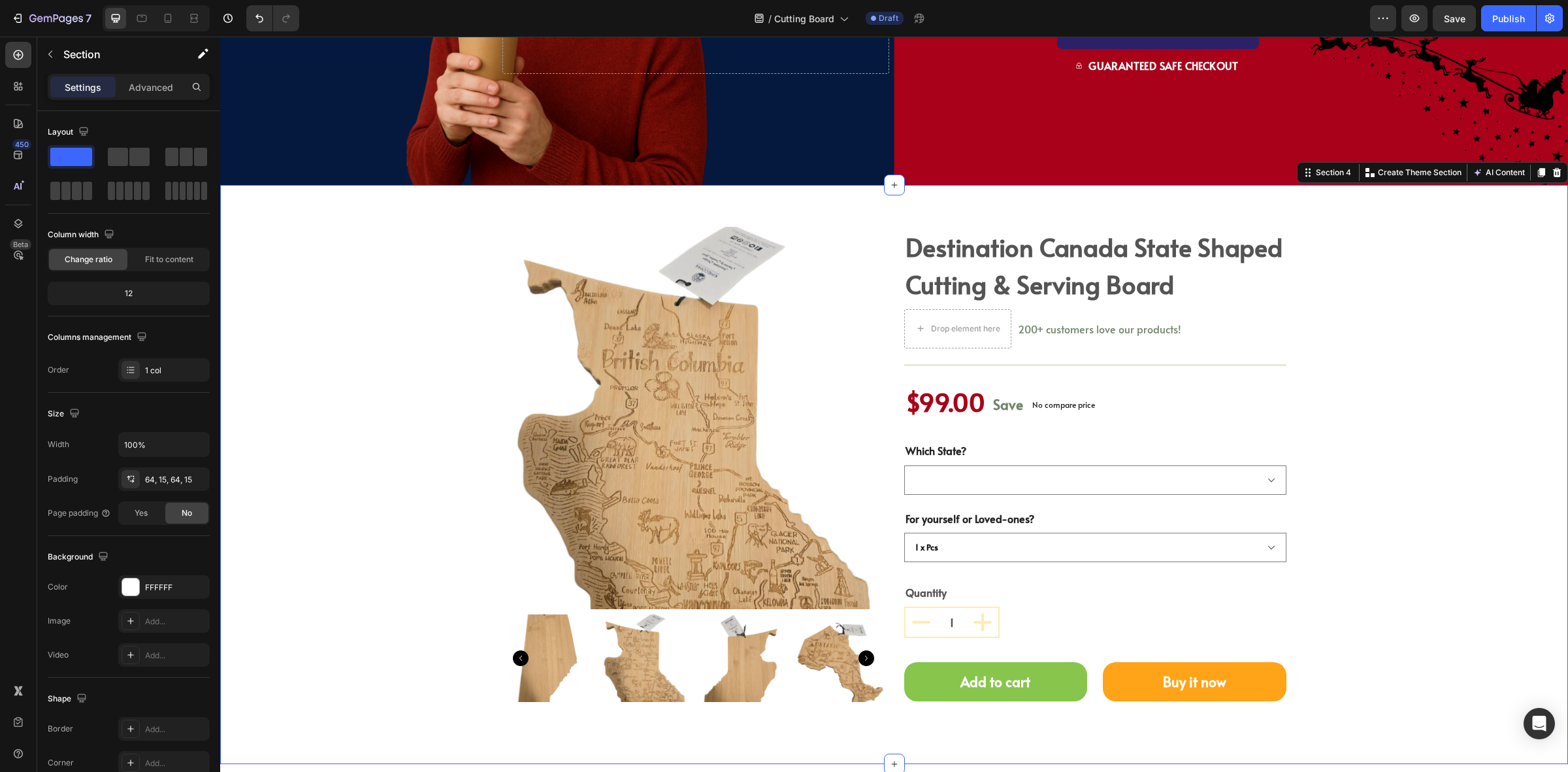
click at [412, 438] on div "Product Images destination canada state shaped cutting & serving board (P) Titl…" at bounding box center [894, 475] width 1329 height 496
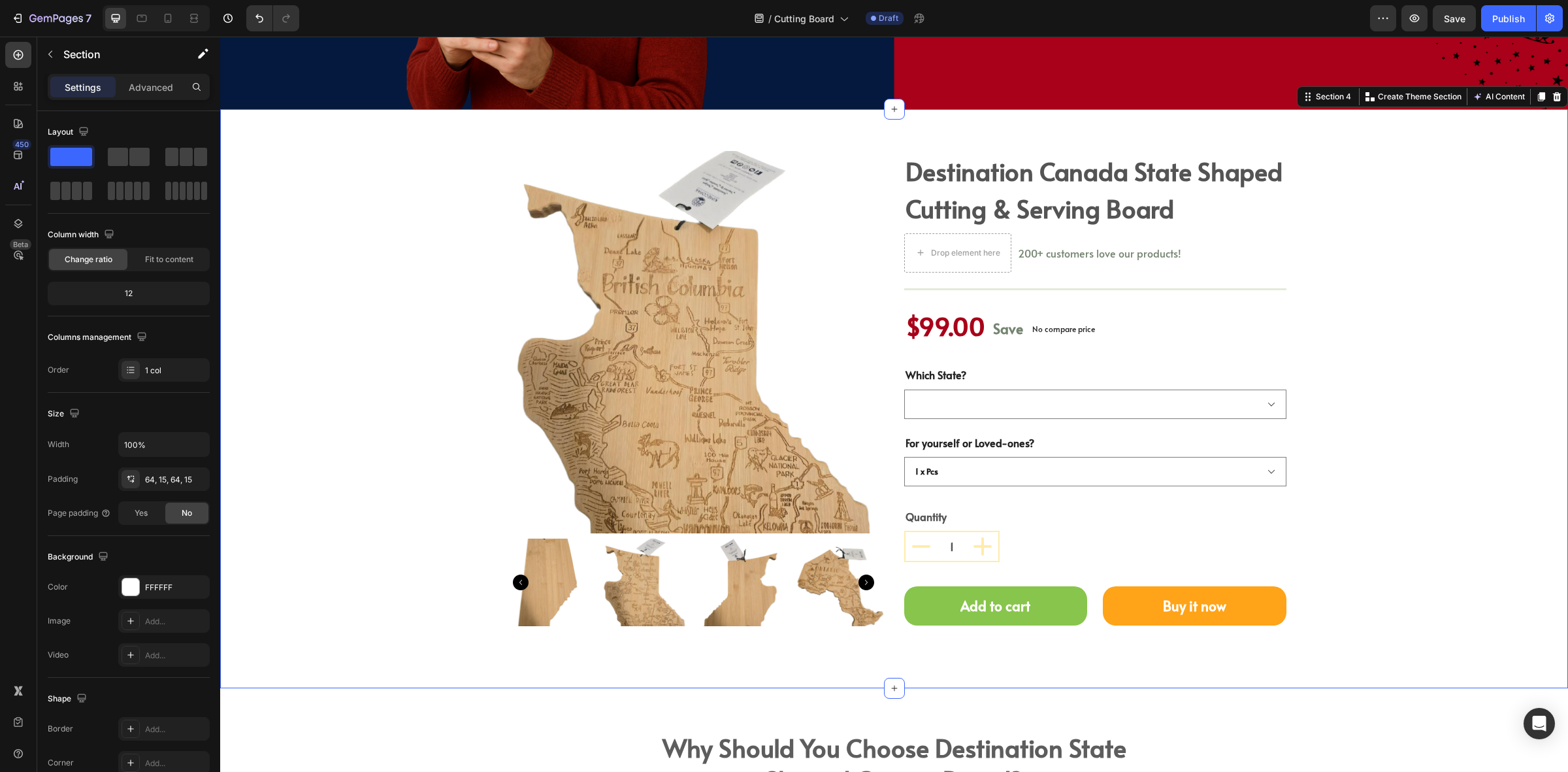
scroll to position [1553, 0]
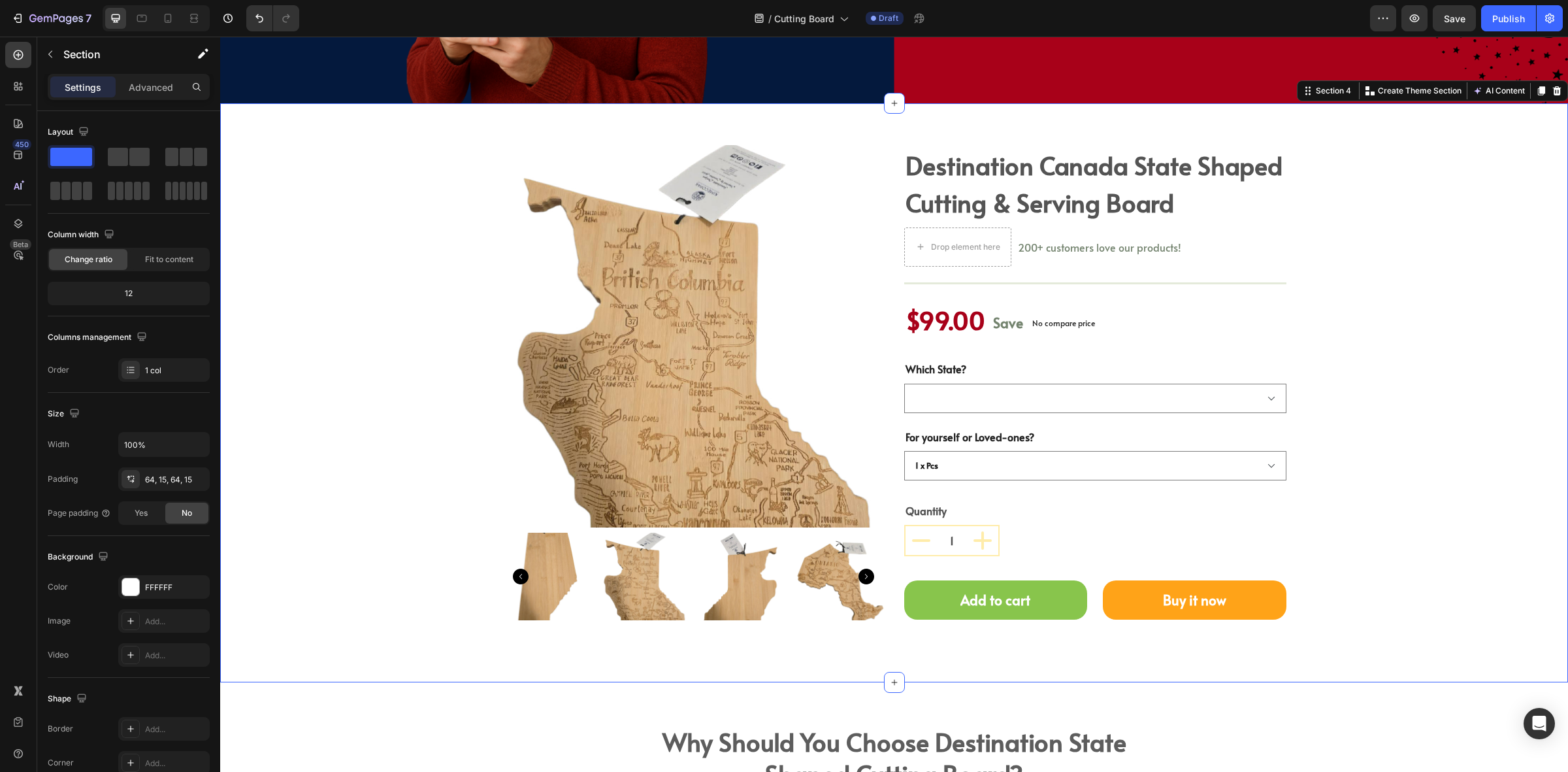
click at [422, 639] on div "Product Images destination canada state shaped cutting & serving board (P) Titl…" at bounding box center [894, 393] width 1329 height 496
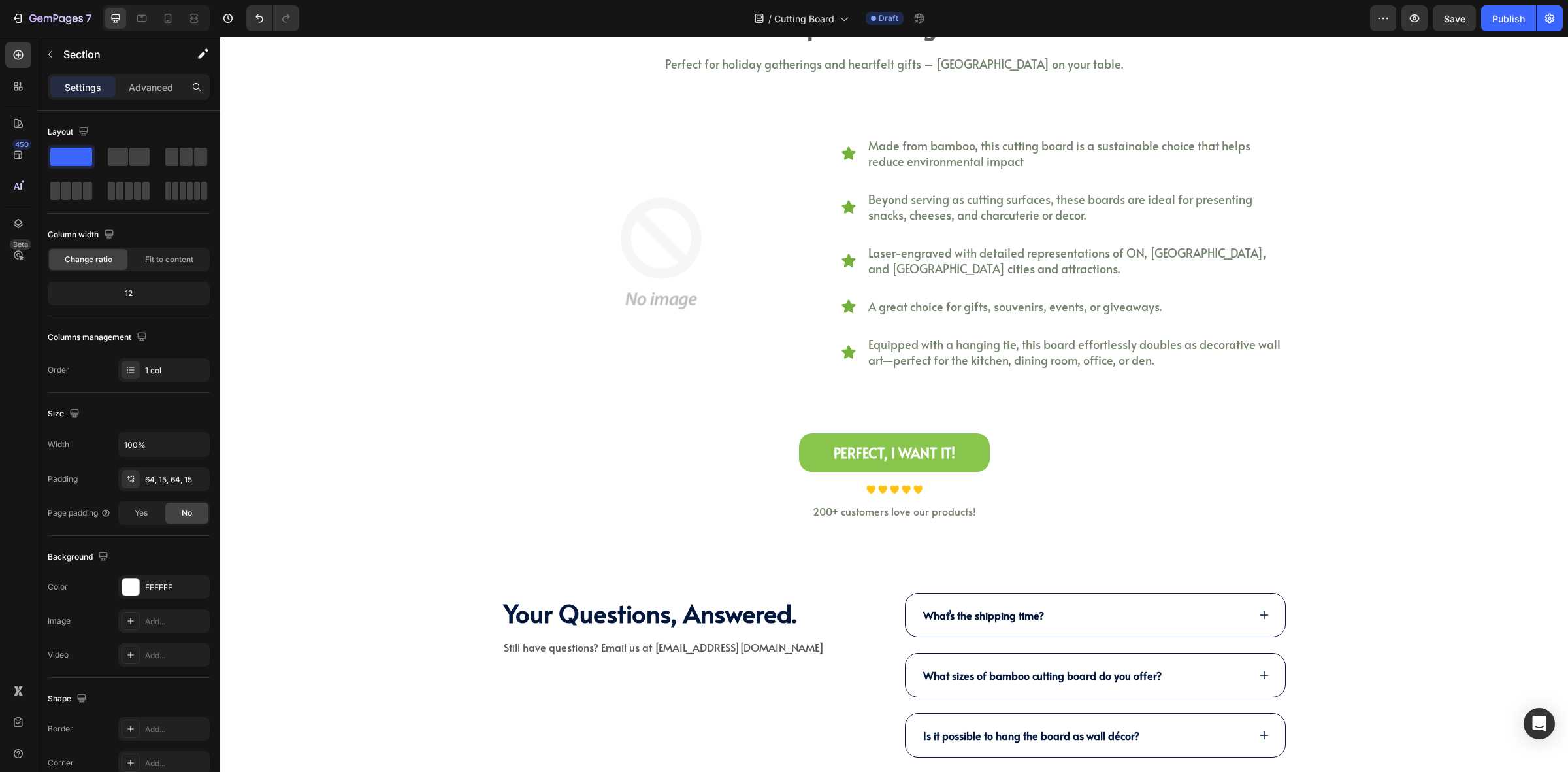
scroll to position [2370, 0]
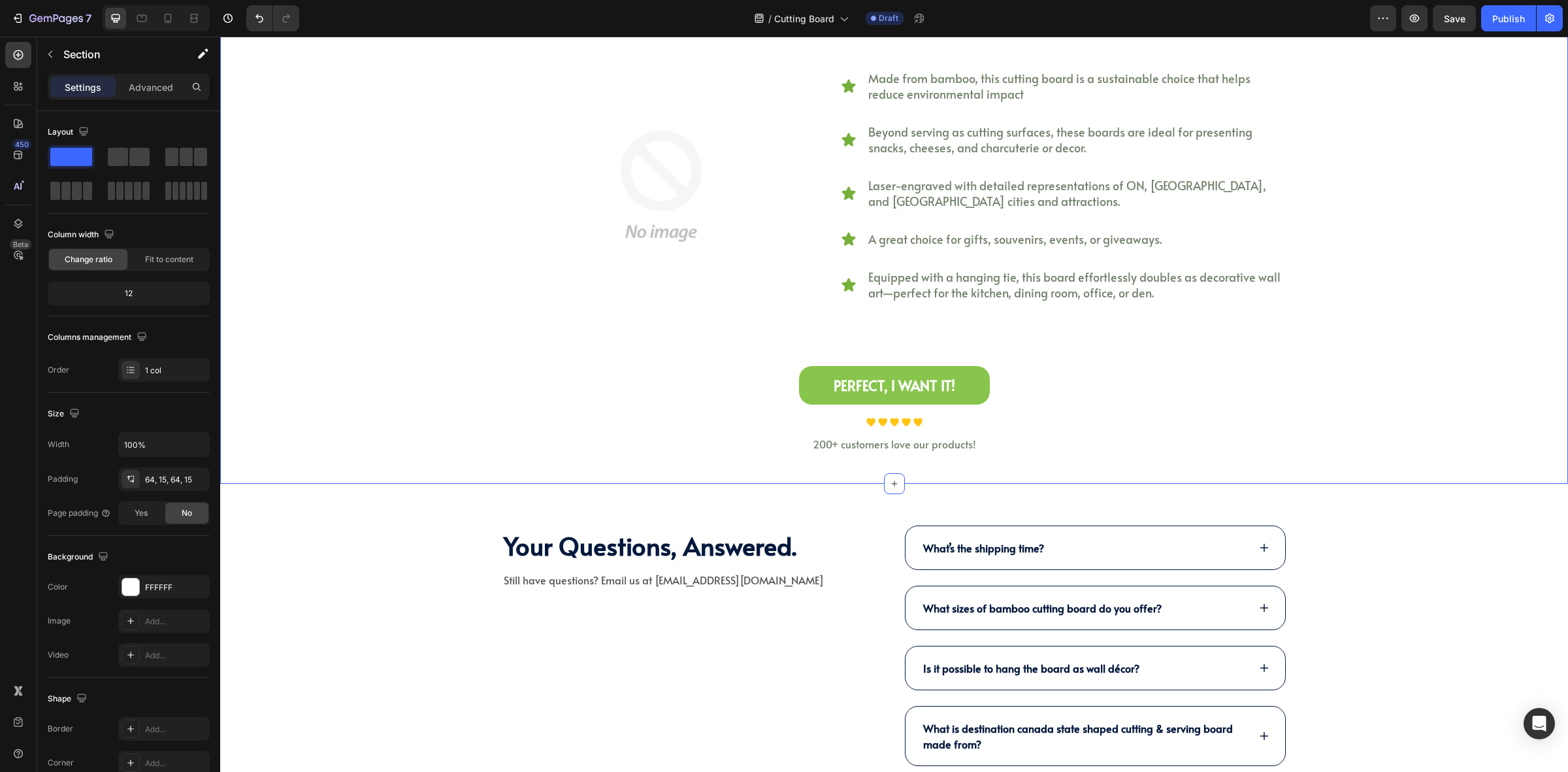
click at [420, 336] on div "why should you choose destination state shaped cutting board? Heading Perfect f…" at bounding box center [894, 179] width 1329 height 544
click at [961, 393] on link "PERFECT, I WANT IT!" at bounding box center [894, 386] width 191 height 39
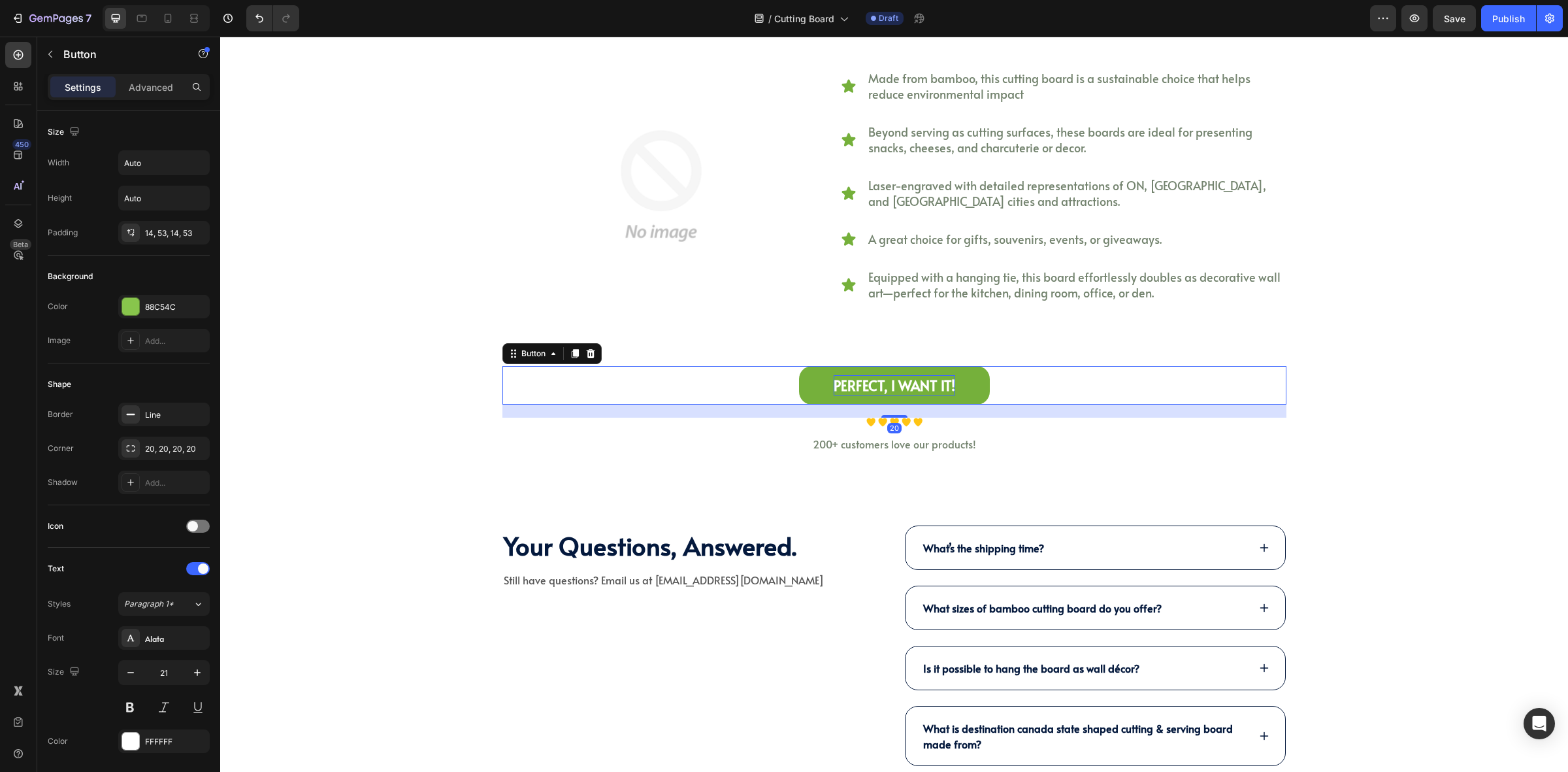
click at [936, 387] on div "PERFECT, I WANT IT!" at bounding box center [895, 385] width 121 height 21
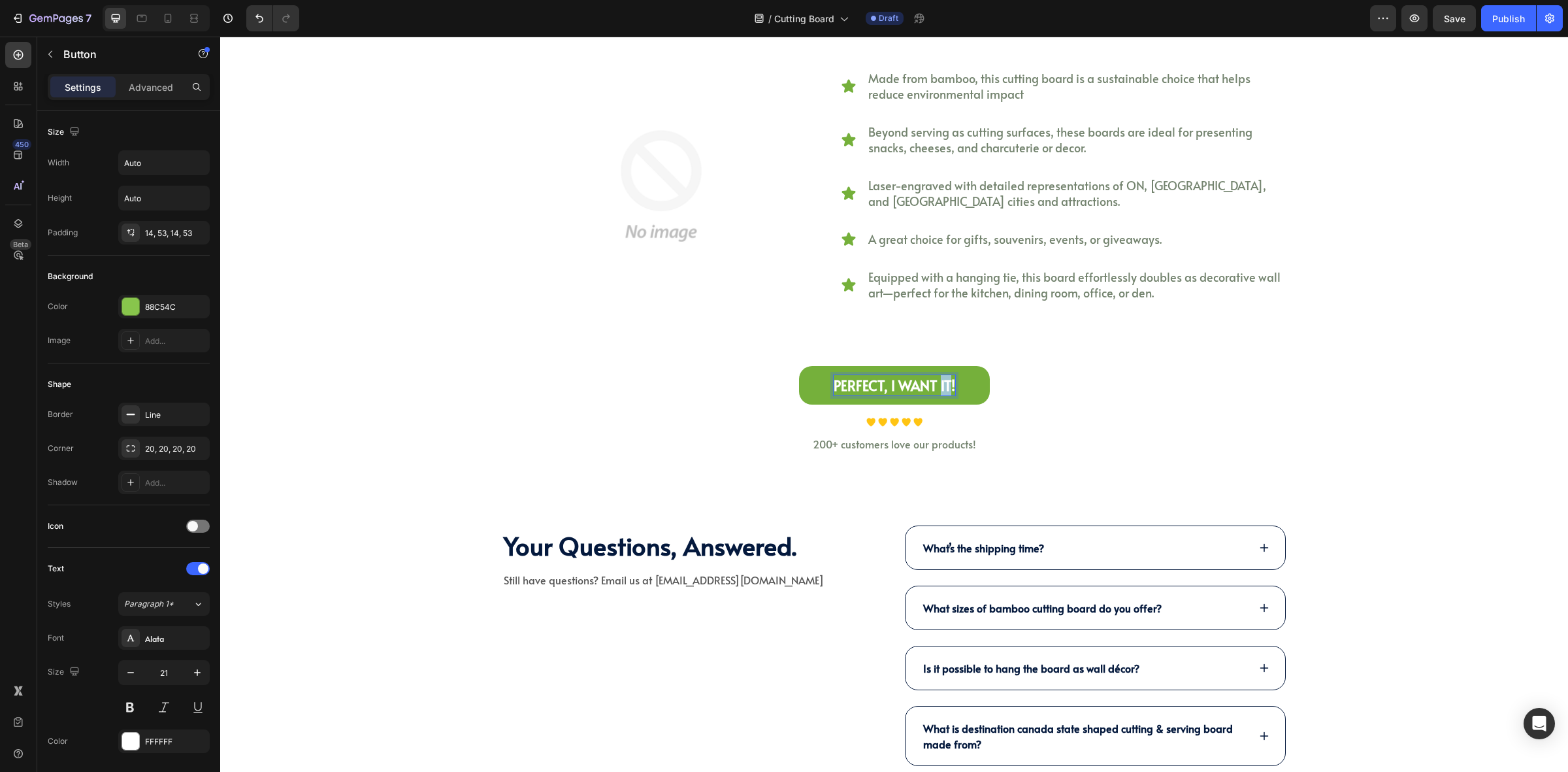
click at [936, 387] on p "PERFECT, I WANT IT!" at bounding box center [895, 385] width 121 height 21
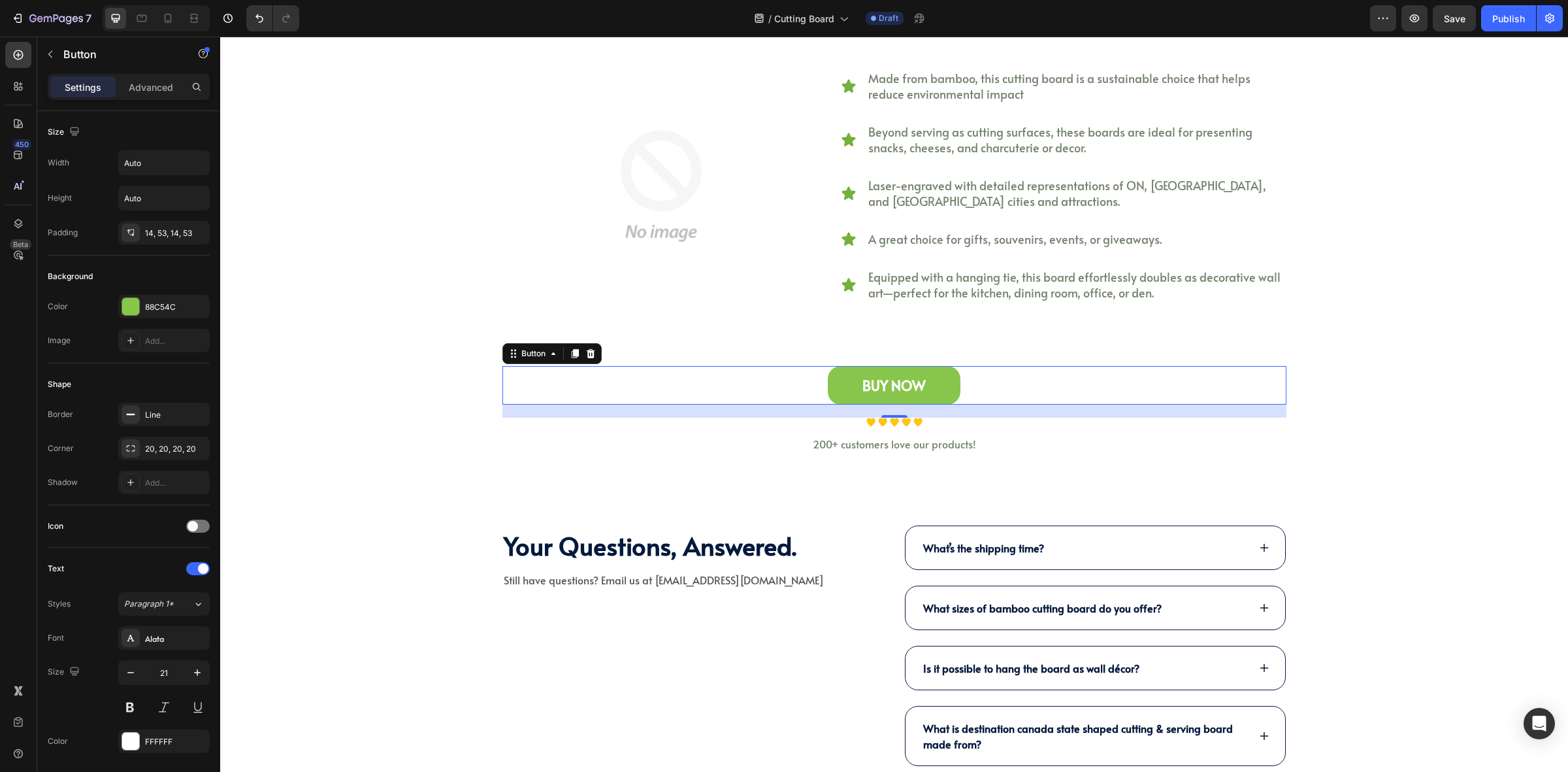
click at [944, 387] on link "BUY NOW" at bounding box center [895, 386] width 133 height 39
click at [164, 312] on div "88C54C" at bounding box center [164, 307] width 38 height 11
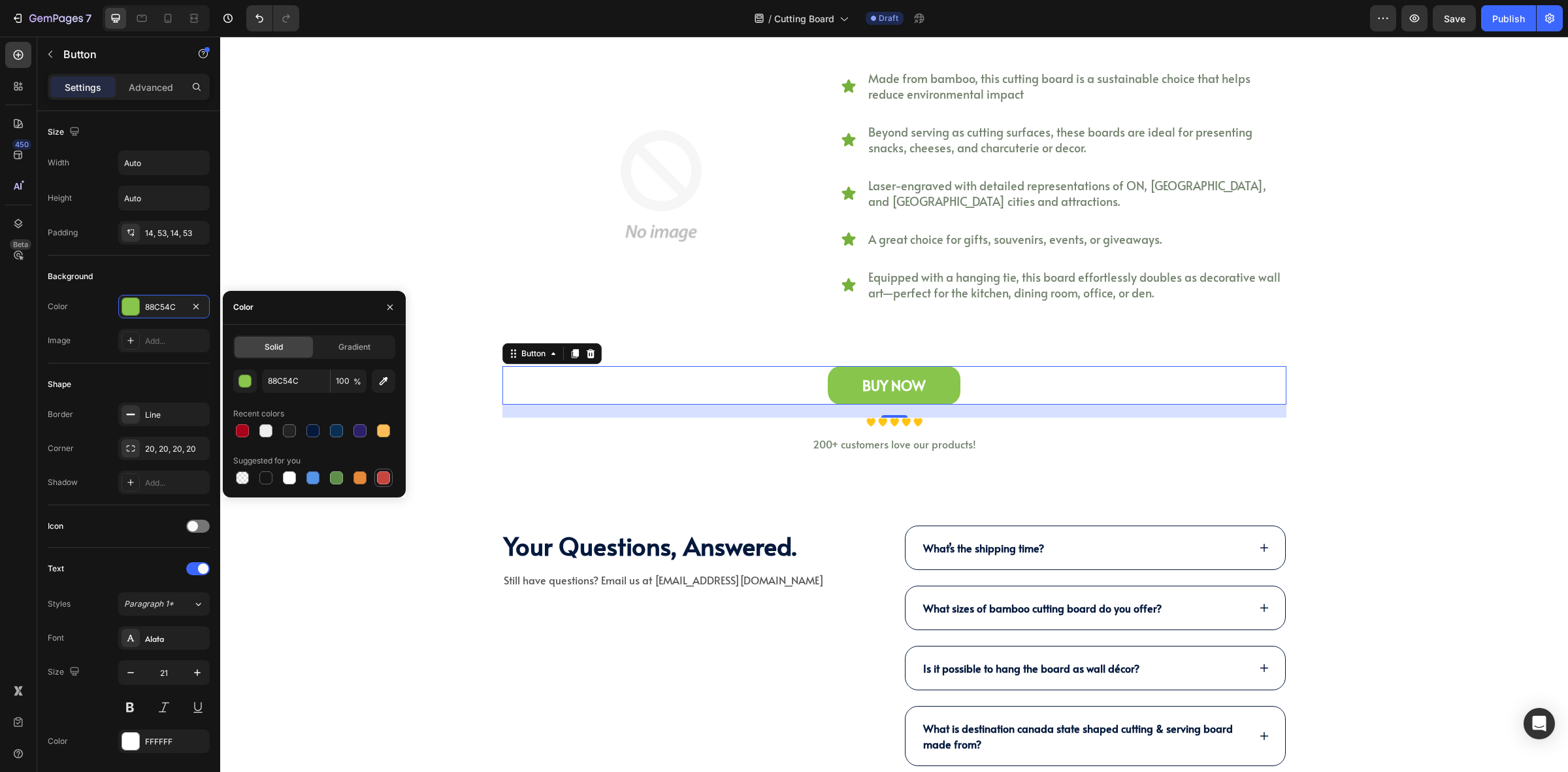
click at [380, 474] on div at bounding box center [383, 478] width 13 height 13
type input "C5453F"
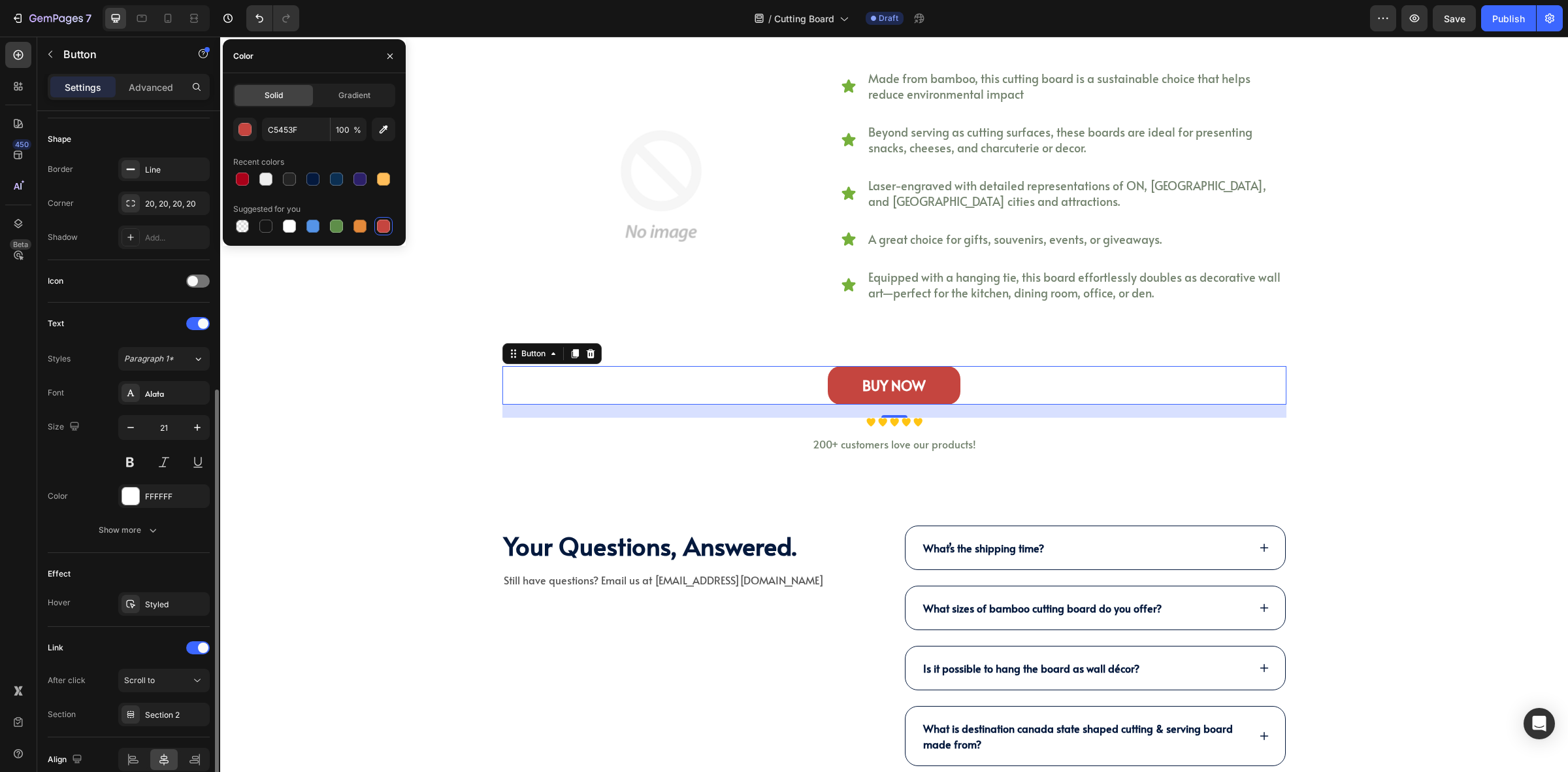
scroll to position [309, 0]
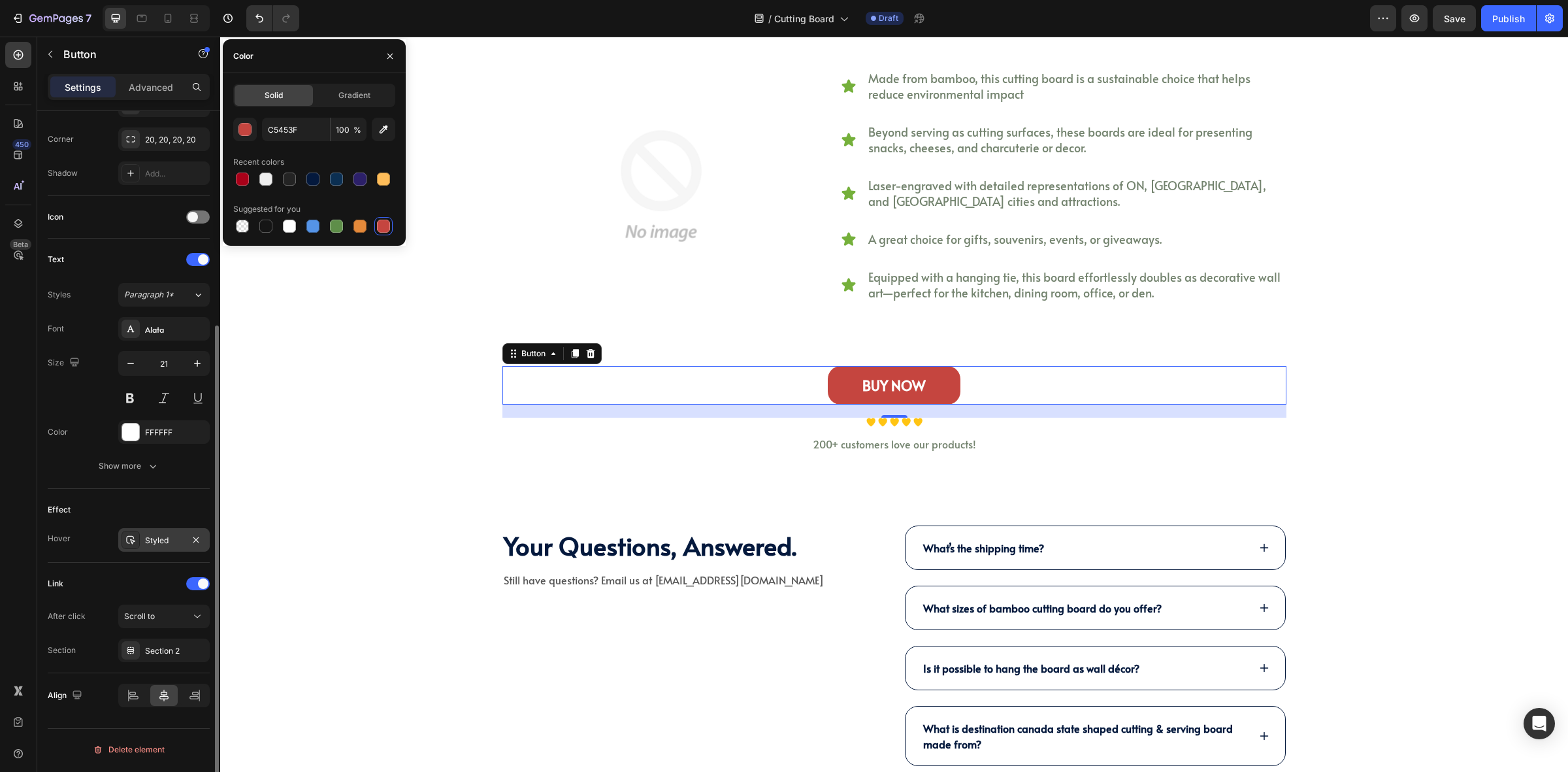
click at [145, 531] on div "Styled" at bounding box center [164, 539] width 91 height 24
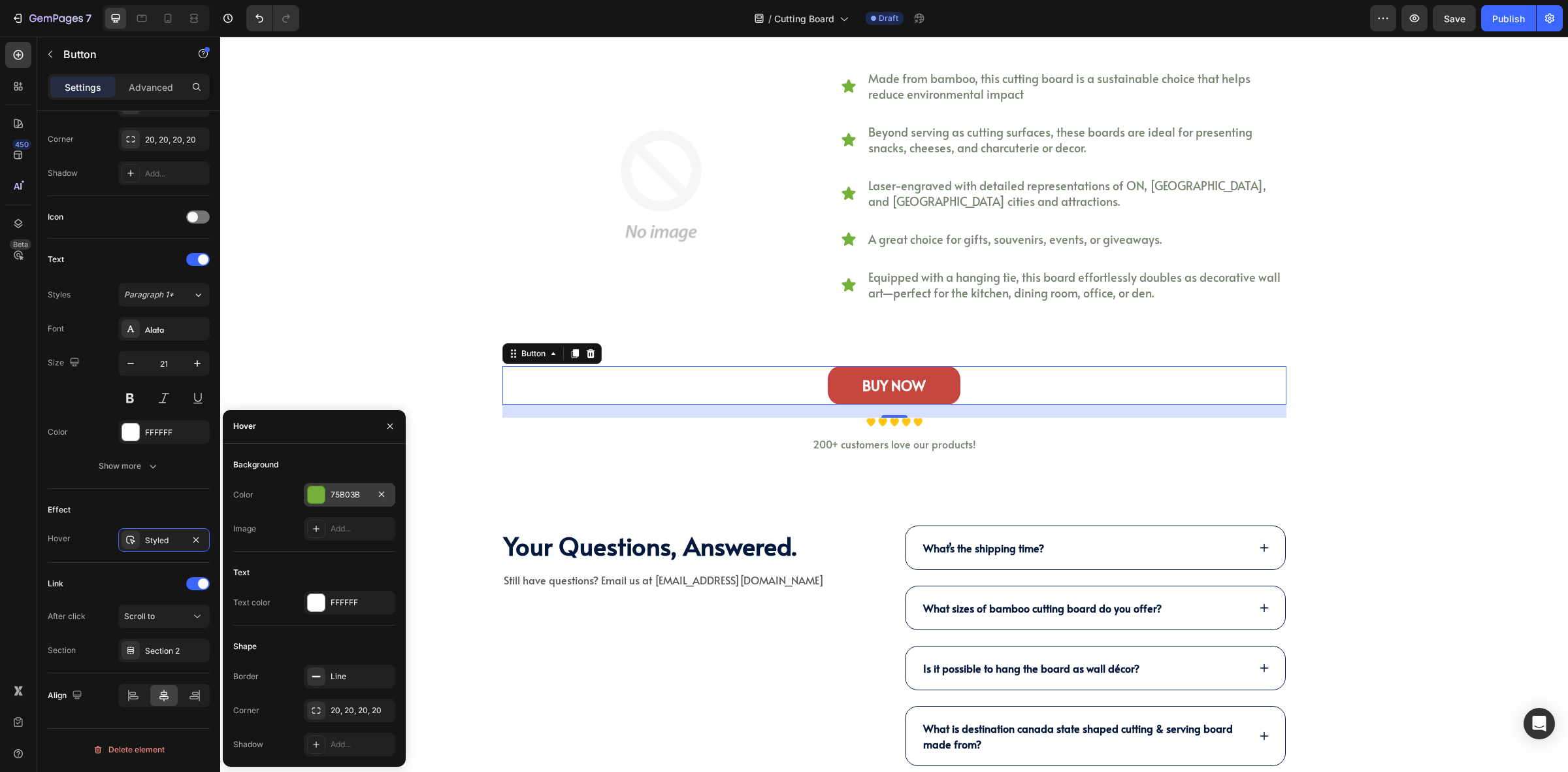
click at [325, 500] on div at bounding box center [316, 495] width 19 height 19
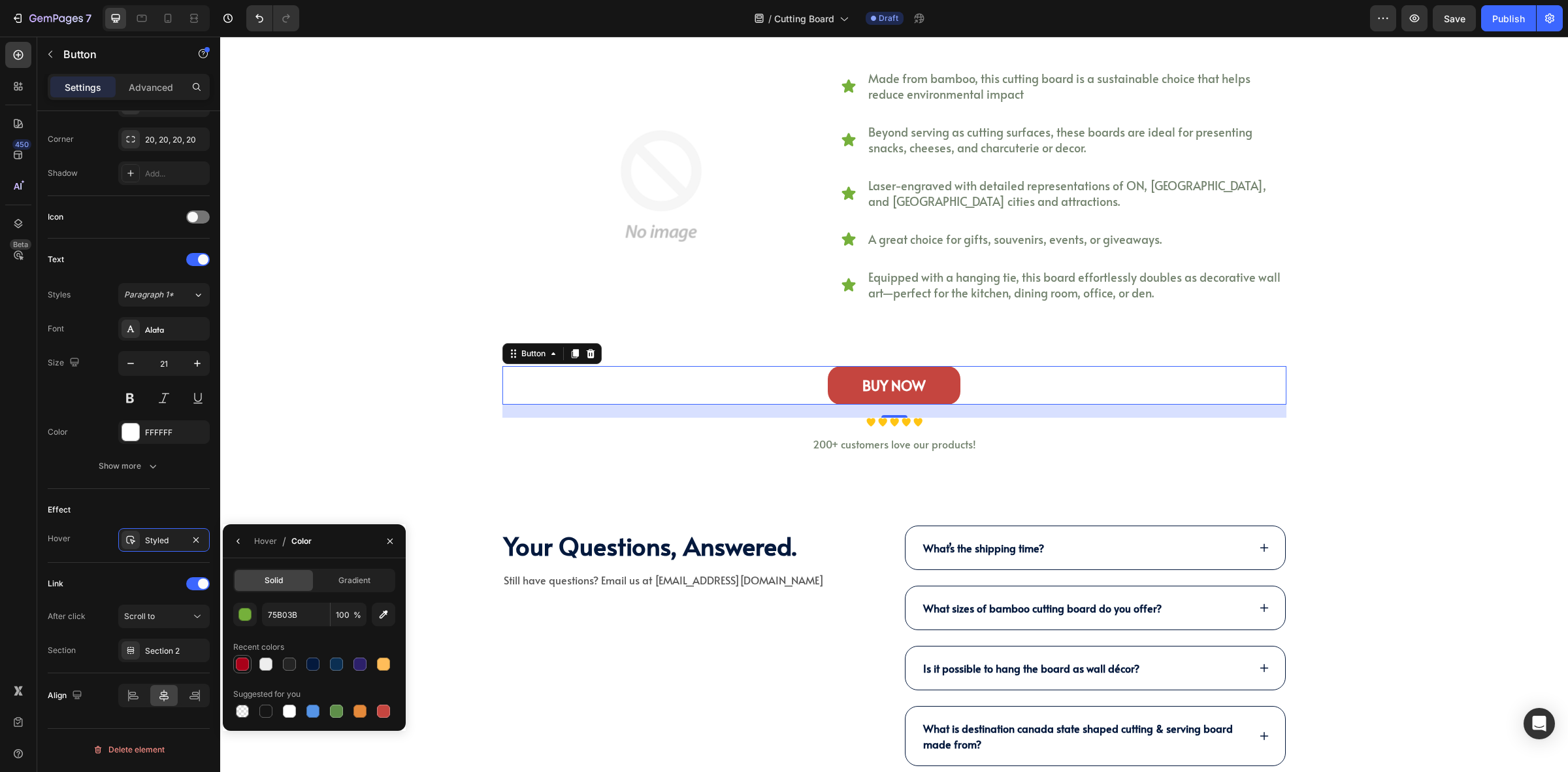
click at [247, 665] on div at bounding box center [242, 664] width 13 height 13
type input "A80119"
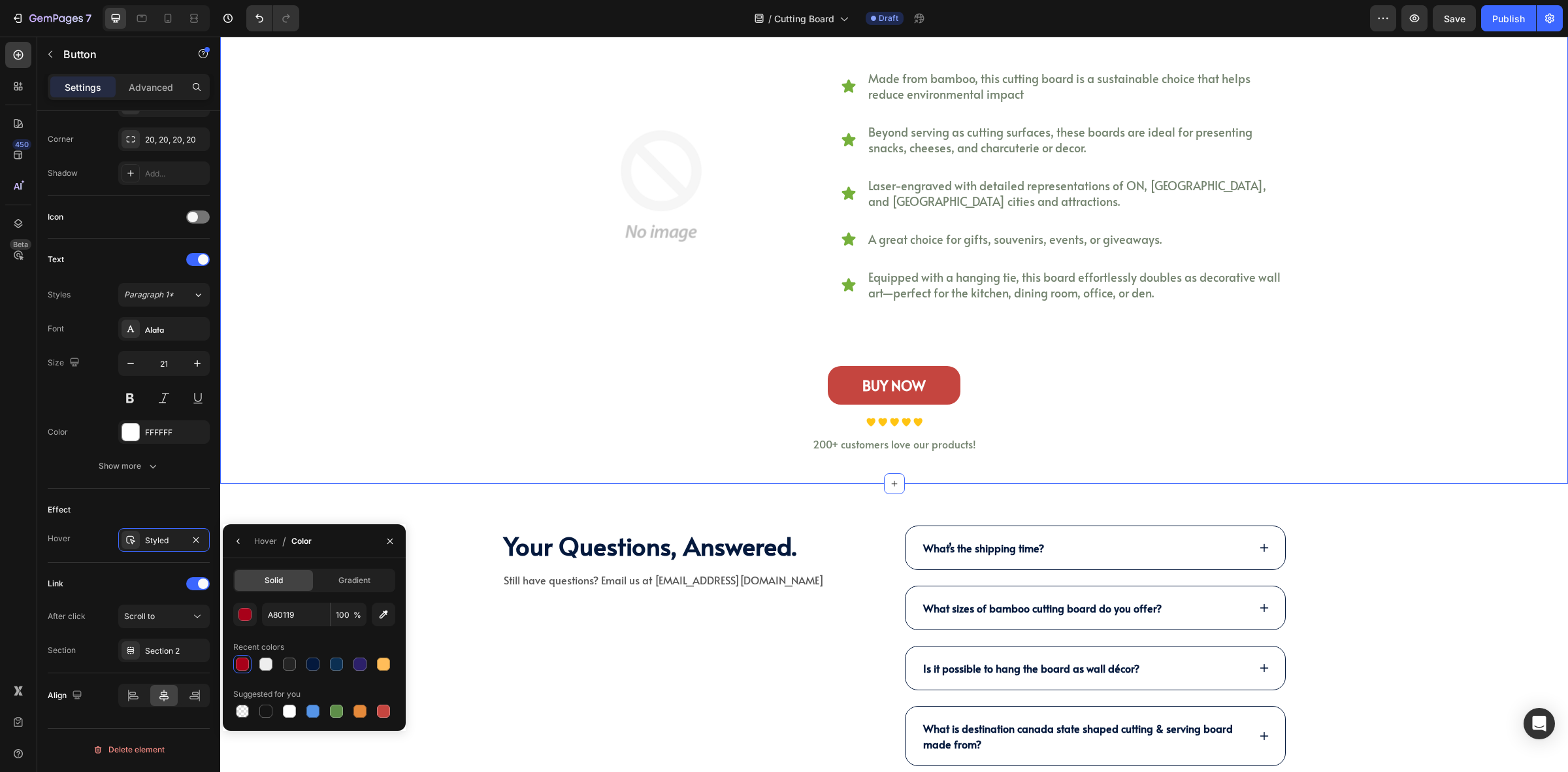
click at [303, 410] on div "why should you choose destination state shaped cutting board? Heading Perfect f…" at bounding box center [894, 179] width 1329 height 544
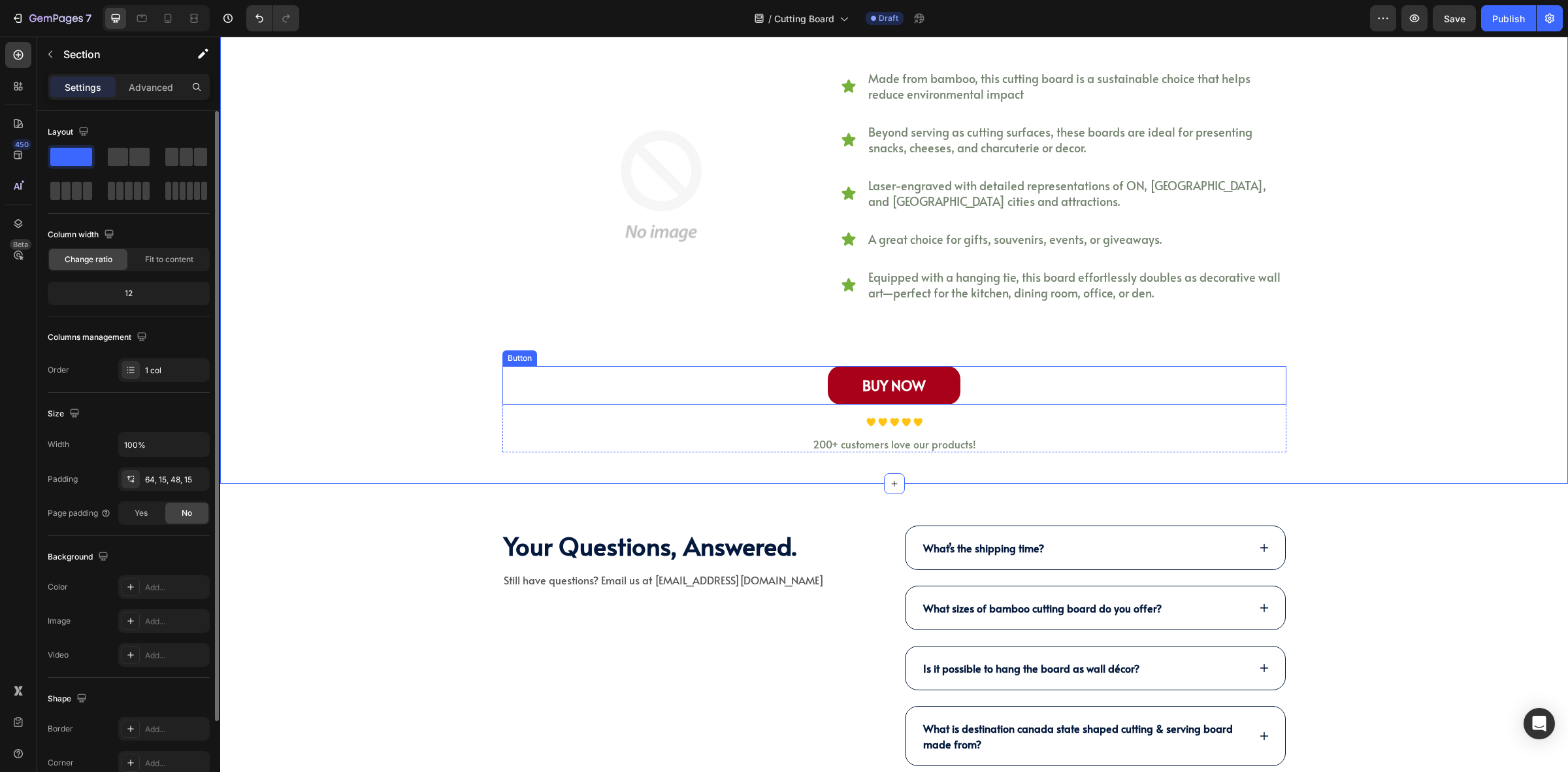
click at [828, 400] on link "BUY NOW" at bounding box center [895, 386] width 133 height 39
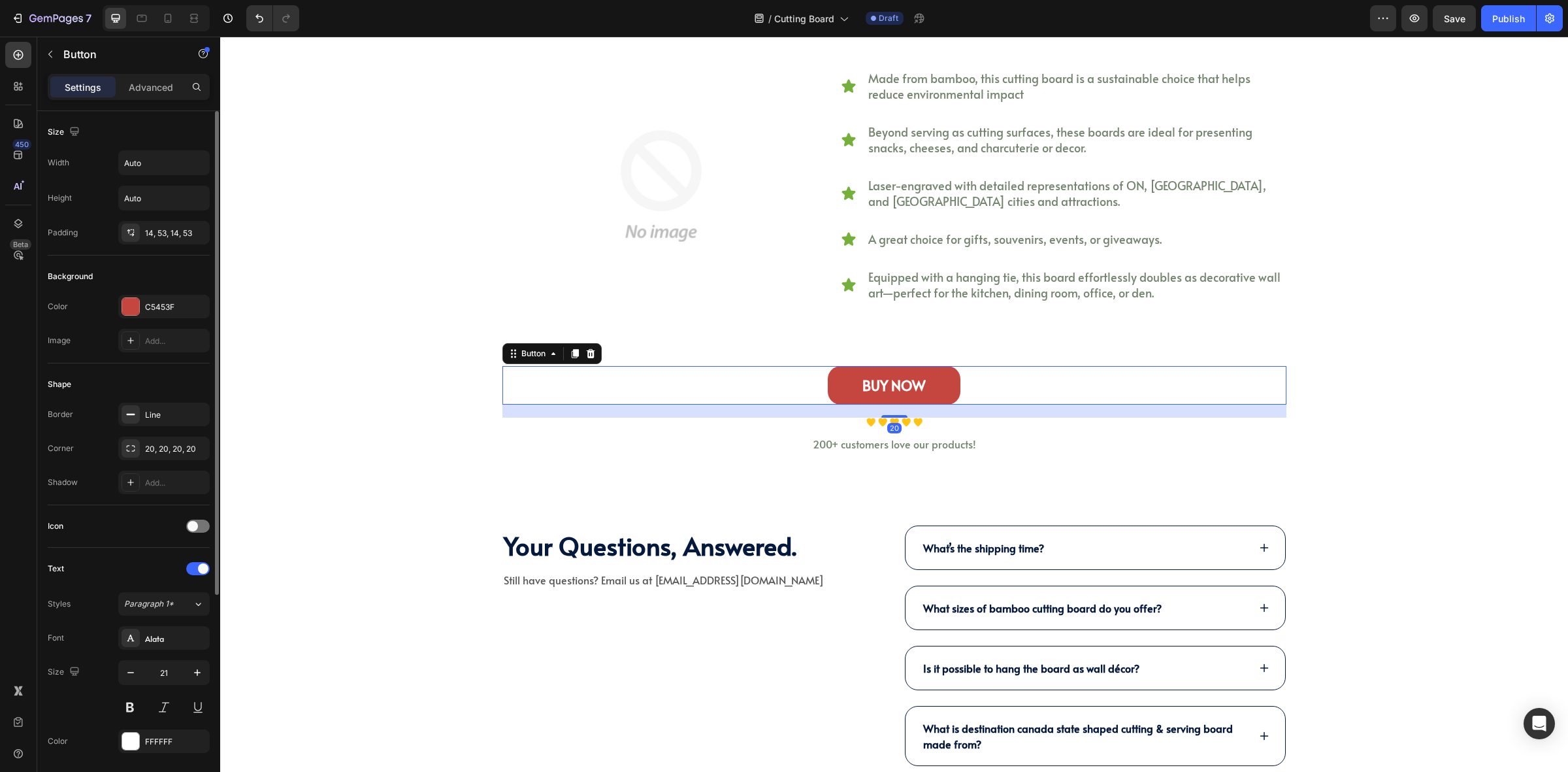
scroll to position [309, 0]
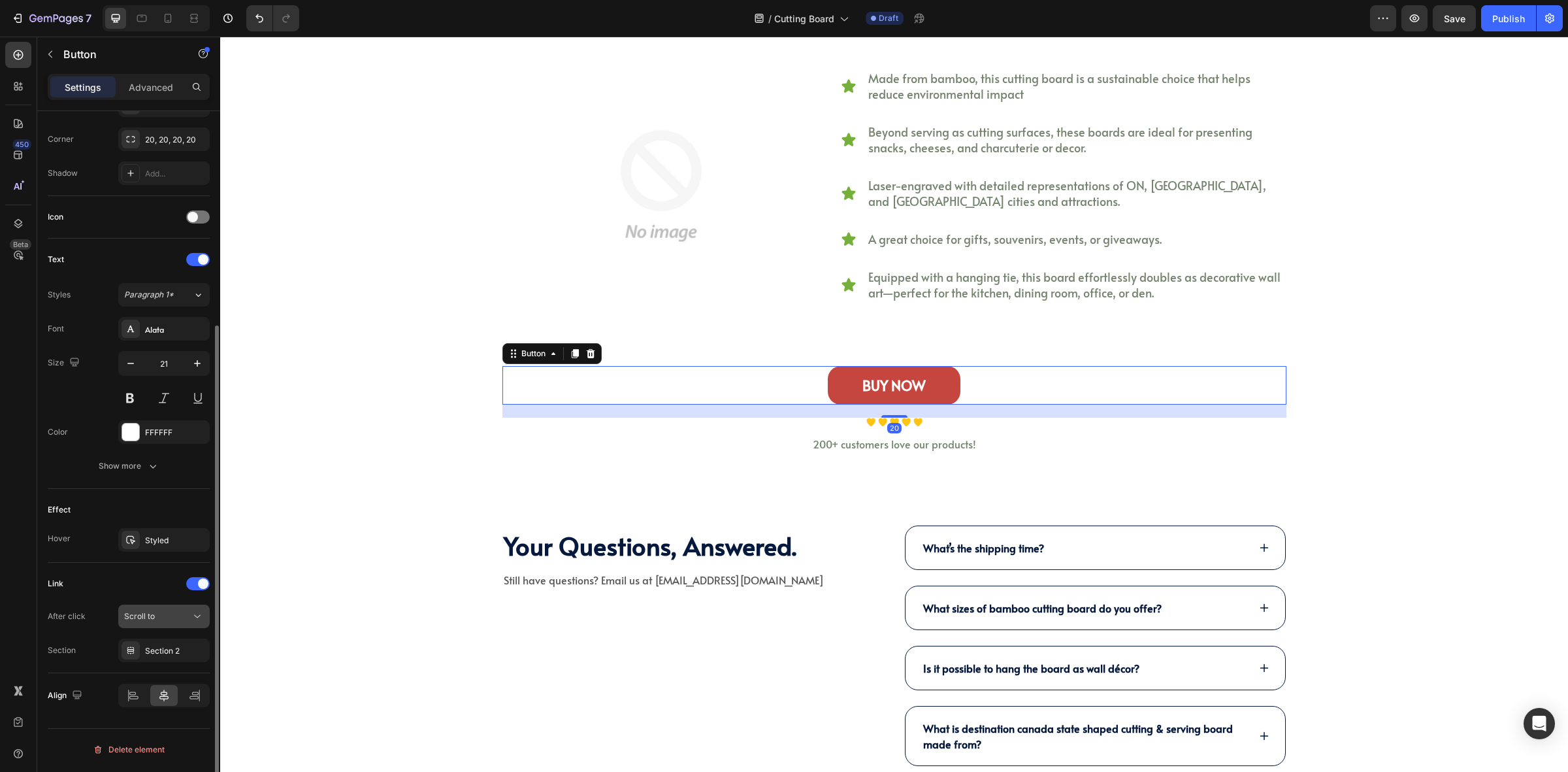
click at [156, 615] on div "Scroll to" at bounding box center [157, 616] width 66 height 11
click at [165, 614] on div "Scroll to" at bounding box center [157, 616] width 66 height 11
click at [171, 651] on div "Section 2" at bounding box center [164, 651] width 38 height 11
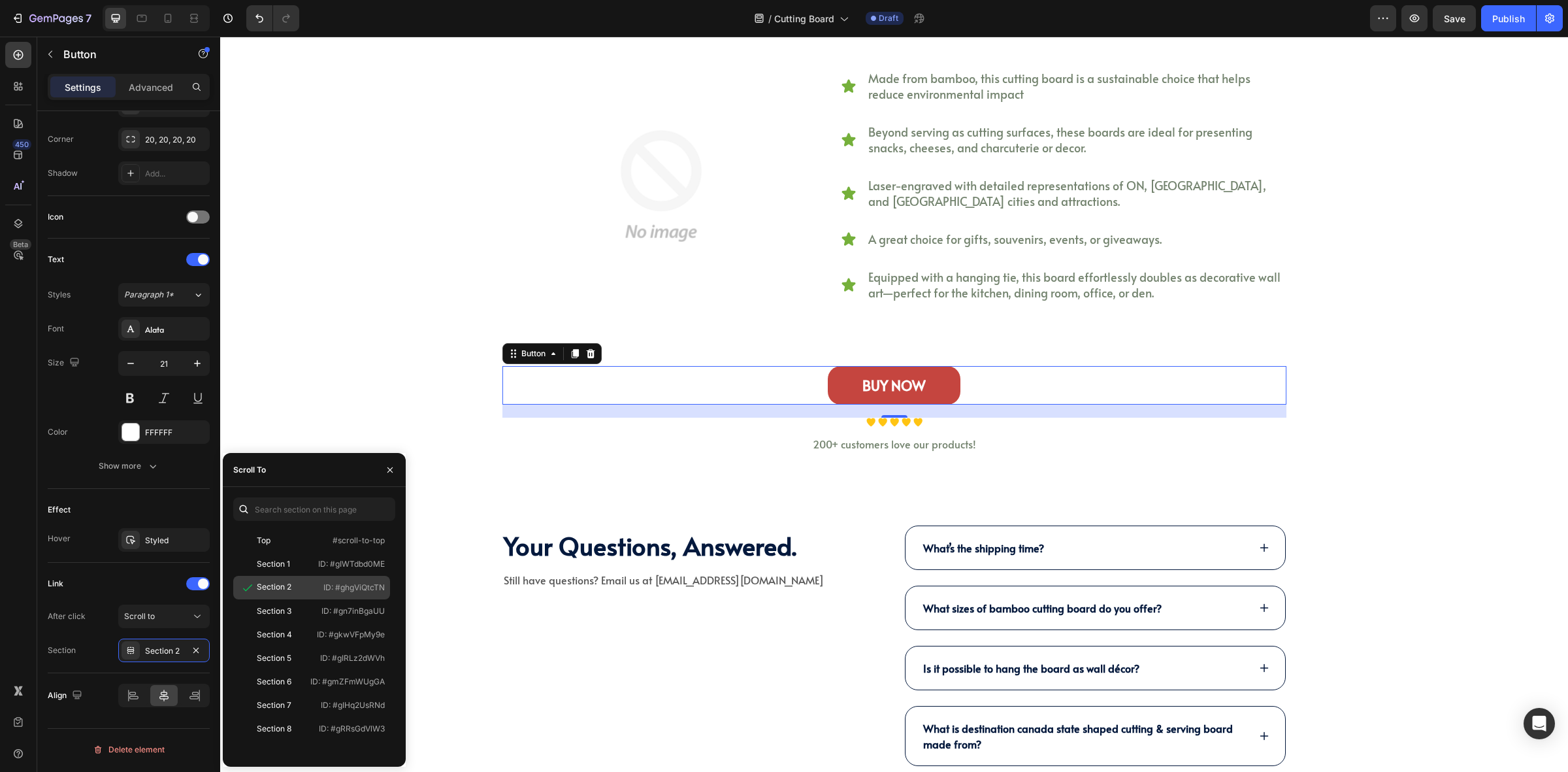
click at [297, 589] on div "Section 2" at bounding box center [276, 588] width 76 height 13
click at [1200, 443] on p "200+ customers love our products!" at bounding box center [895, 444] width 782 height 13
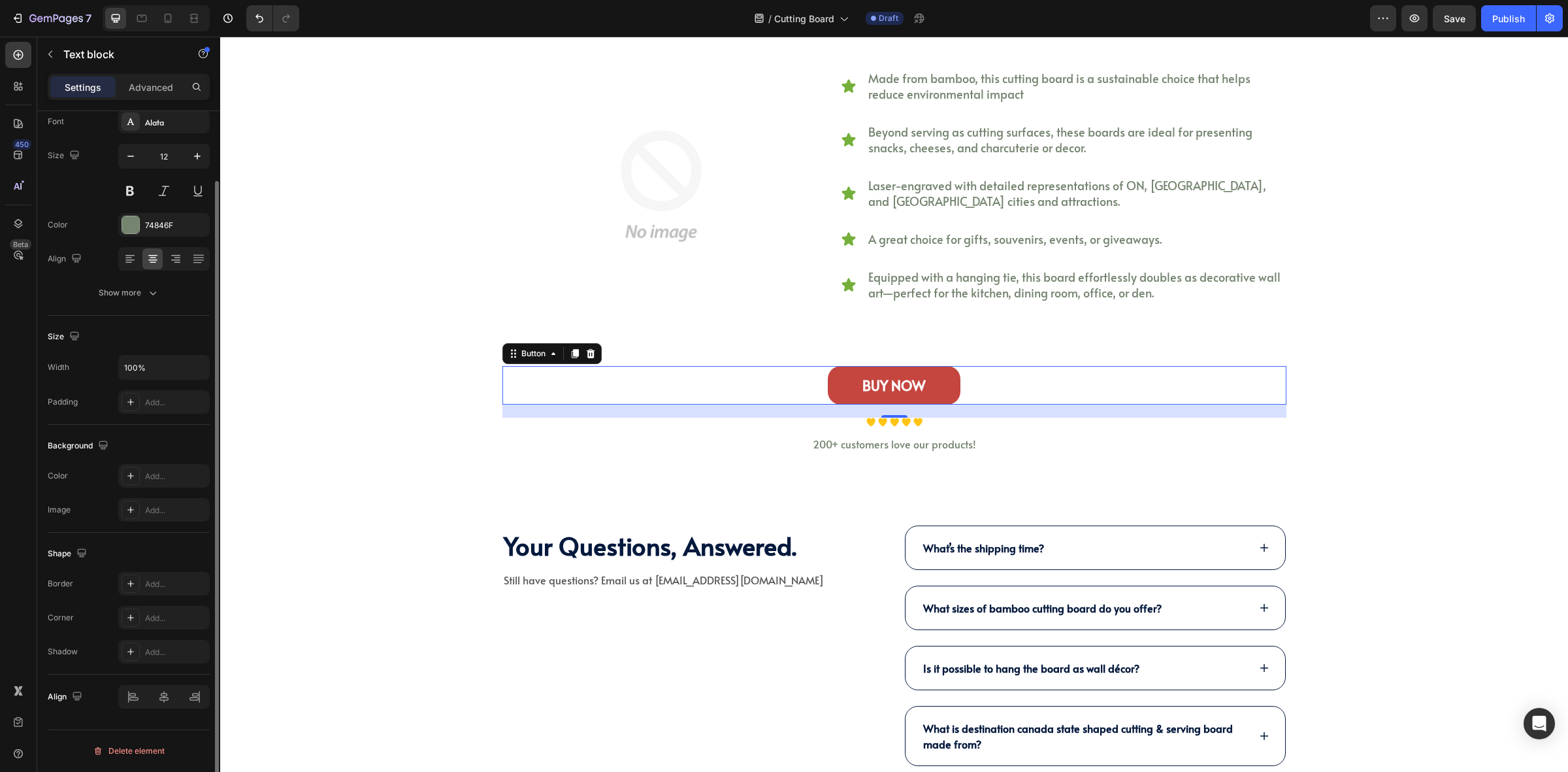
scroll to position [0, 0]
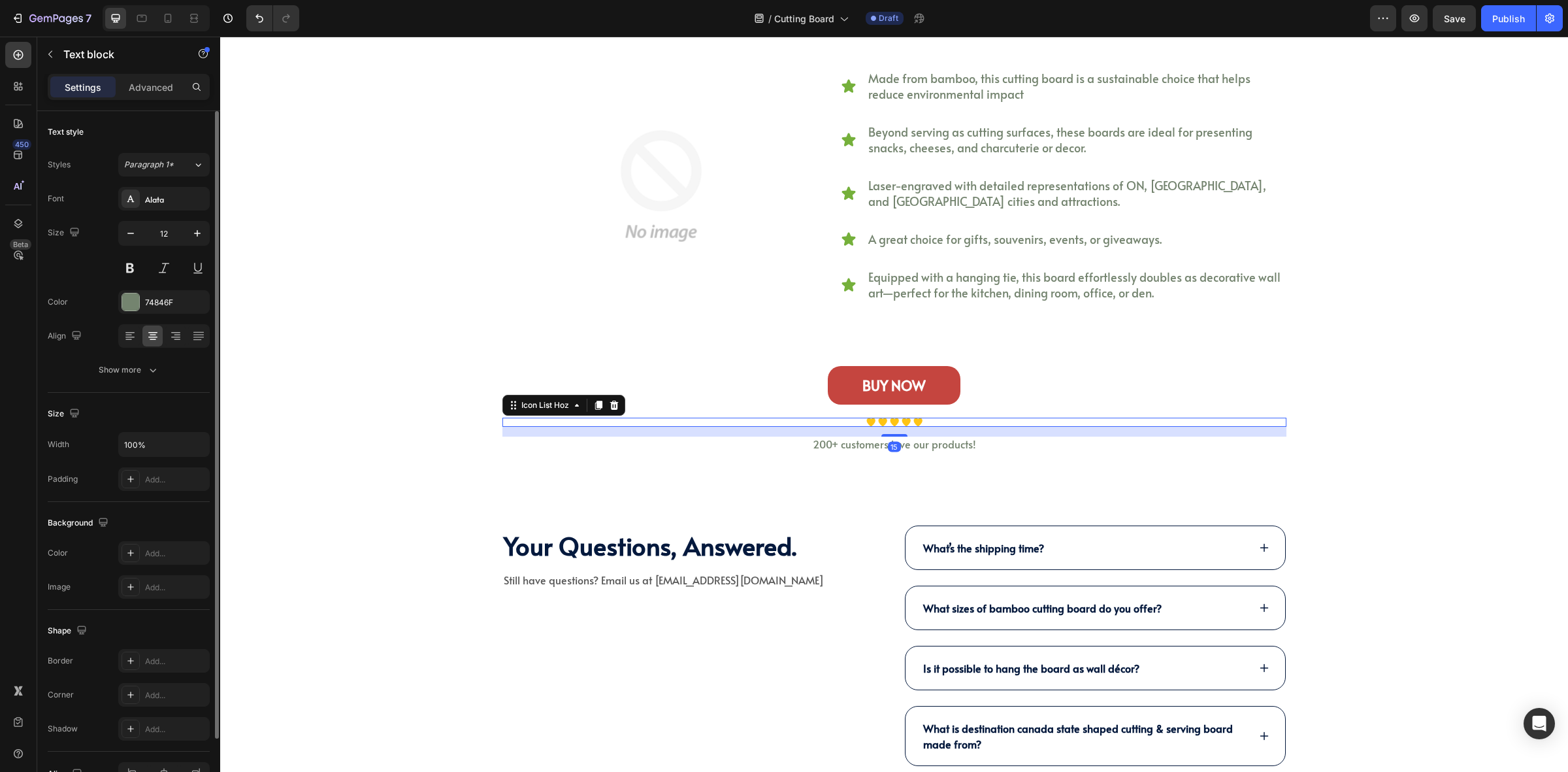
click at [932, 426] on div "Image Image Image Image Image Icon List Hoz 15" at bounding box center [895, 422] width 784 height 9
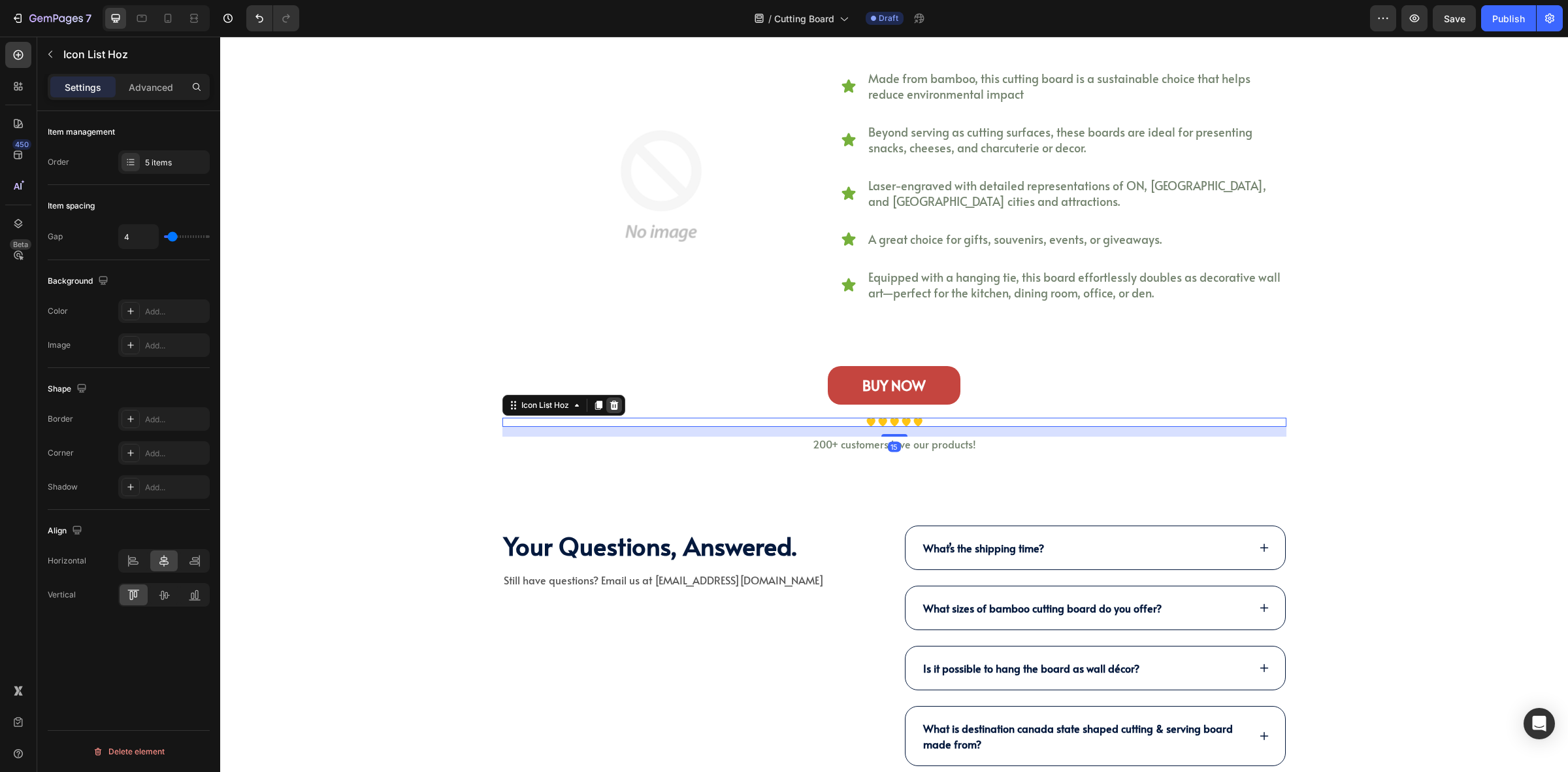
click at [609, 409] on icon at bounding box center [614, 405] width 11 height 11
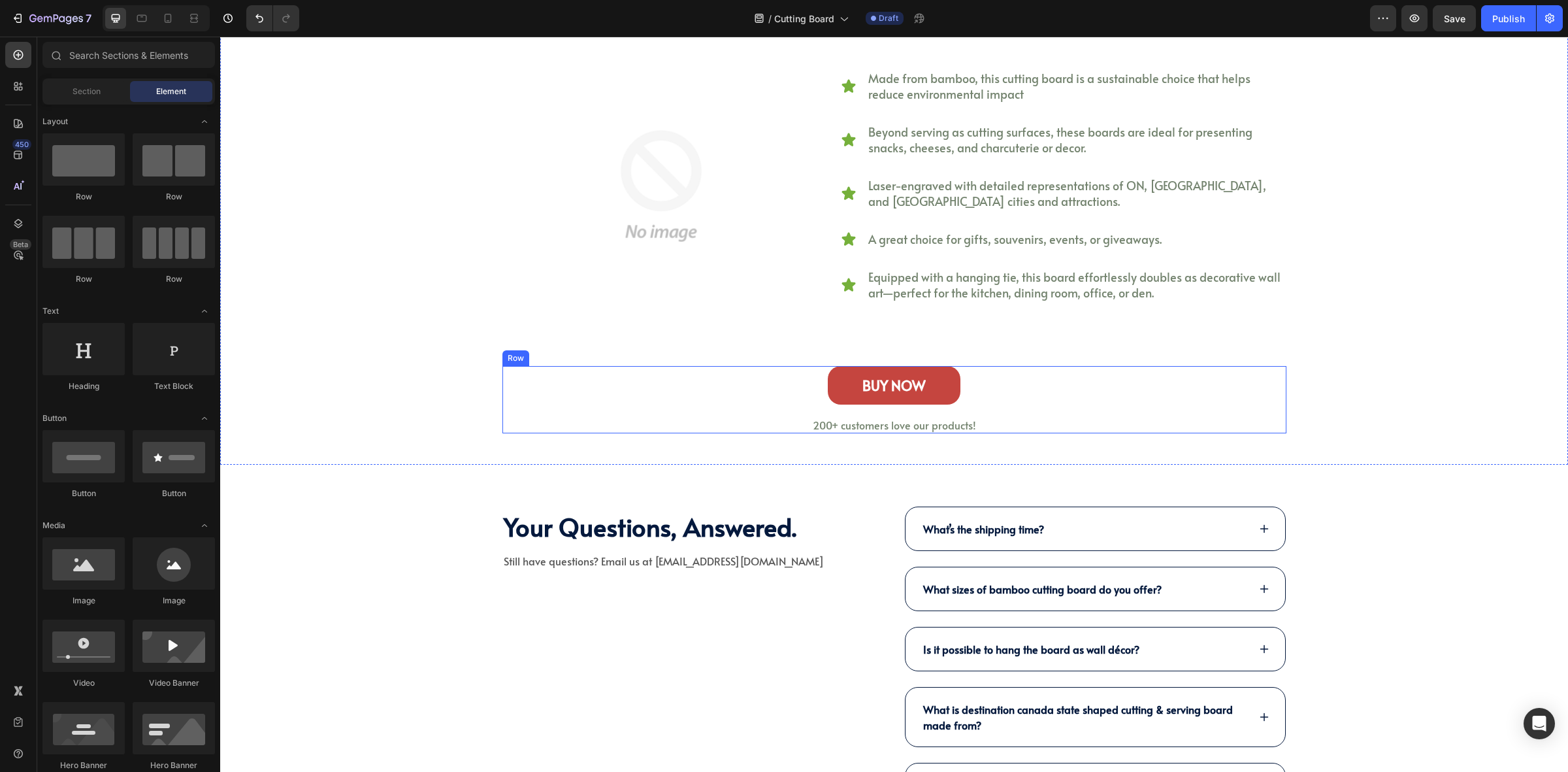
click at [1008, 416] on div "BUY NOW Button" at bounding box center [895, 392] width 784 height 52
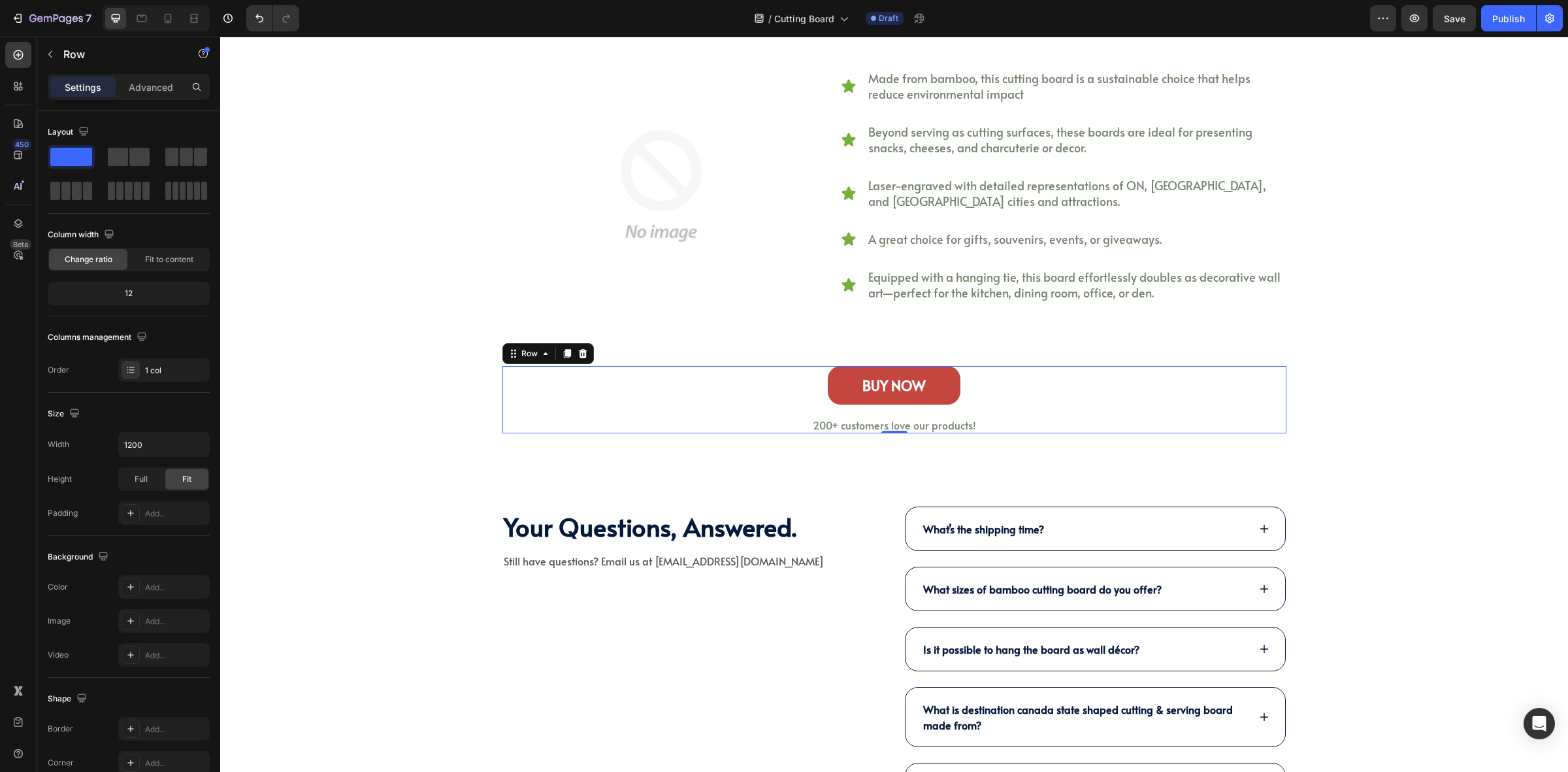
click at [984, 423] on p "200+ customers love our products!" at bounding box center [895, 426] width 782 height 13
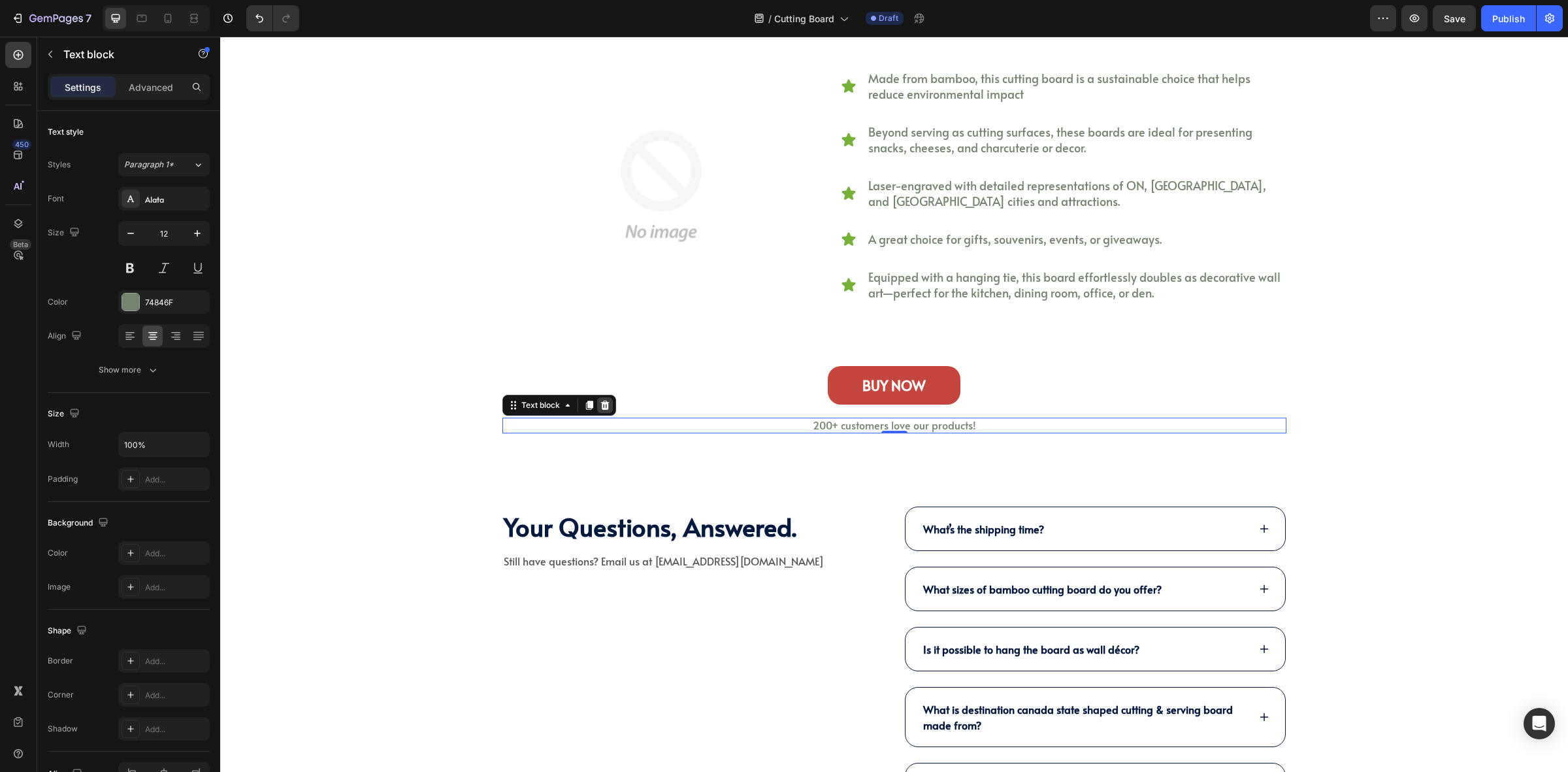
click at [600, 407] on icon at bounding box center [605, 405] width 11 height 11
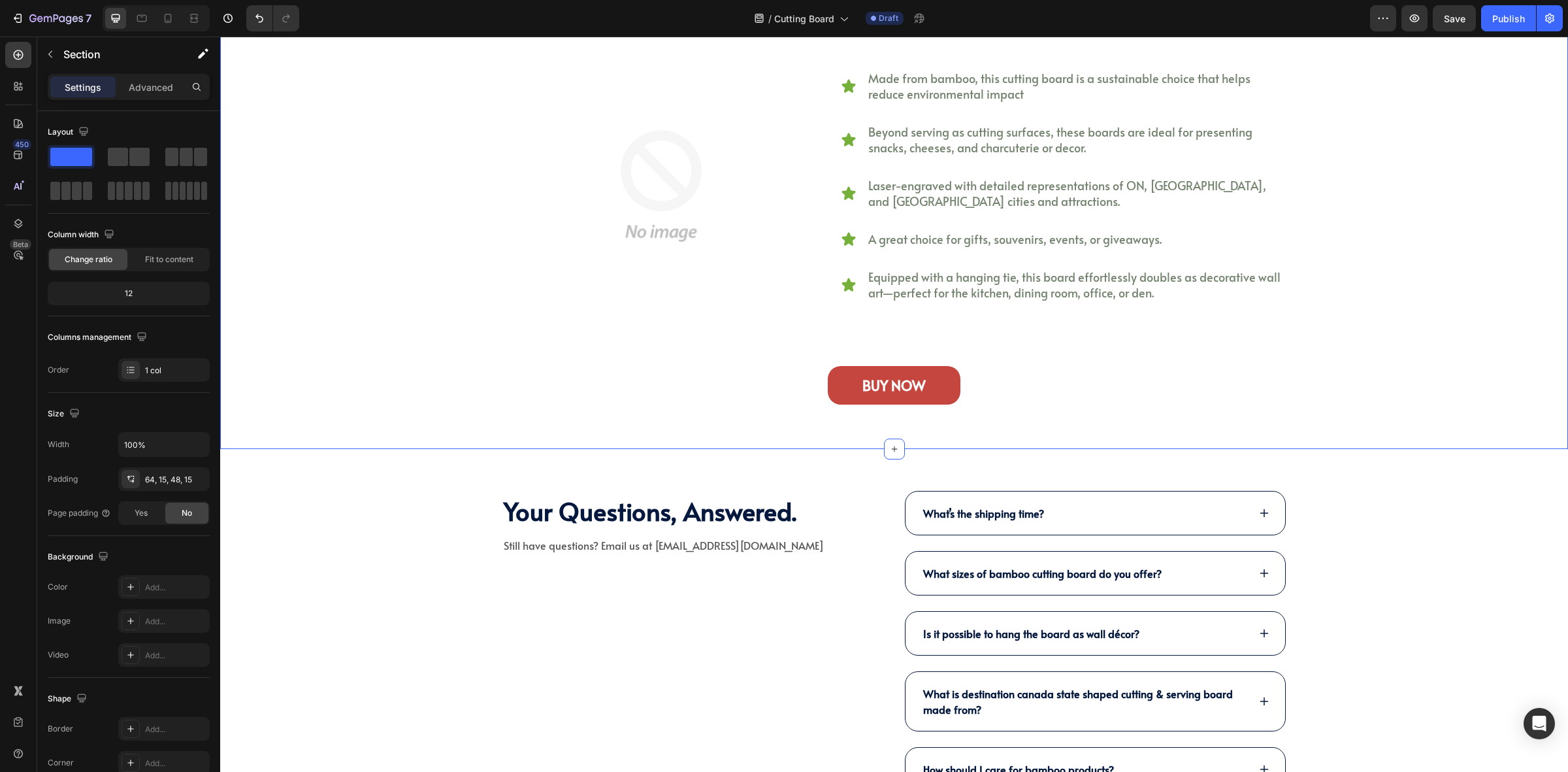
click at [549, 435] on div "why should you choose destination state shaped cutting board? Heading Perfect f…" at bounding box center [894, 156] width 1348 height 583
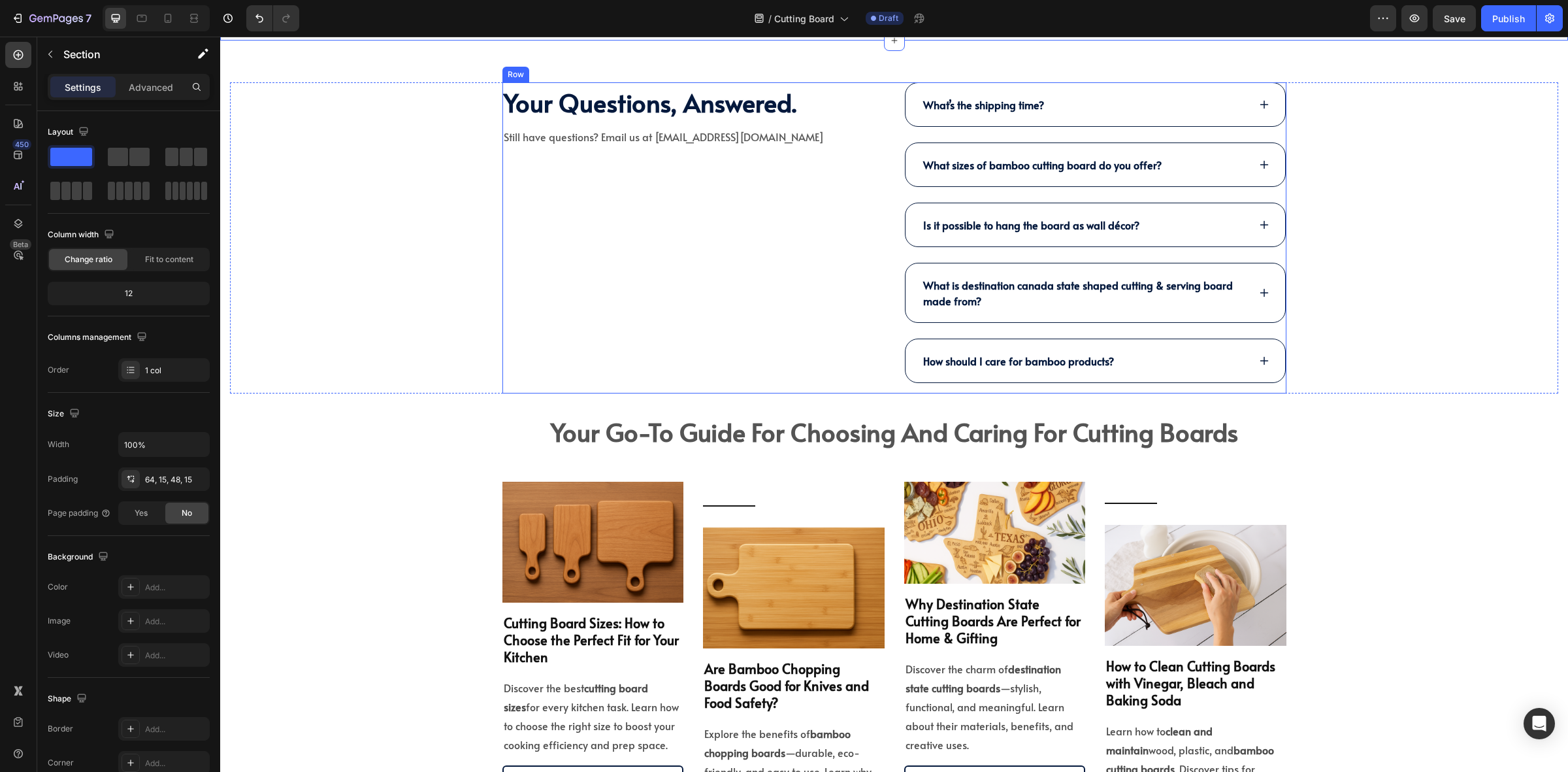
click at [743, 355] on div "Your Questions, Answered. Heading Still have questions? Email us at halo@kimeco…" at bounding box center [693, 238] width 382 height 311
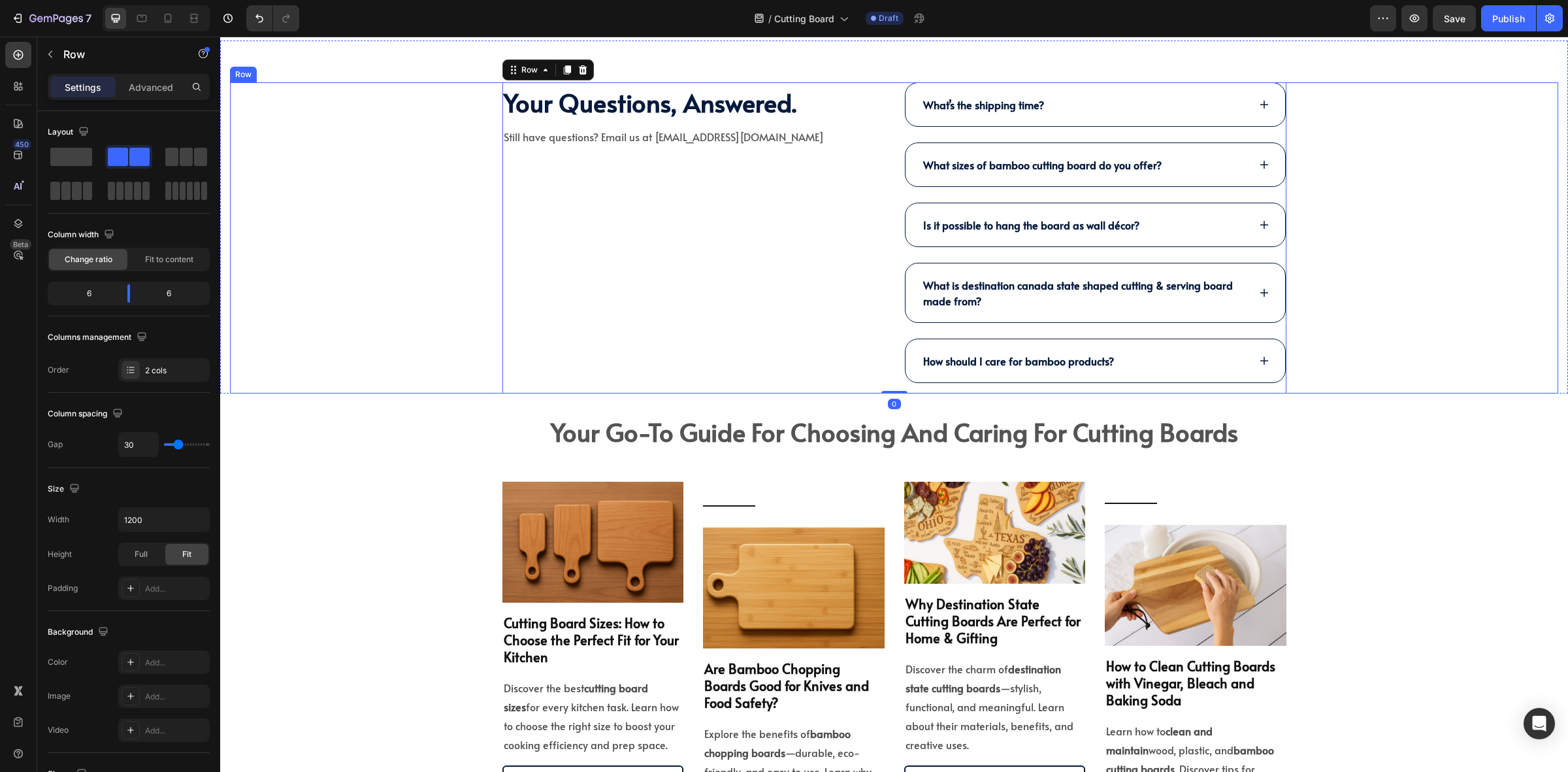
click at [403, 344] on div "Your Questions, Answered. Heading Still have questions? Email us at halo@kimeco…" at bounding box center [894, 238] width 1329 height 311
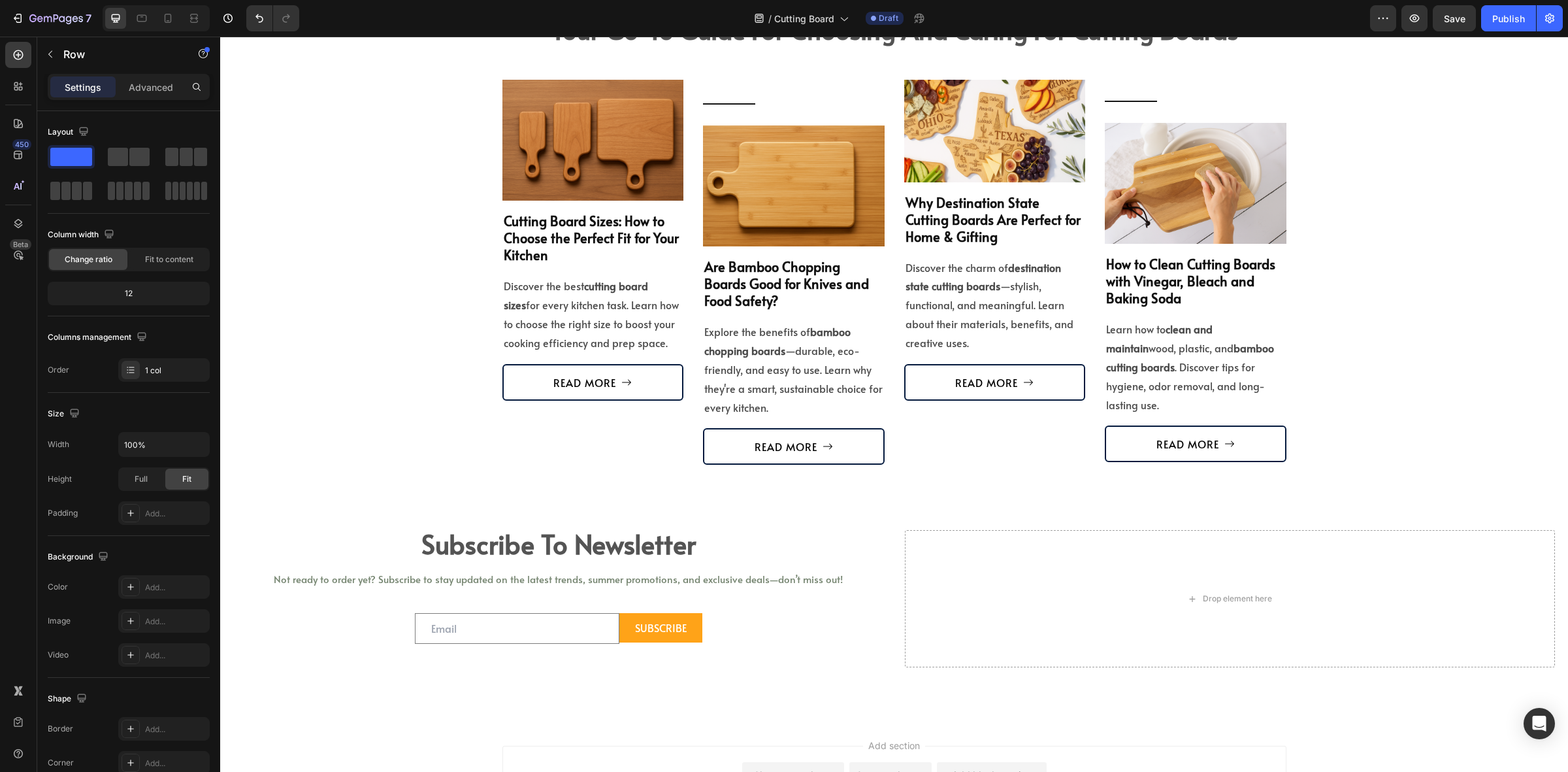
scroll to position [3187, 0]
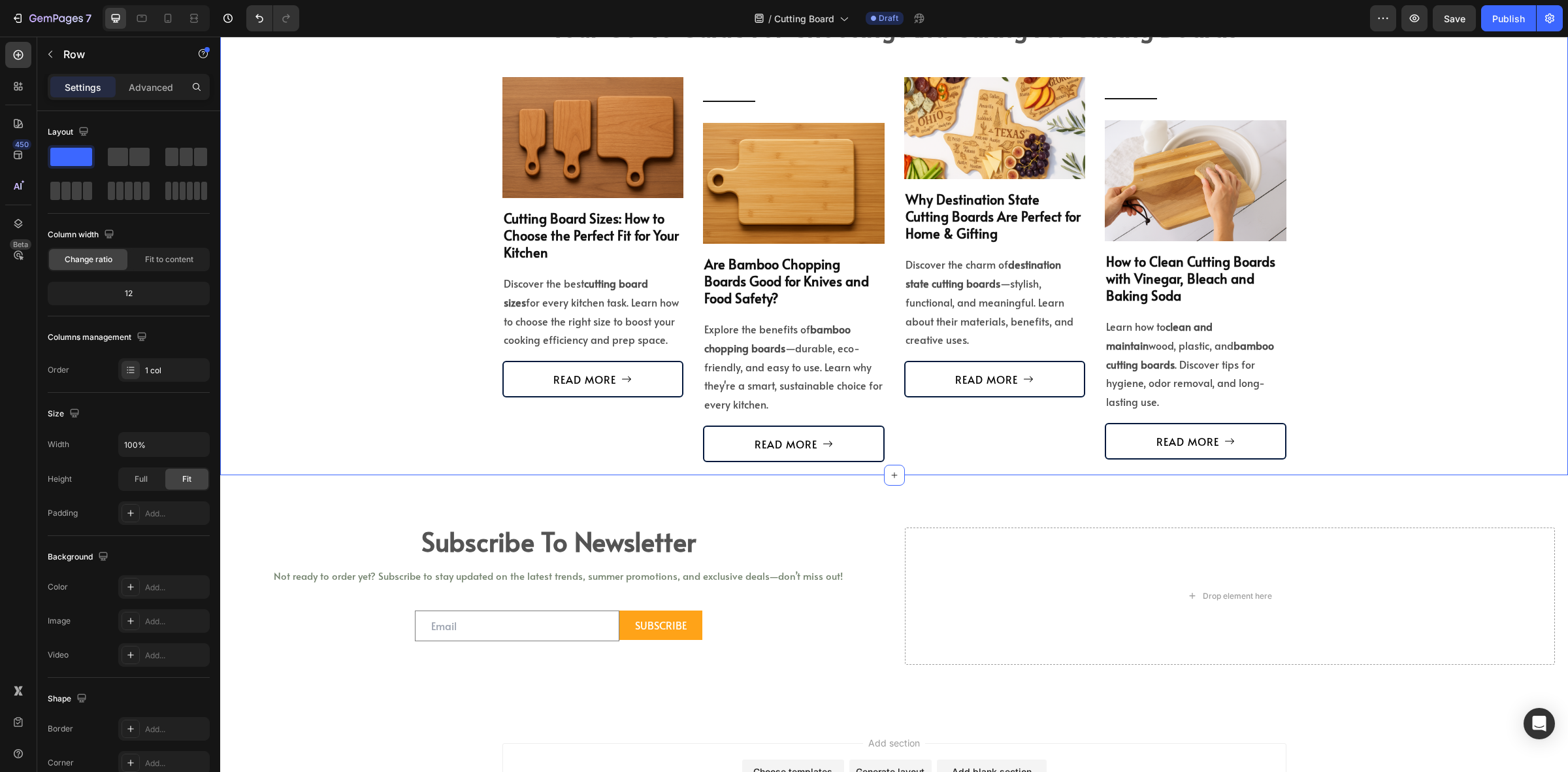
click at [402, 344] on div "your go-to guide for choosing and caring for cutting boards Heading Guide for C…" at bounding box center [894, 235] width 1329 height 453
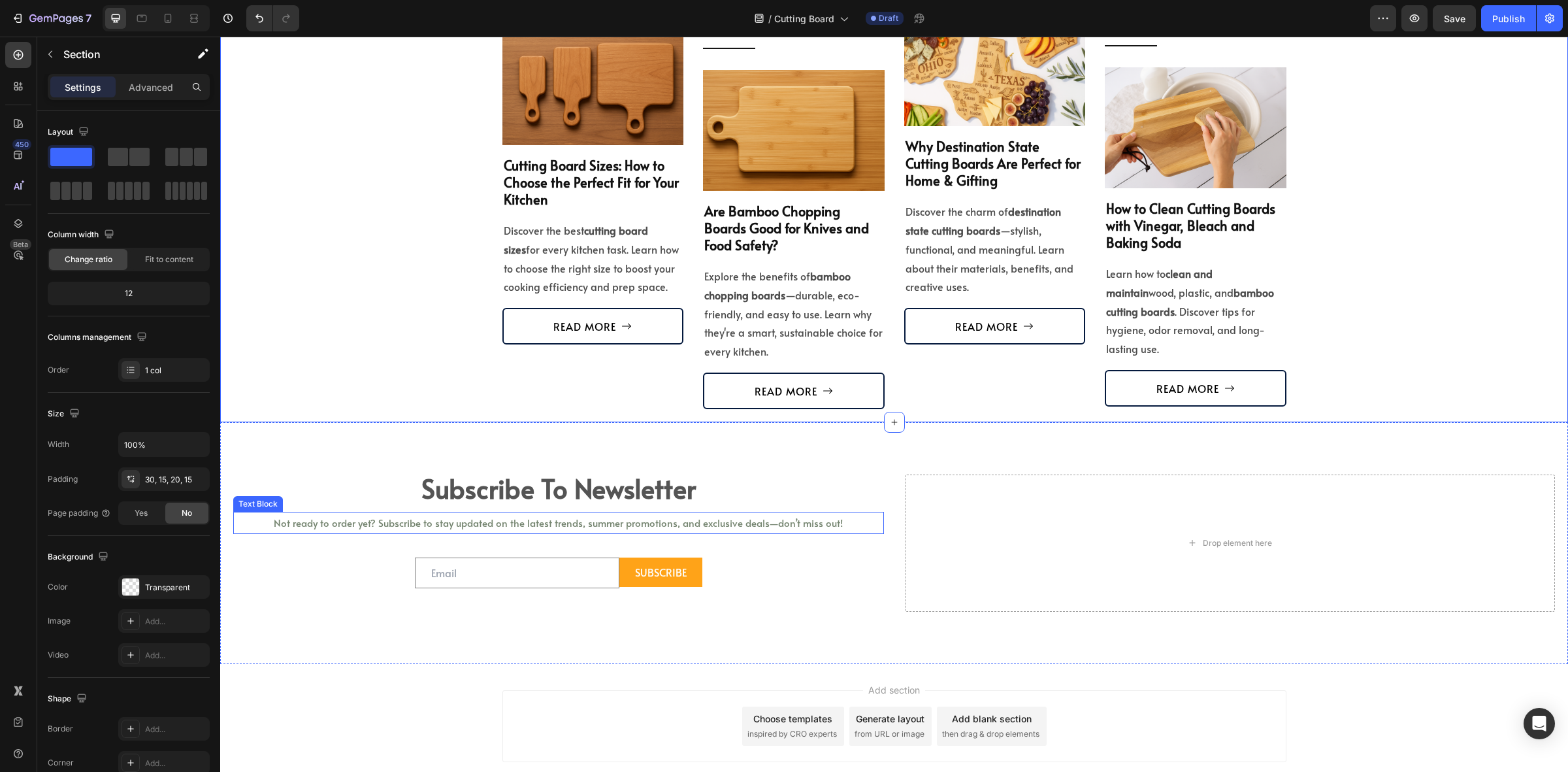
scroll to position [3319, 0]
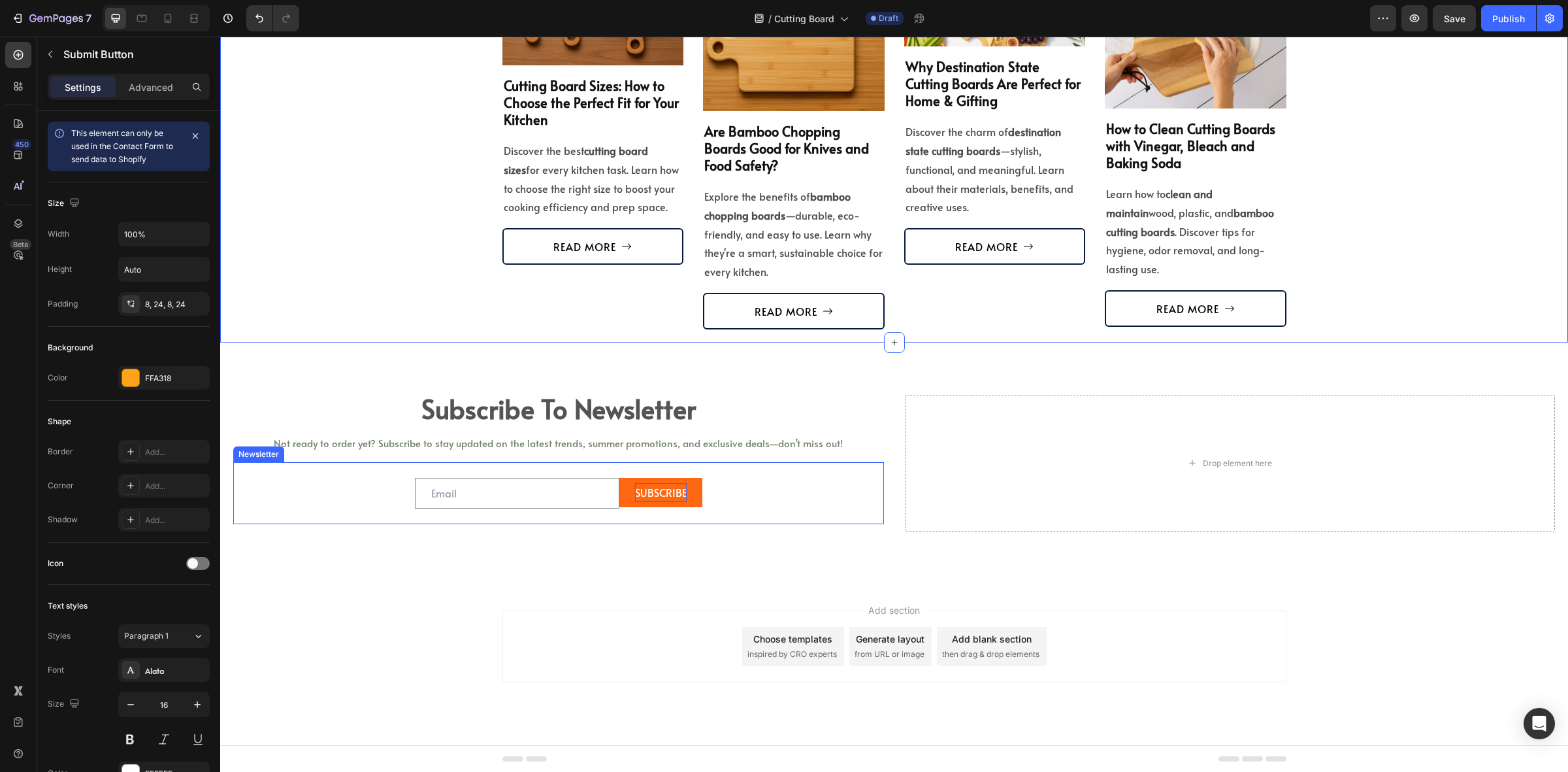
click at [648, 489] on div "SUBSCRIBE" at bounding box center [661, 492] width 51 height 19
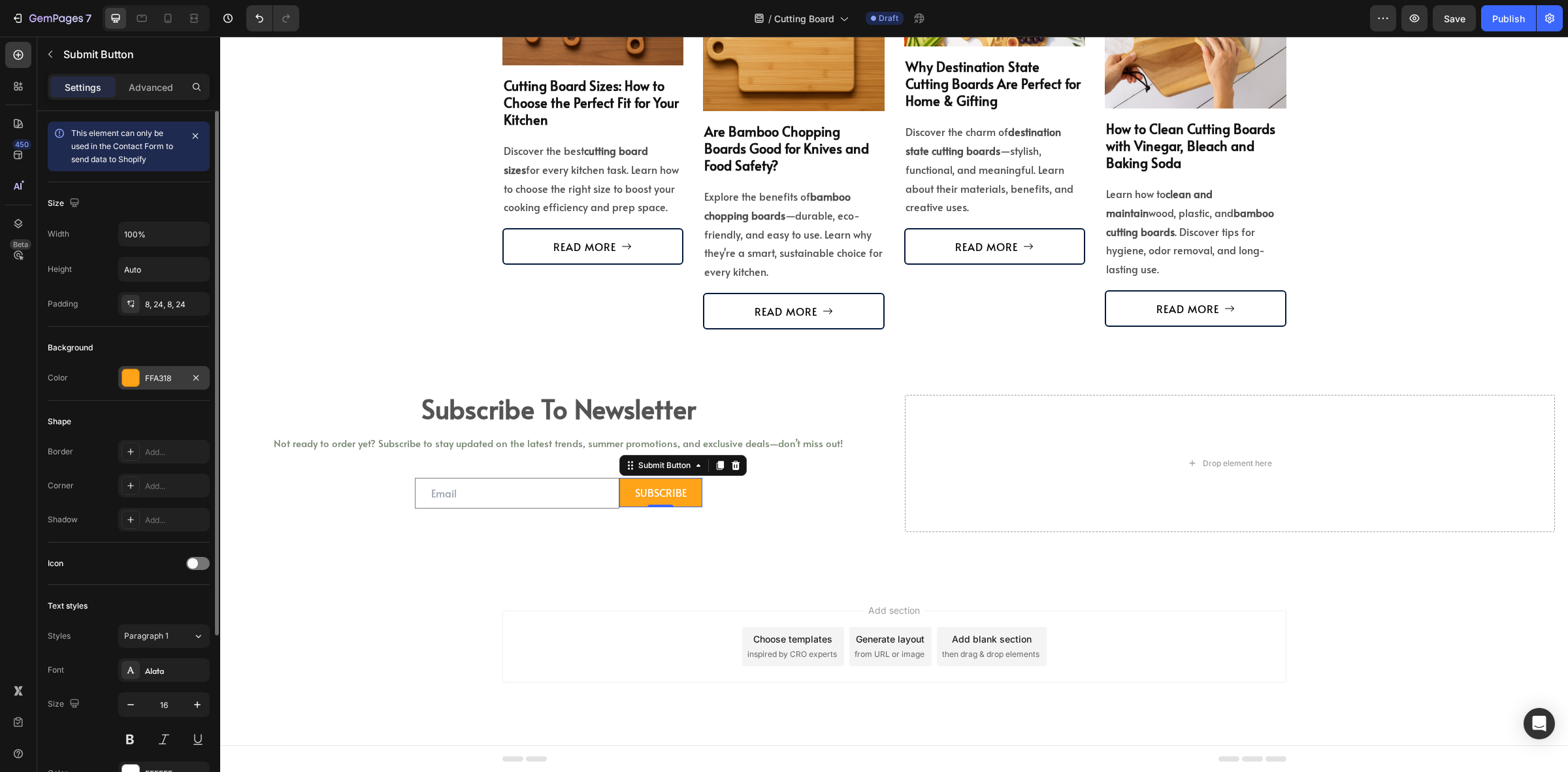
click at [171, 374] on div "FFA318" at bounding box center [164, 379] width 38 height 11
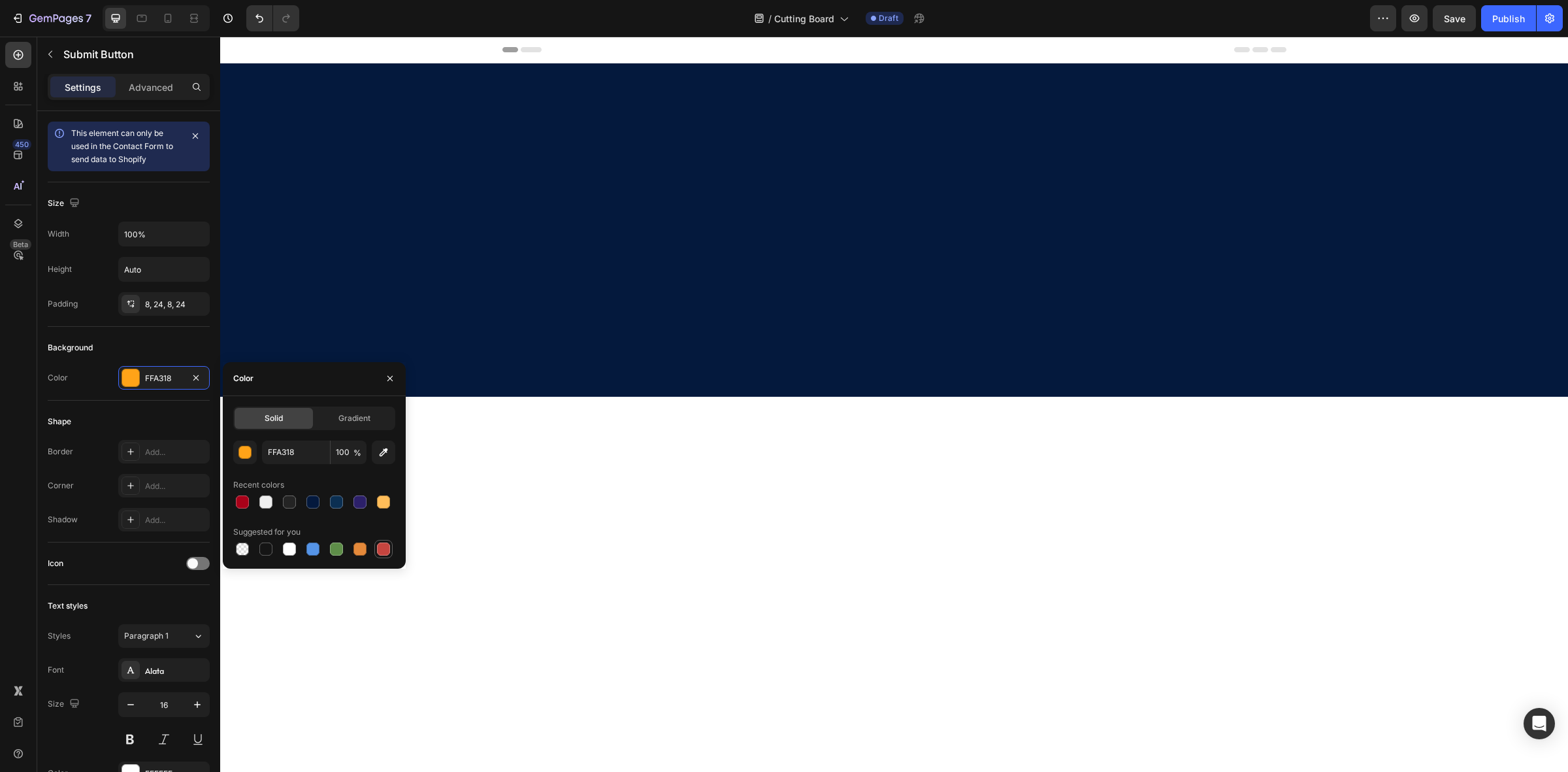
scroll to position [3319, 0]
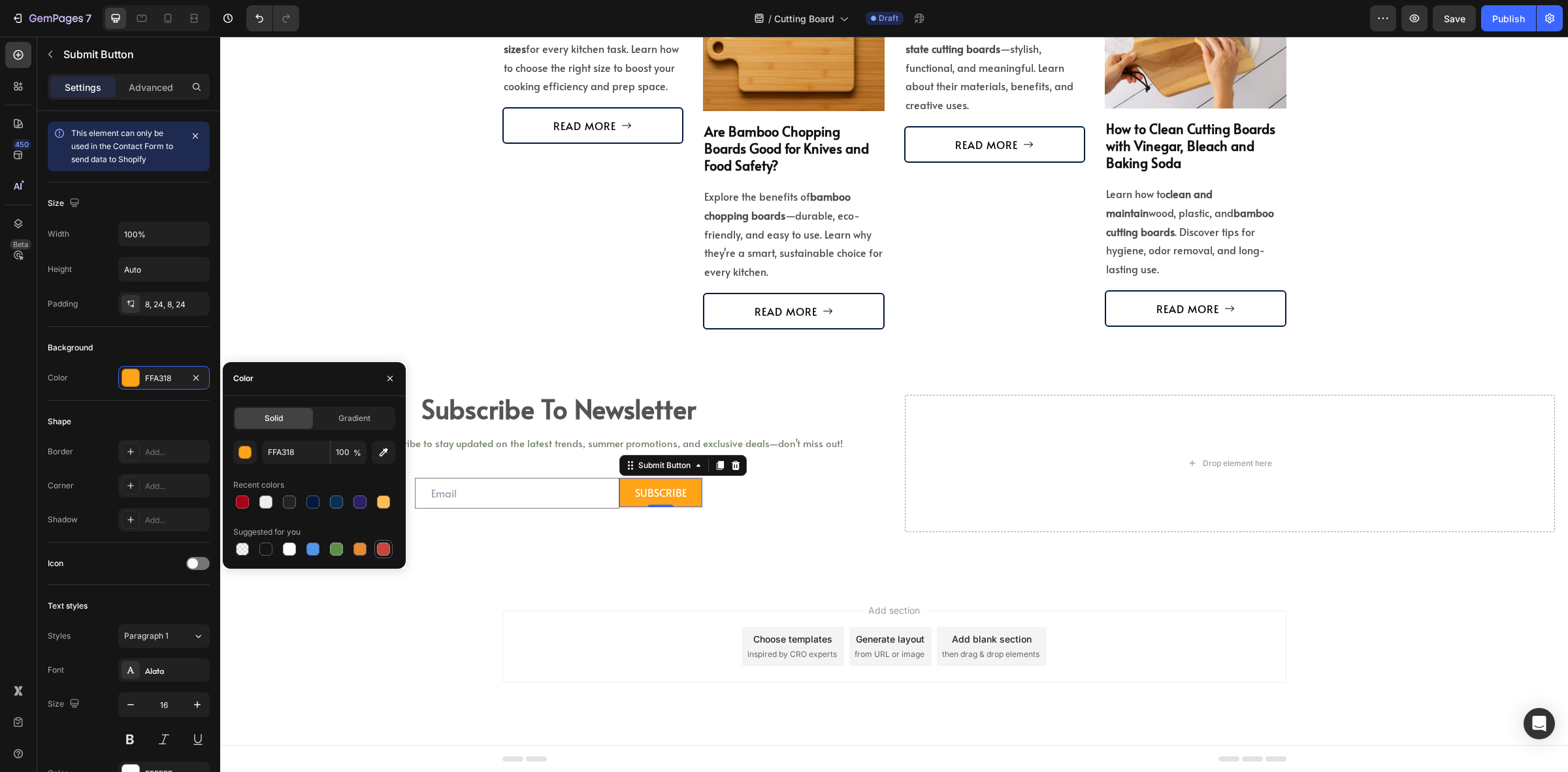
click at [386, 551] on div at bounding box center [383, 549] width 13 height 13
type input "C5453F"
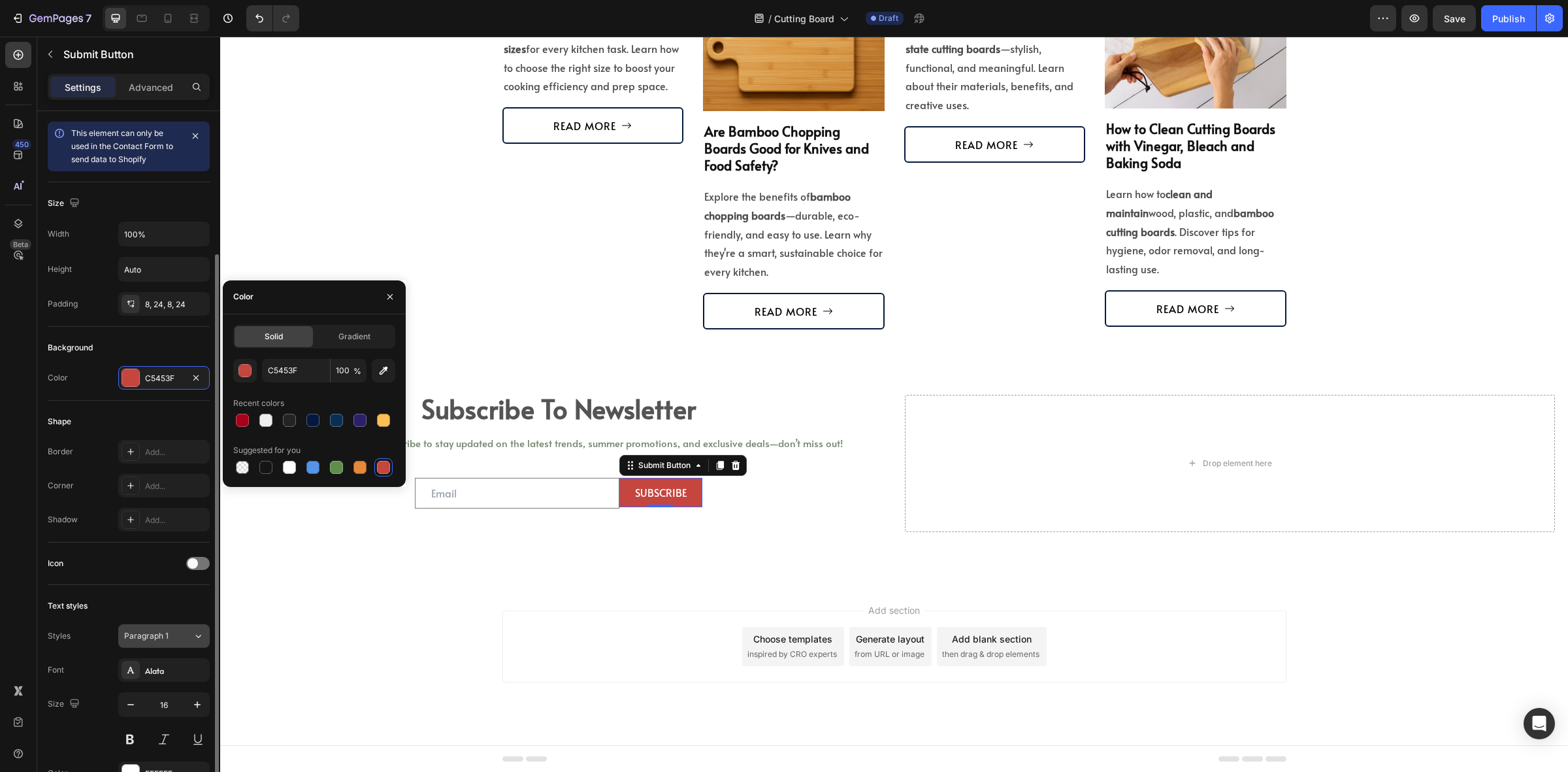
scroll to position [231, 0]
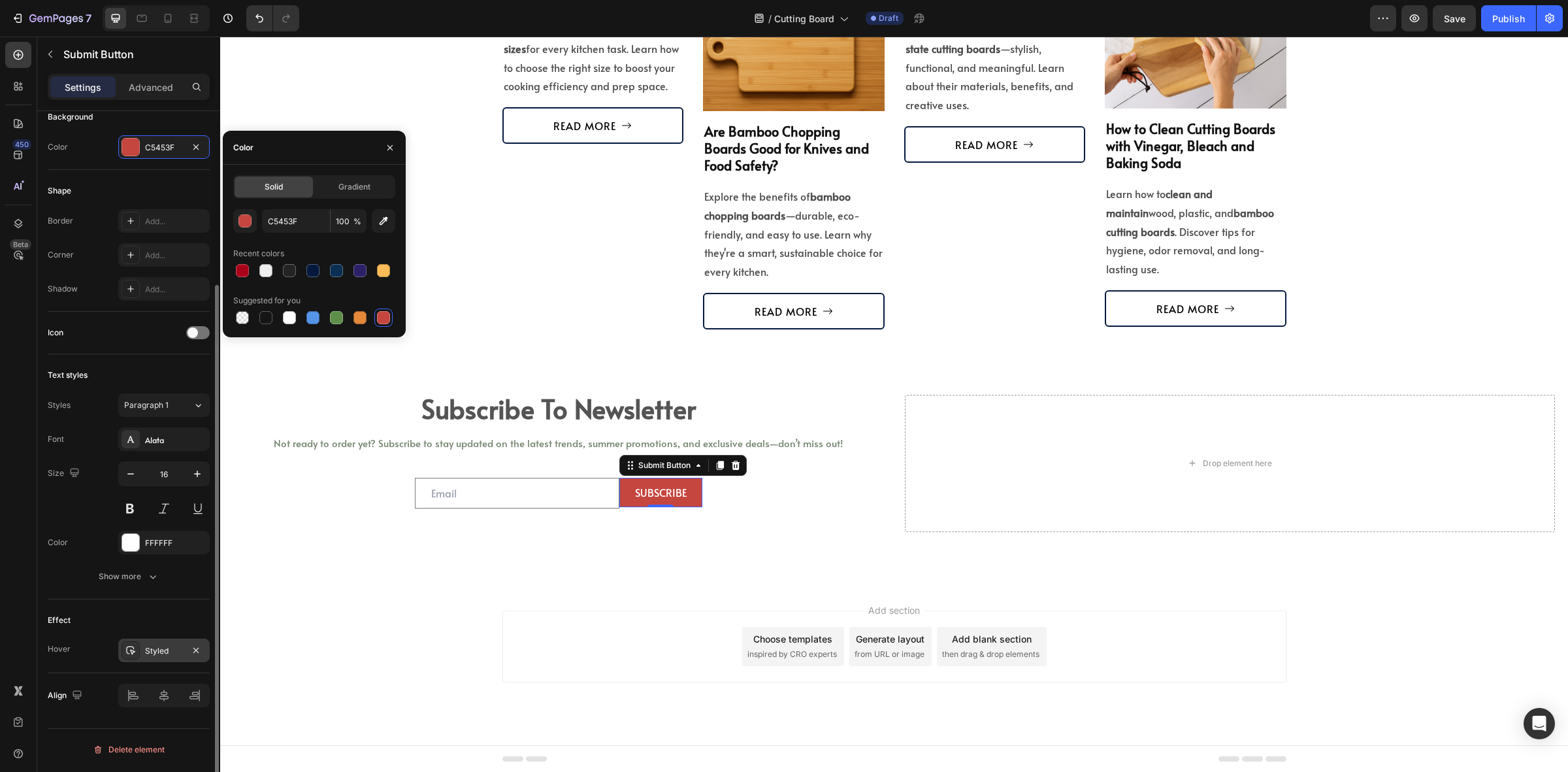
click at [152, 657] on div "Styled" at bounding box center [164, 651] width 38 height 11
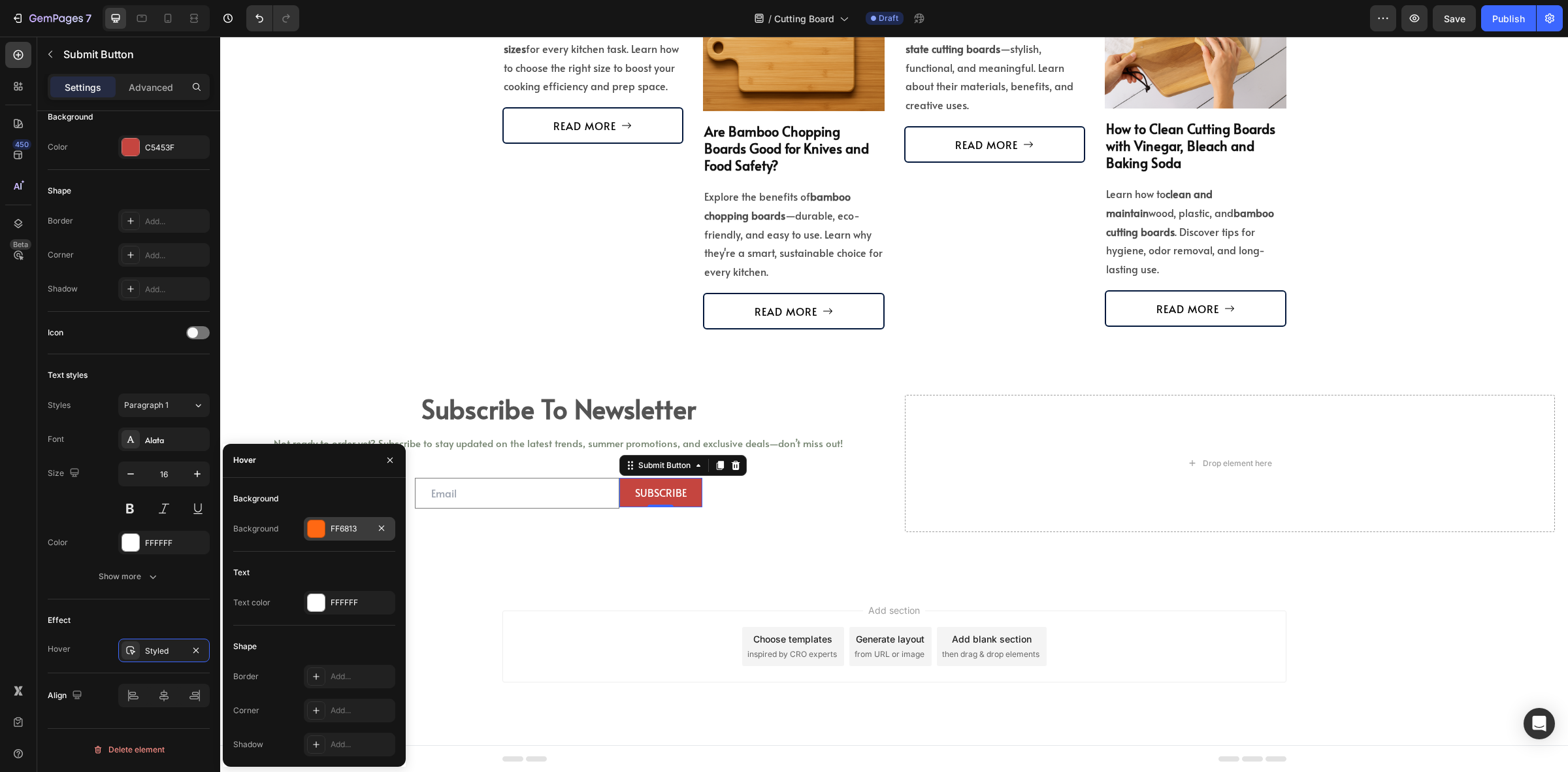
click at [323, 530] on div at bounding box center [316, 529] width 17 height 17
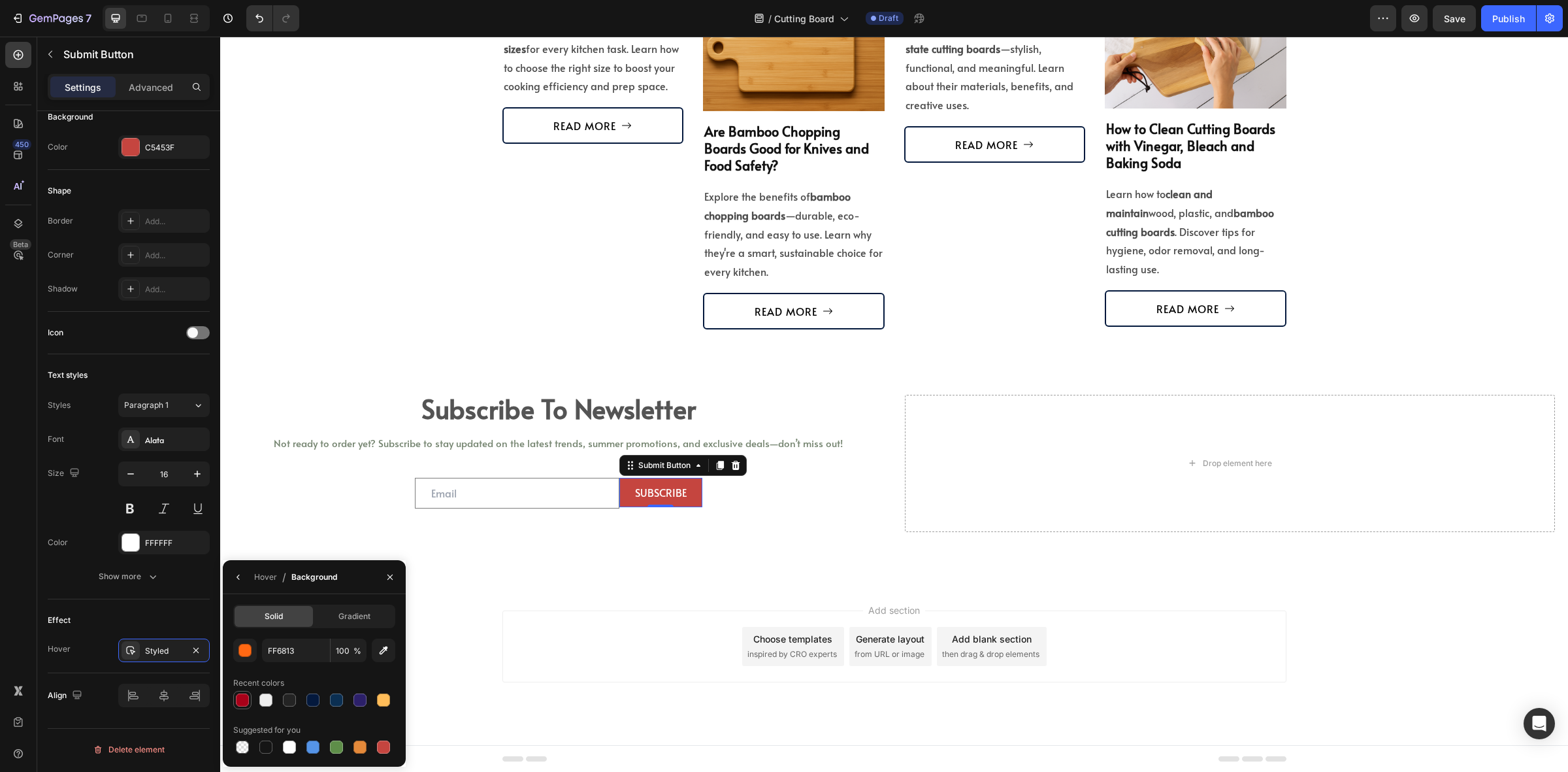
click at [243, 692] on div at bounding box center [243, 700] width 16 height 16
type input "A80119"
click at [681, 557] on div "subscribe to newsletter Heading Not ready to order yet? Subscribe to stay updat…" at bounding box center [894, 463] width 1348 height 242
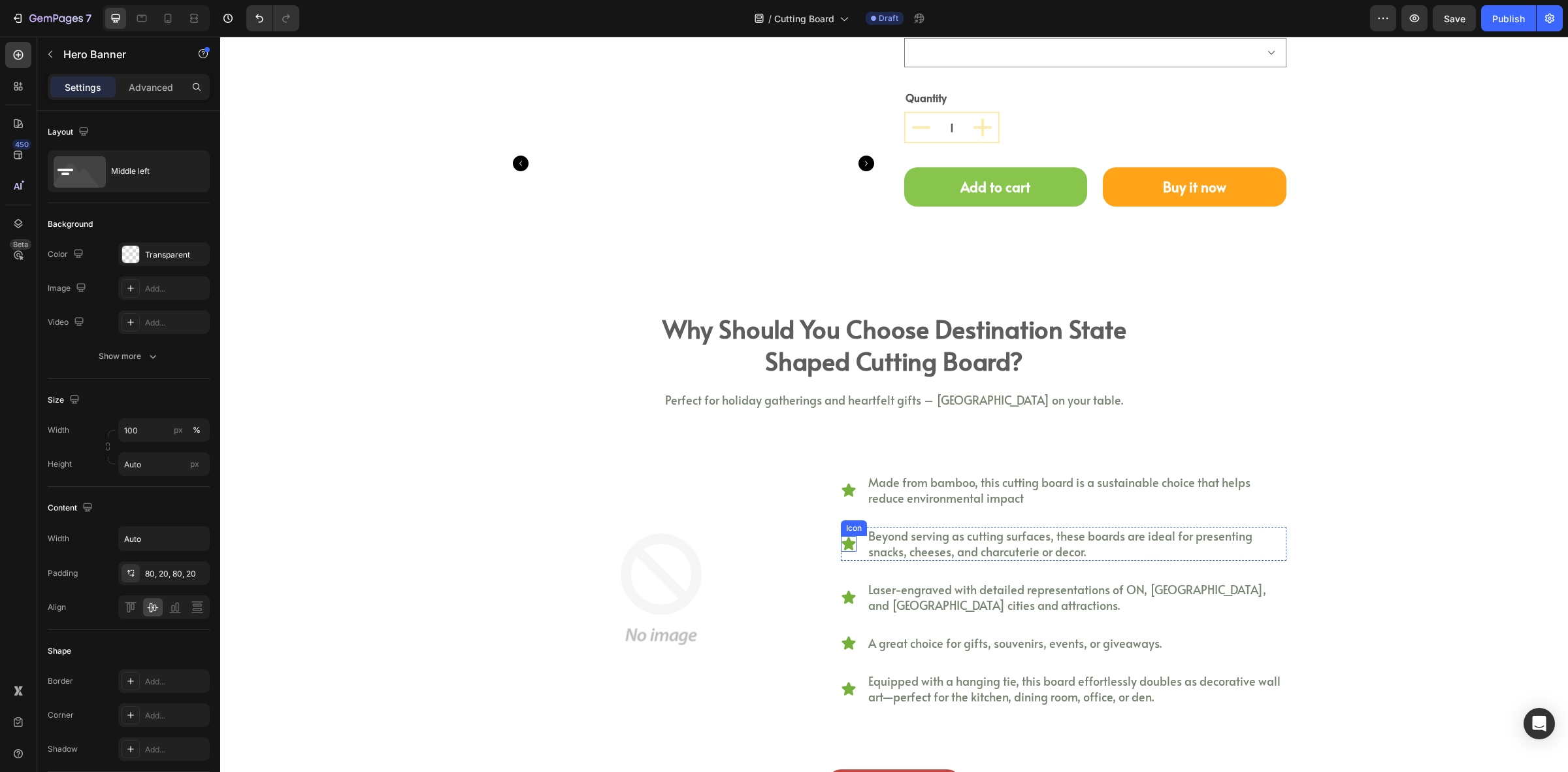
scroll to position [2012, 0]
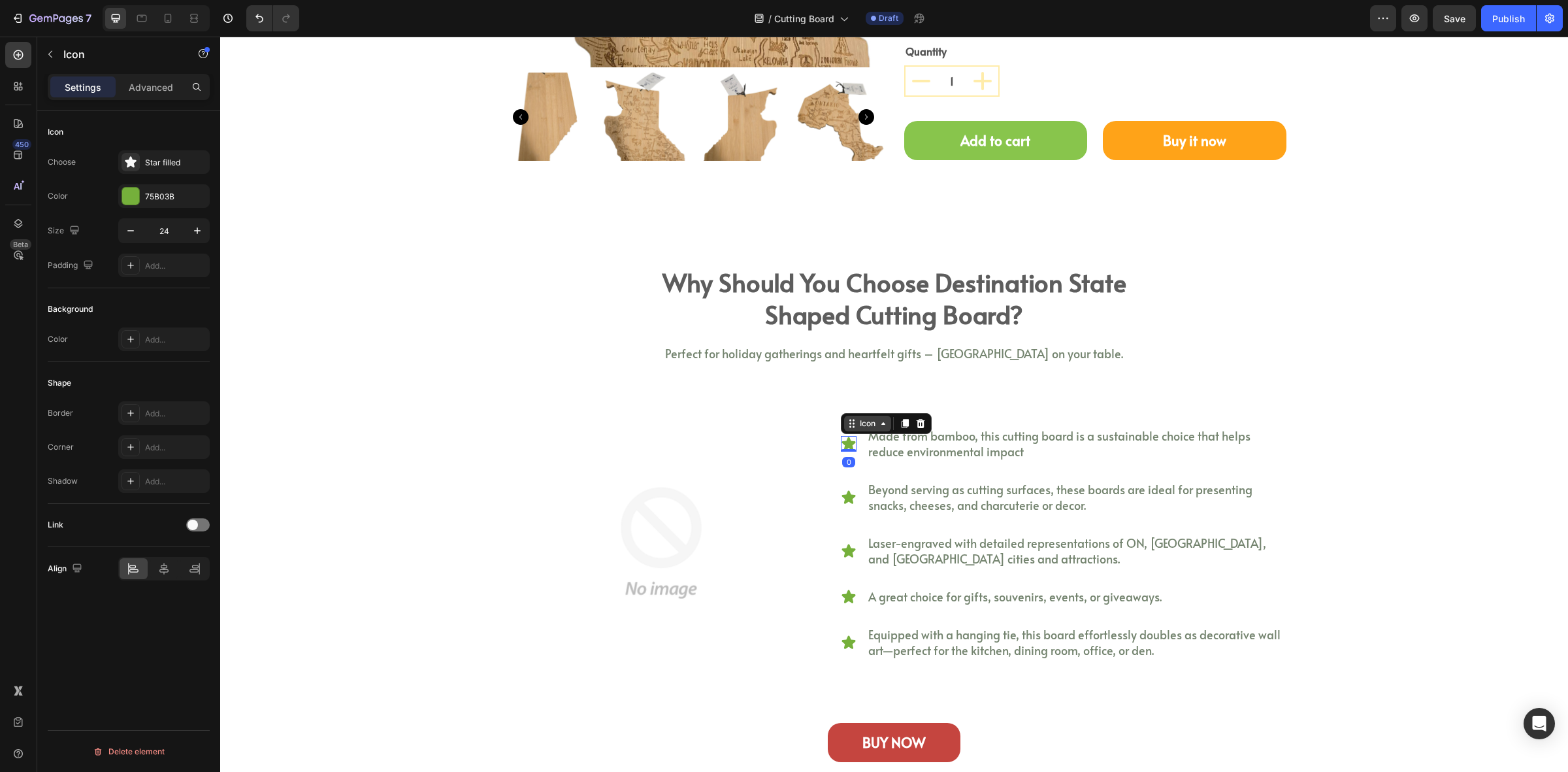
click at [844, 425] on div "Icon" at bounding box center [868, 423] width 47 height 16
click at [147, 191] on div "75B03B" at bounding box center [164, 196] width 38 height 11
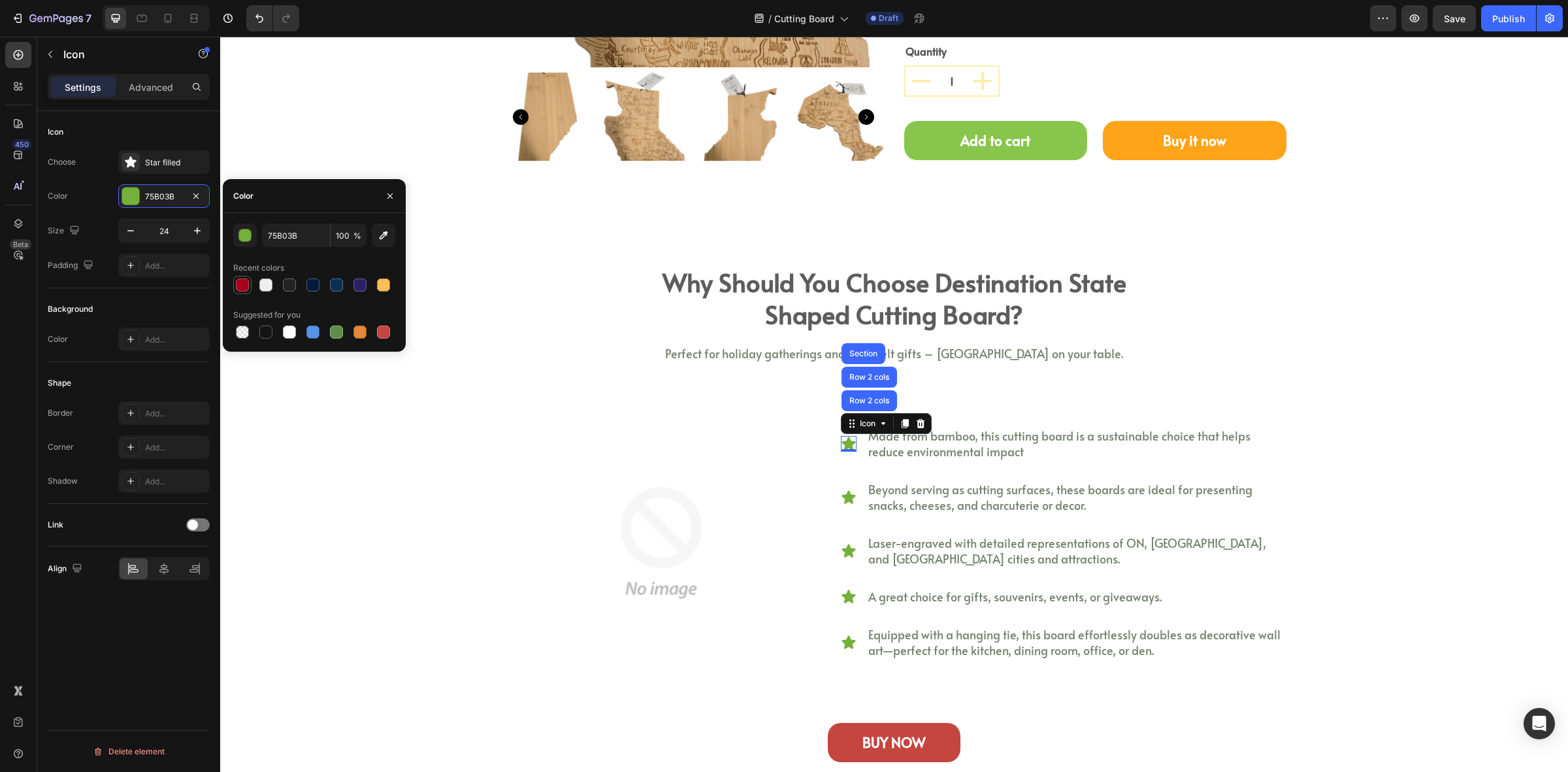
click at [241, 281] on div at bounding box center [242, 285] width 13 height 13
type input "A80119"
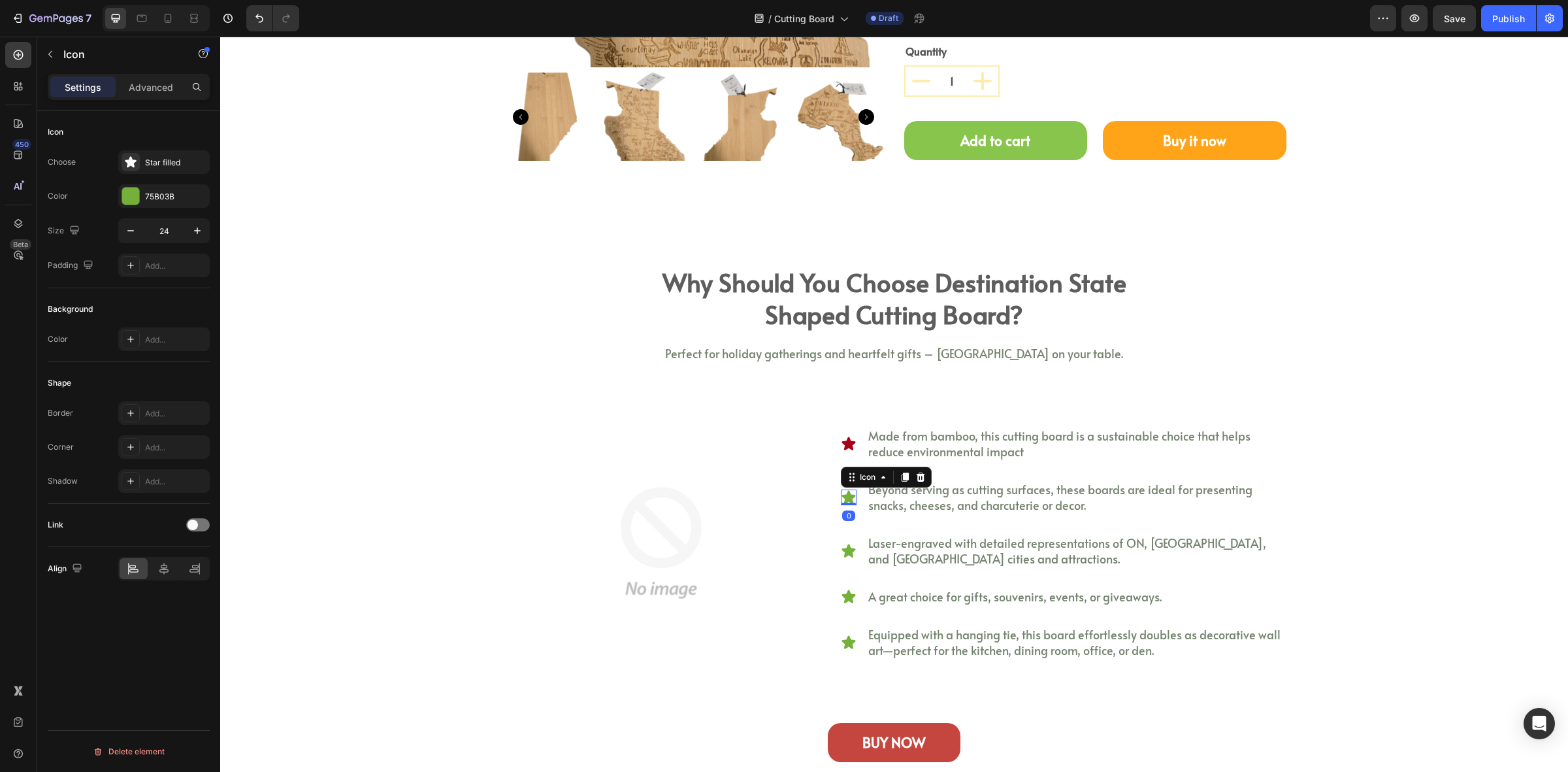
click at [841, 492] on icon at bounding box center [849, 497] width 16 height 16
click at [166, 178] on div "Choose Star filled Color 75B03B Size 24 Padding Add..." at bounding box center [129, 214] width 162 height 127
click at [152, 194] on div "75B03B" at bounding box center [164, 196] width 38 height 11
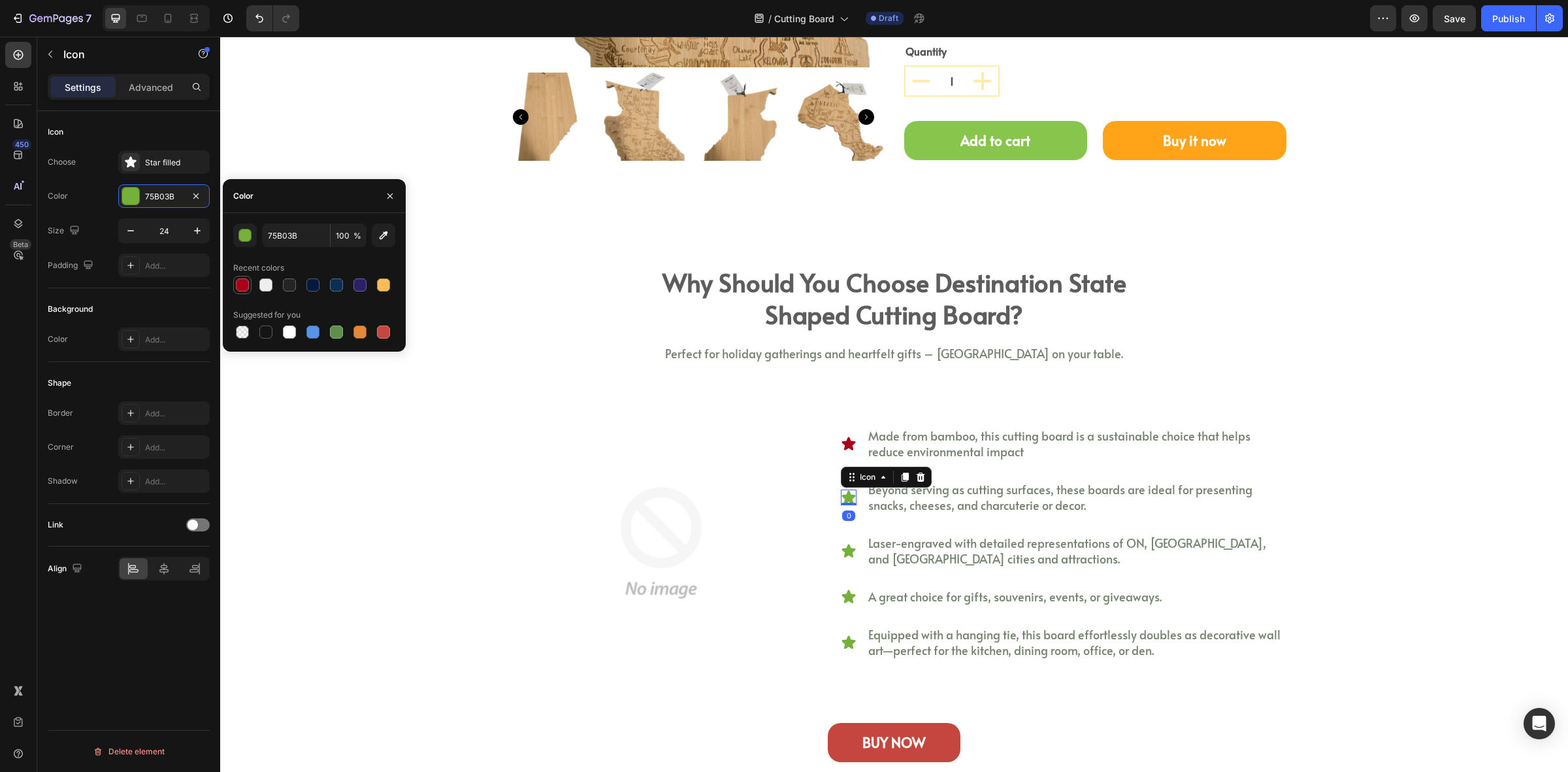
click at [236, 279] on div at bounding box center [242, 285] width 13 height 13
type input "A80119"
click at [846, 551] on icon at bounding box center [849, 550] width 14 height 13
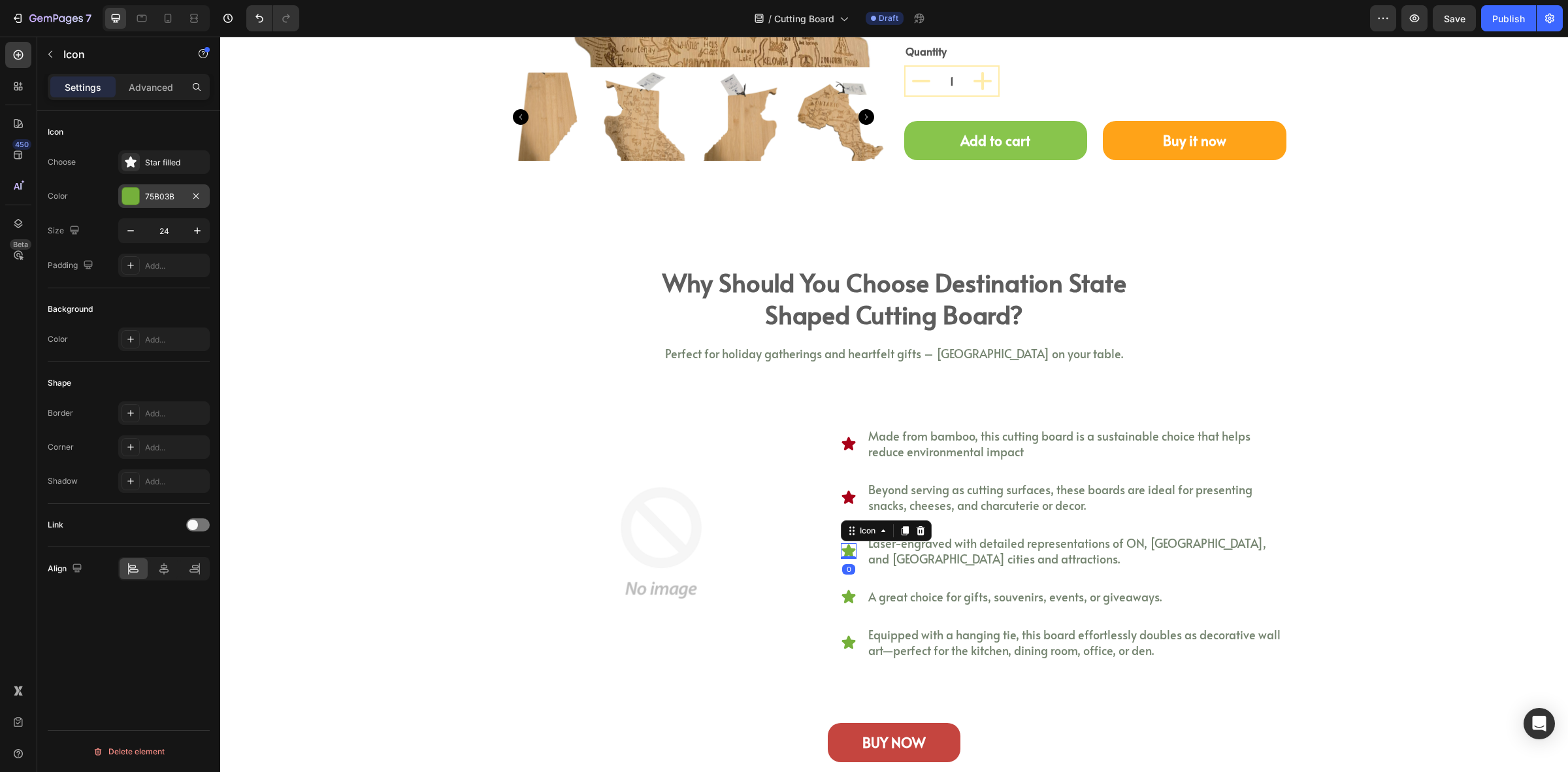
click at [141, 201] on div "75B03B" at bounding box center [164, 196] width 91 height 24
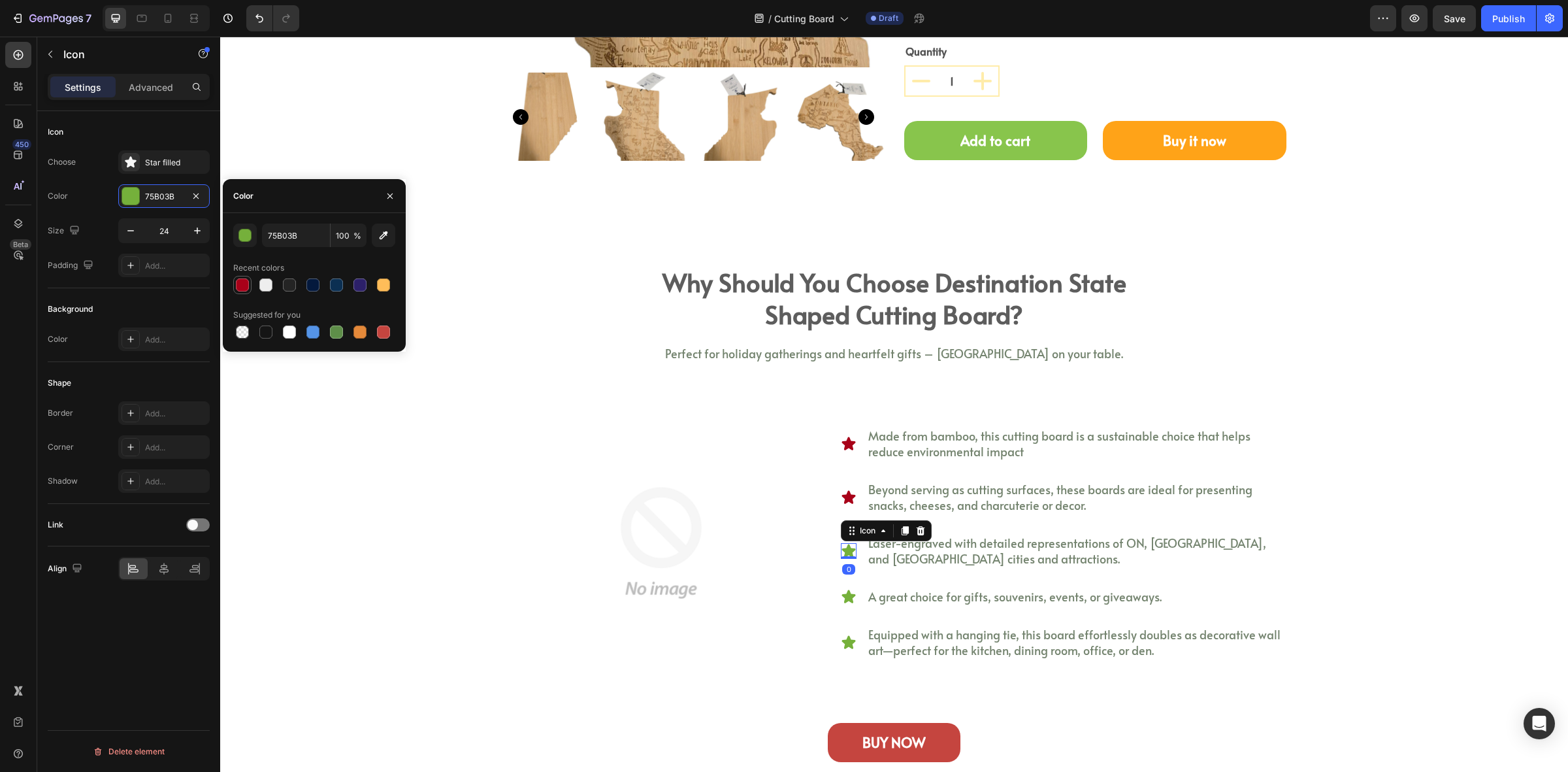
click at [237, 281] on div at bounding box center [242, 285] width 13 height 13
type input "A80119"
drag, startPoint x: 846, startPoint y: 601, endPoint x: 790, endPoint y: 577, distance: 60.9
click at [845, 601] on icon at bounding box center [849, 596] width 14 height 13
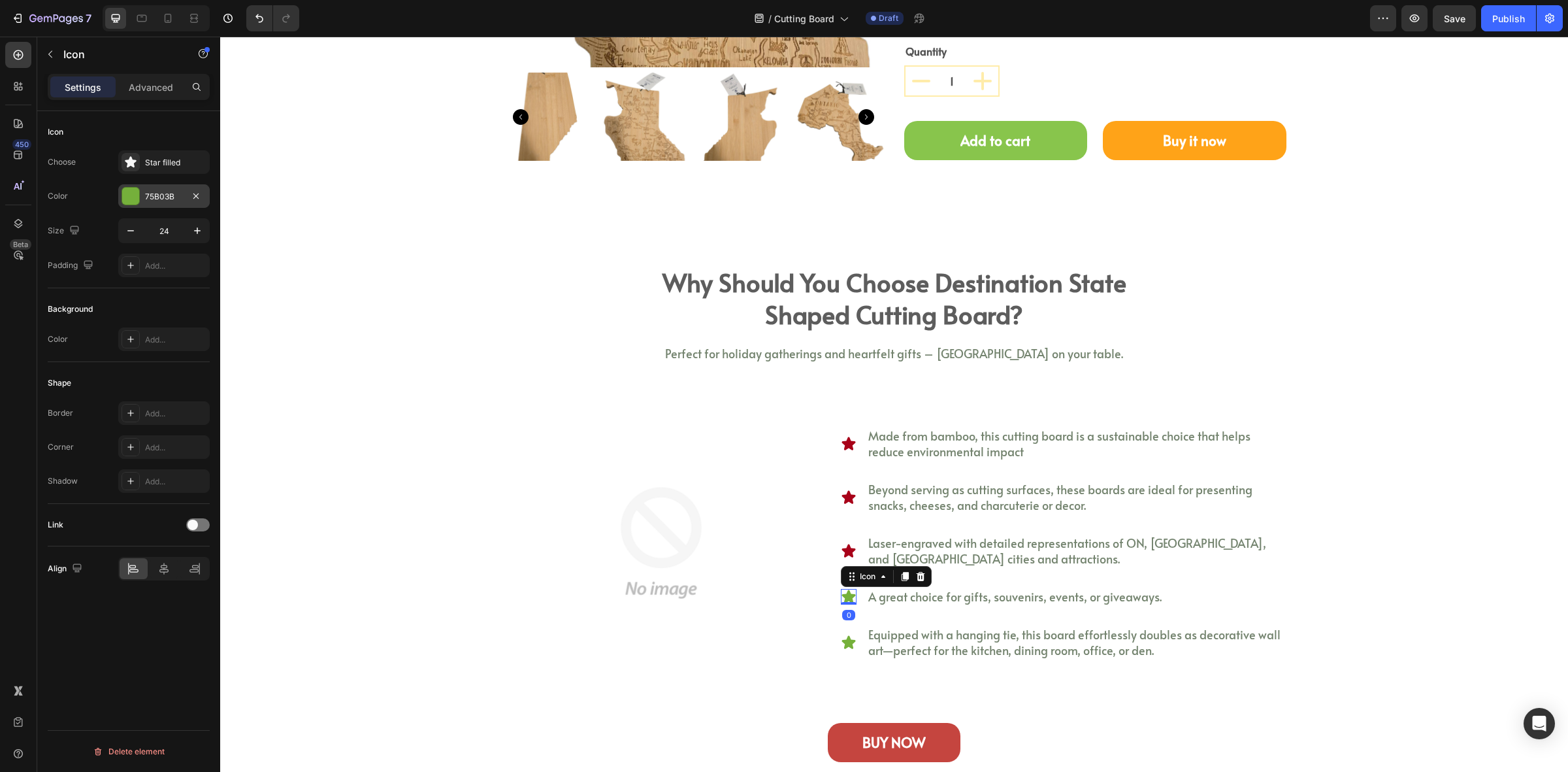
click at [134, 204] on div at bounding box center [131, 196] width 17 height 17
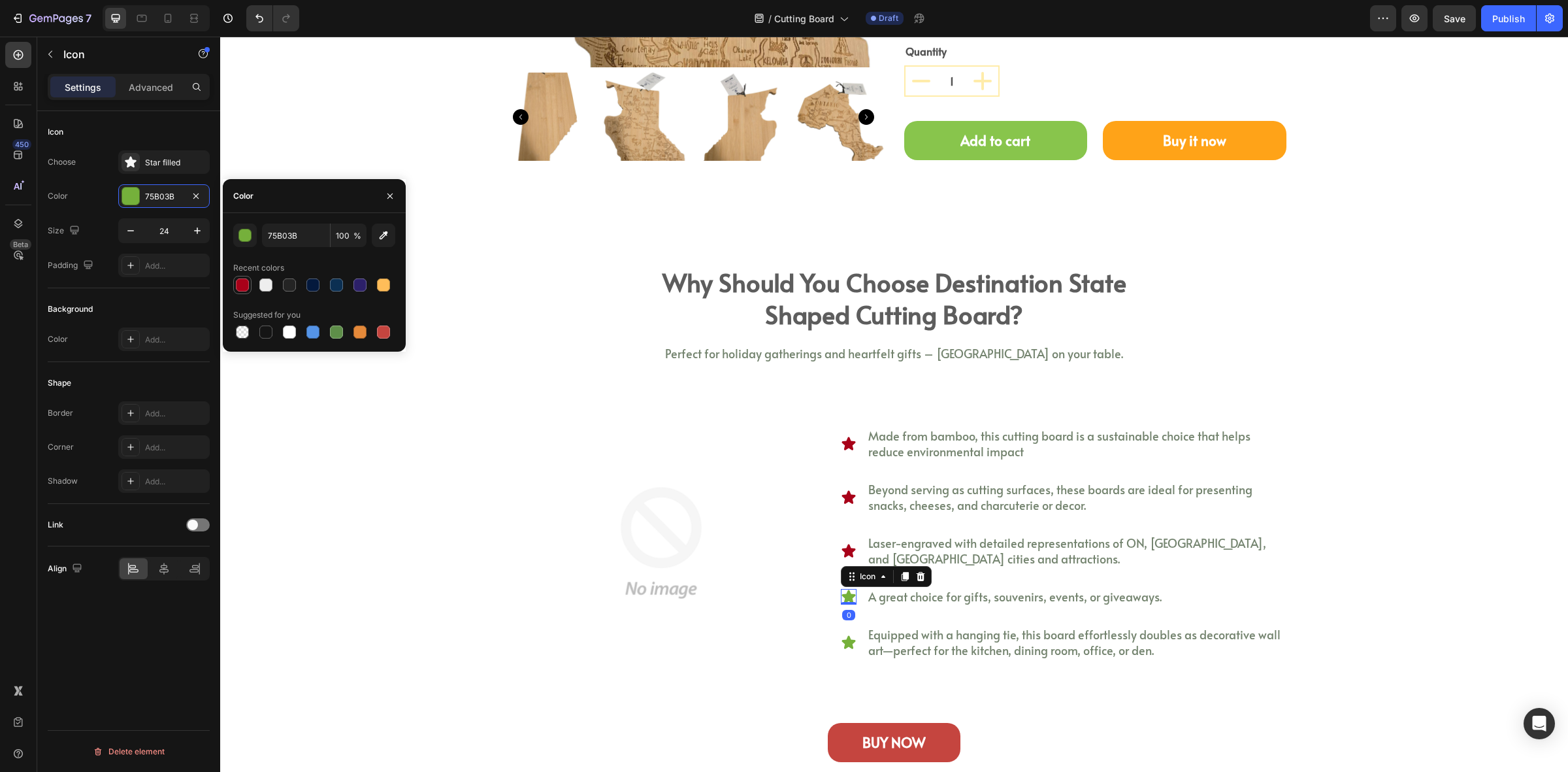
click at [239, 281] on div at bounding box center [242, 285] width 13 height 13
type input "A80119"
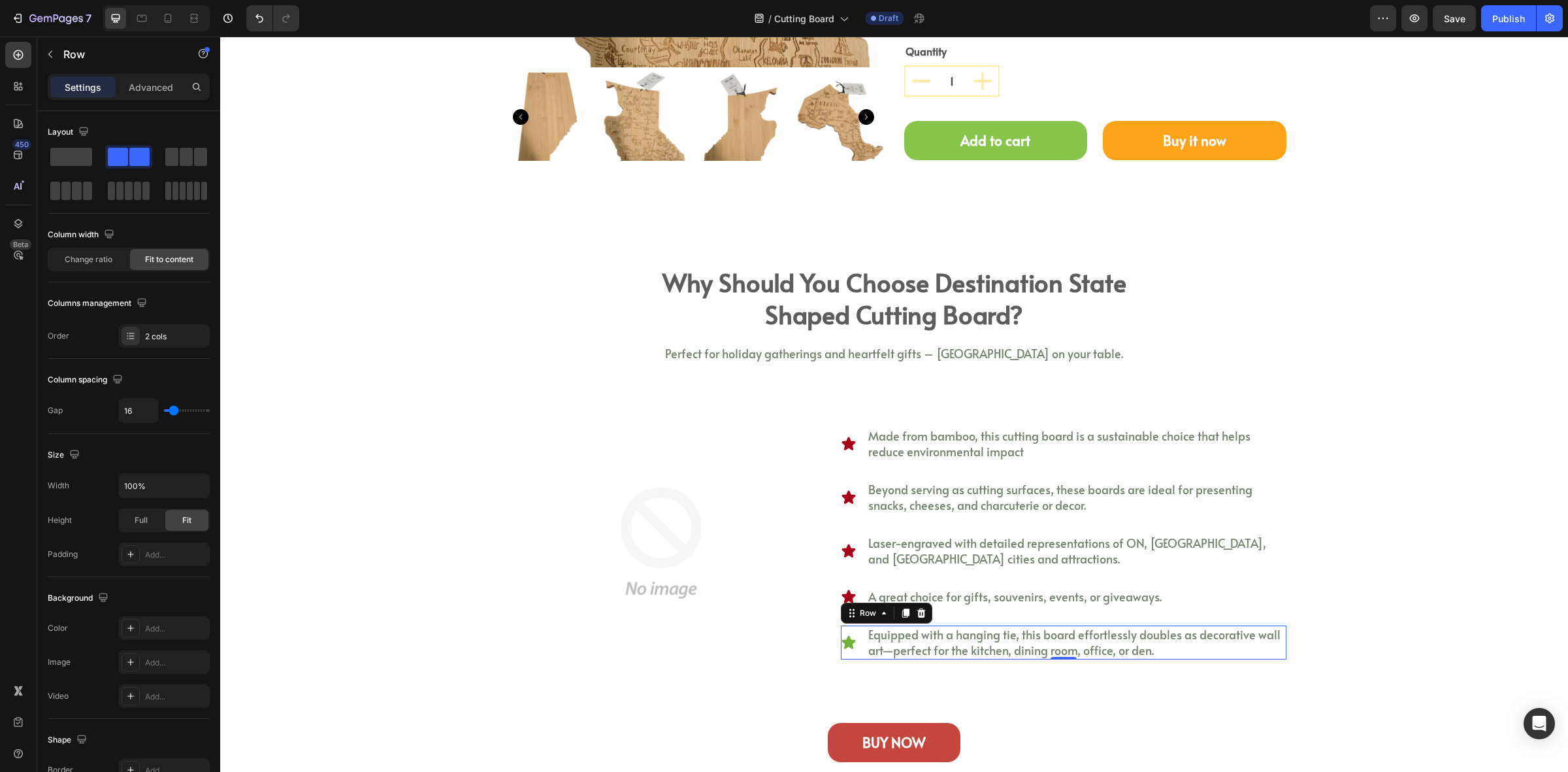
click at [843, 636] on div "Icon" at bounding box center [849, 643] width 16 height 34
click at [845, 651] on icon at bounding box center [849, 643] width 16 height 16
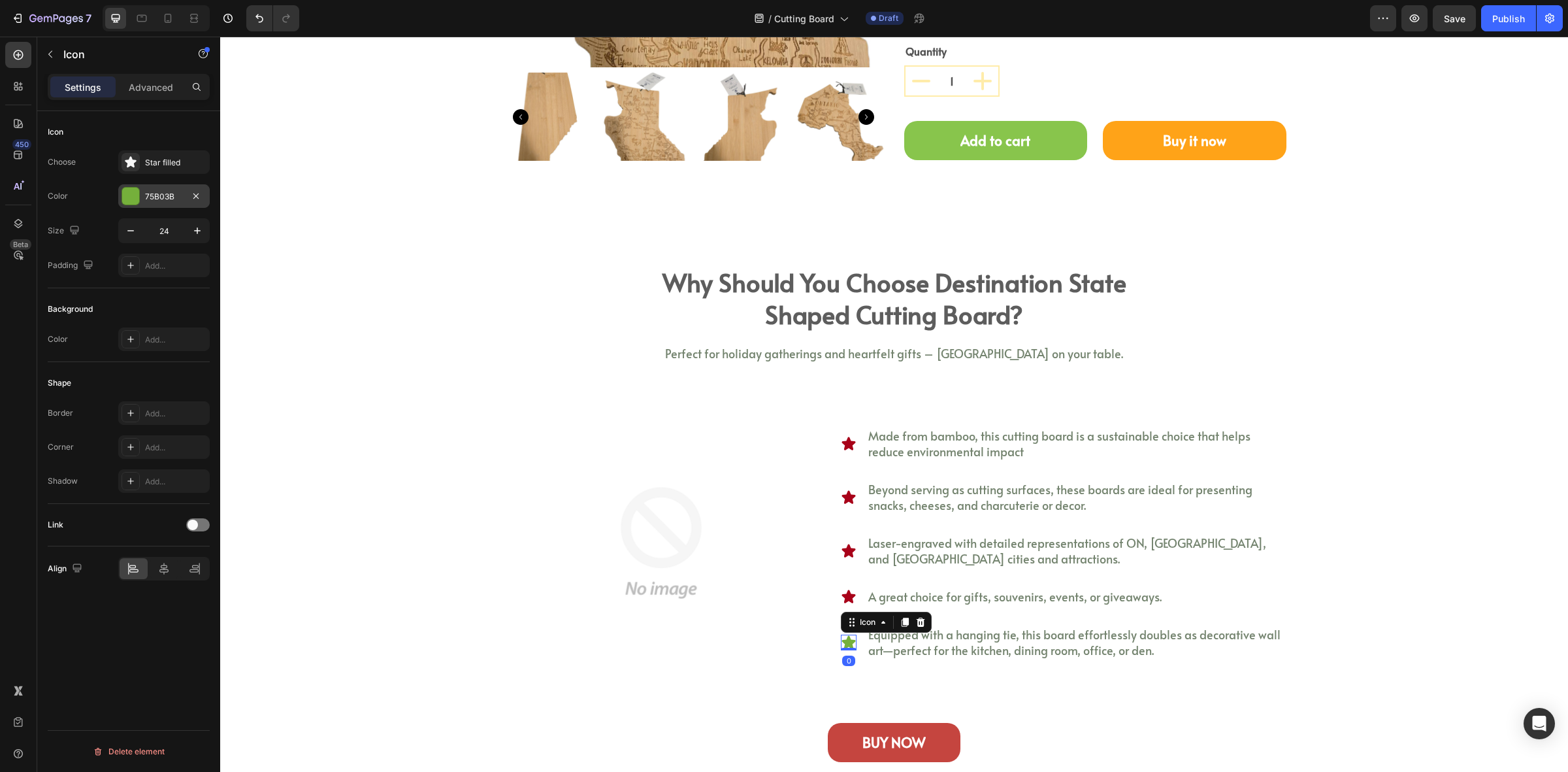
click at [154, 195] on div "75B03B" at bounding box center [164, 196] width 38 height 11
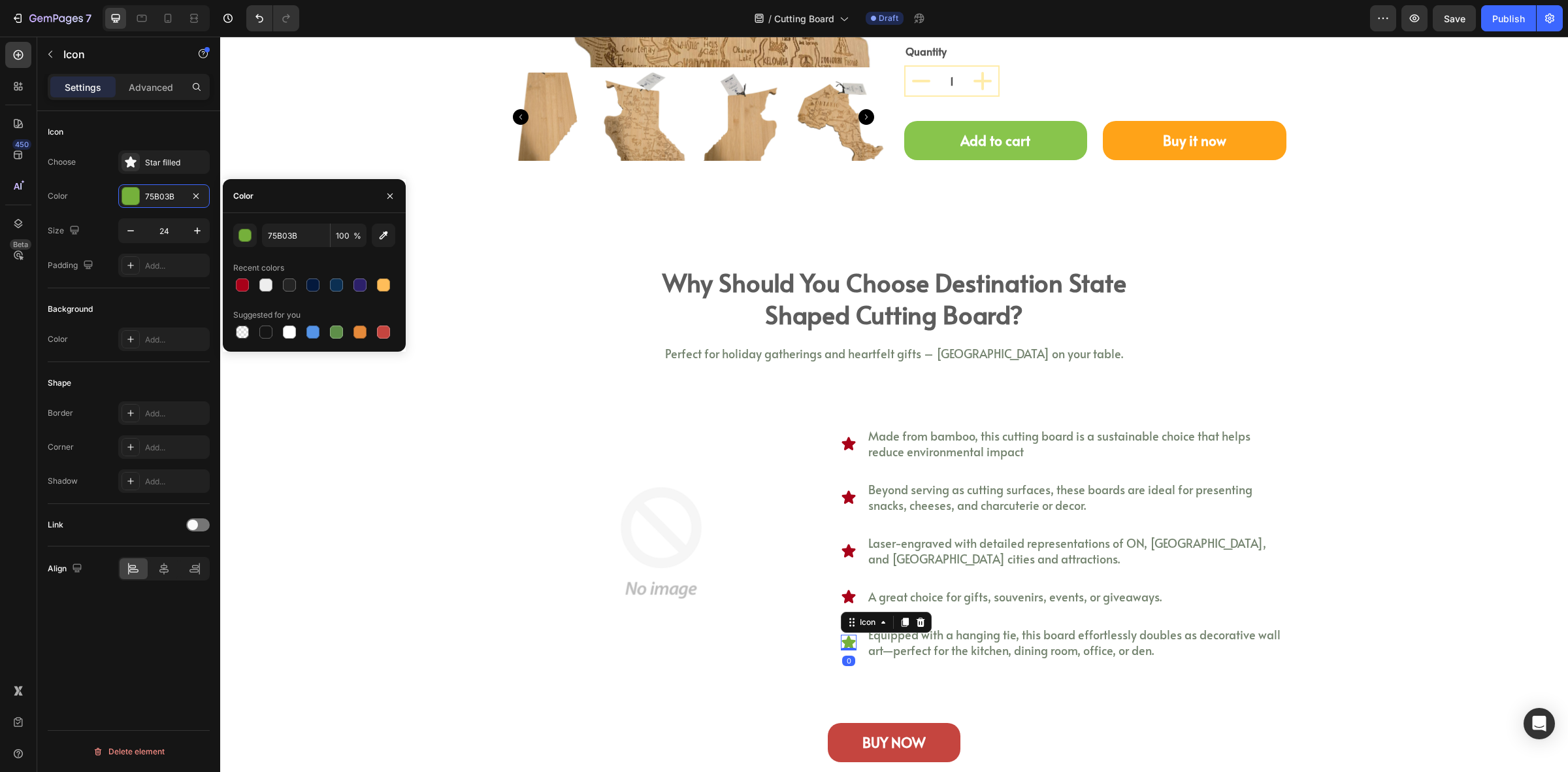
click at [248, 296] on div "75B03B 100 % Recent colors Suggested for you" at bounding box center [314, 282] width 162 height 118
click at [246, 289] on div at bounding box center [242, 285] width 13 height 13
type input "A80119"
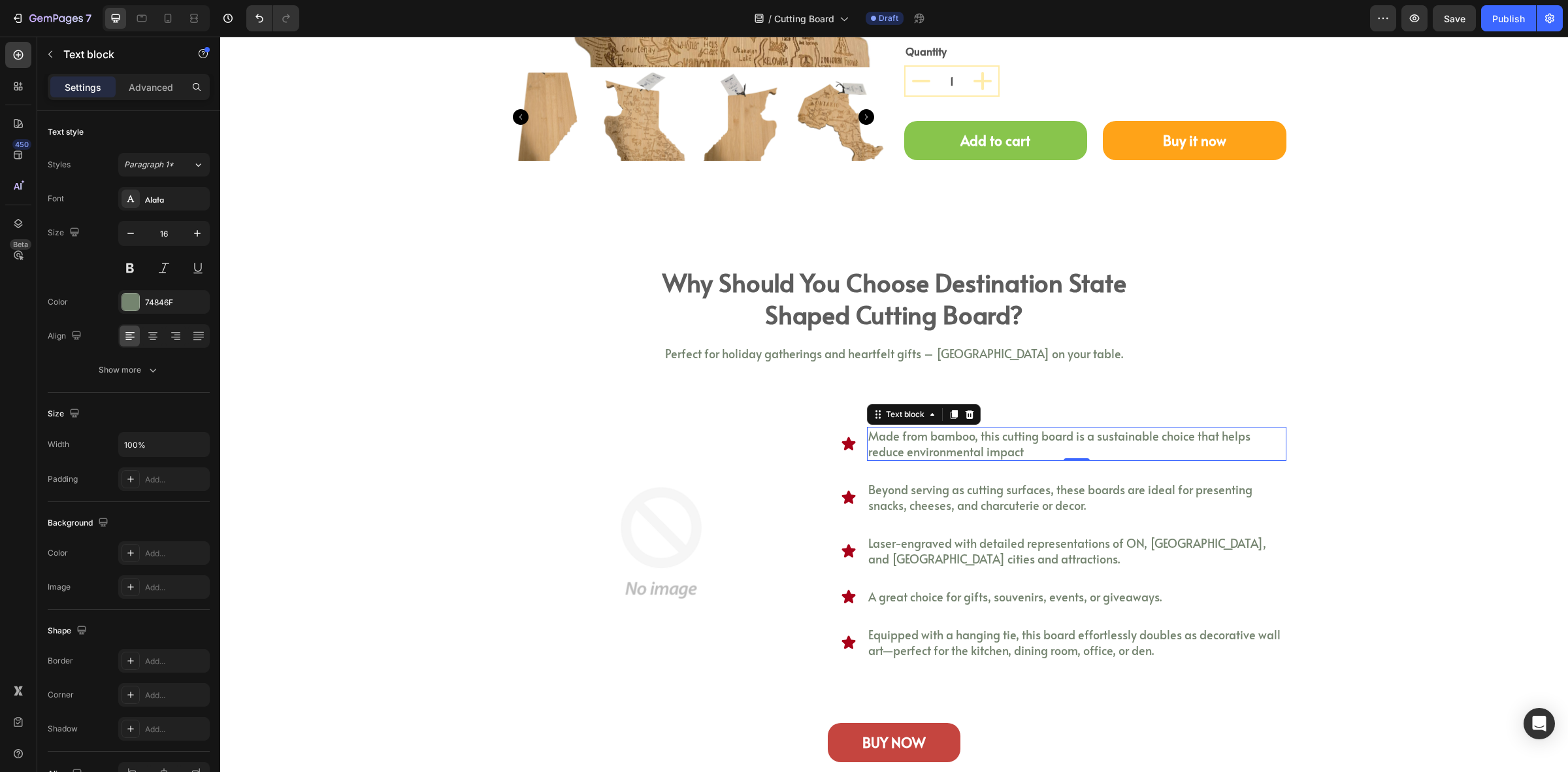
click at [1005, 442] on span "Made from bamboo, this cutting board is a sustainable choice that helps reduce …" at bounding box center [1059, 443] width 382 height 32
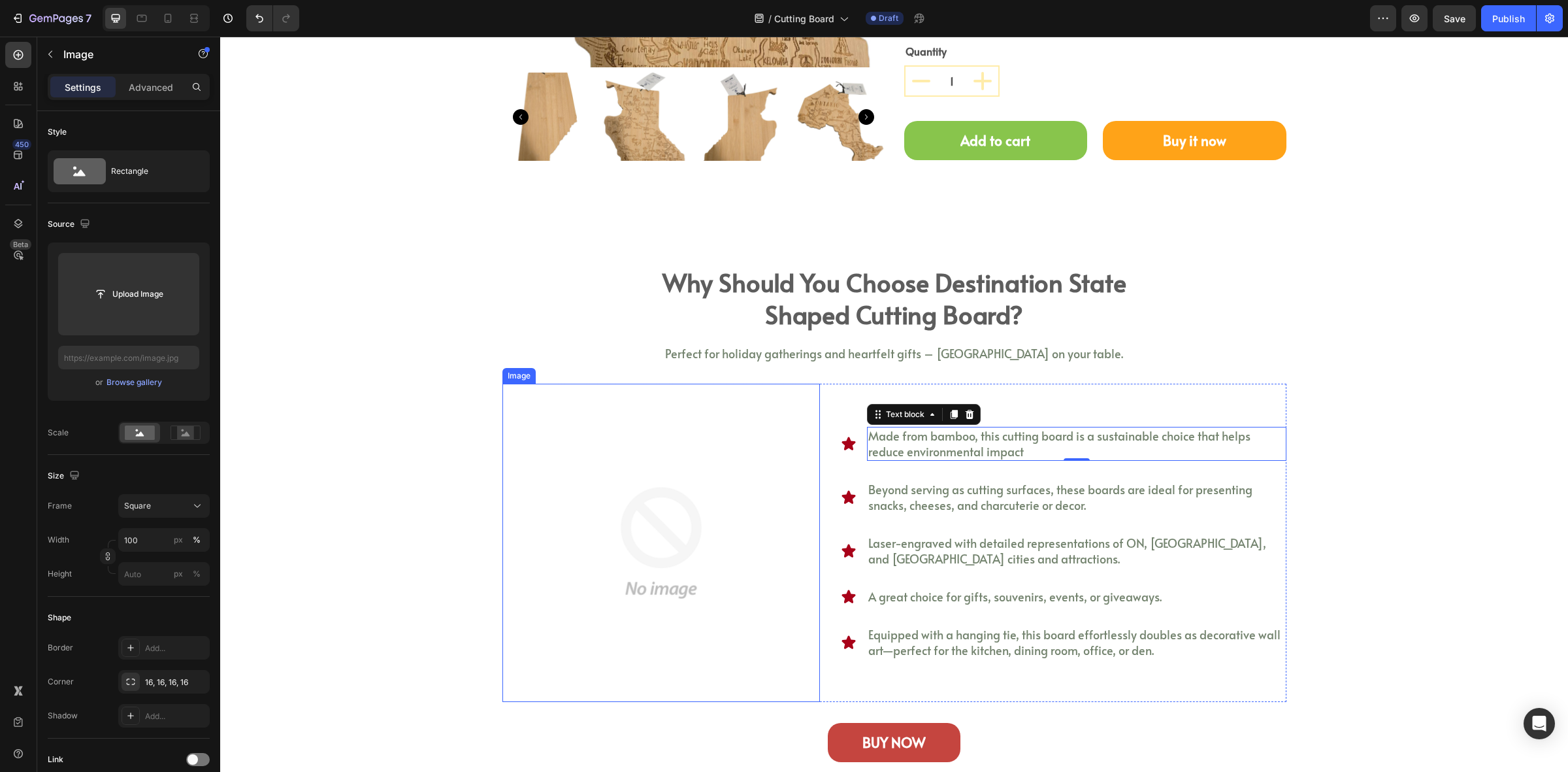
click at [650, 511] on img at bounding box center [662, 543] width 318 height 319
click at [1317, 334] on div "why should you choose destination state shaped cutting board? Heading Perfect f…" at bounding box center [894, 520] width 1329 height 511
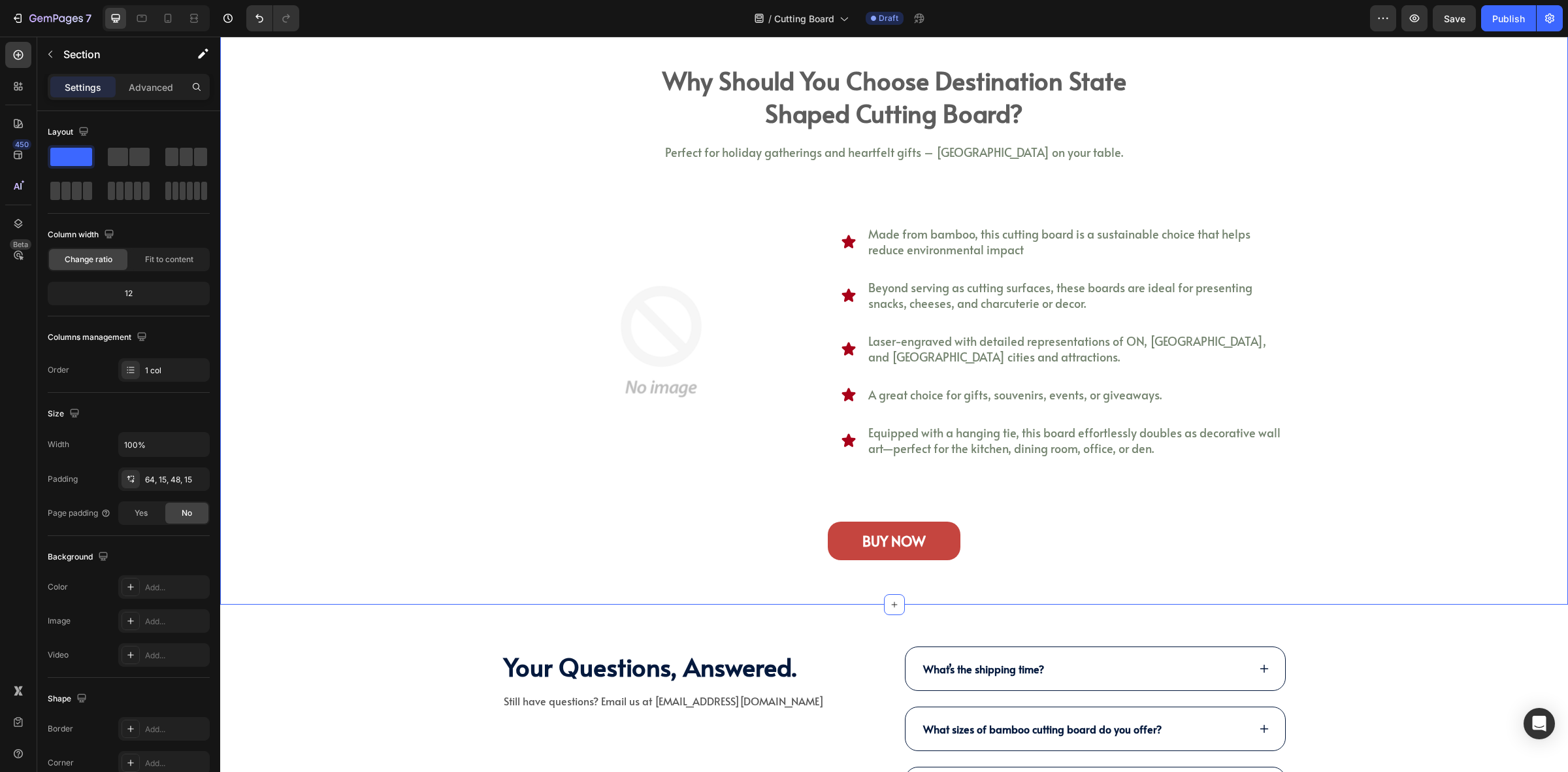
scroll to position [1848, 0]
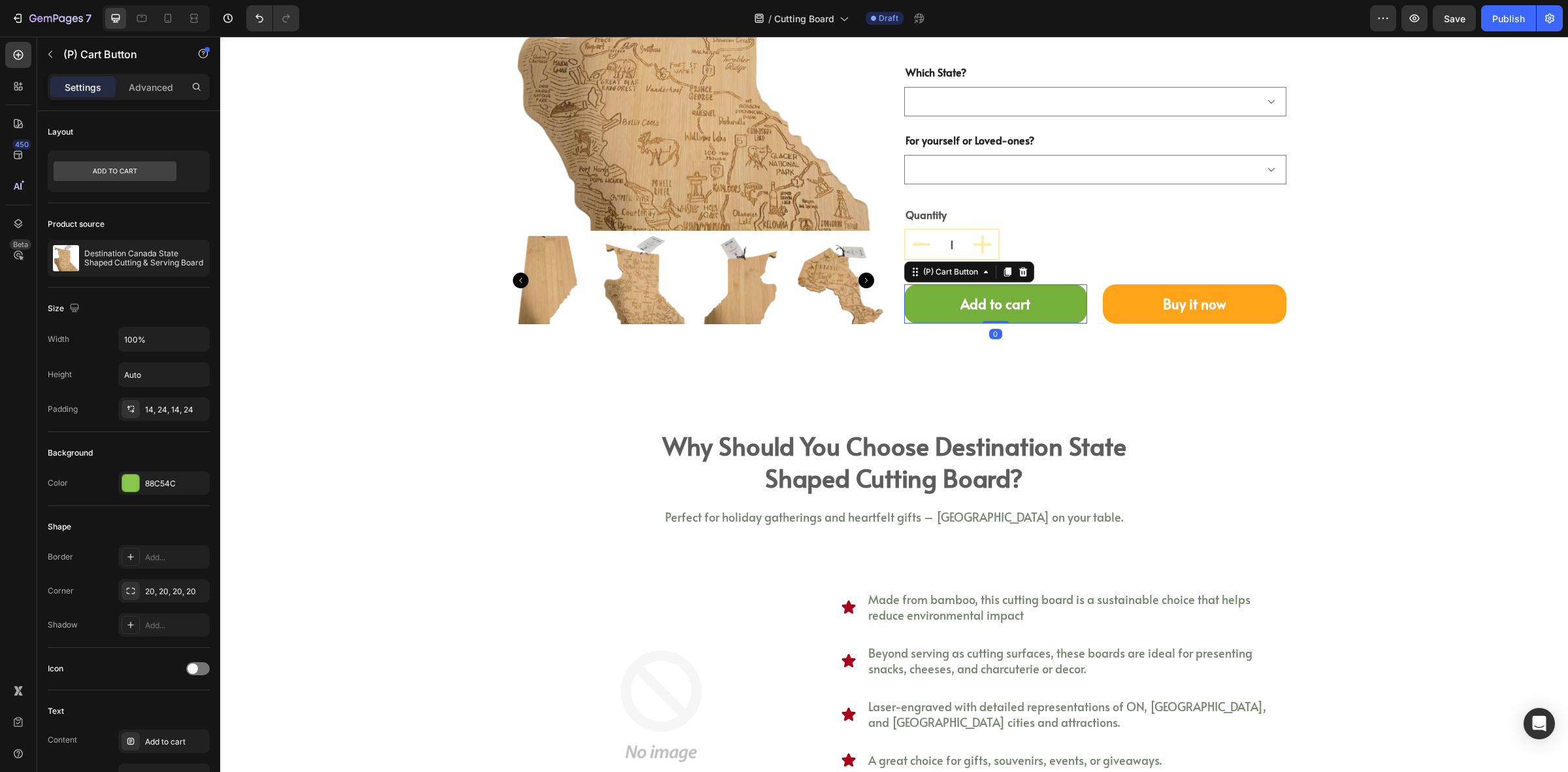
click at [1053, 307] on button "Add to cart" at bounding box center [996, 304] width 184 height 39
click at [155, 473] on div "88C54C" at bounding box center [164, 483] width 91 height 24
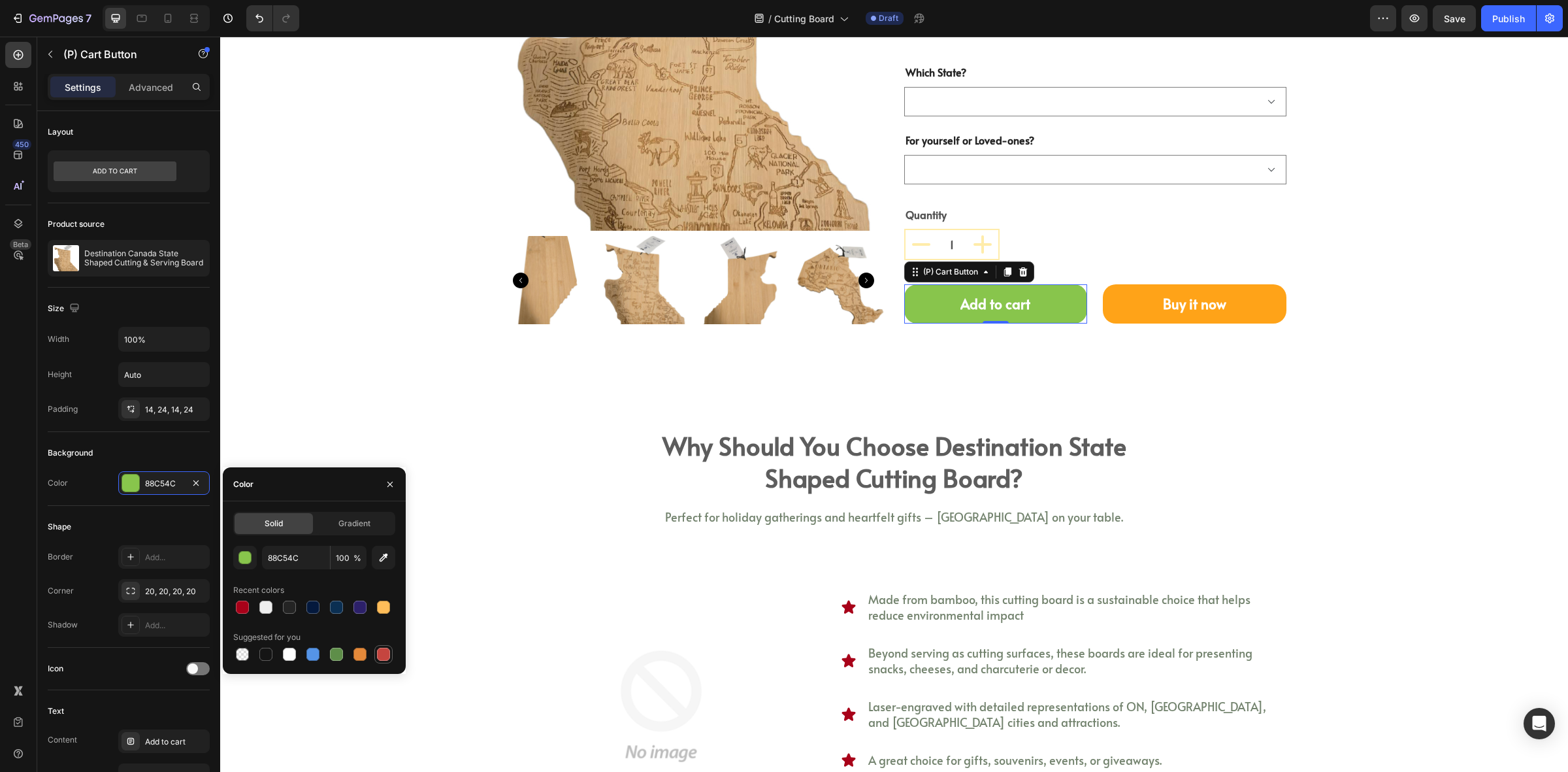
click at [384, 661] on div at bounding box center [383, 654] width 16 height 16
type input "C5453F"
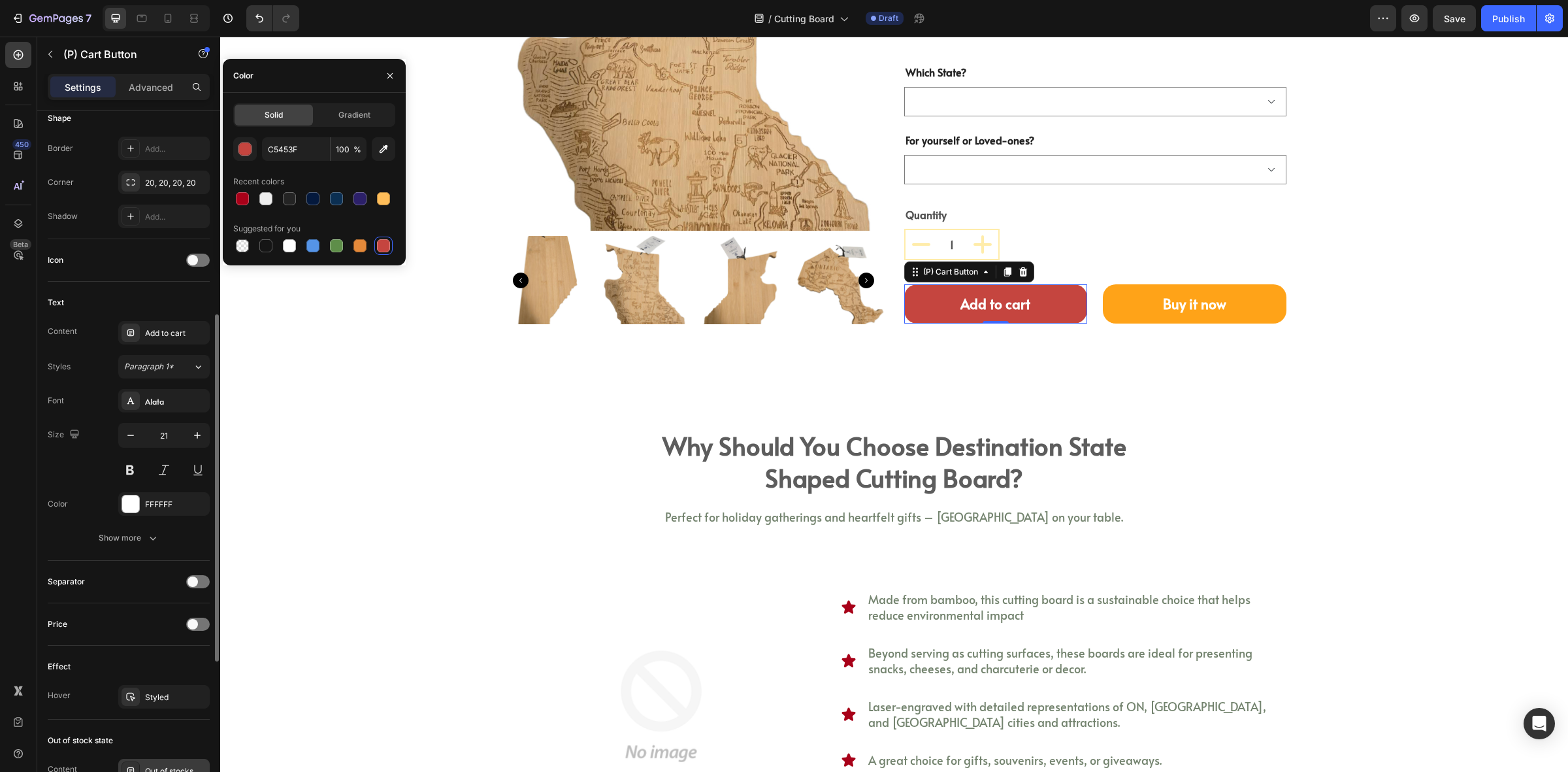
scroll to position [653, 0]
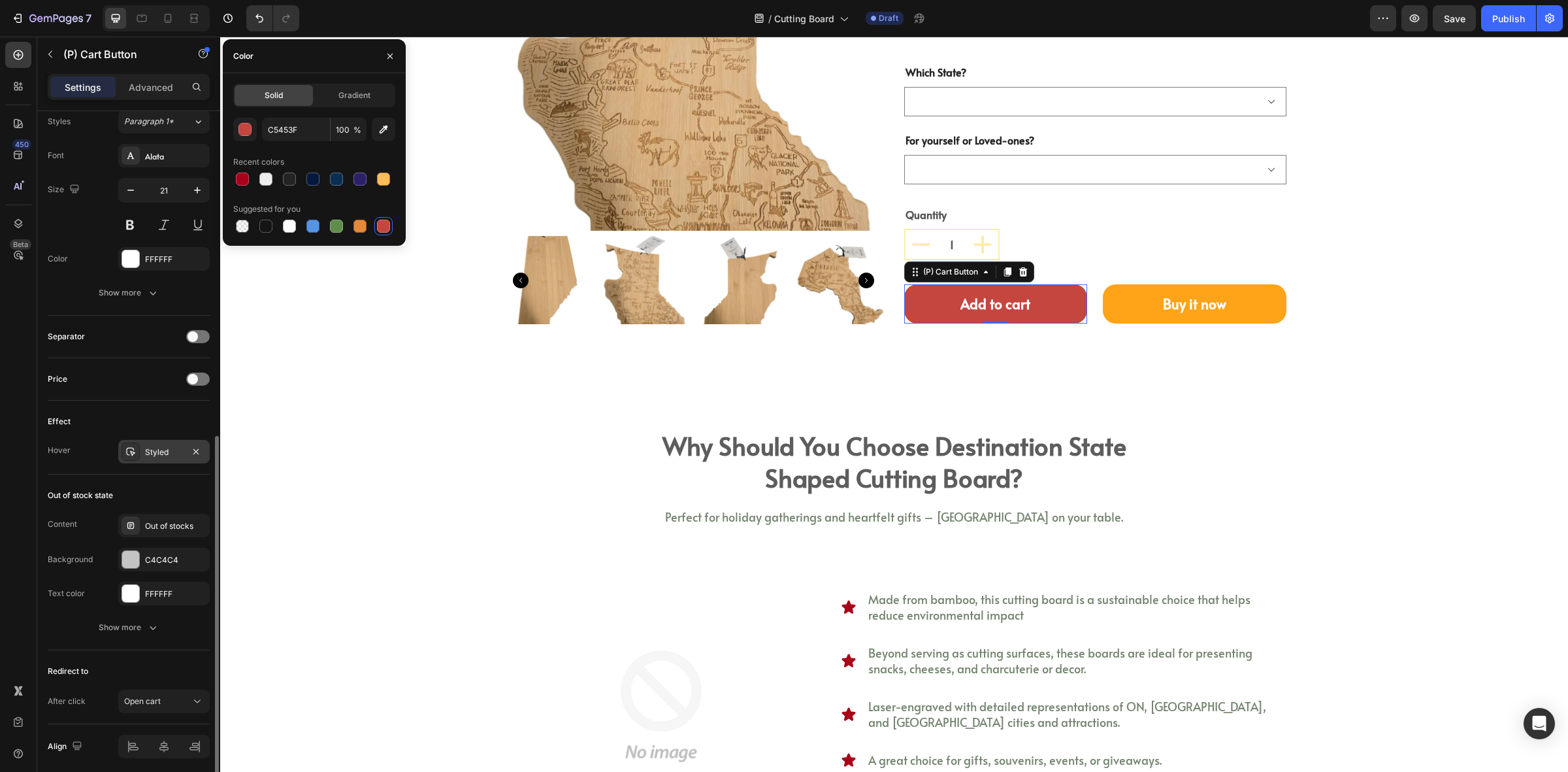
click at [145, 446] on div "Styled" at bounding box center [164, 451] width 91 height 24
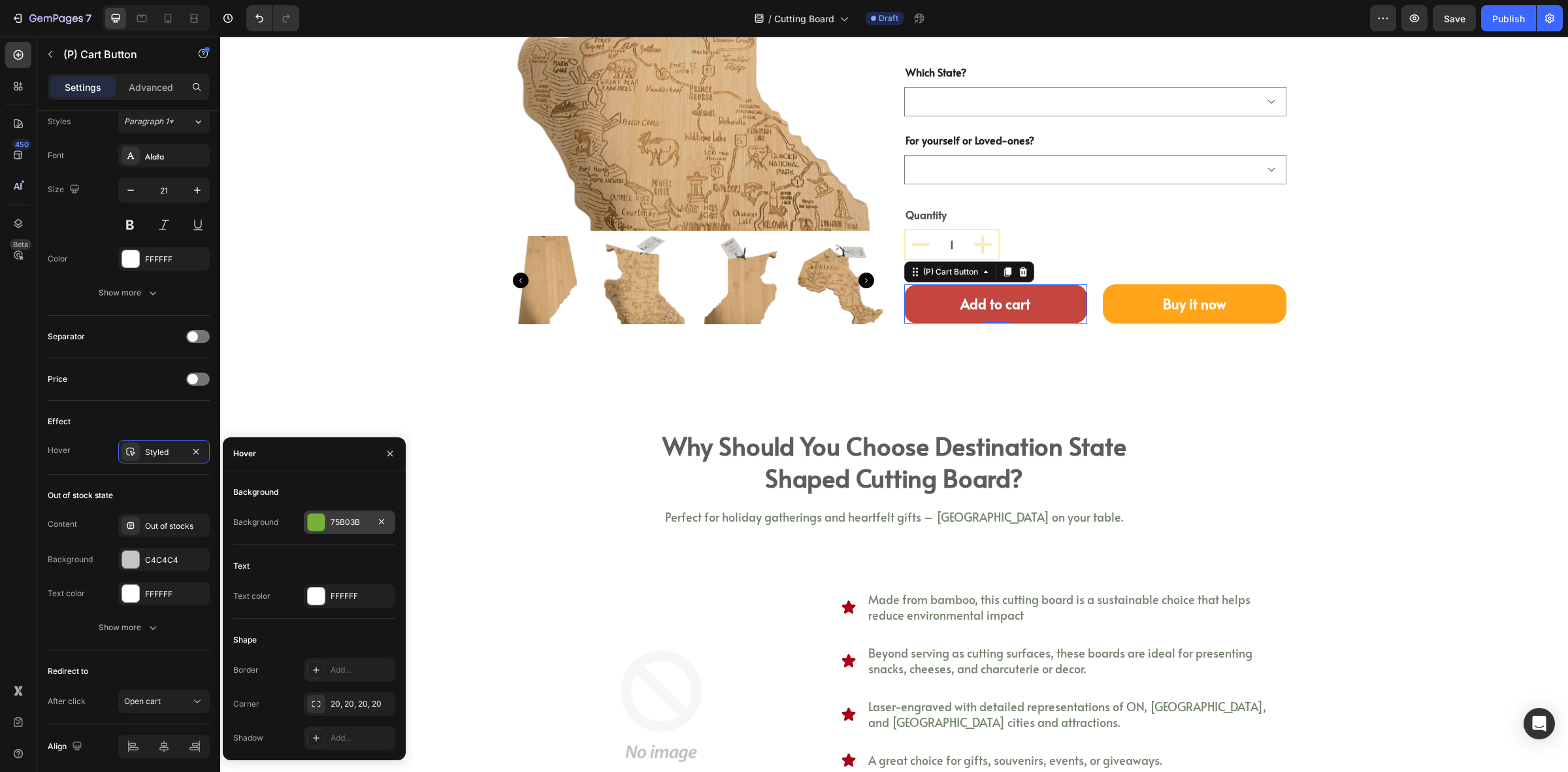
click at [334, 527] on div "75B03B" at bounding box center [349, 522] width 38 height 11
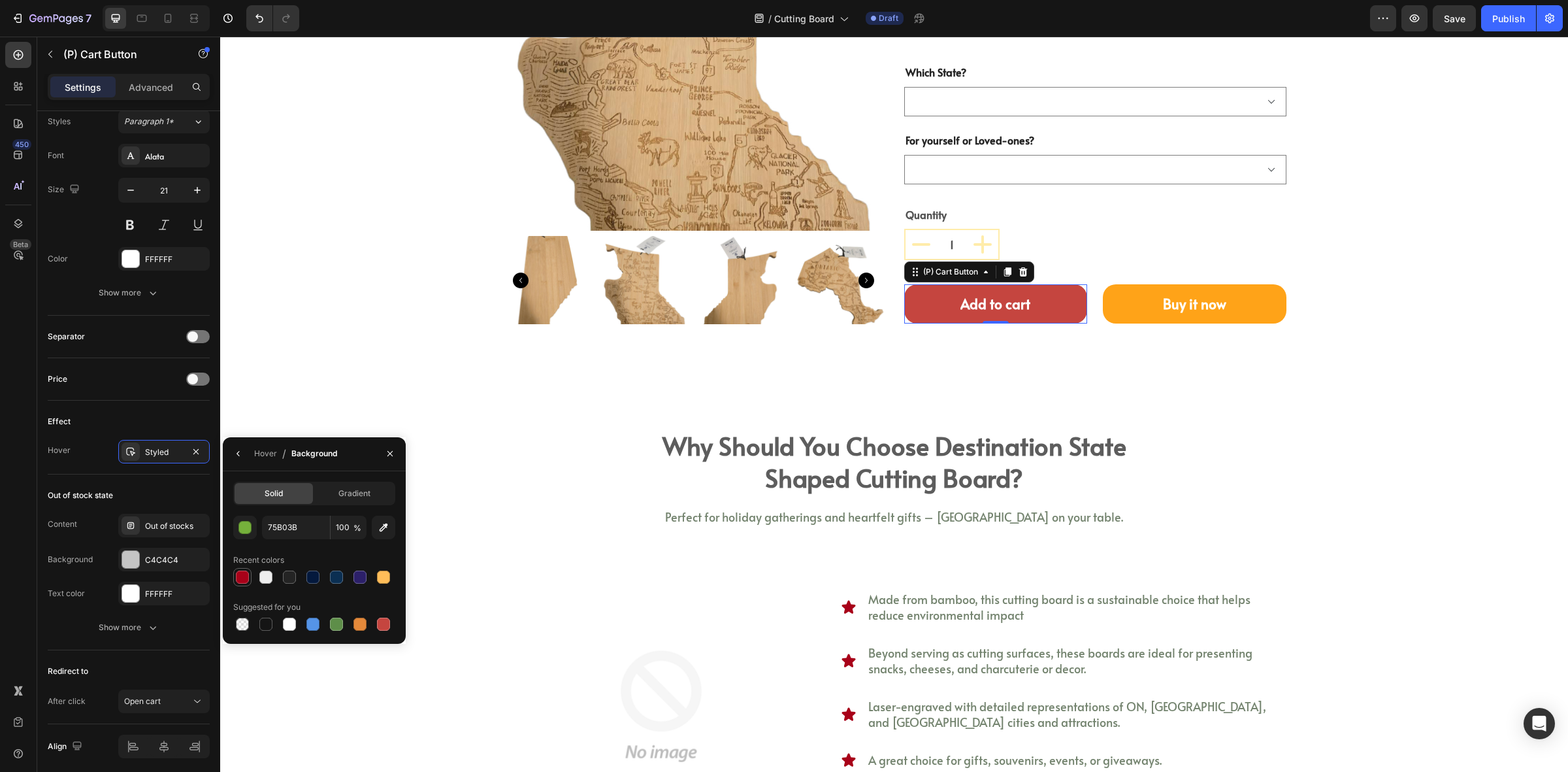
click at [235, 575] on div at bounding box center [243, 577] width 16 height 16
type input "A80119"
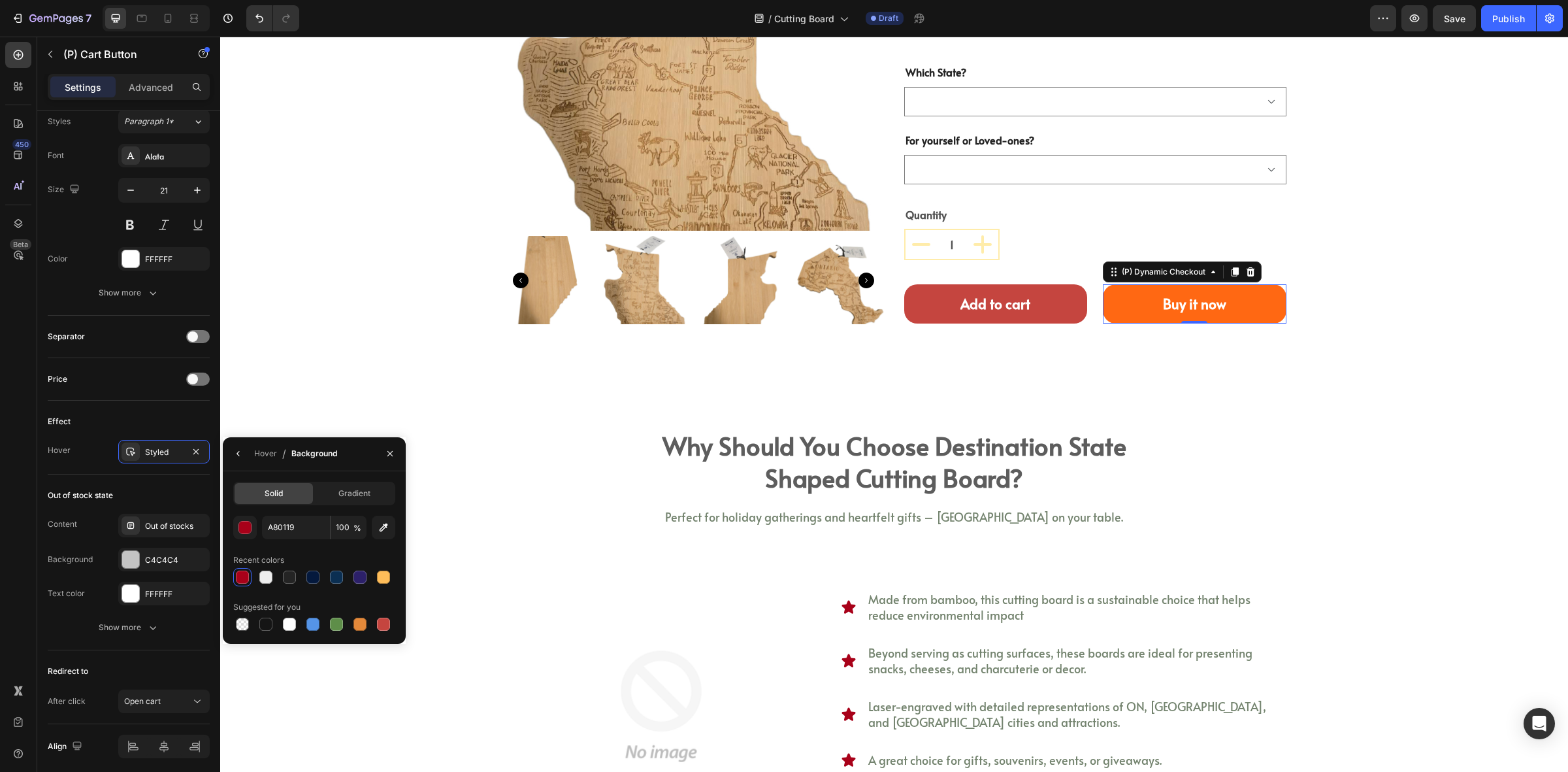
click at [1110, 304] on button "Buy it now" at bounding box center [1195, 304] width 184 height 39
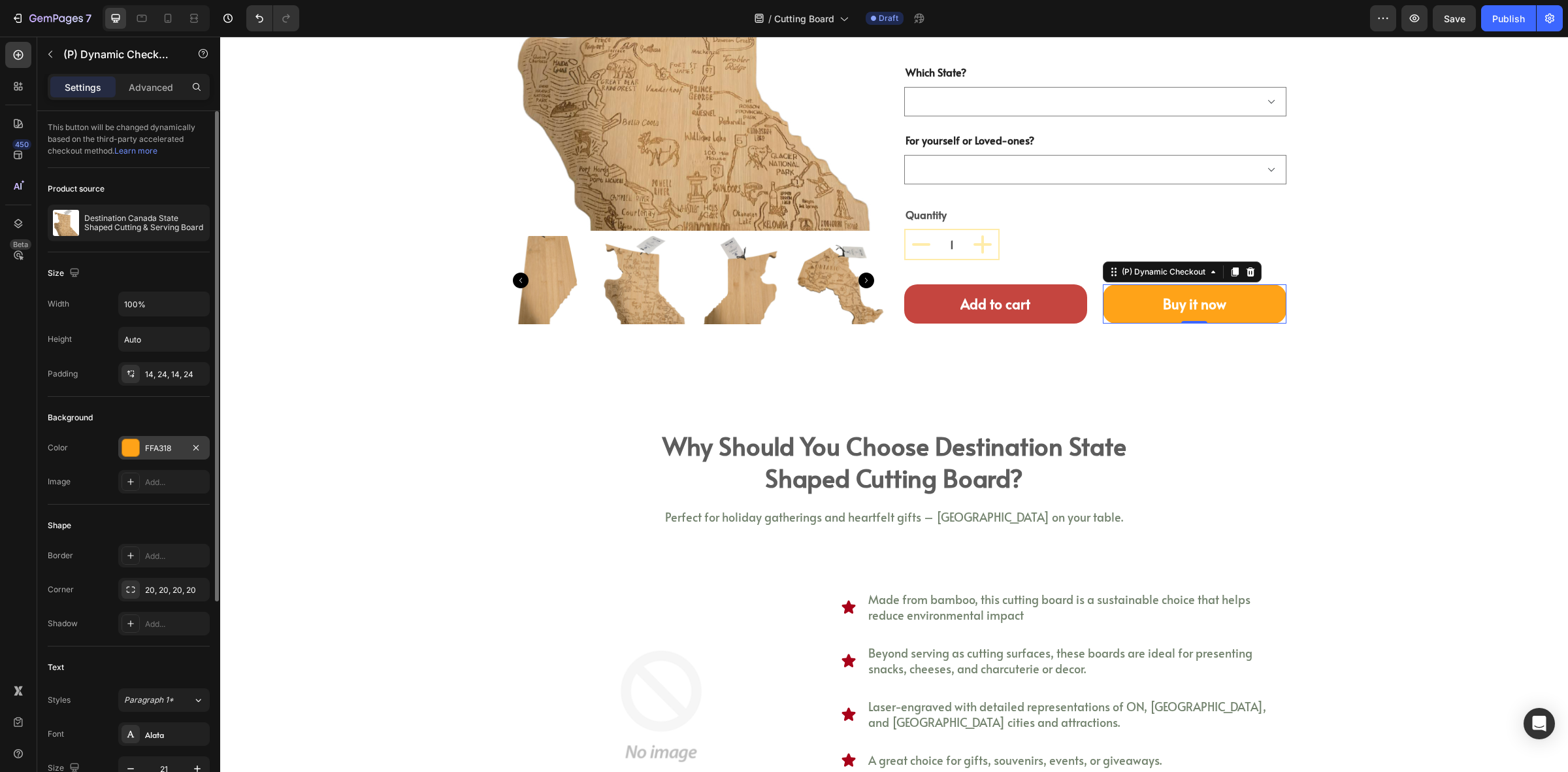
click at [131, 449] on div at bounding box center [131, 448] width 17 height 17
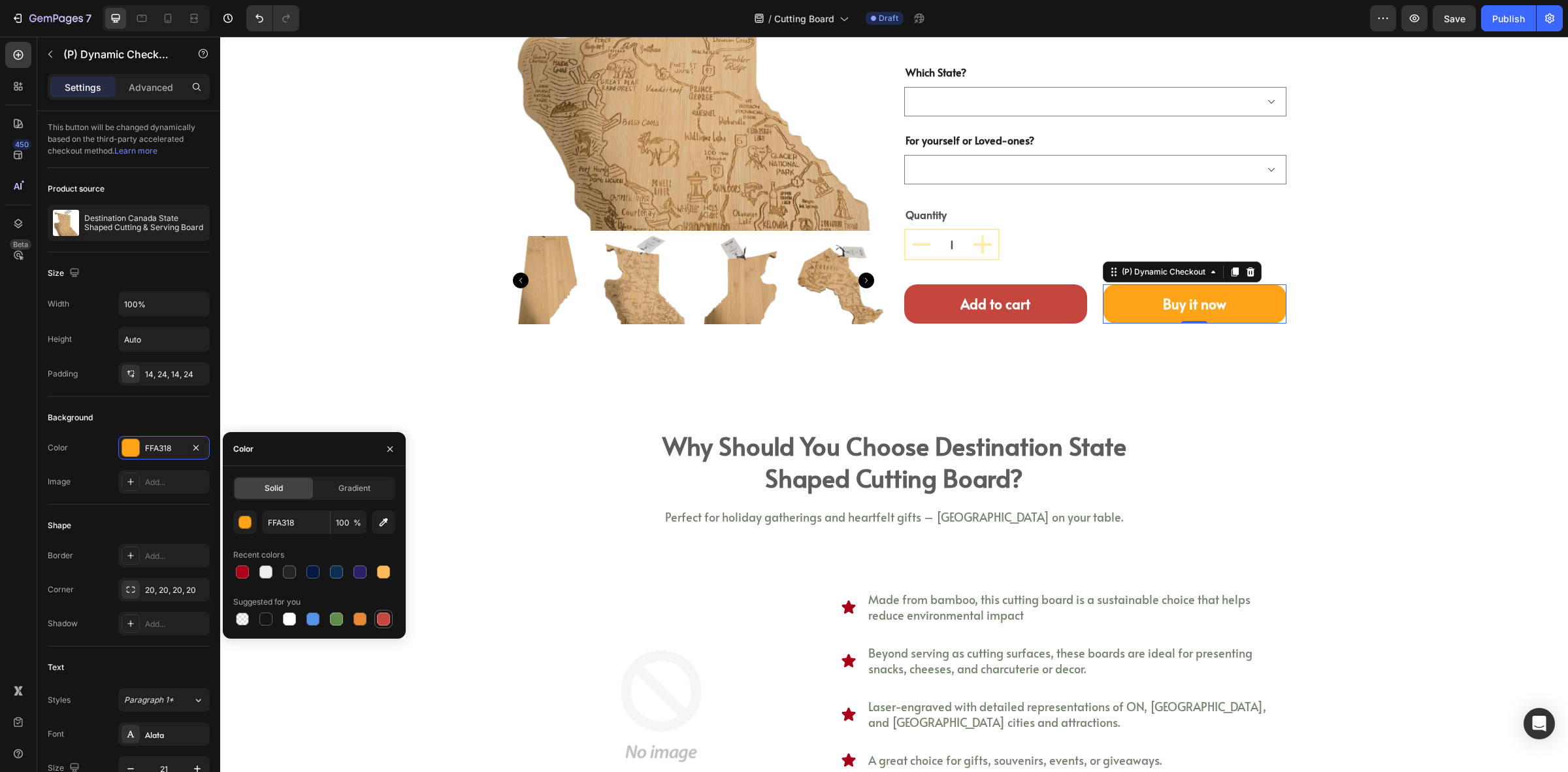
click at [376, 616] on div at bounding box center [383, 619] width 16 height 16
type input "C5453F"
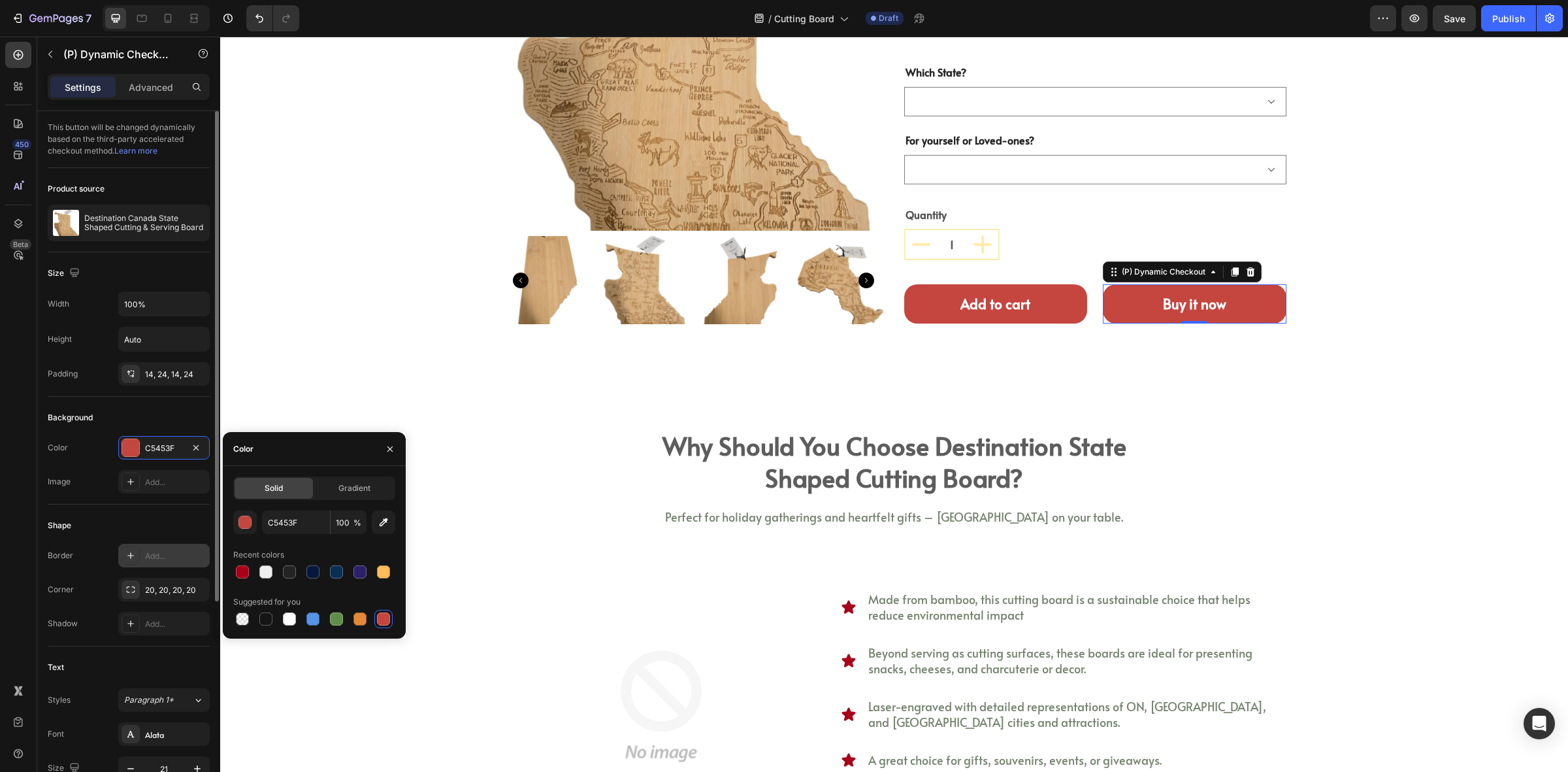
scroll to position [295, 0]
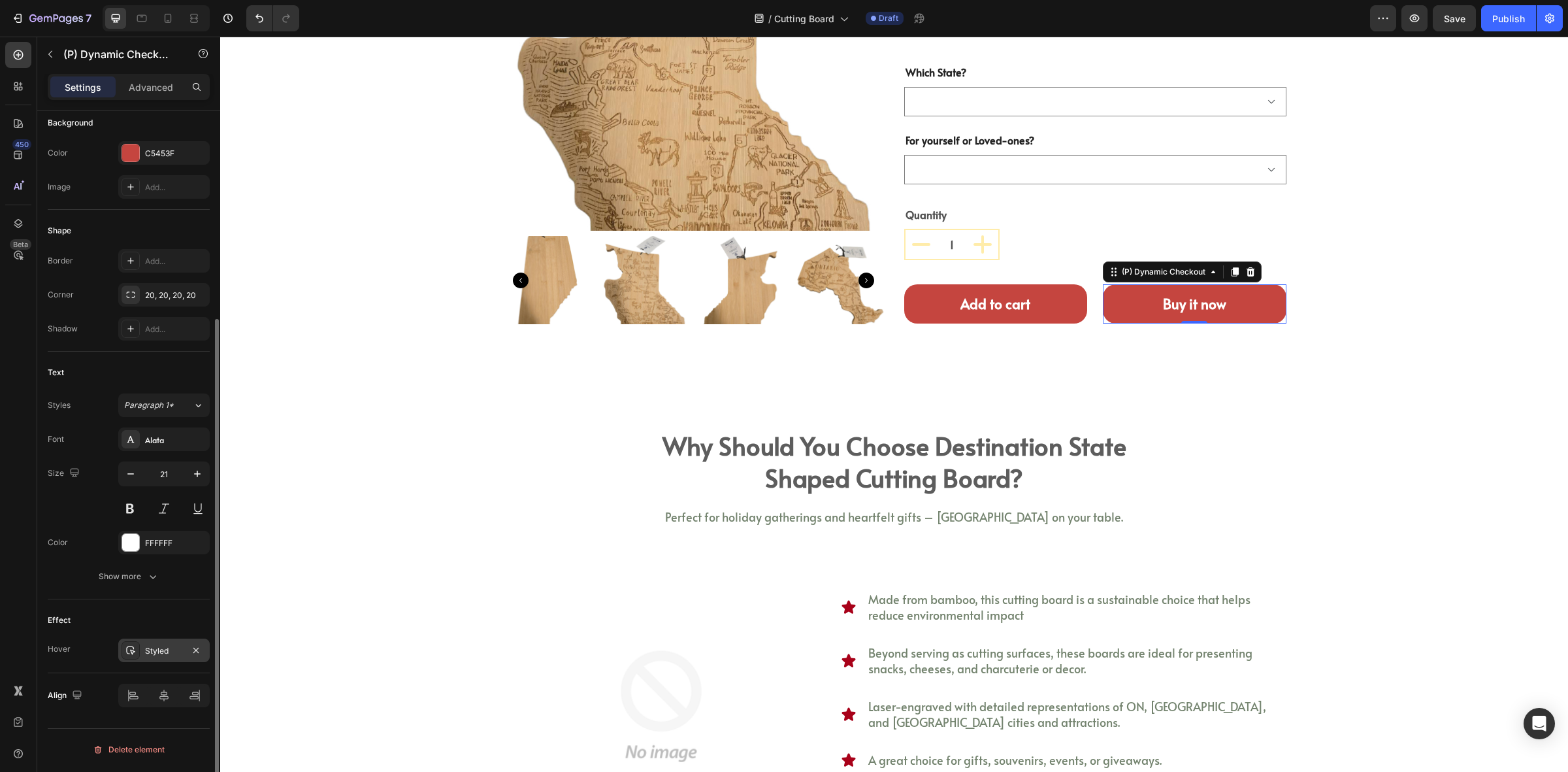
click at [142, 643] on div "Styled" at bounding box center [164, 650] width 91 height 24
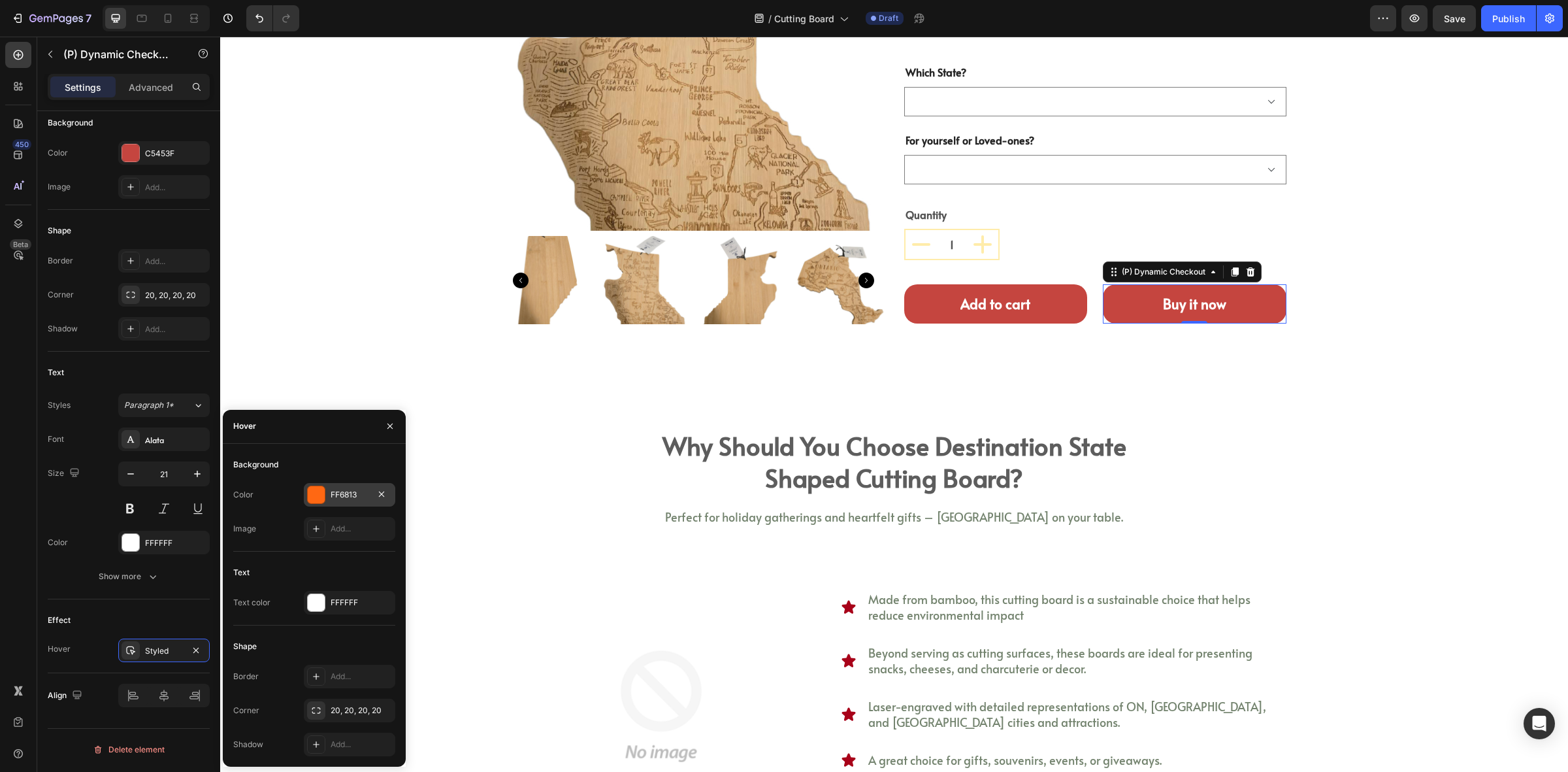
click at [328, 498] on div "FF6813" at bounding box center [350, 494] width 91 height 24
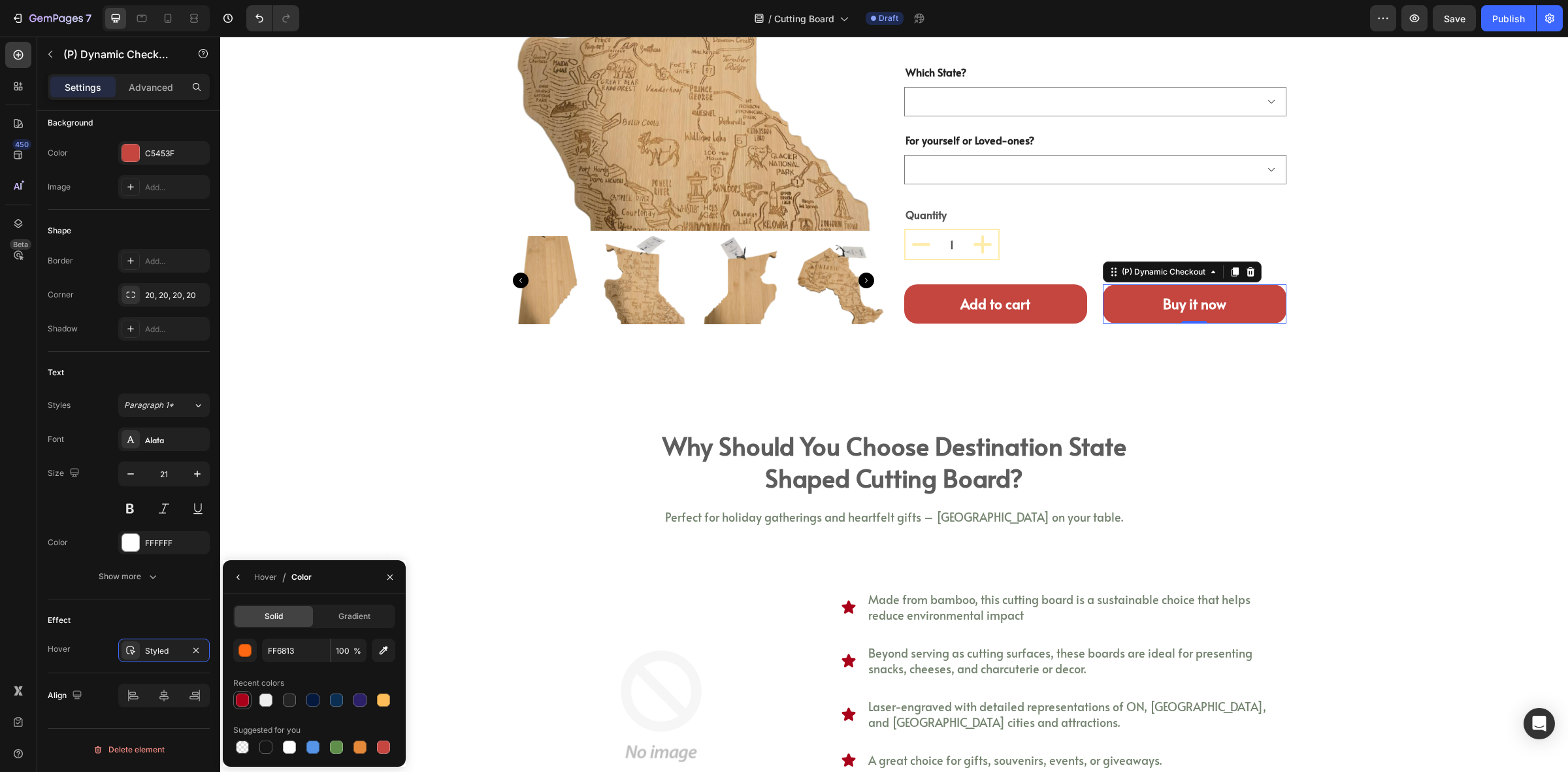
click at [239, 701] on div at bounding box center [242, 700] width 13 height 13
type input "A80119"
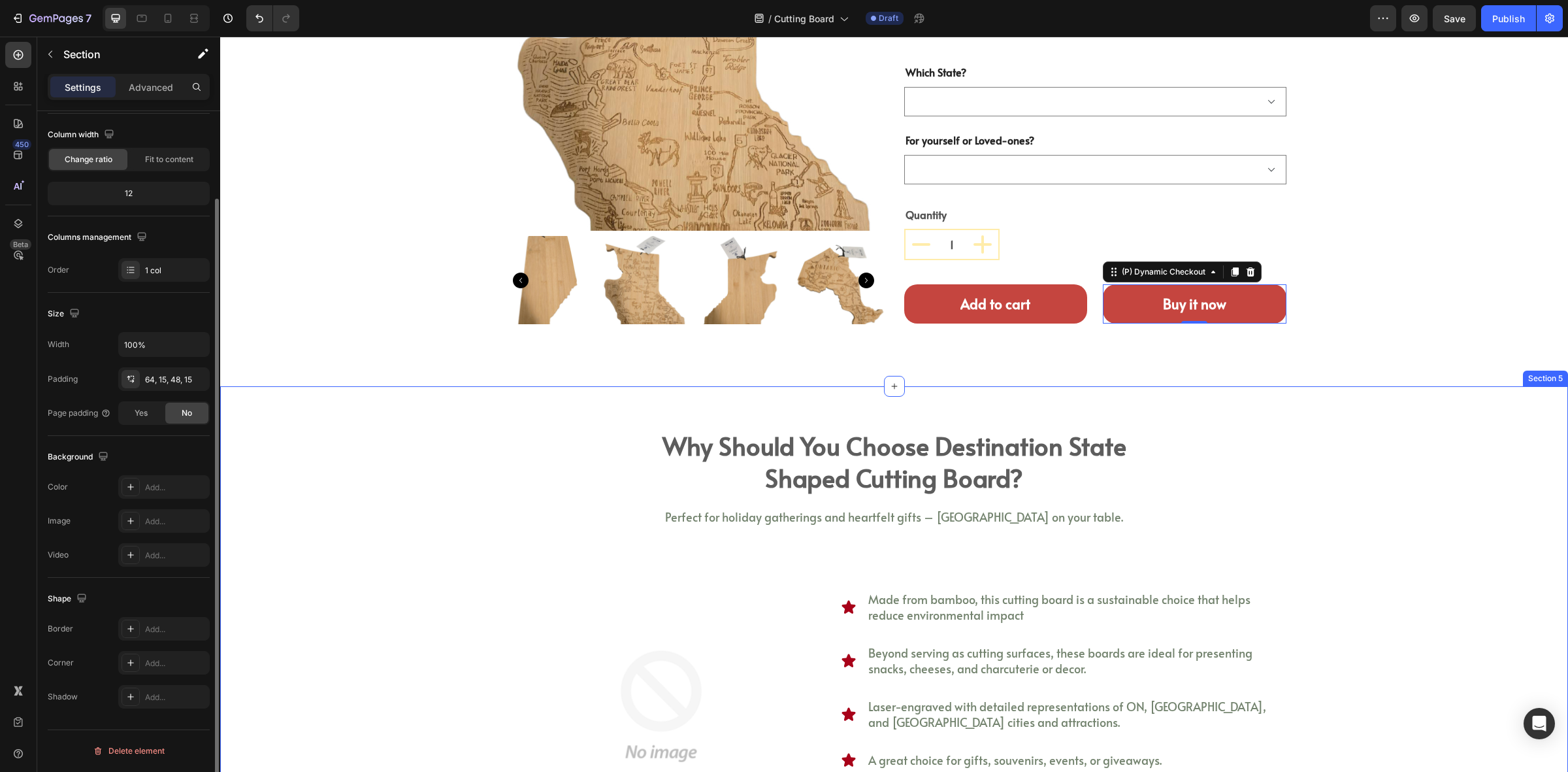
click at [416, 428] on div "why should you choose destination state shaped cutting board? Heading Perfect f…" at bounding box center [894, 683] width 1329 height 511
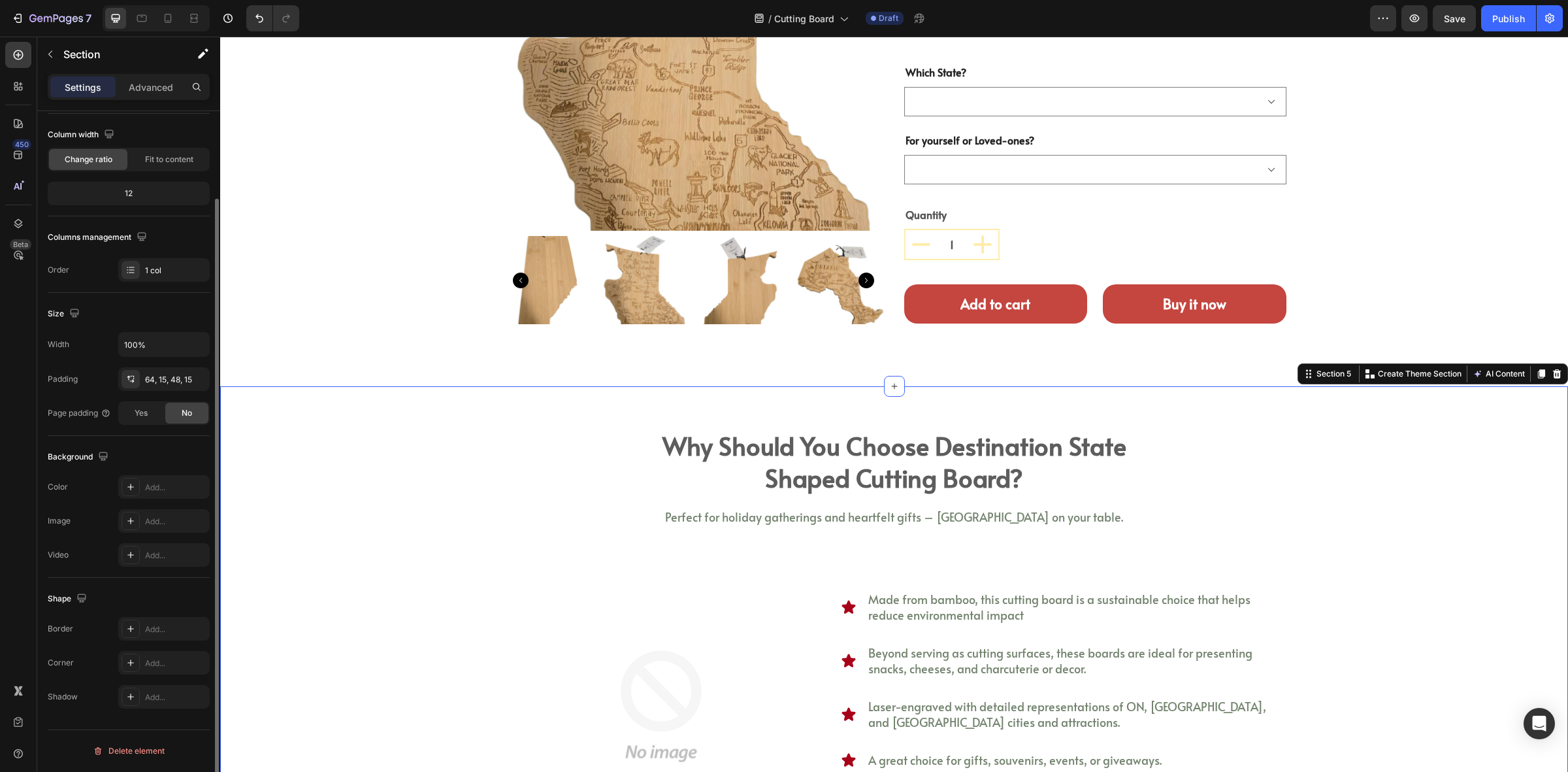
scroll to position [0, 0]
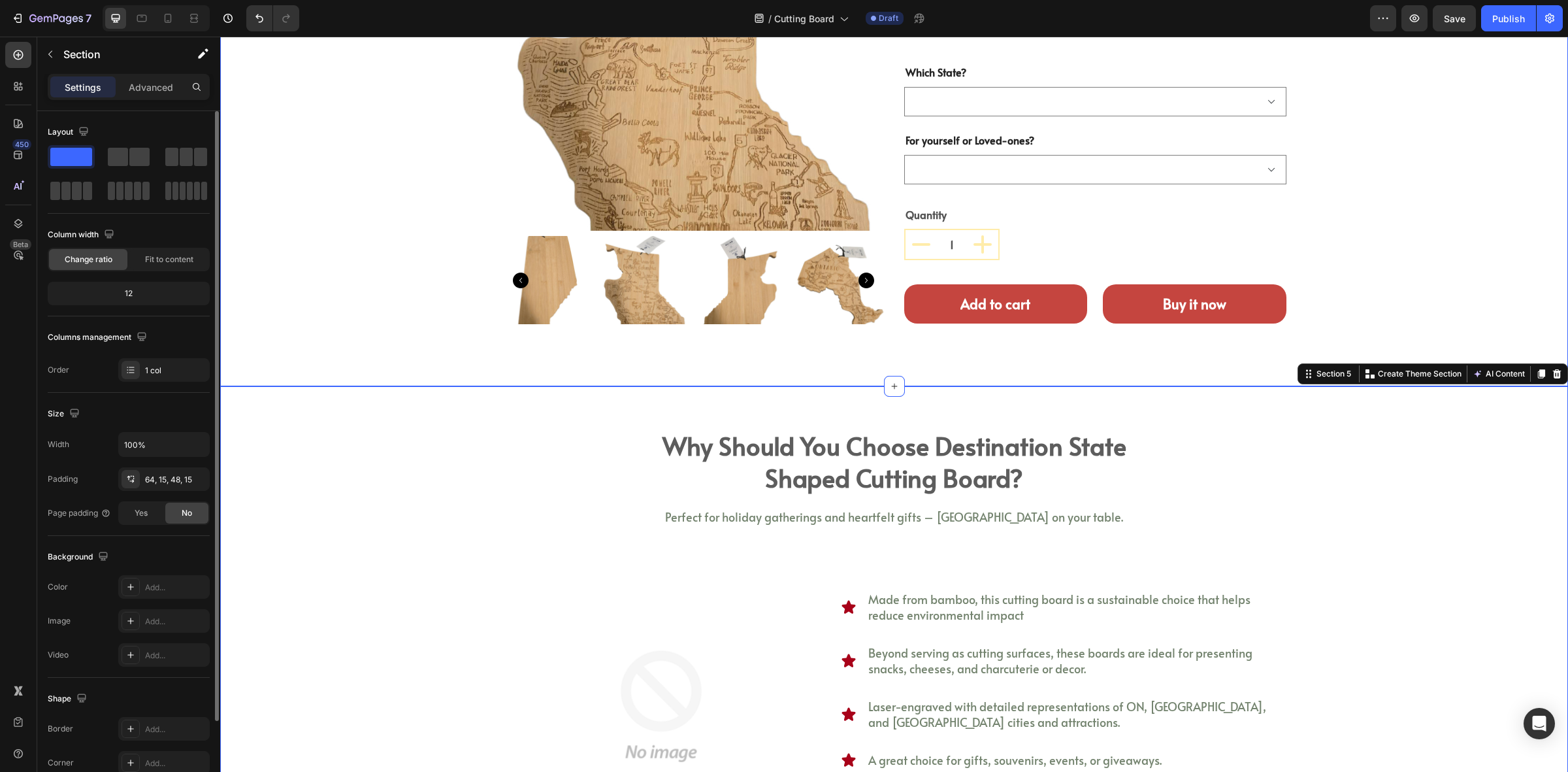
click at [1122, 345] on div "Product Images destination canada state shaped cutting & serving board (P) Titl…" at bounding box center [894, 96] width 1348 height 579
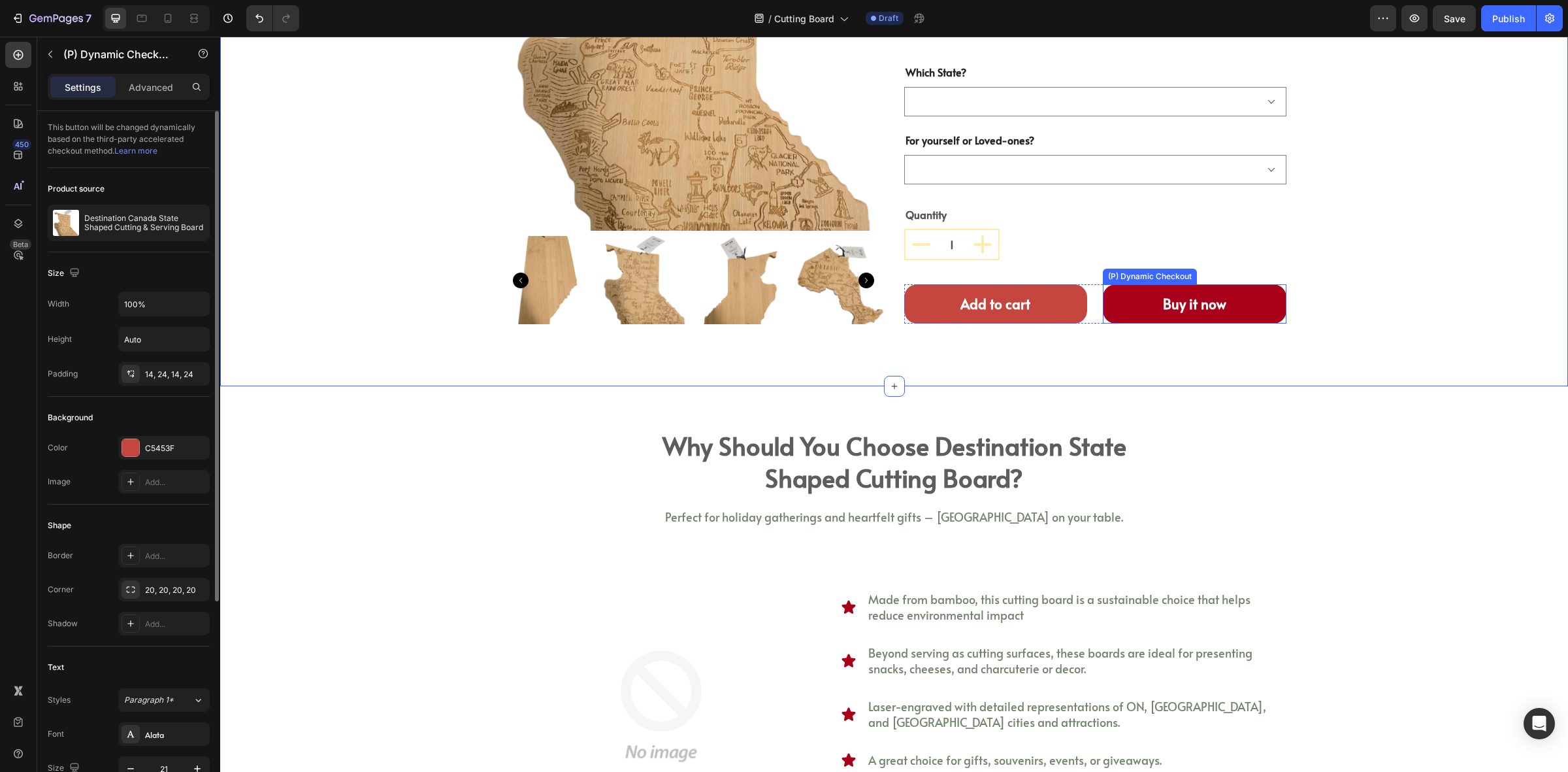
click at [1149, 311] on button "Buy it now" at bounding box center [1195, 304] width 184 height 39
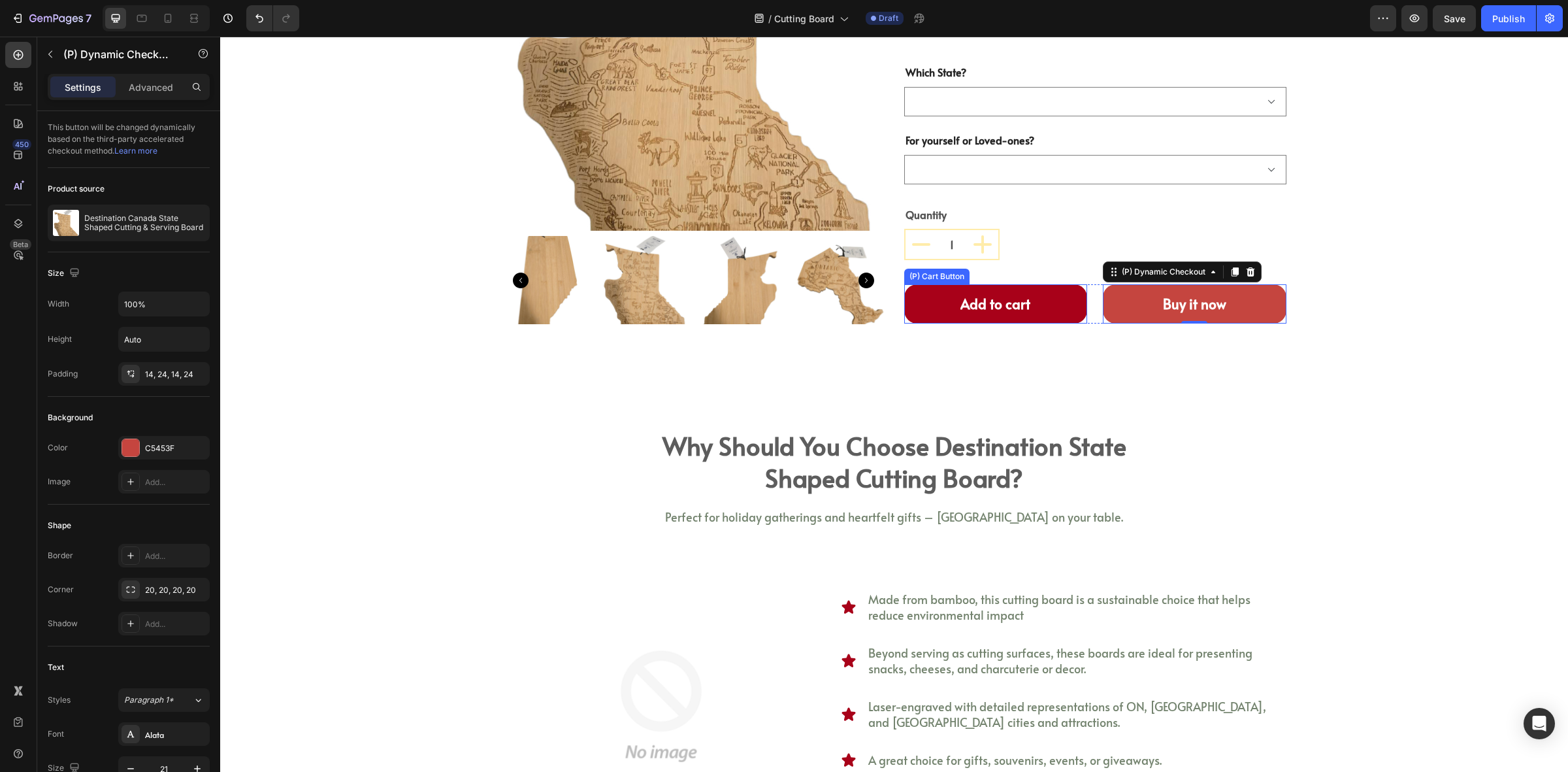
click at [1056, 296] on button "Add to cart" at bounding box center [996, 304] width 184 height 39
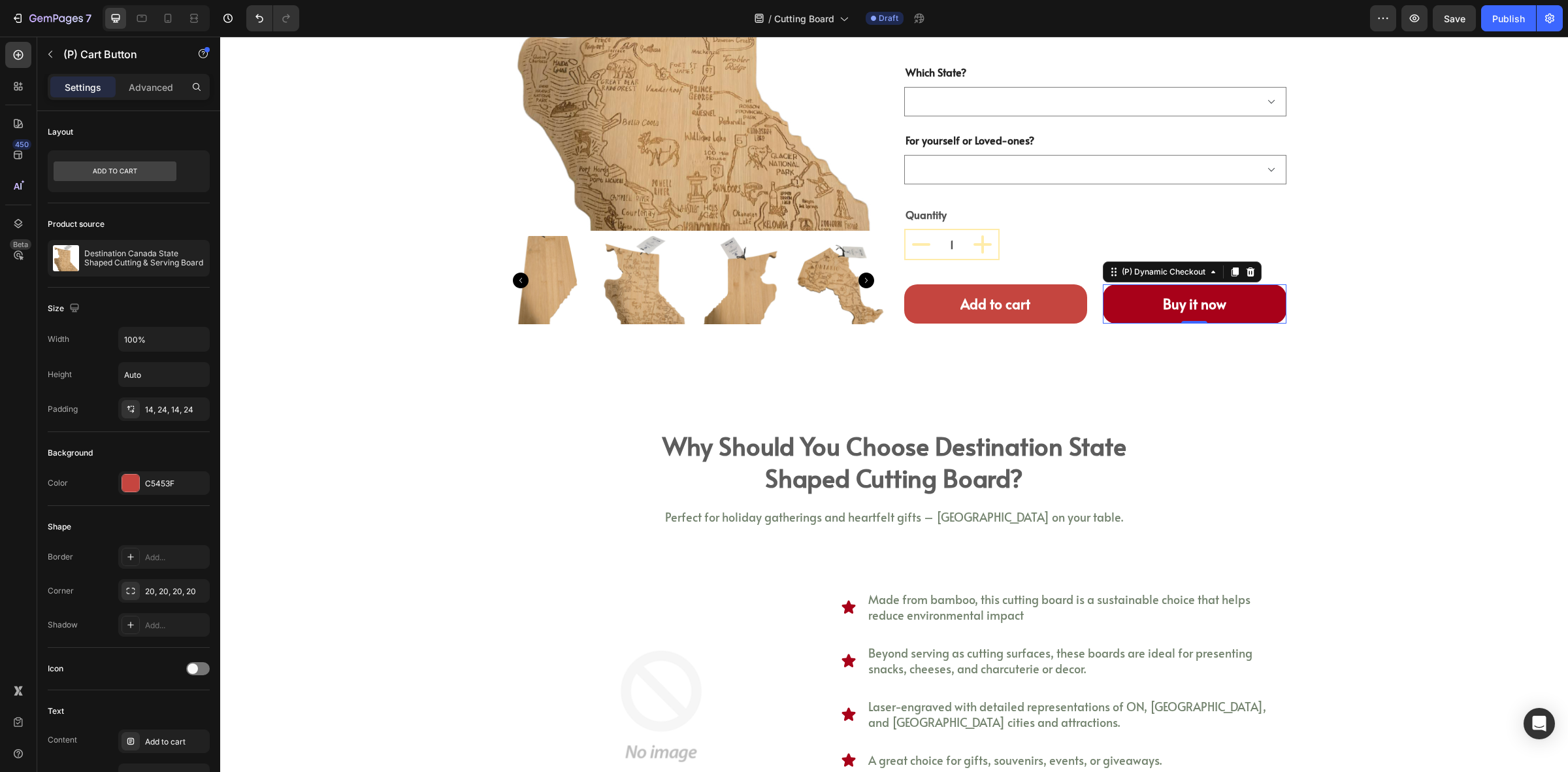
click at [1135, 289] on button "Buy it now" at bounding box center [1195, 304] width 184 height 39
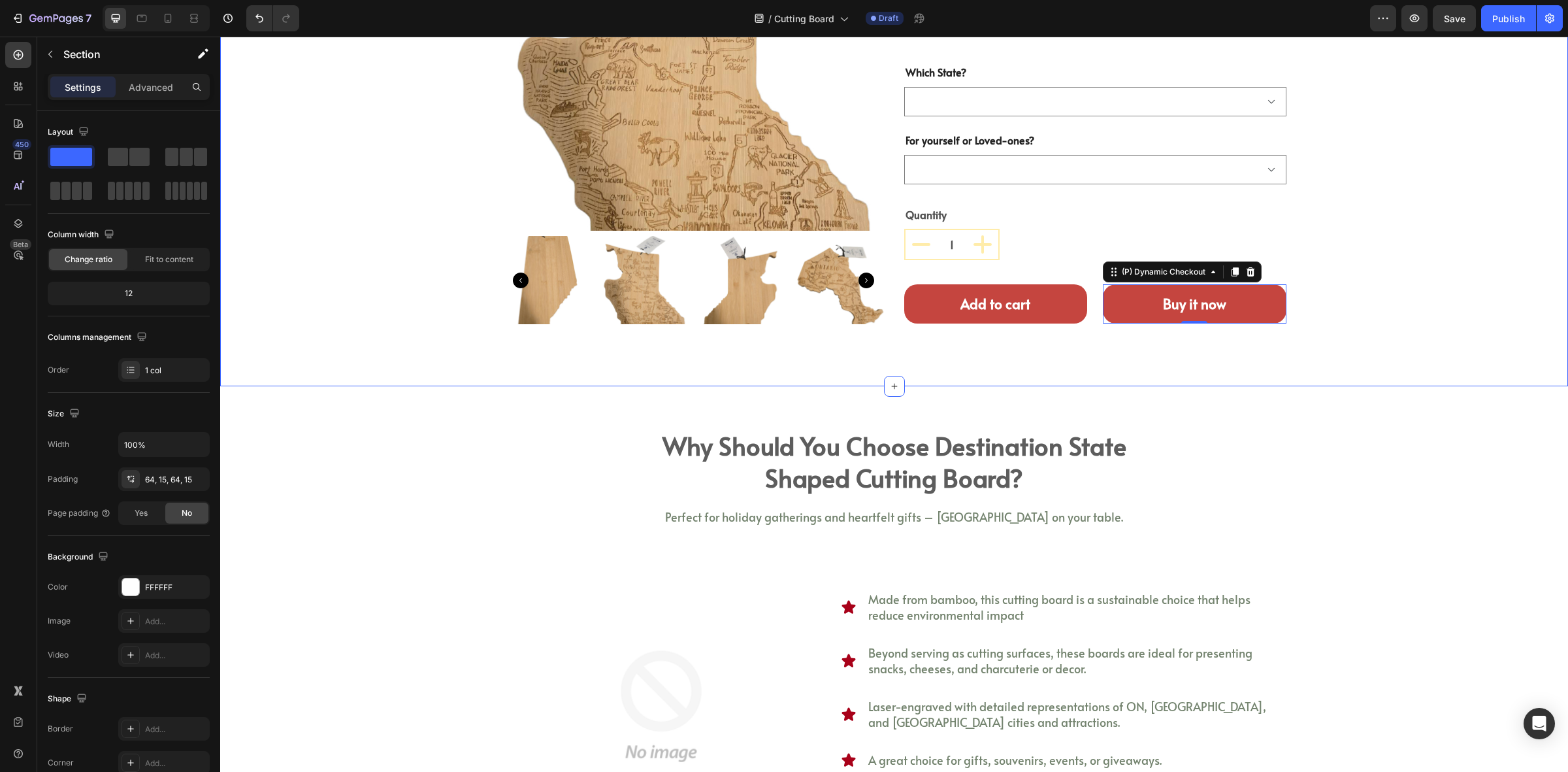
click at [1436, 304] on div "Product Images destination canada state shaped cutting & serving board (P) Titl…" at bounding box center [894, 96] width 1329 height 496
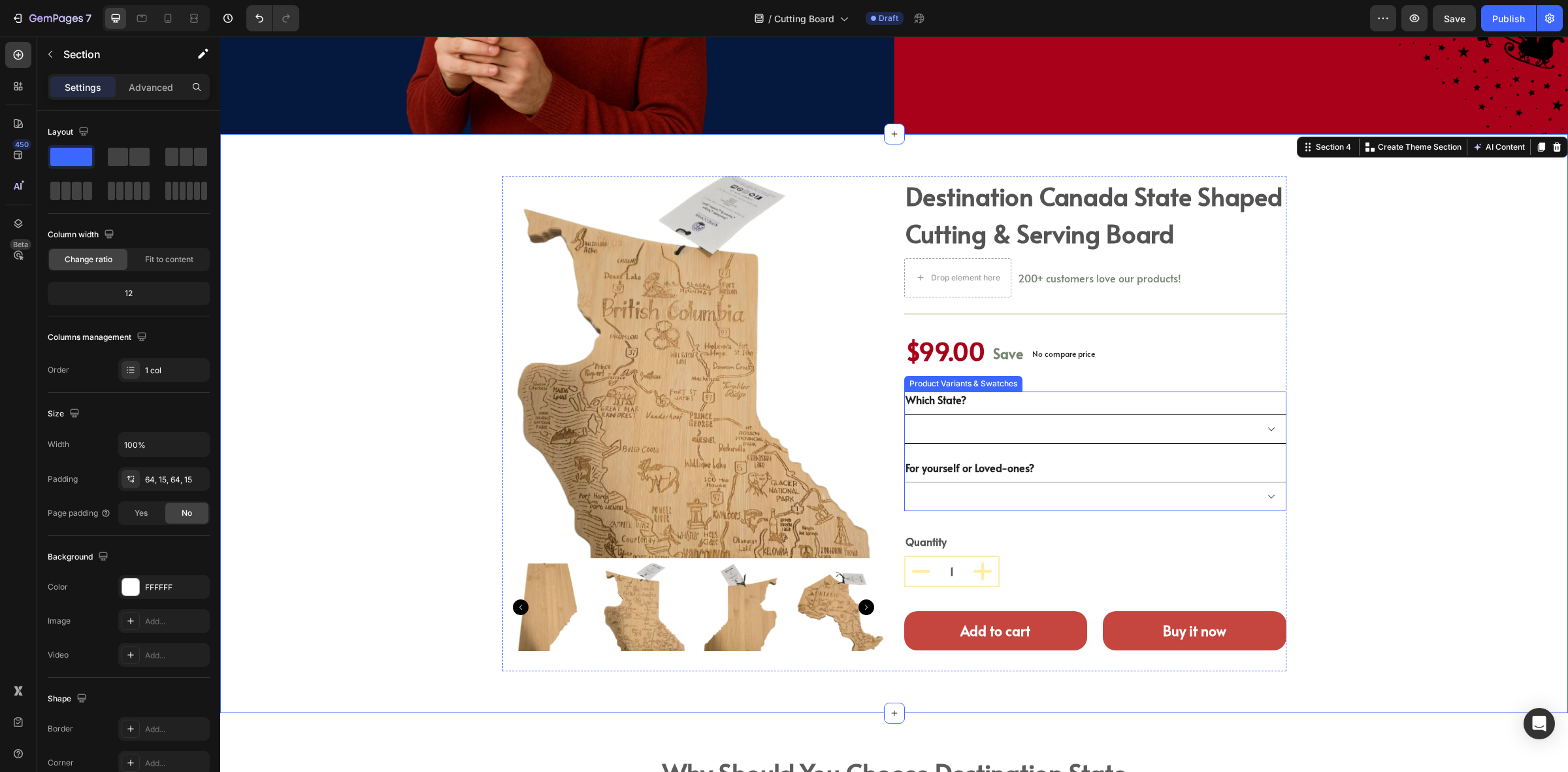
click at [1072, 435] on select "[GEOGRAPHIC_DATA] [GEOGRAPHIC_DATA] [GEOGRAPHIC_DATA]" at bounding box center [1095, 428] width 382 height 29
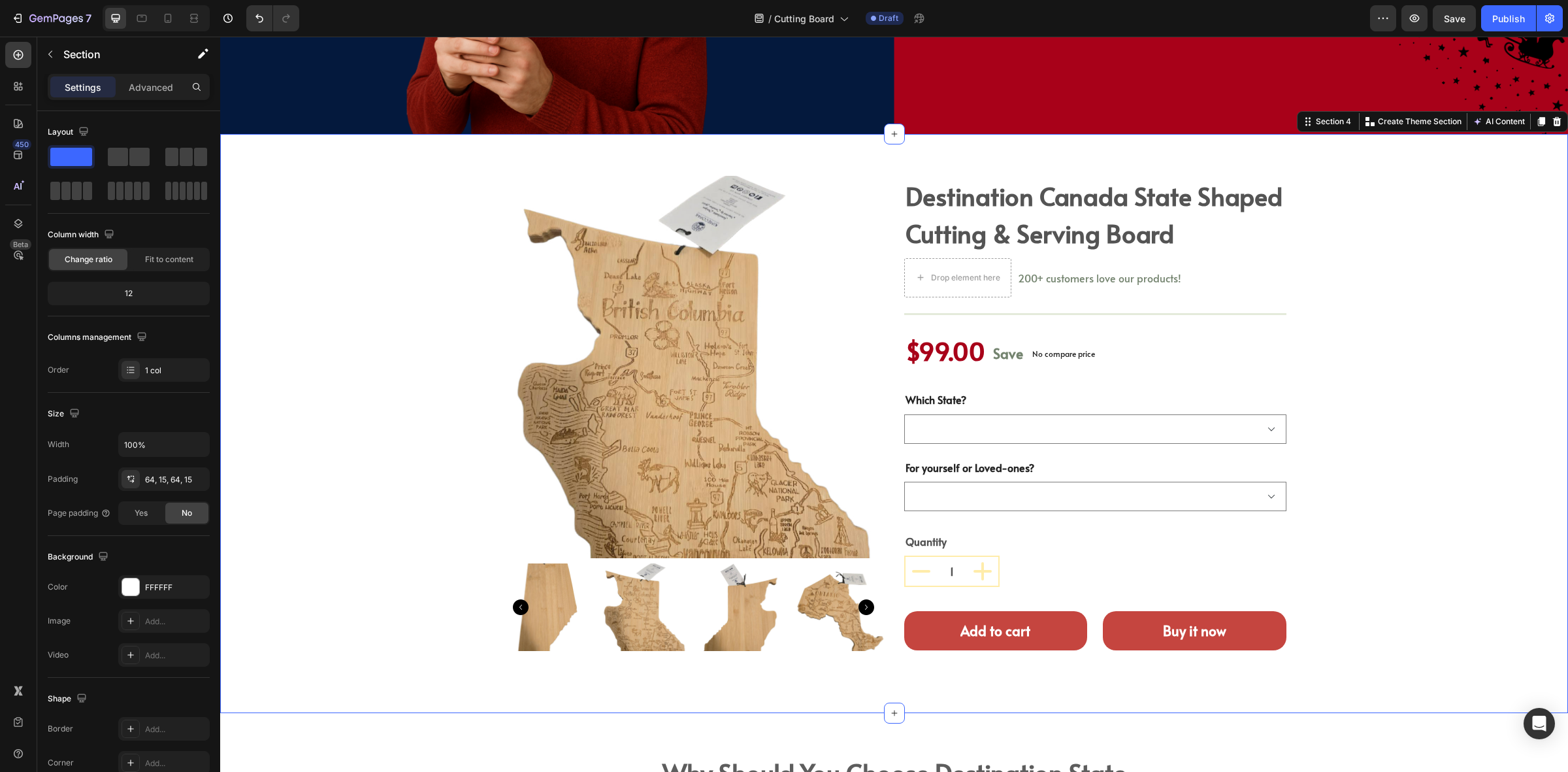
click at [344, 481] on div "Product Images destination canada state shaped cutting & serving board (P) Titl…" at bounding box center [894, 423] width 1329 height 496
click at [1155, 403] on div "Which State? [GEOGRAPHIC_DATA] [GEOGRAPHIC_DATA] [GEOGRAPHIC_DATA]" at bounding box center [1095, 417] width 382 height 52
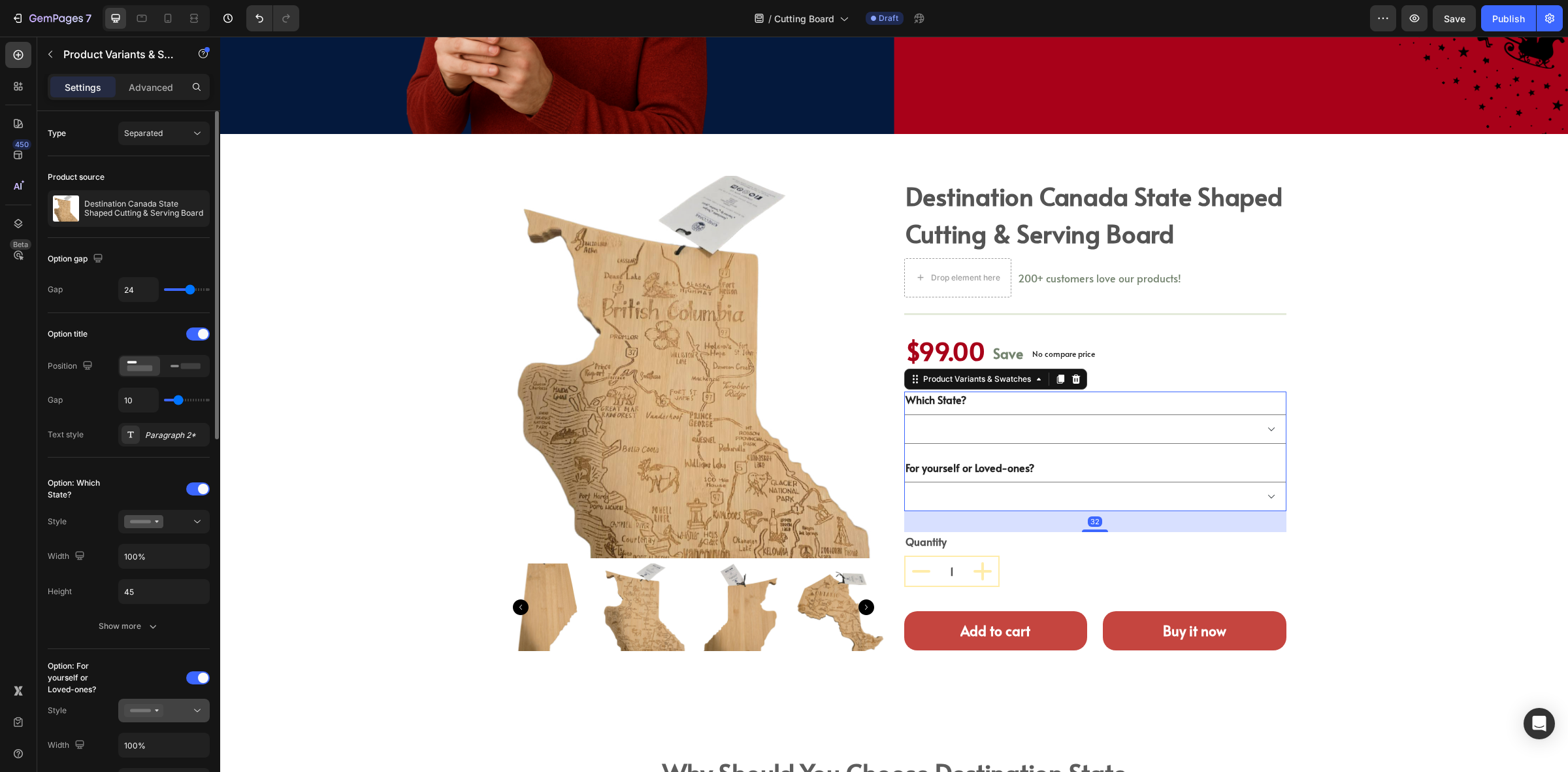
scroll to position [164, 0]
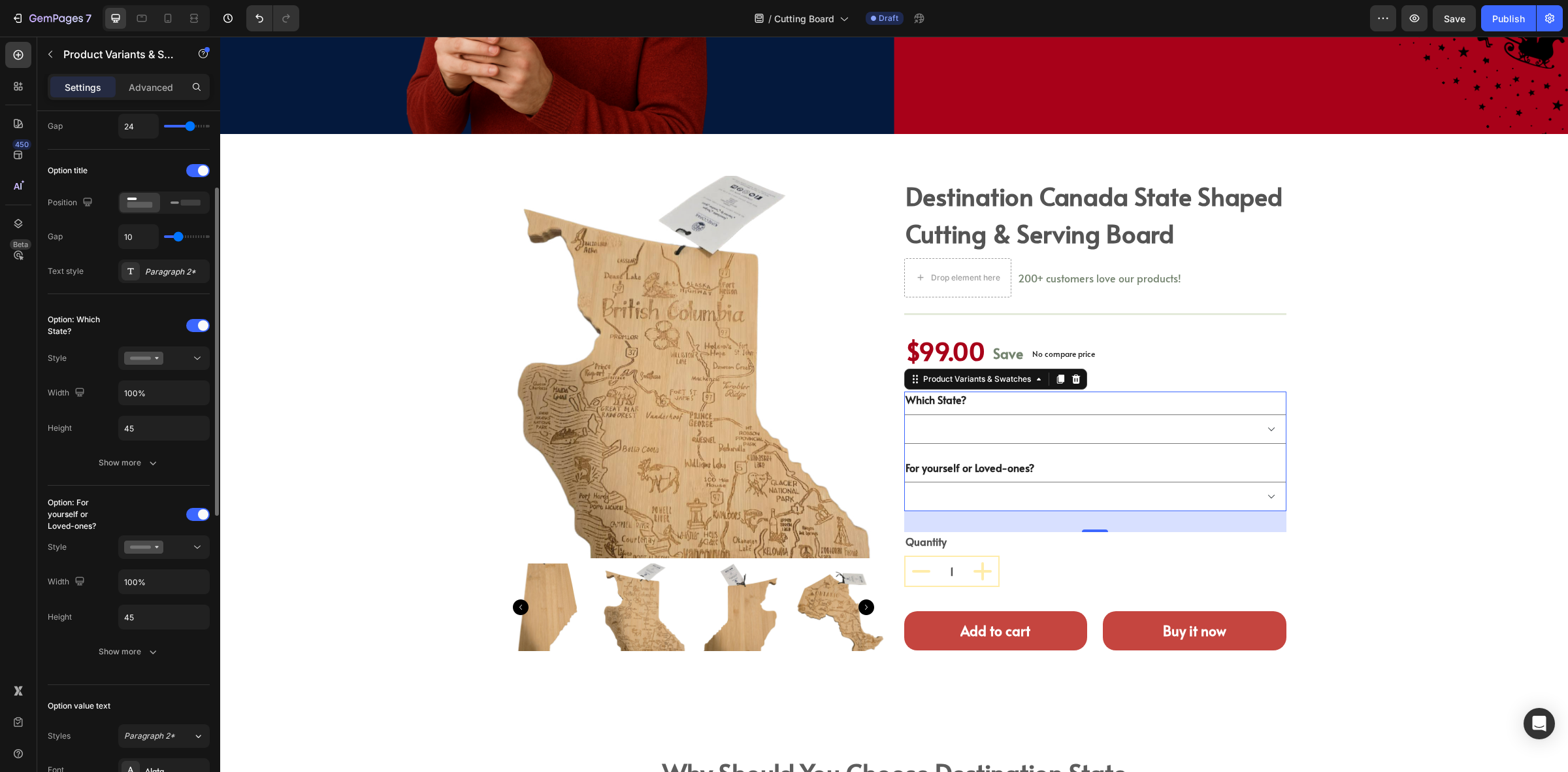
click at [198, 508] on div "Option: For yourself or Loved-ones?" at bounding box center [129, 514] width 162 height 21
click at [199, 513] on span at bounding box center [203, 514] width 11 height 11
select select "[GEOGRAPHIC_DATA]"
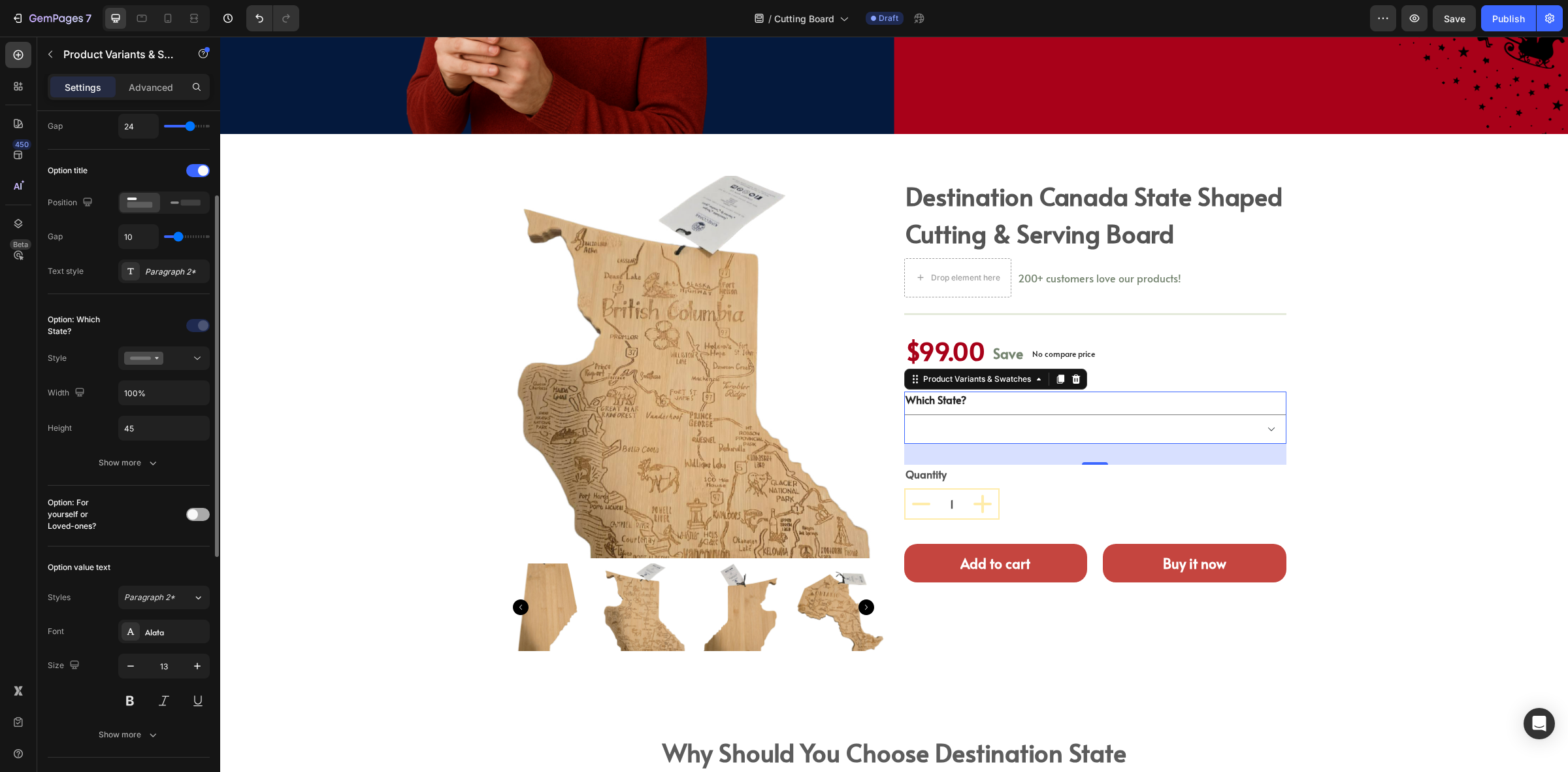
click at [199, 515] on div at bounding box center [198, 514] width 24 height 13
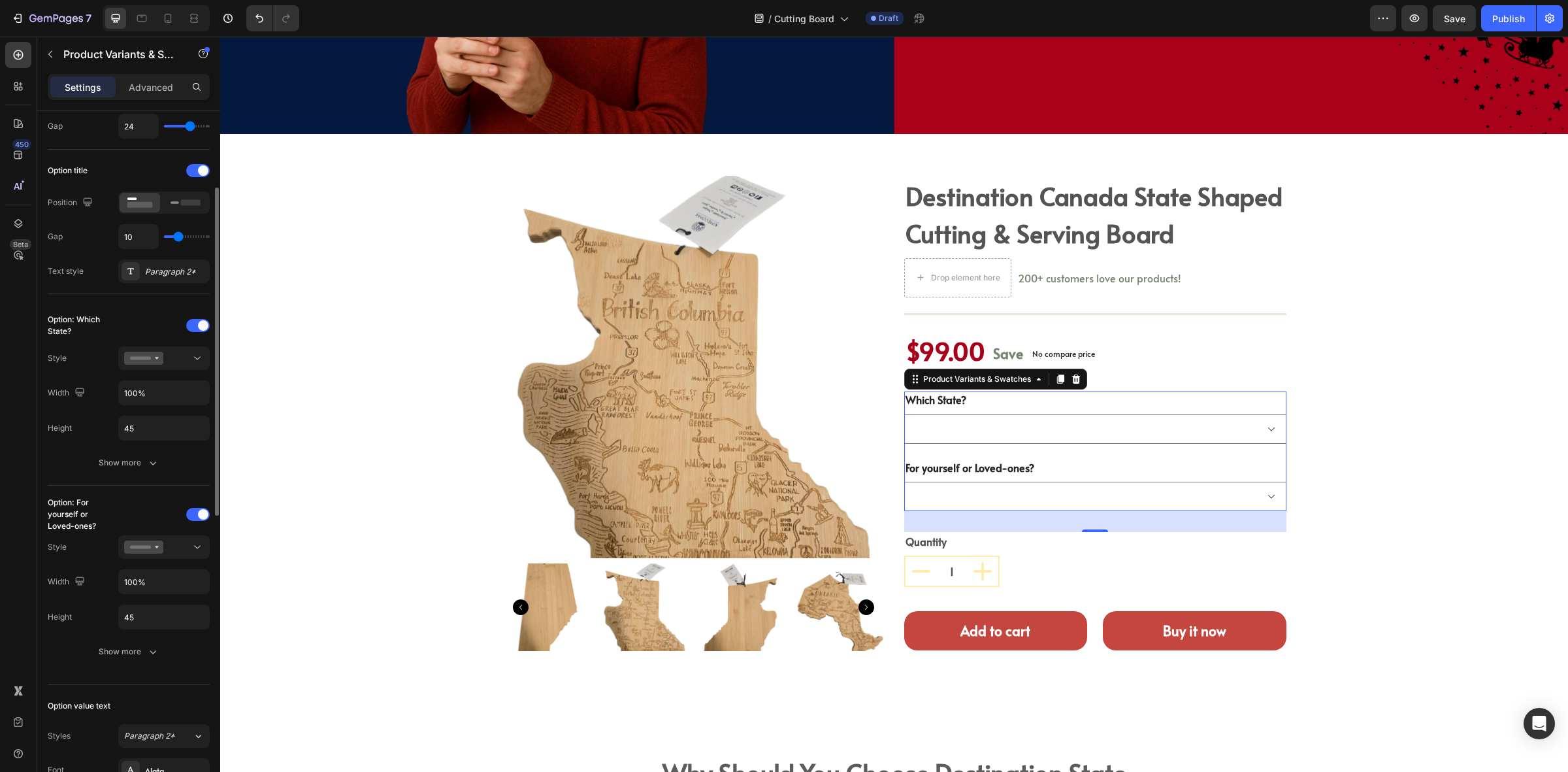
scroll to position [327, 0]
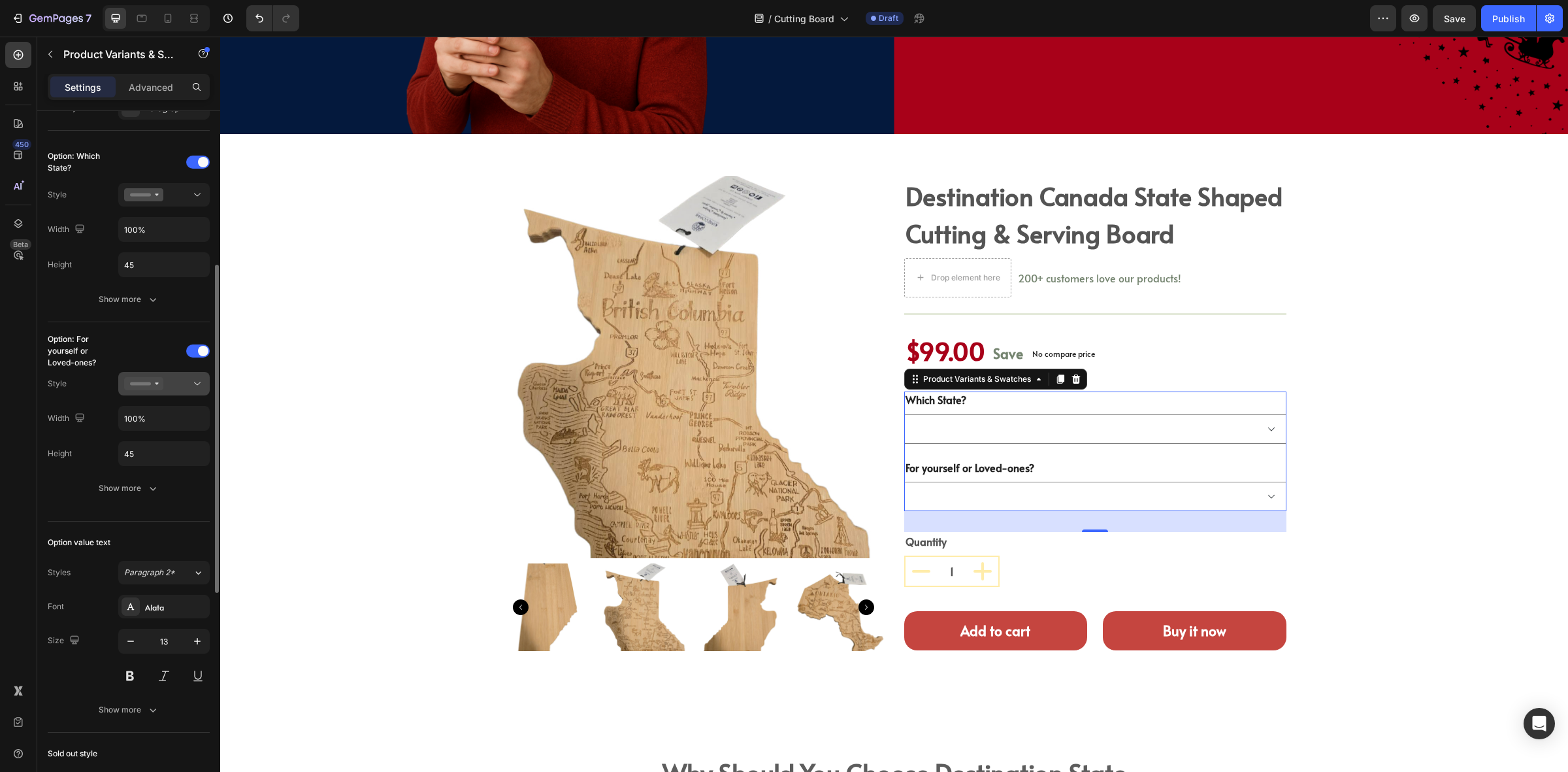
click at [191, 382] on icon at bounding box center [197, 384] width 13 height 13
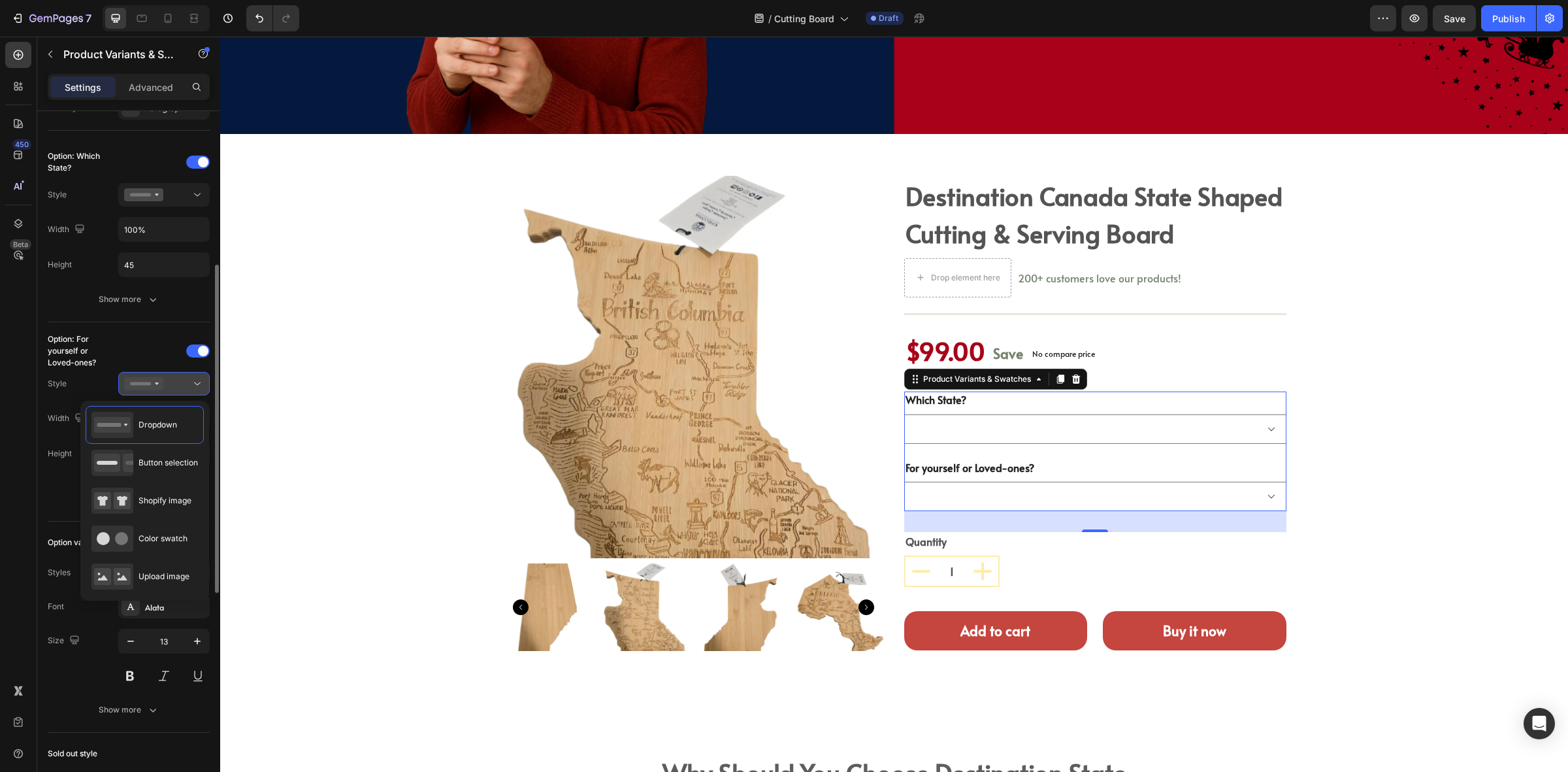
click at [191, 382] on icon at bounding box center [197, 384] width 13 height 13
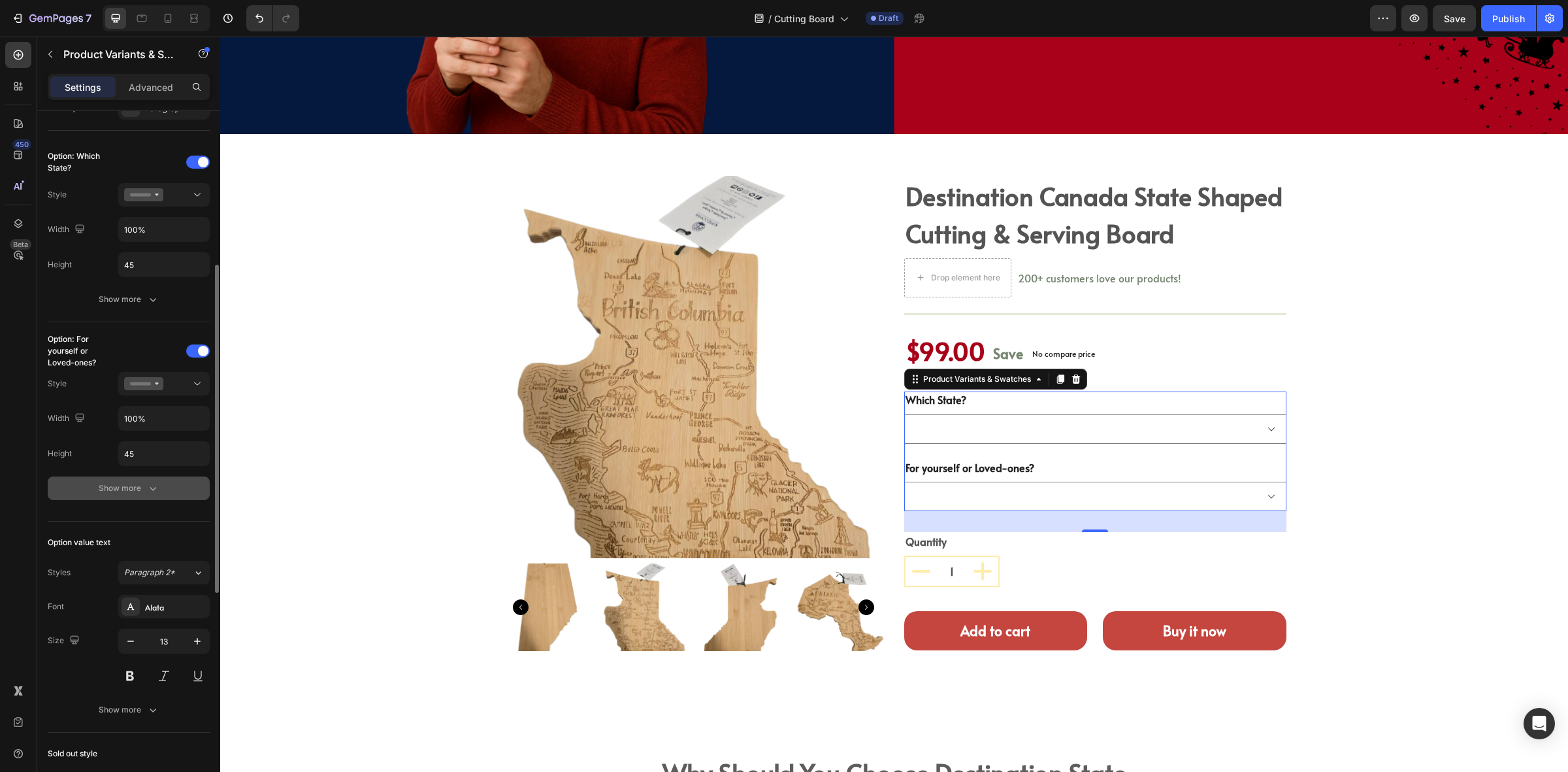
click at [119, 488] on div "Show more" at bounding box center [129, 488] width 61 height 13
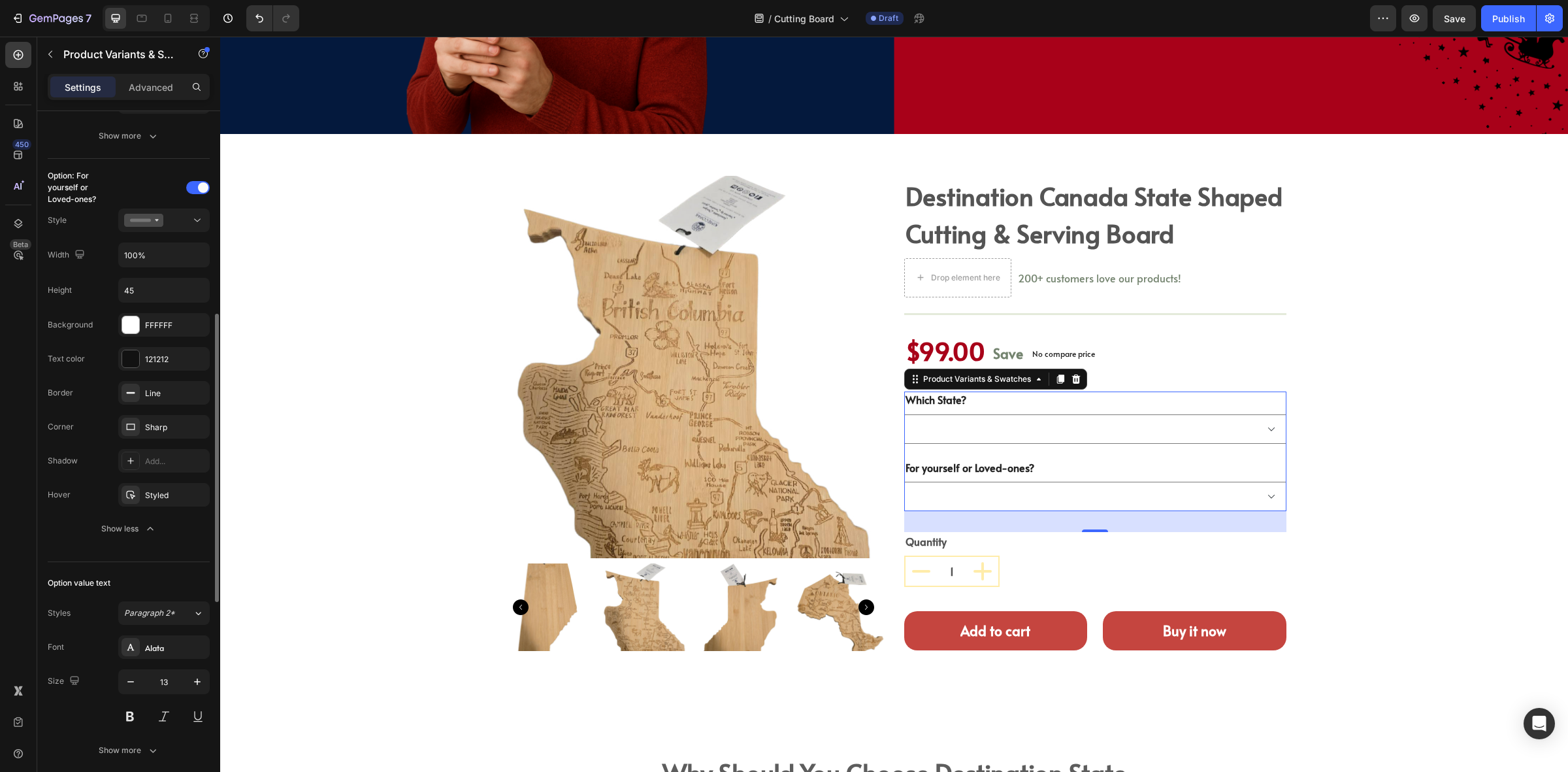
scroll to position [572, 0]
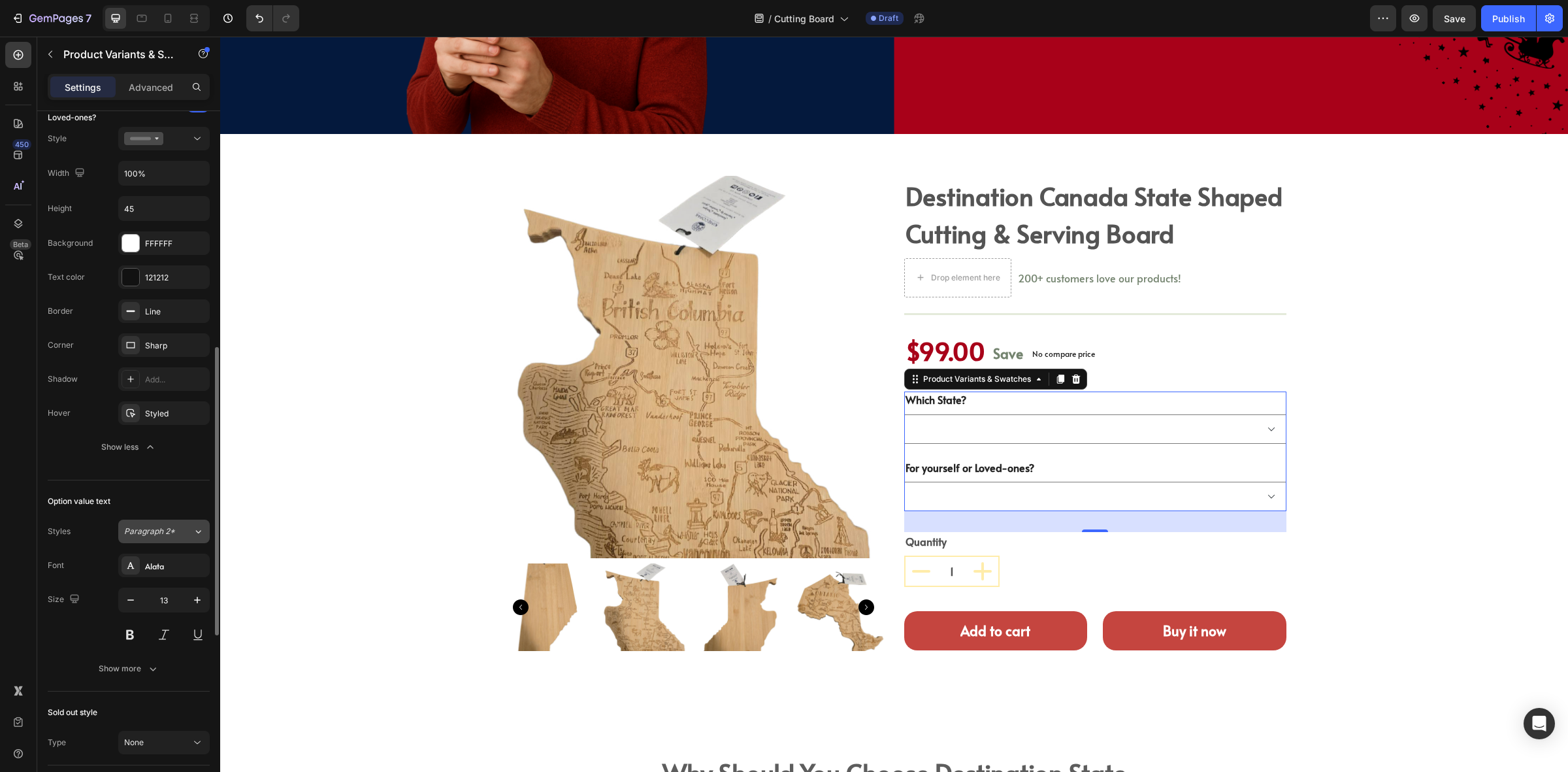
click at [152, 541] on button "Paragraph 2*" at bounding box center [164, 531] width 91 height 24
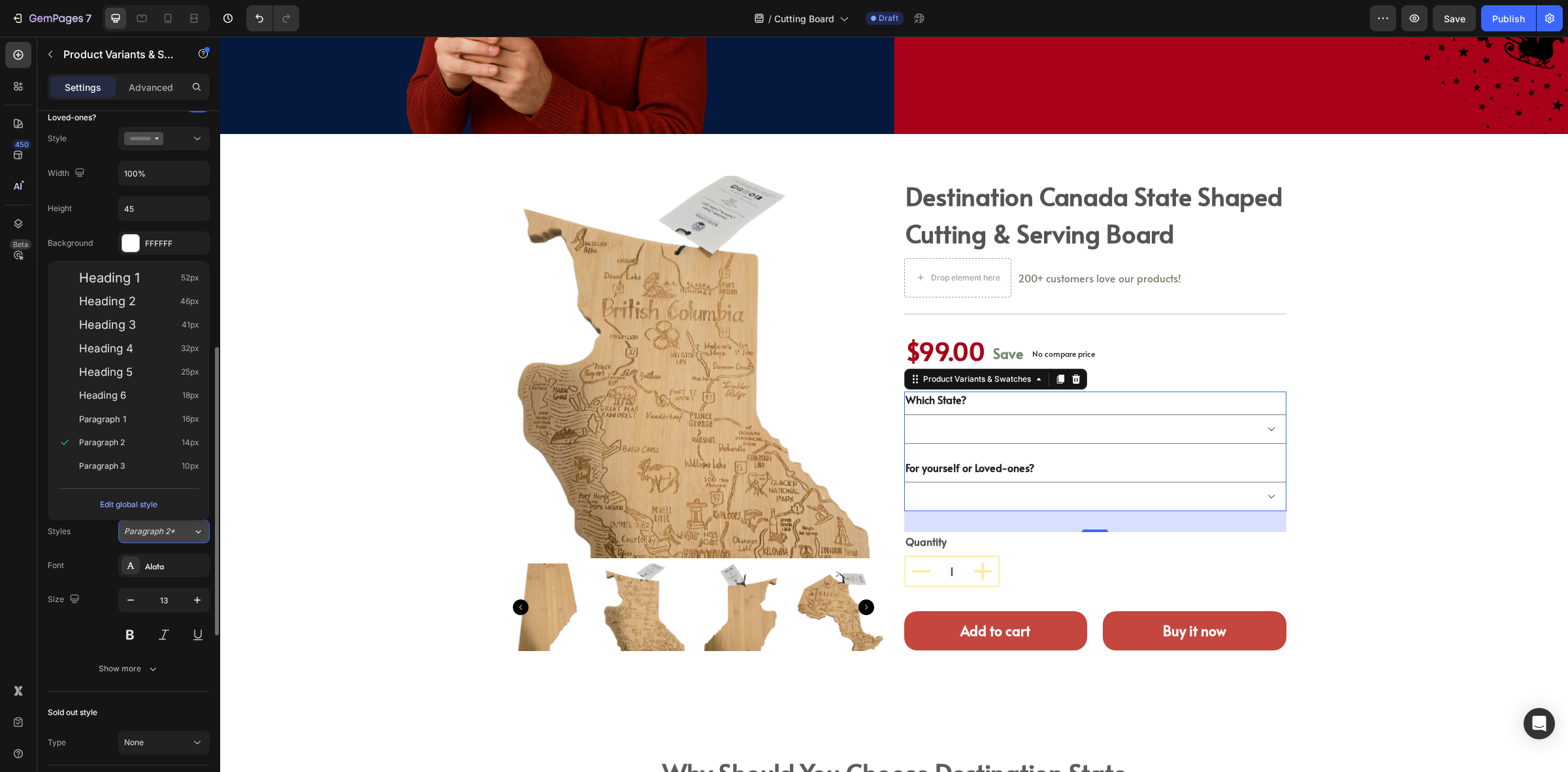
click at [152, 541] on button "Paragraph 2*" at bounding box center [164, 531] width 91 height 24
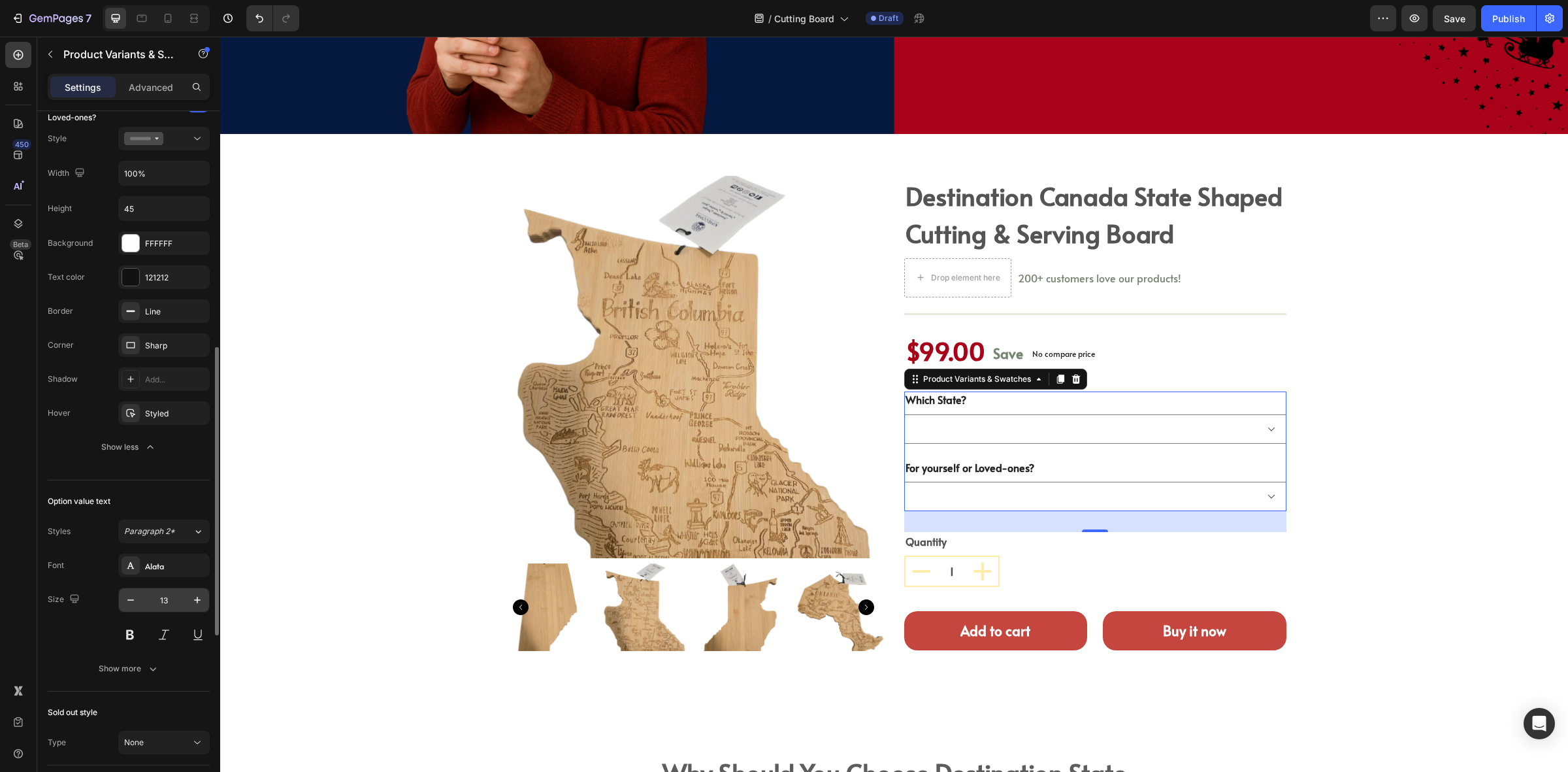
scroll to position [817, 0]
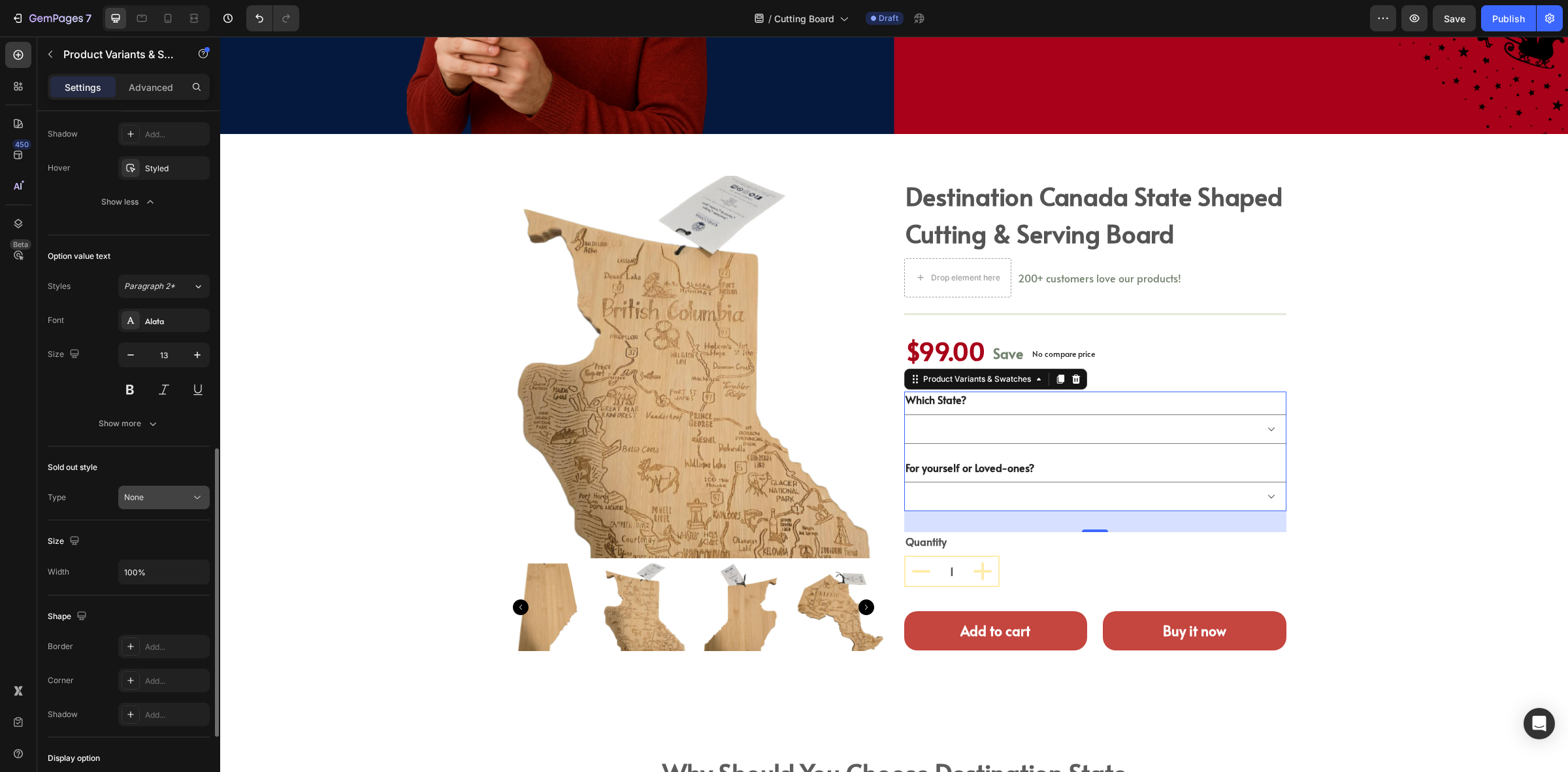
click at [146, 501] on div "None" at bounding box center [157, 497] width 66 height 11
click at [145, 581] on span "Cross-out" at bounding box center [143, 582] width 37 height 11
select select "1 x Pcs"
click at [162, 500] on div "Cross-out" at bounding box center [157, 497] width 66 height 11
click at [0, 0] on div "Unclickable" at bounding box center [0, 0] width 0 height 0
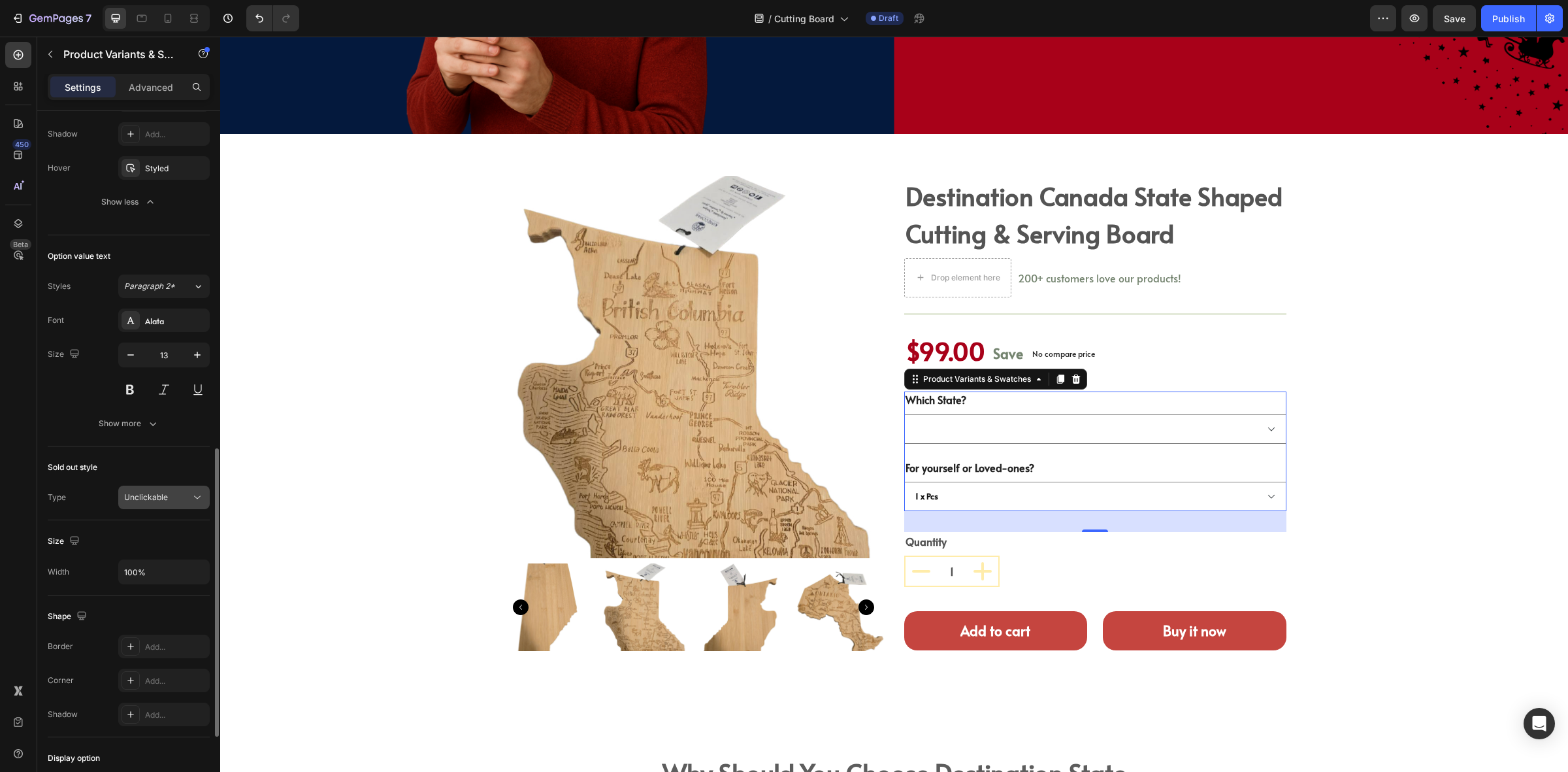
click at [161, 503] on span "Unclickable" at bounding box center [146, 497] width 44 height 11
click at [156, 528] on p "None" at bounding box center [161, 533] width 74 height 11
click at [433, 474] on div "Product Images destination canada state shaped cutting & serving board (P) Titl…" at bounding box center [894, 423] width 1329 height 496
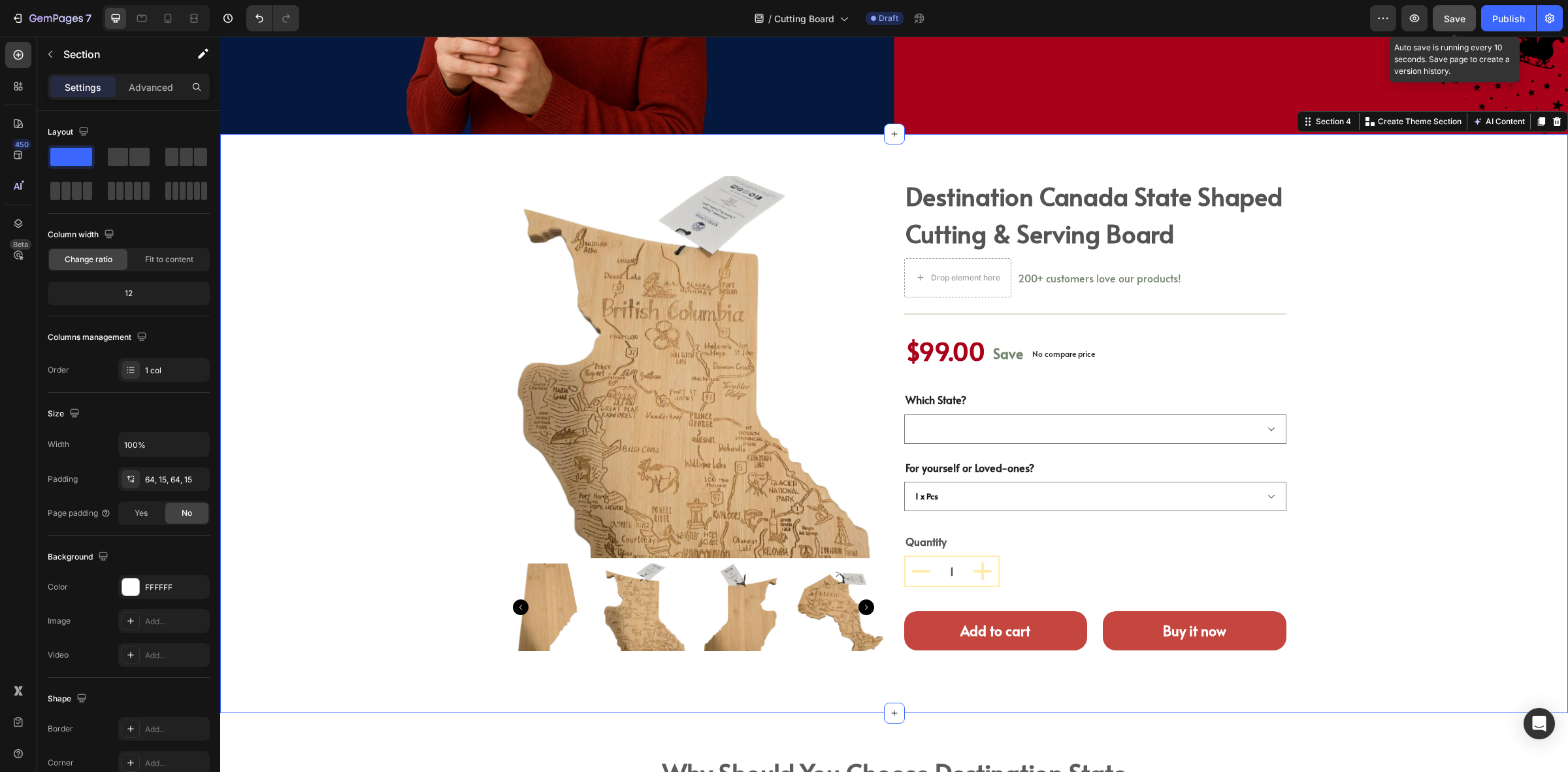
click at [1452, 24] on div "Save" at bounding box center [1455, 18] width 21 height 14
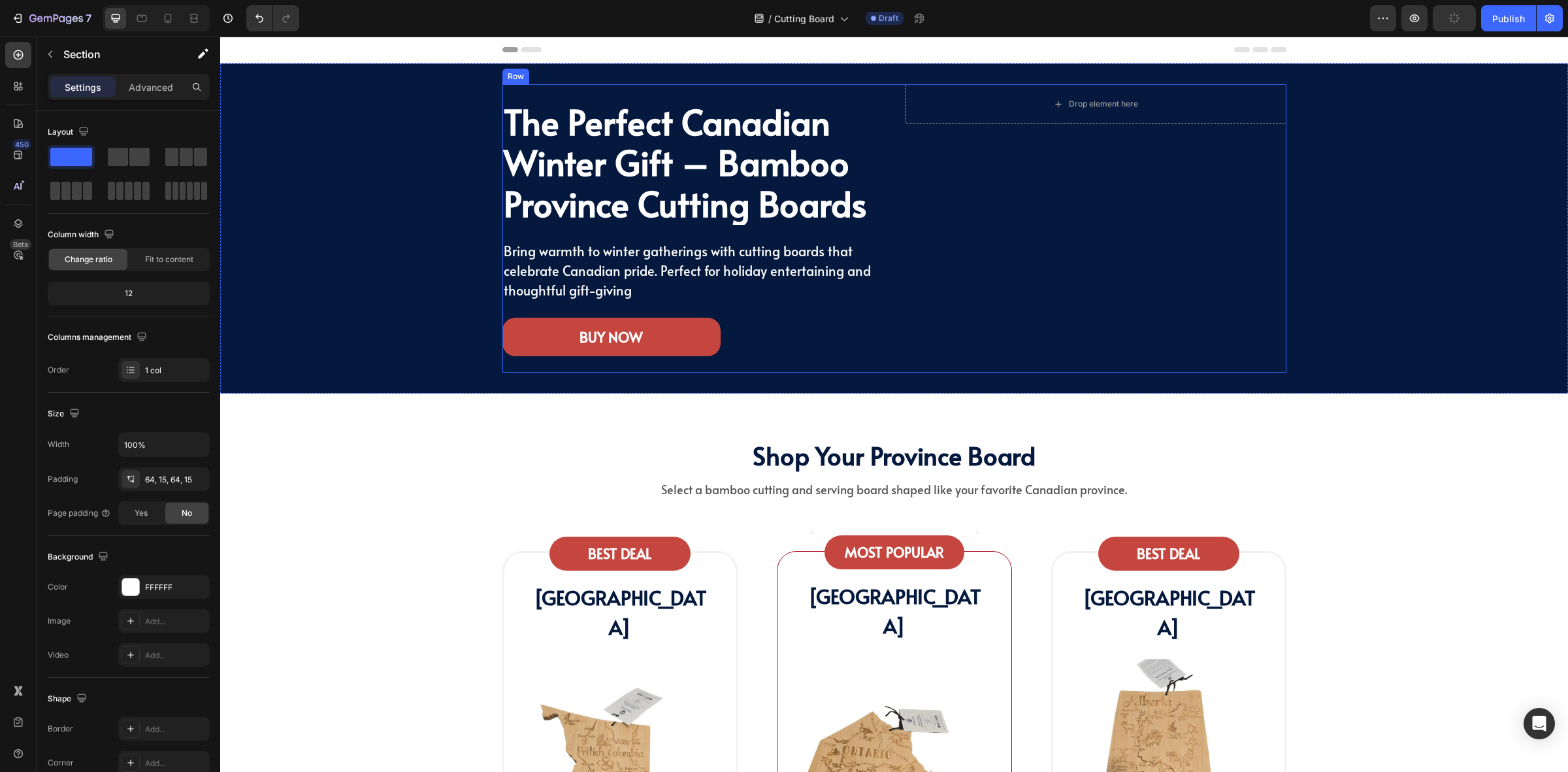
click at [1095, 190] on div "Drop element here Row" at bounding box center [1096, 229] width 381 height 289
click at [256, 195] on div "The Perfect Canadian Winter Gift – Bamboo Province Cutting Boards Heading Bring…" at bounding box center [894, 229] width 1329 height 289
click at [364, 183] on div "The Perfect Canadian Winter Gift – Bamboo Province Cutting Boards Heading Bring…" at bounding box center [894, 229] width 1329 height 289
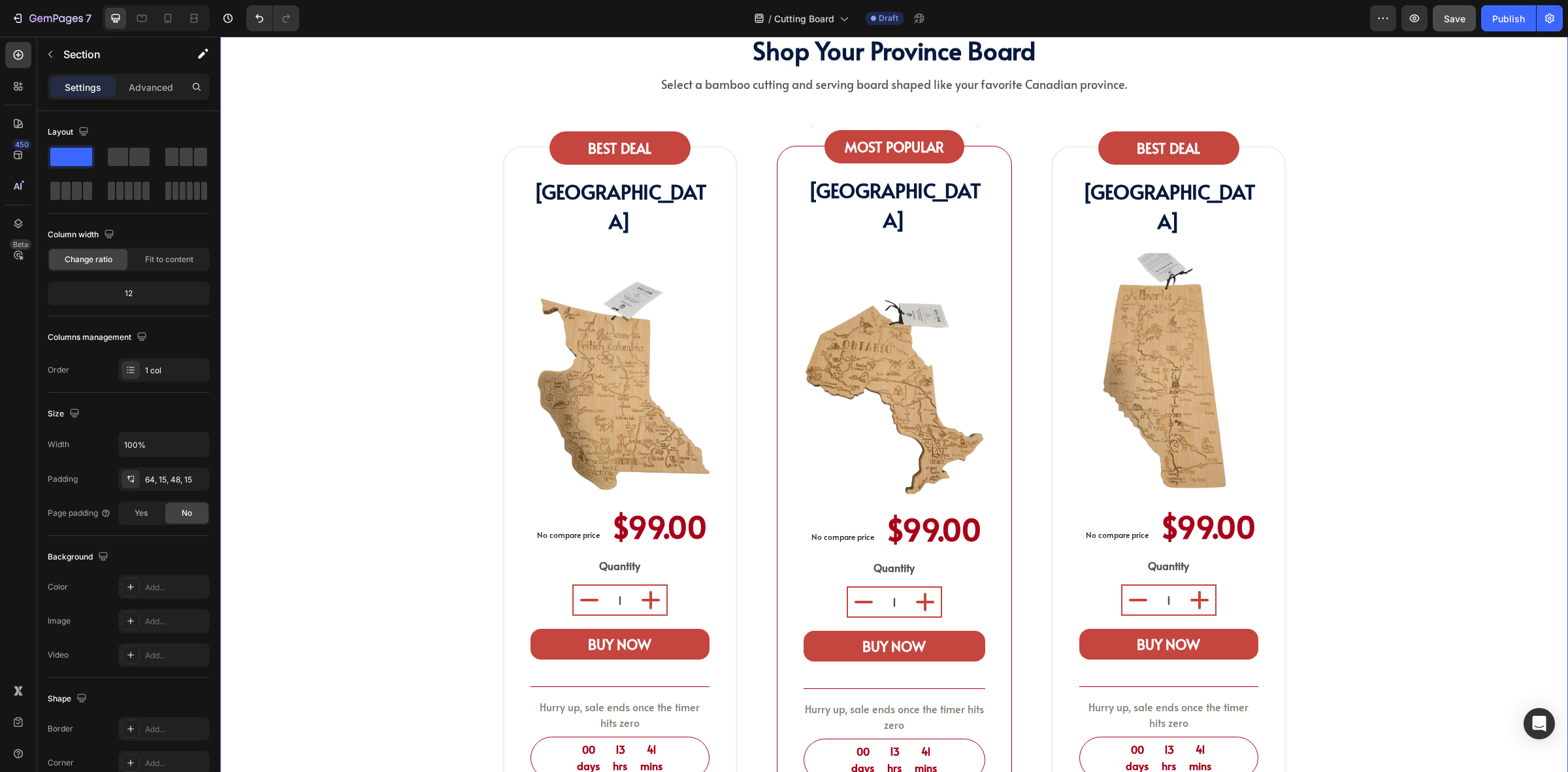
click at [410, 234] on div "shop your province board Heading Select a bamboo cutting and serving board shap…" at bounding box center [894, 422] width 1329 height 785
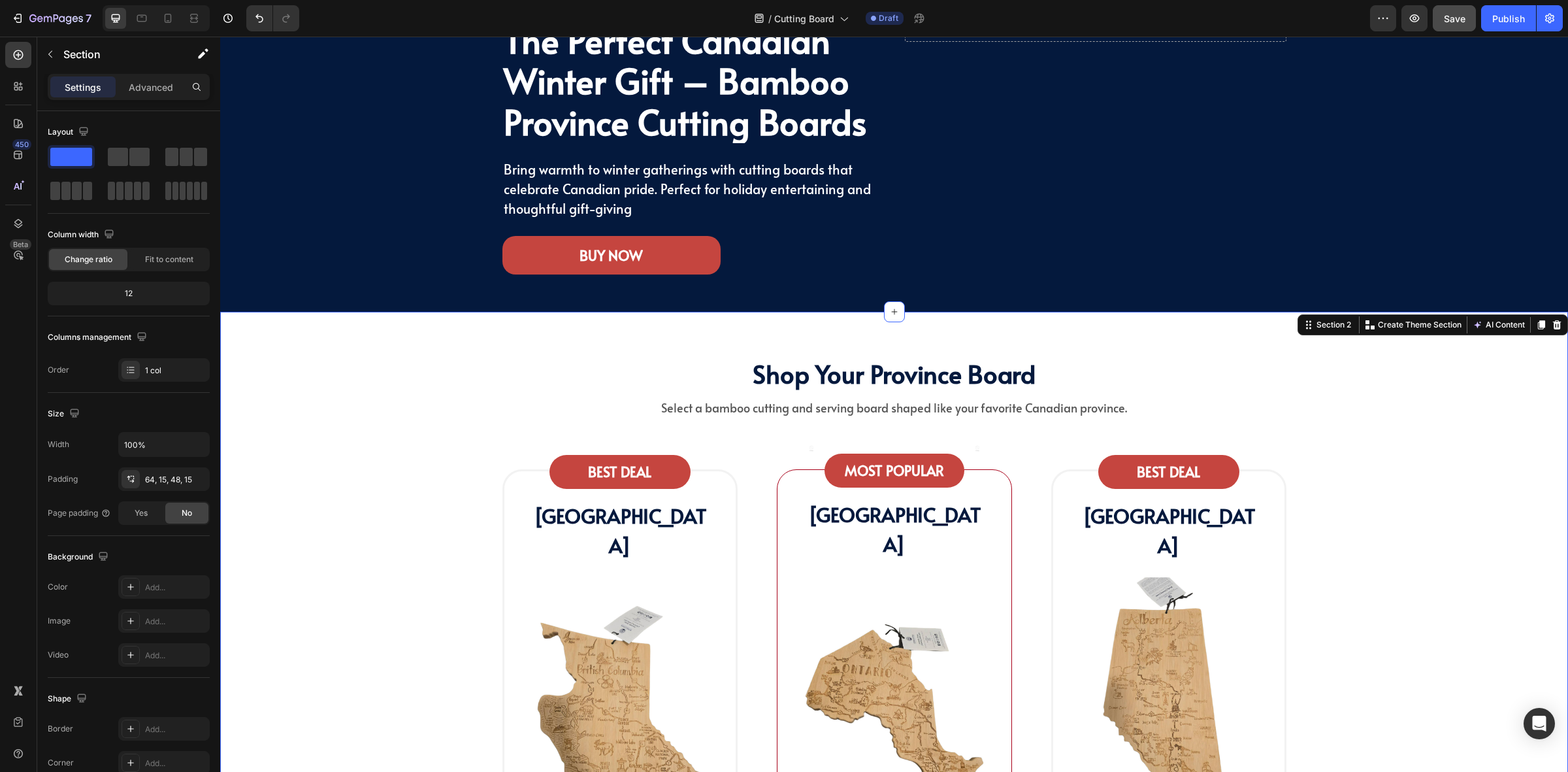
click at [1409, 387] on div "shop your province board Heading Select a bamboo cutting and serving board shap…" at bounding box center [894, 746] width 1329 height 785
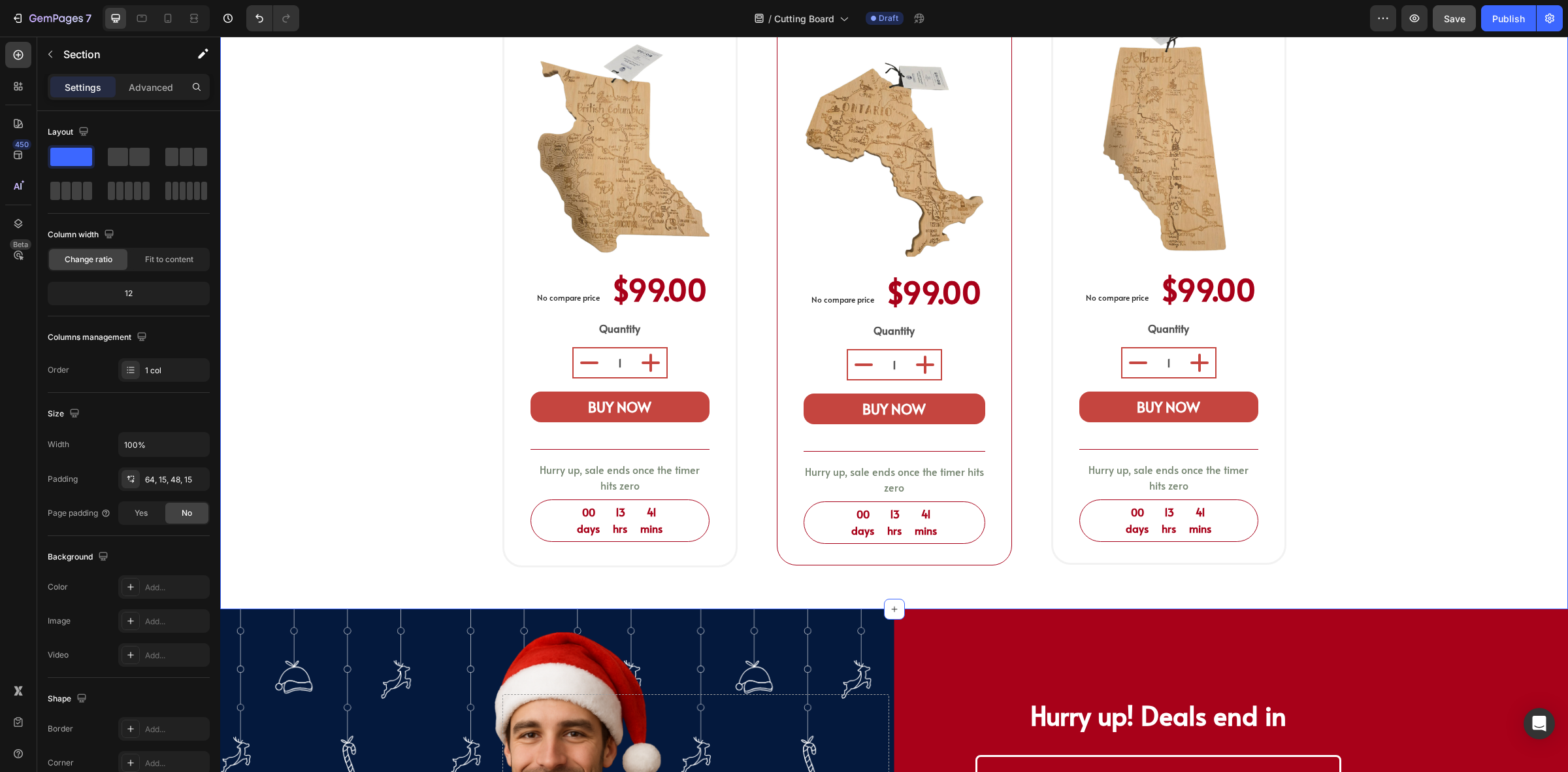
scroll to position [653, 0]
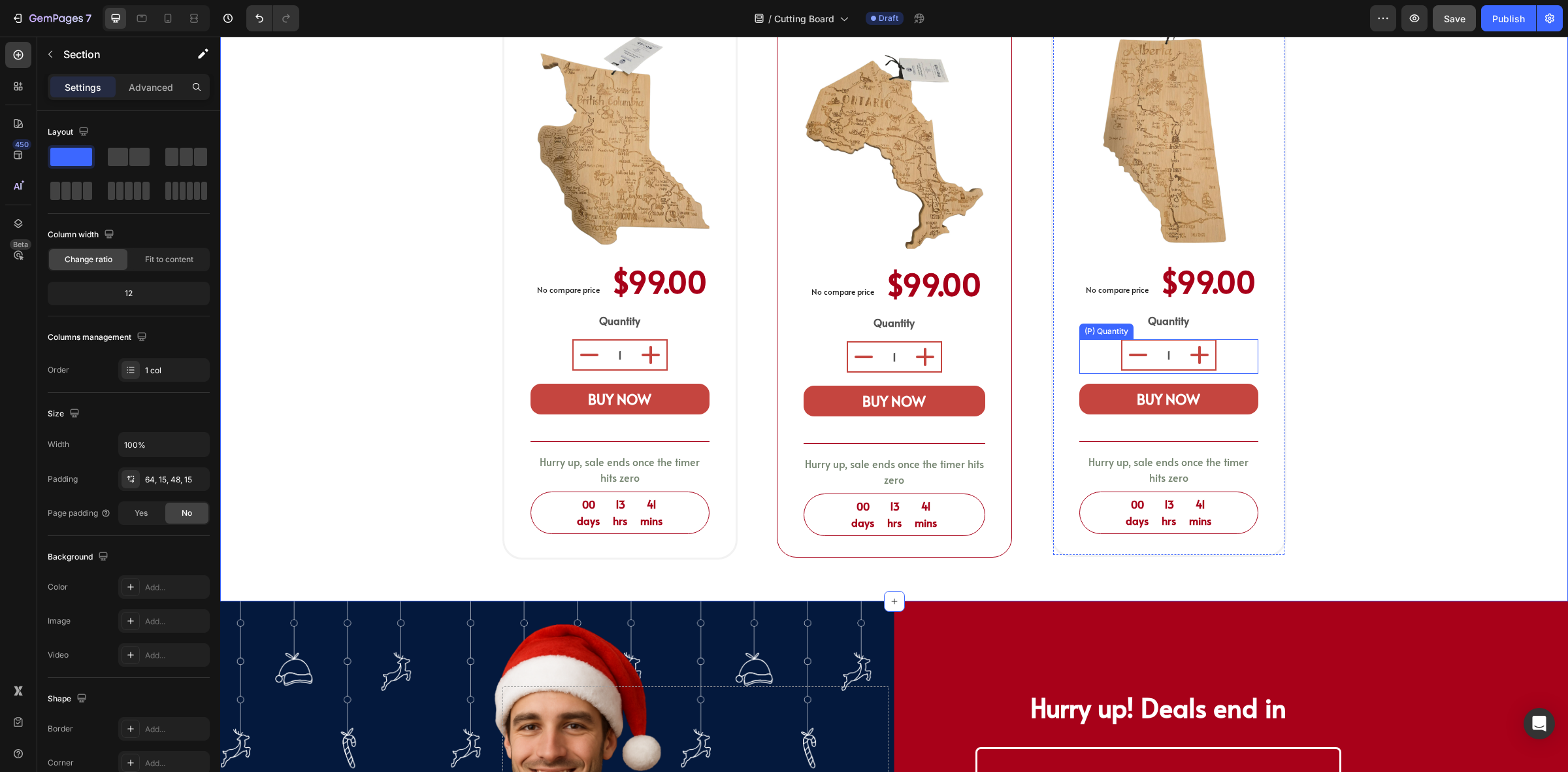
click at [1173, 341] on input "1" at bounding box center [1169, 355] width 30 height 29
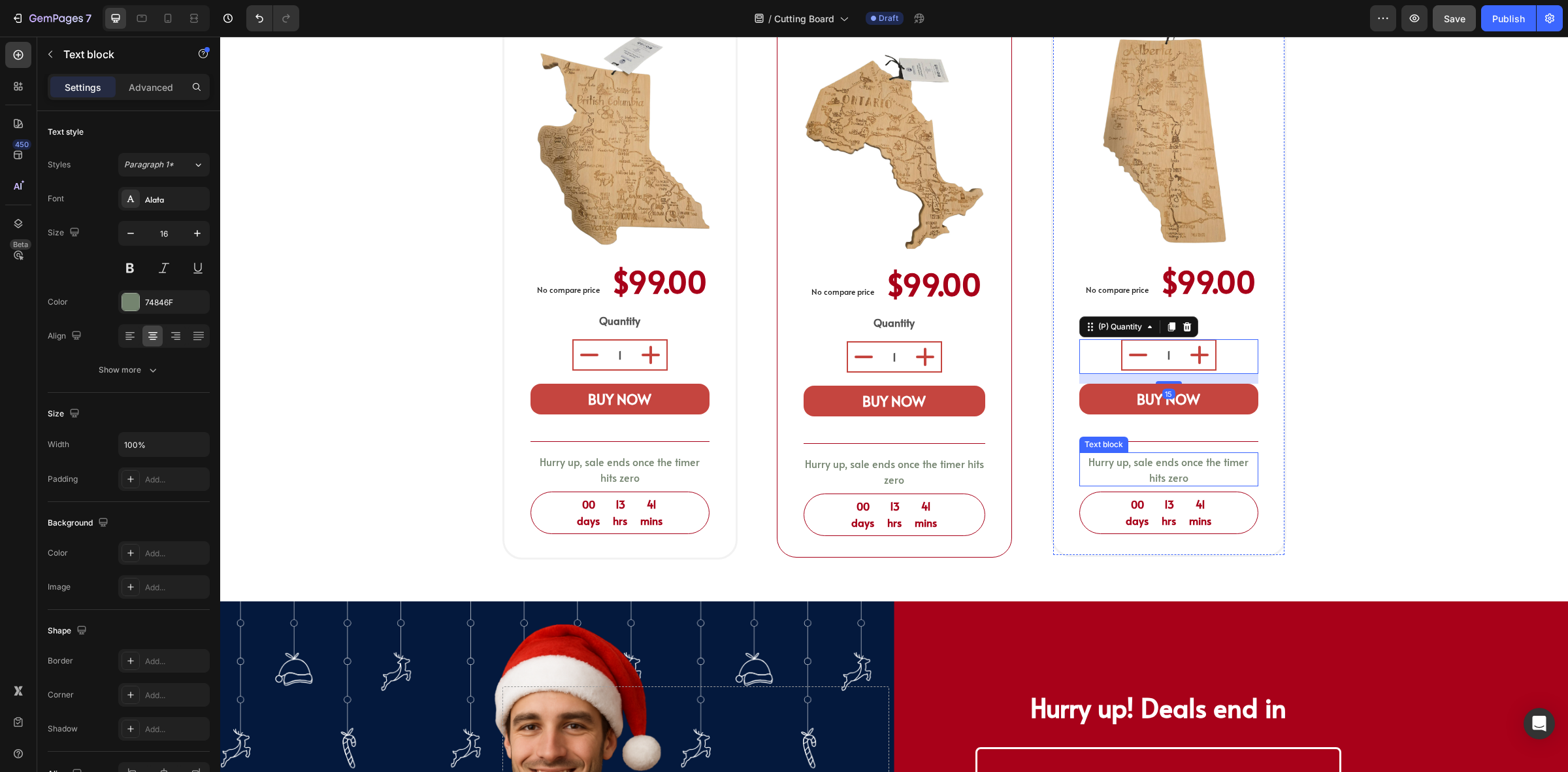
click at [1224, 458] on div "Hurry up, sale ends once the timer hits zero" at bounding box center [1169, 469] width 179 height 34
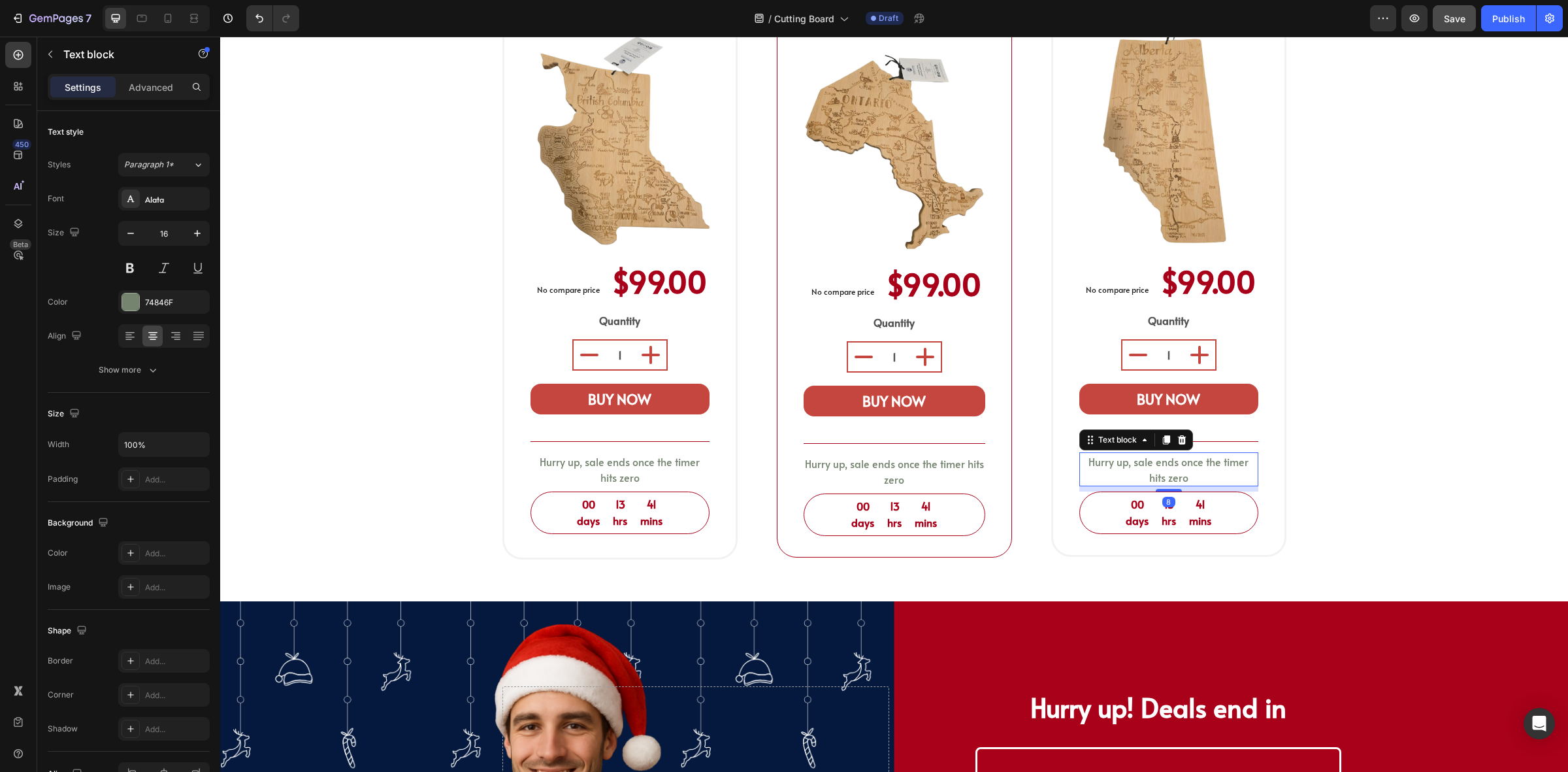
click at [1216, 453] on p "Hurry up, sale ends once the timer hits zero" at bounding box center [1169, 469] width 176 height 31
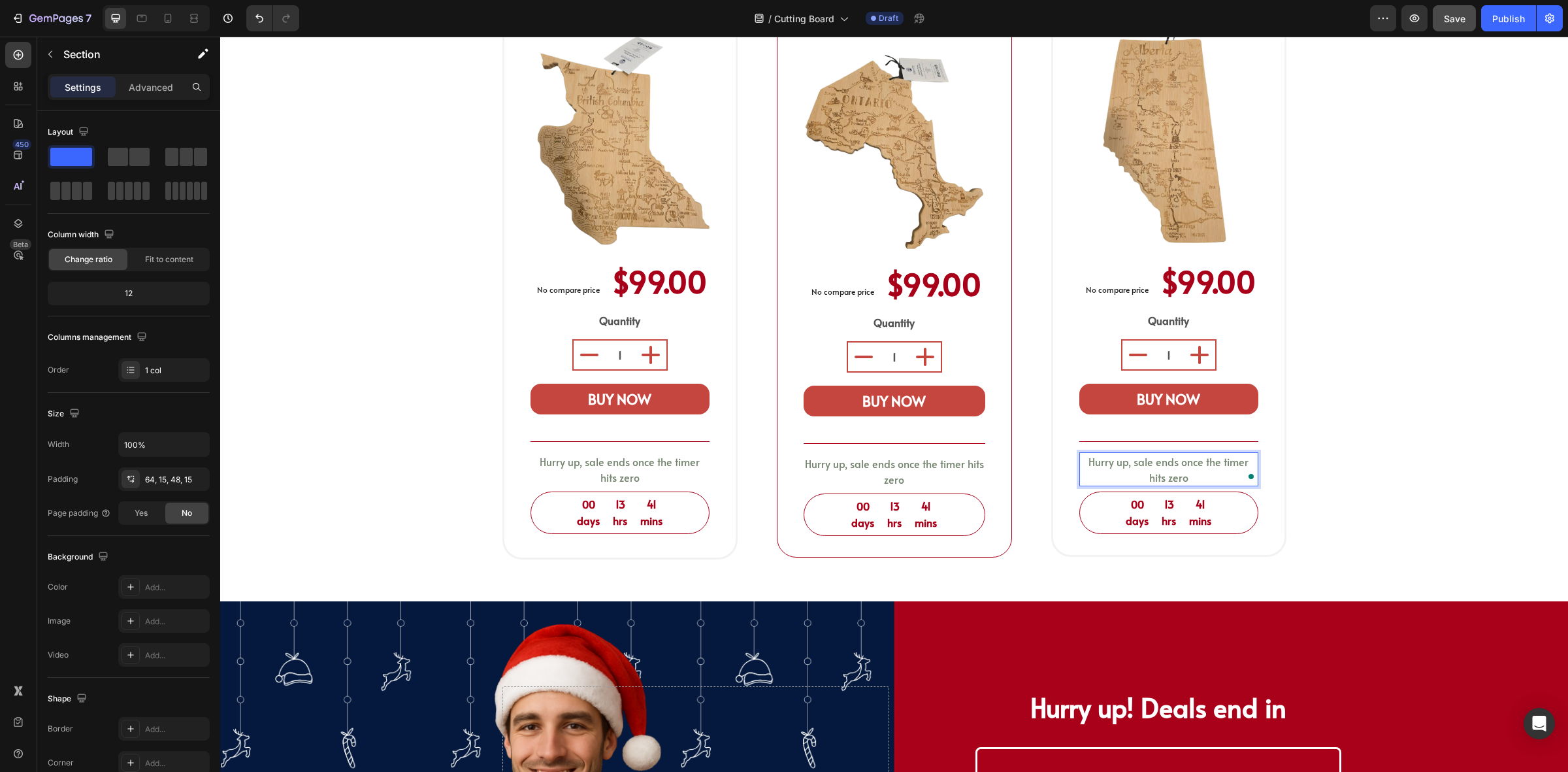
click at [1446, 416] on div "shop your province board Heading Select a bamboo cutting and serving board shap…" at bounding box center [894, 177] width 1329 height 785
click at [1438, 17] on button "Save" at bounding box center [1454, 18] width 43 height 26
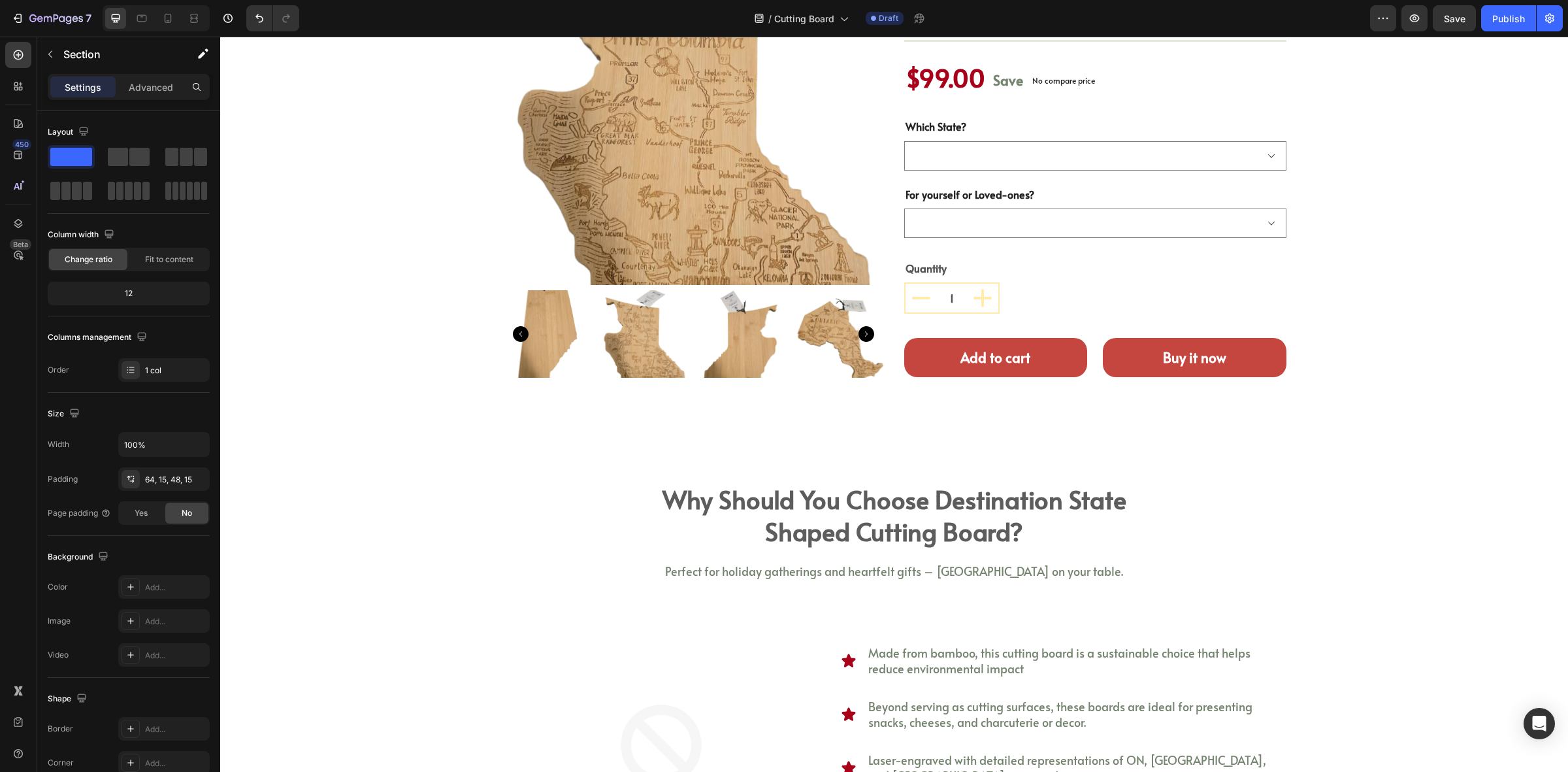
scroll to position [1798, 0]
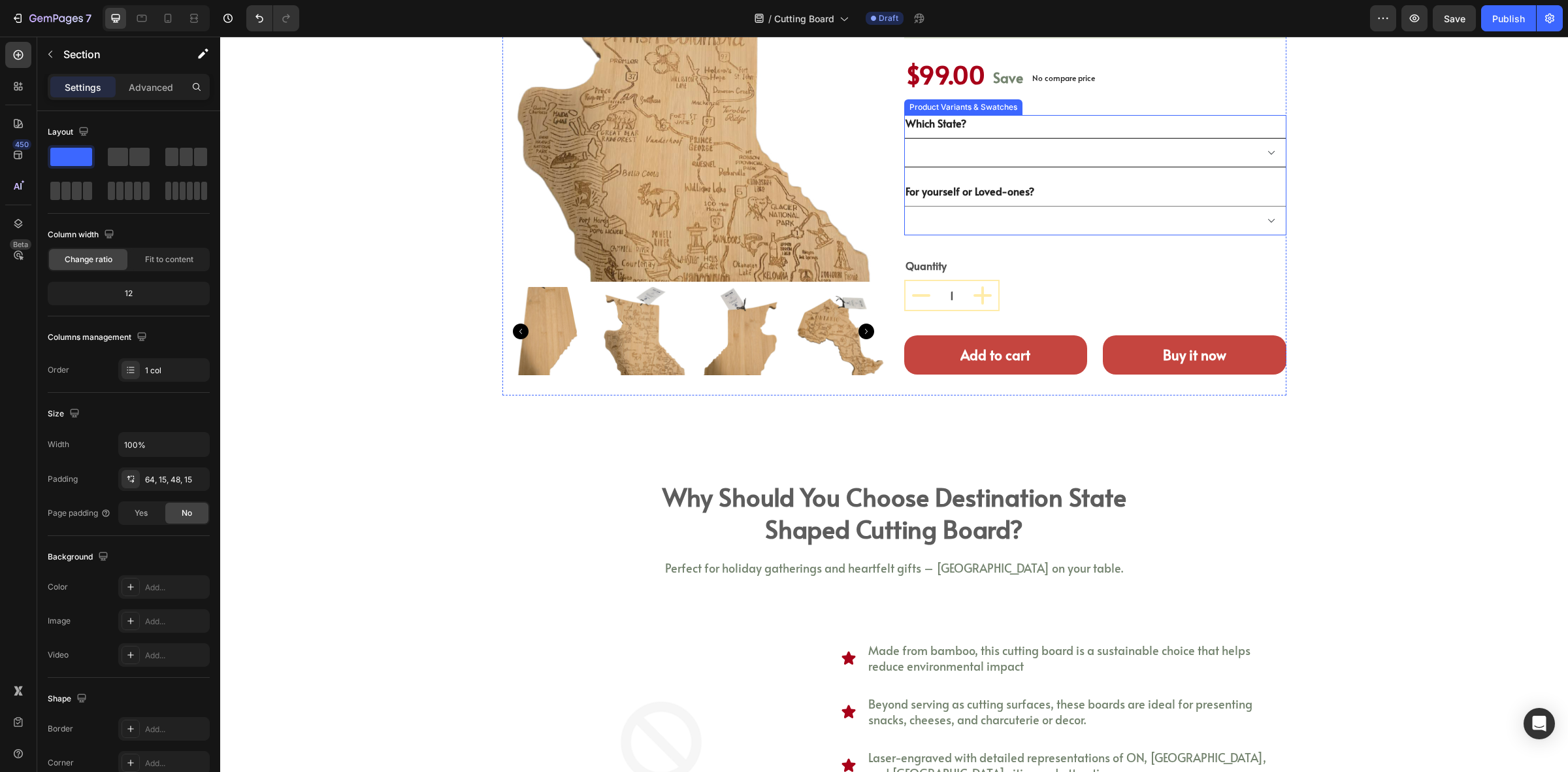
click at [975, 158] on select "[GEOGRAPHIC_DATA] [GEOGRAPHIC_DATA] [GEOGRAPHIC_DATA]" at bounding box center [1095, 152] width 382 height 29
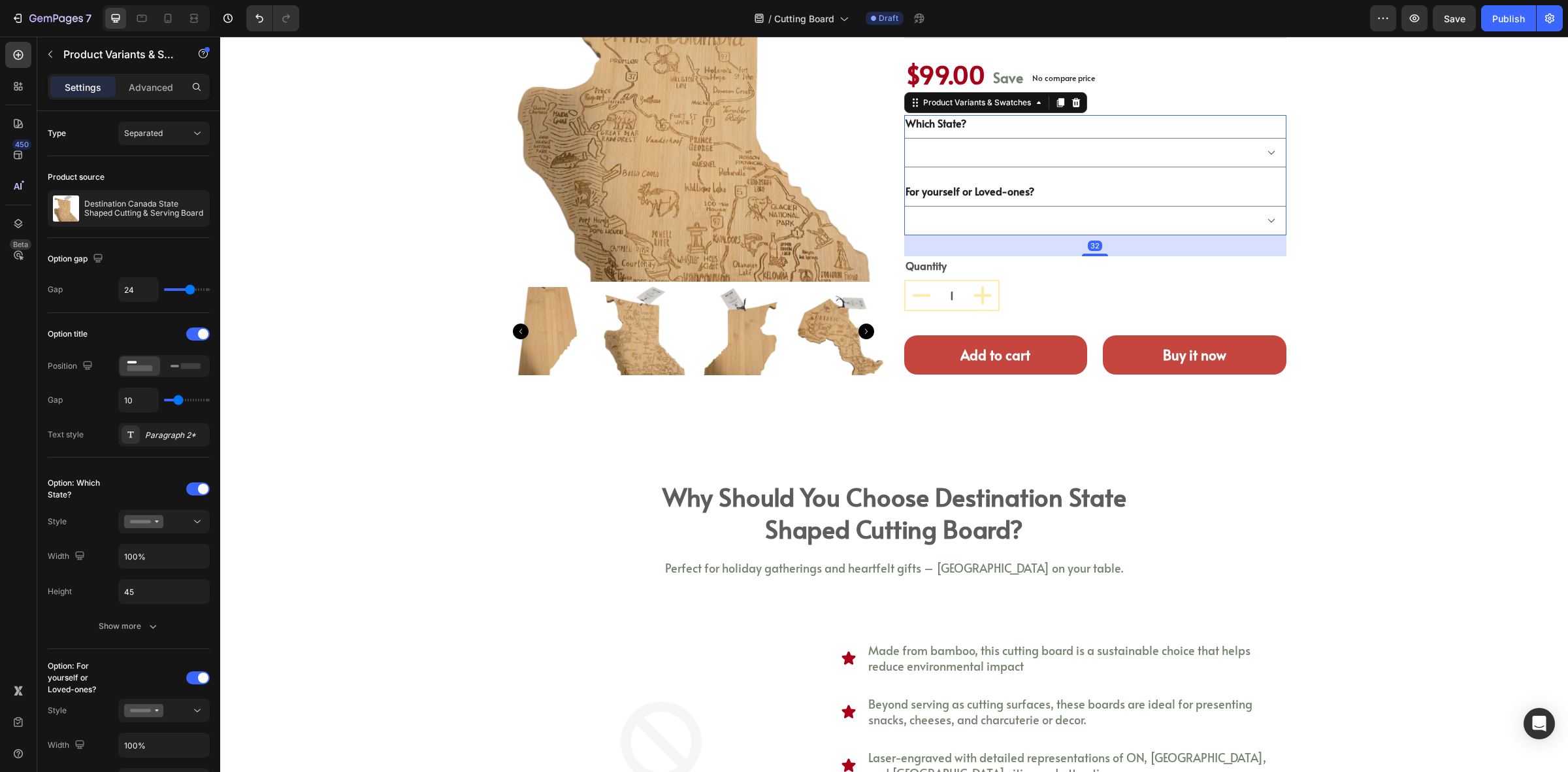
click at [1005, 129] on div "Which State? [GEOGRAPHIC_DATA] [GEOGRAPHIC_DATA] [GEOGRAPHIC_DATA]" at bounding box center [1095, 141] width 382 height 52
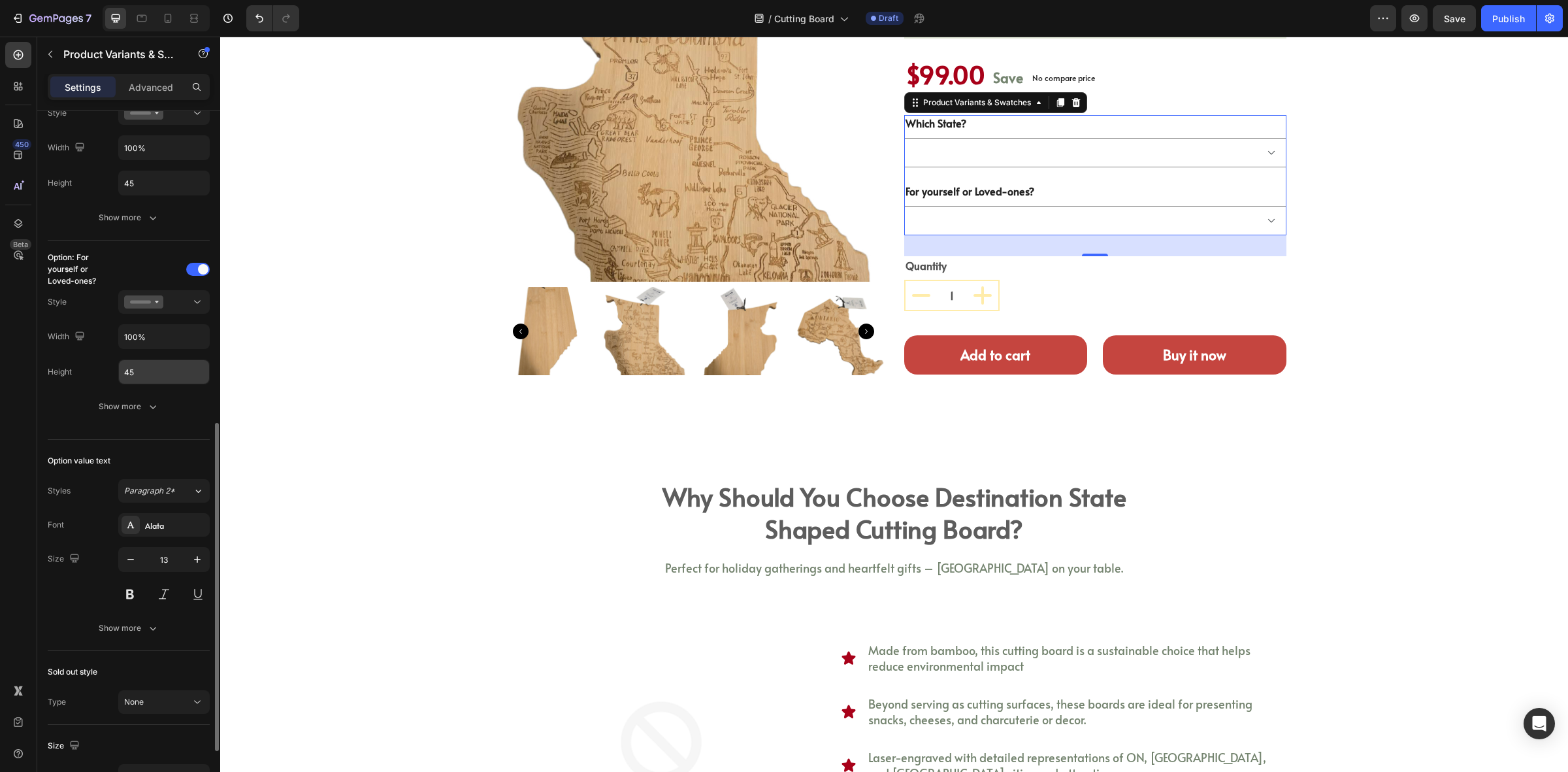
scroll to position [736, 0]
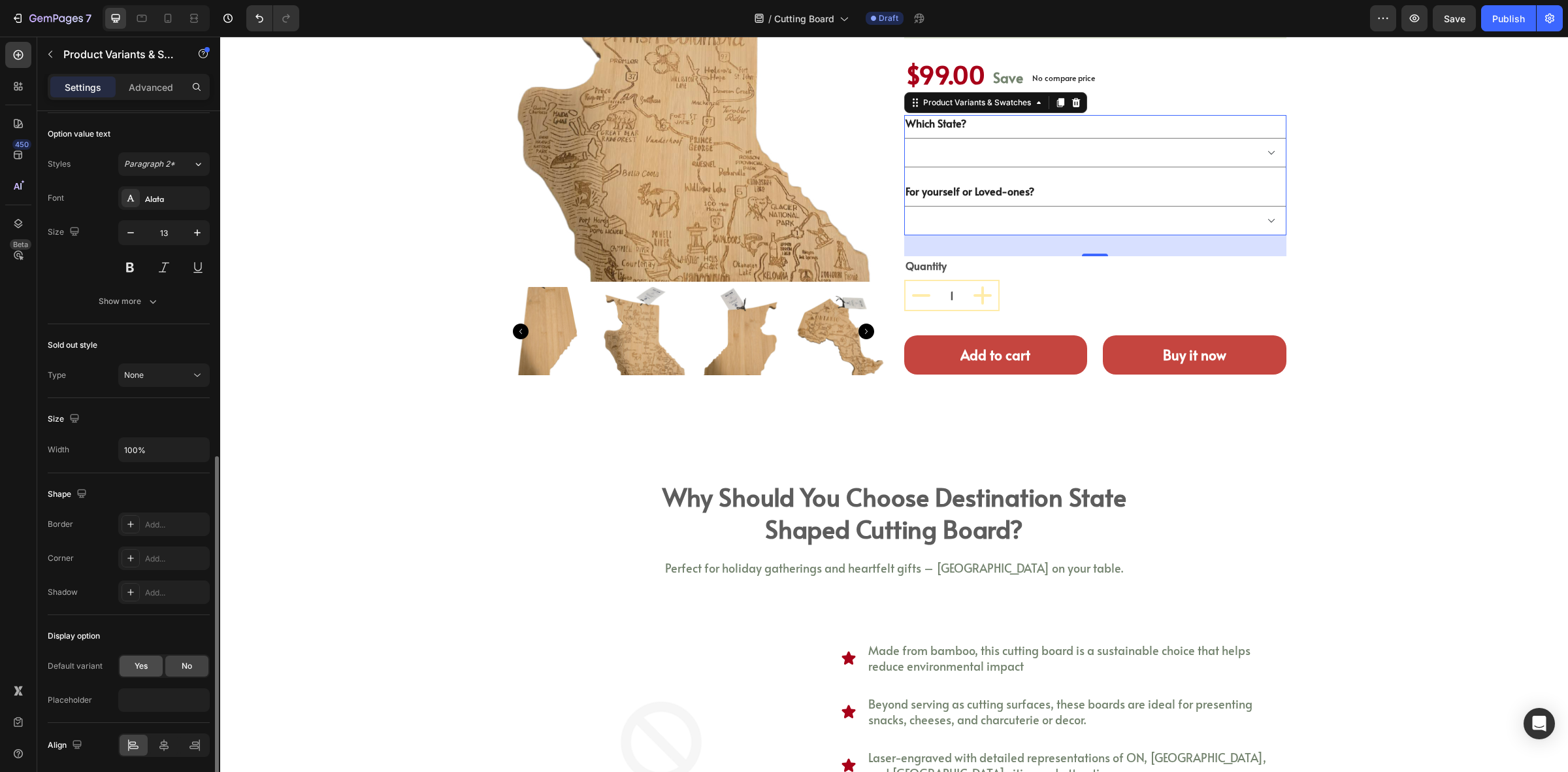
click at [152, 663] on div "Yes" at bounding box center [141, 666] width 43 height 21
select select "[GEOGRAPHIC_DATA]"
select select "1 x Pcs"
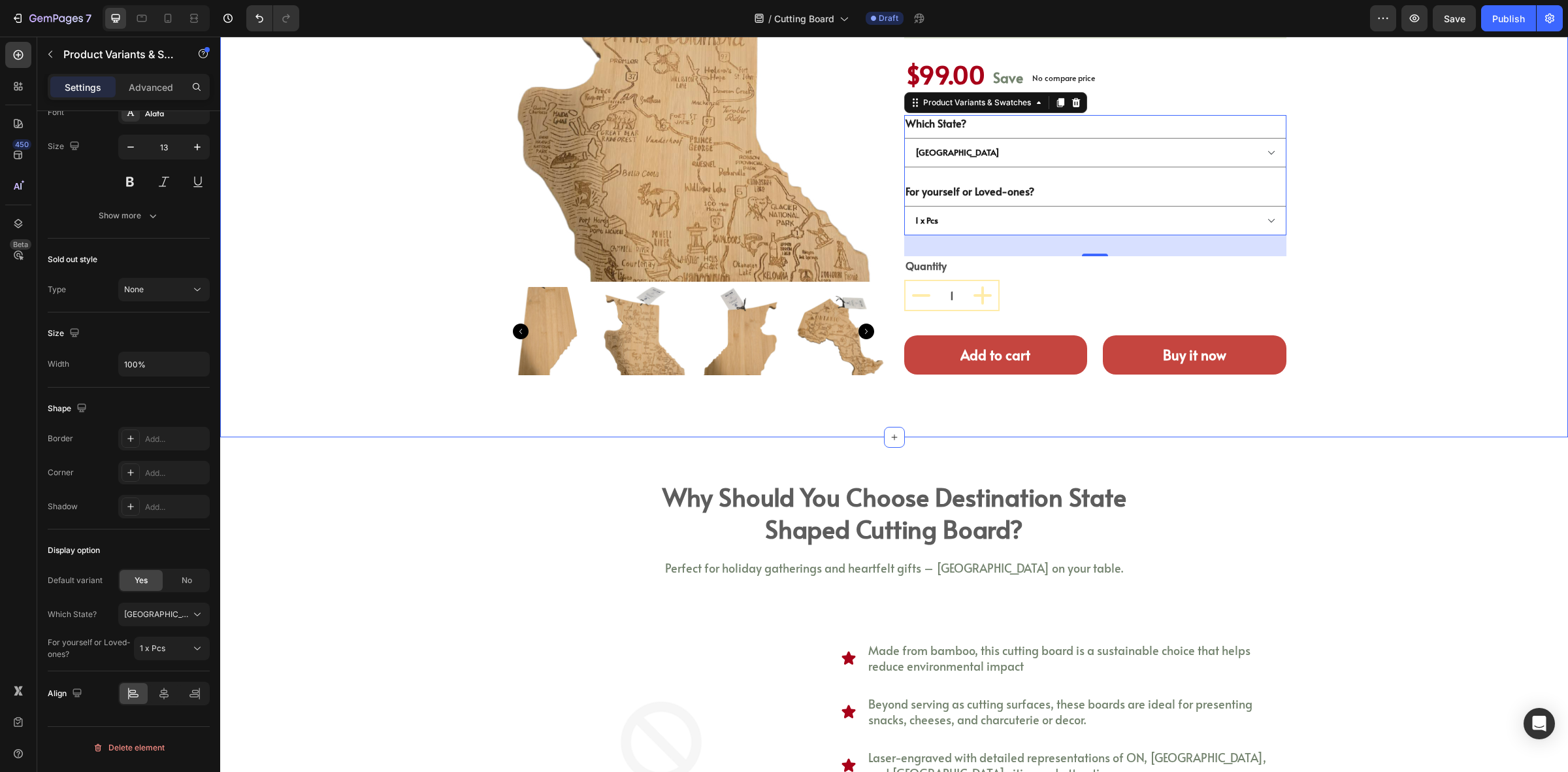
scroll to position [0, 0]
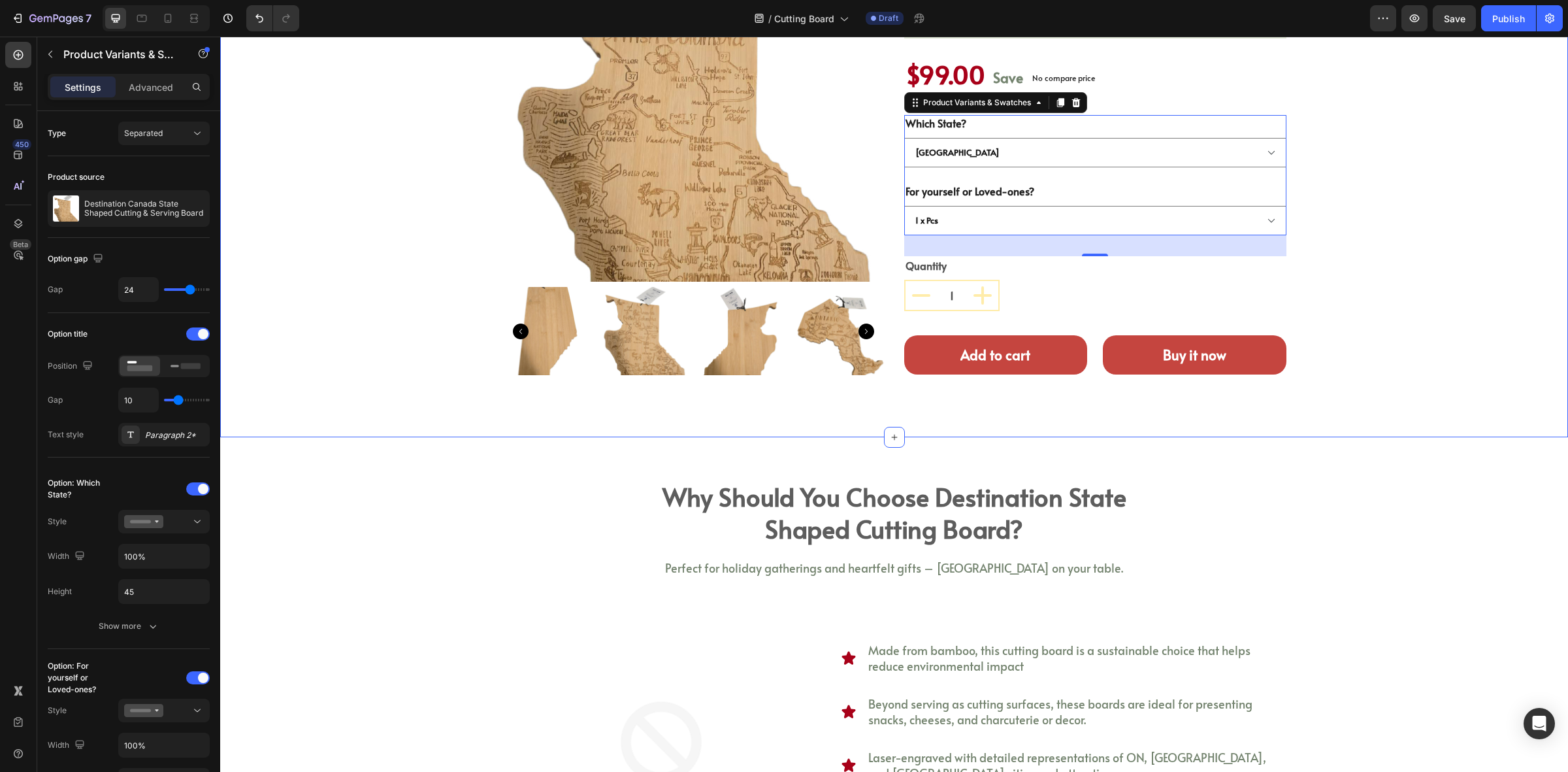
click at [1442, 183] on div "Product Images destination canada state shaped cutting & serving board (P) Titl…" at bounding box center [894, 147] width 1329 height 496
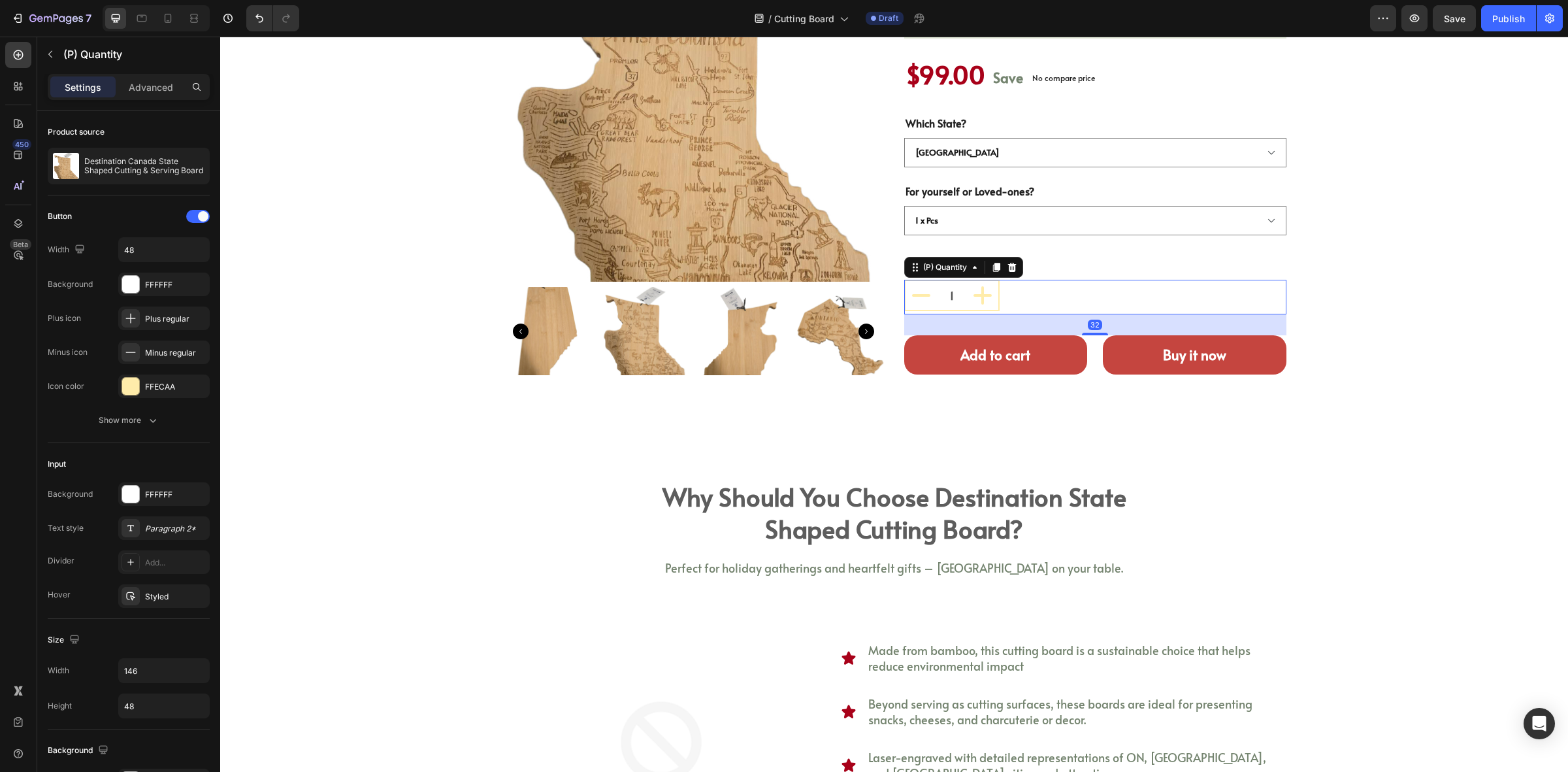
click at [1037, 301] on div "1" at bounding box center [1095, 296] width 382 height 31
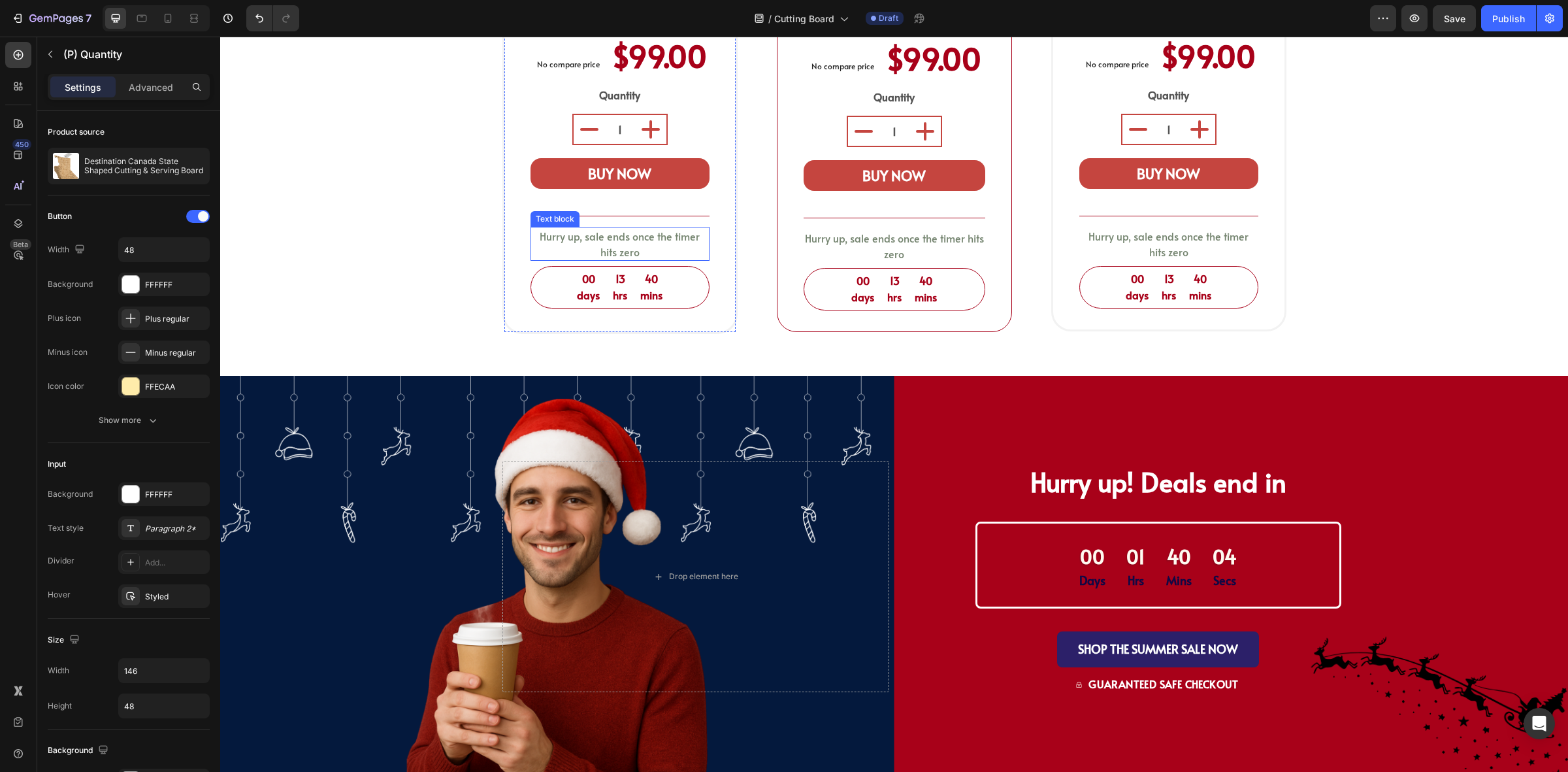
scroll to position [653, 0]
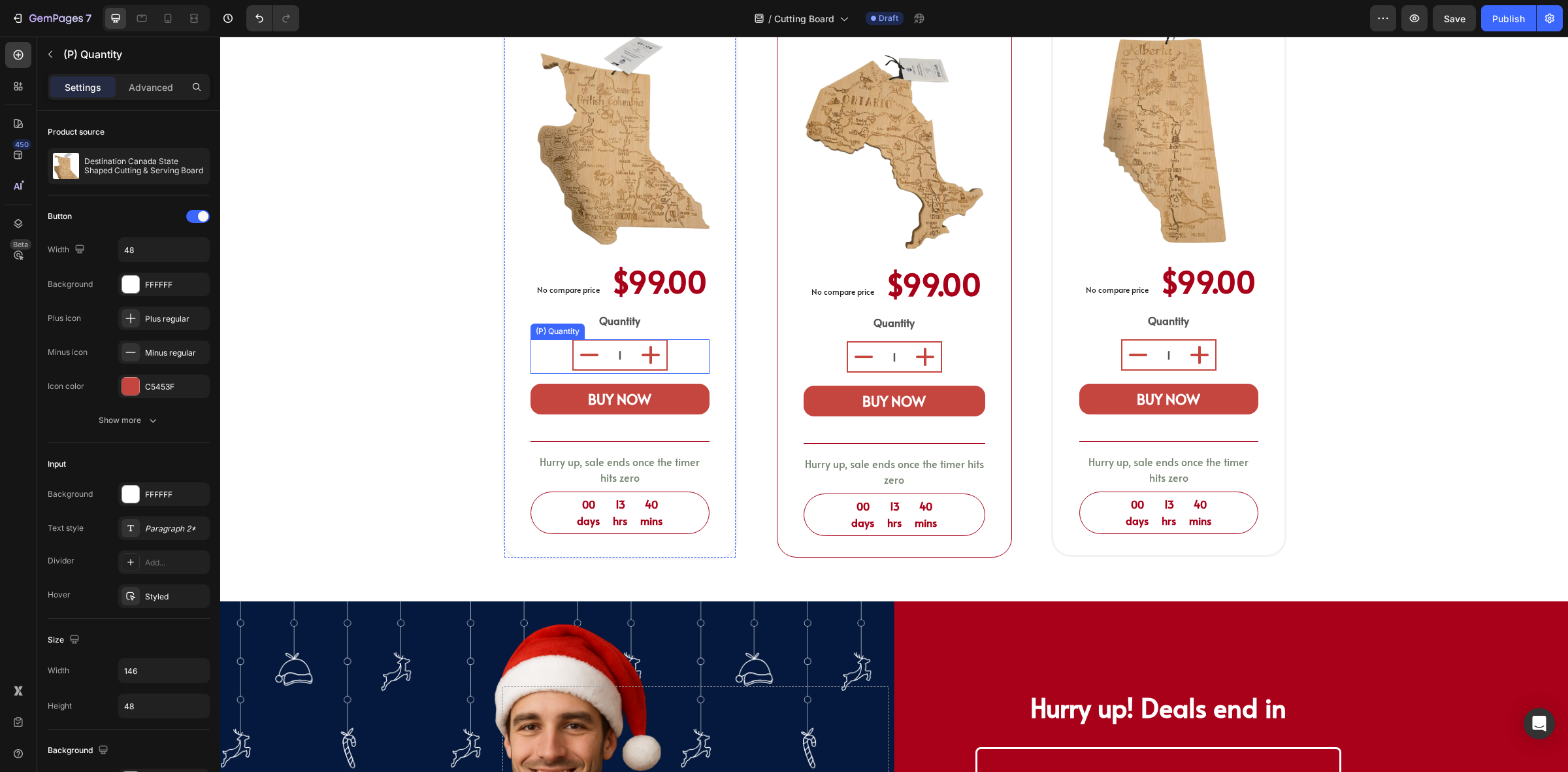
click at [671, 339] on div "1" at bounding box center [620, 355] width 179 height 31
click at [619, 322] on icon at bounding box center [623, 326] width 7 height 9
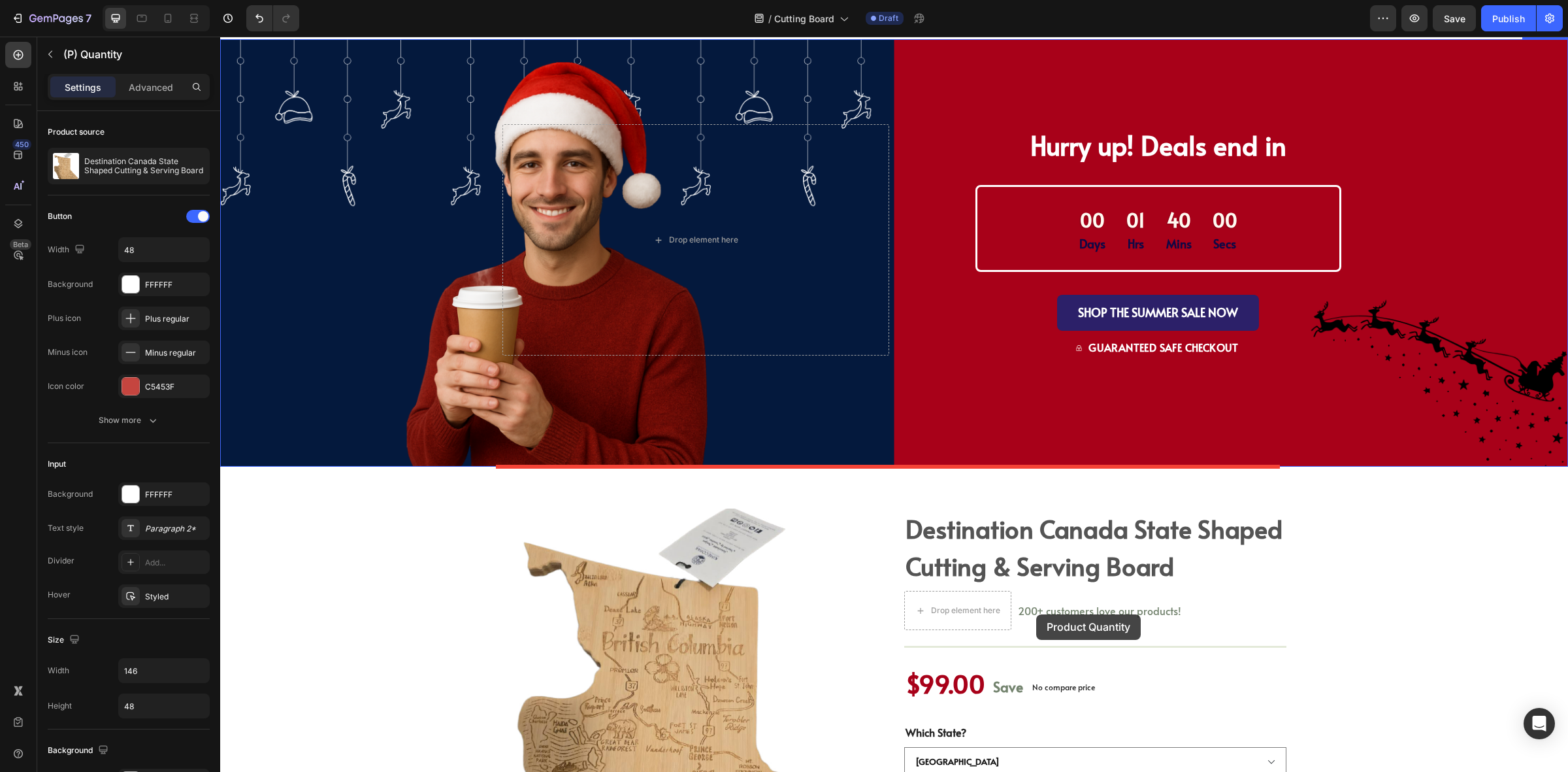
scroll to position [1469, 0]
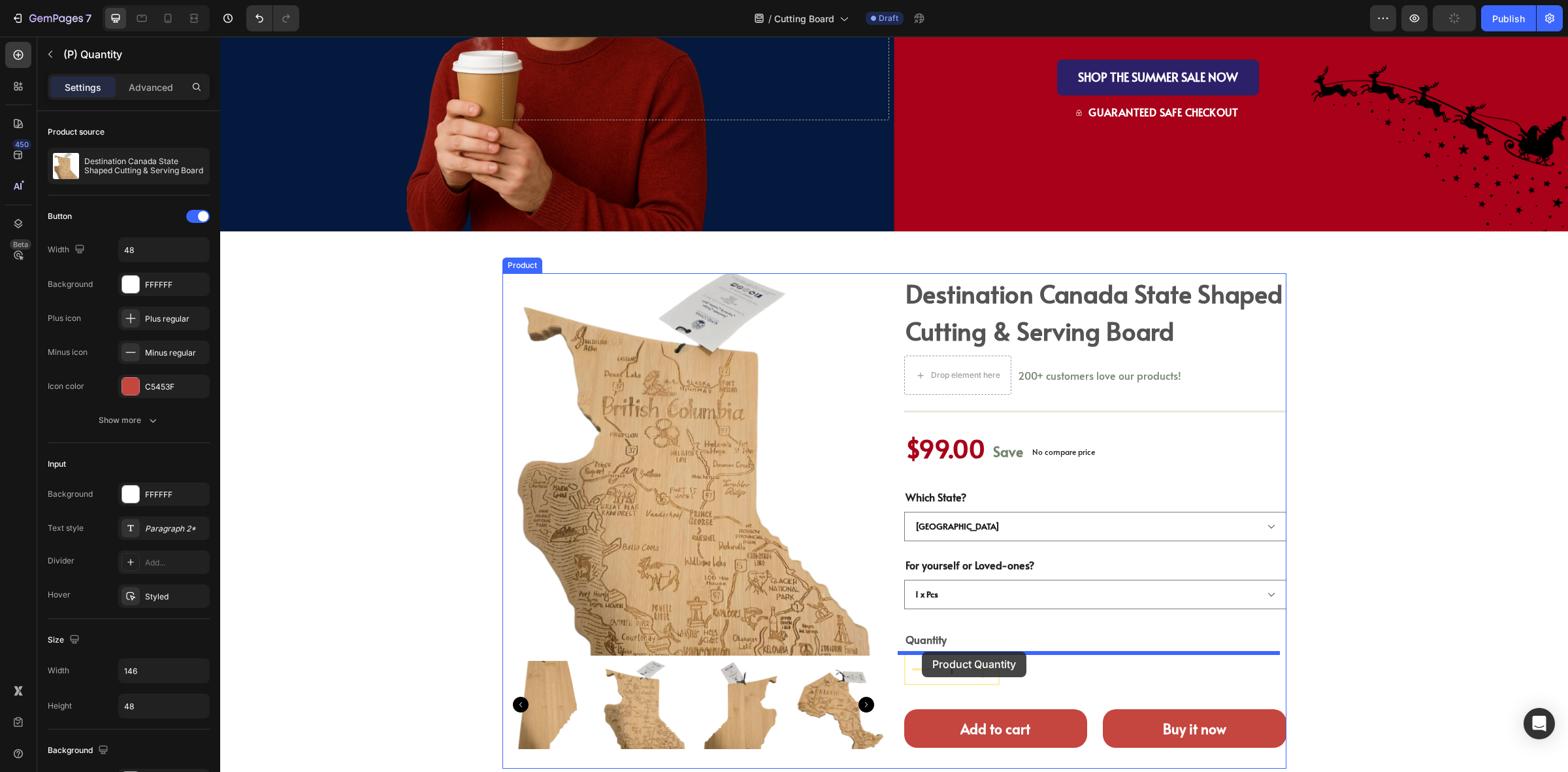
drag, startPoint x: 550, startPoint y: 343, endPoint x: 922, endPoint y: 651, distance: 483.0
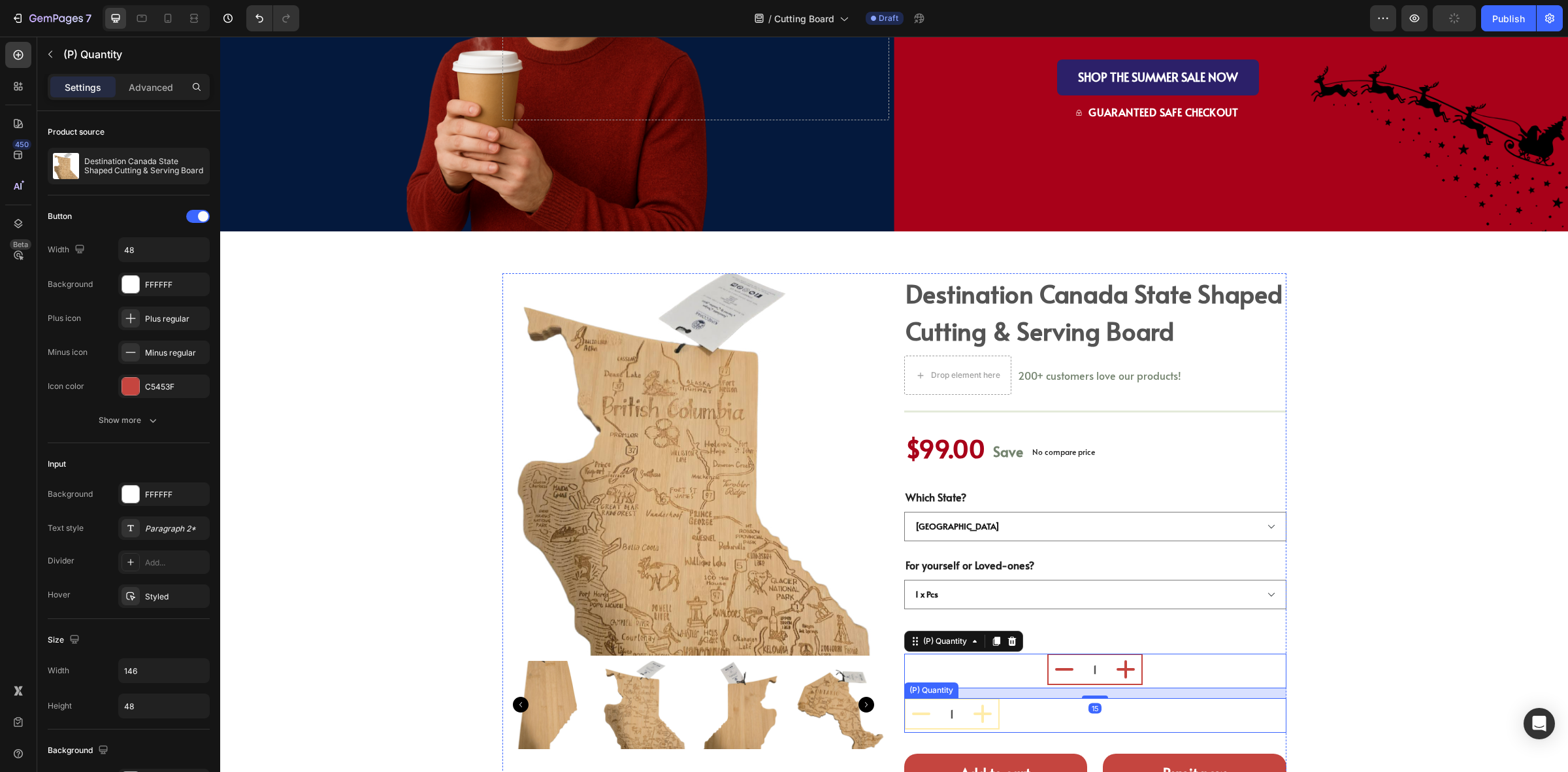
click at [1016, 713] on div "1" at bounding box center [1095, 713] width 382 height 31
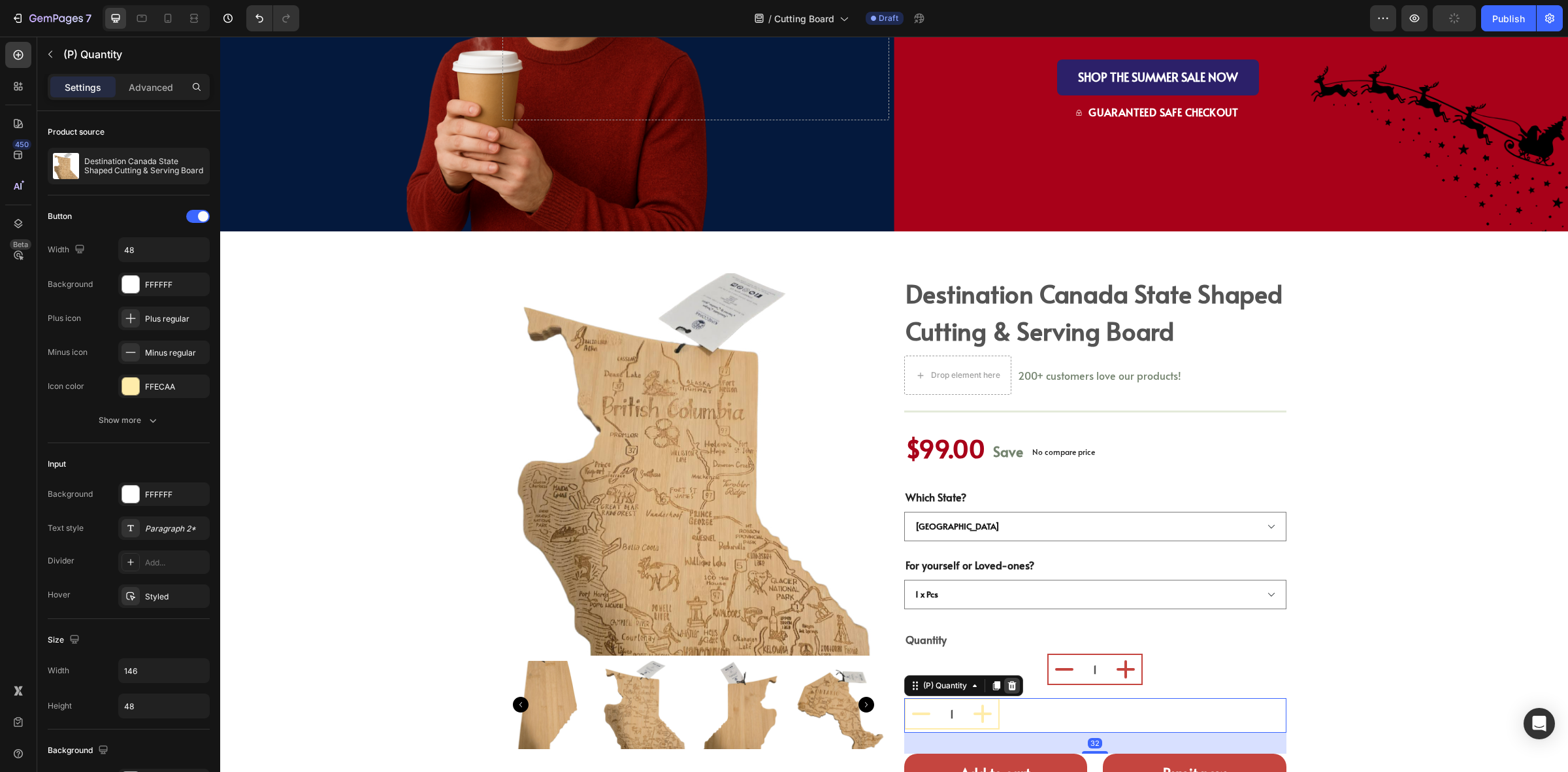
click at [1011, 683] on icon at bounding box center [1012, 686] width 11 height 11
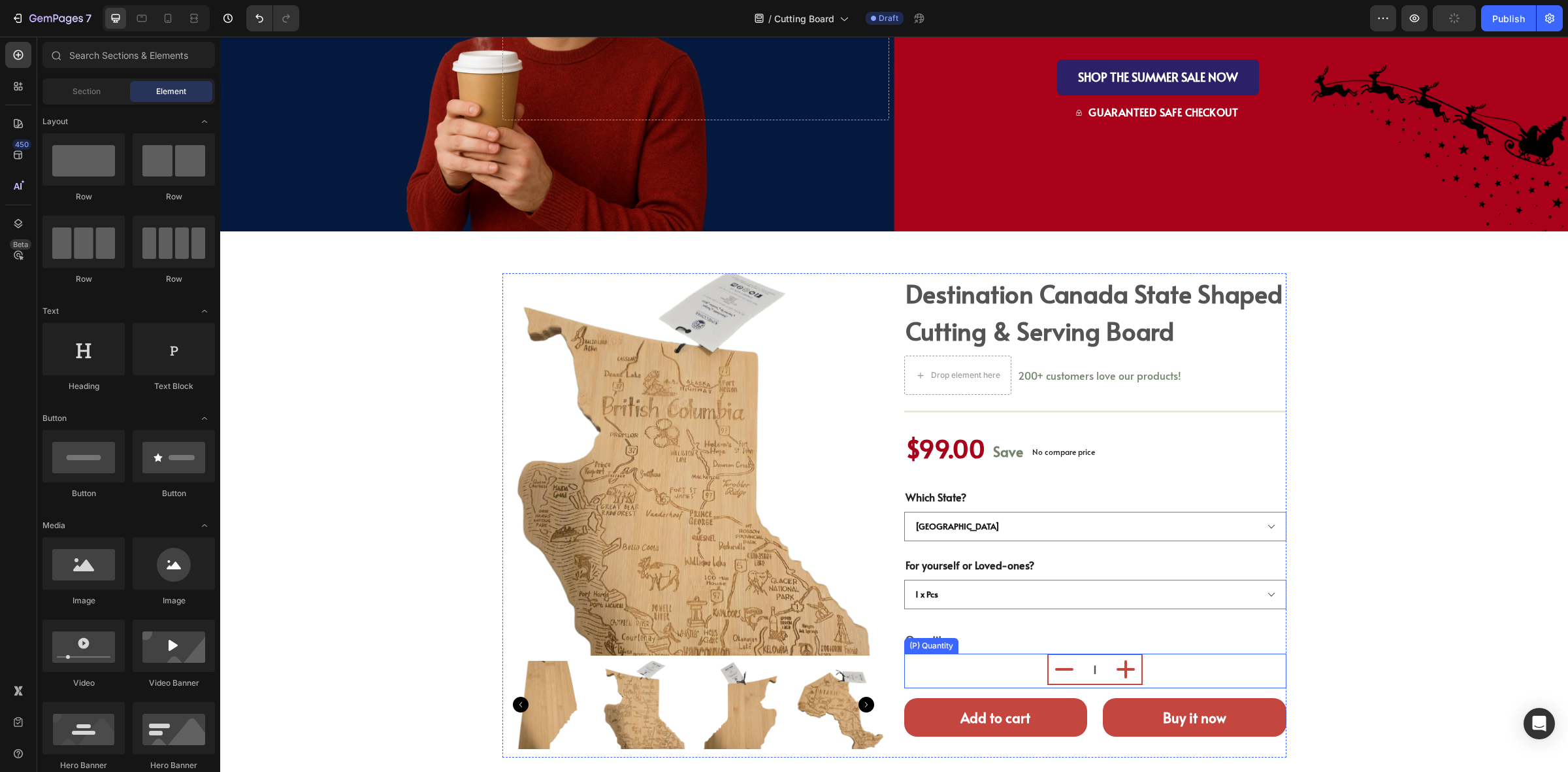
click at [1028, 671] on div "1" at bounding box center [1095, 669] width 382 height 31
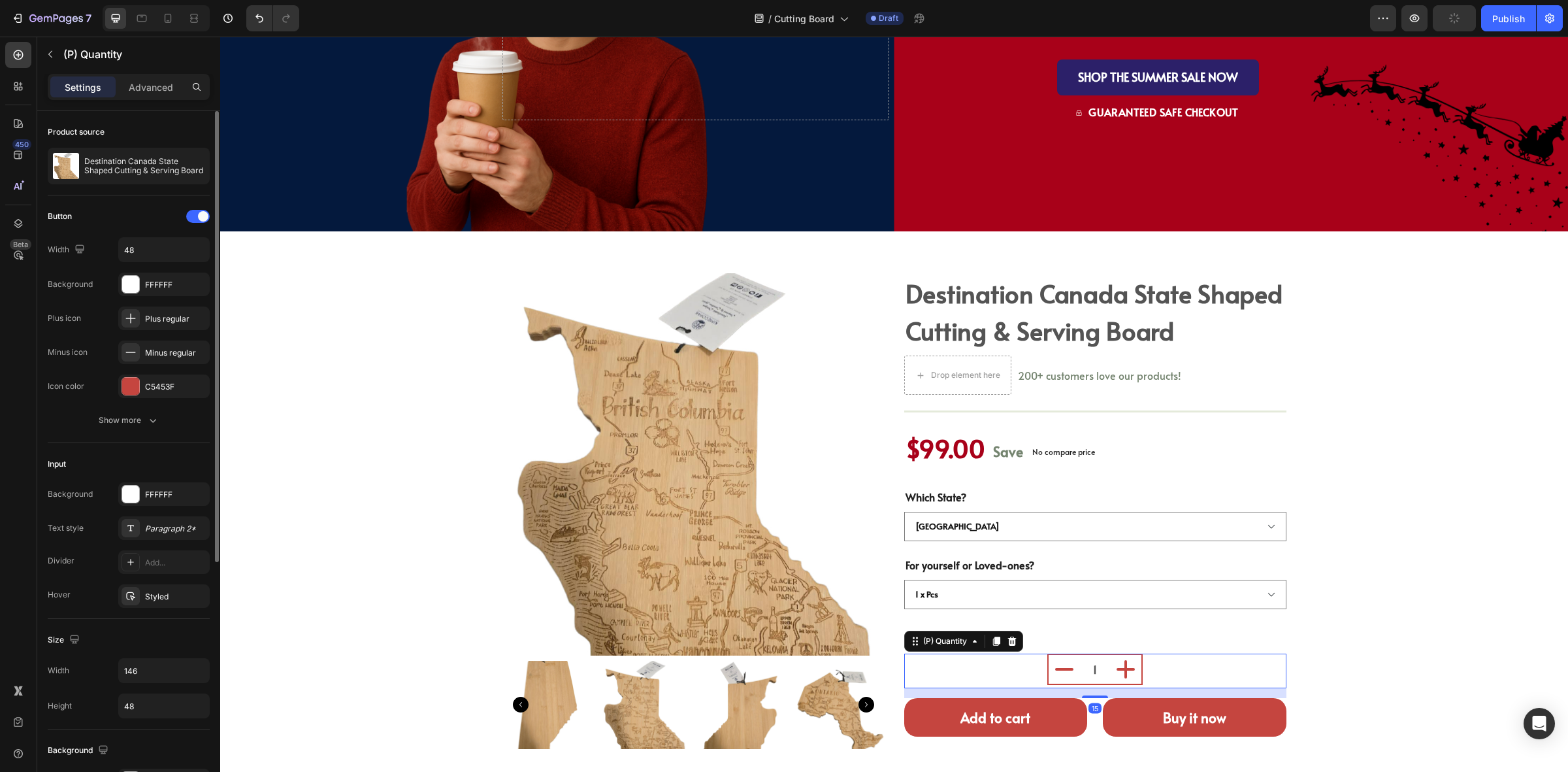
scroll to position [381, 0]
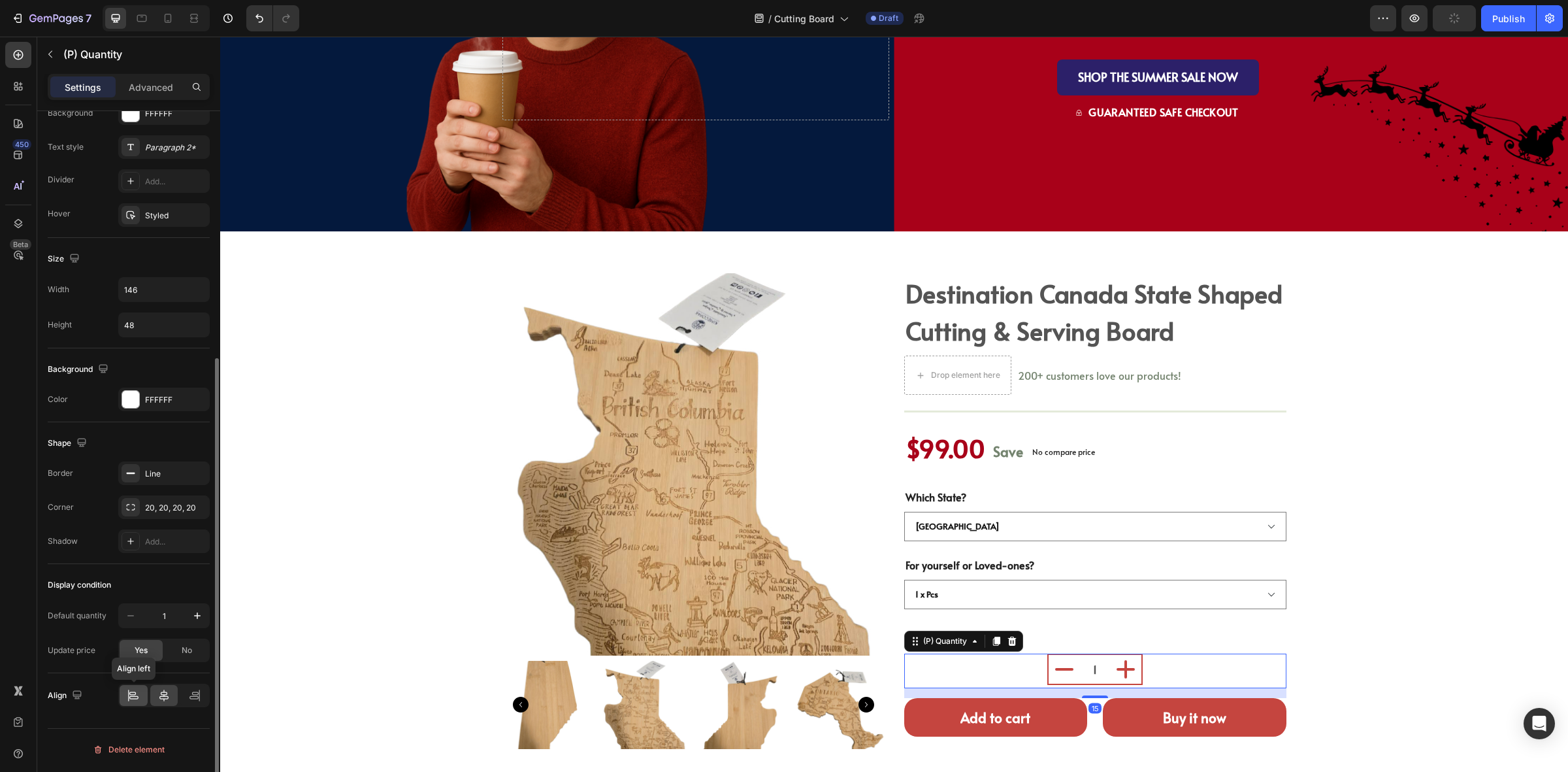
click at [135, 695] on icon at bounding box center [132, 693] width 6 height 4
click at [1337, 618] on div "Product Images destination canada state shaped cutting & serving board (P) Titl…" at bounding box center [894, 516] width 1329 height 484
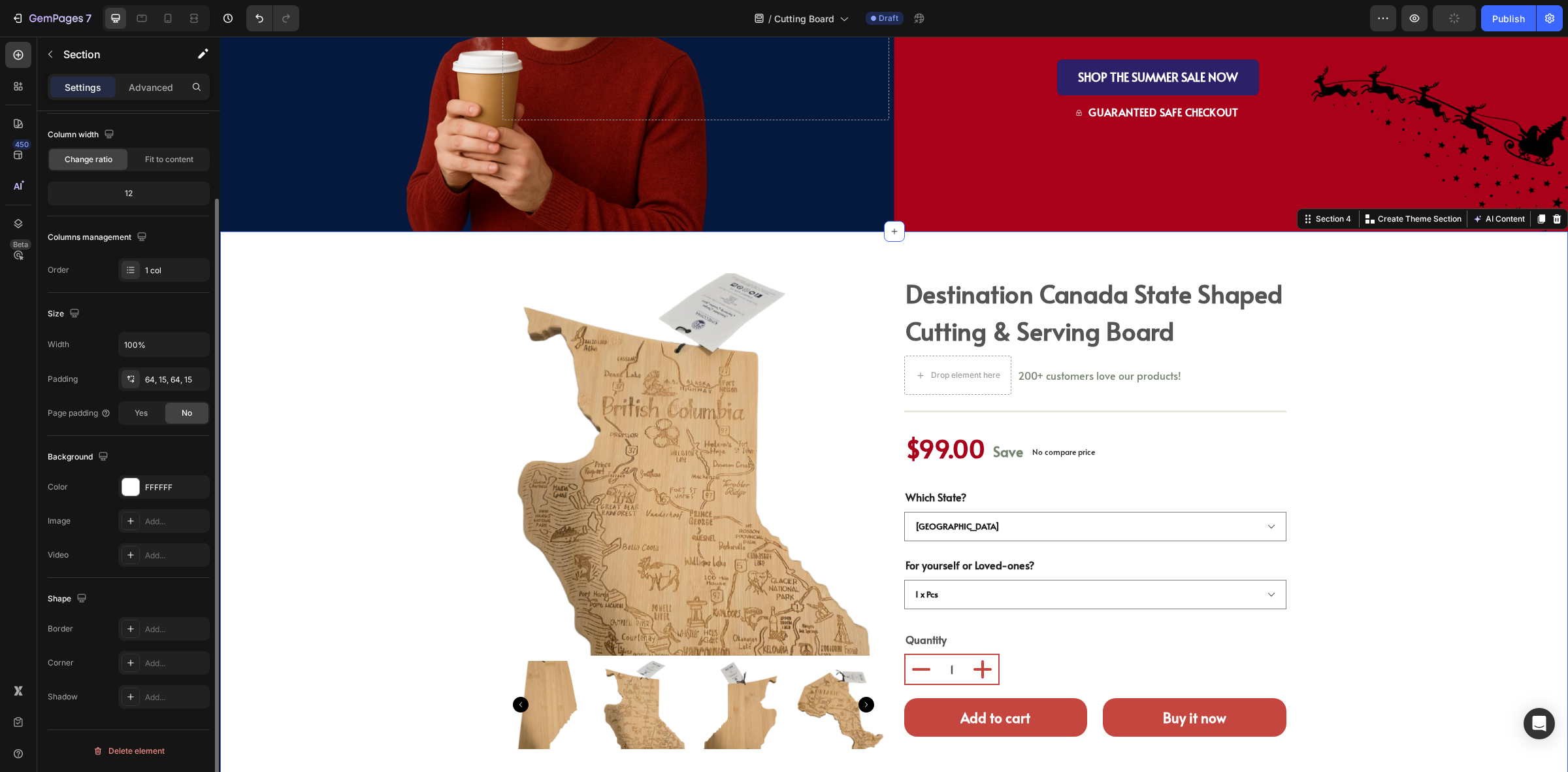
scroll to position [0, 0]
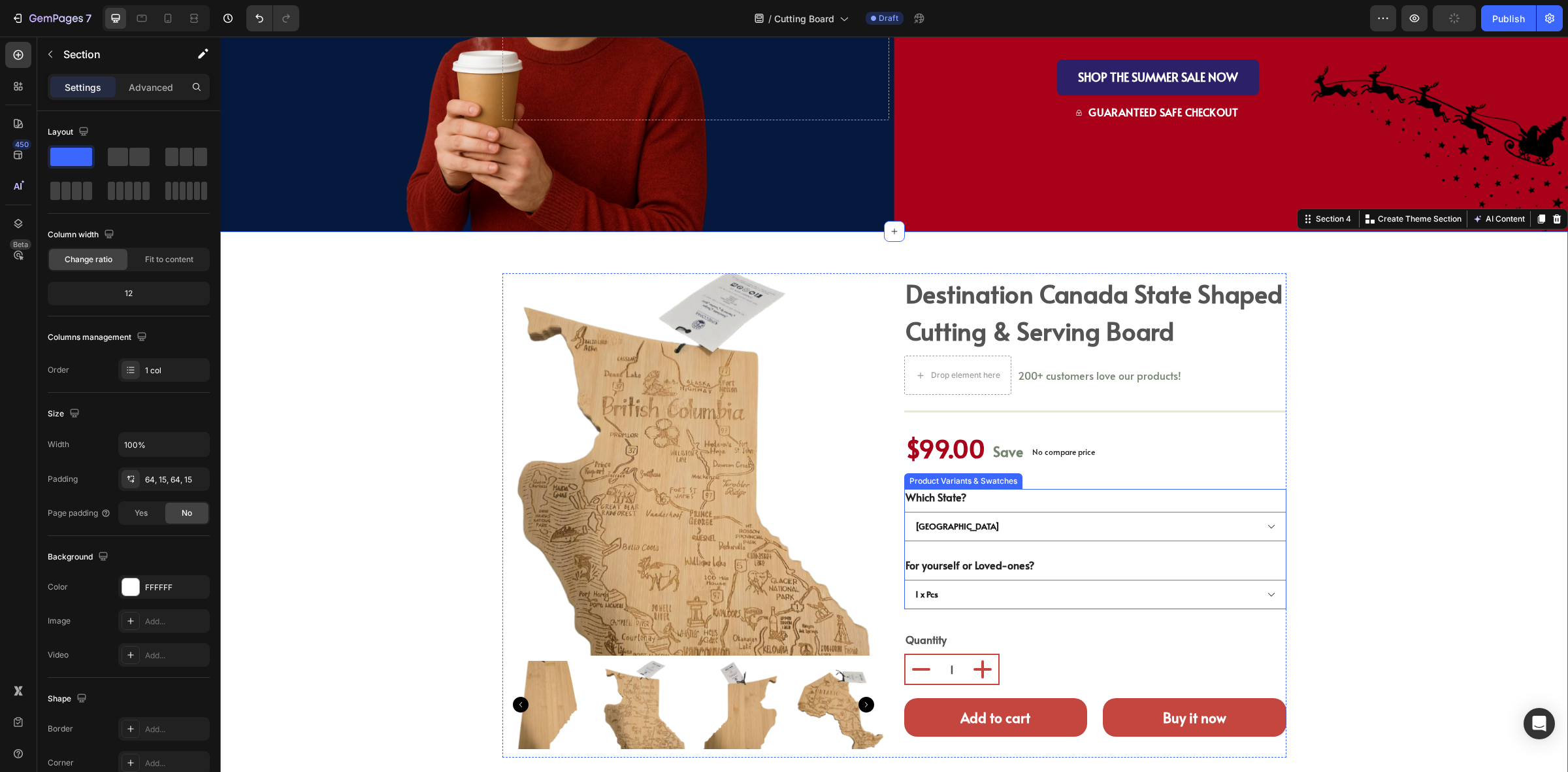
click at [1139, 491] on div "Which State? [GEOGRAPHIC_DATA] [GEOGRAPHIC_DATA] [GEOGRAPHIC_DATA]" at bounding box center [1095, 515] width 382 height 52
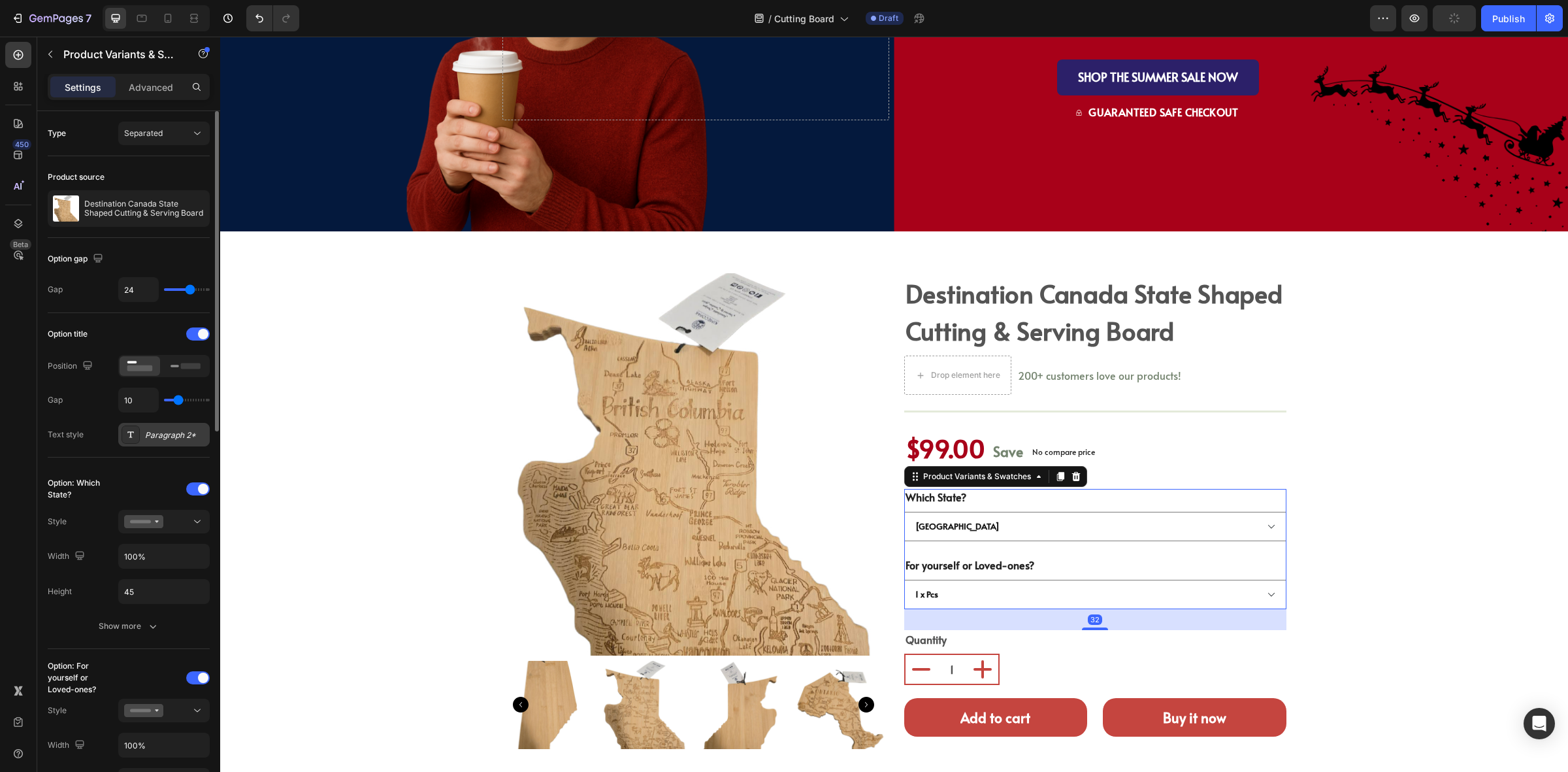
click at [158, 433] on div "Paragraph 2*" at bounding box center [176, 435] width 61 height 11
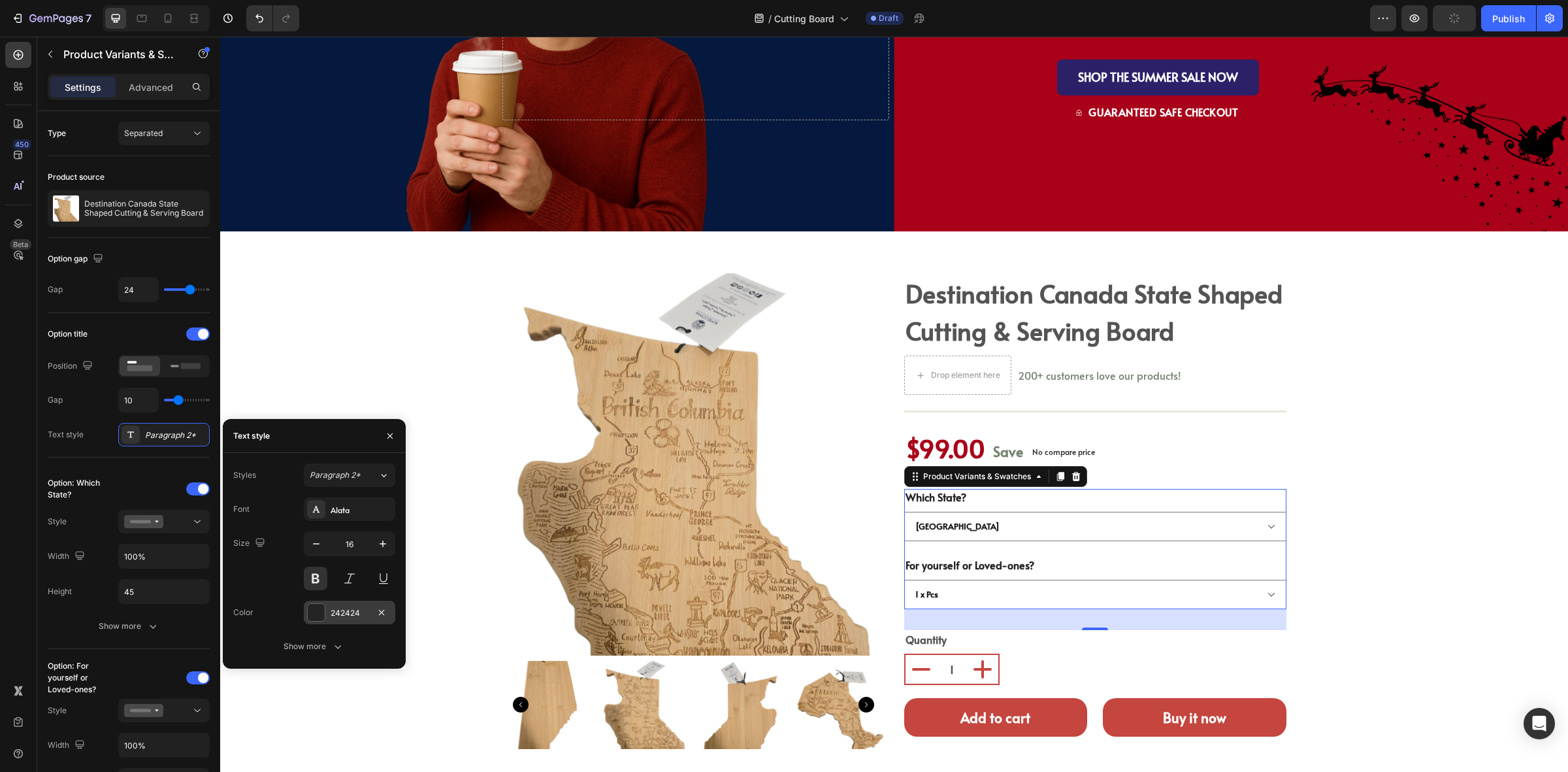
click at [316, 606] on div at bounding box center [316, 613] width 17 height 17
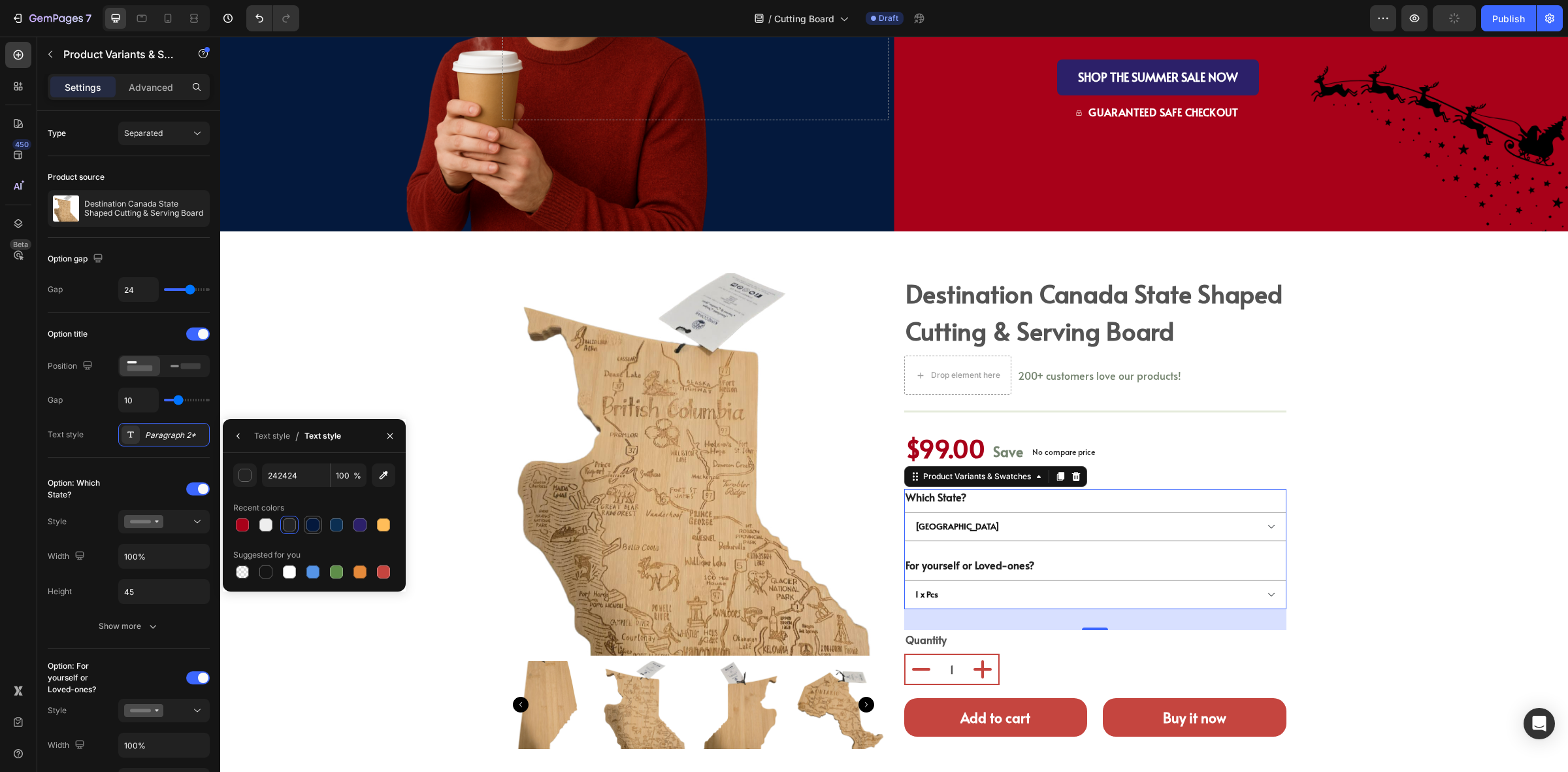
click at [309, 528] on div at bounding box center [313, 525] width 13 height 13
type input "04193D"
click at [151, 629] on icon "button" at bounding box center [153, 626] width 13 height 13
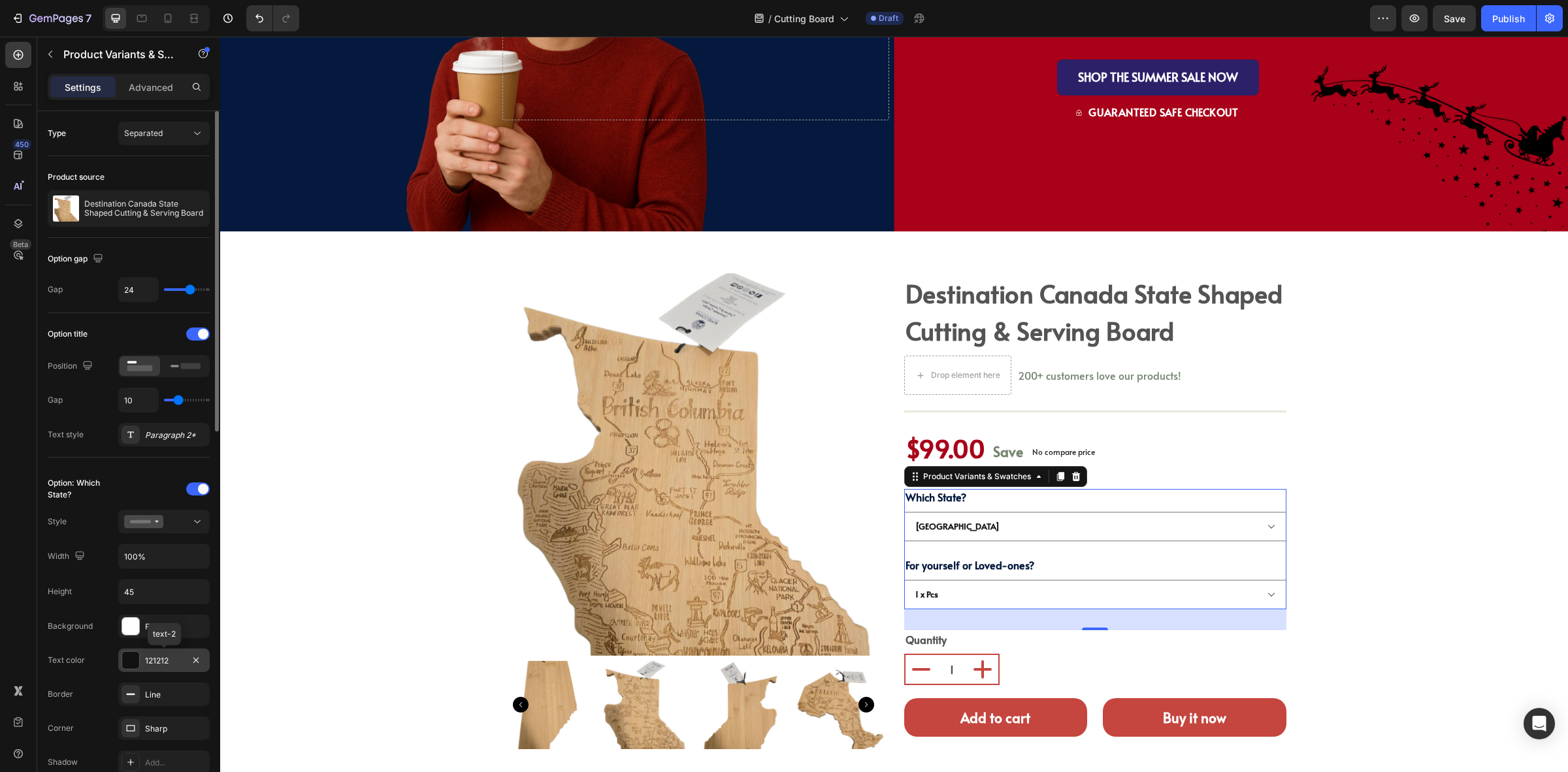
click at [147, 667] on div "121212" at bounding box center [164, 661] width 38 height 11
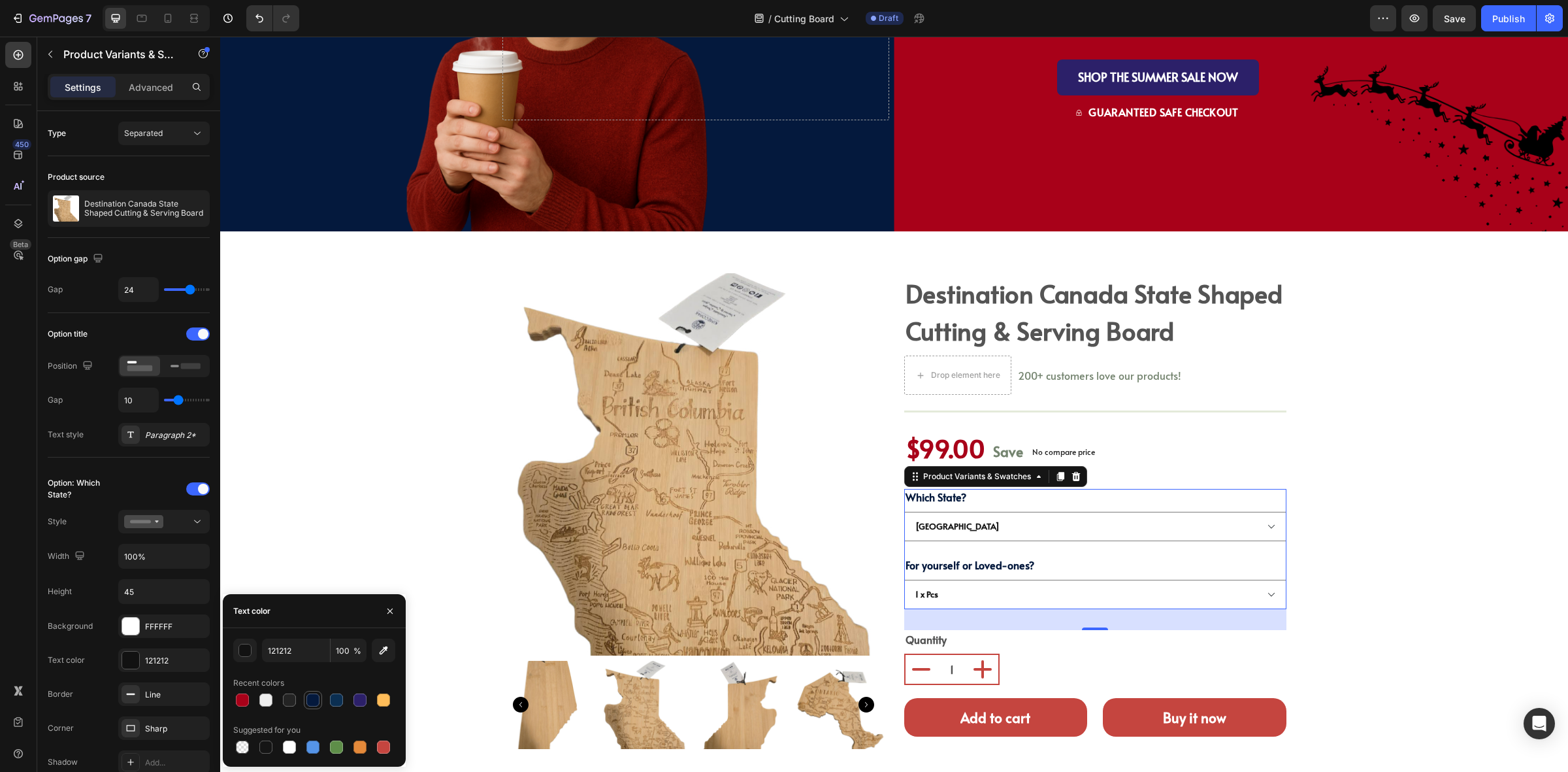
click at [314, 701] on div at bounding box center [313, 700] width 13 height 13
type input "04193D"
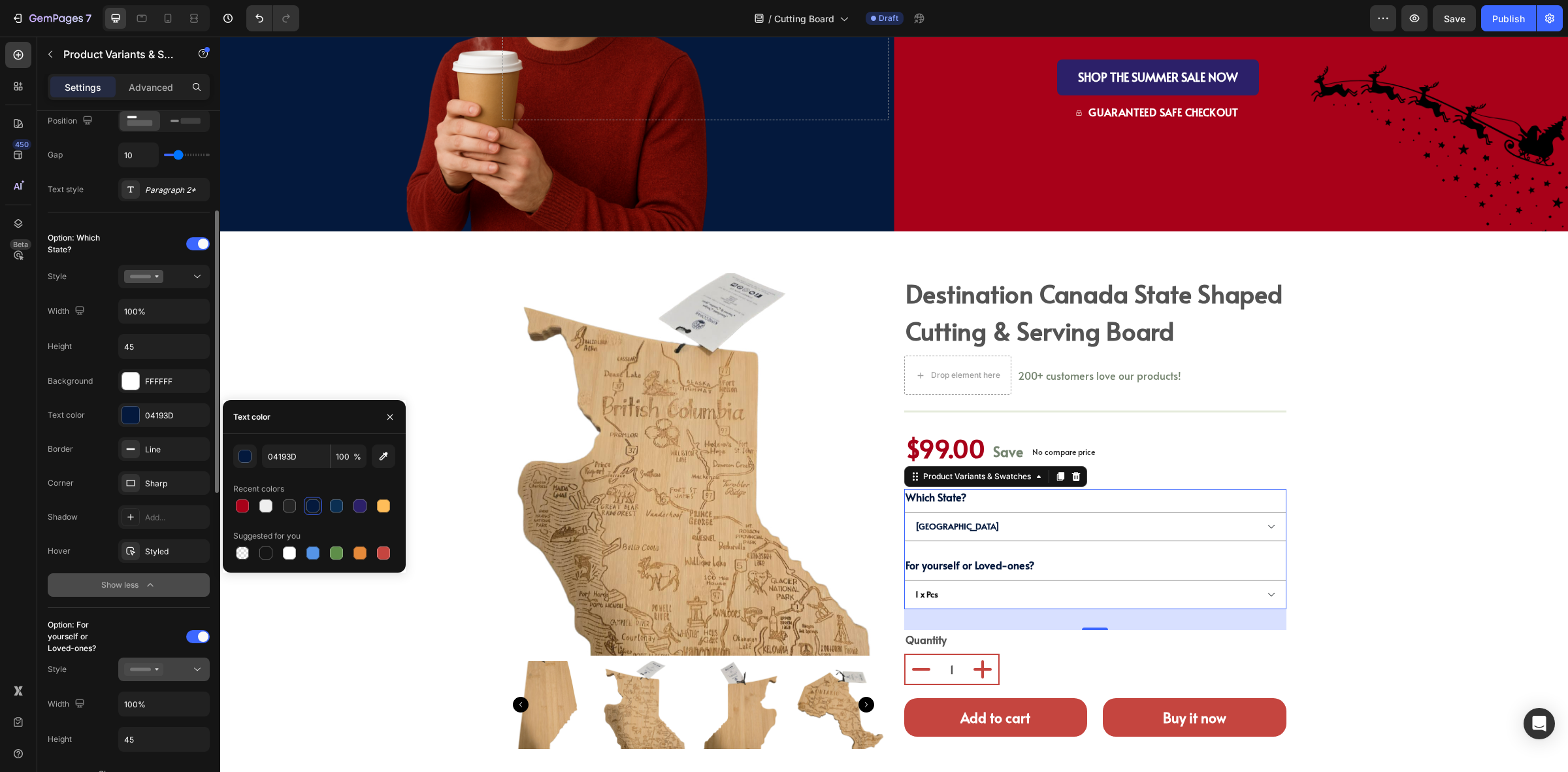
scroll to position [327, 0]
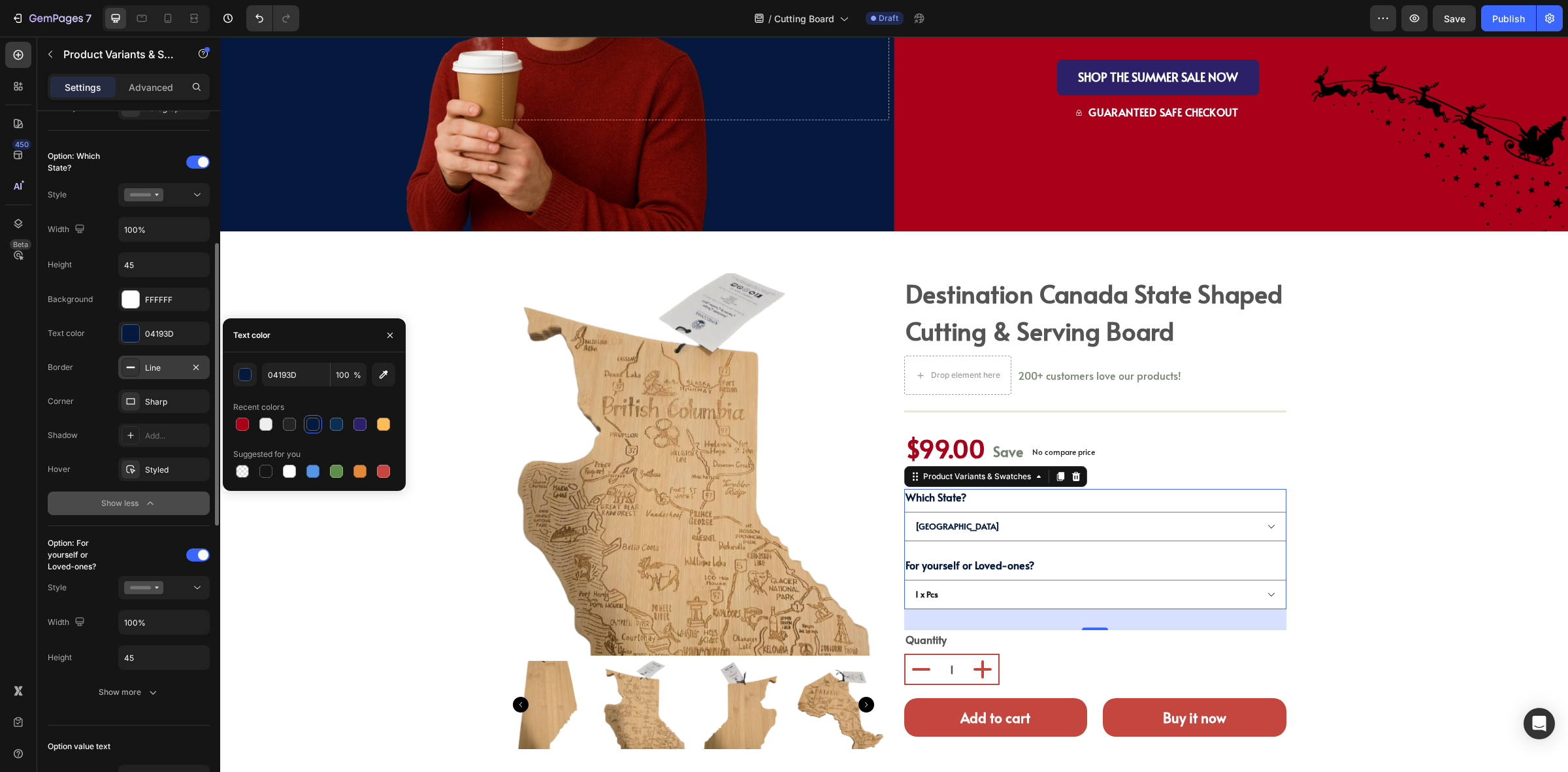
click at [146, 367] on div "Line" at bounding box center [164, 368] width 38 height 11
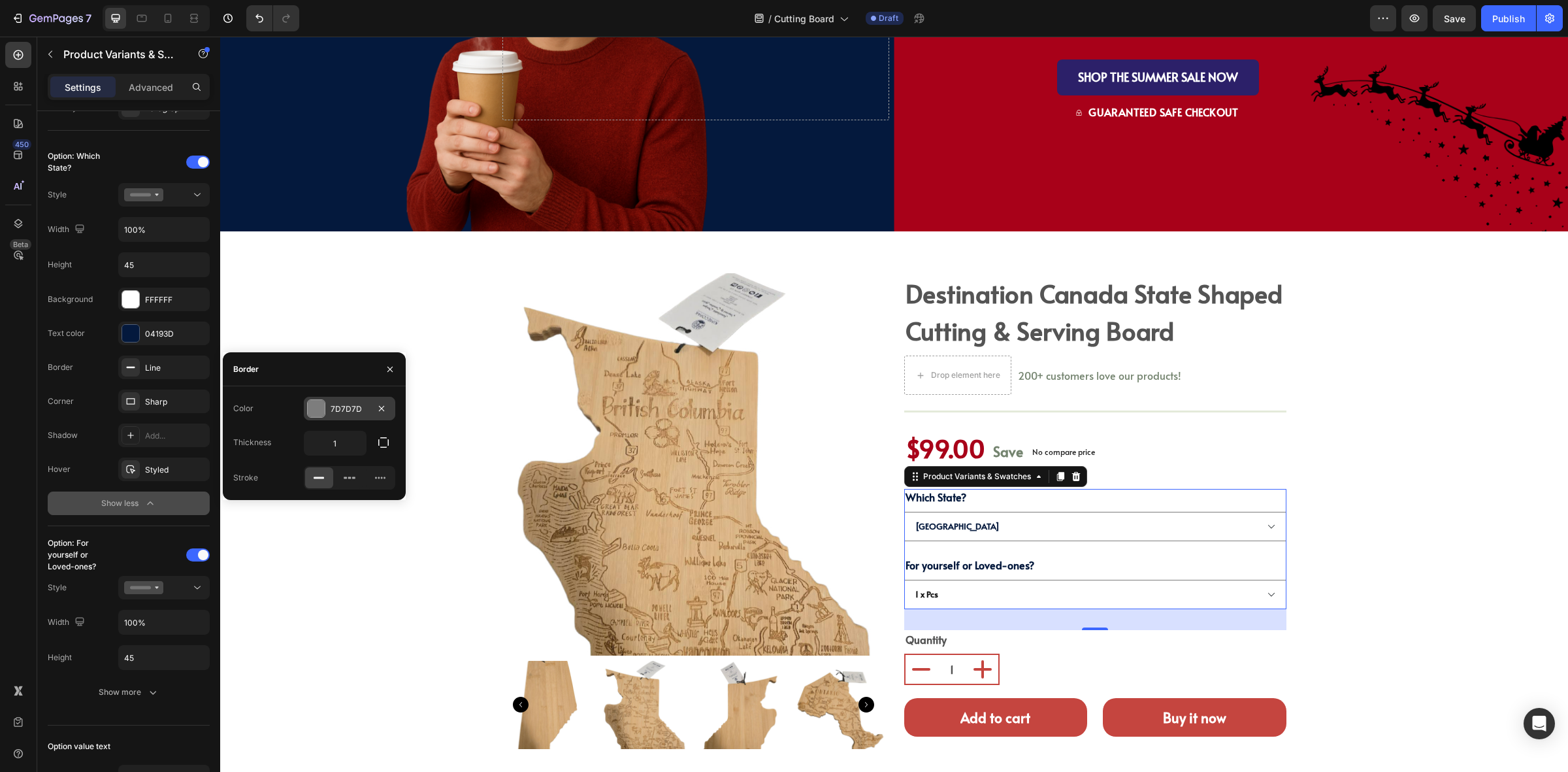
click at [341, 413] on div "7D7D7D" at bounding box center [349, 409] width 38 height 11
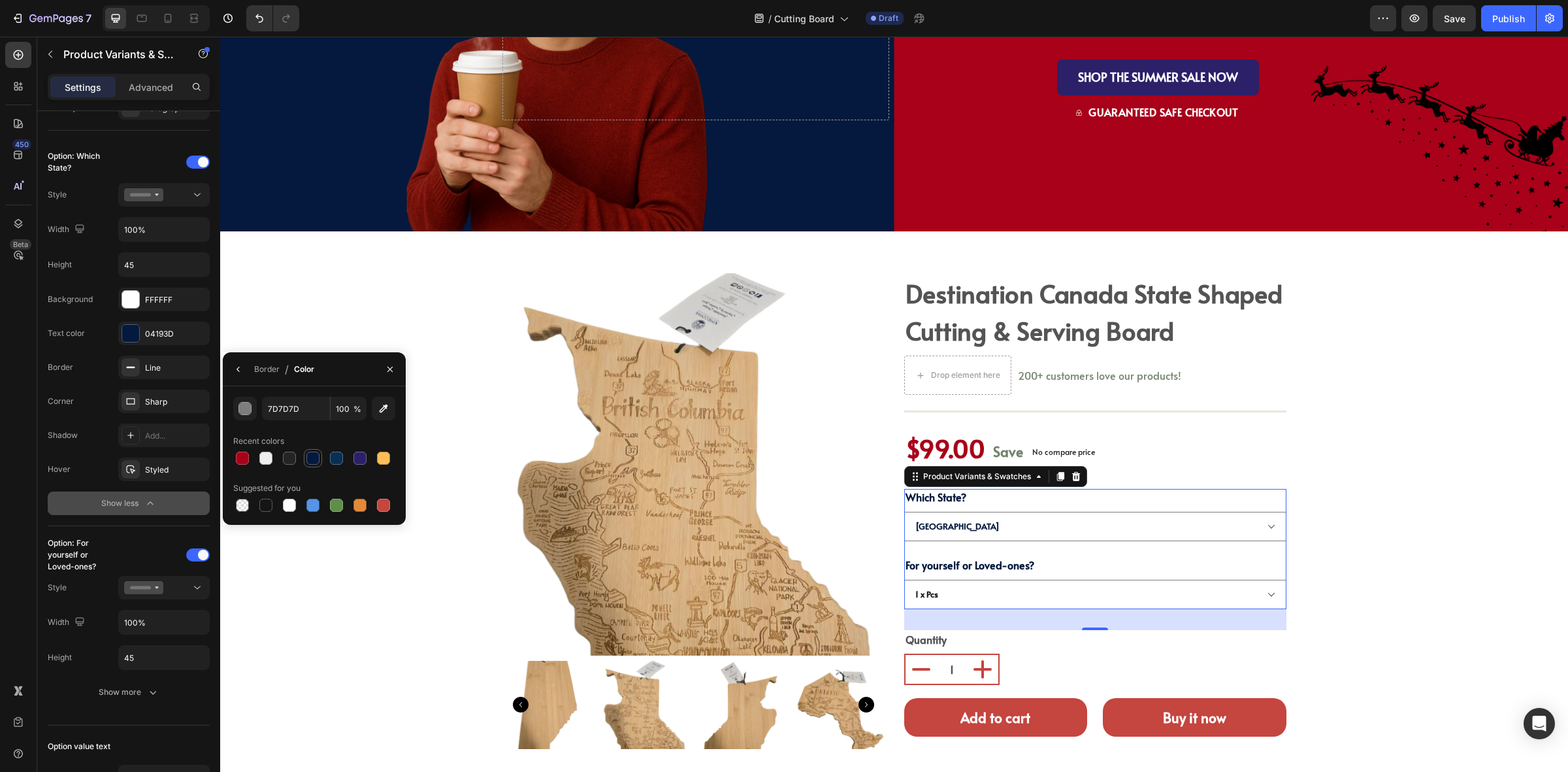
click at [315, 464] on div at bounding box center [313, 458] width 13 height 13
type input "04193D"
click at [1155, 321] on h2 "destination canada state shaped cutting & serving board" at bounding box center [1095, 312] width 382 height 77
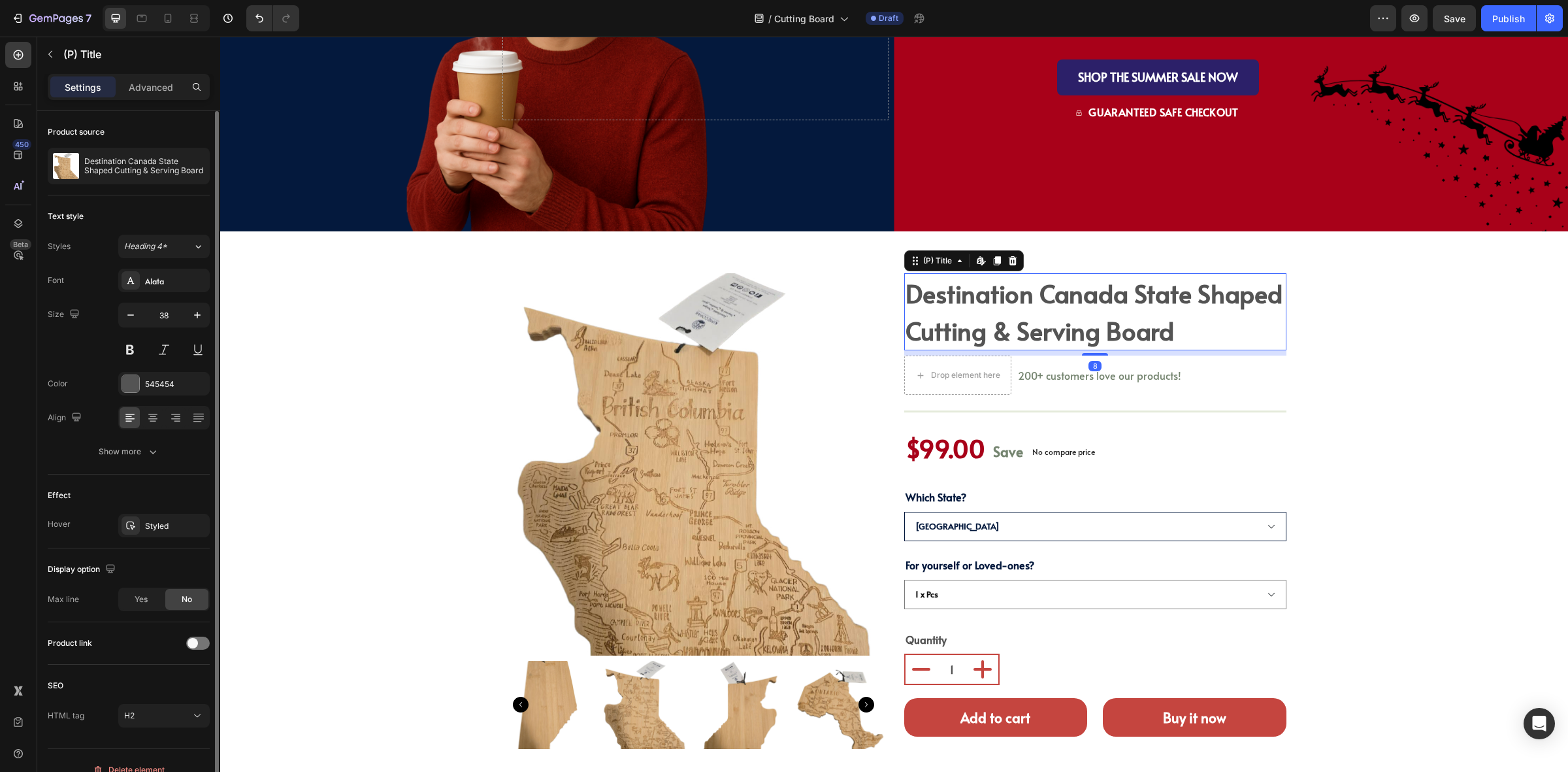
click at [1155, 321] on h2 "destination canada state shaped cutting & serving board" at bounding box center [1095, 312] width 382 height 77
click at [978, 328] on h2 "destination canada state shaped cutting & serving board" at bounding box center [1095, 312] width 382 height 77
click at [136, 380] on div at bounding box center [131, 384] width 17 height 17
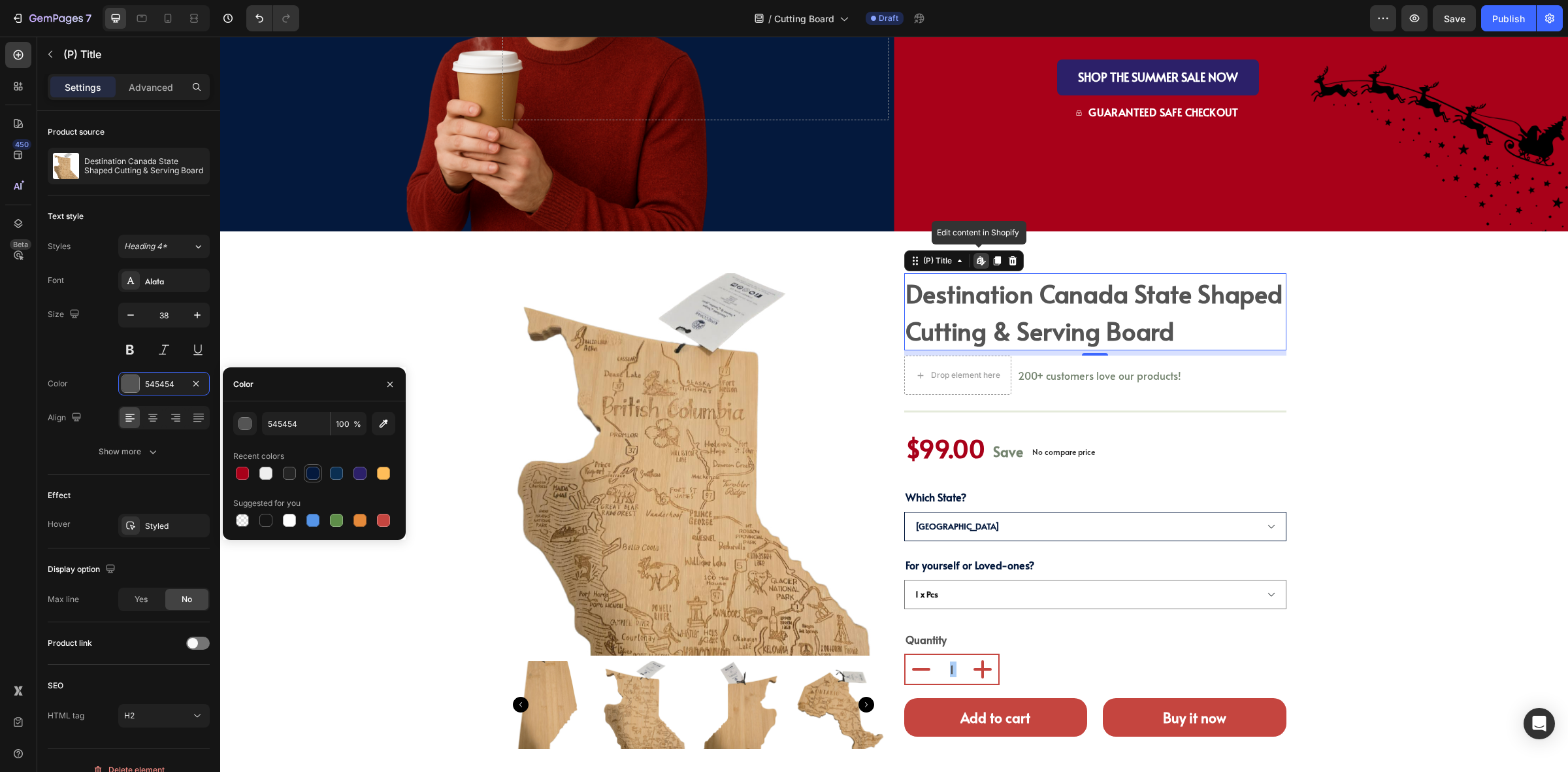
click at [308, 464] on div at bounding box center [313, 473] width 19 height 19
type input "04193D"
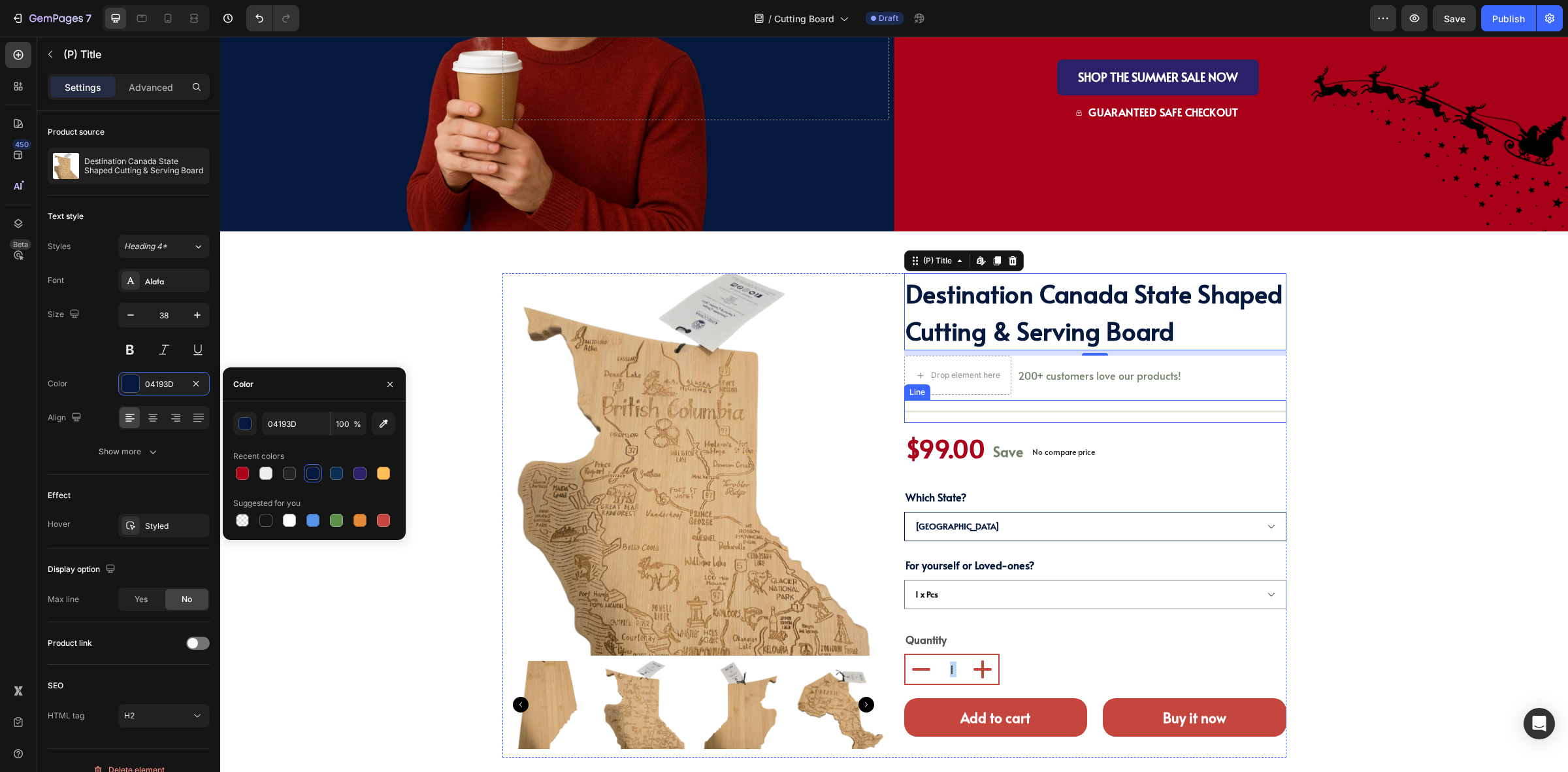
click at [1376, 381] on div "Product Images destination canada state shaped cutting & serving board (P) Titl…" at bounding box center [894, 516] width 1329 height 484
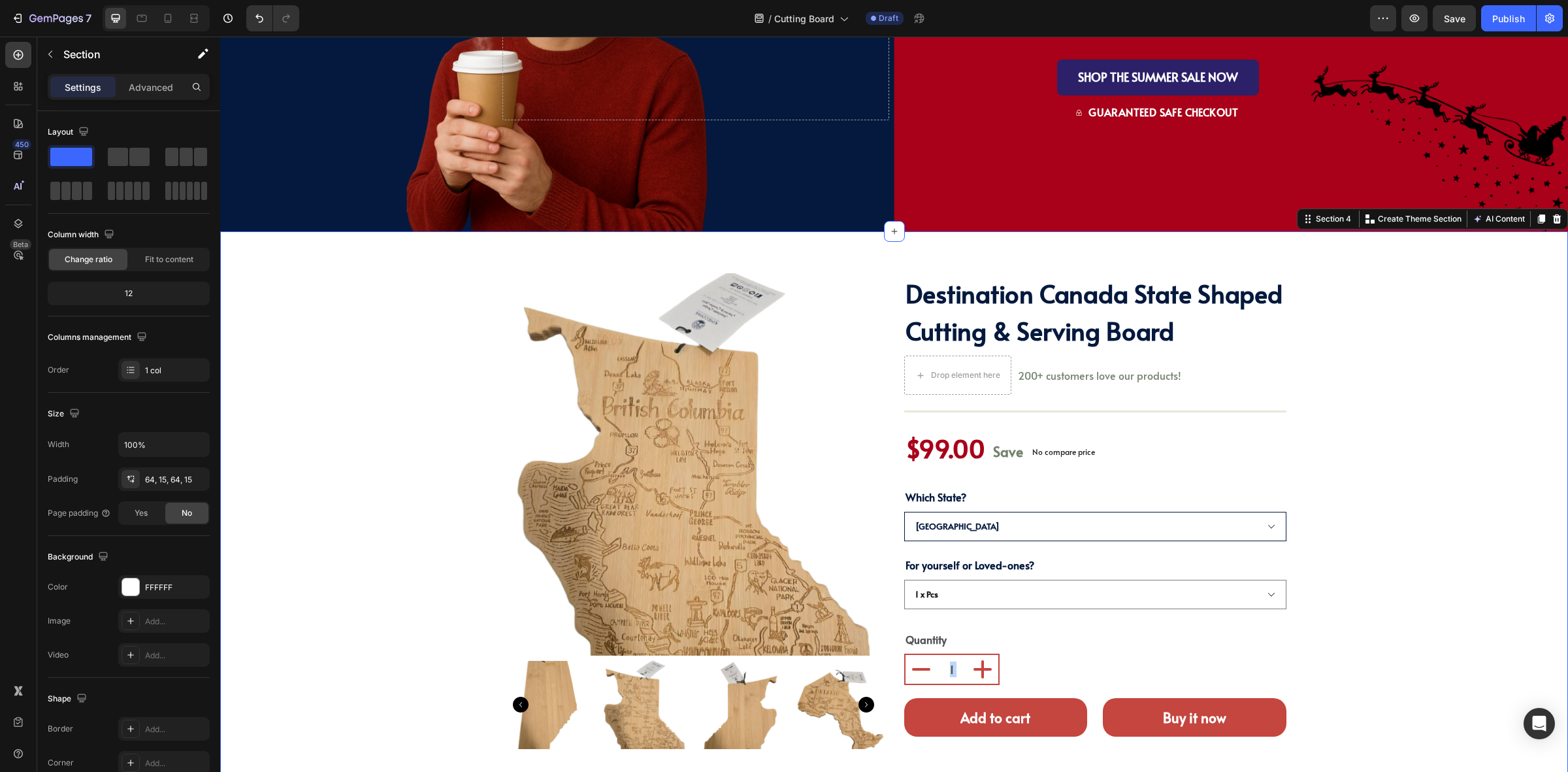
click at [1464, 440] on div "Product Images destination canada state shaped cutting & serving board (P) Titl…" at bounding box center [894, 516] width 1329 height 484
click at [1017, 513] on select "British Columbia Ontario Alberta" at bounding box center [1095, 526] width 382 height 29
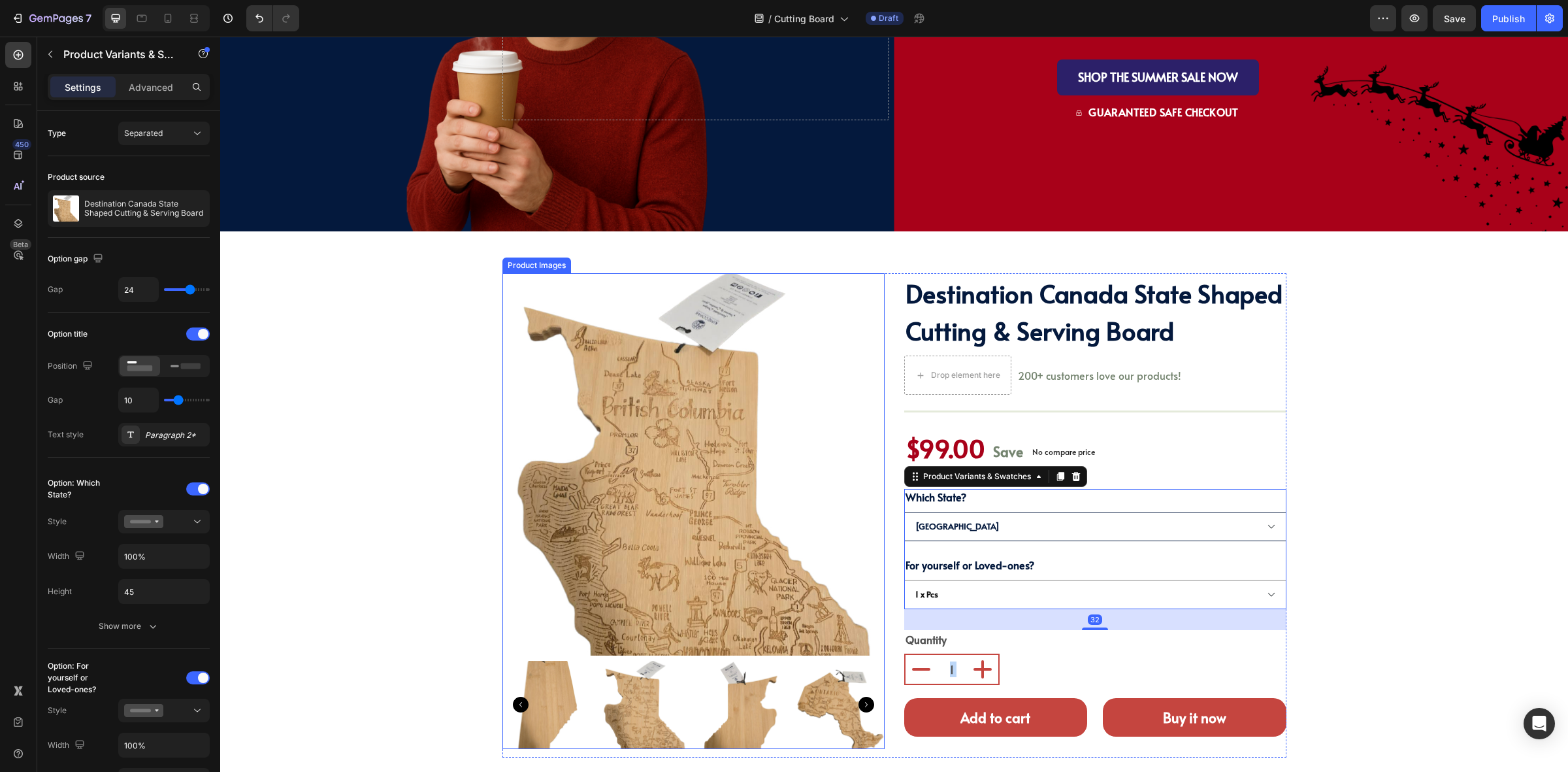
click at [820, 505] on img at bounding box center [693, 464] width 382 height 382
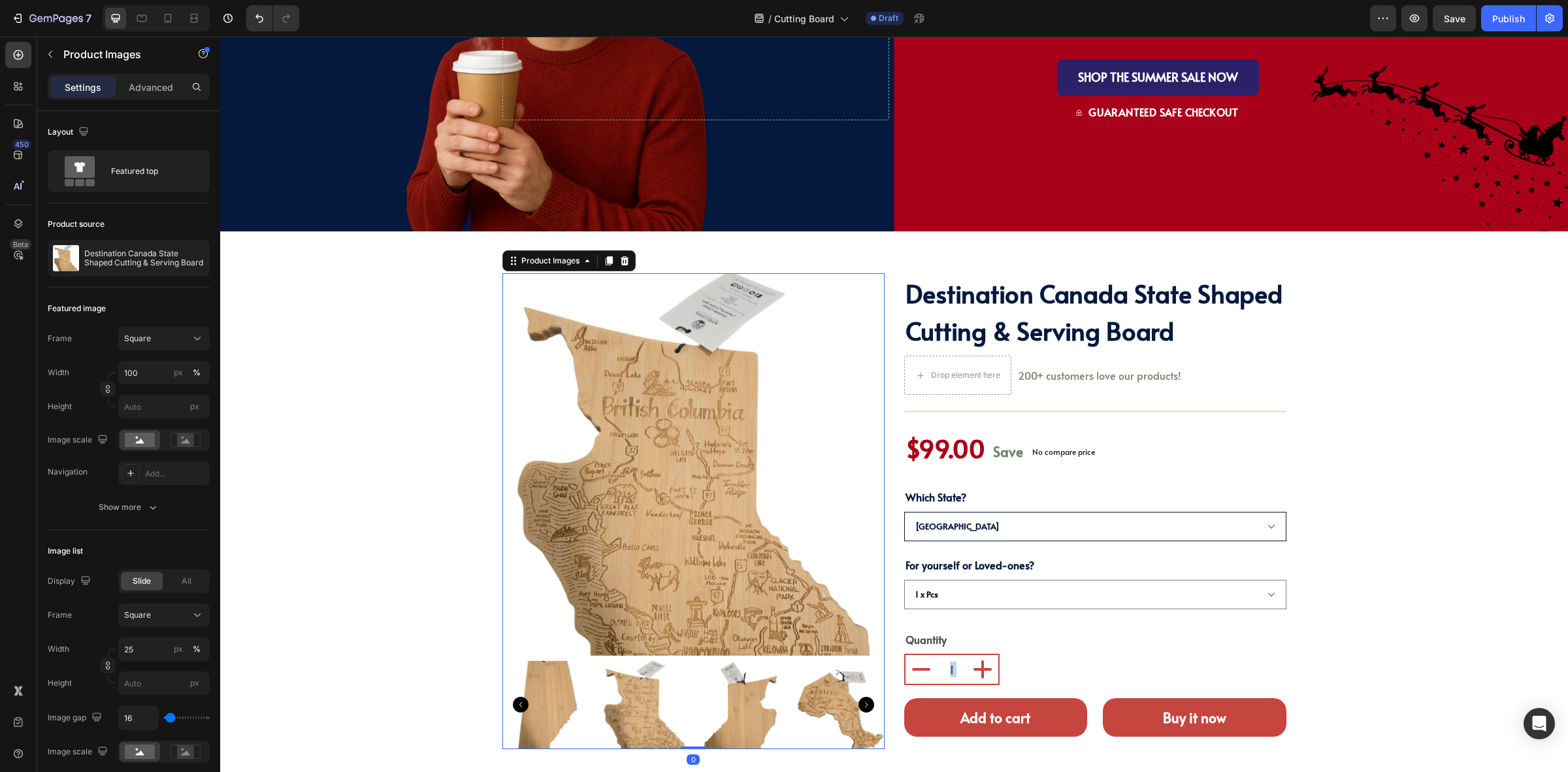
click at [867, 479] on img at bounding box center [693, 464] width 382 height 382
click at [1031, 618] on div "destination canada state shaped cutting & serving board (P) Title Drop element …" at bounding box center [1095, 516] width 382 height 484
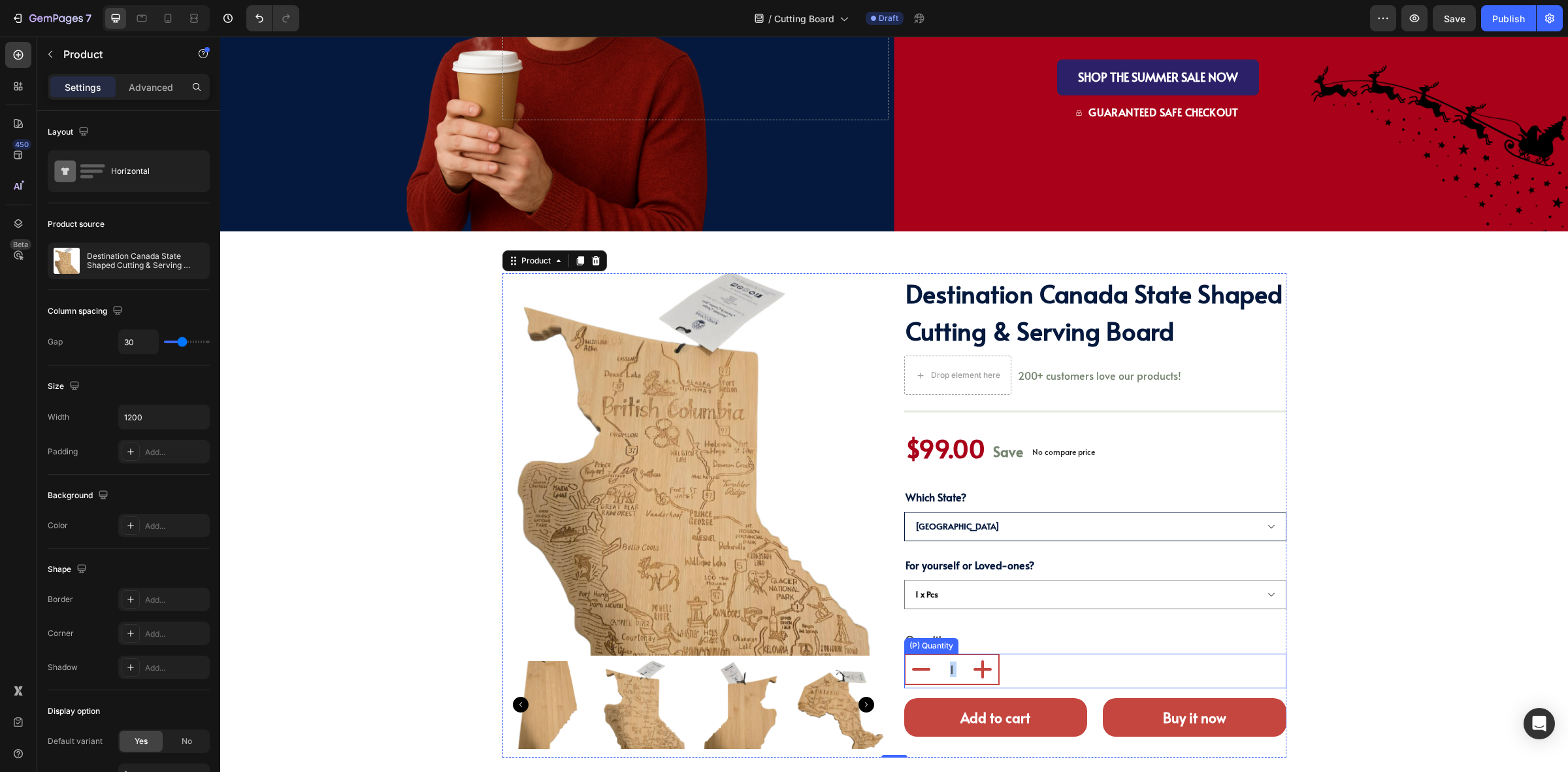
click at [944, 671] on input "1" at bounding box center [952, 669] width 30 height 29
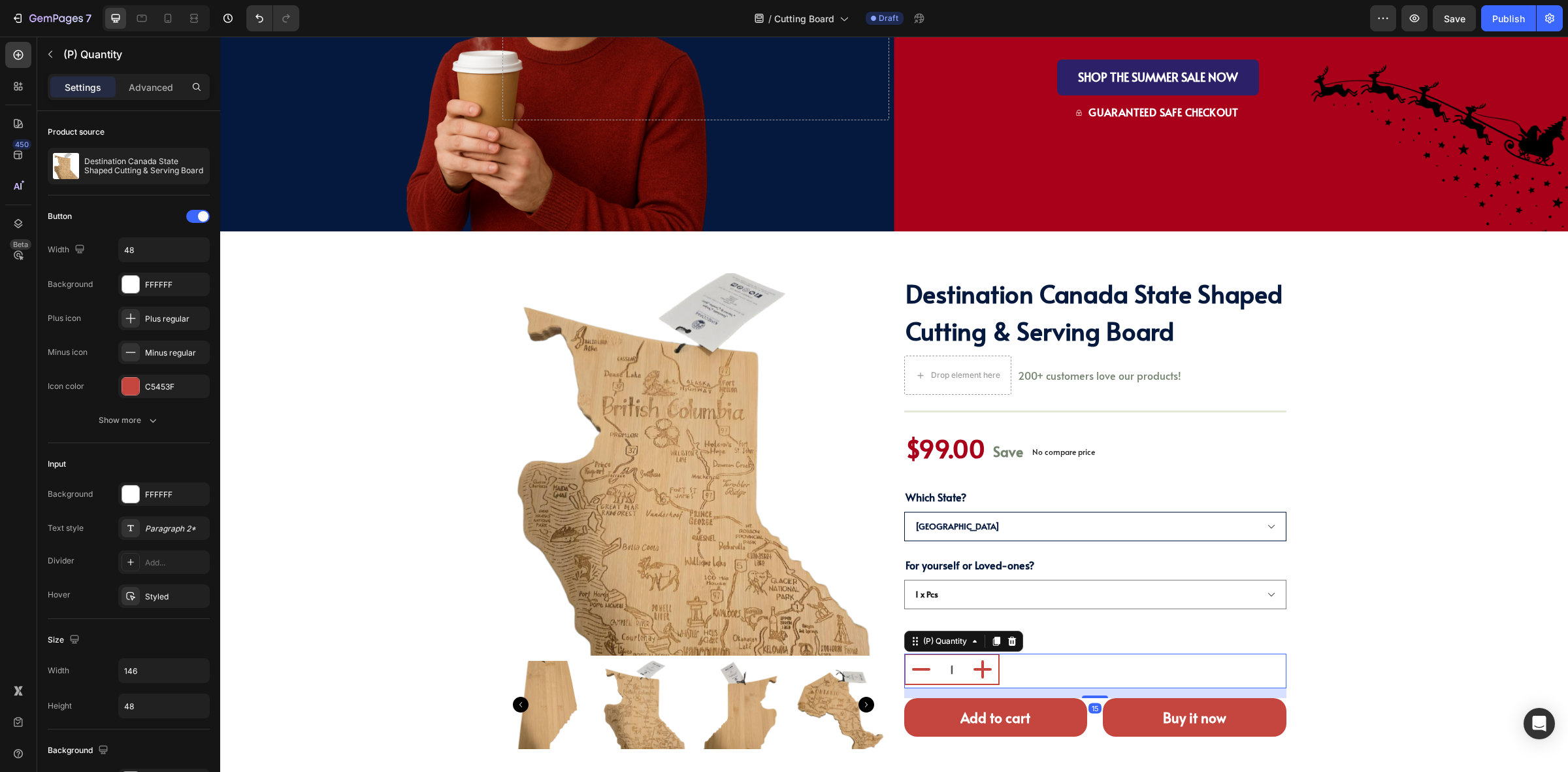
click at [1070, 667] on div "1" at bounding box center [1095, 669] width 382 height 31
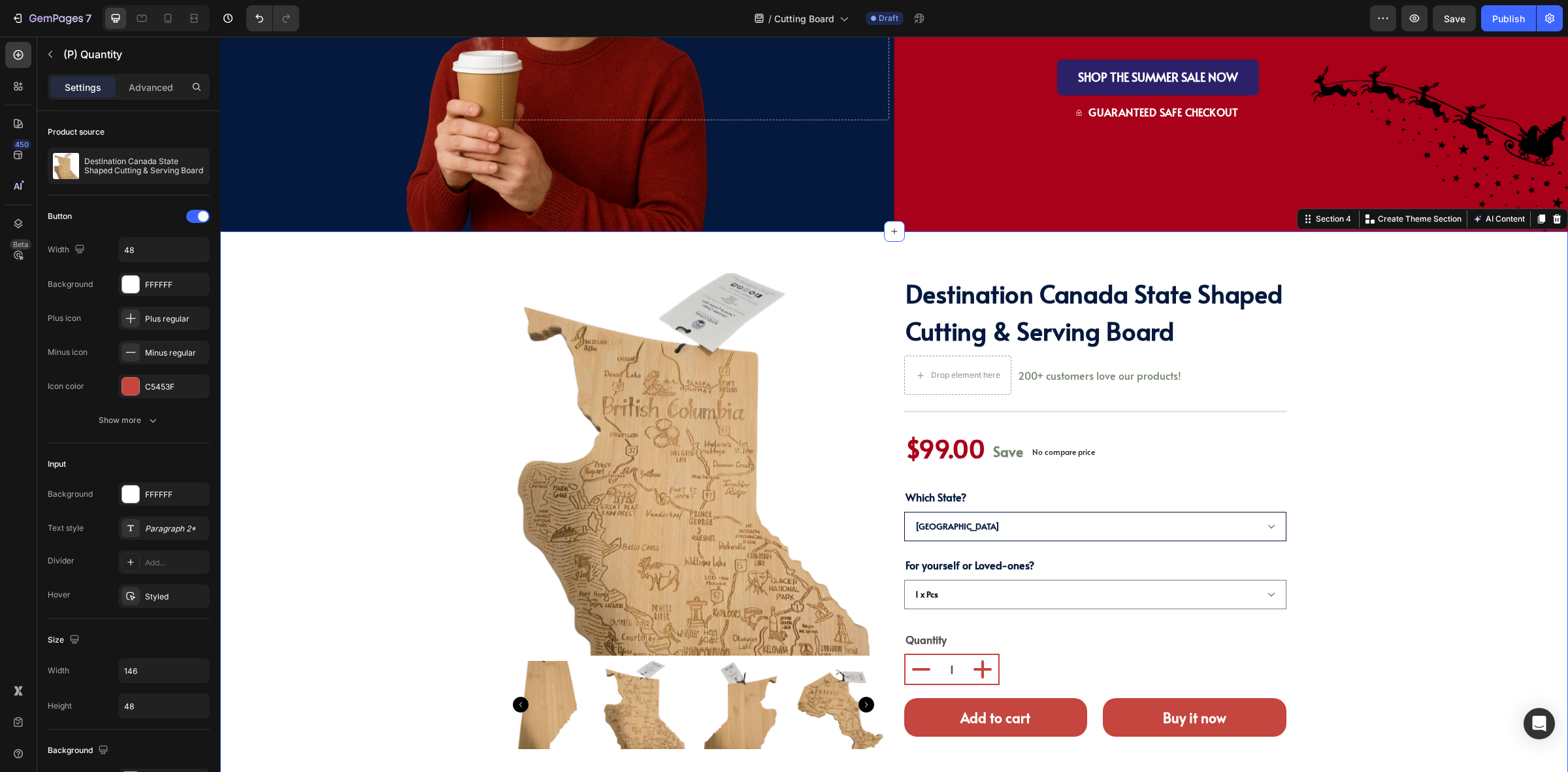
click at [1460, 563] on div "Product Images destination canada state shaped cutting & serving board (P) Titl…" at bounding box center [894, 516] width 1329 height 484
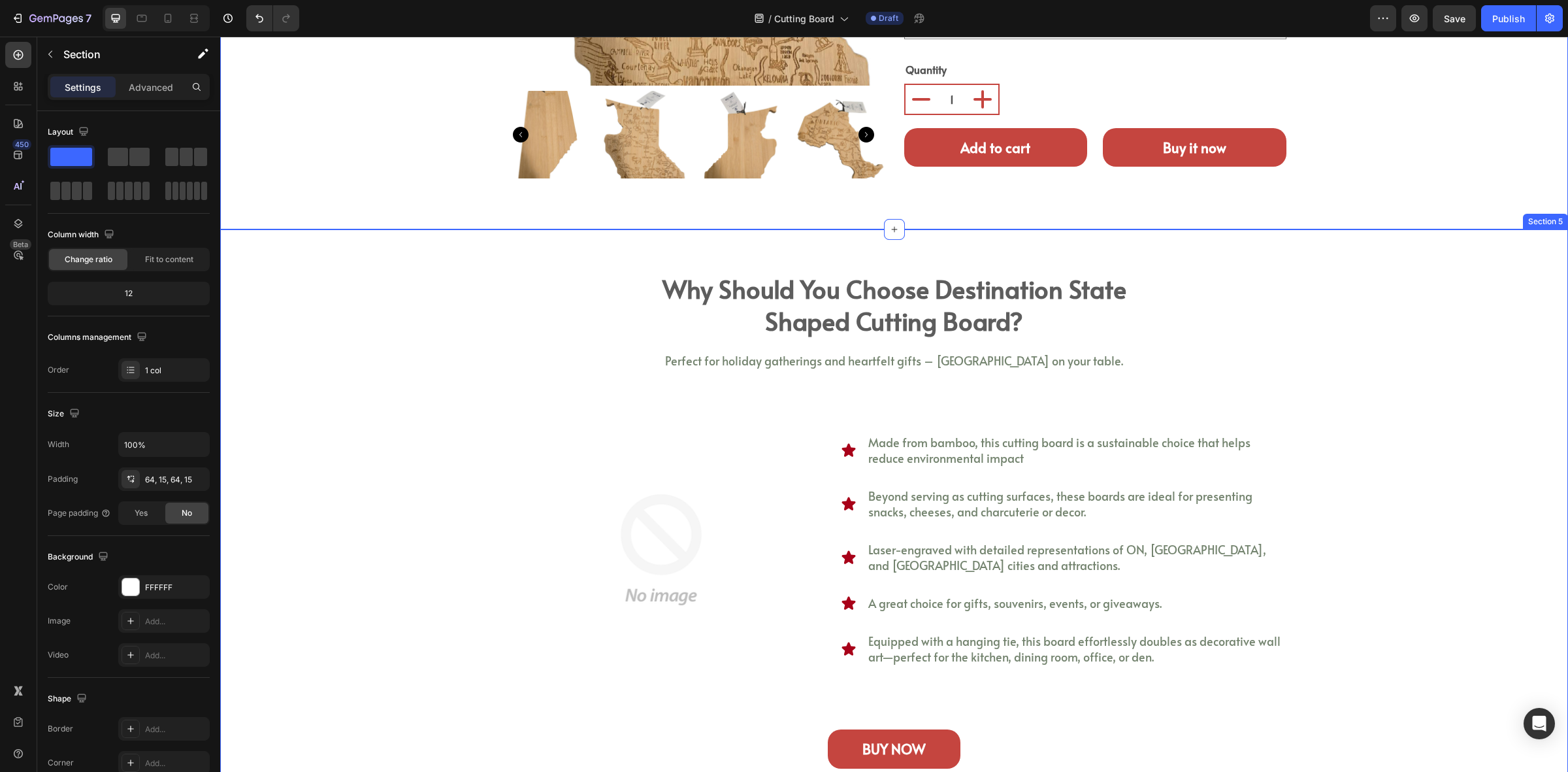
scroll to position [2041, 0]
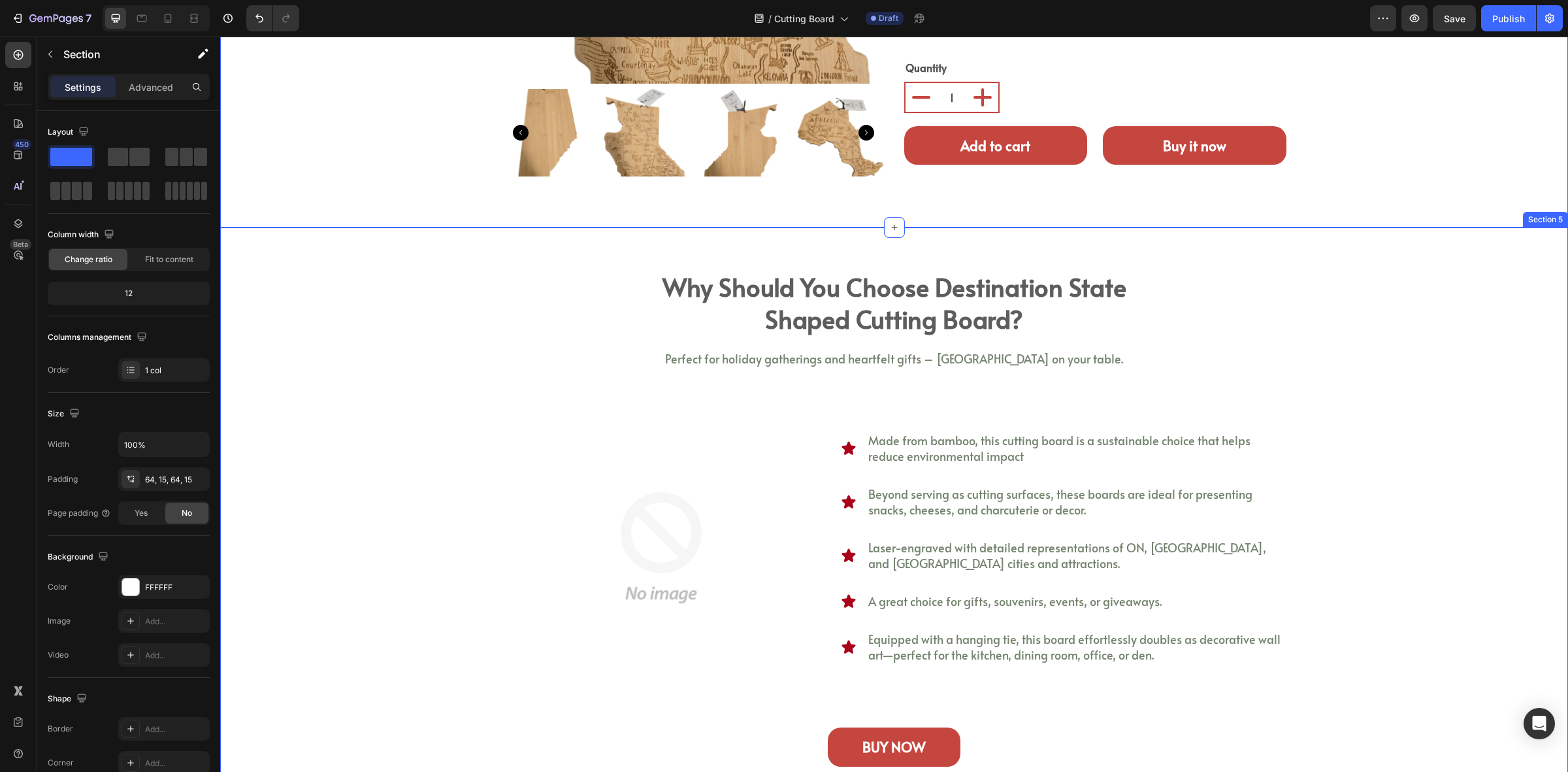
click at [343, 697] on div "why should you choose destination state shaped cutting board? Heading Perfect f…" at bounding box center [894, 524] width 1329 height 511
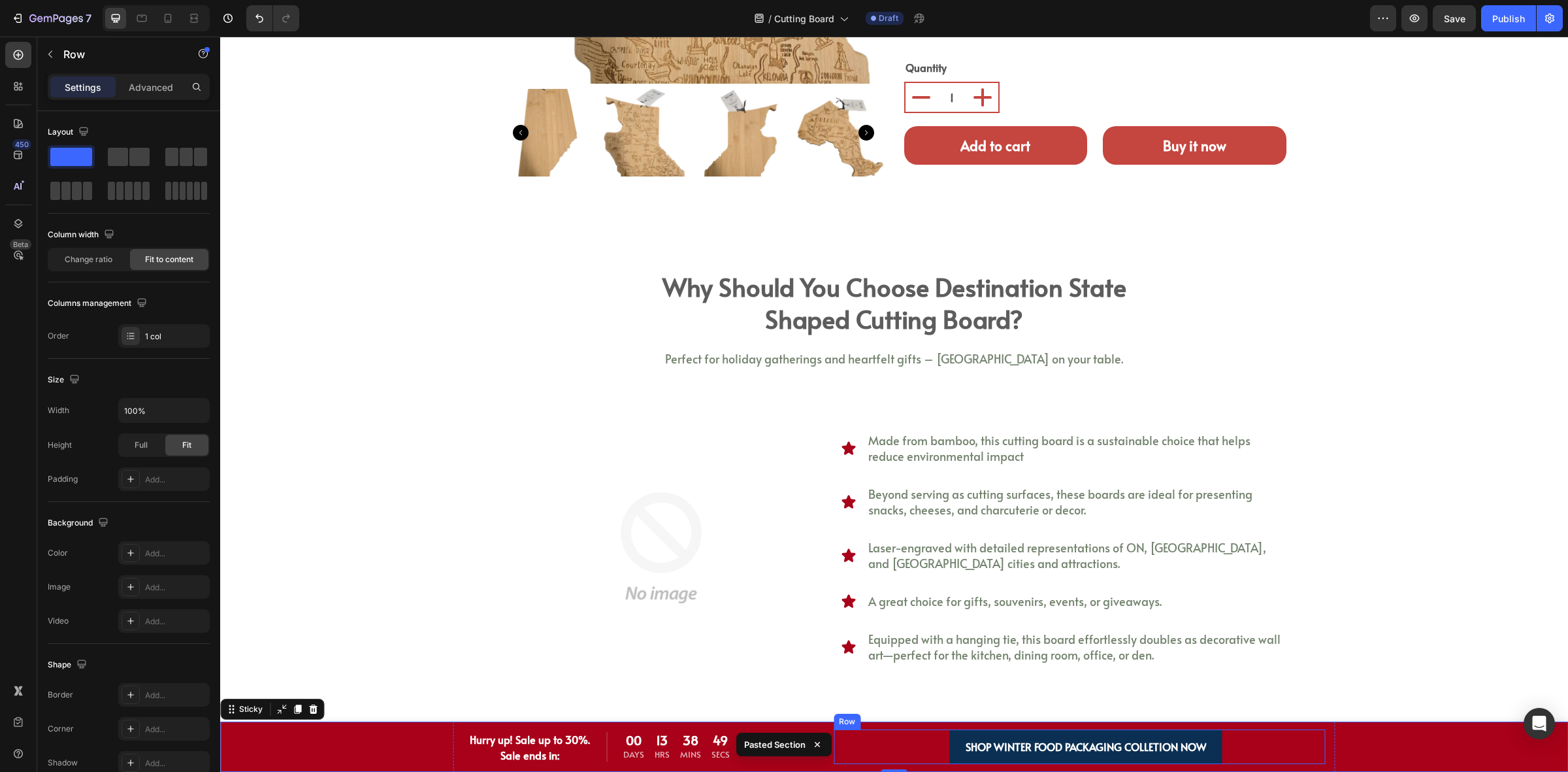
click at [867, 747] on div "Text Block SHOP WINTER FOOD PACKAGING COLLETION NOW Button Row Row" at bounding box center [1080, 746] width 492 height 35
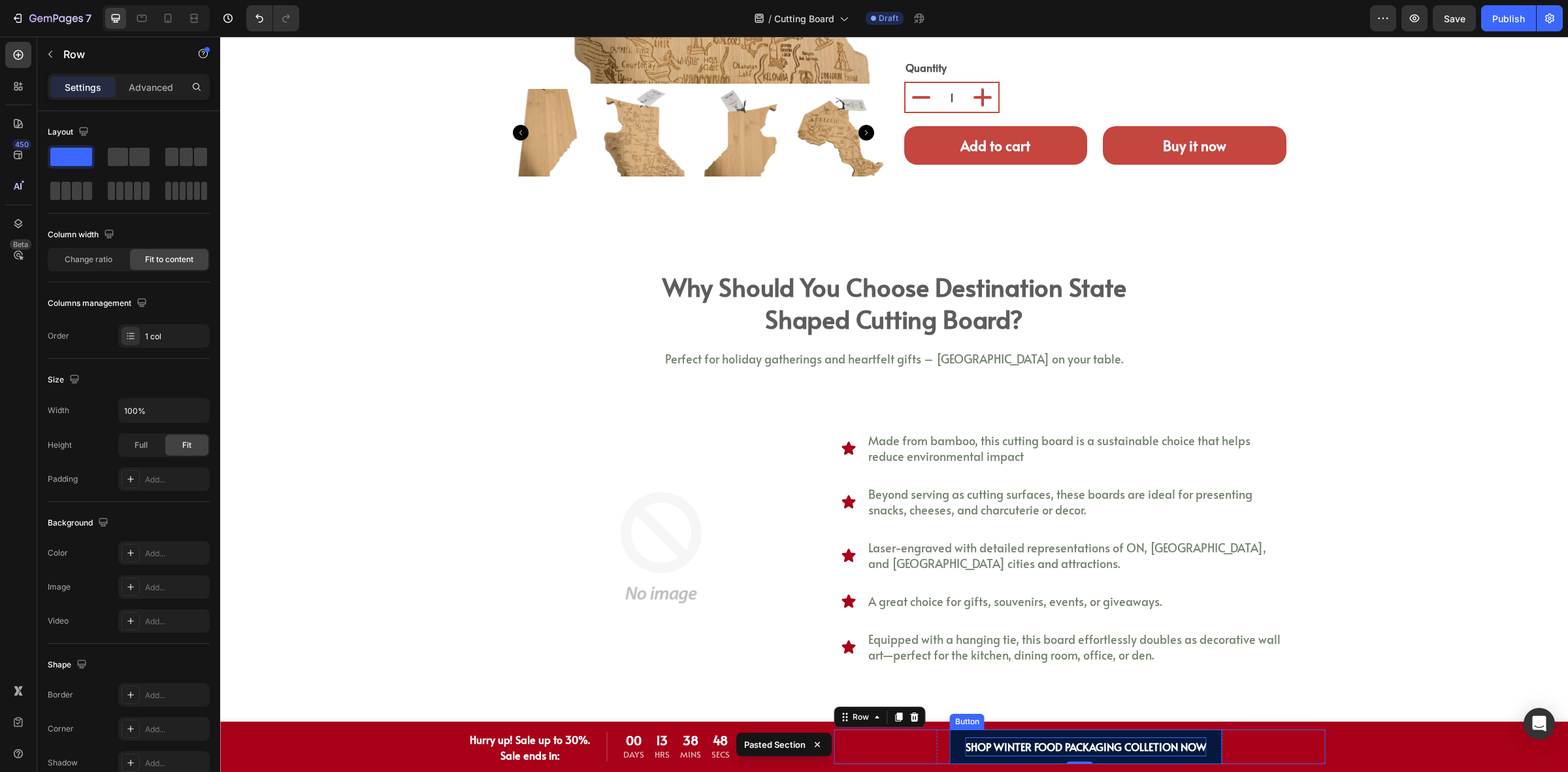
click at [966, 745] on strong "SHOP WINTER FOOD PACKAGING COLLETION NOW" at bounding box center [1087, 746] width 241 height 14
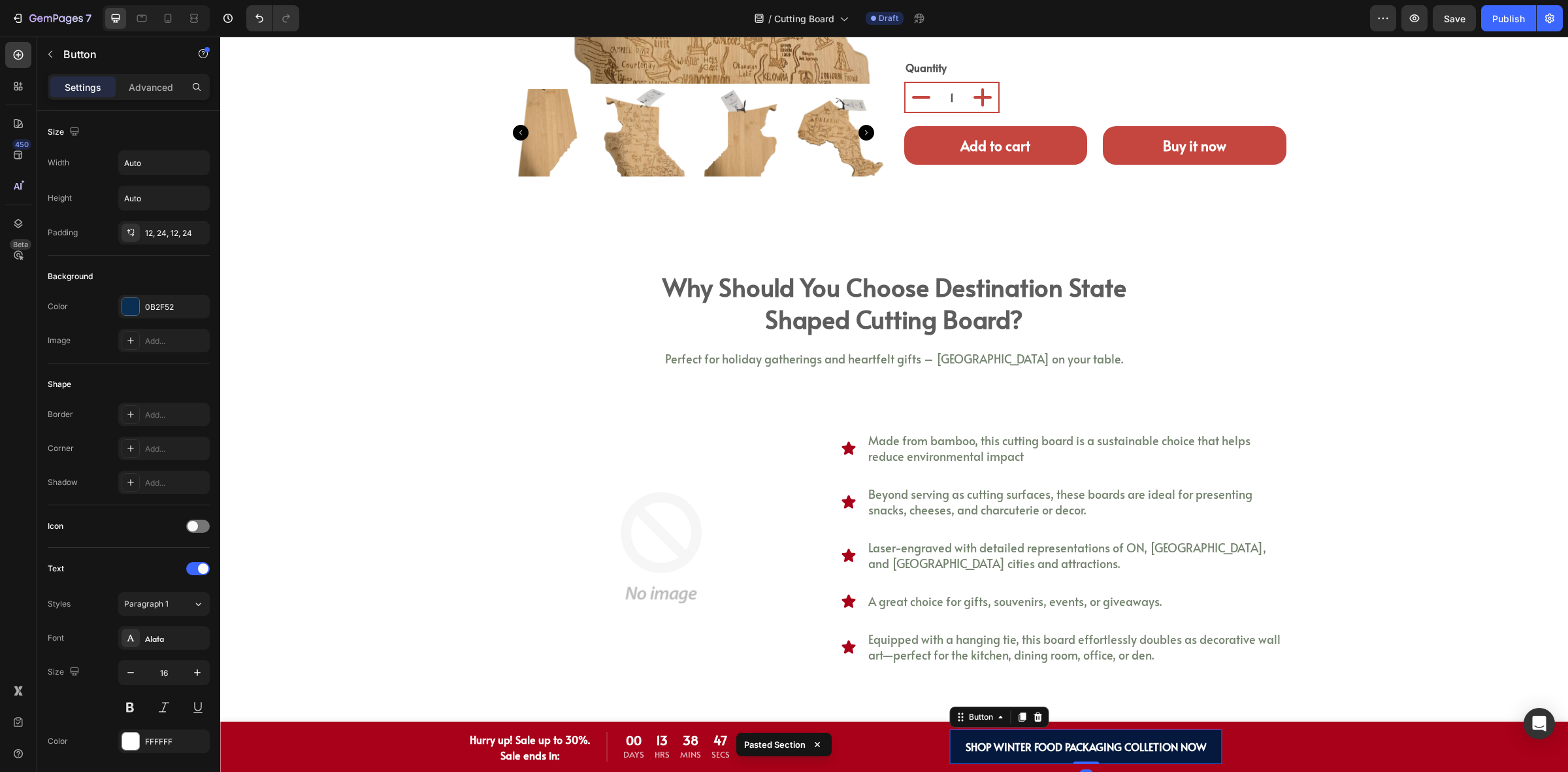
click at [951, 748] on link "SHOP WINTER FOOD PACKAGING COLLETION NOW" at bounding box center [1087, 746] width 273 height 35
click at [1007, 747] on strong "SHOP WINTER FOOD PACKAGING COLLETION NOW" at bounding box center [1087, 746] width 241 height 14
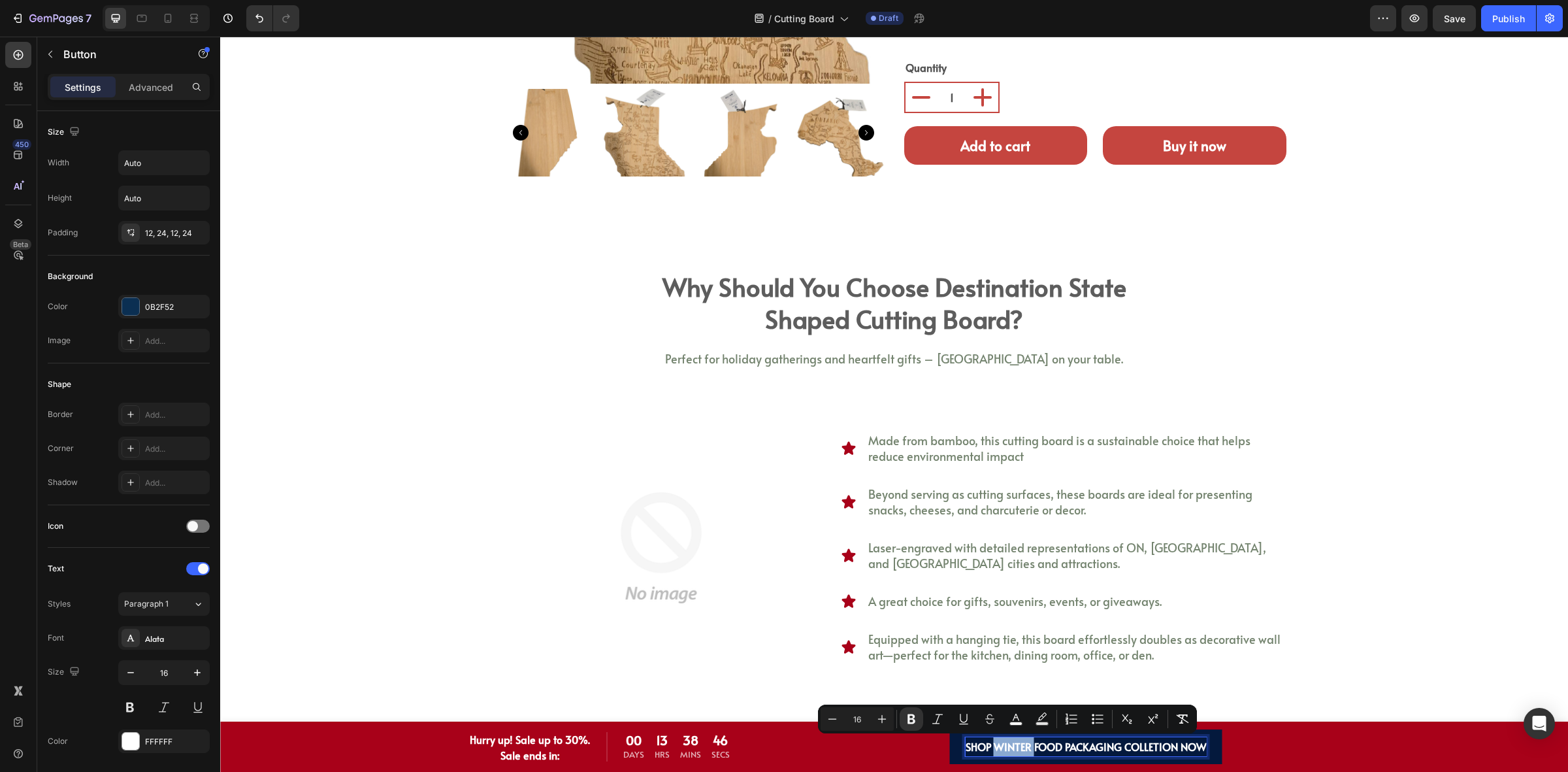
click at [995, 749] on strong "SHOP WINTER FOOD PACKAGING COLLETION NOW" at bounding box center [1087, 746] width 241 height 14
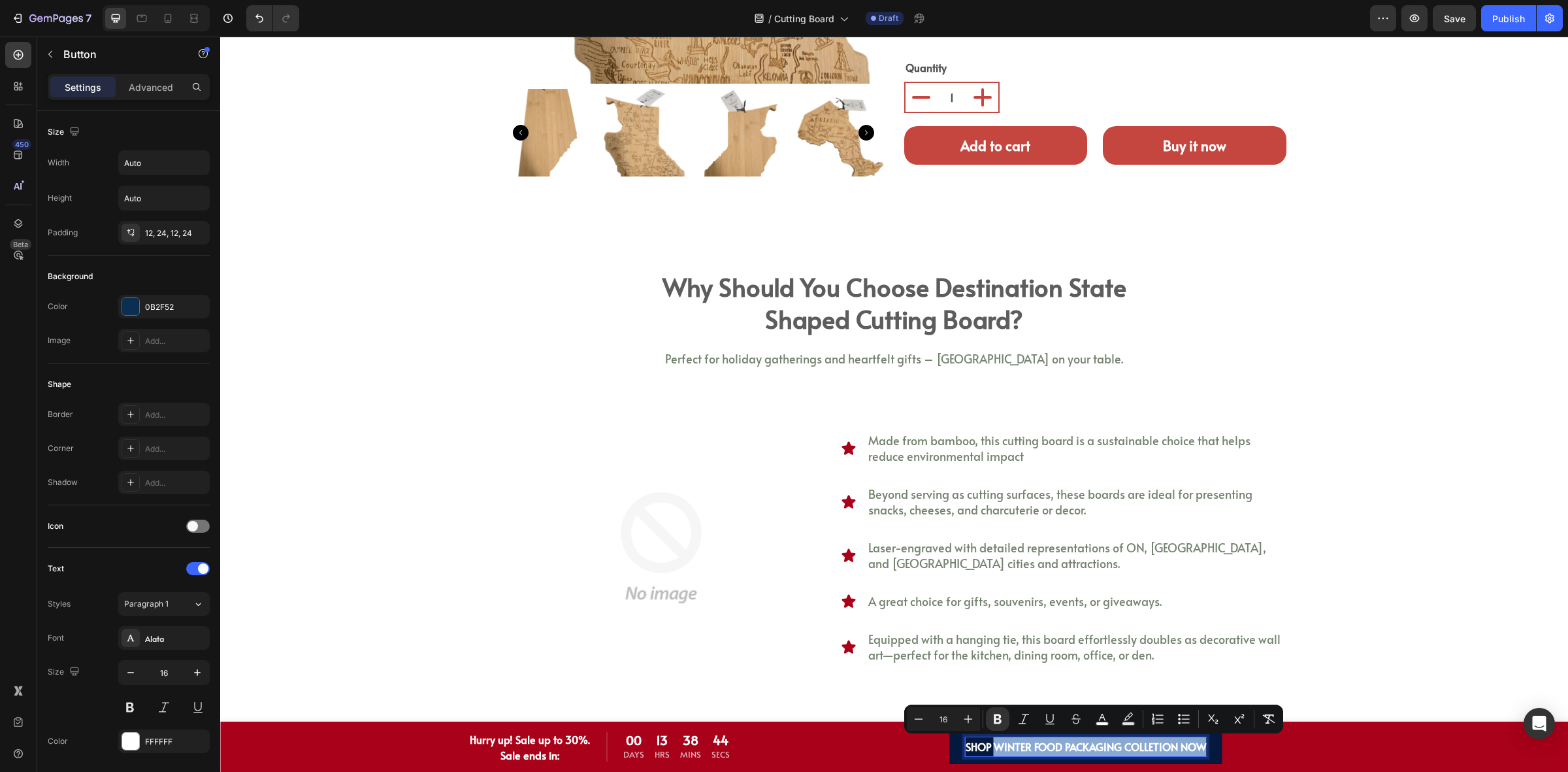
drag, startPoint x: 990, startPoint y: 749, endPoint x: 1200, endPoint y: 750, distance: 210.0
click at [1200, 750] on strong "SHOP WINTER FOOD PACKAGING COLLETION NOW" at bounding box center [1087, 746] width 241 height 14
click at [505, 332] on div "why should you choose destination state shaped cutting board? Heading Perfect f…" at bounding box center [894, 524] width 1329 height 511
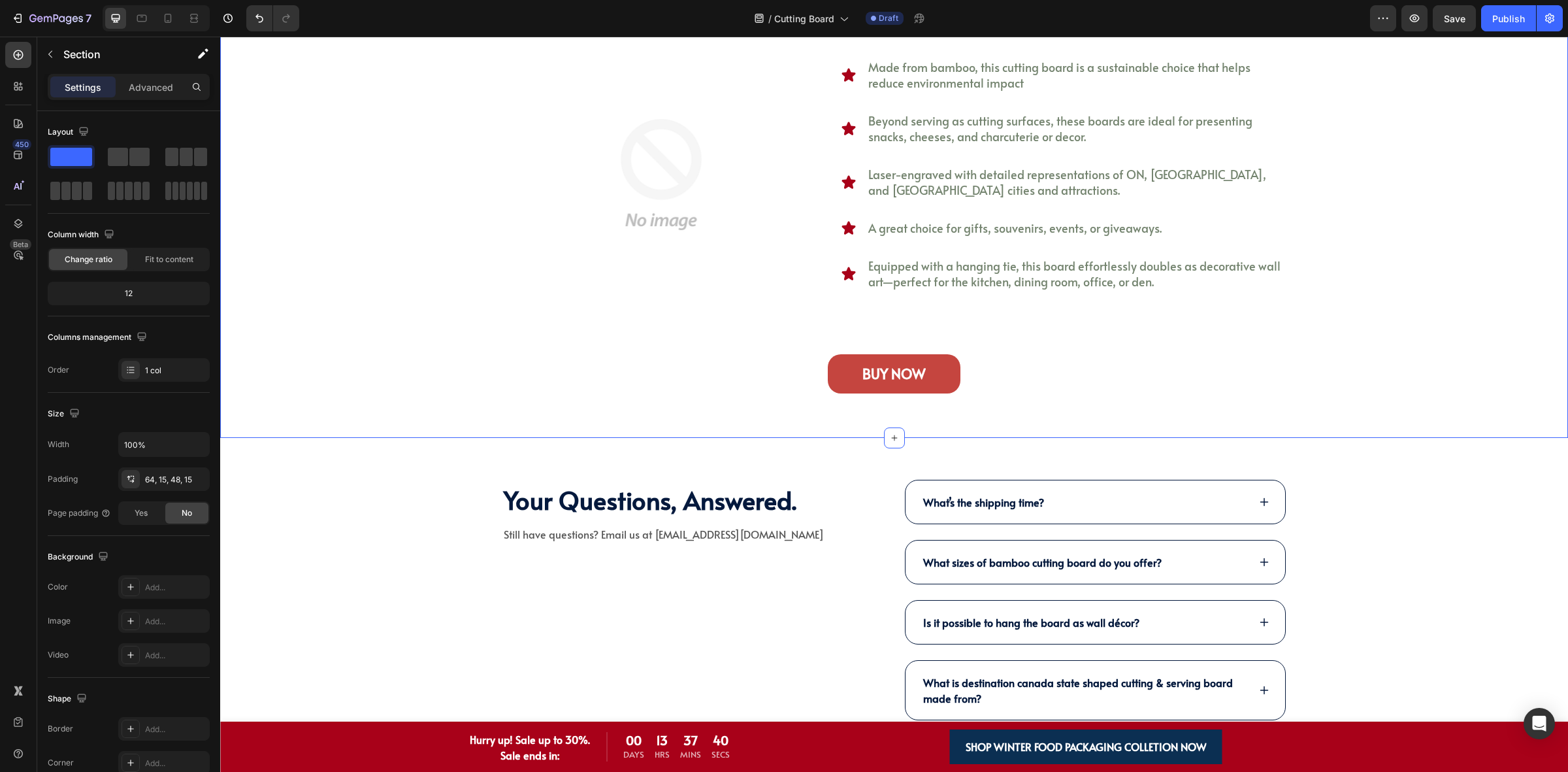
scroll to position [2695, 0]
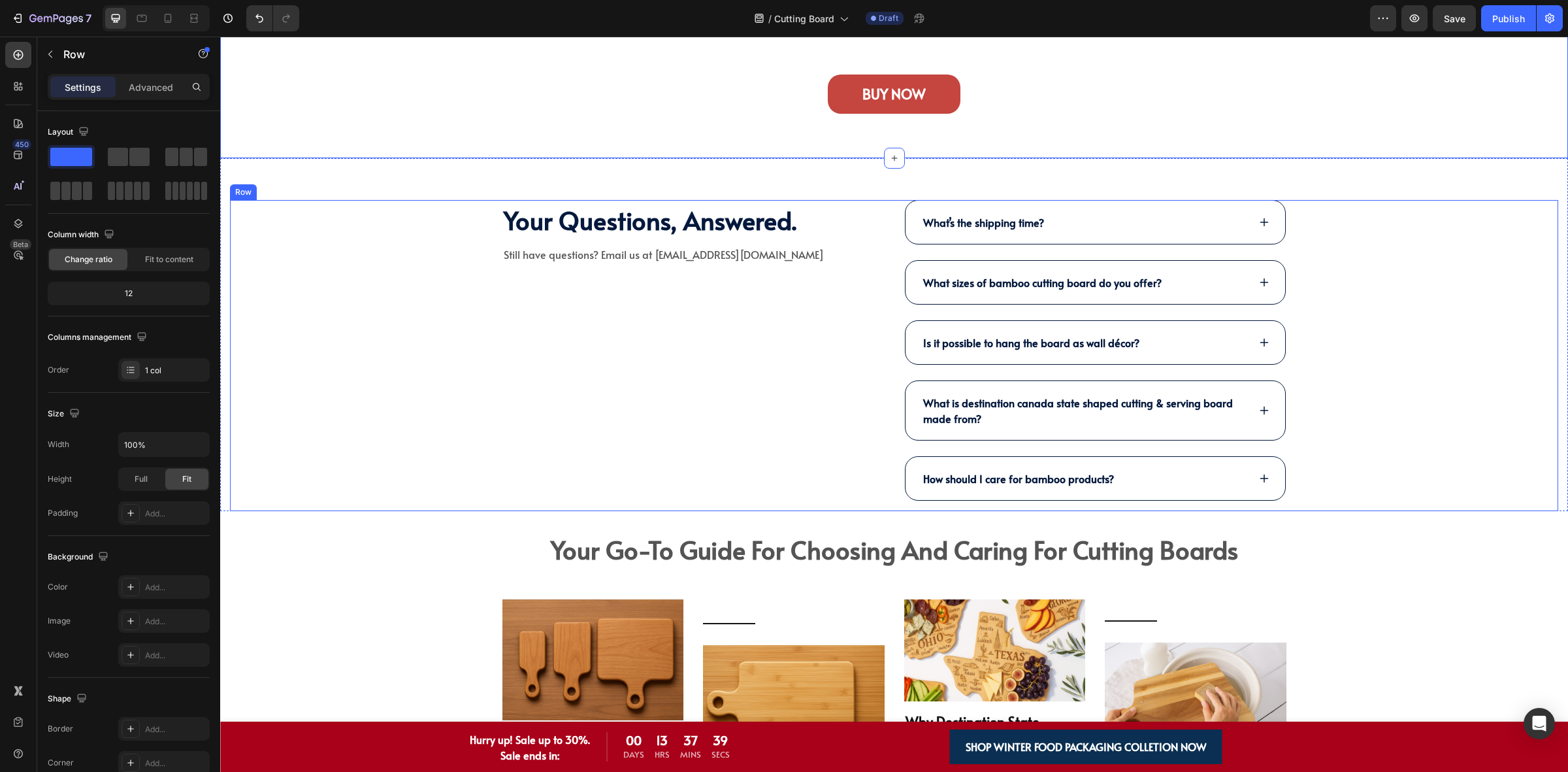
click at [1383, 433] on div "Your Questions, Answered. Heading Still have questions? Email us at halo@kimeco…" at bounding box center [894, 356] width 1329 height 311
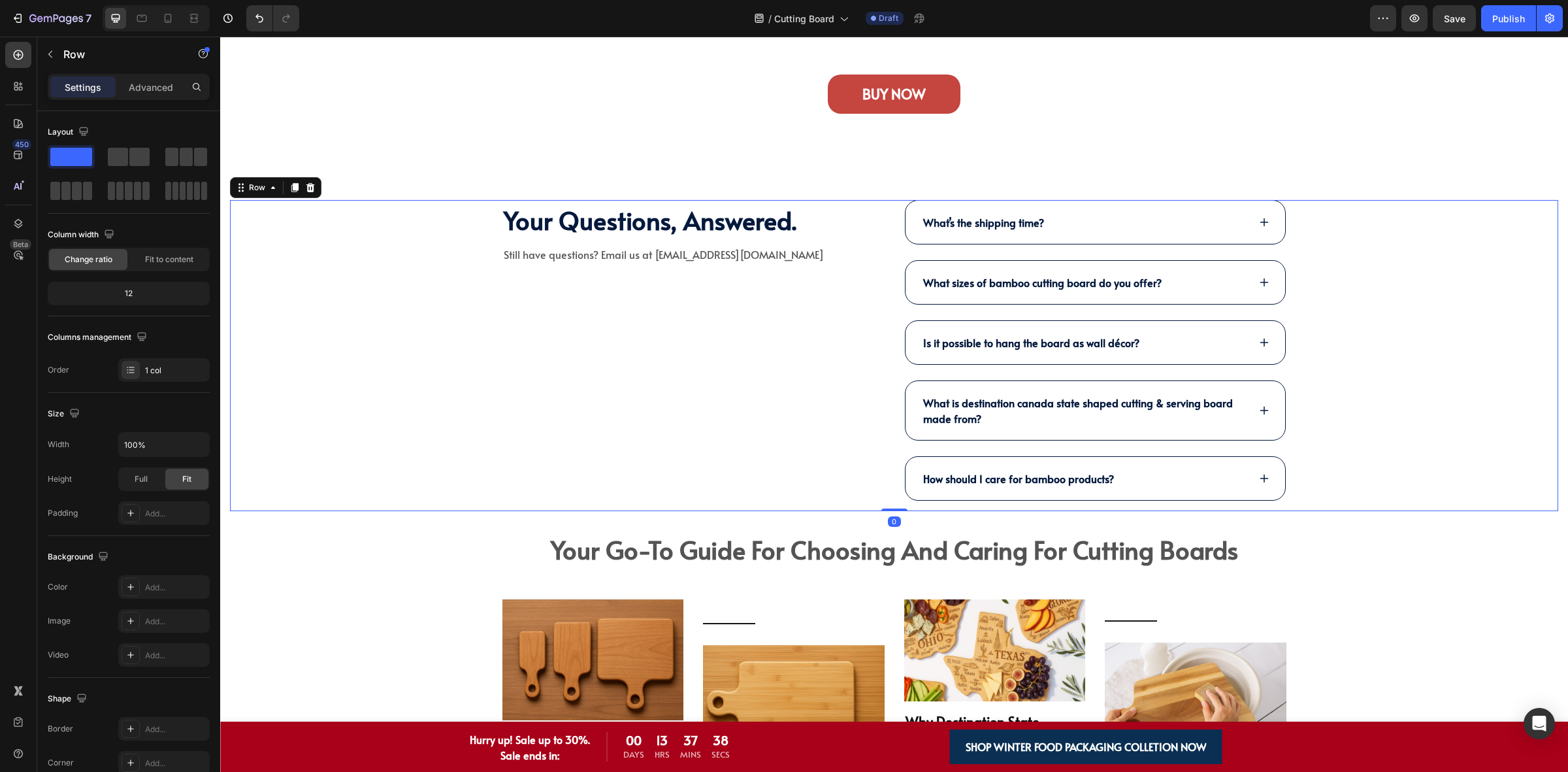
scroll to position [3103, 0]
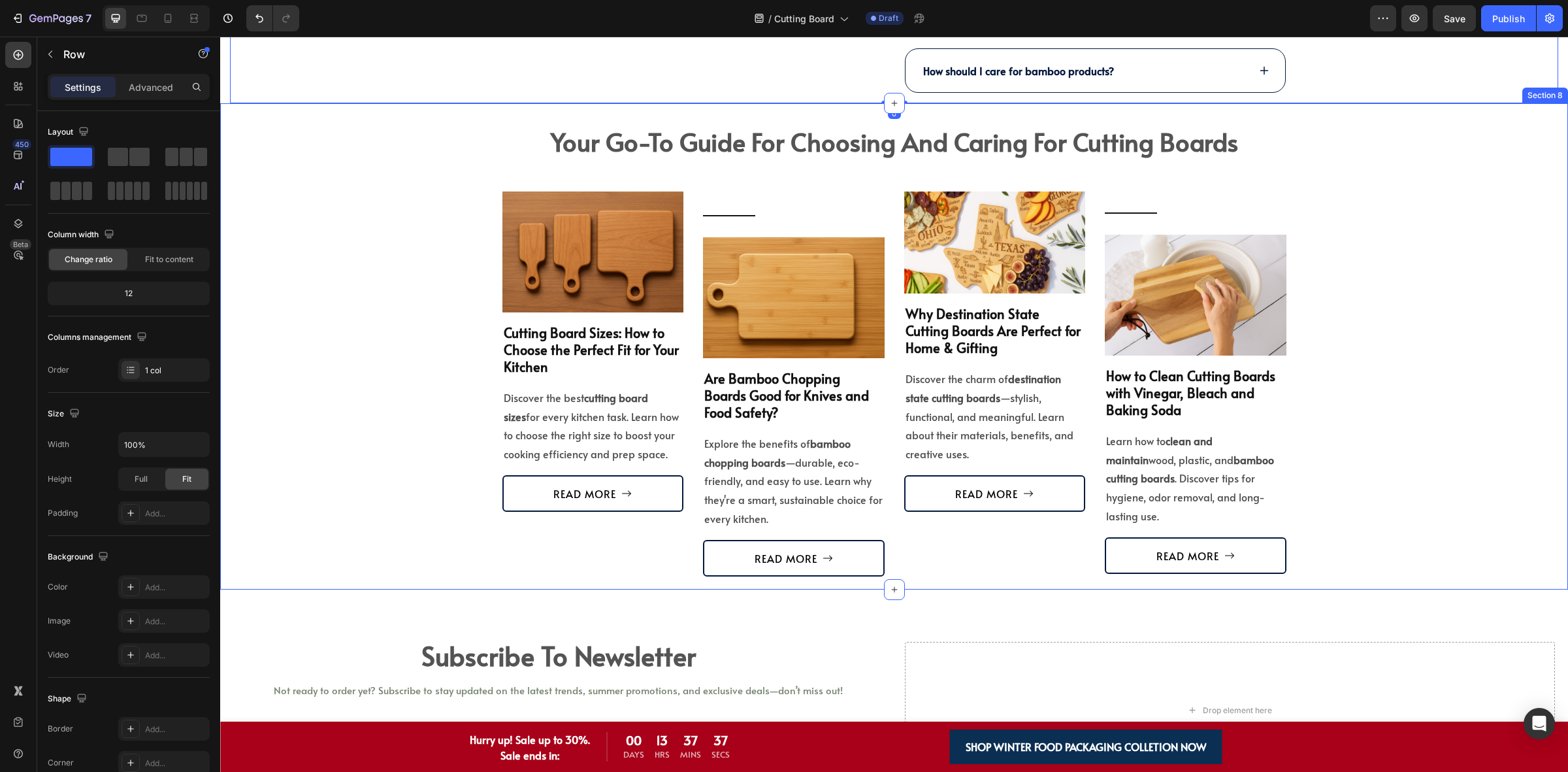
click at [1370, 462] on div "your go-to guide for choosing and caring for cutting boards Heading Guide for C…" at bounding box center [894, 349] width 1329 height 453
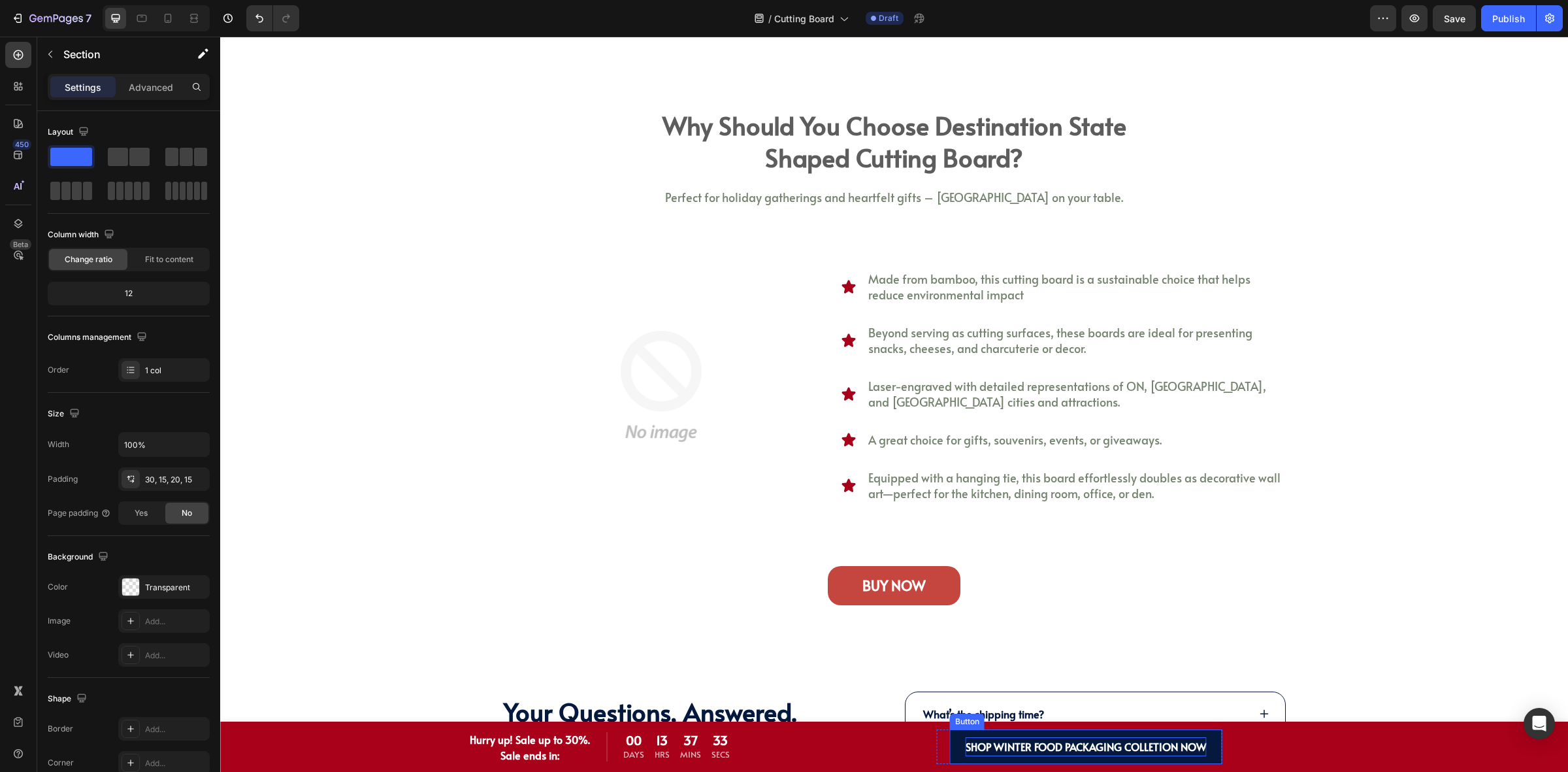
scroll to position [2128, 0]
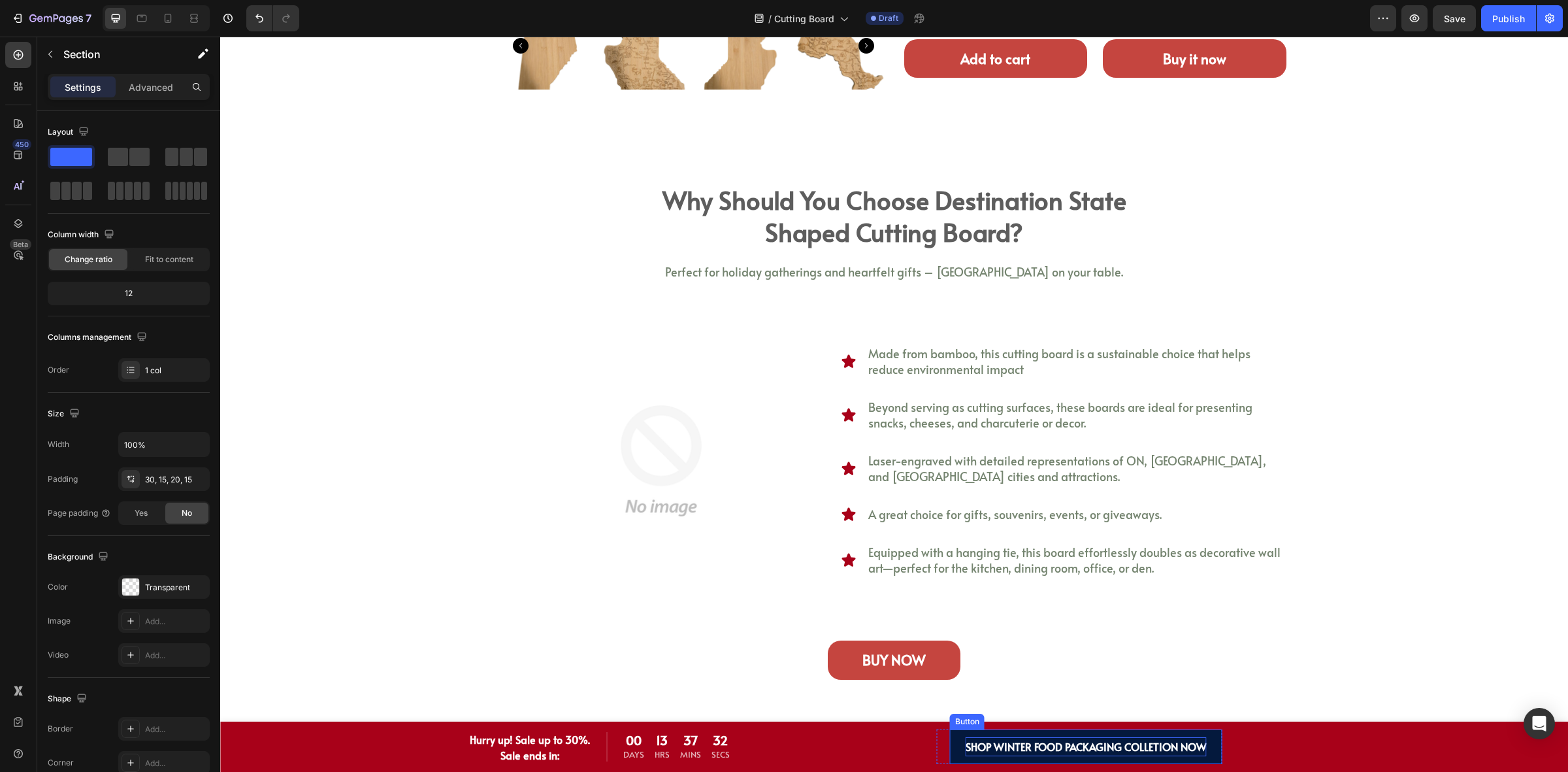
click at [1032, 752] on strong "SHOP WINTER FOOD PACKAGING COLLETION NOW" at bounding box center [1087, 746] width 241 height 14
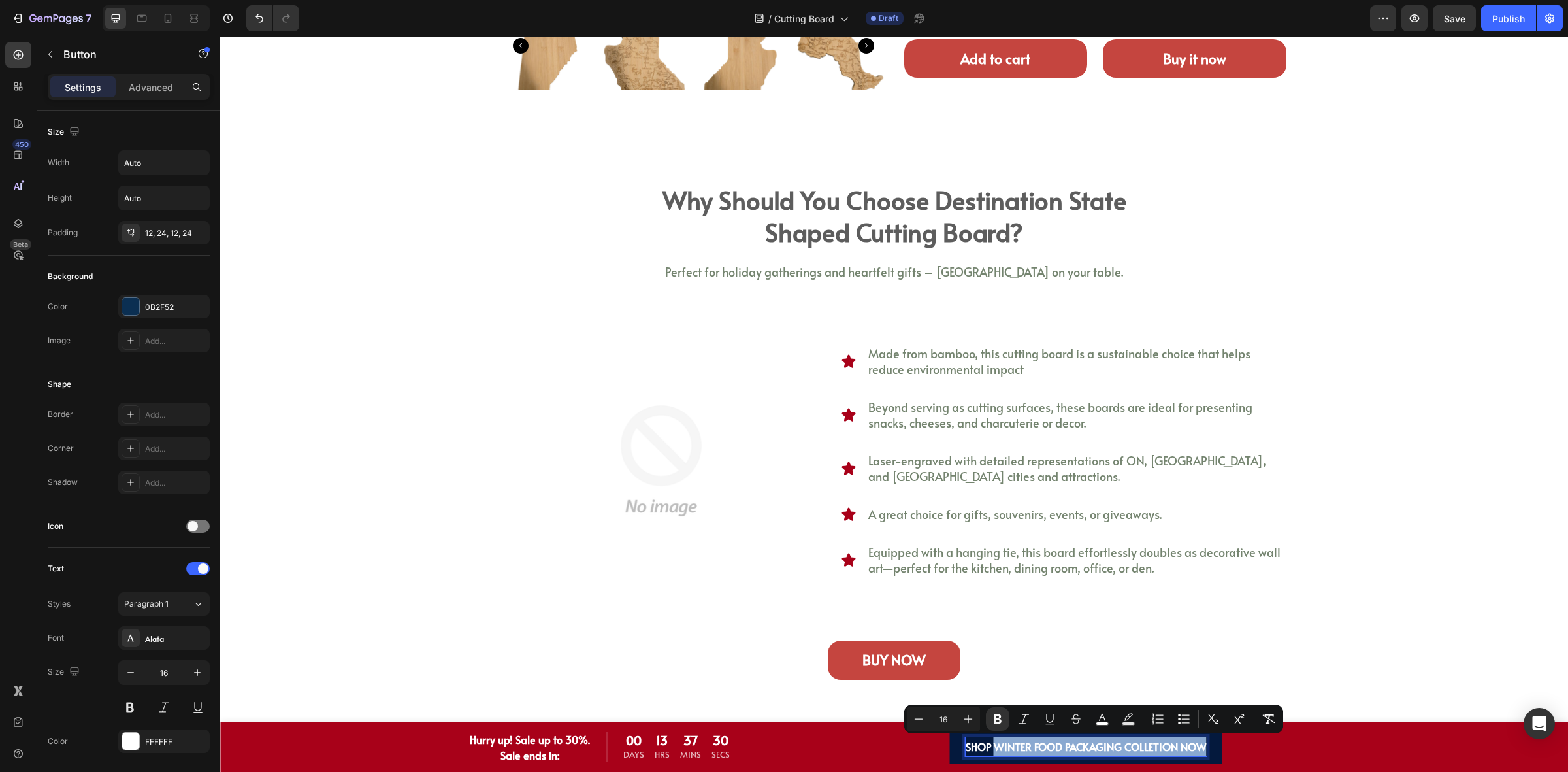
drag, startPoint x: 992, startPoint y: 751, endPoint x: 1207, endPoint y: 746, distance: 215.1
click at [1207, 746] on link "SHOP WINTER FOOD PACKAGING COLLETION NOW" at bounding box center [1087, 746] width 273 height 35
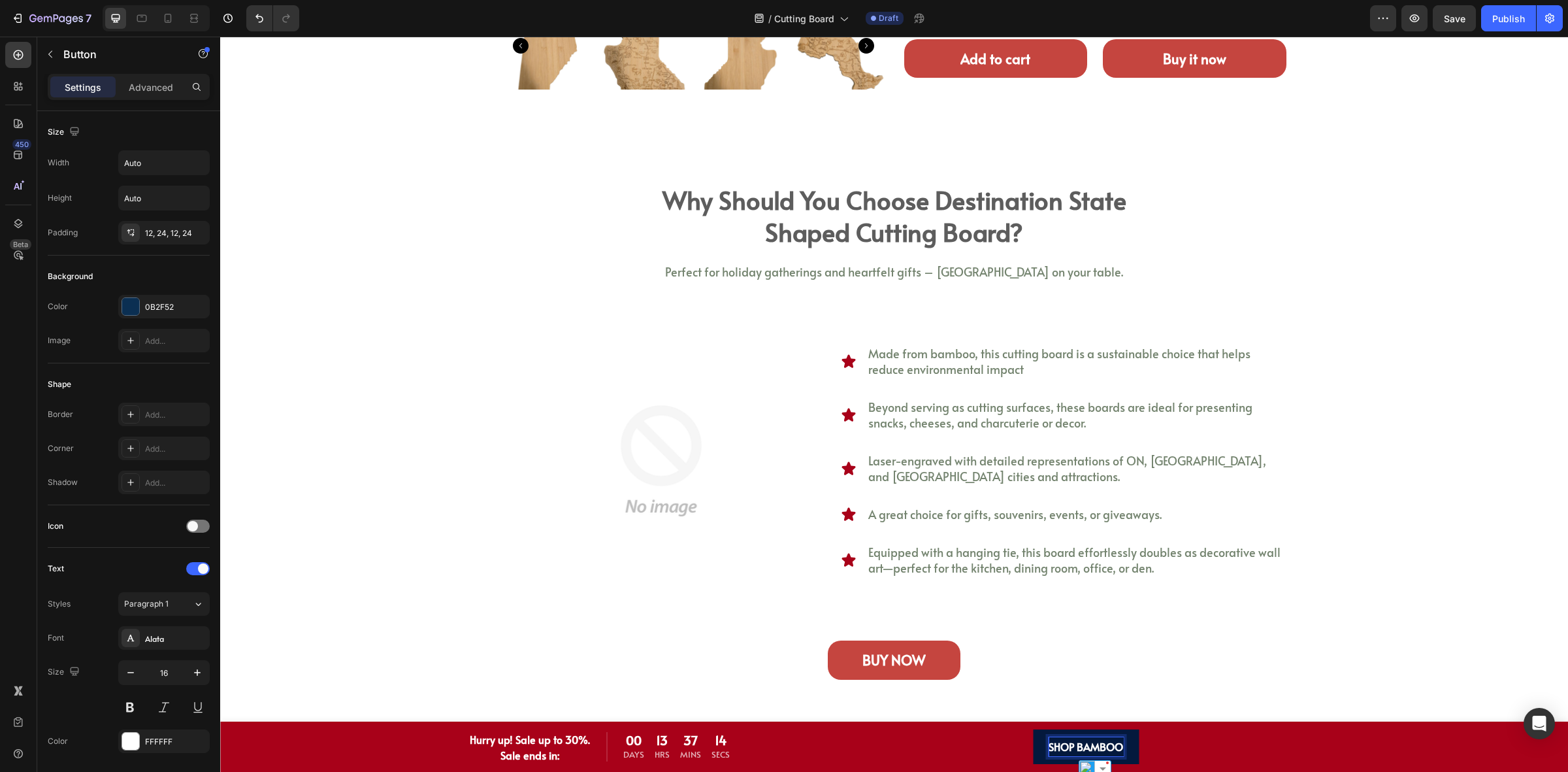
click at [1072, 745] on strong "SHOP BAMBOO" at bounding box center [1086, 746] width 74 height 14
drag, startPoint x: 1069, startPoint y: 748, endPoint x: 1128, endPoint y: 750, distance: 59.0
click at [1128, 750] on link "SHOP BAMBOO" at bounding box center [1086, 746] width 106 height 35
drag, startPoint x: 1030, startPoint y: 751, endPoint x: 1052, endPoint y: 750, distance: 22.0
click at [1052, 750] on strong "SHOP Bamboo Province Cutting Boards" at bounding box center [1086, 746] width 183 height 14
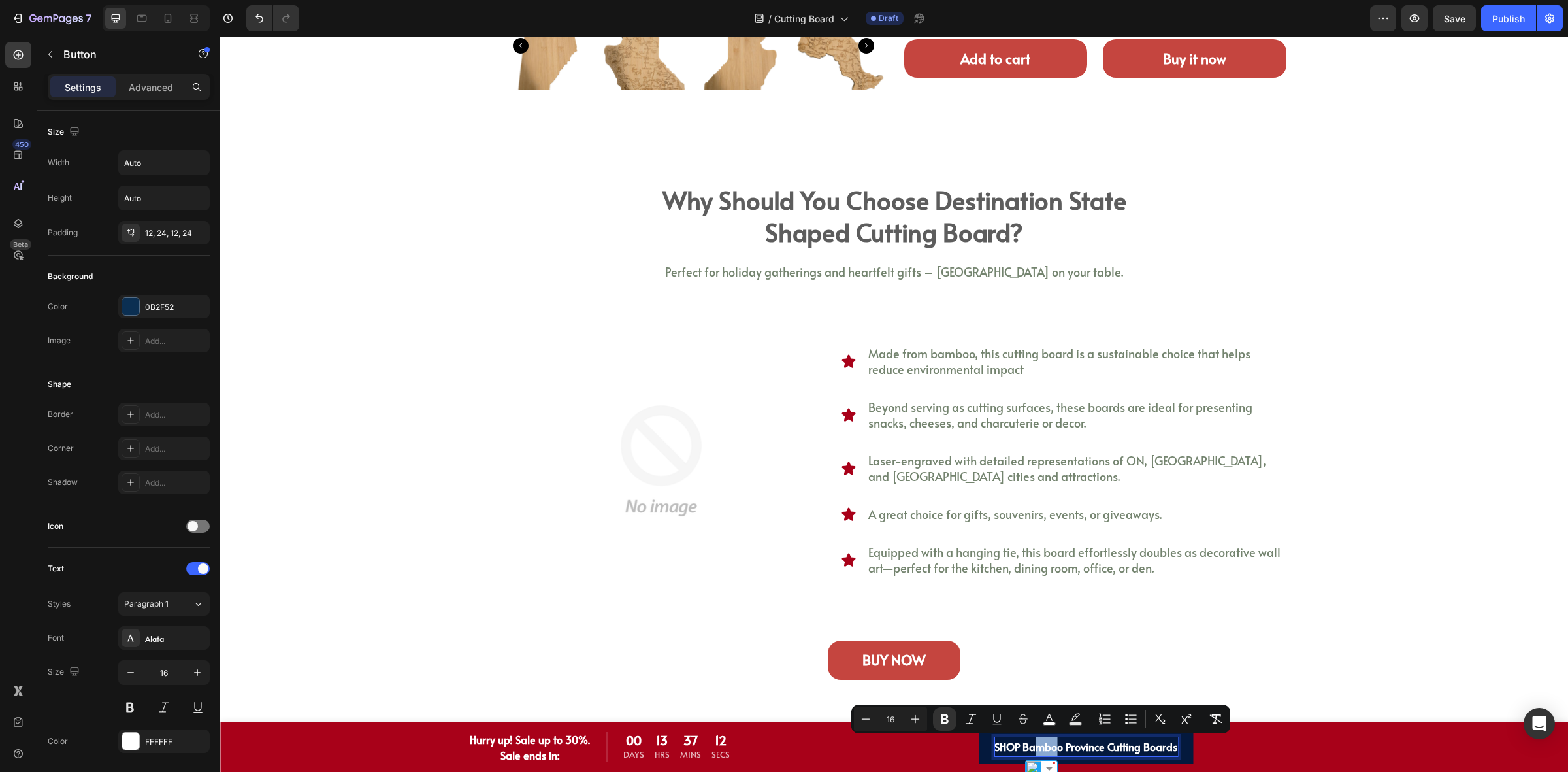
click at [1031, 748] on strong "SHOP Bamboo Province Cutting Boards" at bounding box center [1086, 746] width 183 height 14
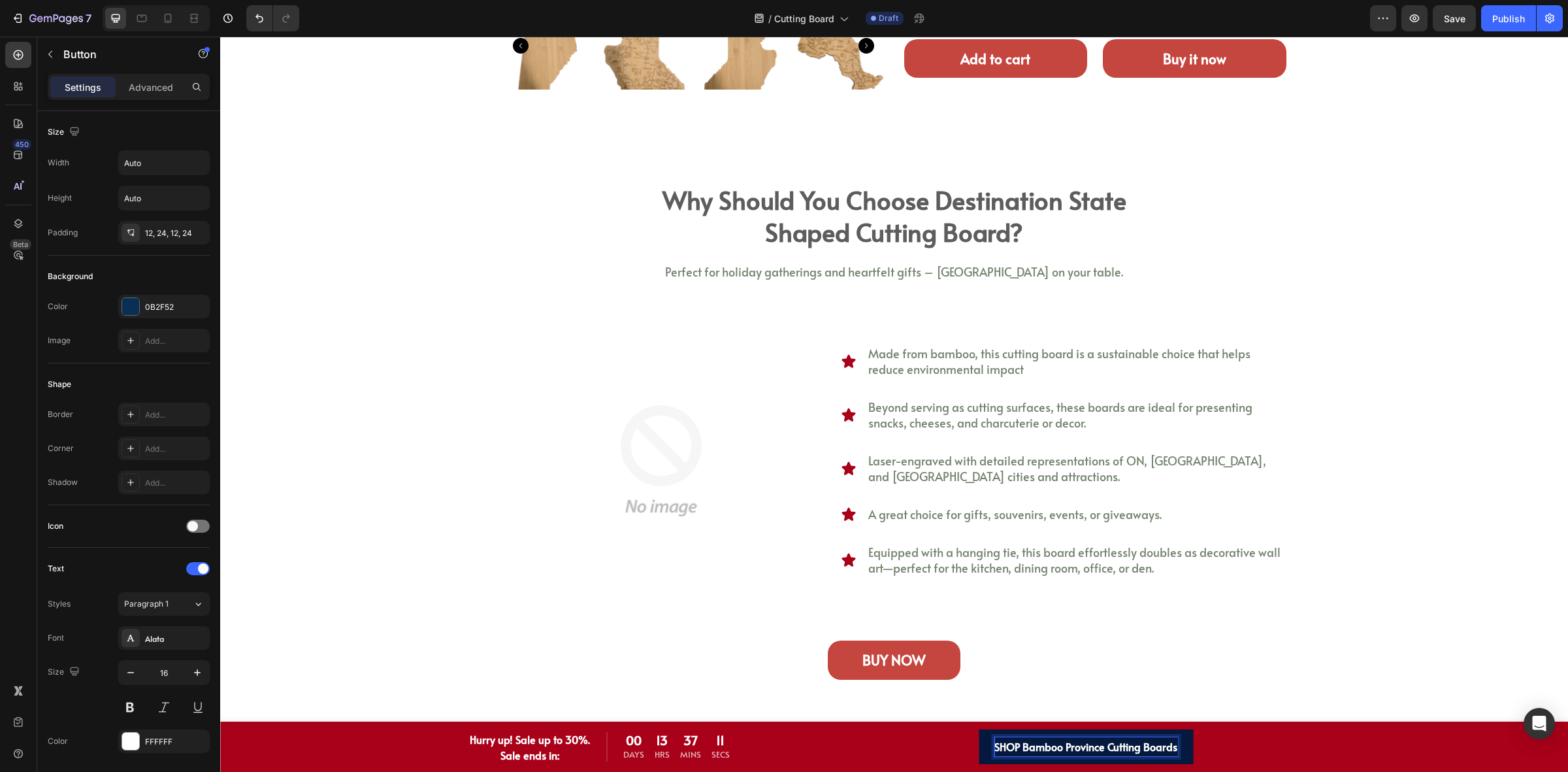
click at [1023, 746] on strong "SHOP Bamboo Province Cutting Boards" at bounding box center [1086, 746] width 183 height 14
drag, startPoint x: 1126, startPoint y: 742, endPoint x: 1281, endPoint y: 755, distance: 155.5
click at [1281, 755] on link "SHOP BAMBOO PROVINCE CUTTING BOARD NOW!amboo Province Cutting Boards" at bounding box center [1086, 746] width 421 height 35
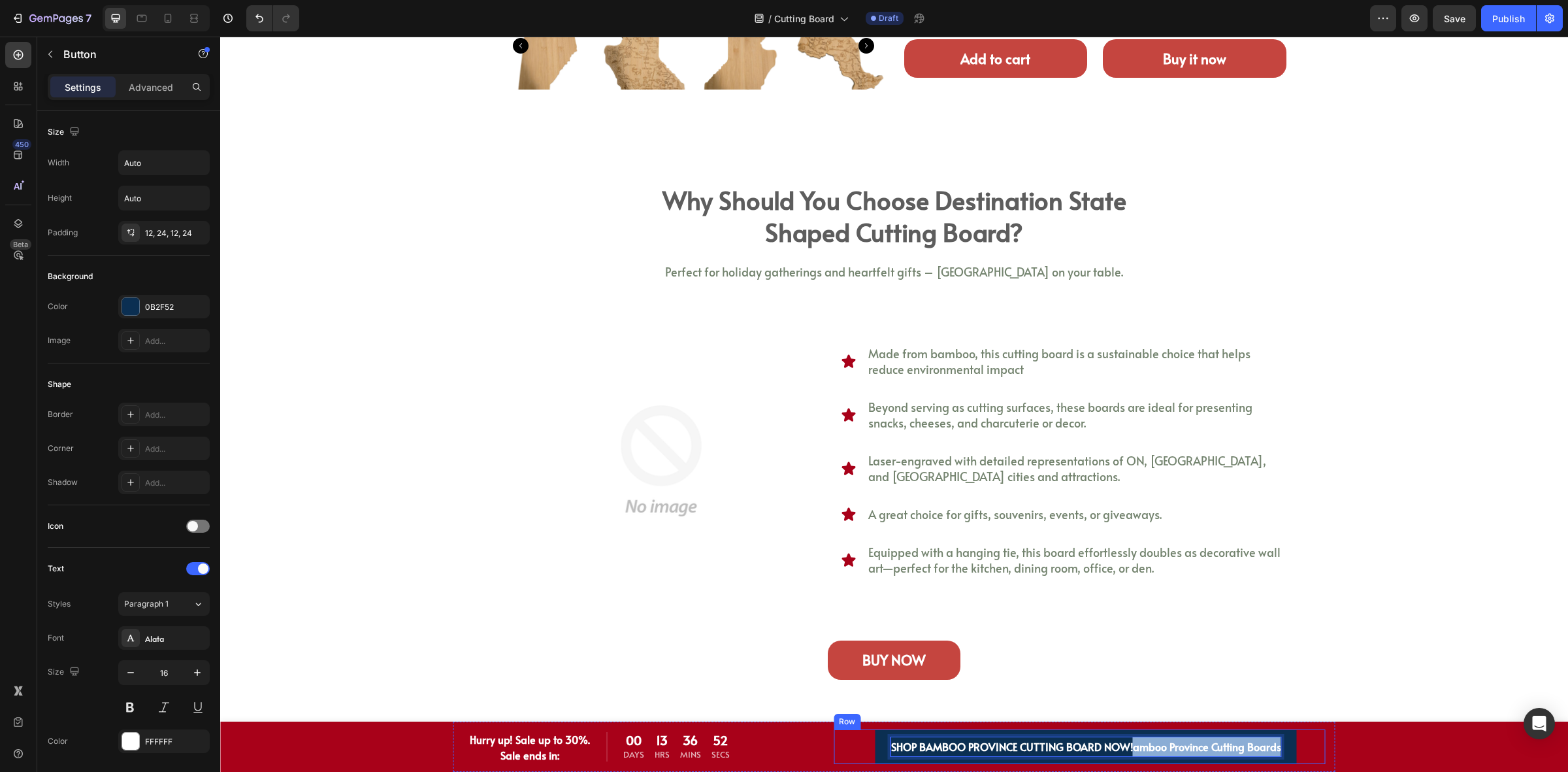
drag, startPoint x: 1129, startPoint y: 752, endPoint x: 1291, endPoint y: 747, distance: 162.1
click at [1291, 747] on div "Text Block SHOP BAMBOO PROVINCE CUTTING BOARD NOW!amboo Province Cutting Boards…" at bounding box center [1080, 746] width 492 height 35
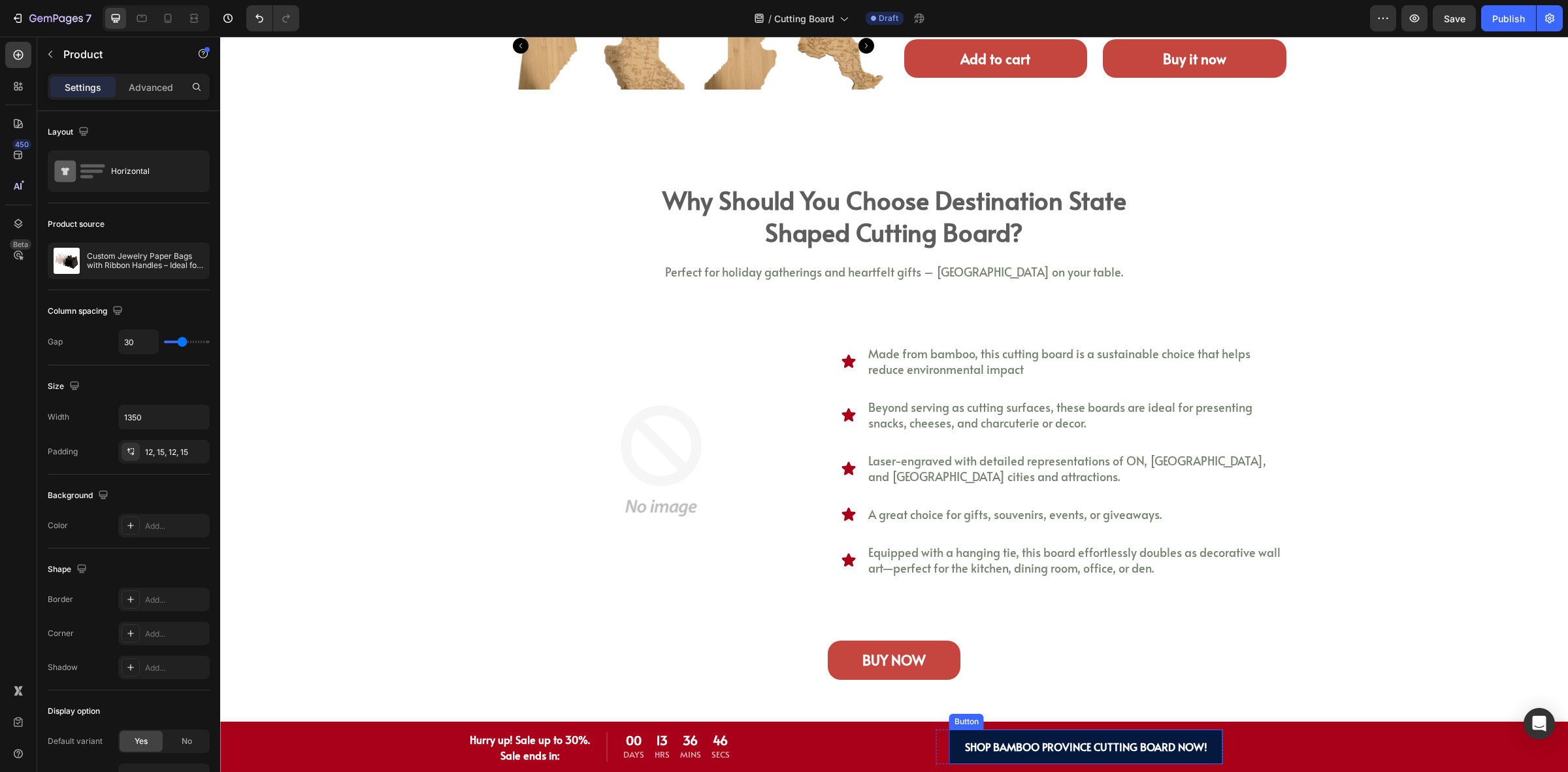
click at [951, 749] on link "SHOP BAMBOO PROVINCE CUTTING BOARD NOW!" at bounding box center [1086, 746] width 273 height 35
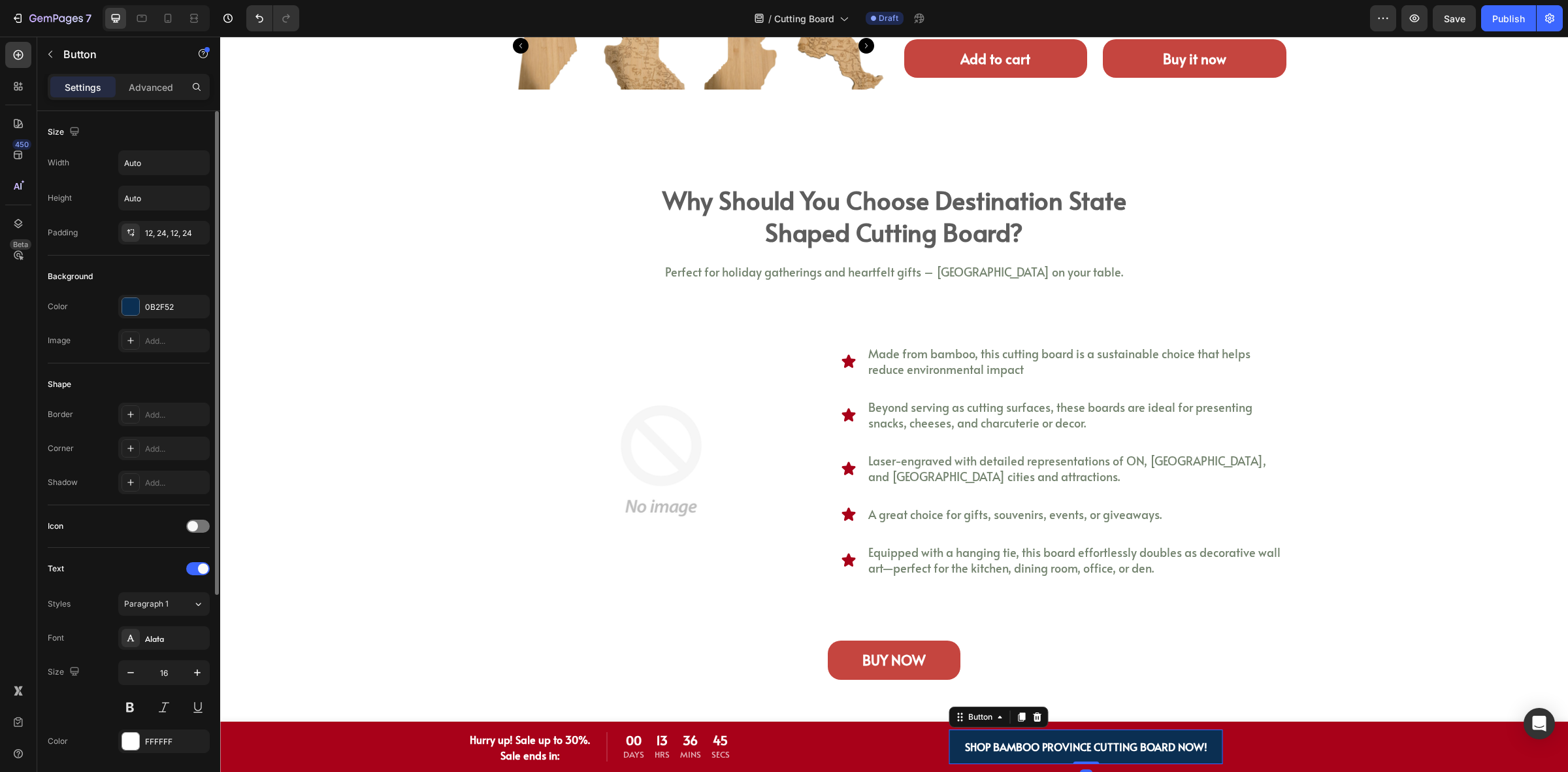
scroll to position [309, 0]
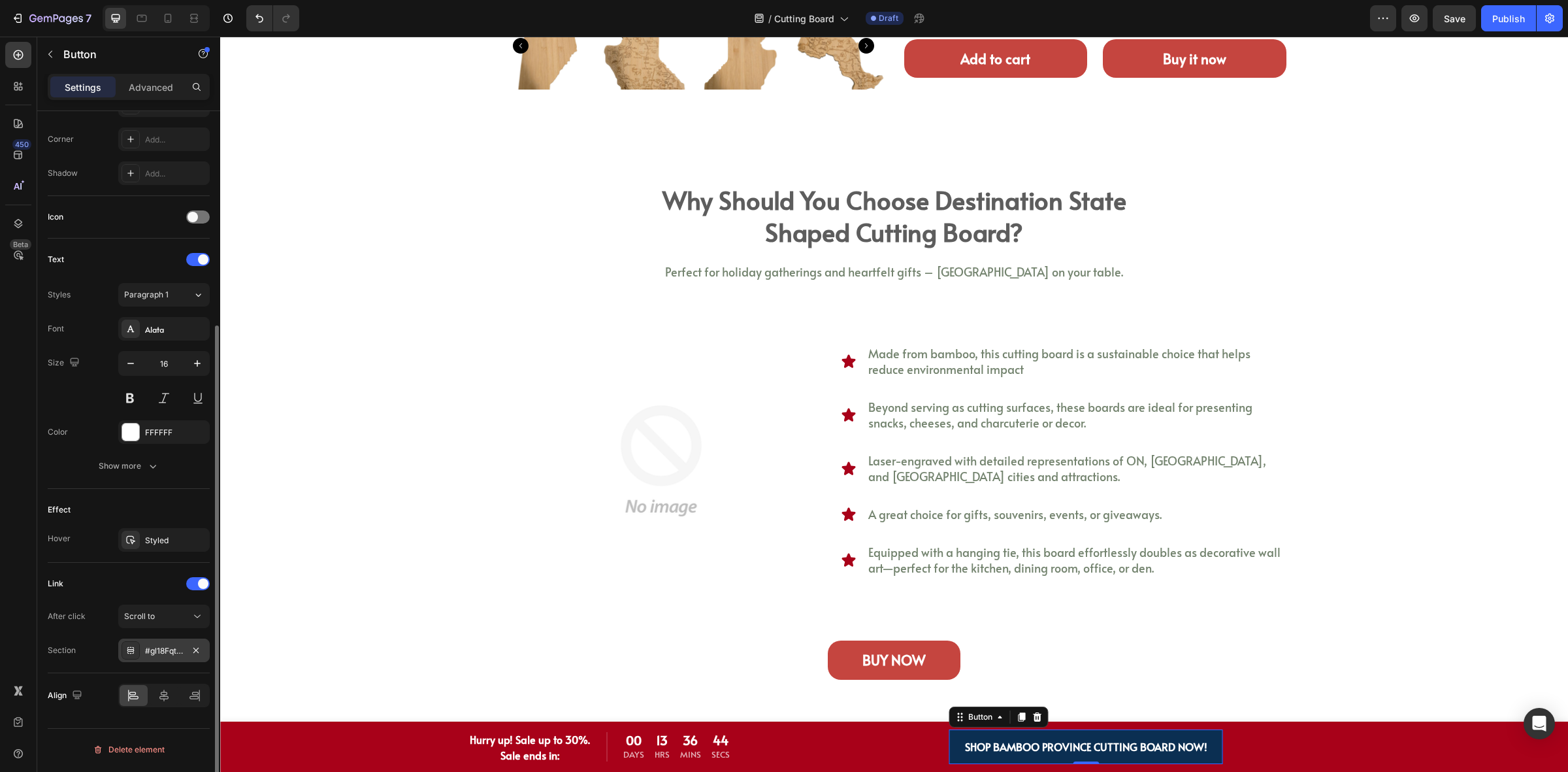
click at [157, 662] on div "#gl18Fqtmal" at bounding box center [164, 650] width 91 height 24
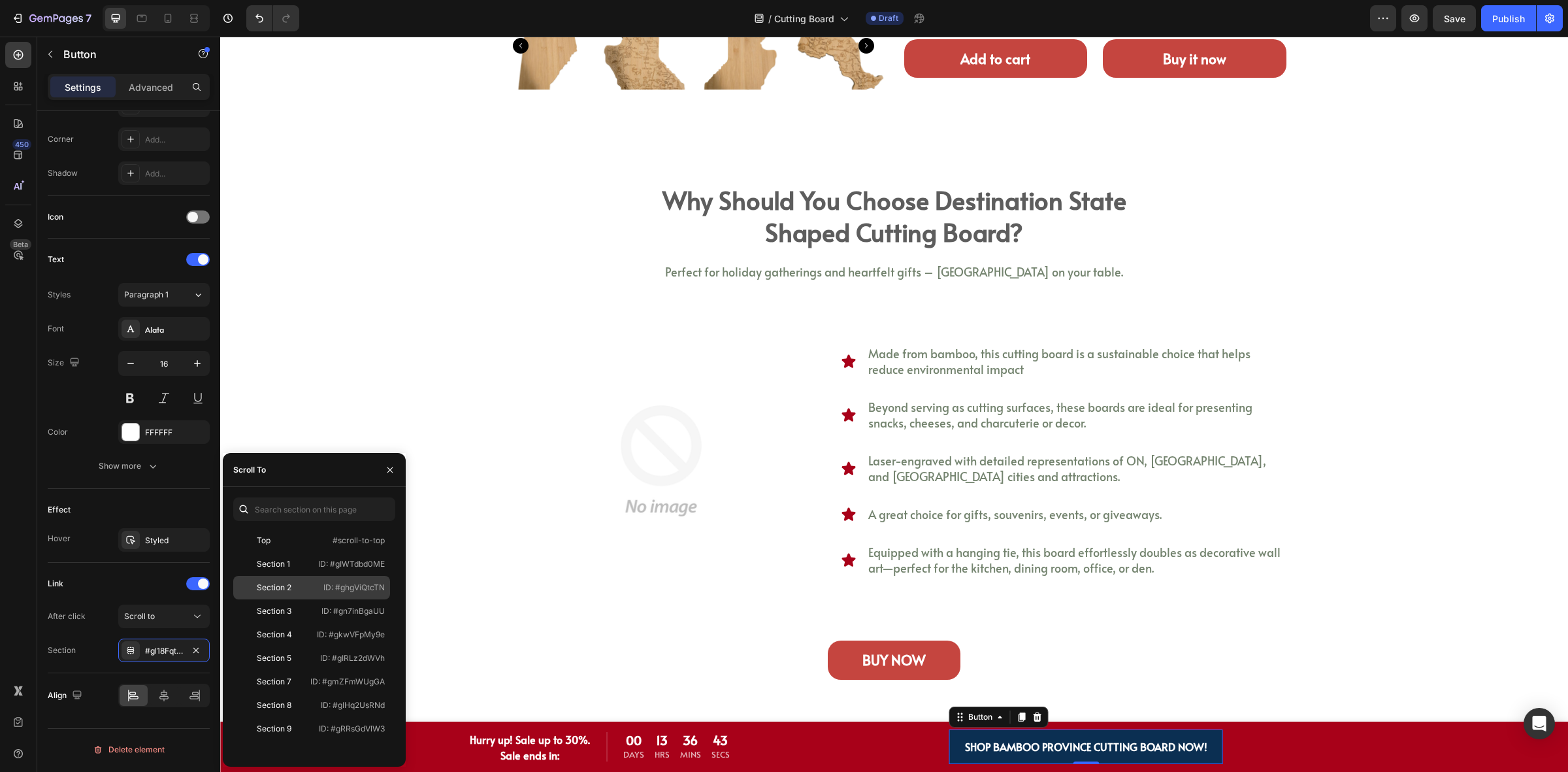
click at [293, 593] on div "Section 2" at bounding box center [276, 588] width 76 height 11
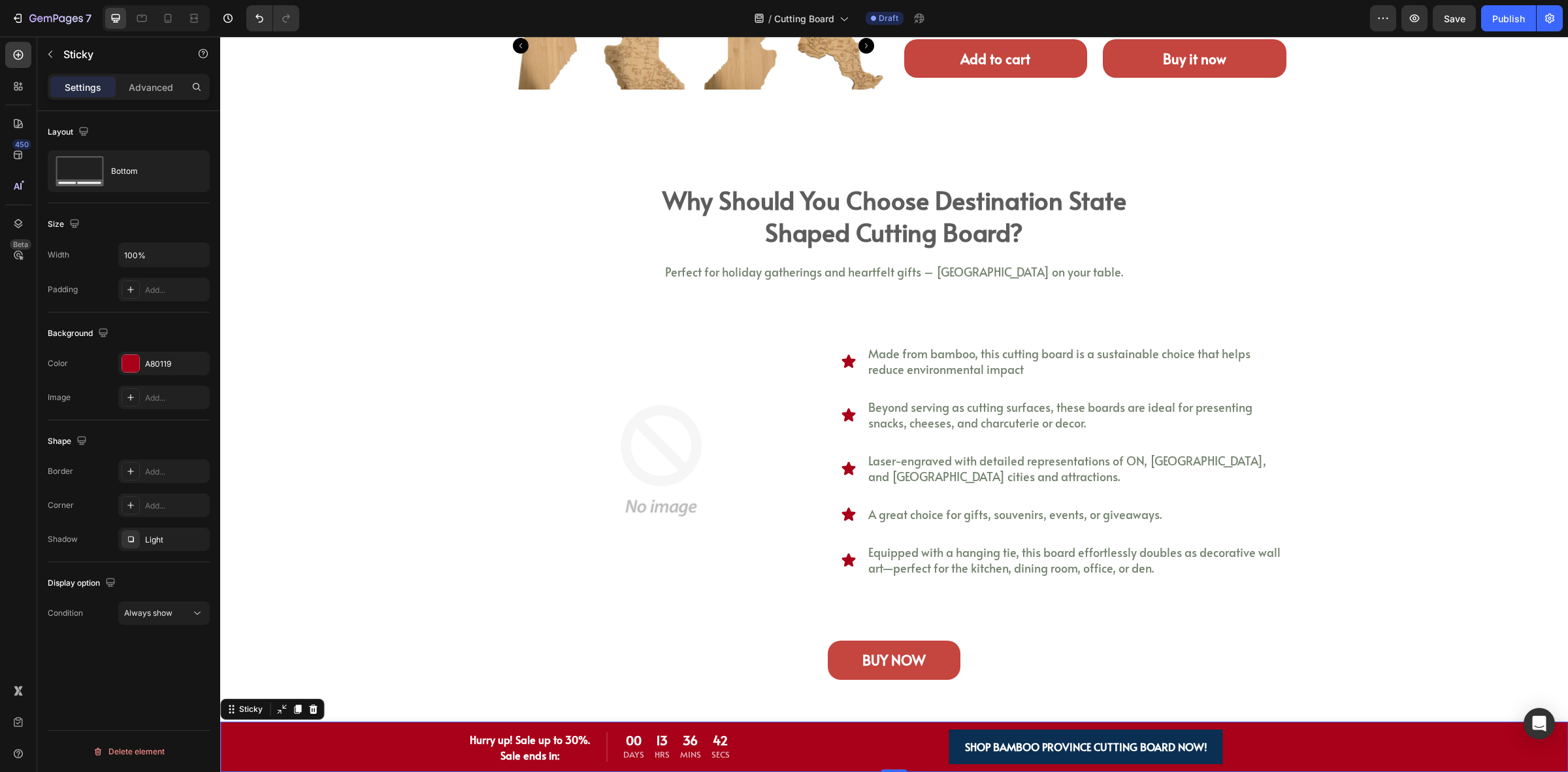
click at [1351, 747] on div "Hurry up! Sale up to 30%. Sale ends in: Text block 00 Days 13 Hrs 36 Mins 42 Se…" at bounding box center [894, 746] width 1348 height 50
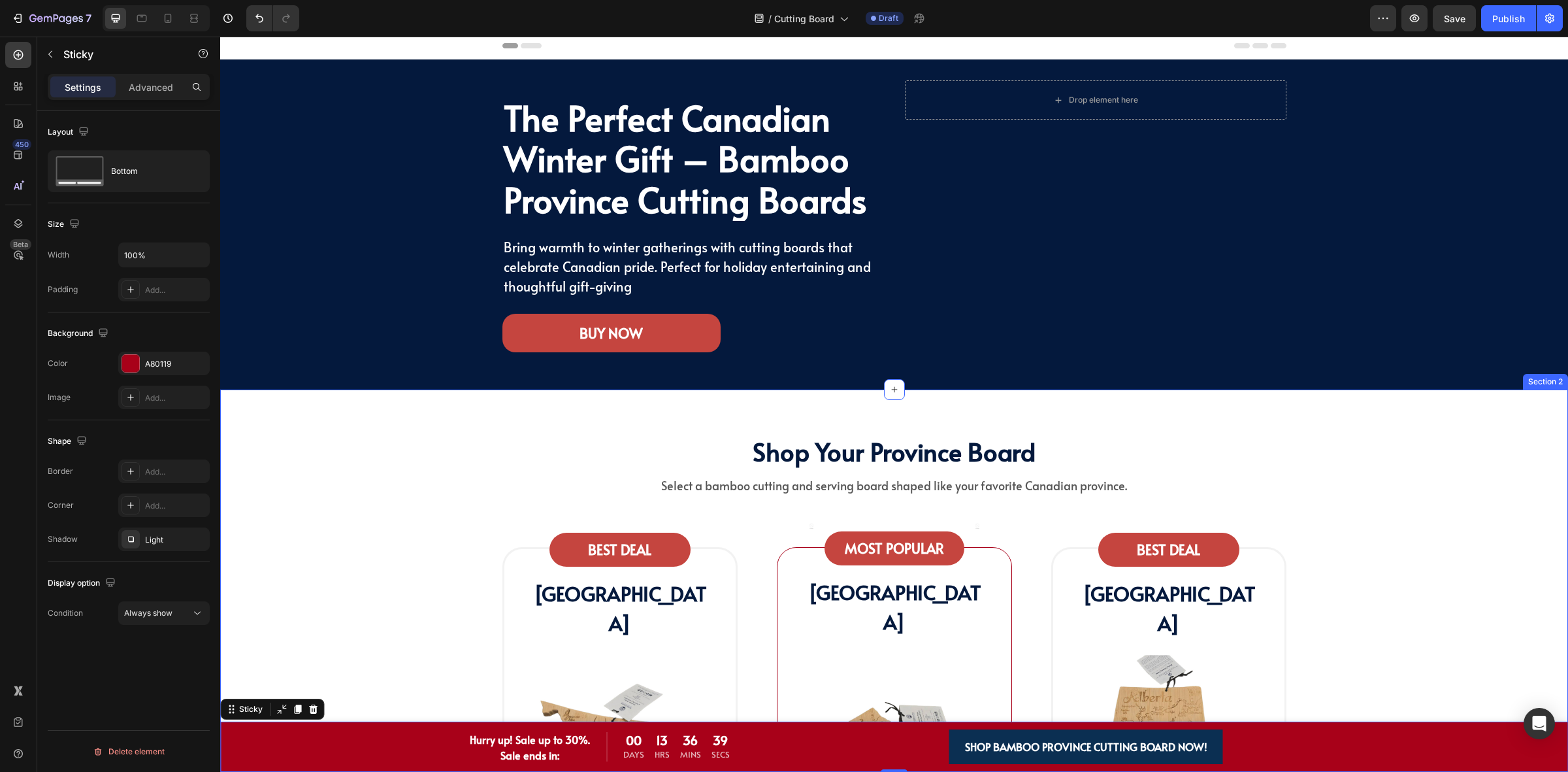
scroll to position [0, 0]
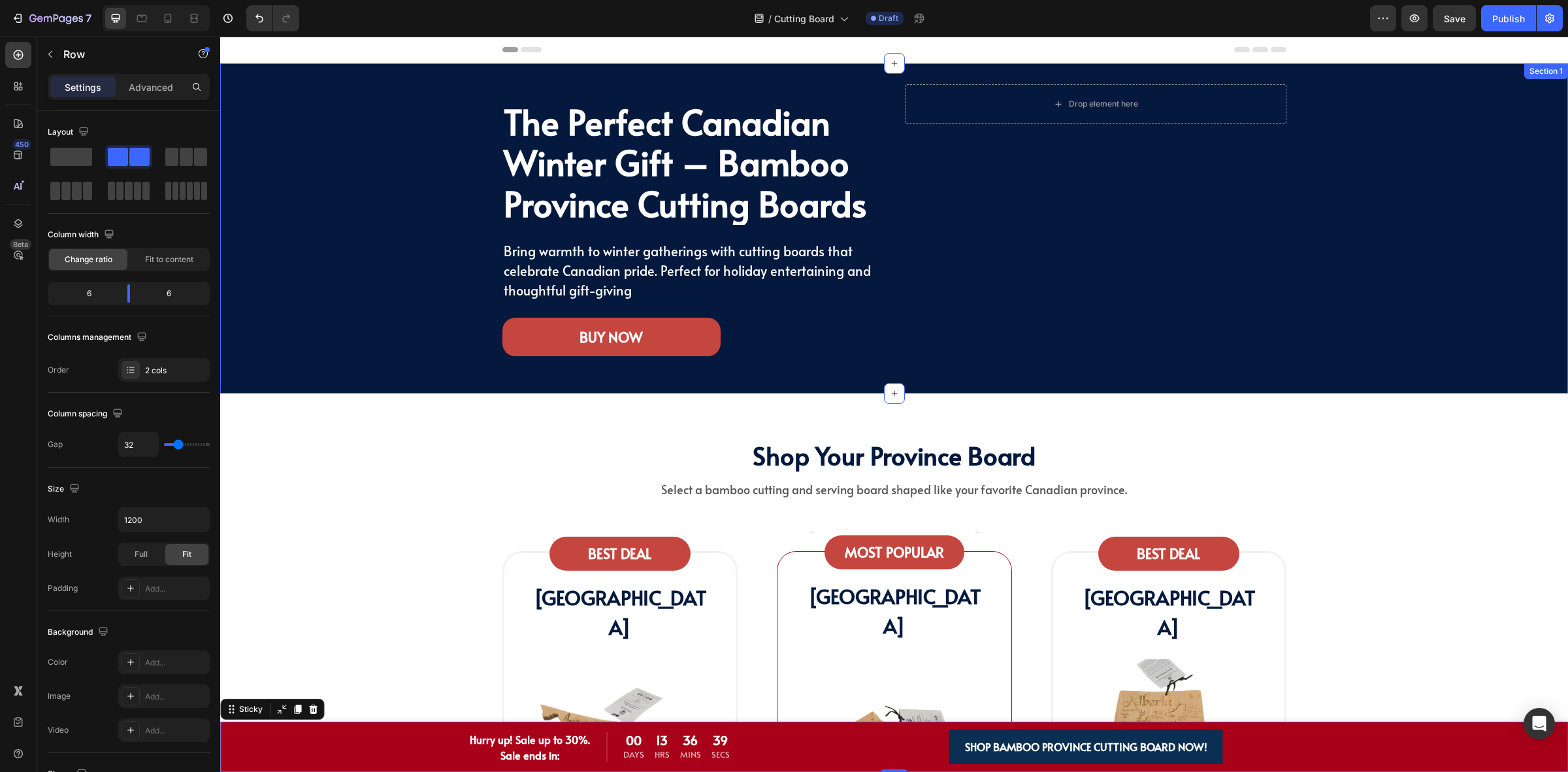
click at [1020, 308] on div "Drop element here Row" at bounding box center [1096, 229] width 381 height 289
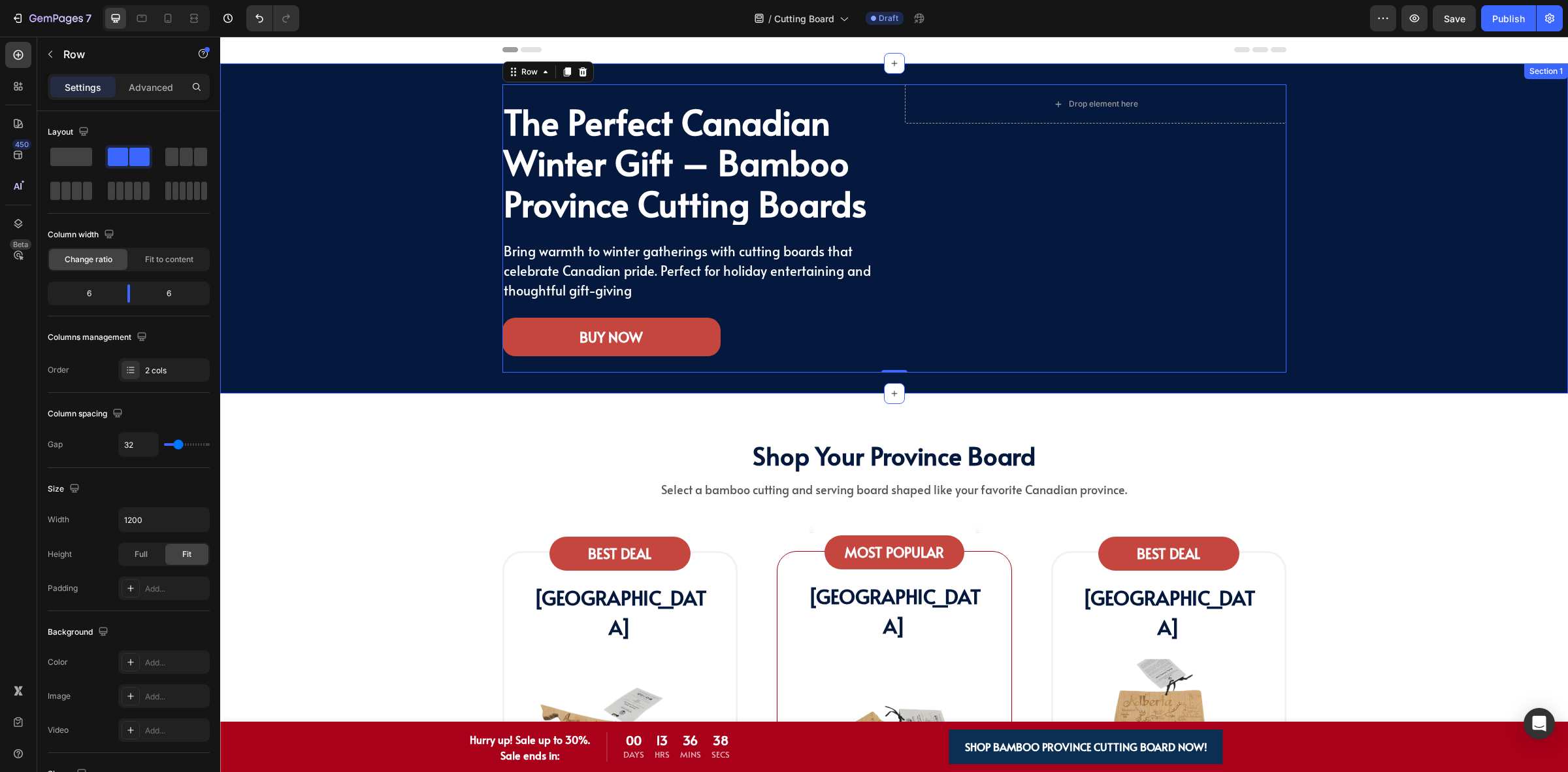
click at [1417, 325] on div "The Perfect Canadian Winter Gift – Bamboo Province Cutting Boards Heading Bring…" at bounding box center [894, 229] width 1329 height 289
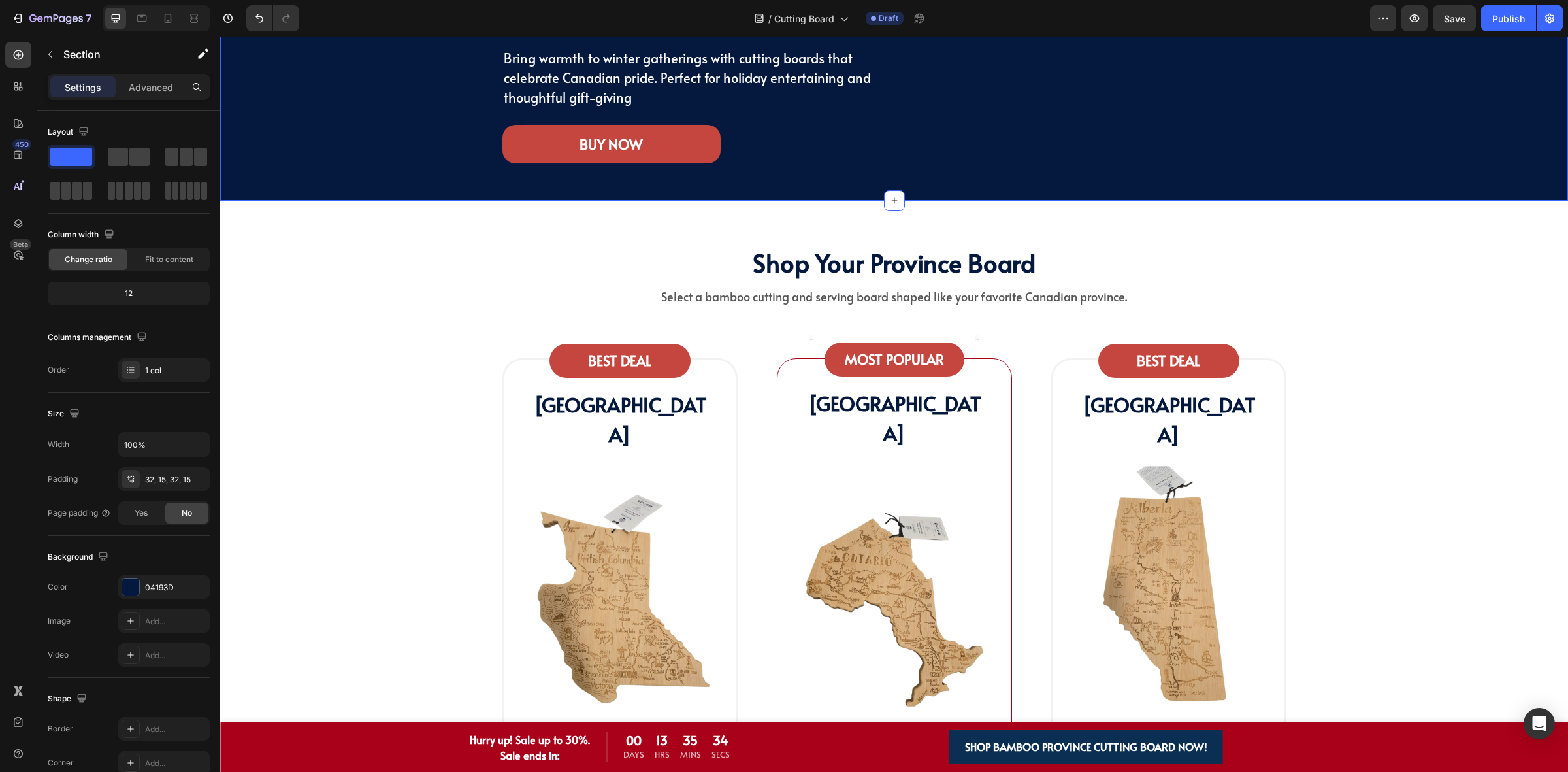
scroll to position [327, 0]
